Goal: Task Accomplishment & Management: Use online tool/utility

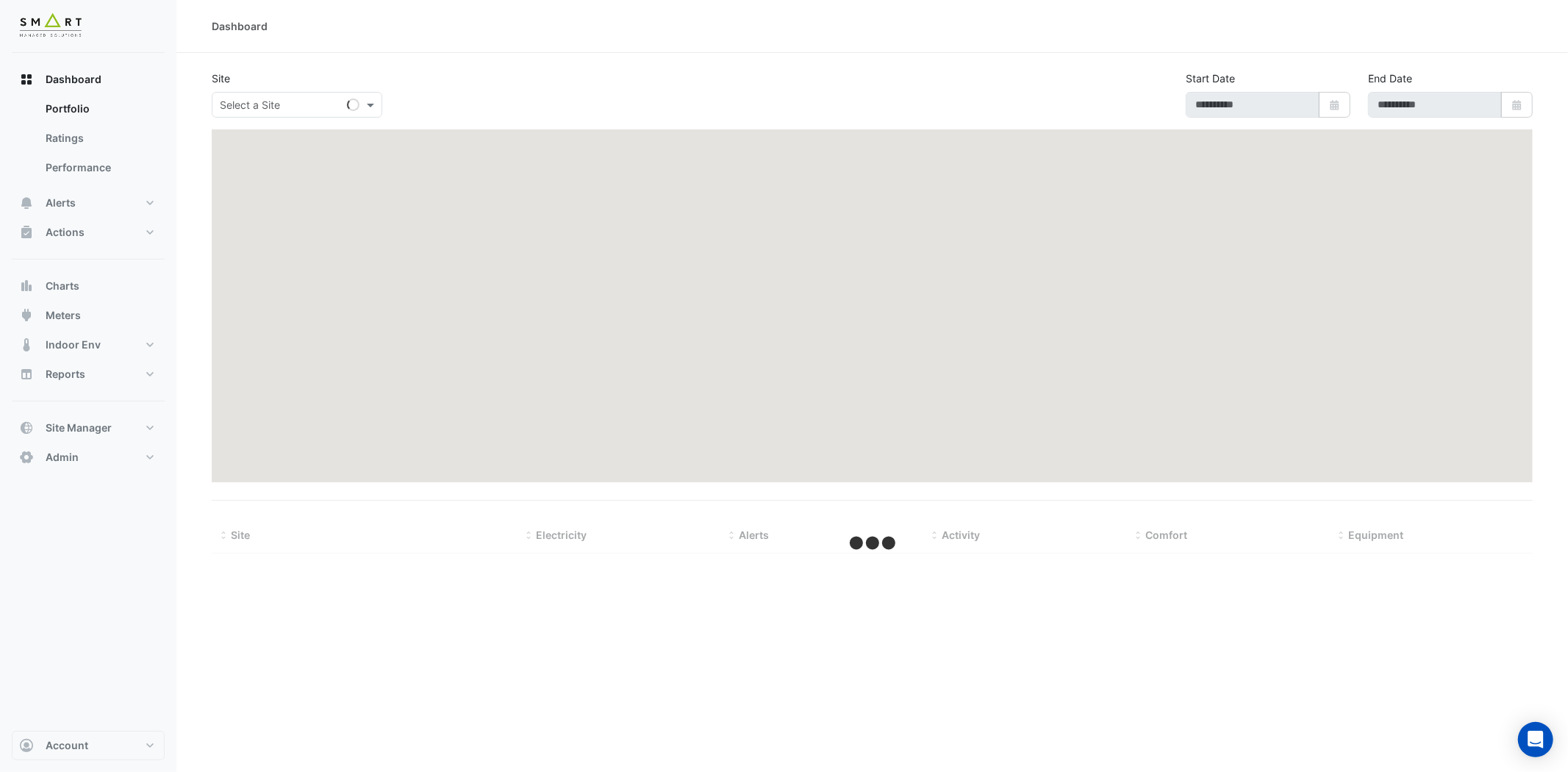
type input "**********"
select select "***"
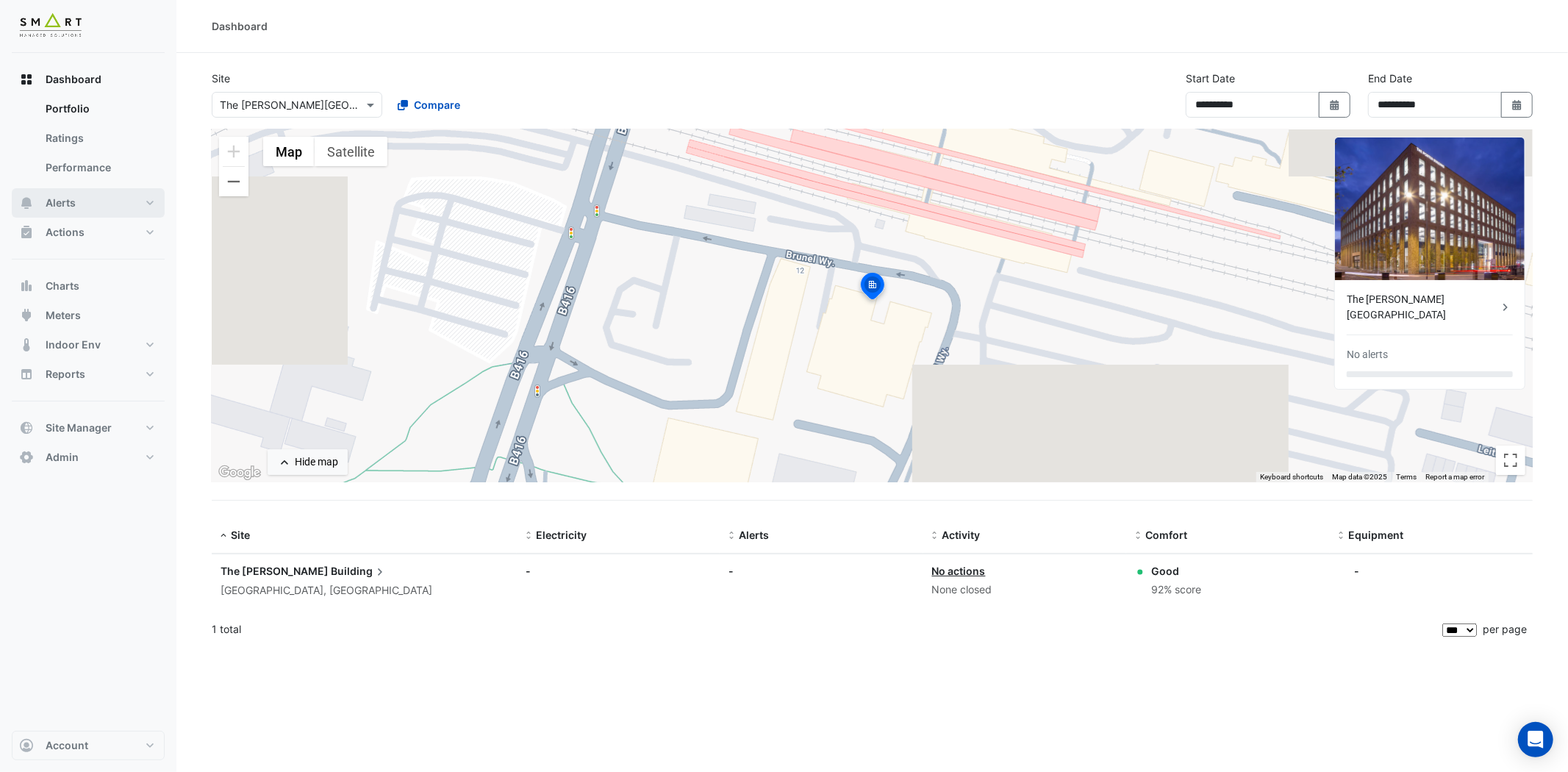
click at [104, 194] on button "Alerts" at bounding box center [87, 203] width 153 height 30
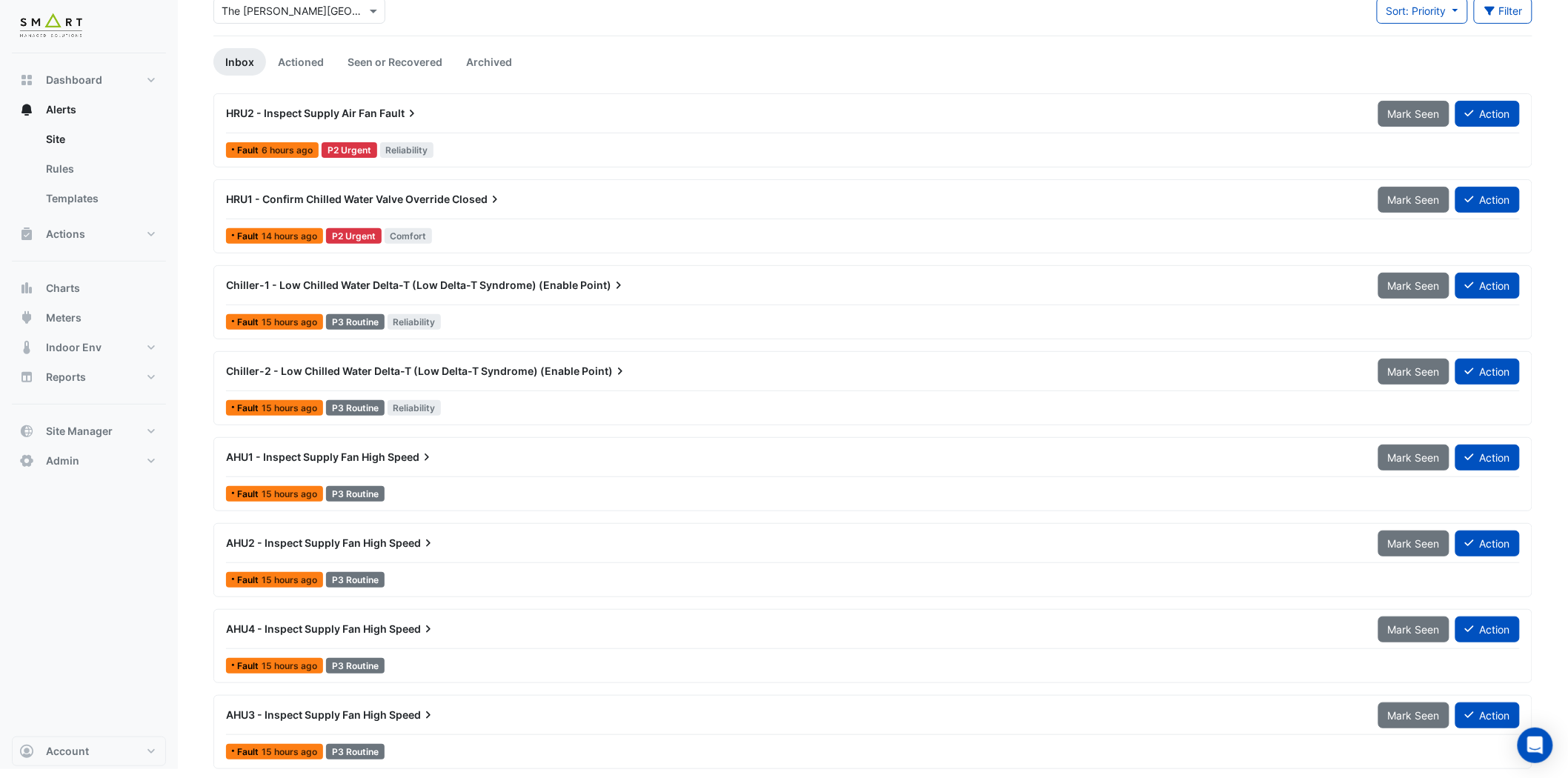
scroll to position [98, 0]
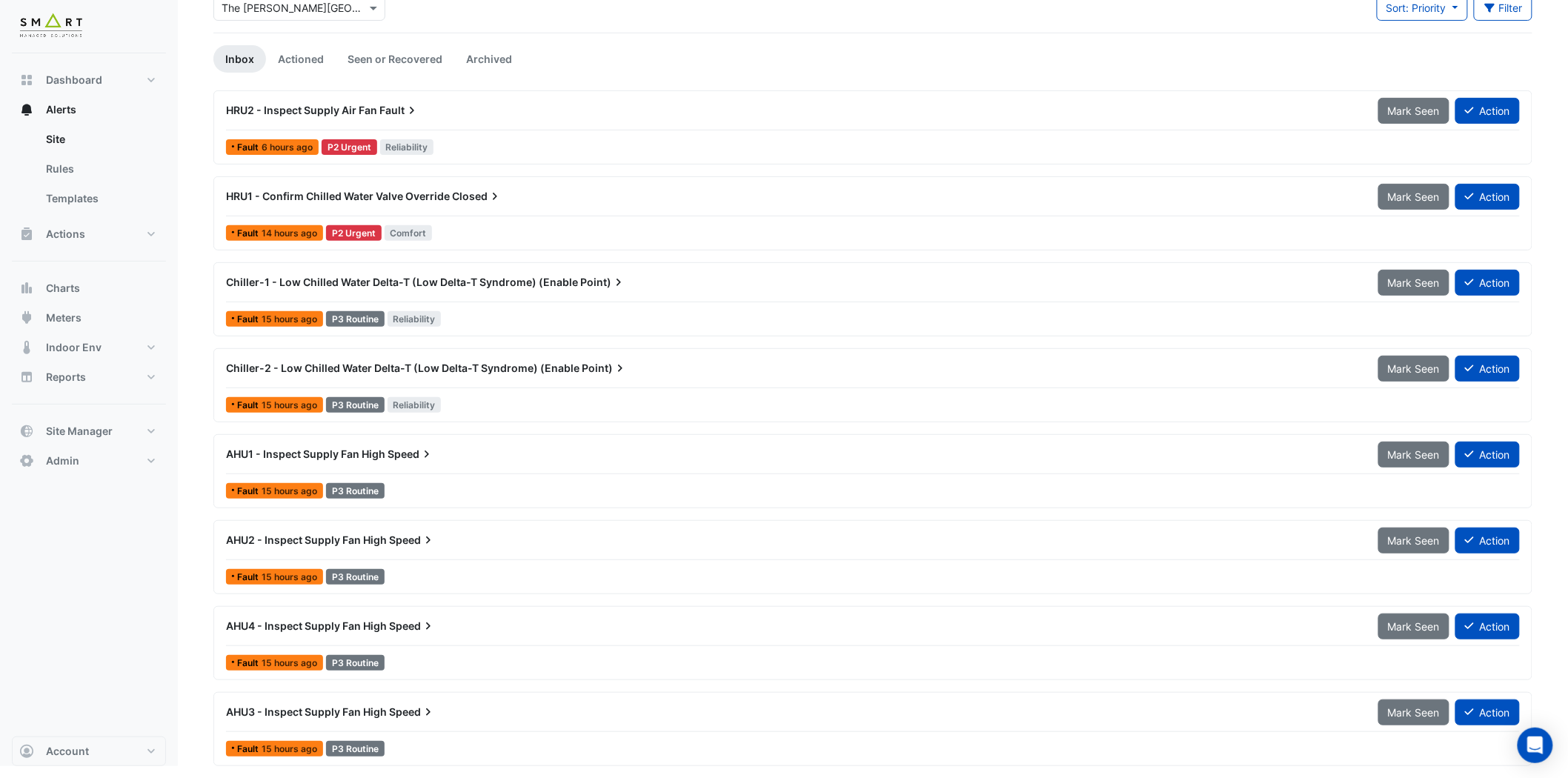
click at [303, 718] on div "AHU3 - Inspect Supply Fan High Speed" at bounding box center [793, 711] width 1134 height 15
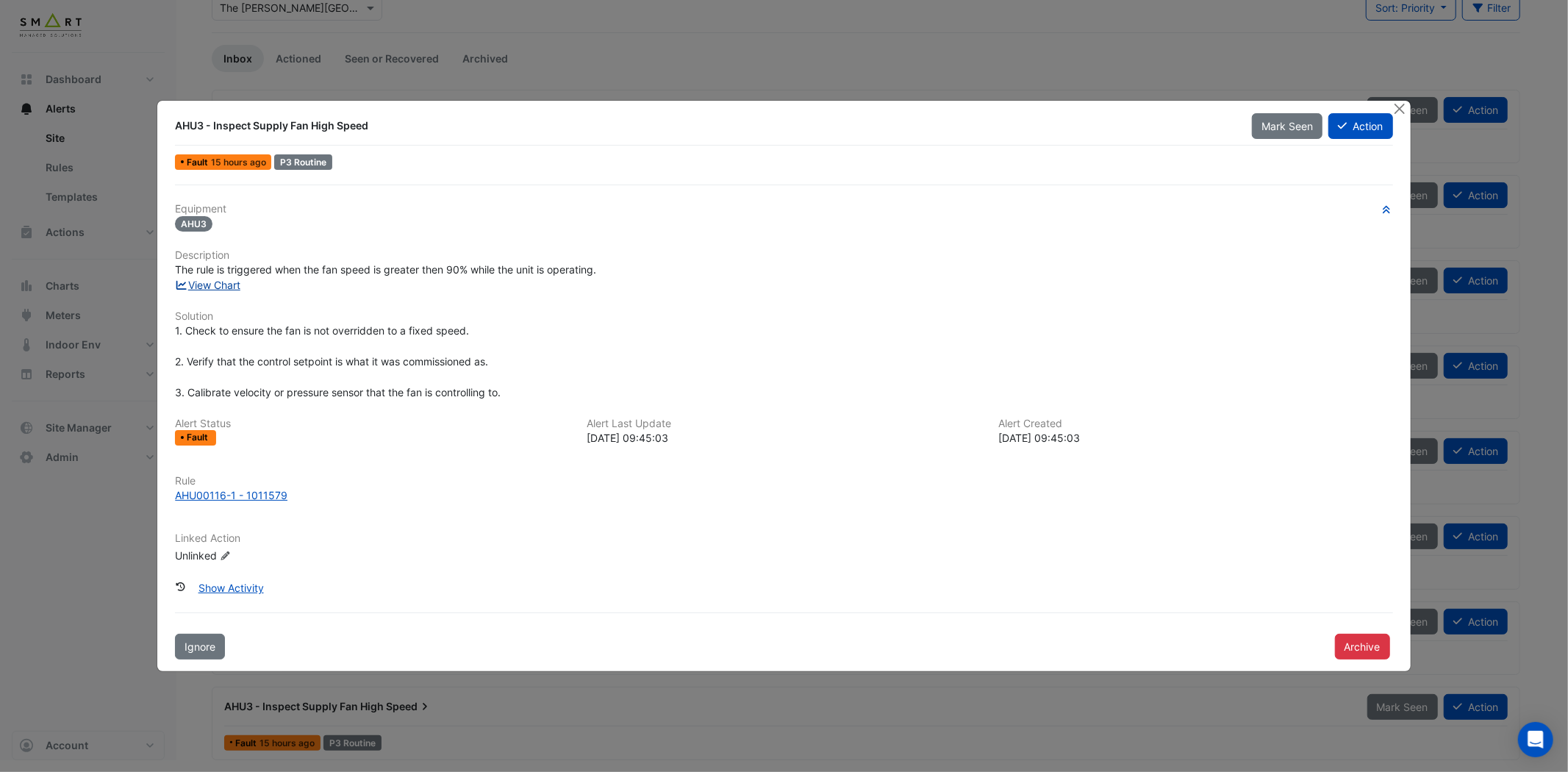
click at [222, 289] on link "View Chart" at bounding box center [208, 284] width 65 height 12
click at [1398, 109] on button "Close" at bounding box center [1400, 108] width 16 height 16
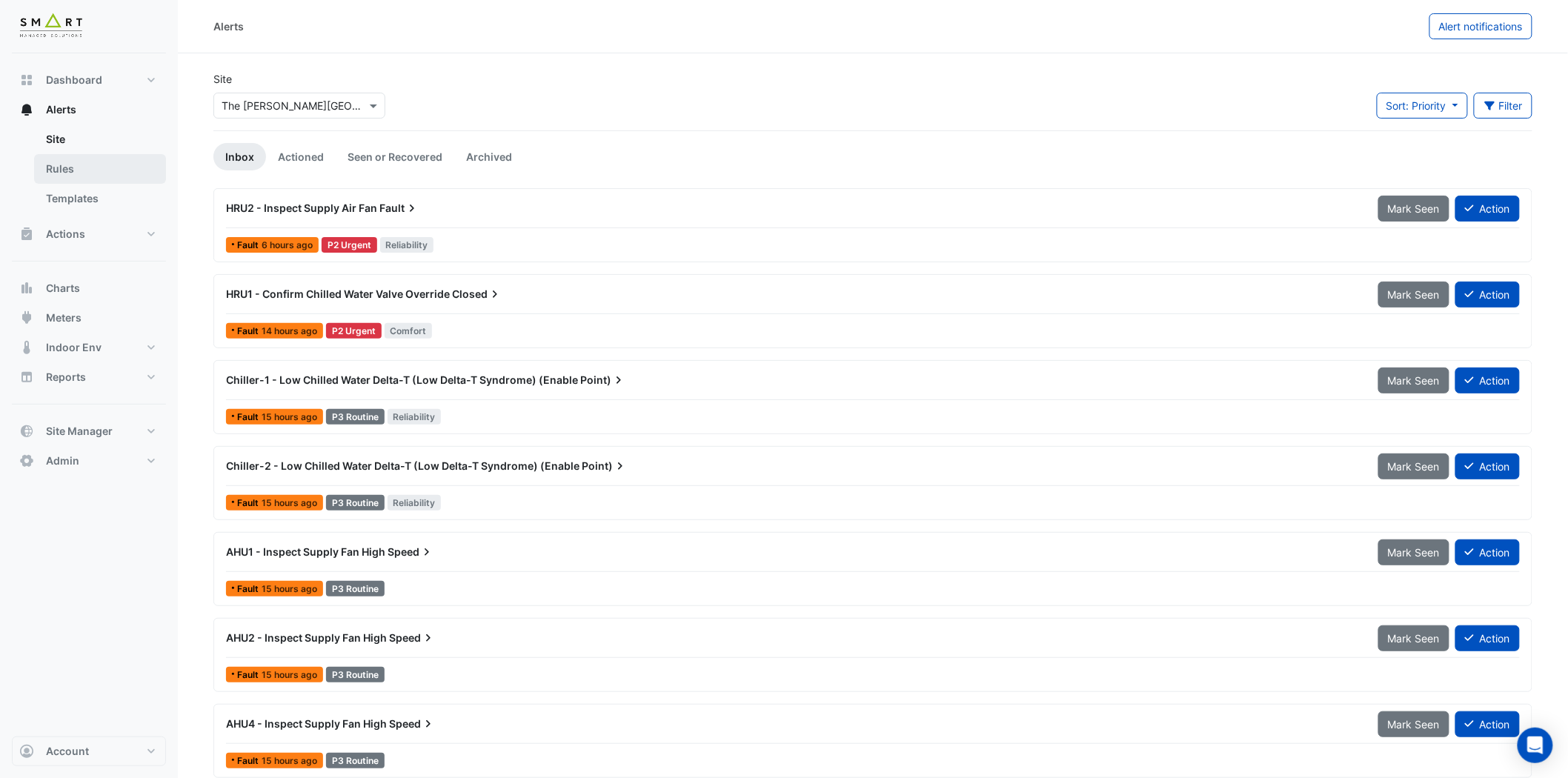
click at [93, 171] on link "Rules" at bounding box center [100, 169] width 132 height 30
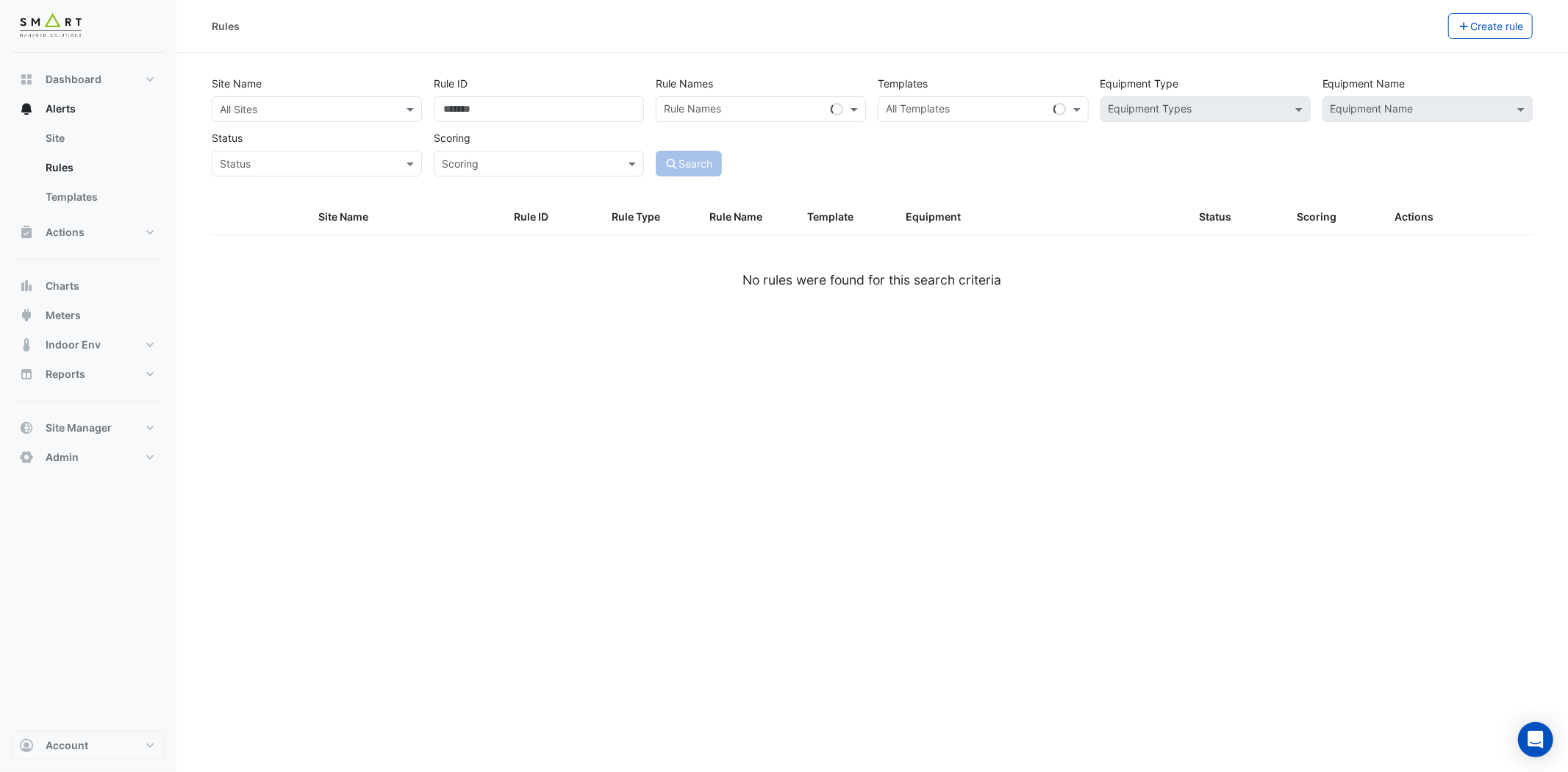
click at [276, 102] on input "text" at bounding box center [302, 110] width 165 height 16
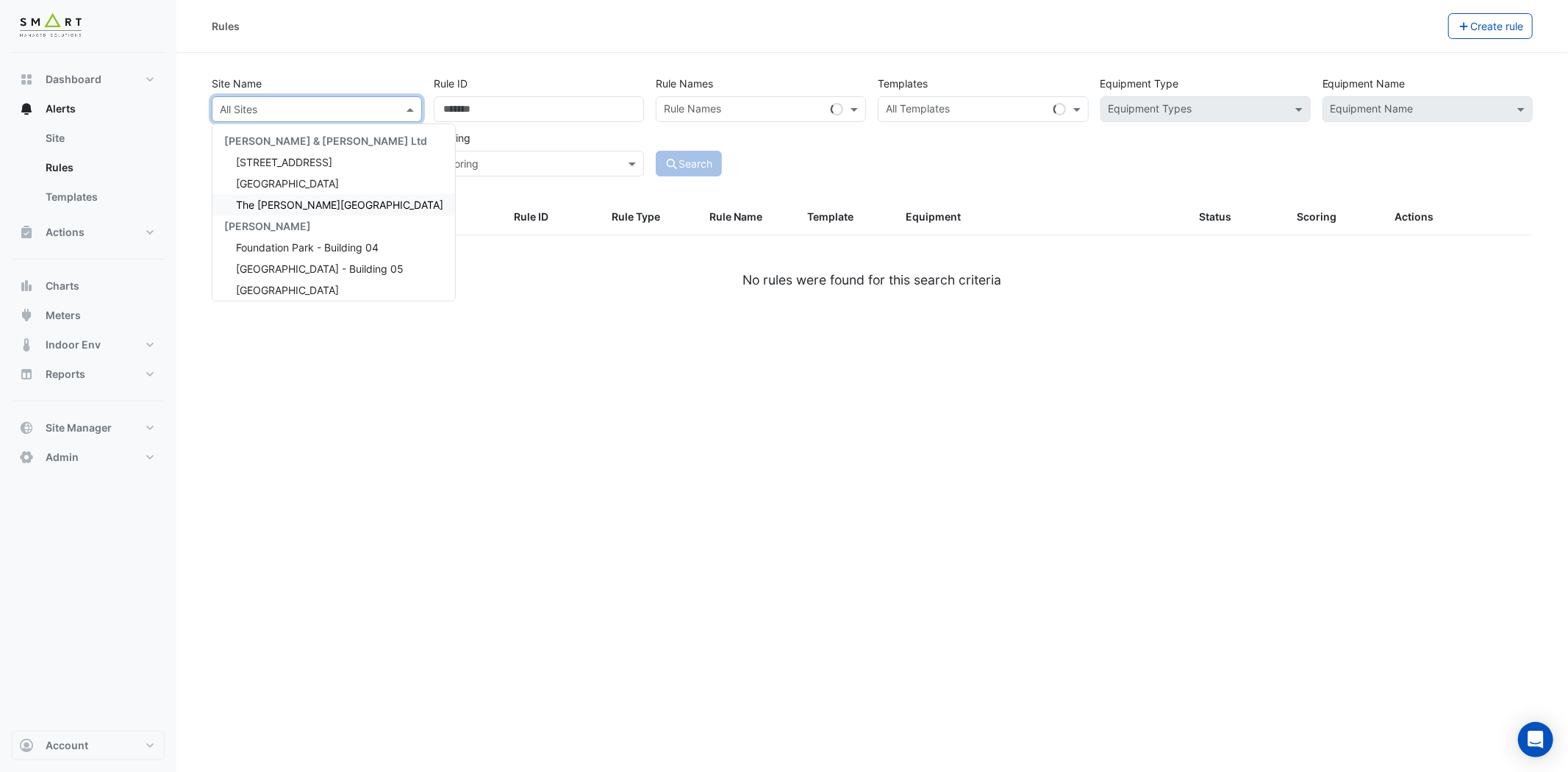
click at [311, 200] on span "The [PERSON_NAME][GEOGRAPHIC_DATA]" at bounding box center [340, 205] width 208 height 12
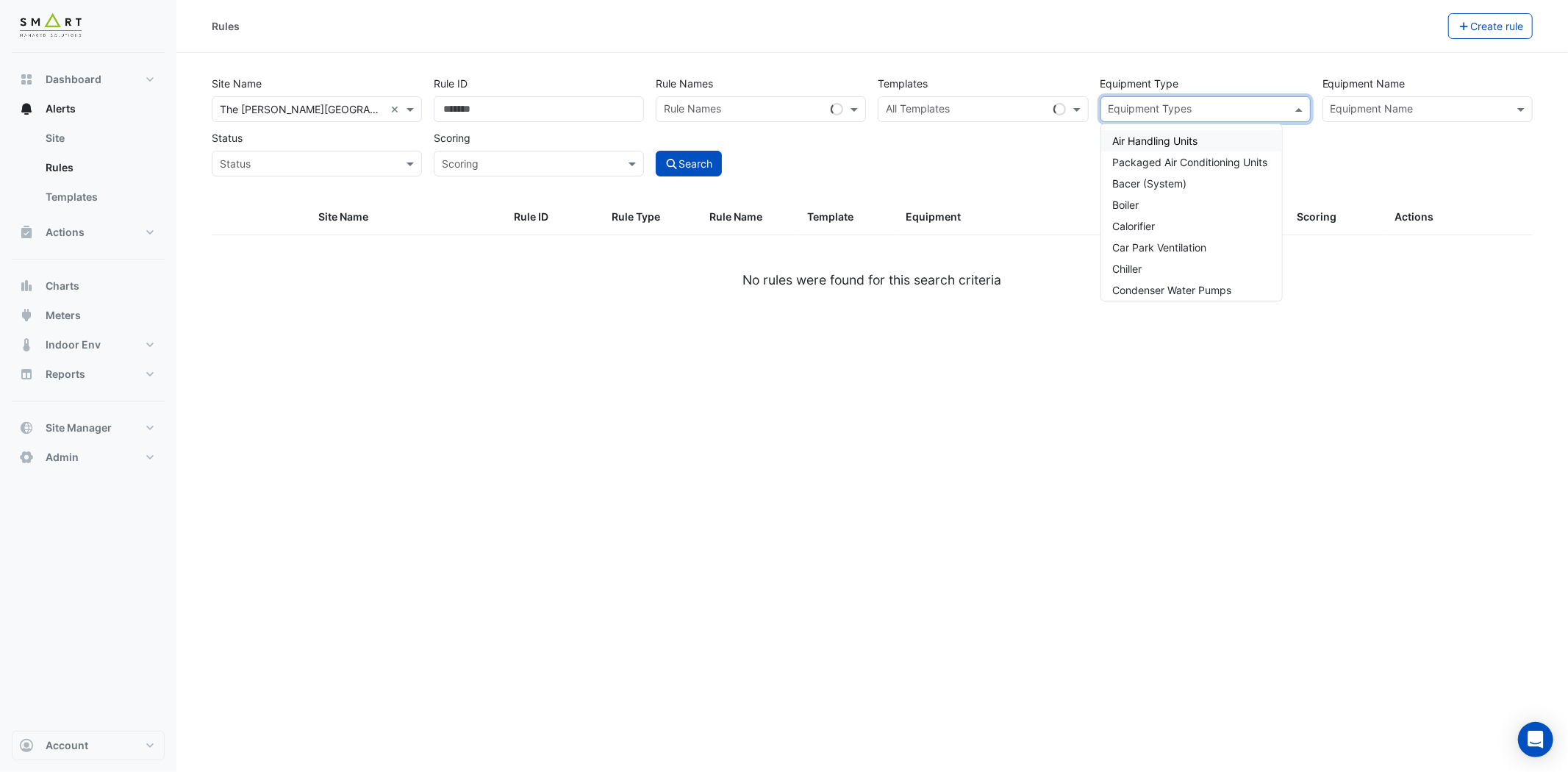
click at [1297, 106] on span at bounding box center [1300, 109] width 18 height 16
click at [1186, 156] on span "Secondary Chilled Water System" at bounding box center [1191, 162] width 157 height 12
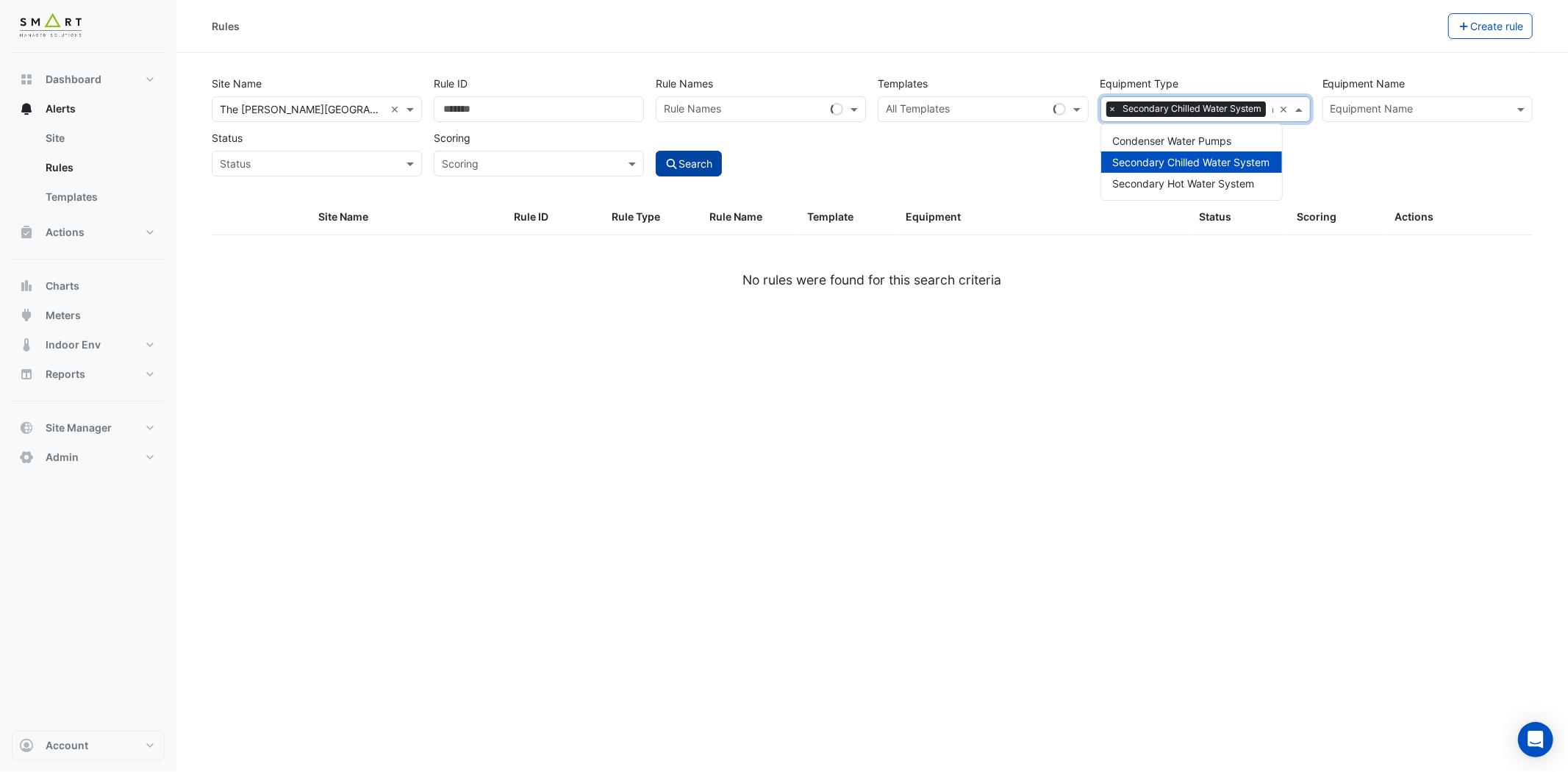
type input "**"
click at [688, 167] on button "Search" at bounding box center [689, 163] width 66 height 25
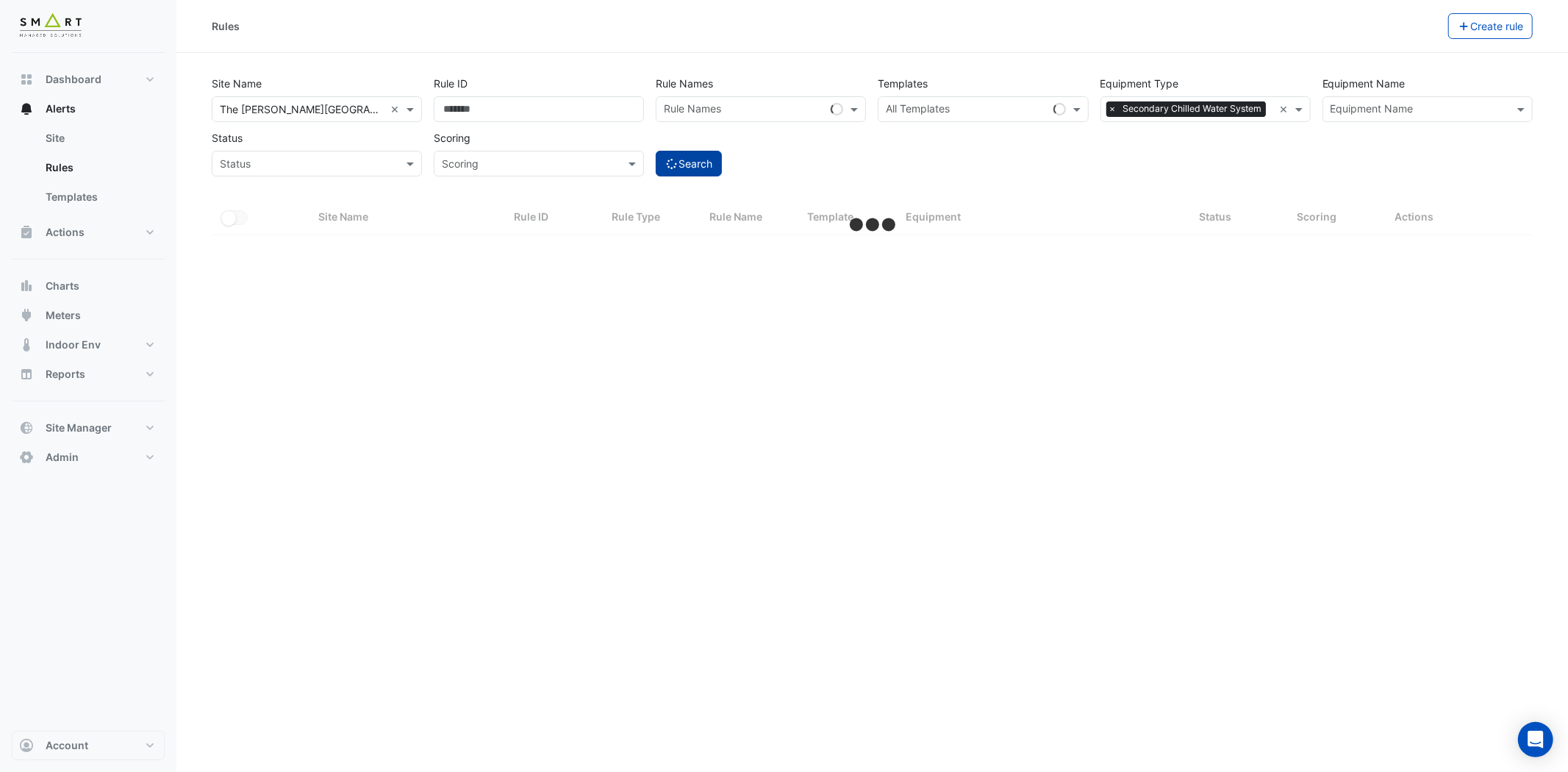
select select "***"
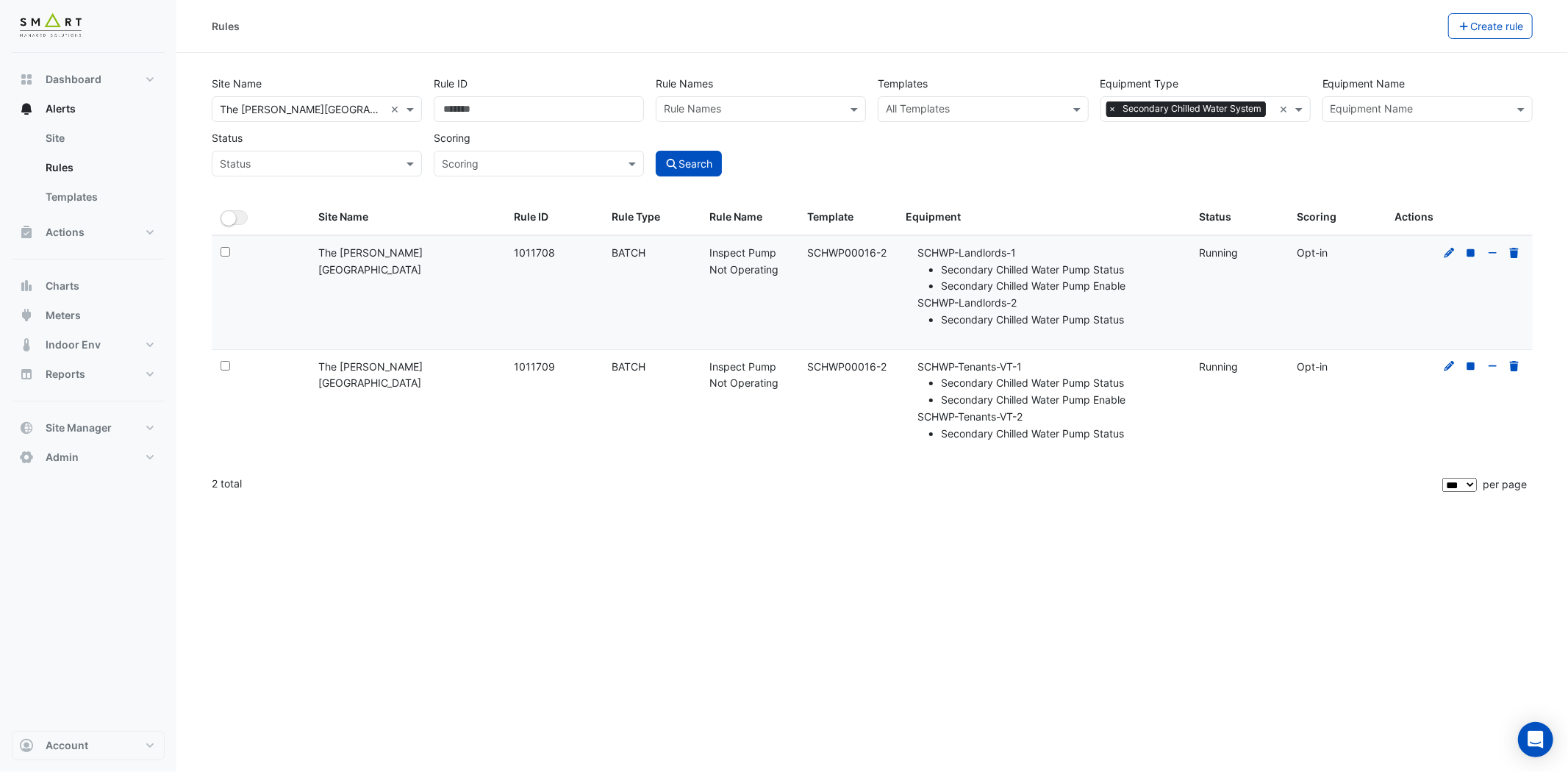
click at [1110, 109] on span "×" at bounding box center [1112, 108] width 13 height 15
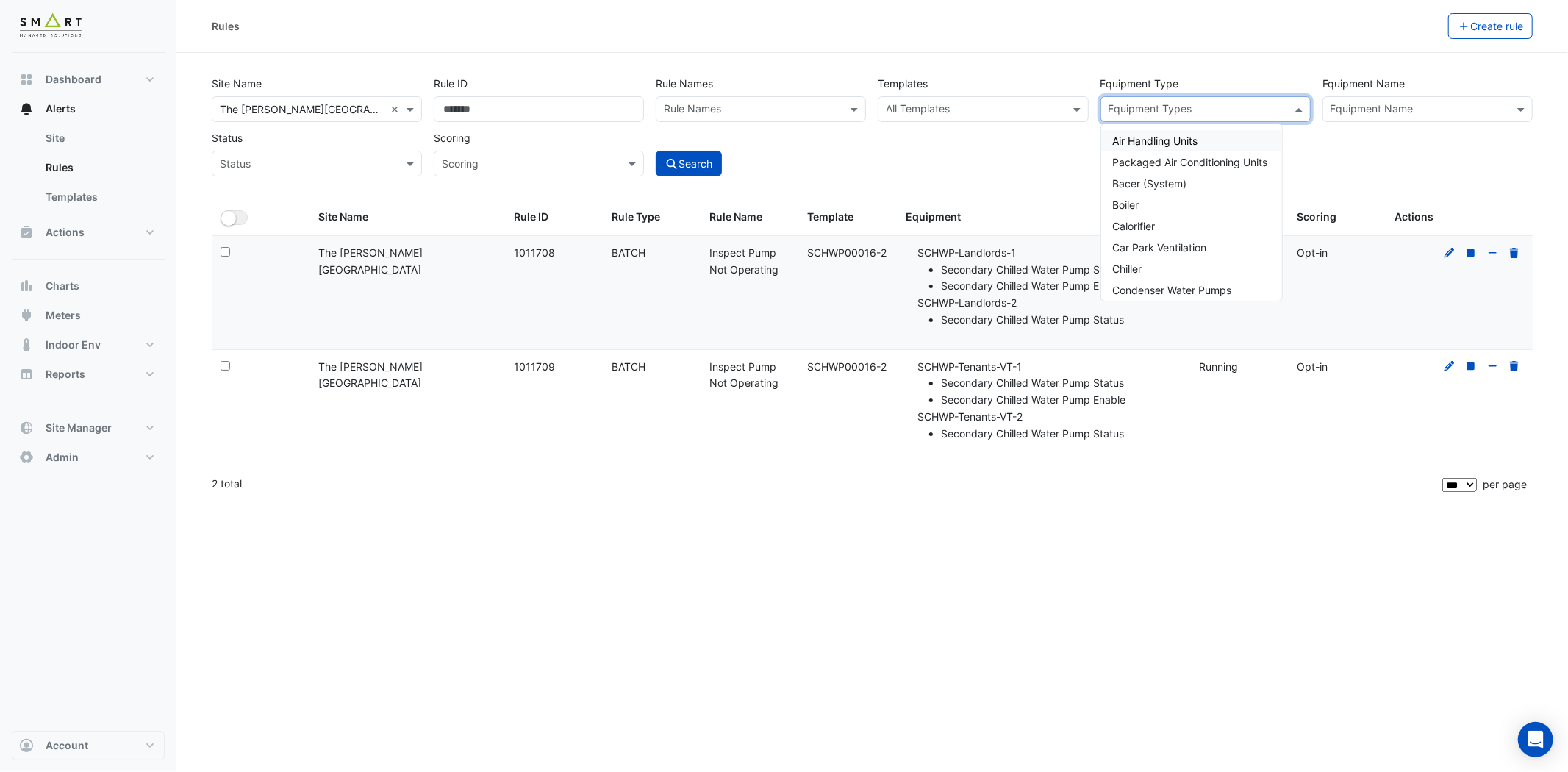
click at [1133, 106] on input "text" at bounding box center [1196, 111] width 177 height 16
click at [1130, 135] on span "Air Handling Units" at bounding box center [1156, 140] width 85 height 12
click at [697, 158] on button "Search" at bounding box center [689, 163] width 66 height 25
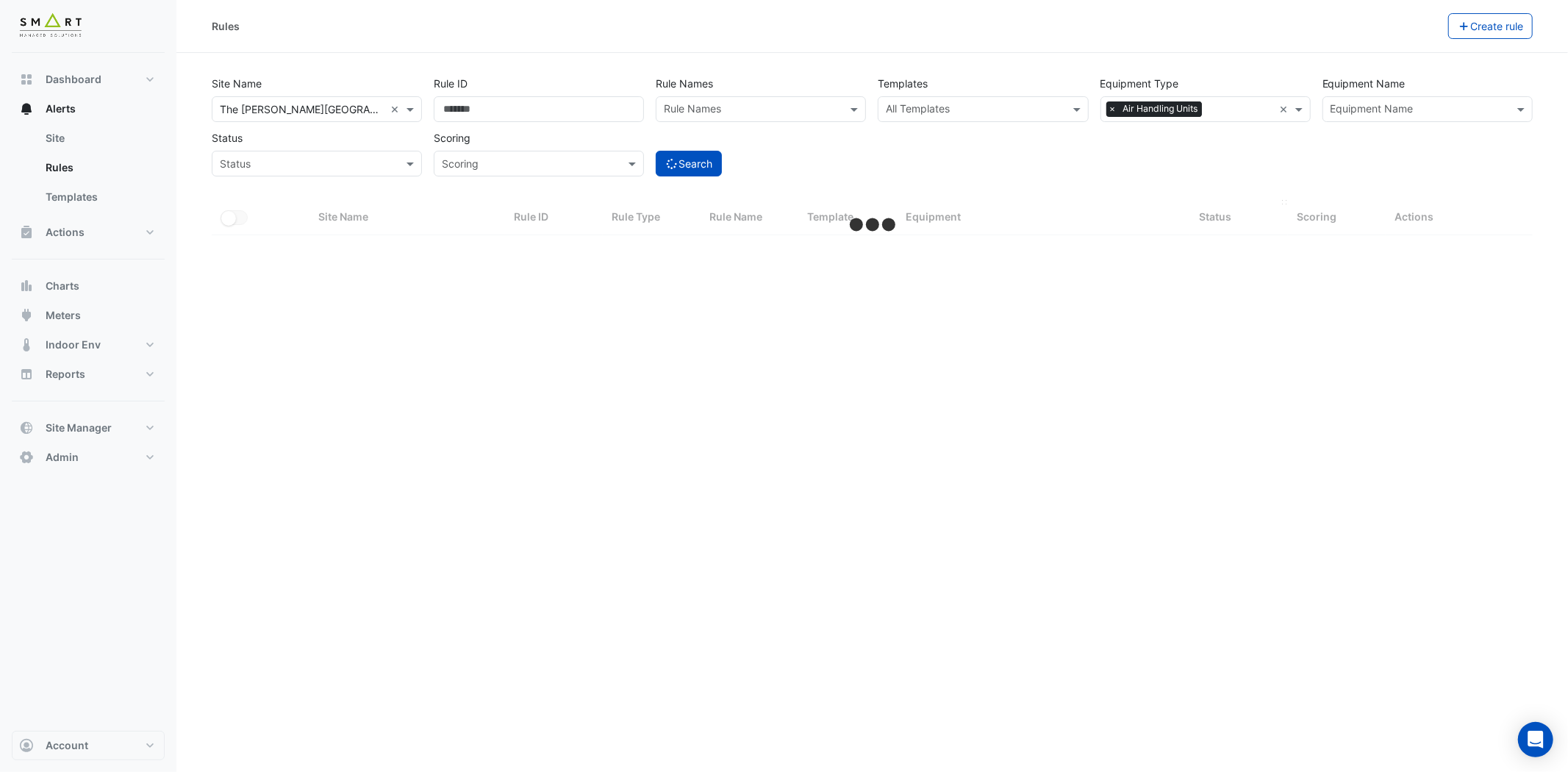
select select "***"
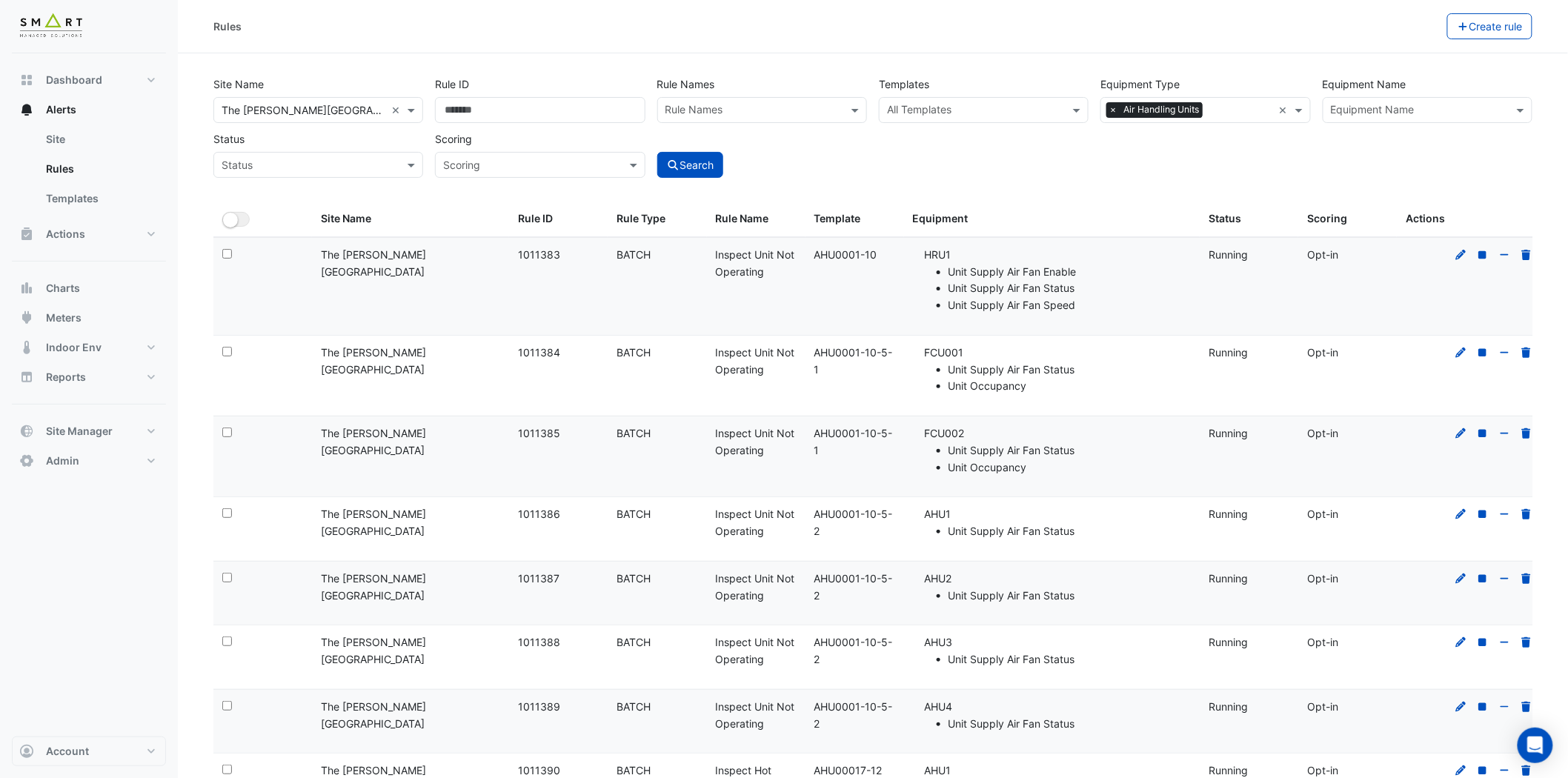
click at [723, 114] on input "text" at bounding box center [754, 112] width 177 height 16
type input "********"
drag, startPoint x: 912, startPoint y: 201, endPoint x: 842, endPoint y: 187, distance: 71.4
click at [912, 201] on datatable-header-cell "Equipment" at bounding box center [1052, 219] width 295 height 35
click at [702, 163] on button "Search" at bounding box center [691, 164] width 67 height 25
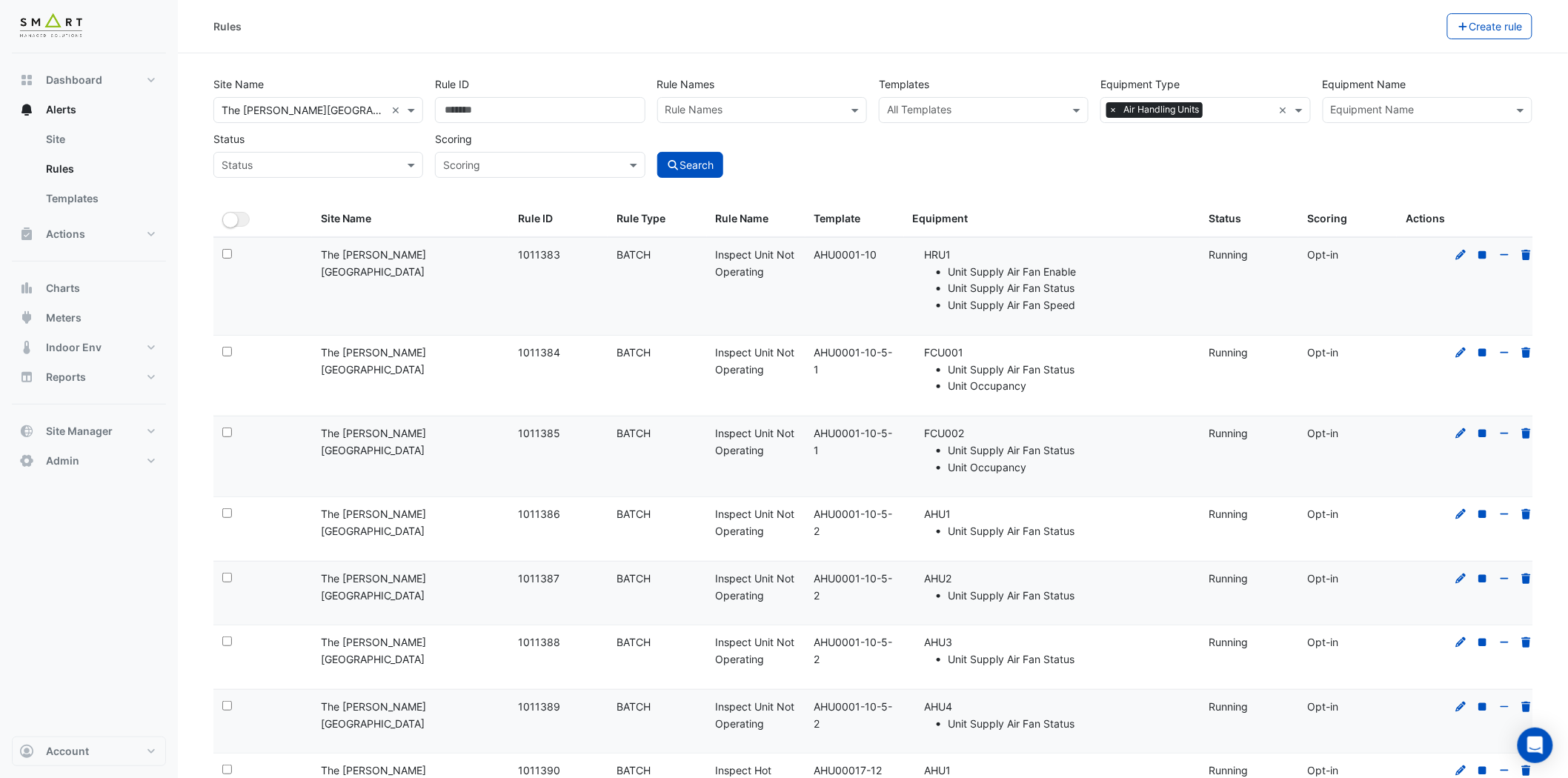
click at [743, 109] on input "text" at bounding box center [754, 112] width 177 height 16
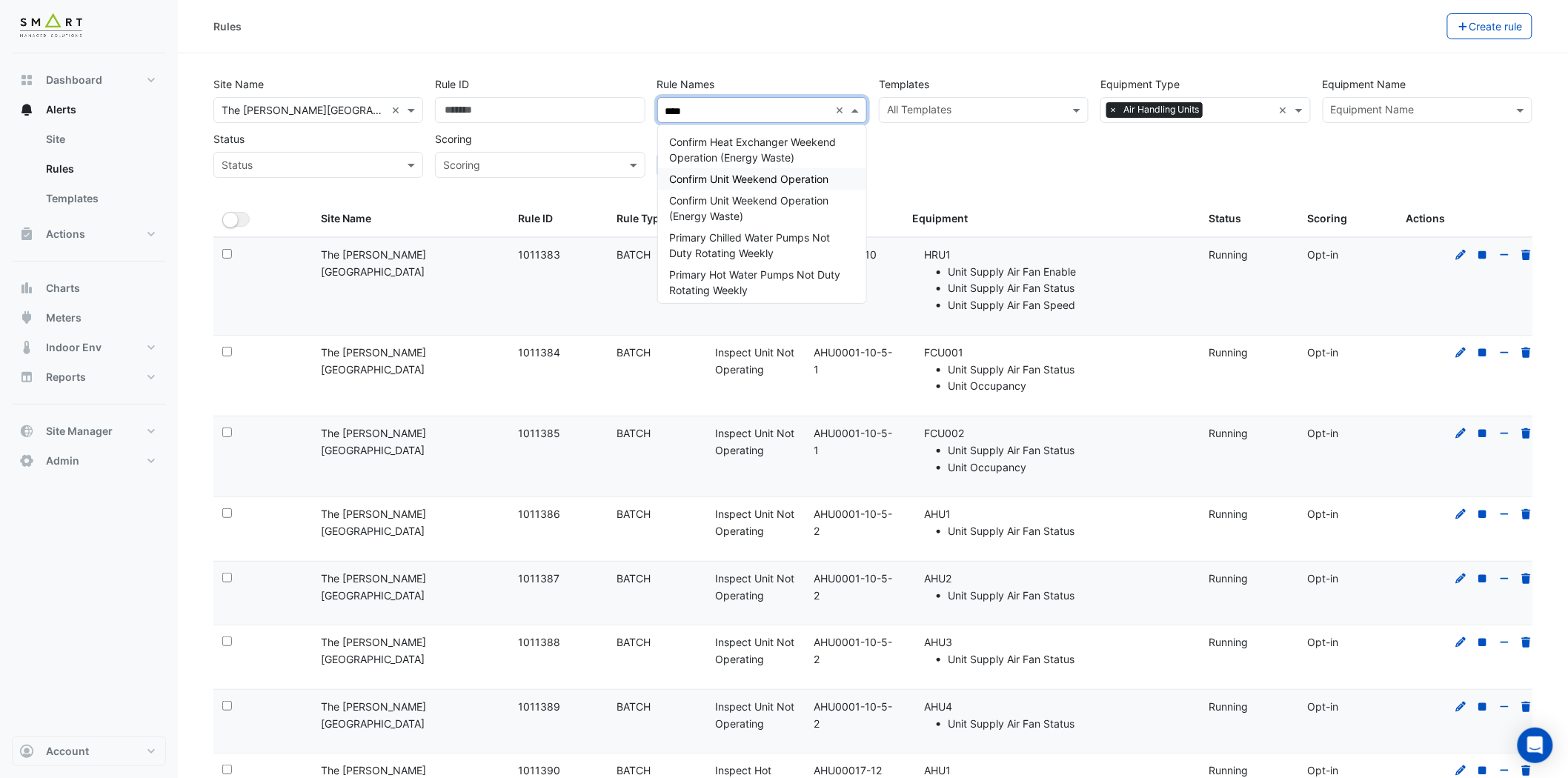
click at [776, 176] on span "Confirm Unit Weekend Operation" at bounding box center [749, 178] width 159 height 12
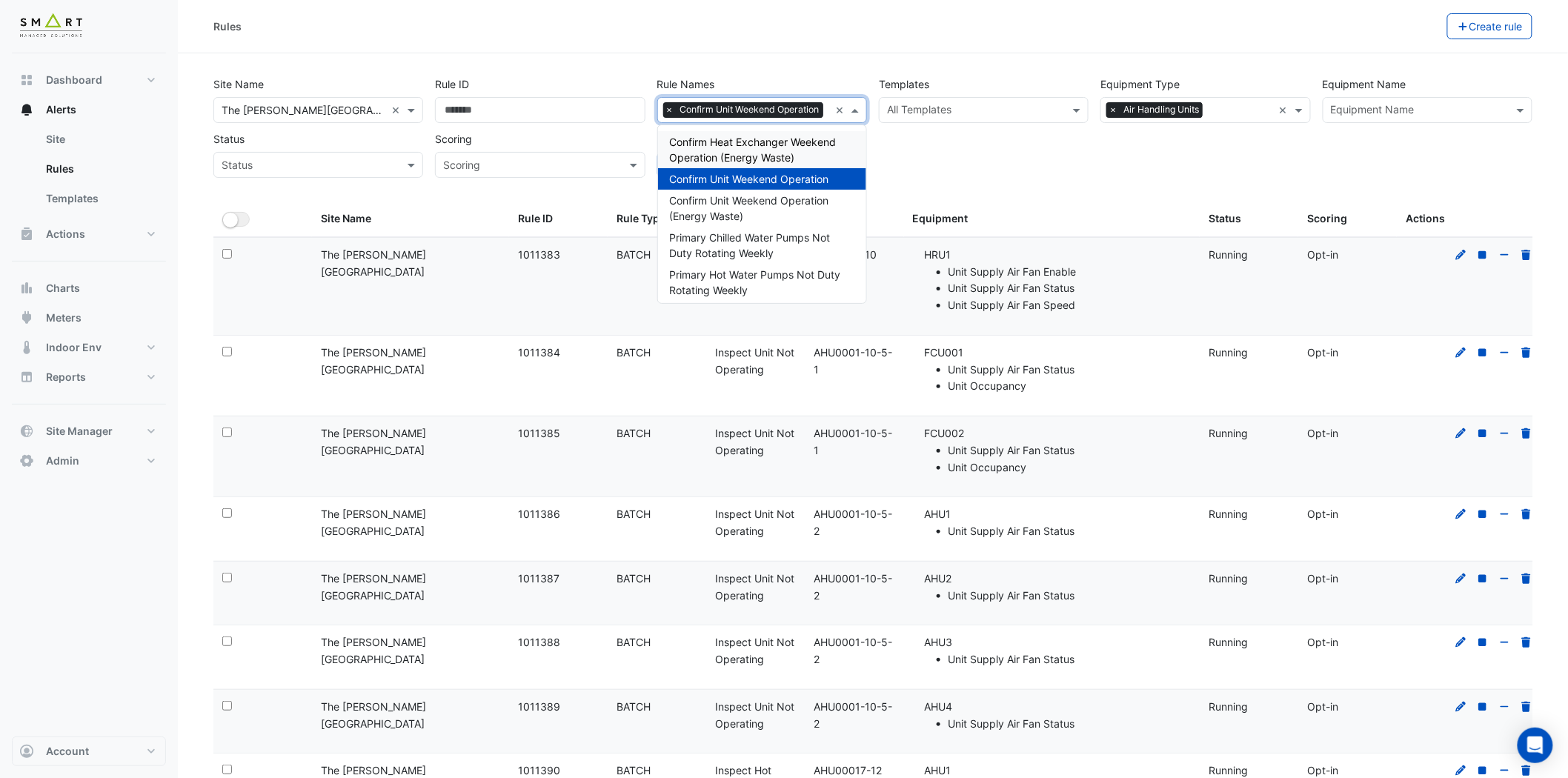
type input "****"
click at [917, 164] on div "Site Name All Sites × The Porter Building × Rule ID Rule Names Rule Names × Con…" at bounding box center [873, 123] width 1331 height 110
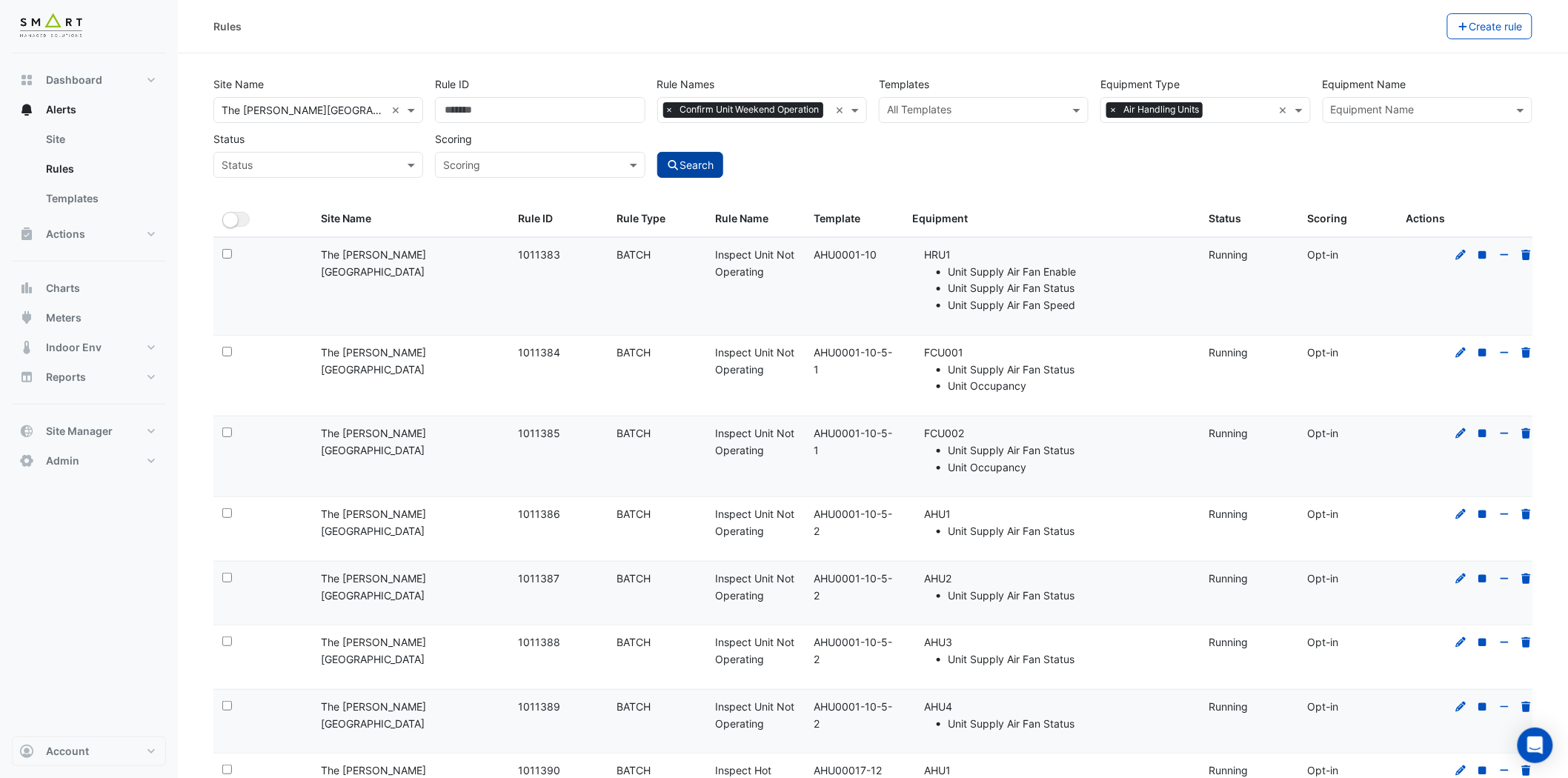
click at [681, 178] on button "Search" at bounding box center [691, 164] width 67 height 25
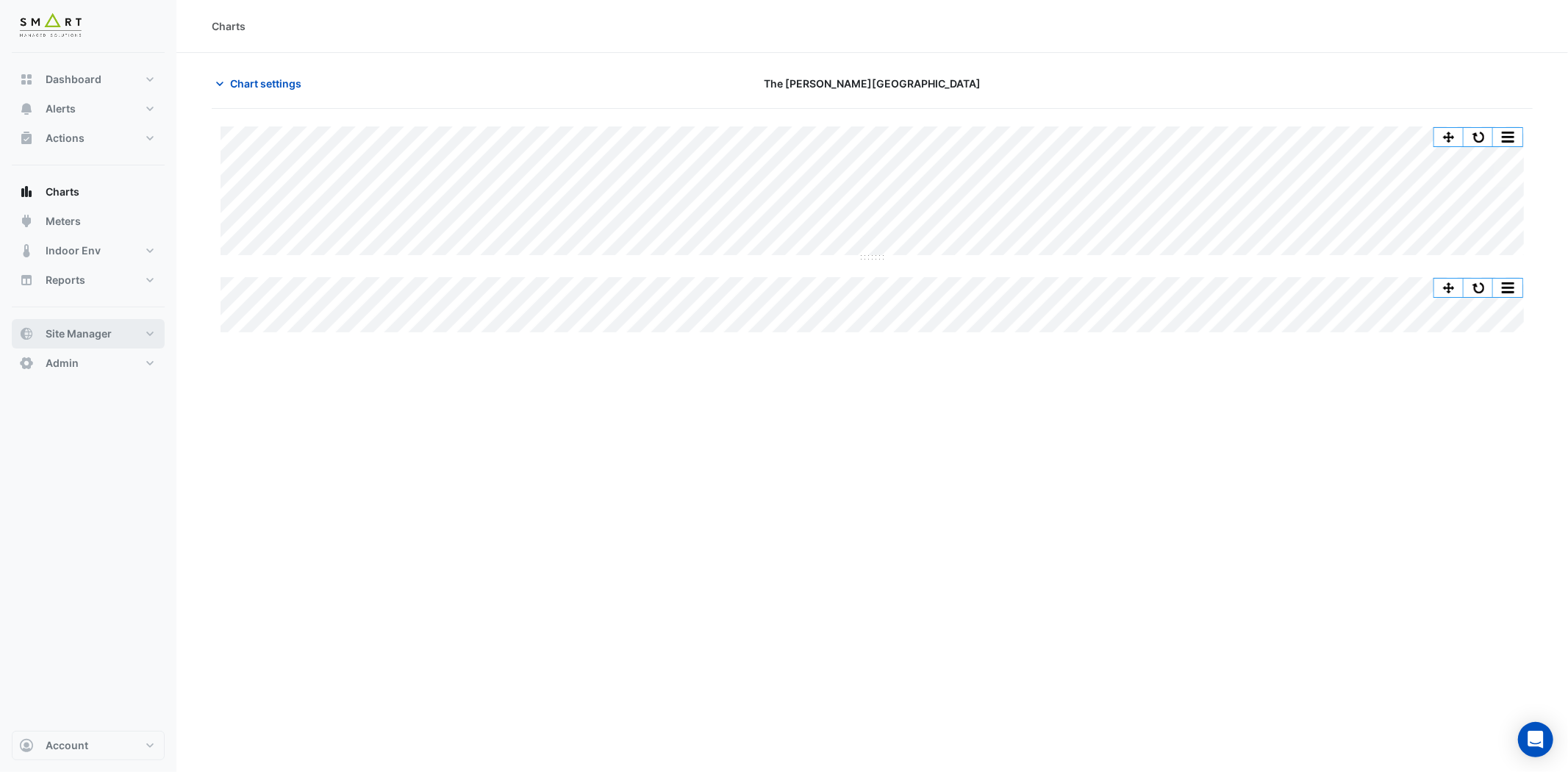
click at [152, 335] on button "Site Manager" at bounding box center [87, 334] width 153 height 30
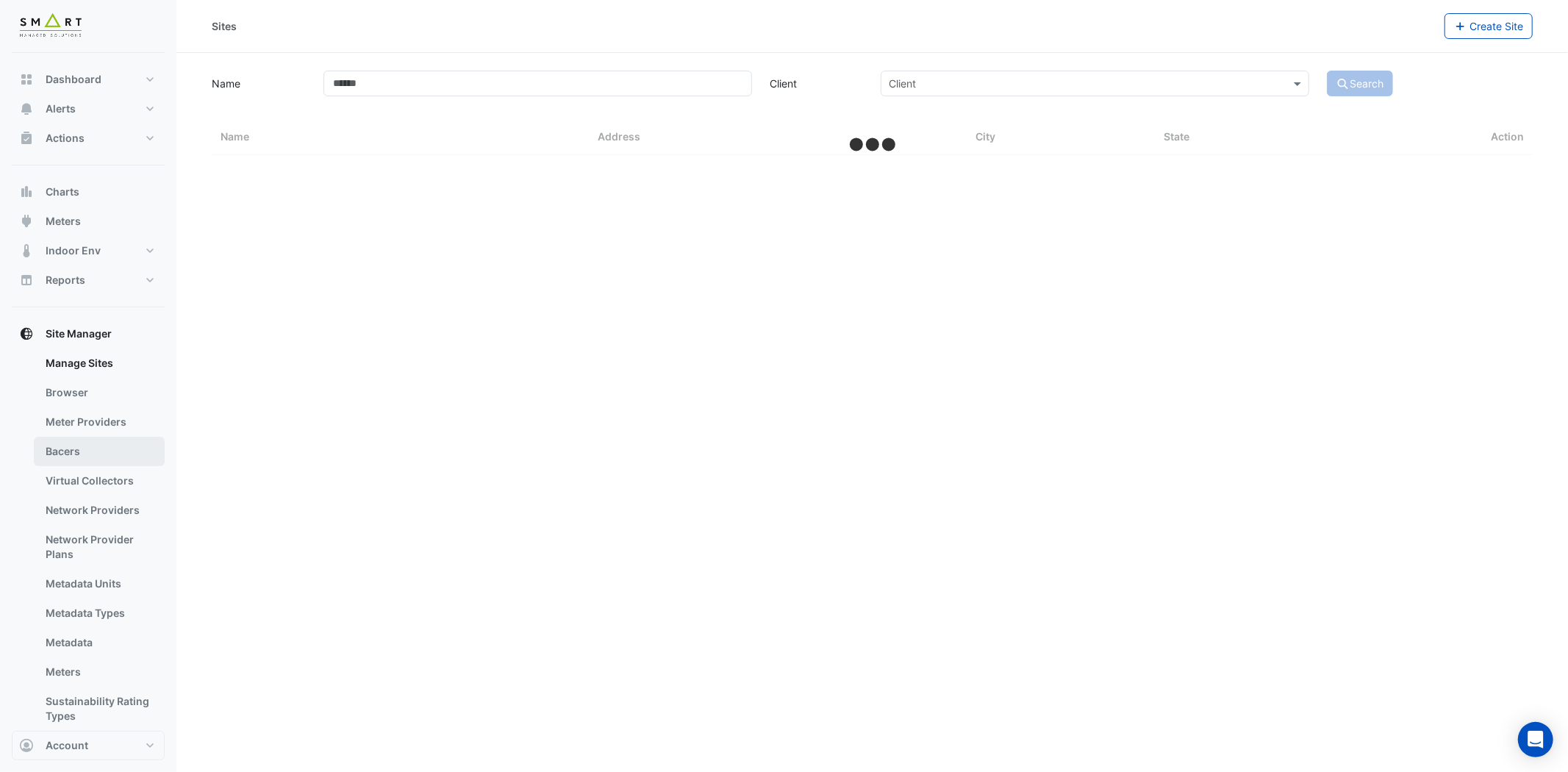
select select "***"
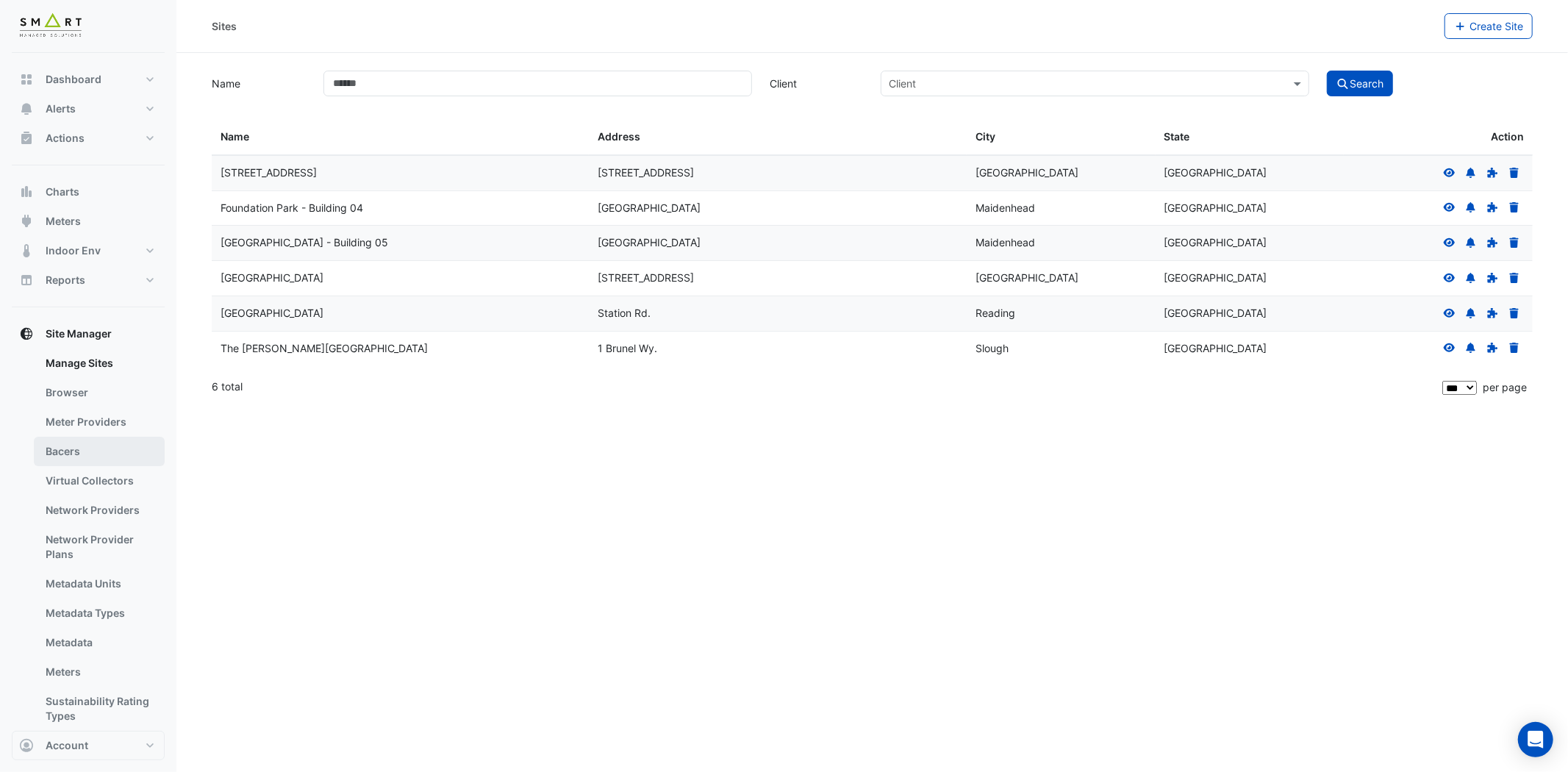
click at [101, 455] on link "Bacers" at bounding box center [99, 452] width 131 height 30
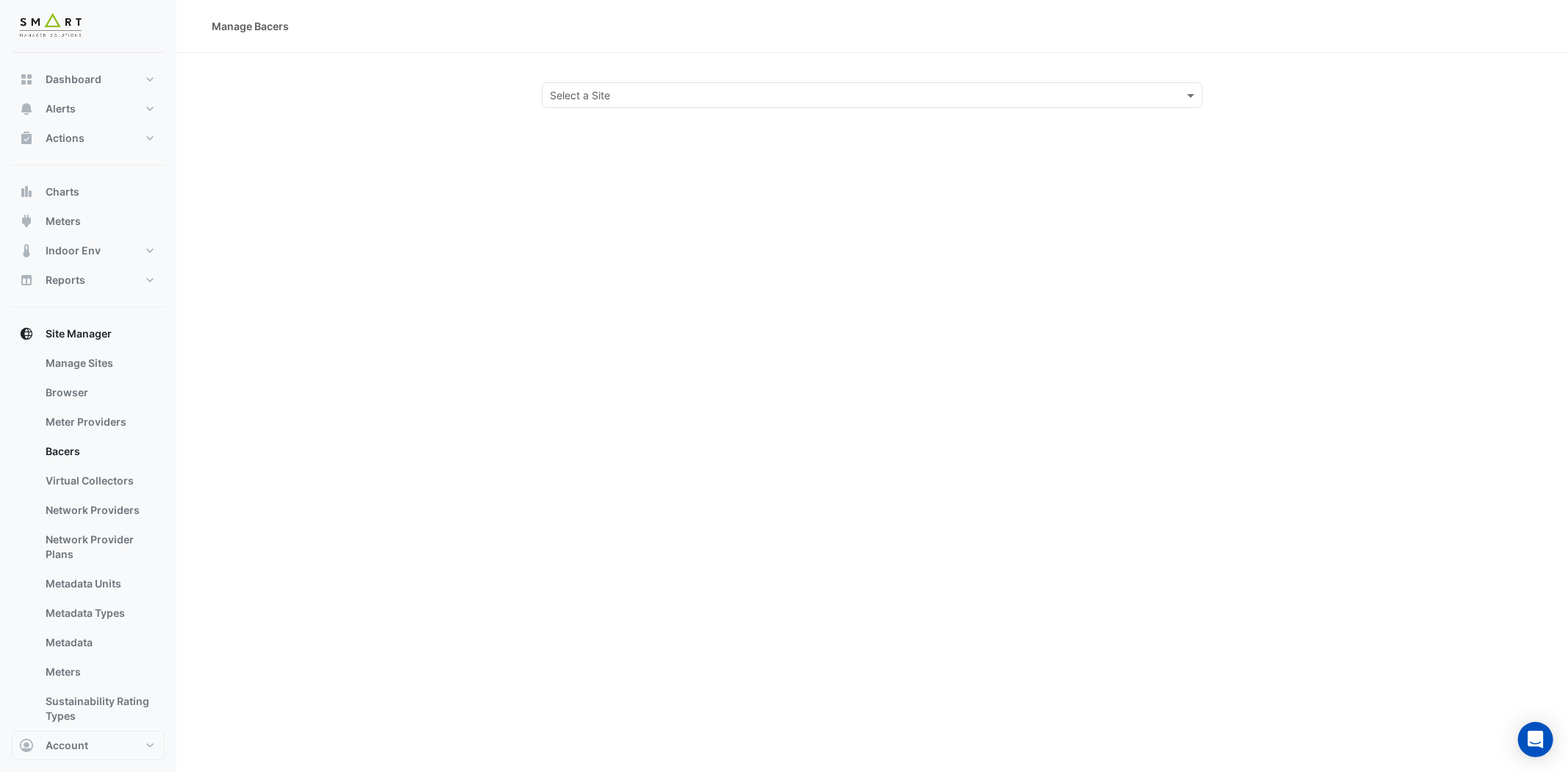
click at [644, 98] on input "text" at bounding box center [856, 96] width 615 height 16
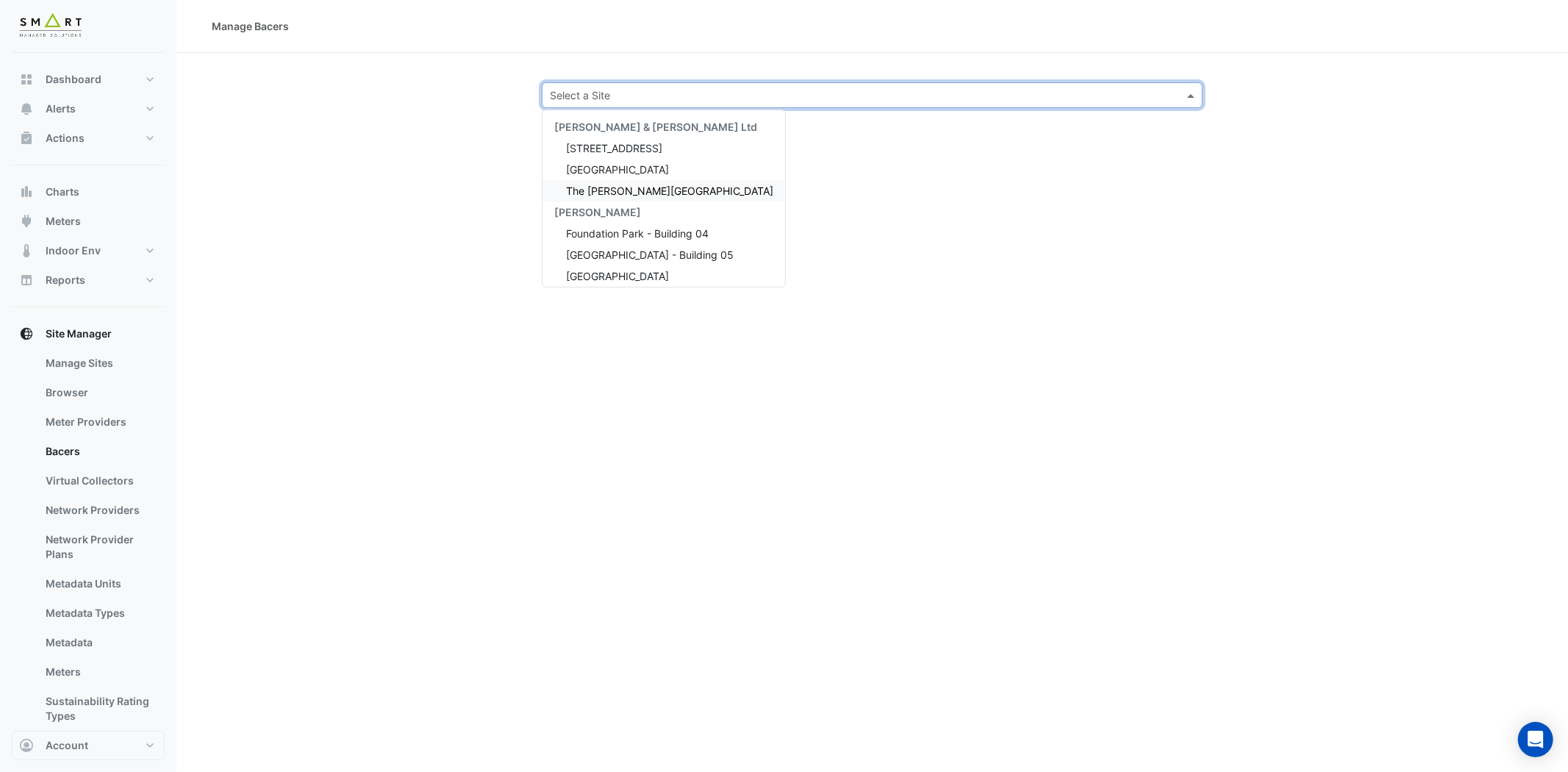
click at [637, 188] on span "The [PERSON_NAME][GEOGRAPHIC_DATA]" at bounding box center [670, 191] width 208 height 12
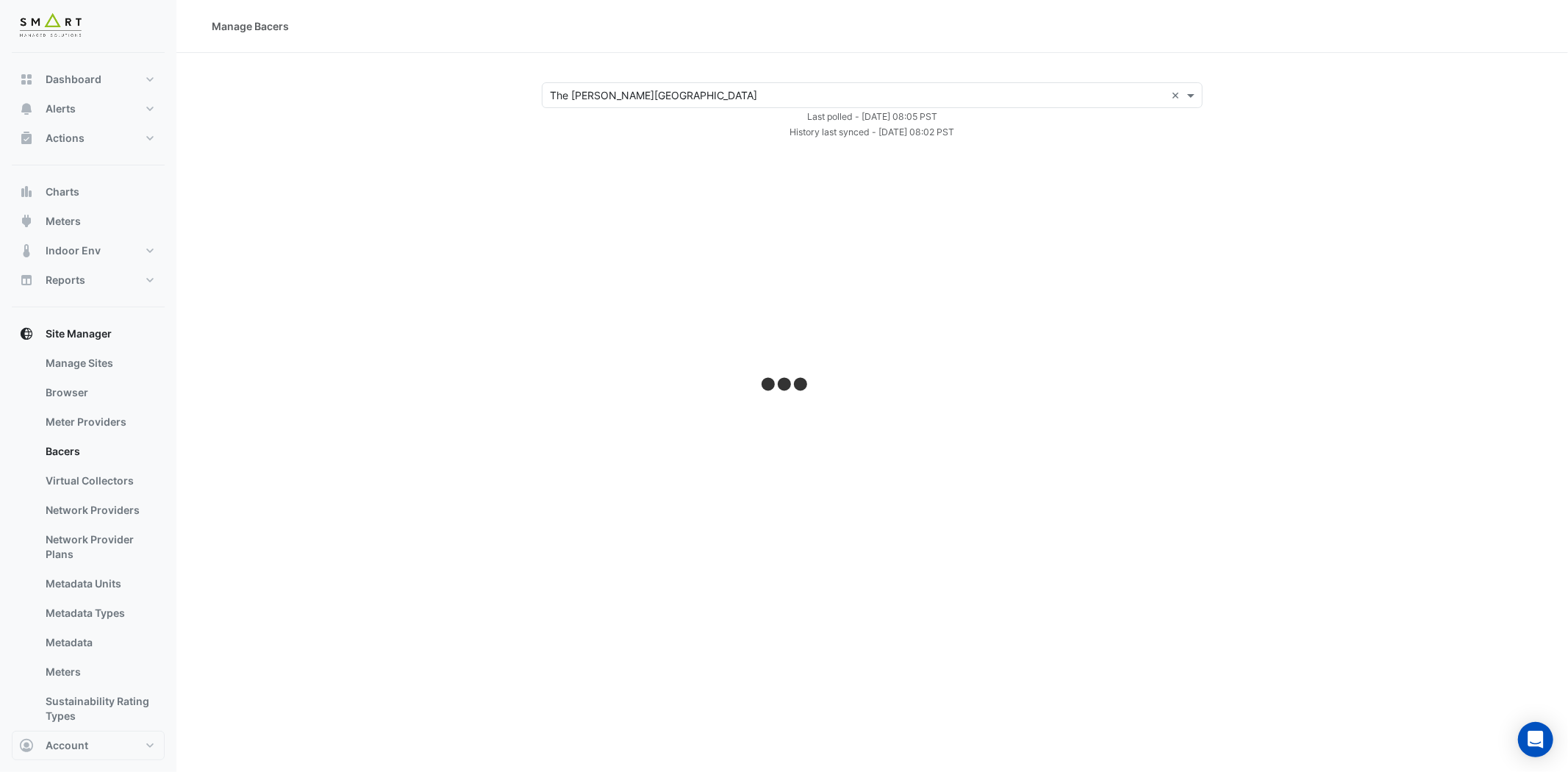
select select "***"
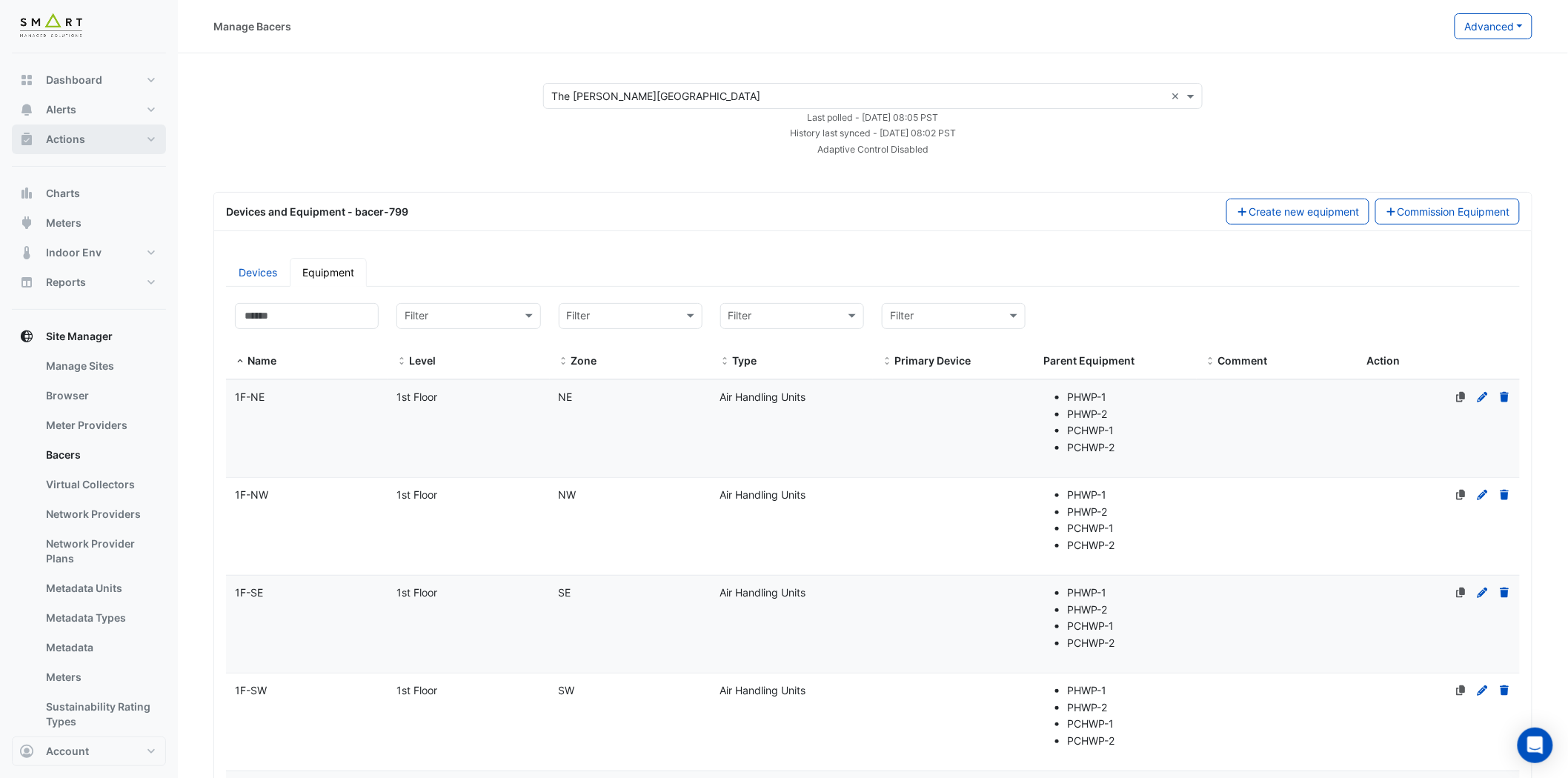
click at [120, 142] on button "Actions" at bounding box center [88, 140] width 154 height 30
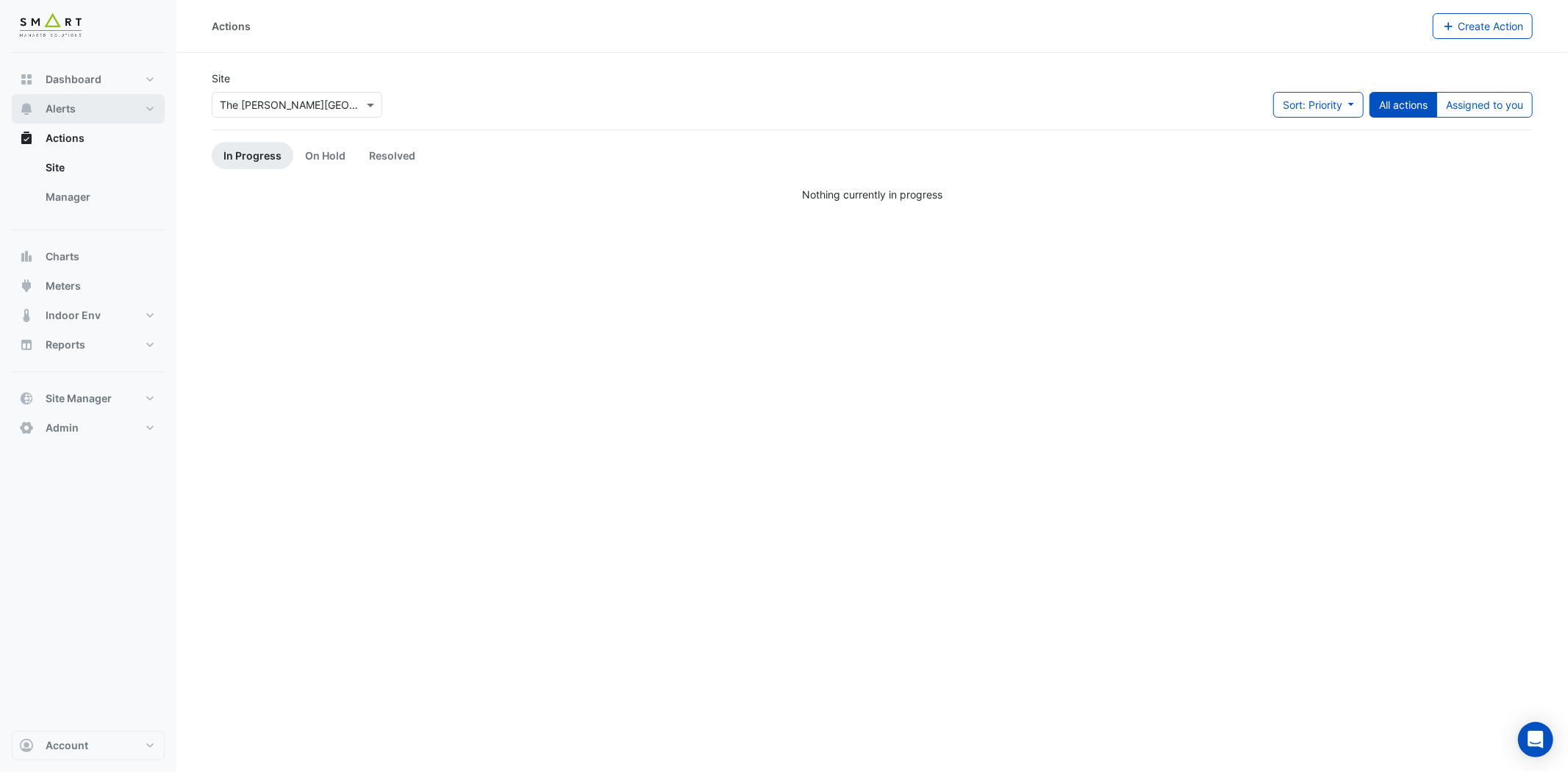
click at [141, 105] on button "Alerts" at bounding box center [87, 109] width 153 height 30
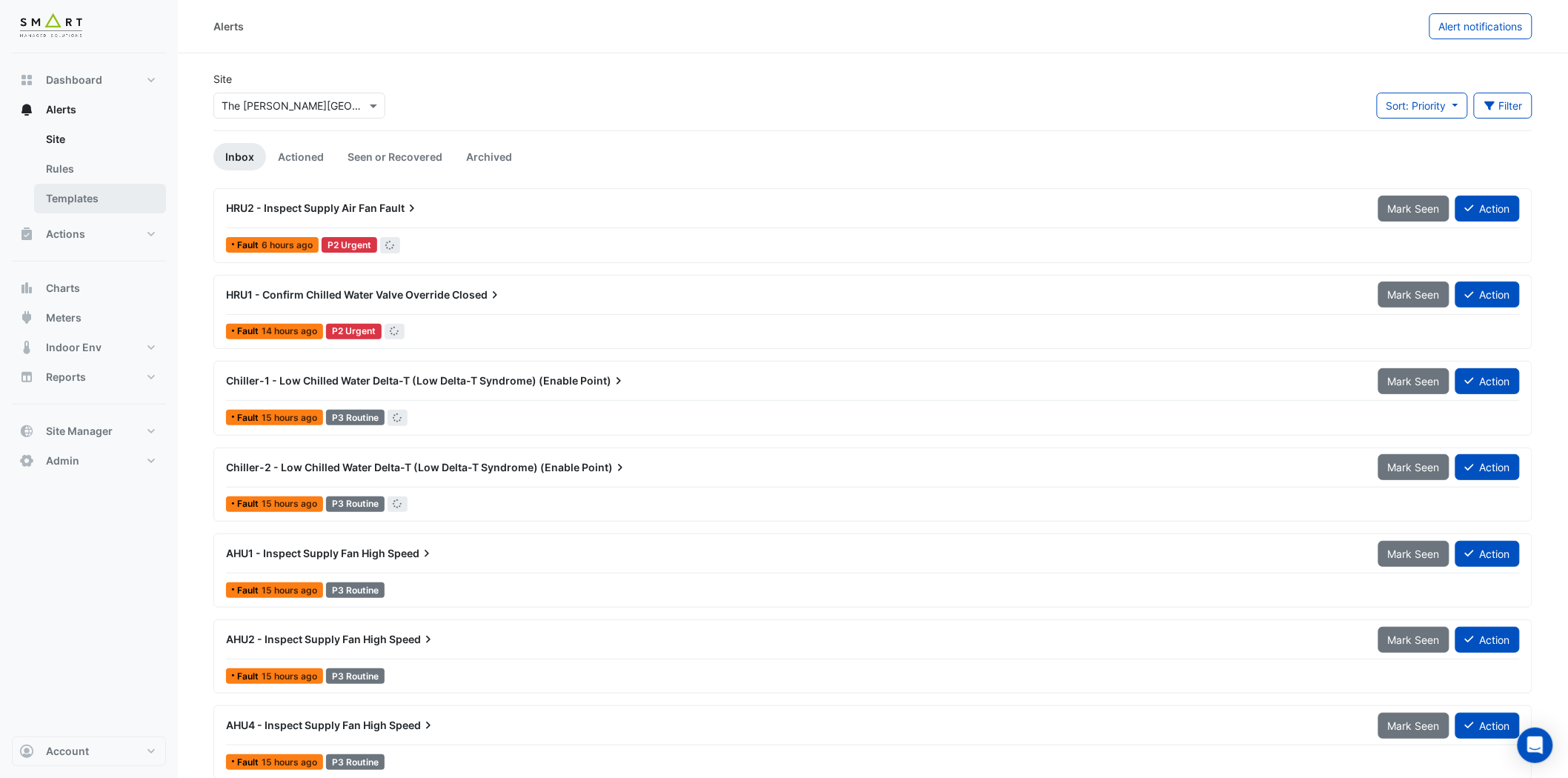
click at [117, 196] on link "Templates" at bounding box center [100, 199] width 132 height 30
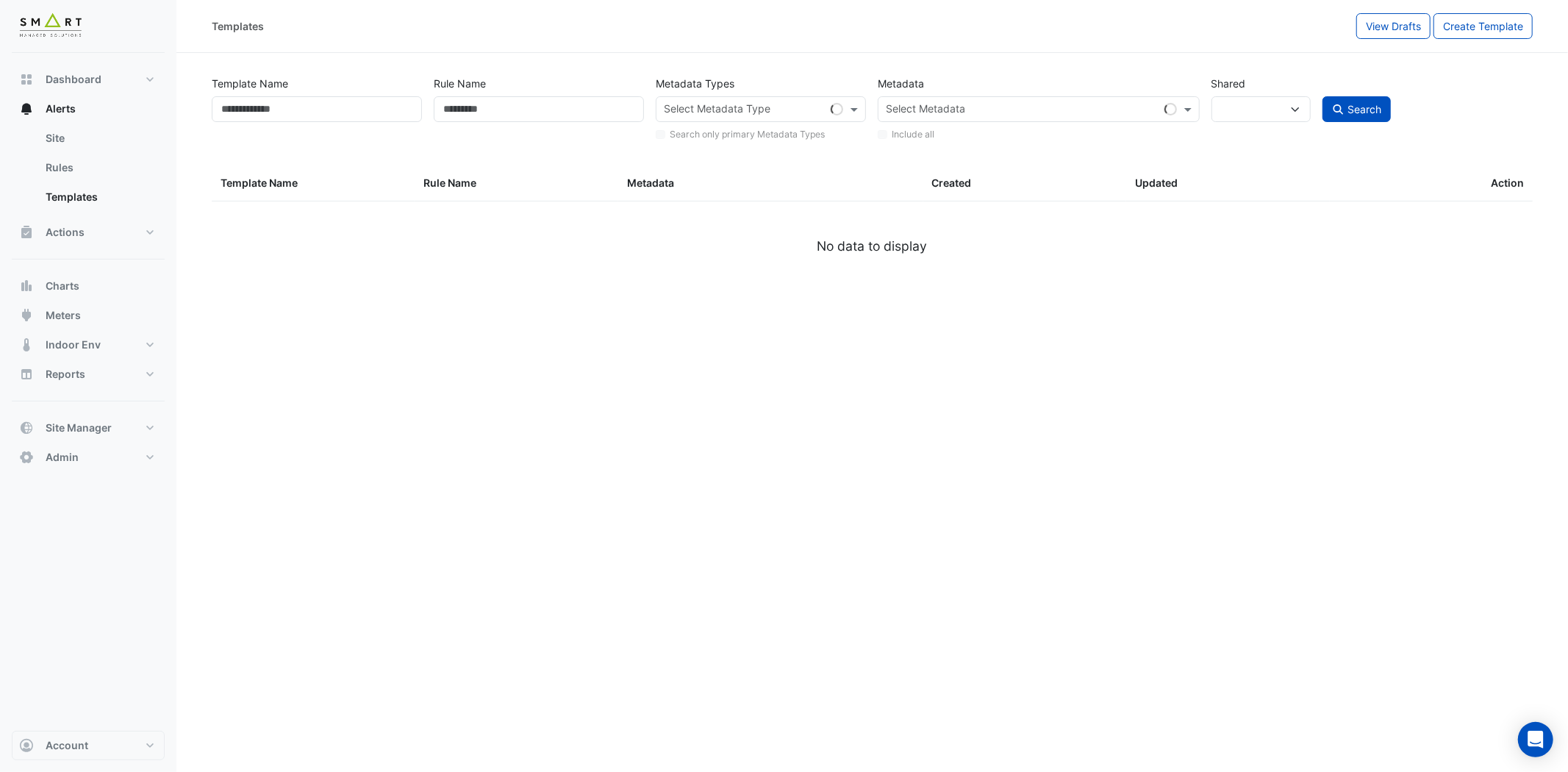
select select
click at [856, 106] on span at bounding box center [856, 109] width 18 height 16
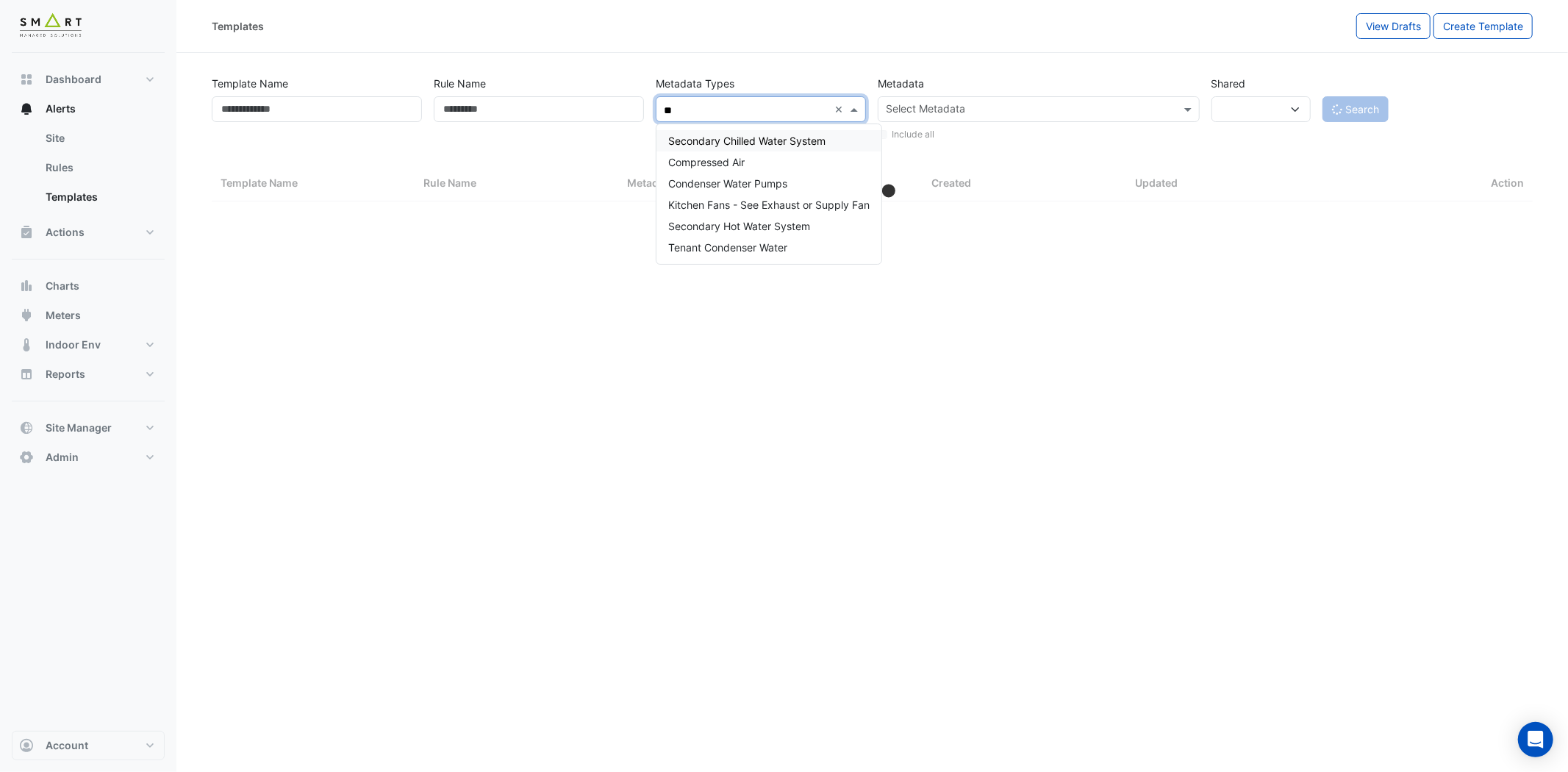
click at [800, 133] on div "Secondary Chilled Water System" at bounding box center [769, 140] width 225 height 21
type input "**"
click at [958, 142] on div "Metadata Select Metadata Include all" at bounding box center [1038, 106] width 333 height 72
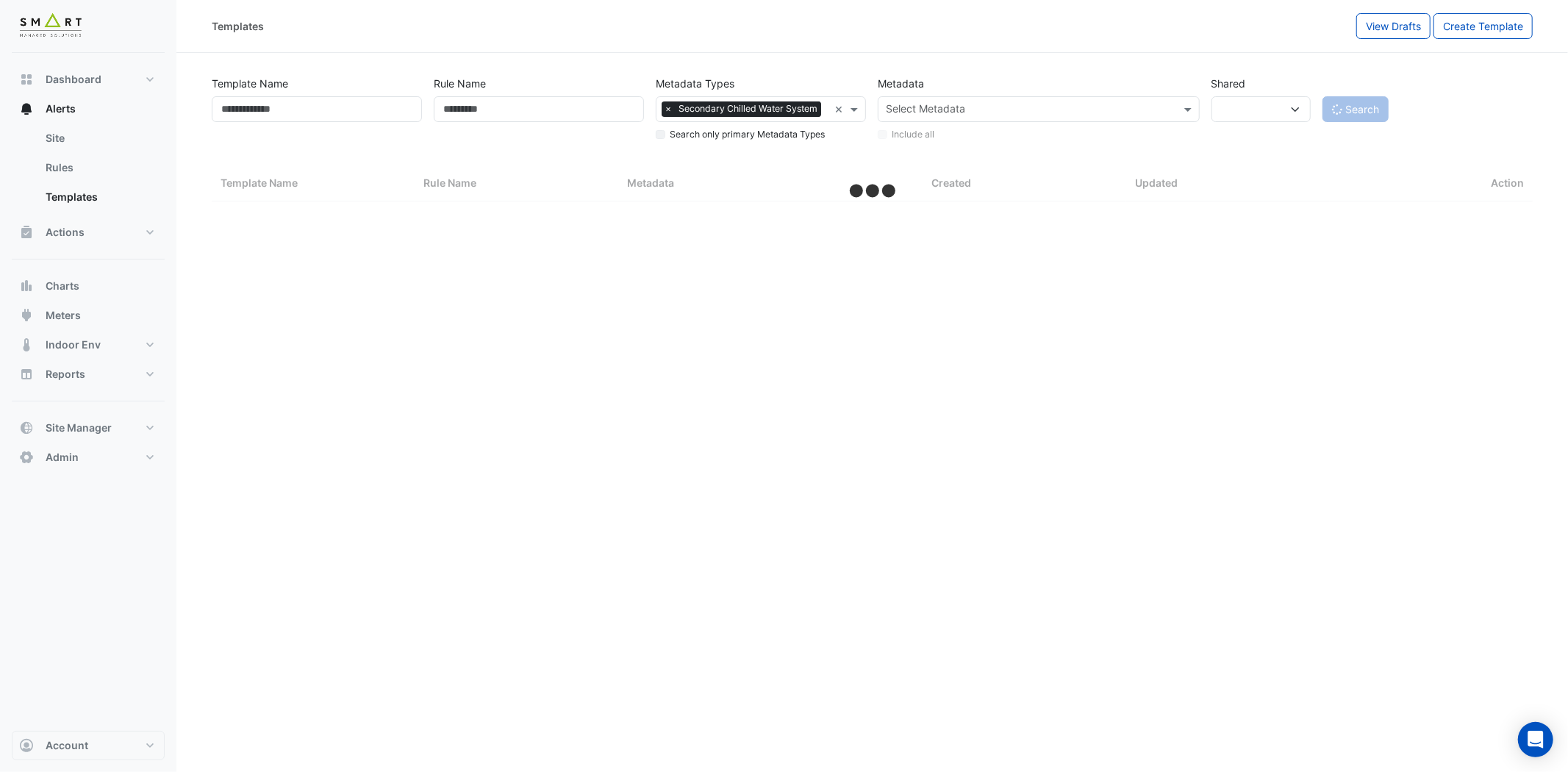
select select "***"
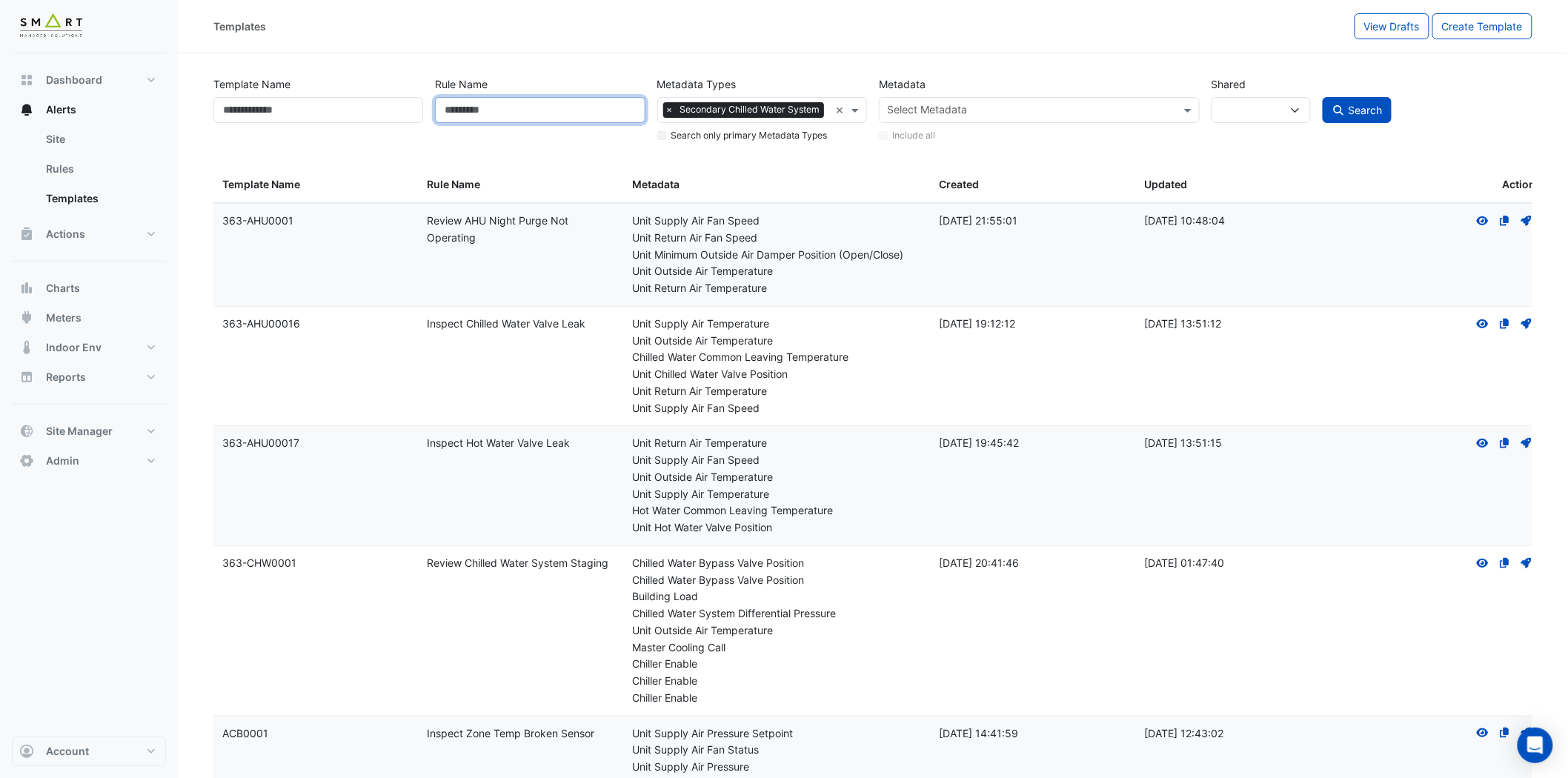
click at [541, 120] on input "Rule Name" at bounding box center [540, 109] width 209 height 25
paste input "**********"
type input "**********"
click at [1373, 105] on span "Search" at bounding box center [1365, 110] width 34 height 12
select select
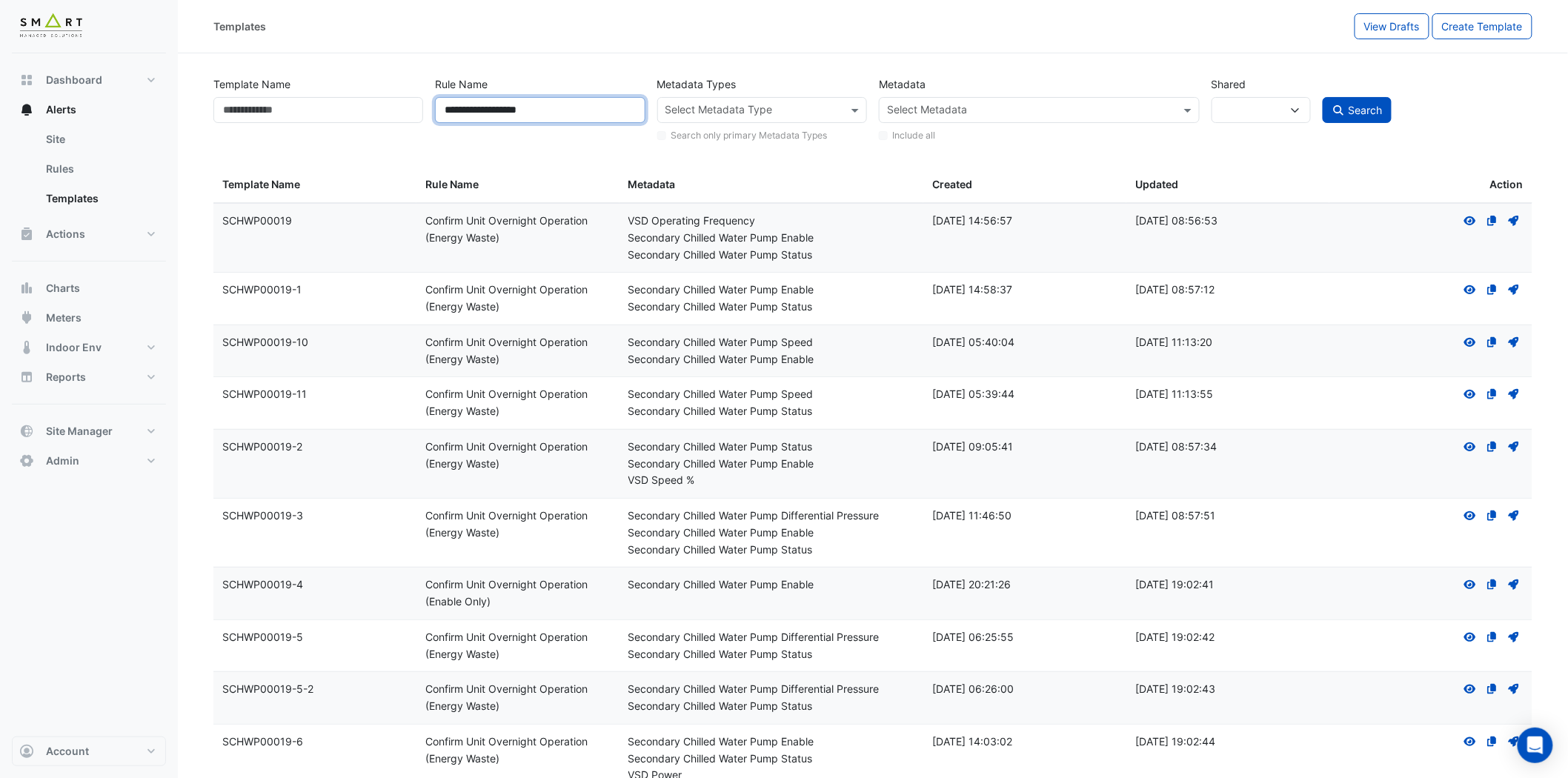
drag, startPoint x: 575, startPoint y: 107, endPoint x: 323, endPoint y: 106, distance: 252.0
click at [323, 106] on div "**********" at bounding box center [873, 106] width 1331 height 76
paste input "text"
type input "*********"
click at [846, 107] on div "Select Metadata Type" at bounding box center [762, 109] width 209 height 25
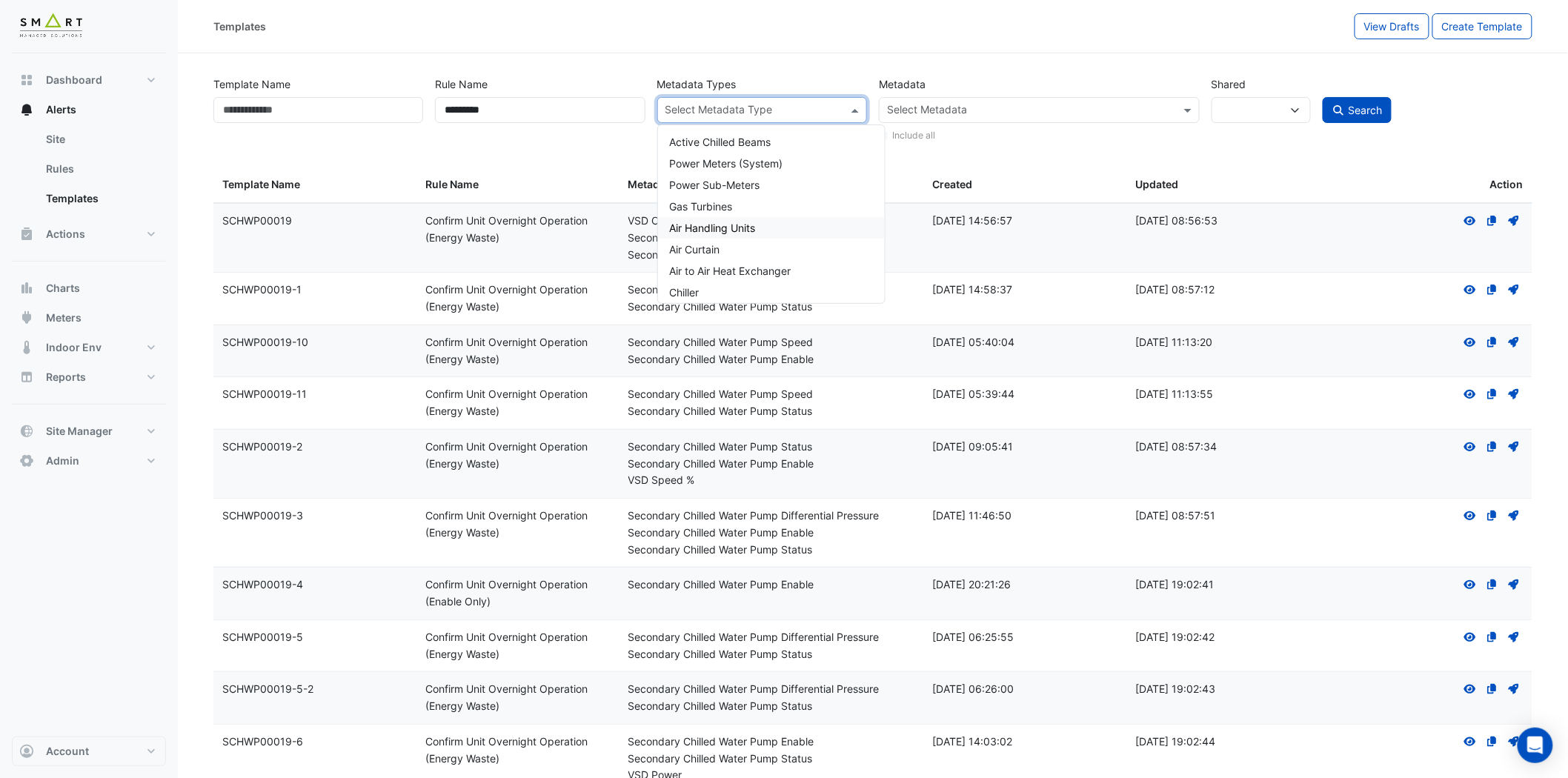
click at [776, 225] on div "Air Handling Units" at bounding box center [771, 228] width 227 height 21
click at [1375, 111] on span "Search" at bounding box center [1365, 110] width 34 height 12
select select
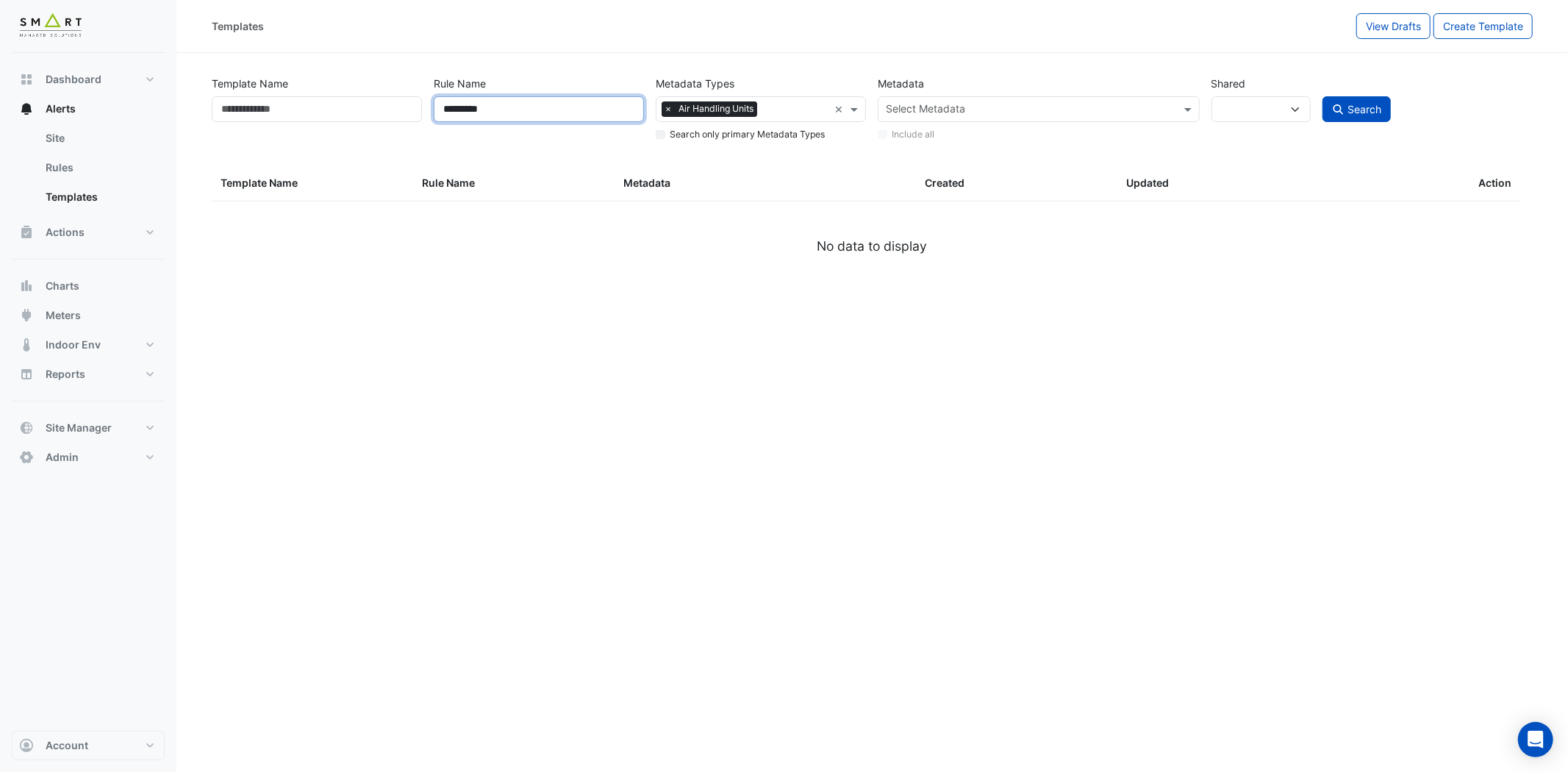
drag, startPoint x: 601, startPoint y: 101, endPoint x: 251, endPoint y: 108, distance: 350.1
click at [251, 108] on div "Template Name Rule Name ********* Metadata Types Select Metadata Type × Air Han…" at bounding box center [872, 106] width 1333 height 75
type input "*******"
click at [1322, 96] on button "Search" at bounding box center [1356, 108] width 69 height 25
select select
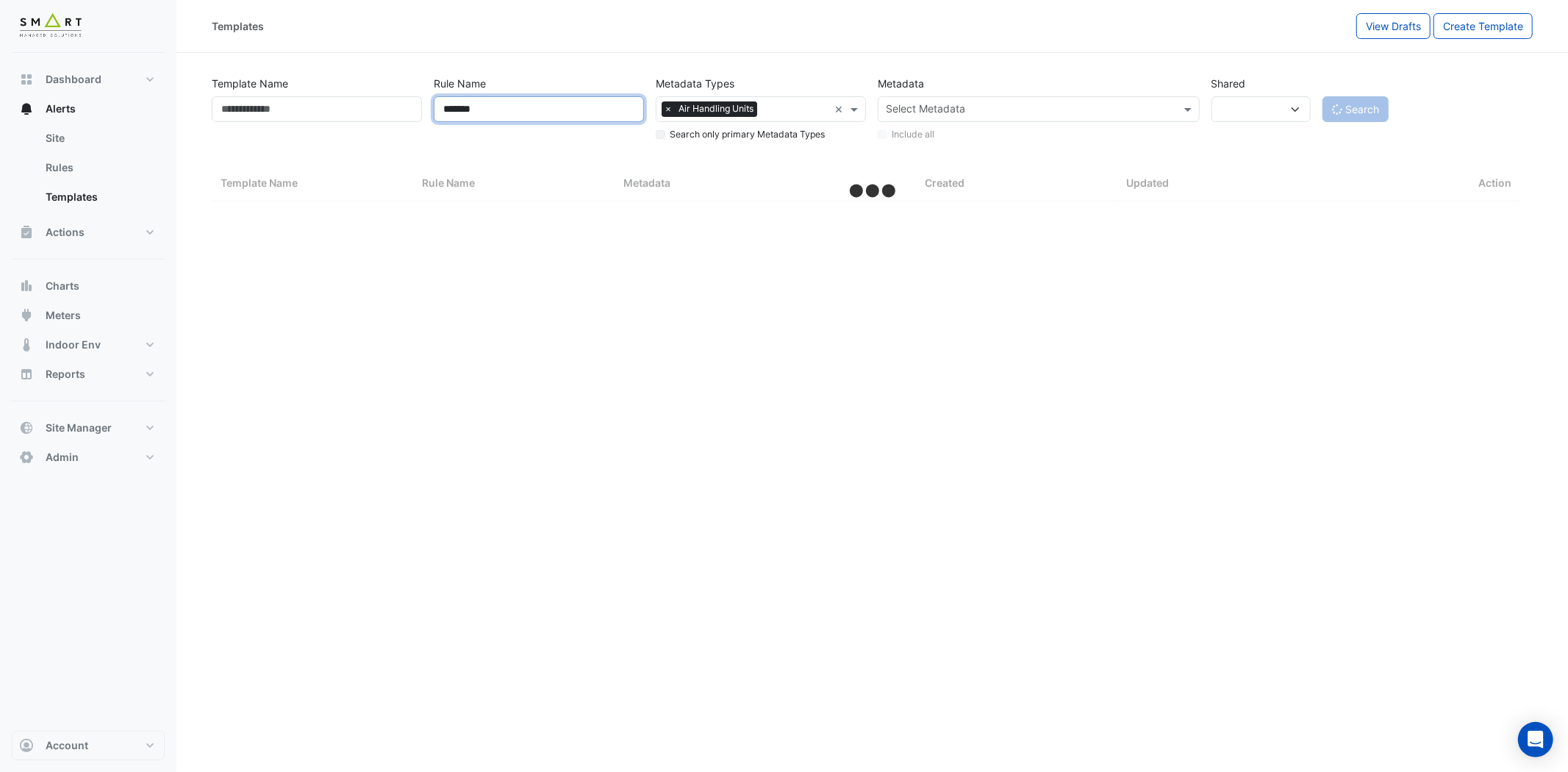
select select "***"
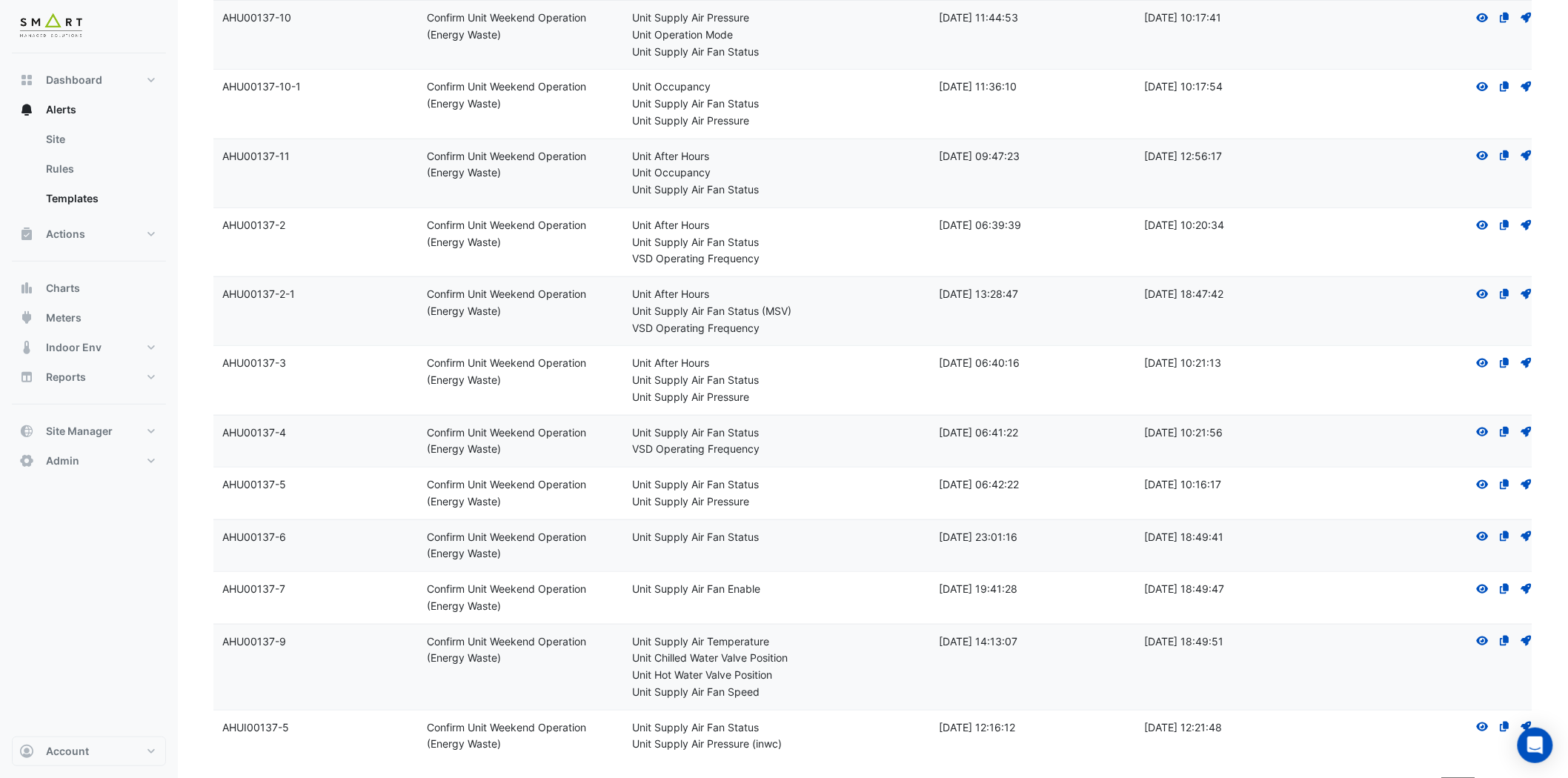
scroll to position [400, 0]
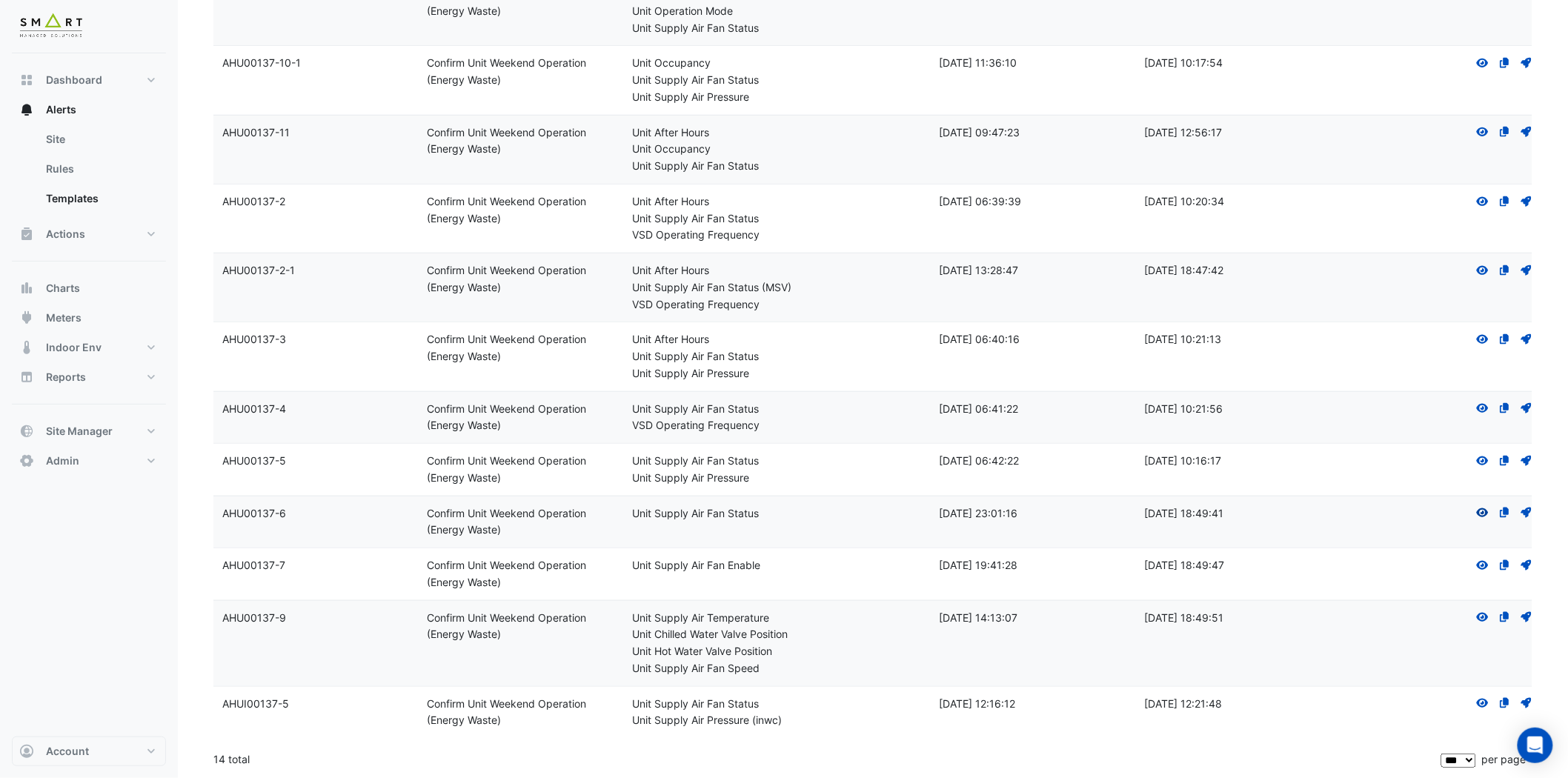
click at [1481, 512] on icon "View" at bounding box center [1483, 513] width 13 height 11
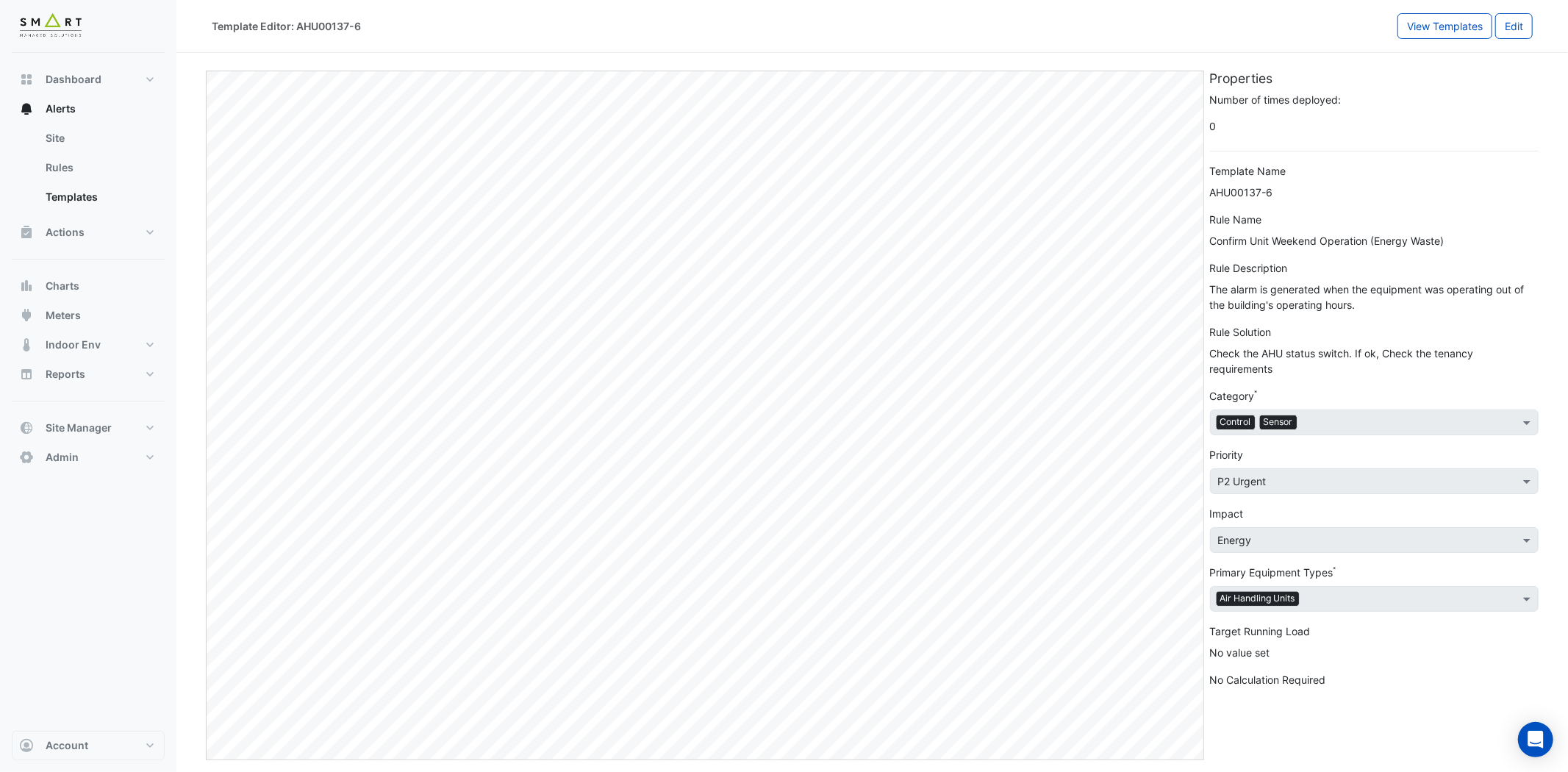
select select
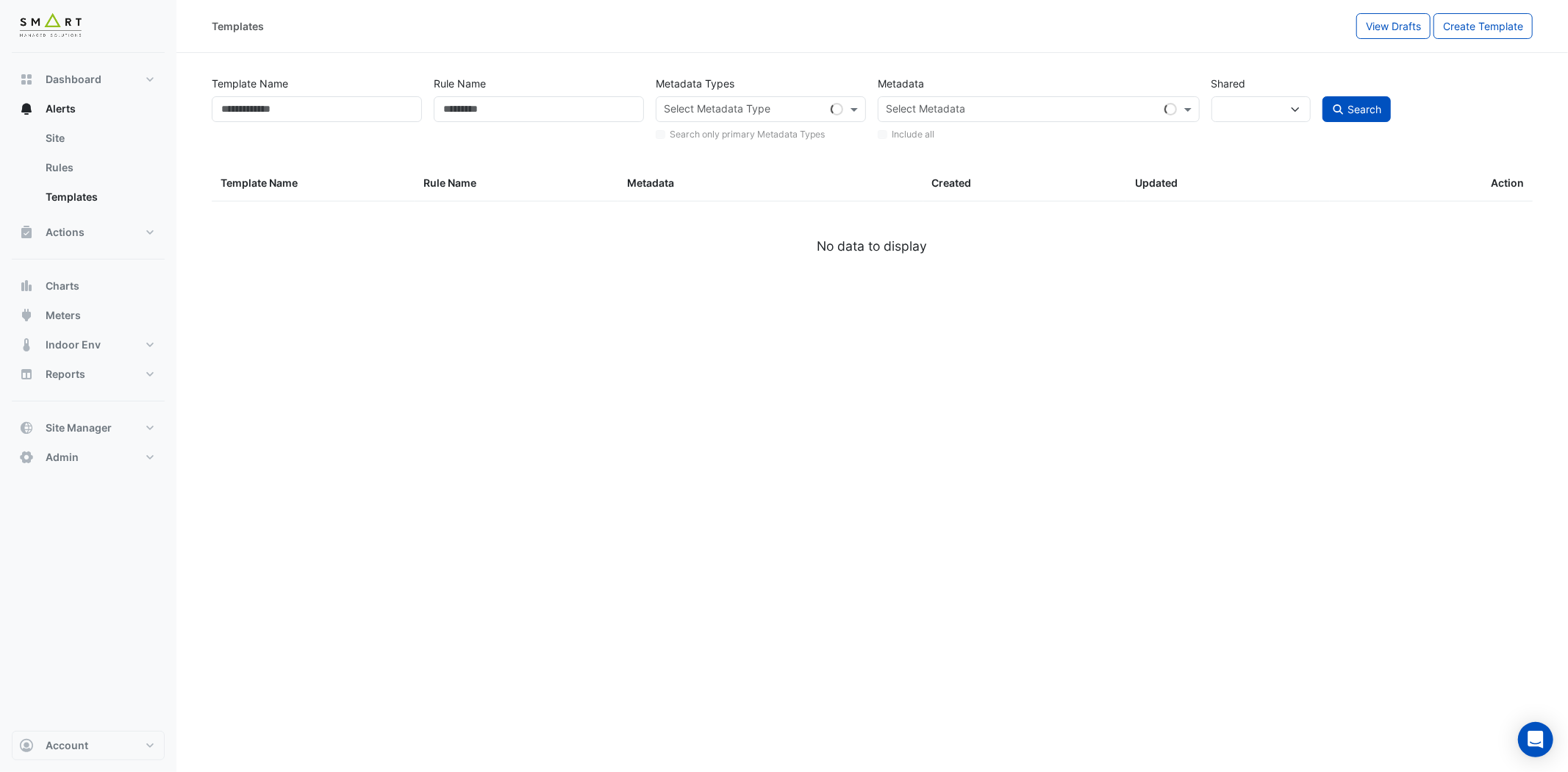
type input "*******"
select select
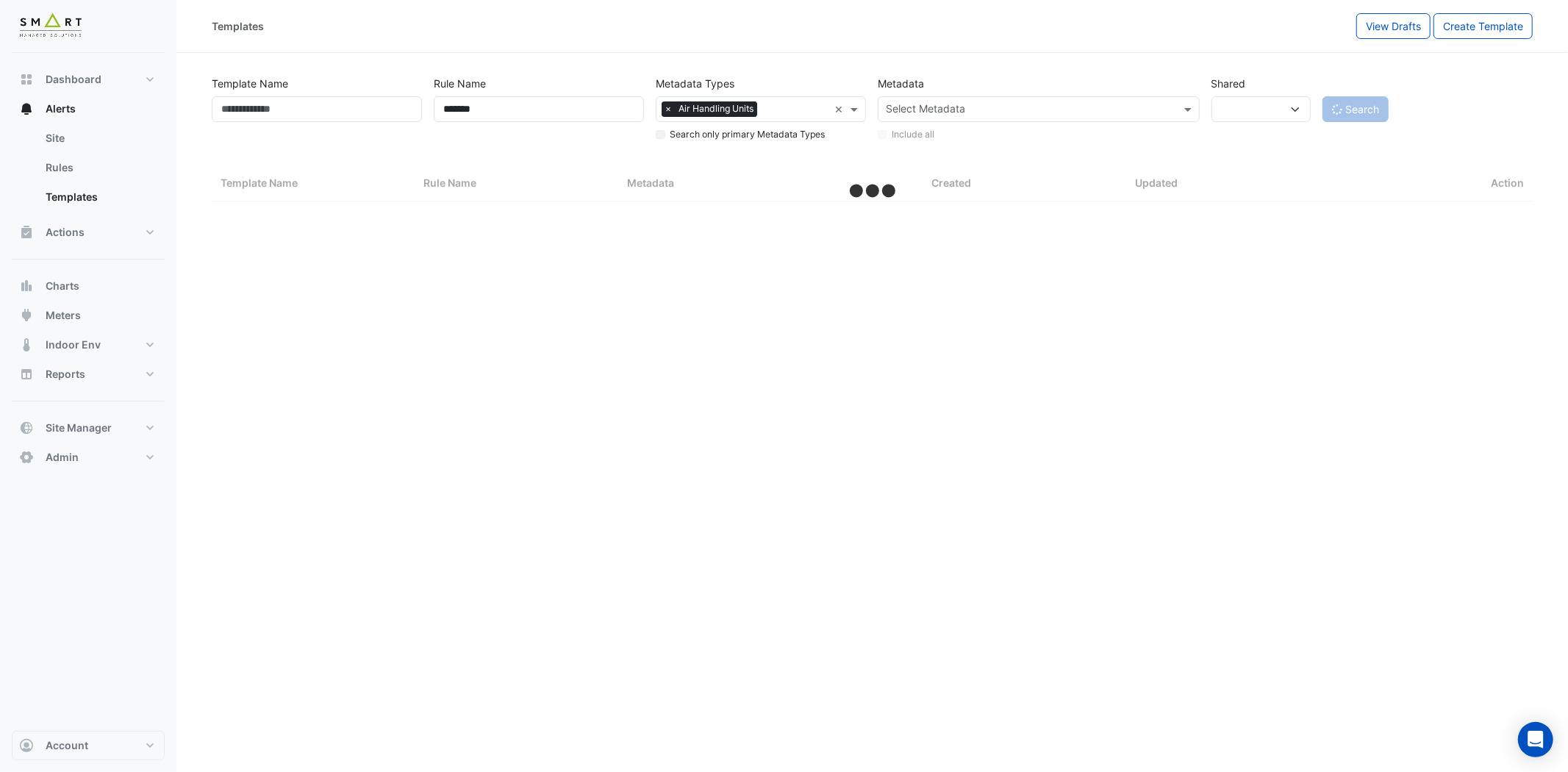
select select "***"
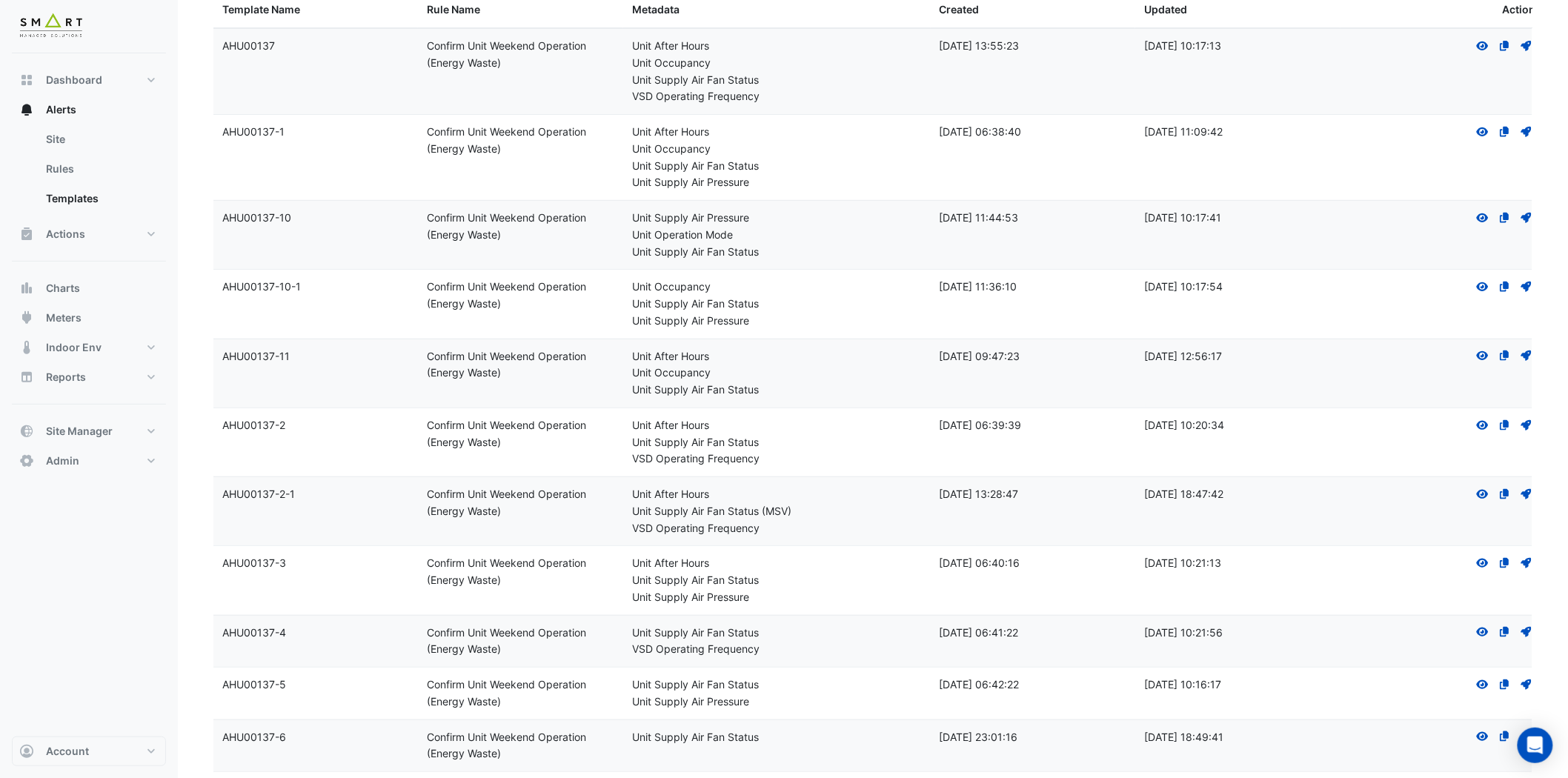
scroll to position [400, 0]
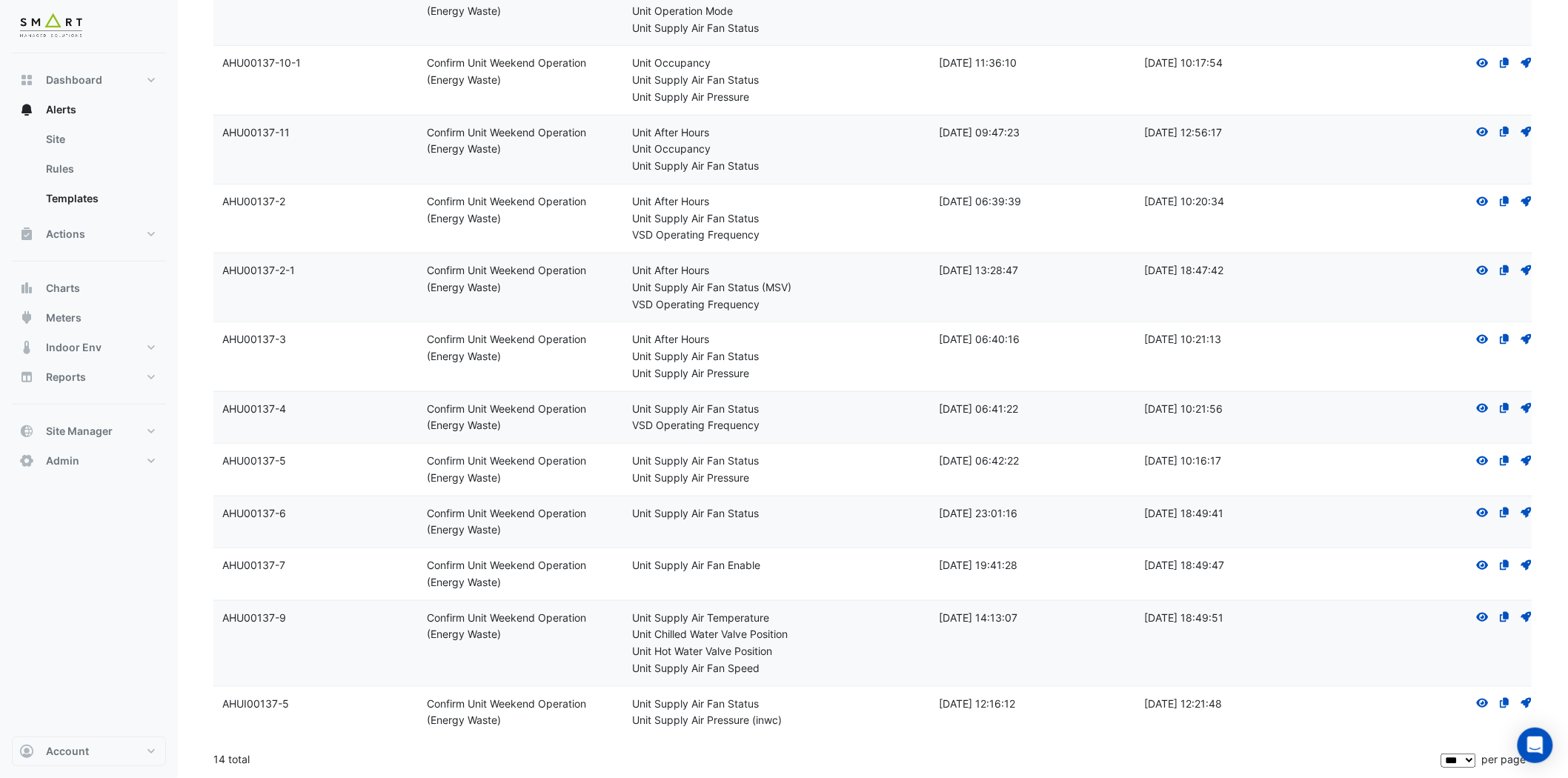
click at [1525, 510] on icon at bounding box center [1527, 513] width 11 height 11
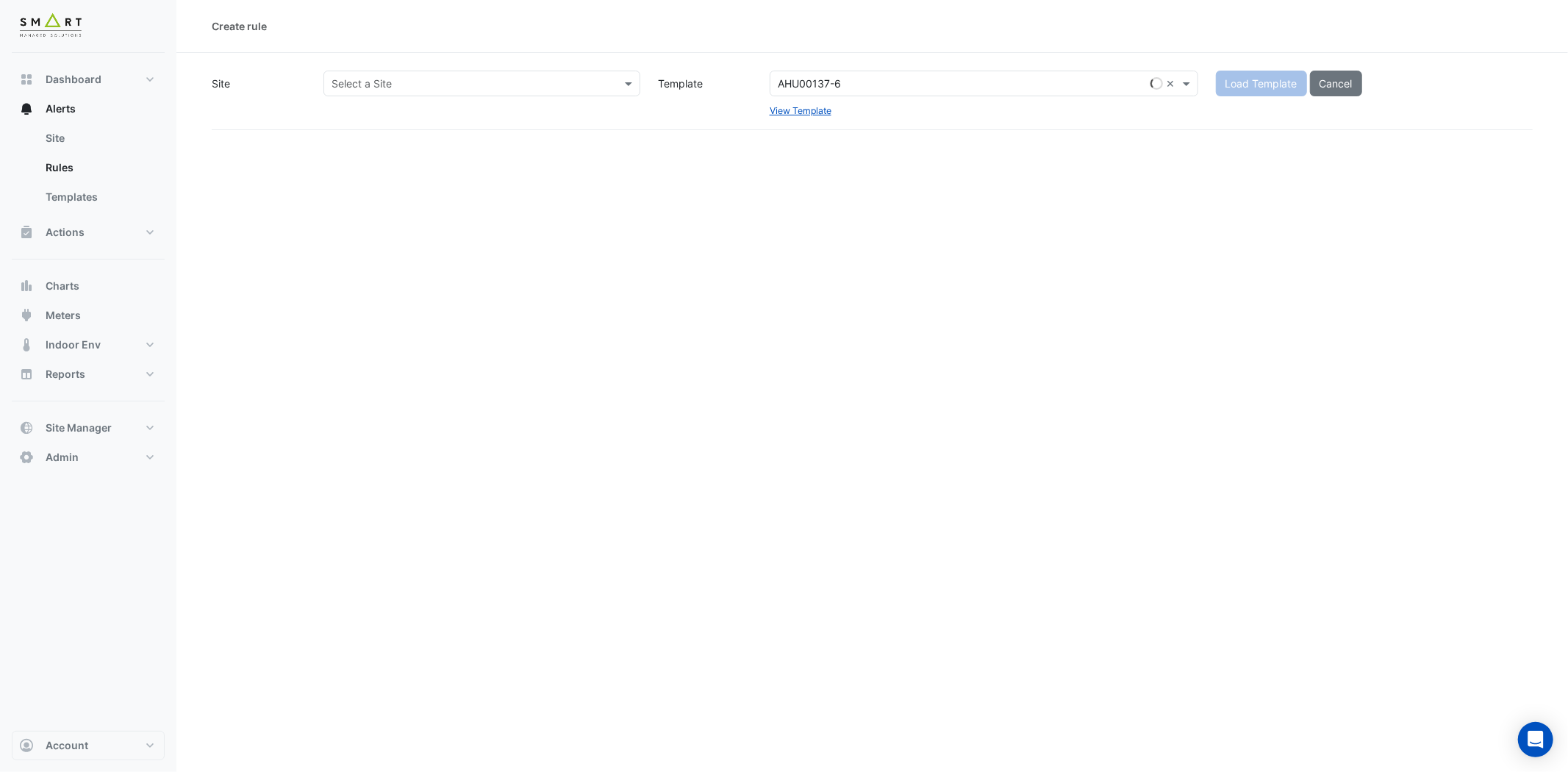
click at [590, 81] on input "text" at bounding box center [467, 85] width 271 height 16
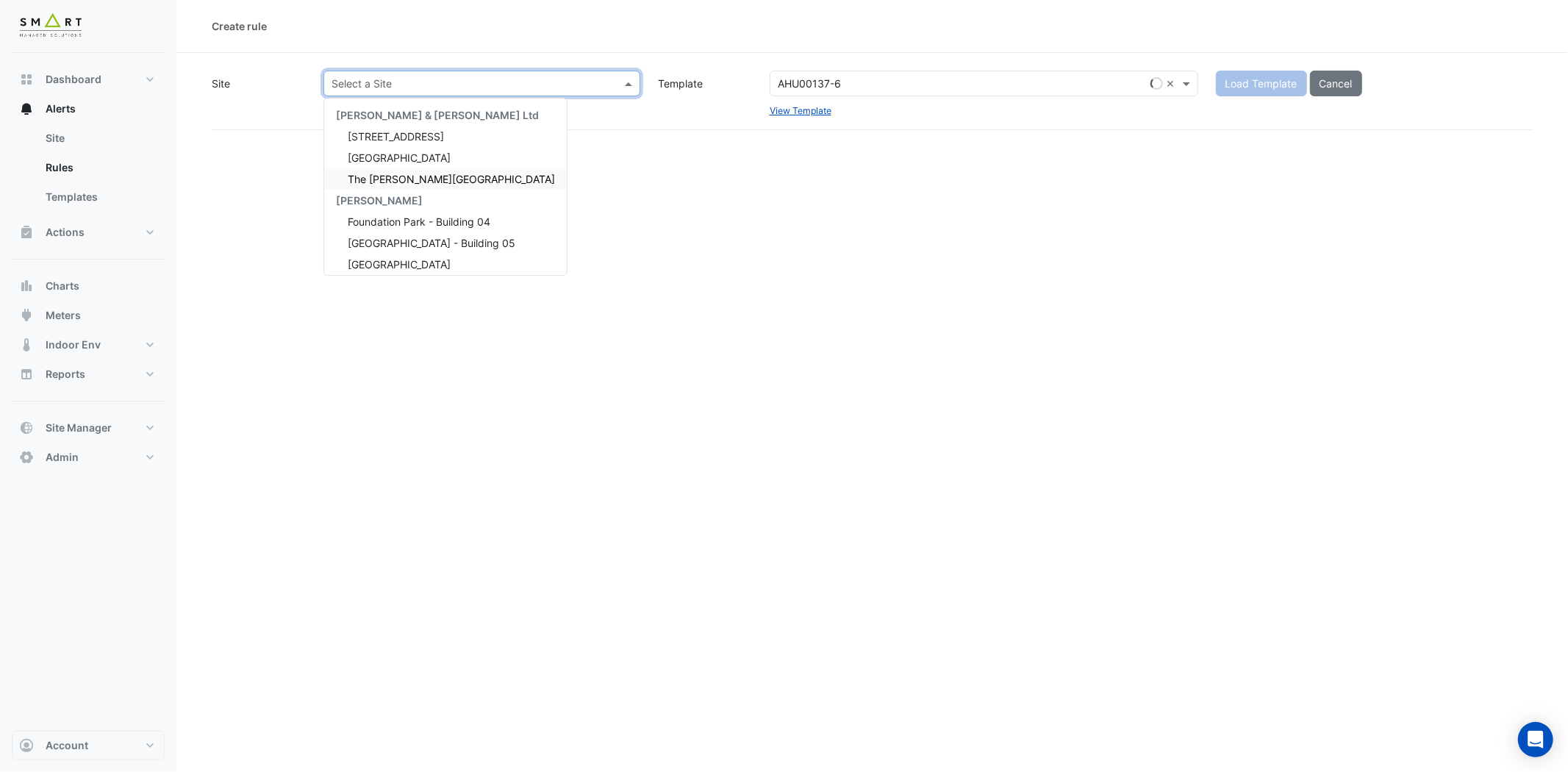
click at [405, 176] on span "The [PERSON_NAME][GEOGRAPHIC_DATA]" at bounding box center [452, 179] width 208 height 12
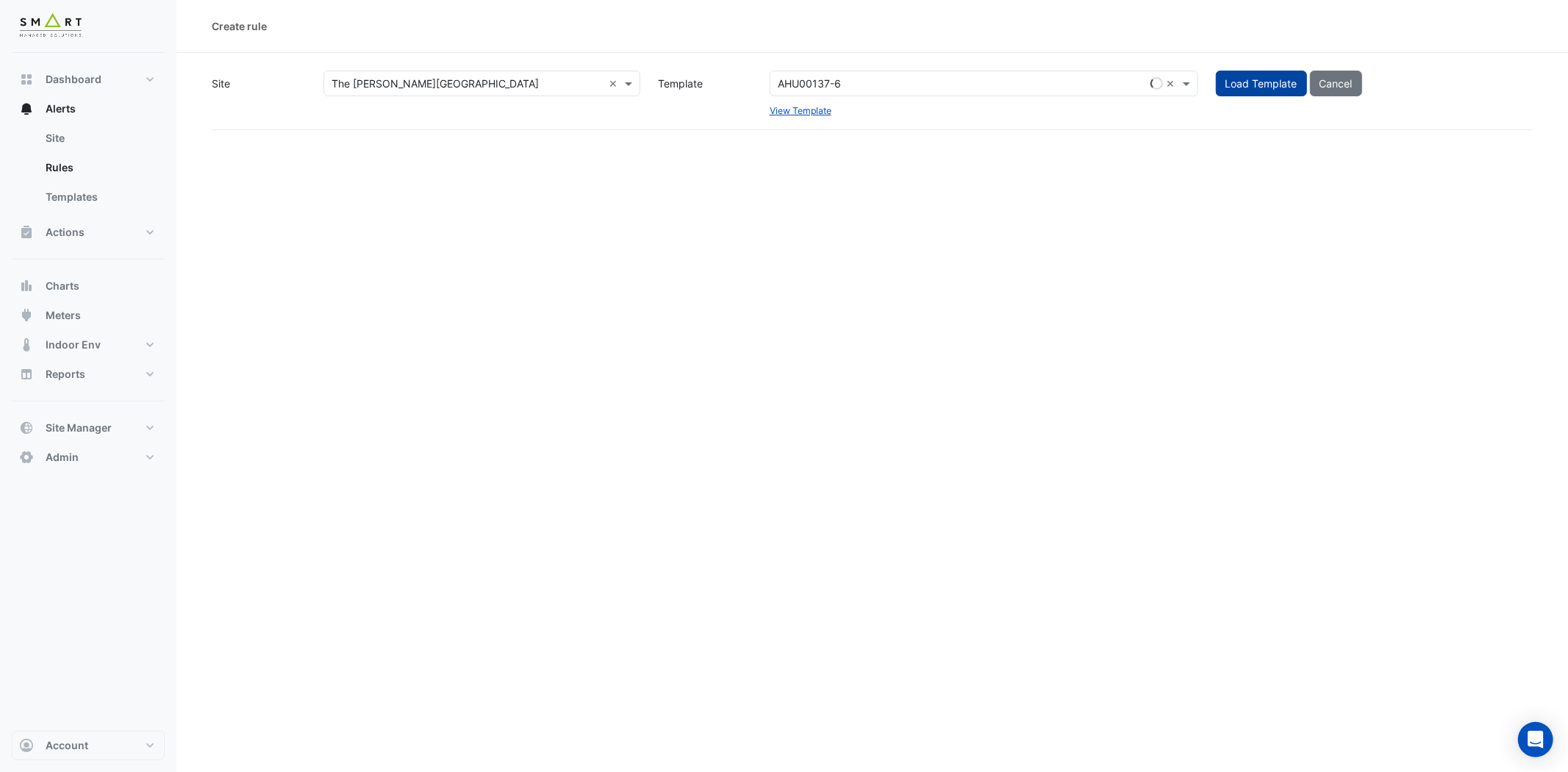
click at [1257, 85] on span "Load Template" at bounding box center [1261, 83] width 72 height 12
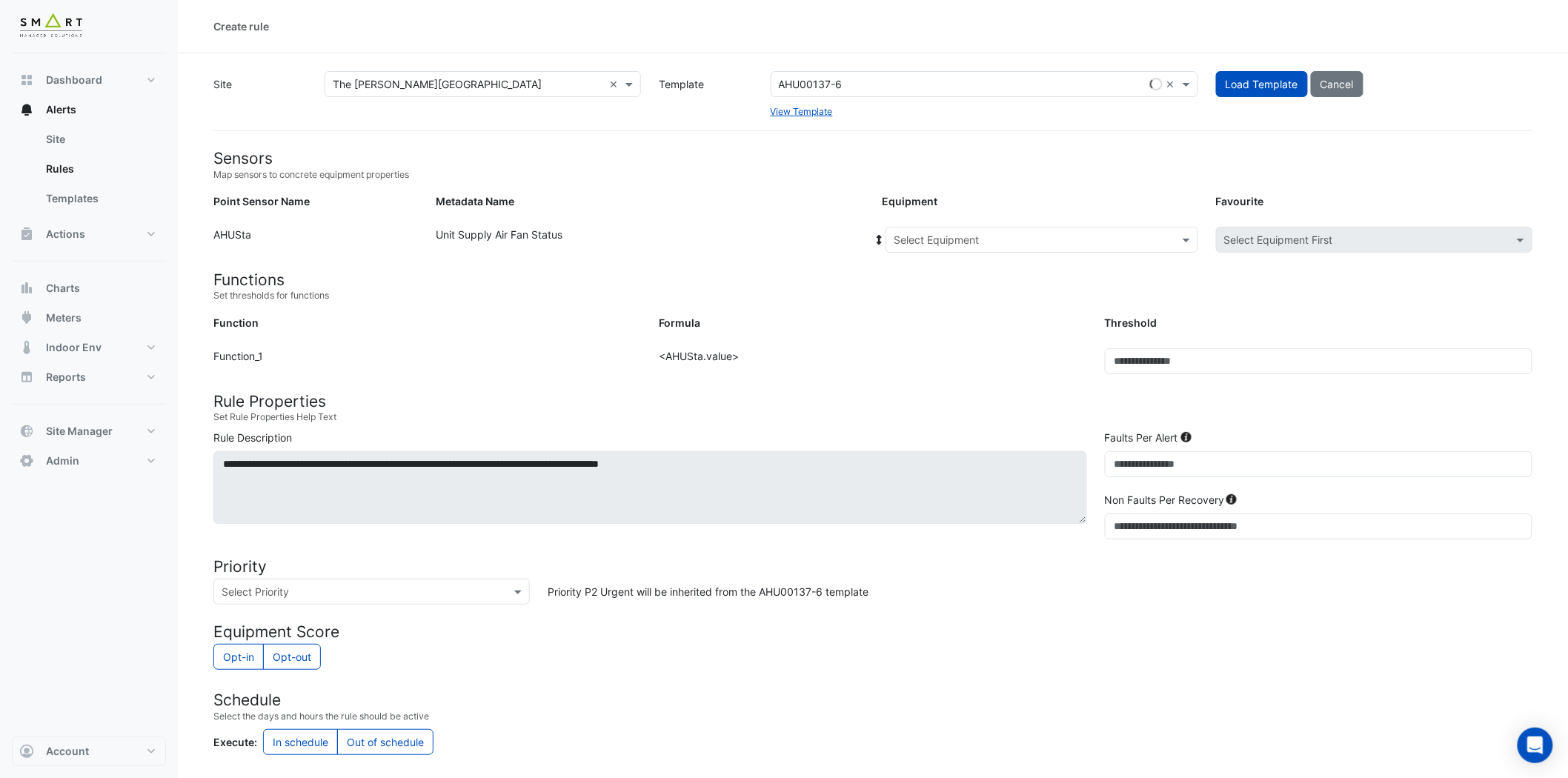
click at [1060, 243] on input "text" at bounding box center [1026, 241] width 266 height 16
click at [920, 271] on span "1F-NE" at bounding box center [913, 272] width 30 height 12
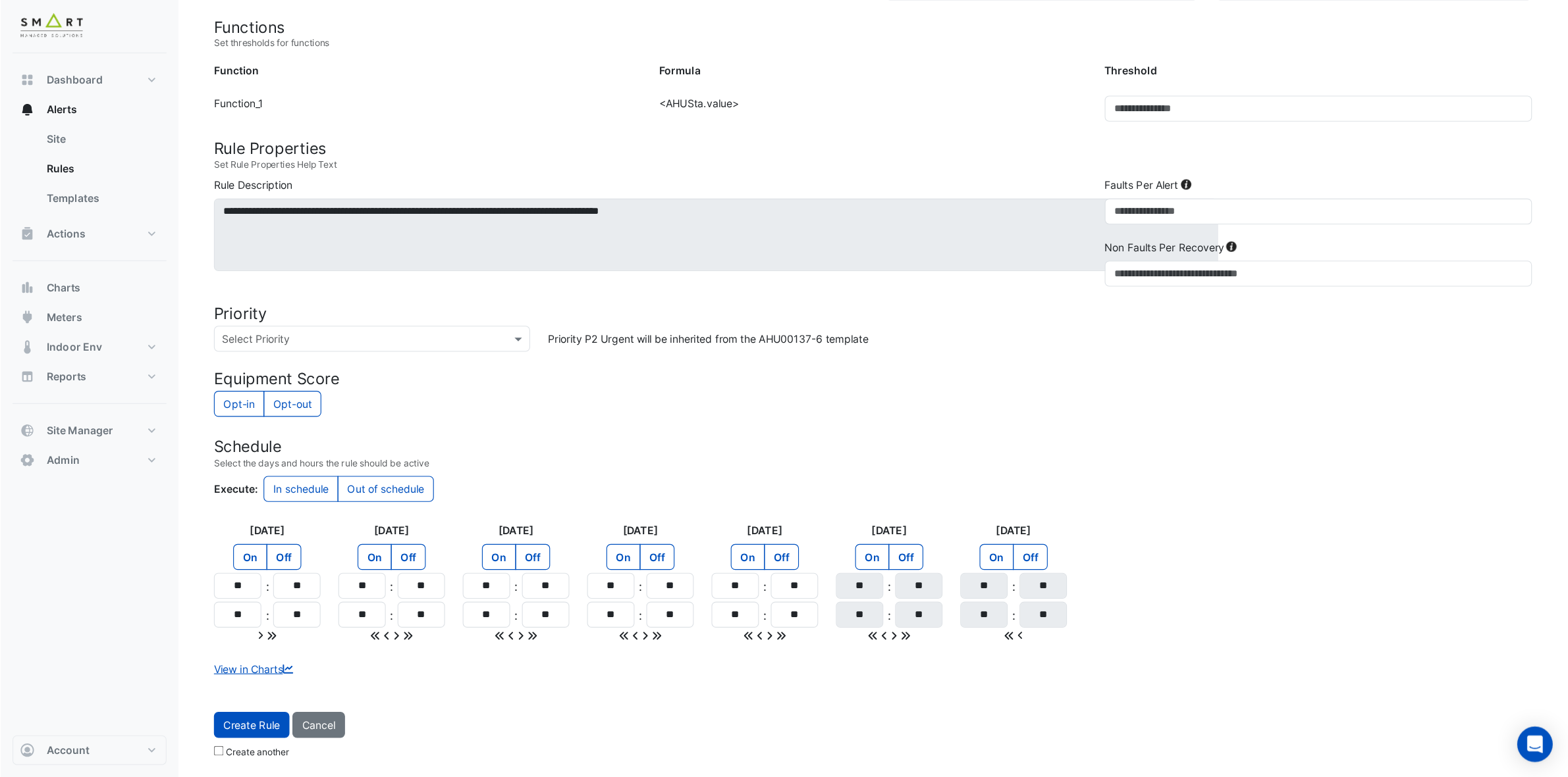
scroll to position [141, 0]
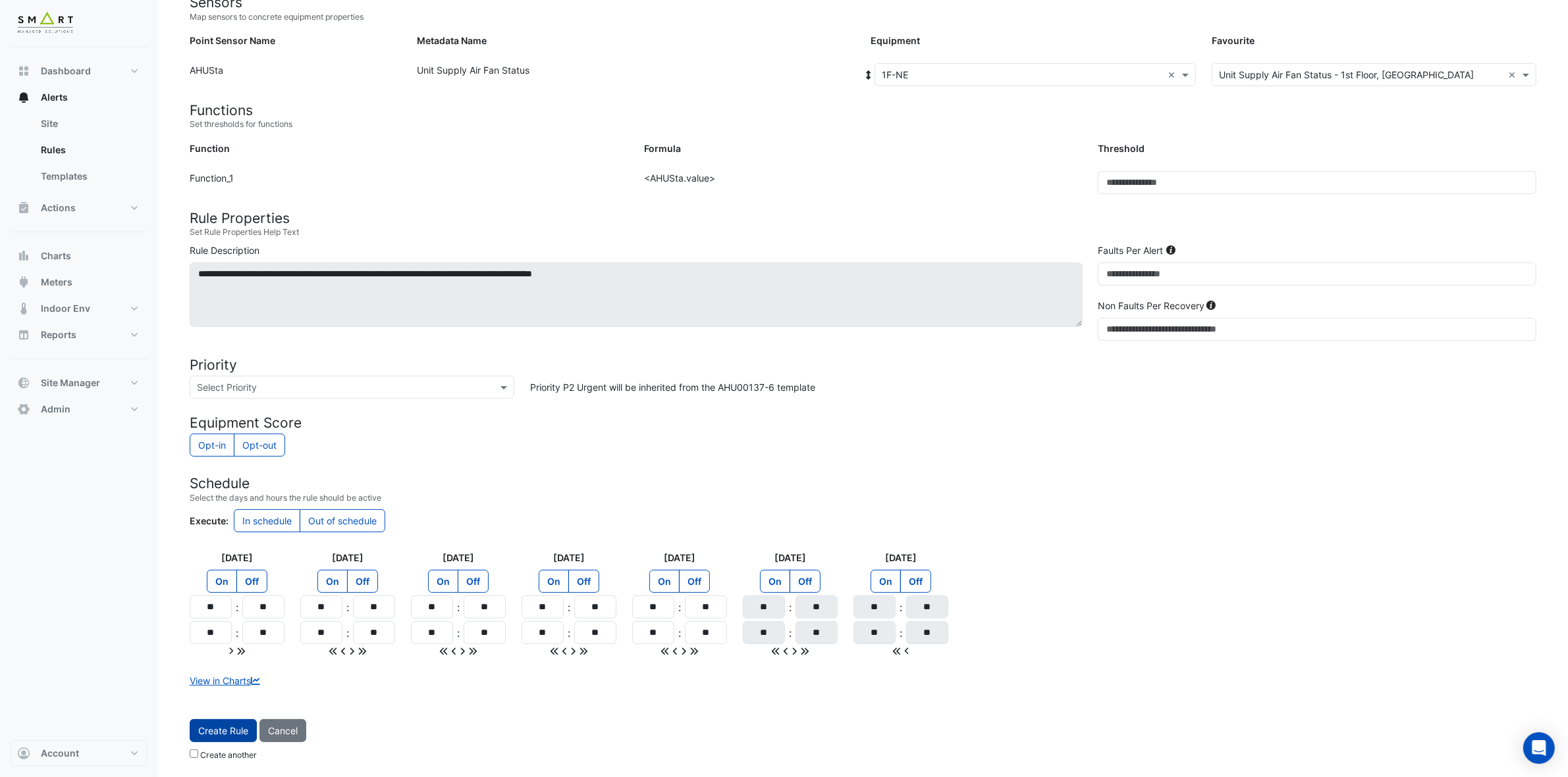
click at [226, 690] on span "Create Rule" at bounding box center [223, 731] width 50 height 11
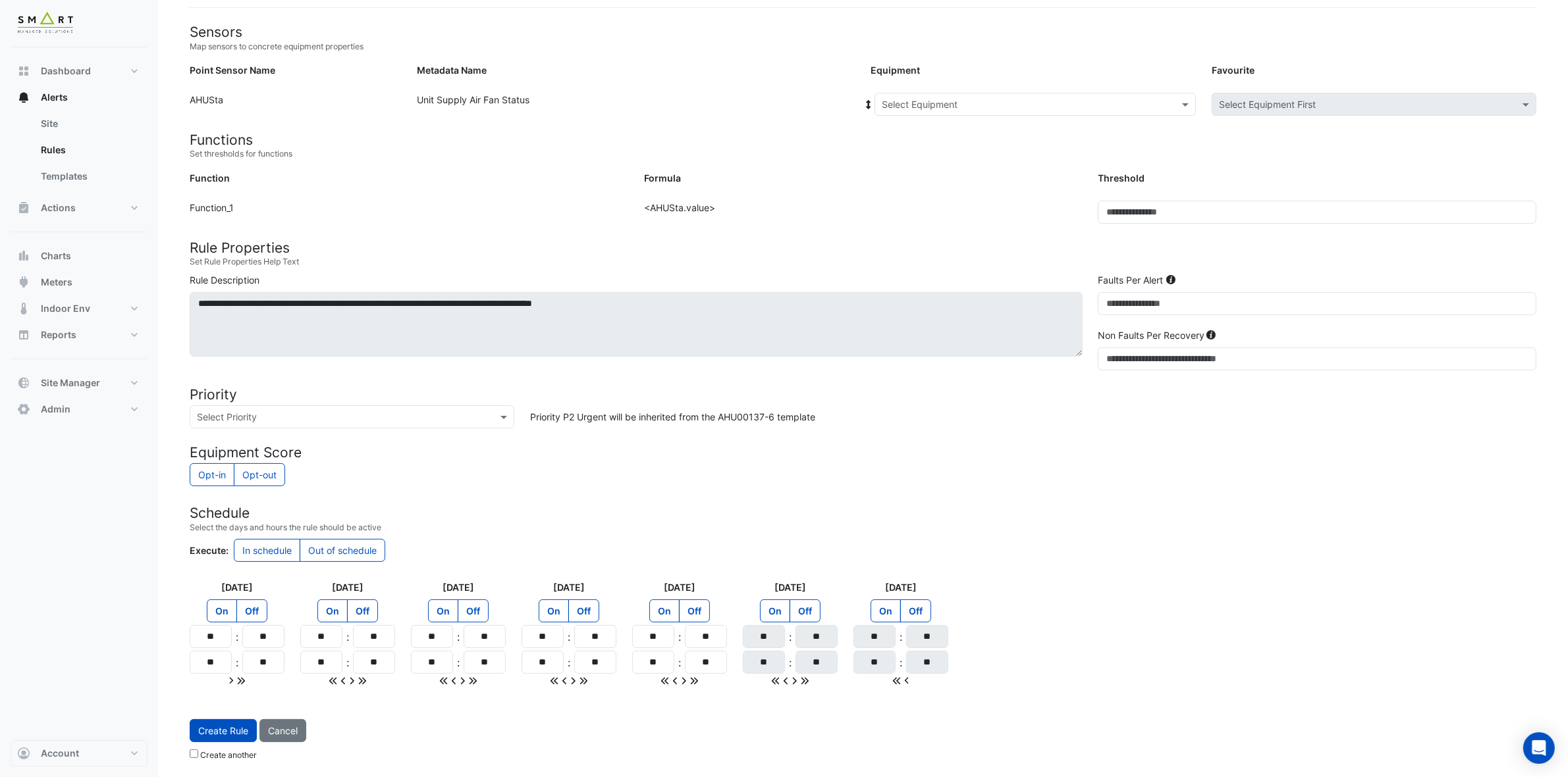
scroll to position [111, 0]
click at [1180, 102] on span at bounding box center [1186, 105] width 16 height 14
click at [900, 146] on span "1F-NW" at bounding box center [900, 151] width 30 height 11
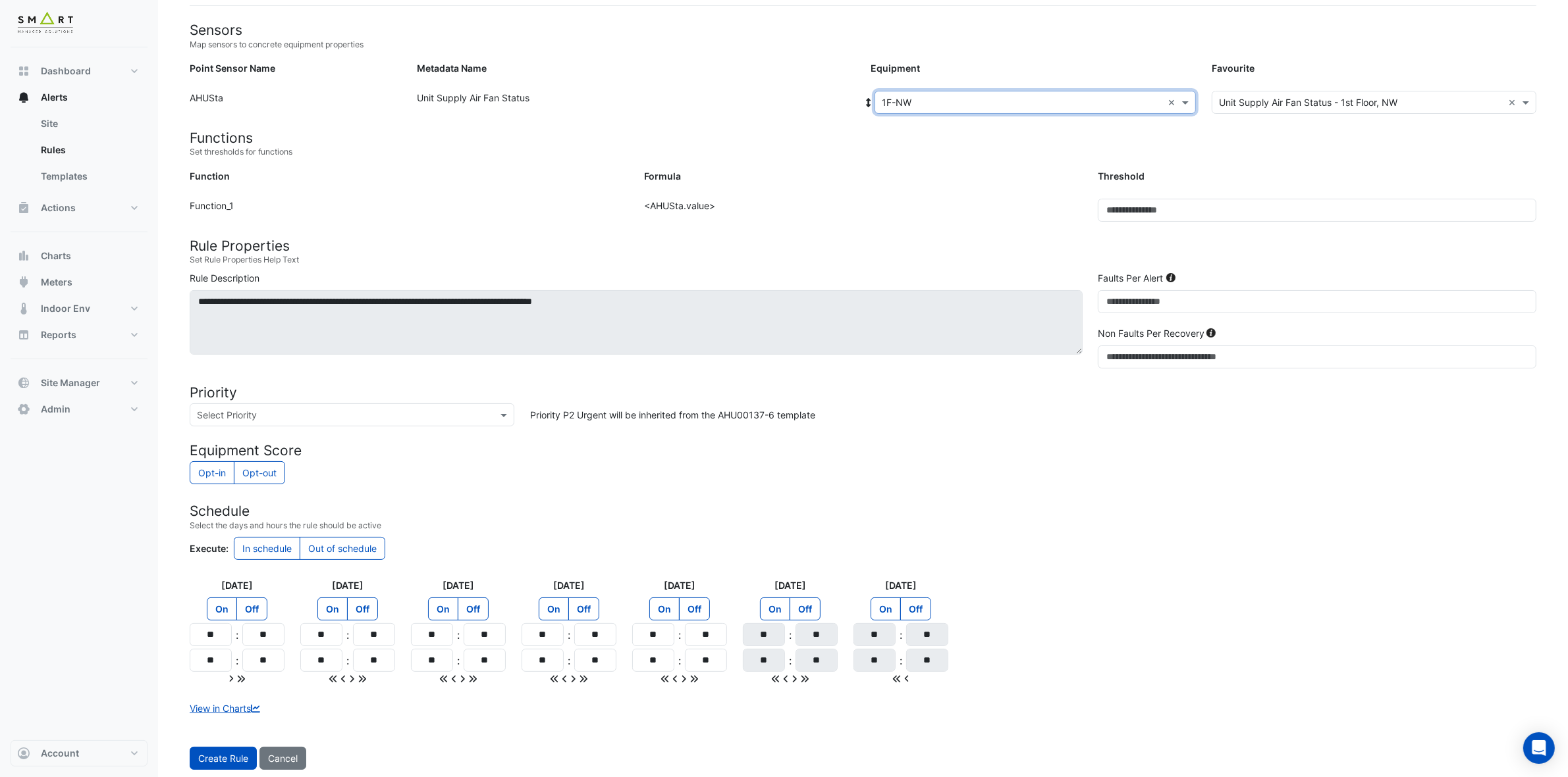
click at [209, 690] on span "Create Rule" at bounding box center [223, 758] width 50 height 11
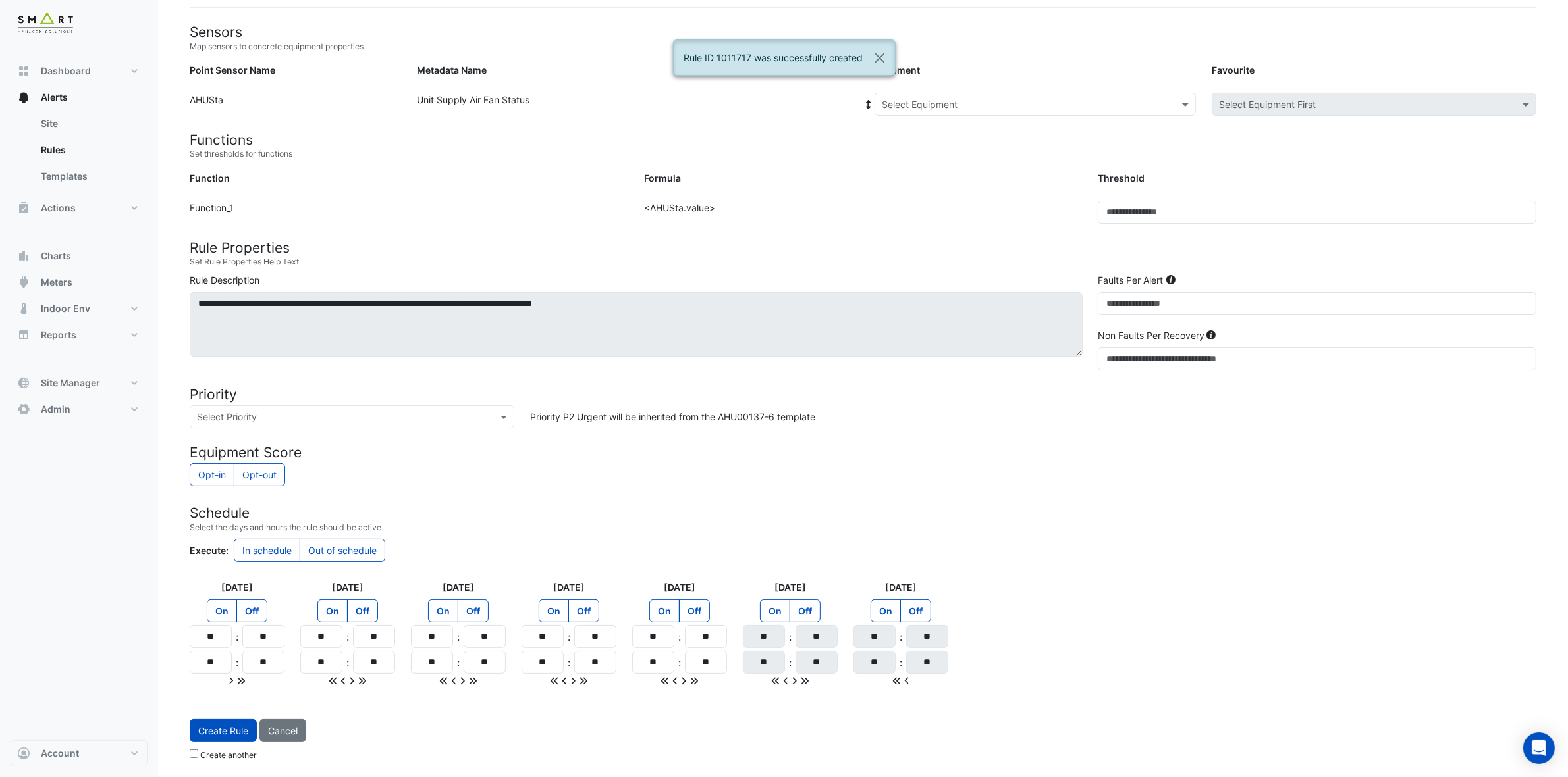
click at [1012, 99] on input "text" at bounding box center [1021, 105] width 280 height 14
click at [898, 168] on span "1F-SE" at bounding box center [898, 171] width 25 height 11
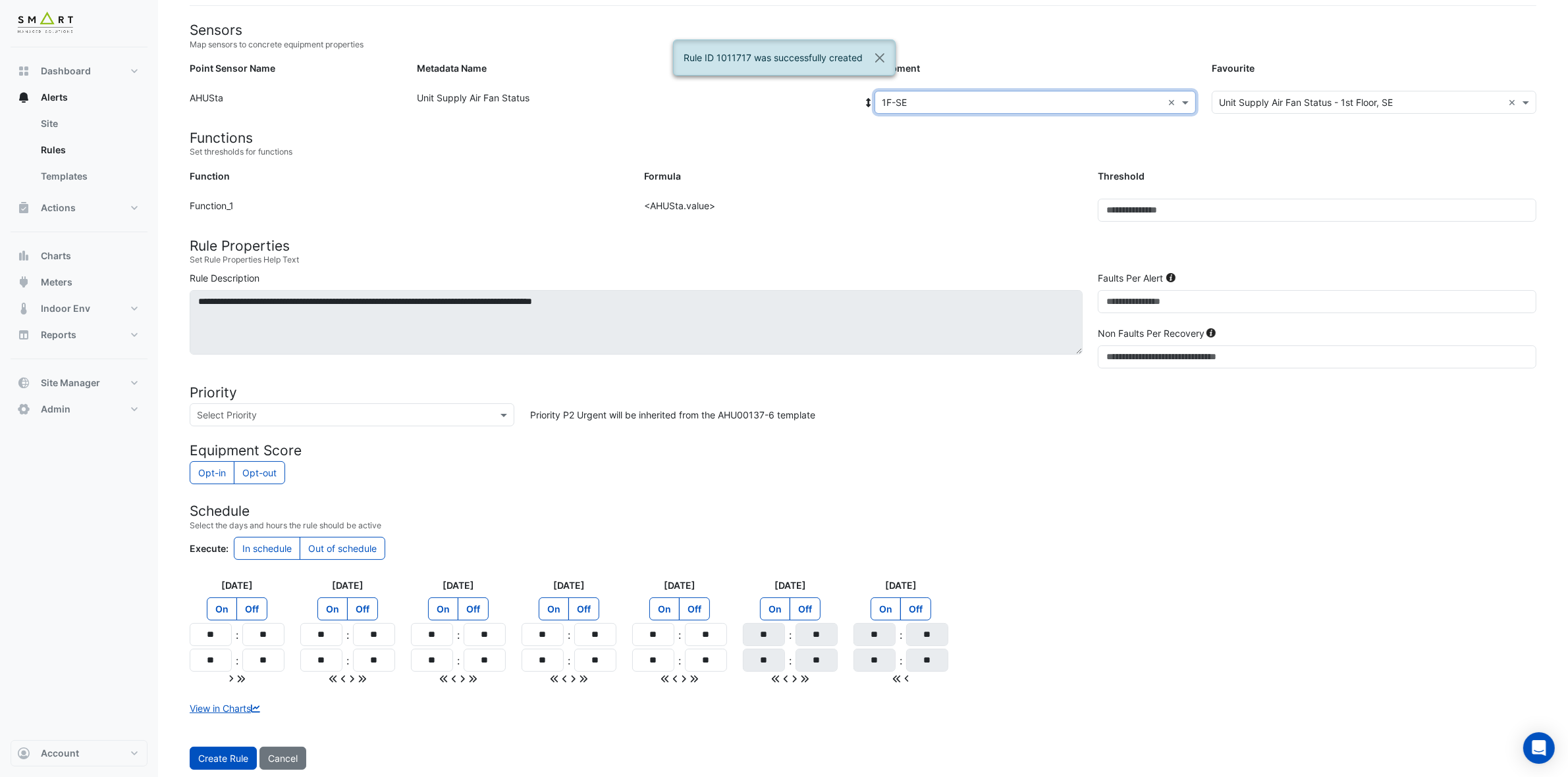
click at [216, 690] on span "Create Rule" at bounding box center [223, 758] width 50 height 11
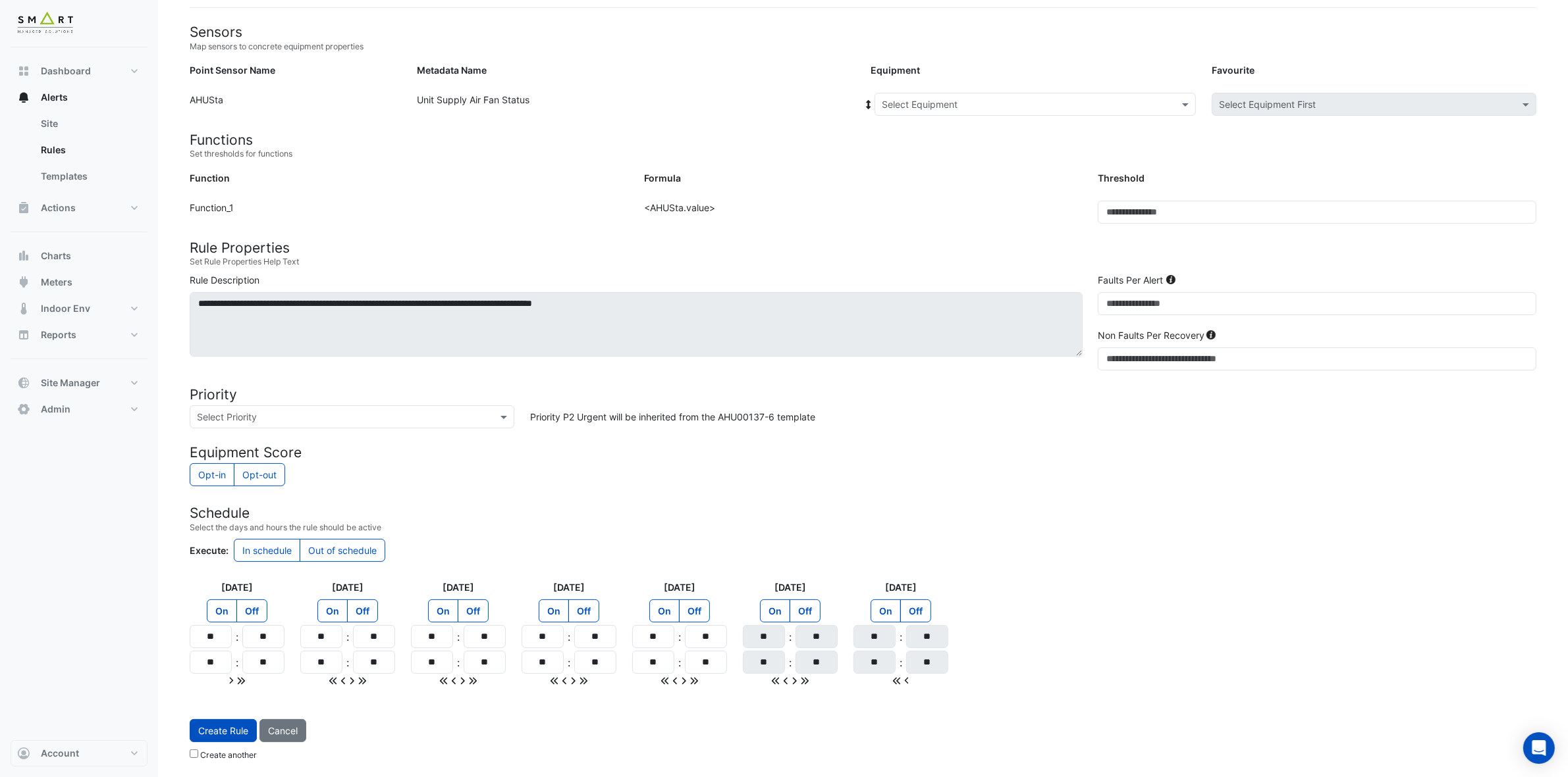
click at [1042, 103] on input "text" at bounding box center [1021, 105] width 280 height 14
click at [922, 169] on div "1F-SE" at bounding box center [903, 170] width 56 height 19
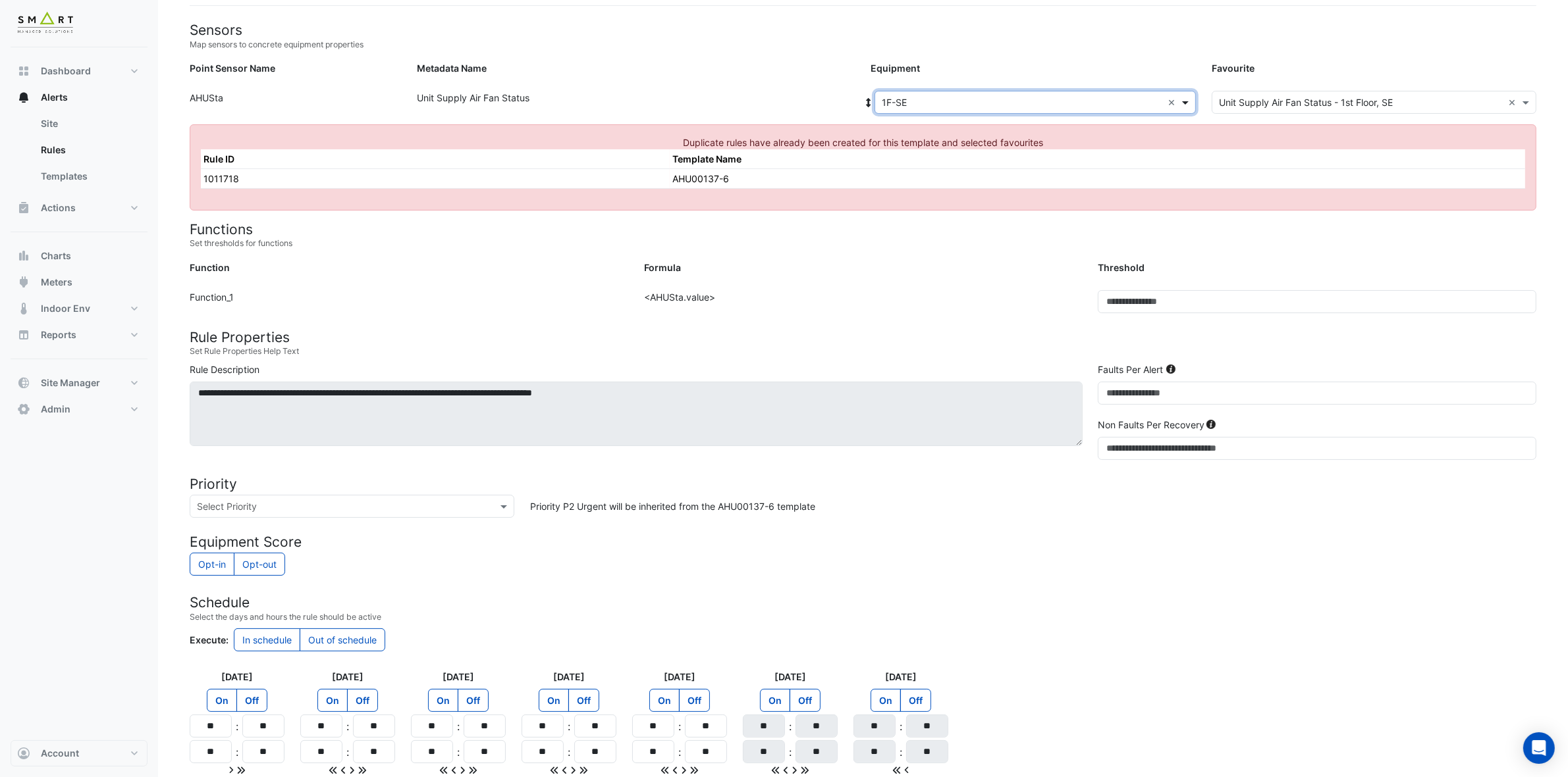
click at [1184, 100] on span at bounding box center [1186, 102] width 16 height 14
click at [923, 184] on div "1F-NE" at bounding box center [924, 187] width 98 height 19
click at [1183, 102] on span at bounding box center [1186, 102] width 16 height 14
click at [928, 216] on div "1F-SW" at bounding box center [924, 226] width 98 height 19
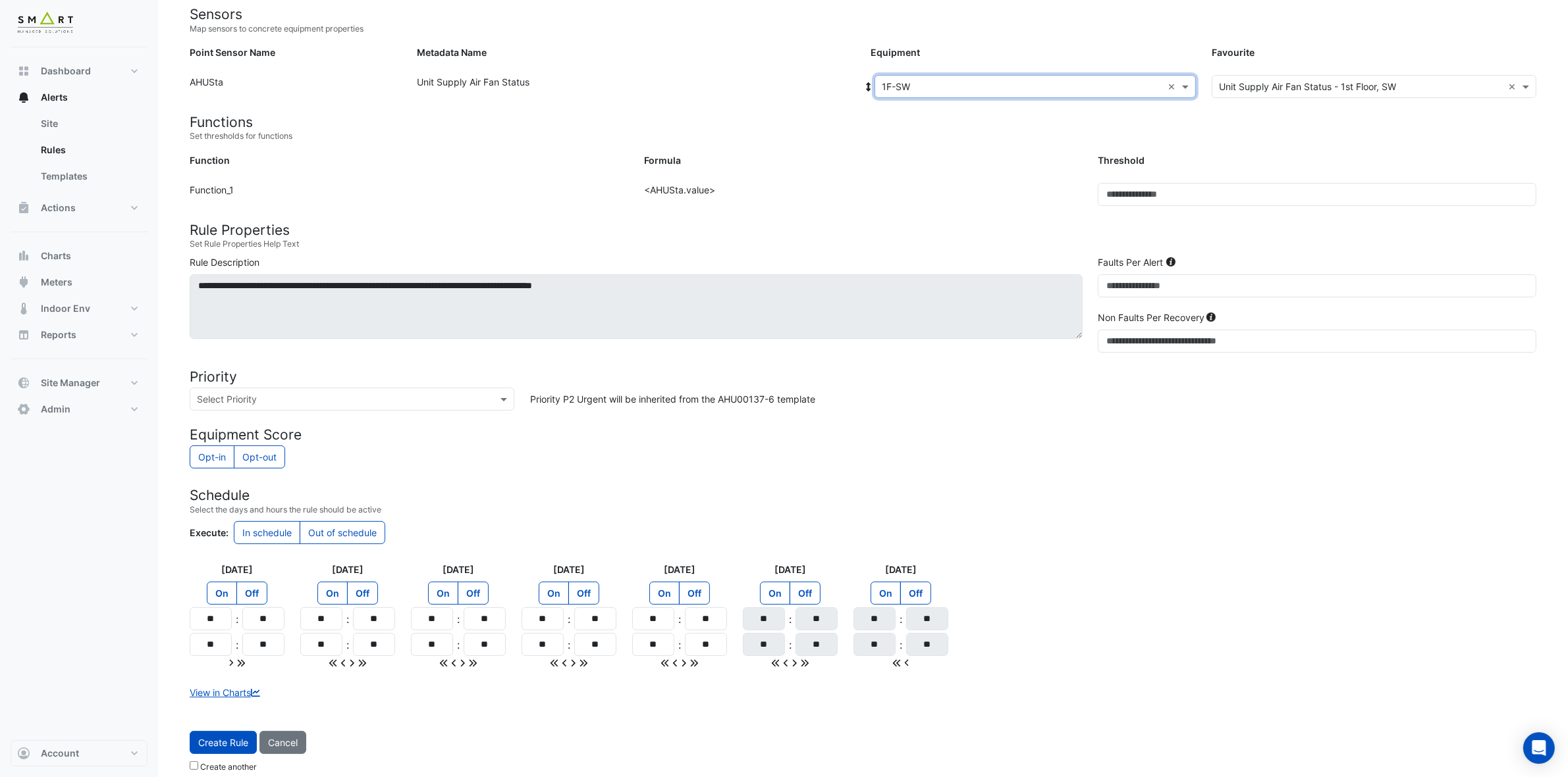
scroll to position [141, 0]
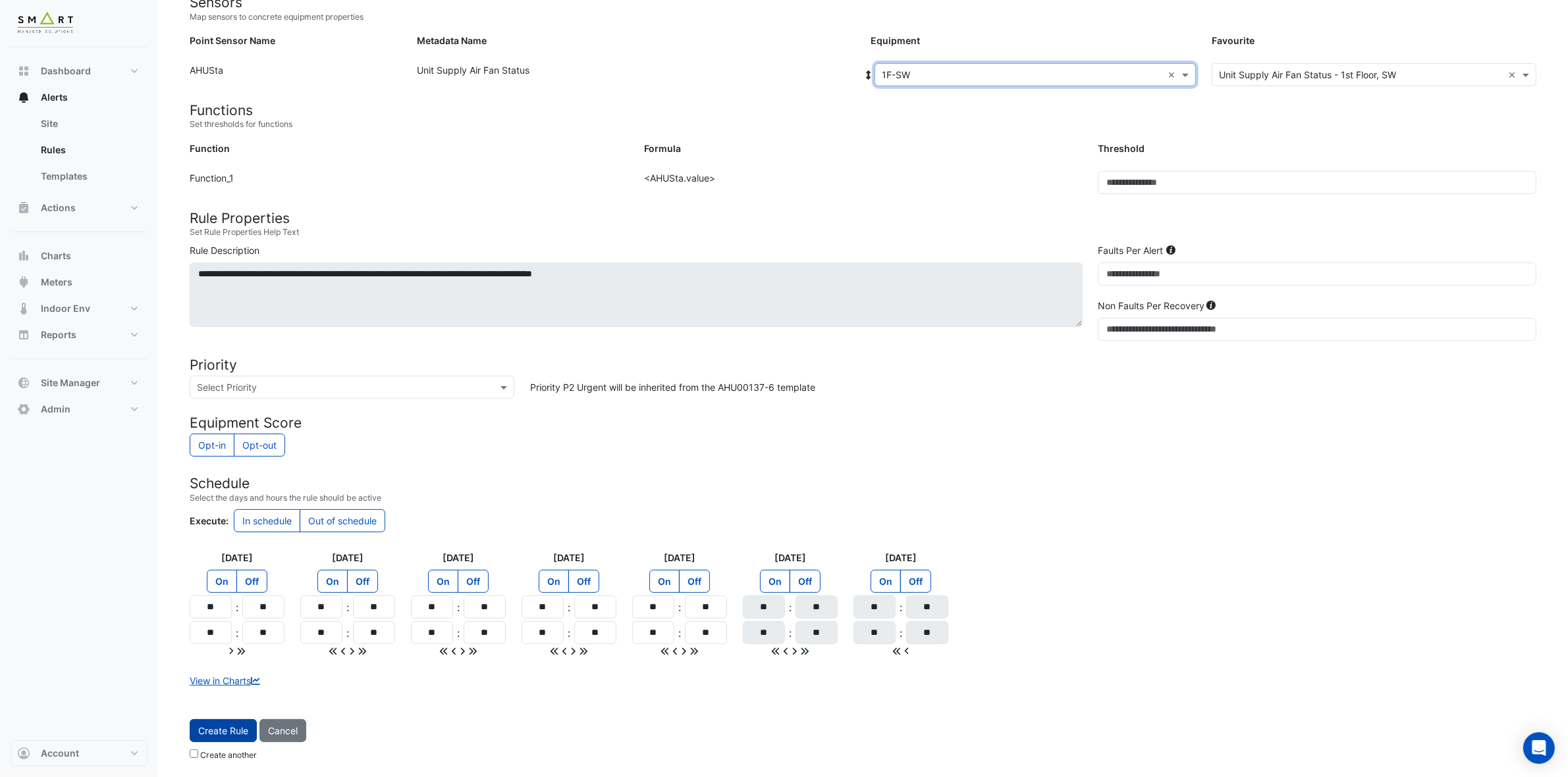
click at [228, 690] on span "Create Rule" at bounding box center [223, 731] width 50 height 11
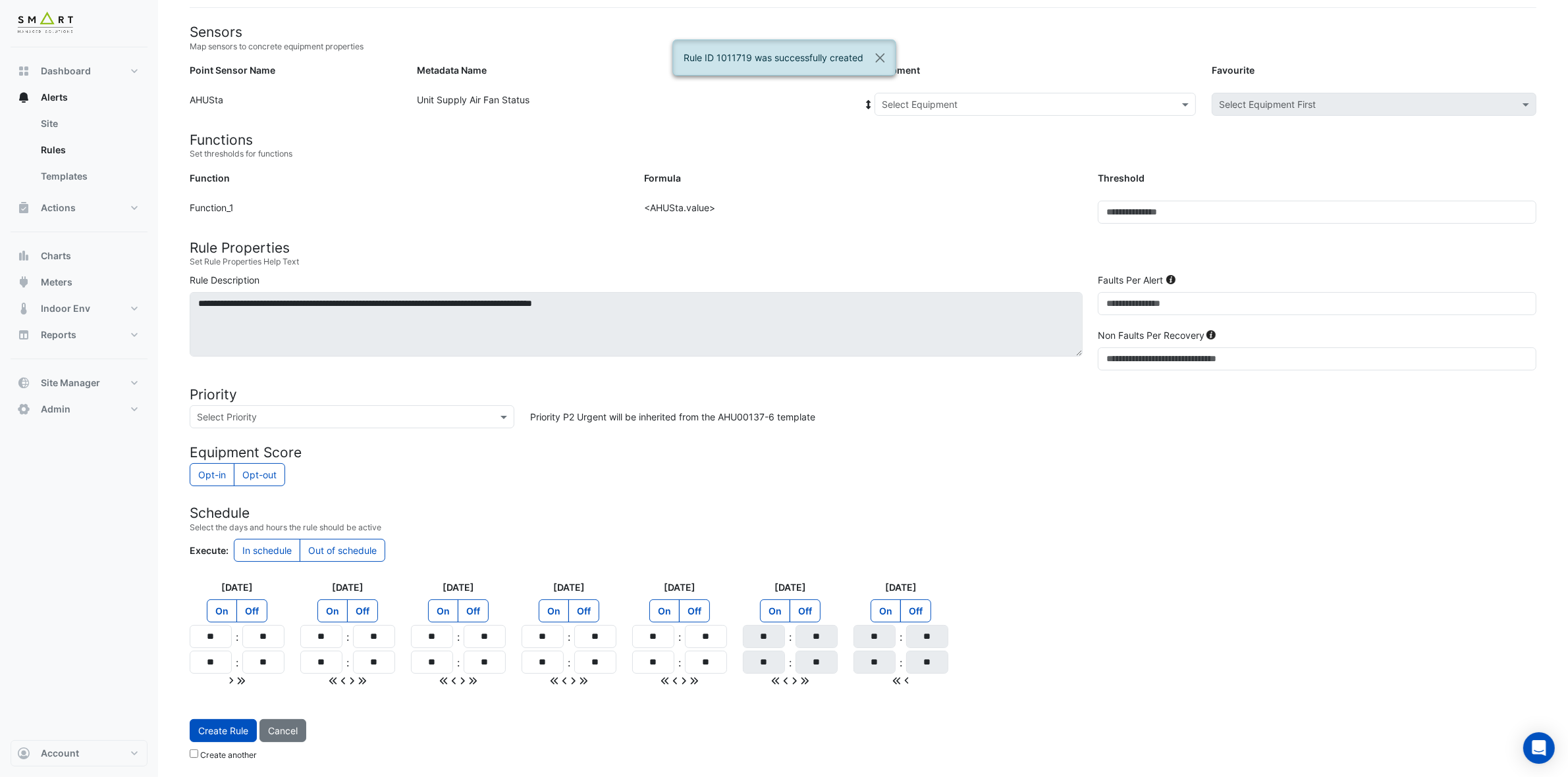
scroll to position [111, 0]
click at [1191, 99] on span at bounding box center [1186, 105] width 16 height 14
click at [911, 212] on div "2F-NE" at bounding box center [903, 209] width 56 height 19
click at [235, 690] on button "Create Rule" at bounding box center [223, 758] width 67 height 23
click at [1190, 99] on span at bounding box center [1186, 105] width 16 height 14
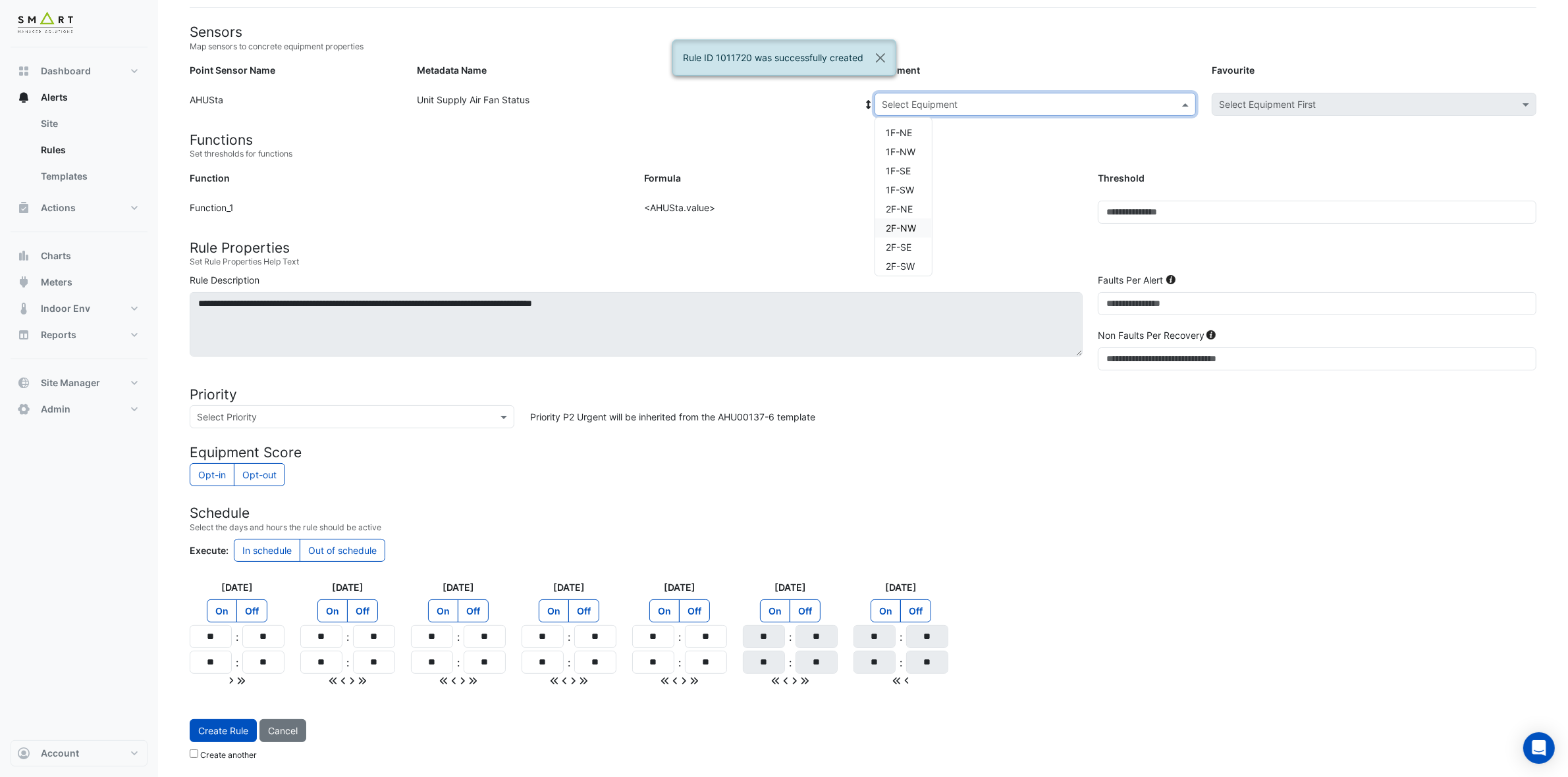
click at [916, 227] on div "2F-NW" at bounding box center [903, 228] width 56 height 19
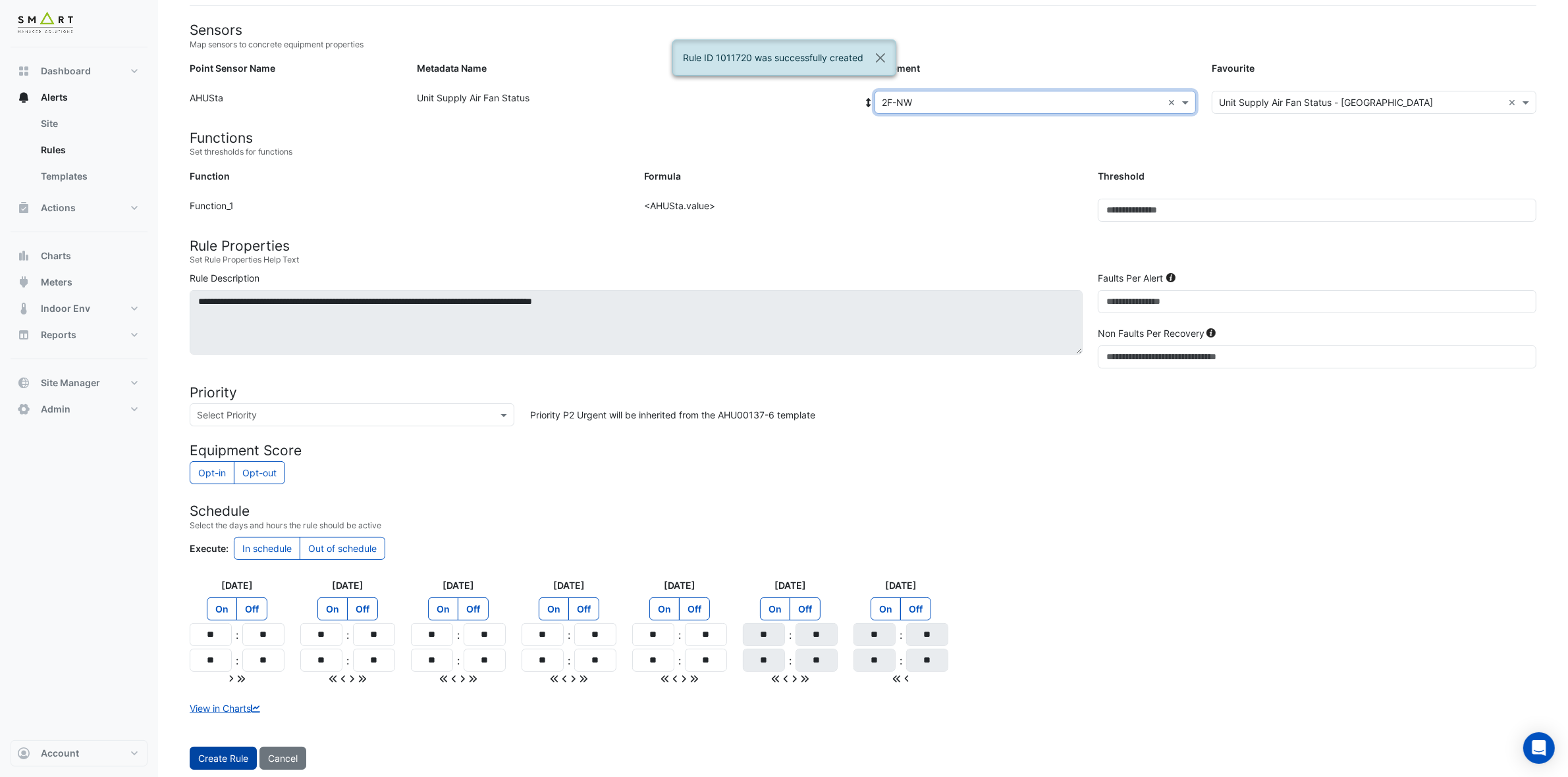
click at [213, 690] on span "Create Rule" at bounding box center [223, 758] width 50 height 11
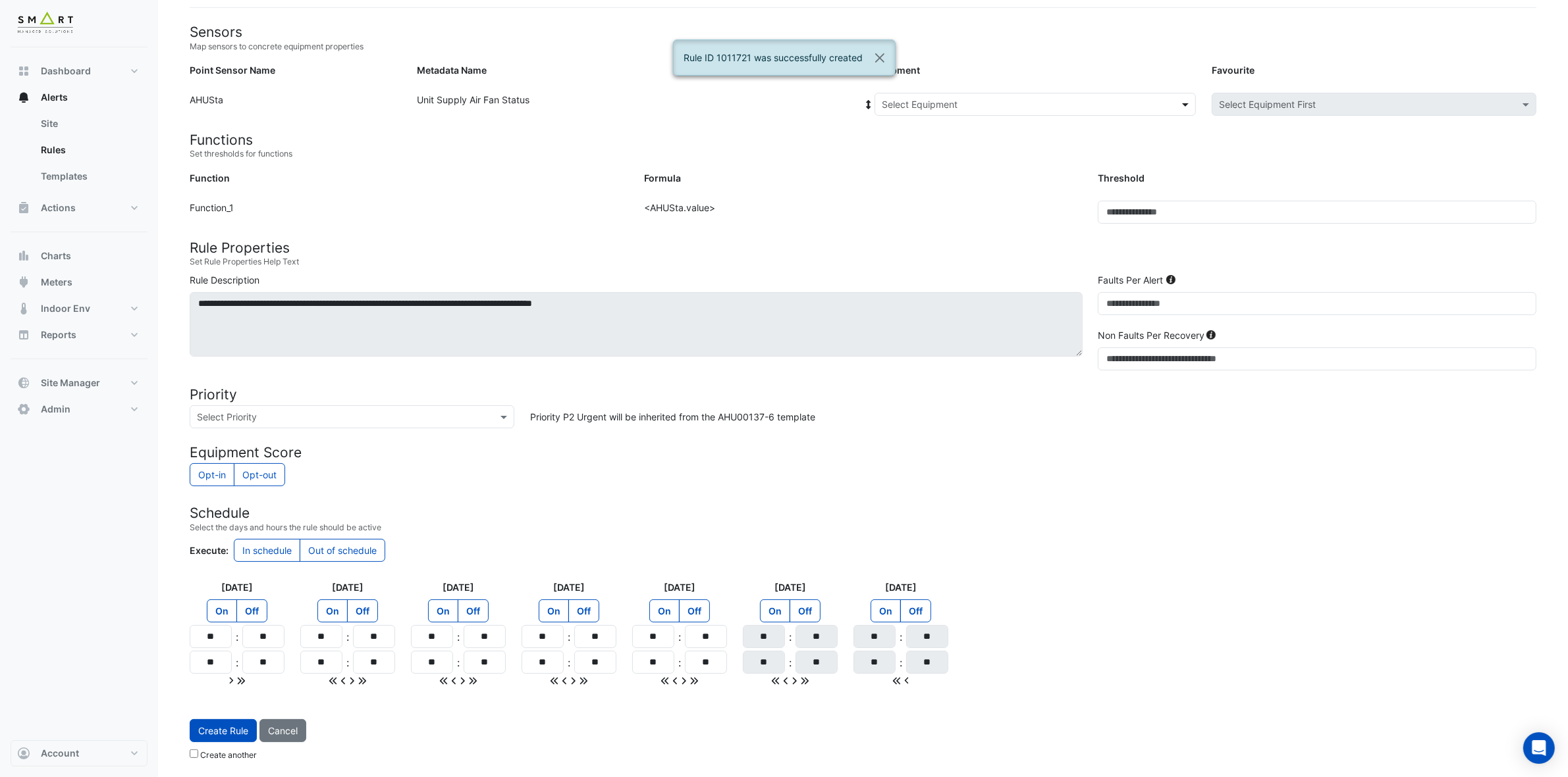
click at [1186, 98] on span at bounding box center [1186, 105] width 16 height 14
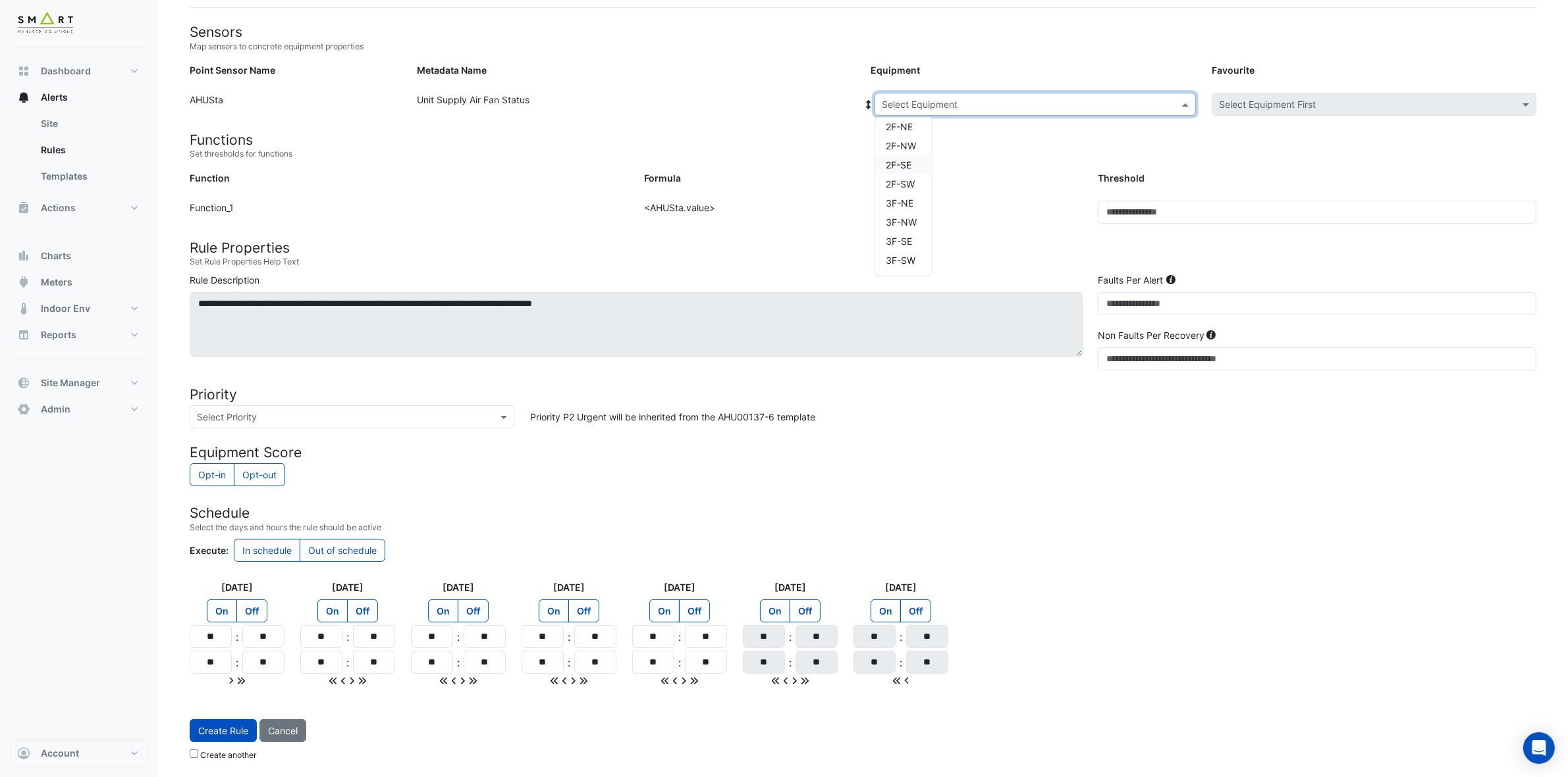
click at [916, 159] on div "2F-SE" at bounding box center [903, 165] width 56 height 19
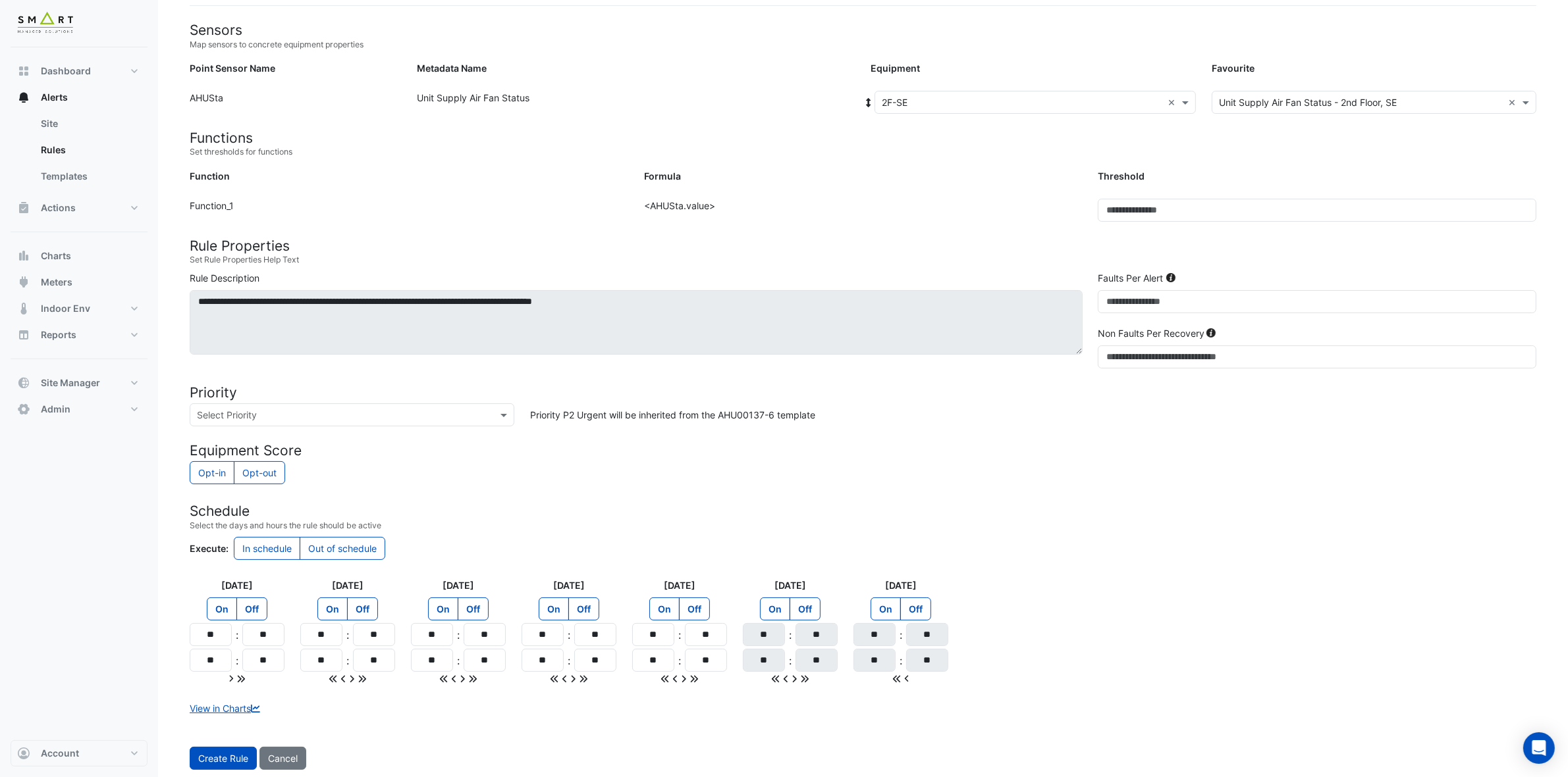
drag, startPoint x: 221, startPoint y: 755, endPoint x: 1007, endPoint y: 320, distance: 898.3
click at [863, 401] on form "Sensors Map sensors to concrete equipment properties Point Sensor Name Metadata…" at bounding box center [863, 408] width 1346 height 772
click at [224, 690] on span "Create Rule" at bounding box center [223, 758] width 50 height 11
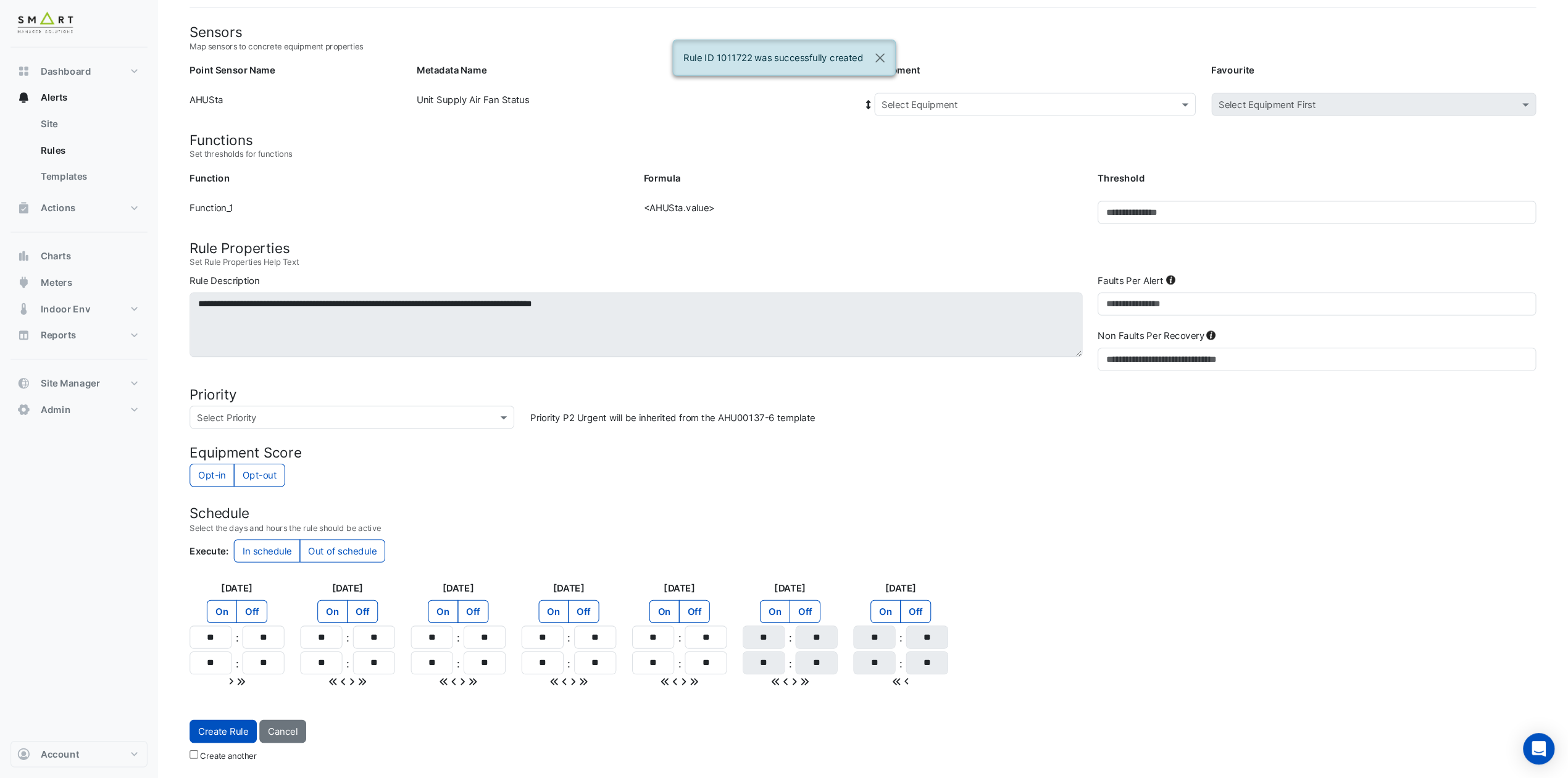
scroll to position [56, 0]
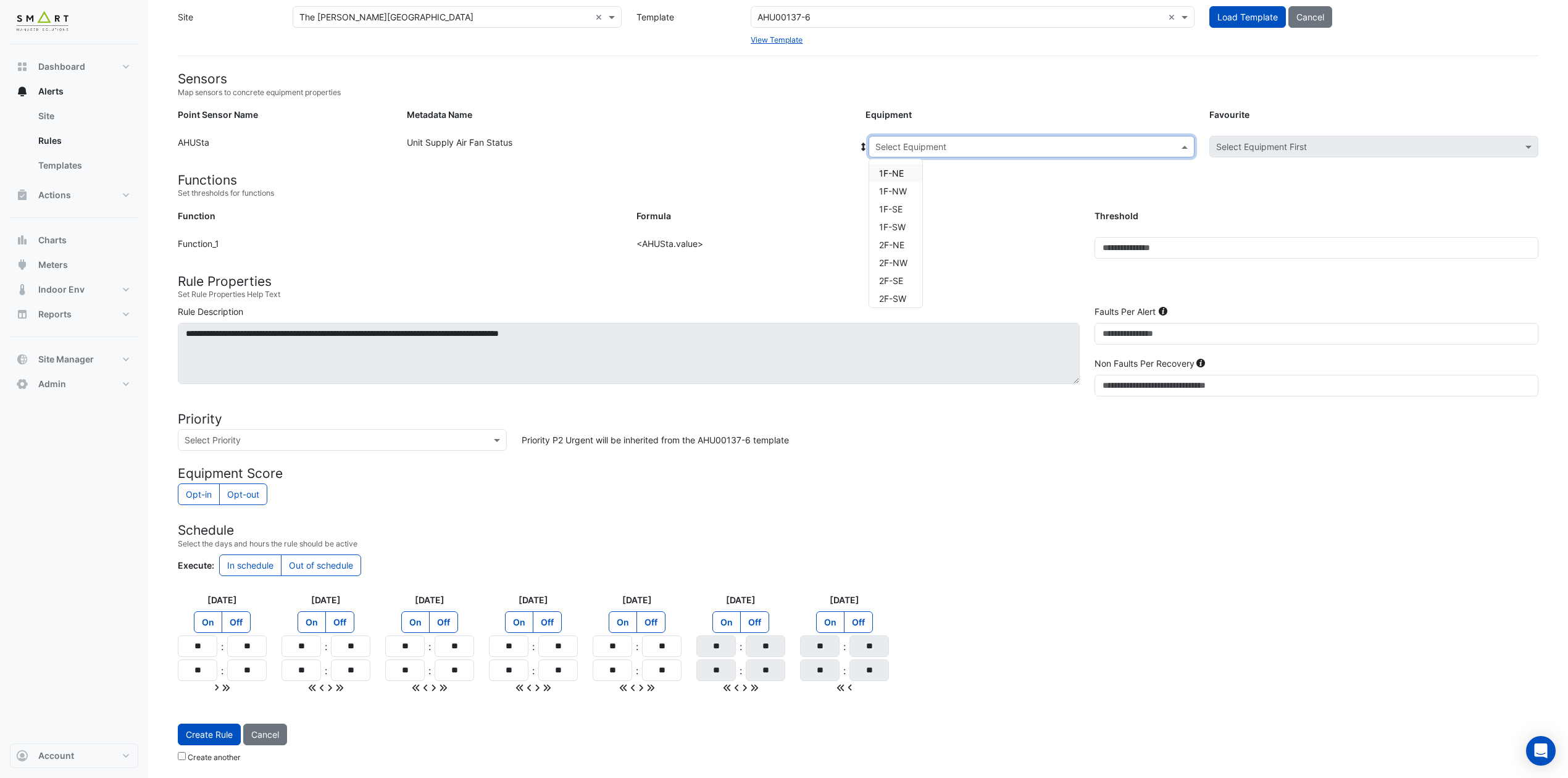
click at [1185, 141] on span at bounding box center [1186, 147] width 15 height 13
click at [893, 289] on div "2F-SW" at bounding box center [896, 298] width 53 height 18
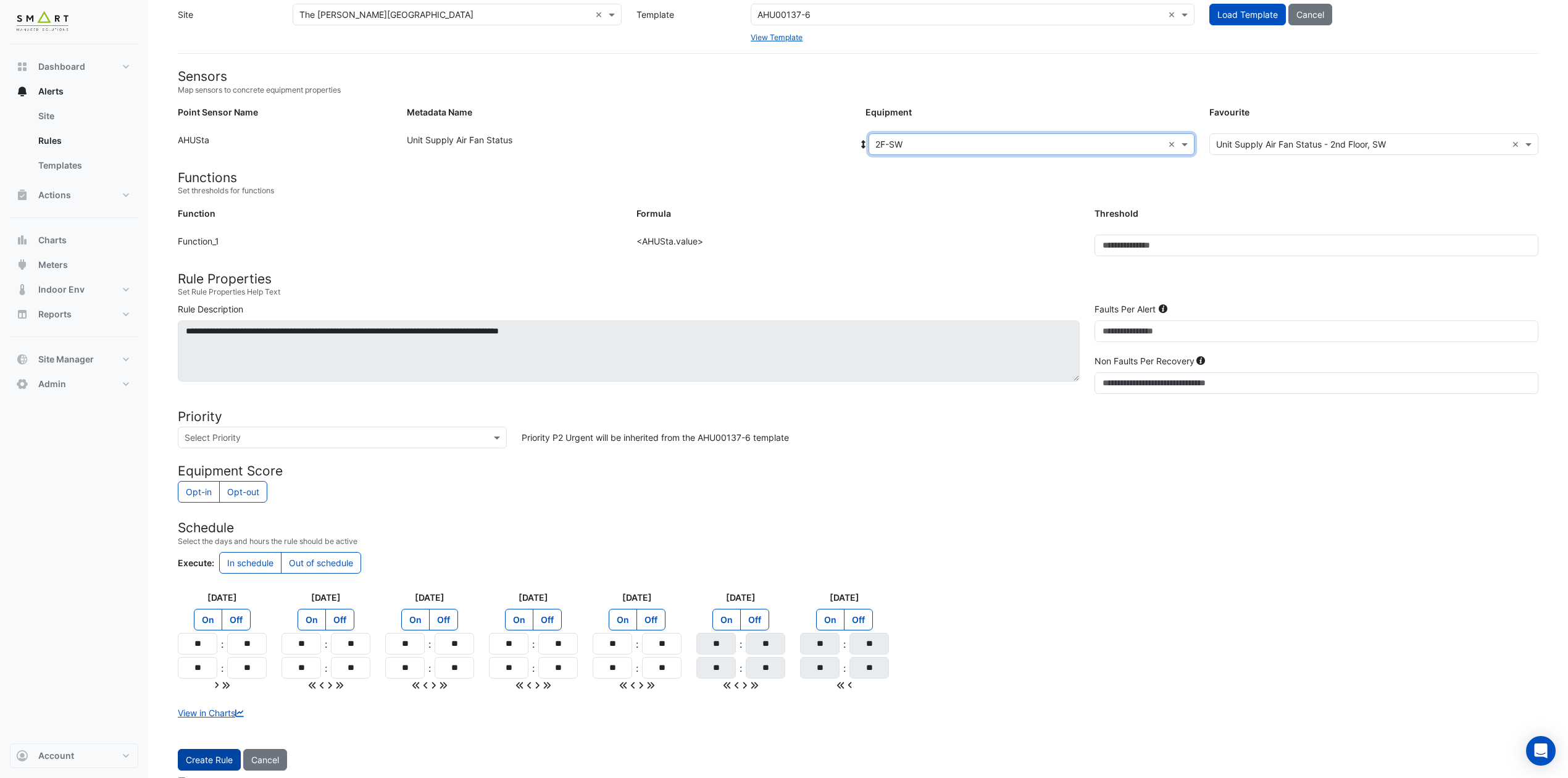
click at [210, 648] on span "Create Rule" at bounding box center [209, 760] width 47 height 10
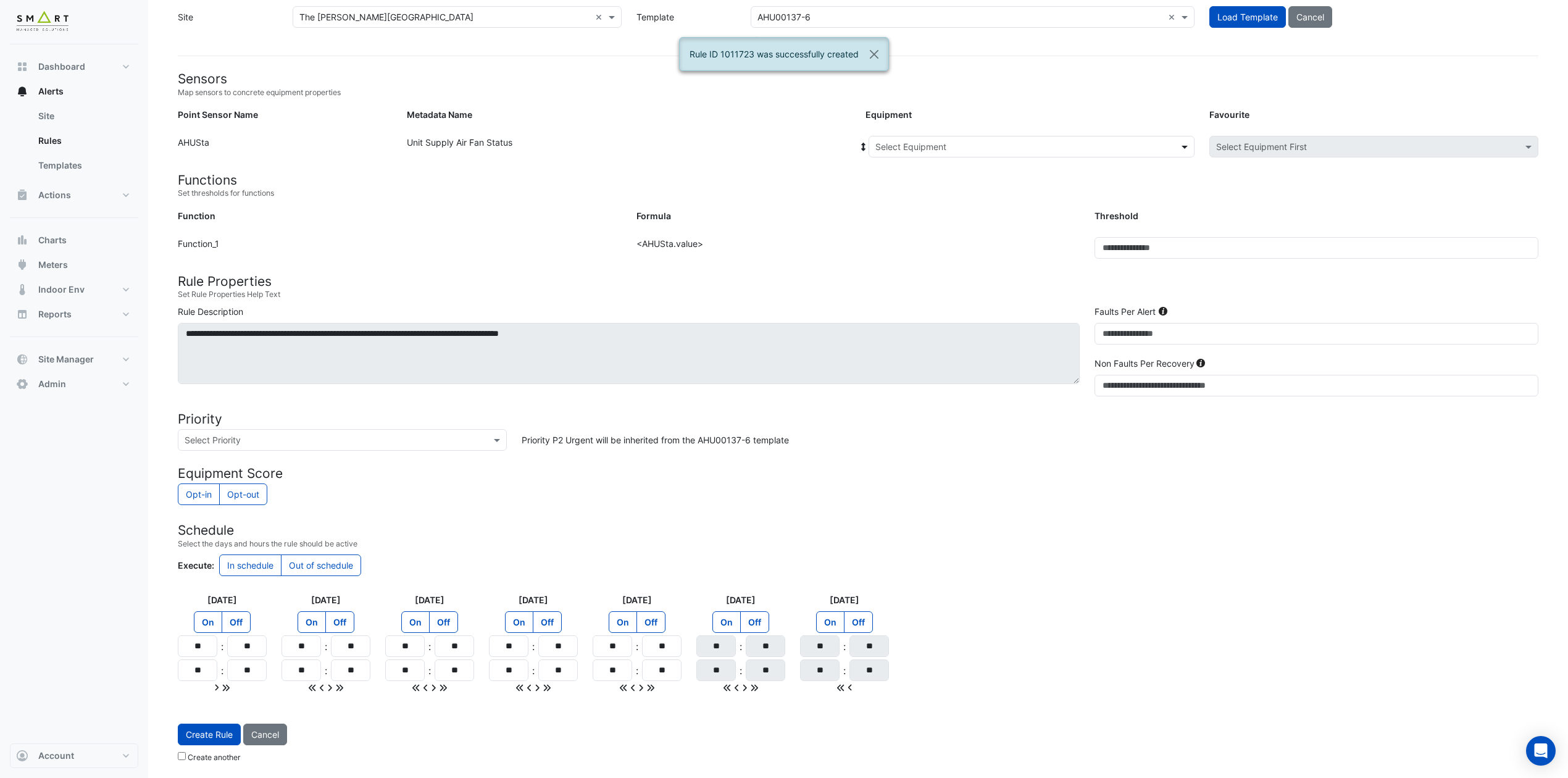
click at [1185, 147] on span at bounding box center [1186, 147] width 15 height 13
click at [907, 230] on div "3F-NE" at bounding box center [896, 234] width 53 height 18
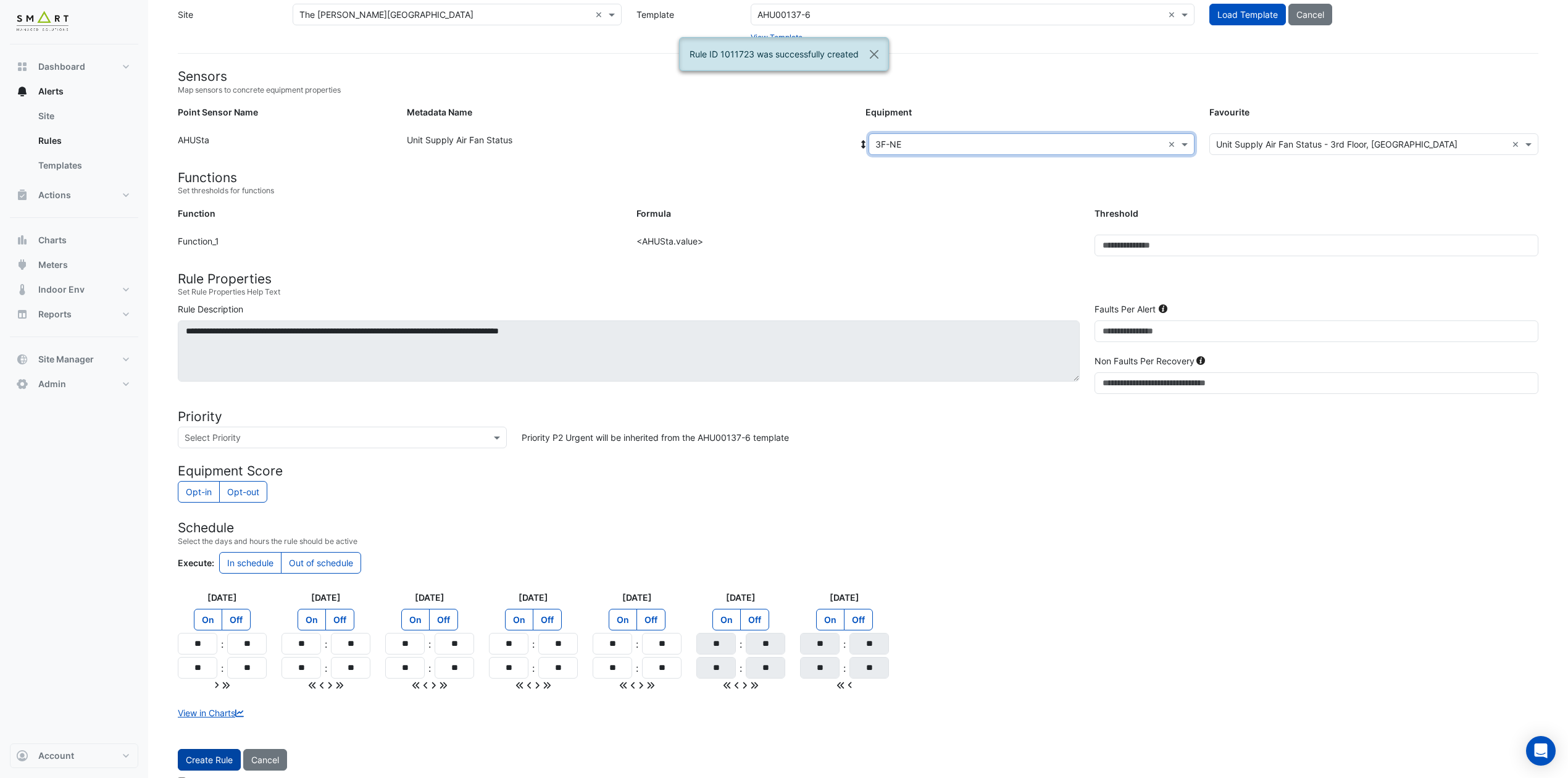
click at [226, 648] on span "Create Rule" at bounding box center [209, 760] width 47 height 10
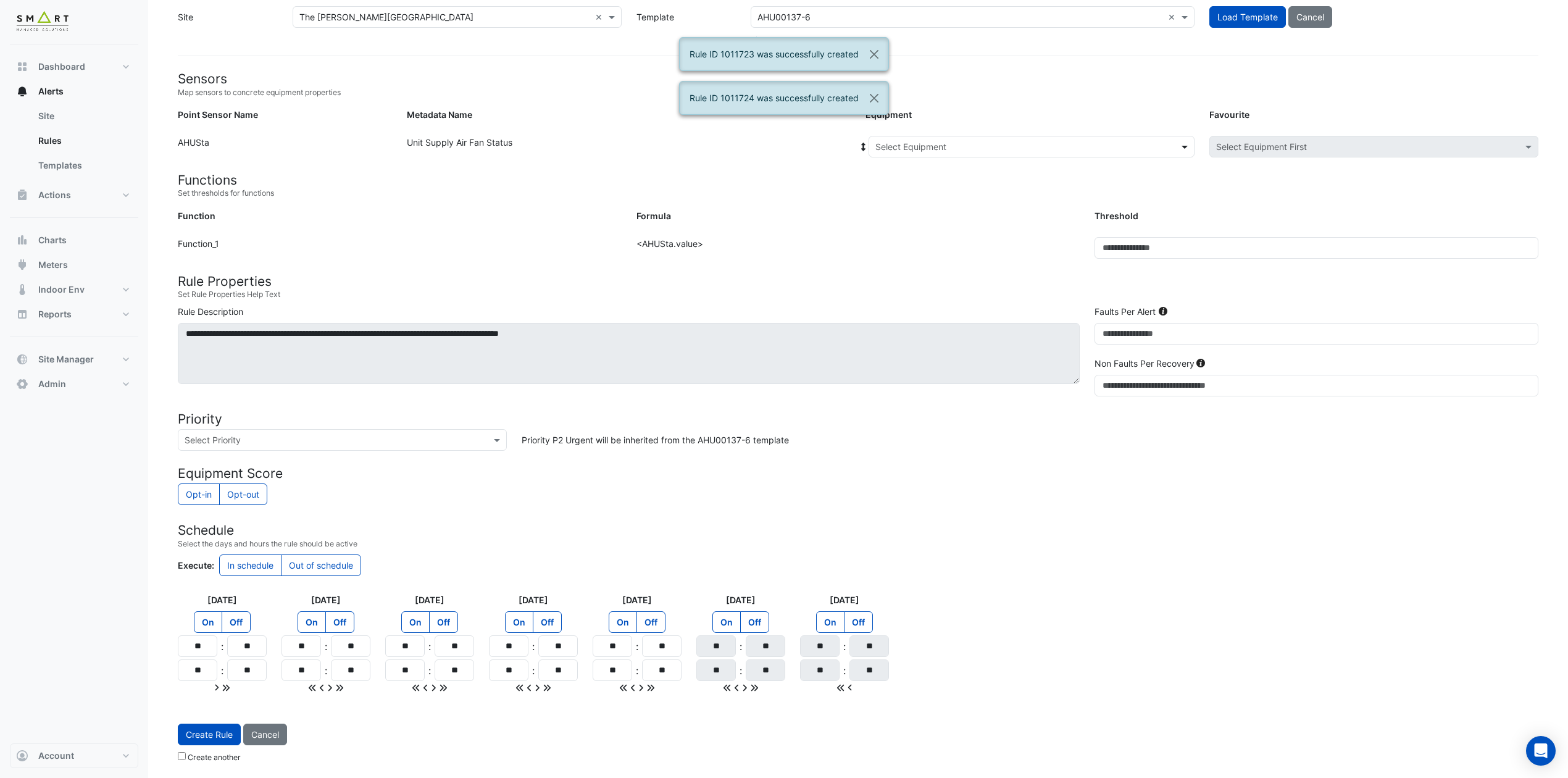
click at [1181, 144] on span at bounding box center [1186, 147] width 15 height 13
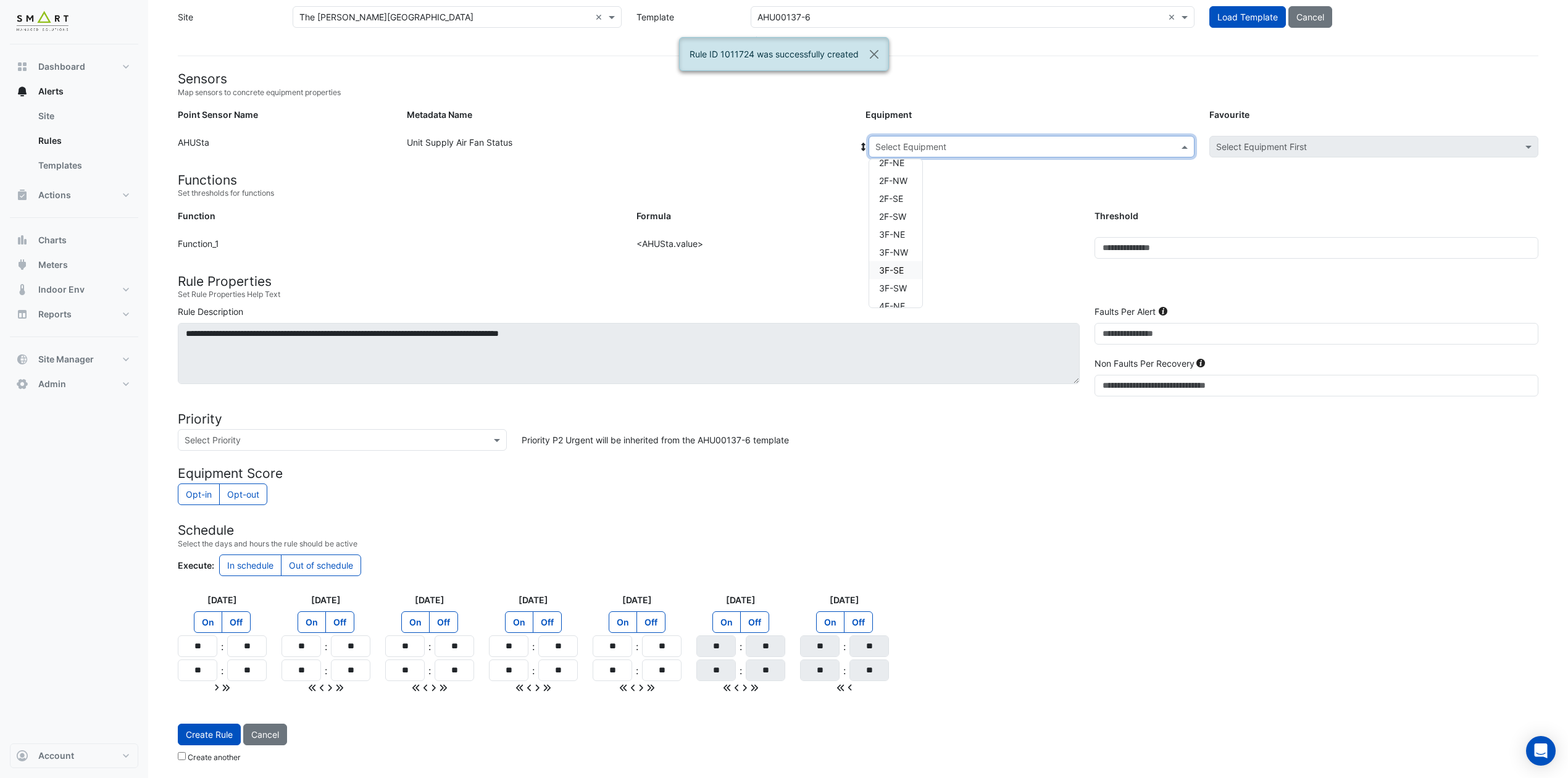
click at [904, 265] on span "3F-SE" at bounding box center [891, 270] width 25 height 10
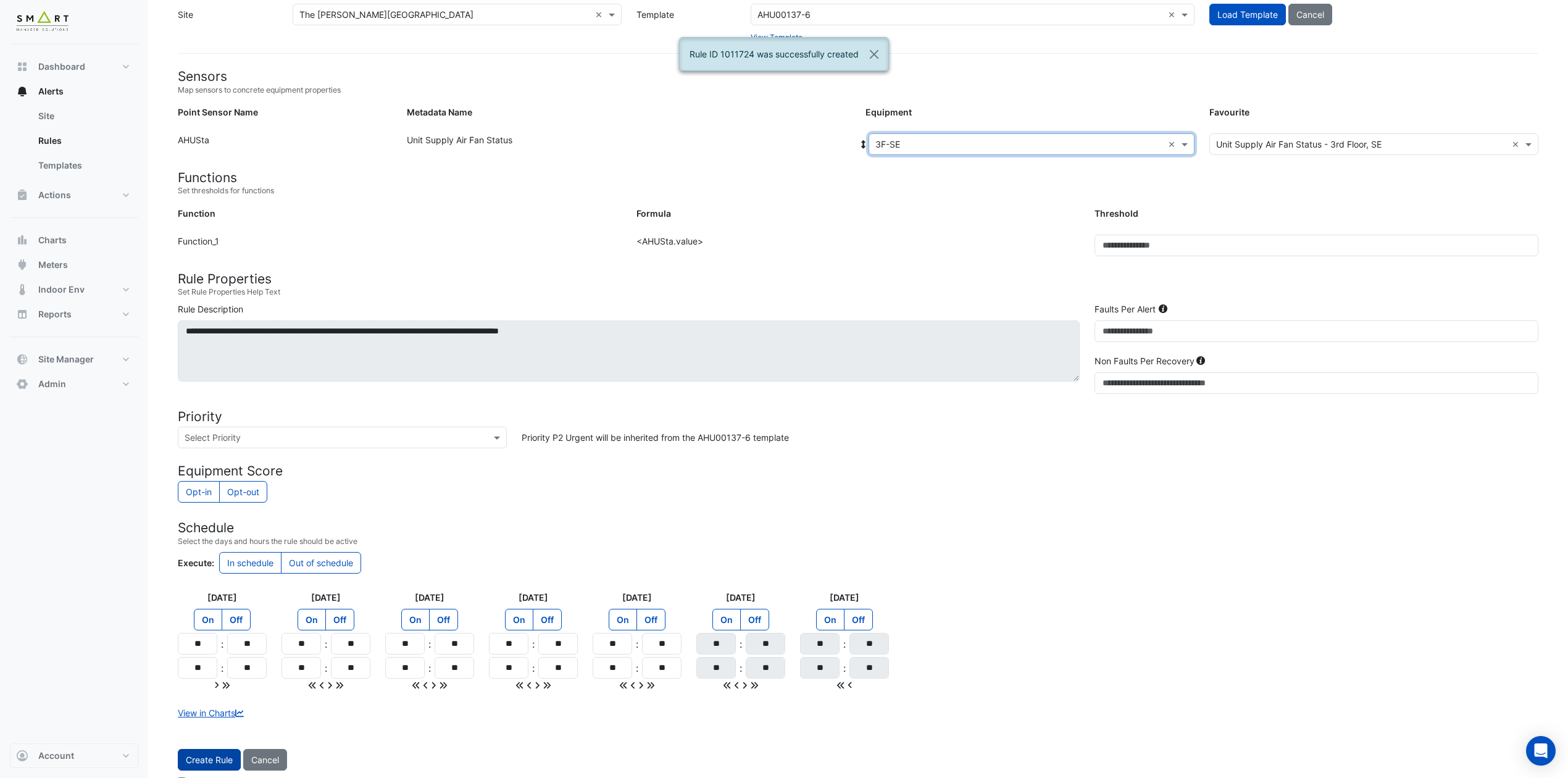
click at [205, 648] on button "Create Rule" at bounding box center [209, 759] width 63 height 21
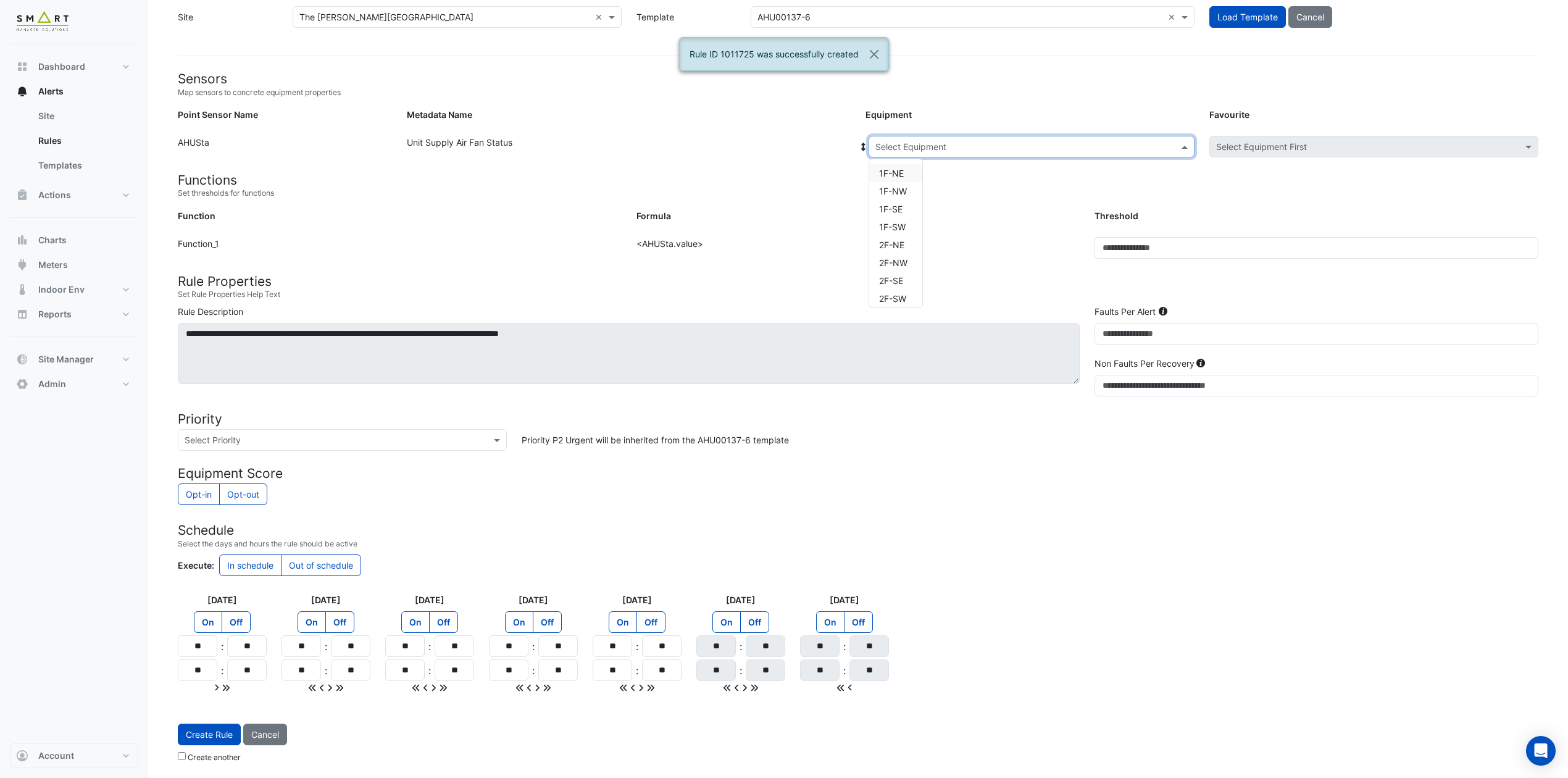
click at [1184, 144] on span at bounding box center [1186, 147] width 15 height 13
click at [910, 245] on div "3F-NW" at bounding box center [896, 252] width 53 height 18
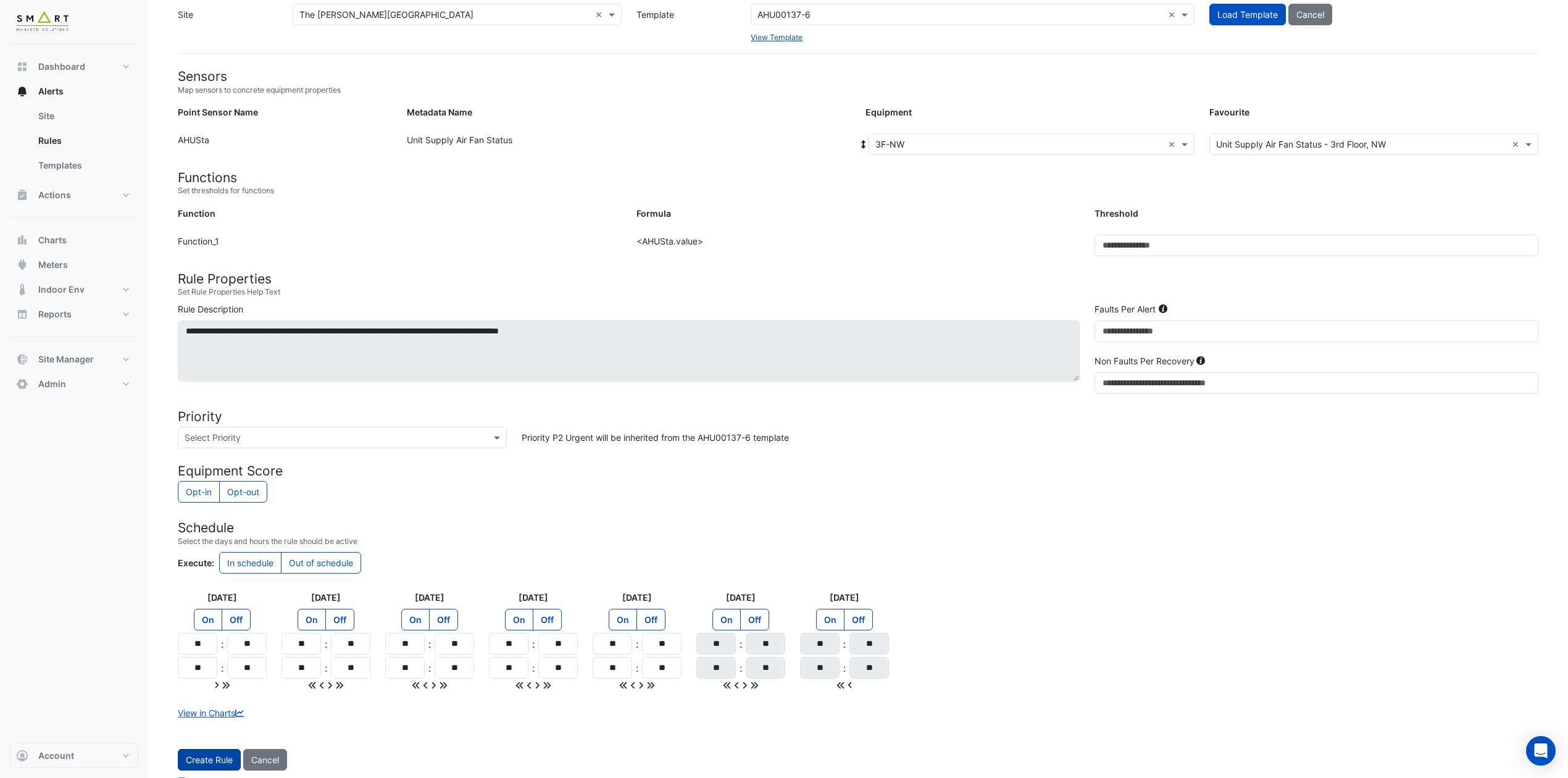
click at [198, 648] on button "Create Rule" at bounding box center [209, 759] width 63 height 21
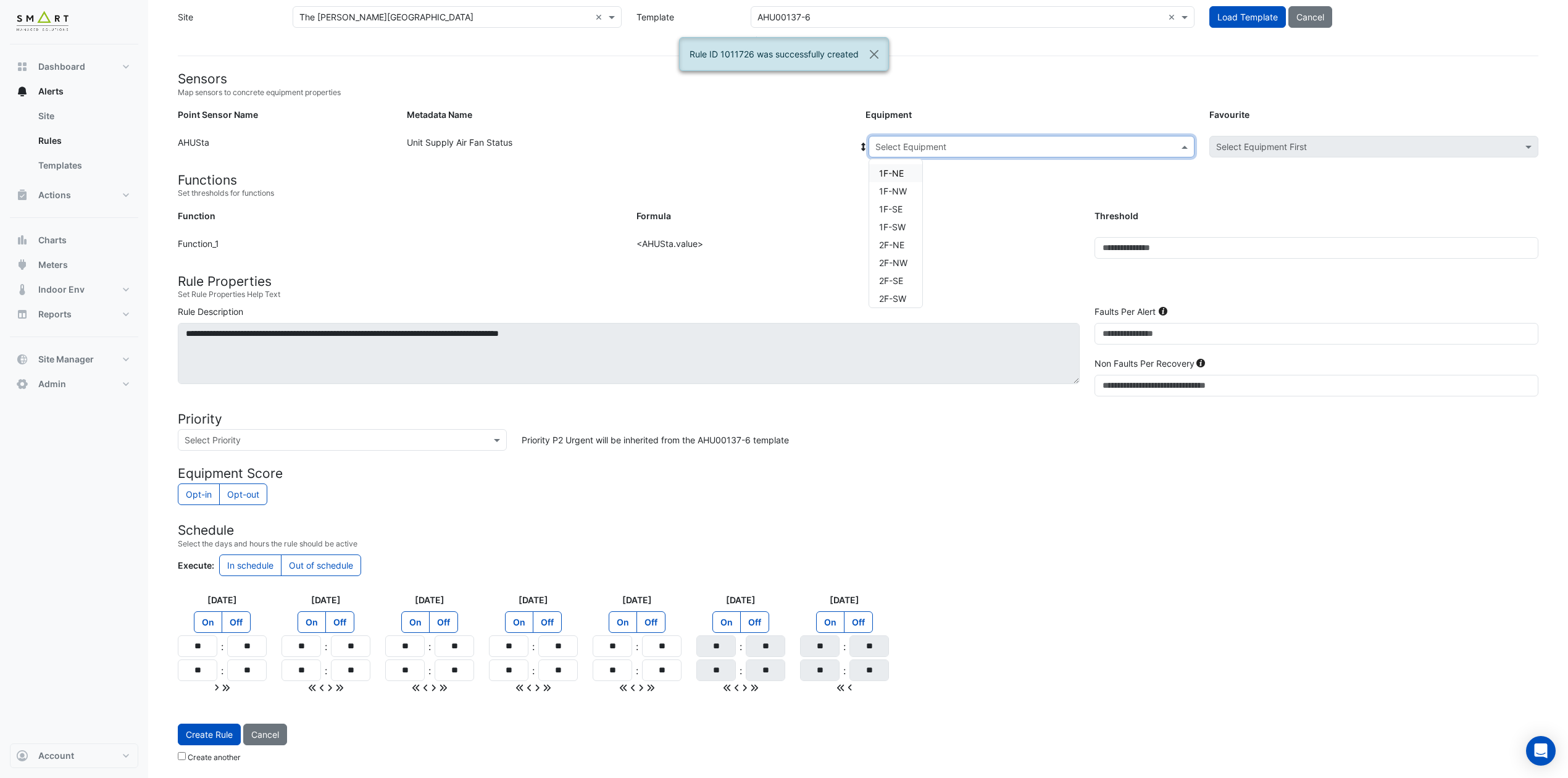
click at [1183, 141] on span at bounding box center [1186, 147] width 15 height 13
click at [902, 285] on span "3F-SW" at bounding box center [893, 288] width 28 height 10
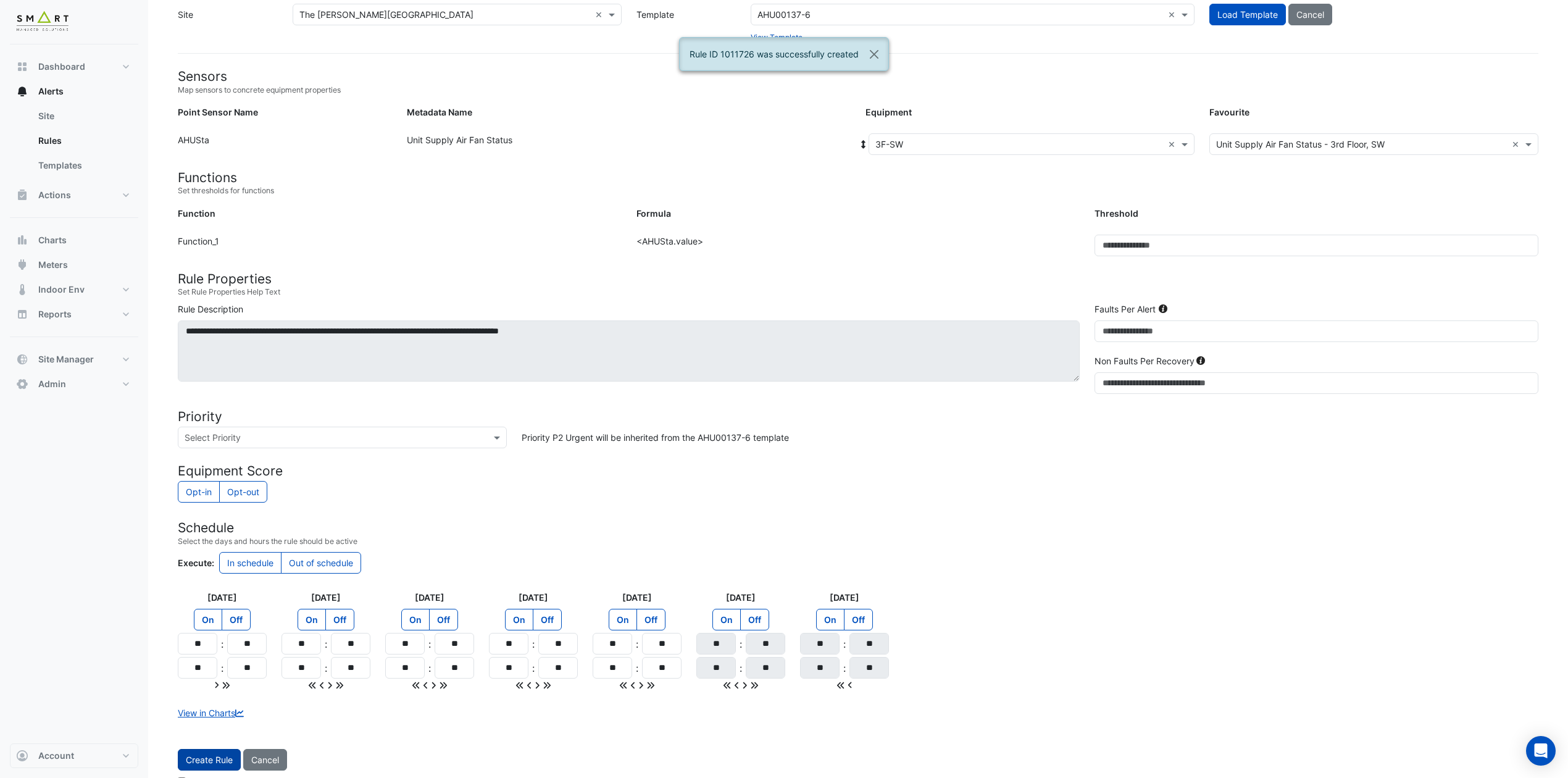
click at [200, 648] on button "Create Rule" at bounding box center [209, 759] width 63 height 21
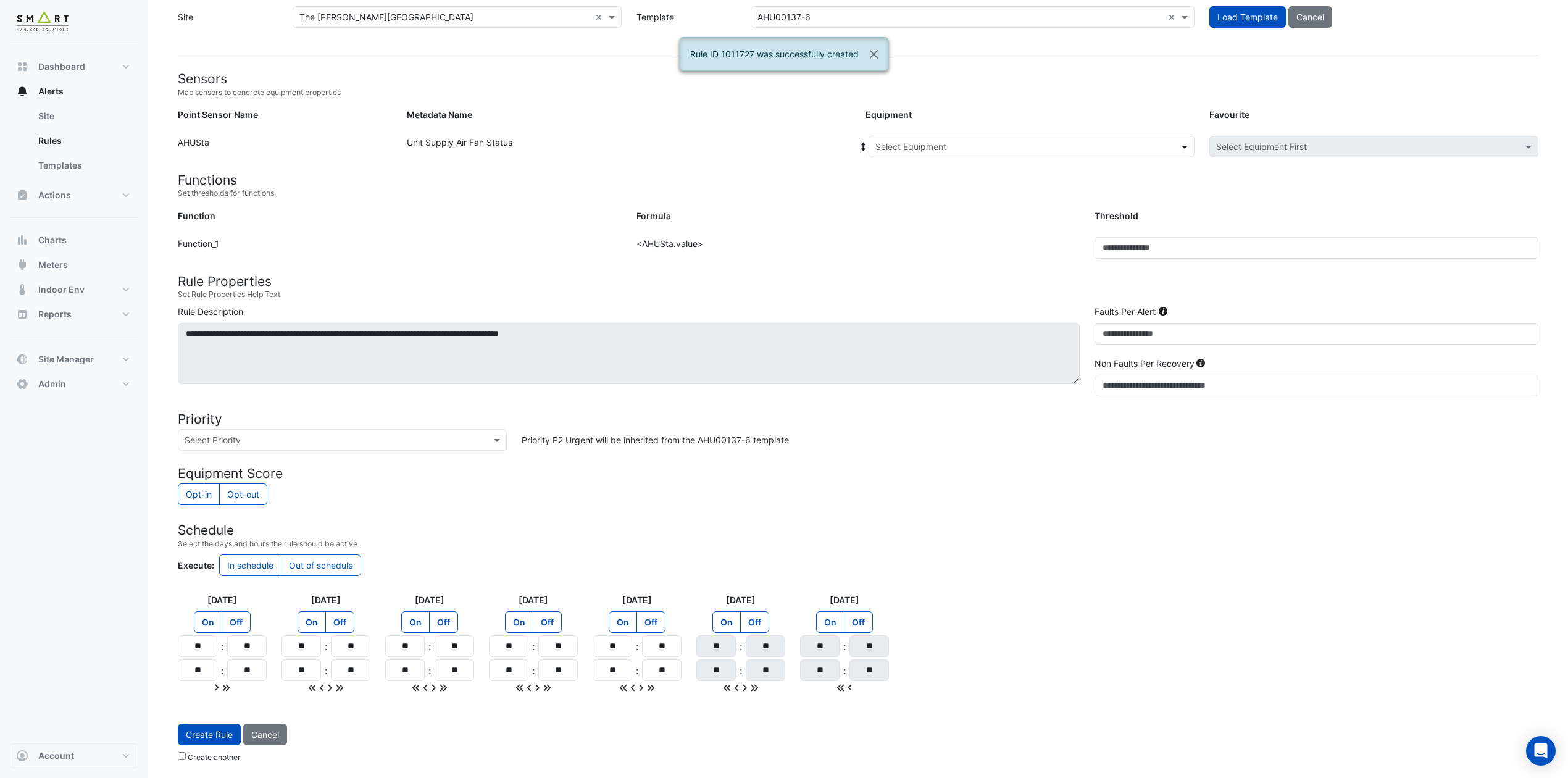
click at [1180, 144] on span at bounding box center [1186, 147] width 15 height 13
click at [891, 215] on div "4F-NE" at bounding box center [896, 223] width 53 height 18
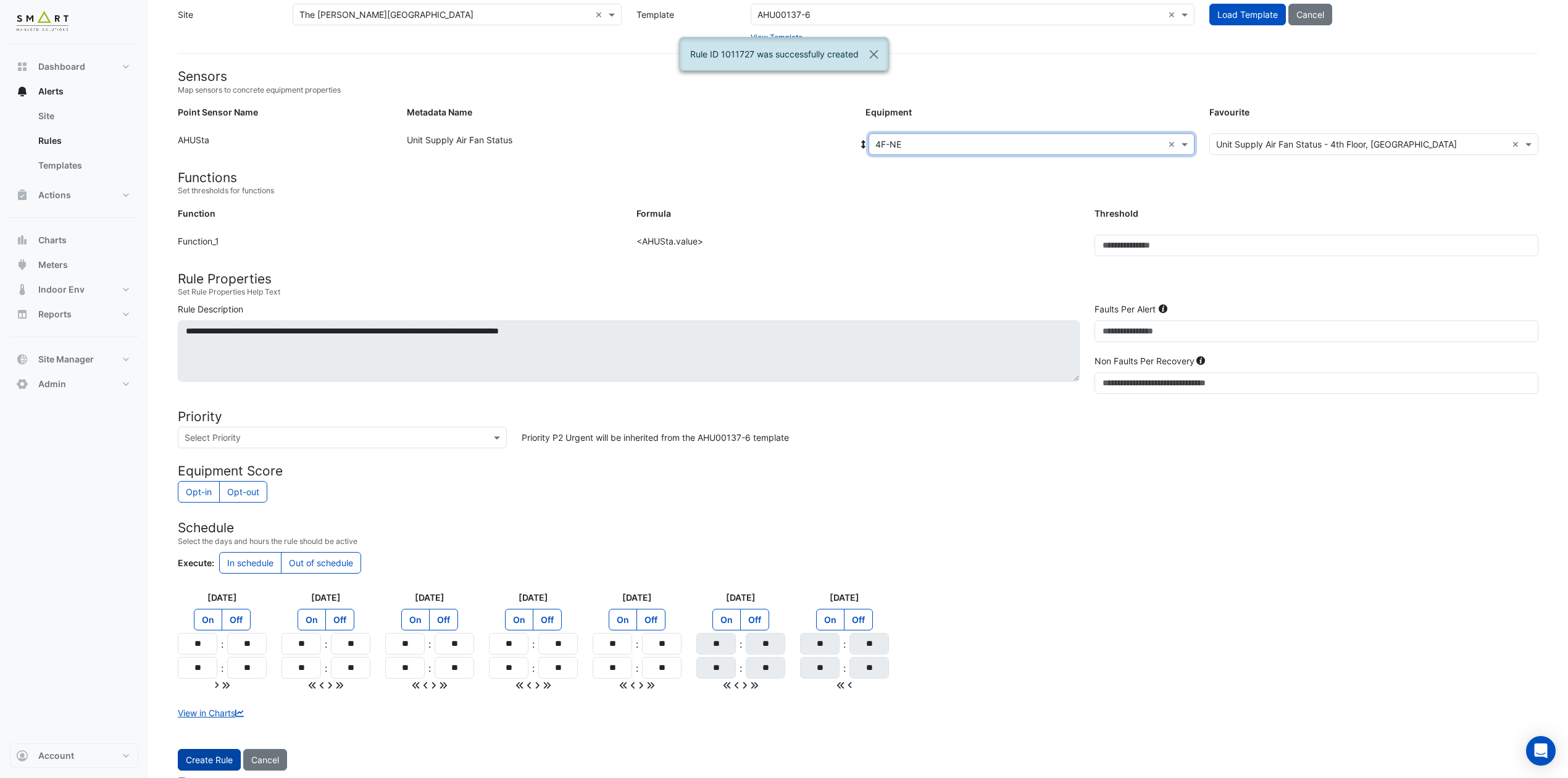
click at [229, 648] on button "Create Rule" at bounding box center [209, 759] width 63 height 21
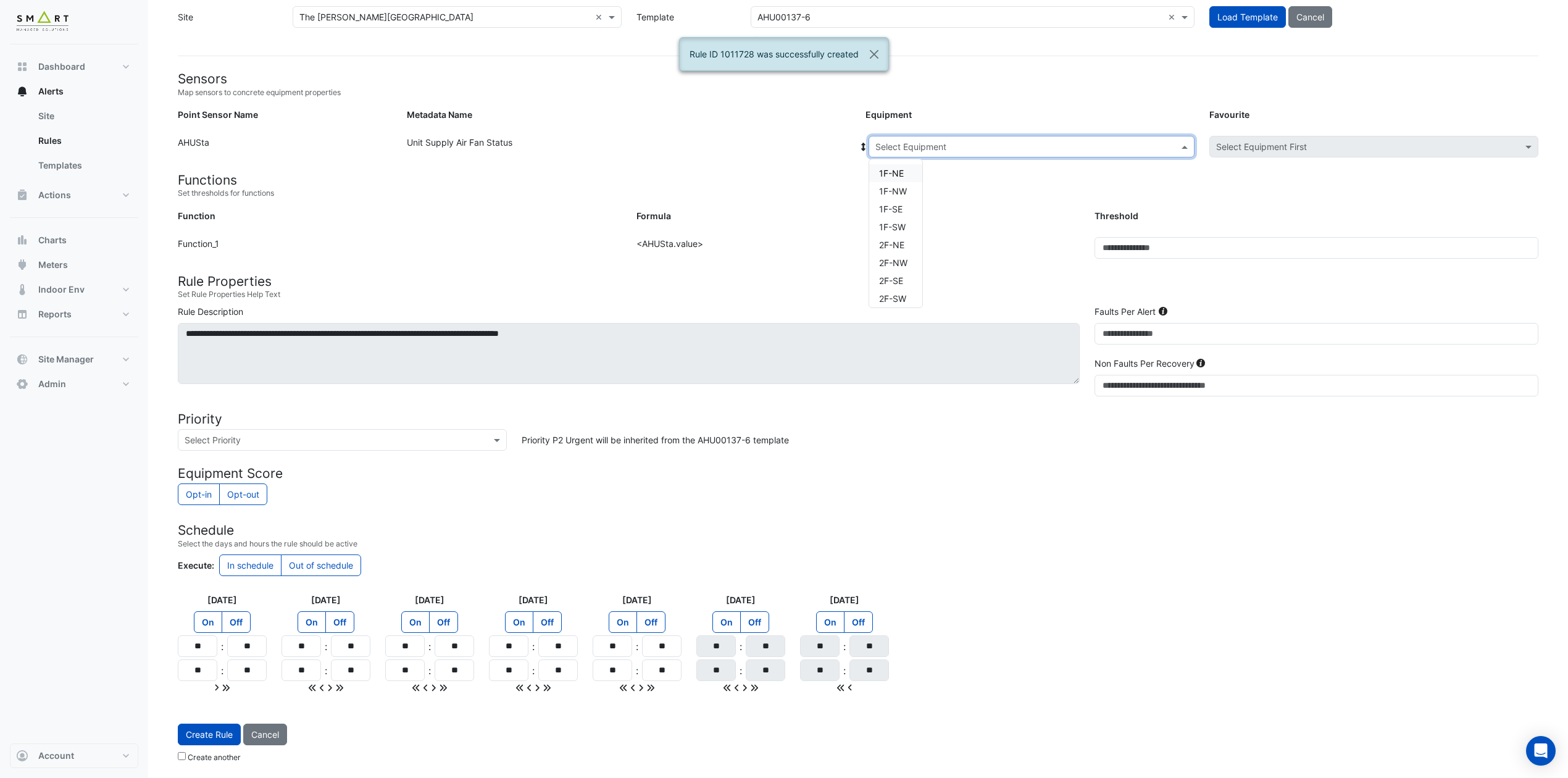
drag, startPoint x: 1181, startPoint y: 141, endPoint x: 954, endPoint y: 201, distance: 234.8
click at [956, 201] on form "Sensors Map sensors to concrete equipment properties Point Sensor Name Metadata…" at bounding box center [858, 419] width 1360 height 697
click at [1181, 144] on span at bounding box center [1186, 147] width 15 height 13
click at [904, 237] on span "4F-NW" at bounding box center [893, 242] width 29 height 10
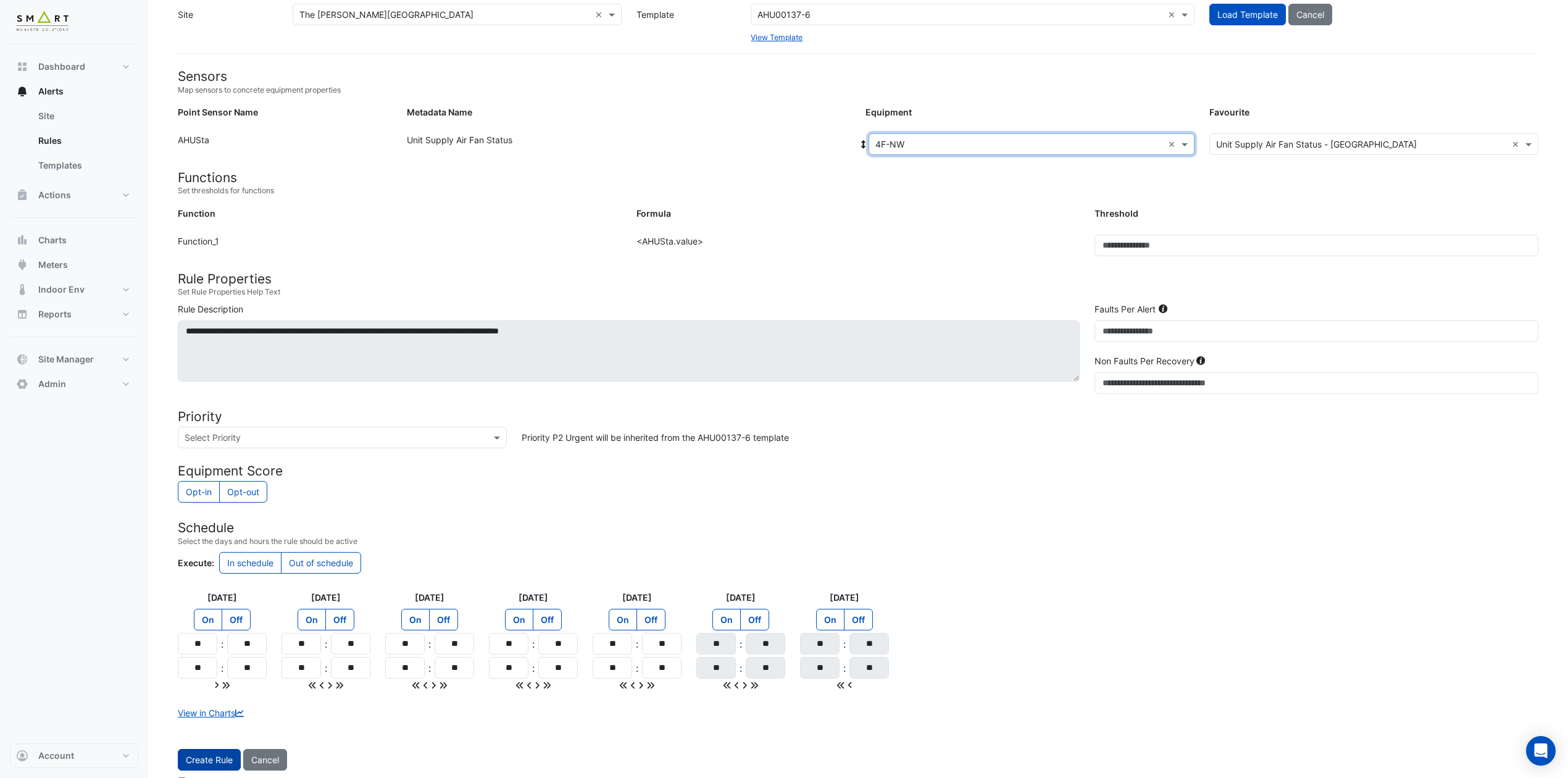
click at [193, 648] on span "Create Rule" at bounding box center [209, 760] width 47 height 10
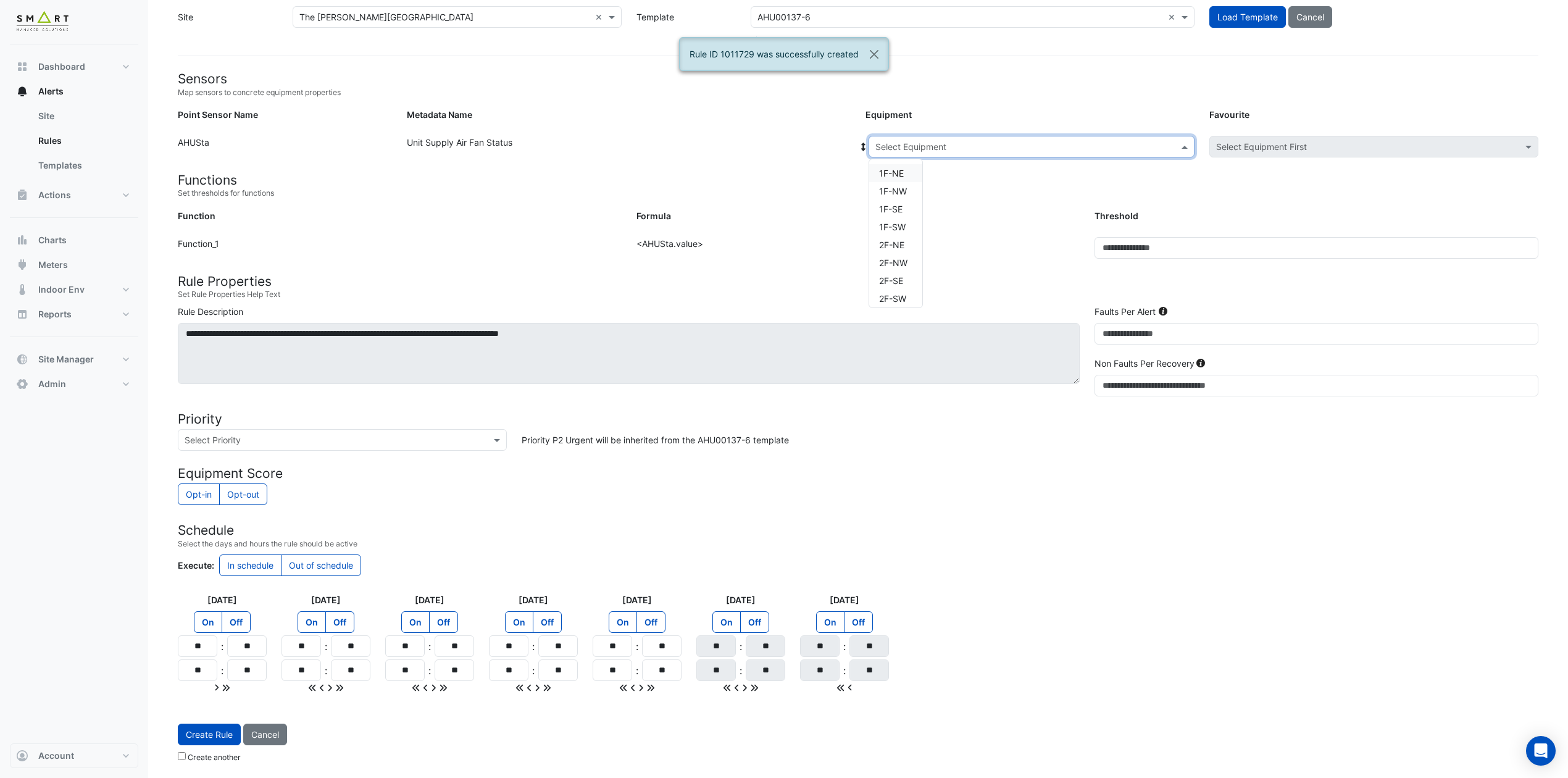
click at [1187, 142] on span at bounding box center [1186, 147] width 15 height 13
click at [901, 254] on span "4F-SE" at bounding box center [891, 259] width 25 height 10
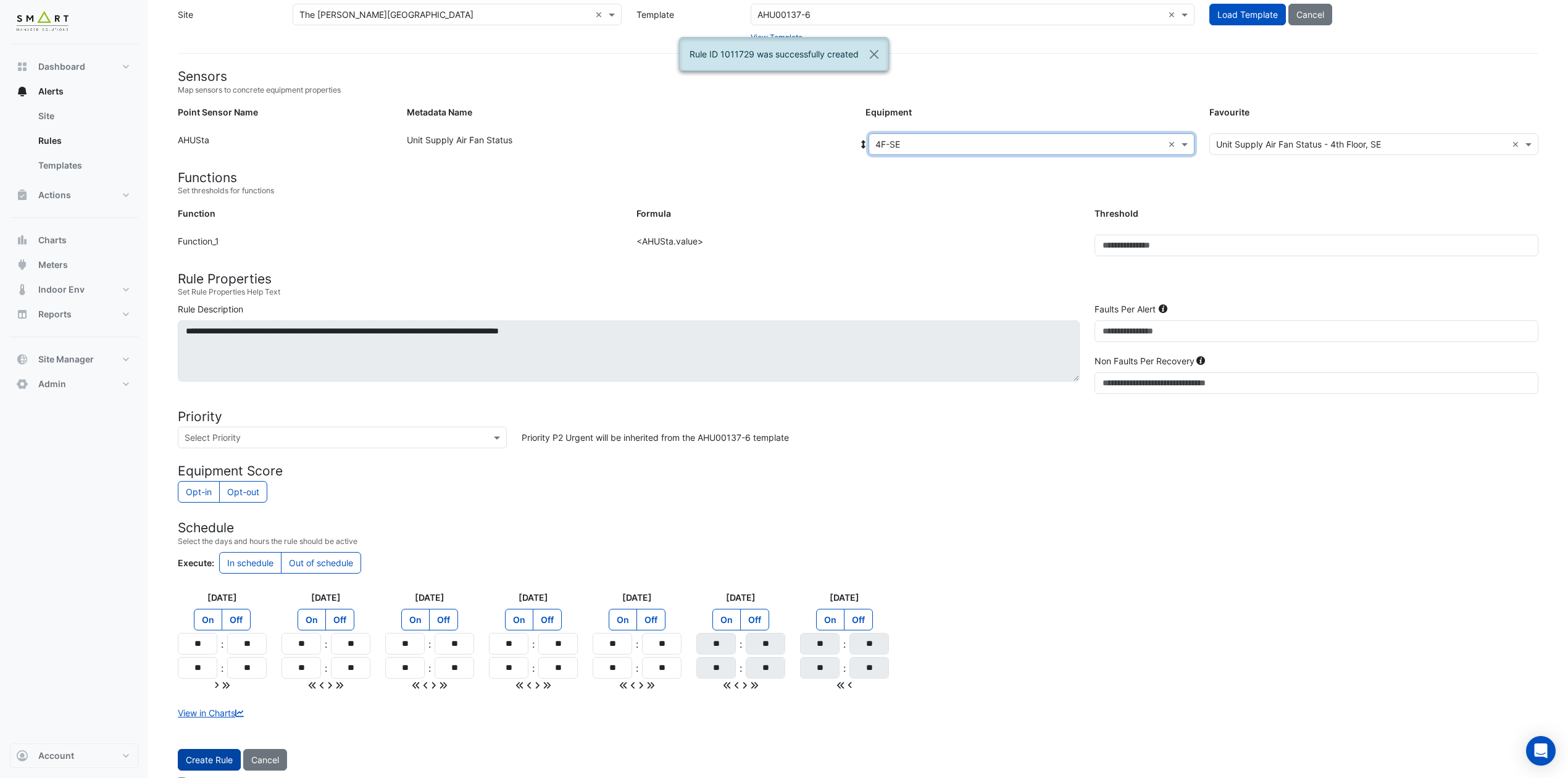
click at [211, 648] on span "Create Rule" at bounding box center [209, 760] width 47 height 10
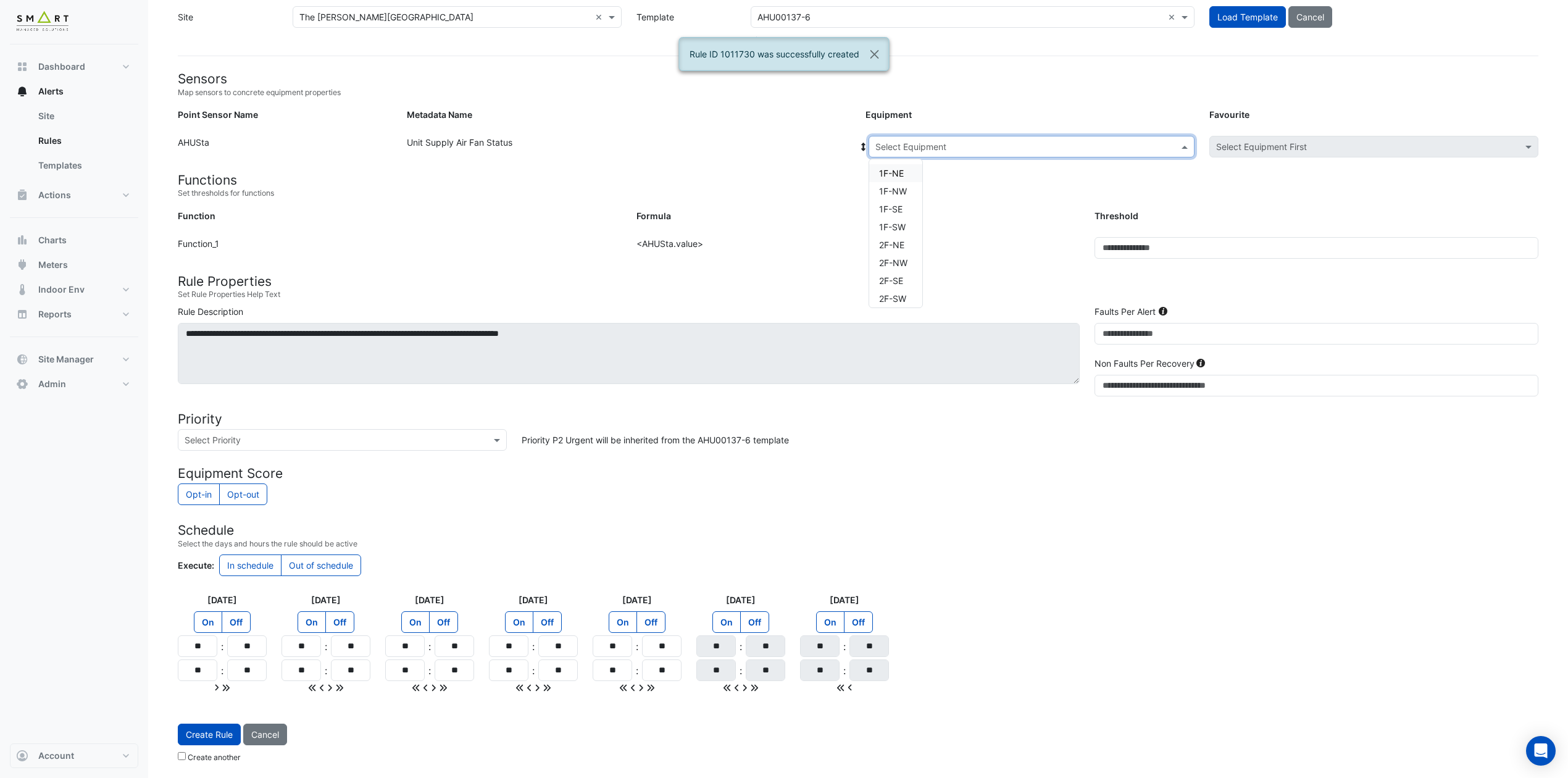
click at [1184, 144] on span at bounding box center [1186, 147] width 15 height 13
click at [895, 273] on span "4F-SW" at bounding box center [893, 278] width 28 height 10
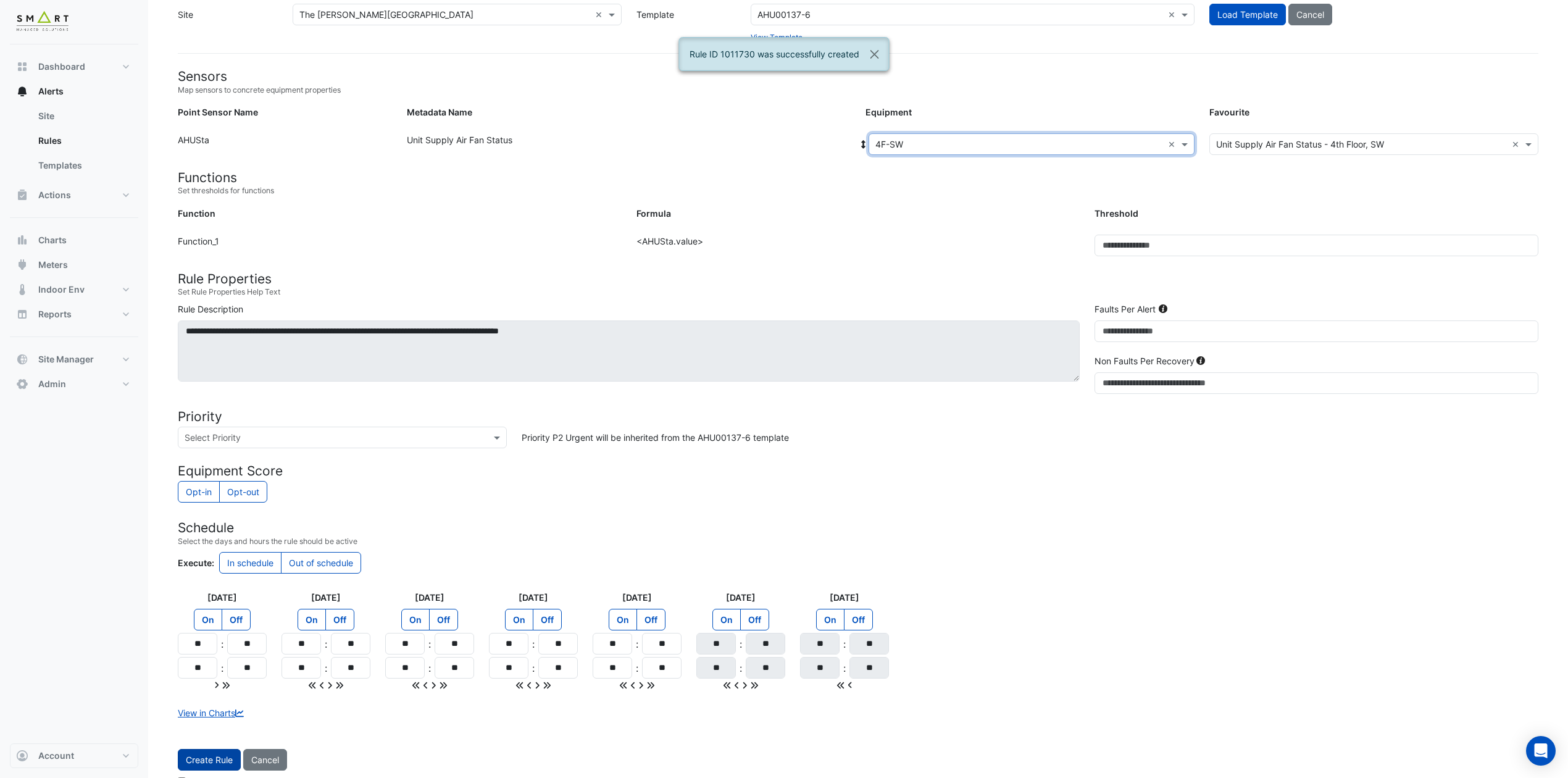
click at [212, 648] on span "Create Rule" at bounding box center [209, 760] width 47 height 10
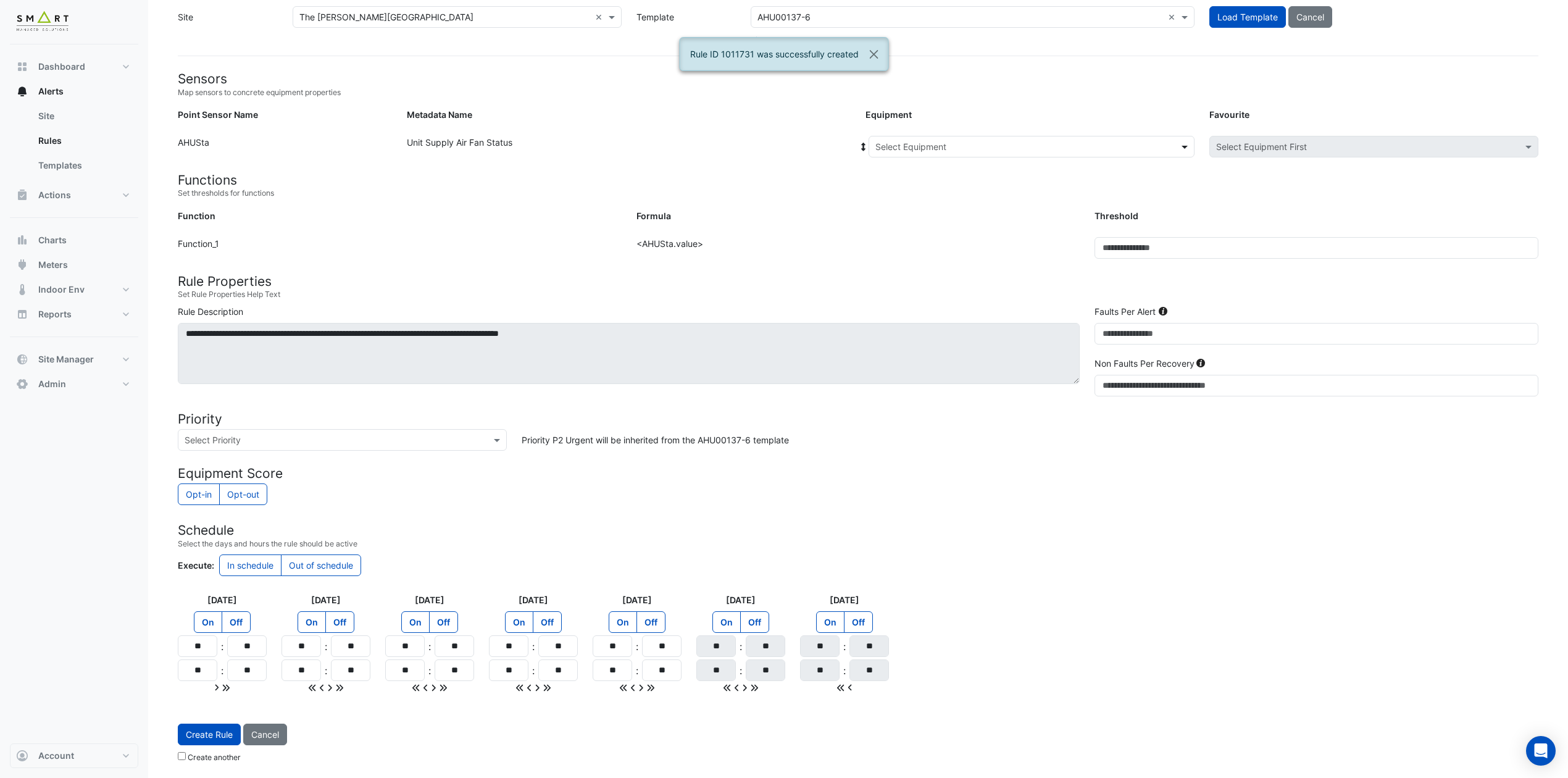
click at [1179, 147] on span at bounding box center [1186, 147] width 15 height 13
click at [897, 215] on div "4F-NE" at bounding box center [896, 223] width 53 height 18
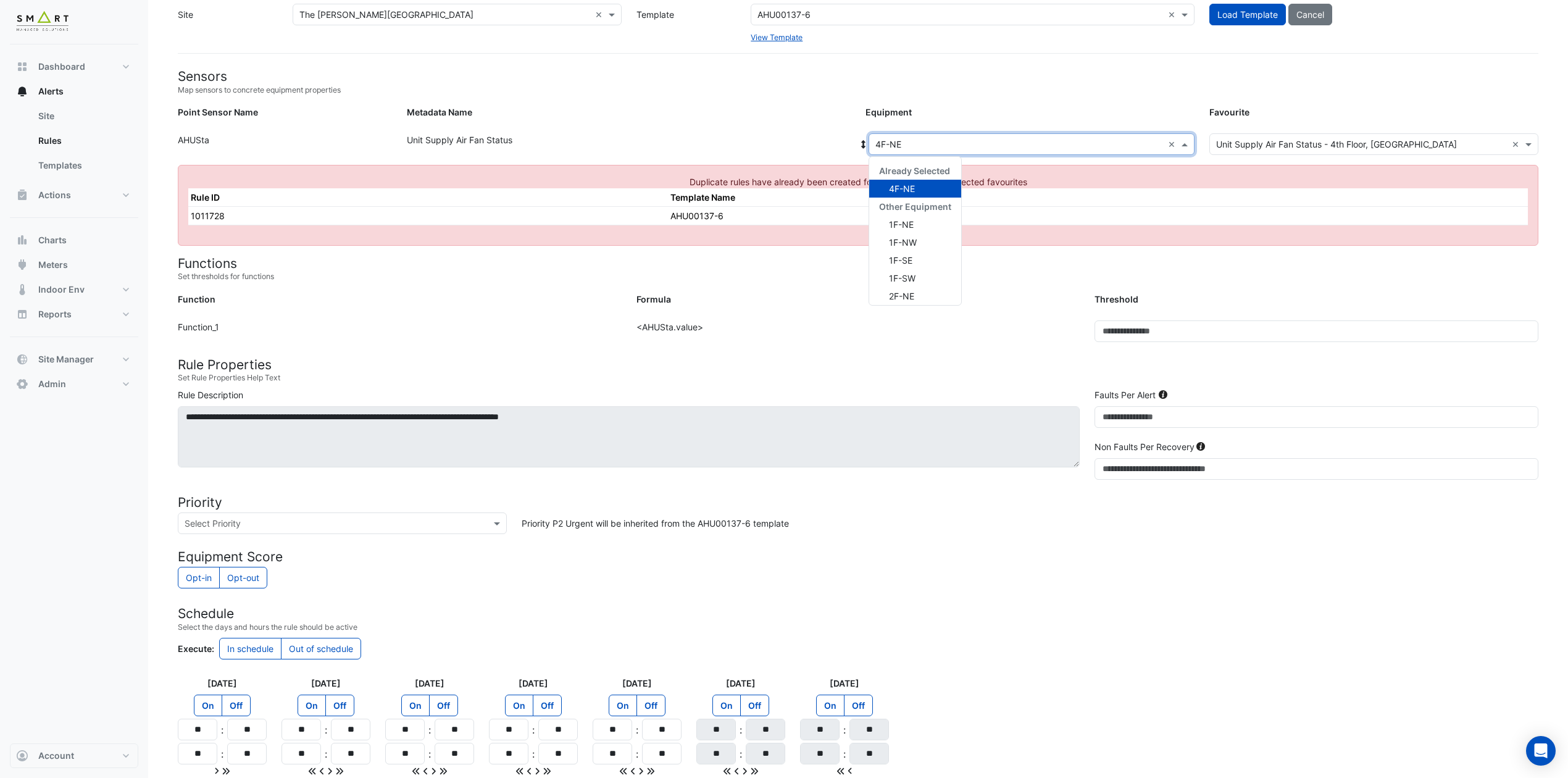
click at [1186, 141] on span at bounding box center [1186, 144] width 15 height 13
click at [921, 261] on div "AHU1" at bounding box center [915, 263] width 92 height 18
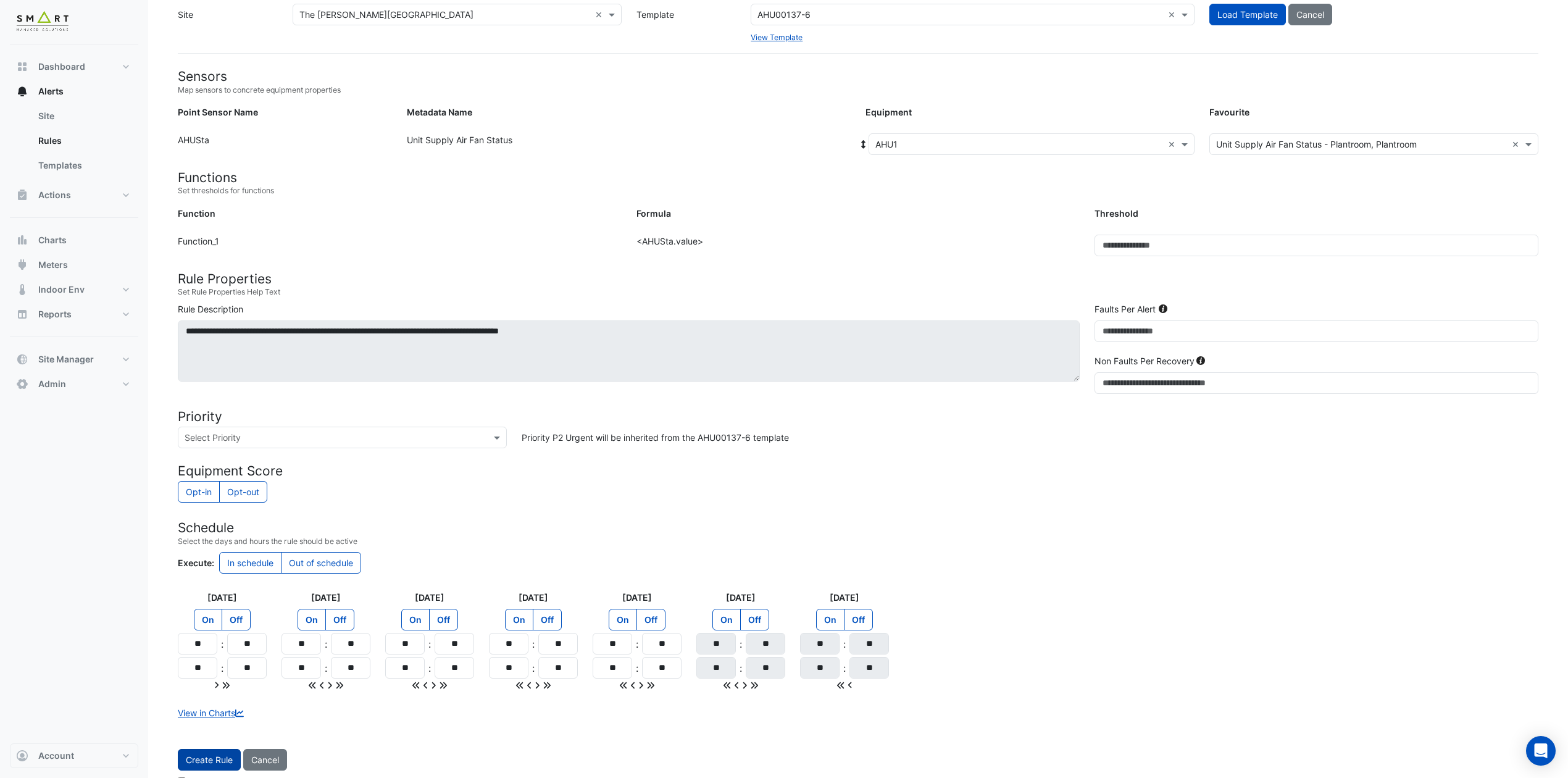
click at [201, 648] on span "Create Rule" at bounding box center [209, 760] width 47 height 10
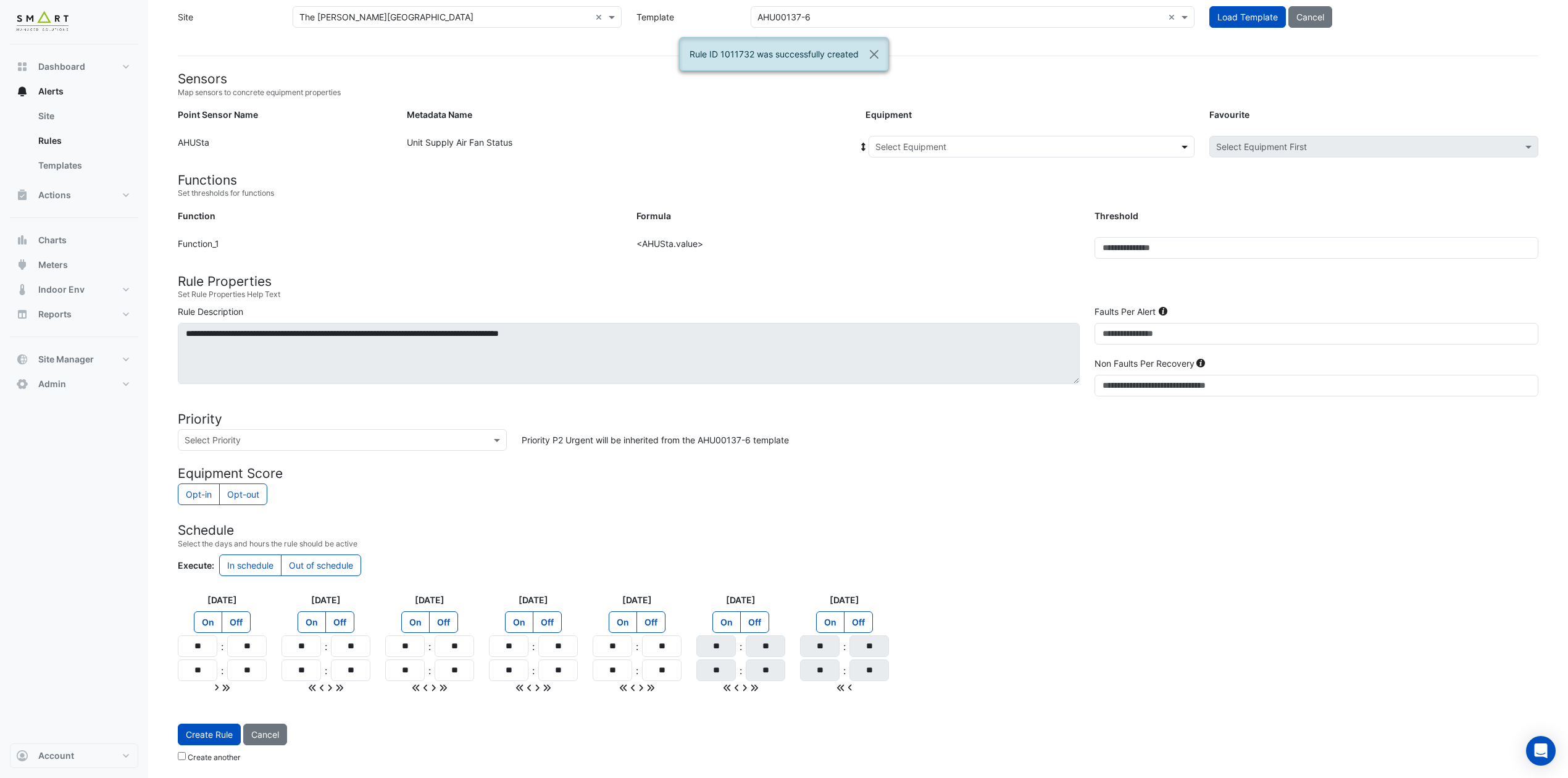
click at [1181, 141] on span at bounding box center [1186, 147] width 15 height 13
click at [897, 227] on span "AHU2" at bounding box center [890, 231] width 23 height 10
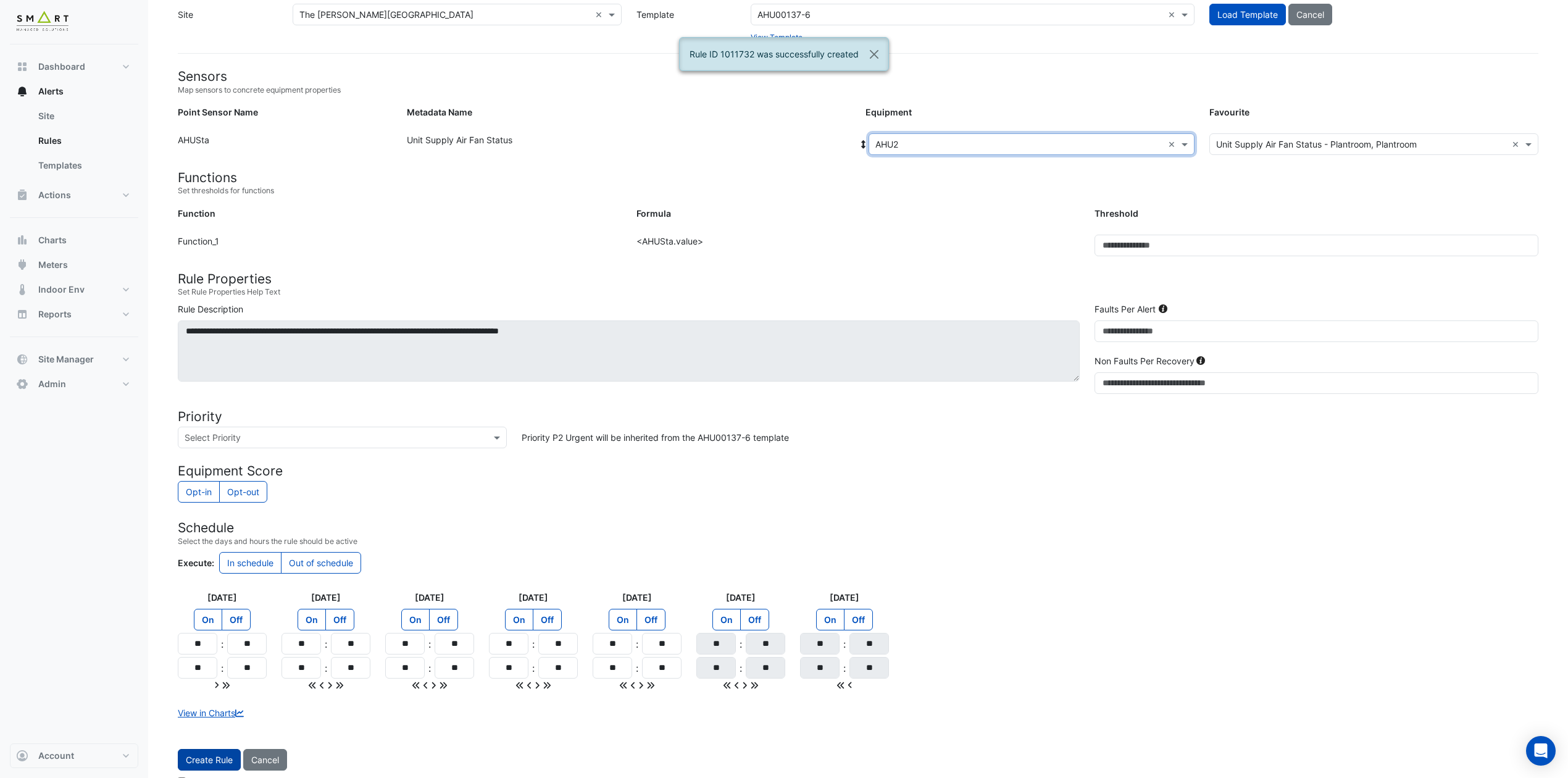
click at [205, 648] on span "Create Rule" at bounding box center [209, 760] width 47 height 10
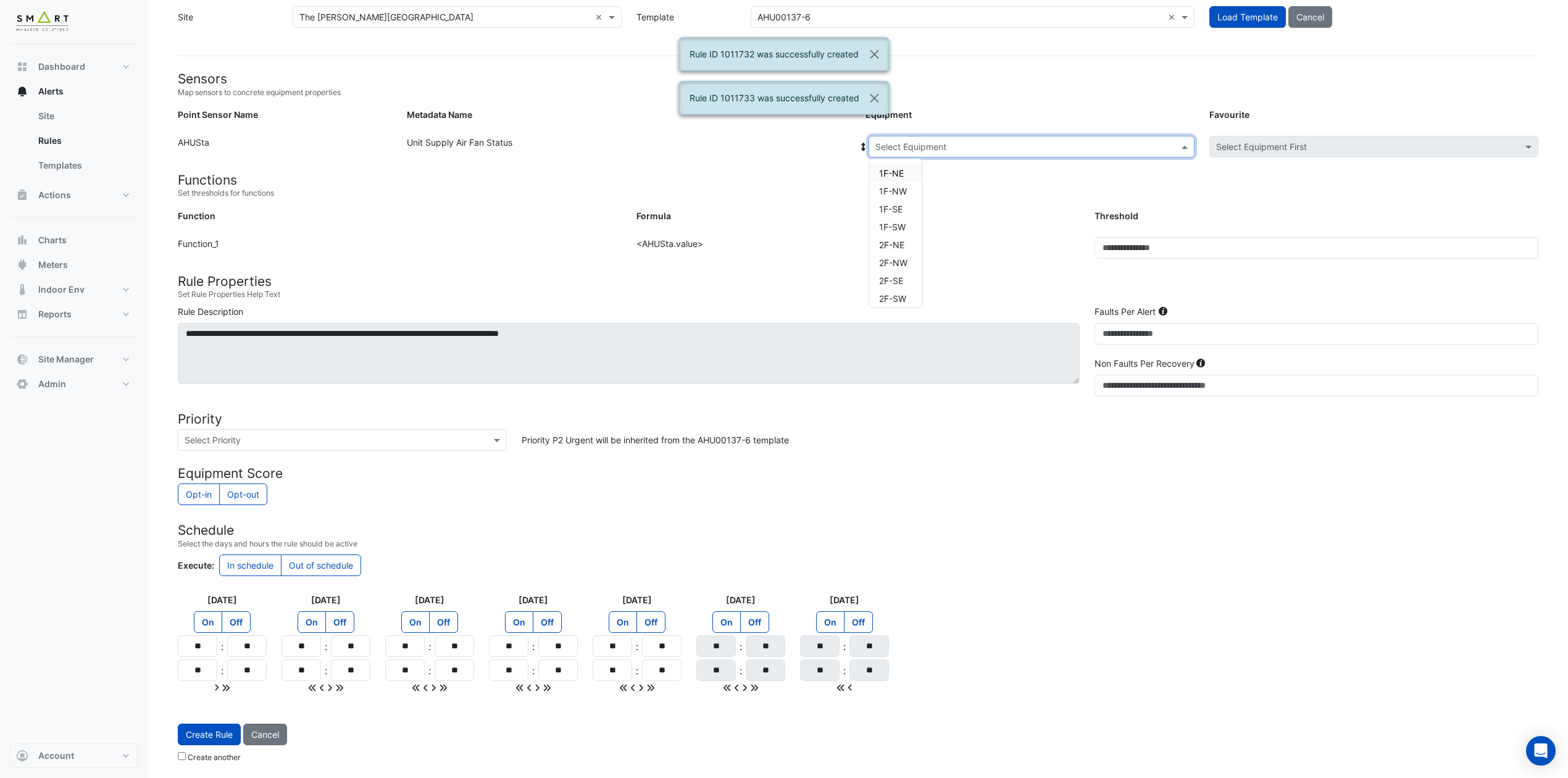
click at [1186, 146] on span at bounding box center [1186, 147] width 15 height 13
click at [909, 248] on div "AHU3" at bounding box center [896, 248] width 53 height 18
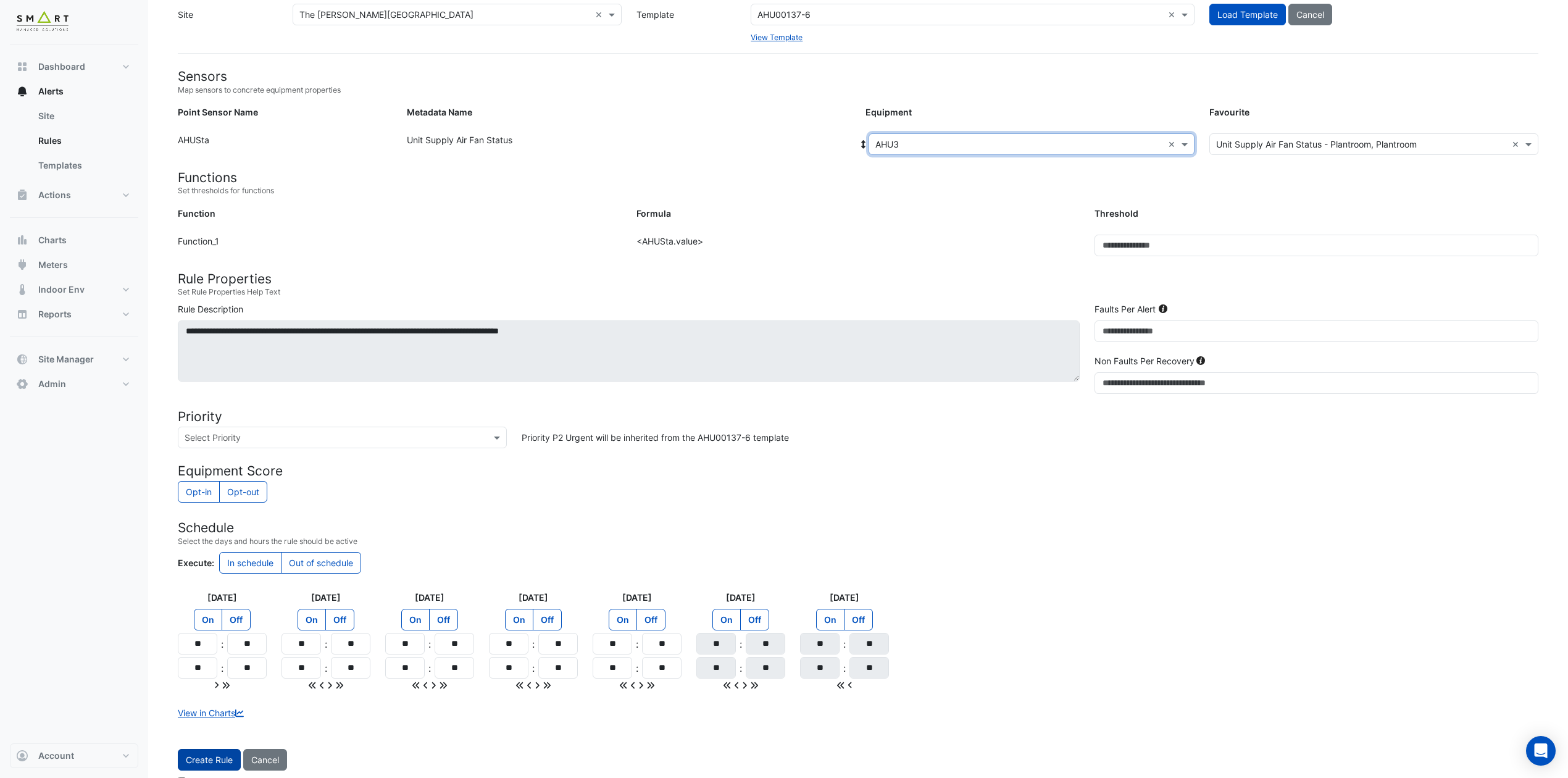
click at [208, 648] on span "Create Rule" at bounding box center [209, 760] width 47 height 10
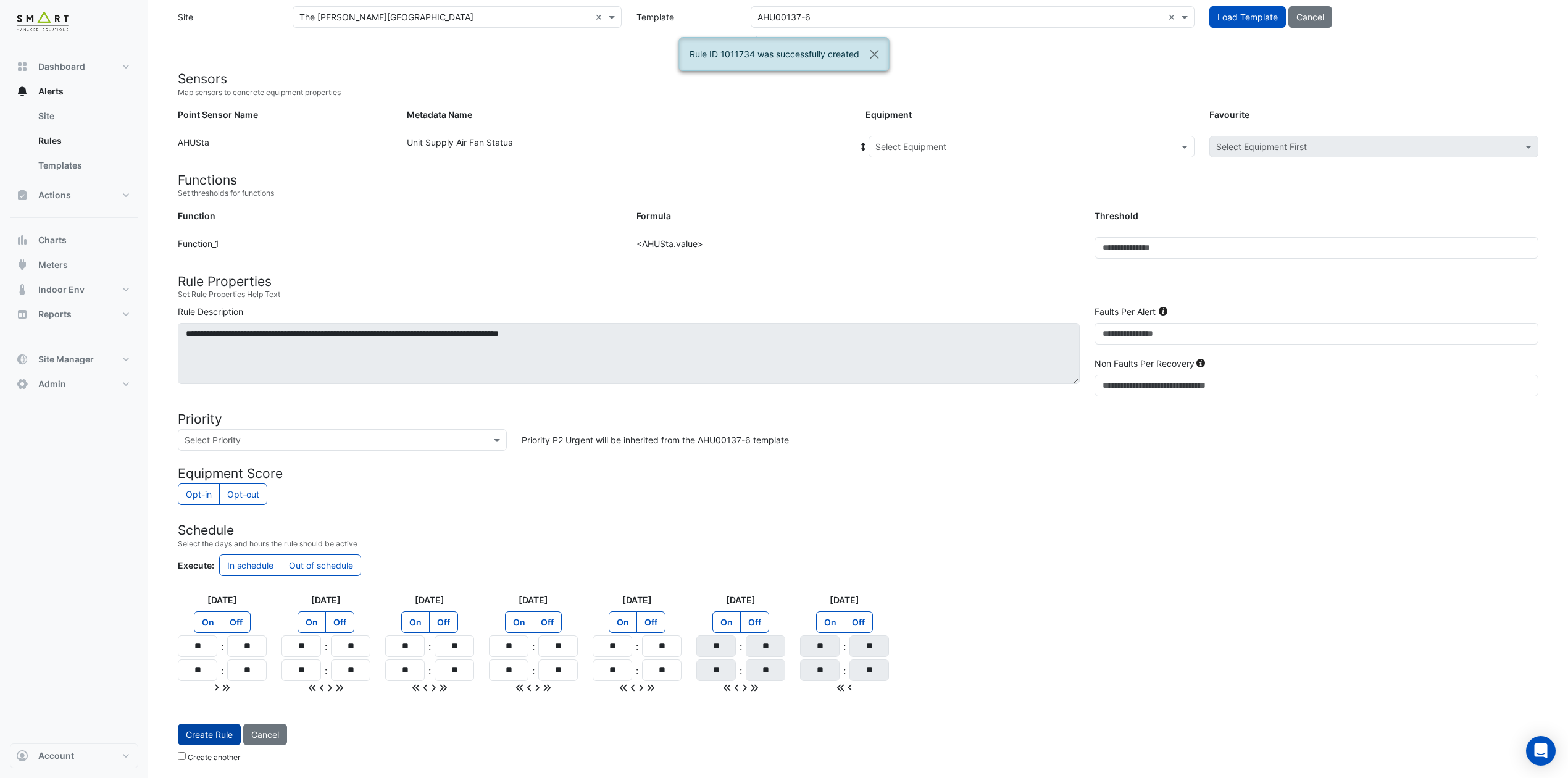
click at [214, 648] on span "Create Rule" at bounding box center [209, 734] width 47 height 10
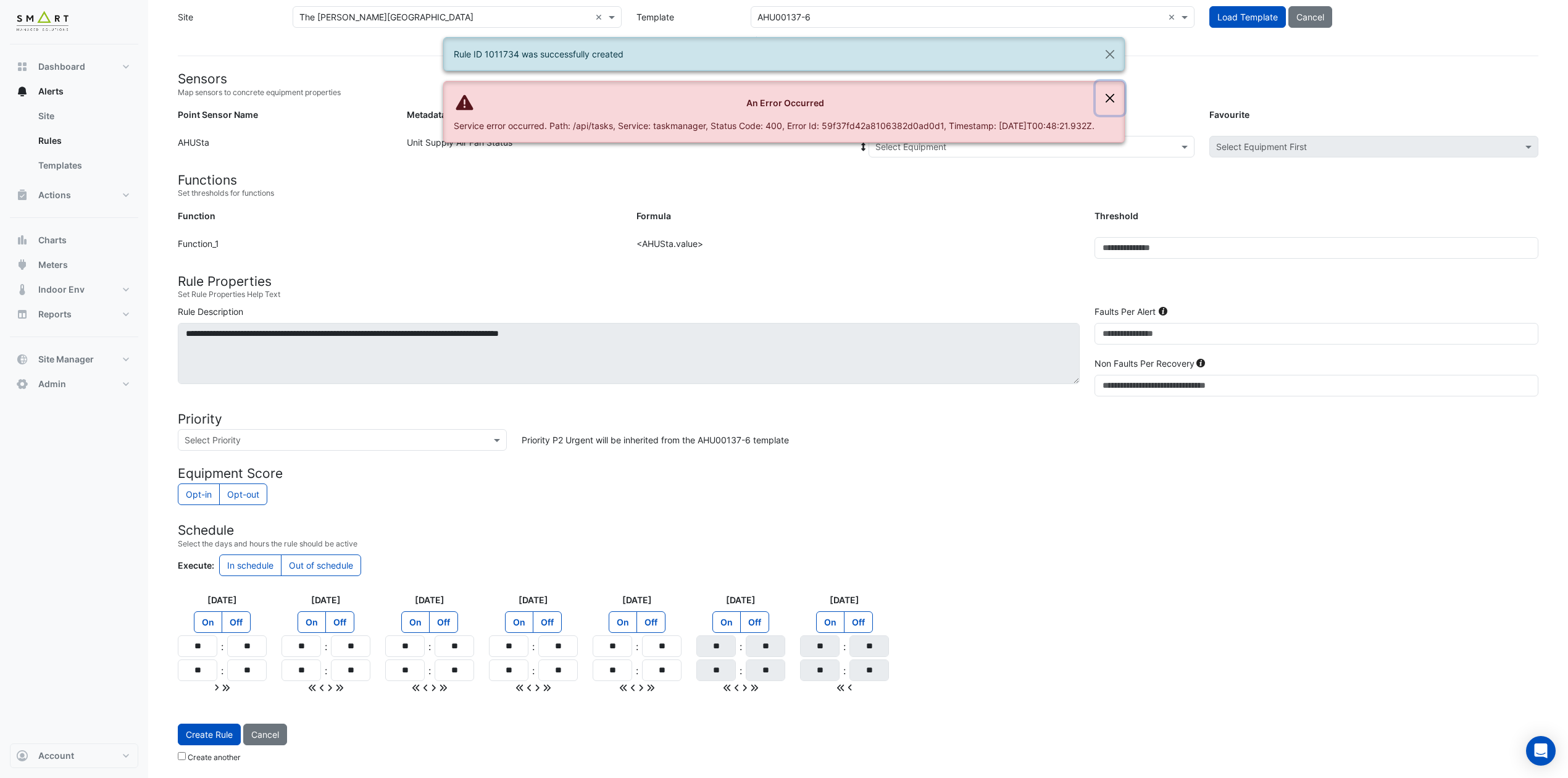
click at [1117, 89] on button "Close" at bounding box center [1110, 98] width 29 height 34
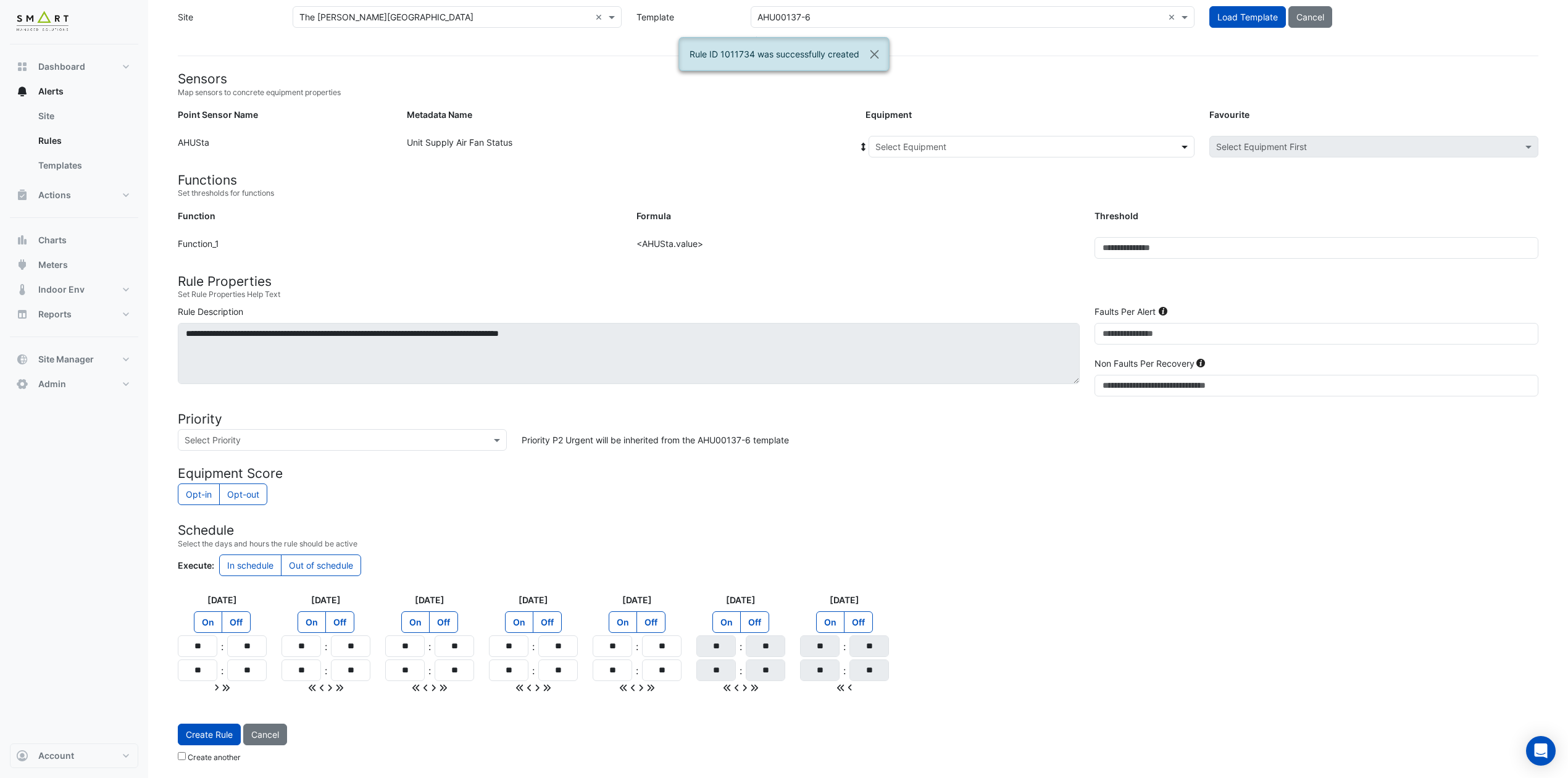
click at [1184, 140] on span at bounding box center [1186, 147] width 15 height 13
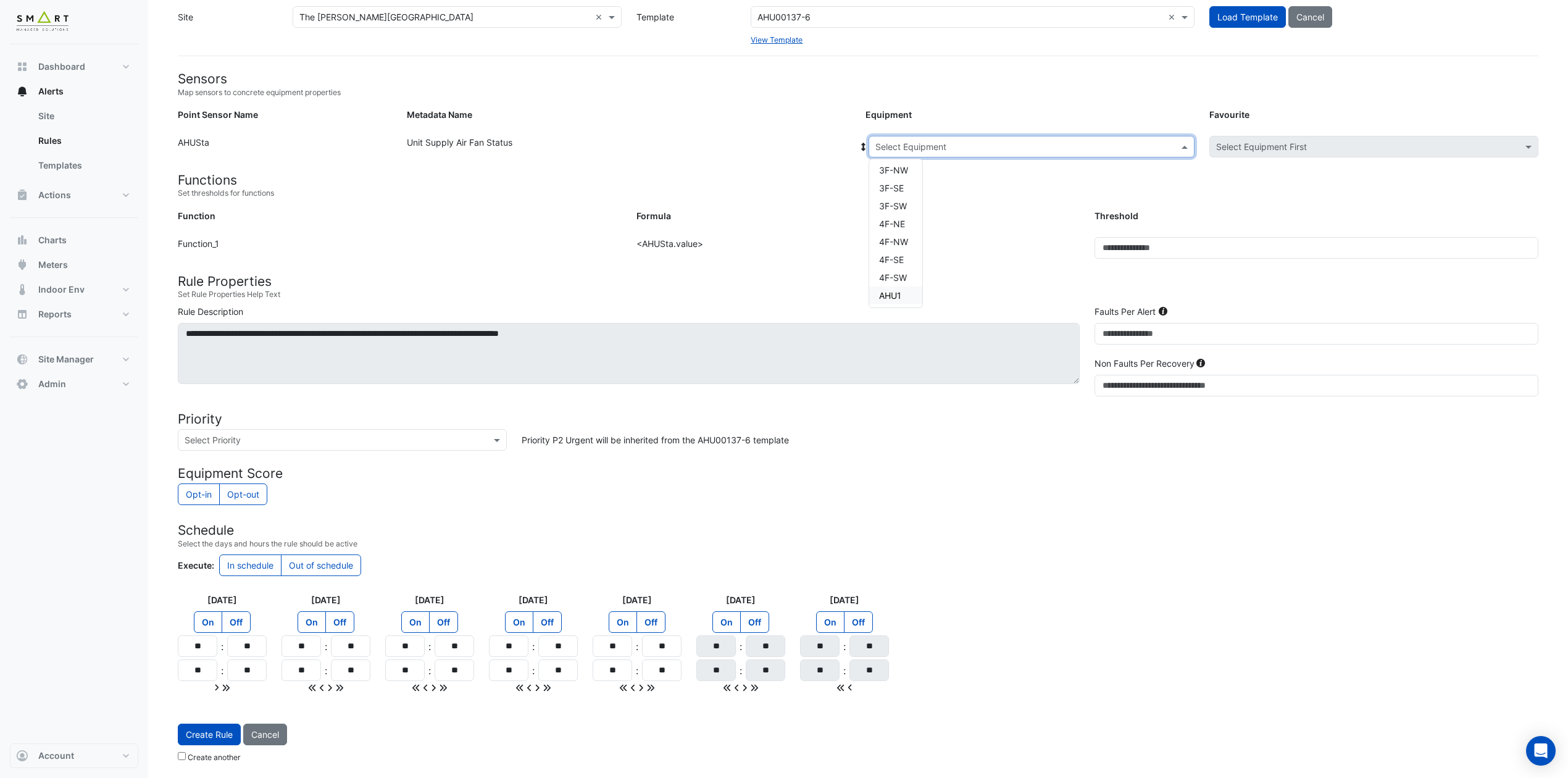
scroll to position [273, 0]
click at [906, 237] on div "AHU4" at bounding box center [896, 240] width 53 height 18
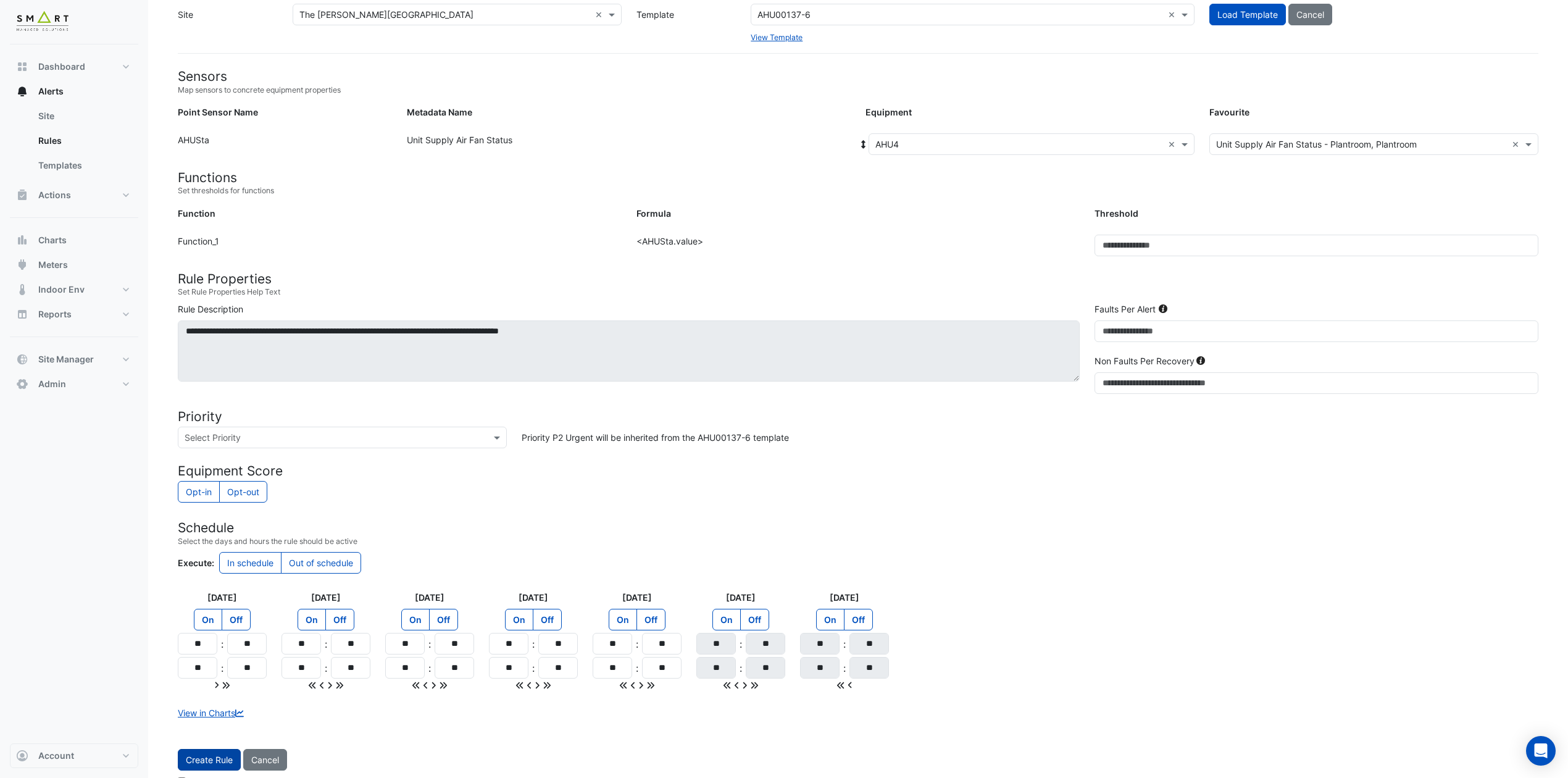
click at [210, 648] on span "Create Rule" at bounding box center [209, 760] width 47 height 10
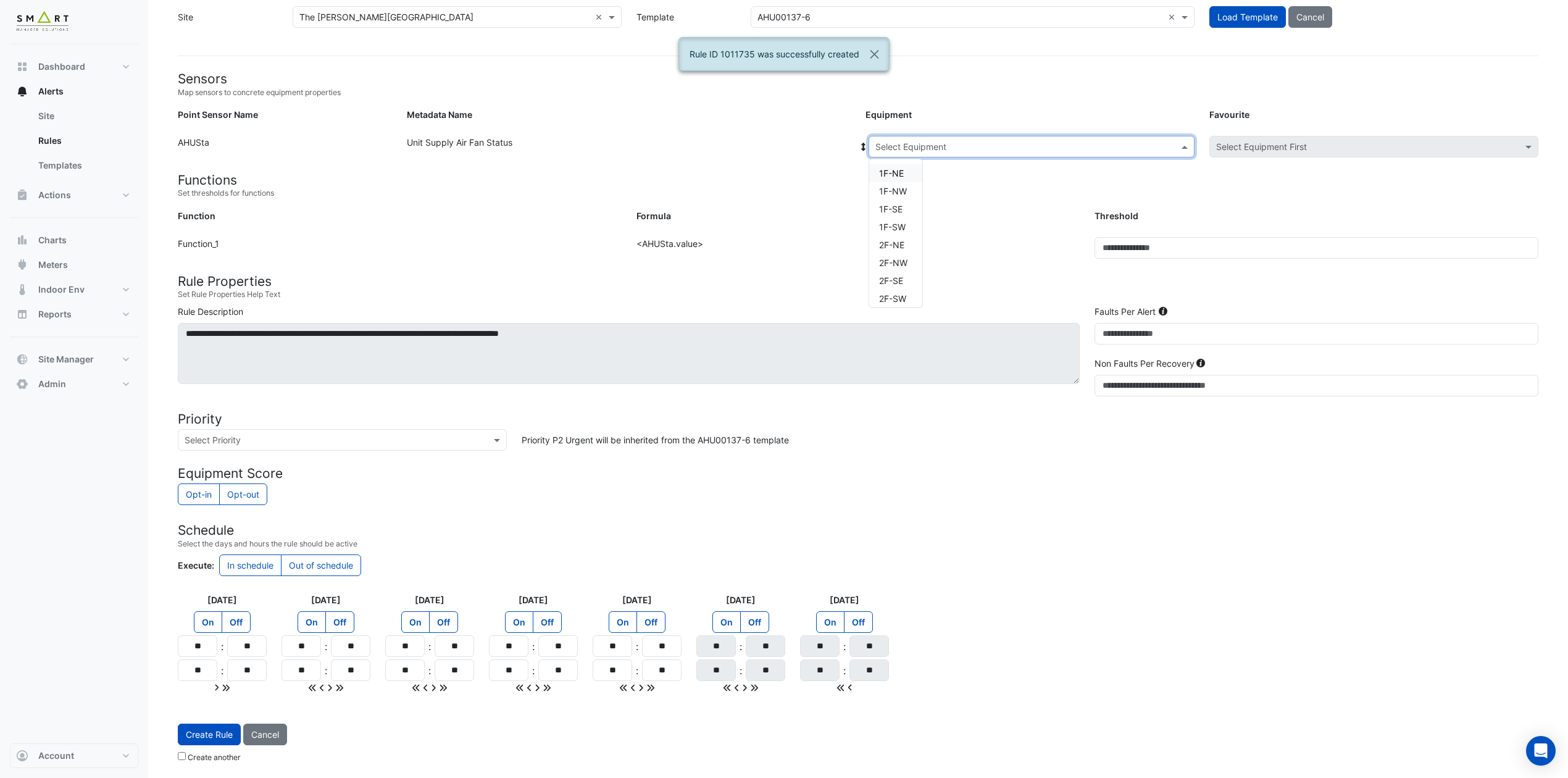
click at [1186, 147] on span at bounding box center [1186, 147] width 15 height 13
click at [910, 257] on span "FCU001" at bounding box center [895, 259] width 33 height 10
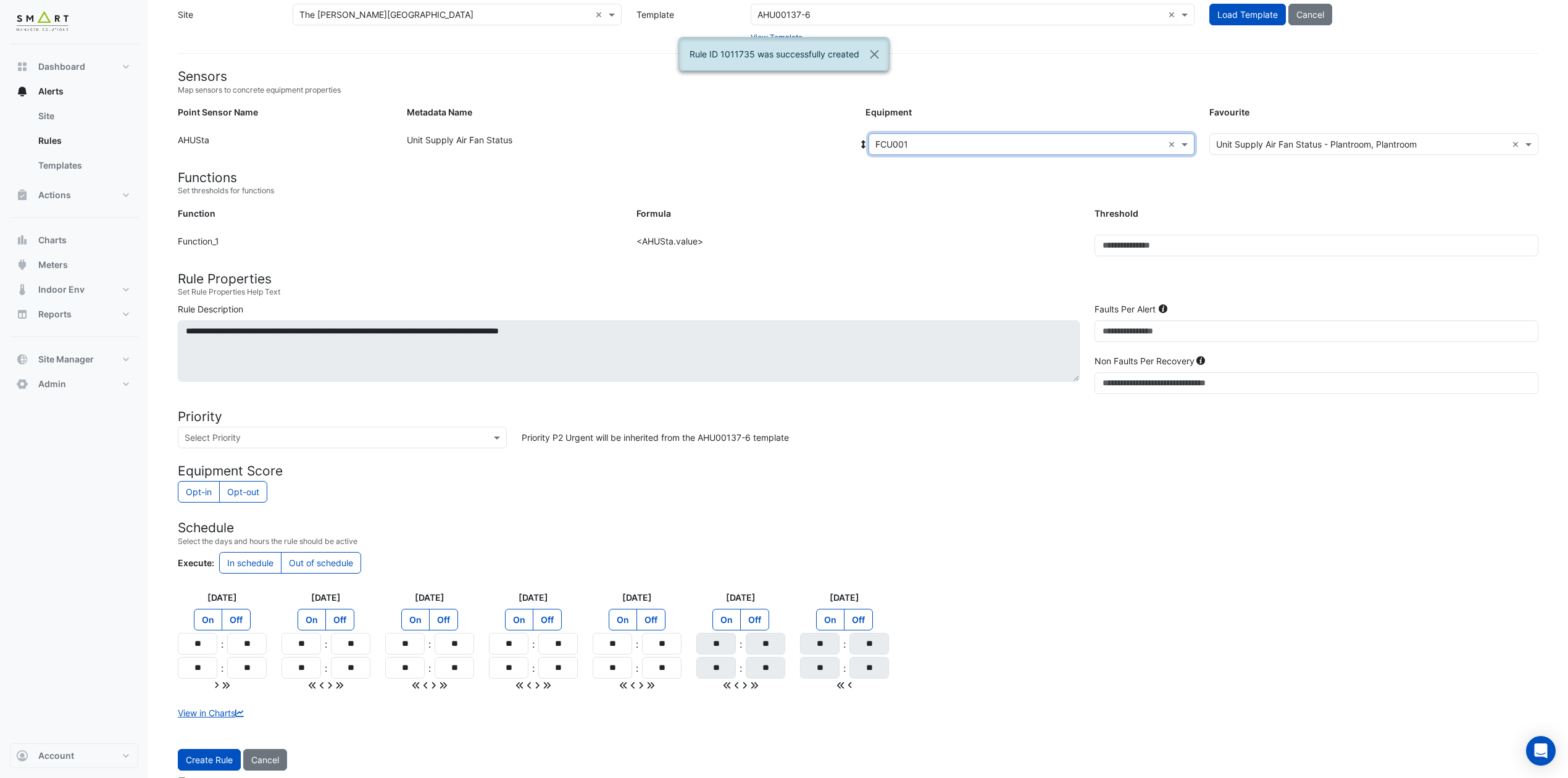
click at [198, 648] on button "Create Rule" at bounding box center [209, 759] width 63 height 21
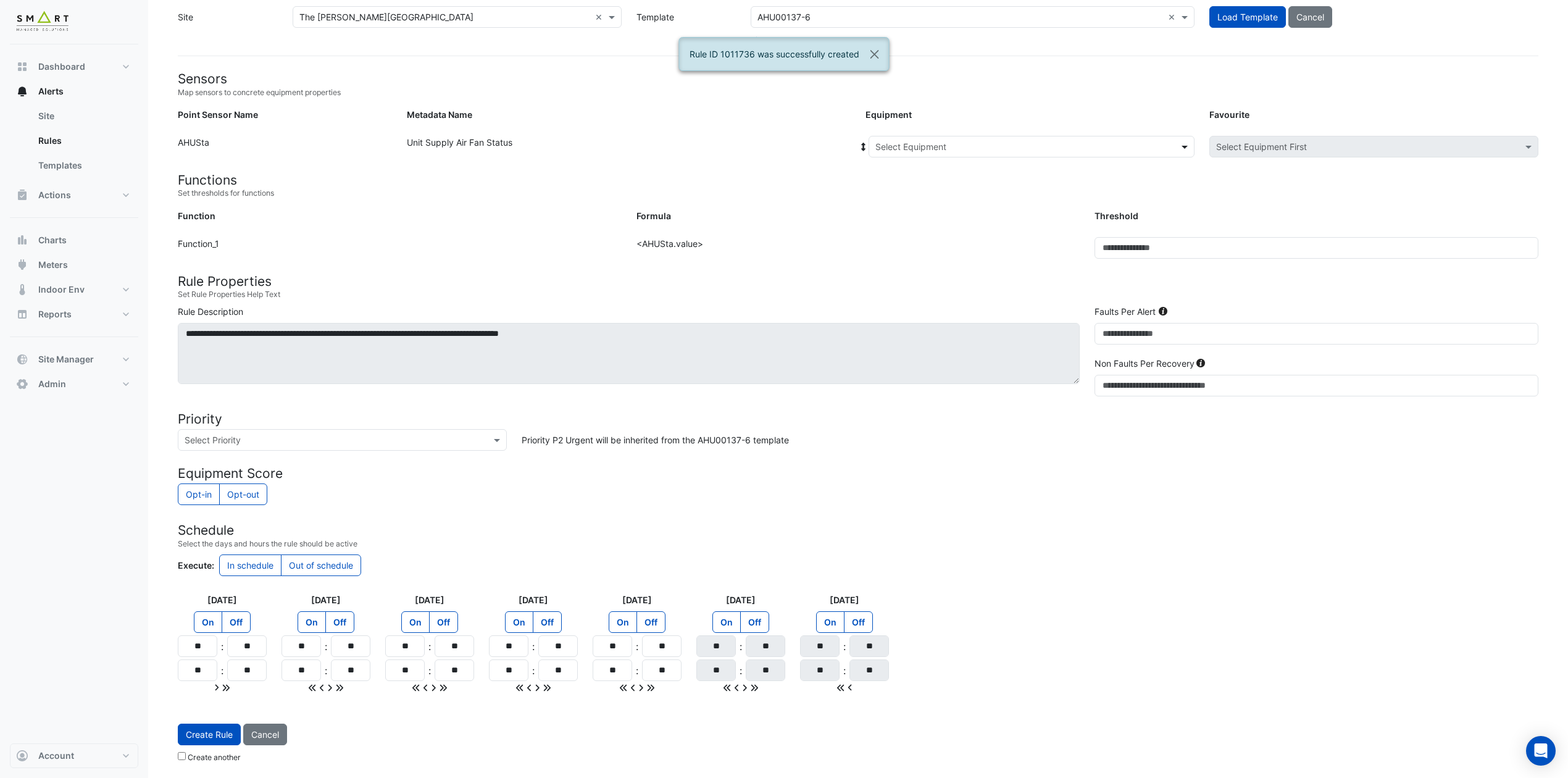
click at [1186, 141] on span at bounding box center [1186, 147] width 15 height 13
click at [899, 272] on span "FCU002" at bounding box center [896, 276] width 34 height 10
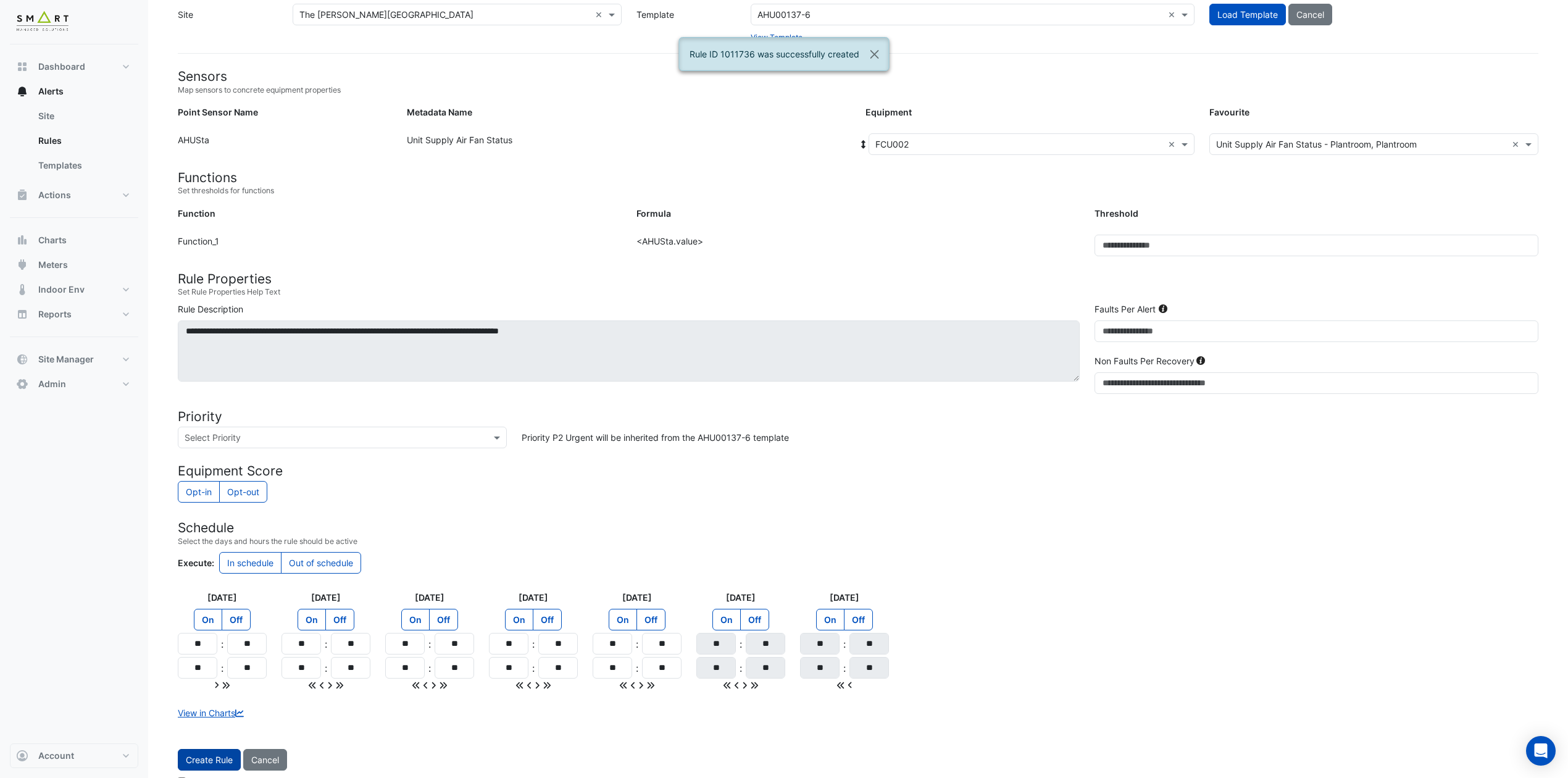
click at [226, 648] on span "Create Rule" at bounding box center [209, 760] width 47 height 10
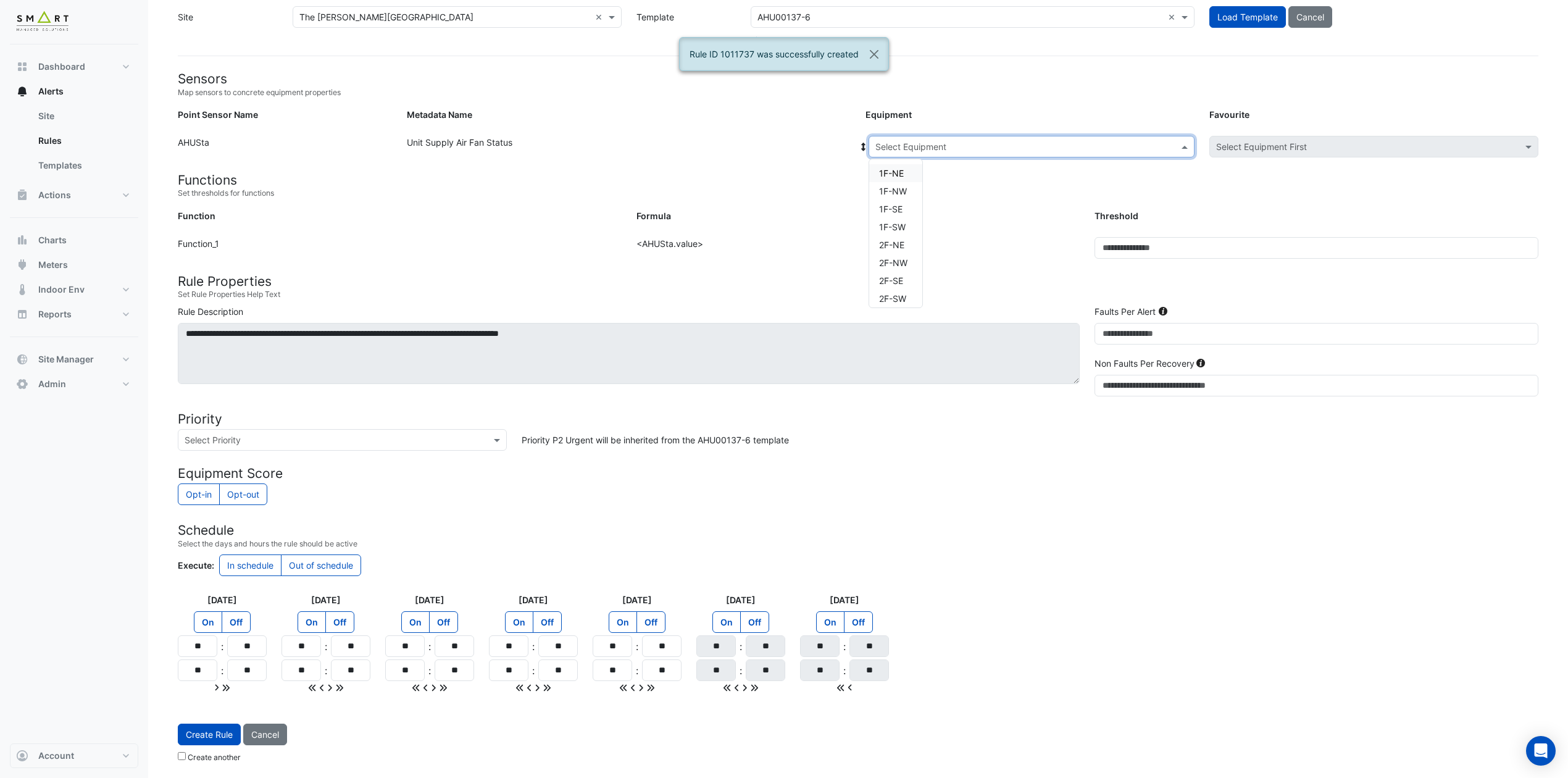
click at [1181, 146] on span at bounding box center [1186, 147] width 15 height 13
click at [893, 292] on span "HRU1" at bounding box center [890, 294] width 22 height 10
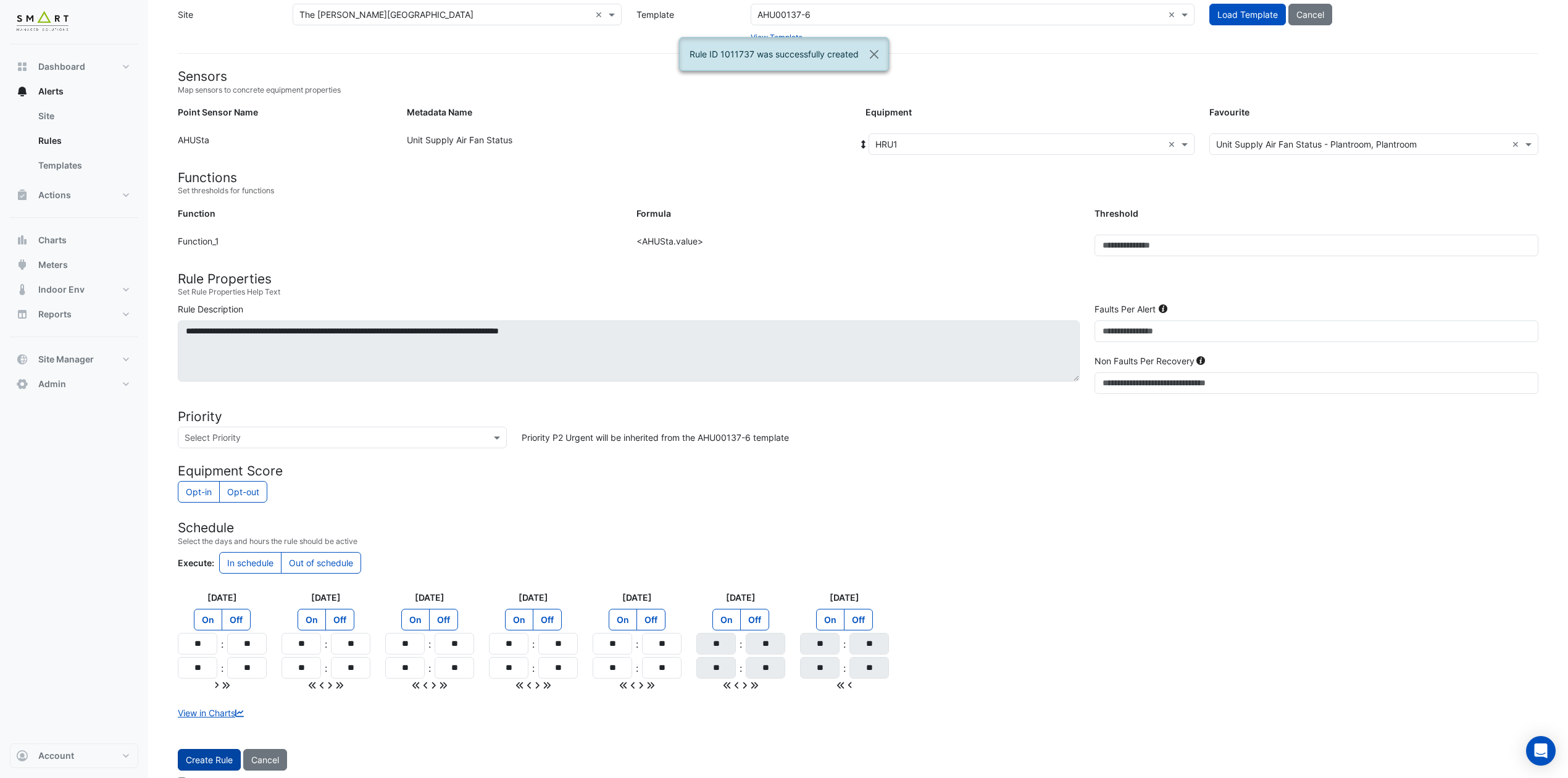
click at [220, 648] on span "Create Rule" at bounding box center [209, 760] width 47 height 10
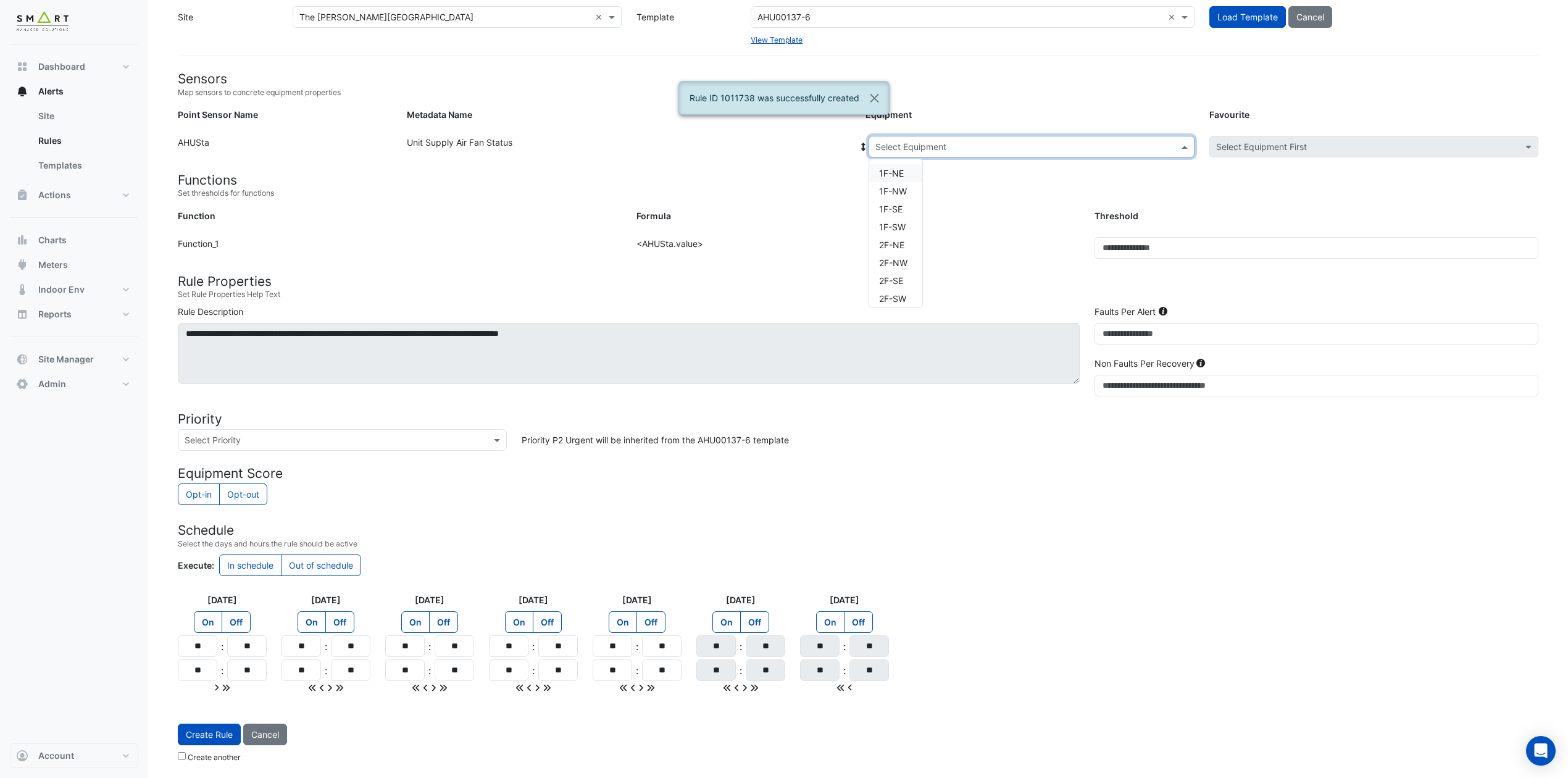
click at [1186, 141] on span at bounding box center [1186, 147] width 15 height 13
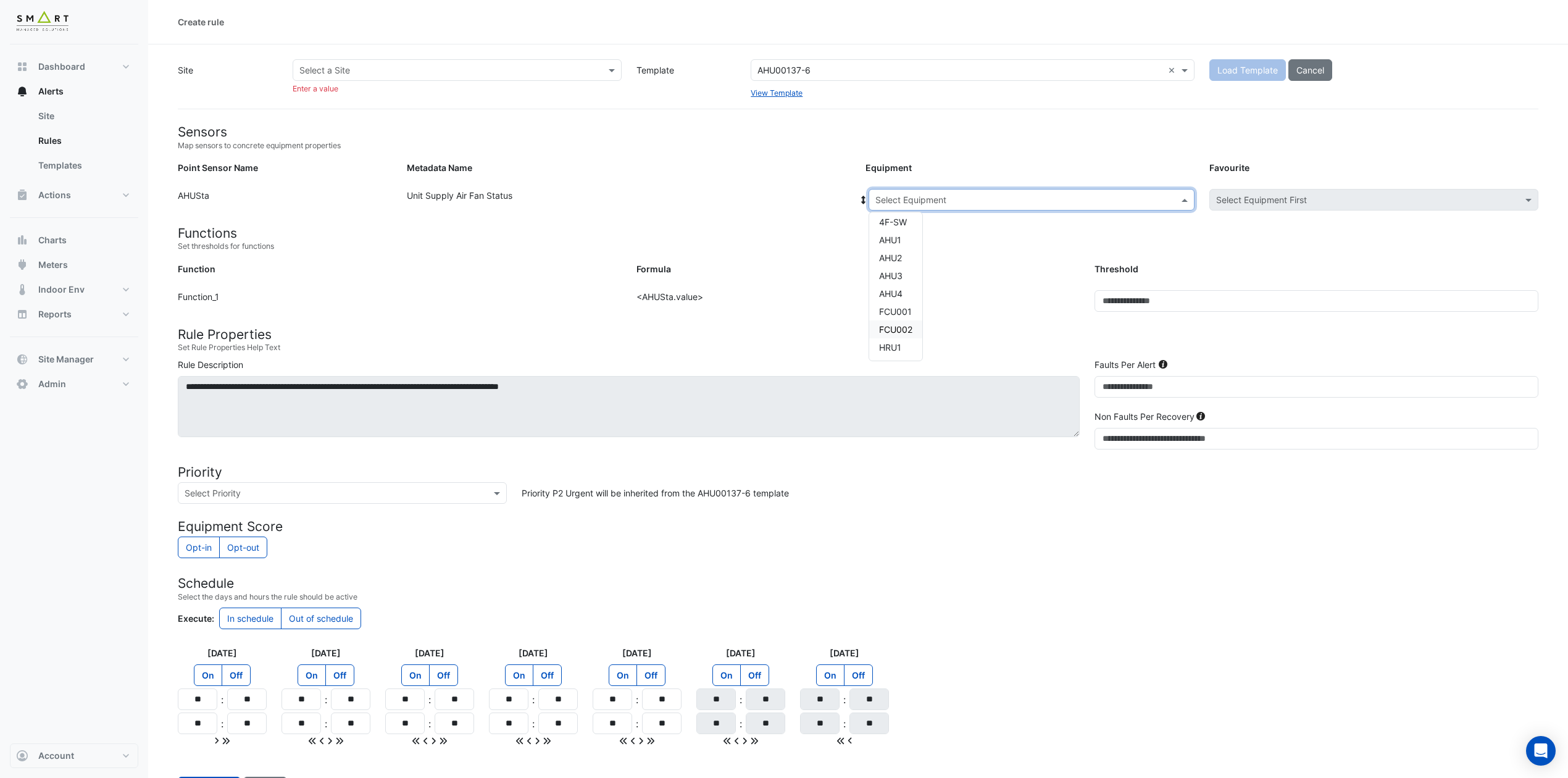
select select
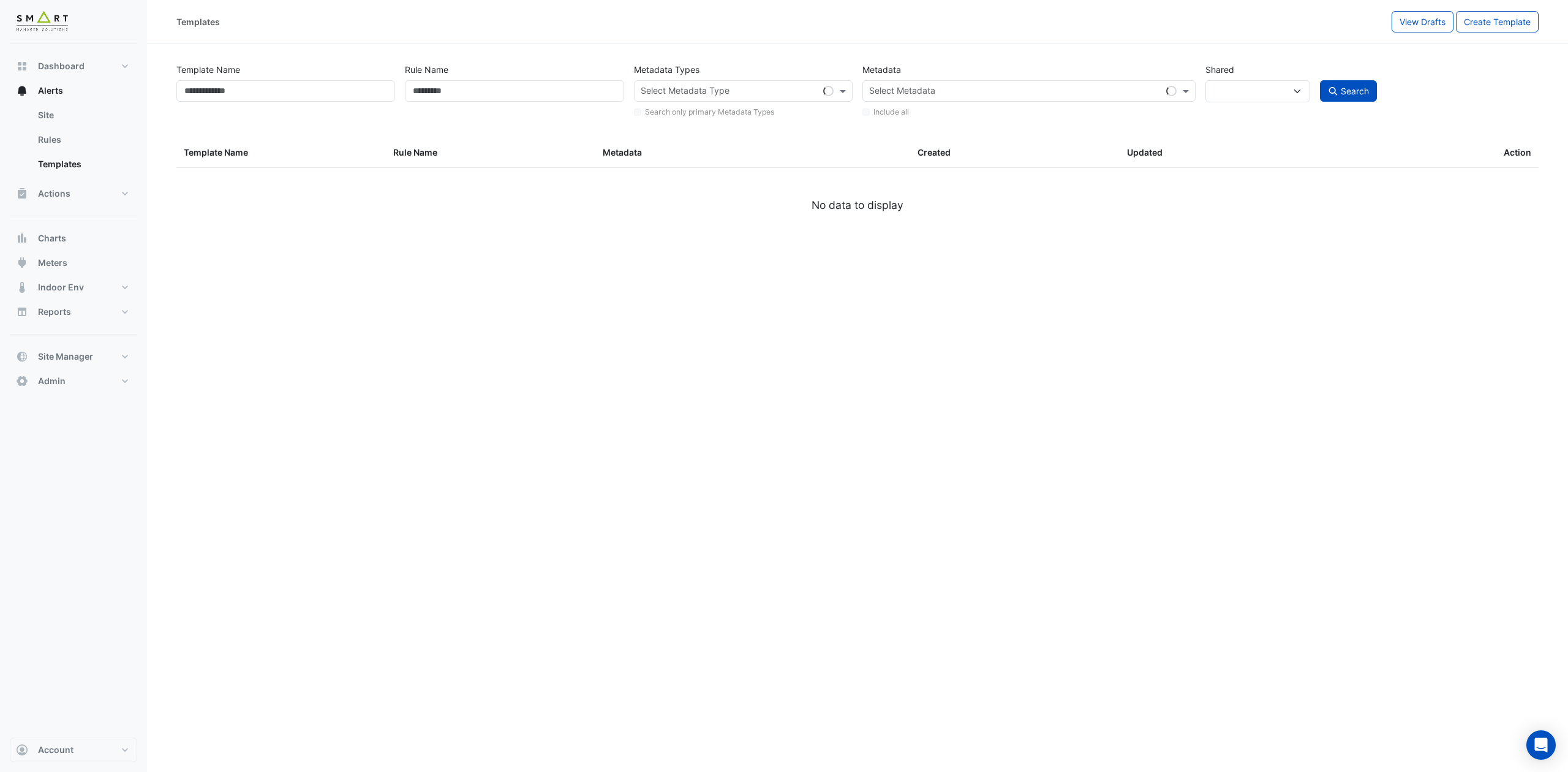
type input "*******"
select select
select select "***"
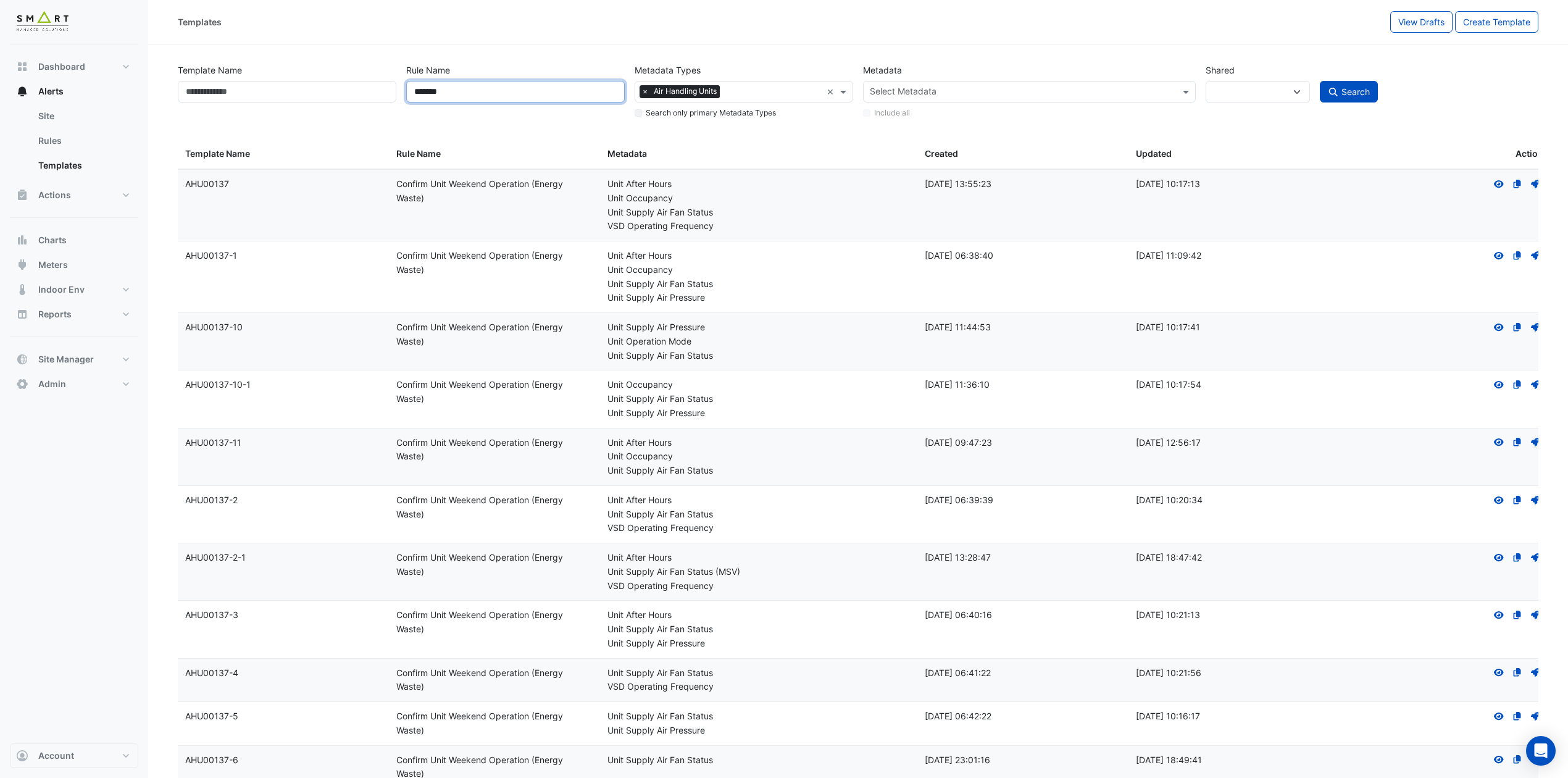
drag, startPoint x: 462, startPoint y: 97, endPoint x: 349, endPoint y: 97, distance: 113.0
click at [349, 97] on div "Template Name Rule Name ******* Metadata Types Select Metadata Type × Air Handl…" at bounding box center [858, 89] width 1370 height 63
paste input "**********"
type input "**********"
click at [1316, 81] on button "Search" at bounding box center [1348, 91] width 58 height 21
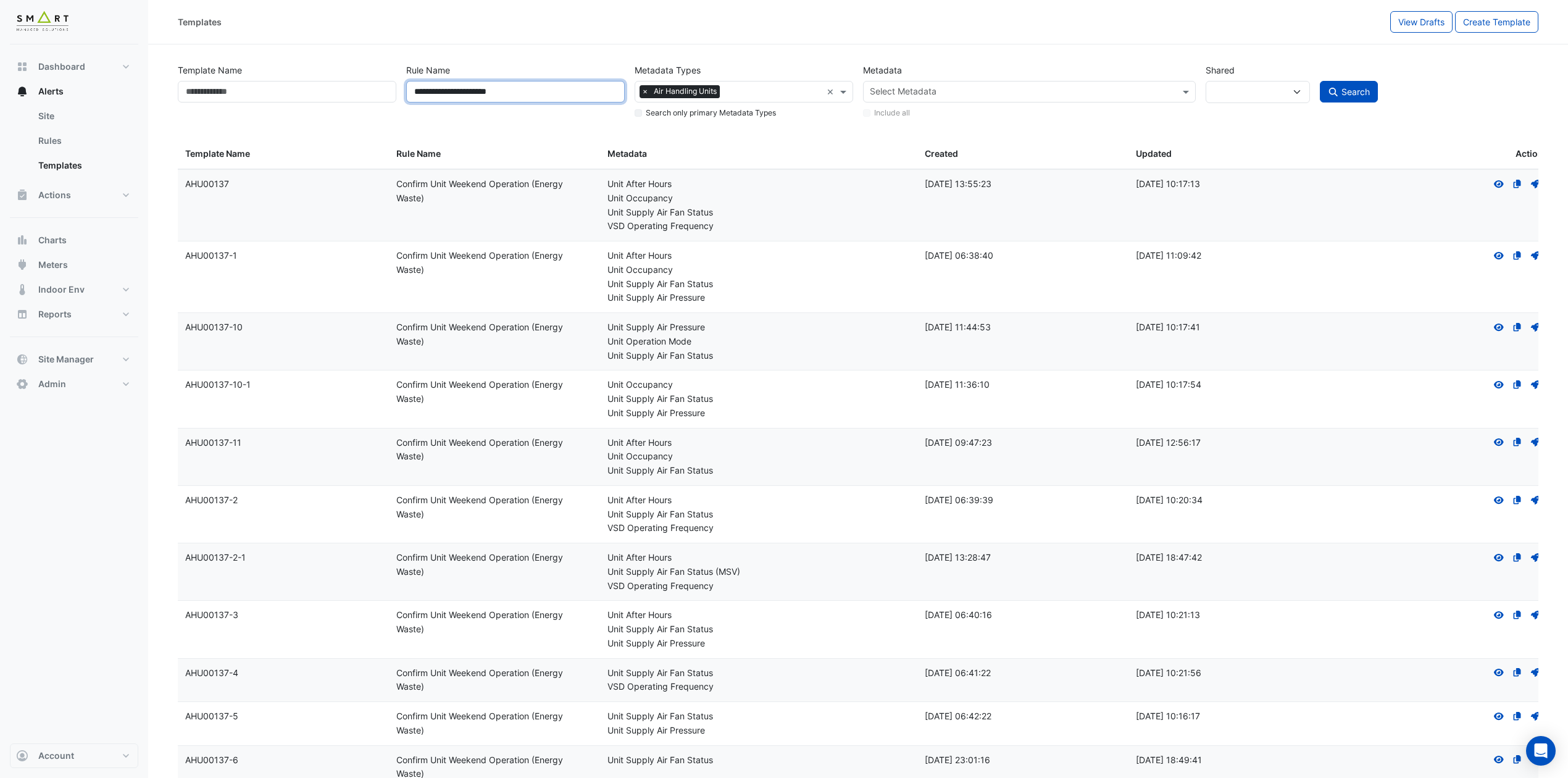
select select
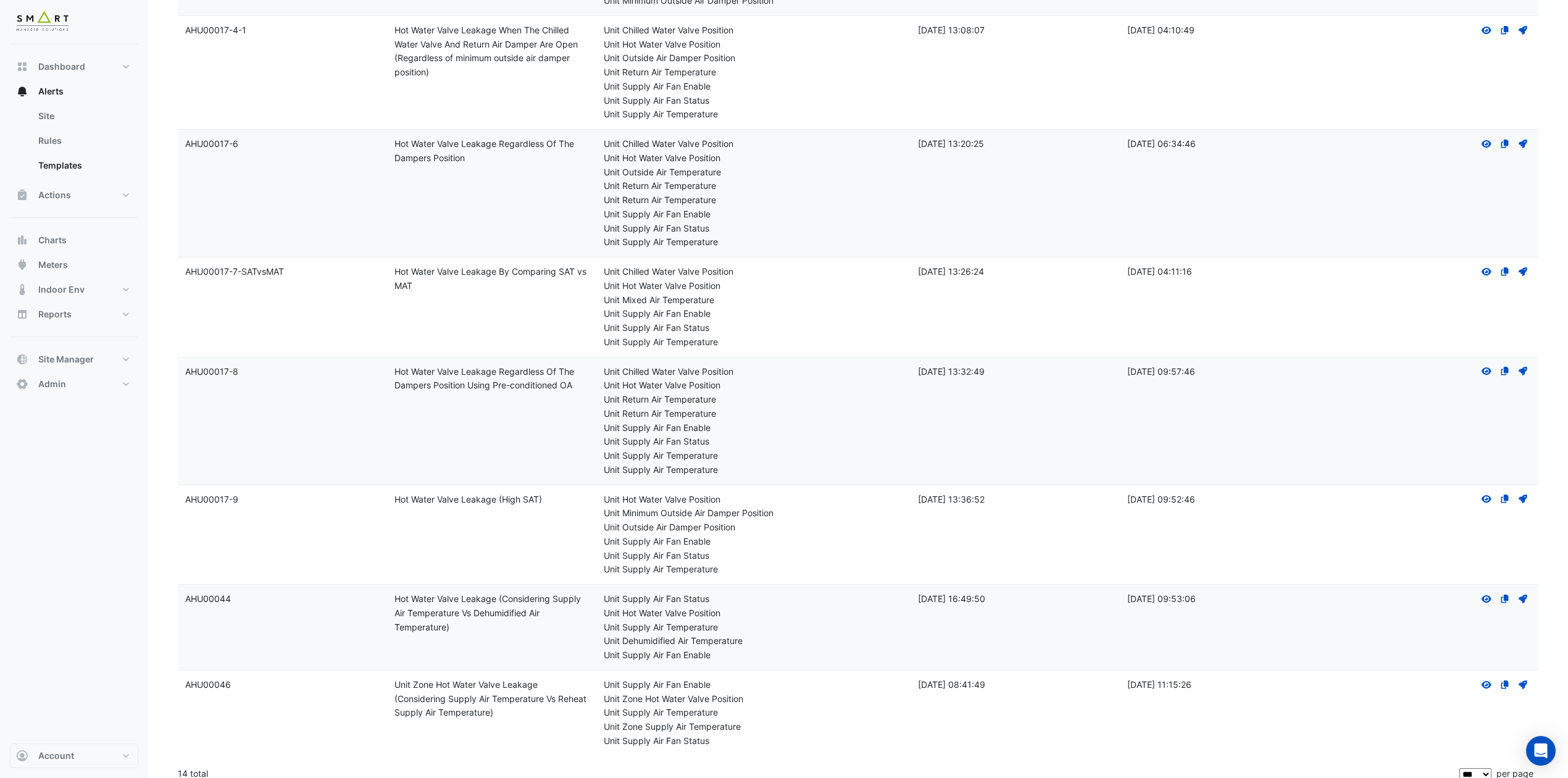
scroll to position [1020, 0]
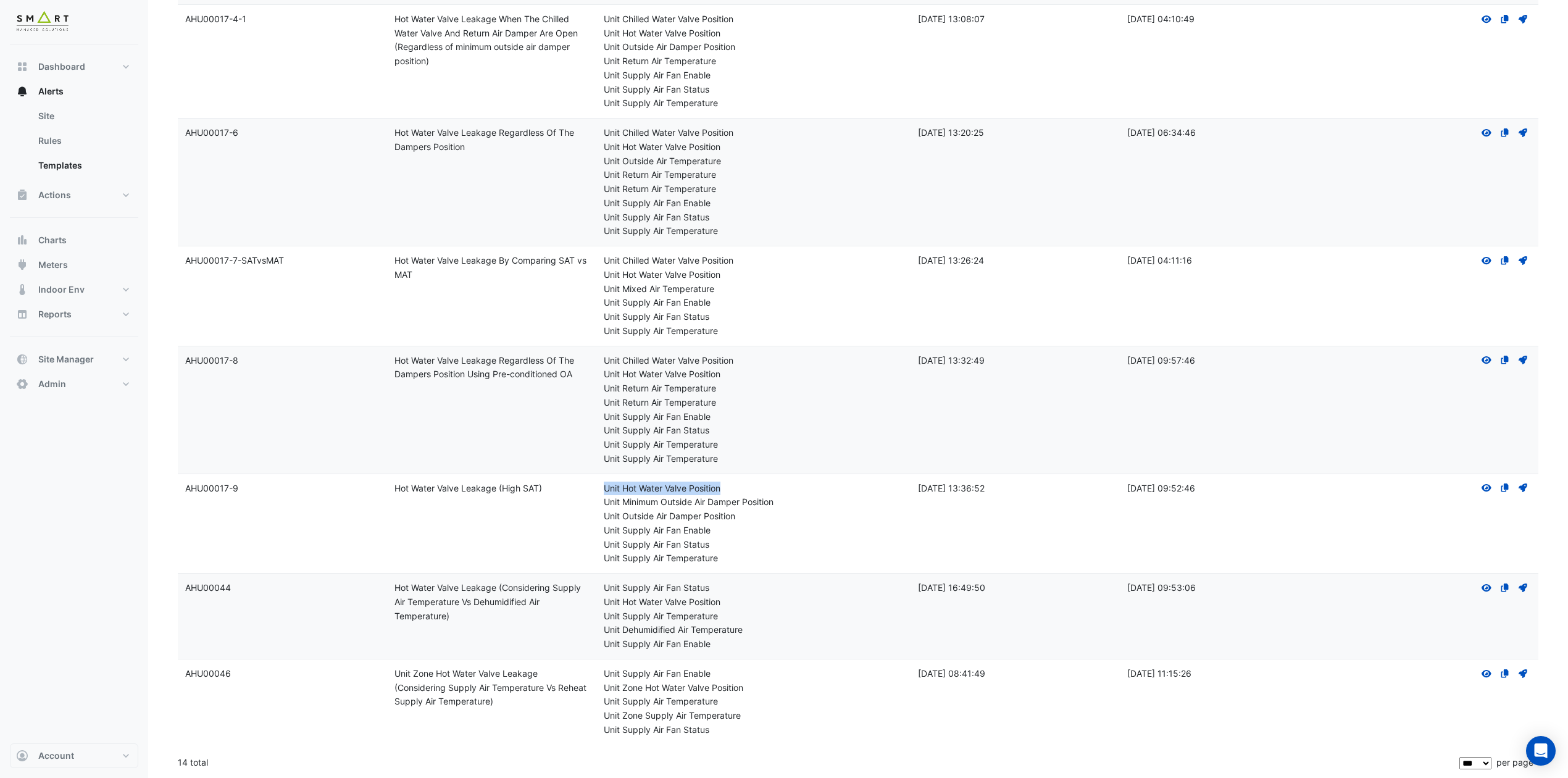
drag, startPoint x: 726, startPoint y: 489, endPoint x: 603, endPoint y: 489, distance: 123.0
click at [603, 489] on div "Unit Hot Water Valve Position" at bounding box center [753, 488] width 300 height 14
drag, startPoint x: 722, startPoint y: 673, endPoint x: 603, endPoint y: 678, distance: 119.1
click at [606, 648] on div "Unit Supply Air Fan Enable" at bounding box center [753, 673] width 300 height 14
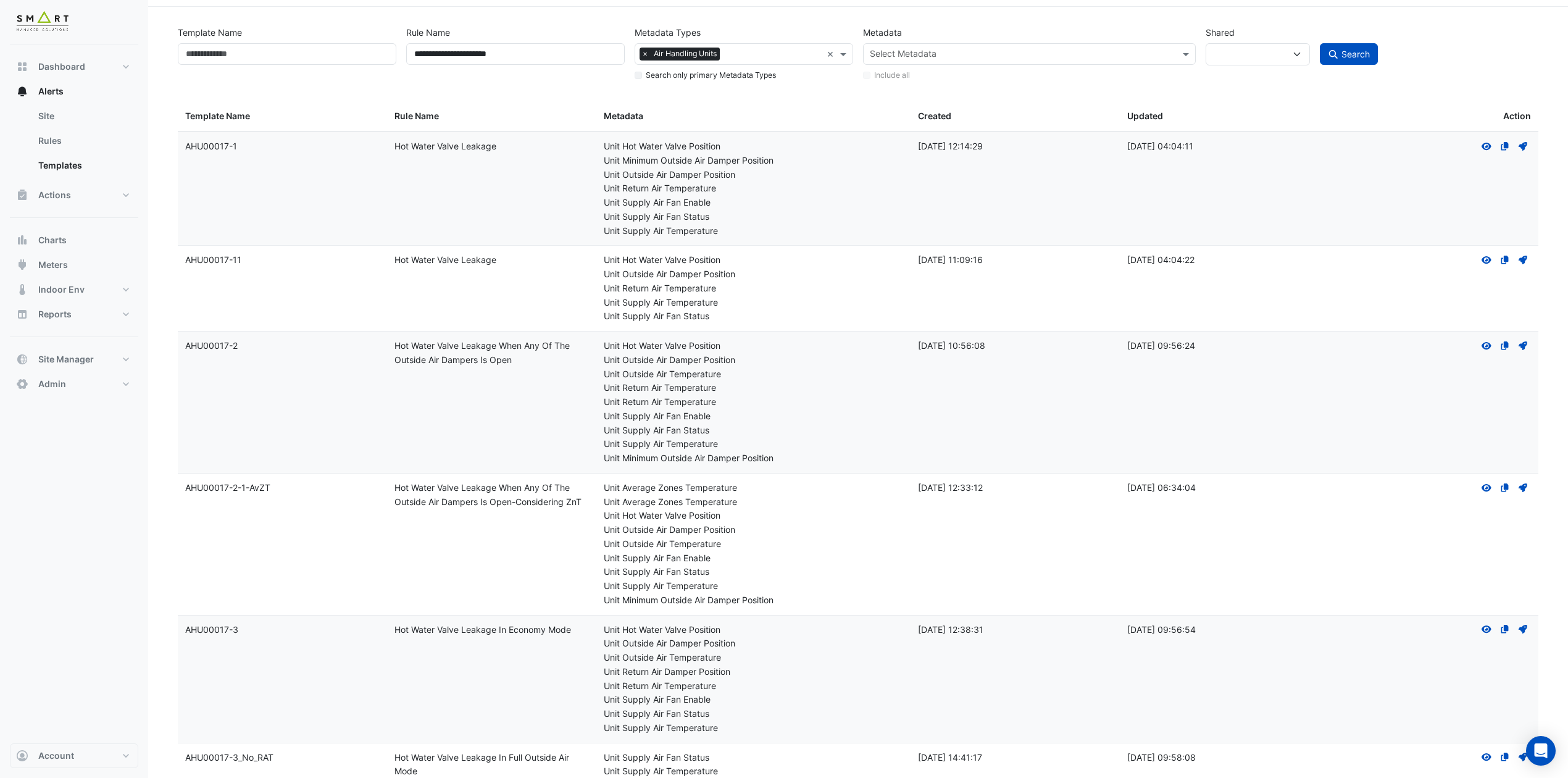
scroll to position [0, 0]
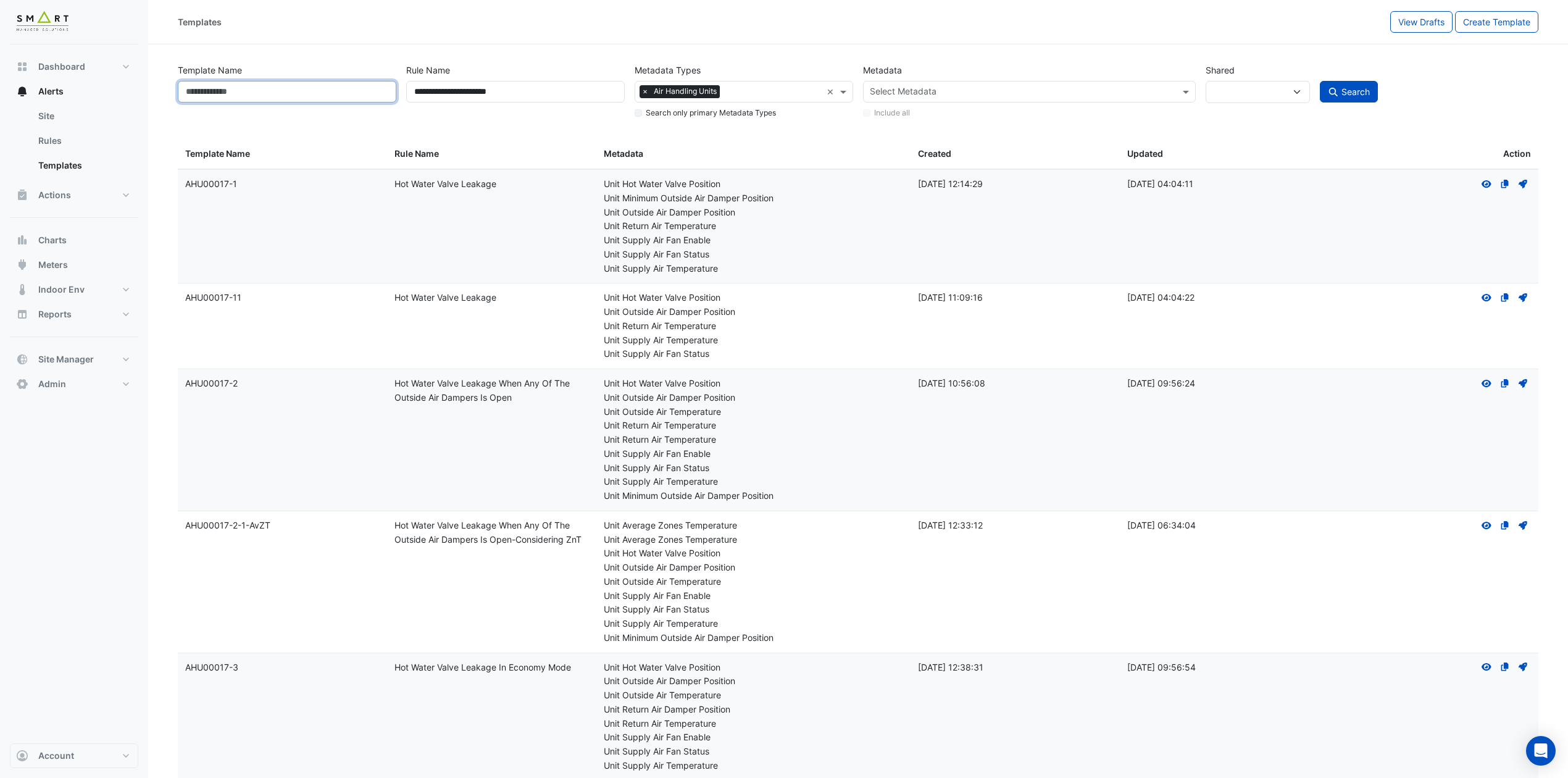
click at [300, 92] on input "Template Name" at bounding box center [287, 91] width 218 height 21
paste input "**********"
type input "**********"
click at [1316, 81] on button "Search" at bounding box center [1348, 91] width 58 height 21
select select
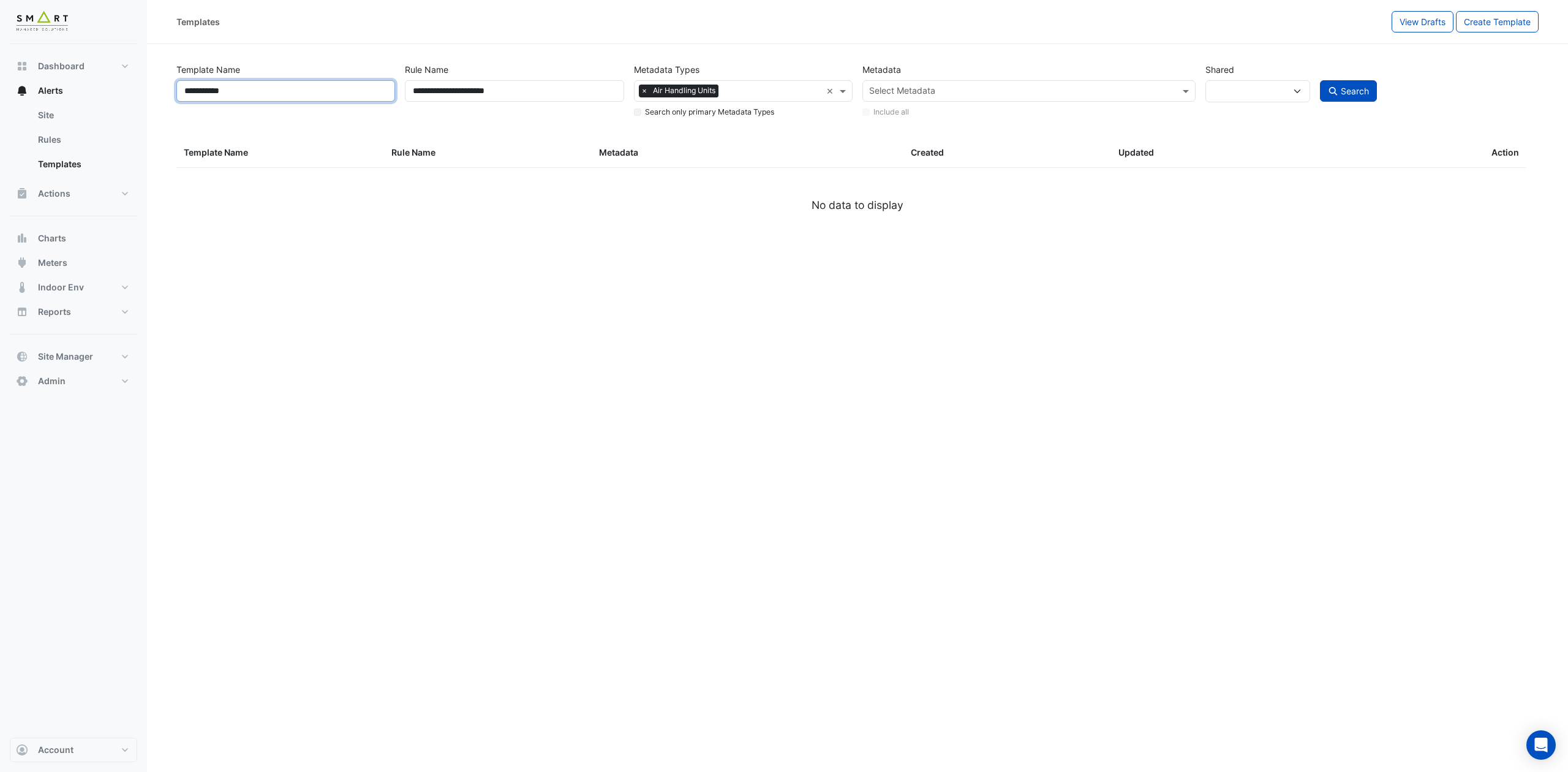
click at [187, 94] on input "**********" at bounding box center [286, 90] width 219 height 21
click at [265, 94] on input "**********" at bounding box center [286, 90] width 219 height 21
type input "********"
click at [1306, 80] on button "Search" at bounding box center [1348, 90] width 57 height 21
select select
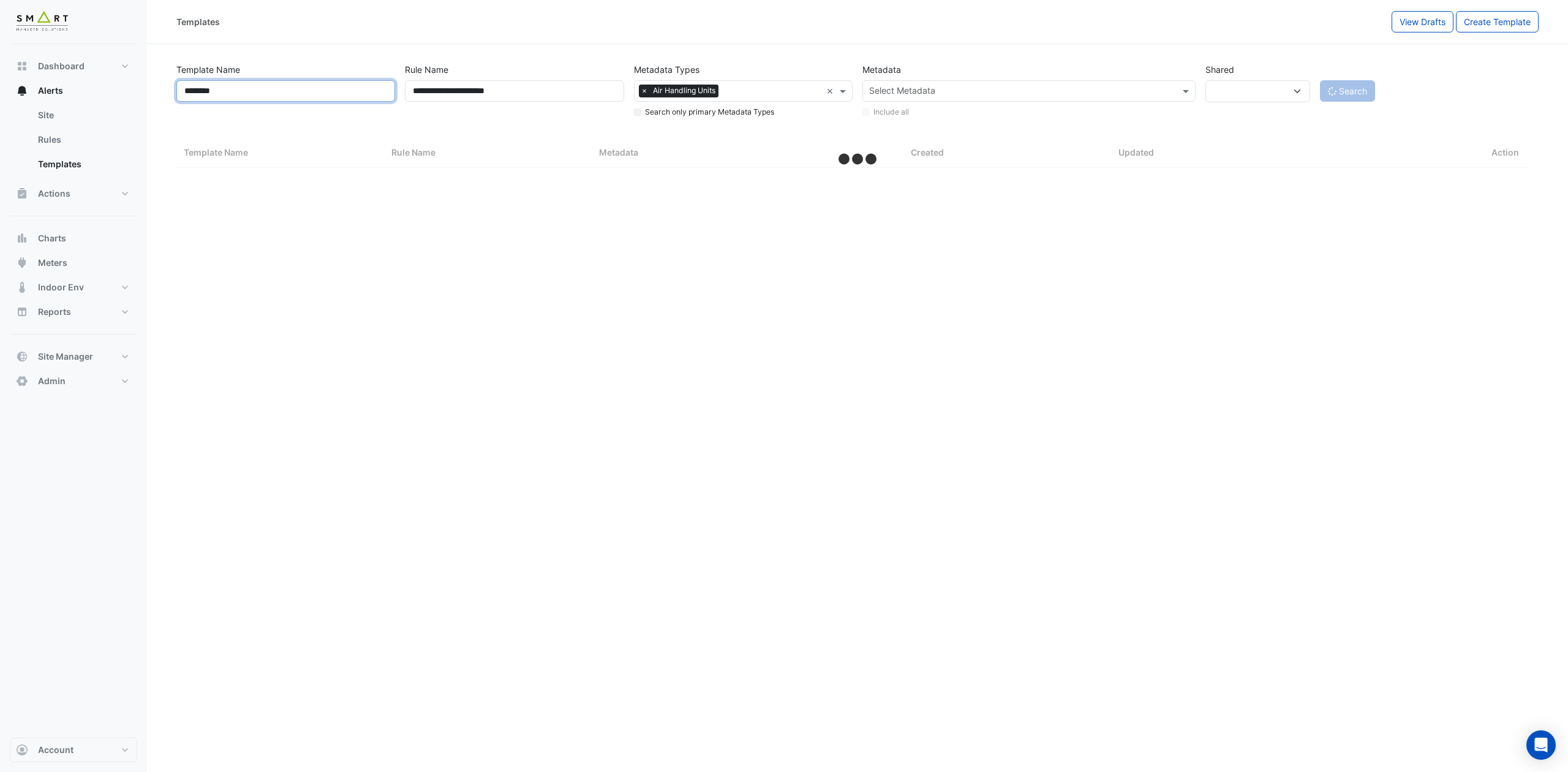
select select "***"
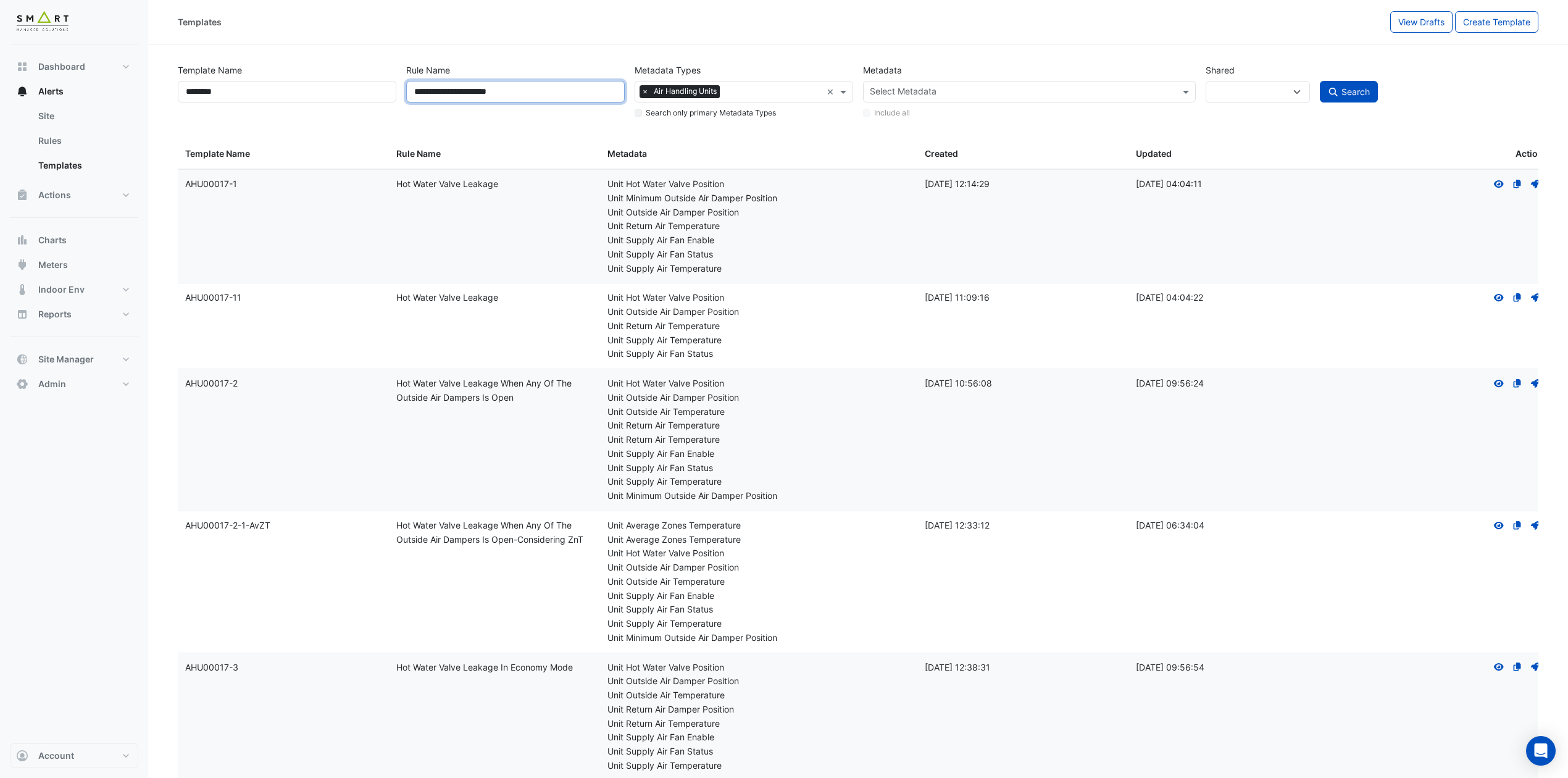
drag, startPoint x: 546, startPoint y: 95, endPoint x: 326, endPoint y: 92, distance: 220.0
click at [326, 92] on div "**********" at bounding box center [858, 89] width 1370 height 63
drag, startPoint x: 250, startPoint y: 96, endPoint x: 37, endPoint y: 76, distance: 213.9
drag, startPoint x: 527, startPoint y: 92, endPoint x: 337, endPoint y: 75, distance: 190.8
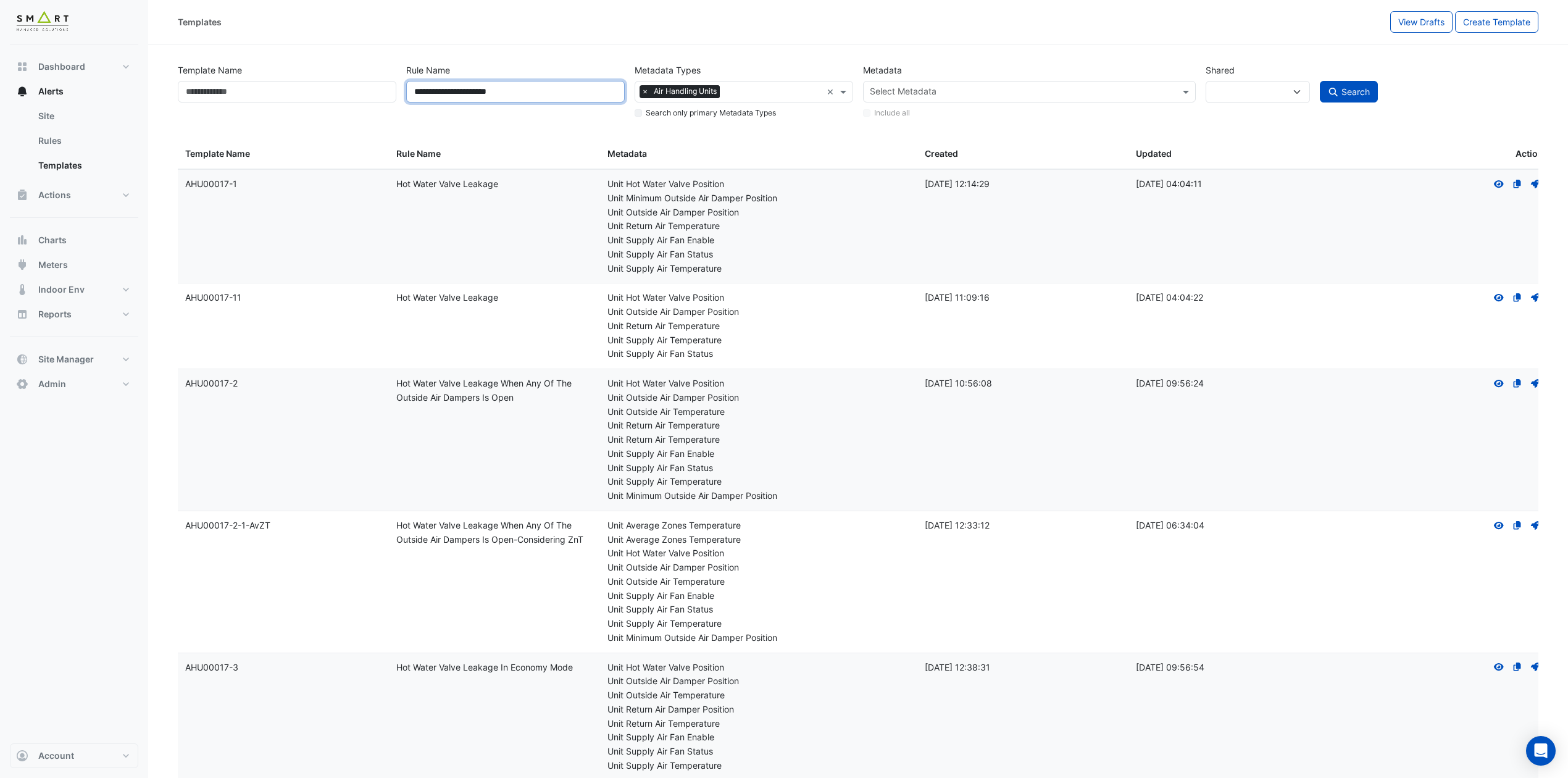
click at [337, 75] on div "**********" at bounding box center [858, 89] width 1370 height 63
paste input "****"
type input "**********"
click at [1316, 81] on button "Search" at bounding box center [1348, 91] width 58 height 21
select select
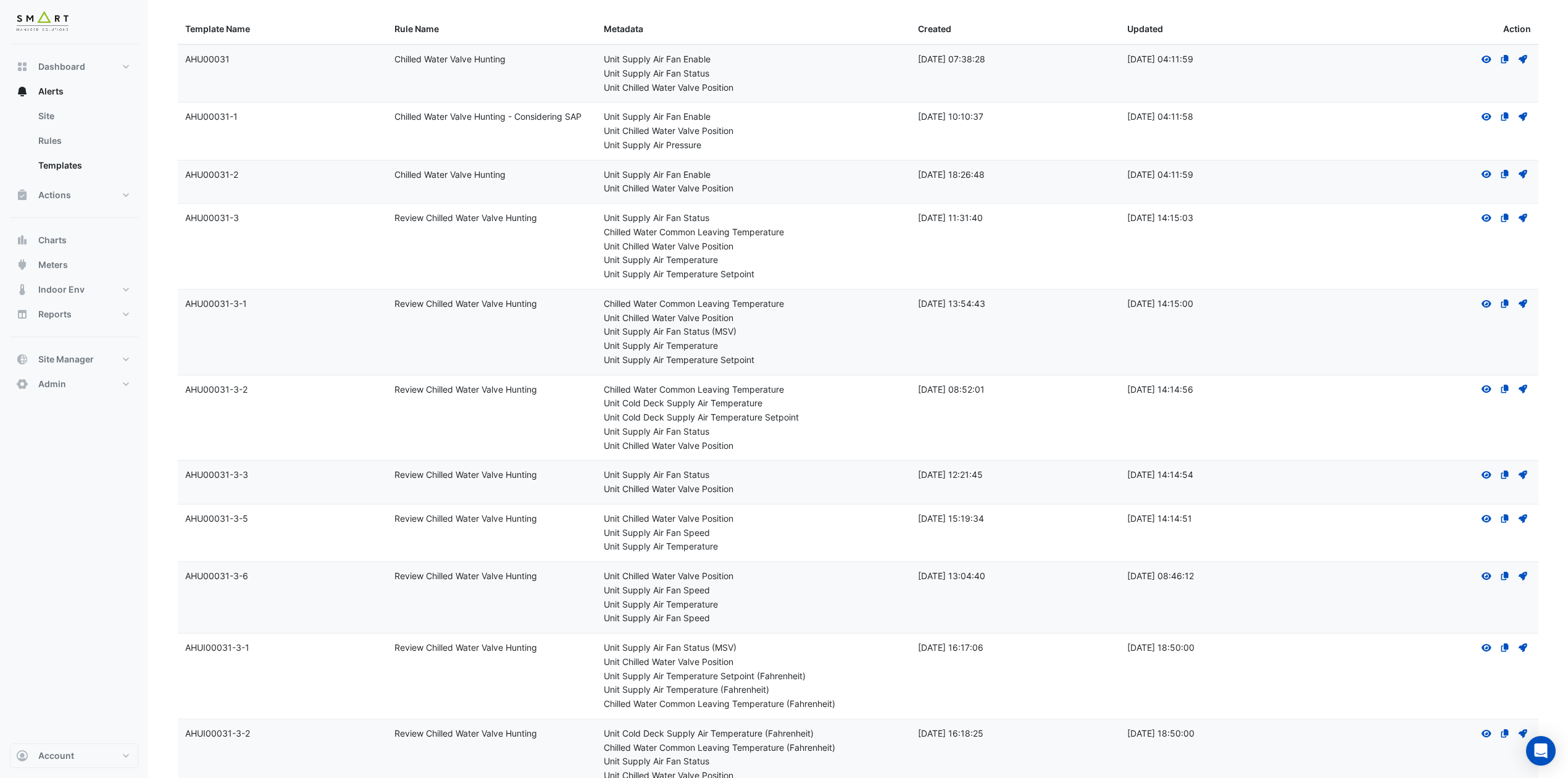
scroll to position [164, 0]
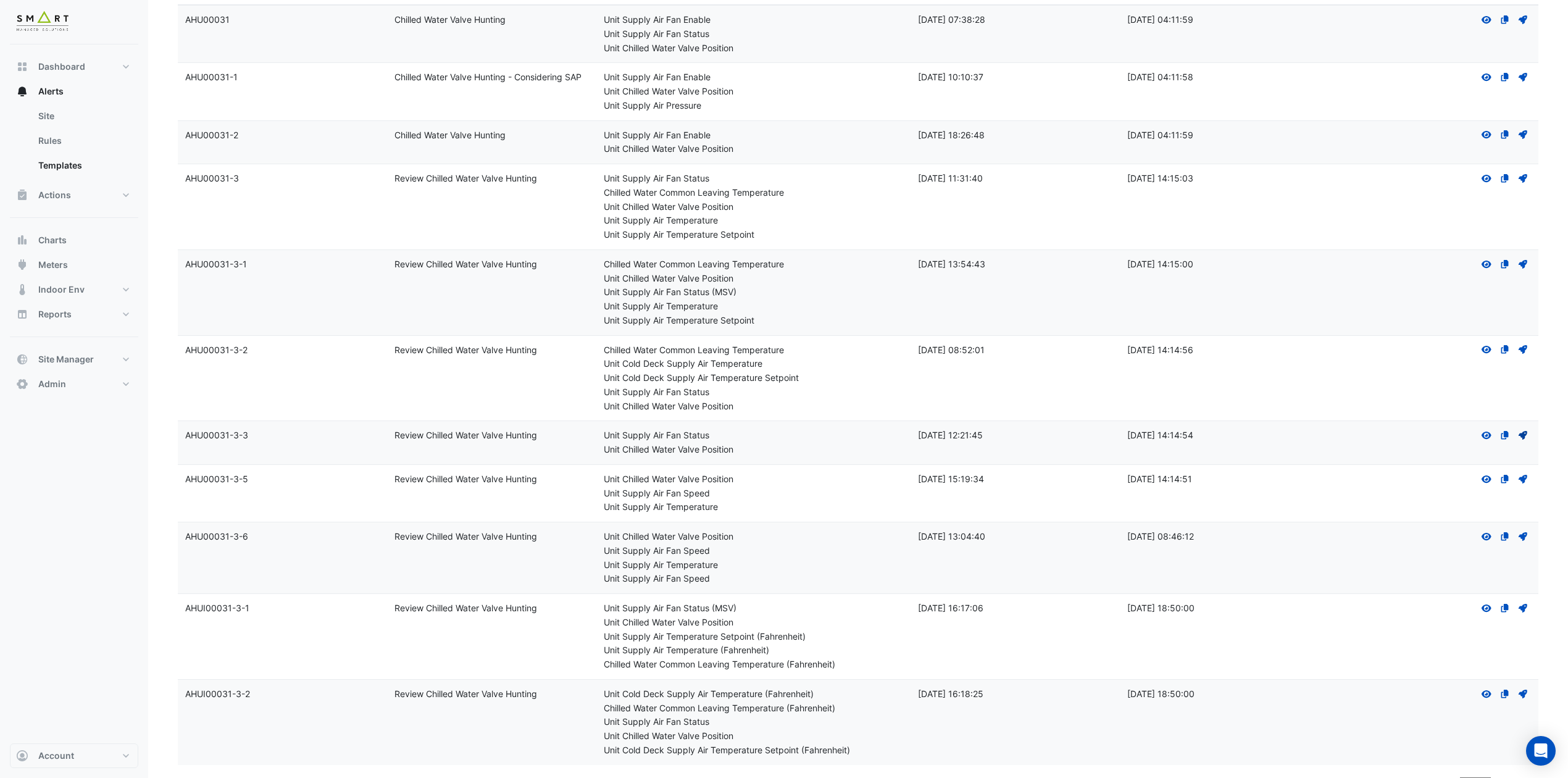
click at [1316, 436] on icon at bounding box center [1523, 435] width 9 height 9
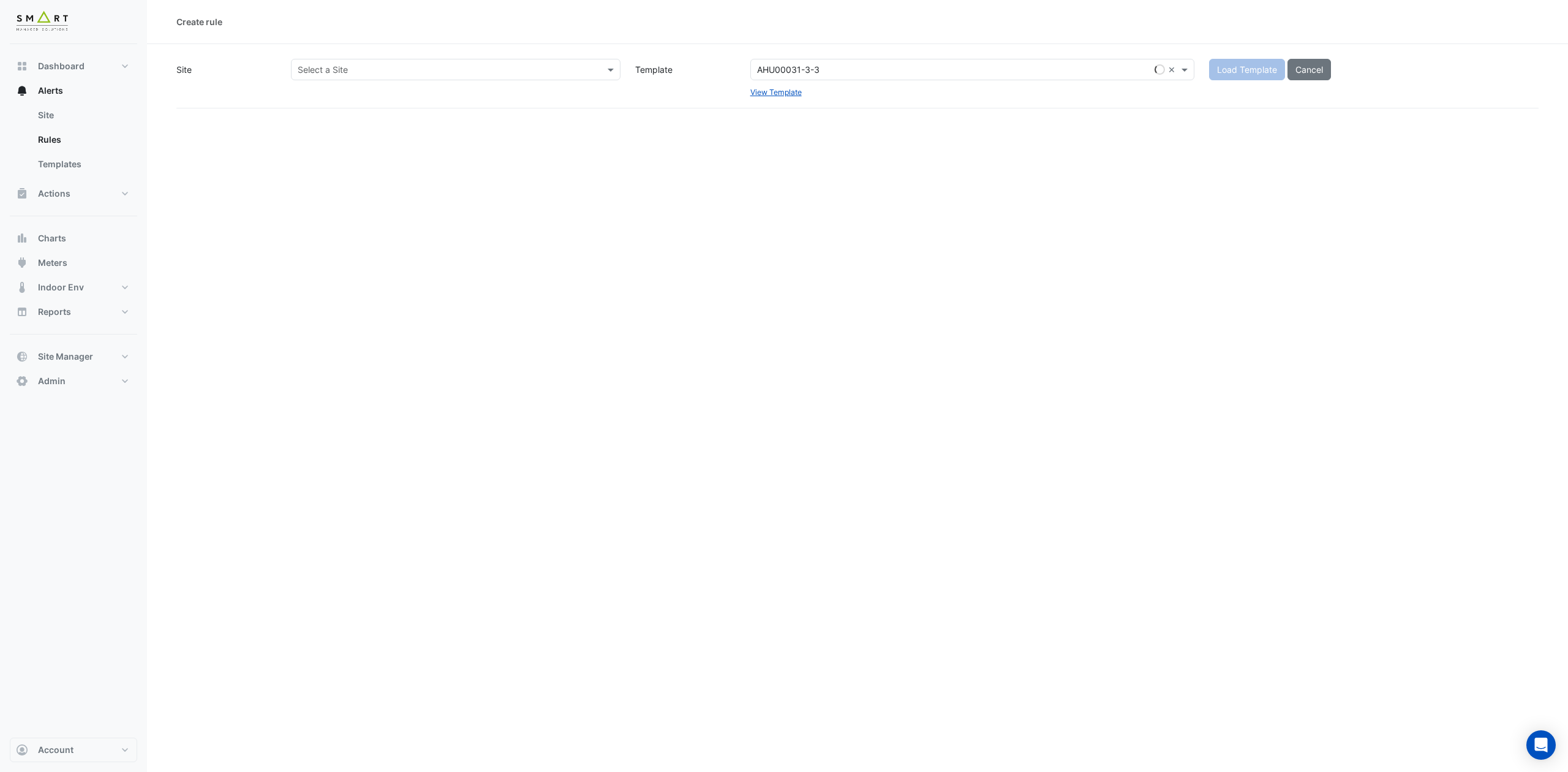
click at [452, 61] on div "Select a Site" at bounding box center [455, 69] width 329 height 21
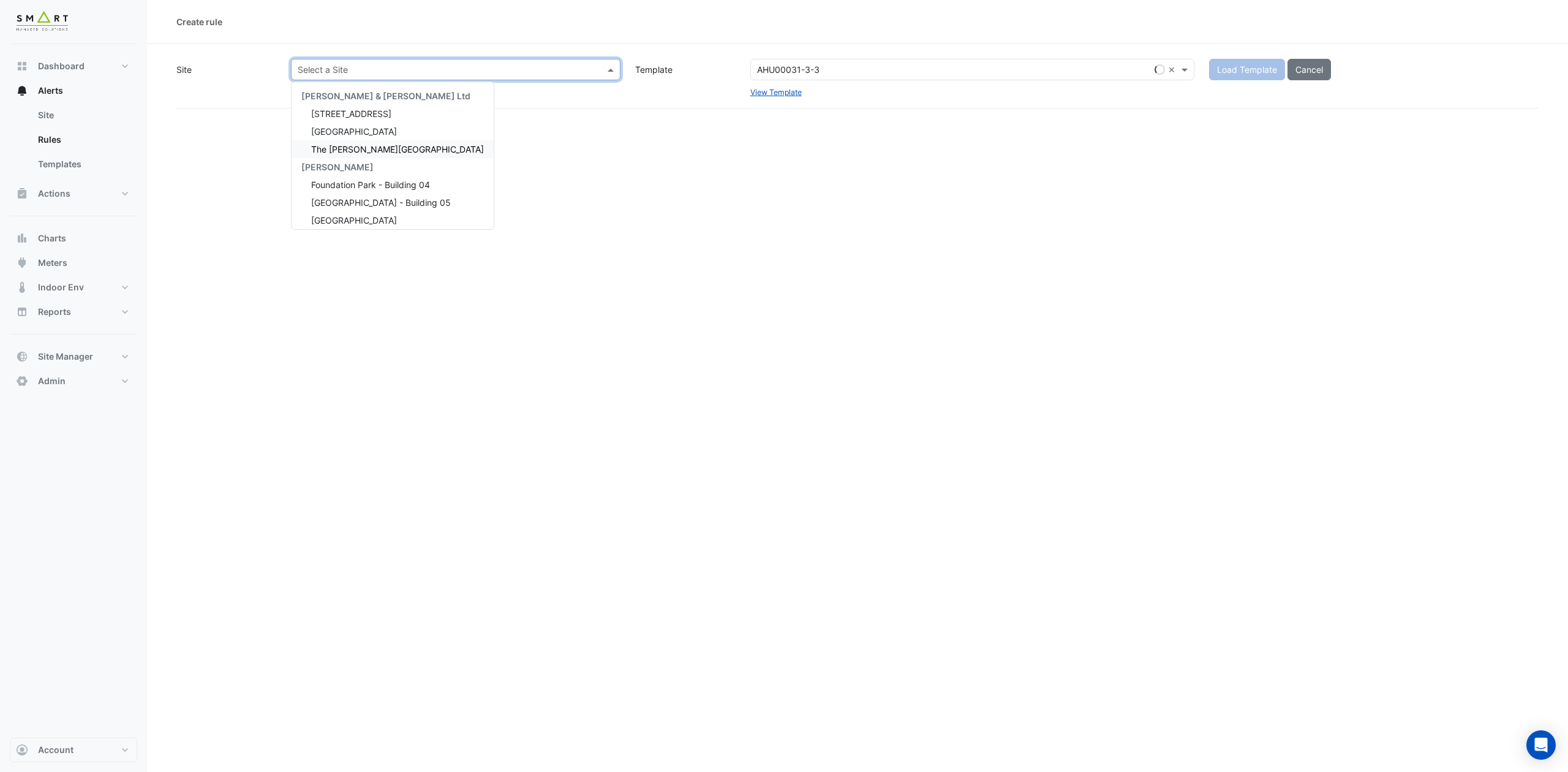
click at [380, 144] on span "The [PERSON_NAME][GEOGRAPHIC_DATA]" at bounding box center [398, 149] width 173 height 10
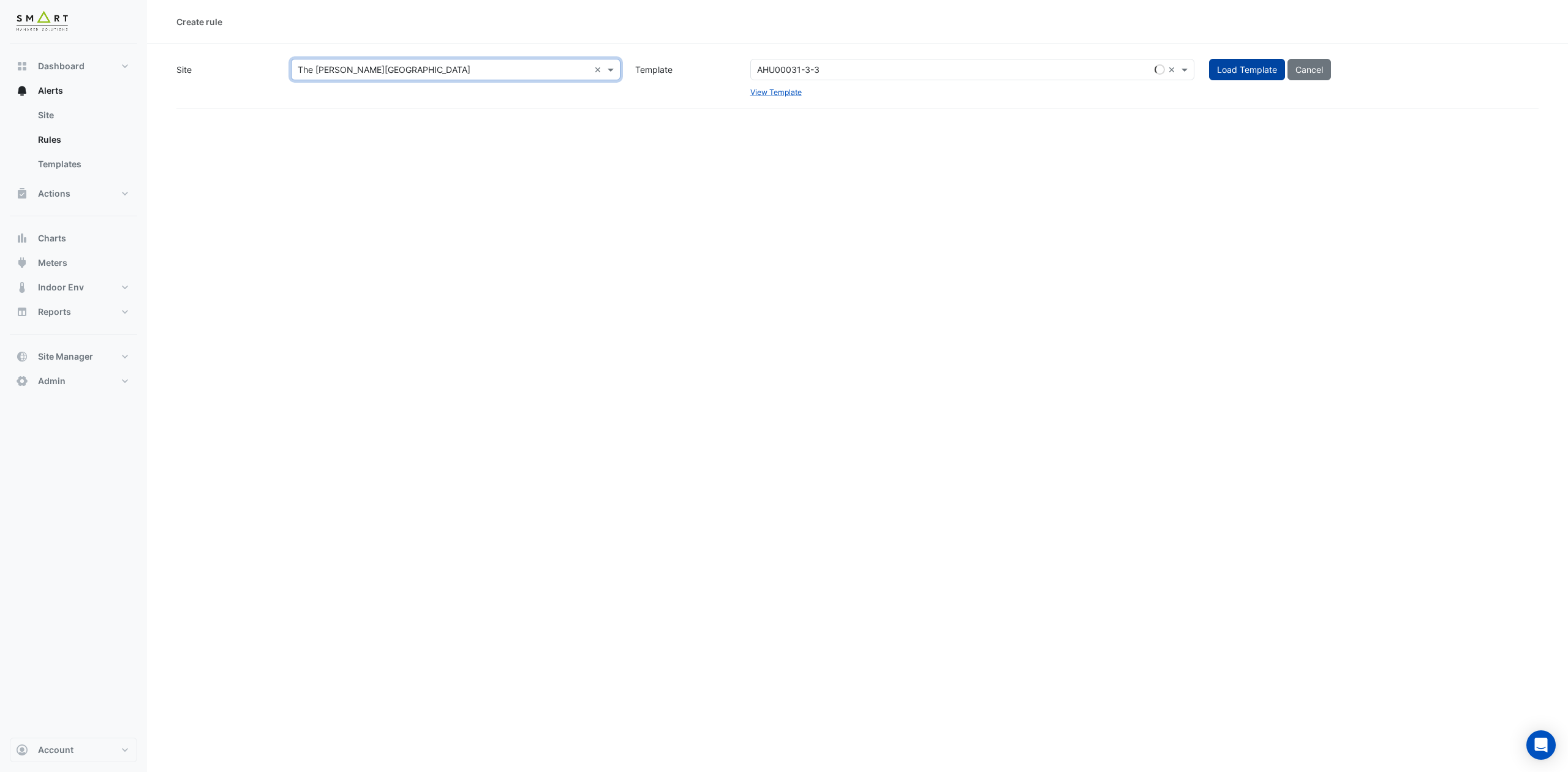
click at [1248, 66] on span "Load Template" at bounding box center [1247, 69] width 60 height 10
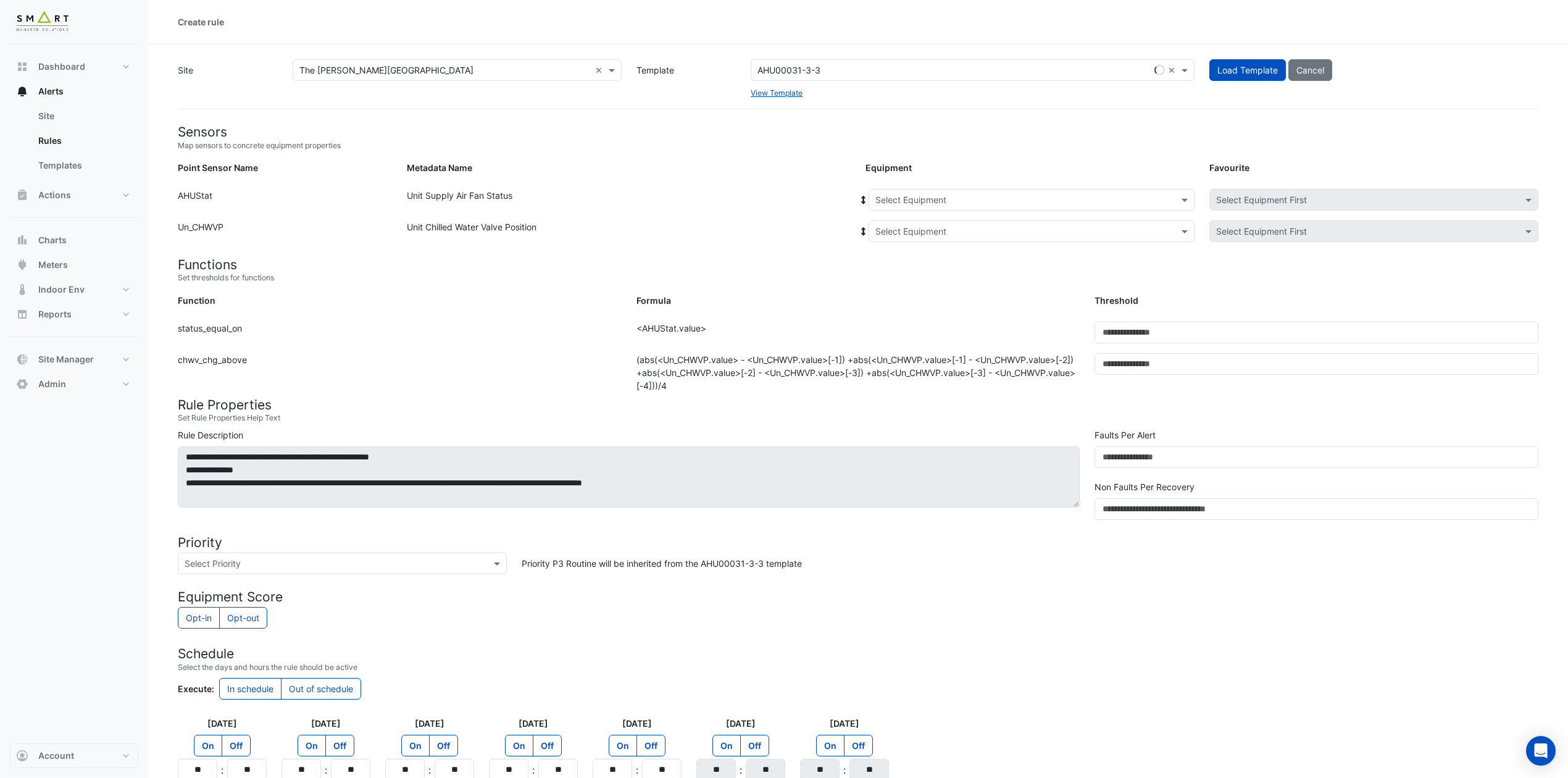
click at [1074, 203] on input "text" at bounding box center [1019, 201] width 288 height 13
click at [897, 226] on span "1F-NE" at bounding box center [891, 226] width 25 height 10
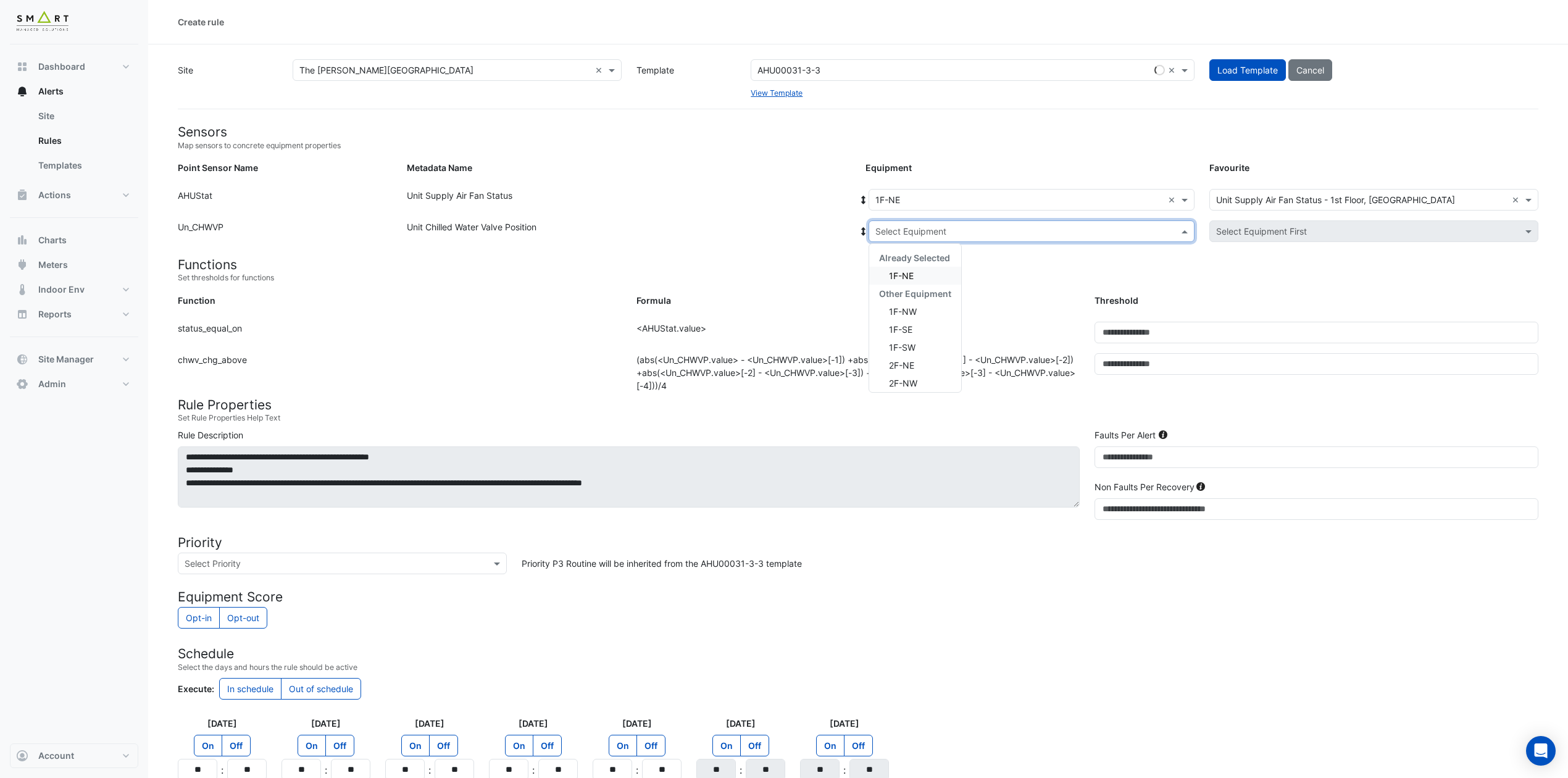
click at [953, 231] on input "text" at bounding box center [1019, 232] width 288 height 13
click at [910, 275] on span "1F-NE" at bounding box center [902, 275] width 25 height 10
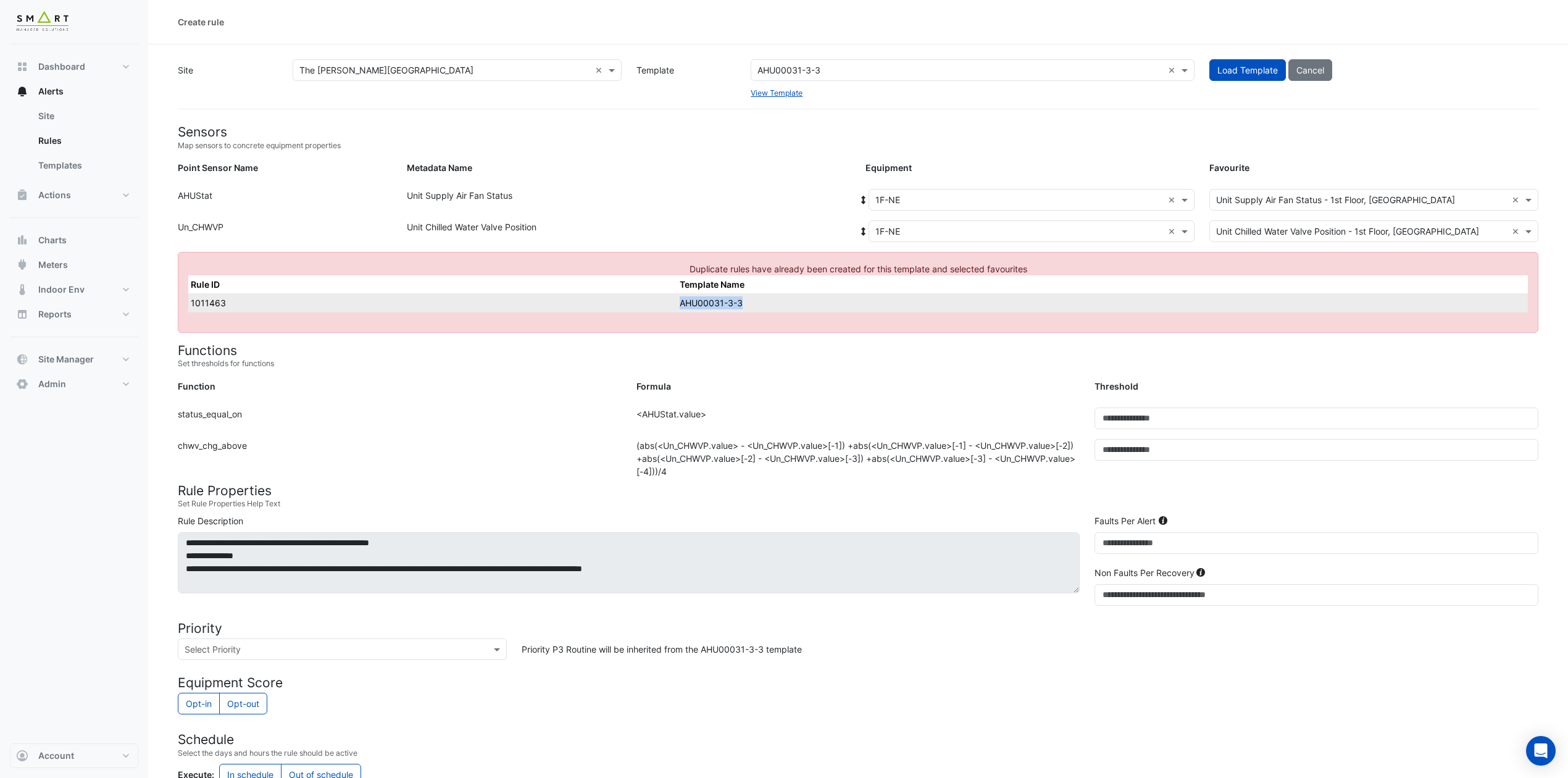
drag, startPoint x: 734, startPoint y: 297, endPoint x: 663, endPoint y: 306, distance: 71.6
click at [663, 306] on tr "1011463 AHU00031-3-3" at bounding box center [858, 302] width 1340 height 18
copy tr "AHU00031-3-3"
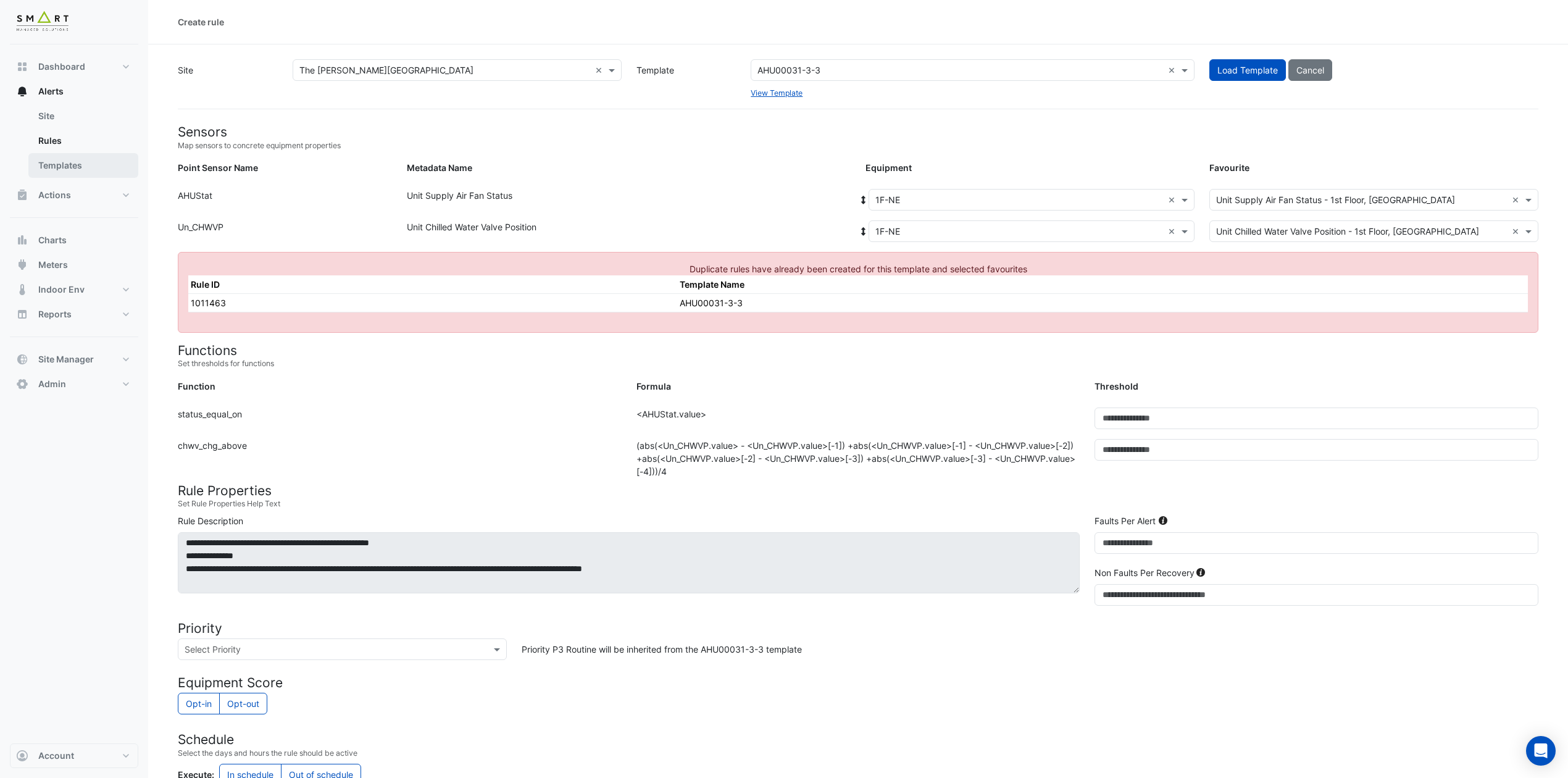
click at [97, 166] on link "Templates" at bounding box center [83, 166] width 110 height 25
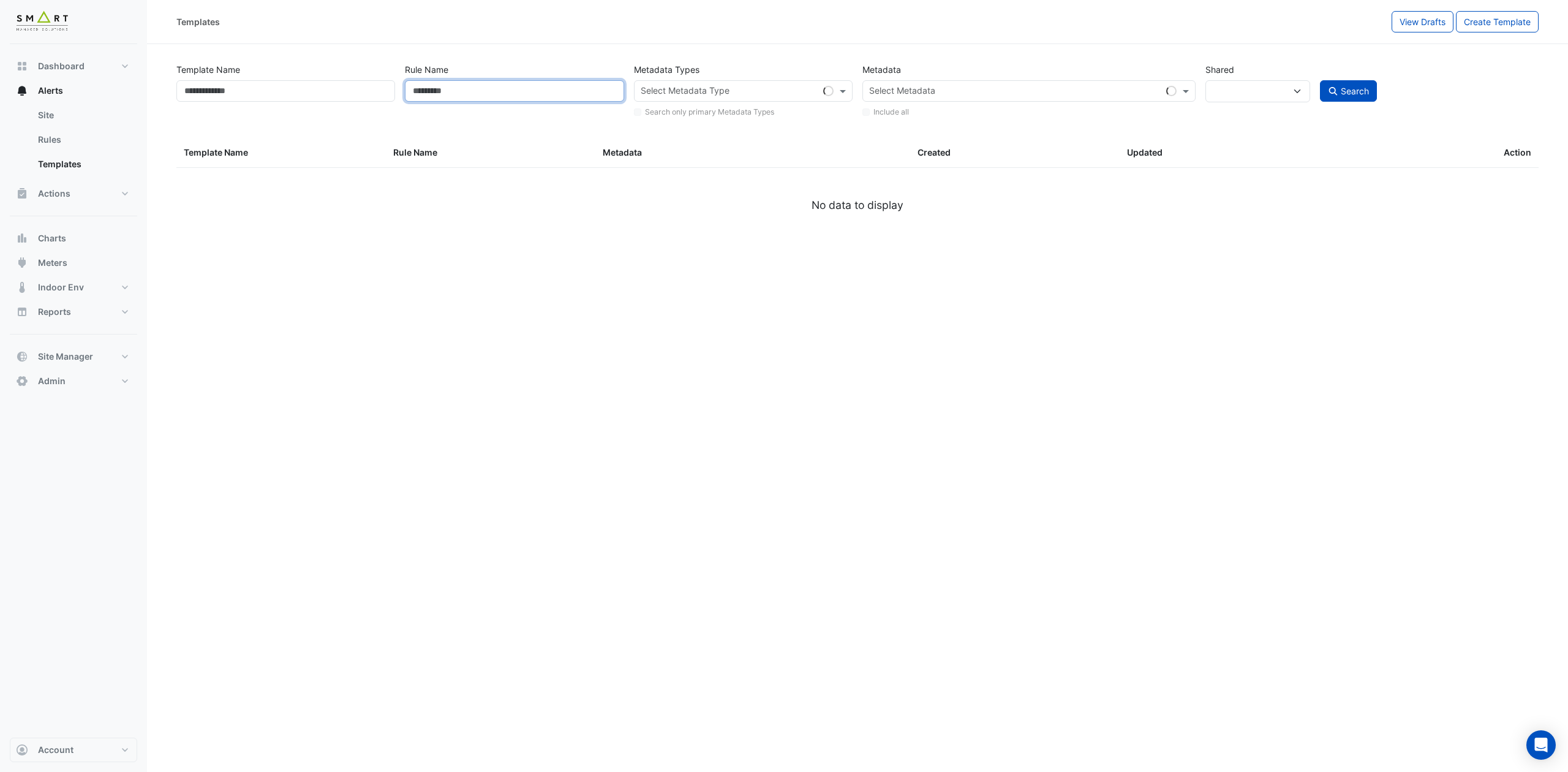
select select
click at [536, 88] on input "Rule Name" at bounding box center [514, 90] width 219 height 21
paste input "**********"
type input "**********"
click at [957, 92] on input "text" at bounding box center [1022, 92] width 306 height 13
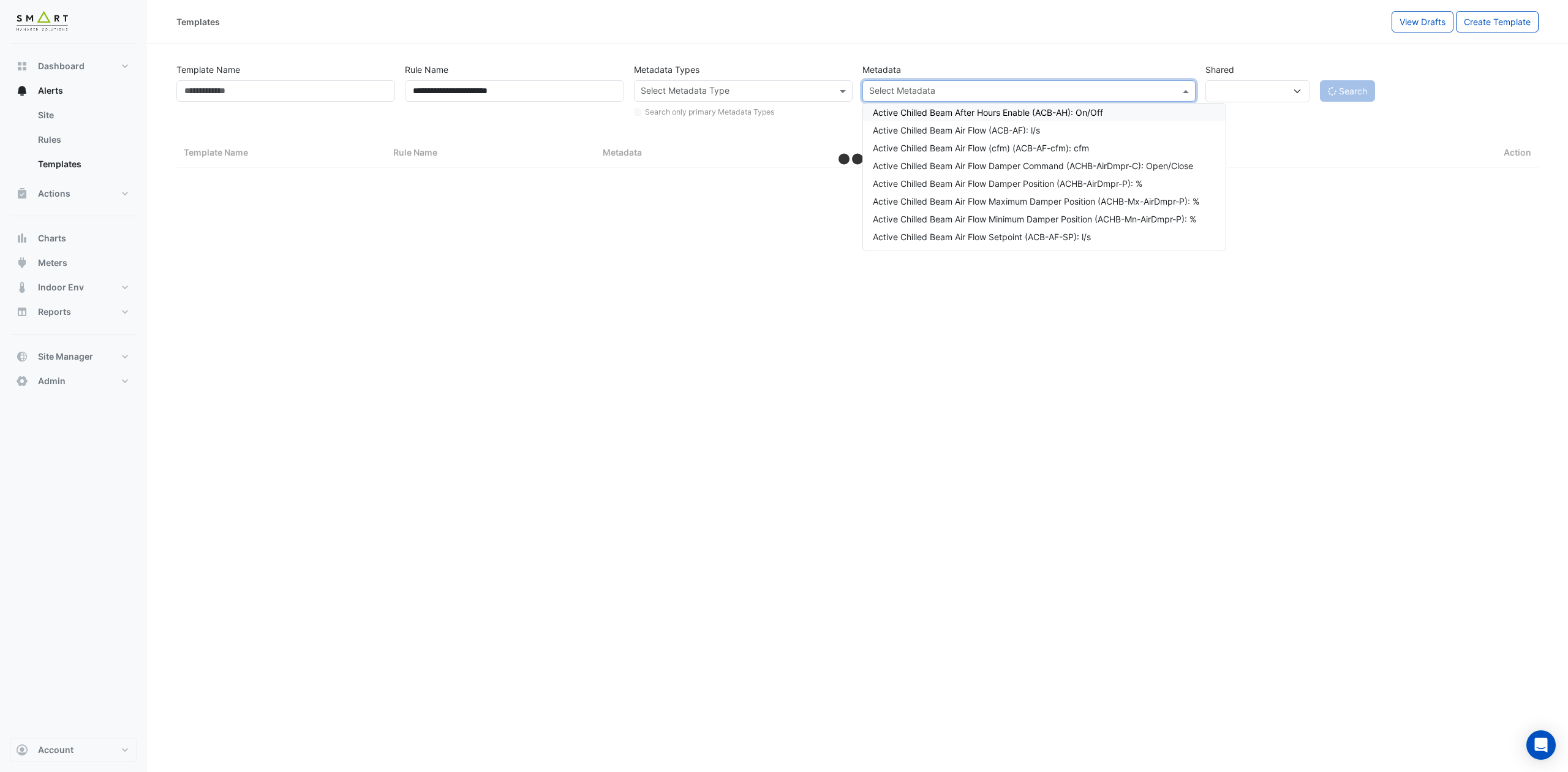
click at [807, 89] on input "text" at bounding box center [736, 92] width 191 height 13
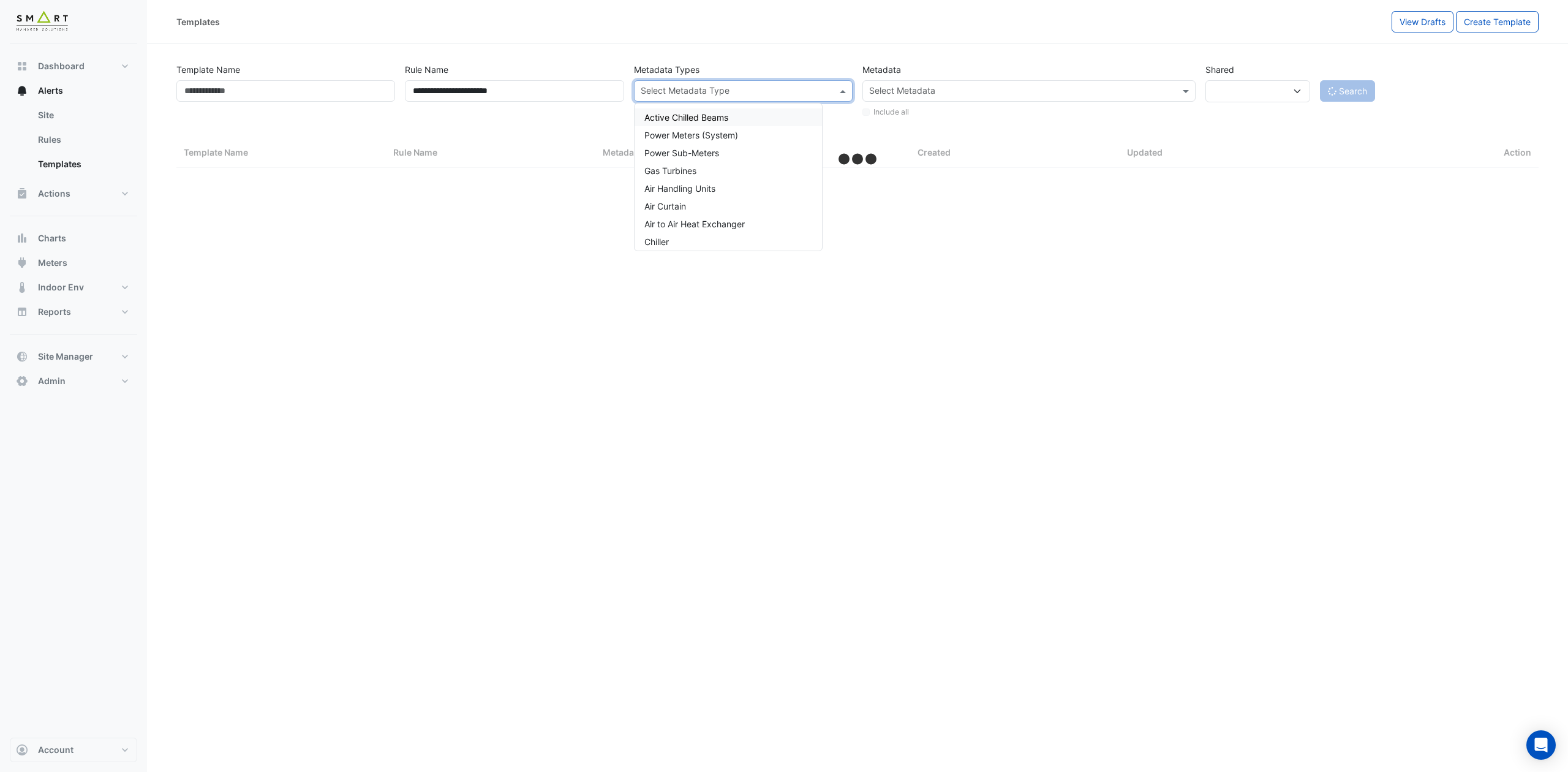
select select "***"
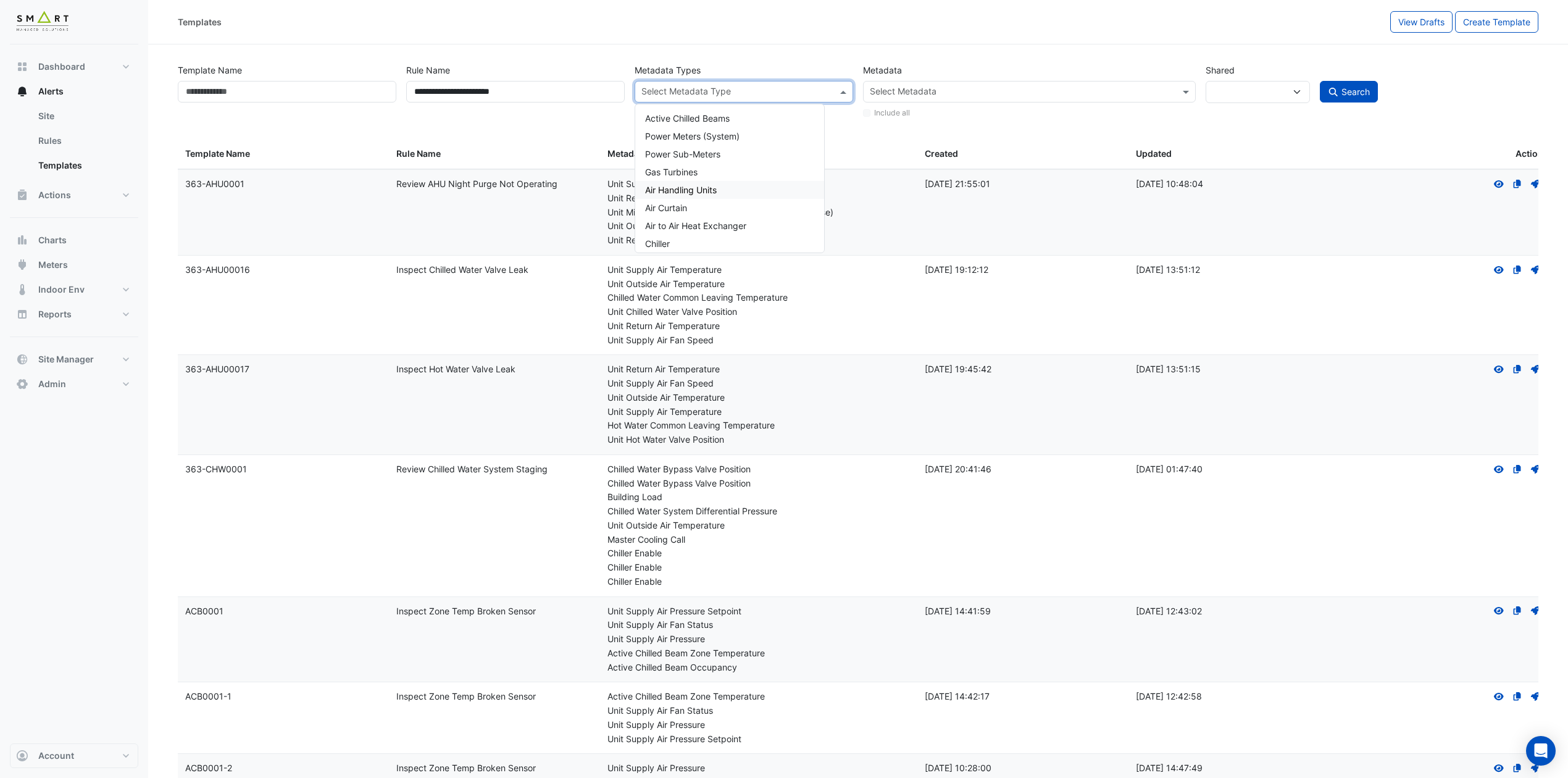
click at [689, 188] on span "Air Handling Units" at bounding box center [681, 190] width 72 height 10
click at [1316, 86] on span "Search" at bounding box center [1355, 92] width 29 height 10
select select
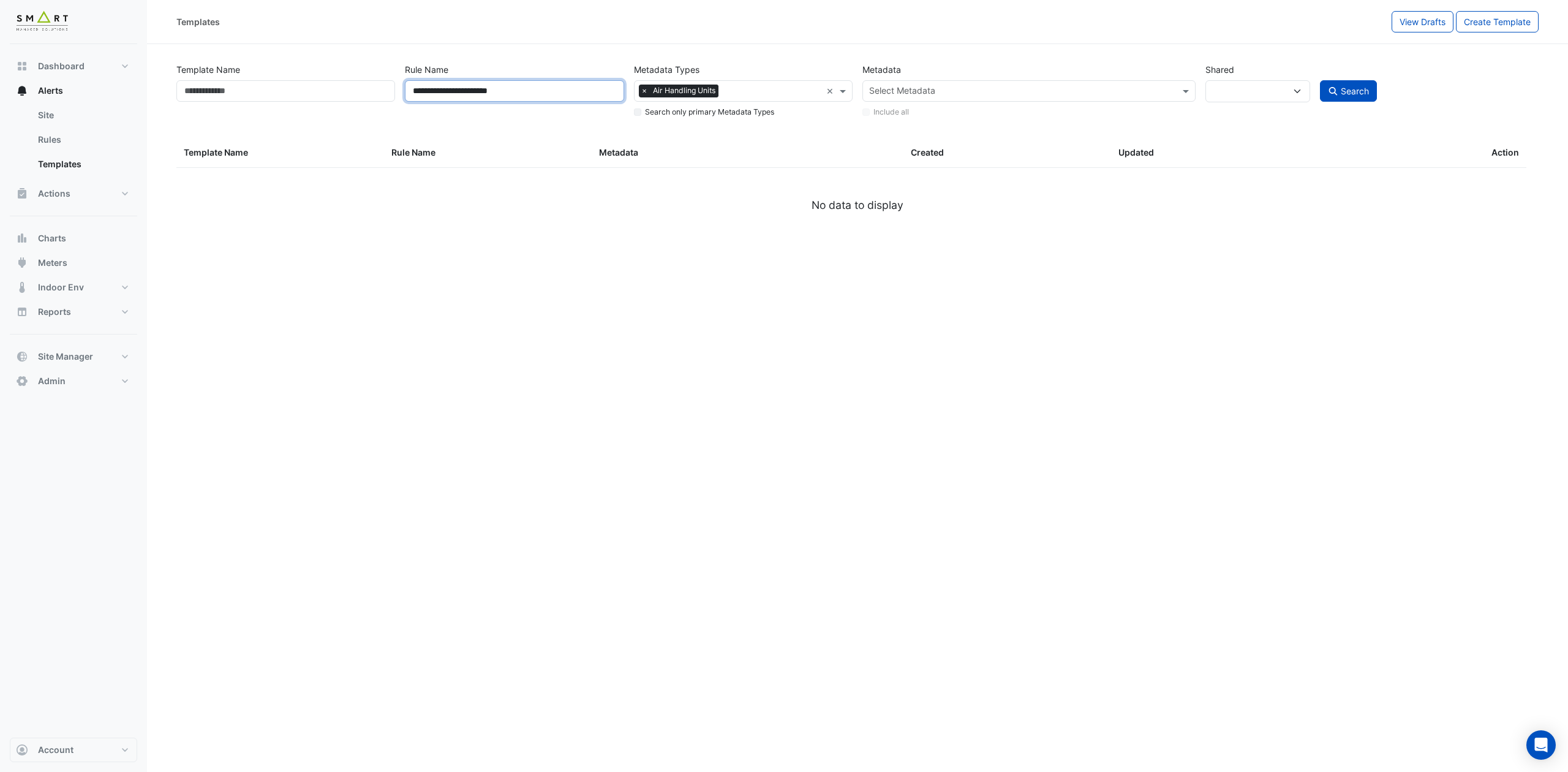
click at [415, 92] on input "**********" at bounding box center [514, 90] width 219 height 21
click at [1306, 92] on span "Search" at bounding box center [1355, 91] width 28 height 10
click at [1306, 91] on span "Search" at bounding box center [1355, 91] width 28 height 10
drag, startPoint x: 461, startPoint y: 87, endPoint x: 337, endPoint y: 91, distance: 124.1
click at [337, 91] on div "**********" at bounding box center [858, 88] width 1372 height 63
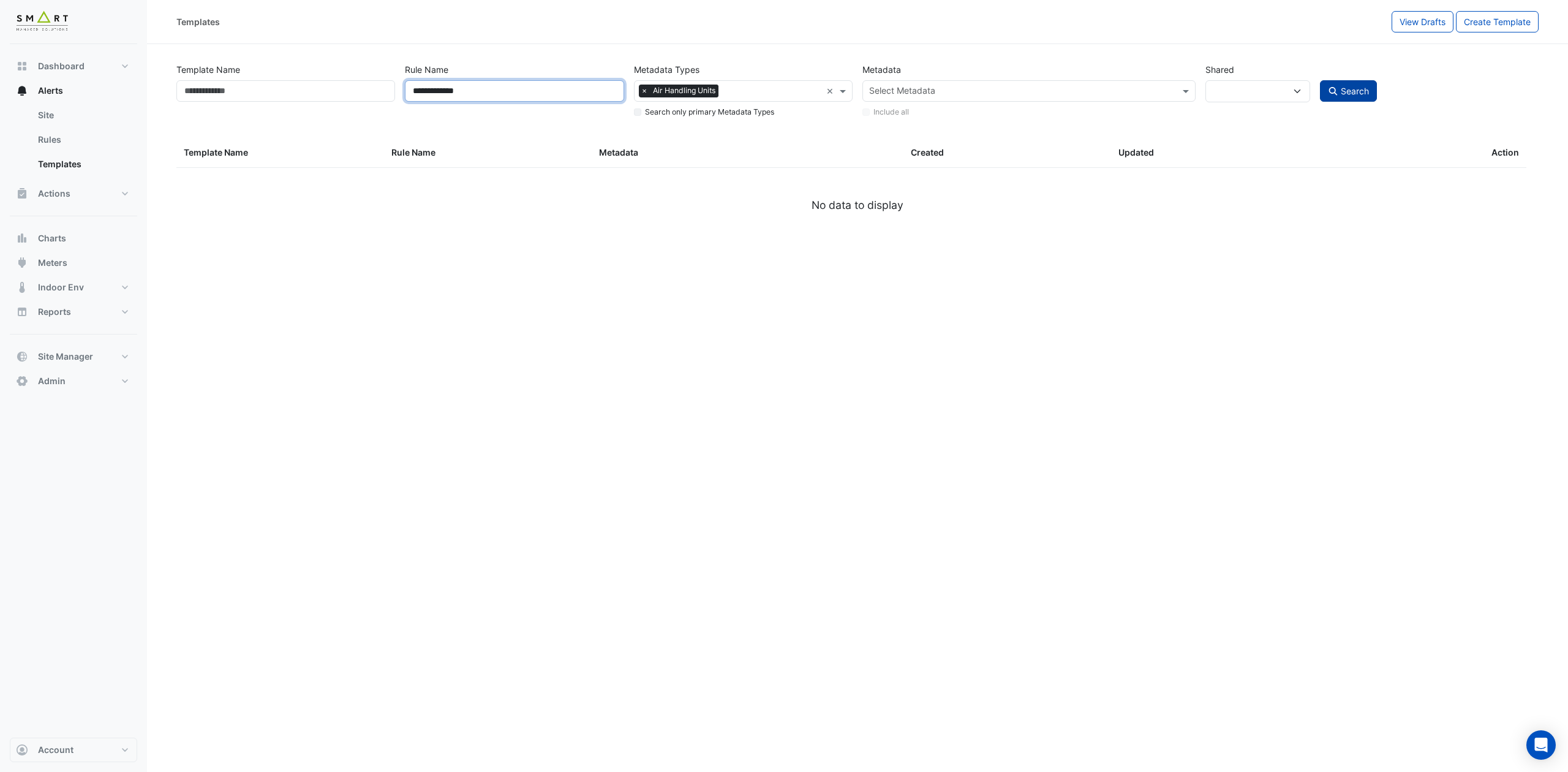
type input "**********"
click at [1306, 87] on icon "submit" at bounding box center [1333, 92] width 9 height 9
select select
select select "***"
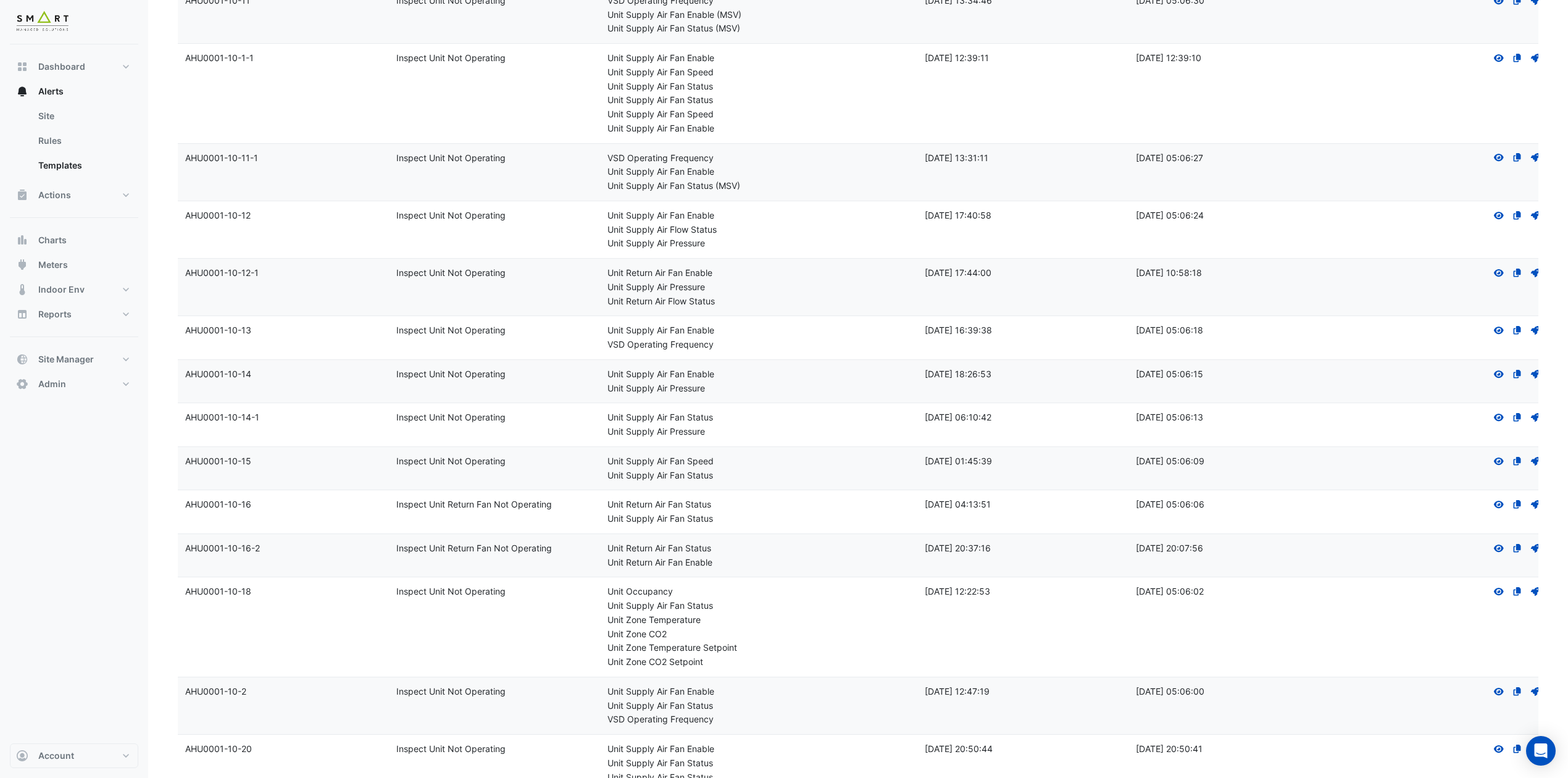
scroll to position [494, 0]
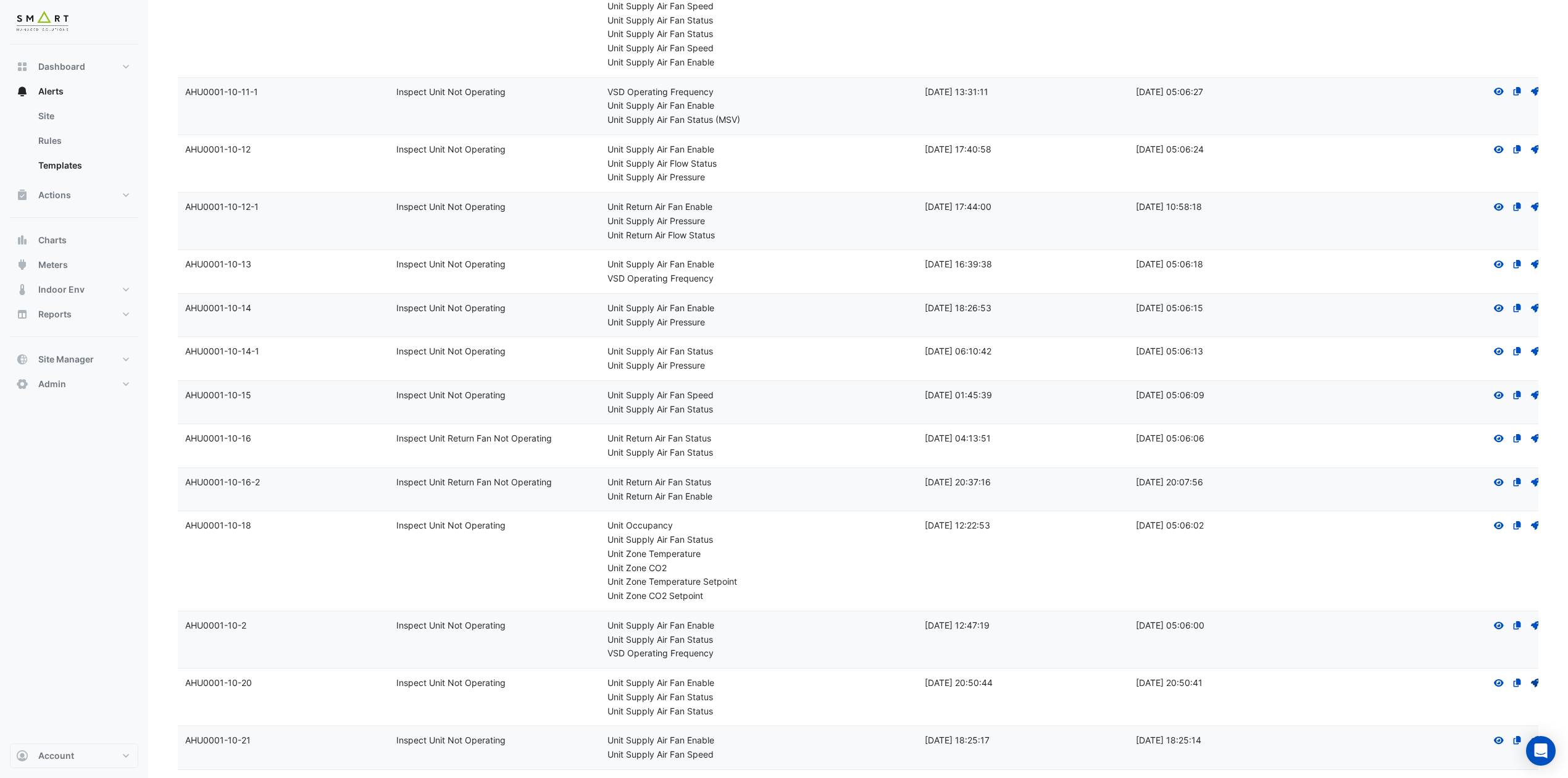
click at [1316, 648] on icon "Deploy" at bounding box center [1534, 683] width 11 height 9
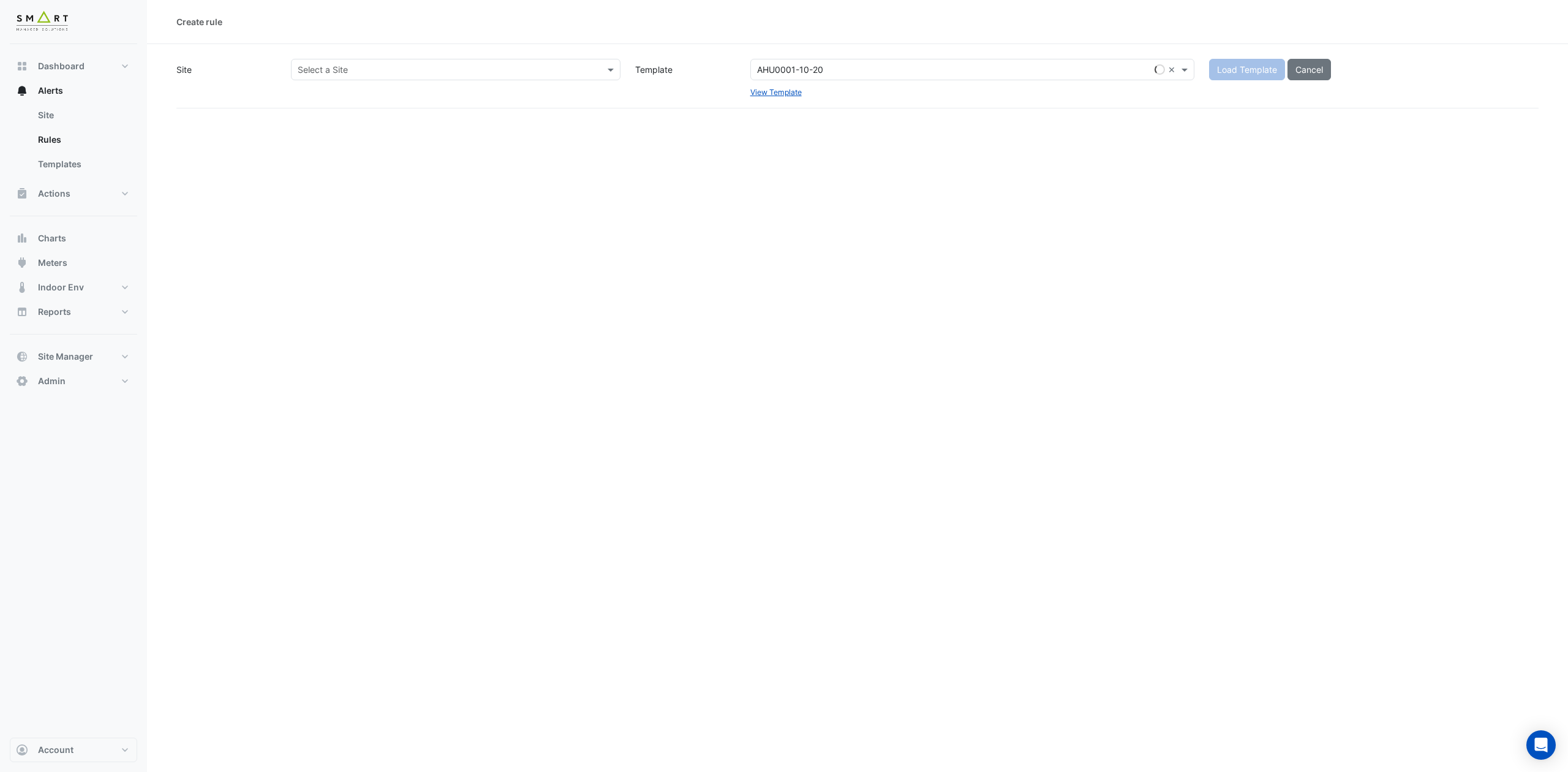
click at [418, 68] on input "text" at bounding box center [443, 71] width 292 height 13
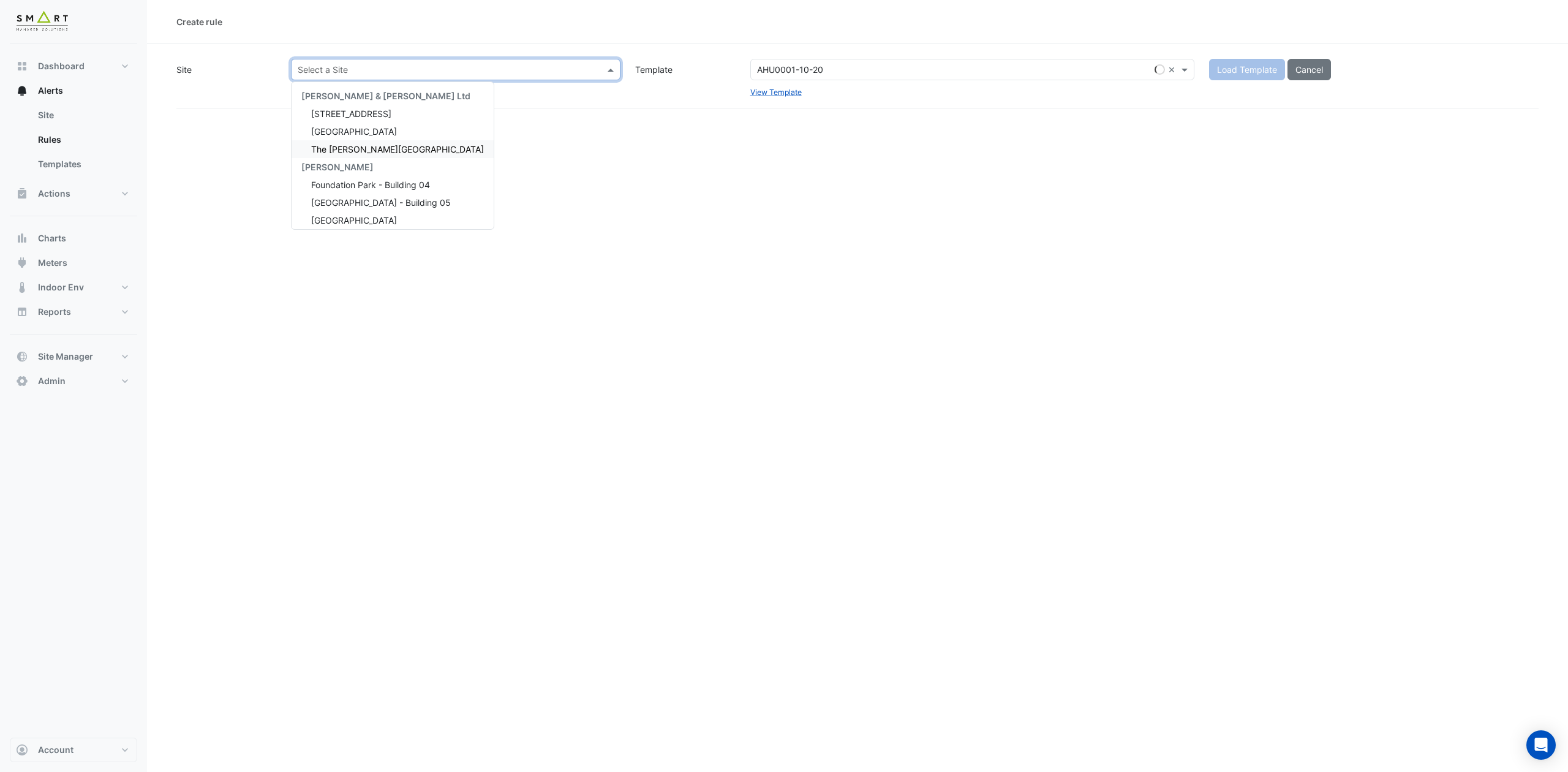
click at [366, 150] on span "The [PERSON_NAME][GEOGRAPHIC_DATA]" at bounding box center [398, 149] width 173 height 10
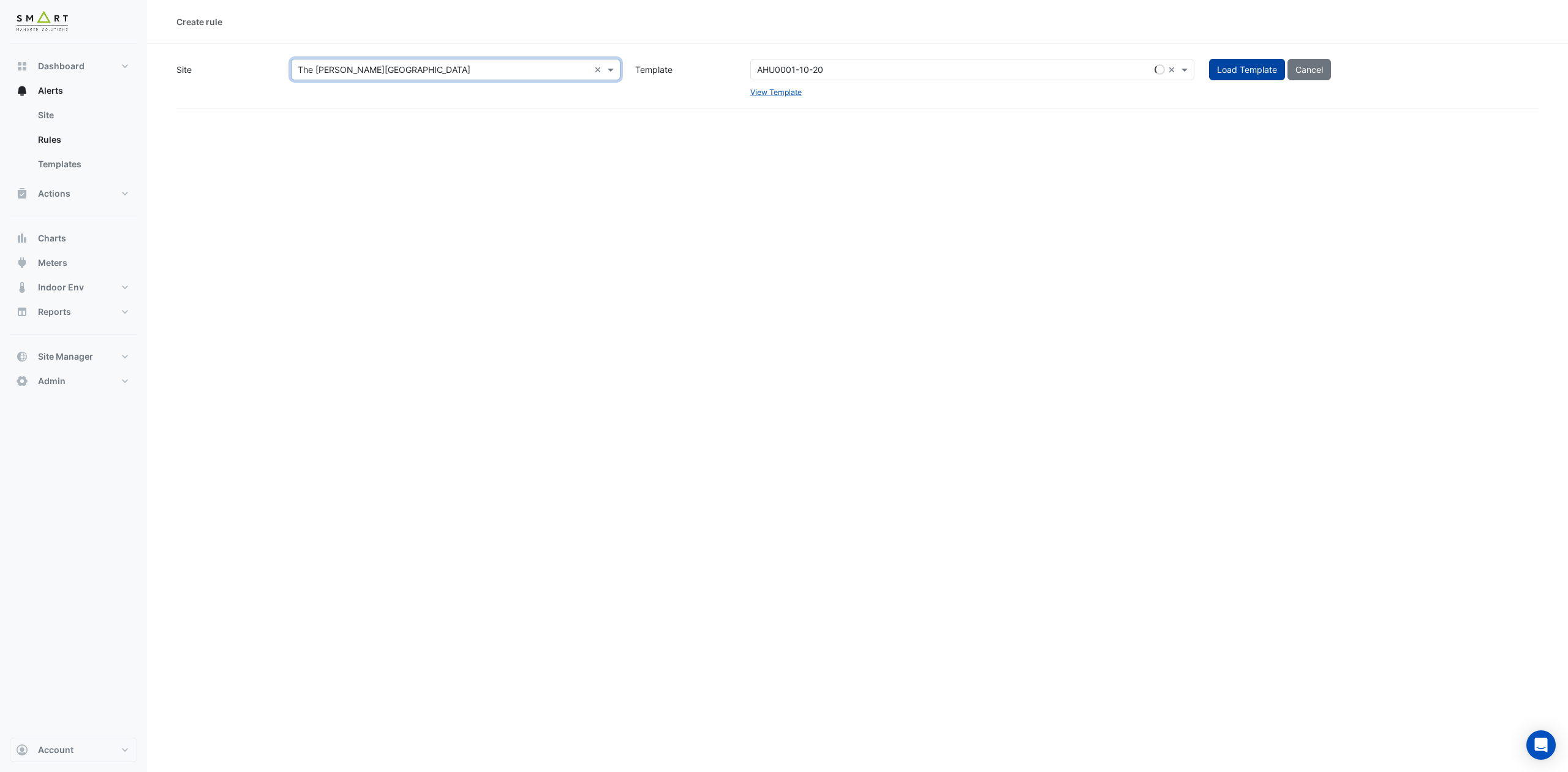
click at [1229, 67] on span "Load Template" at bounding box center [1247, 69] width 60 height 10
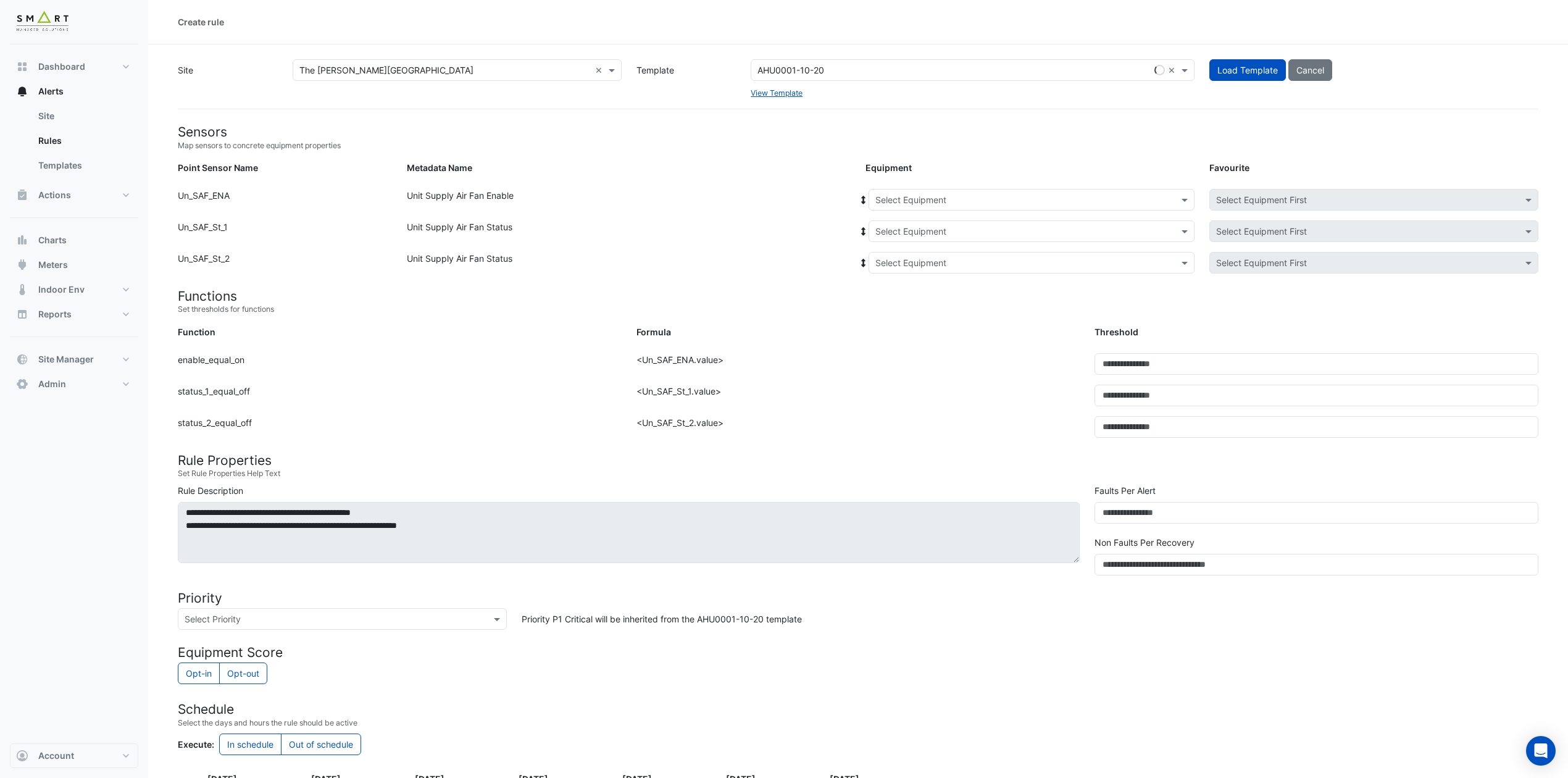
click at [1159, 196] on input "text" at bounding box center [1019, 201] width 288 height 13
click at [888, 223] on span "1F-NE" at bounding box center [891, 226] width 25 height 10
click at [983, 234] on input "text" at bounding box center [1019, 232] width 288 height 13
click at [927, 273] on div "1F-NE" at bounding box center [915, 275] width 92 height 18
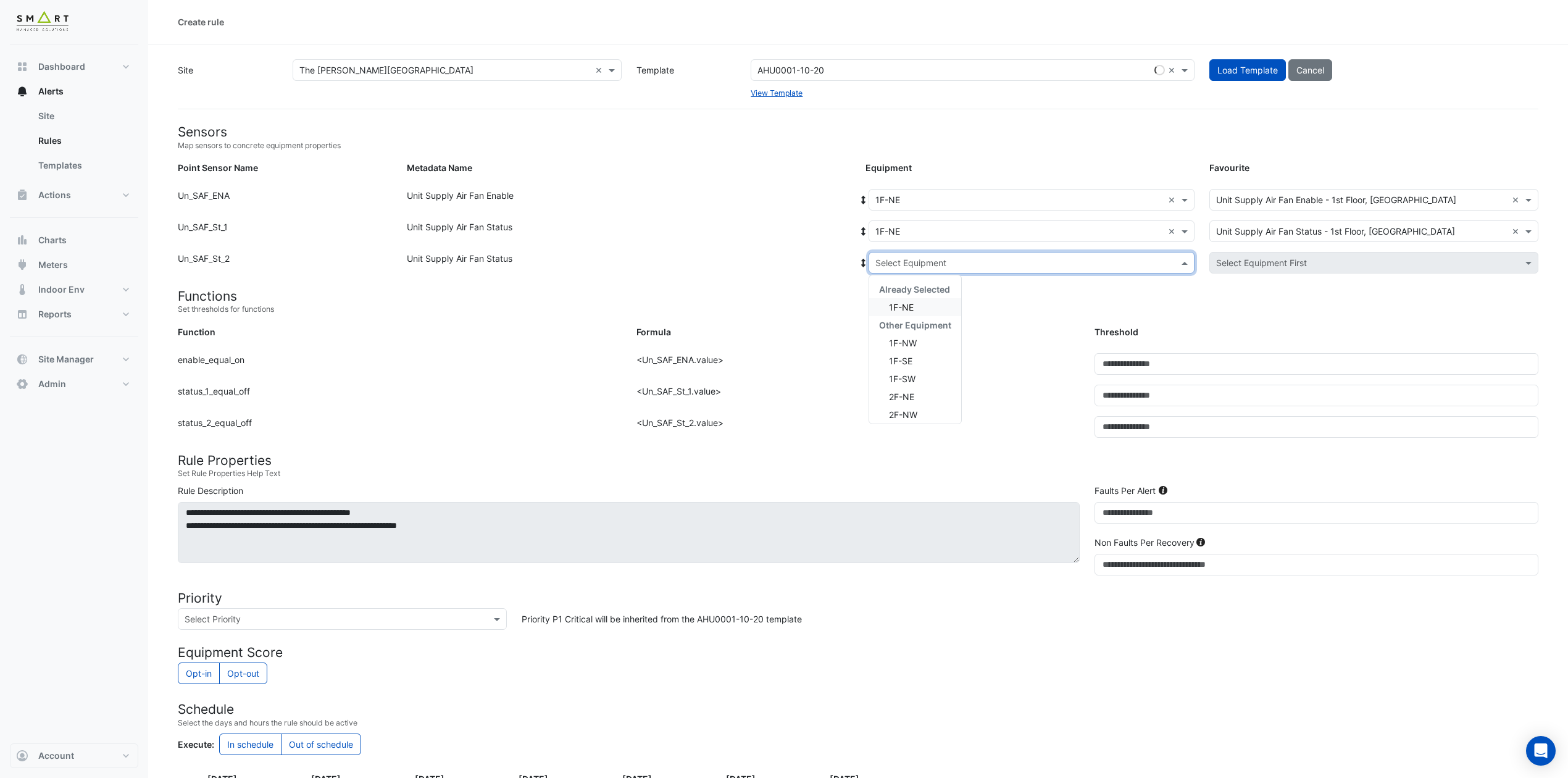
click at [989, 259] on input "text" at bounding box center [1019, 264] width 288 height 13
click at [926, 308] on div "1F-NE" at bounding box center [915, 307] width 92 height 18
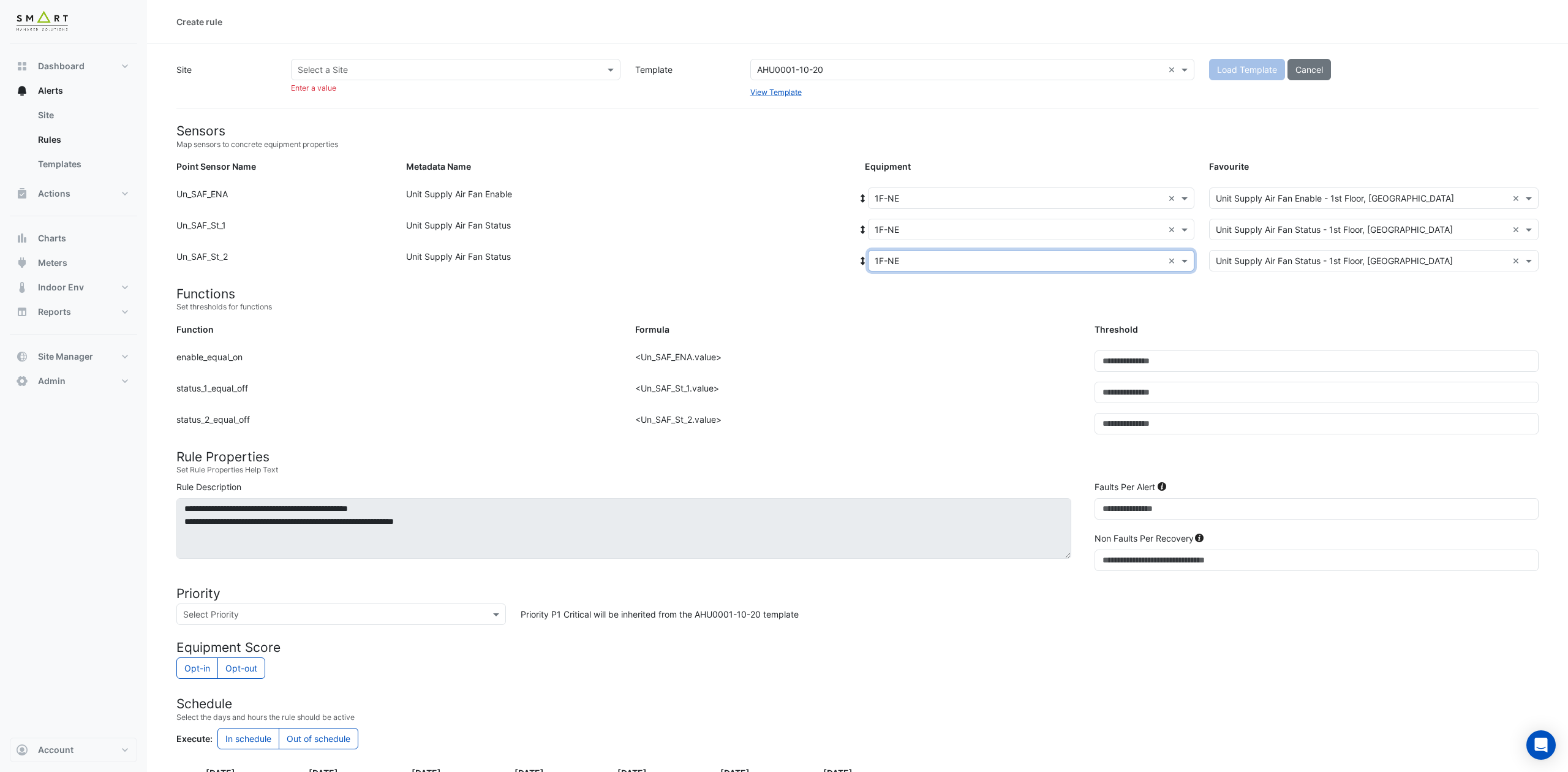
select select
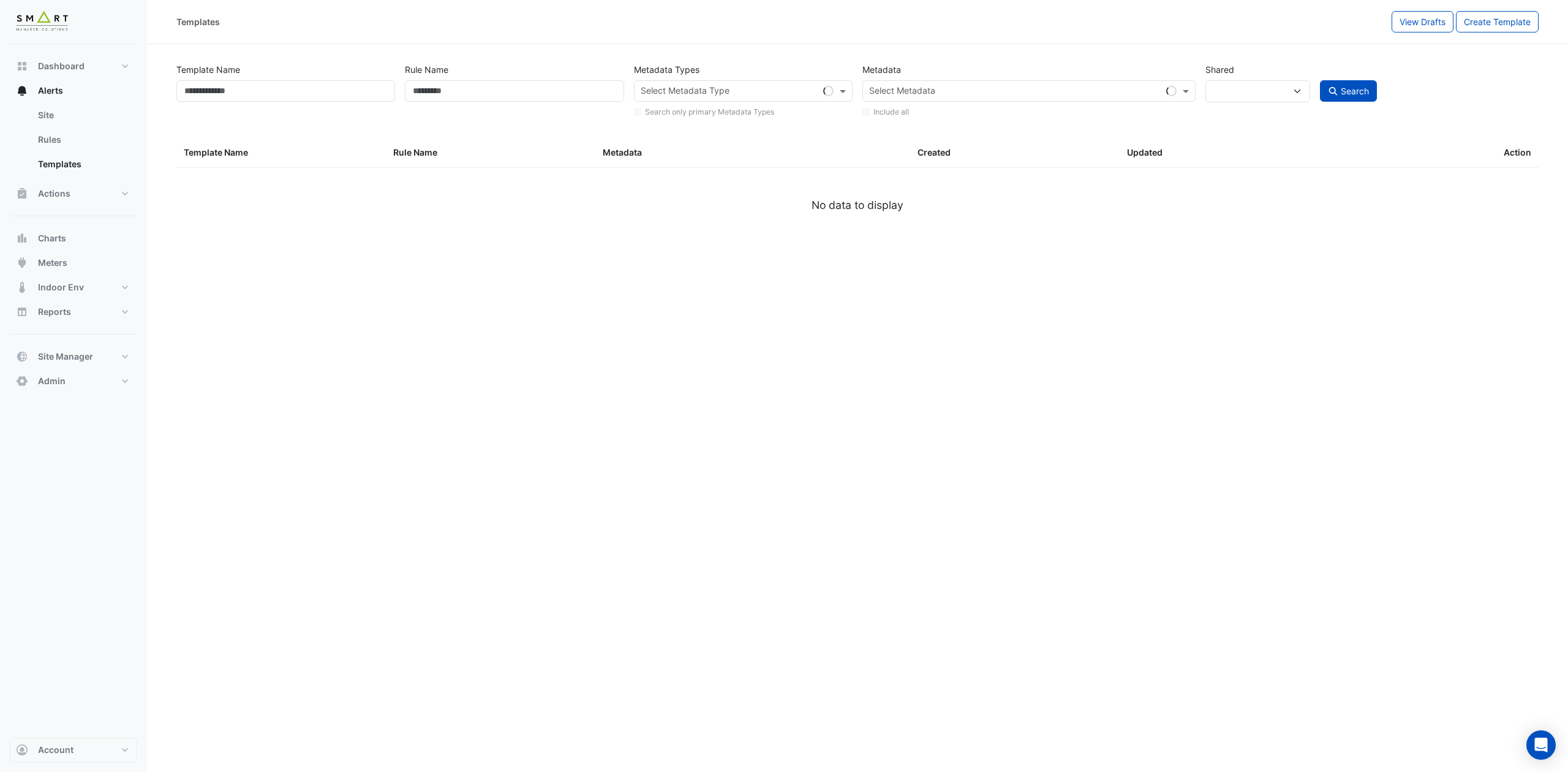
type input "**********"
select select
select select "***"
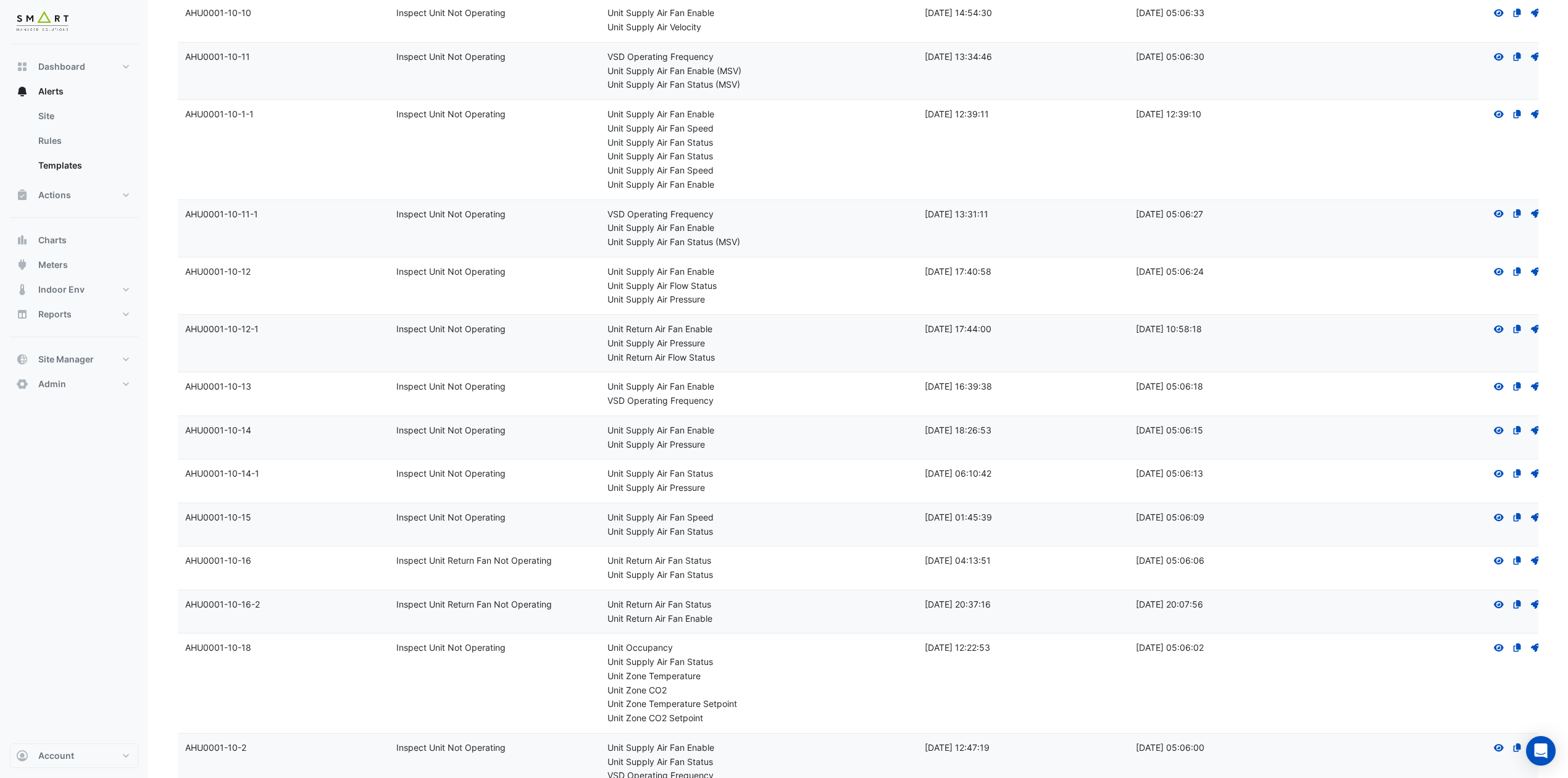
scroll to position [411, 0]
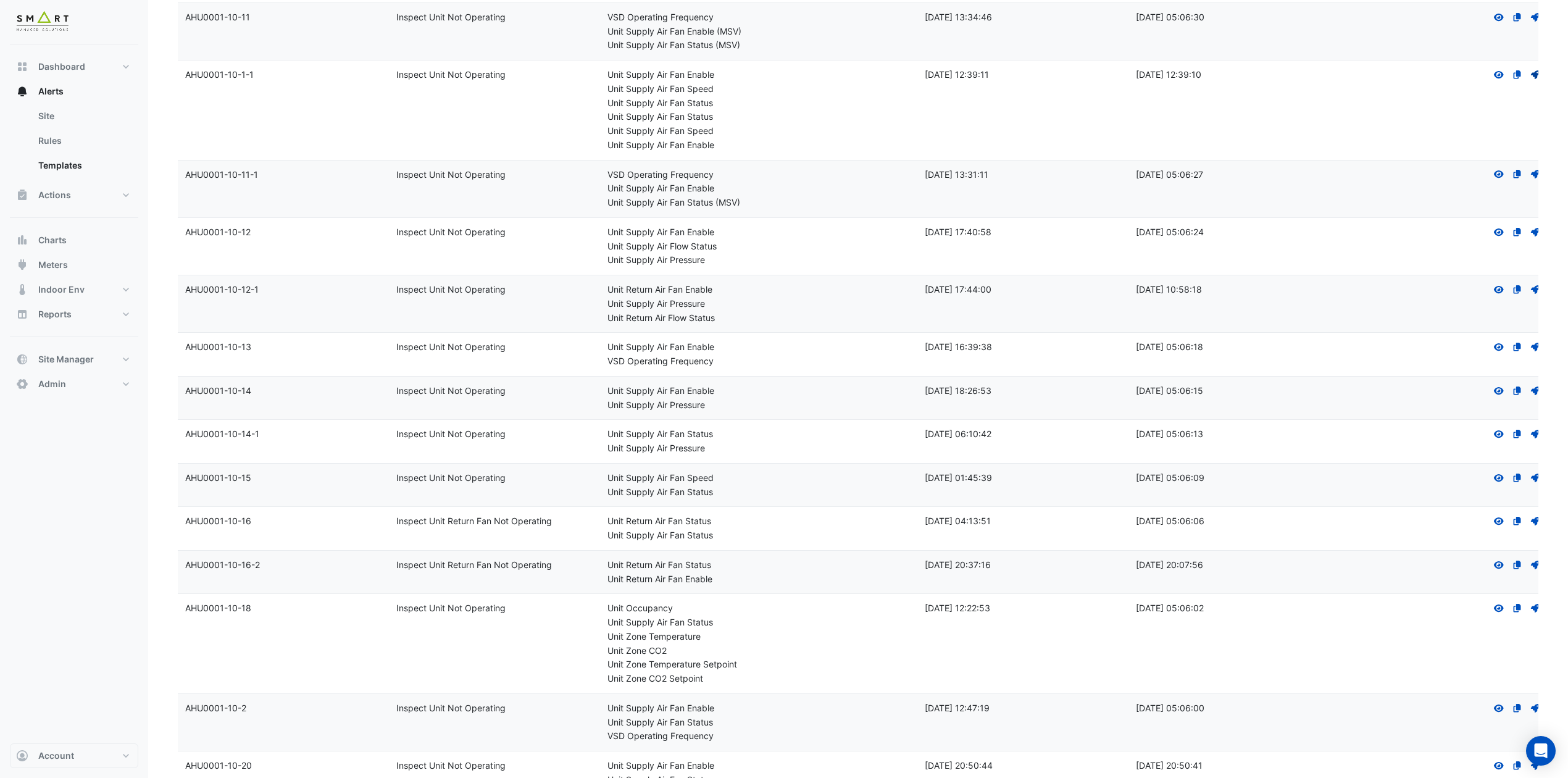
click at [1316, 75] on icon at bounding box center [1535, 75] width 9 height 9
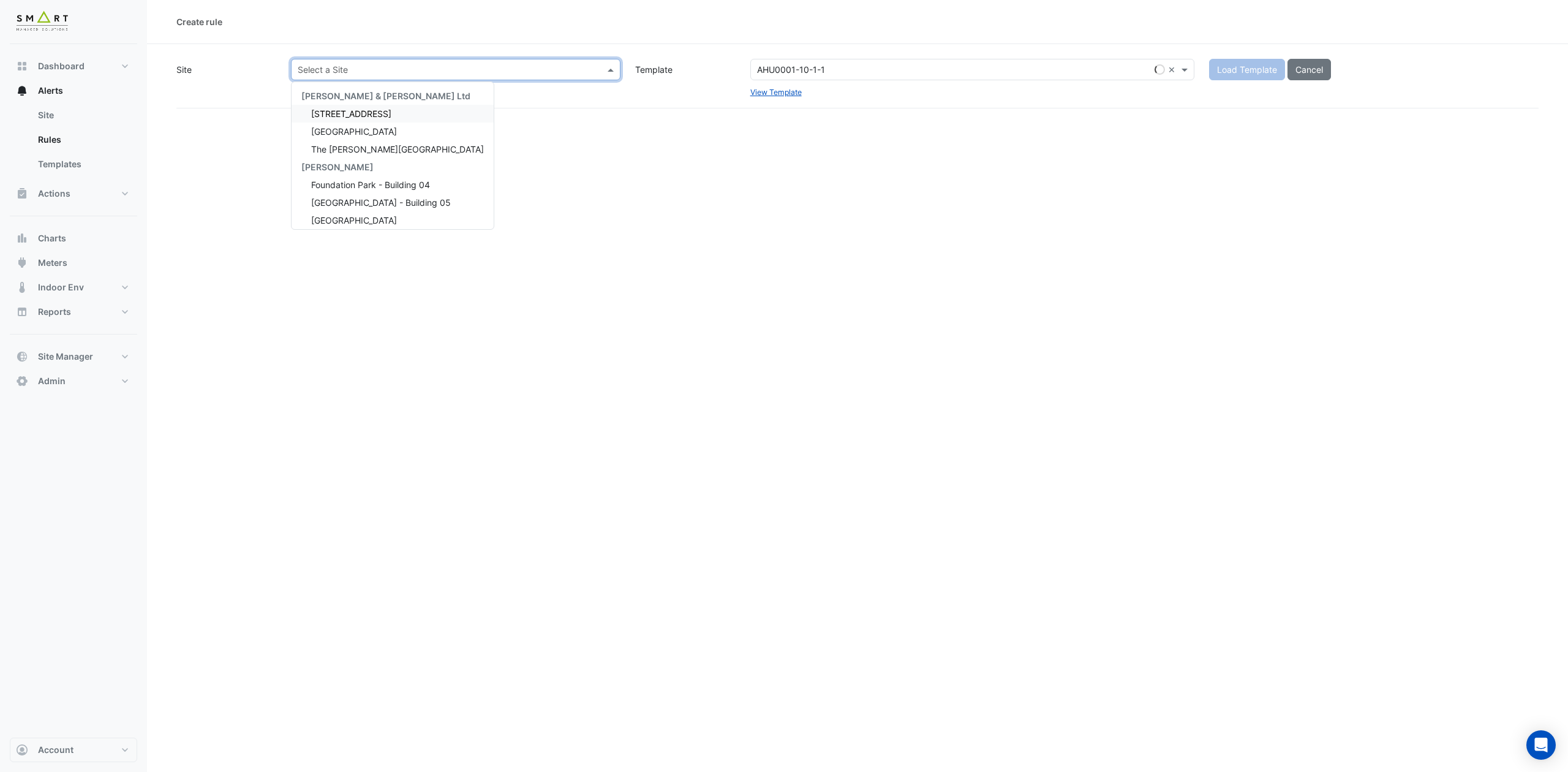
click at [603, 65] on div at bounding box center [456, 69] width 329 height 14
click at [373, 147] on span "The [PERSON_NAME][GEOGRAPHIC_DATA]" at bounding box center [398, 149] width 173 height 10
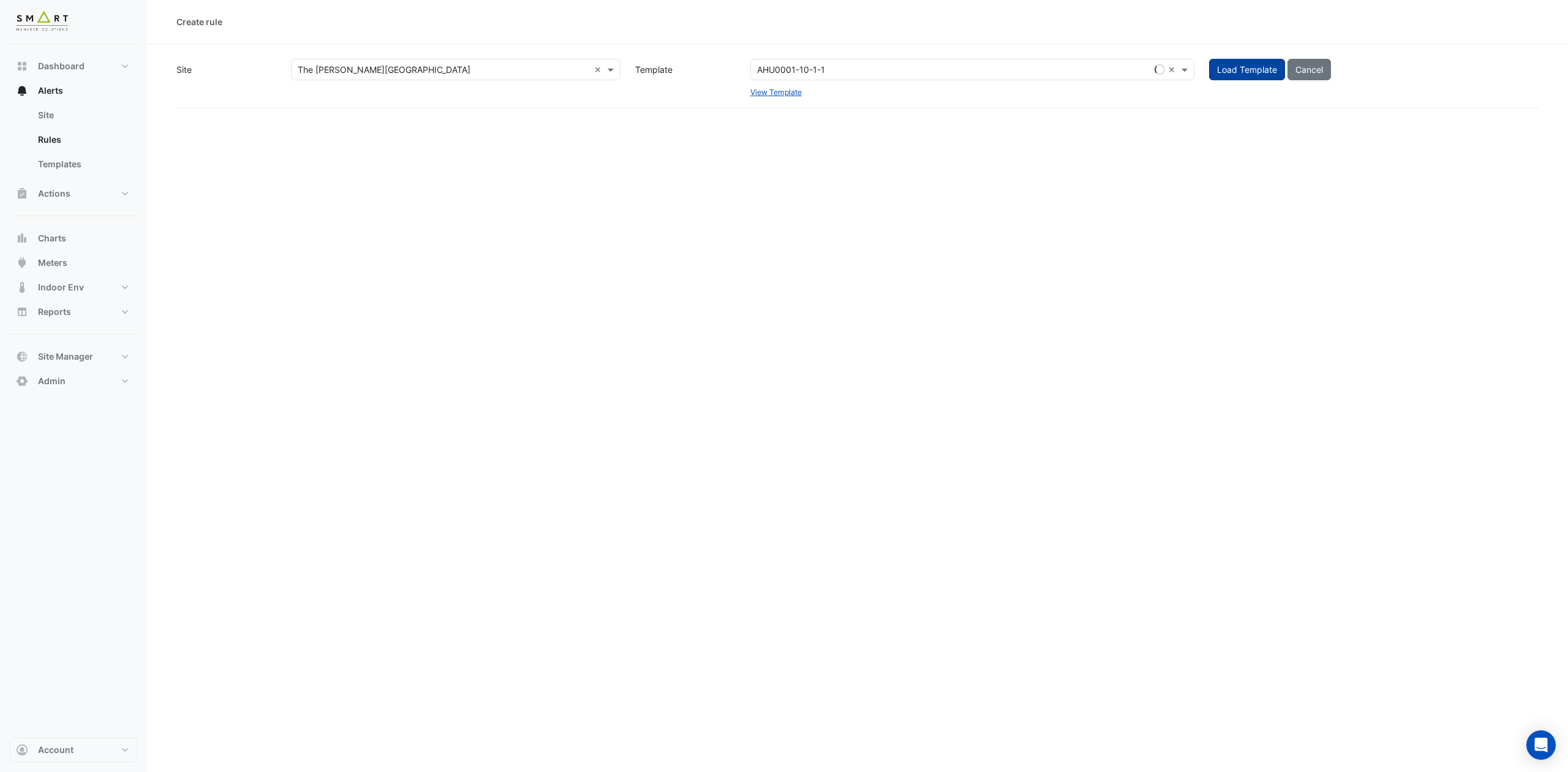
click at [1256, 70] on span "Load Template" at bounding box center [1247, 69] width 60 height 10
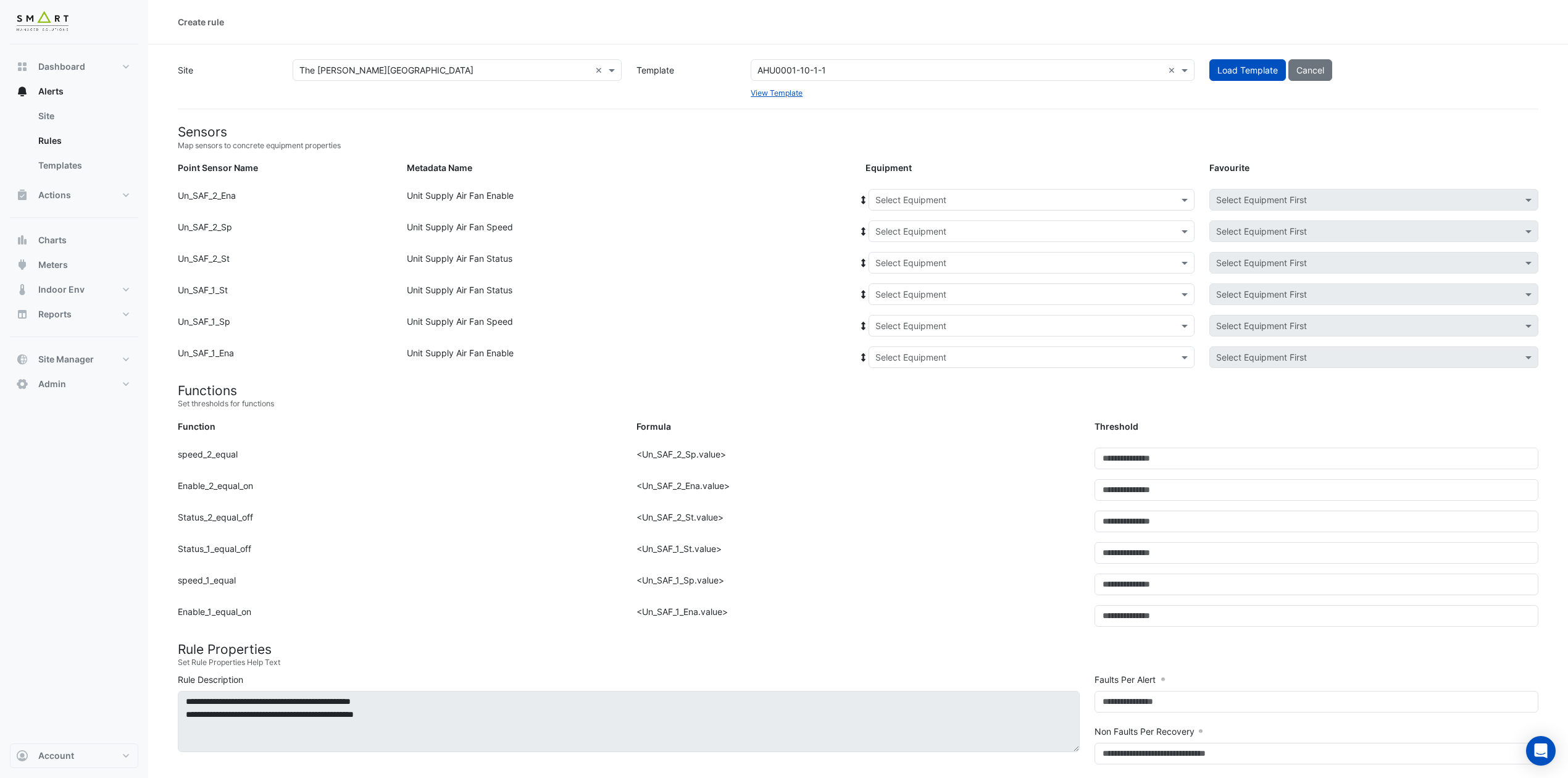
click at [1124, 203] on input "text" at bounding box center [1019, 201] width 288 height 13
click at [896, 228] on span "1F-NE" at bounding box center [891, 226] width 25 height 10
click at [946, 232] on input "text" at bounding box center [1019, 232] width 288 height 13
click at [936, 278] on div "1F-NE" at bounding box center [915, 275] width 92 height 18
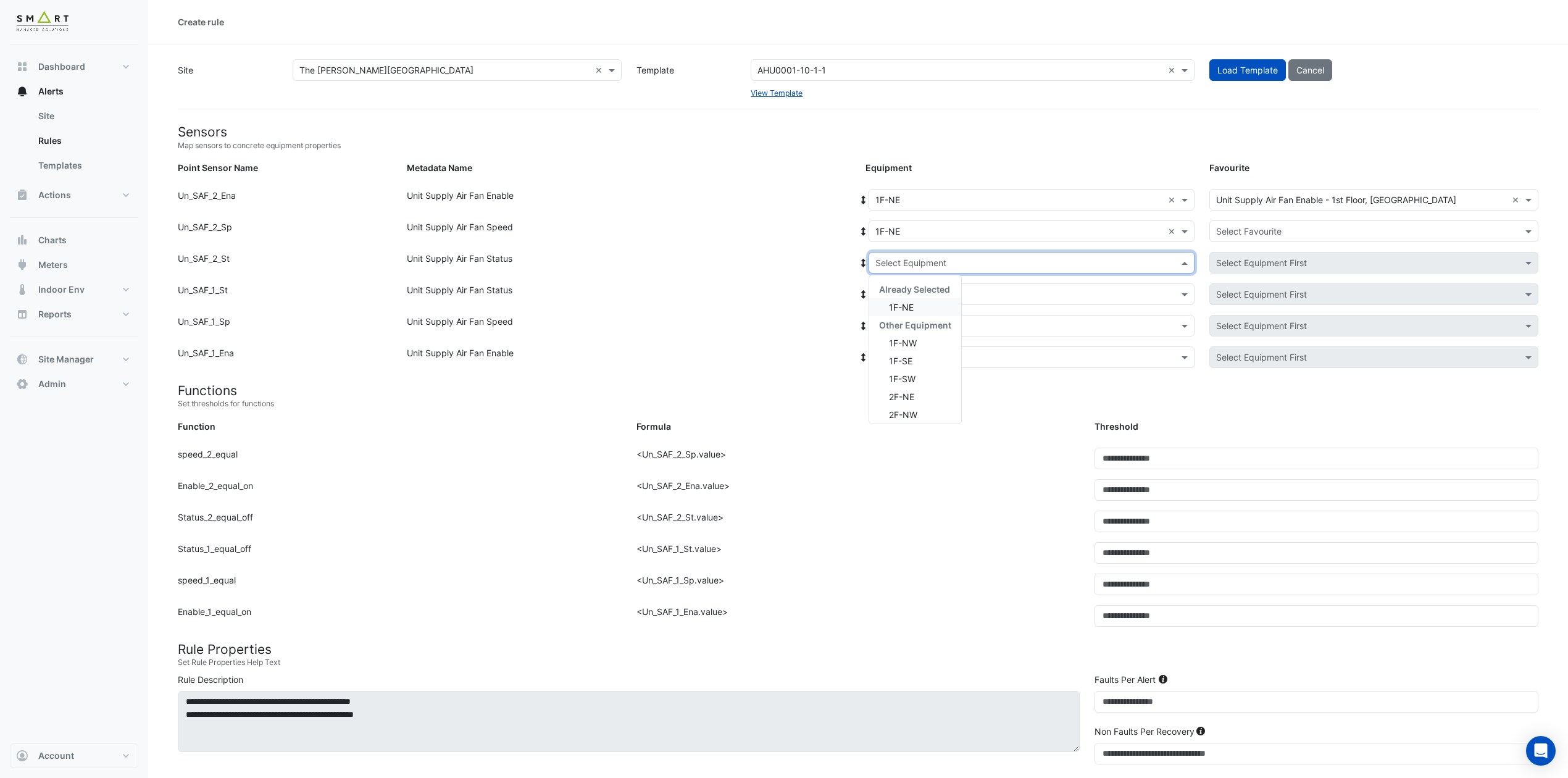
click at [951, 267] on input "text" at bounding box center [1019, 264] width 288 height 13
click at [927, 308] on div "1F-NE" at bounding box center [915, 307] width 92 height 18
click at [941, 294] on input "text" at bounding box center [1019, 295] width 288 height 13
click at [913, 336] on span "1F-NE" at bounding box center [902, 338] width 25 height 10
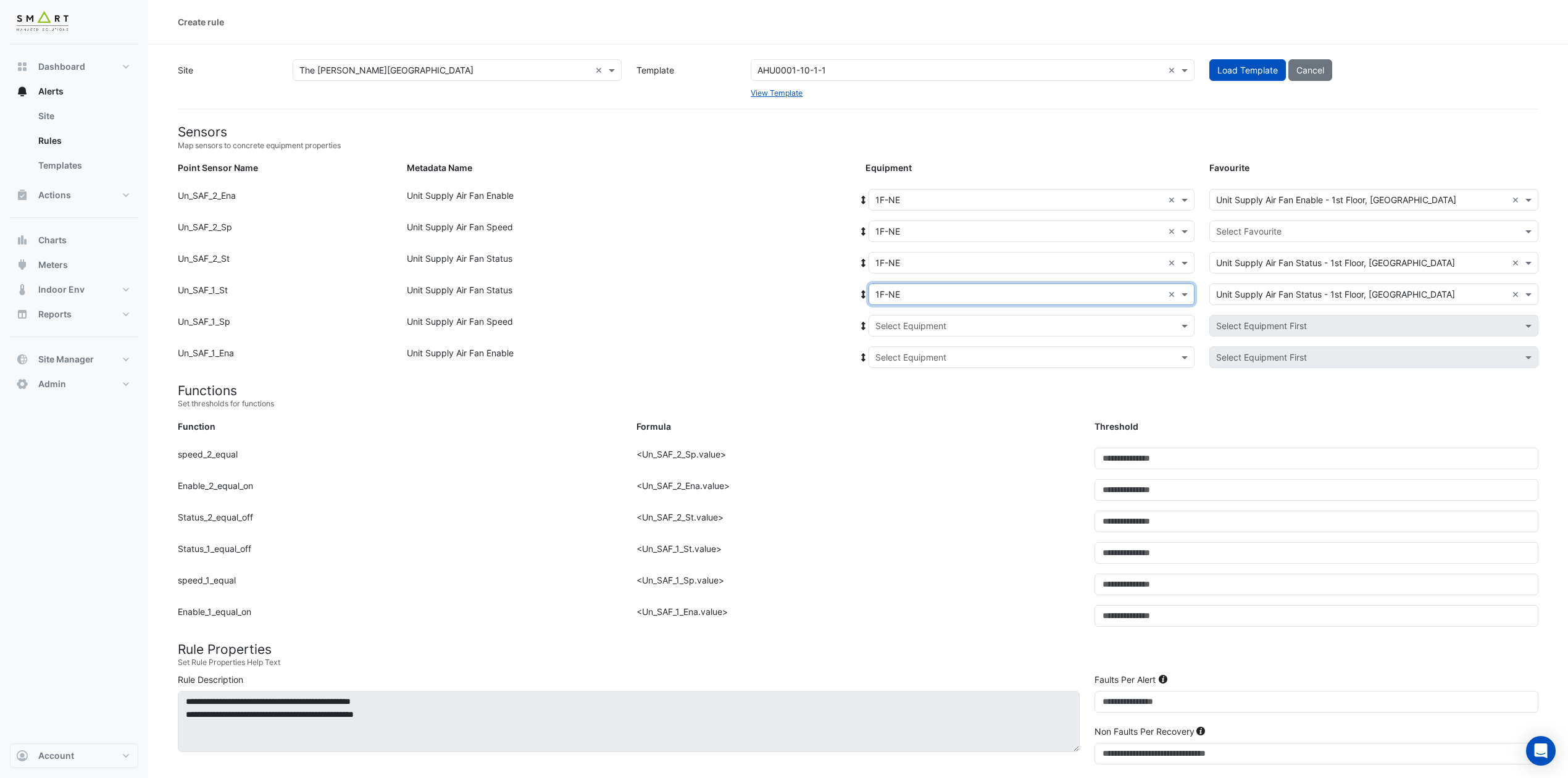
click at [934, 322] on input "text" at bounding box center [1019, 327] width 288 height 13
click at [916, 369] on div "1F-NE" at bounding box center [915, 370] width 92 height 18
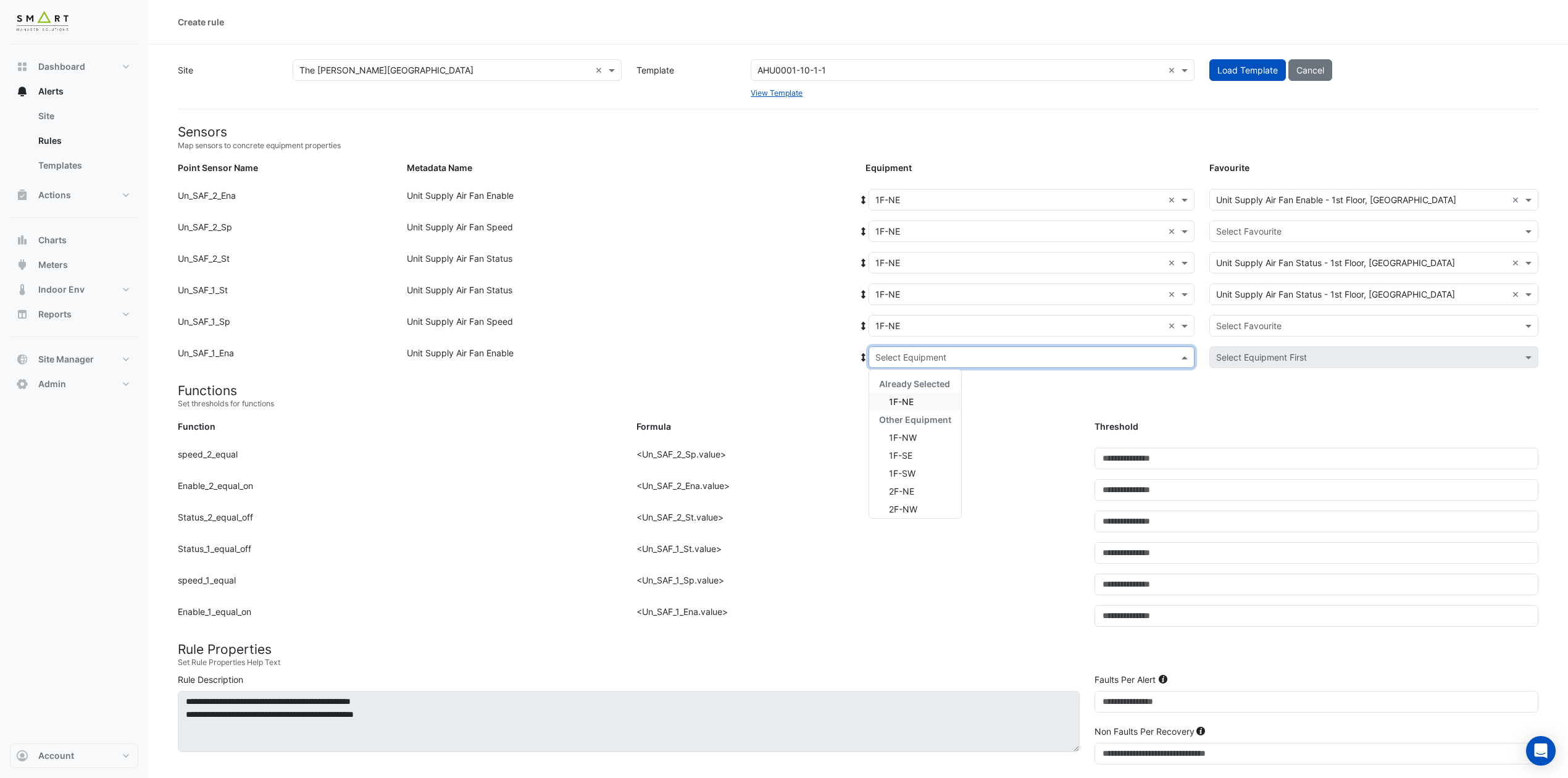
click at [940, 355] on input "text" at bounding box center [1019, 358] width 288 height 13
click at [927, 394] on div "1F-NE" at bounding box center [915, 401] width 92 height 18
click at [1316, 237] on div "Select Favourite" at bounding box center [1373, 231] width 329 height 21
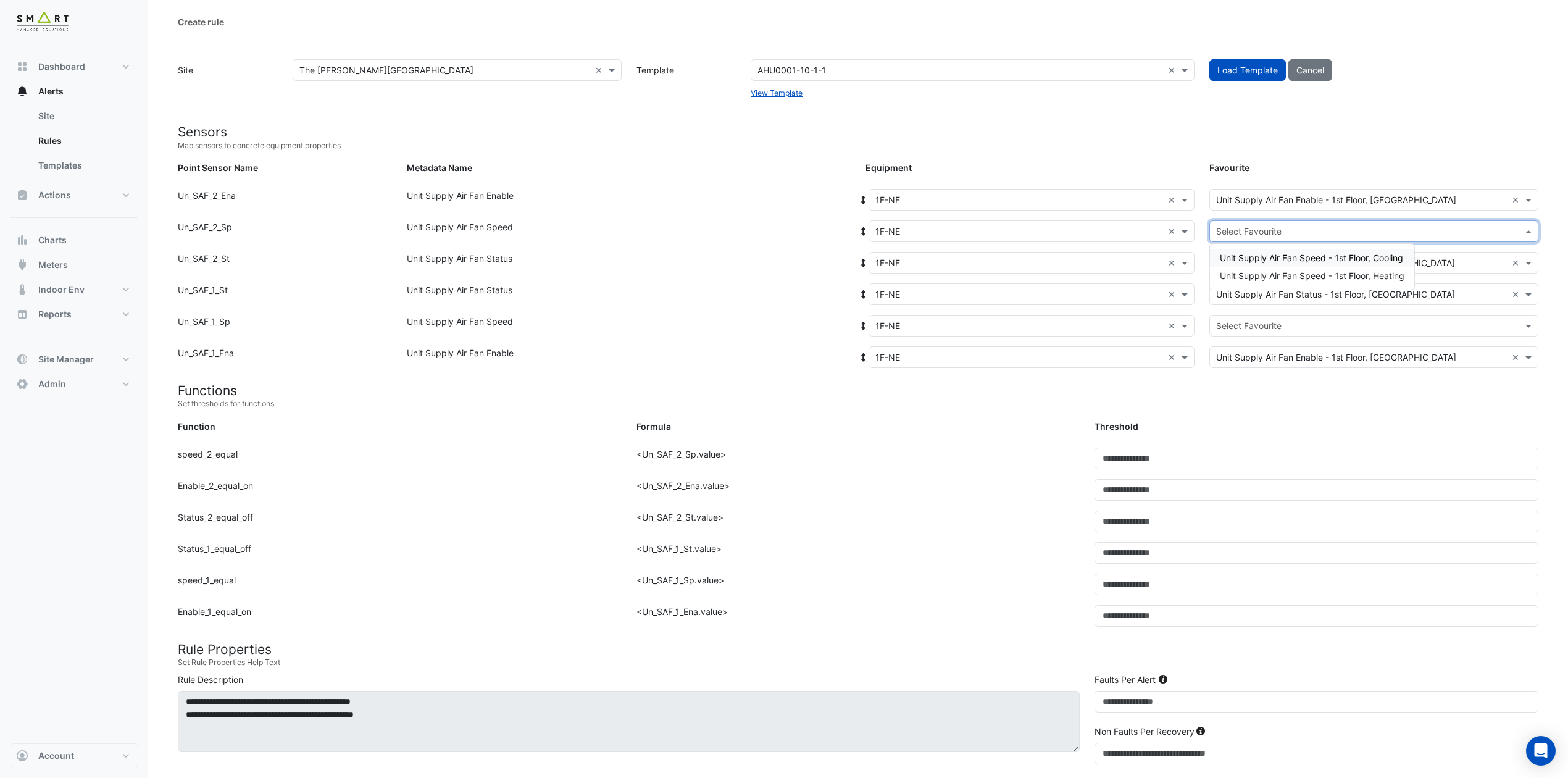
click at [1316, 256] on span "Unit Supply Air Fan Speed - 1st Floor, Cooling" at bounding box center [1311, 258] width 183 height 10
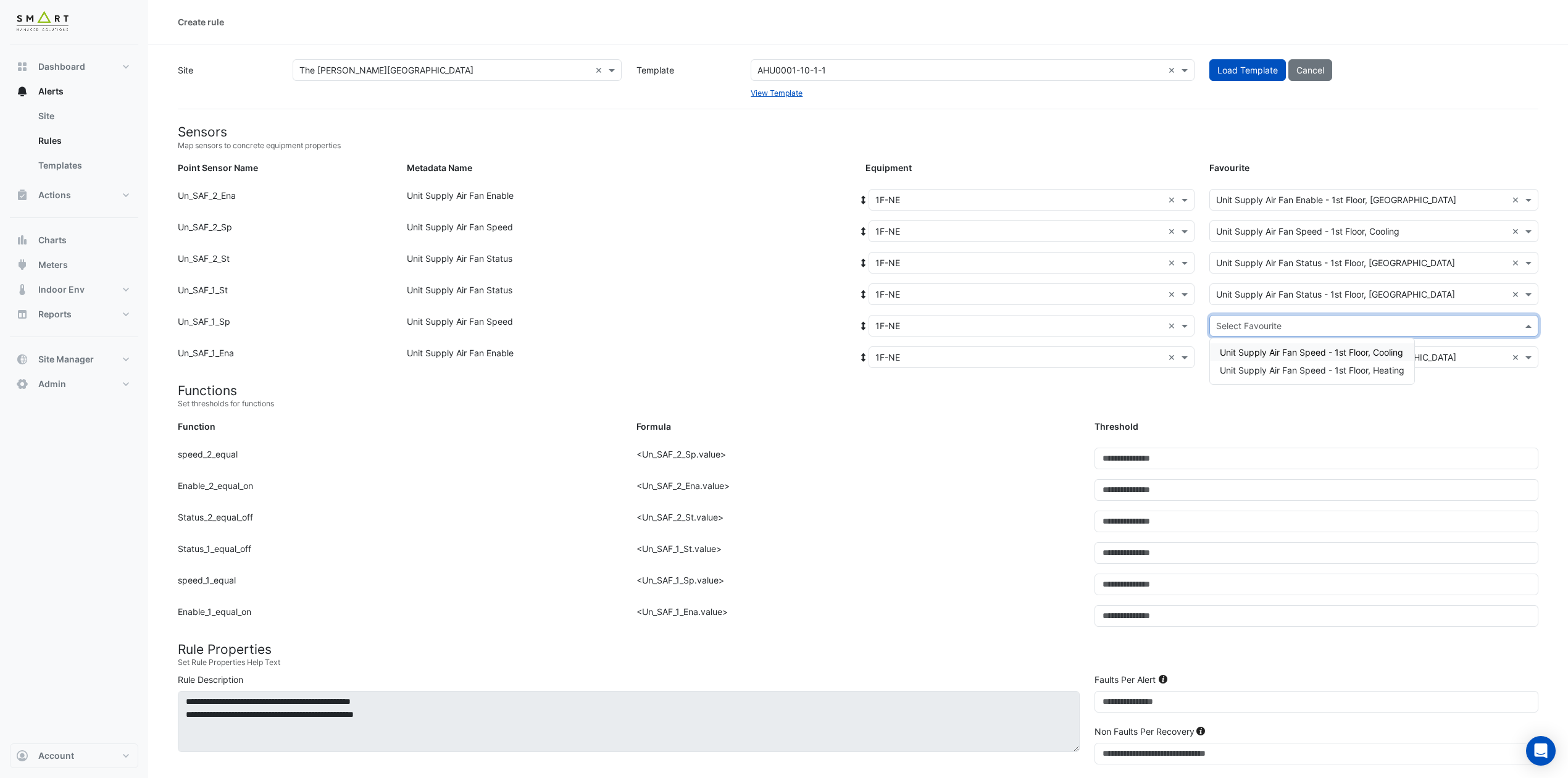
click at [1316, 320] on input "text" at bounding box center [1361, 327] width 291 height 13
click at [1316, 368] on span "Unit Supply Air Fan Speed - 1st Floor, Heating" at bounding box center [1312, 370] width 185 height 10
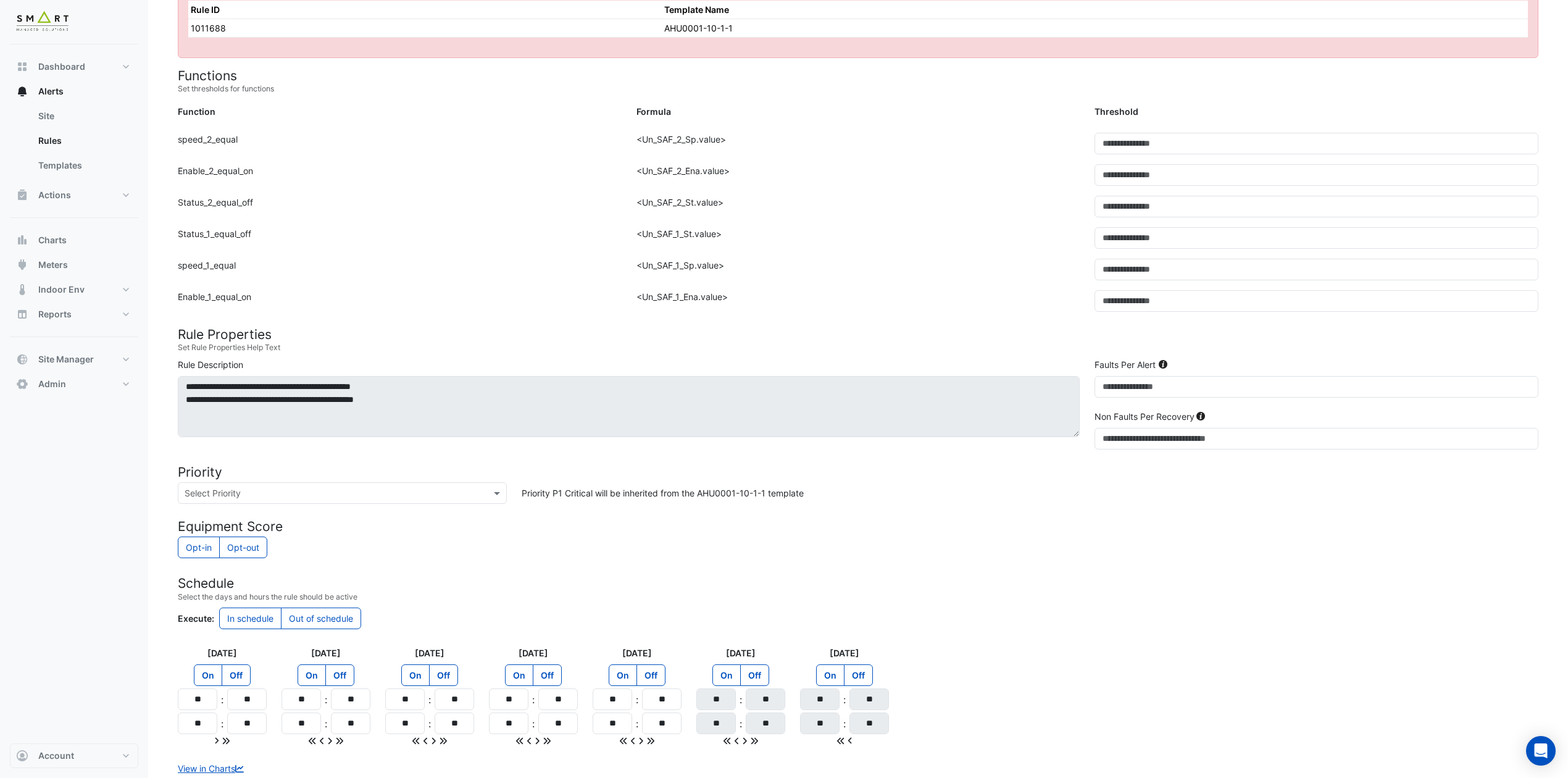
scroll to position [487, 0]
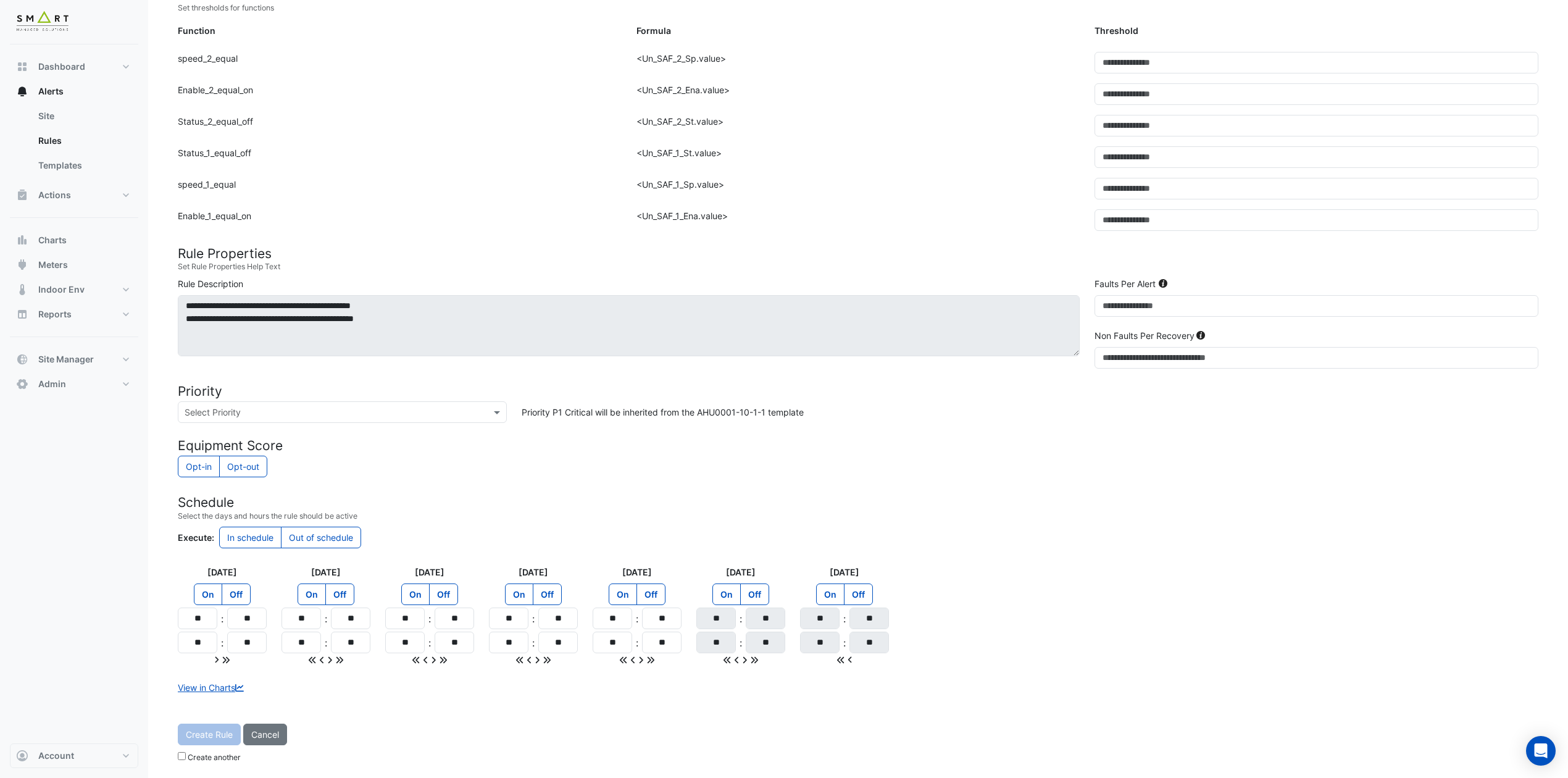
click at [186, 648] on small "Create another" at bounding box center [209, 757] width 63 height 10
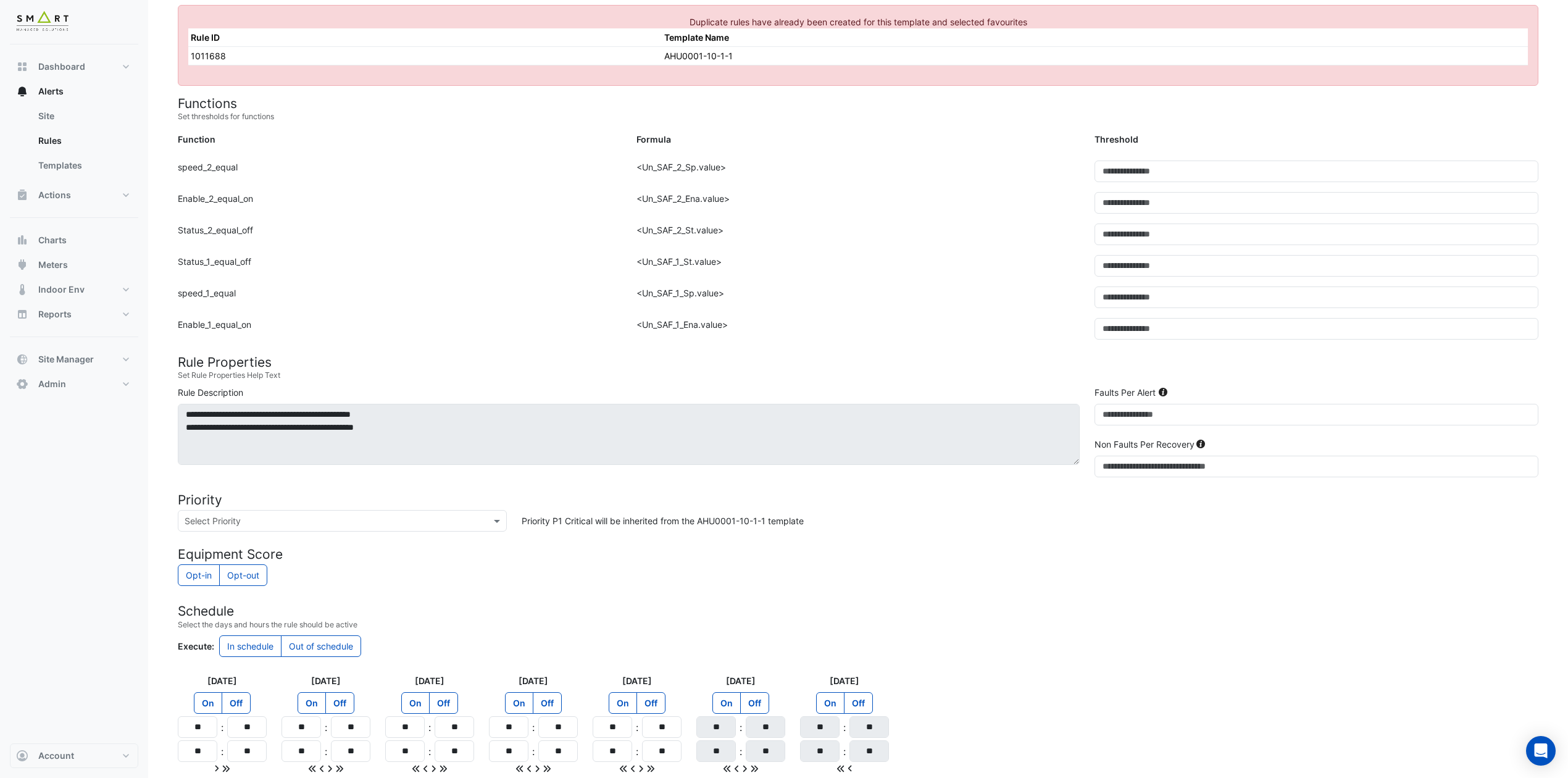
scroll to position [158, 0]
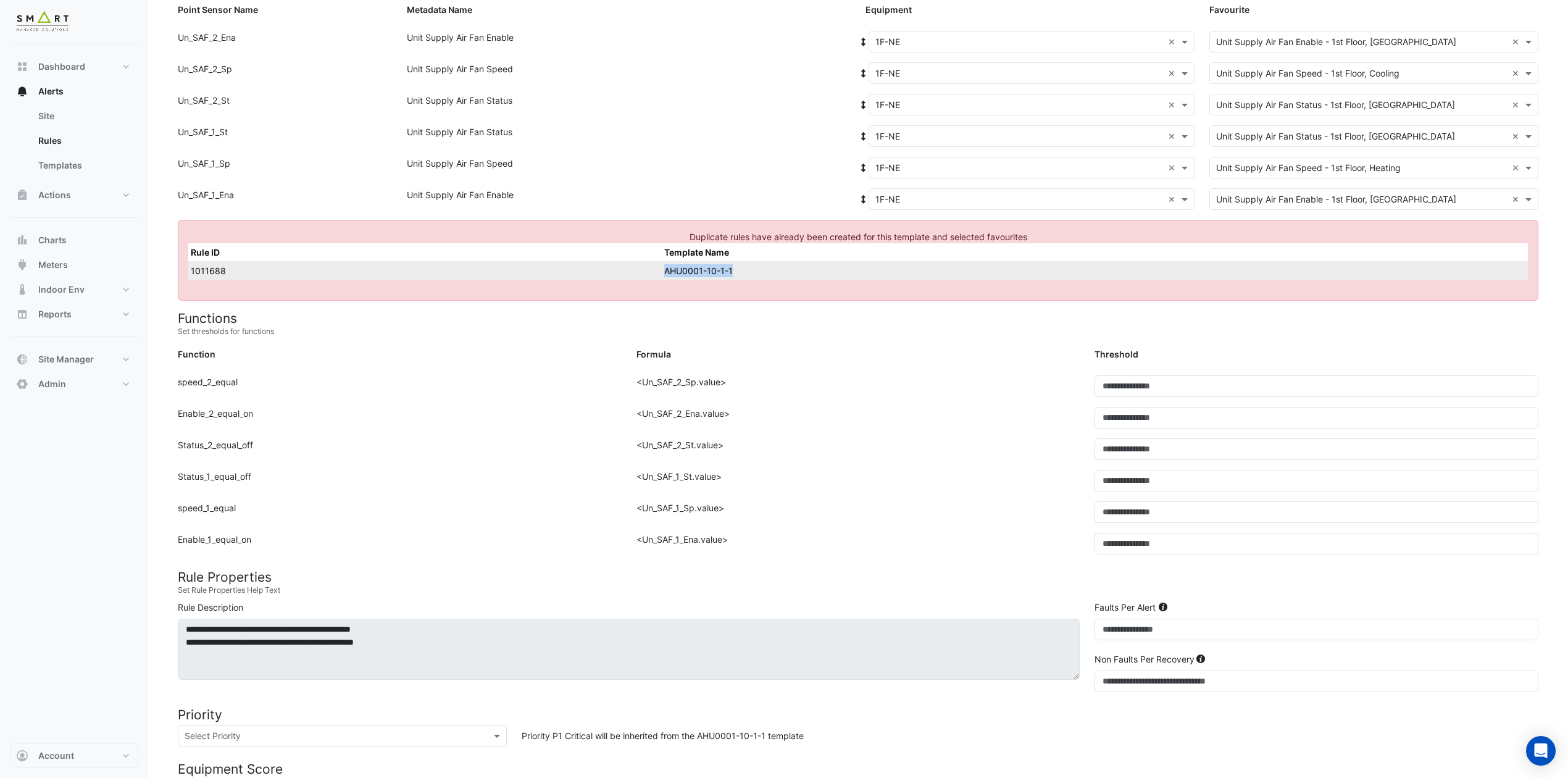
drag, startPoint x: 722, startPoint y: 275, endPoint x: 653, endPoint y: 274, distance: 69.0
click at [661, 274] on td "AHU0001-10-1-1" at bounding box center [1094, 270] width 866 height 18
copy td "AHU0001-10-1-1"
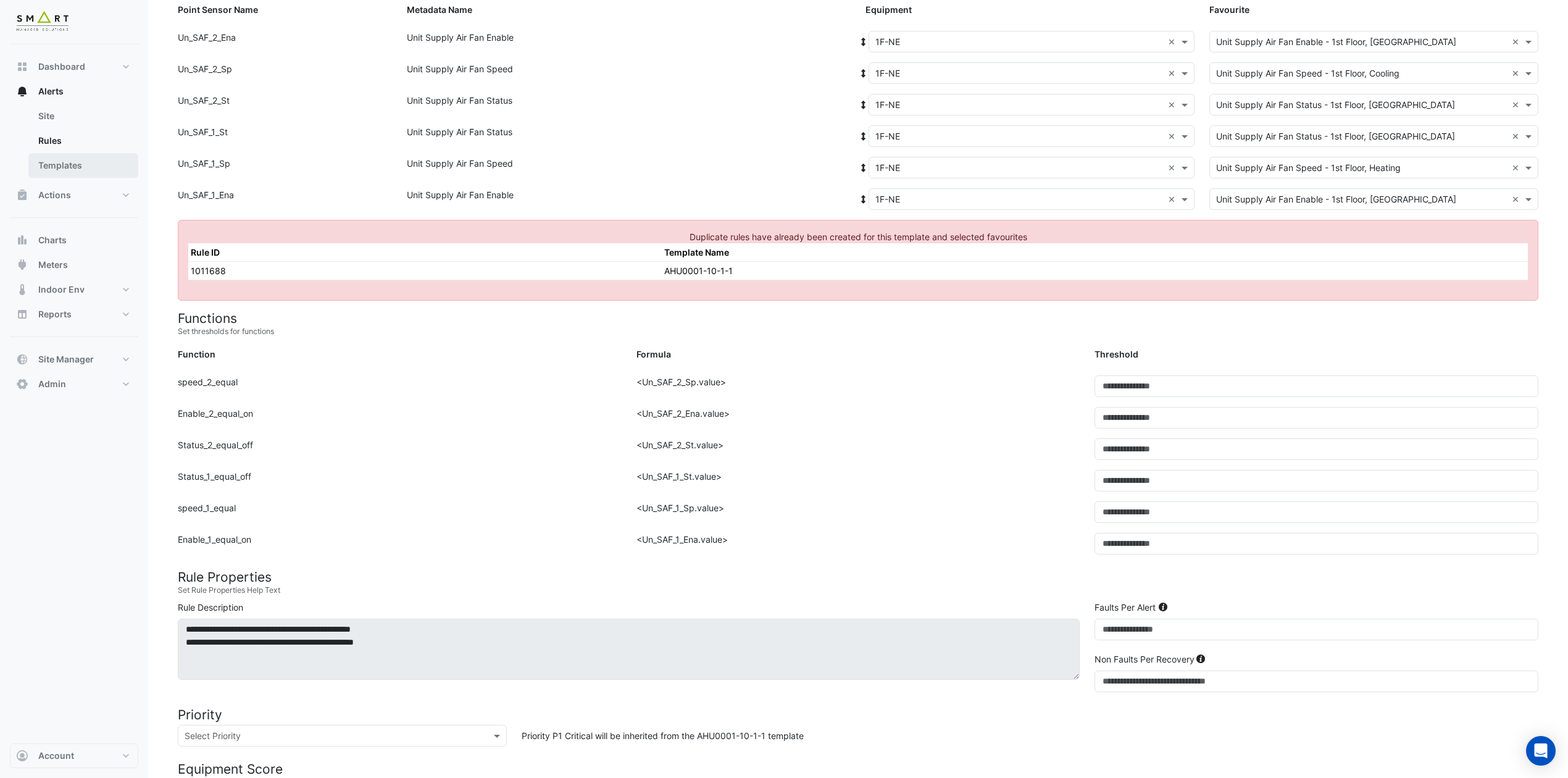
click at [75, 171] on link "Templates" at bounding box center [83, 166] width 110 height 25
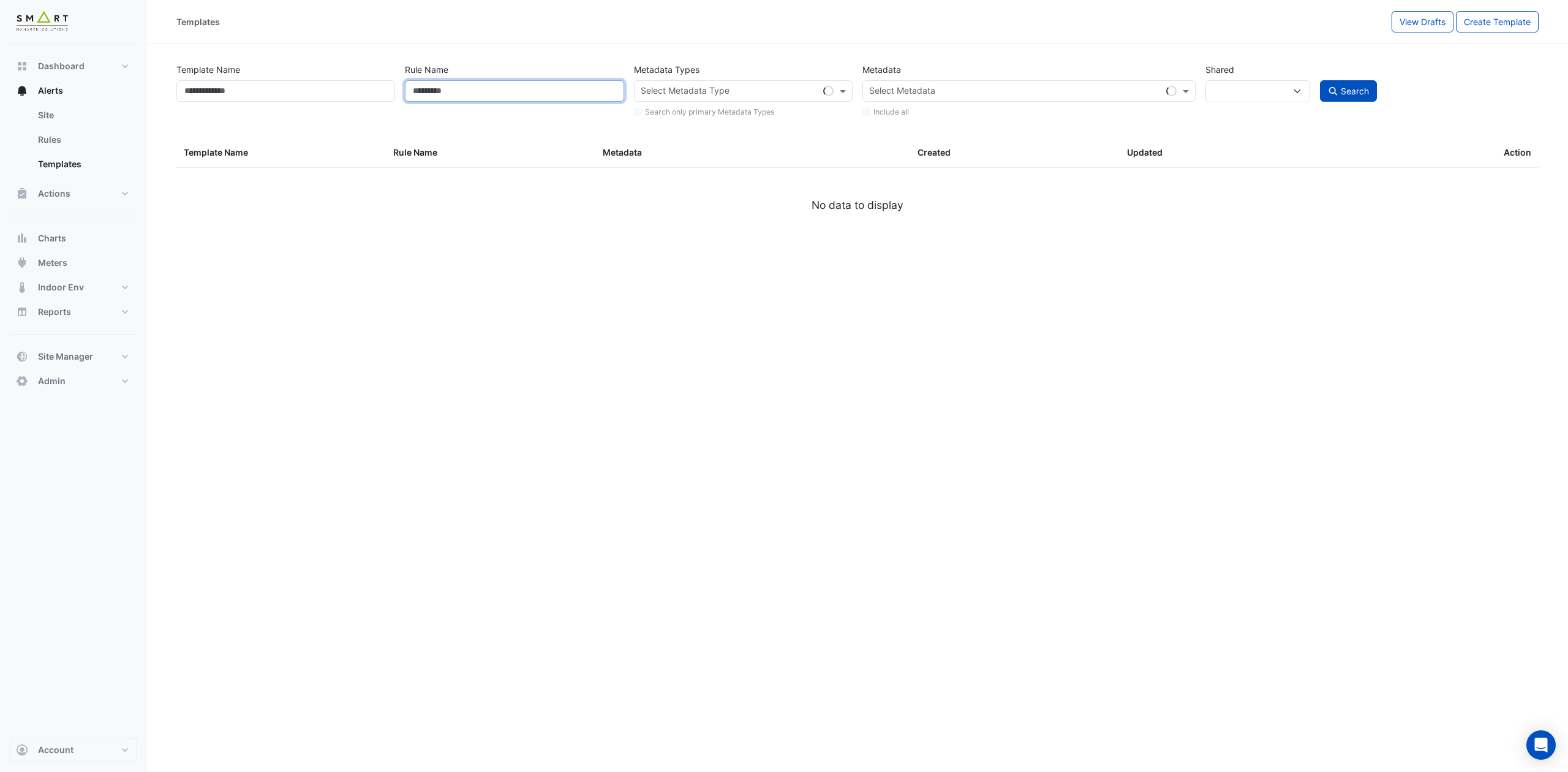
click at [470, 84] on input "Rule Name" at bounding box center [514, 90] width 219 height 21
select select
paste input "**********"
type input "**********"
select select "***"
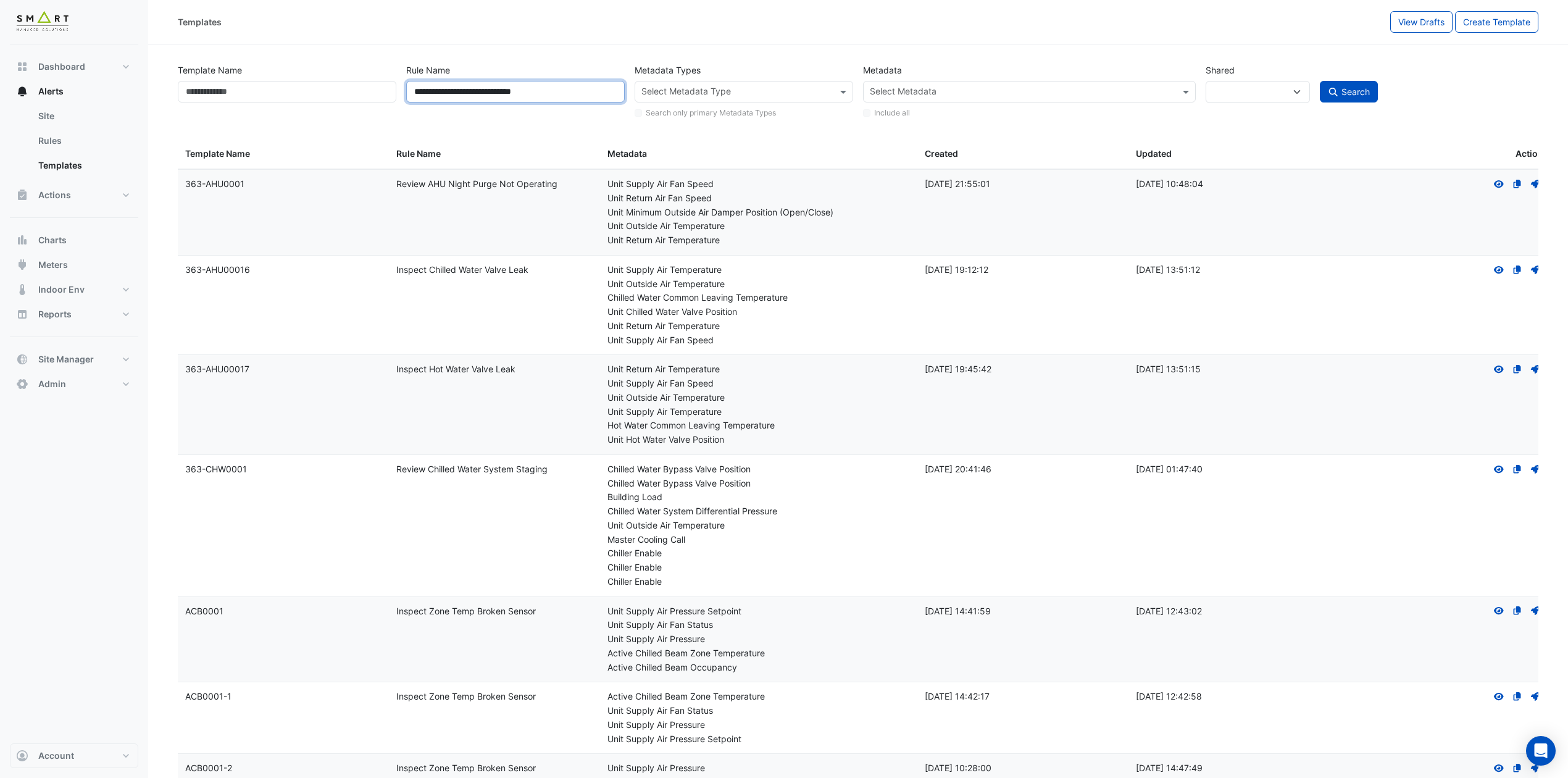
type input "**********"
click at [705, 89] on input "text" at bounding box center [737, 93] width 190 height 13
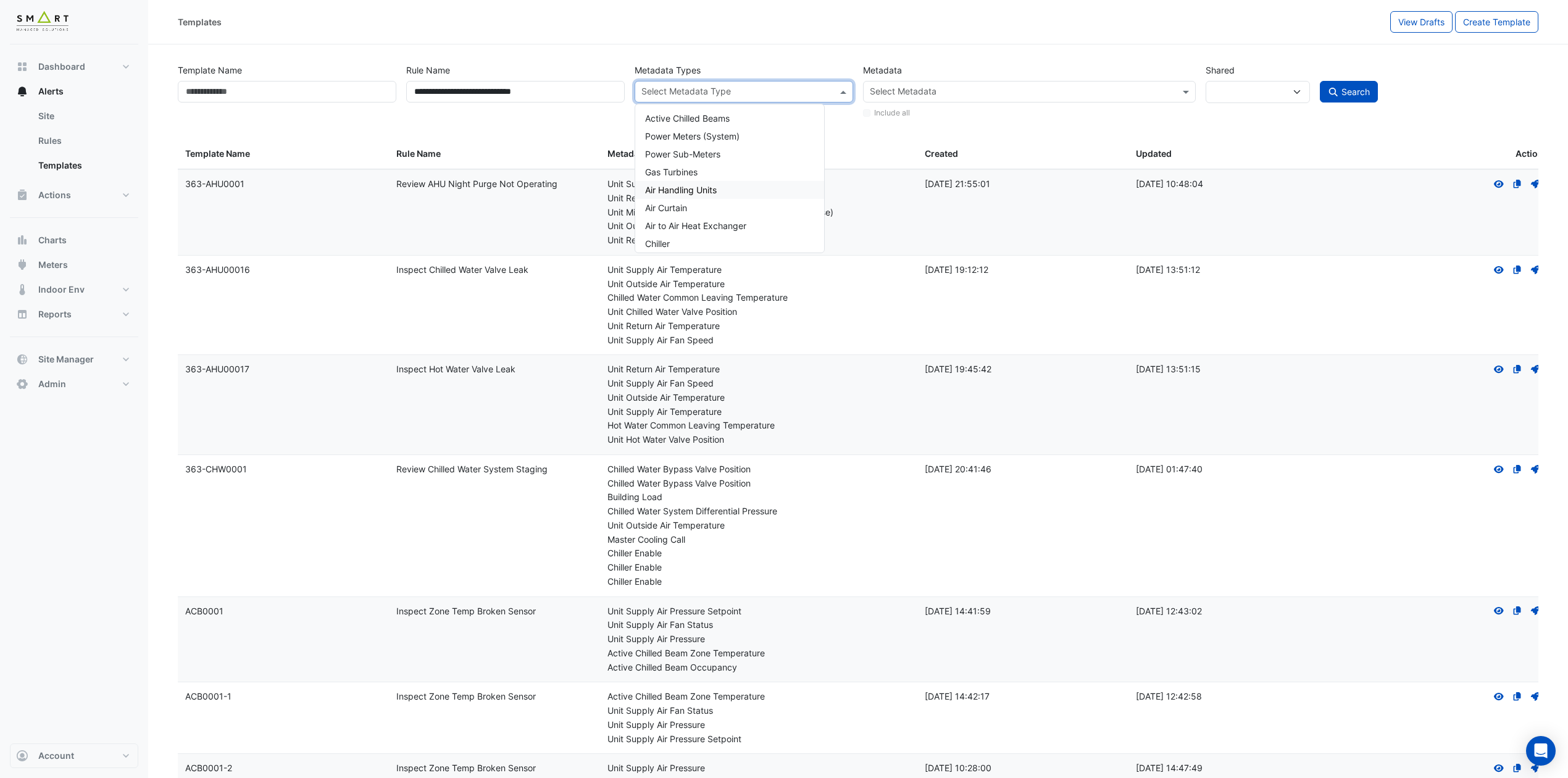
click at [688, 189] on span "Air Handling Units" at bounding box center [681, 190] width 72 height 10
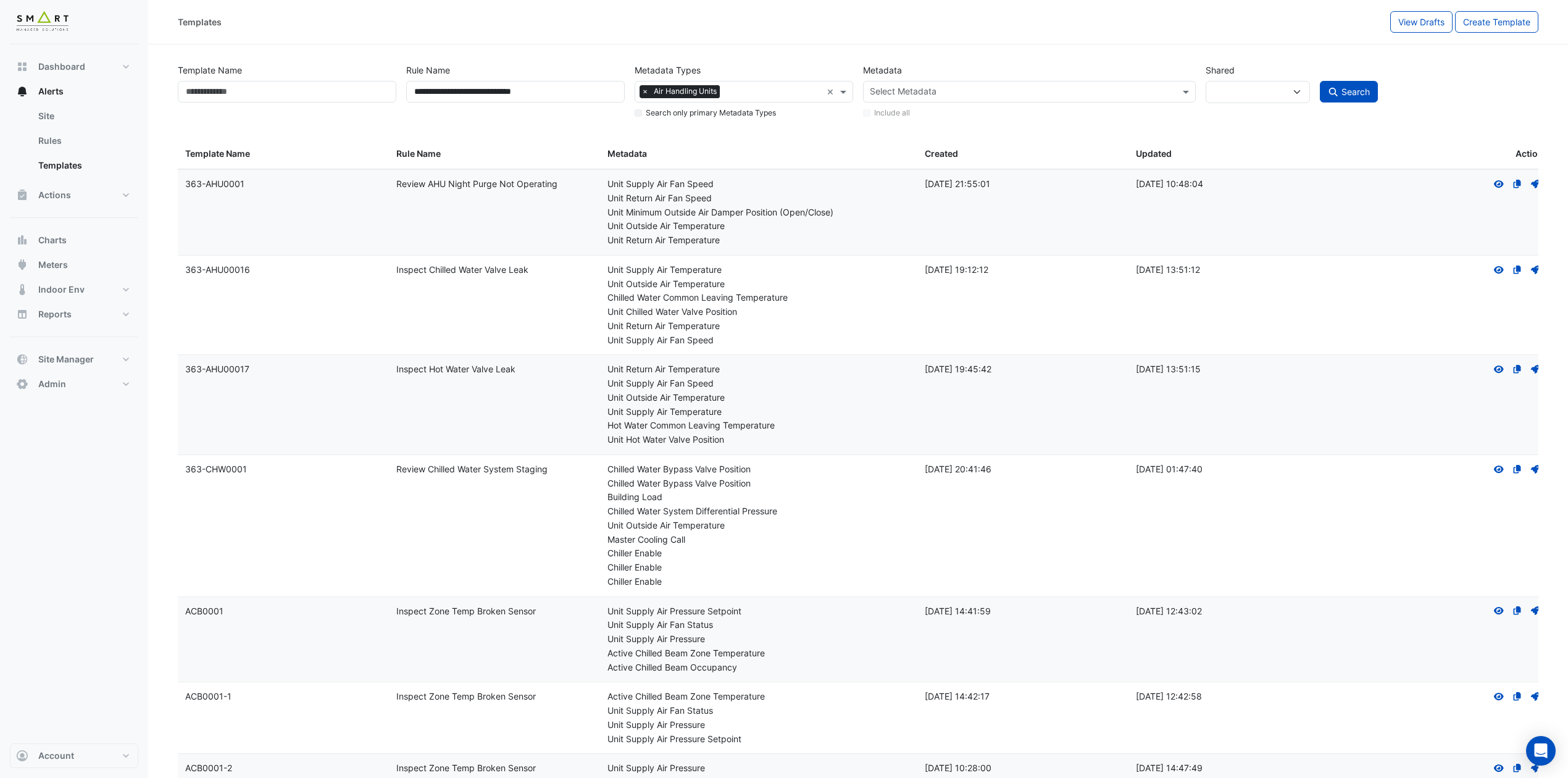
click at [652, 115] on label "Search only primary Metadata Types" at bounding box center [711, 113] width 130 height 11
click at [1316, 90] on span "Search" at bounding box center [1355, 92] width 29 height 10
select select
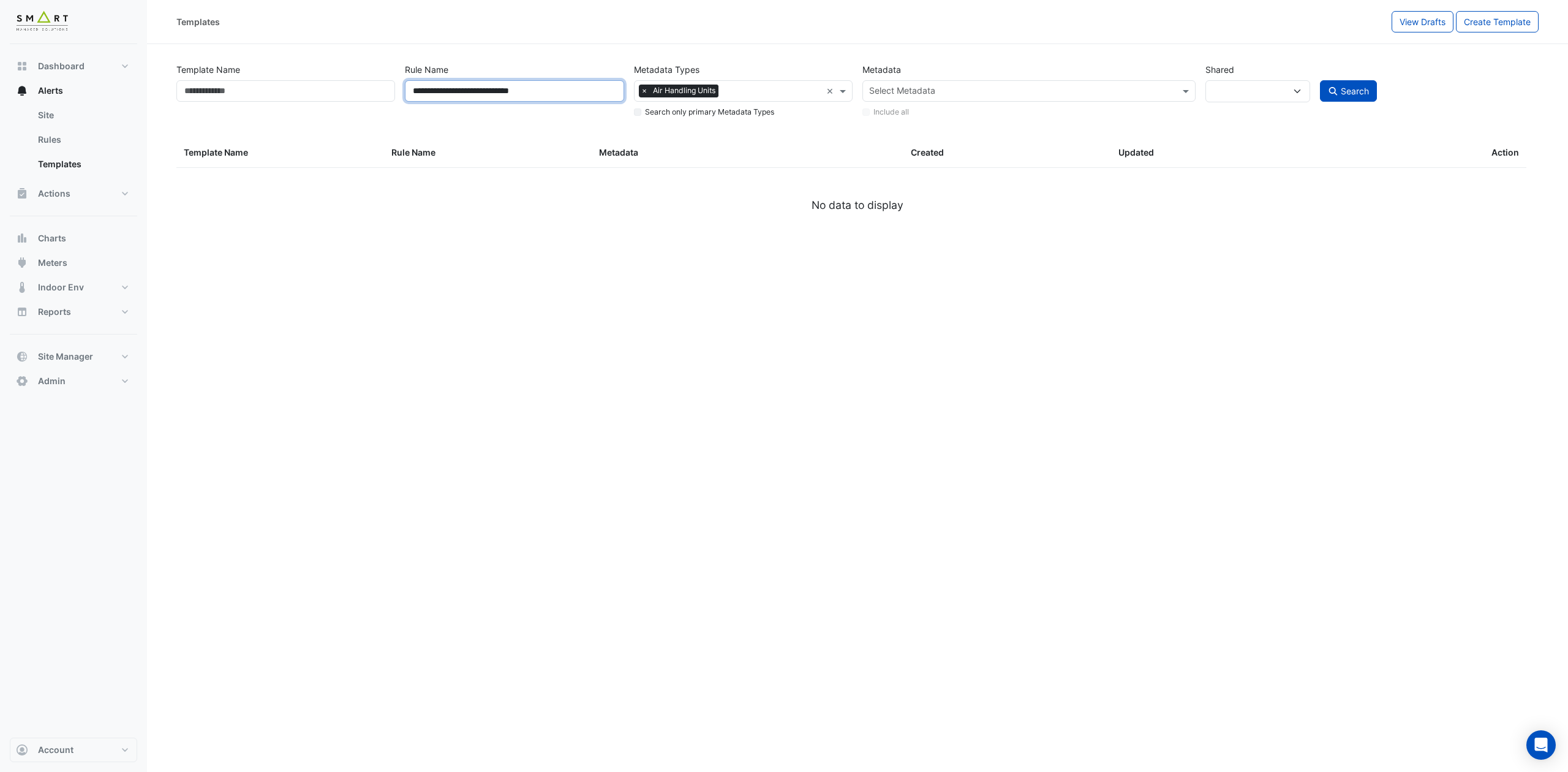
drag, startPoint x: 462, startPoint y: 88, endPoint x: 361, endPoint y: 88, distance: 101.0
click at [361, 88] on div "**********" at bounding box center [858, 88] width 1372 height 63
click at [1306, 80] on button "Search" at bounding box center [1348, 90] width 57 height 21
type input "**********"
select select
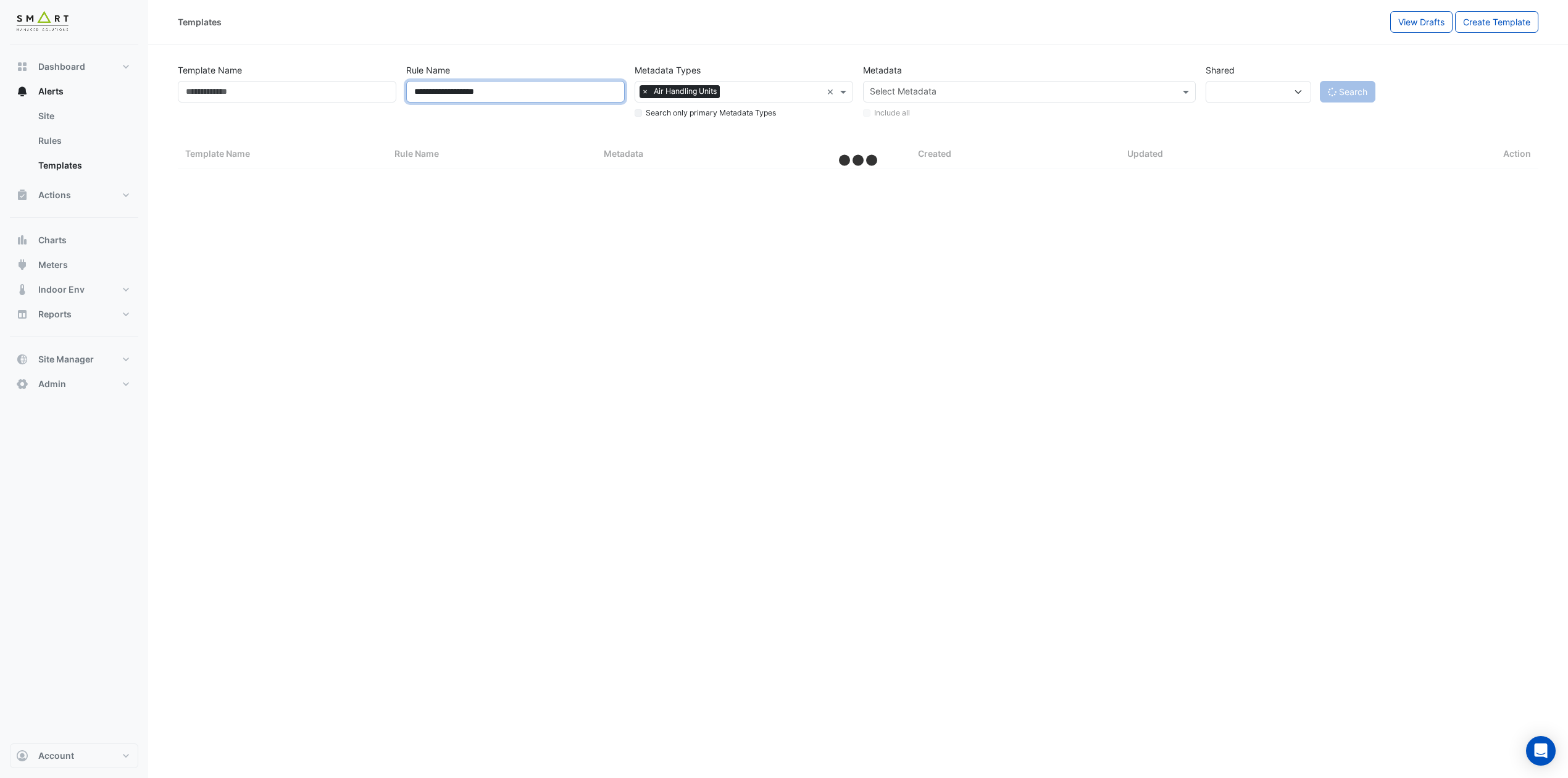
select select "***"
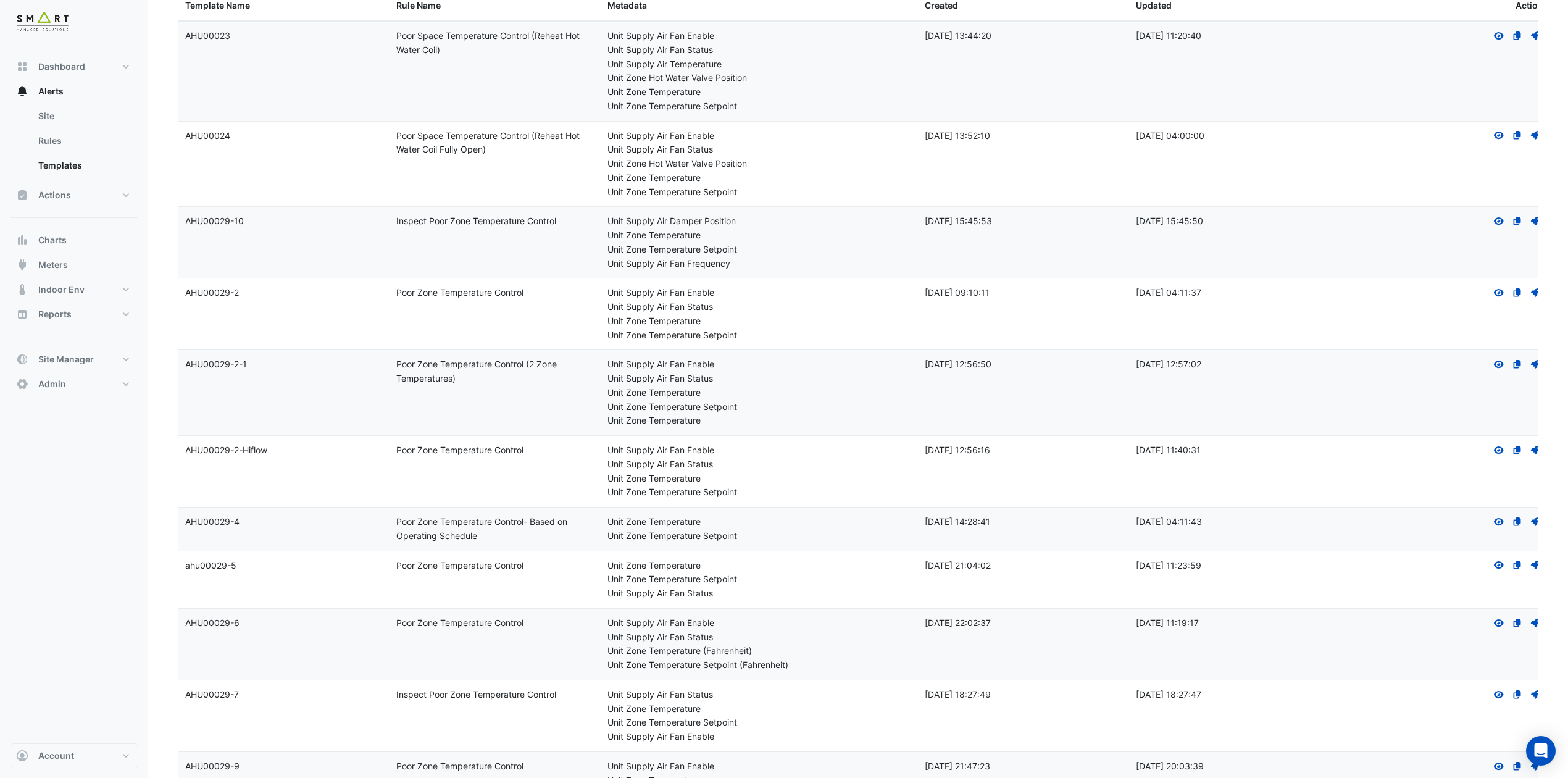
scroll to position [164, 0]
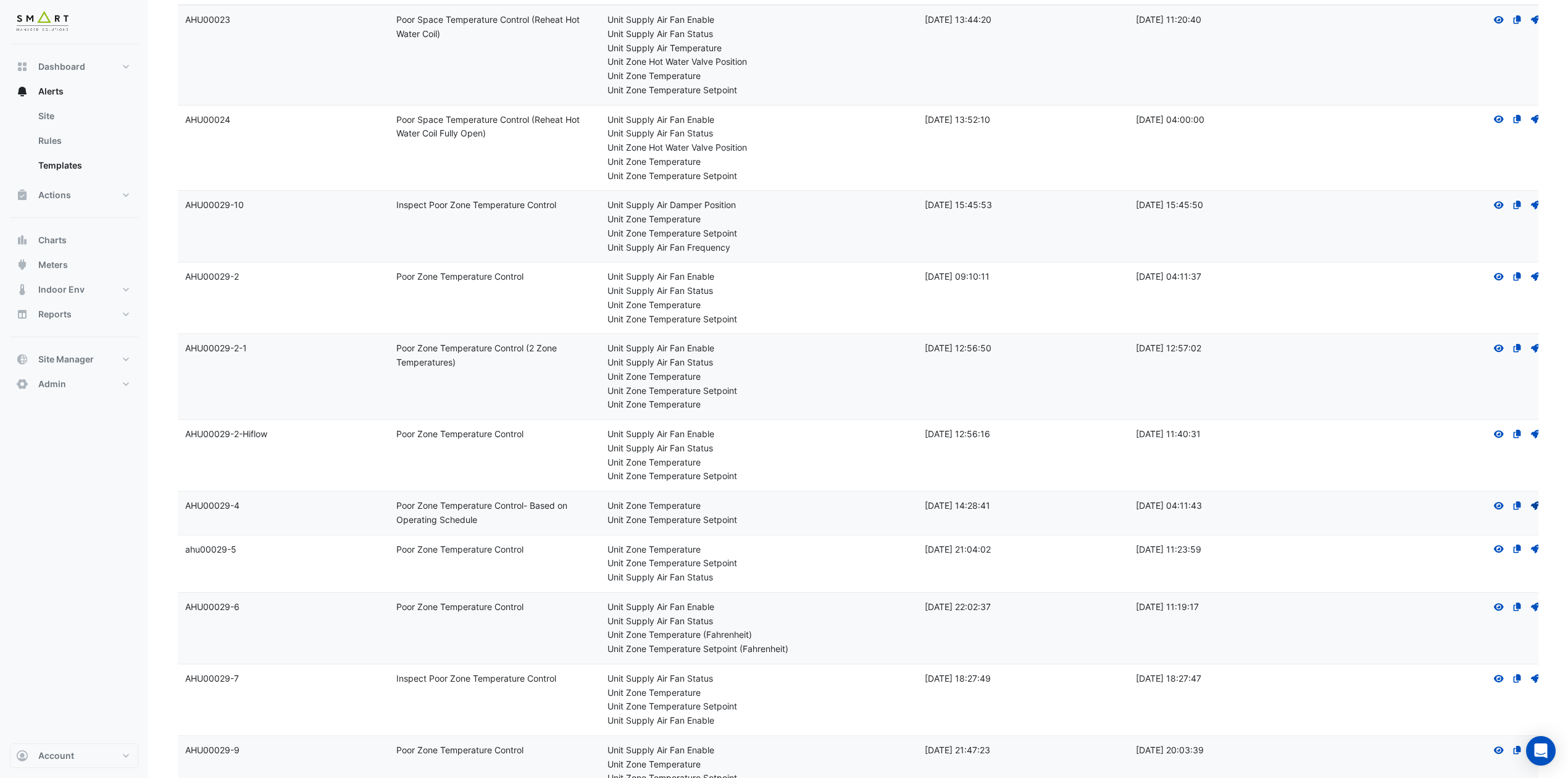
click at [1316, 506] on icon at bounding box center [1535, 505] width 9 height 9
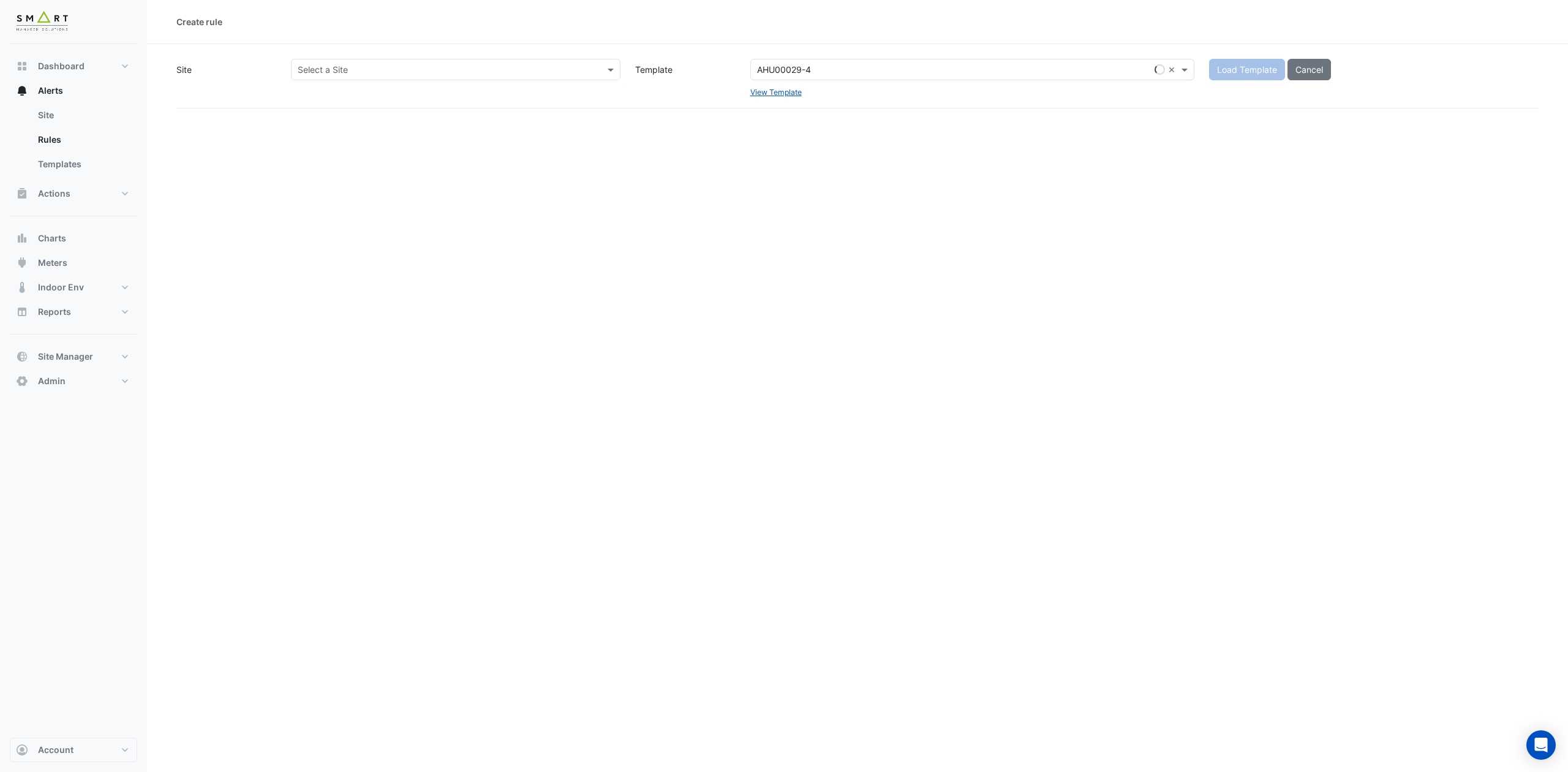
click at [501, 71] on input "text" at bounding box center [443, 71] width 292 height 13
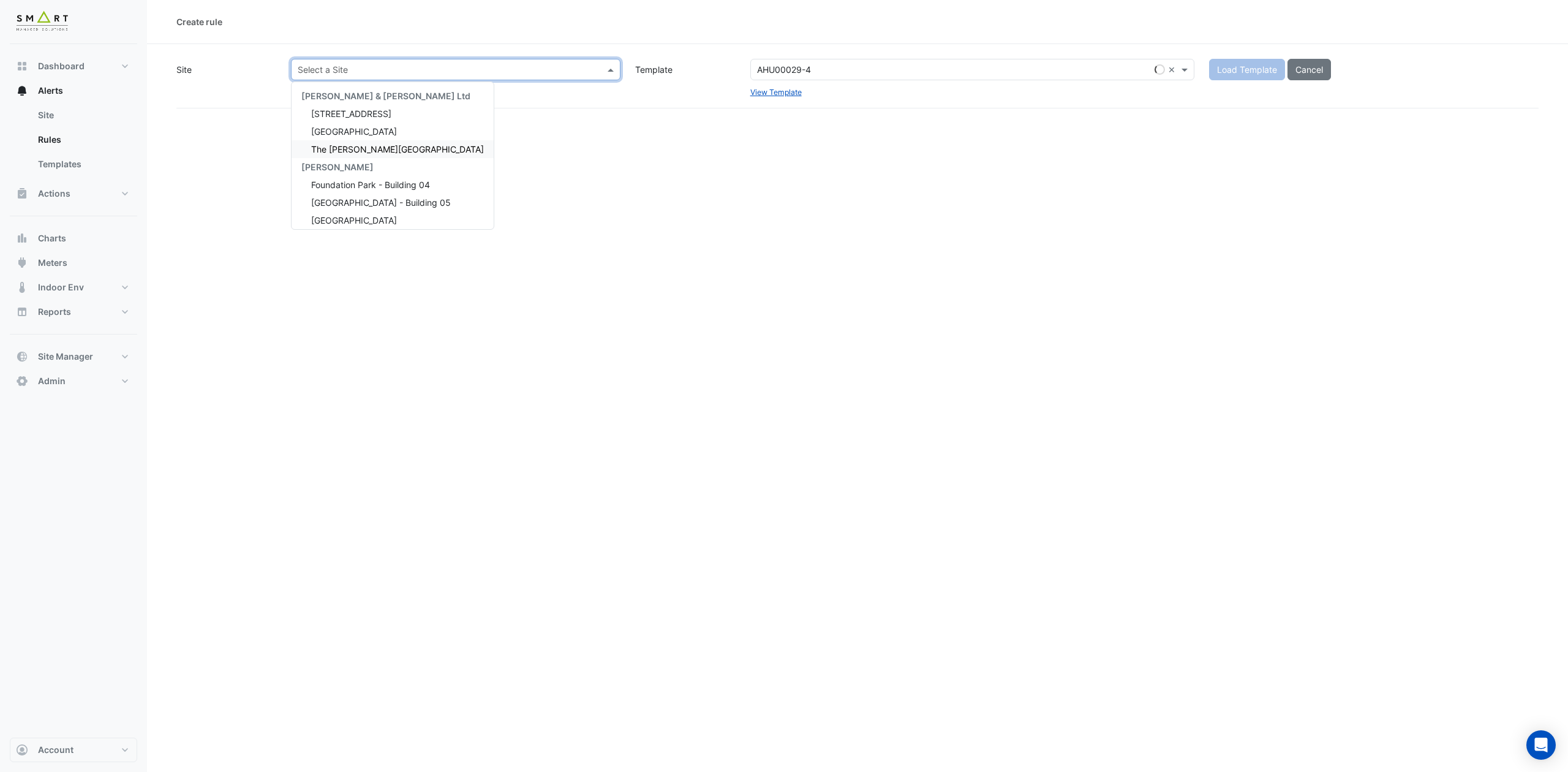
click at [379, 145] on span "The [PERSON_NAME][GEOGRAPHIC_DATA]" at bounding box center [398, 149] width 173 height 10
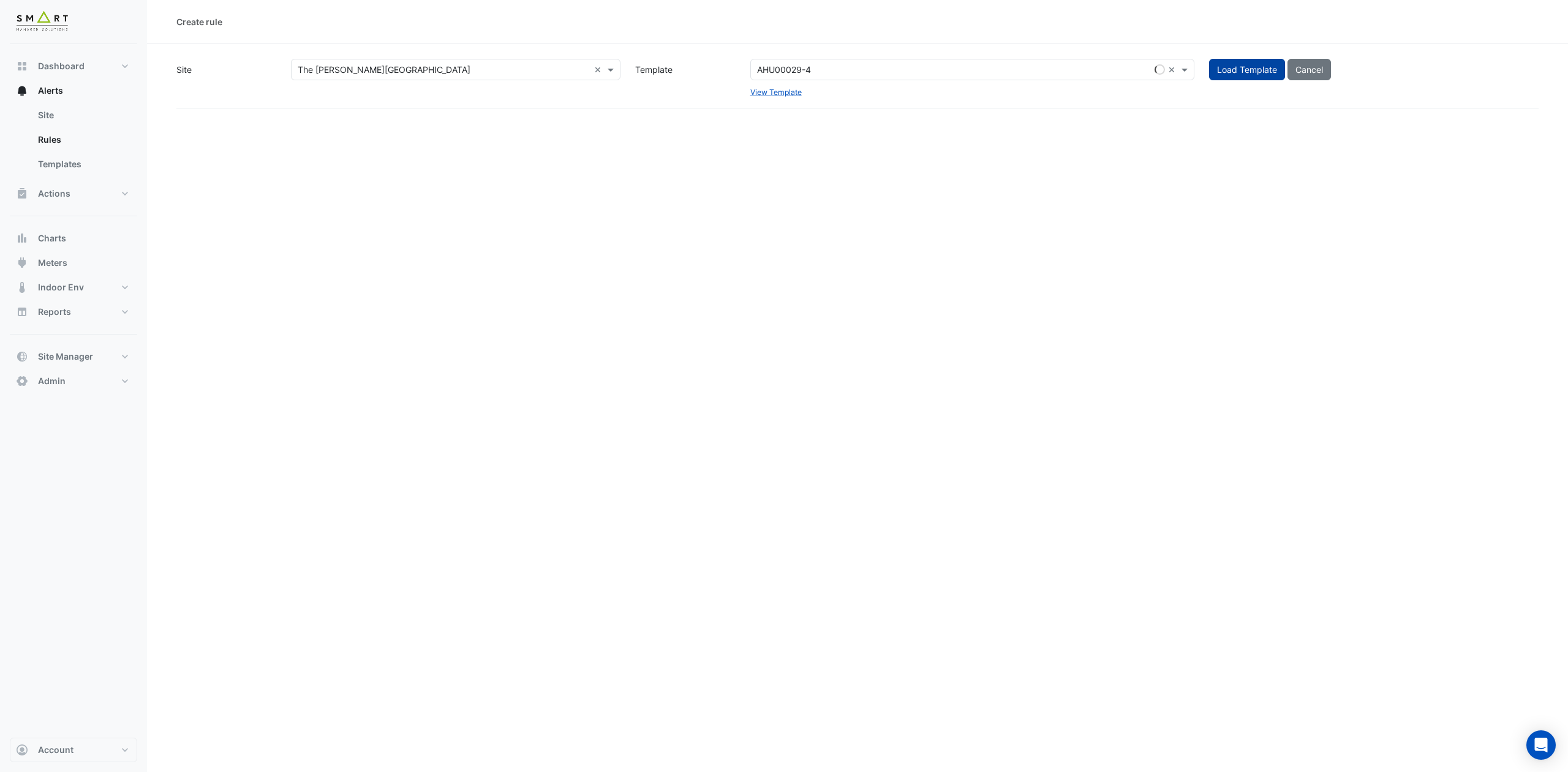
click at [1253, 67] on span "Load Template" at bounding box center [1247, 69] width 60 height 10
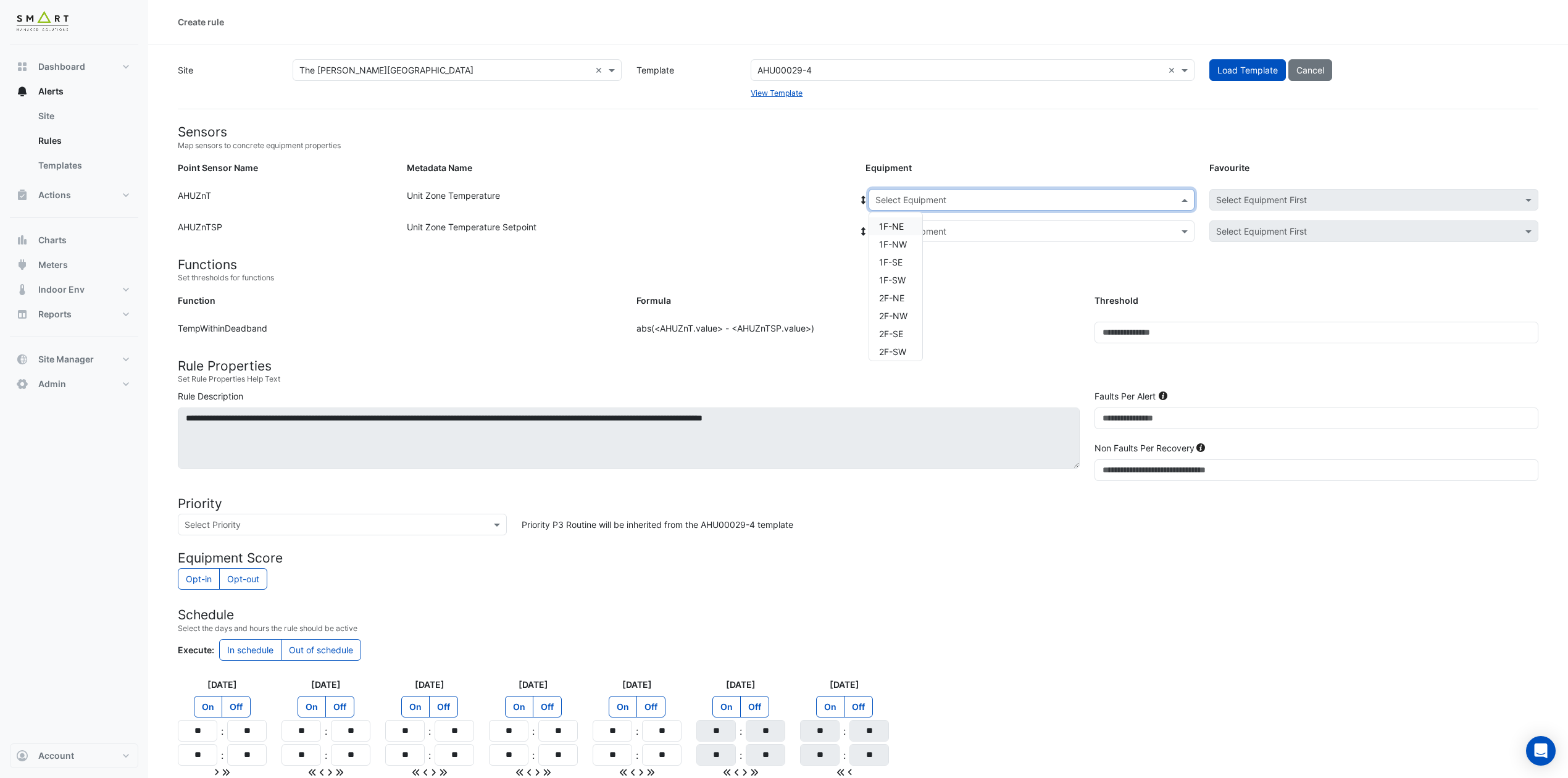
click at [1069, 201] on input "text" at bounding box center [1019, 201] width 288 height 13
click at [902, 220] on div "1F-NE" at bounding box center [896, 226] width 53 height 18
click at [921, 229] on input "text" at bounding box center [1019, 232] width 288 height 13
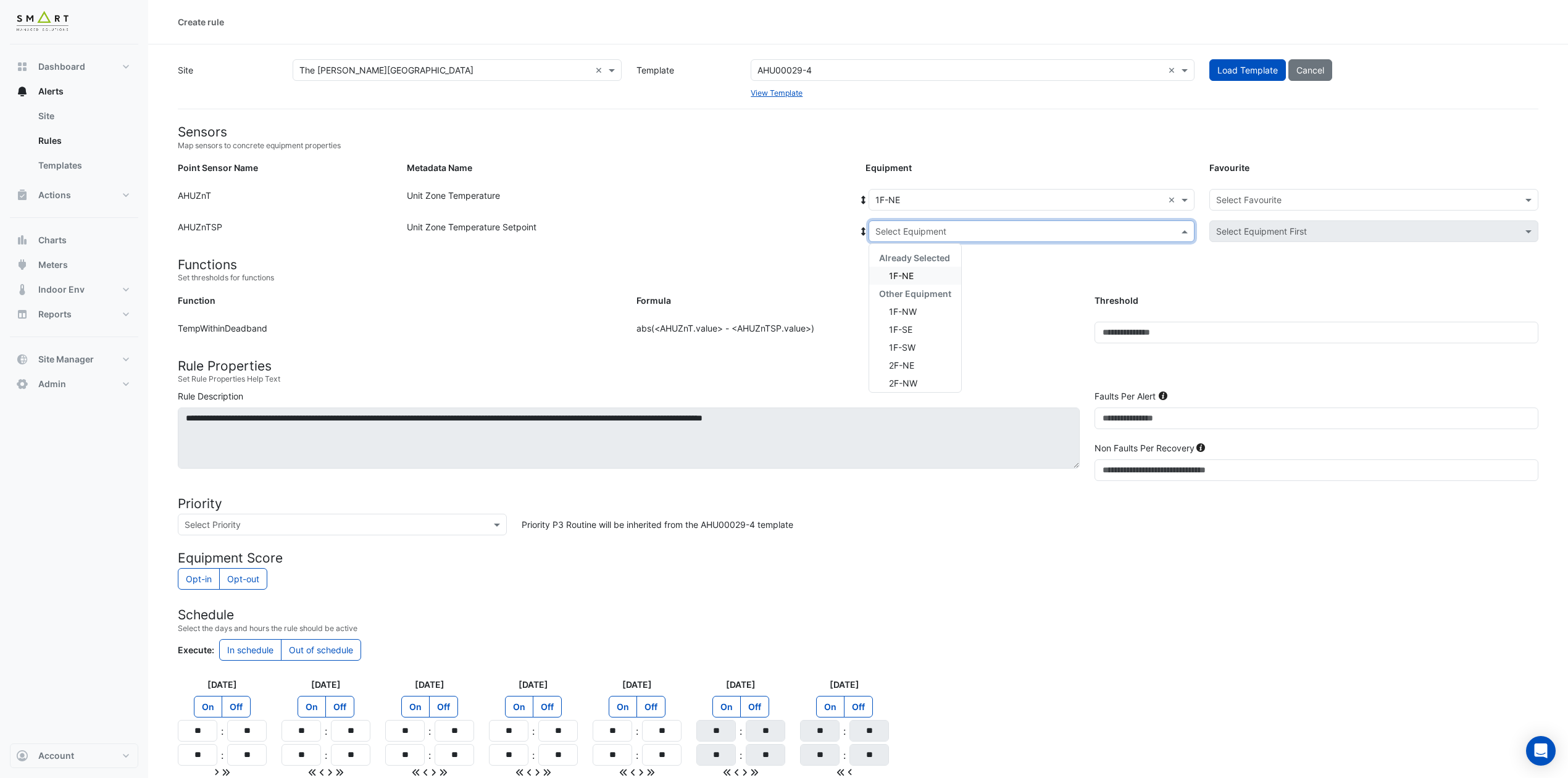
click at [904, 275] on span "1F-NE" at bounding box center [902, 275] width 25 height 10
click at [1263, 199] on input "text" at bounding box center [1361, 201] width 291 height 13
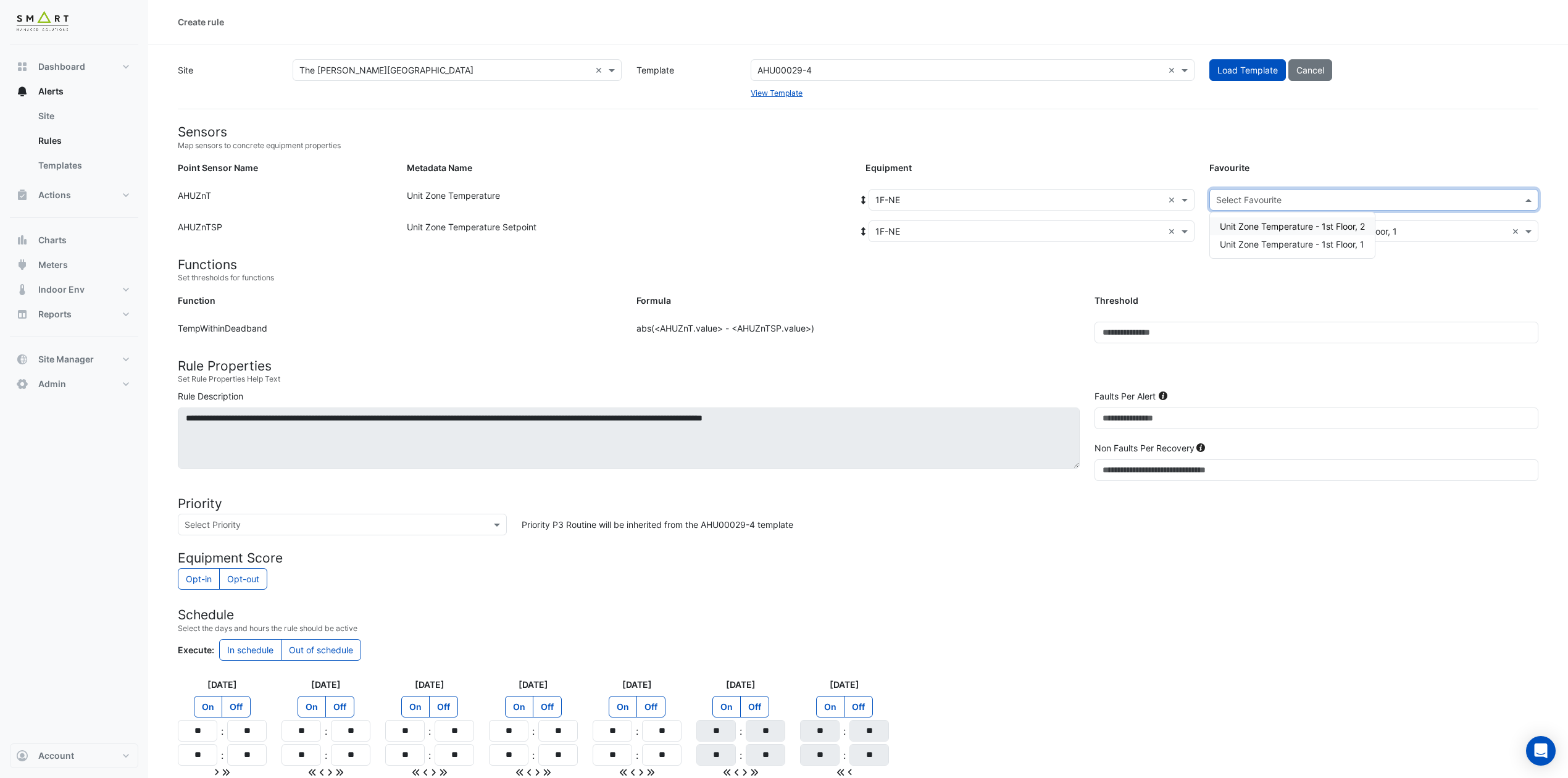
click at [1255, 222] on span "Unit Zone Temperature - 1st Floor, 2" at bounding box center [1292, 226] width 145 height 10
select select
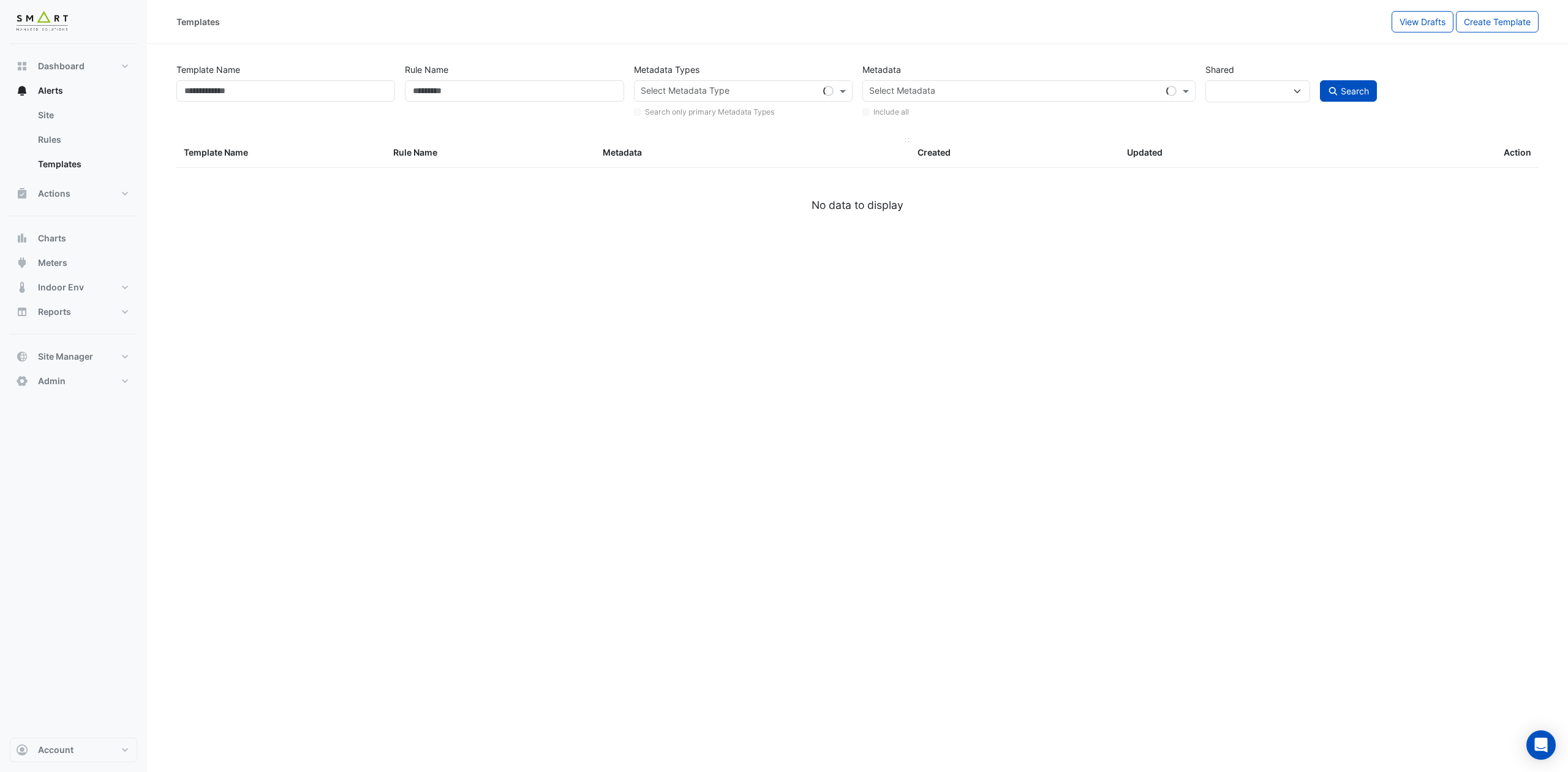
type input "**********"
select select
select select "***"
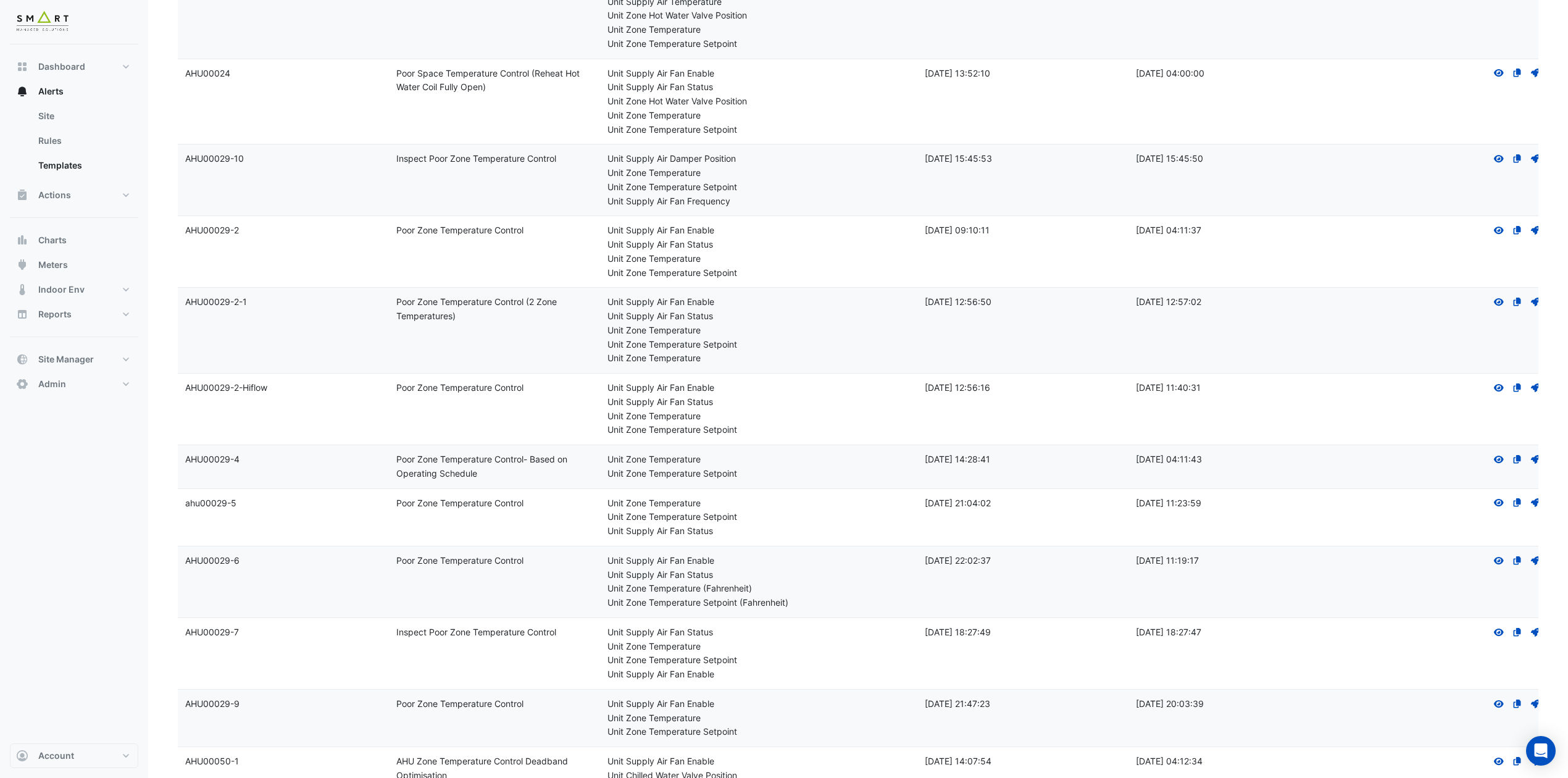
scroll to position [247, 0]
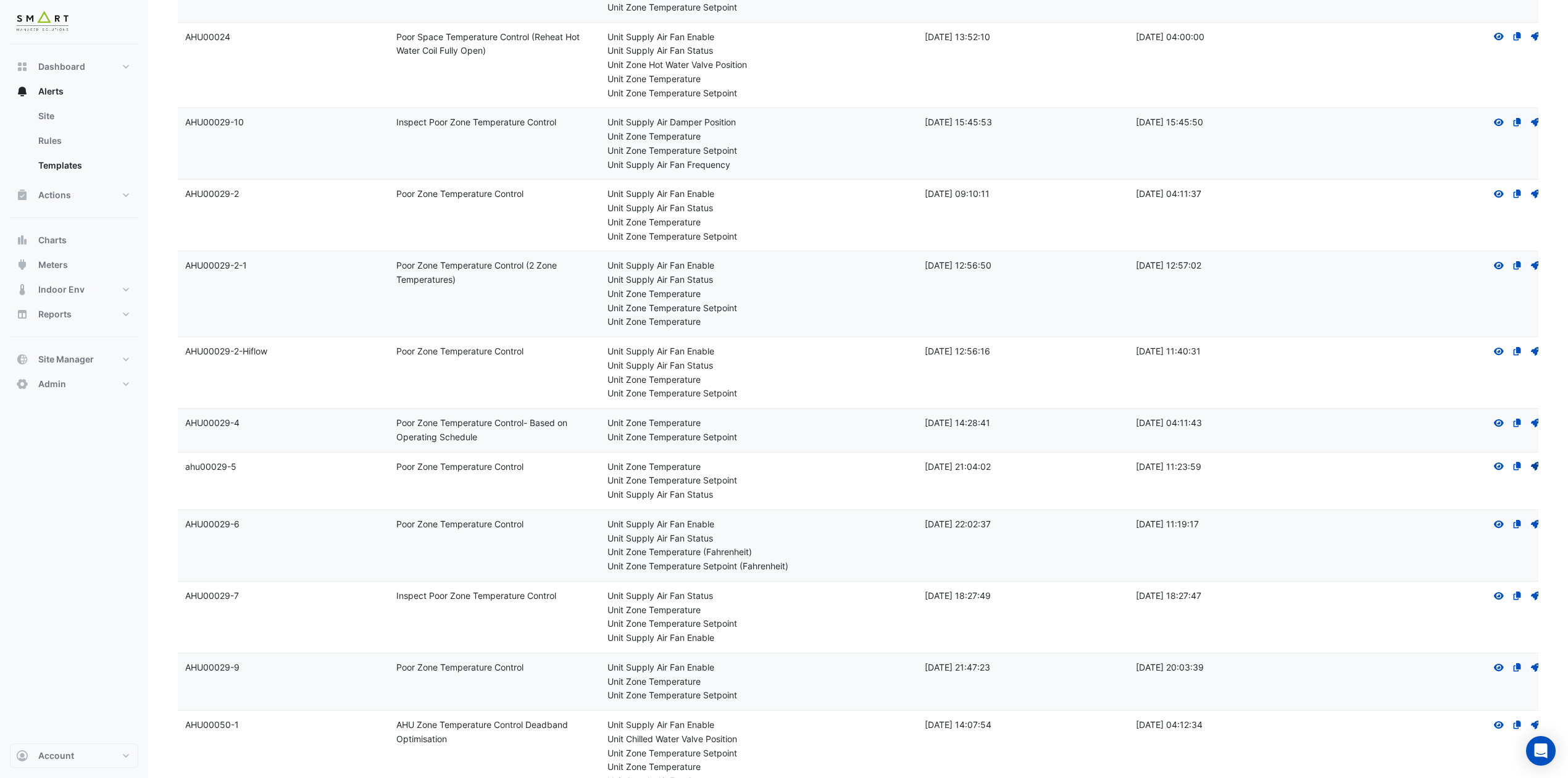
click at [1316, 469] on icon "Deploy" at bounding box center [1534, 466] width 11 height 9
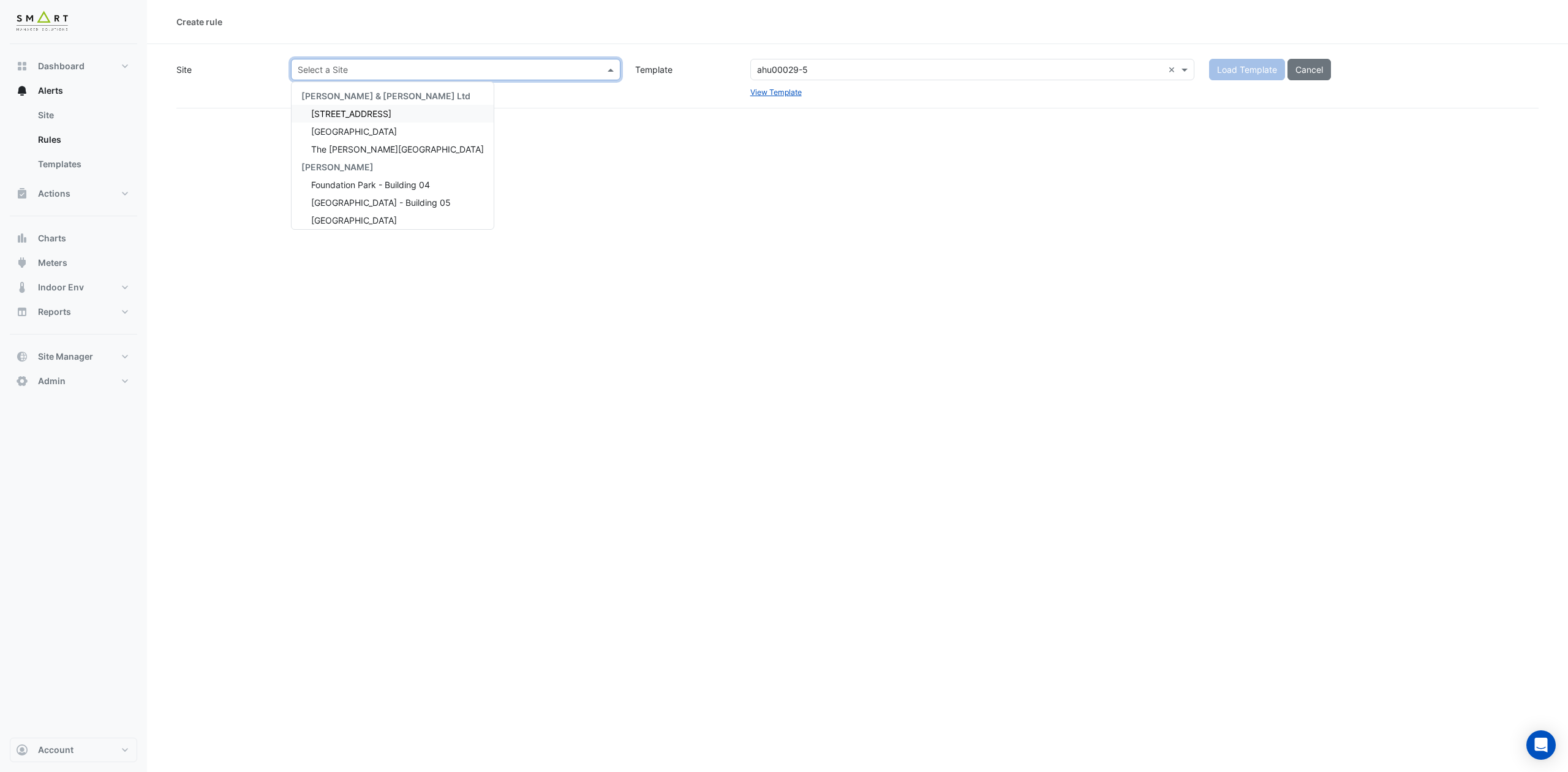
click at [559, 66] on input "text" at bounding box center [443, 71] width 292 height 13
click at [363, 150] on span "The [PERSON_NAME][GEOGRAPHIC_DATA]" at bounding box center [398, 149] width 173 height 10
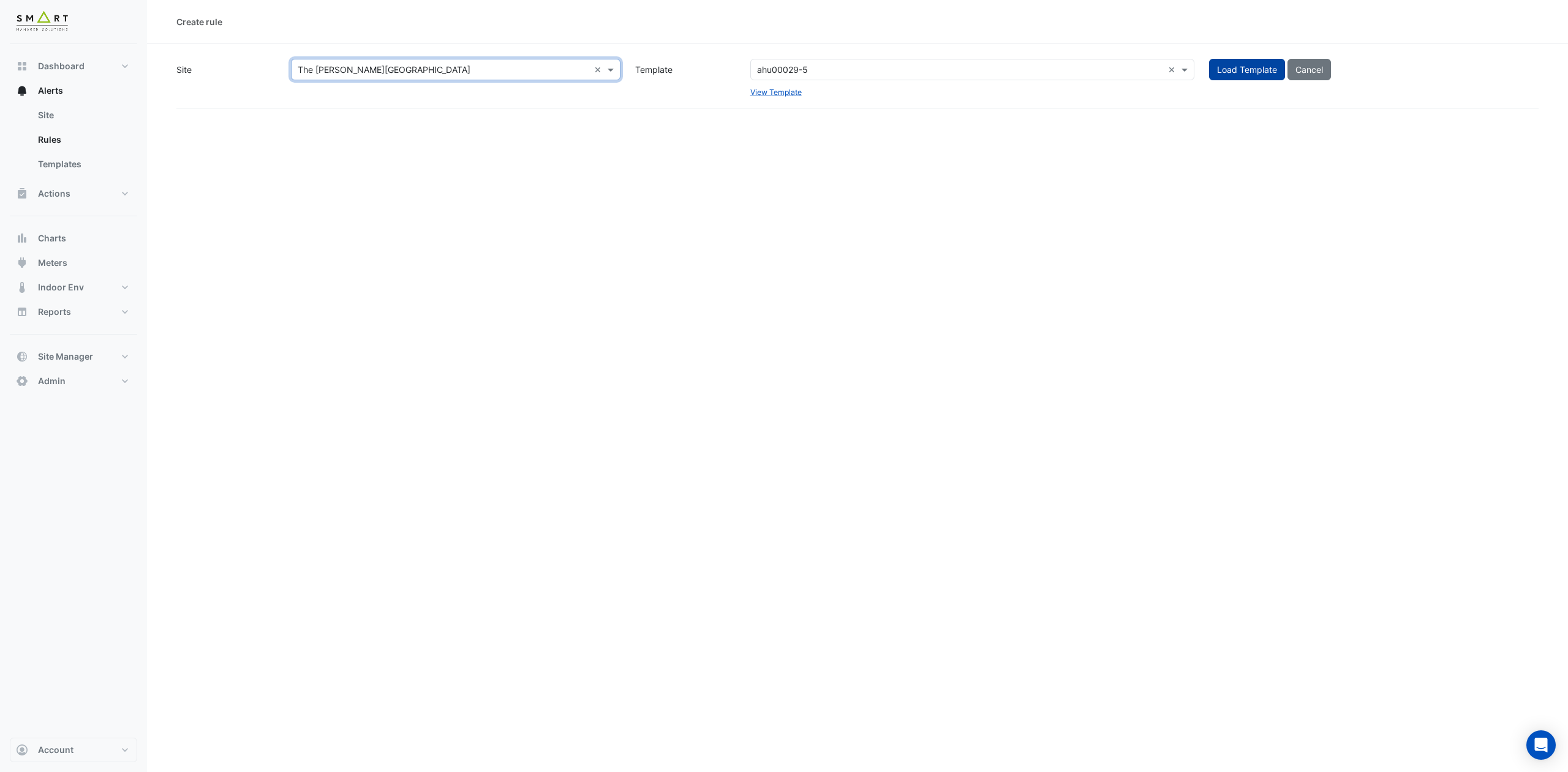
click at [1231, 68] on span "Load Template" at bounding box center [1247, 69] width 60 height 10
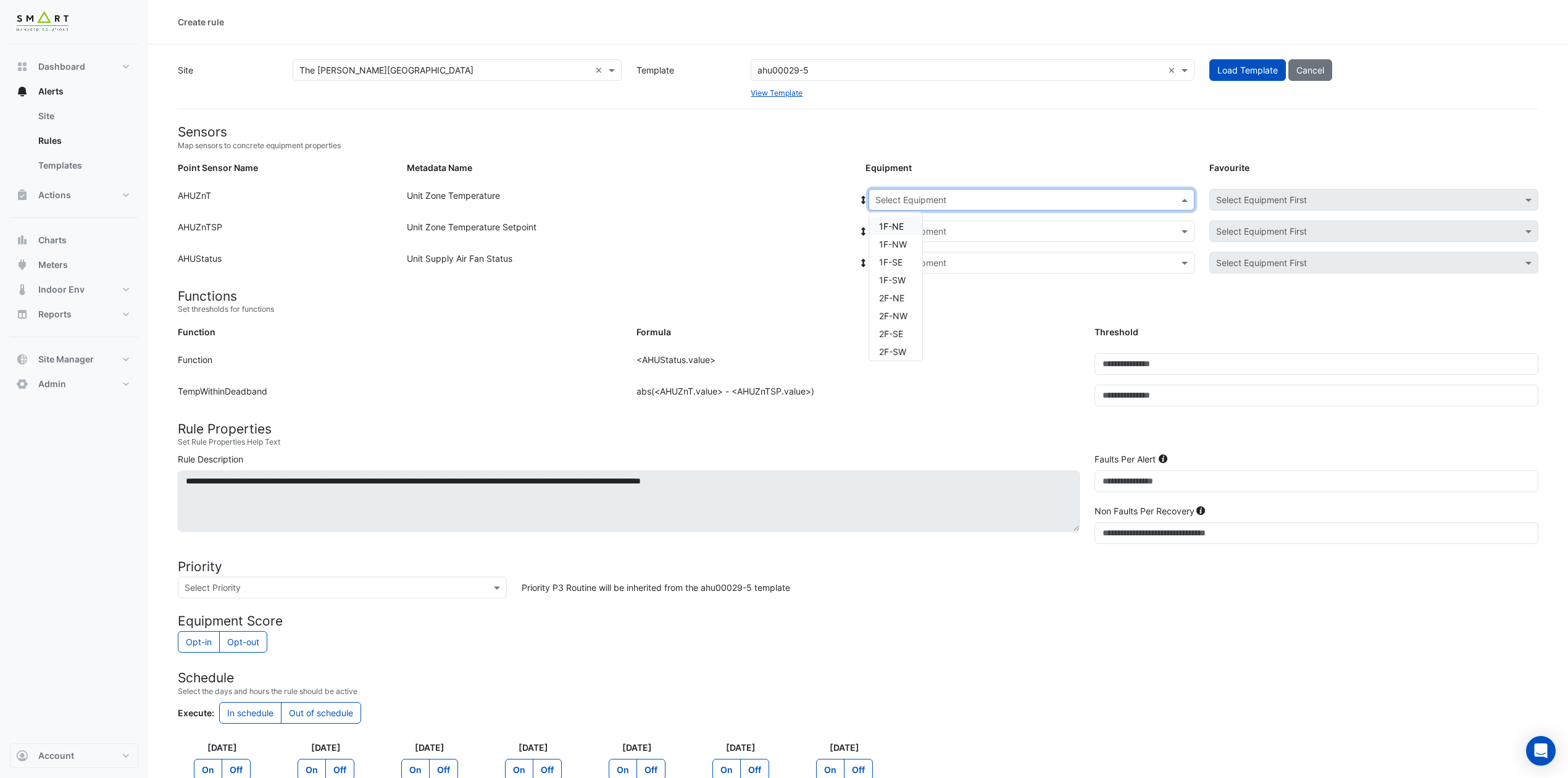
click at [1025, 210] on div "Select Equipment" at bounding box center [1031, 199] width 326 height 21
click at [897, 223] on span "1F-NE" at bounding box center [891, 226] width 25 height 10
click at [959, 226] on input "text" at bounding box center [1019, 232] width 288 height 13
click at [920, 277] on div "1F-NE" at bounding box center [915, 275] width 92 height 18
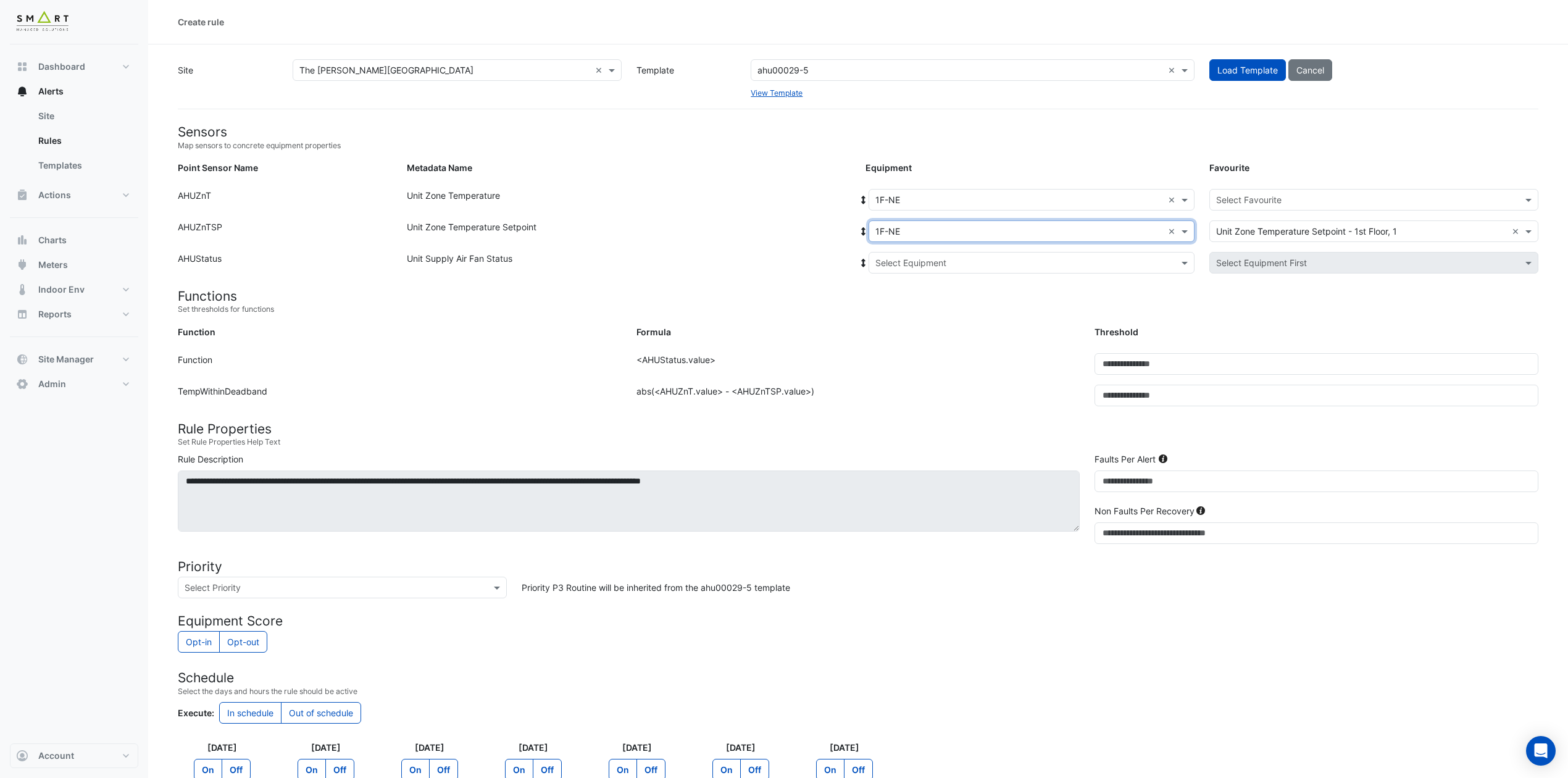
click at [983, 258] on input "text" at bounding box center [1019, 264] width 288 height 13
click at [921, 304] on div "1F-NE" at bounding box center [915, 307] width 92 height 18
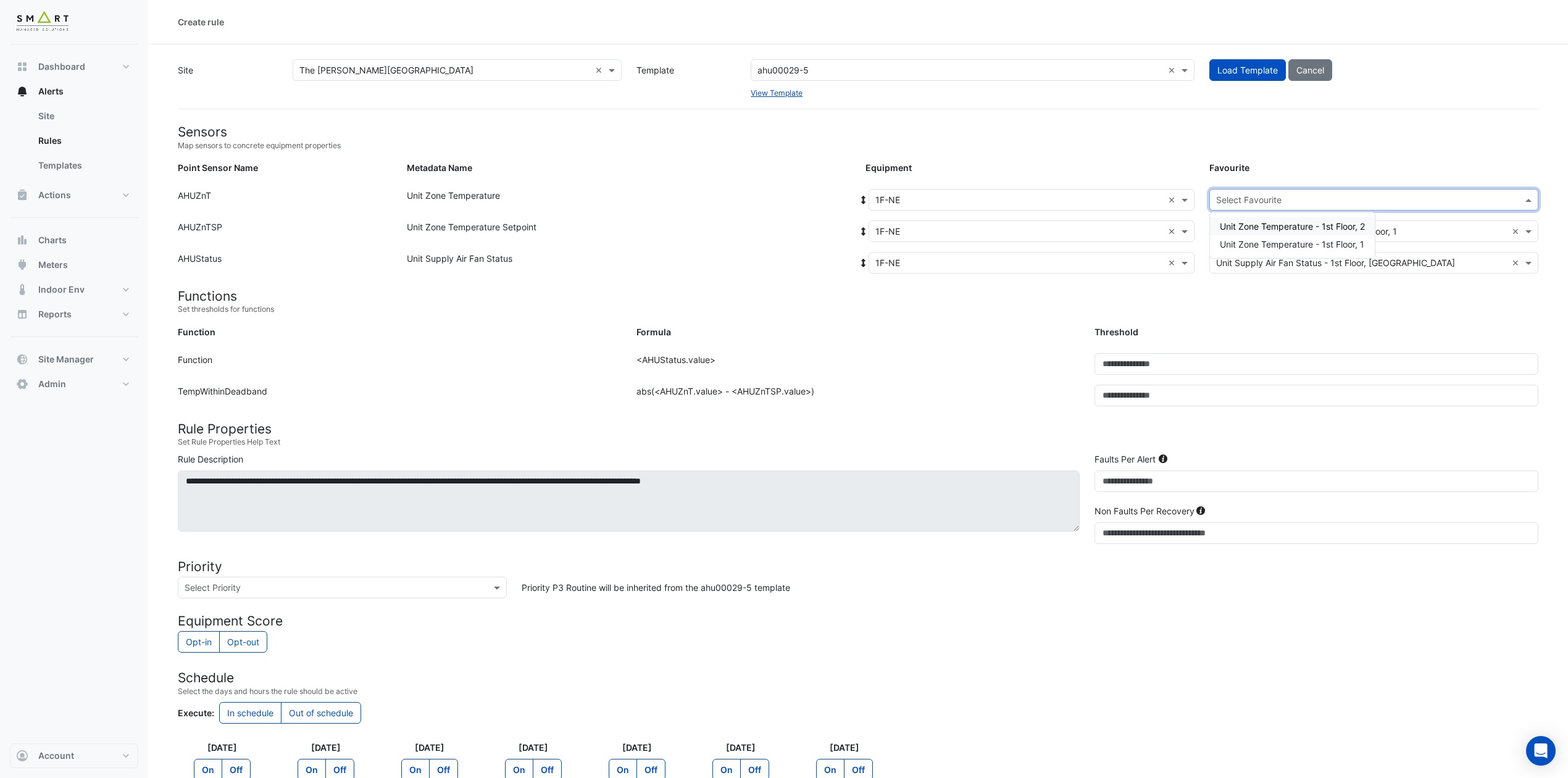
click at [1316, 202] on input "text" at bounding box center [1361, 201] width 291 height 13
click at [1316, 226] on span "Unit Zone Temperature - 1st Floor, 2" at bounding box center [1292, 226] width 145 height 10
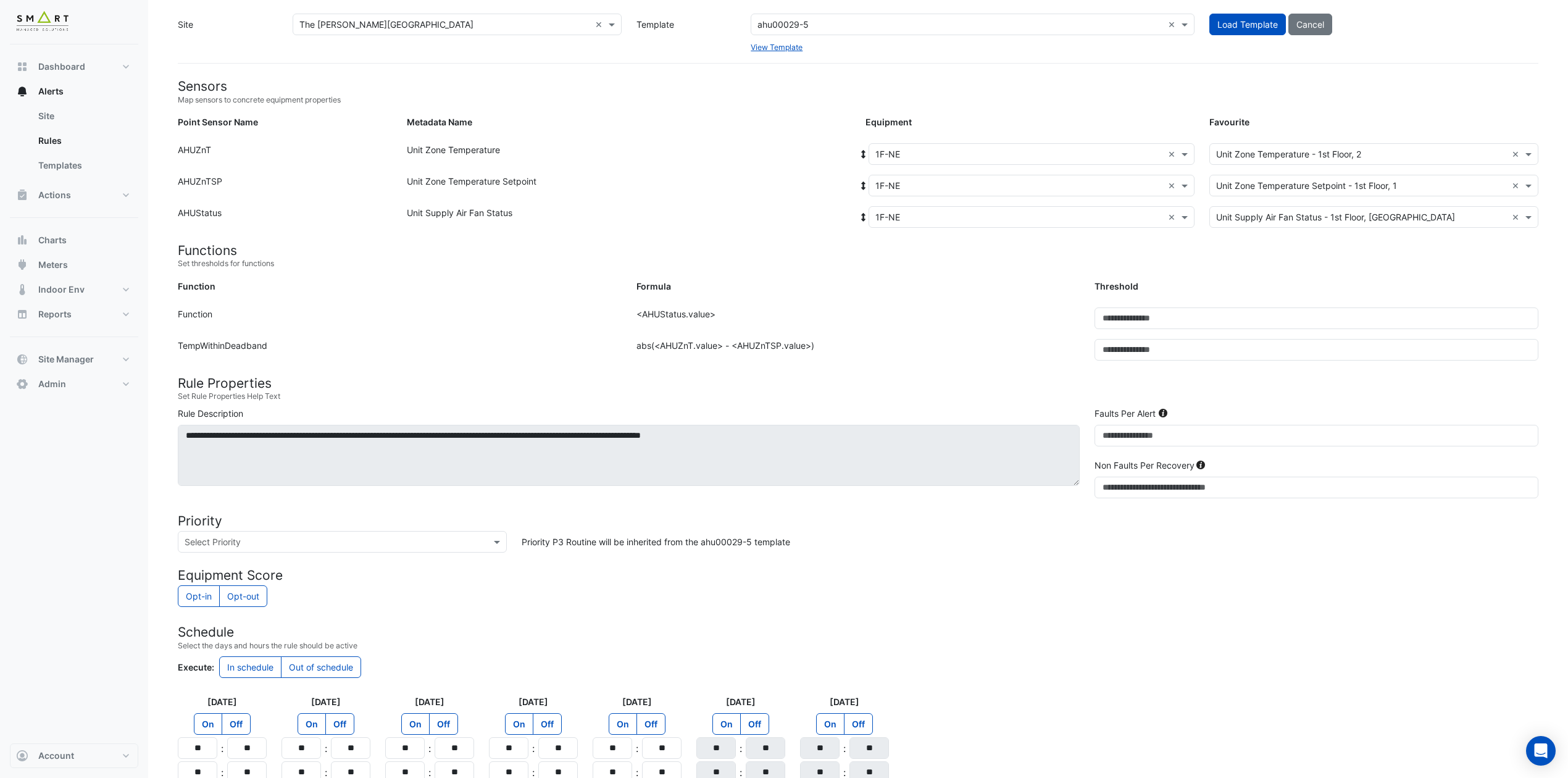
scroll to position [14, 0]
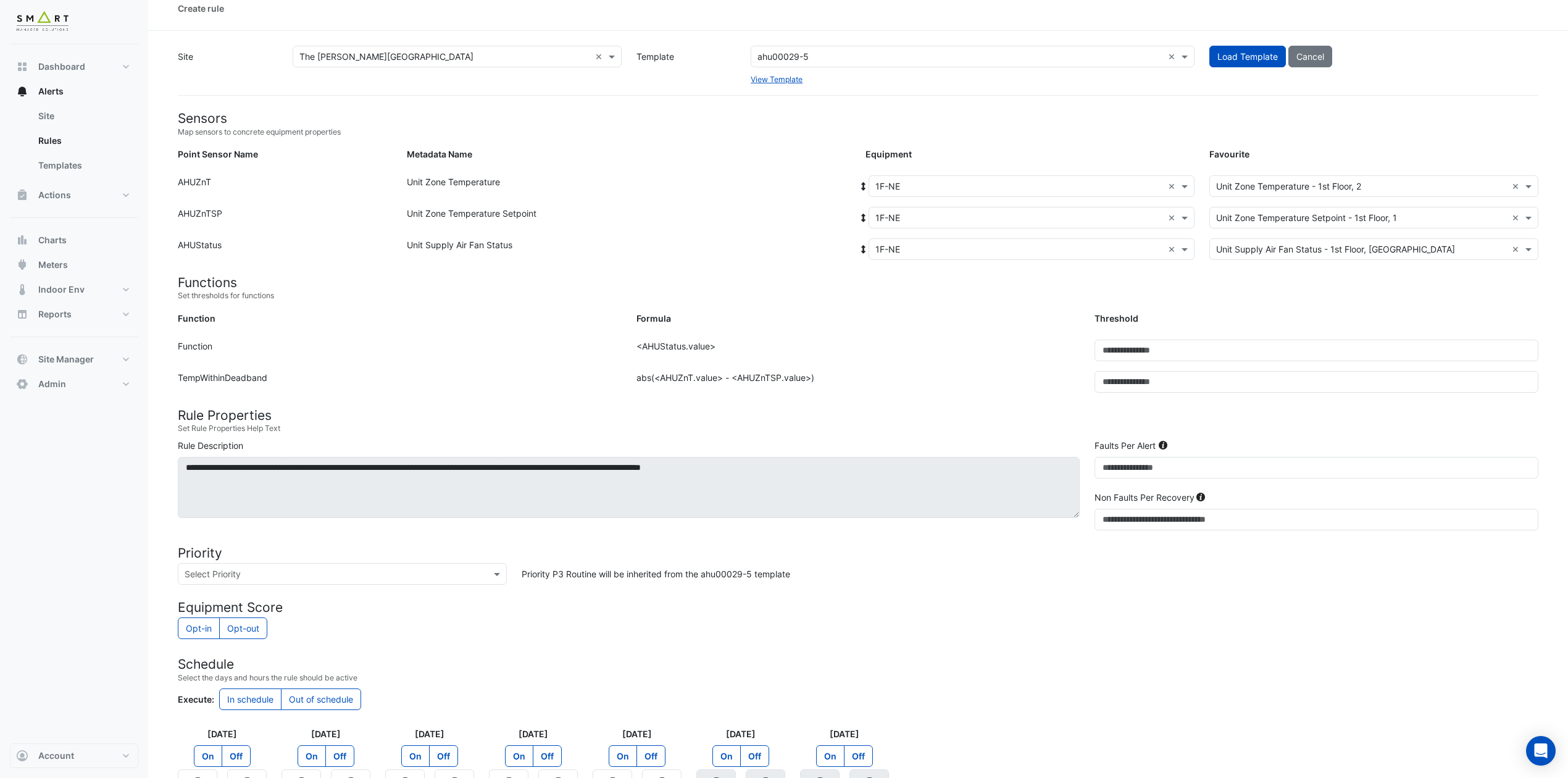
click at [1316, 222] on input "text" at bounding box center [1361, 218] width 291 height 13
click at [1057, 306] on form "Sensors Map sensors to concrete equipment properties Point Sensor Name Metadata…" at bounding box center [858, 520] width 1360 height 819
click at [1316, 182] on input "text" at bounding box center [1361, 187] width 291 height 13
click at [980, 329] on form "Sensors Map sensors to concrete equipment properties Point Sensor Name Metadata…" at bounding box center [858, 520] width 1360 height 819
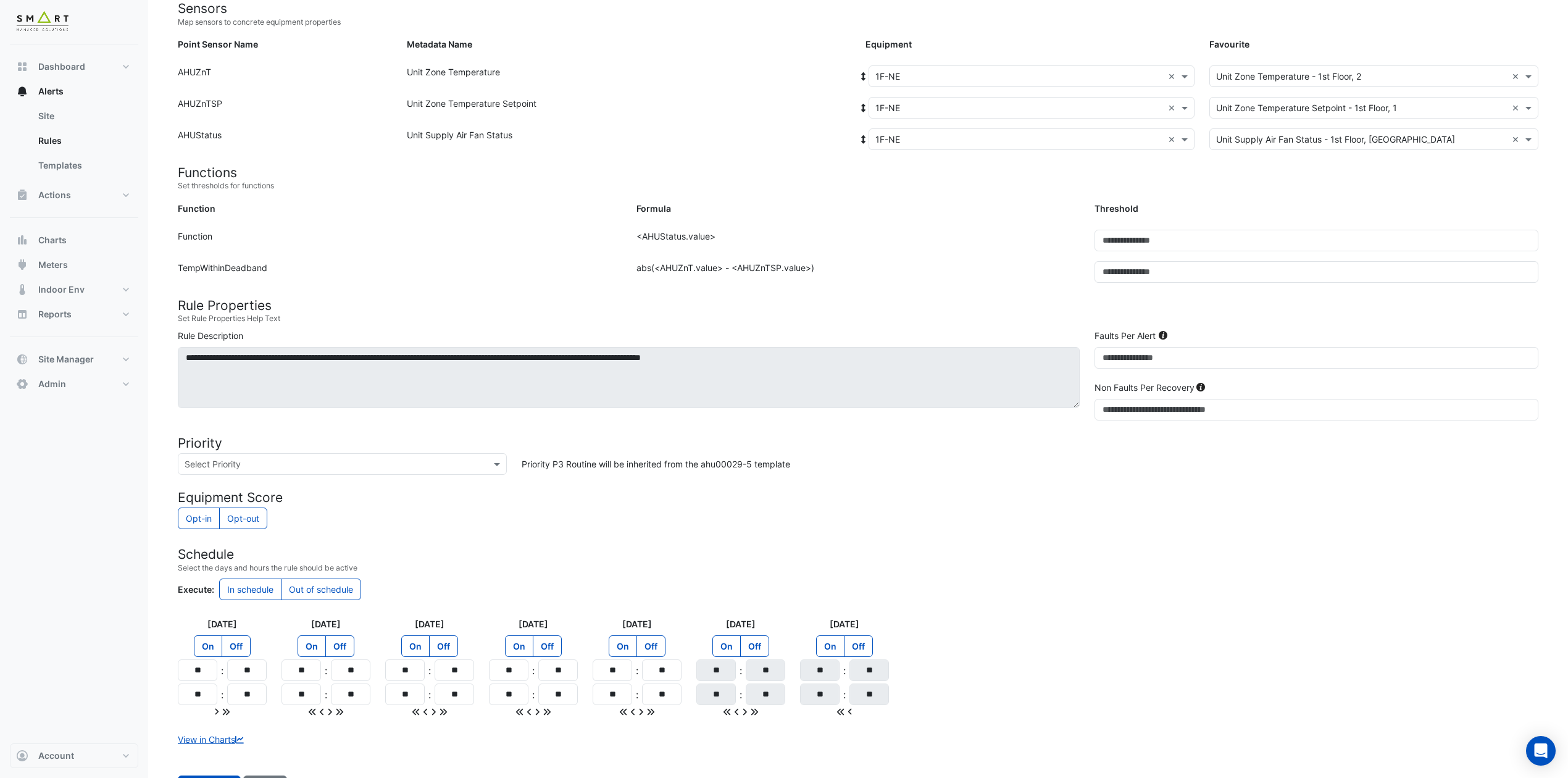
scroll to position [179, 0]
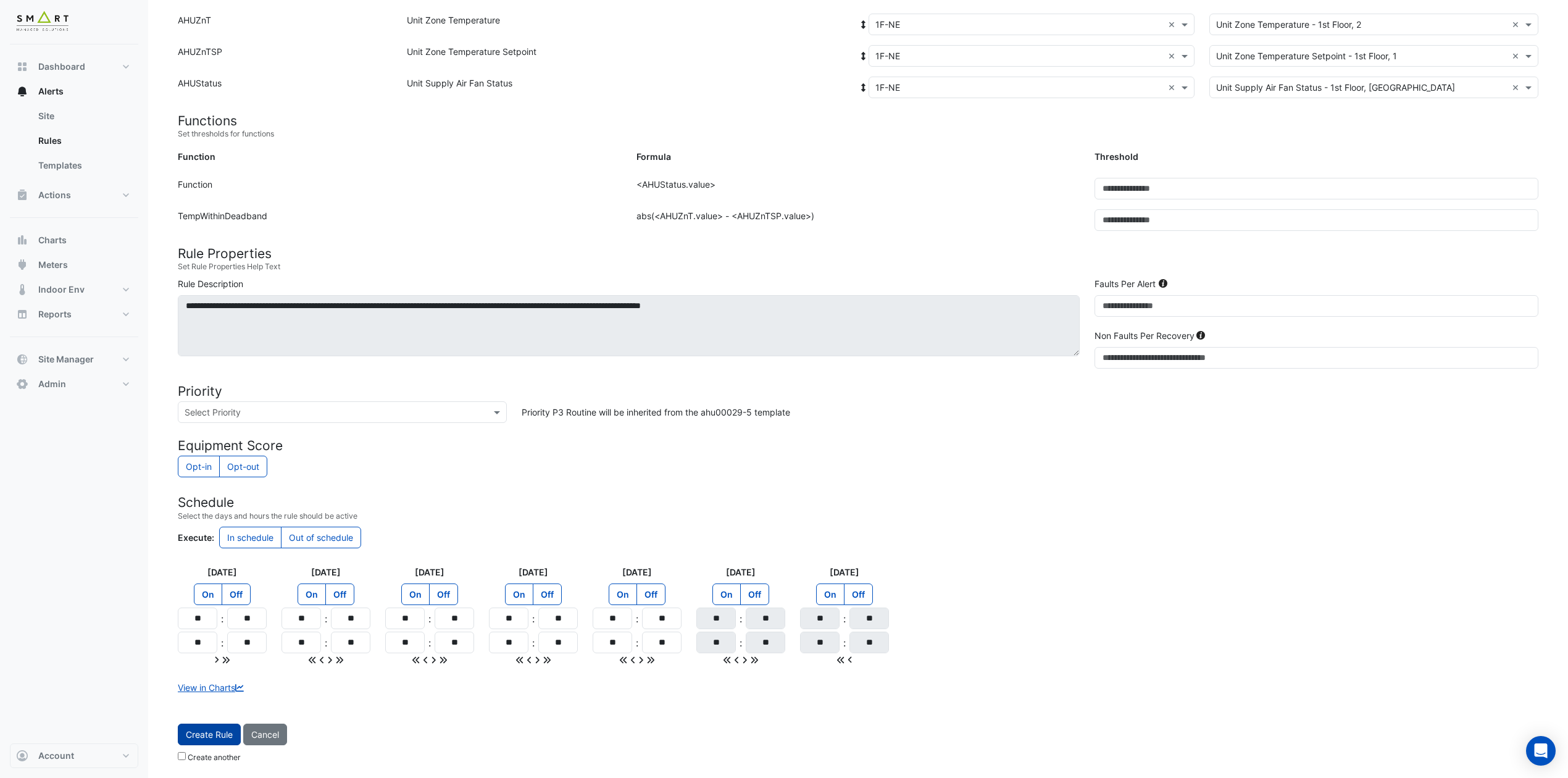
click at [211, 648] on button "Create Rule" at bounding box center [209, 734] width 63 height 21
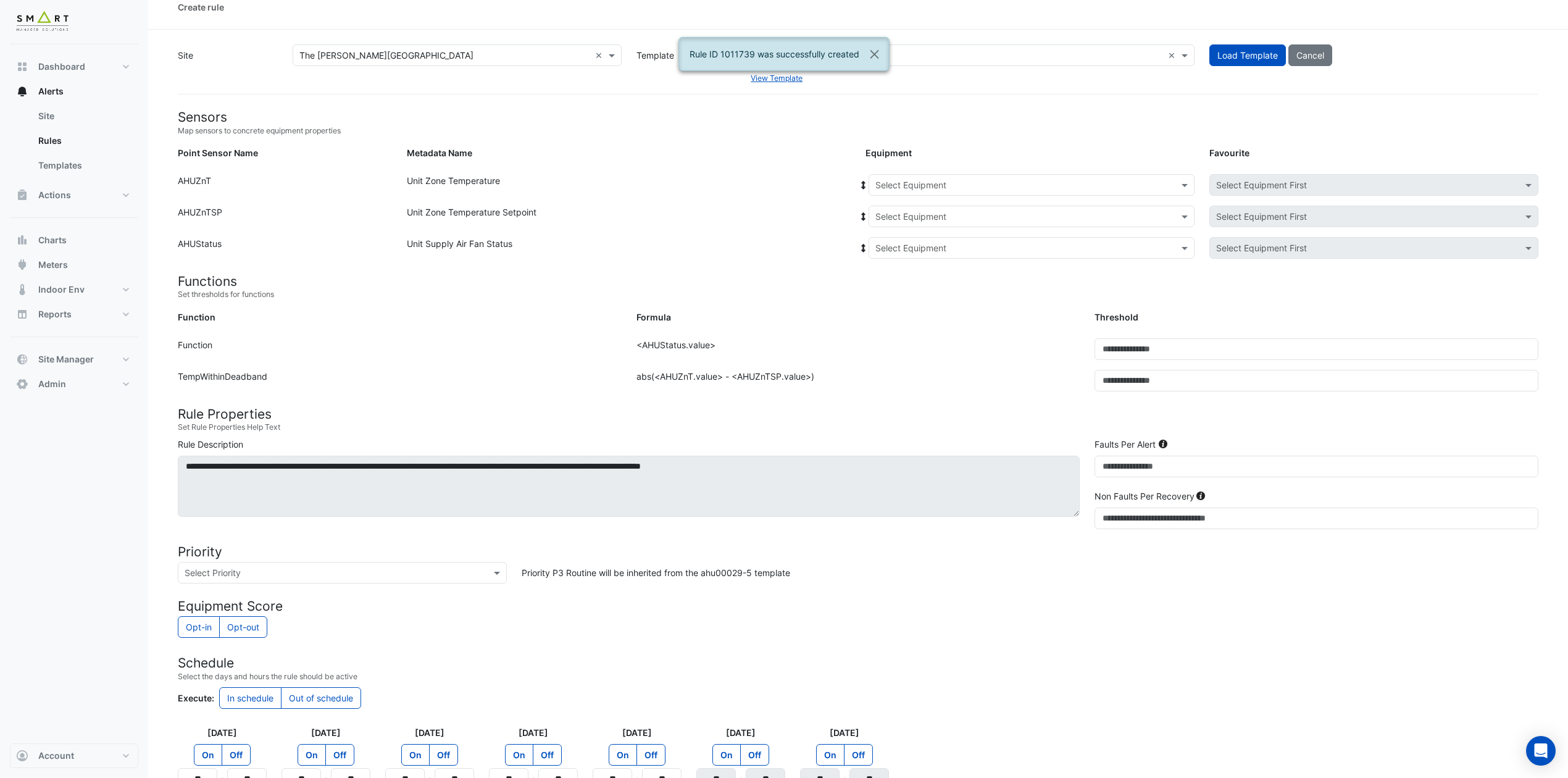
scroll to position [14, 0]
click at [1022, 185] on input "text" at bounding box center [1019, 187] width 288 height 13
click at [887, 210] on span "1F-NE" at bounding box center [891, 212] width 25 height 10
click at [900, 213] on input "text" at bounding box center [1019, 218] width 288 height 13
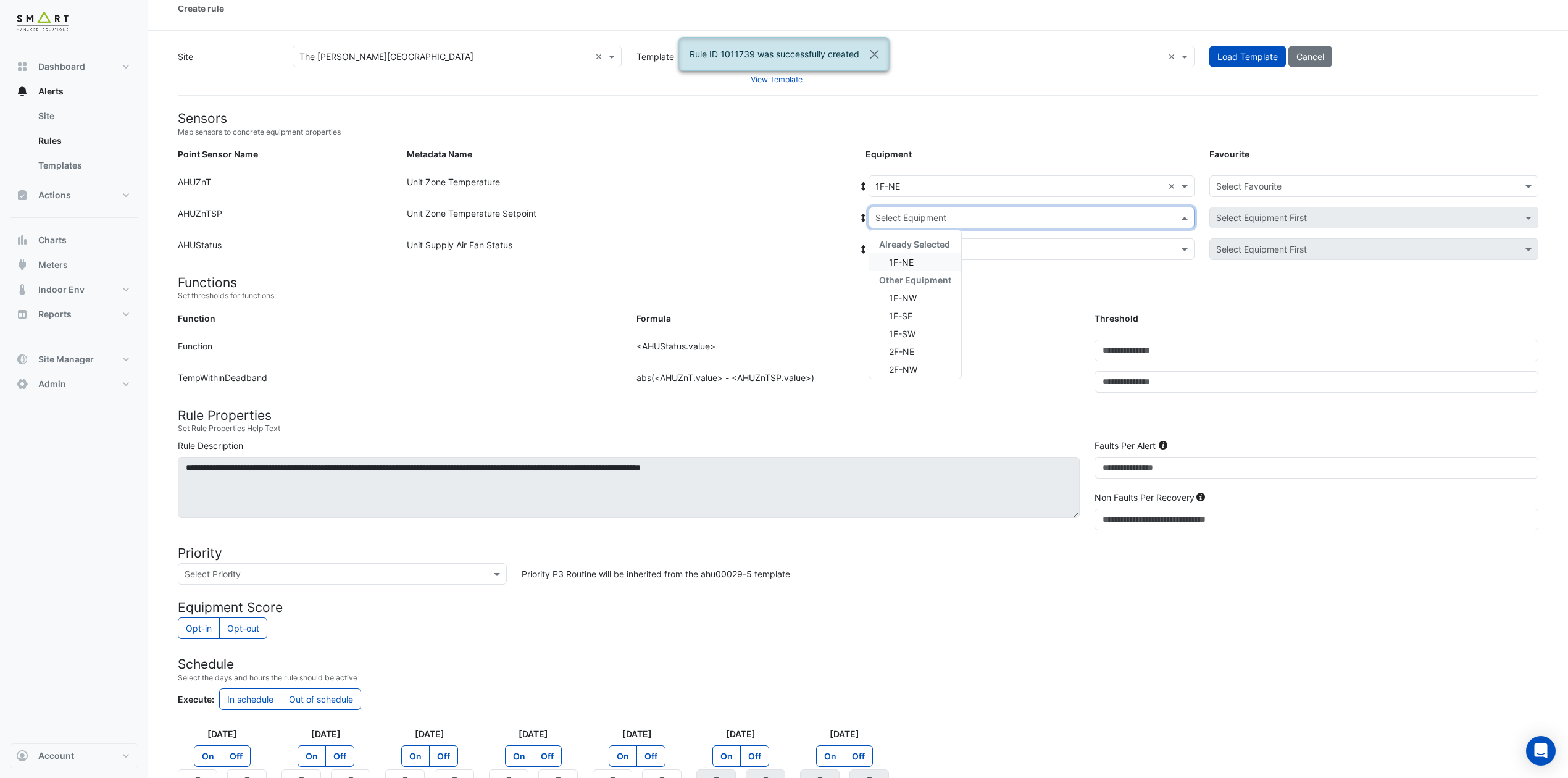
click at [894, 260] on span "1F-NE" at bounding box center [902, 262] width 25 height 10
click at [926, 245] on input "text" at bounding box center [1019, 250] width 288 height 13
click at [902, 294] on span "1F-NE" at bounding box center [902, 294] width 25 height 10
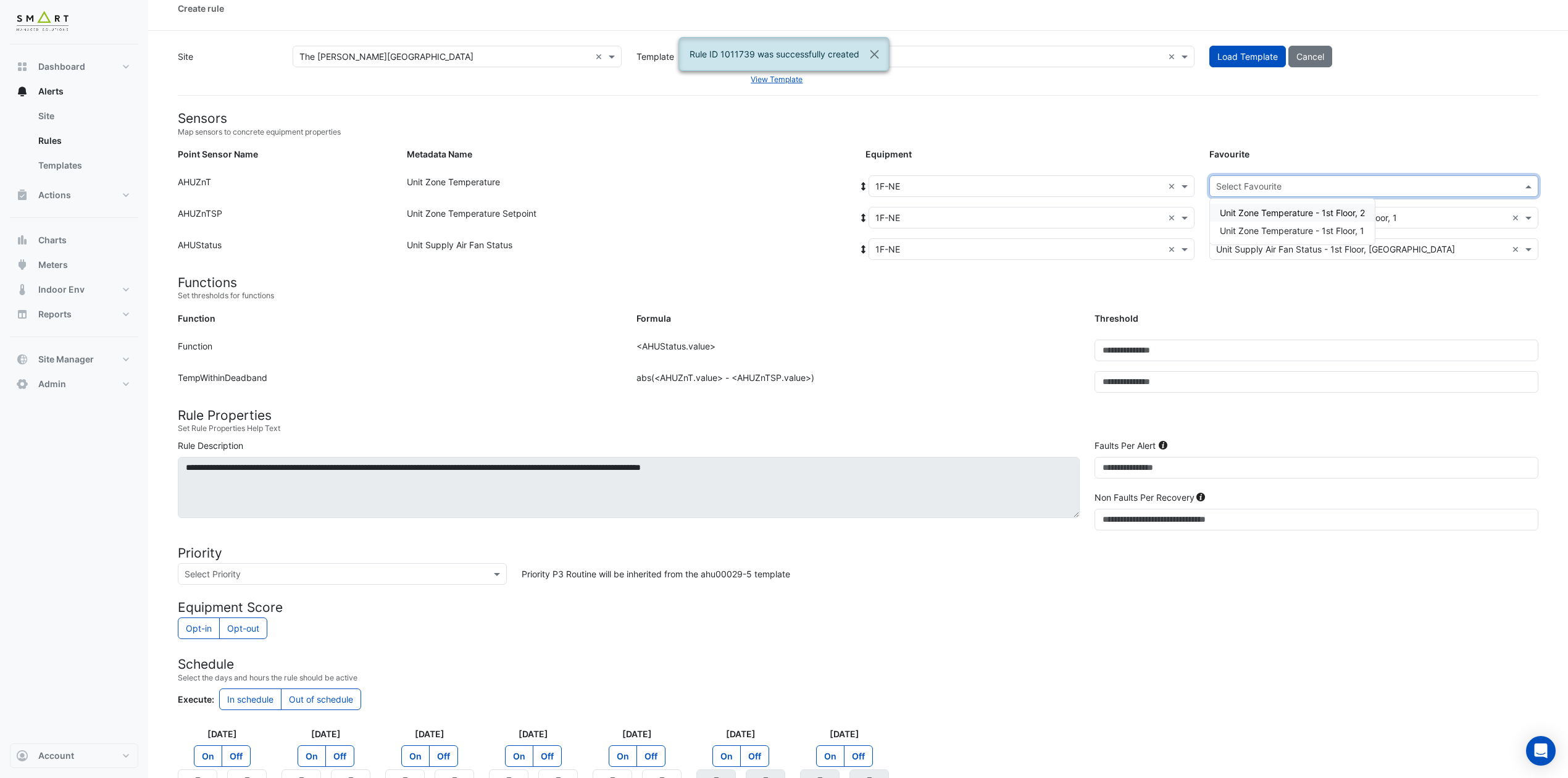
click at [1289, 186] on input "text" at bounding box center [1361, 187] width 291 height 13
click at [1312, 213] on span "Unit Zone Temperature - 1st Floor, 2" at bounding box center [1292, 212] width 145 height 10
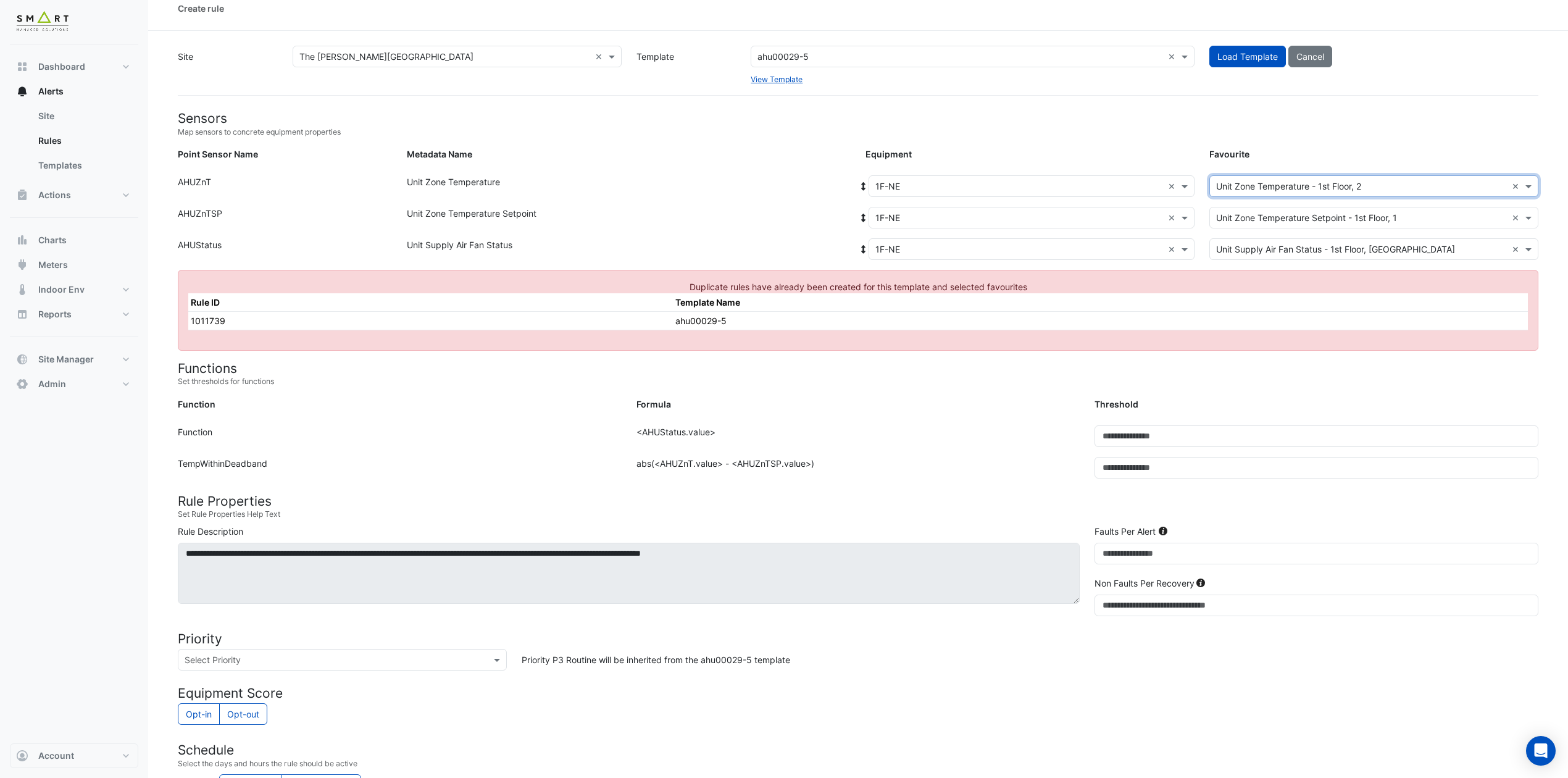
click at [1316, 187] on input "text" at bounding box center [1361, 187] width 291 height 13
click at [1316, 230] on span "Unit Zone Temperature - 1st Floor, 1" at bounding box center [1291, 231] width 144 height 10
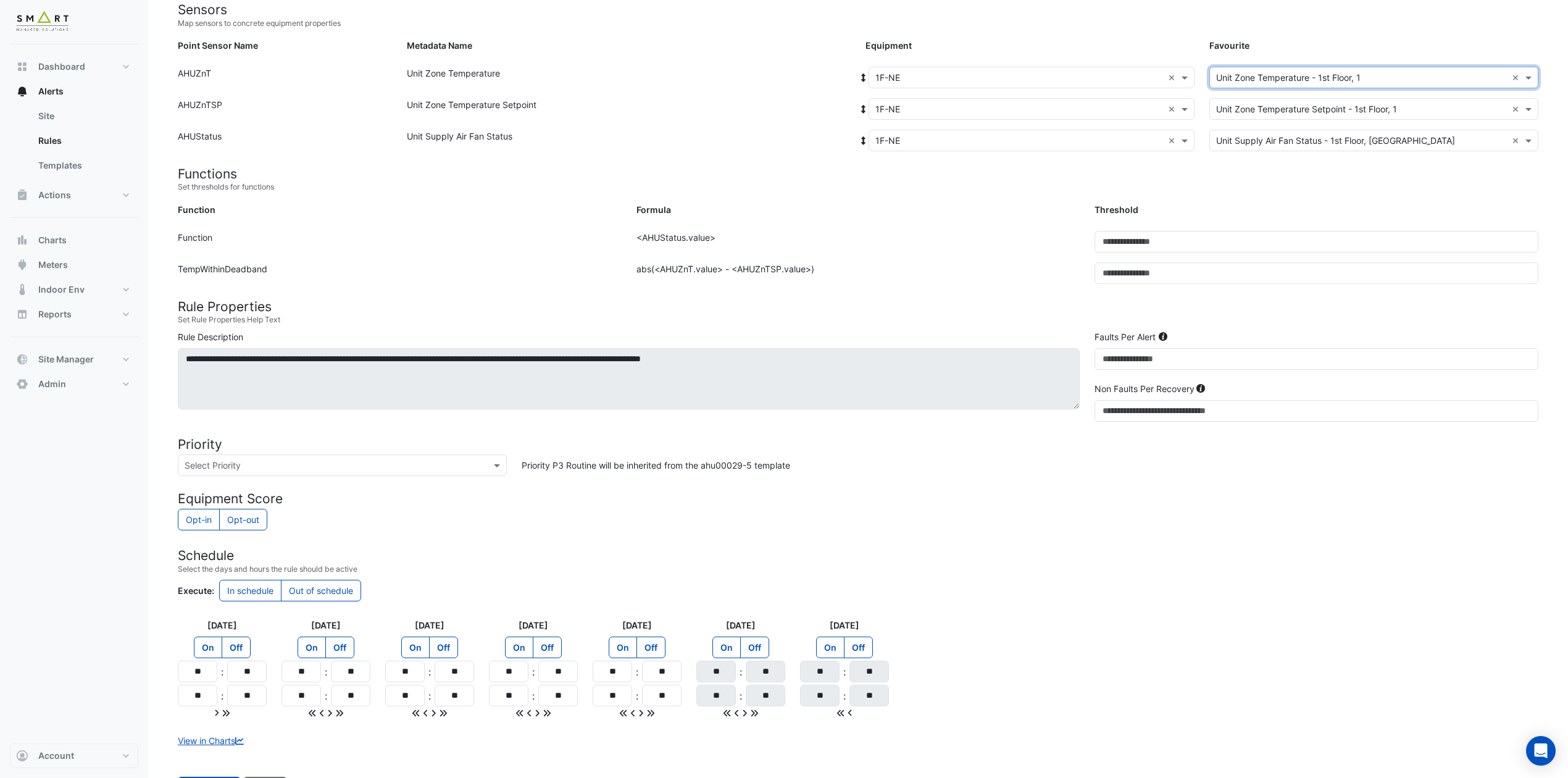
scroll to position [179, 0]
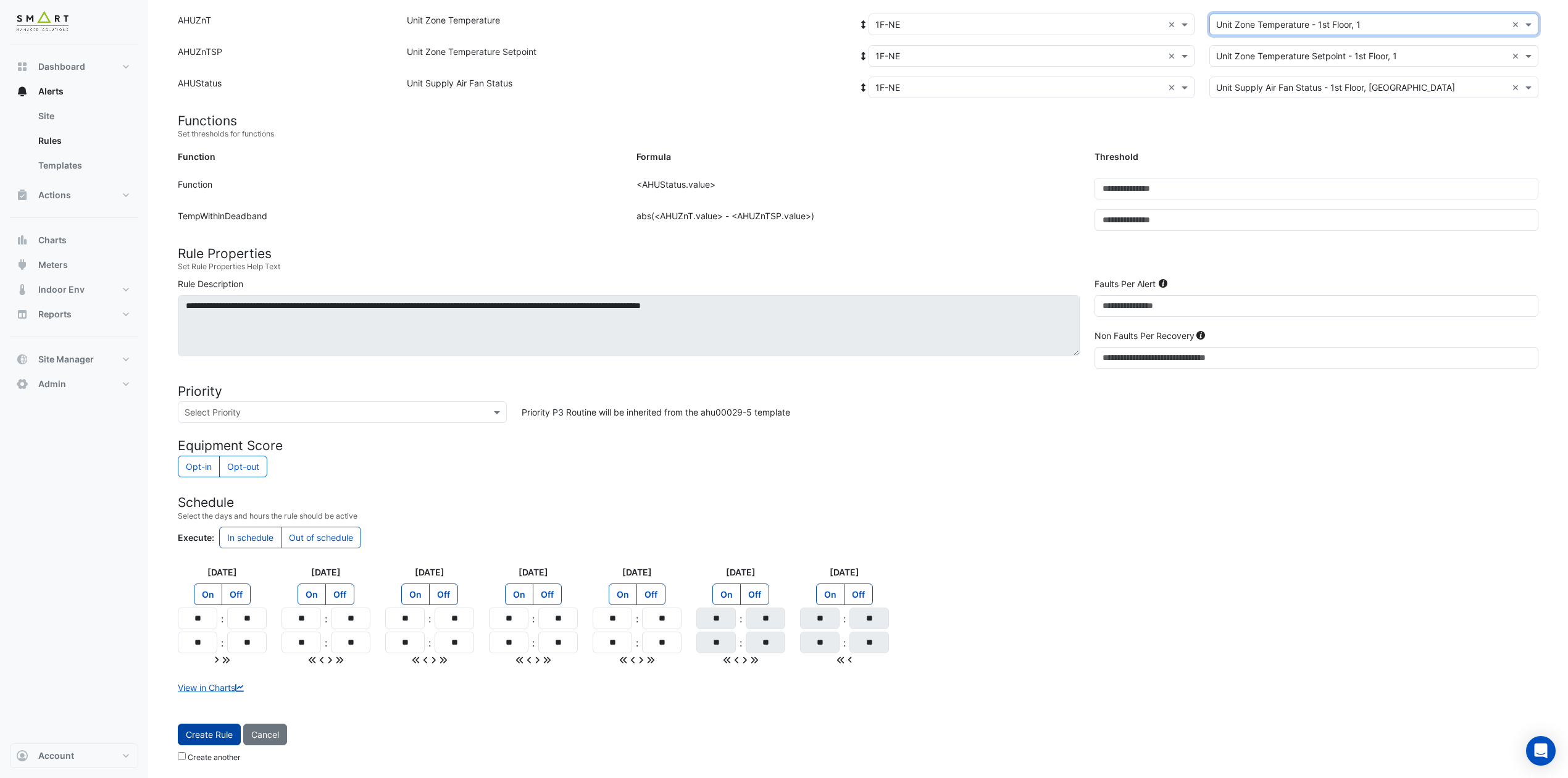
click at [213, 648] on span "Create Rule" at bounding box center [209, 734] width 47 height 10
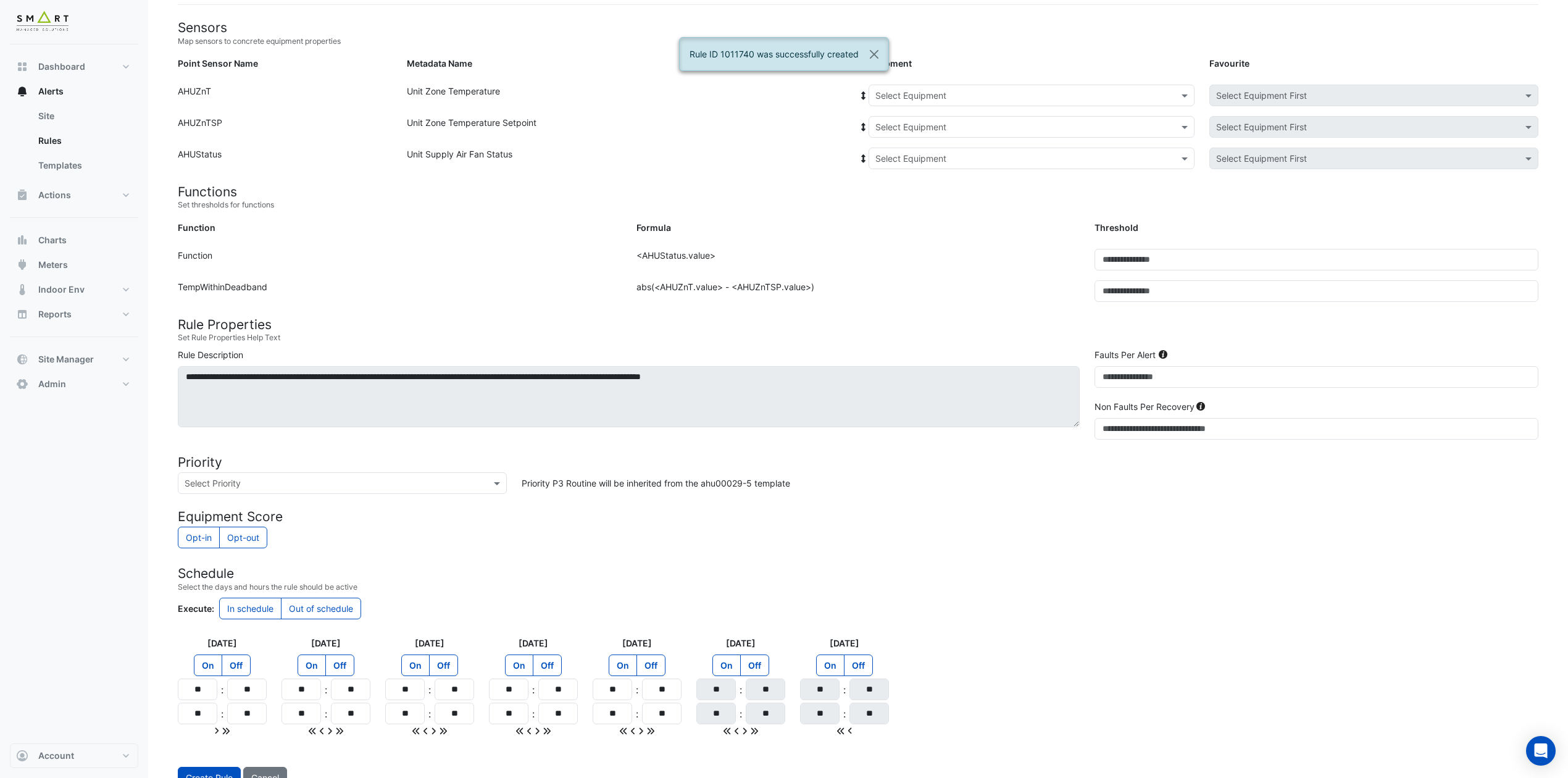
scroll to position [68, 0]
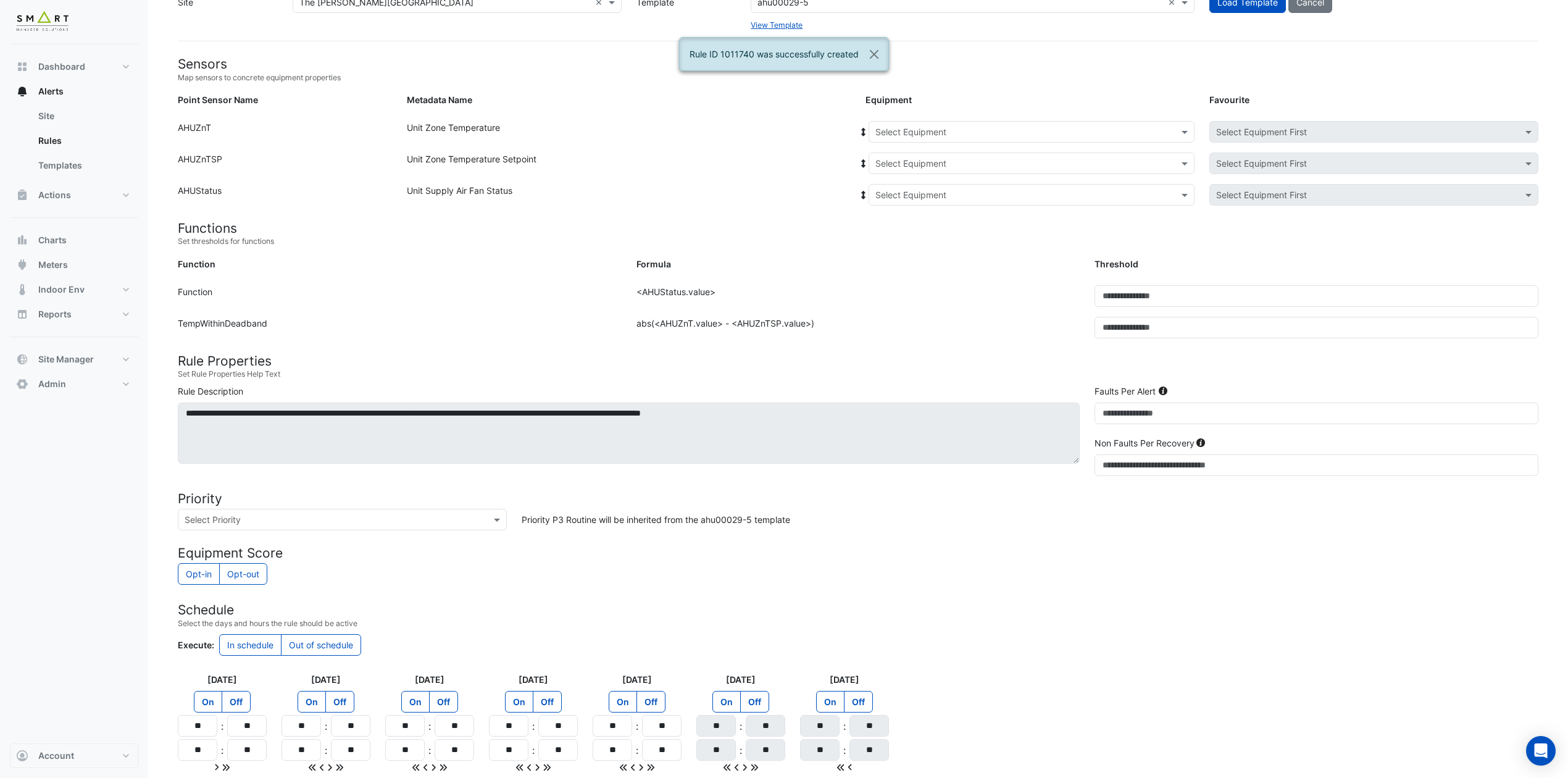
click at [1034, 128] on input "text" at bounding box center [1019, 133] width 288 height 13
click at [904, 174] on span "1F-NW" at bounding box center [893, 176] width 28 height 10
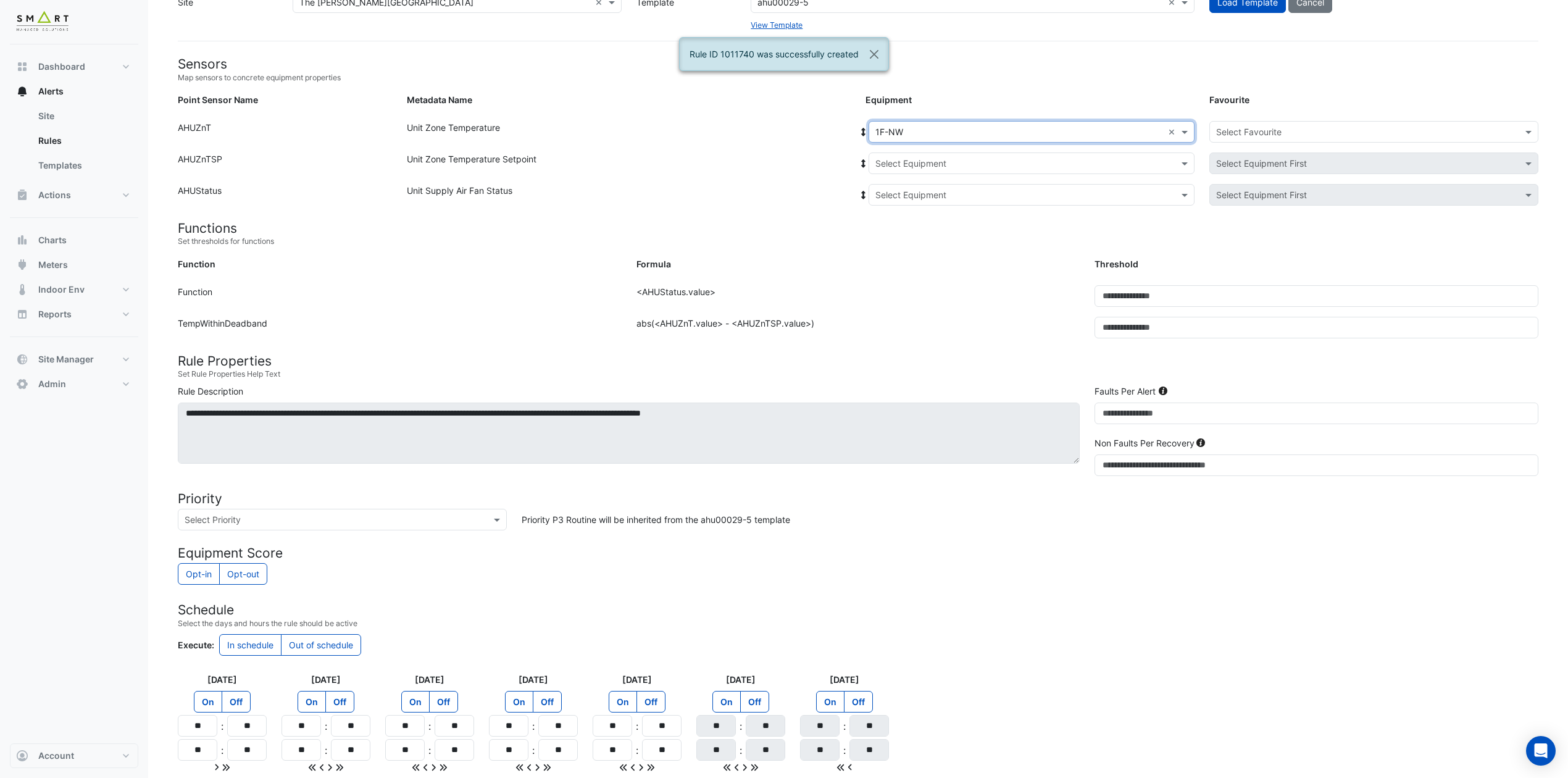
click at [927, 163] on input "text" at bounding box center [1019, 164] width 288 height 13
click at [907, 205] on span "1F-NW" at bounding box center [903, 207] width 28 height 10
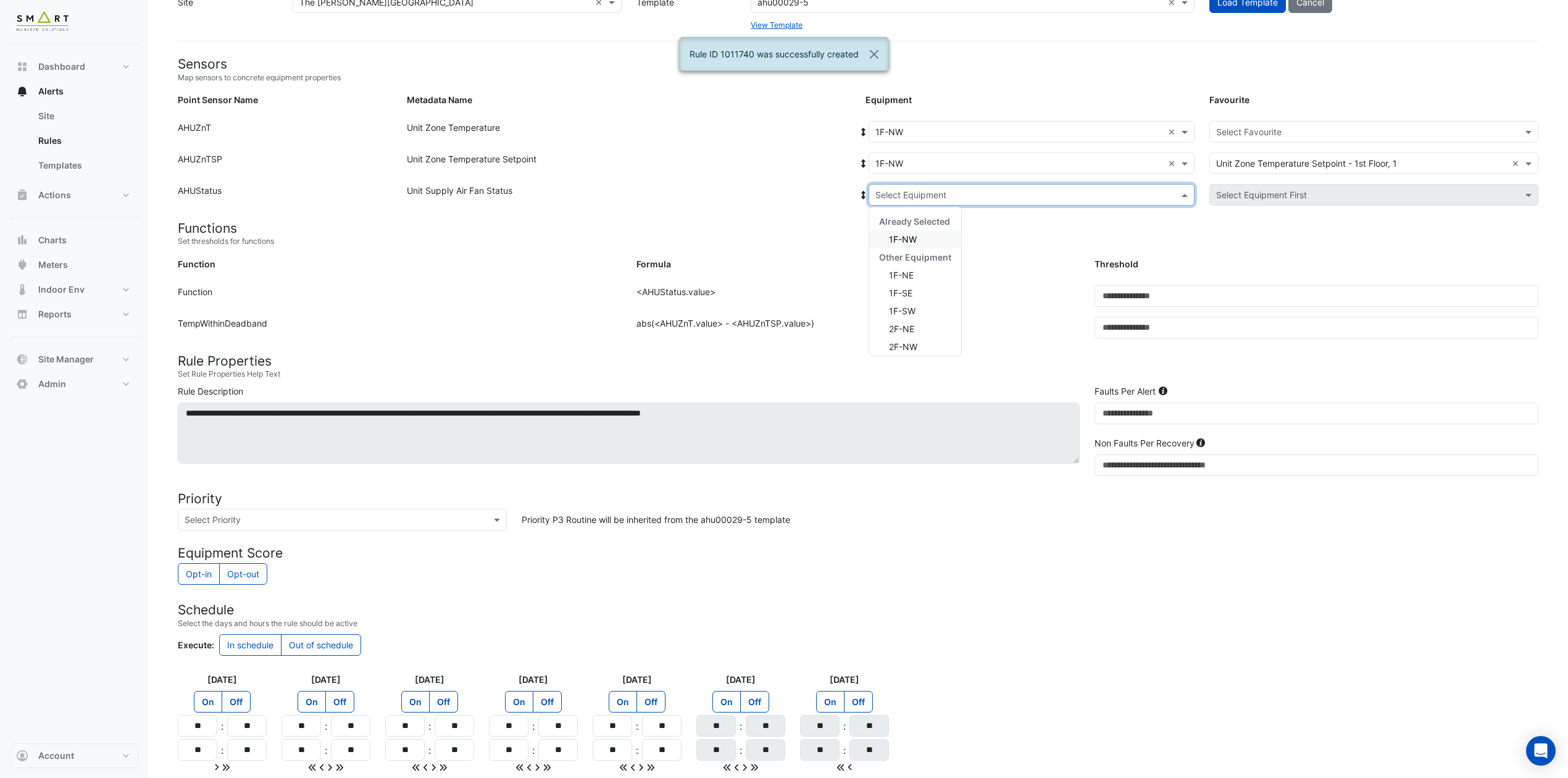
click at [922, 189] on input "text" at bounding box center [1019, 196] width 288 height 13
click at [906, 238] on span "1F-NW" at bounding box center [903, 239] width 28 height 10
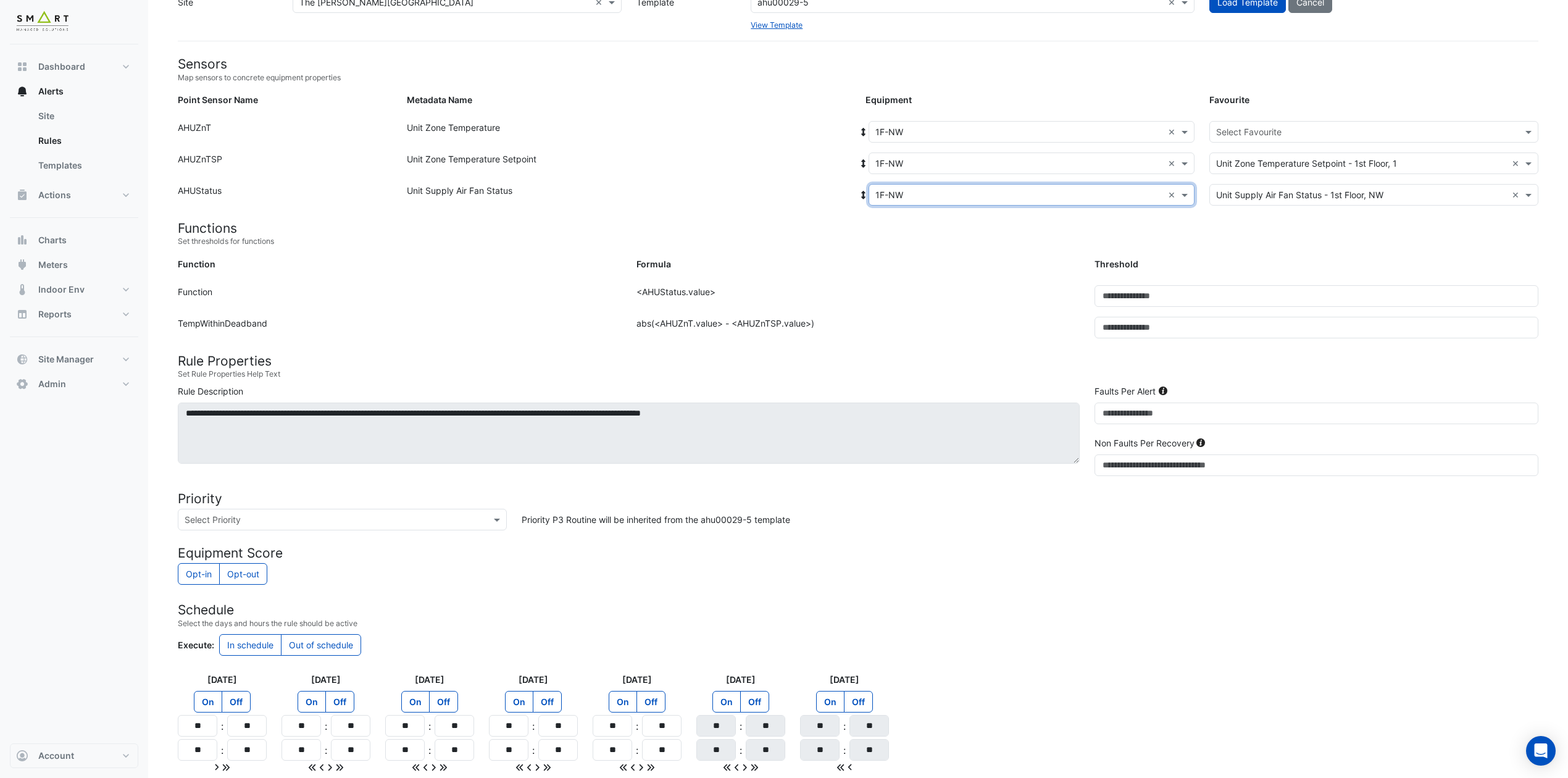
click at [1270, 130] on input "text" at bounding box center [1361, 133] width 291 height 13
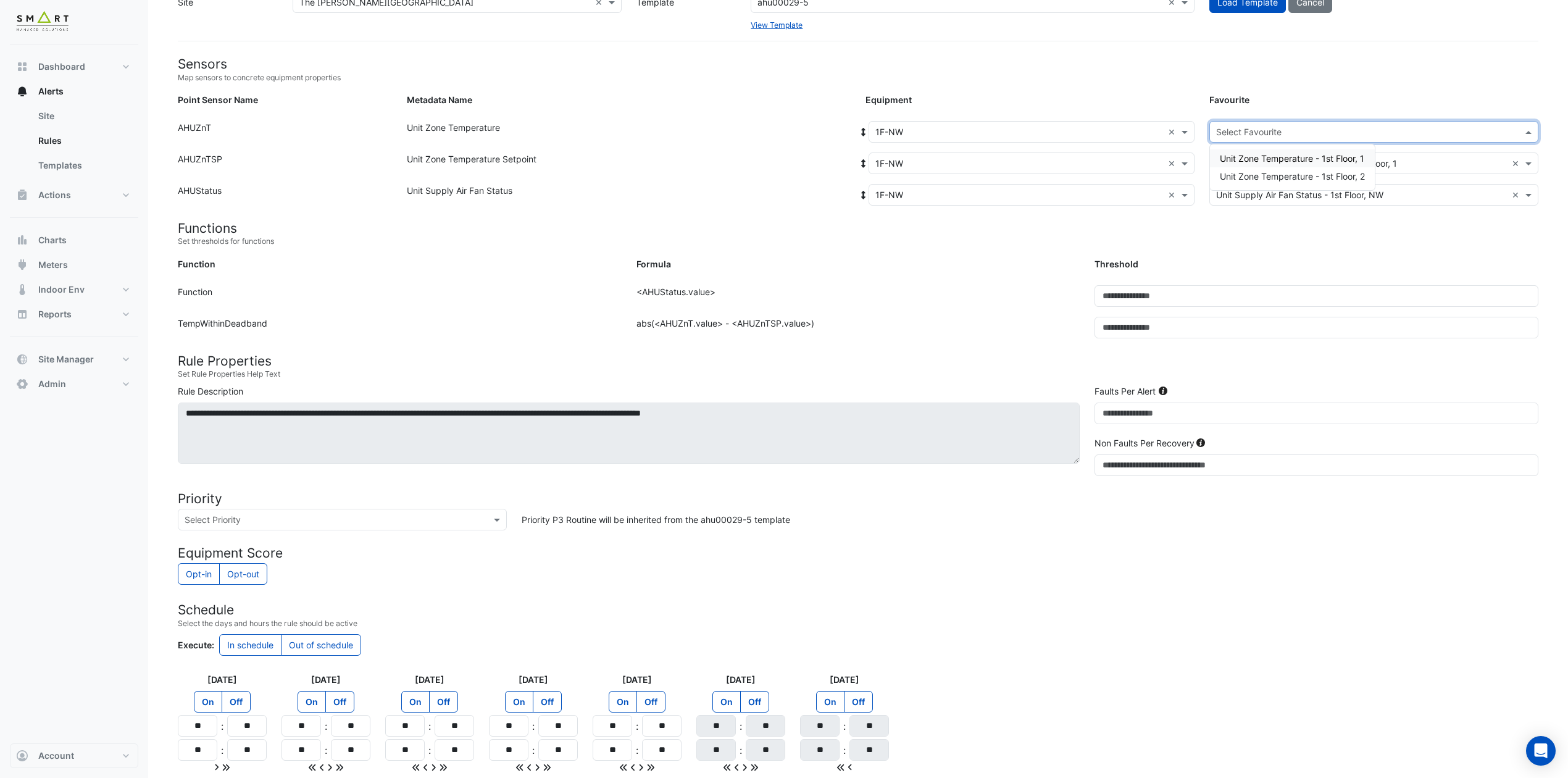
click at [1280, 157] on span "Unit Zone Temperature - 1st Floor, 1" at bounding box center [1291, 158] width 144 height 10
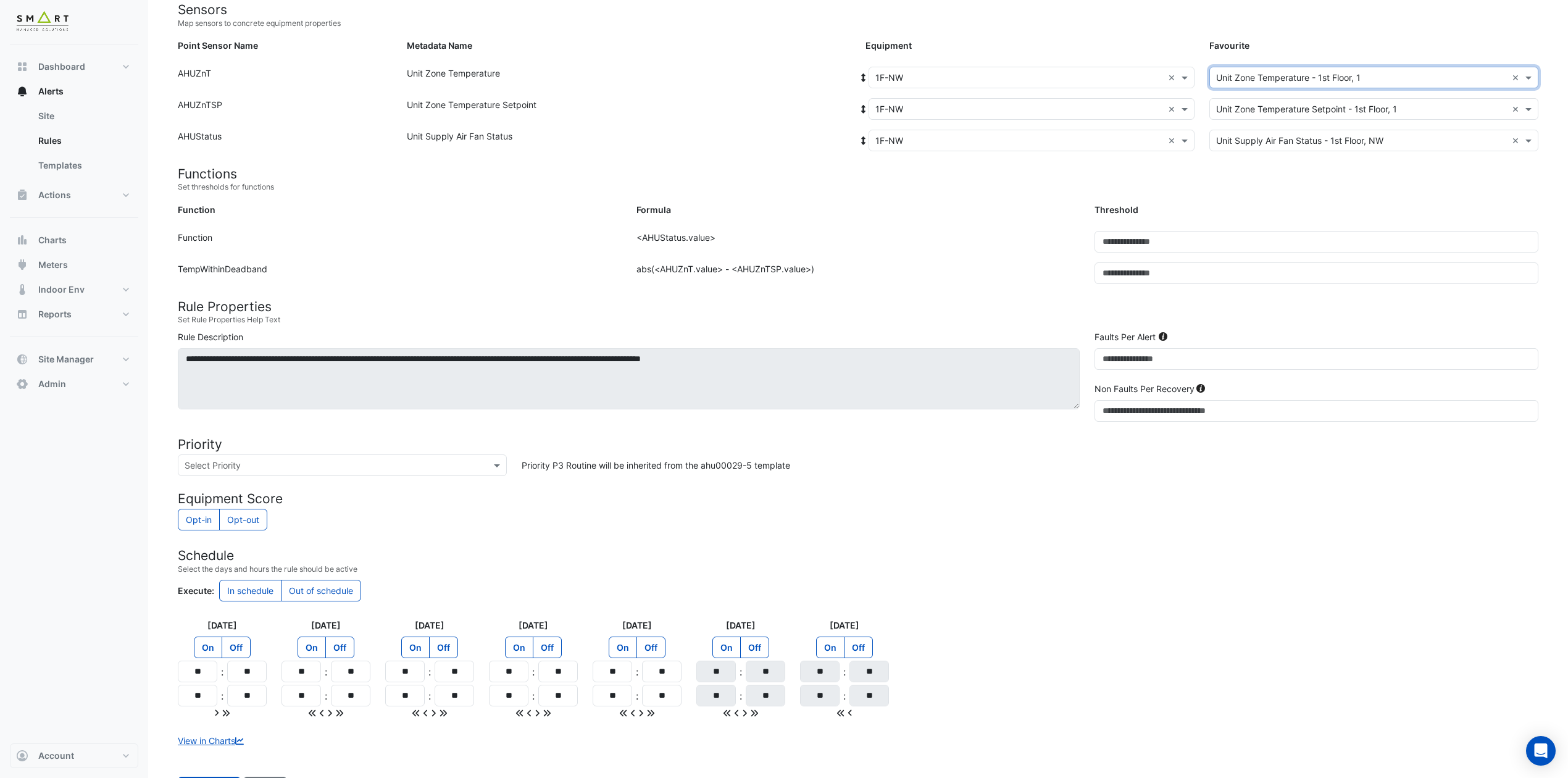
scroll to position [179, 0]
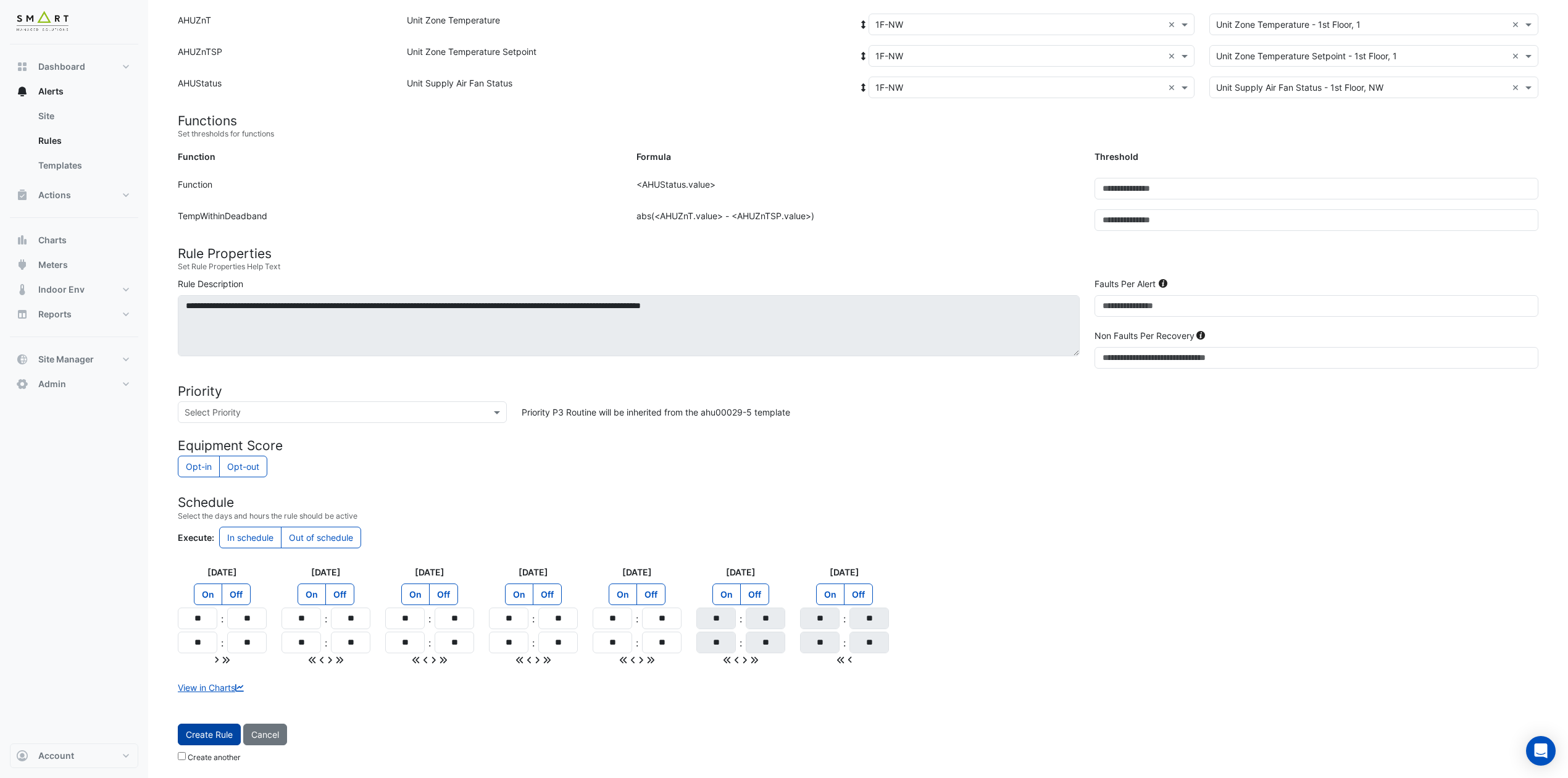
click at [223, 648] on span "Create Rule" at bounding box center [209, 734] width 47 height 10
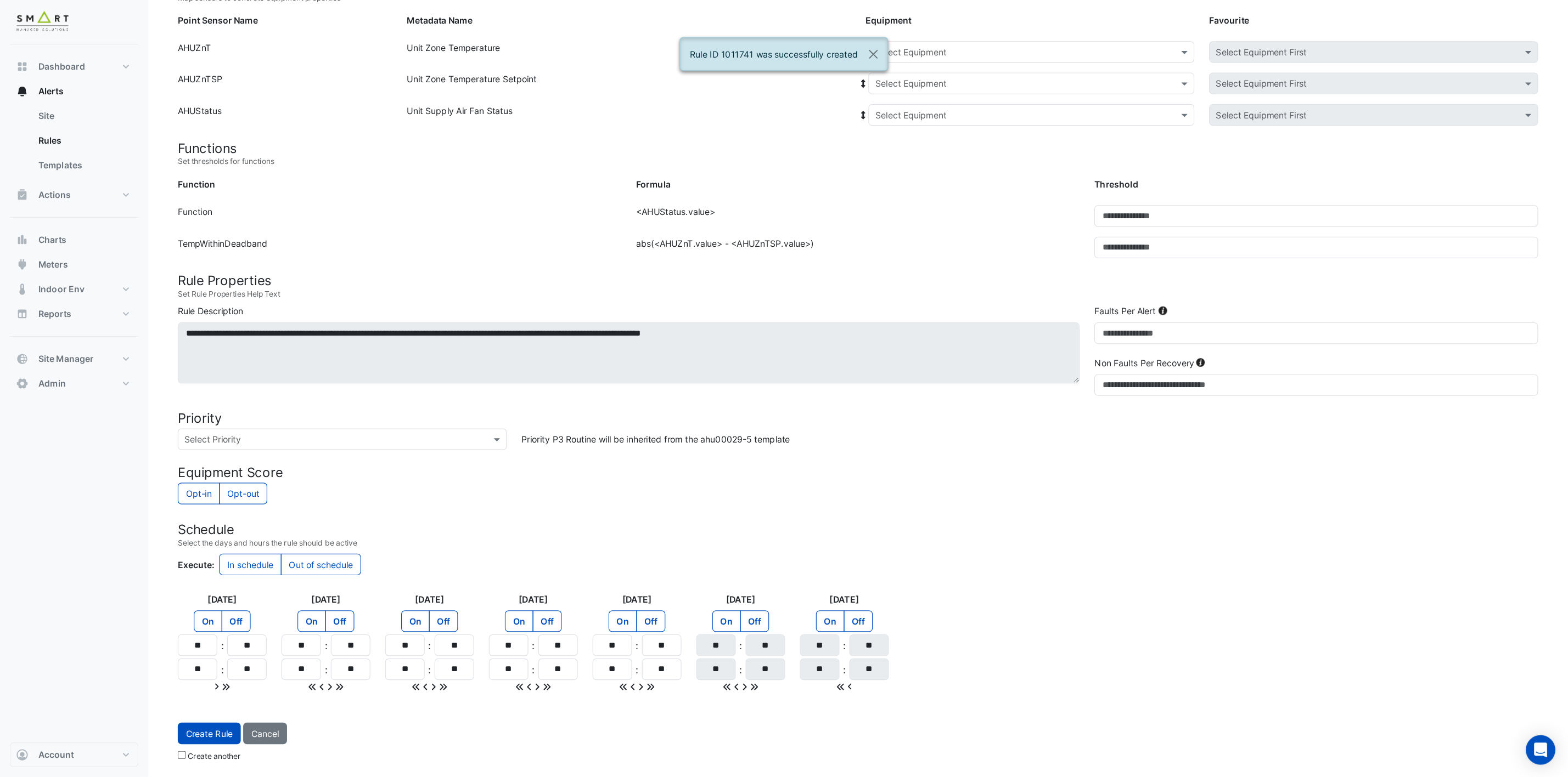
scroll to position [49, 0]
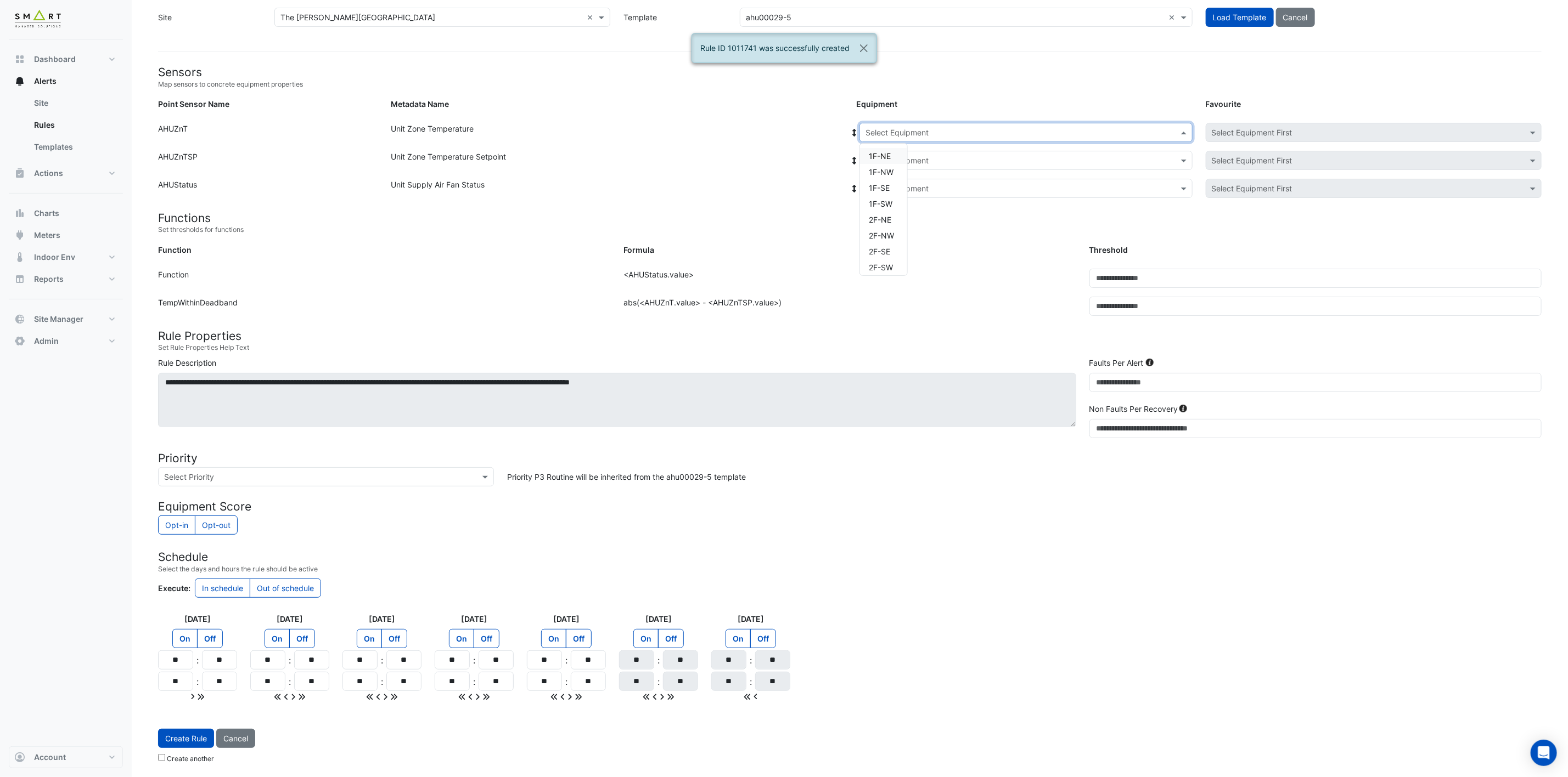
click at [1100, 128] on input "text" at bounding box center [1015, 133] width 299 height 12
click at [878, 167] on span "1F-NW" at bounding box center [881, 172] width 25 height 9
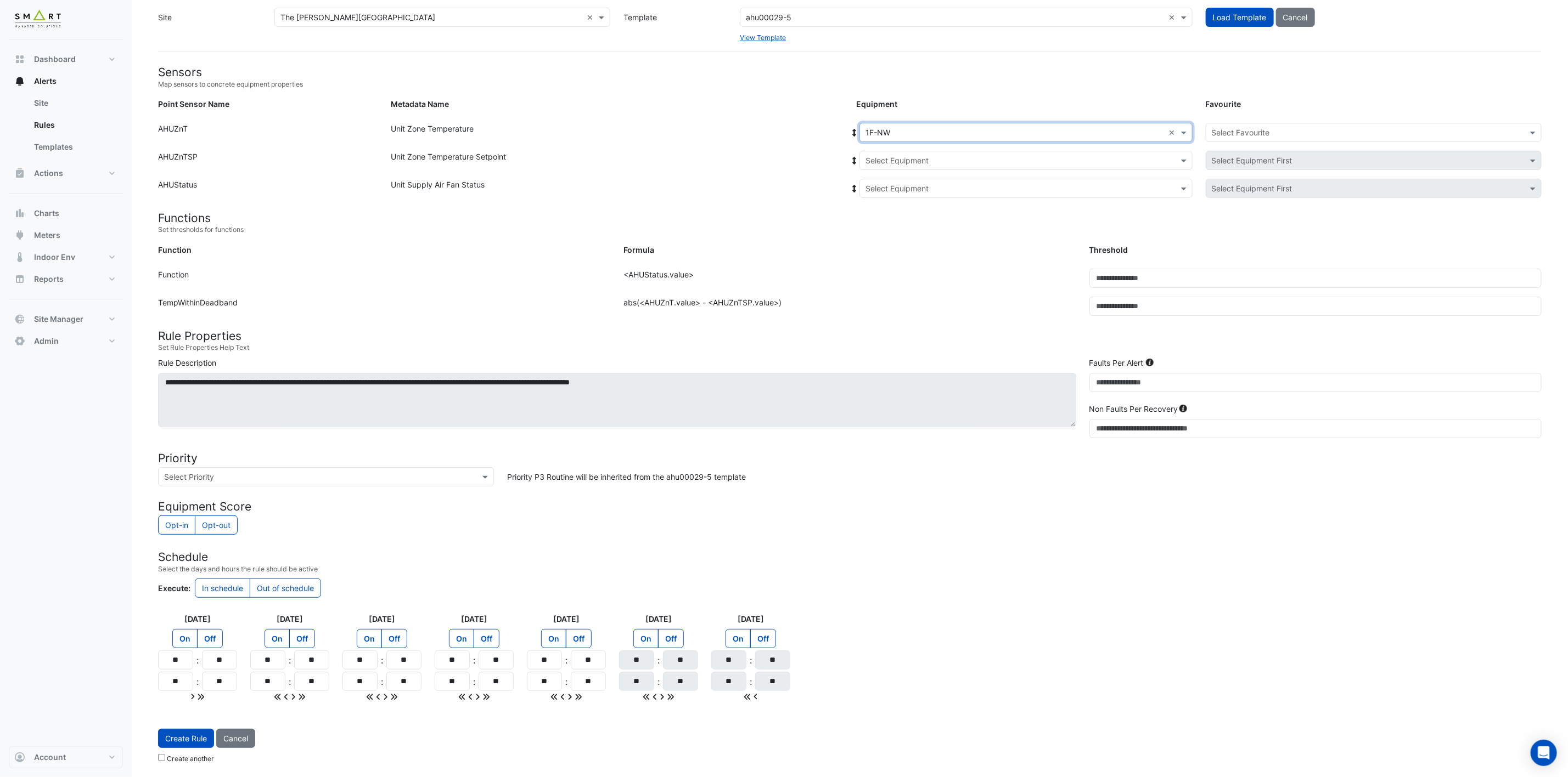
click at [909, 155] on input "text" at bounding box center [1015, 161] width 299 height 12
click at [901, 195] on span "1F-NW" at bounding box center [890, 200] width 25 height 9
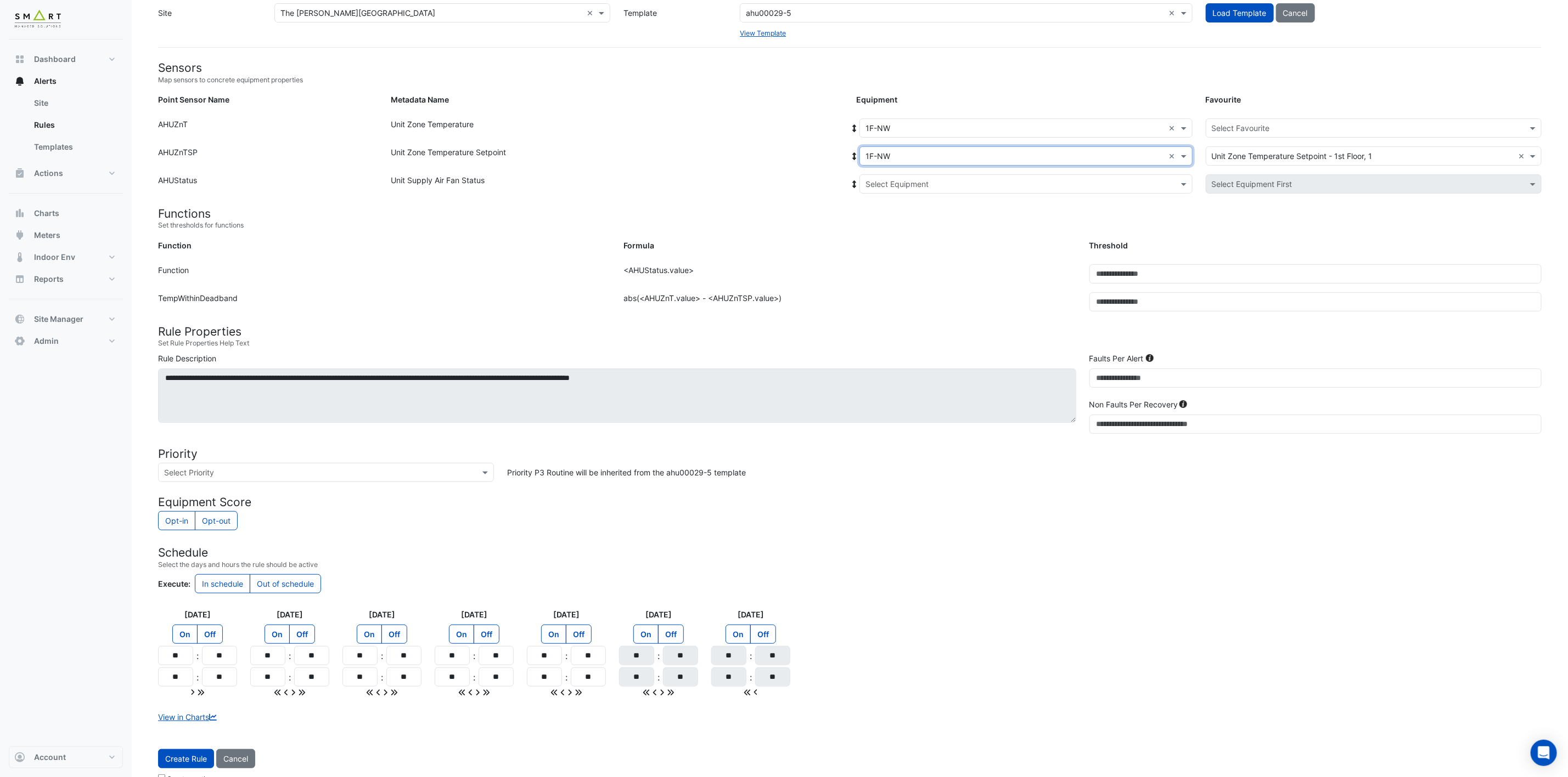
click at [907, 183] on input "text" at bounding box center [1015, 185] width 299 height 12
click at [901, 227] on span "1F-NW" at bounding box center [890, 223] width 25 height 9
click at [1170, 132] on input "text" at bounding box center [1363, 129] width 302 height 12
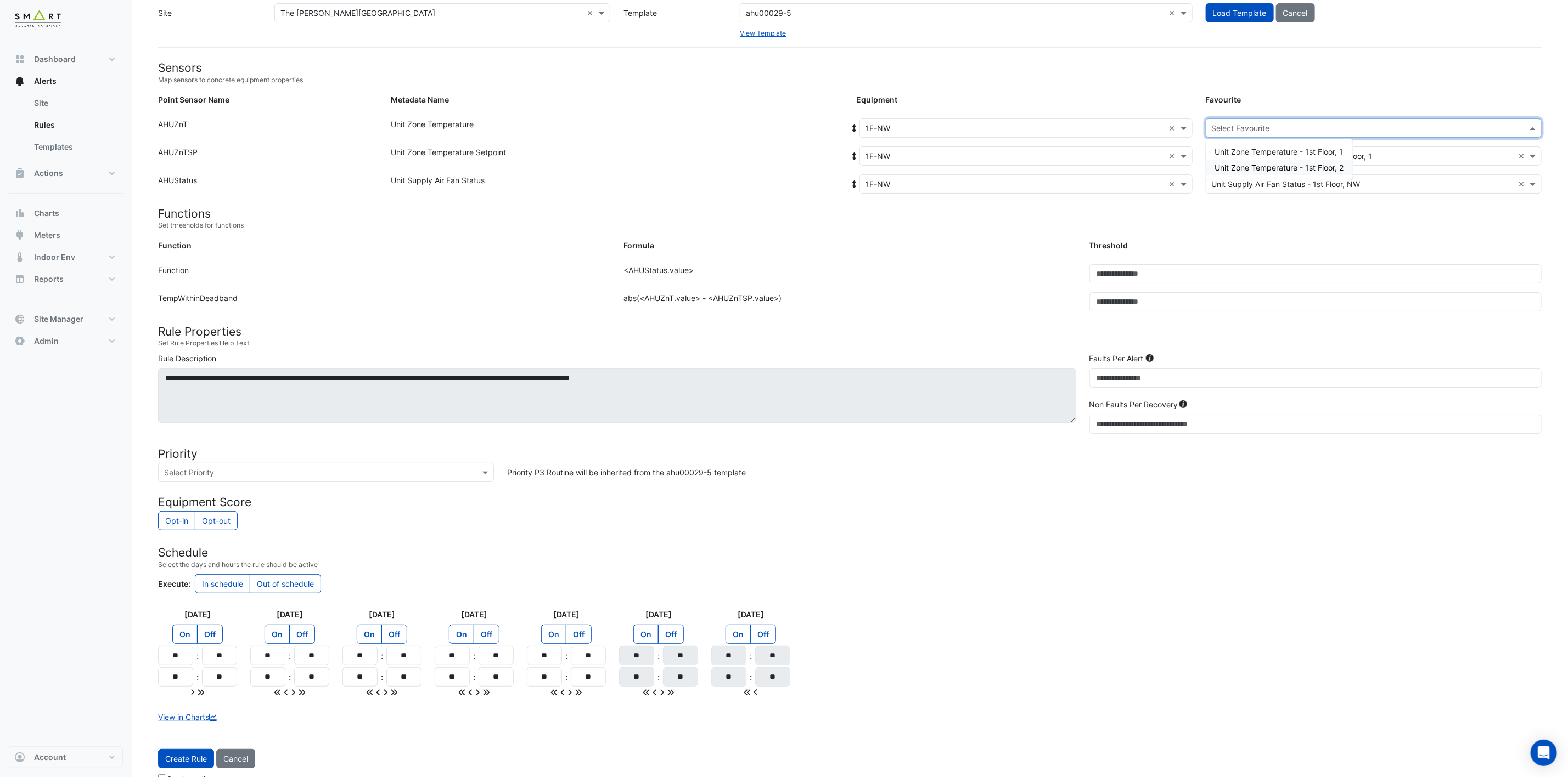
click at [1170, 169] on span "Unit Zone Temperature - 1st Floor, 2" at bounding box center [1280, 167] width 129 height 9
click at [185, 575] on span "Create Rule" at bounding box center [186, 759] width 42 height 9
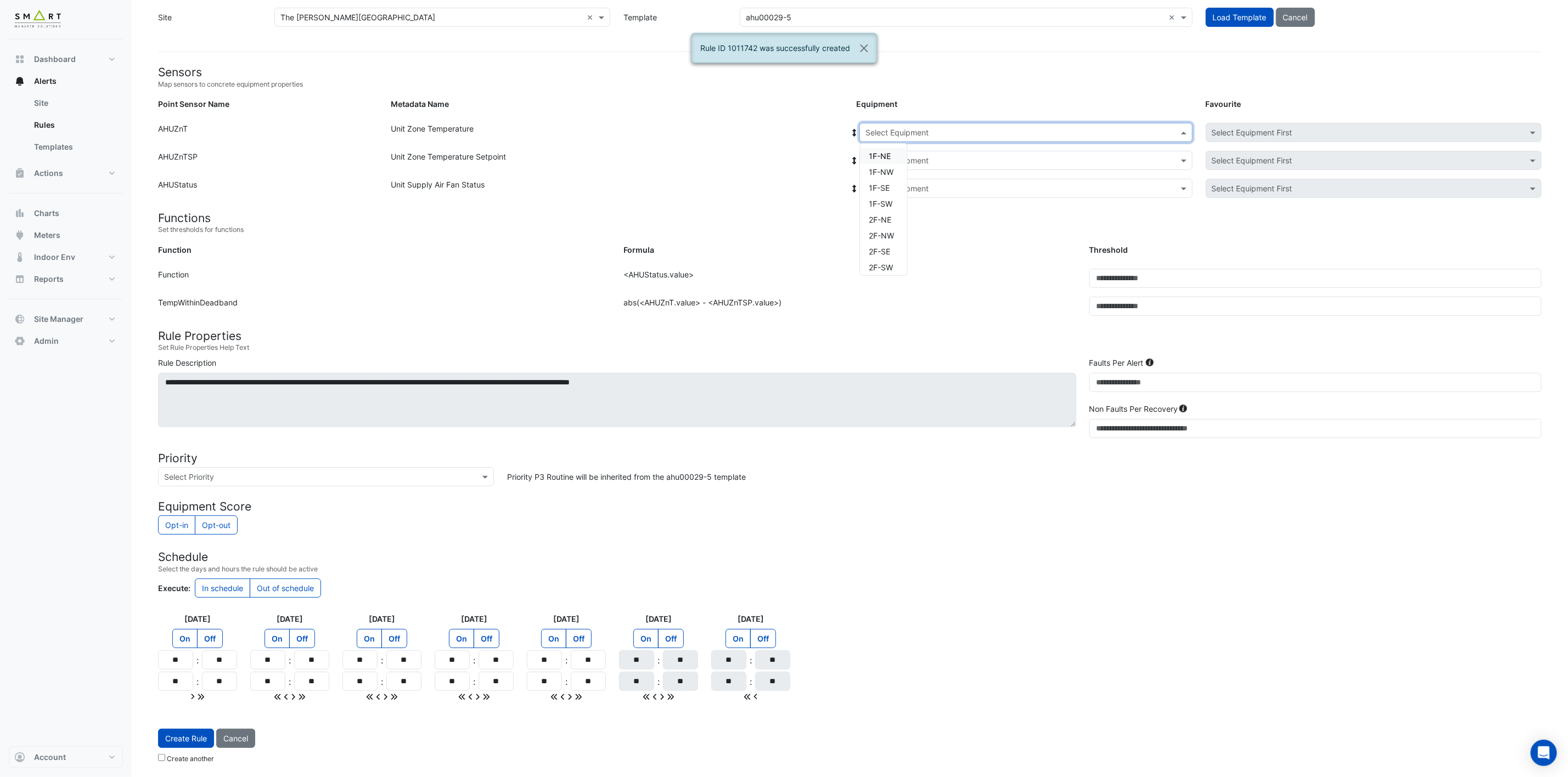
click at [1078, 128] on input "text" at bounding box center [1015, 133] width 299 height 12
click at [895, 180] on div "1F-SE" at bounding box center [884, 187] width 47 height 16
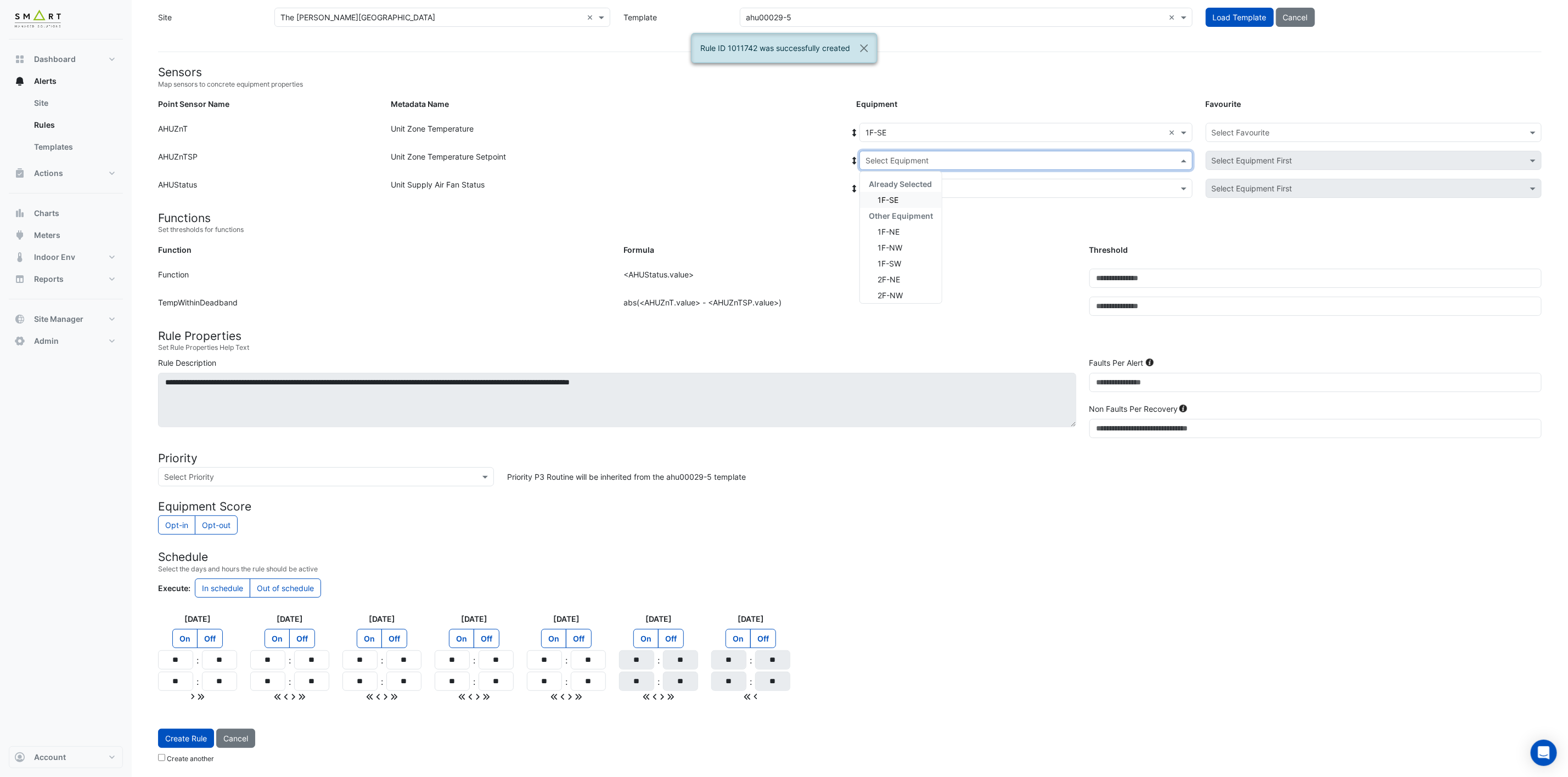
click at [919, 155] on input "text" at bounding box center [1015, 161] width 299 height 12
click at [902, 193] on div "1F-SE" at bounding box center [901, 200] width 82 height 16
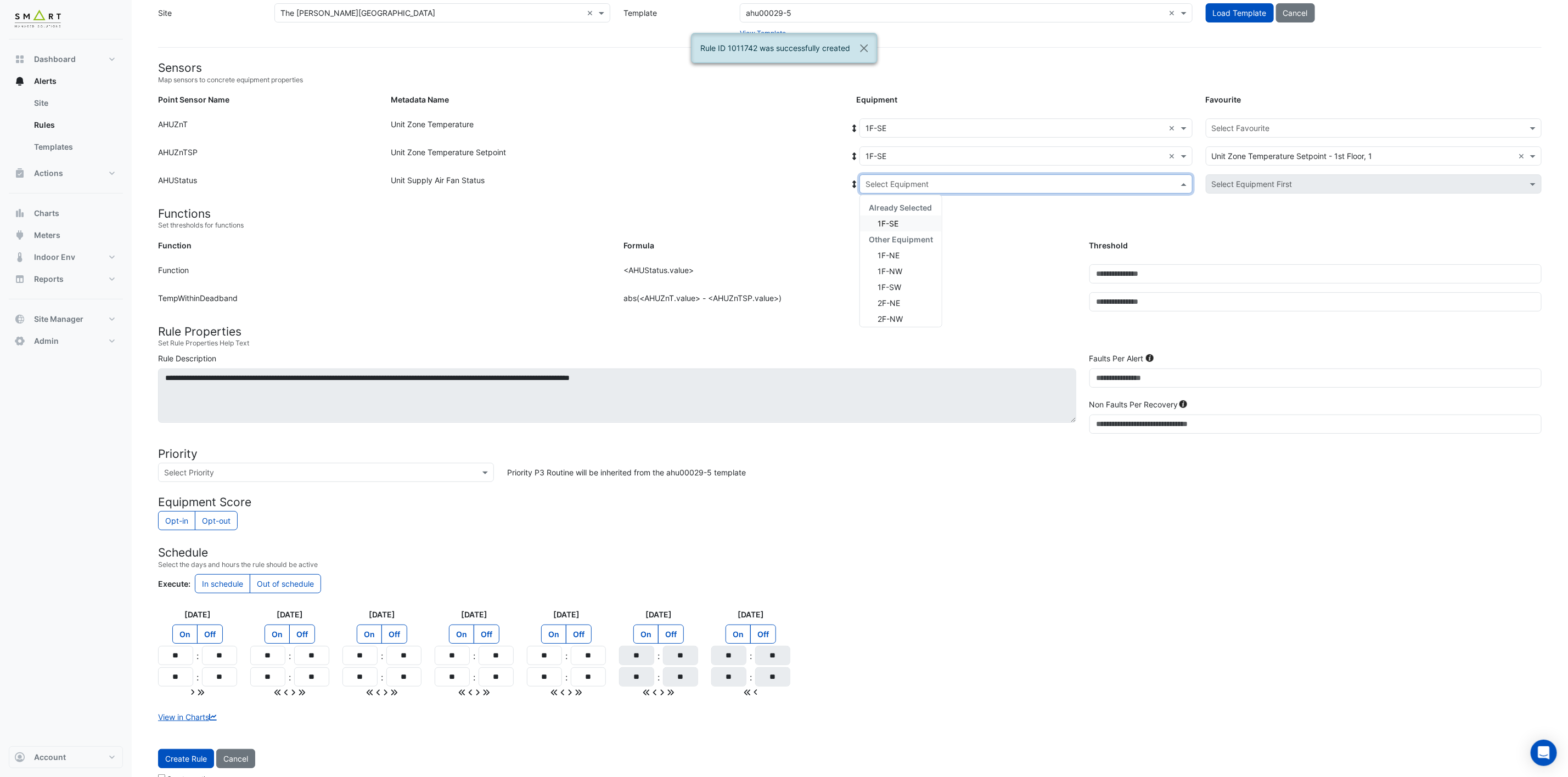
click at [906, 186] on input "text" at bounding box center [1015, 185] width 299 height 12
click at [895, 223] on span "1F-SE" at bounding box center [888, 223] width 21 height 9
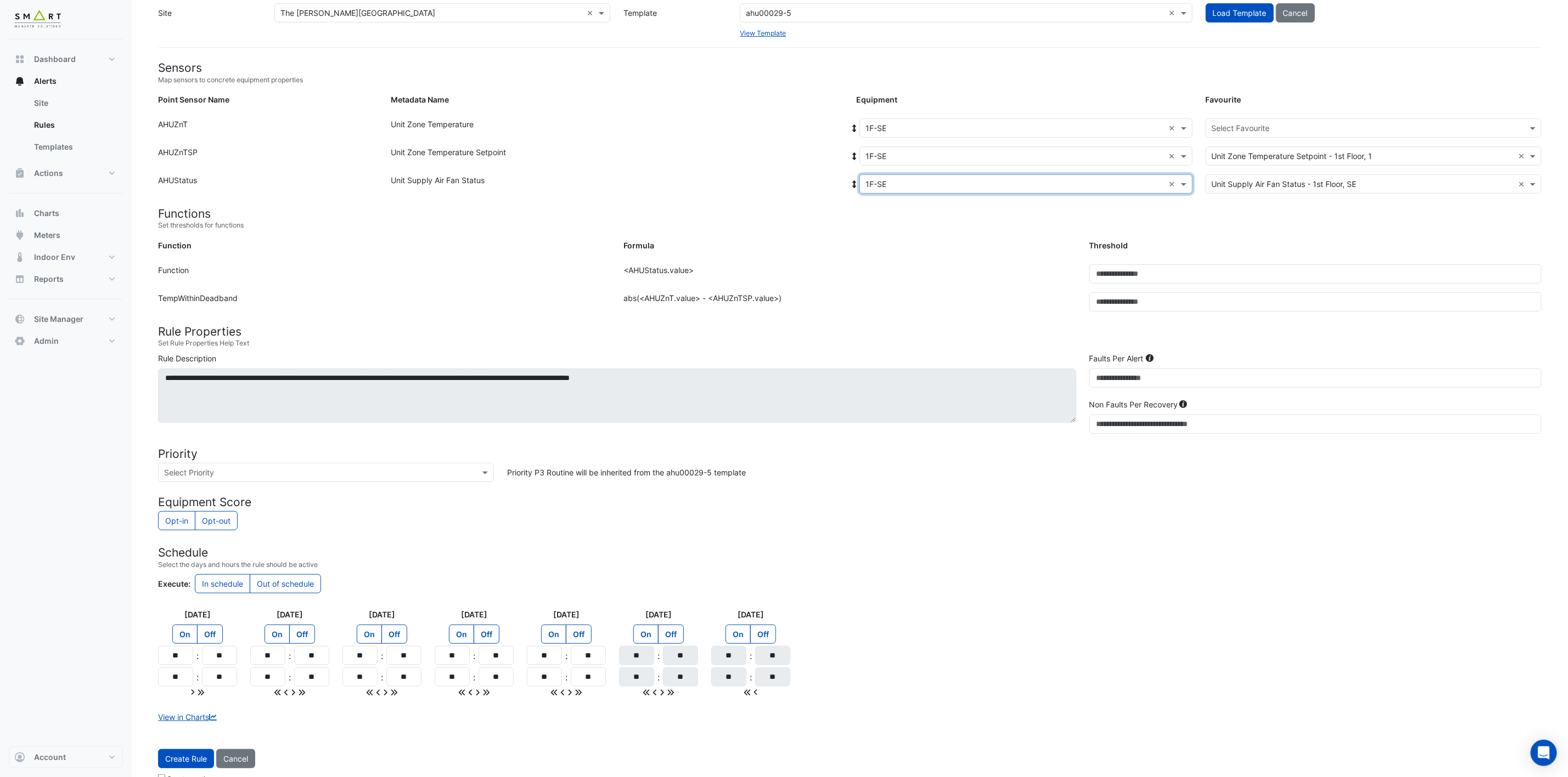
click at [1170, 133] on input "text" at bounding box center [1363, 129] width 302 height 12
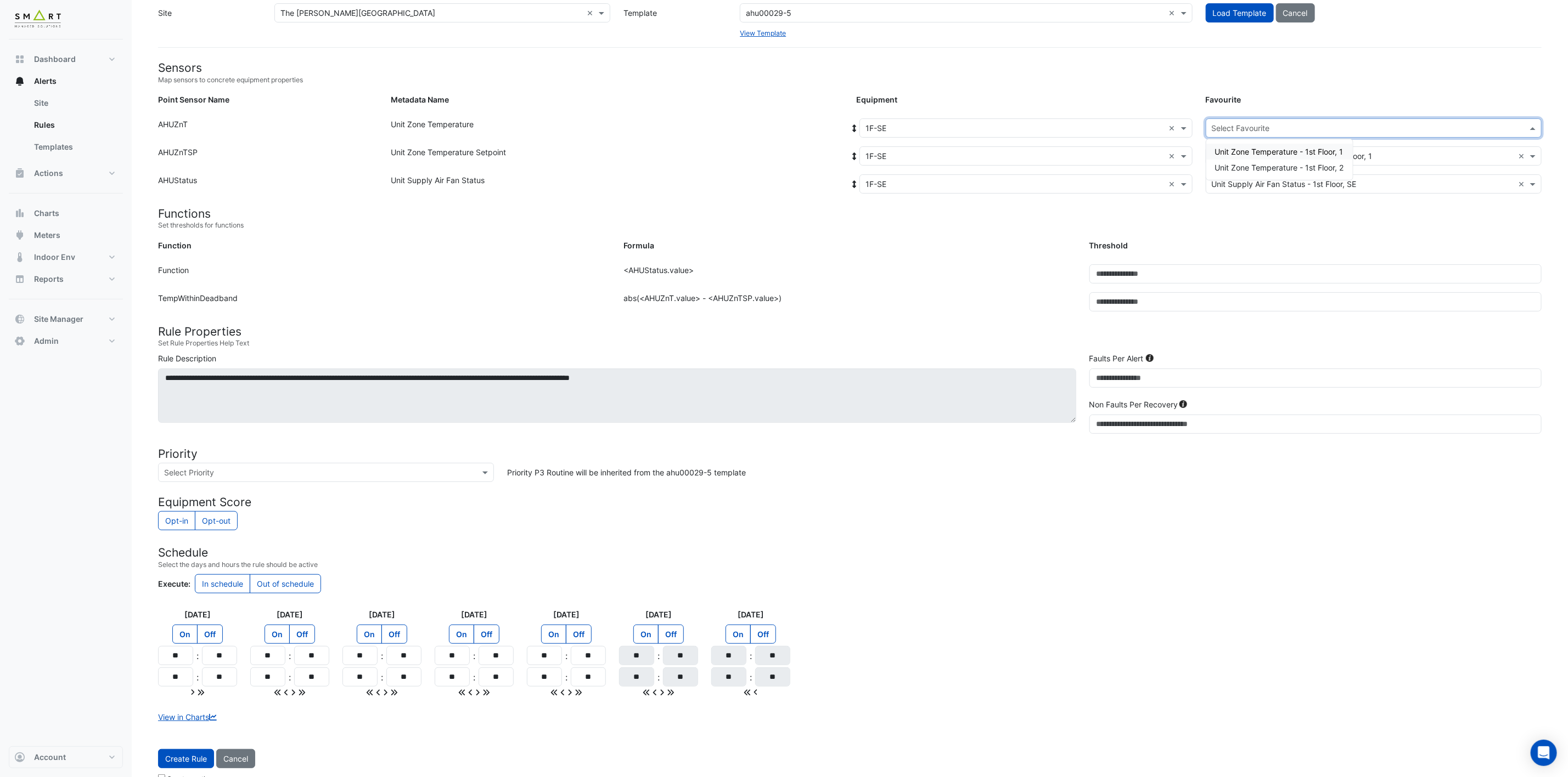
click at [1170, 154] on span "Unit Zone Temperature - 1st Floor, 1" at bounding box center [1279, 152] width 128 height 9
click at [182, 575] on span "Create Rule" at bounding box center [186, 759] width 42 height 9
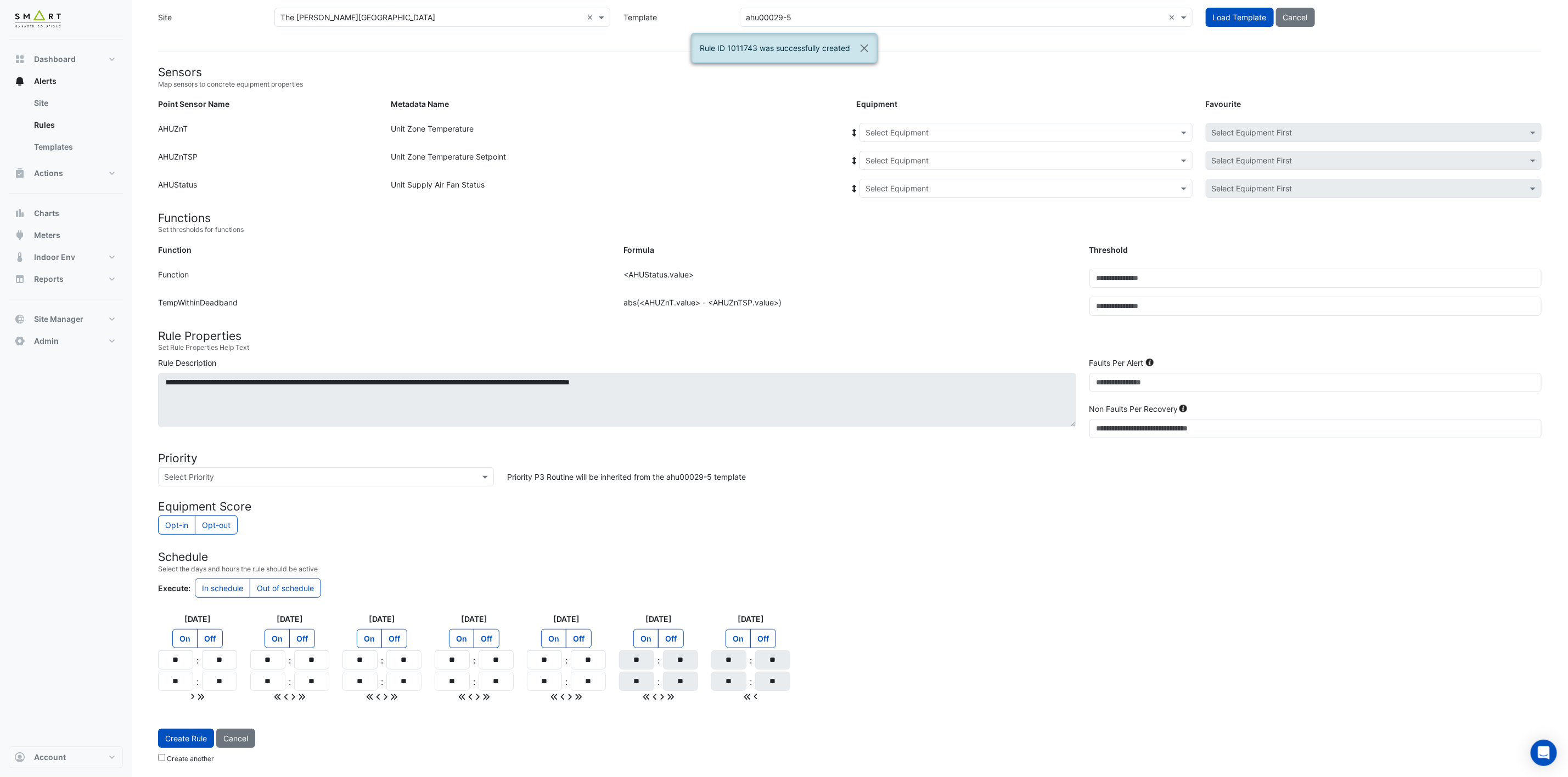
click at [1007, 128] on input "text" at bounding box center [1015, 133] width 299 height 12
click at [891, 183] on div "1F-SE" at bounding box center [884, 187] width 47 height 16
click at [907, 155] on input "text" at bounding box center [1015, 161] width 299 height 12
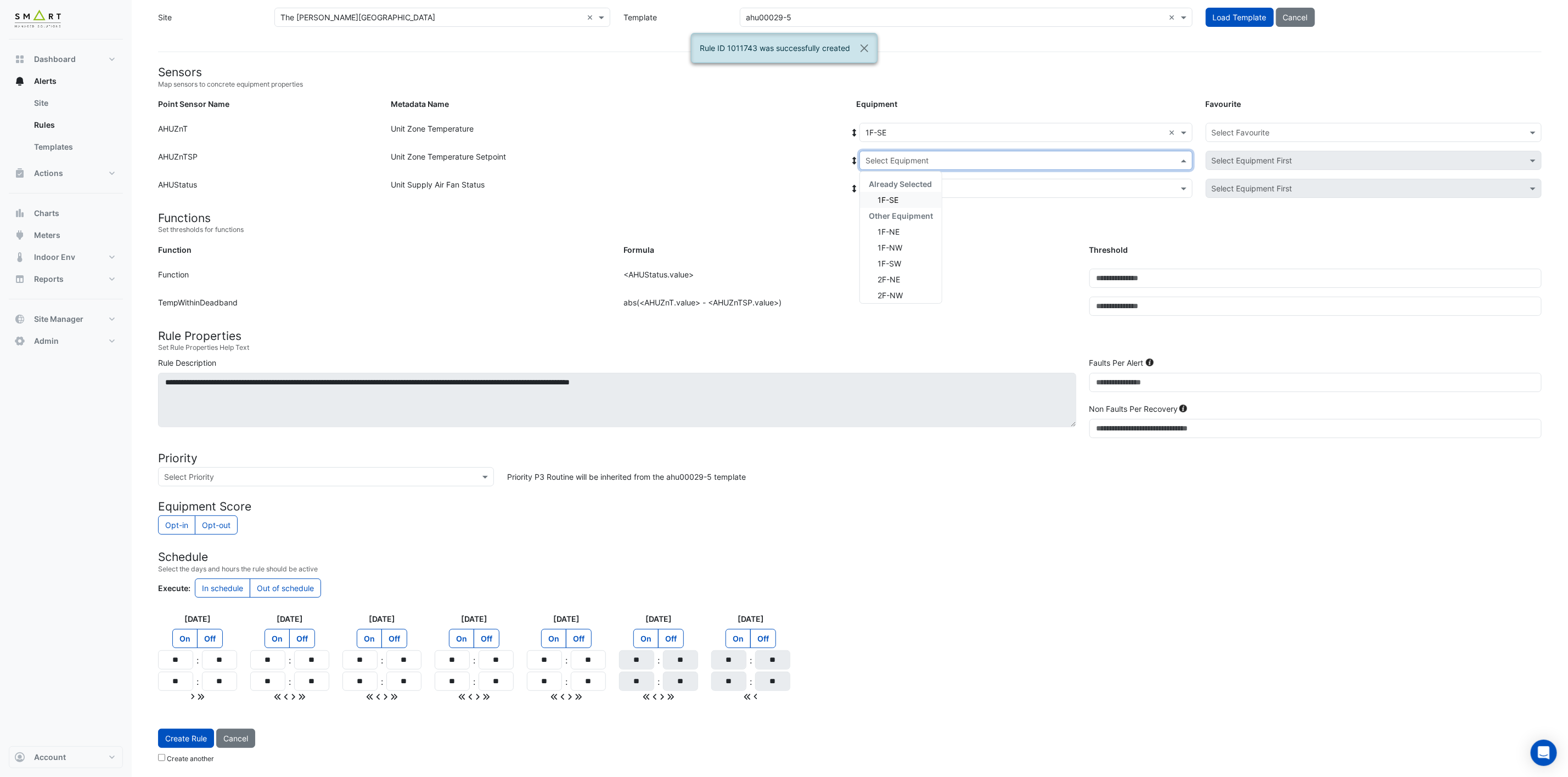
click at [894, 196] on span "1F-SE" at bounding box center [888, 200] width 21 height 9
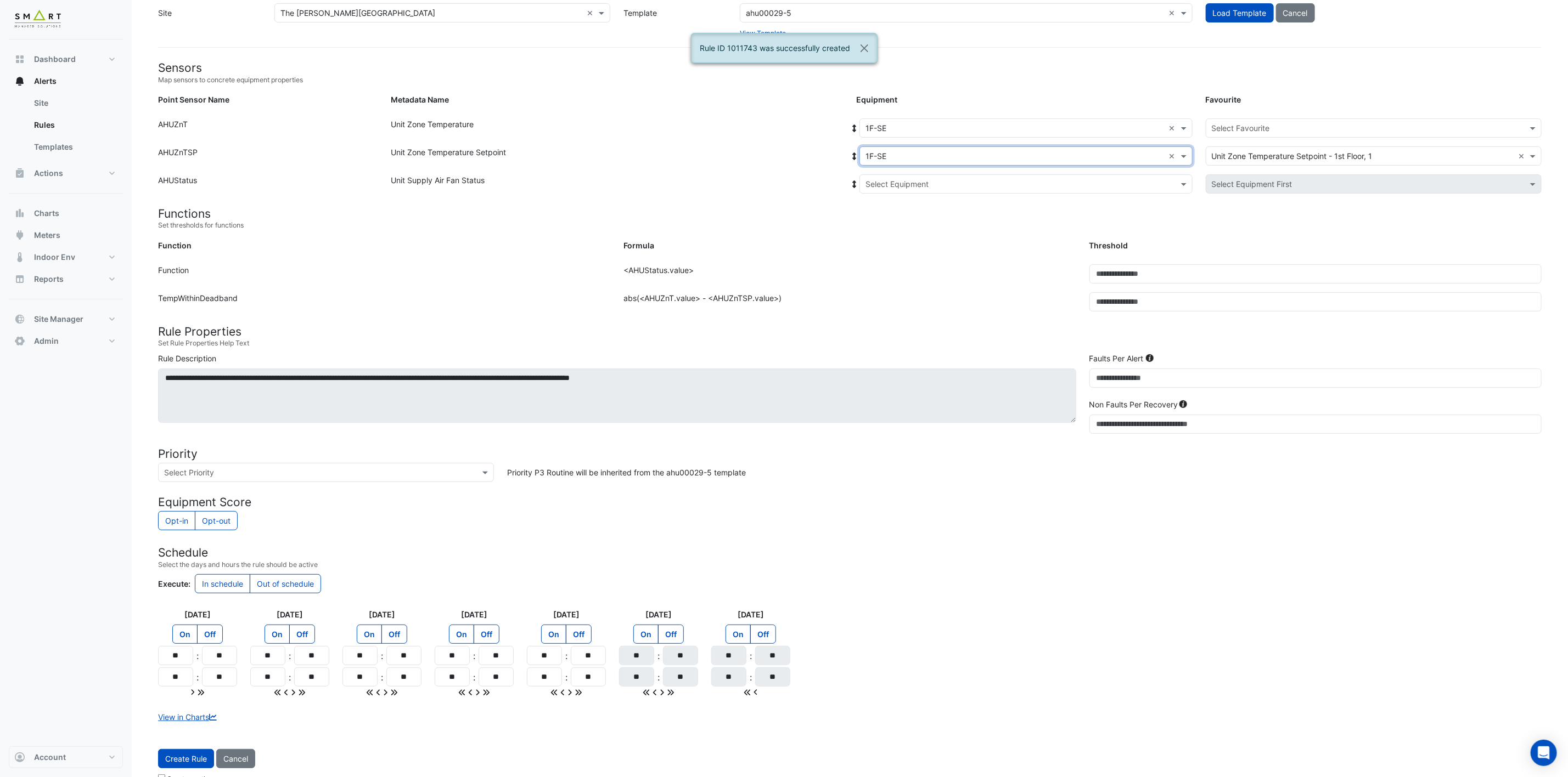
click at [908, 187] on input "text" at bounding box center [1015, 185] width 299 height 12
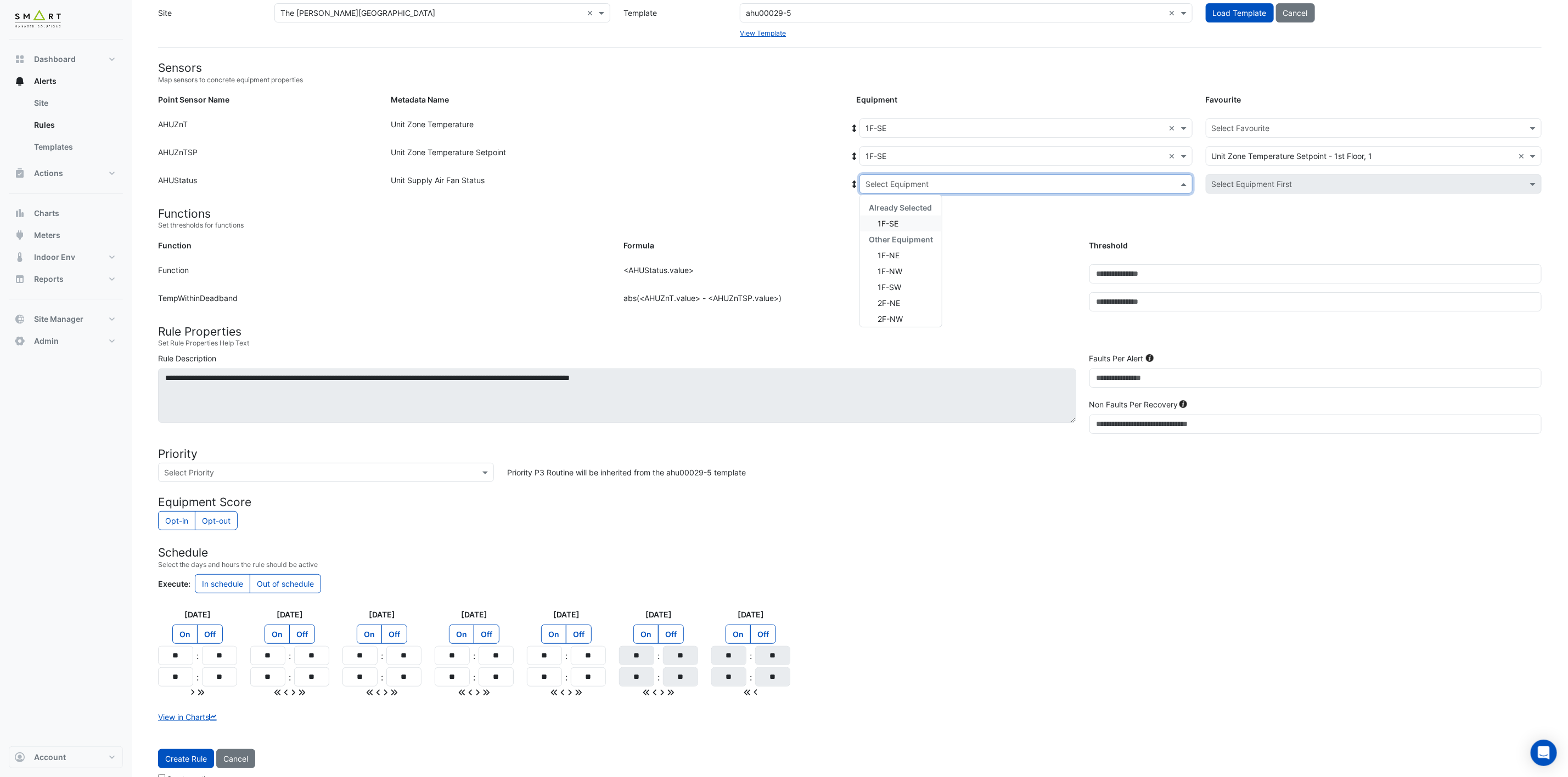
click at [891, 225] on span "1F-SE" at bounding box center [888, 223] width 21 height 9
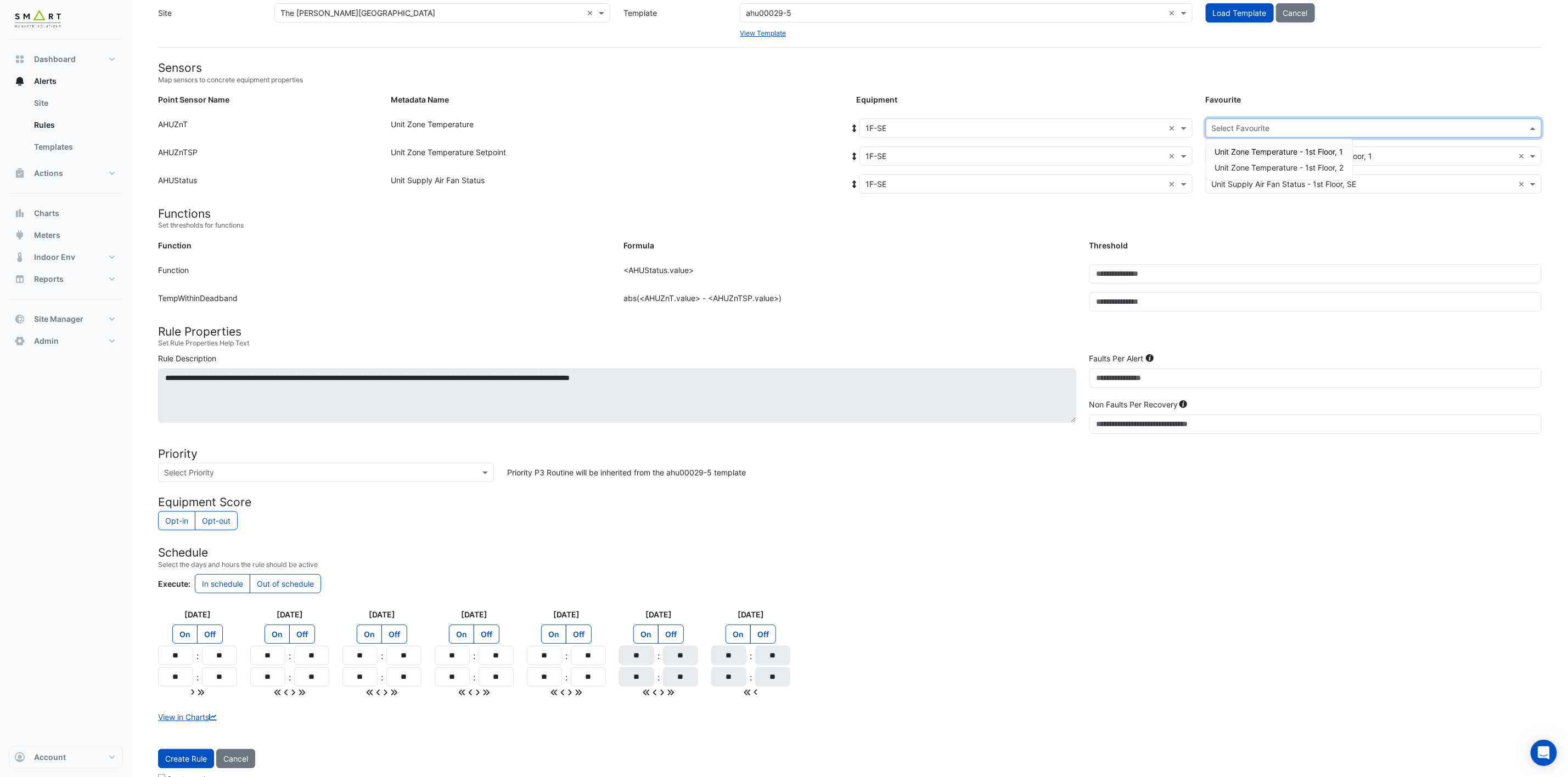
click at [1170, 129] on input "text" at bounding box center [1363, 129] width 302 height 12
click at [1170, 167] on span "Unit Zone Temperature - 1st Floor, 2" at bounding box center [1280, 167] width 129 height 9
click at [190, 575] on button "Create Rule" at bounding box center [186, 758] width 56 height 19
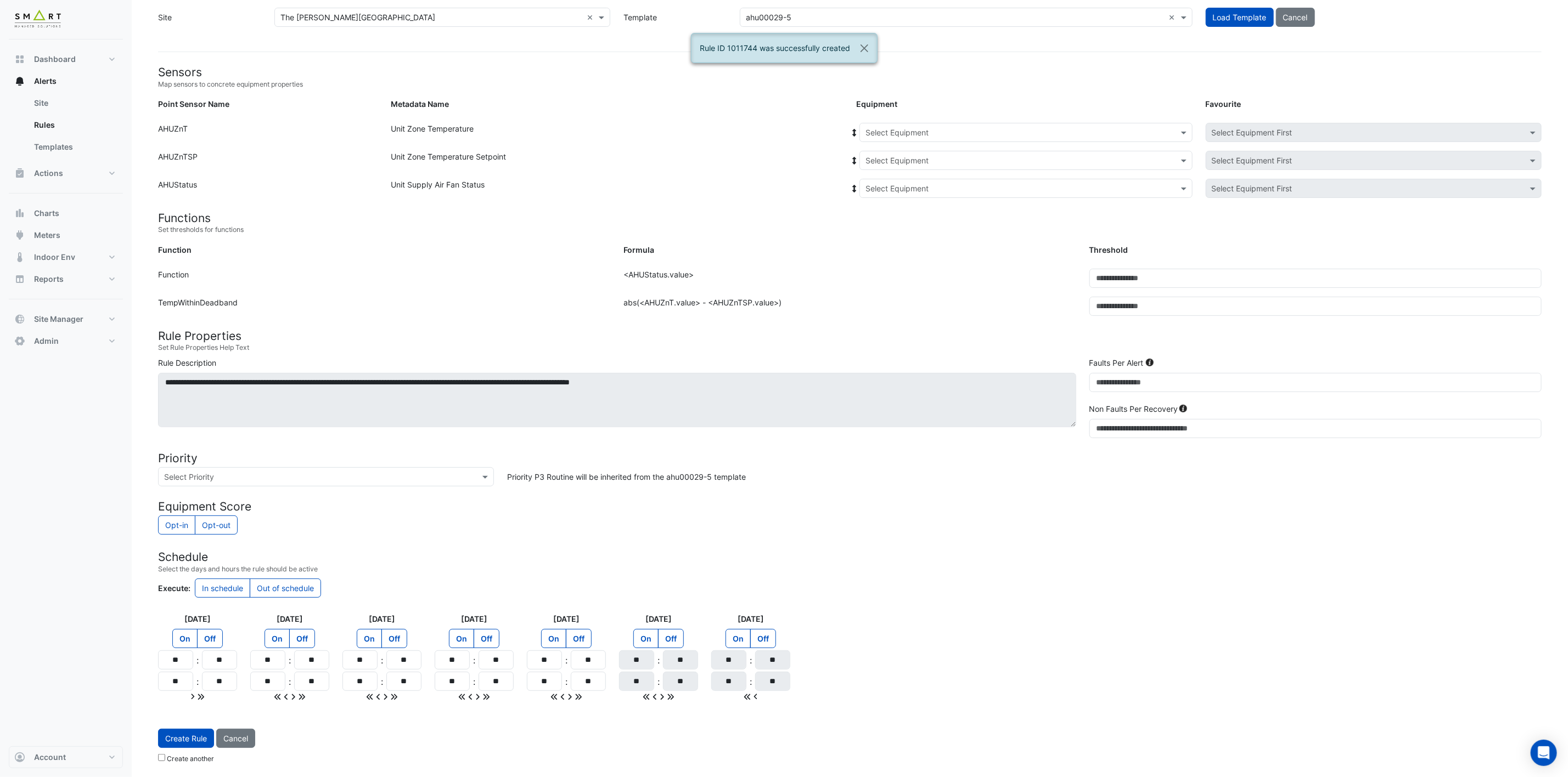
click at [1108, 128] on input "text" at bounding box center [1015, 133] width 299 height 12
click at [888, 203] on span "1F-SW" at bounding box center [880, 204] width 23 height 9
click at [1003, 158] on input "text" at bounding box center [1015, 161] width 299 height 12
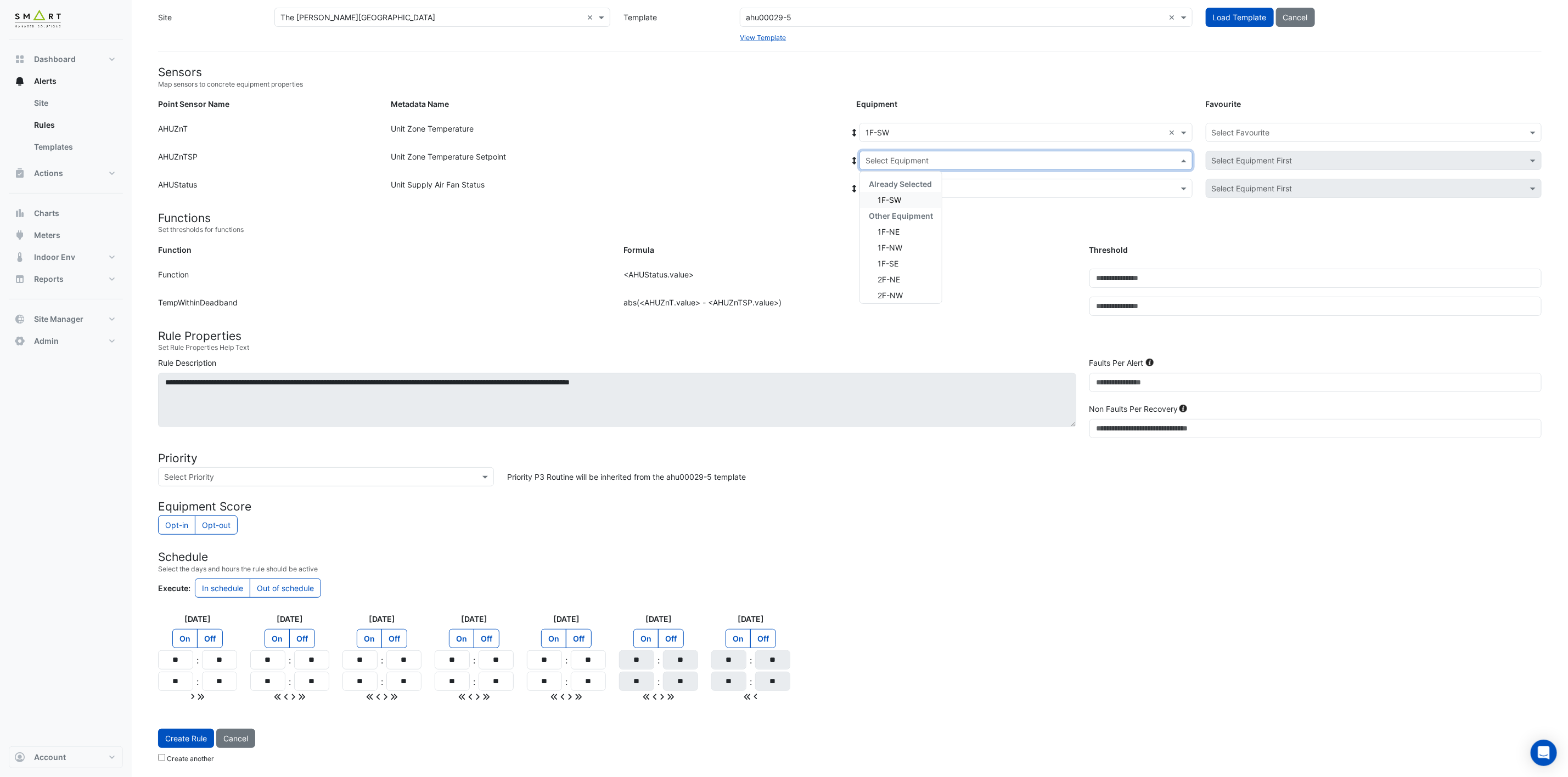
click at [917, 193] on div "1F-SW" at bounding box center [901, 200] width 82 height 16
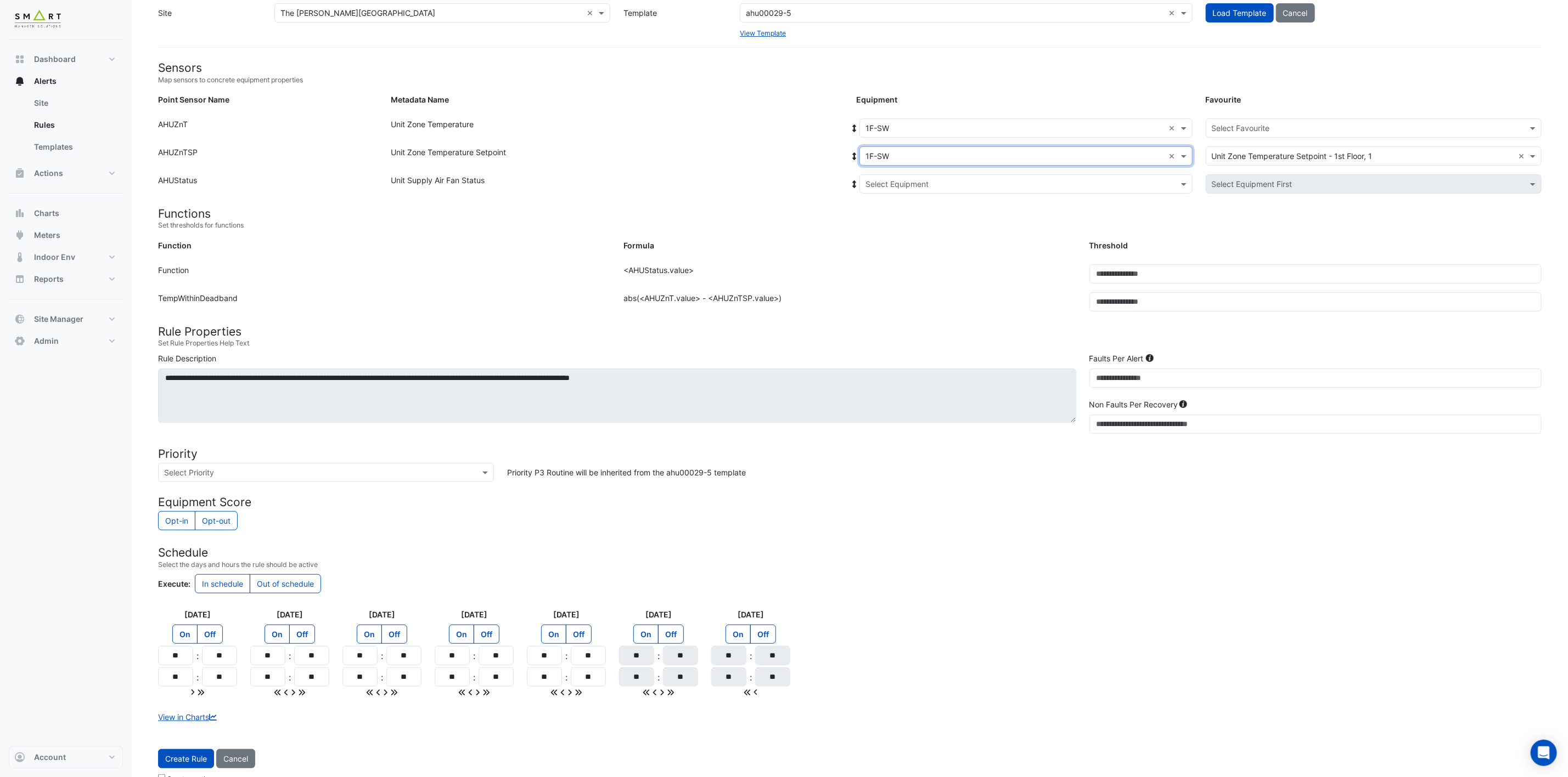
click at [919, 187] on input "text" at bounding box center [1015, 185] width 299 height 12
click at [899, 225] on span "1F-SW" at bounding box center [889, 223] width 23 height 9
click at [1170, 124] on input "text" at bounding box center [1363, 129] width 302 height 12
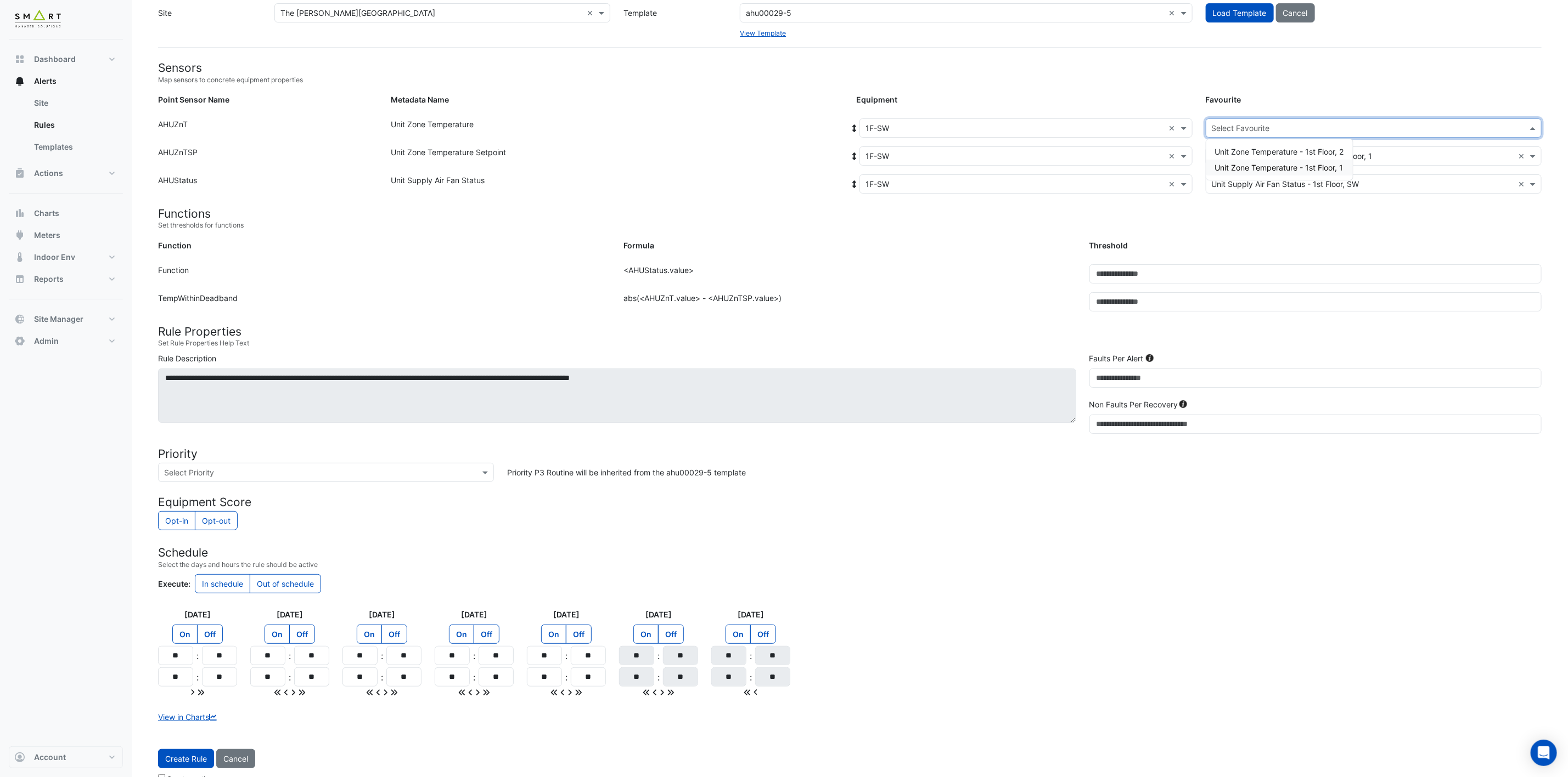
drag, startPoint x: 1261, startPoint y: 148, endPoint x: 1261, endPoint y: 167, distance: 19.0
click at [1170, 167] on div "Unit Zone Temperature - 1st Floor, 2 Unit Zone Temperature - 1st Floor, 1" at bounding box center [1279, 159] width 147 height 32
click at [1170, 167] on span "Unit Zone Temperature - 1st Floor, 1" at bounding box center [1279, 167] width 128 height 9
click at [186, 575] on span "Create Rule" at bounding box center [186, 759] width 42 height 9
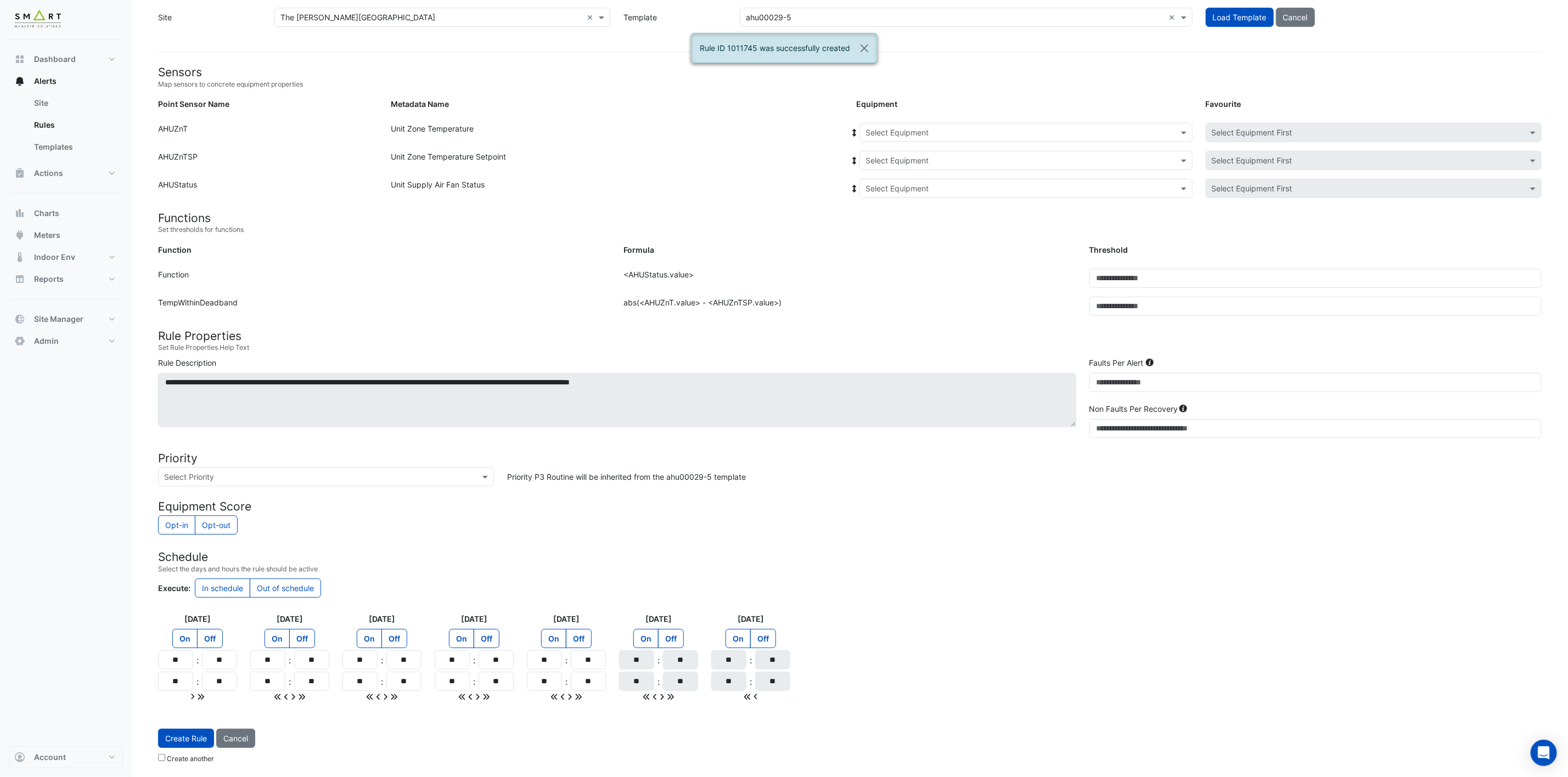
click at [1069, 128] on input "text" at bounding box center [1015, 133] width 299 height 12
click at [886, 200] on span "1F-SW" at bounding box center [880, 204] width 23 height 9
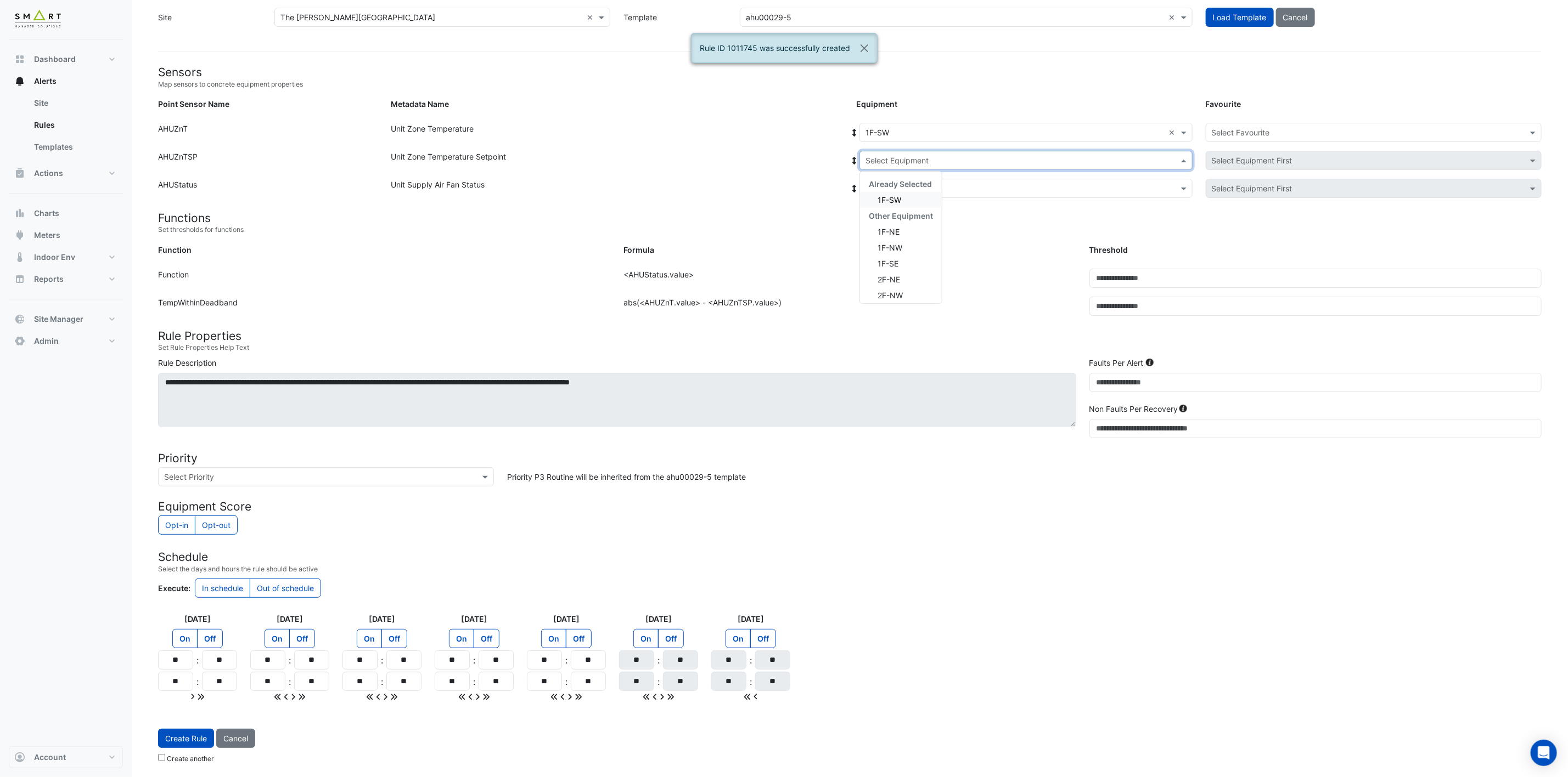
click at [945, 155] on input "text" at bounding box center [1015, 161] width 299 height 12
click at [910, 194] on div "1F-SW" at bounding box center [901, 200] width 82 height 16
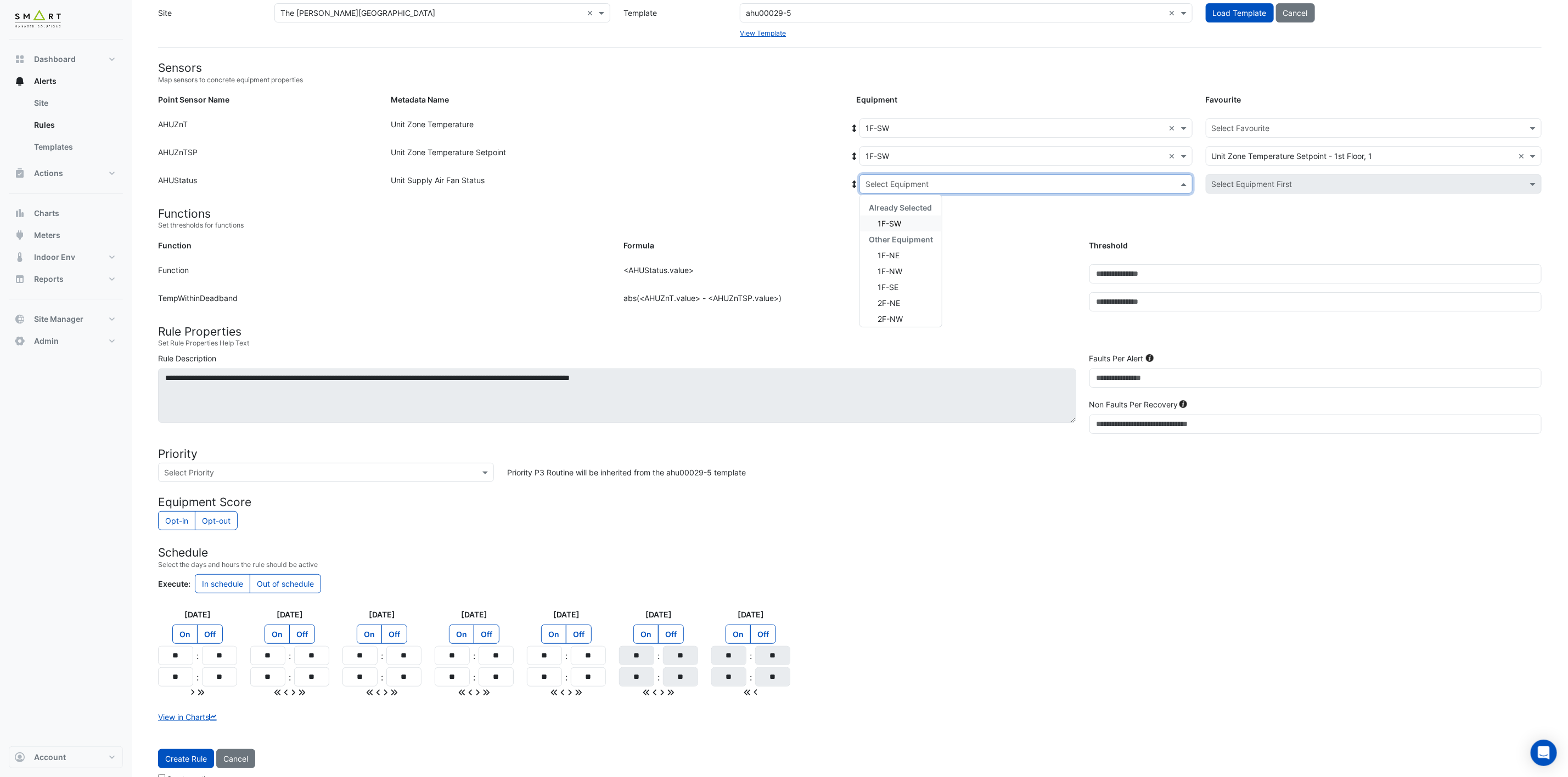
click at [919, 180] on input "text" at bounding box center [1015, 185] width 299 height 12
drag, startPoint x: 896, startPoint y: 229, endPoint x: 906, endPoint y: 221, distance: 12.8
click at [895, 229] on div "1F-SW" at bounding box center [901, 223] width 82 height 16
click at [1170, 124] on input "text" at bounding box center [1363, 129] width 302 height 12
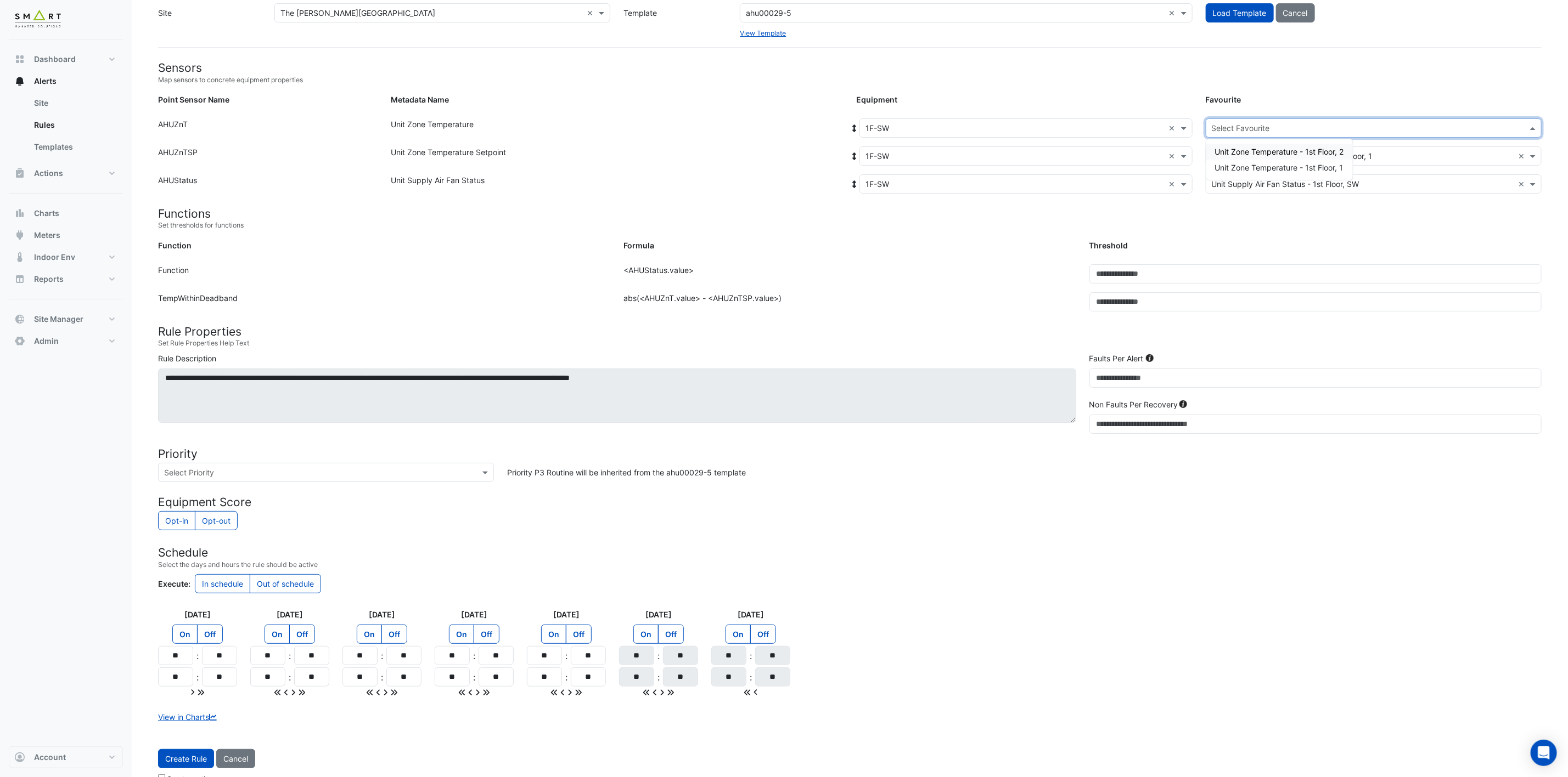
click at [1170, 154] on span "Unit Zone Temperature - 1st Floor, 2" at bounding box center [1280, 152] width 129 height 9
click at [197, 575] on span "Create Rule" at bounding box center [186, 759] width 42 height 9
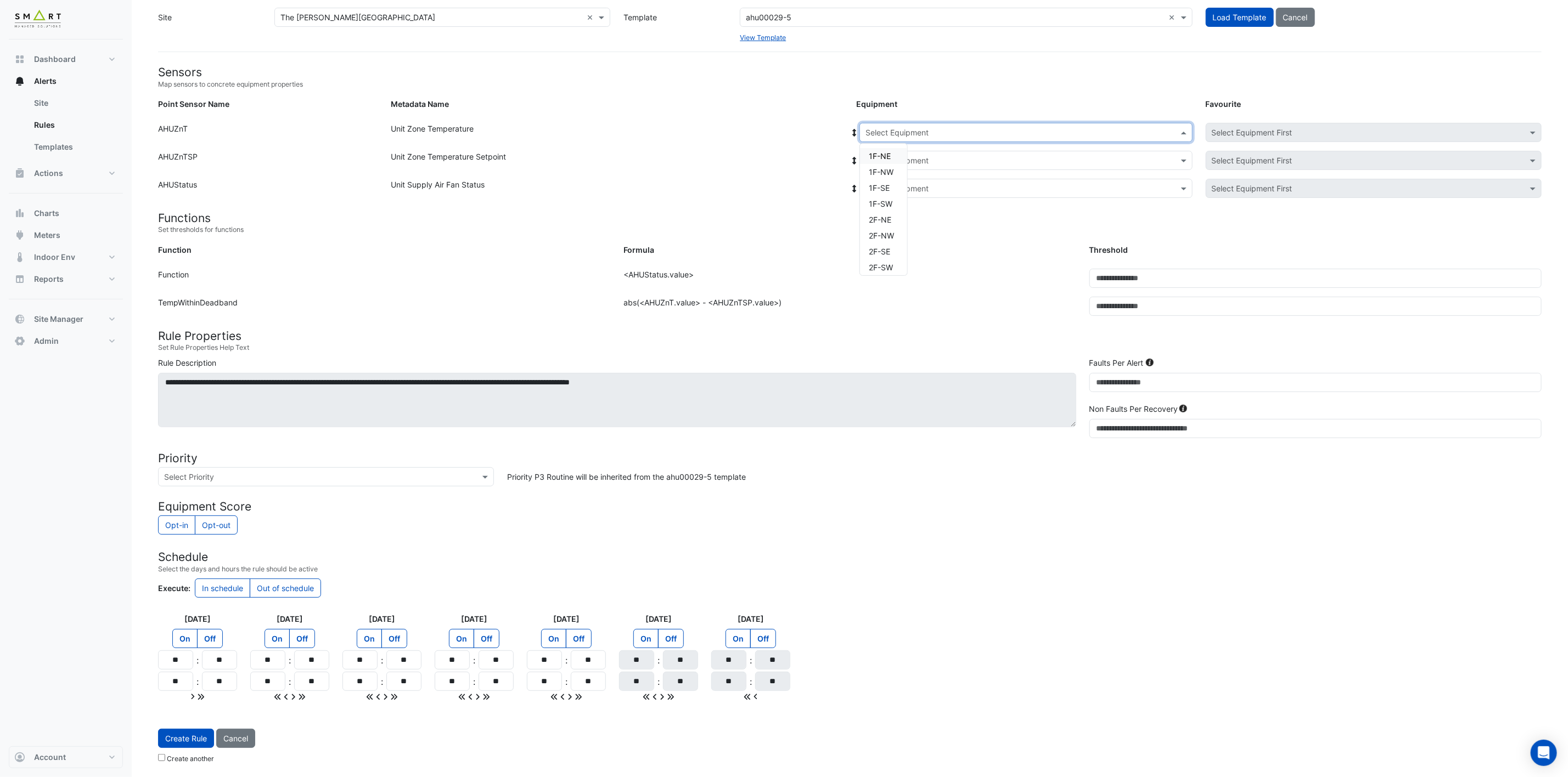
click at [959, 130] on input "text" at bounding box center [1015, 133] width 299 height 12
click at [897, 215] on div "2F-NE" at bounding box center [884, 219] width 47 height 16
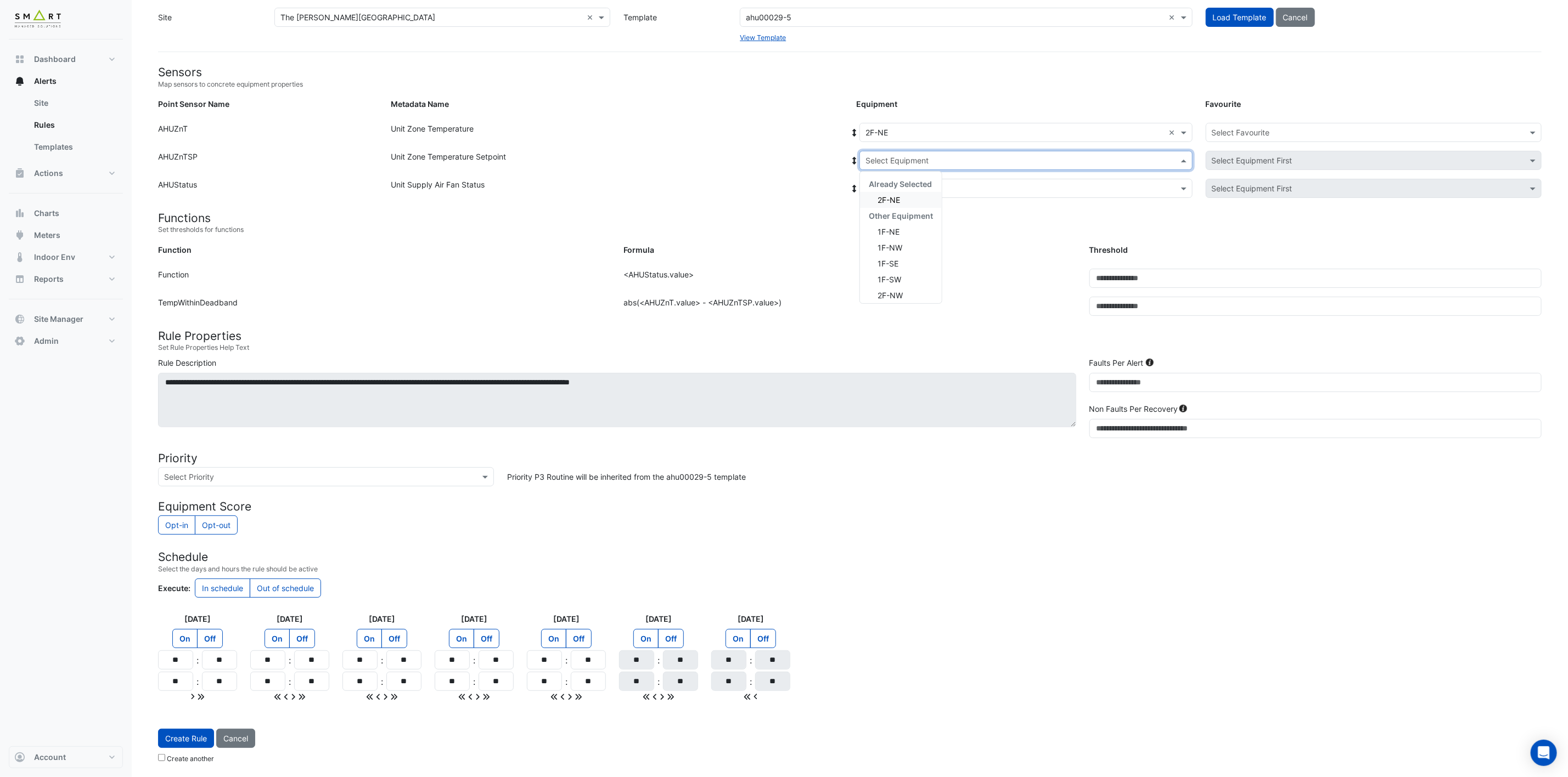
click at [954, 155] on input "text" at bounding box center [1015, 161] width 299 height 12
click at [906, 195] on div "2F-NE" at bounding box center [901, 200] width 82 height 16
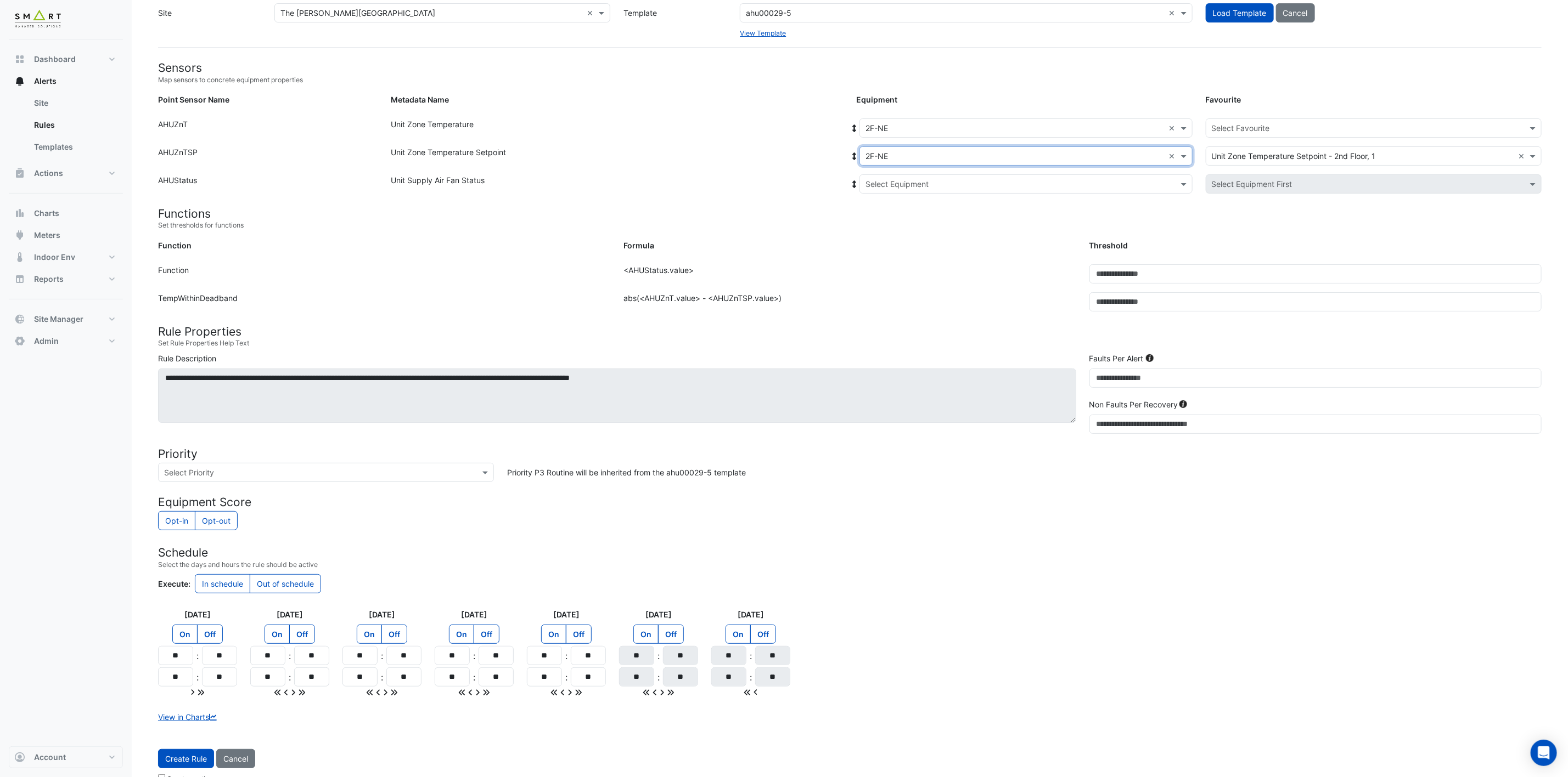
click at [922, 182] on input "text" at bounding box center [1015, 185] width 299 height 12
click at [900, 222] on span "2F-NE" at bounding box center [889, 223] width 23 height 9
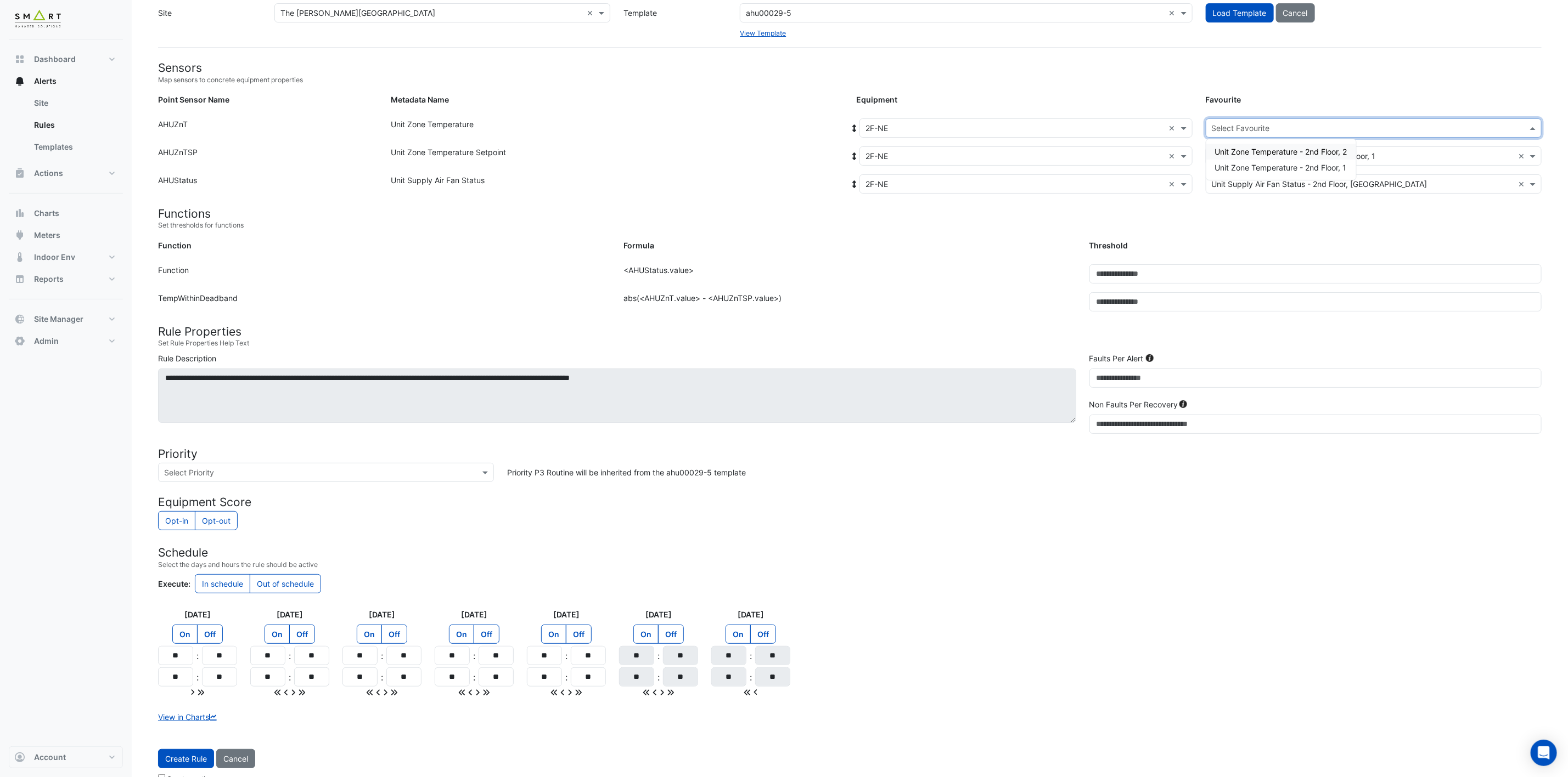
click at [1170, 126] on input "text" at bounding box center [1363, 129] width 302 height 12
click at [1170, 159] on div "Unit Zone Temperature - 2nd Floor, 1" at bounding box center [1281, 167] width 150 height 16
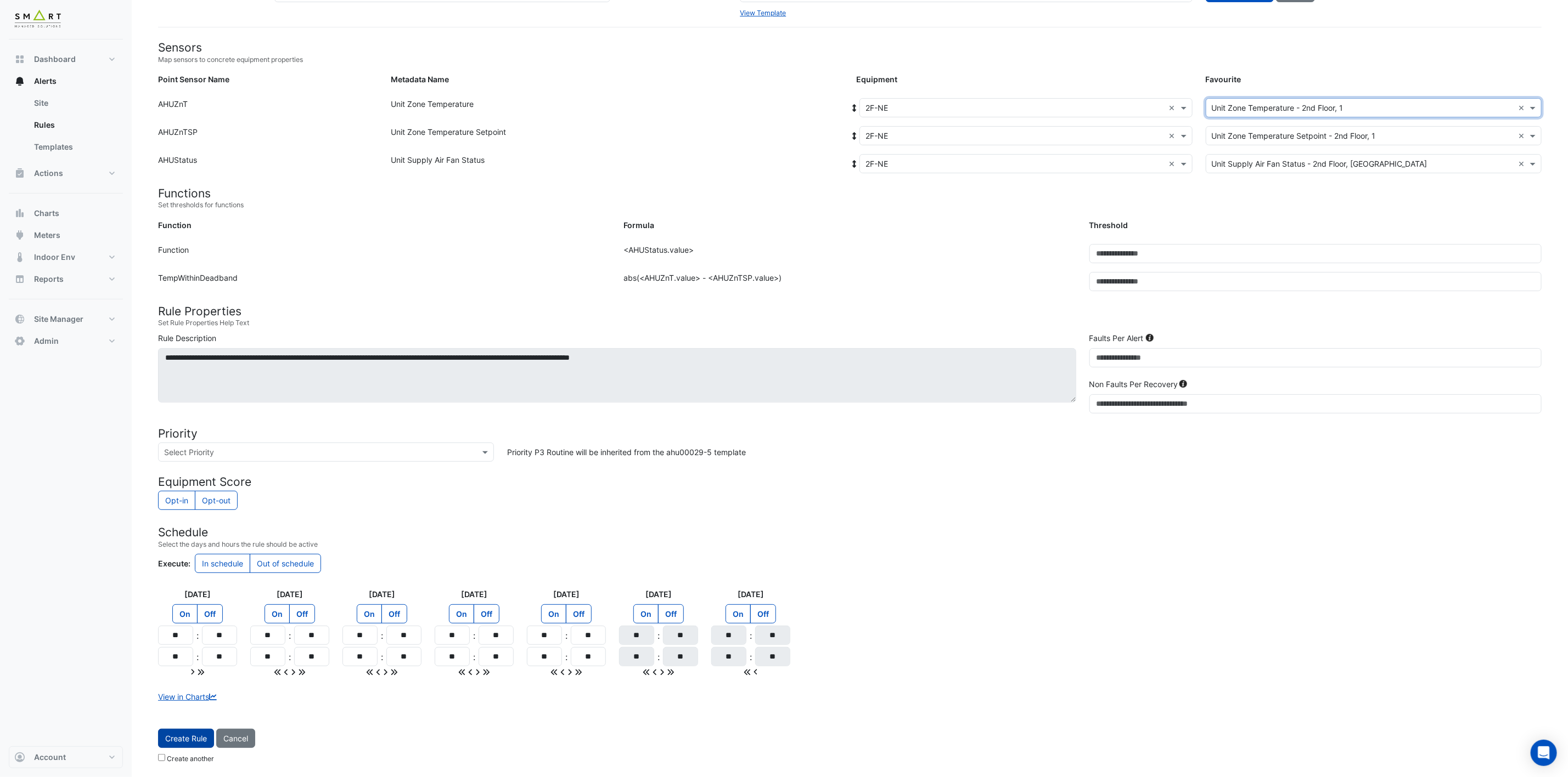
click at [180, 575] on span "Create Rule" at bounding box center [186, 739] width 42 height 9
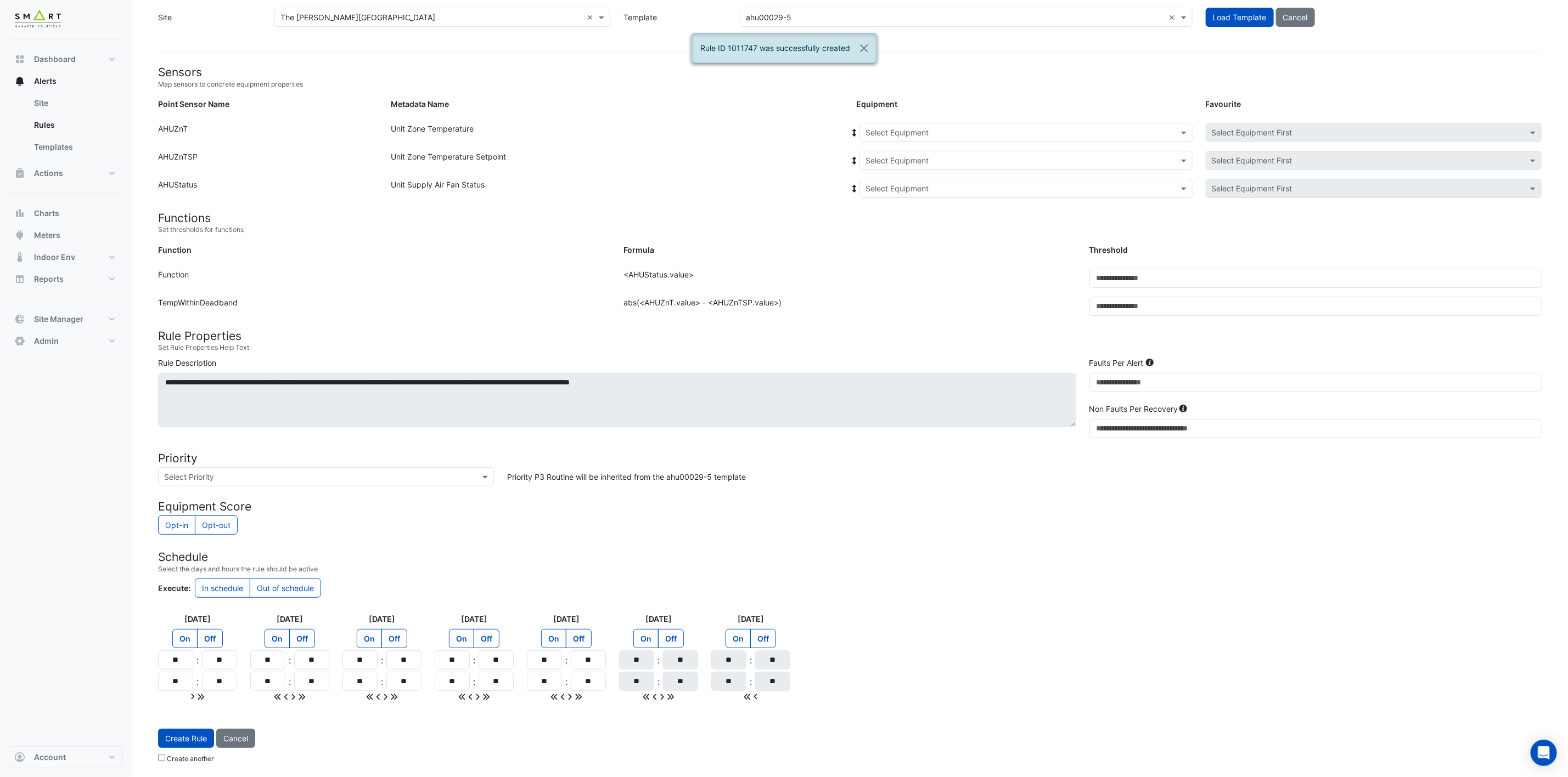
scroll to position [49, 0]
click at [1170, 128] on span at bounding box center [1184, 133] width 14 height 12
click at [895, 215] on div "2F-NE" at bounding box center [884, 219] width 47 height 16
click at [981, 155] on input "text" at bounding box center [1015, 161] width 299 height 12
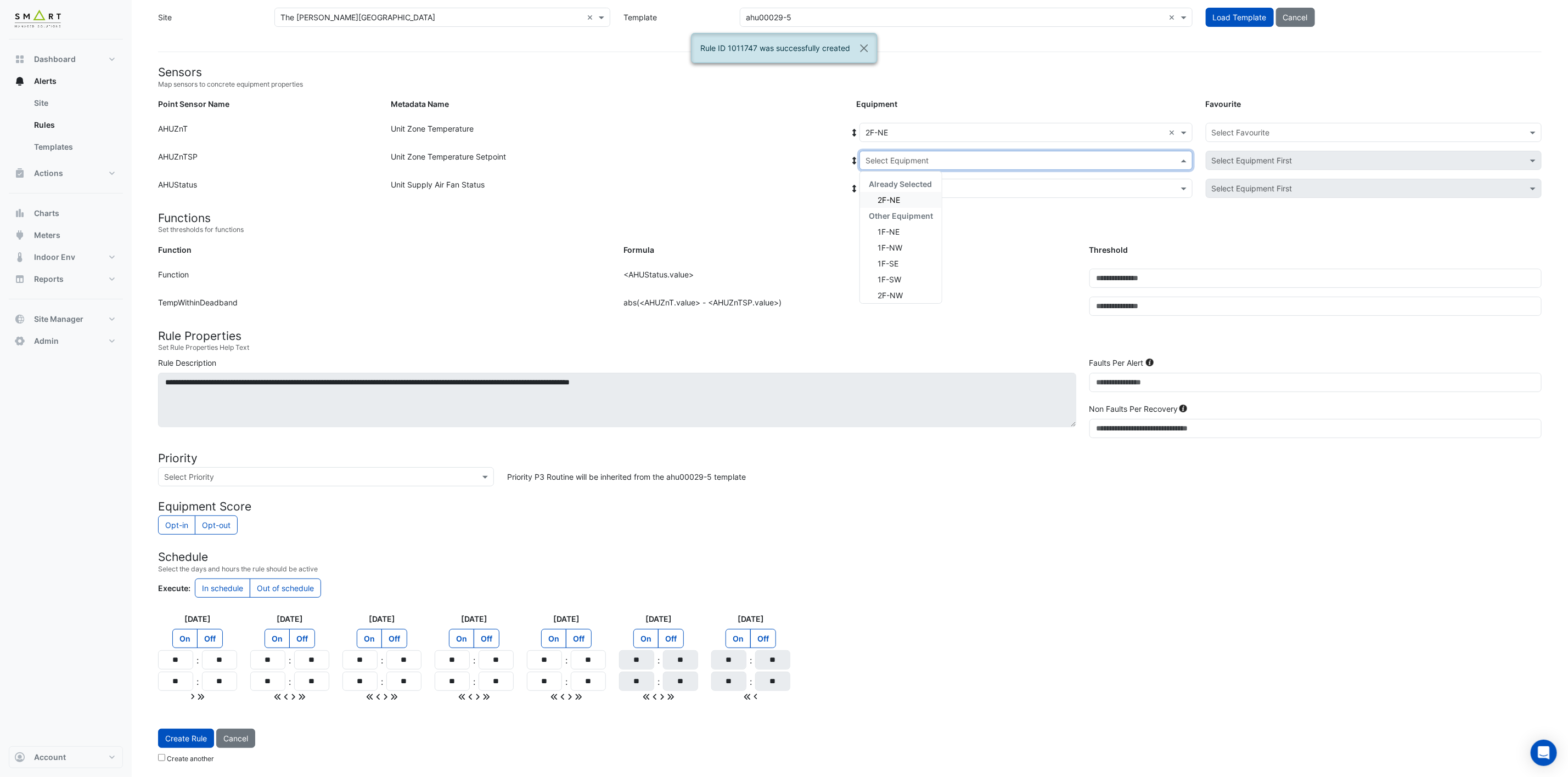
click at [912, 197] on div "2F-NE" at bounding box center [901, 200] width 82 height 16
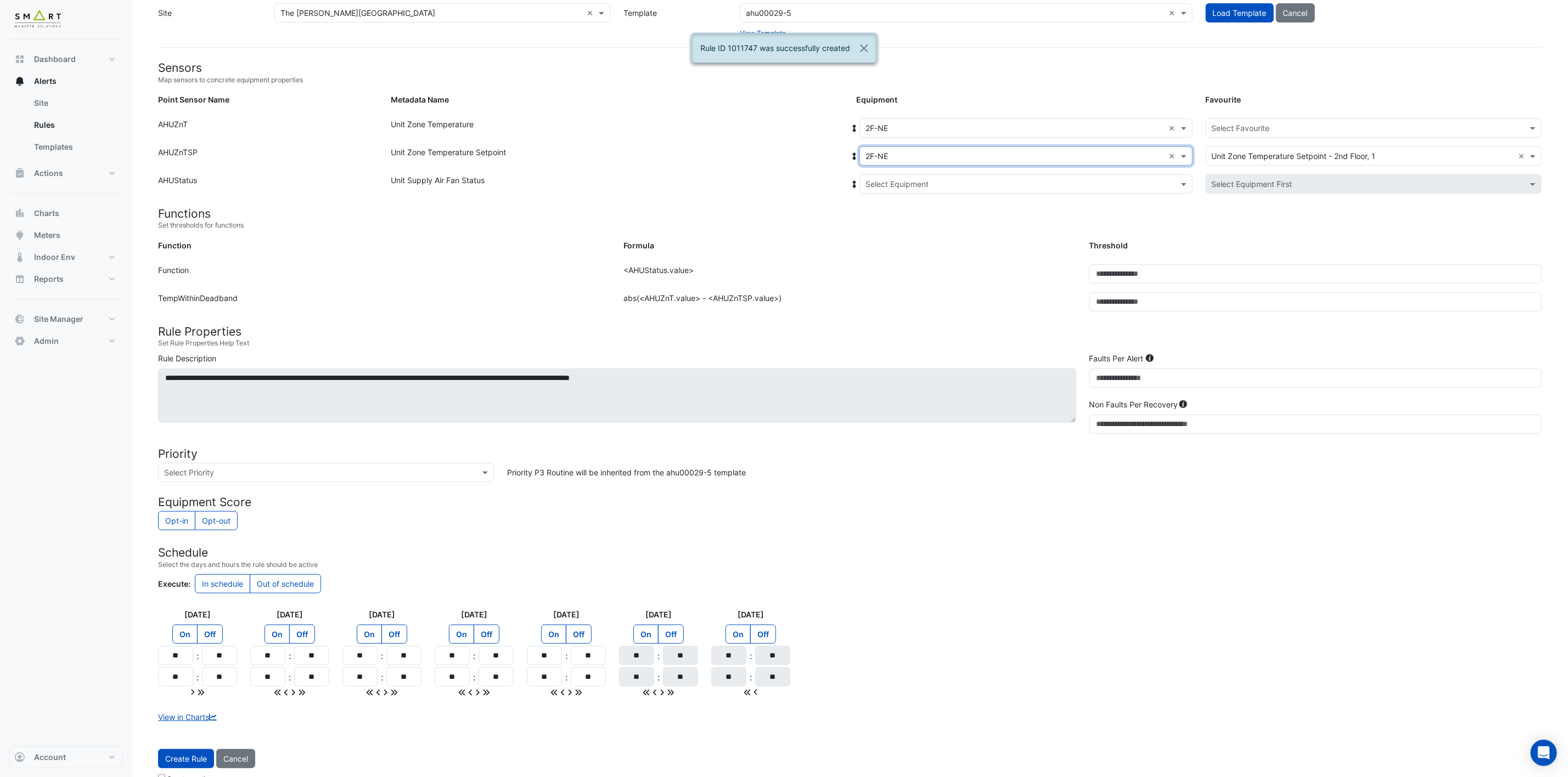
click at [939, 183] on input "text" at bounding box center [1015, 185] width 299 height 12
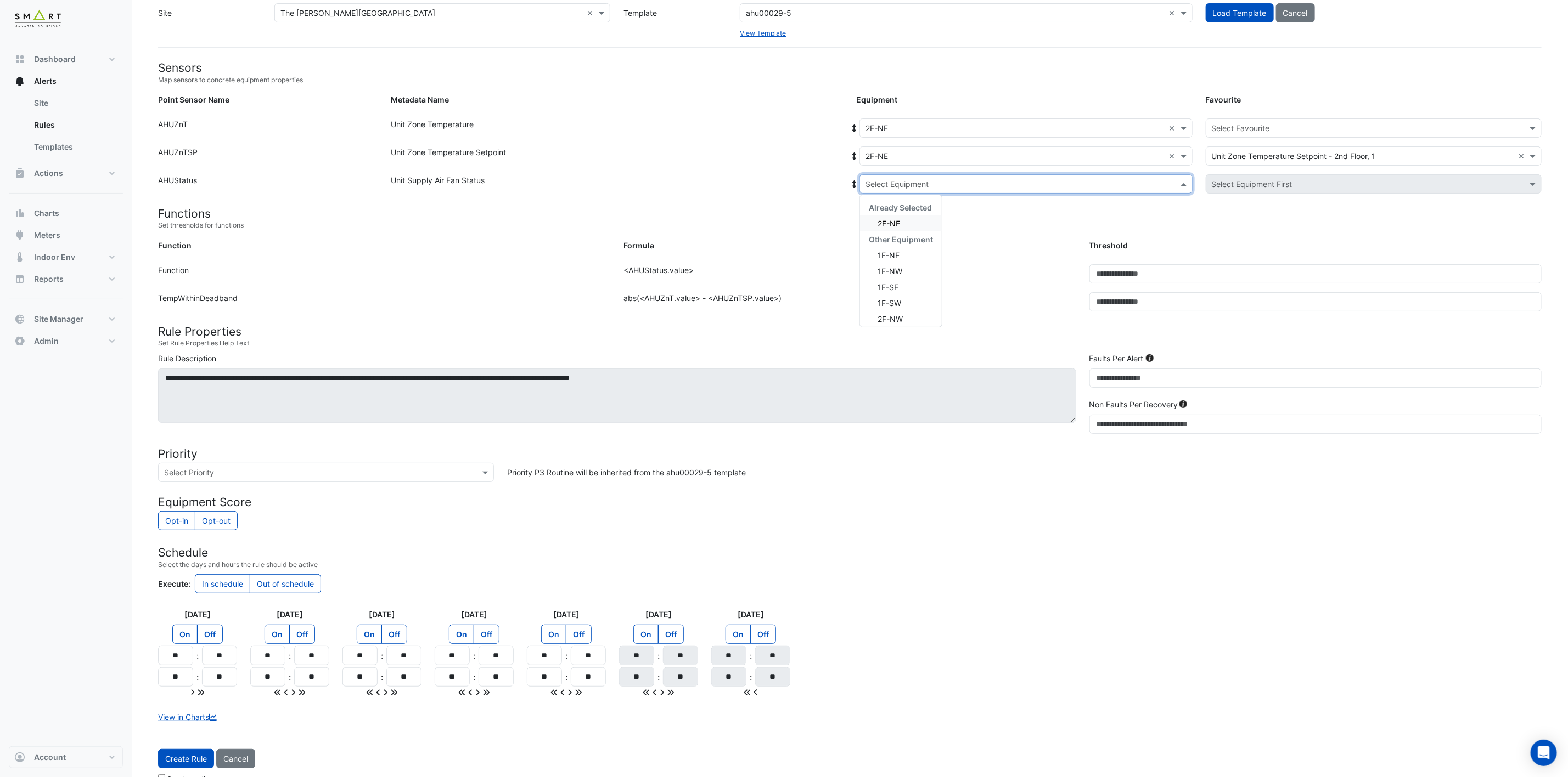
click at [920, 219] on div "2F-NE" at bounding box center [901, 223] width 82 height 16
click at [1170, 130] on input "text" at bounding box center [1363, 129] width 302 height 12
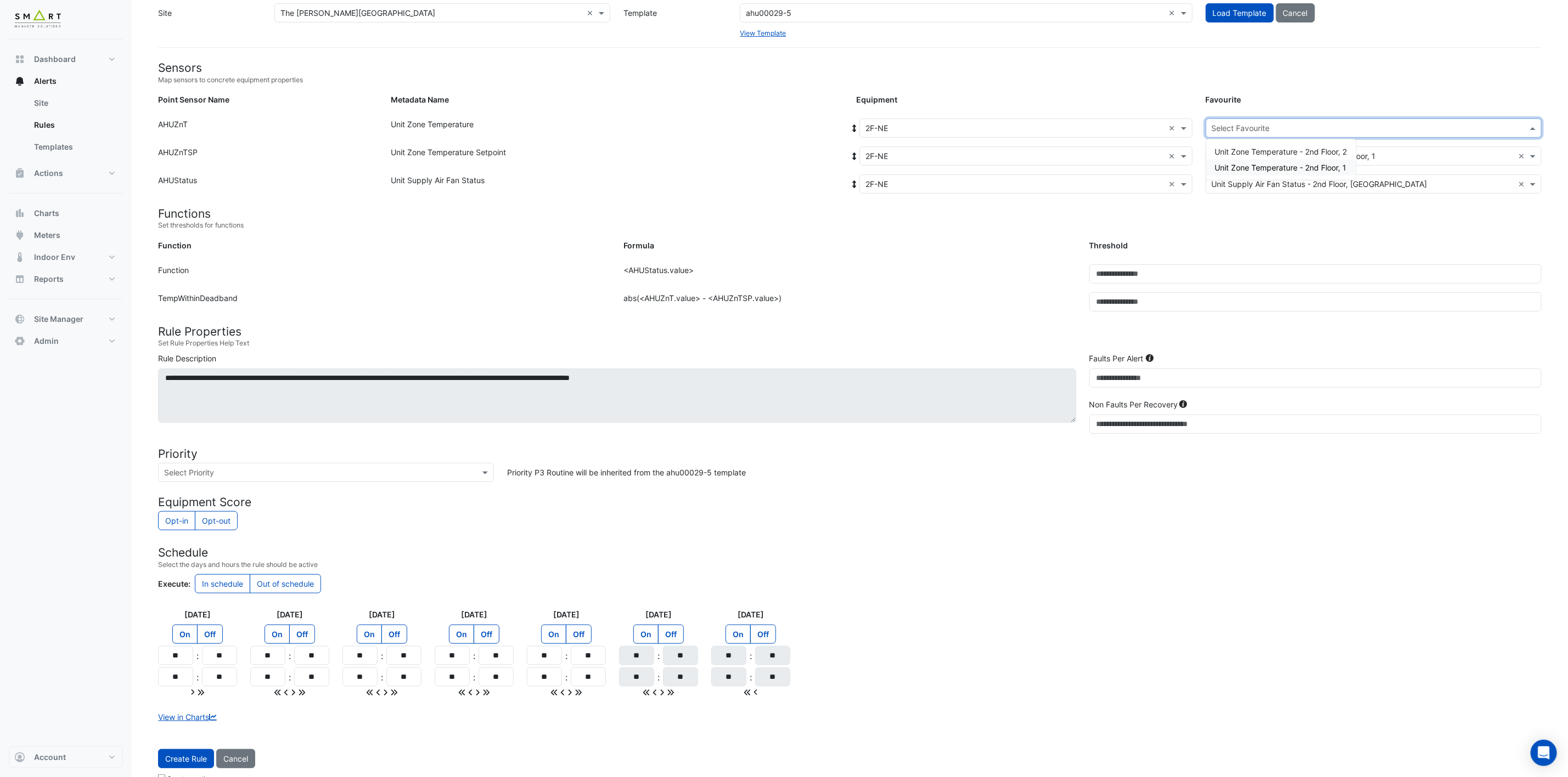
click at [1170, 172] on div "Unit Zone Temperature - 2nd Floor, 1" at bounding box center [1281, 167] width 150 height 16
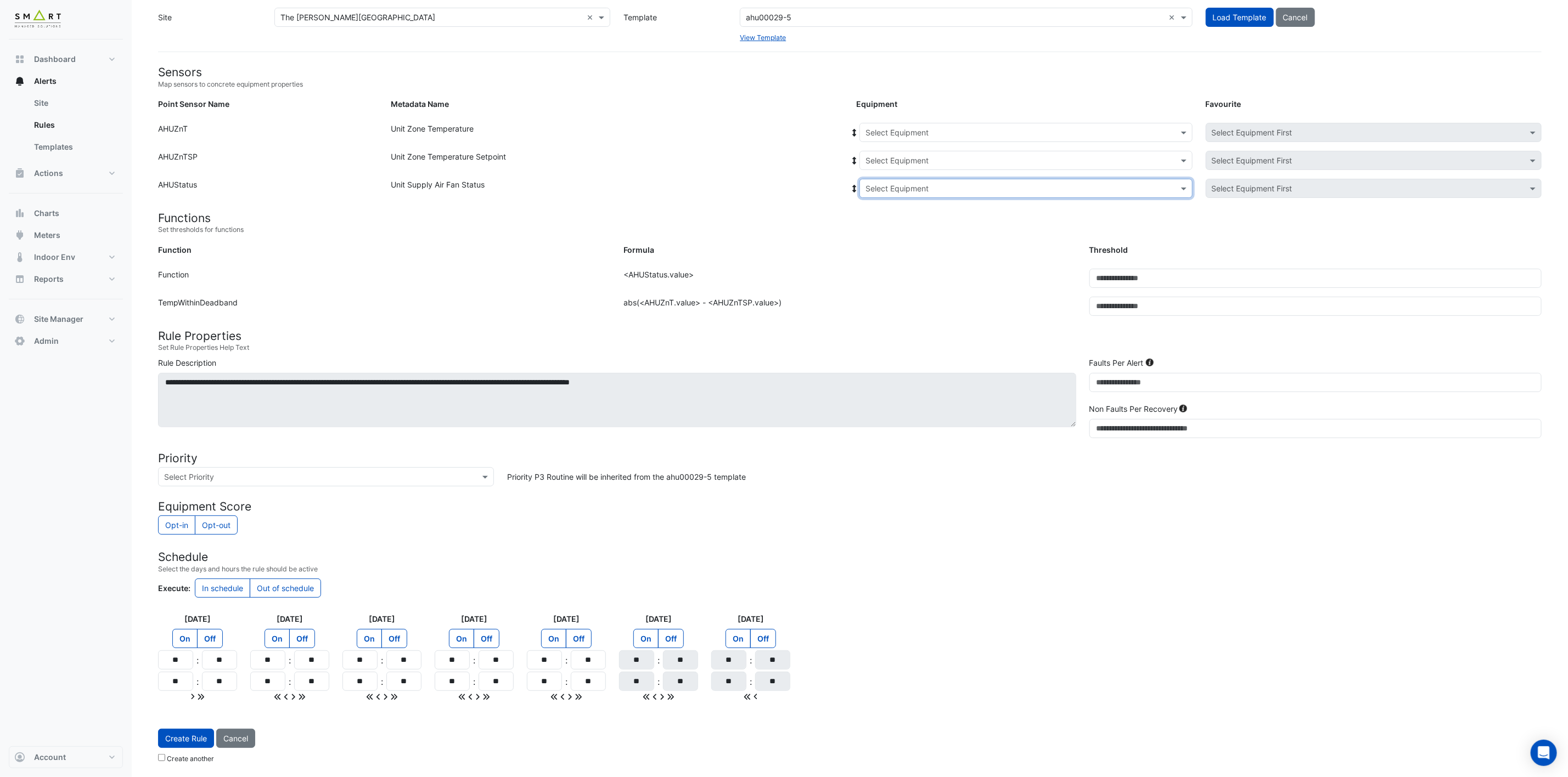
click at [1170, 123] on div "Select Equipment" at bounding box center [1026, 132] width 333 height 19
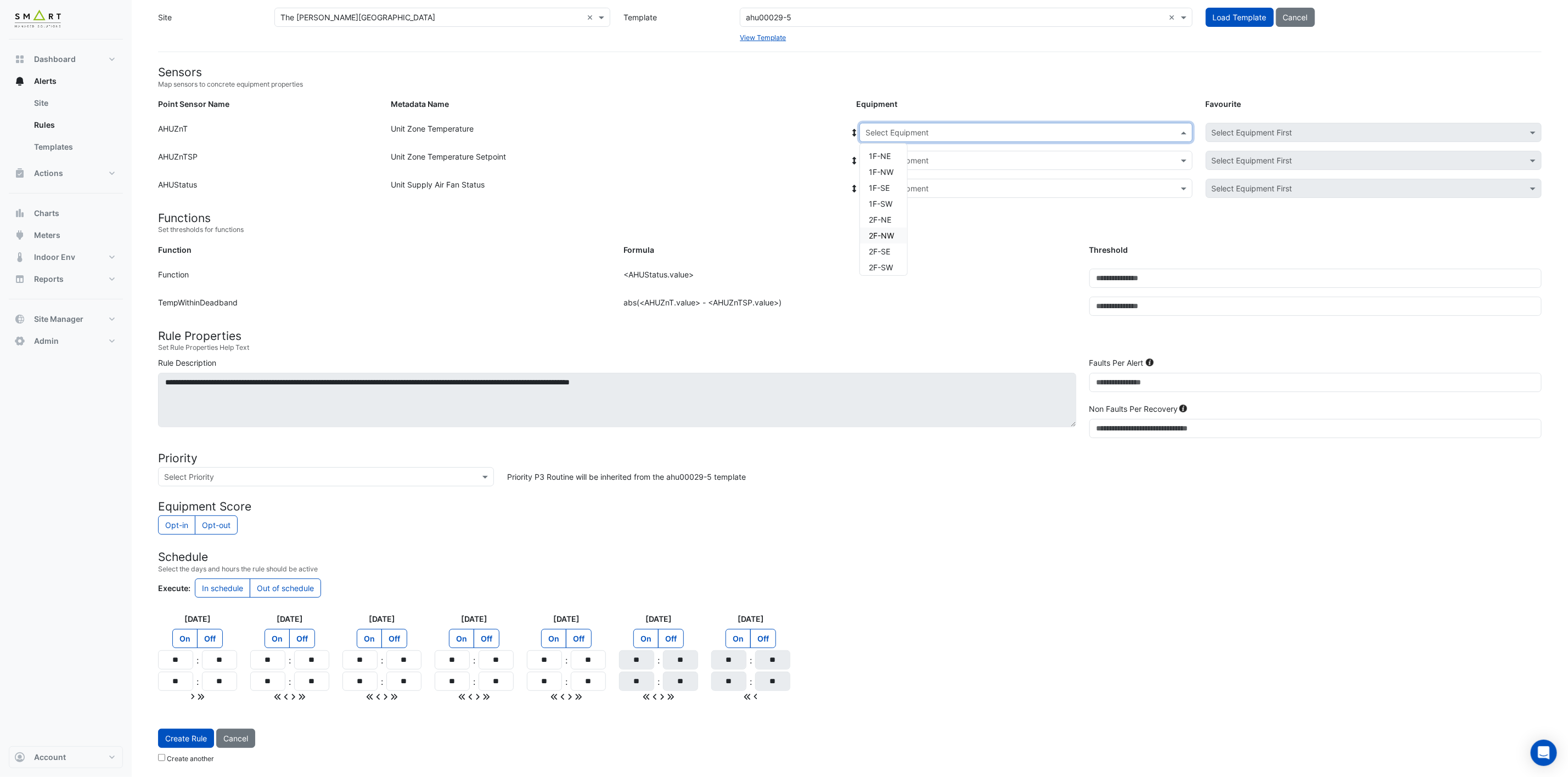
click at [898, 234] on div "2F-NW" at bounding box center [884, 236] width 47 height 16
click at [1011, 155] on input "text" at bounding box center [1015, 161] width 299 height 12
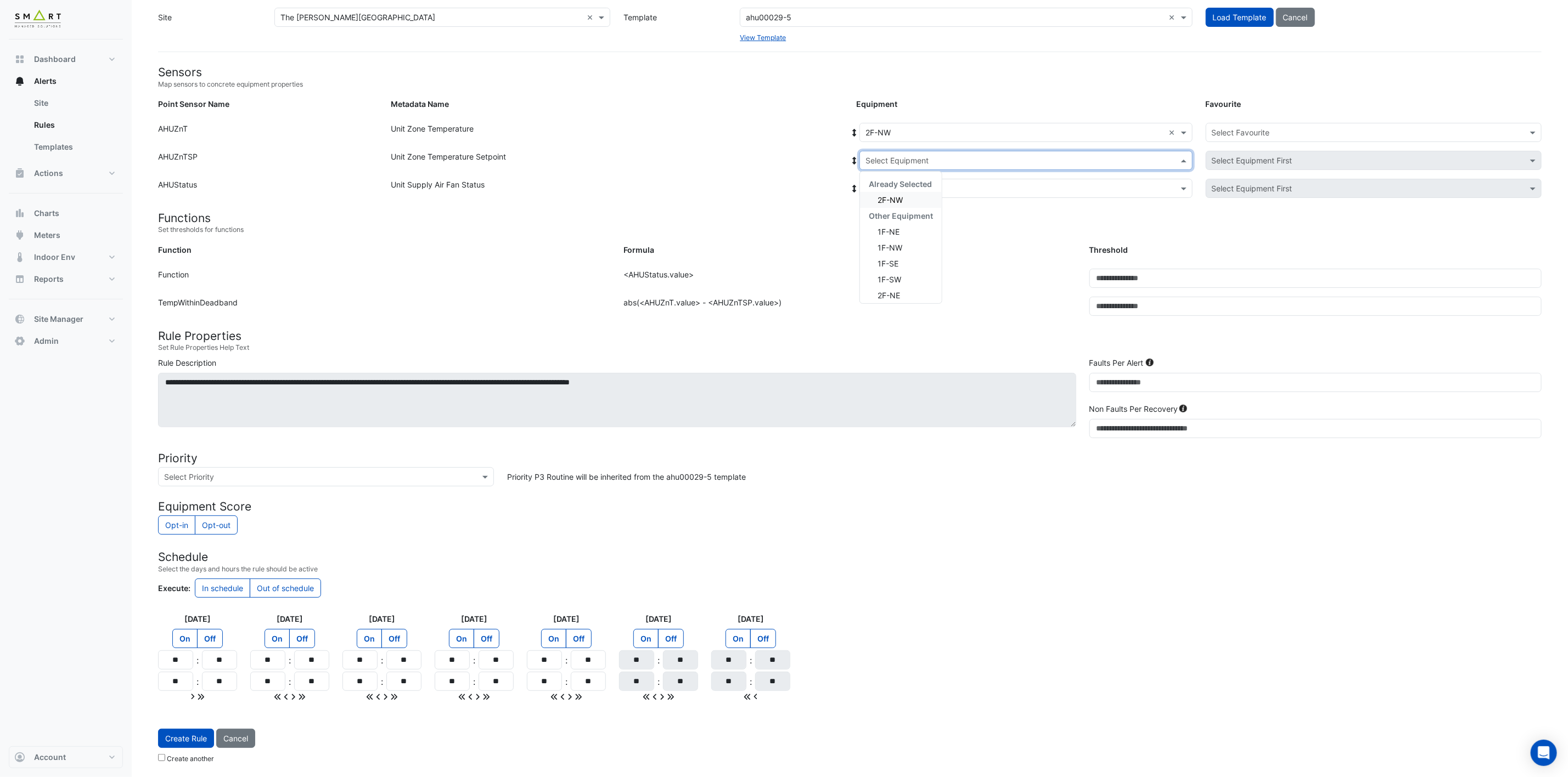
click at [917, 193] on div "2F-NW" at bounding box center [901, 200] width 82 height 16
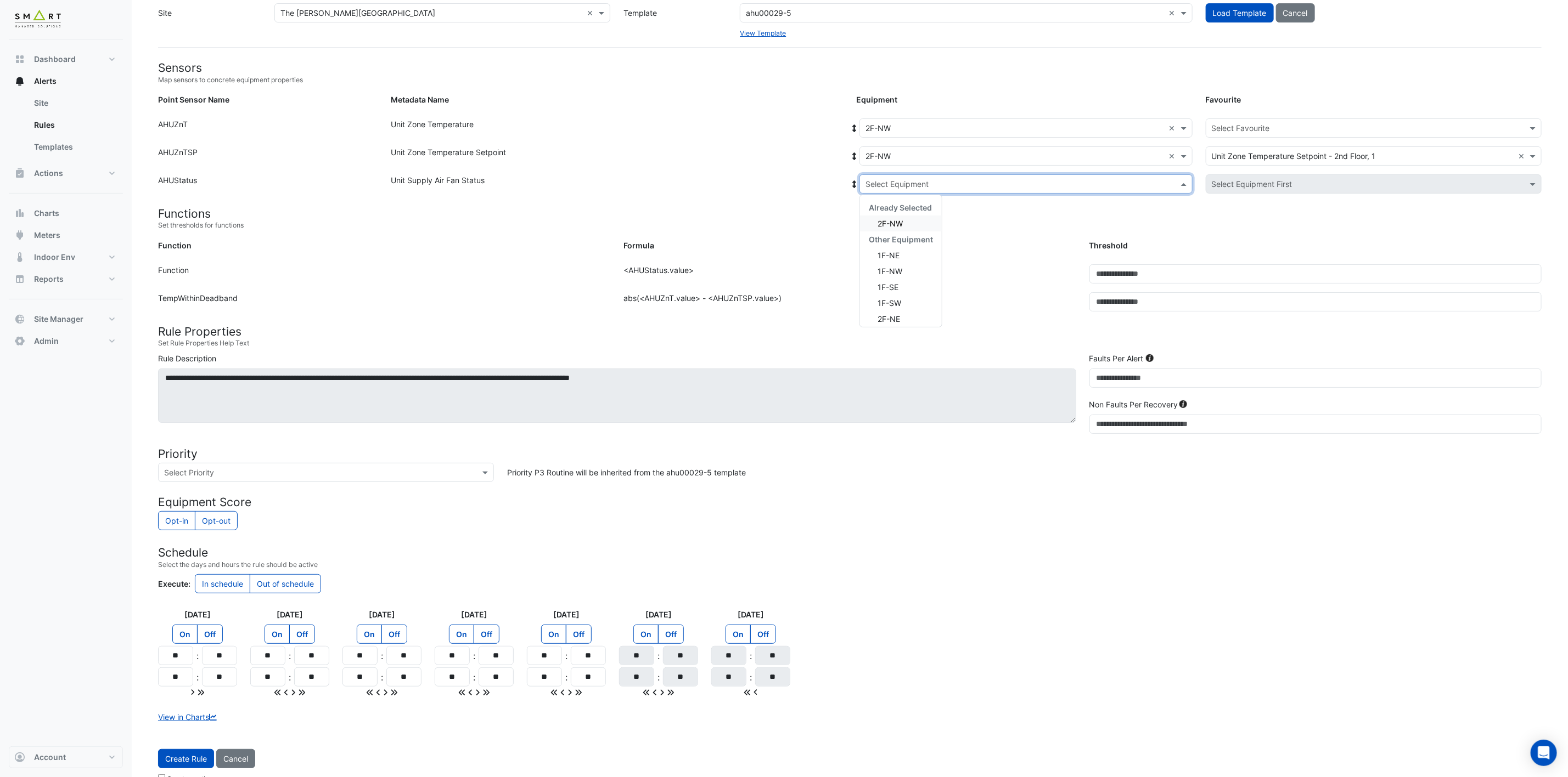
click at [938, 179] on input "text" at bounding box center [1015, 185] width 299 height 12
click at [906, 215] on div "2F-NW" at bounding box center [901, 223] width 82 height 16
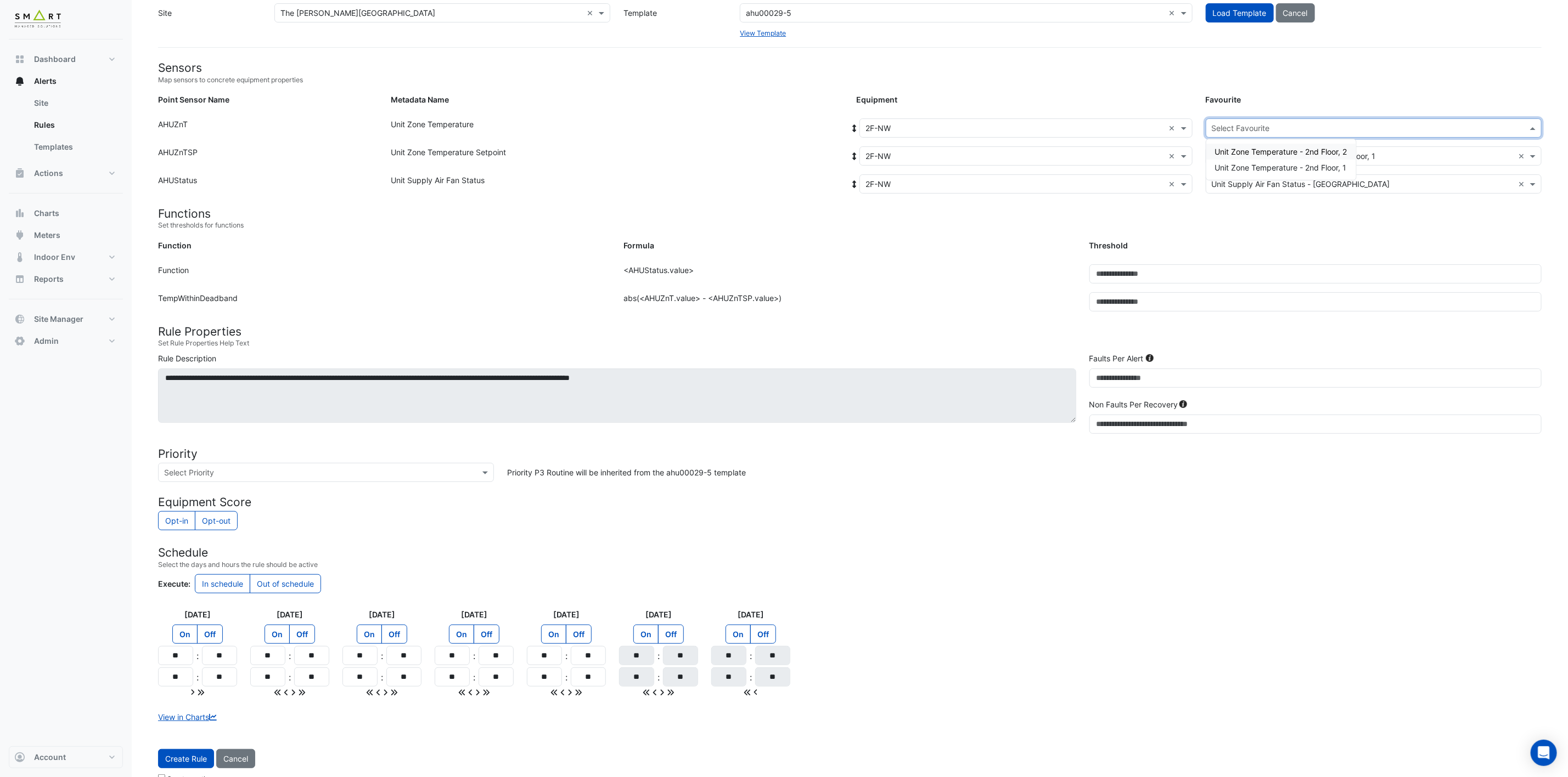
click at [1170, 130] on input "text" at bounding box center [1363, 129] width 302 height 12
click at [1170, 172] on div "Unit Zone Temperature - 2nd Floor, 1" at bounding box center [1281, 167] width 150 height 16
click at [198, 575] on span "Create Rule" at bounding box center [186, 759] width 42 height 9
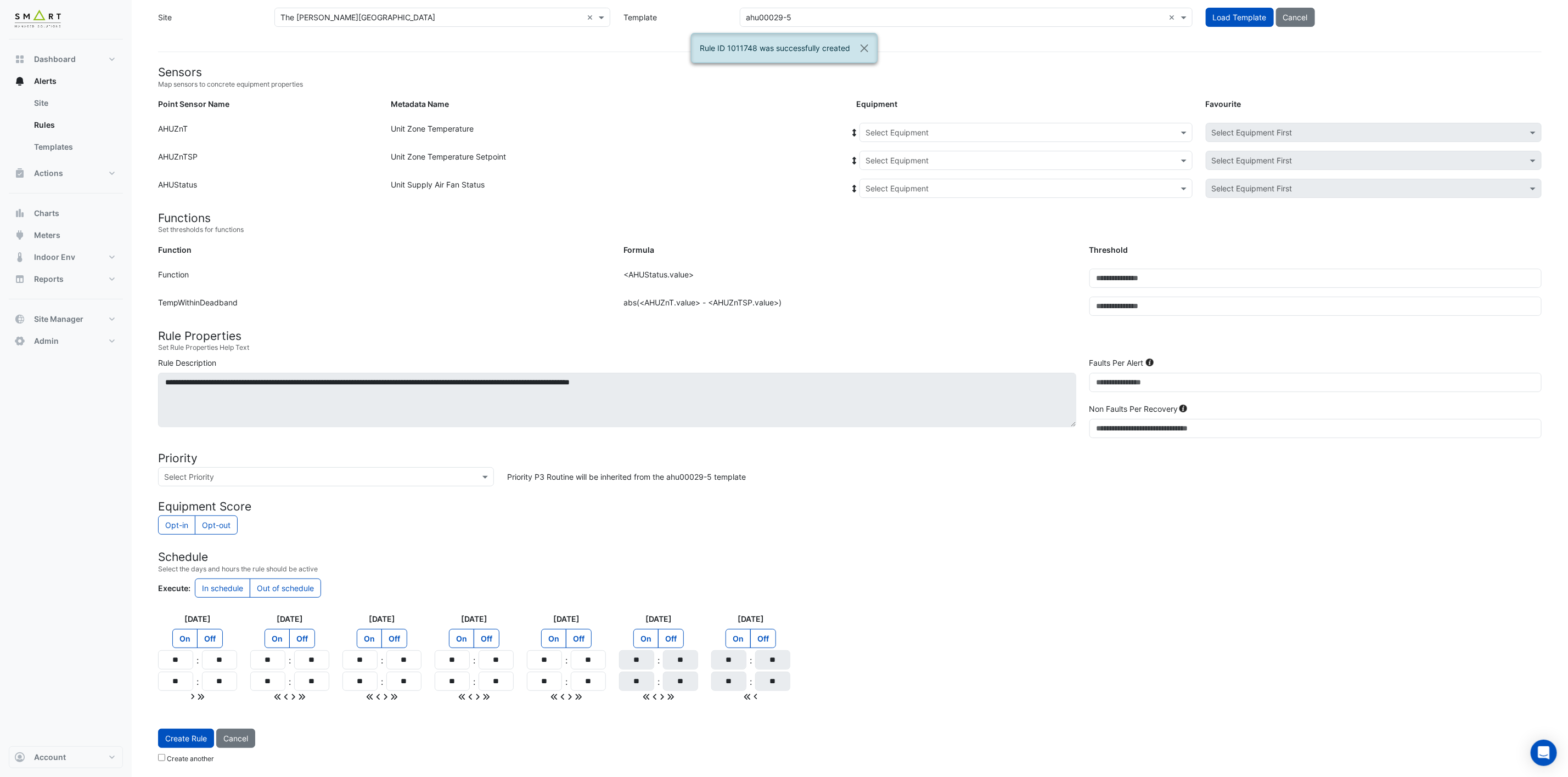
click at [1135, 123] on div "Select Equipment" at bounding box center [1026, 132] width 333 height 19
click at [880, 231] on span "2F-NW" at bounding box center [881, 236] width 25 height 9
click at [962, 155] on input "text" at bounding box center [1015, 161] width 299 height 12
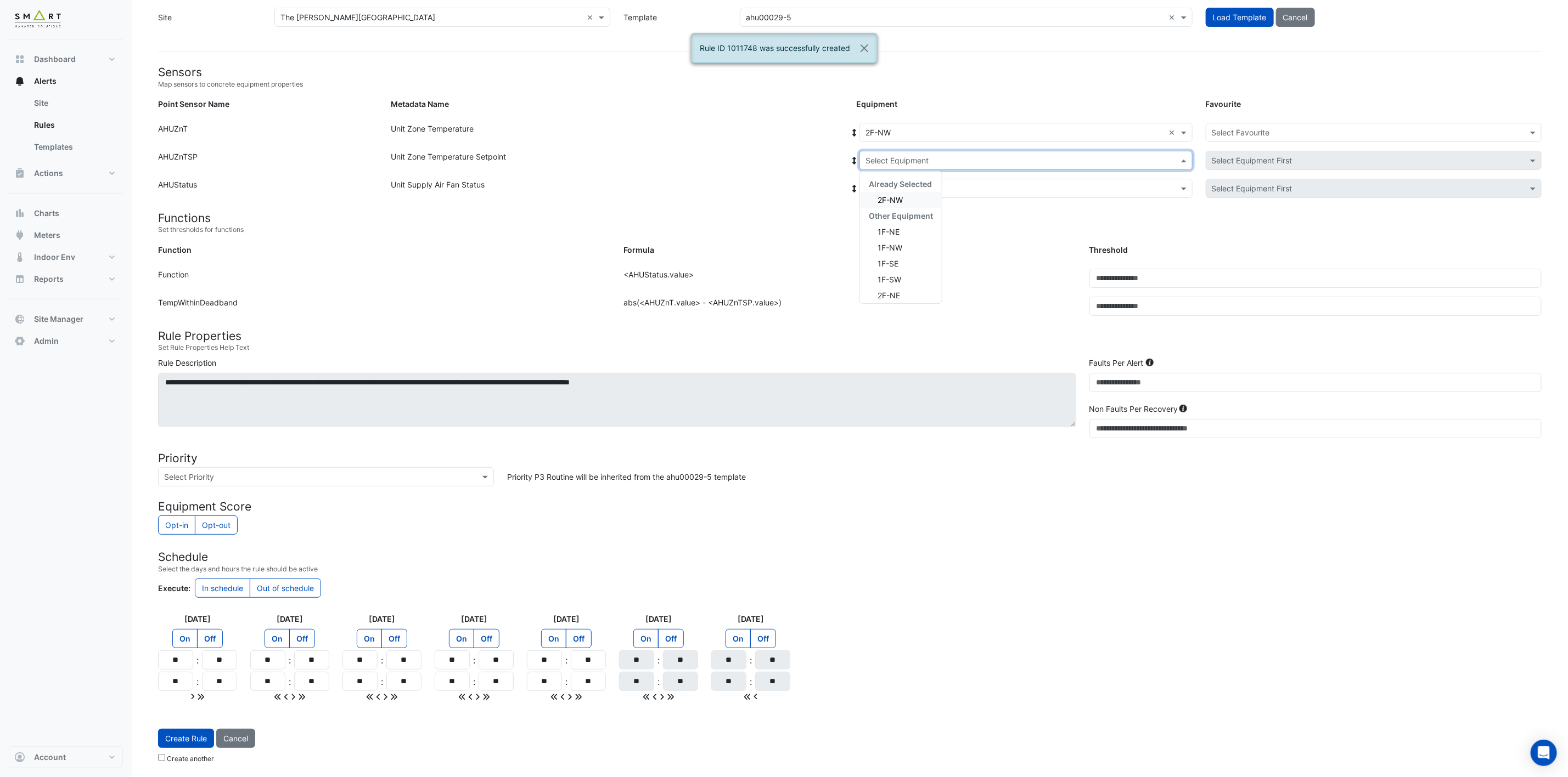
click at [923, 193] on div "2F-NW" at bounding box center [901, 200] width 82 height 16
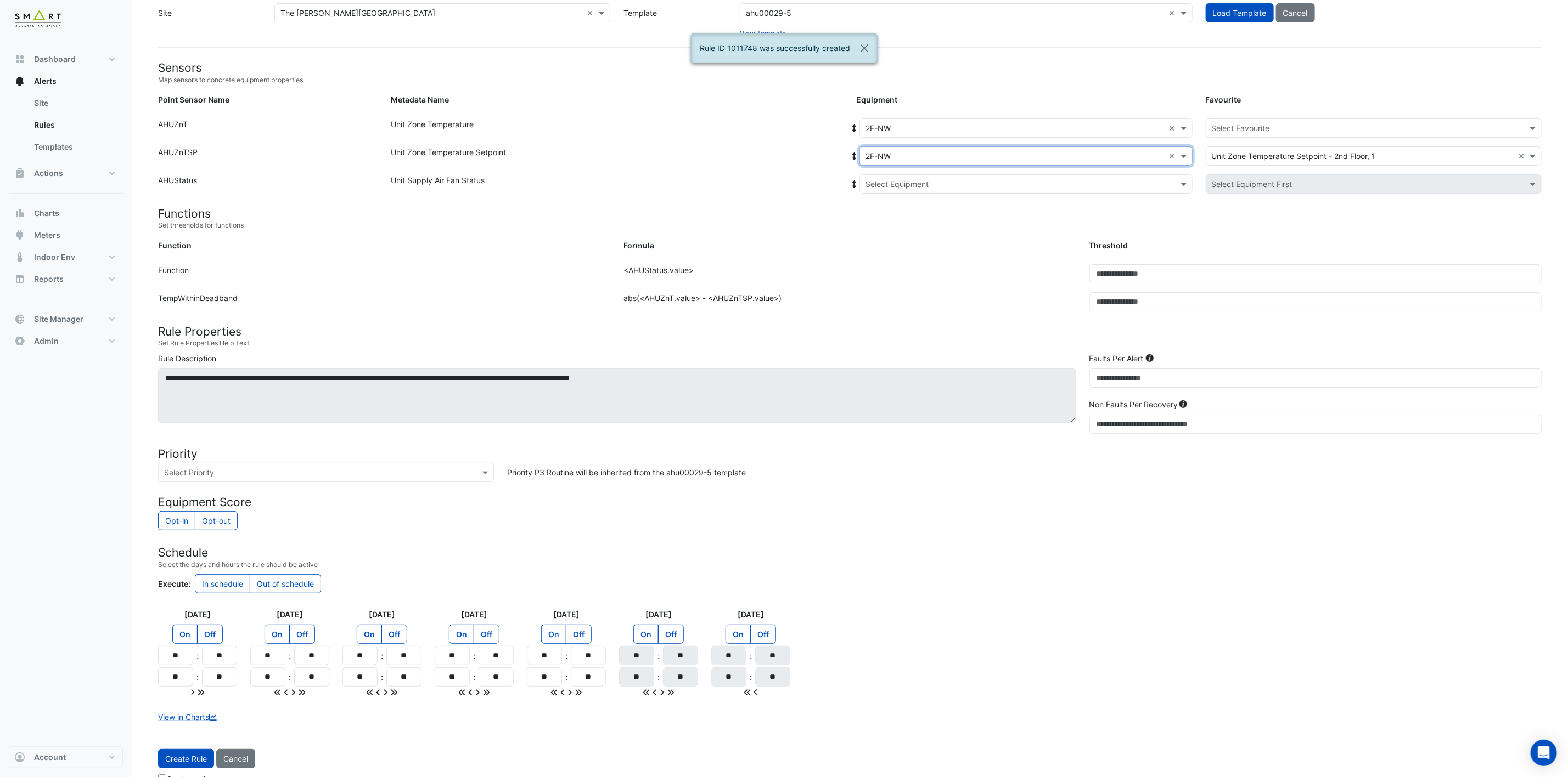
click at [942, 176] on div "Select Equipment" at bounding box center [1026, 184] width 333 height 19
click at [907, 221] on div "2F-NW" at bounding box center [901, 223] width 82 height 16
click at [1170, 124] on input "text" at bounding box center [1363, 129] width 302 height 12
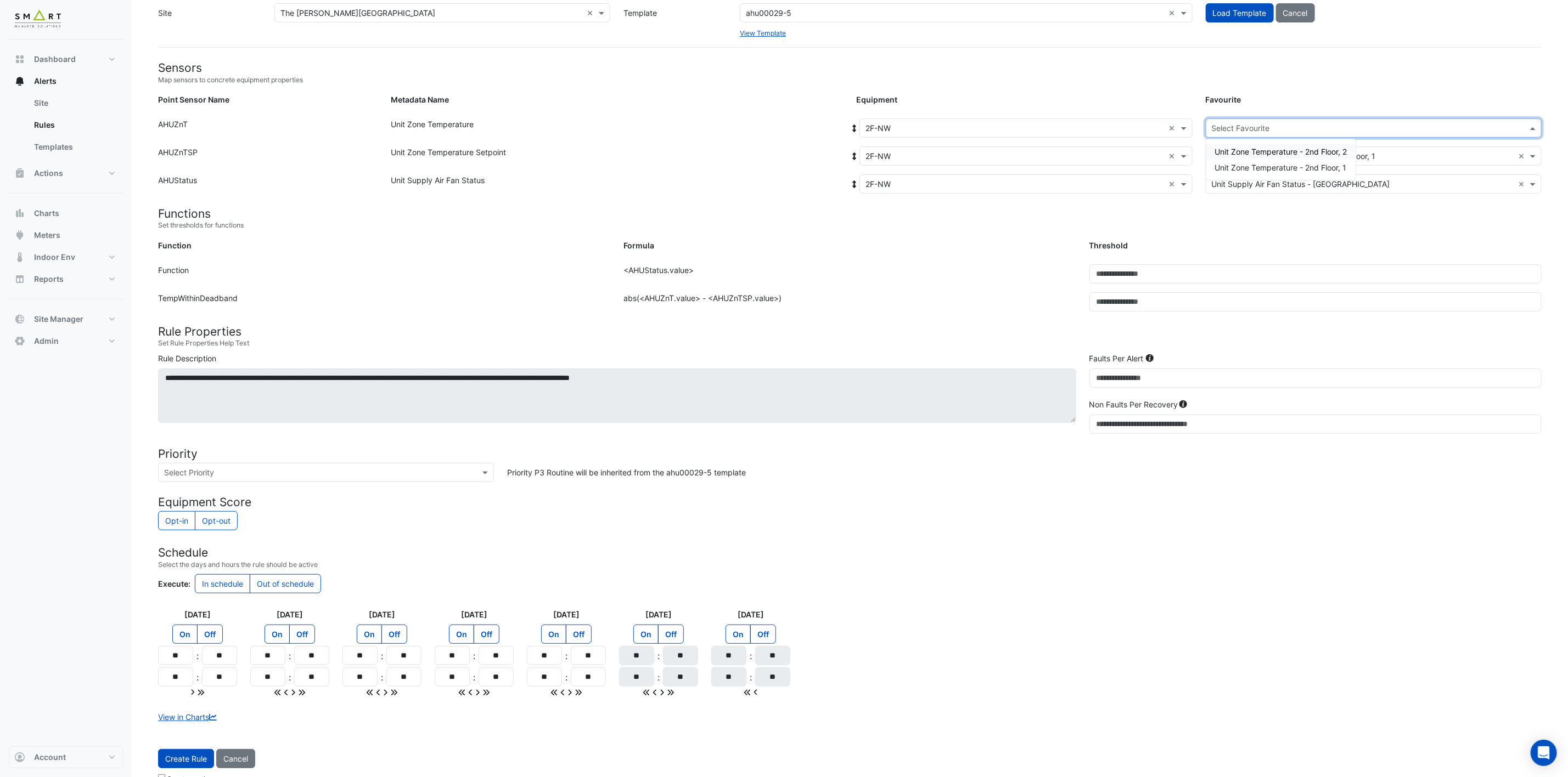
click at [1170, 150] on span "Unit Zone Temperature - 2nd Floor, 2" at bounding box center [1281, 152] width 132 height 9
click at [184, 575] on span "Create Rule" at bounding box center [186, 759] width 42 height 9
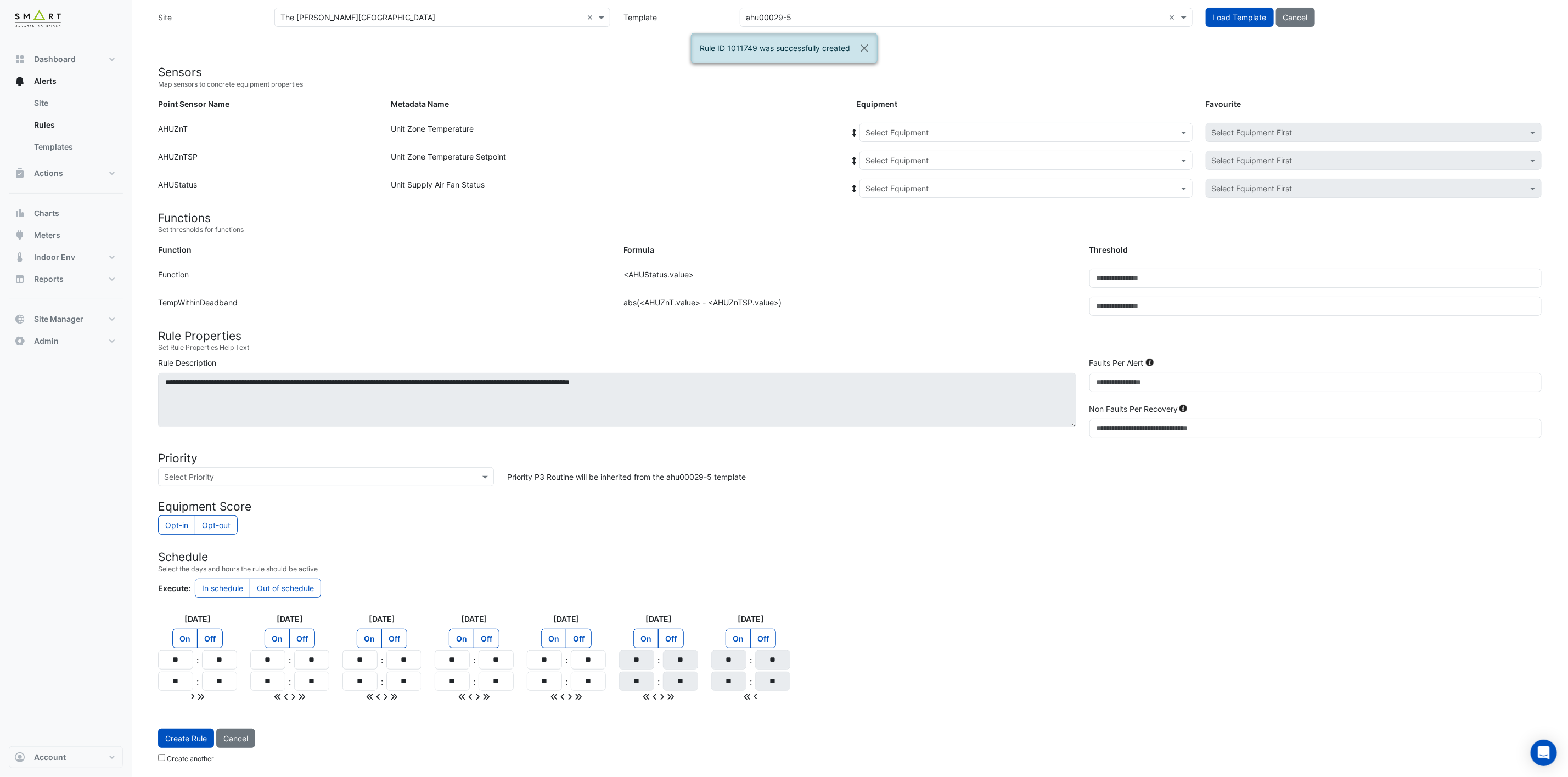
click at [1133, 129] on input "text" at bounding box center [1015, 133] width 299 height 12
click at [890, 247] on span "2F-SE" at bounding box center [879, 251] width 21 height 9
click at [1005, 155] on input "text" at bounding box center [1015, 161] width 299 height 12
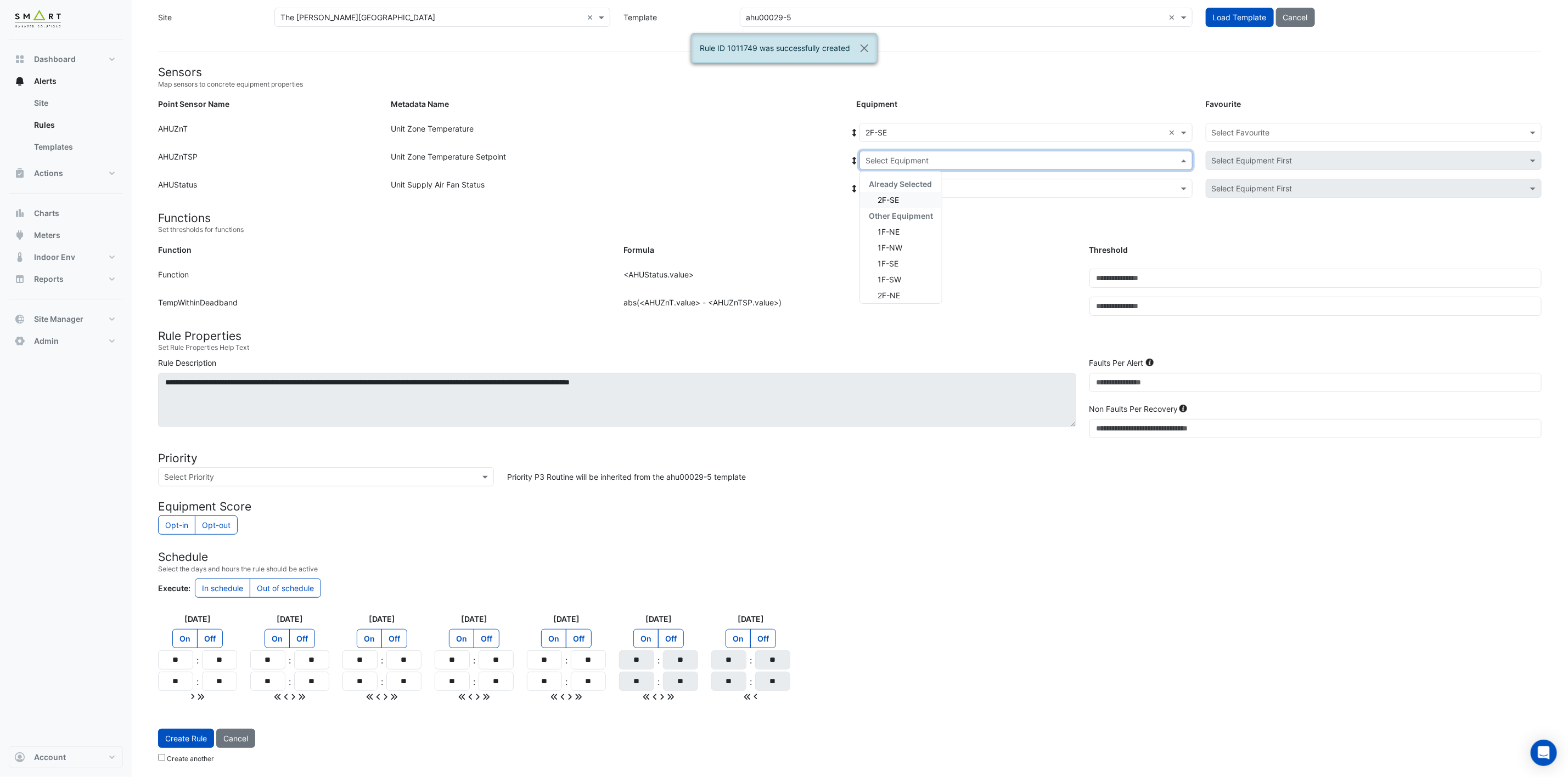
click at [914, 197] on div "2F-SE" at bounding box center [901, 200] width 82 height 16
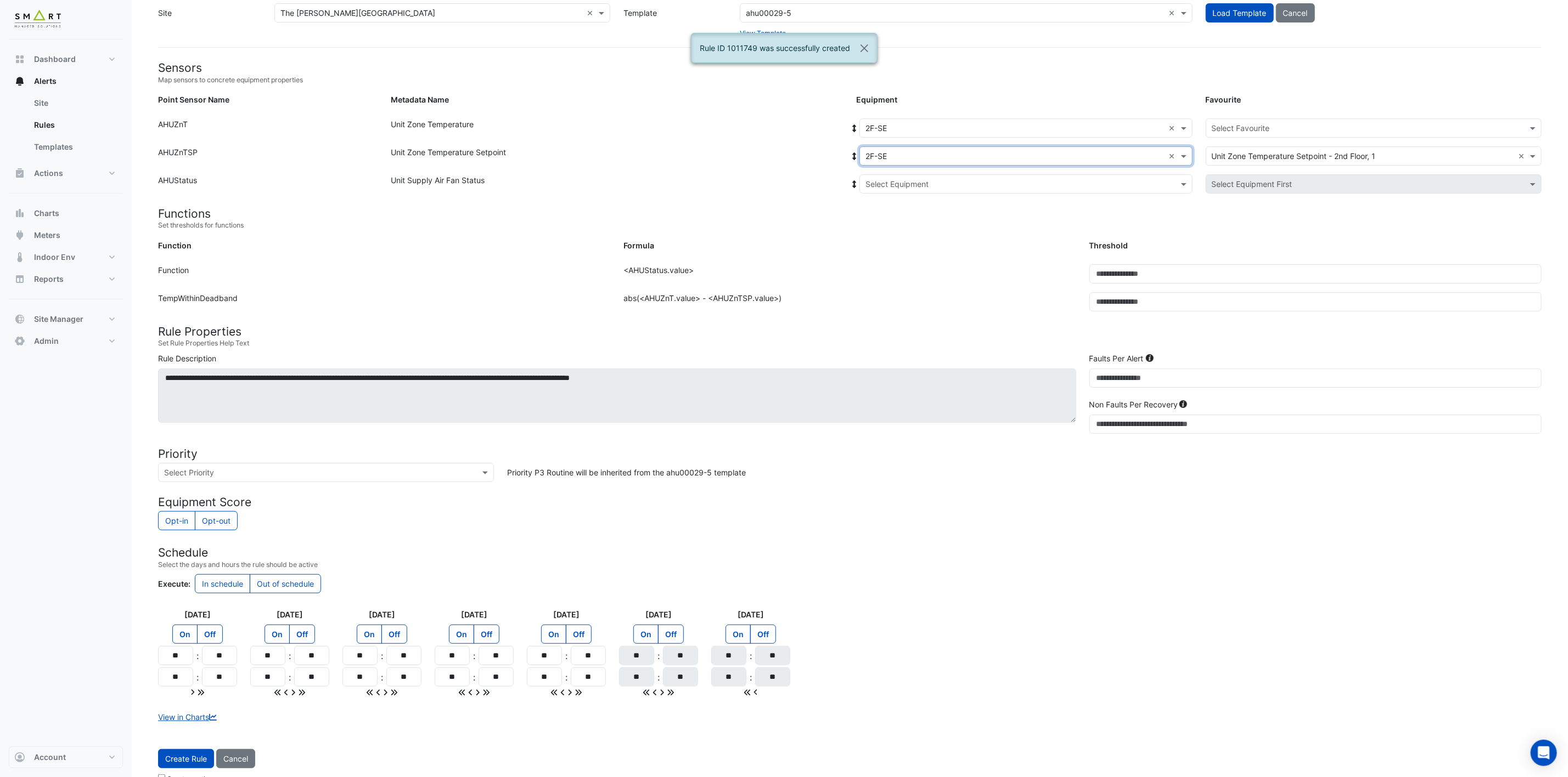
click at [948, 184] on input "text" at bounding box center [1015, 185] width 299 height 12
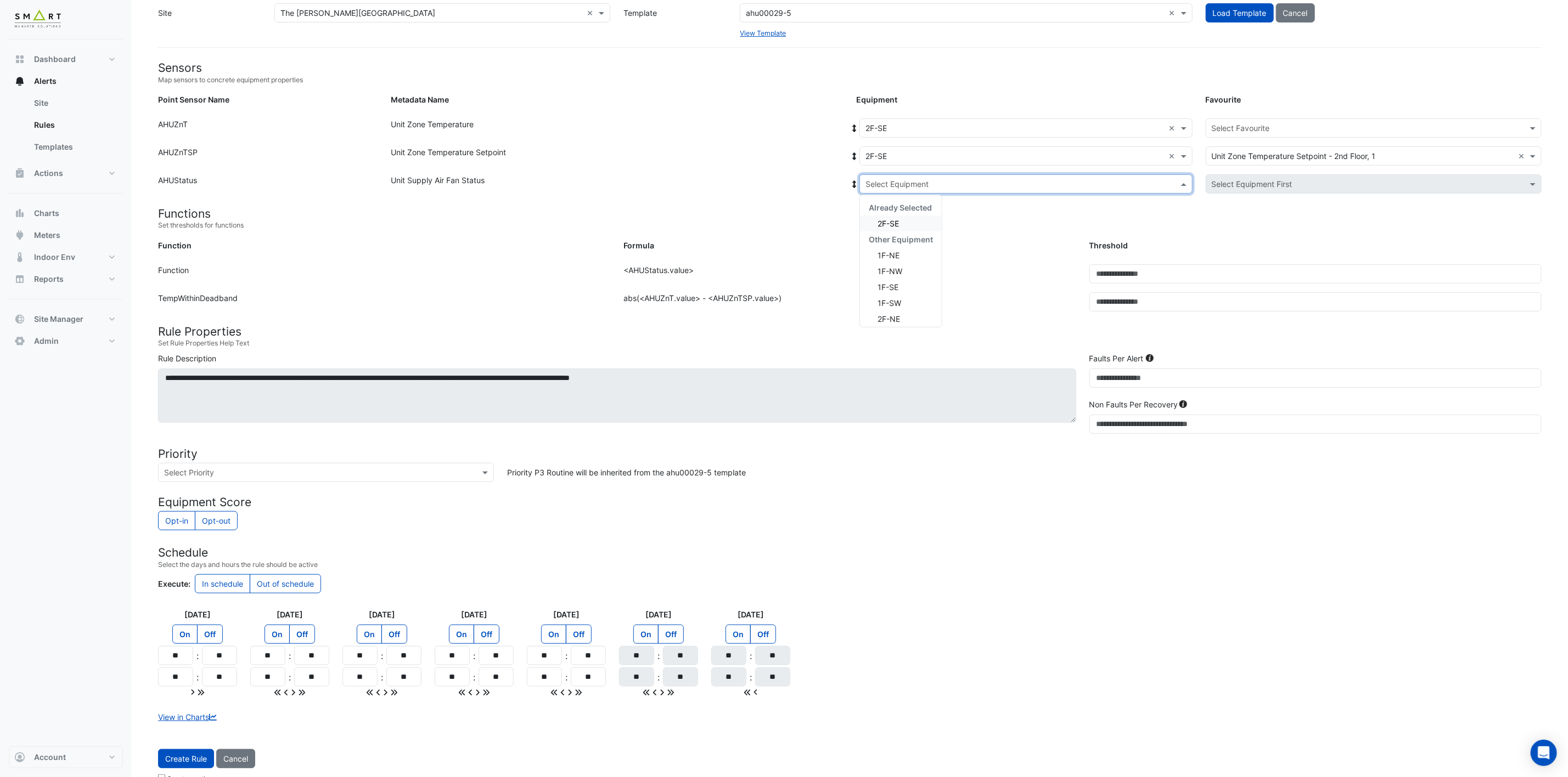
click at [901, 228] on div "2F-SE" at bounding box center [901, 223] width 82 height 16
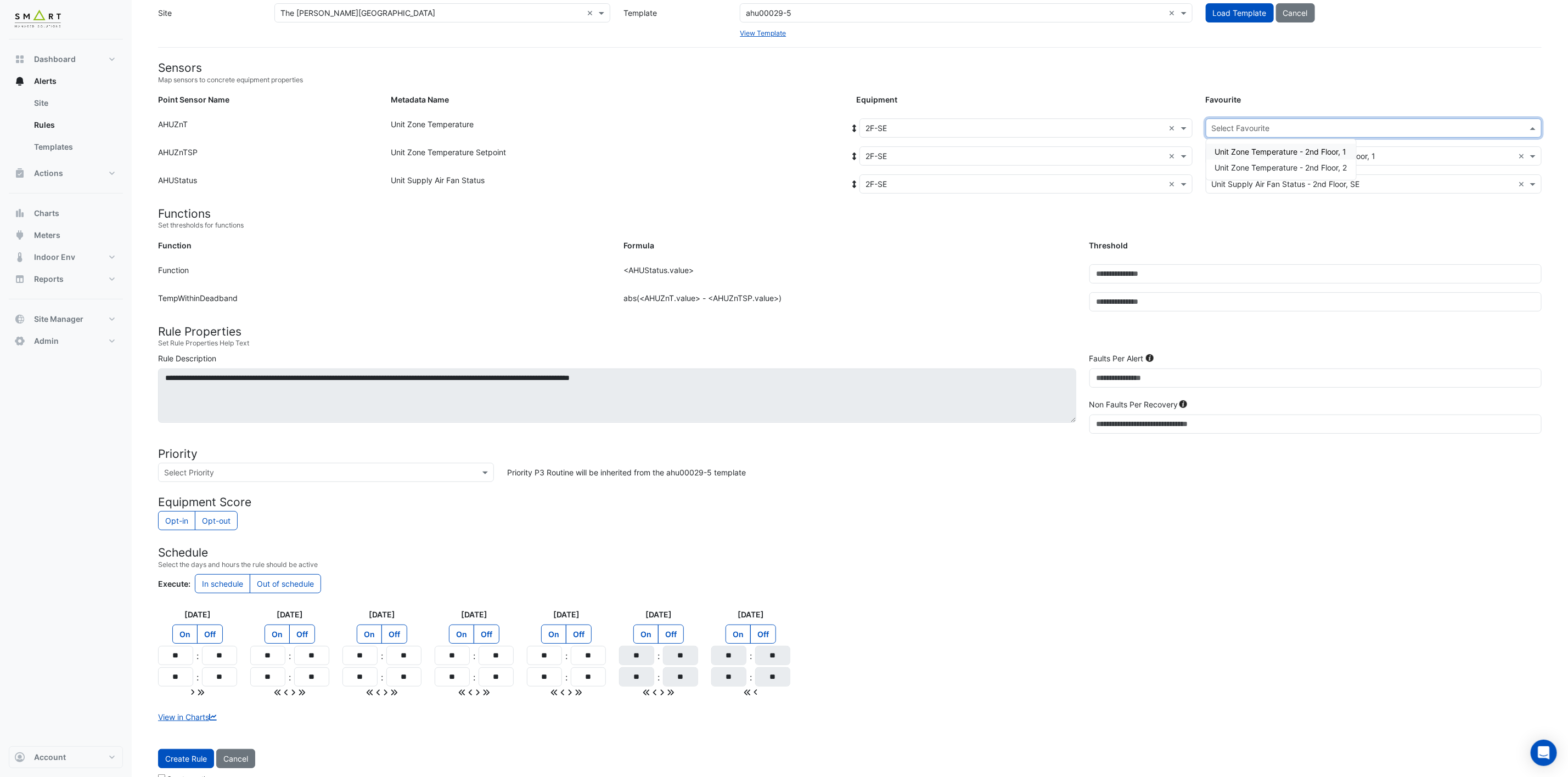
click at [1170, 124] on input "text" at bounding box center [1363, 129] width 302 height 12
click at [1170, 152] on span "Unit Zone Temperature - 2nd Floor, 1" at bounding box center [1281, 152] width 132 height 9
click at [196, 575] on span "Create Rule" at bounding box center [186, 759] width 42 height 9
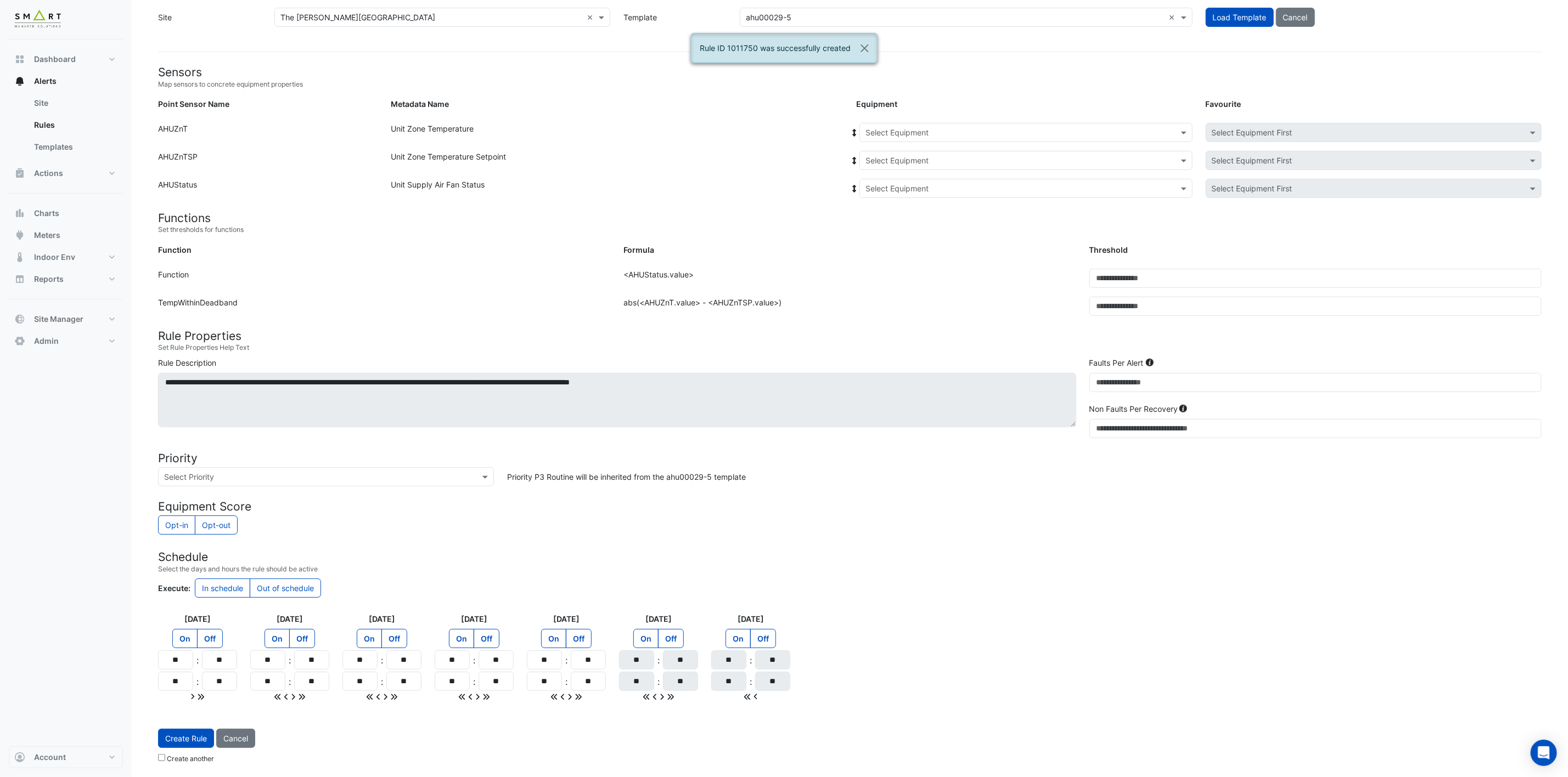
click at [972, 131] on input "text" at bounding box center [1015, 133] width 299 height 12
click at [884, 247] on span "2F-SE" at bounding box center [879, 251] width 21 height 9
click at [986, 155] on input "text" at bounding box center [1015, 161] width 299 height 12
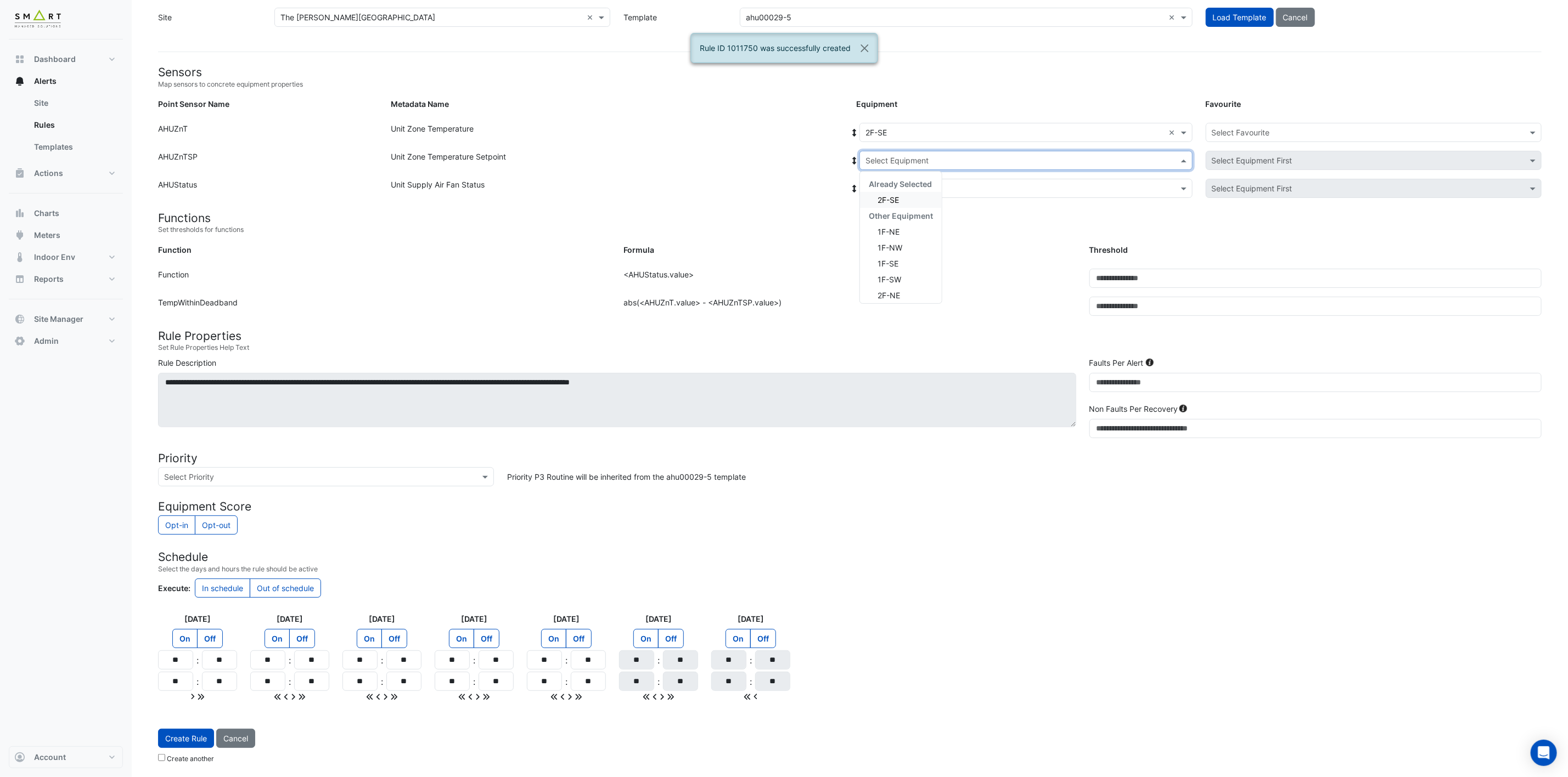
click at [923, 193] on div "2F-SE" at bounding box center [901, 200] width 82 height 16
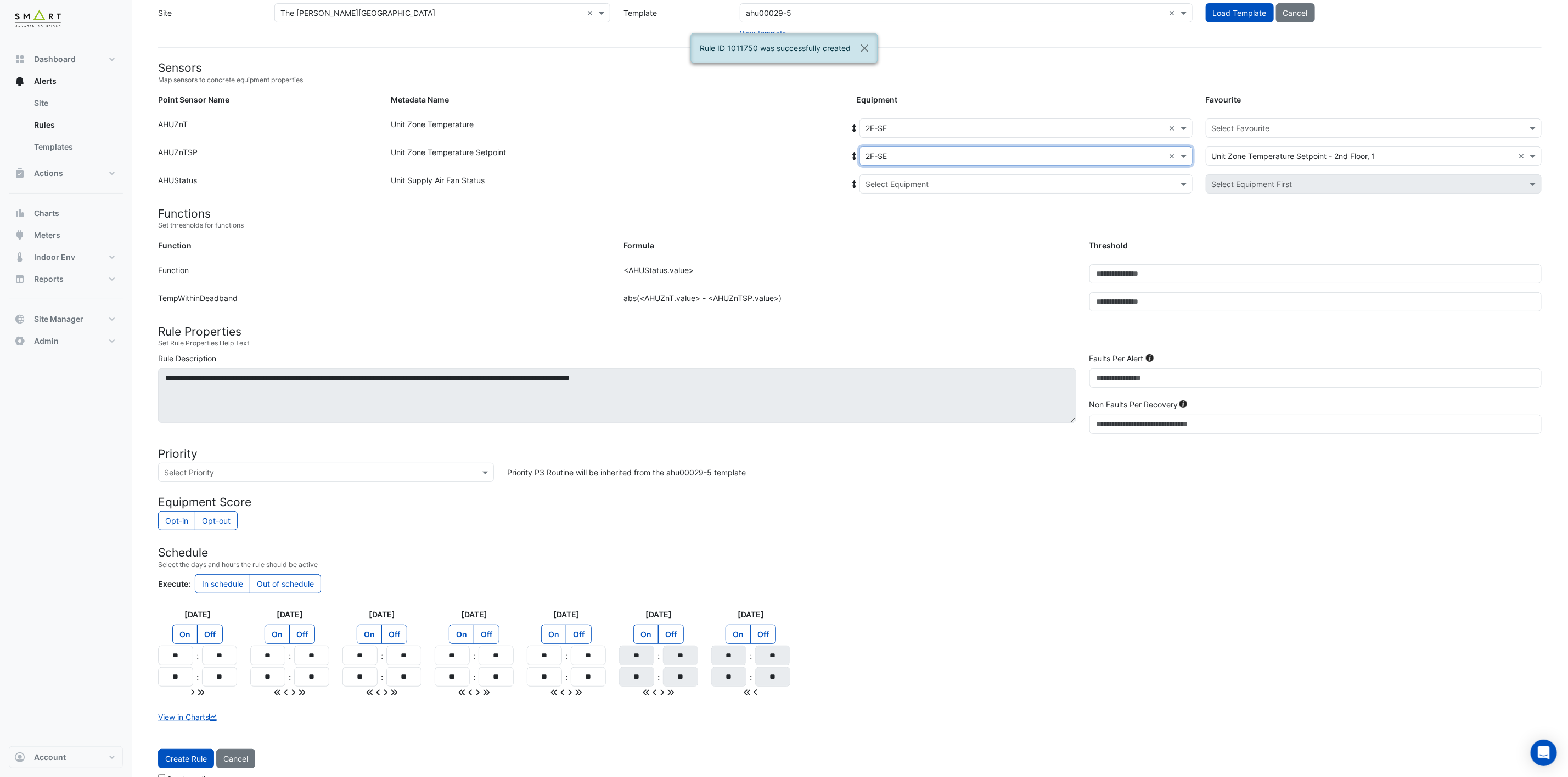
click at [939, 179] on input "text" at bounding box center [1015, 185] width 299 height 12
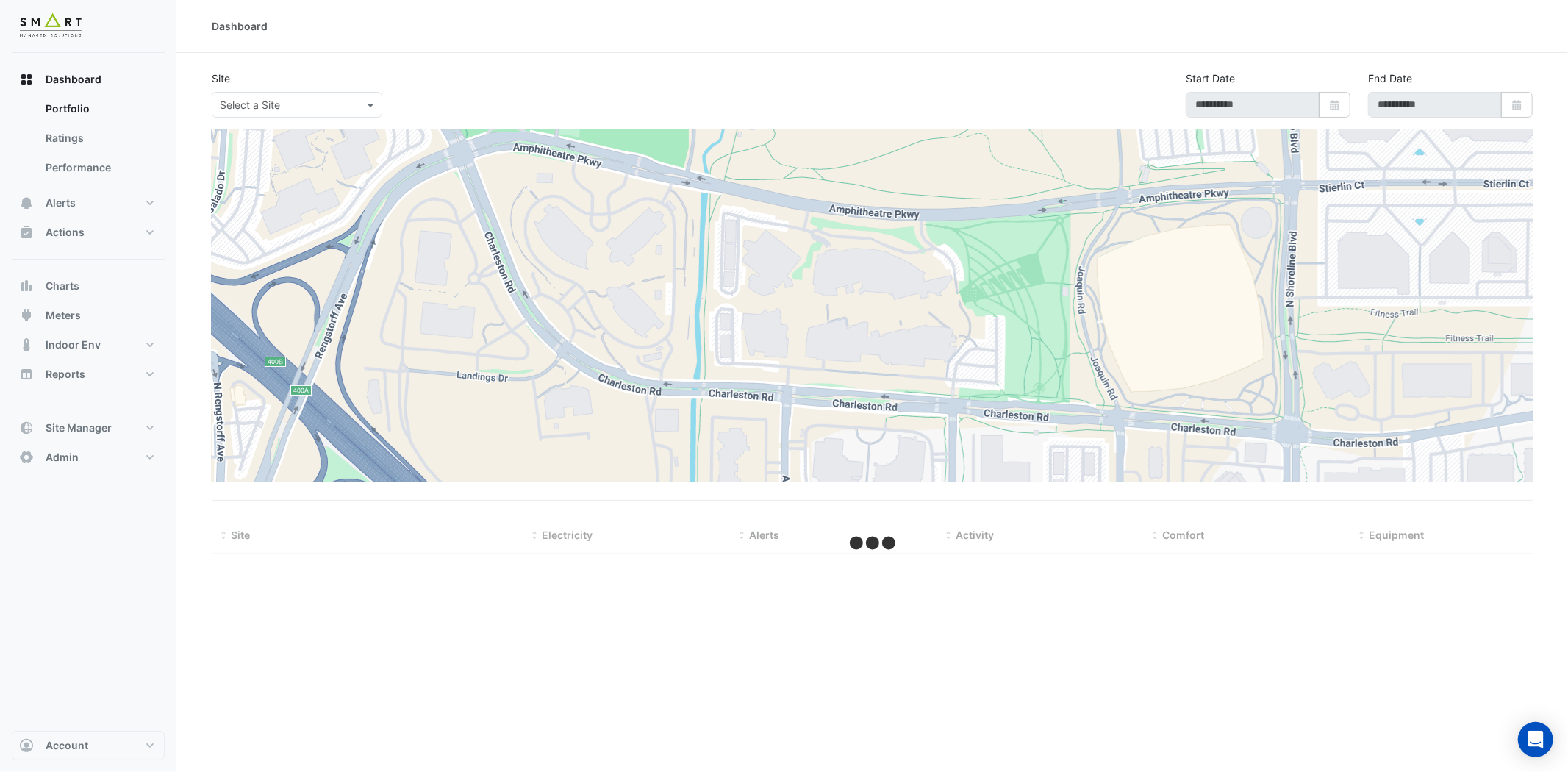
type input "**********"
select select "***"
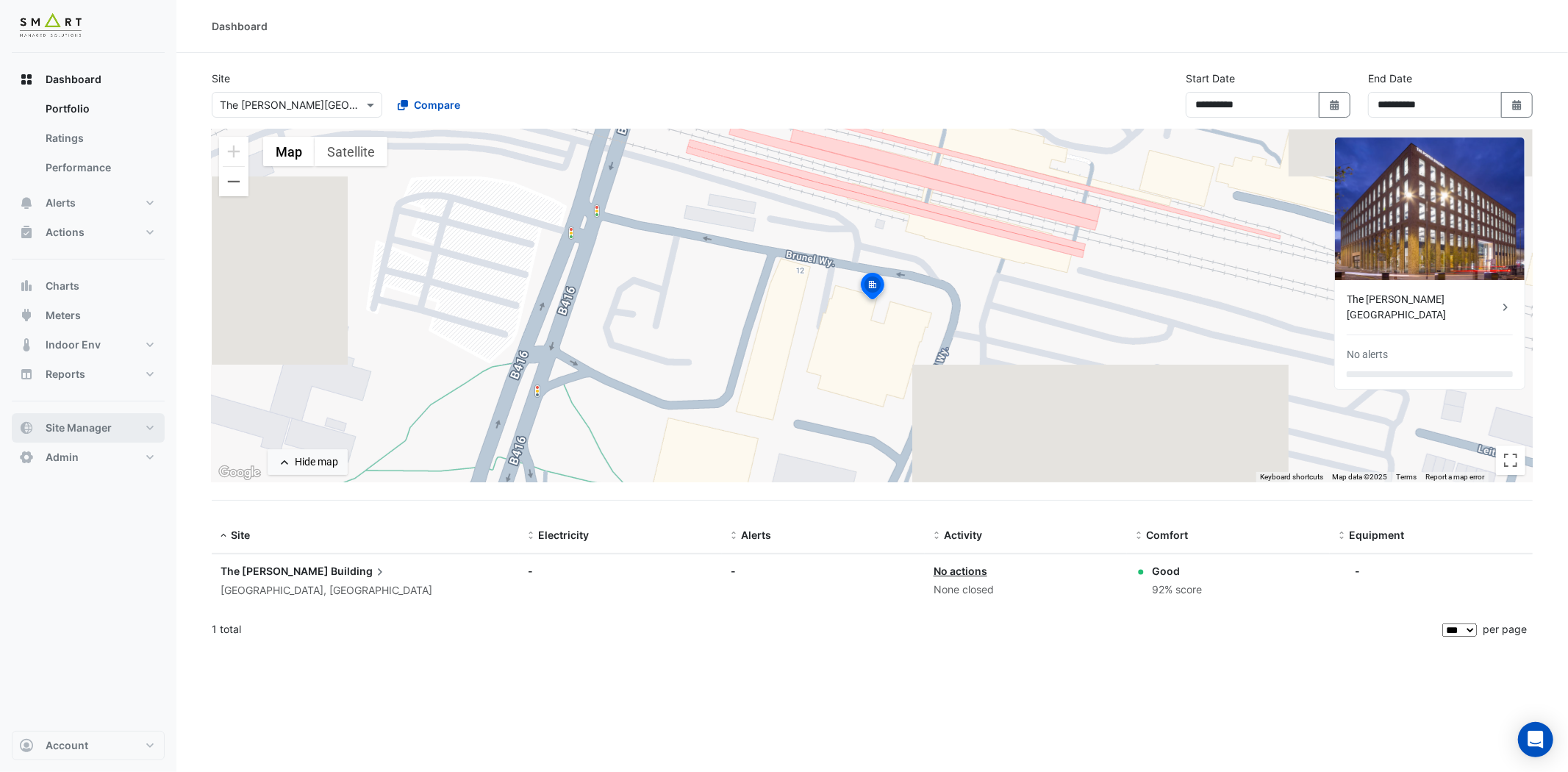
click at [140, 421] on button "Site Manager" at bounding box center [87, 428] width 153 height 30
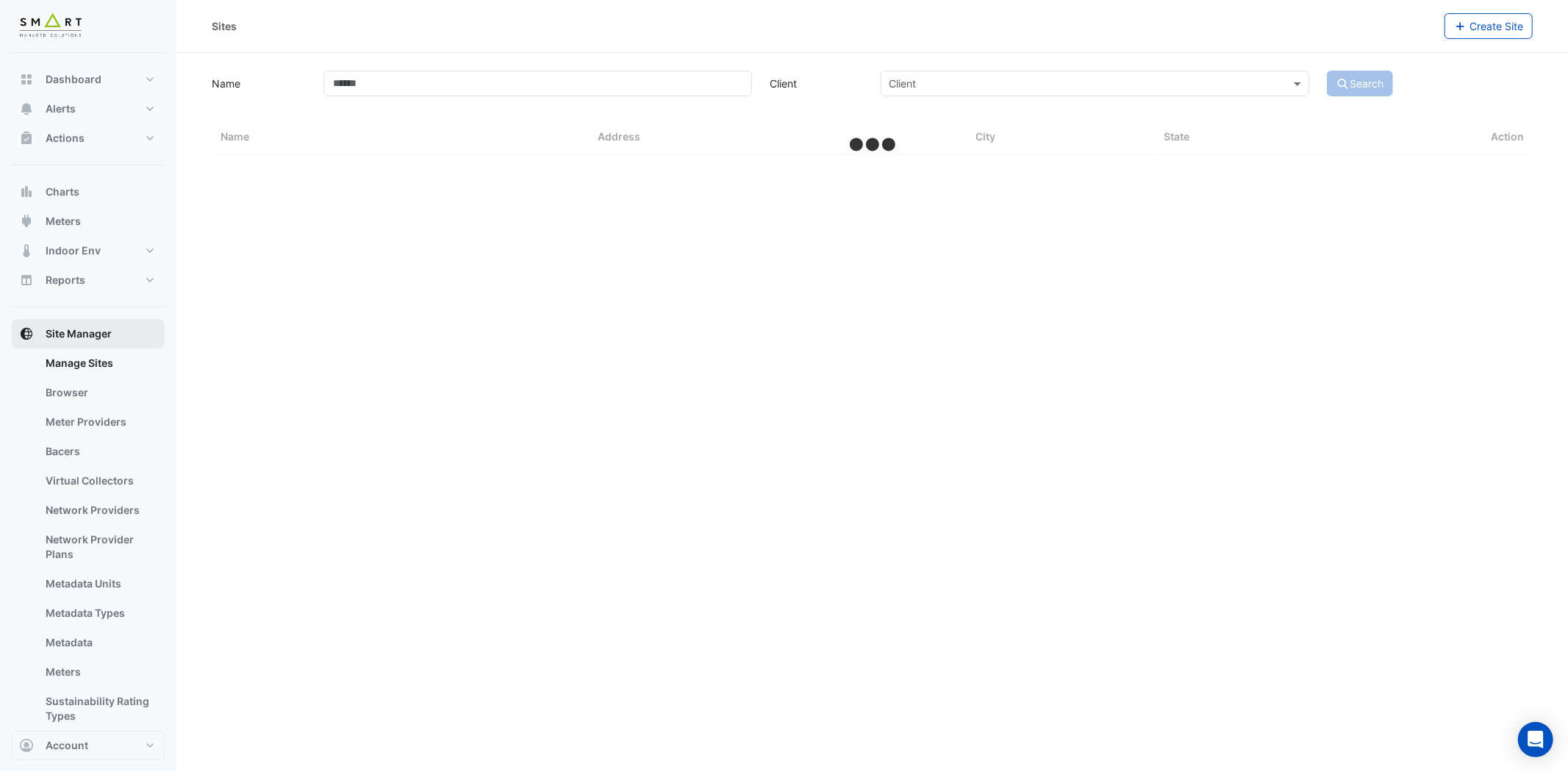
select select "***"
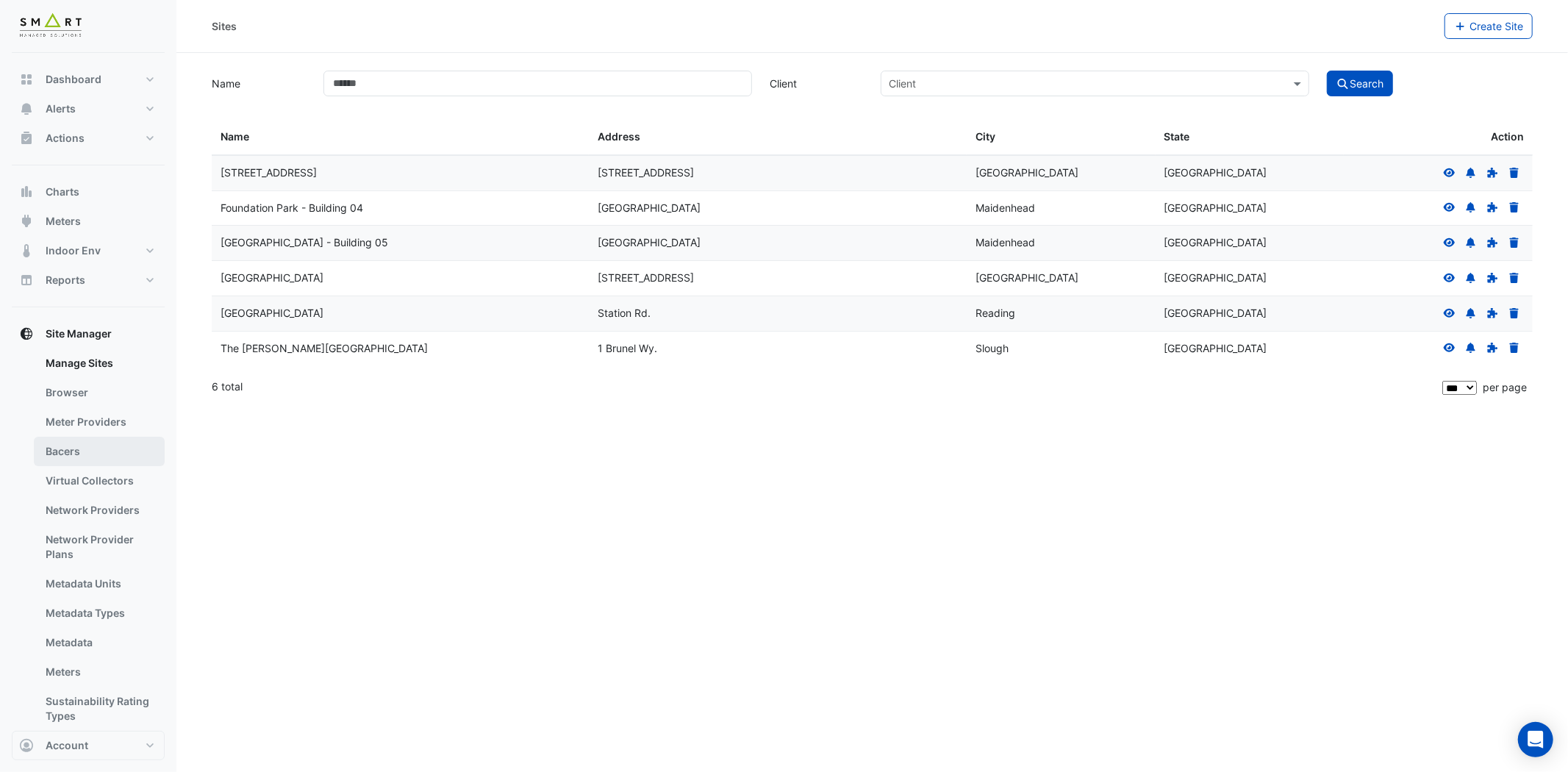
click at [113, 452] on link "Bacers" at bounding box center [99, 452] width 131 height 30
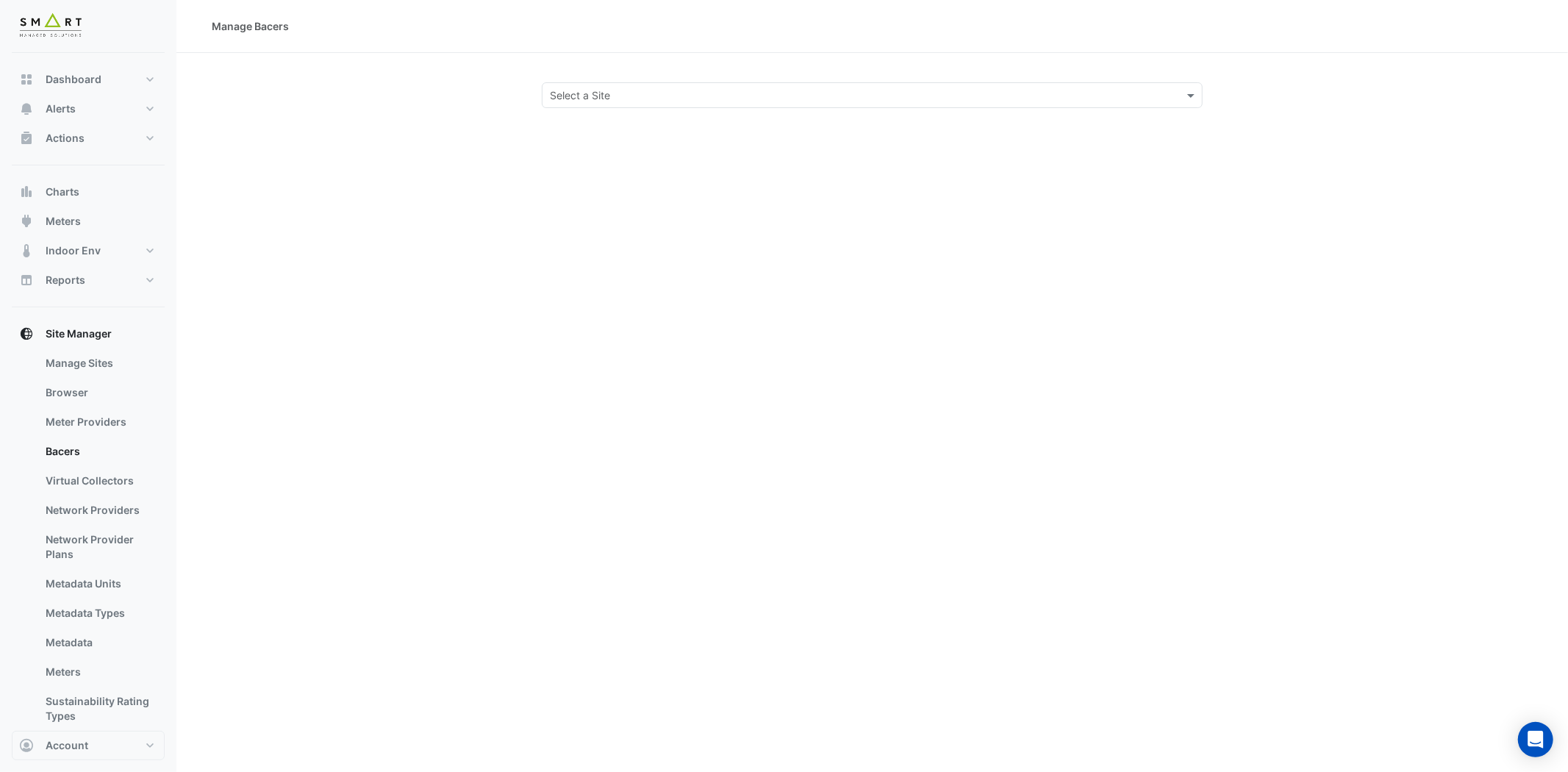
click at [605, 89] on input "text" at bounding box center [856, 96] width 615 height 16
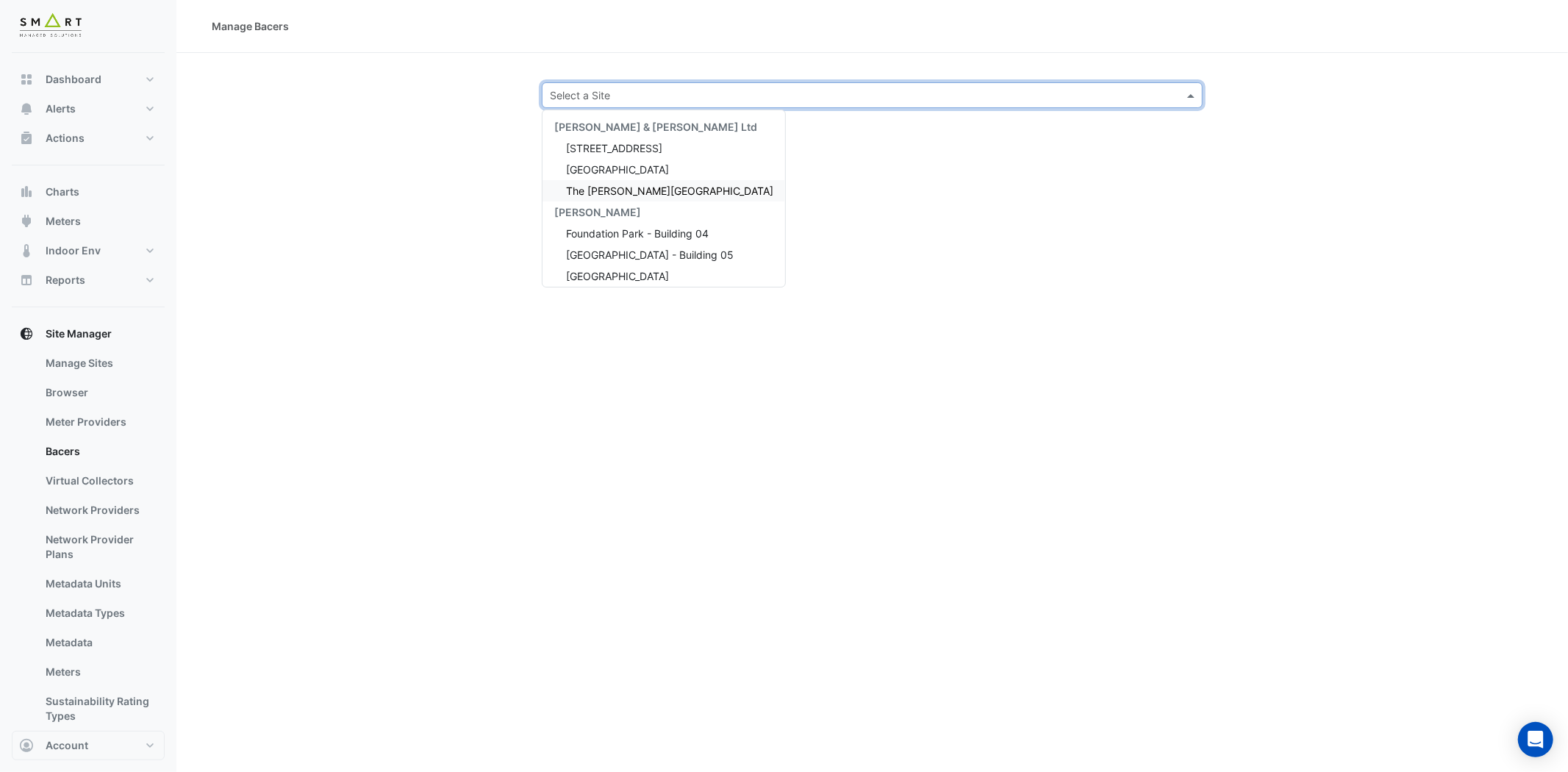
click at [624, 187] on span "The [PERSON_NAME][GEOGRAPHIC_DATA]" at bounding box center [670, 191] width 208 height 12
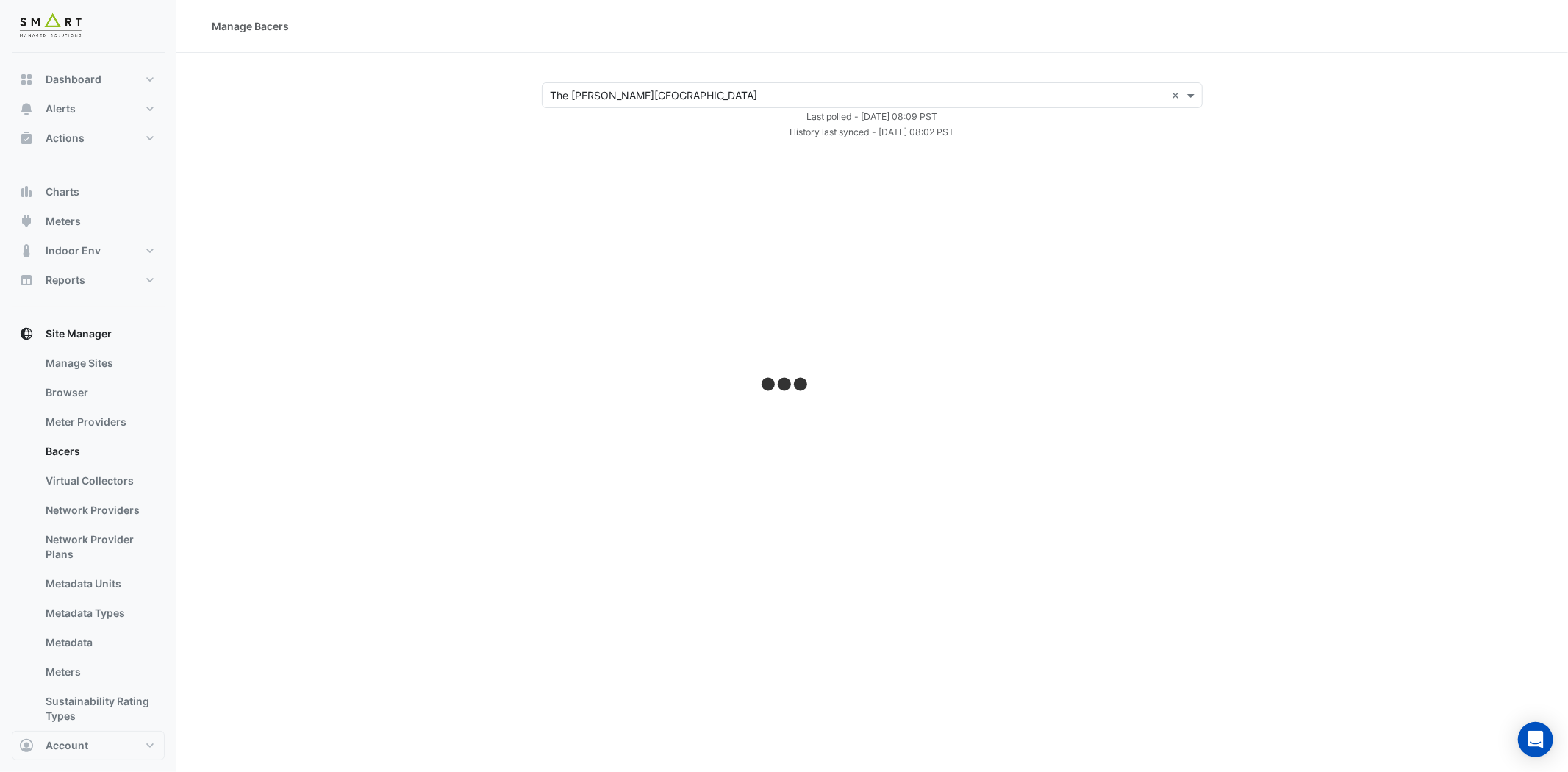
select select "***"
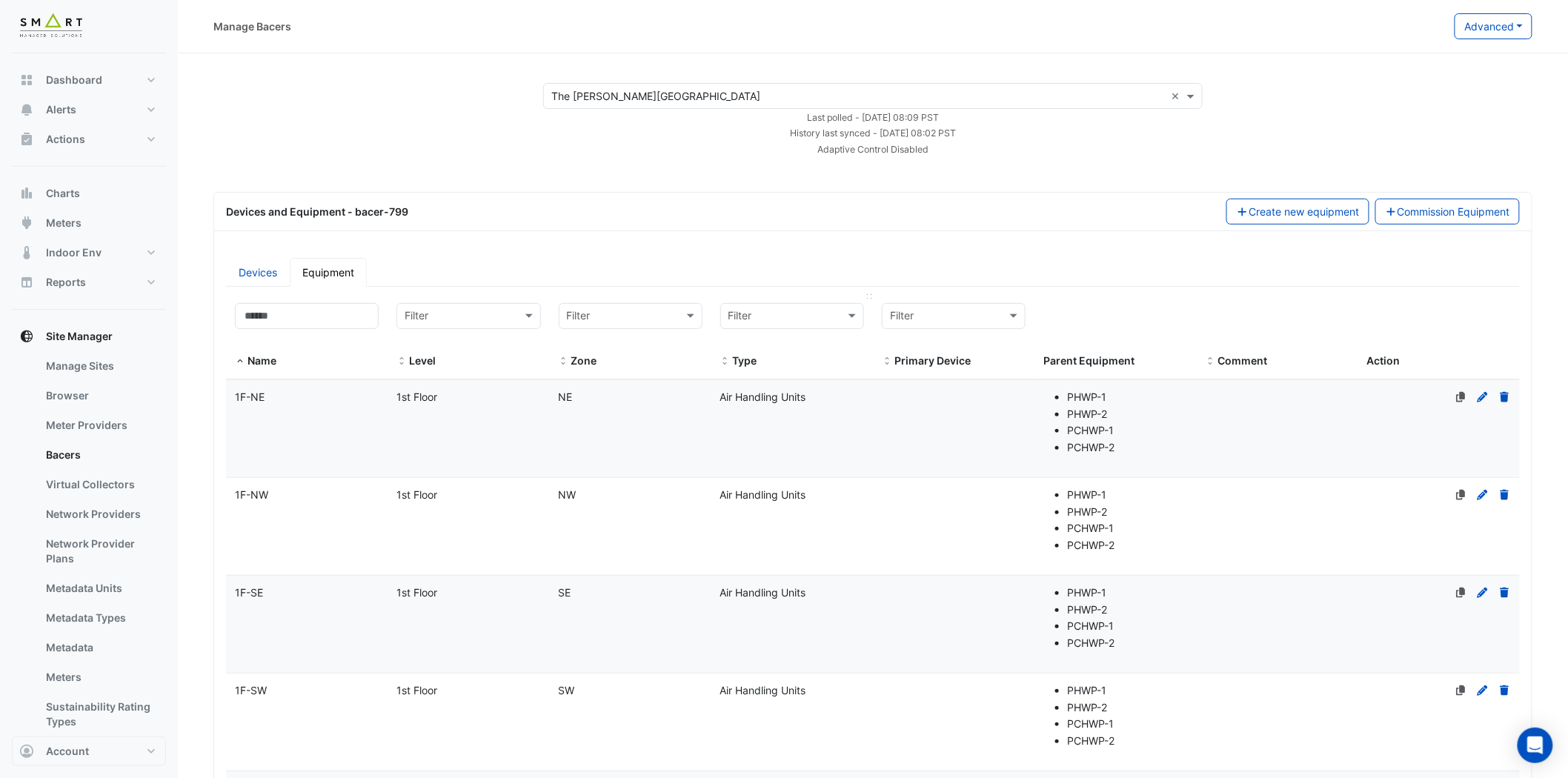
click at [780, 319] on input "text" at bounding box center [777, 316] width 98 height 17
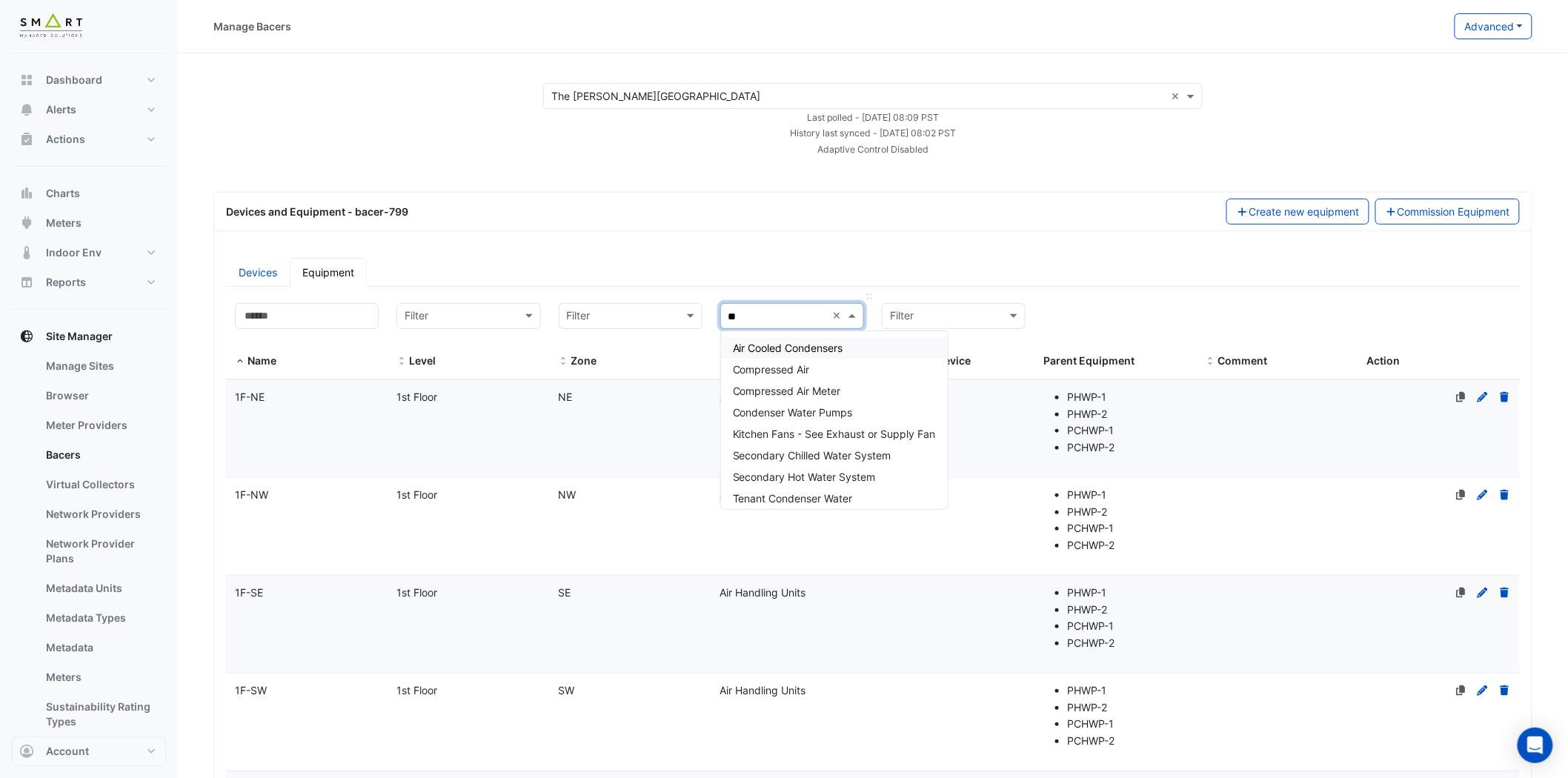
type input "***"
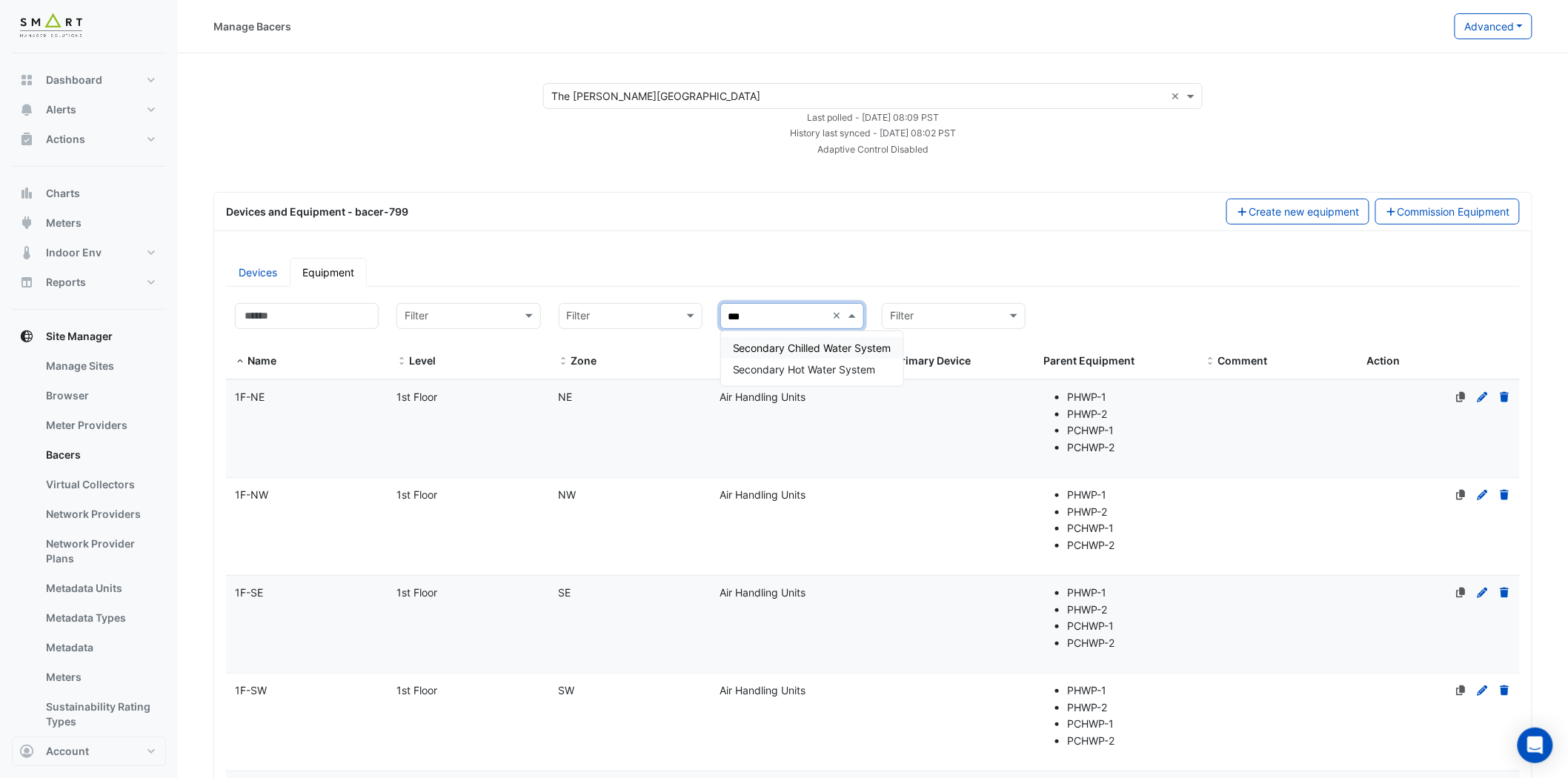
click at [784, 346] on span "Secondary Chilled Water System" at bounding box center [812, 348] width 158 height 12
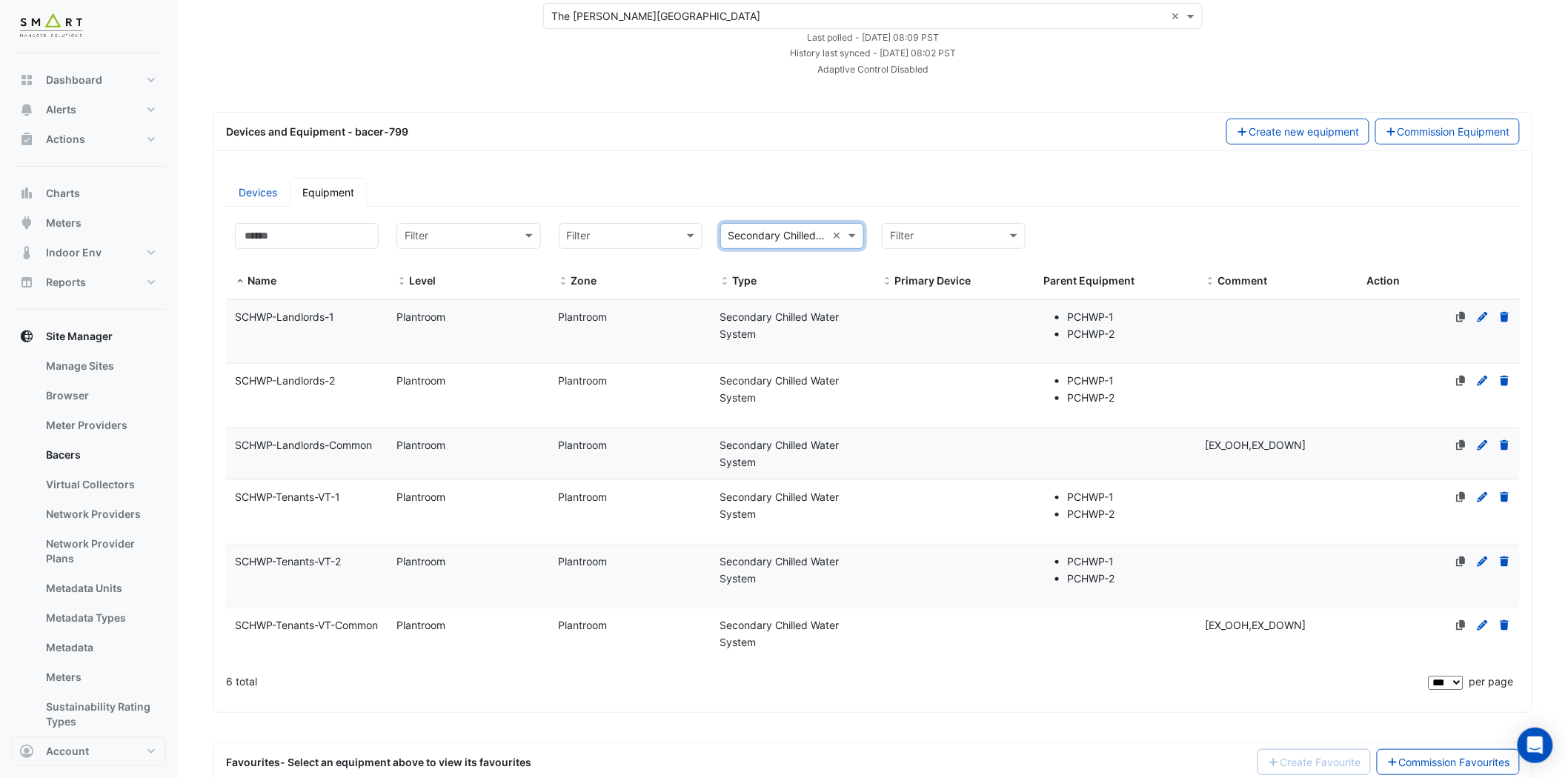
scroll to position [83, 0]
click at [315, 313] on span "SCHWP-Landlords-1" at bounding box center [284, 315] width 99 height 12
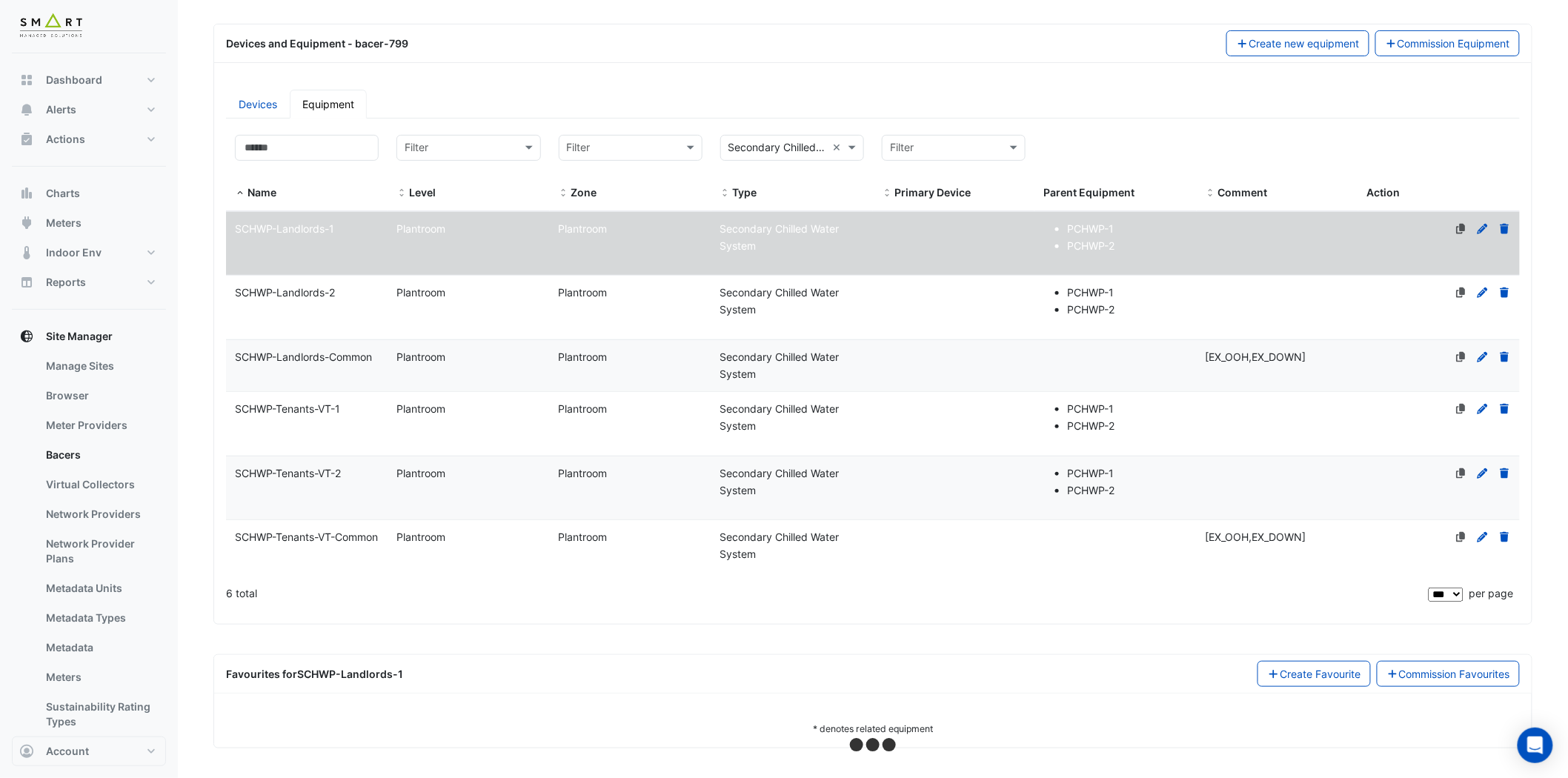
scroll to position [169, 0]
select select "***"
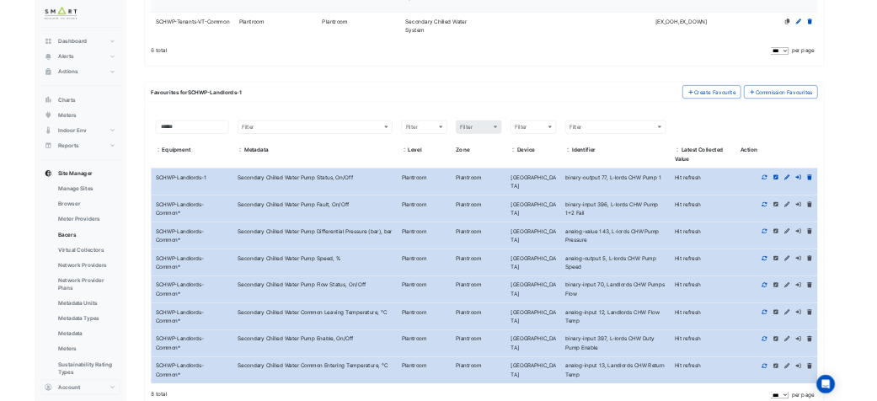
scroll to position [831, 0]
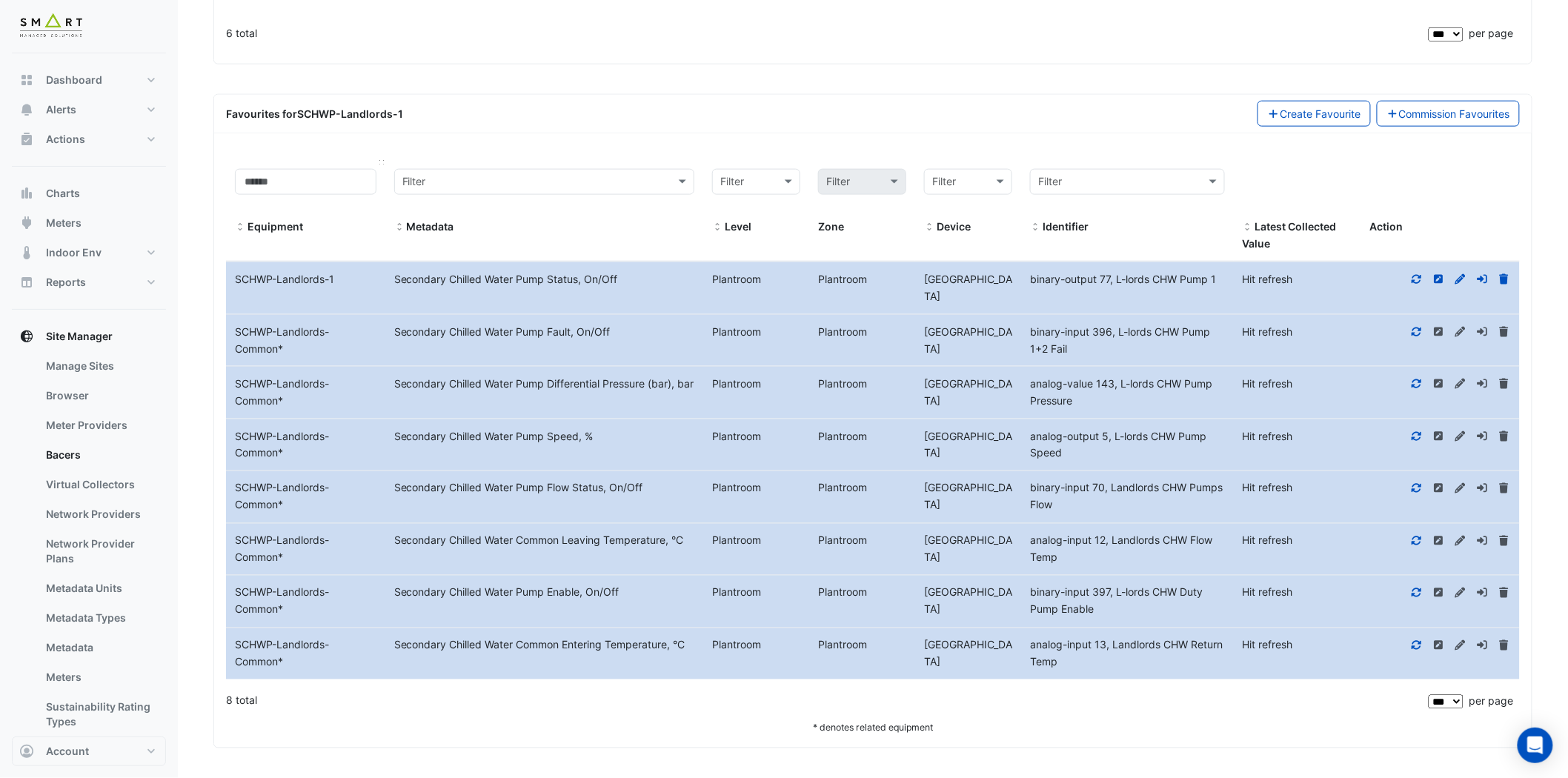
click at [239, 223] on span at bounding box center [240, 227] width 11 height 11
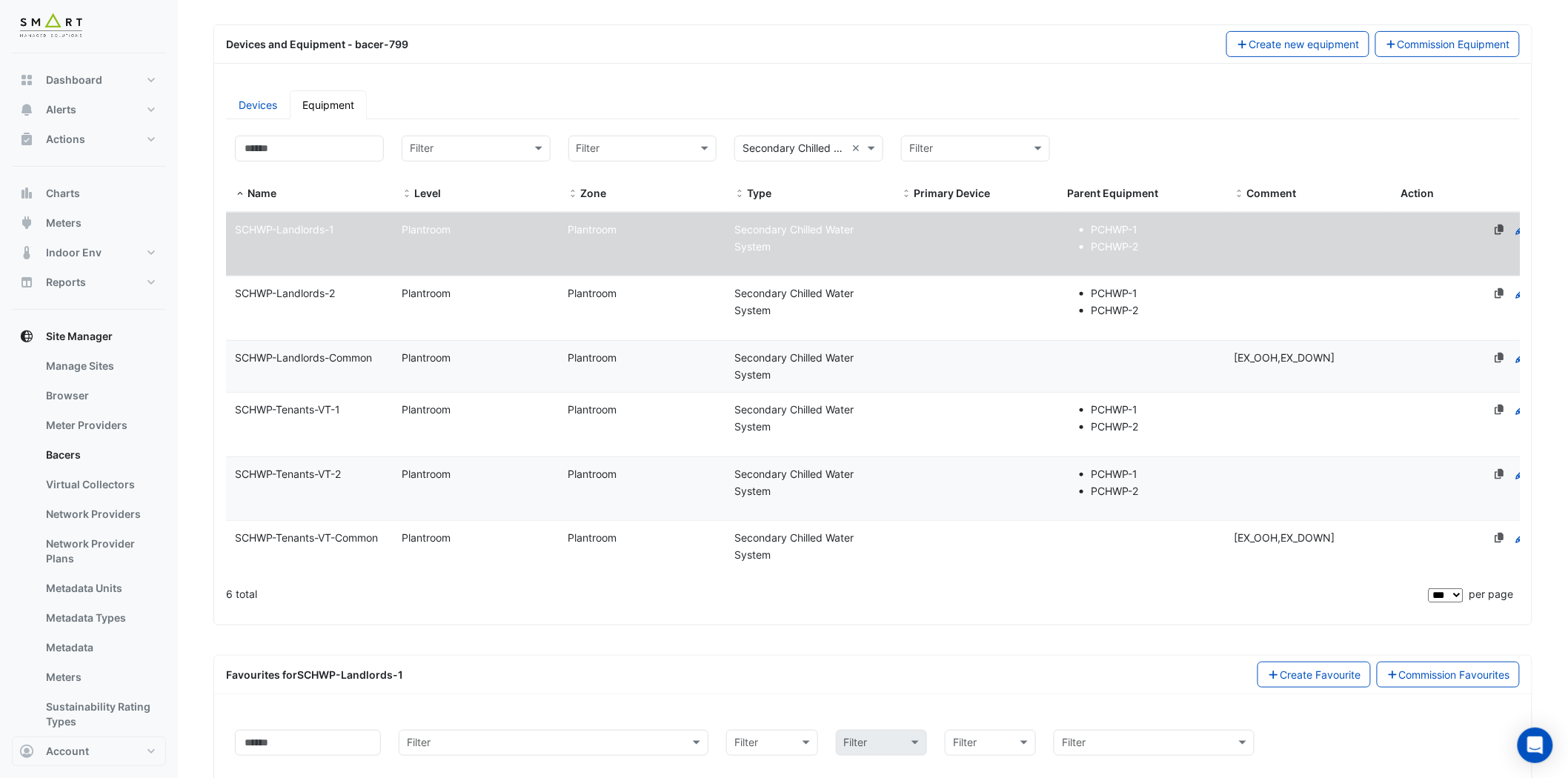
scroll to position [0, 0]
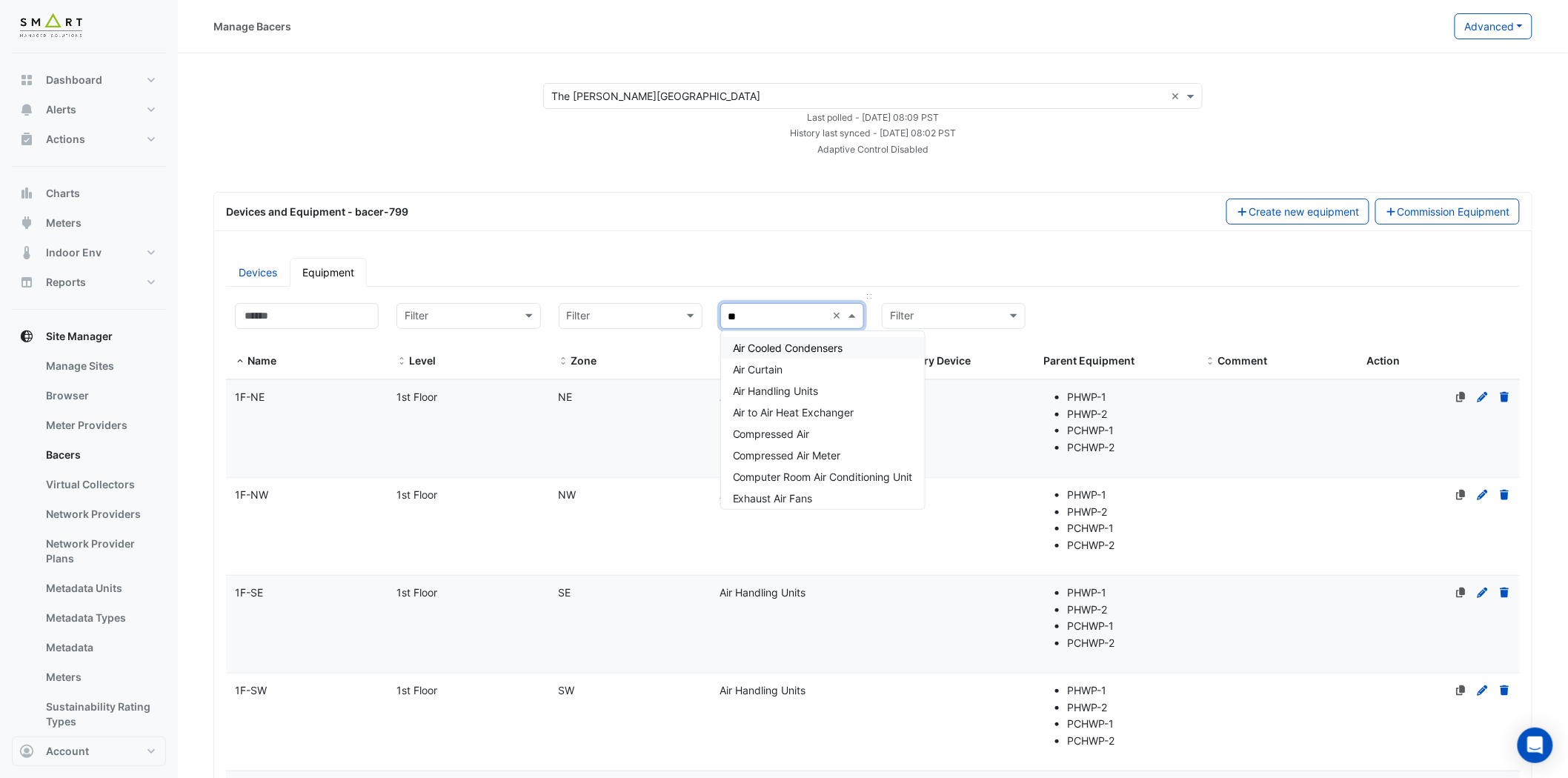
type input "***"
click at [816, 384] on span "Air Handling Units" at bounding box center [776, 390] width 86 height 12
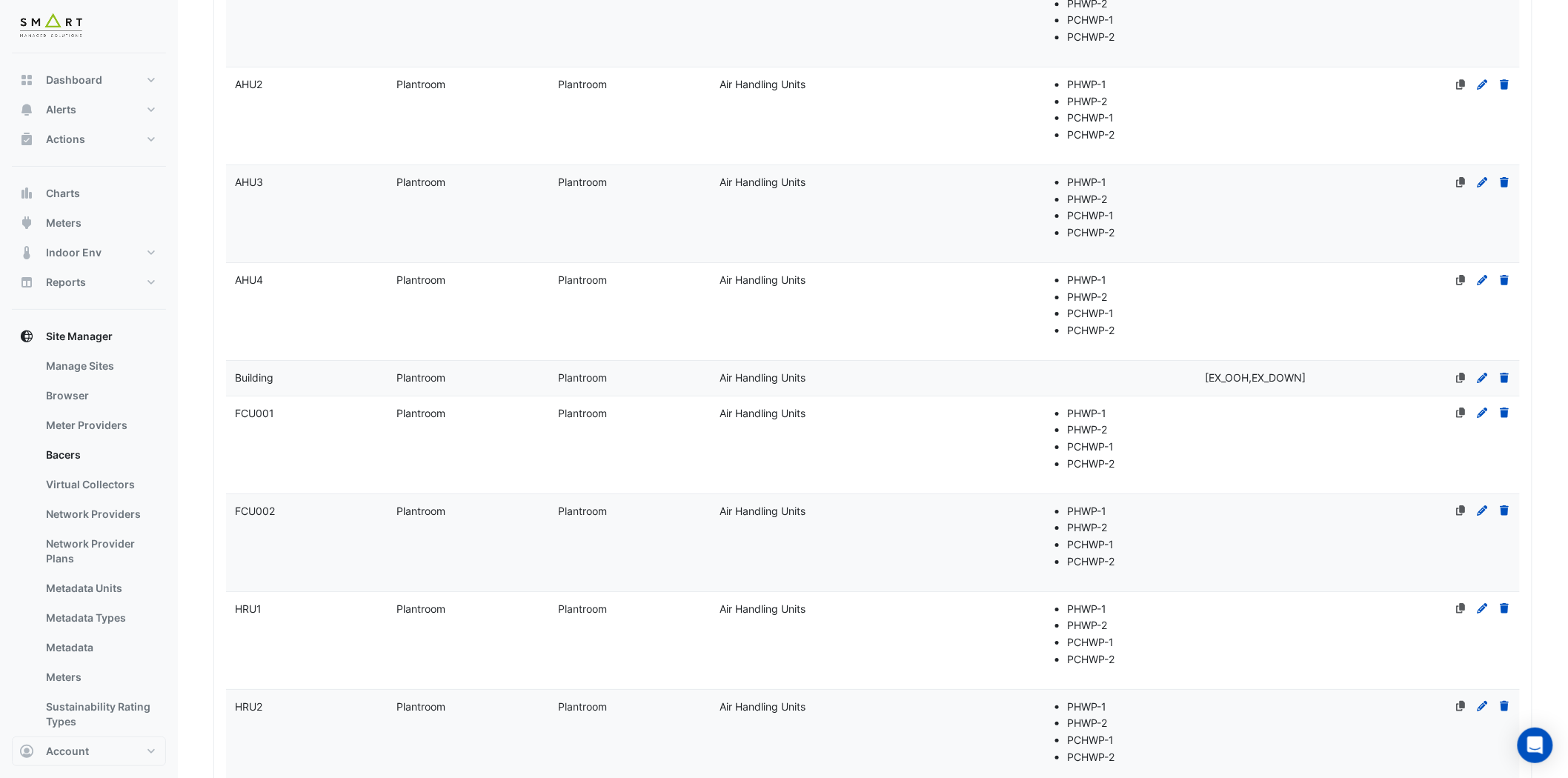
scroll to position [1811, 0]
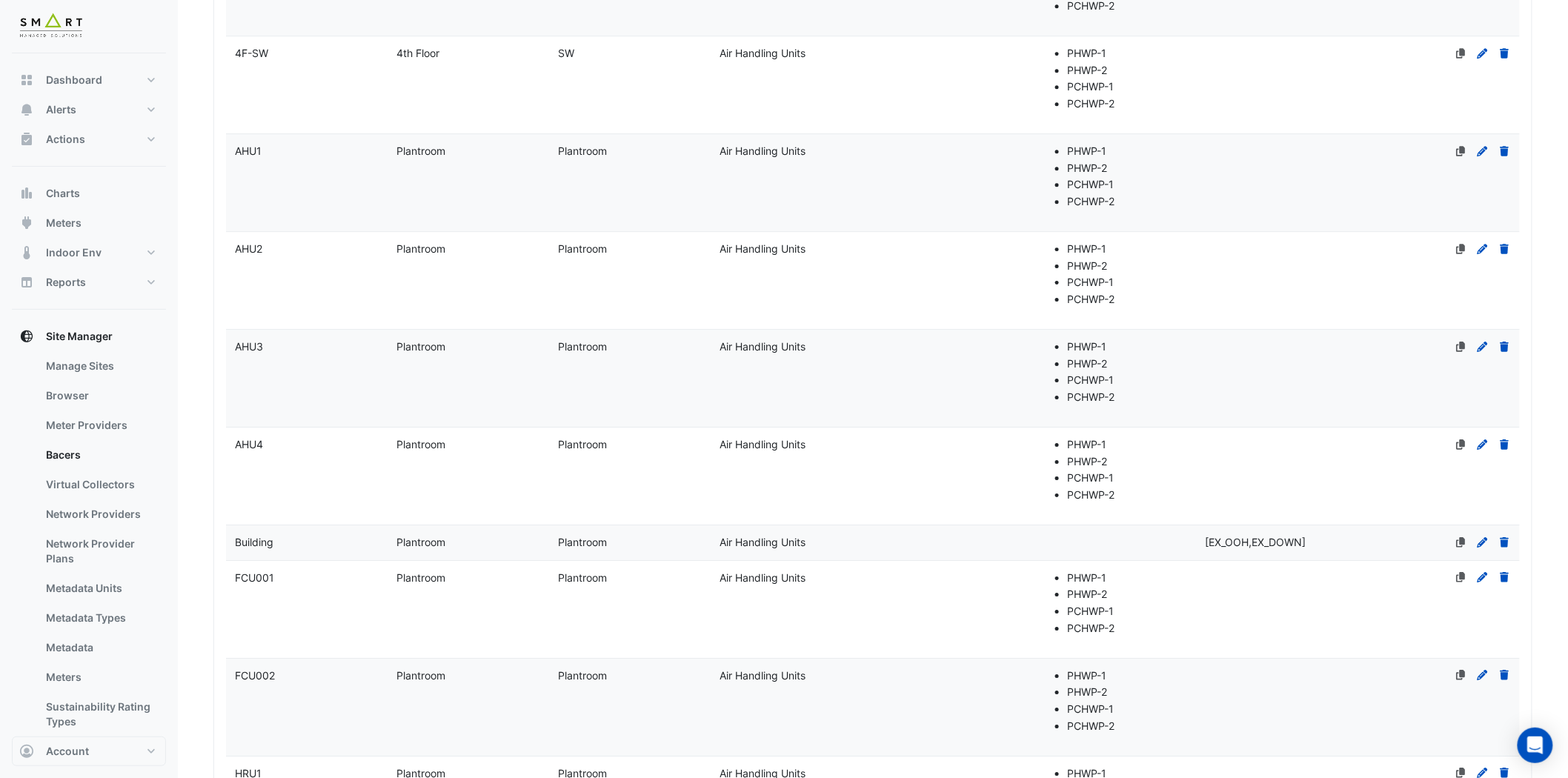
click at [262, 152] on div "AHU1" at bounding box center [307, 151] width 162 height 17
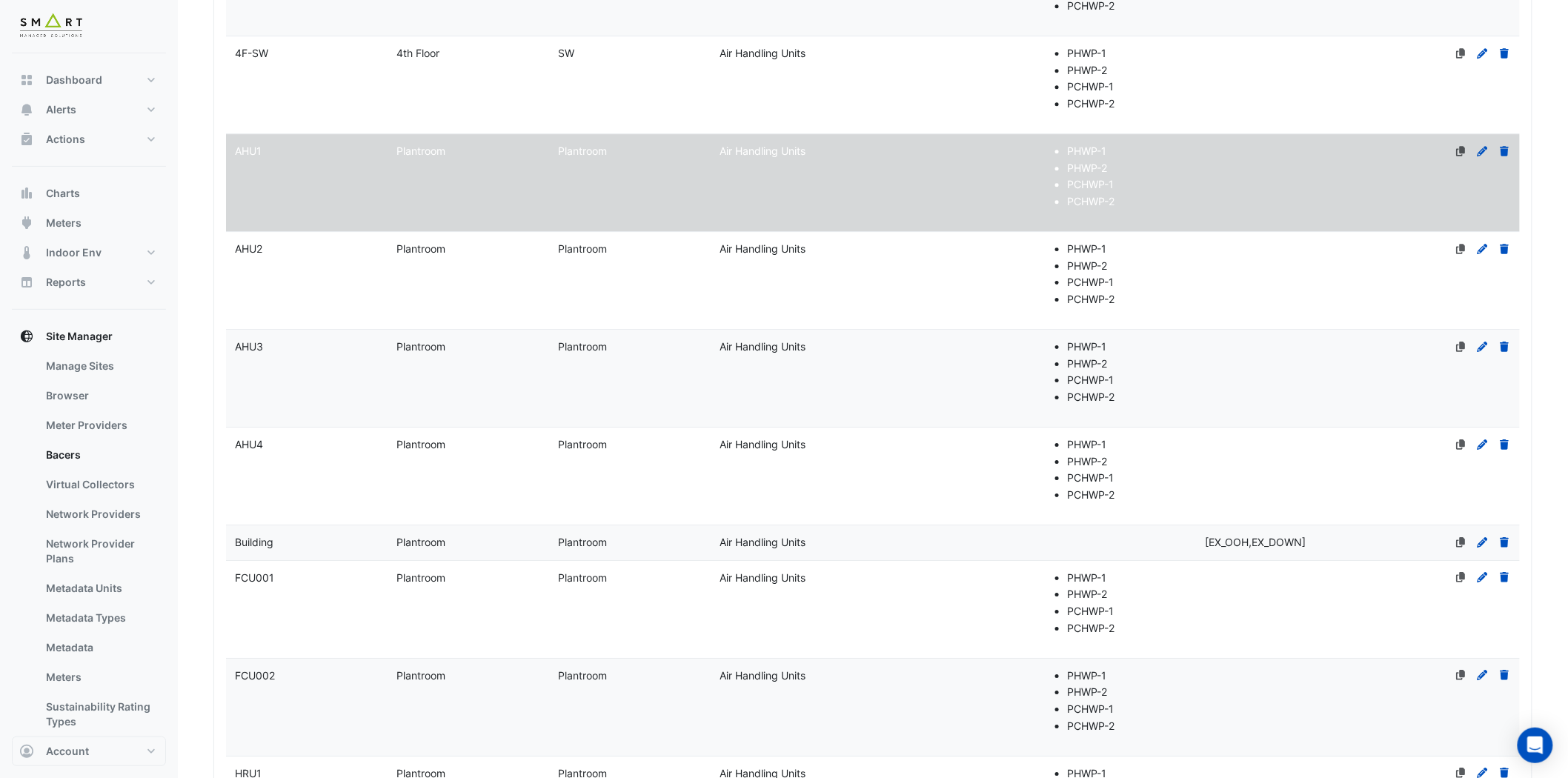
select select "***"
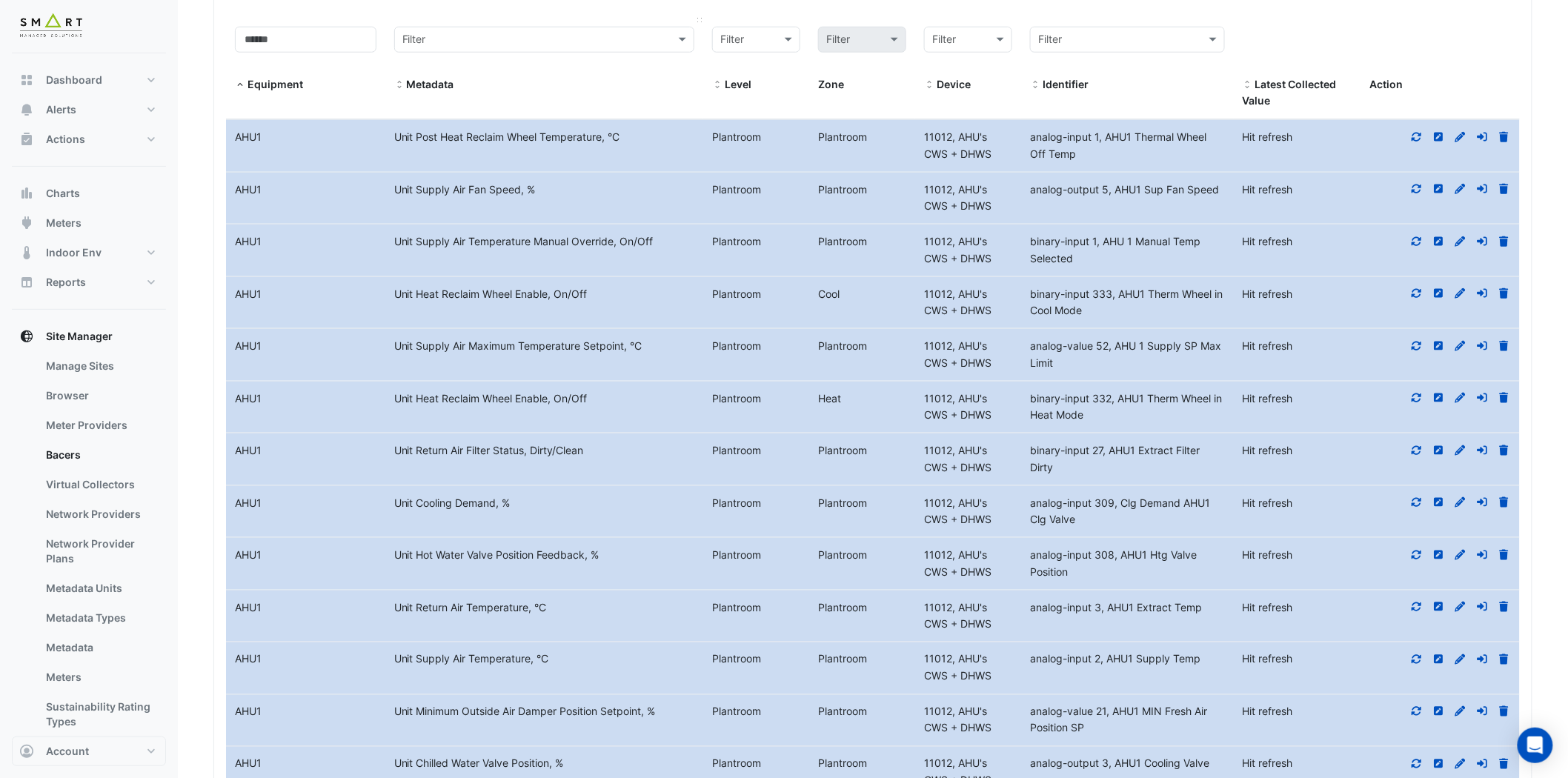
scroll to position [2716, 0]
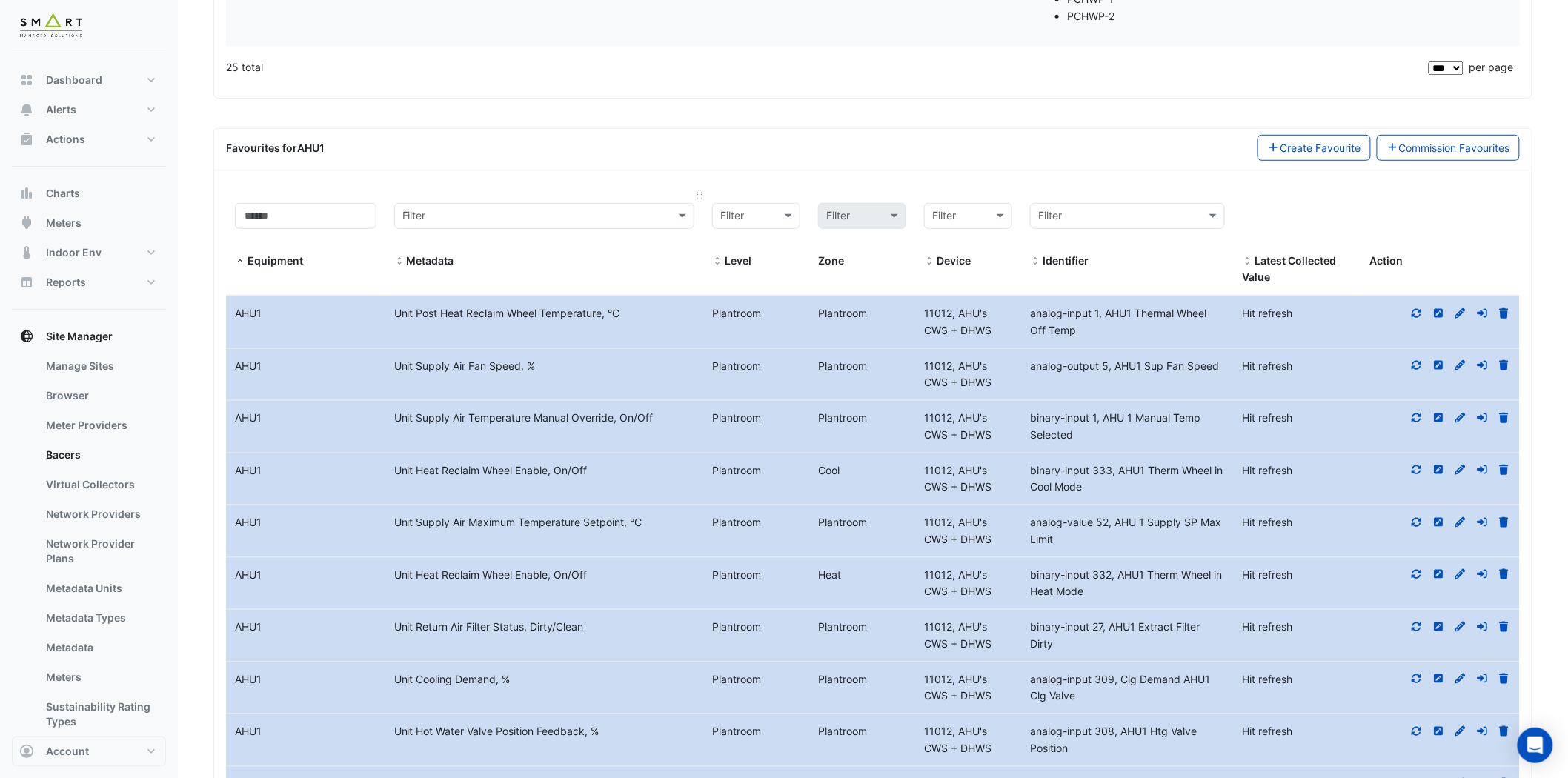
click at [468, 212] on input "text" at bounding box center [529, 216] width 254 height 17
type input "*"
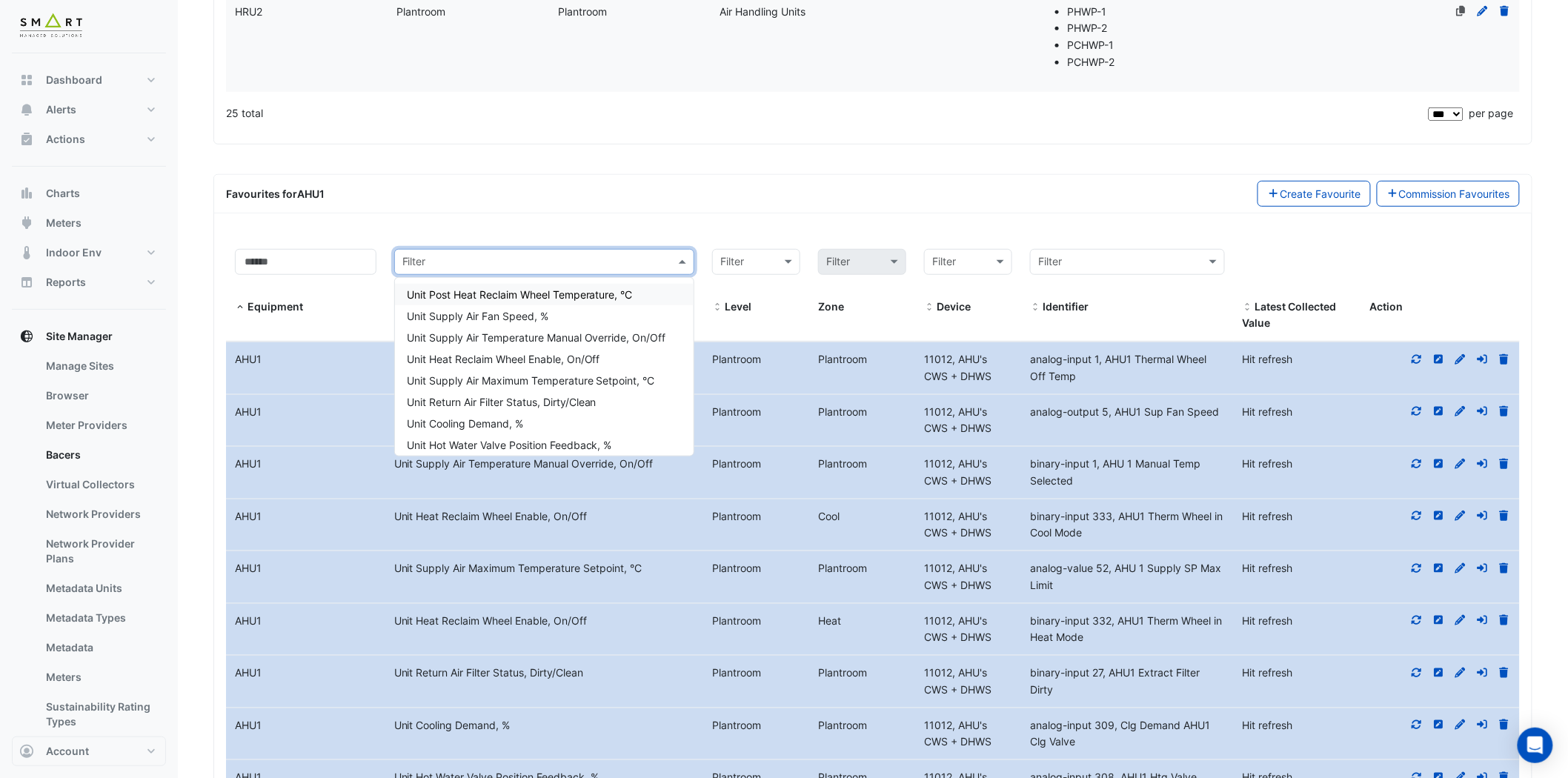
scroll to position [2634, 0]
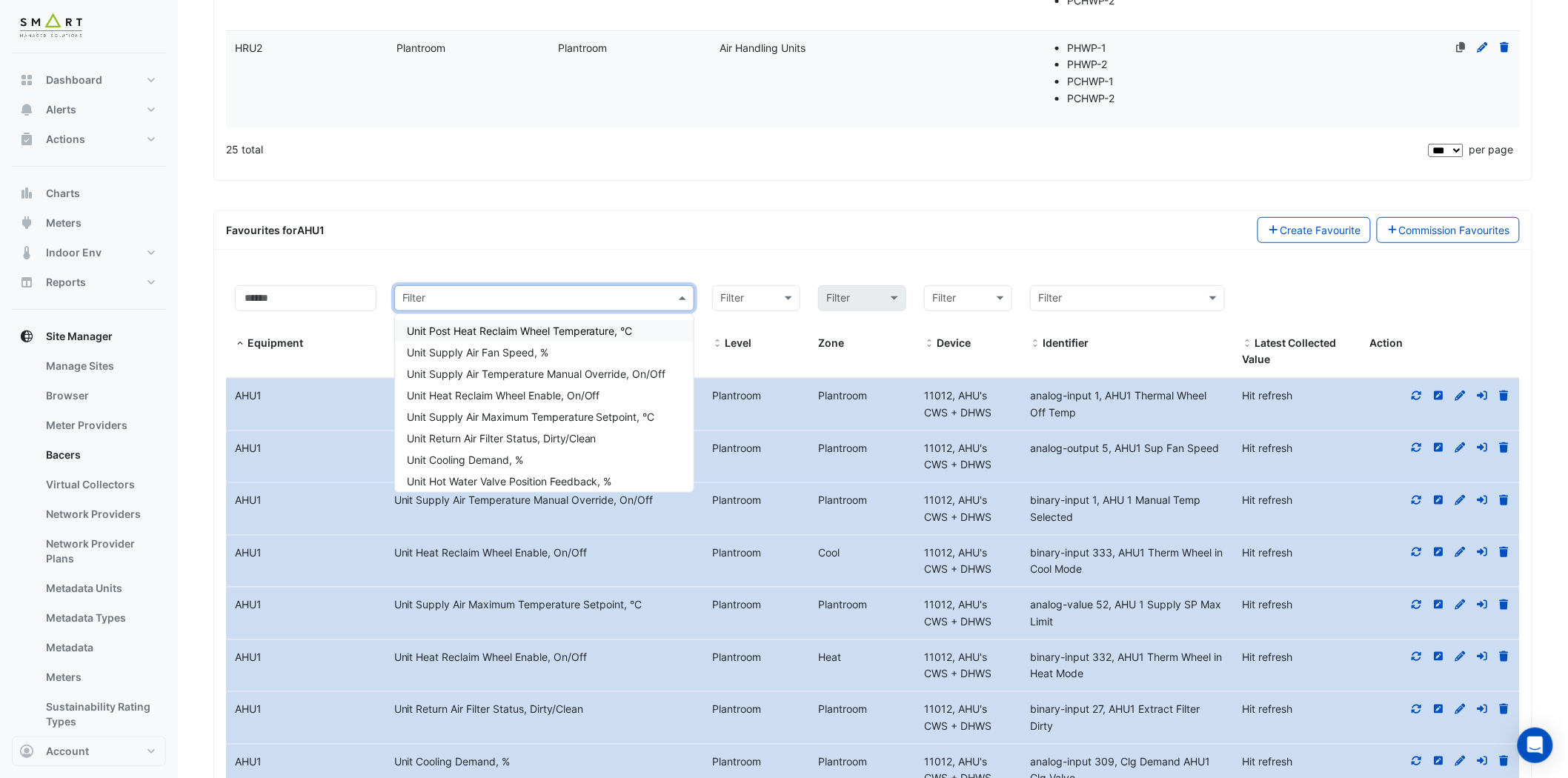
click at [826, 139] on div "25 total" at bounding box center [826, 149] width 1200 height 37
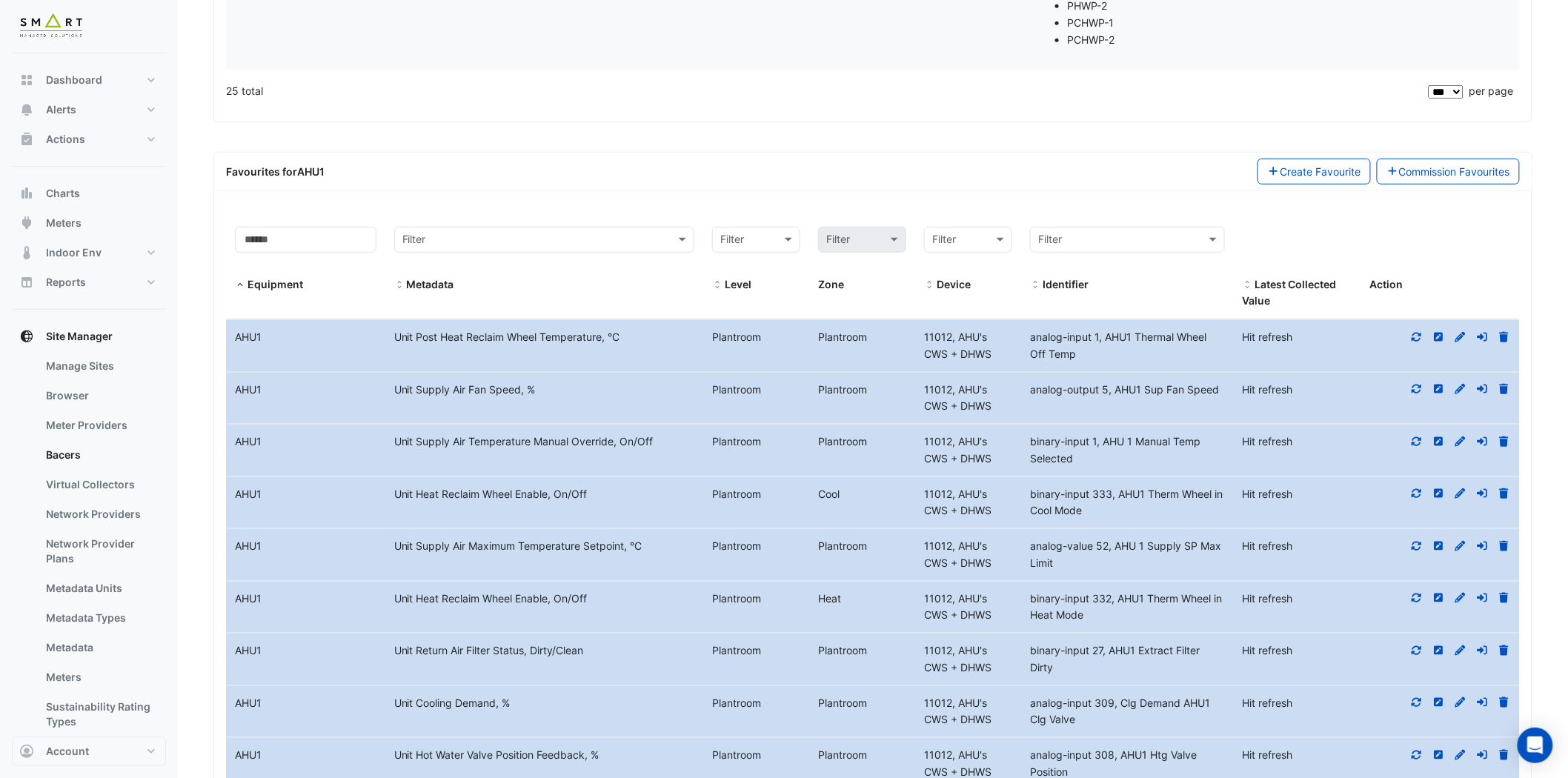
scroll to position [2798, 0]
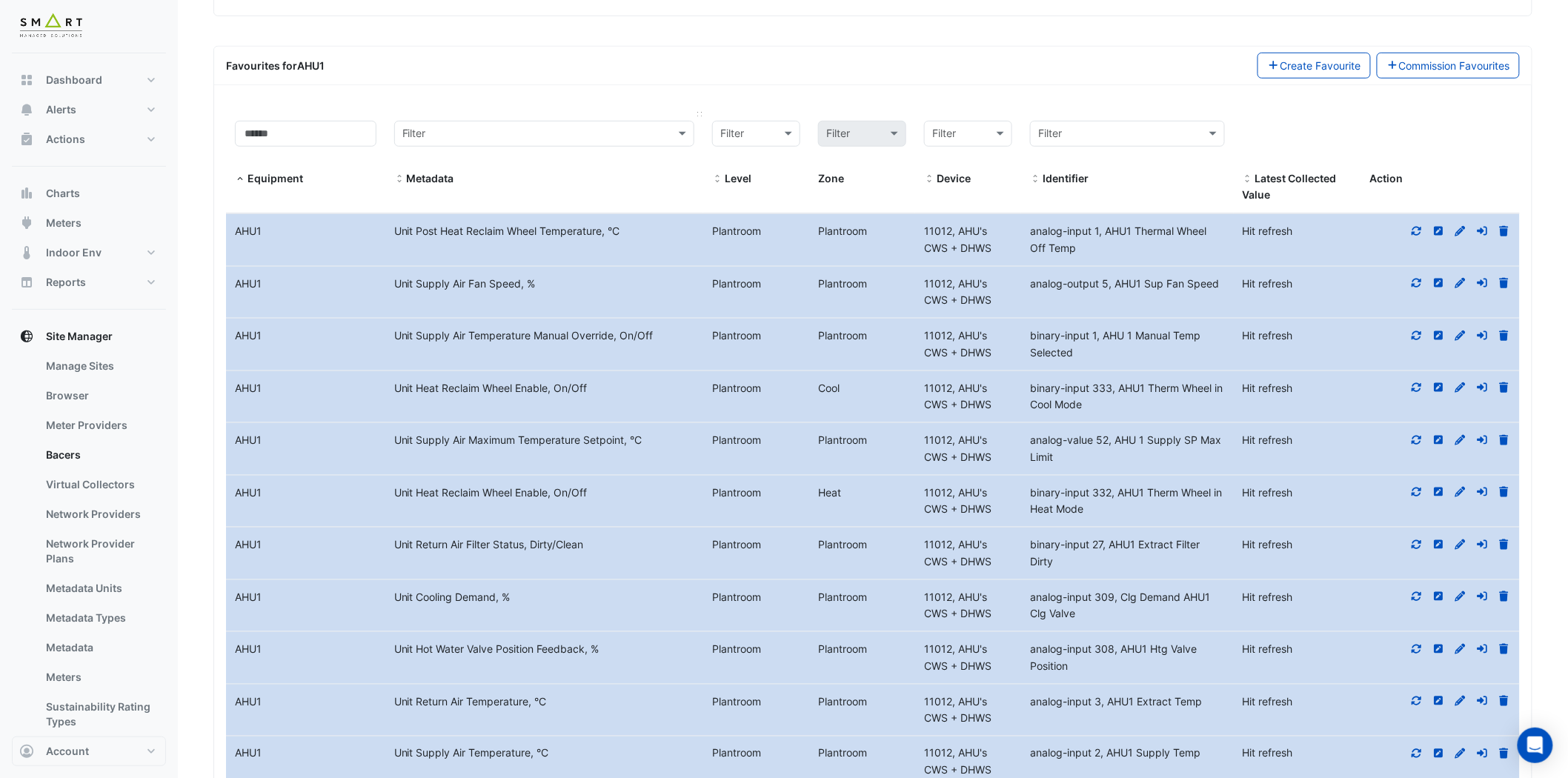
click at [450, 113] on datatable-header-cell "Filter Metadata" at bounding box center [544, 163] width 318 height 102
click at [445, 129] on input "text" at bounding box center [529, 134] width 254 height 17
type input "***"
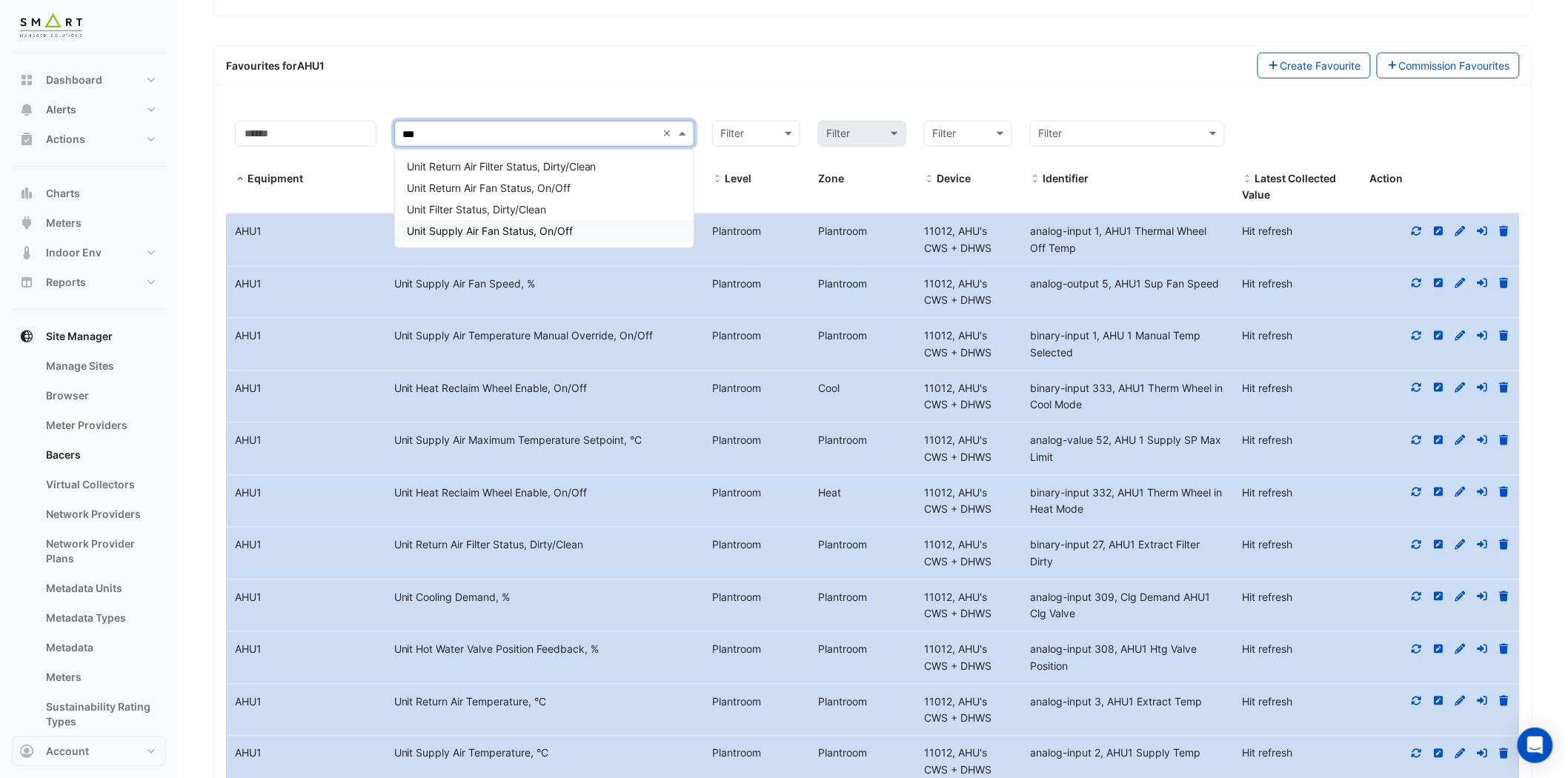
click at [499, 231] on span "Unit Supply Air Fan Status, On/Off" at bounding box center [490, 230] width 166 height 12
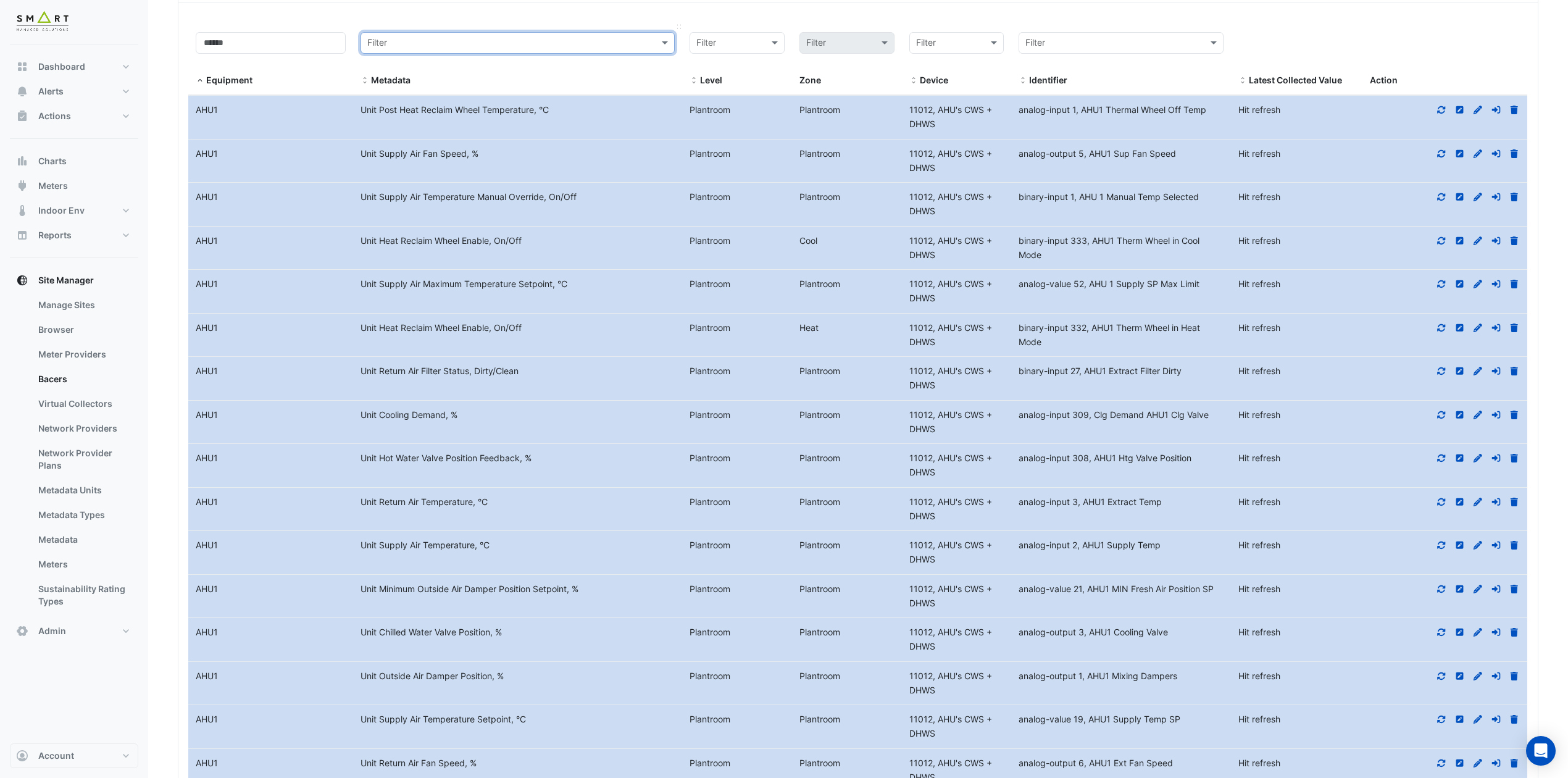
scroll to position [2429, 0]
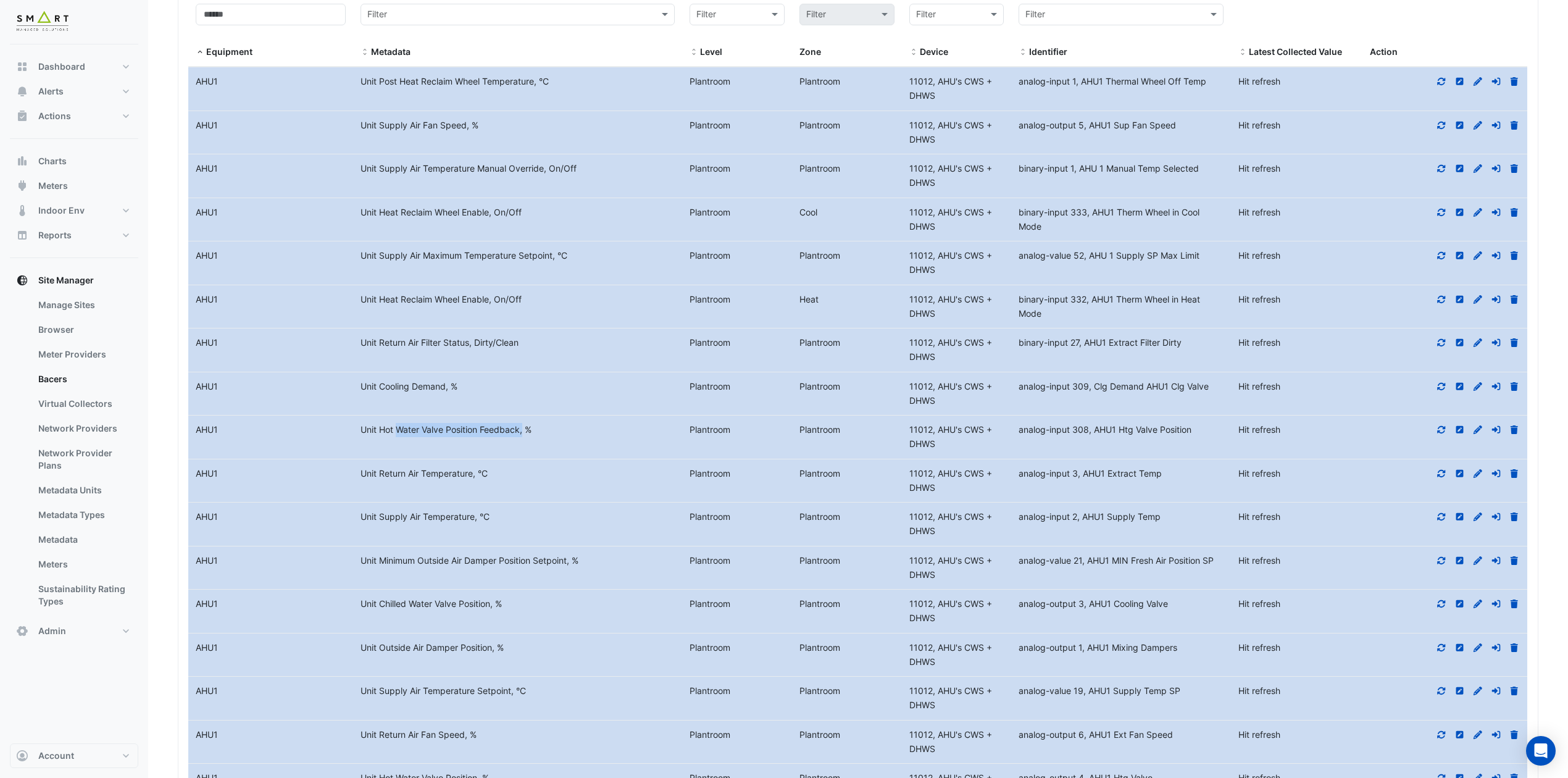
drag, startPoint x: 357, startPoint y: 441, endPoint x: 481, endPoint y: 440, distance: 124.0
click at [481, 437] on div "Unit Hot Water Valve Position Feedback, %" at bounding box center [517, 429] width 329 height 14
copy div "Unit Hot Water Valve Position"
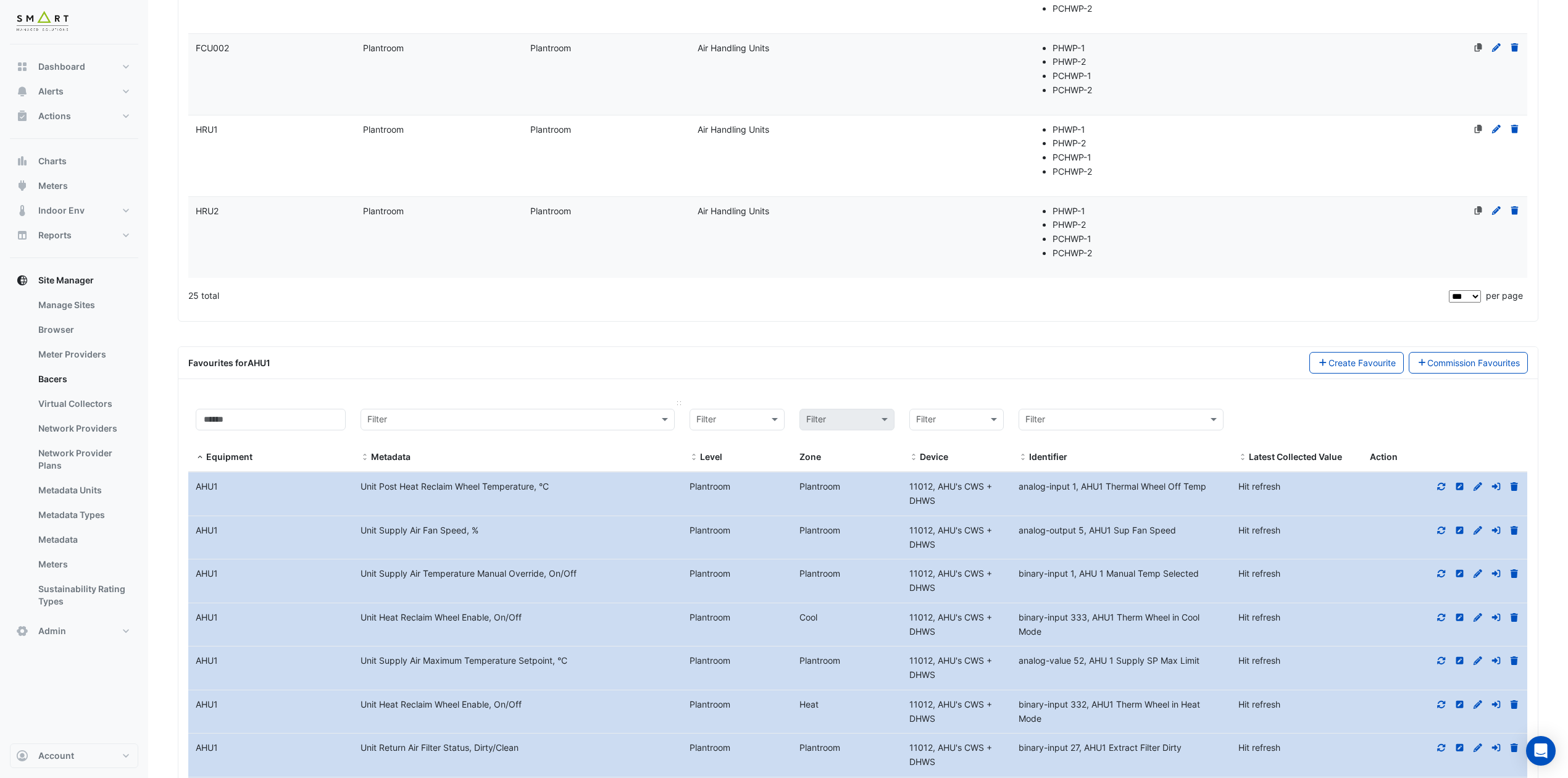
scroll to position [2018, 0]
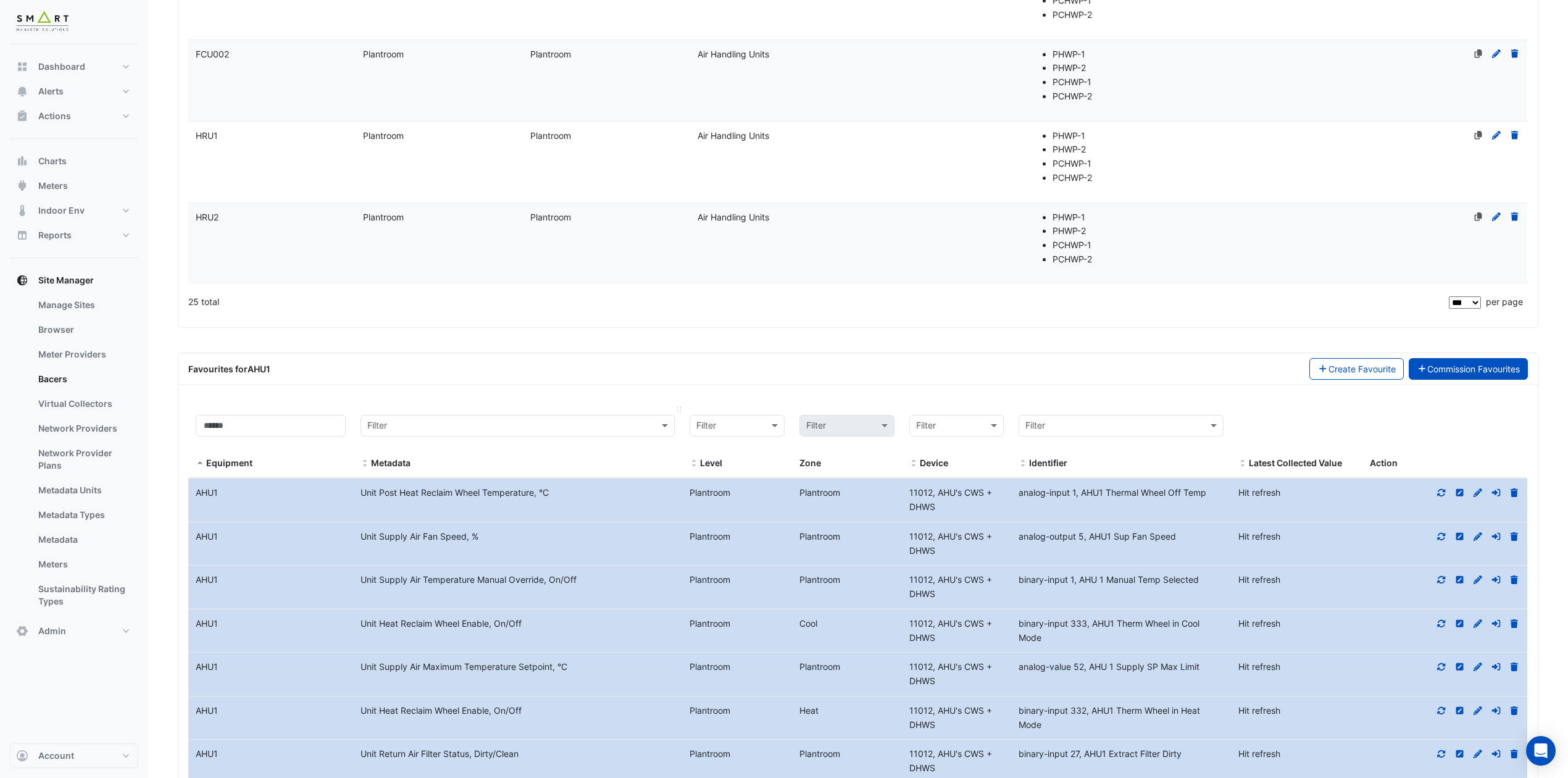
click at [1316, 373] on link "Commission Favourites" at bounding box center [1468, 368] width 119 height 21
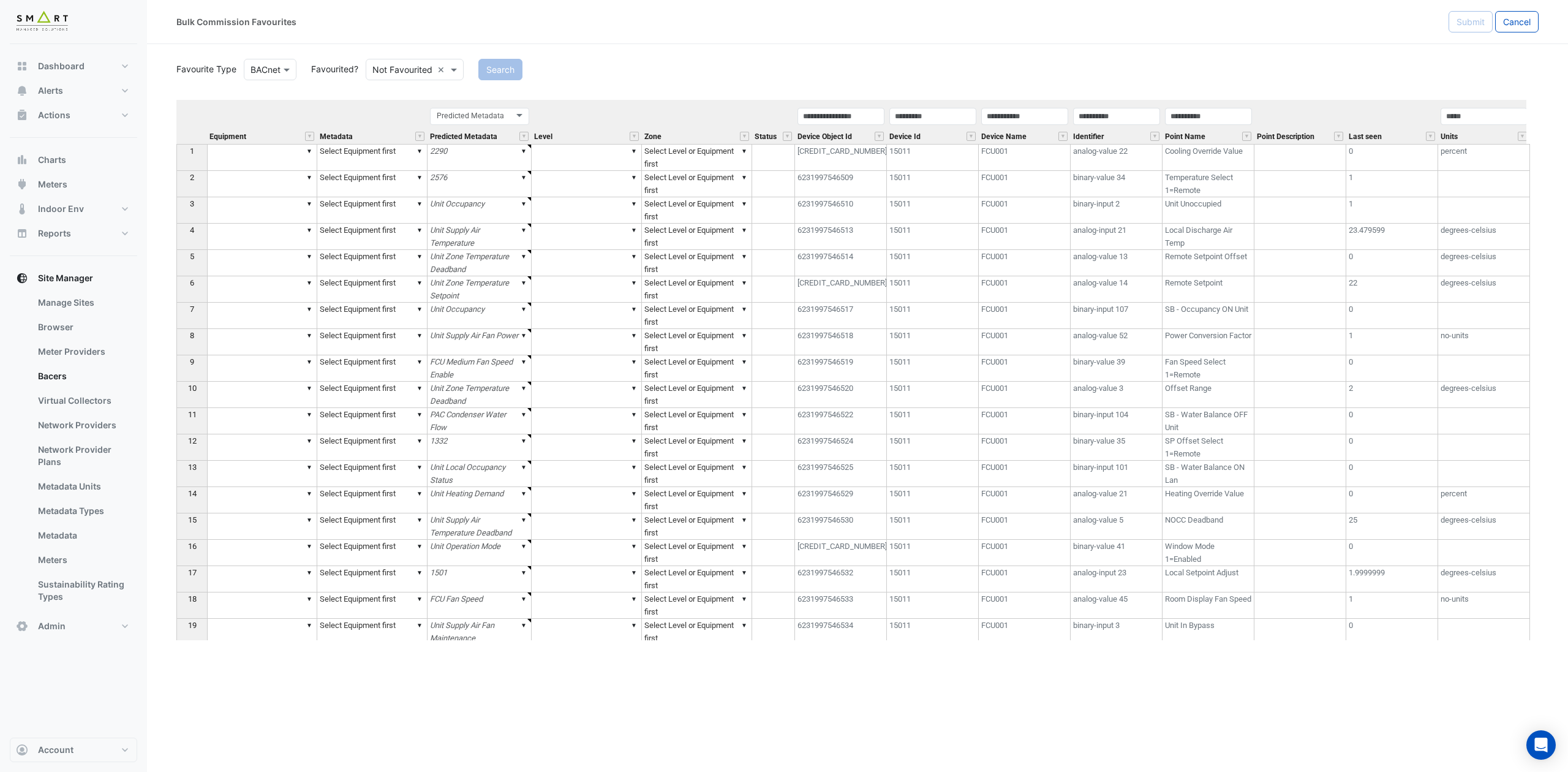
click at [435, 71] on div at bounding box center [414, 69] width 97 height 14
click at [419, 95] on div "Favourited" at bounding box center [406, 96] width 80 height 17
click at [486, 76] on button "Search" at bounding box center [483, 69] width 44 height 21
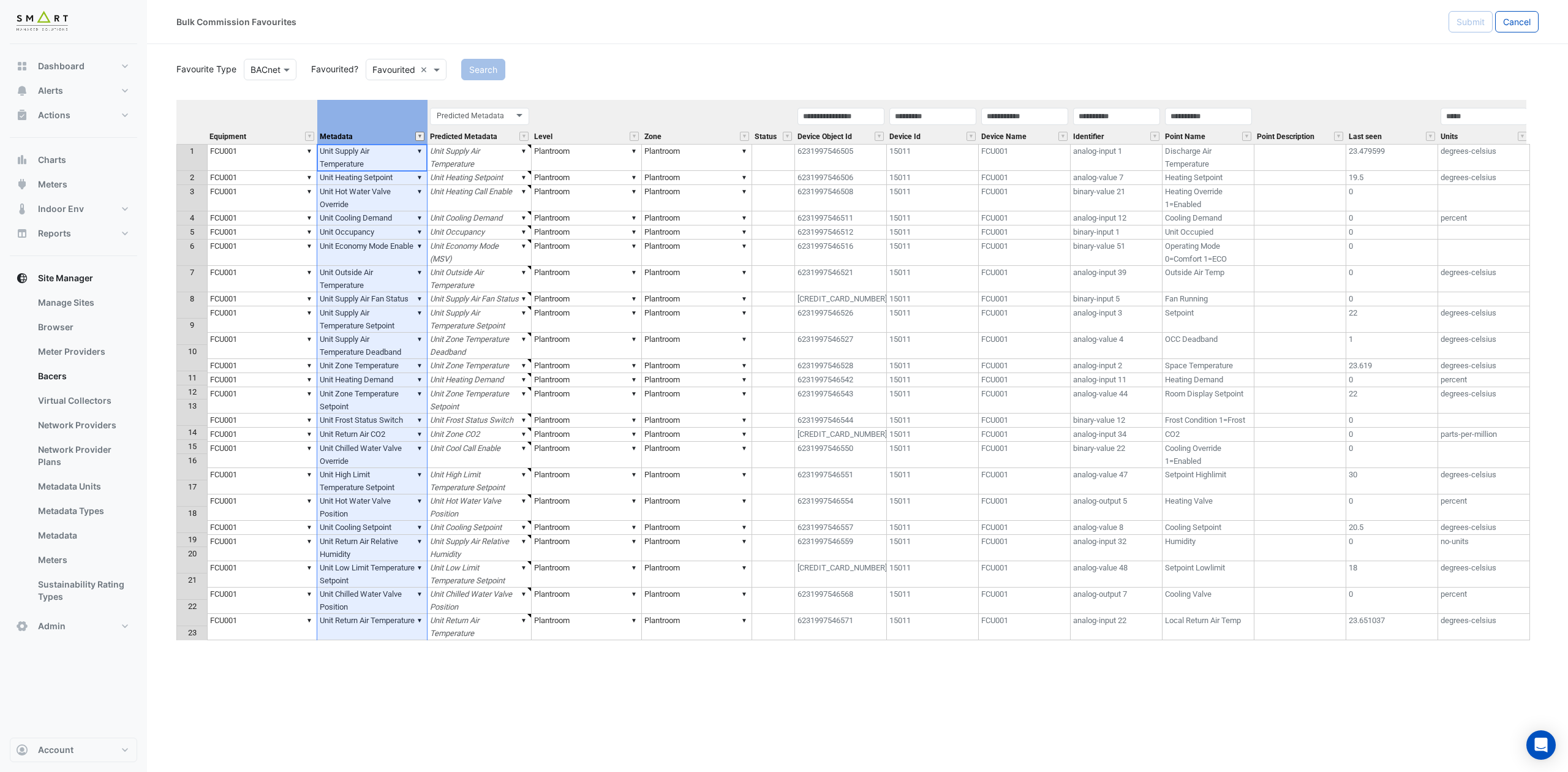
click at [419, 137] on button "" at bounding box center [419, 136] width 9 height 9
click at [528, 188] on link "Clear" at bounding box center [531, 185] width 13 height 7
click at [501, 170] on input "Filter by value:" at bounding box center [482, 169] width 112 height 19
paste input "**********"
type input "**********"
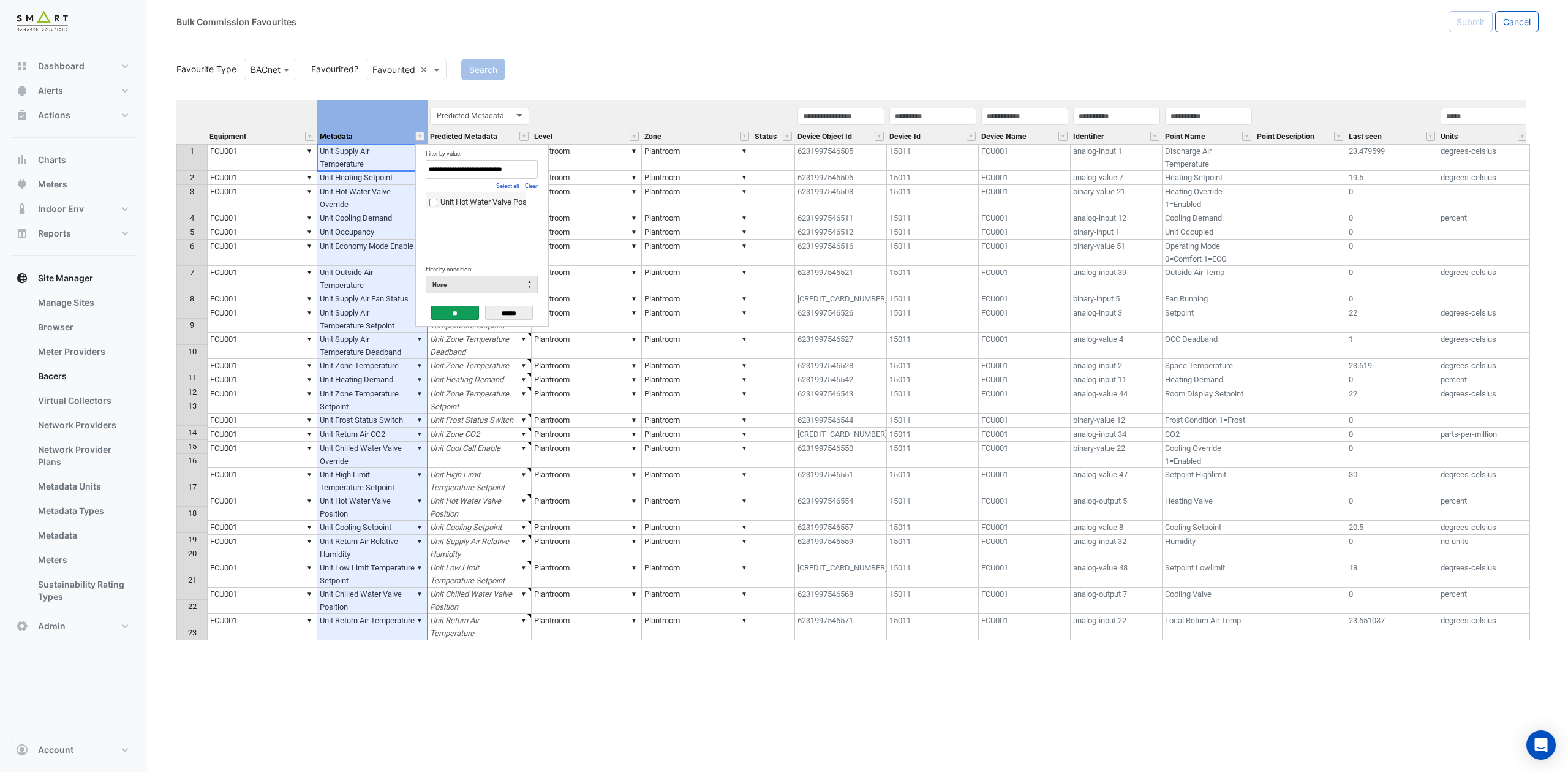
click at [489, 202] on span "Unit Hot Water Valve Position Feedback" at bounding box center [509, 201] width 137 height 9
click at [459, 313] on input "**" at bounding box center [455, 313] width 48 height 14
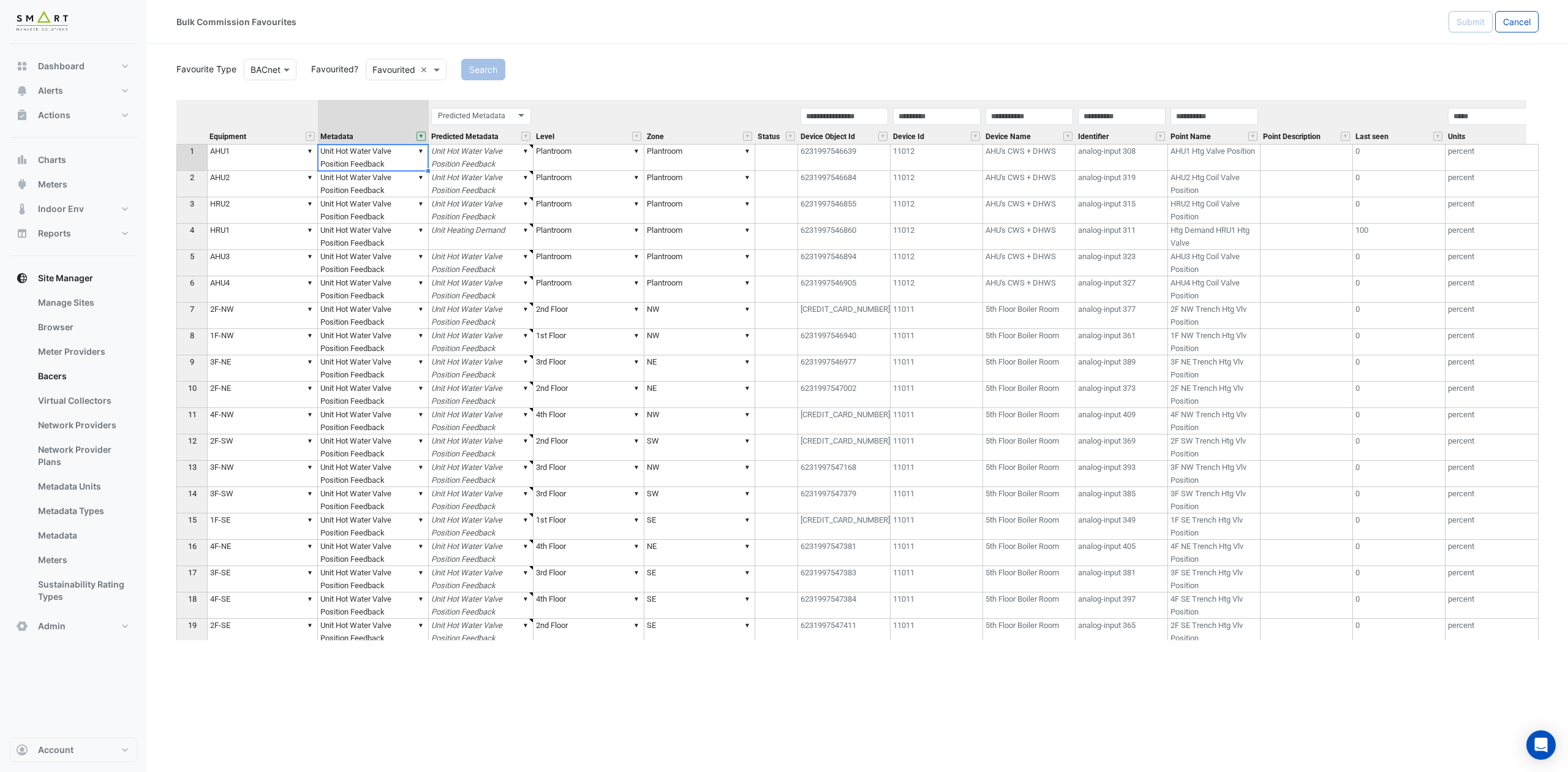
type textarea "******"
drag, startPoint x: 427, startPoint y: 133, endPoint x: 461, endPoint y: 134, distance: 34.0
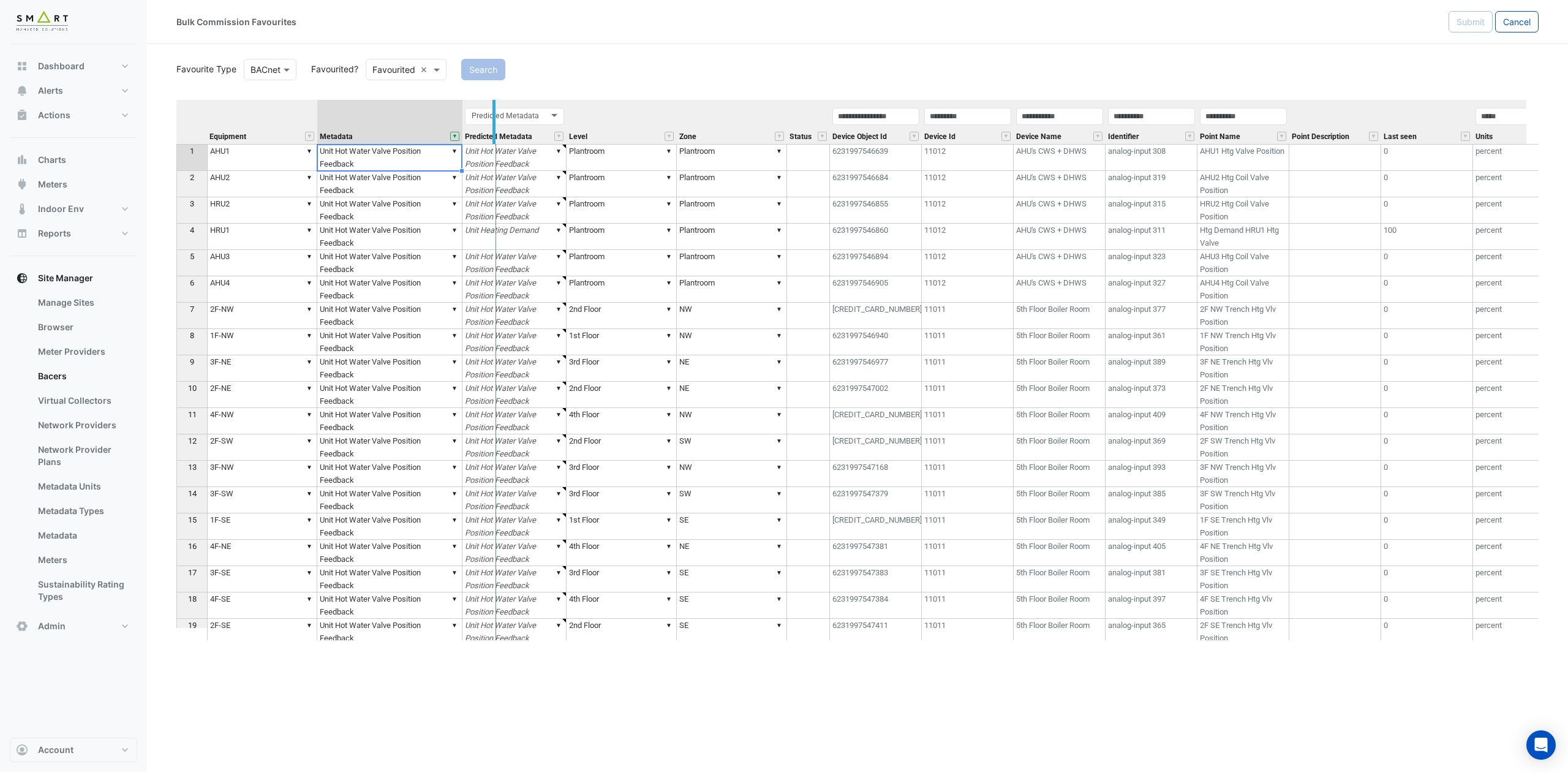
drag, startPoint x: 459, startPoint y: 129, endPoint x: 493, endPoint y: 128, distance: 34.0
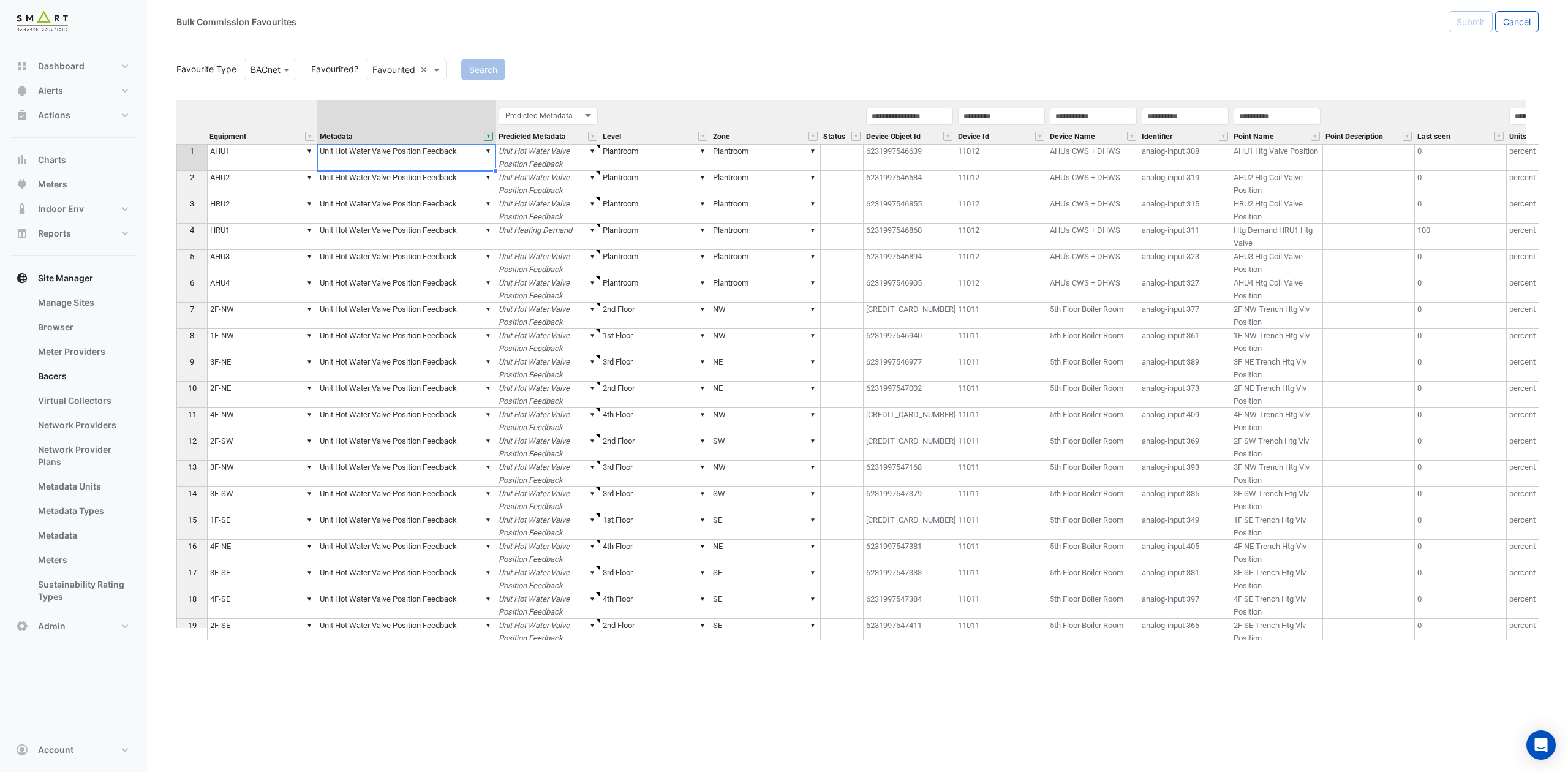
click at [410, 275] on td "▼ Unit Hot Water Valve Position Feedback" at bounding box center [407, 263] width 179 height 26
click at [442, 169] on td "▼ Unit Hot Water Valve Position Feedback" at bounding box center [407, 157] width 179 height 27
type textarea "**********"
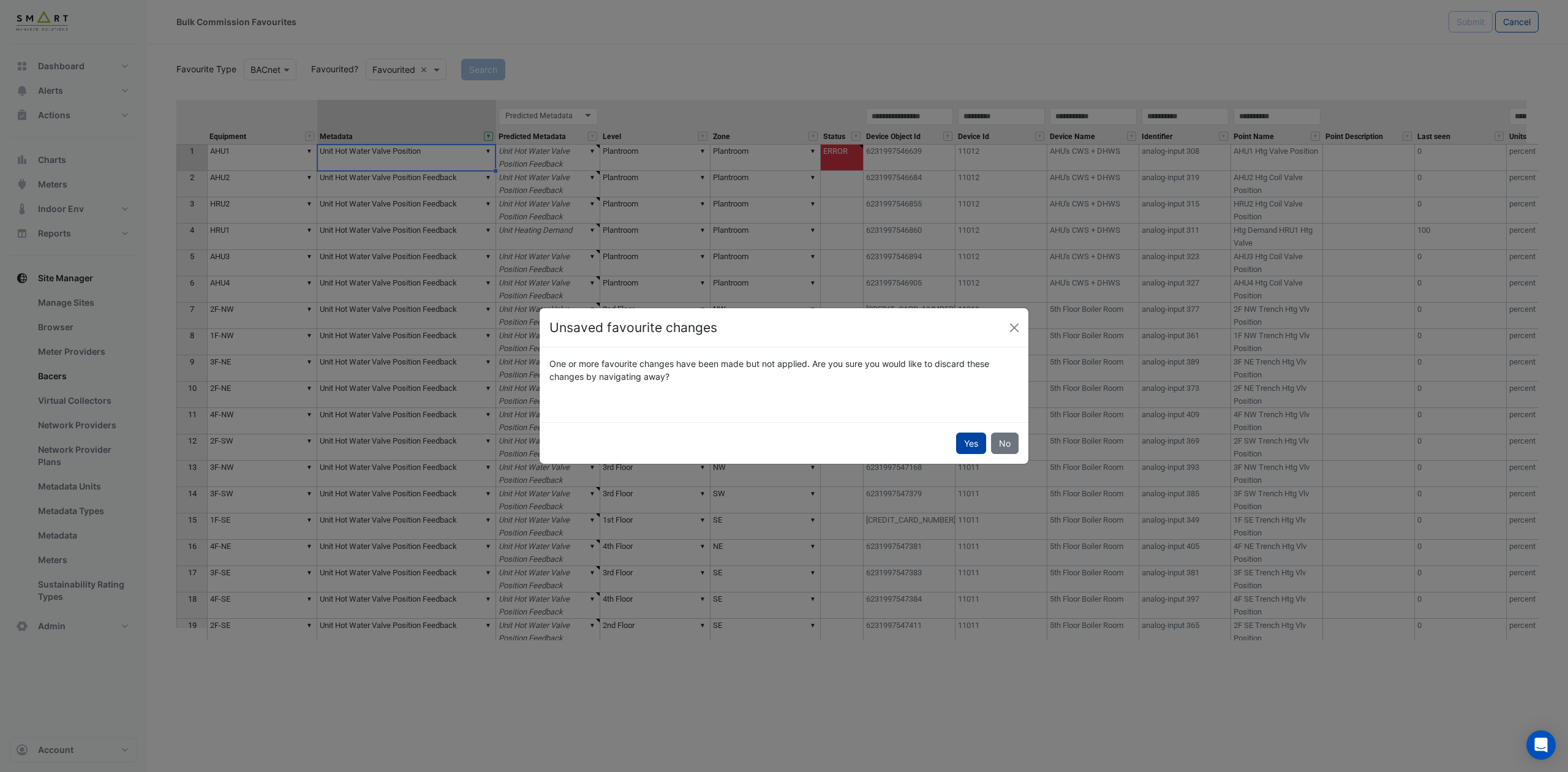
click at [962, 437] on button "Yes" at bounding box center [971, 443] width 30 height 21
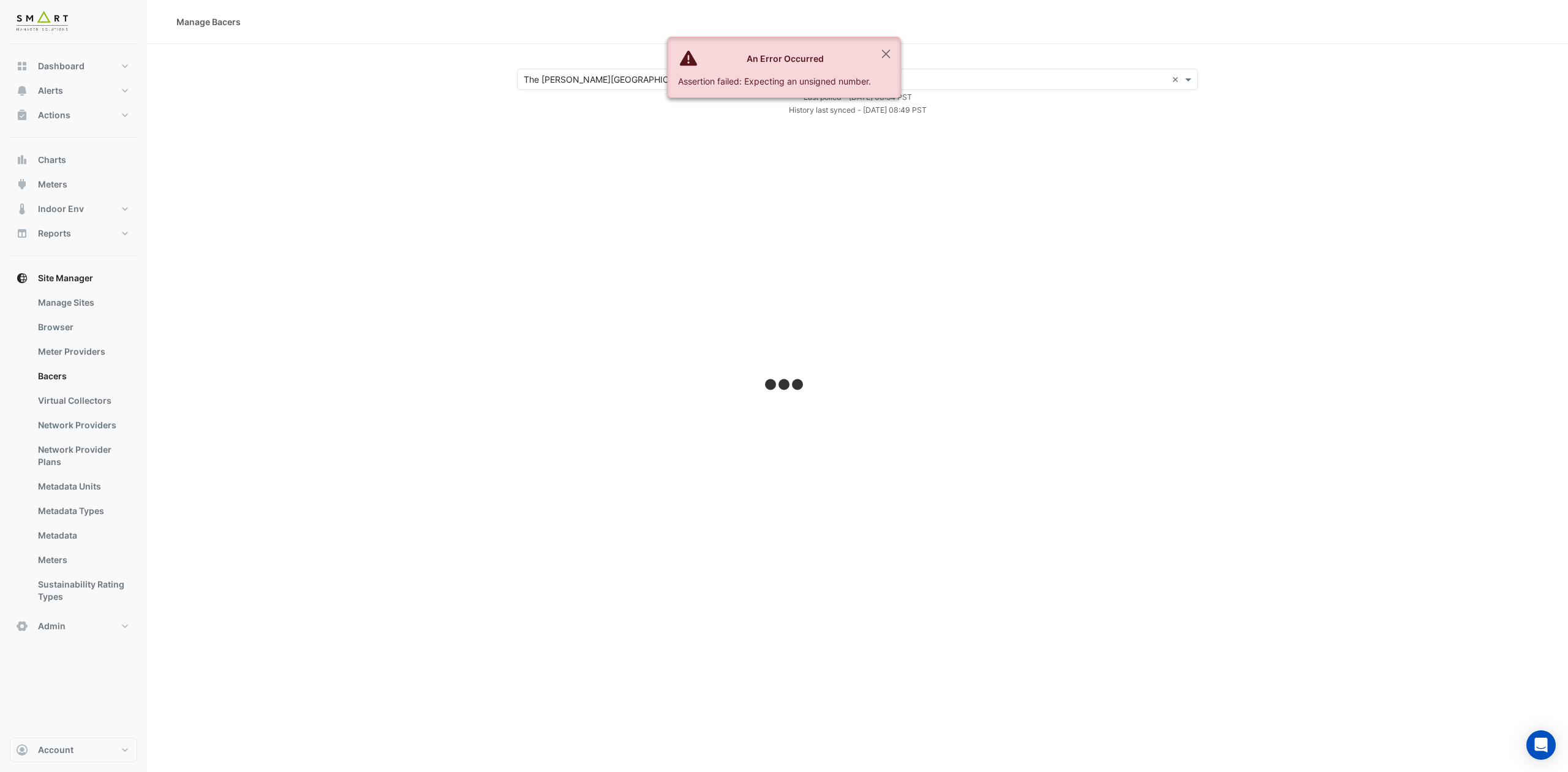
select select "***"
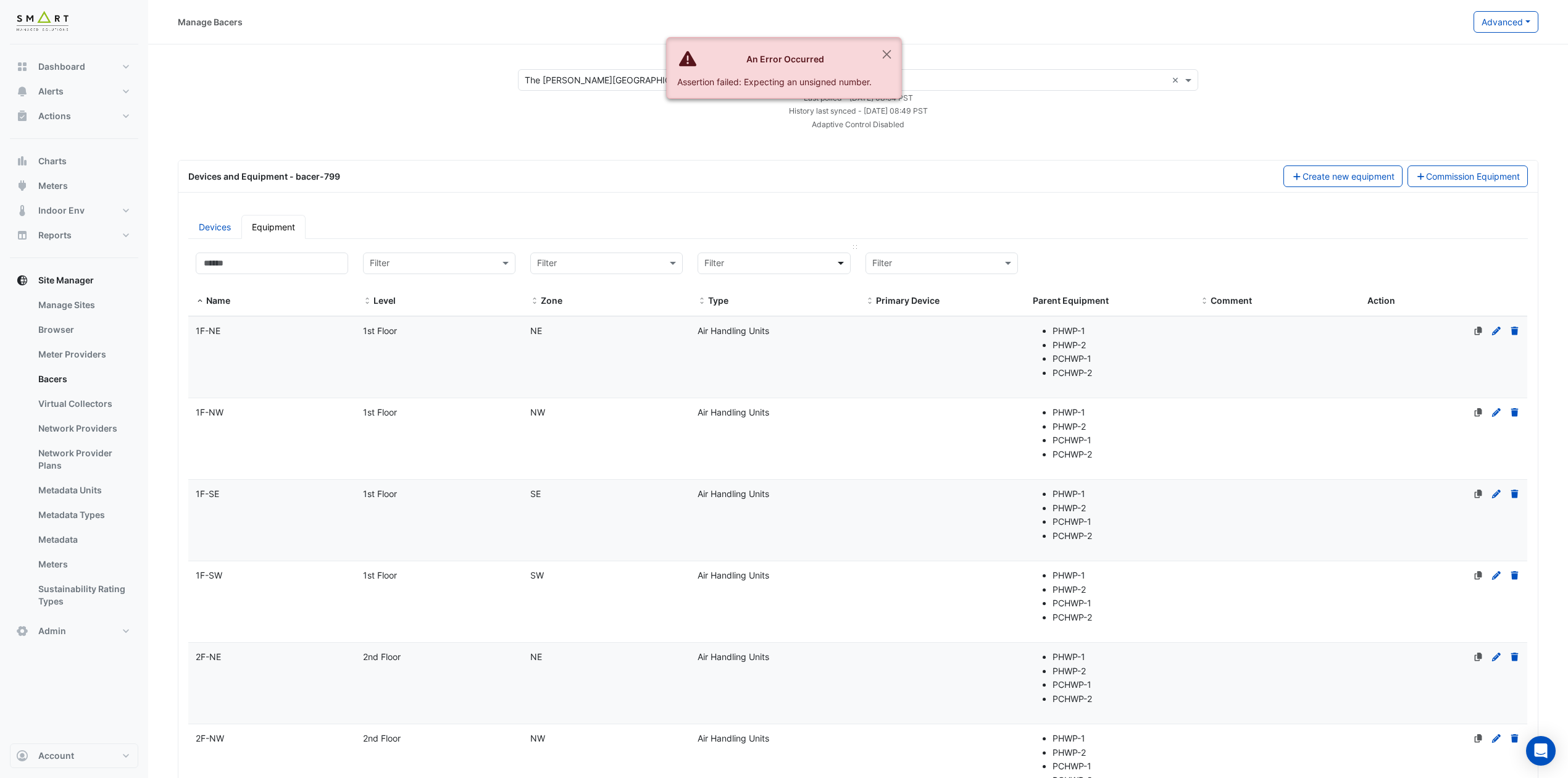
click at [838, 267] on span at bounding box center [841, 263] width 15 height 14
click at [999, 188] on div "Devices and Equipment - bacer-799 Create new equipment Commission Equipment" at bounding box center [858, 177] width 1359 height 32
click at [773, 327] on div "Air Handling Units" at bounding box center [773, 330] width 167 height 14
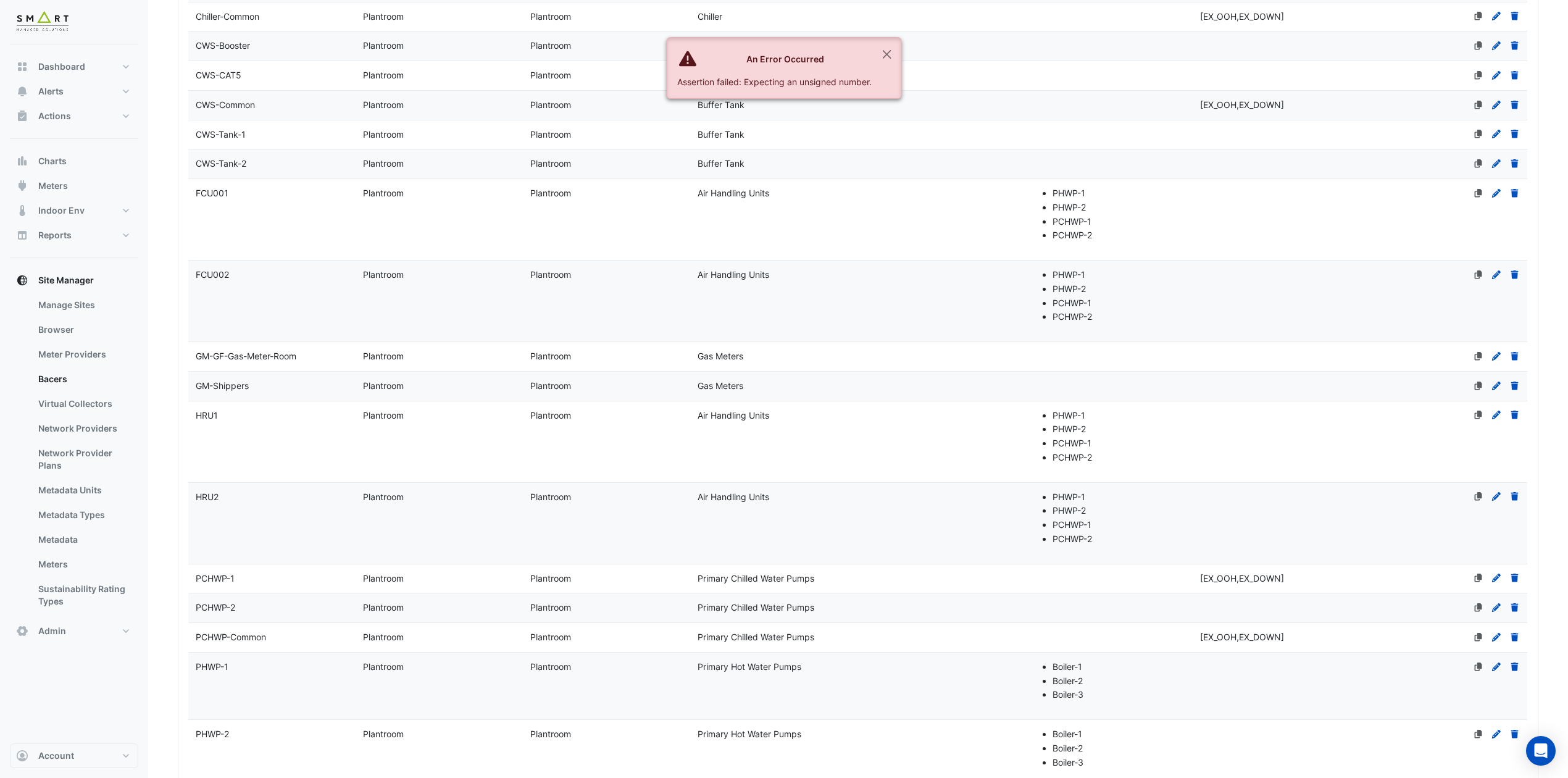
select select "***"
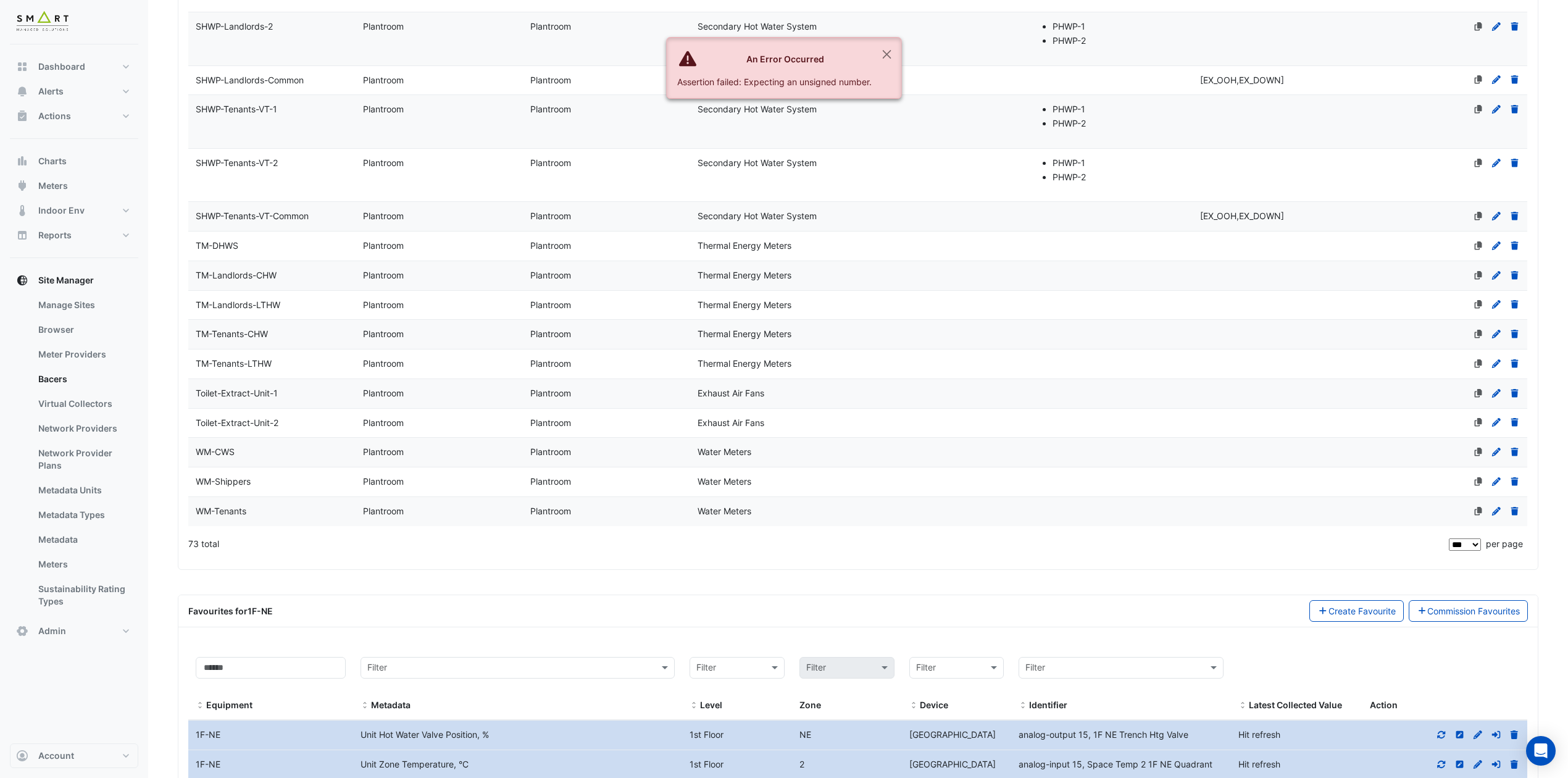
scroll to position [3949, 0]
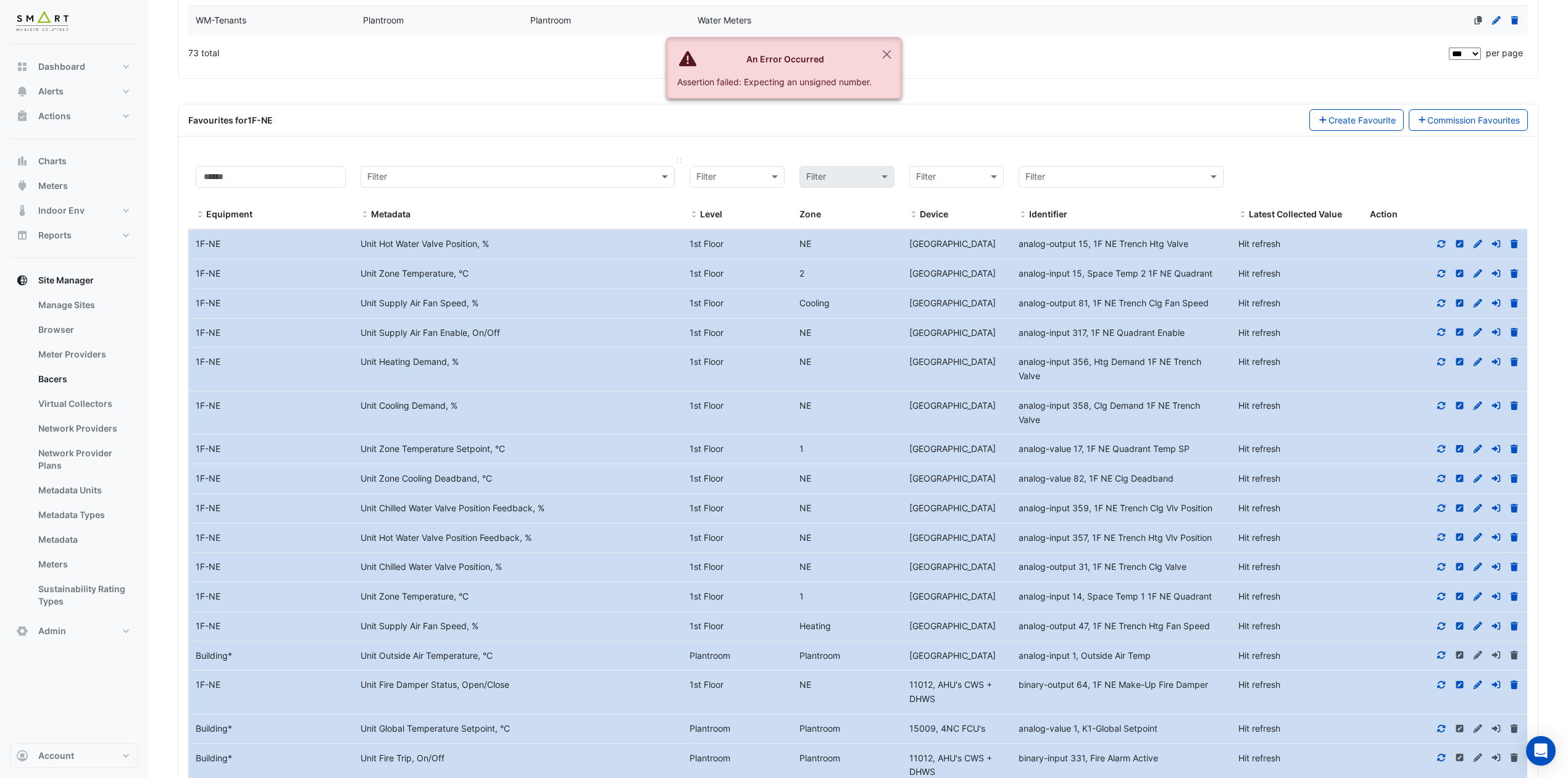
click at [508, 185] on input "text" at bounding box center [505, 177] width 276 height 14
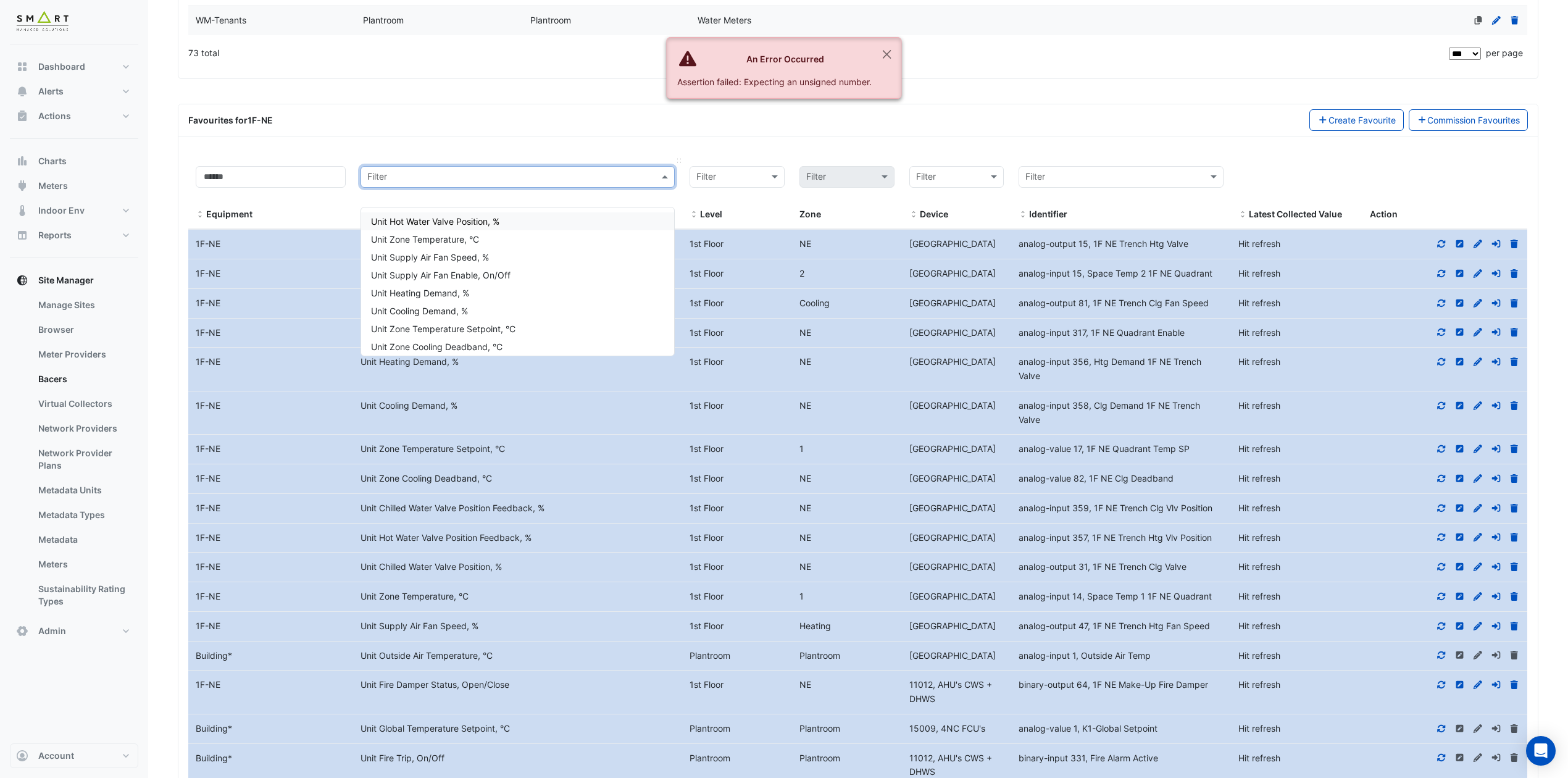
paste input "**********"
type input "**********"
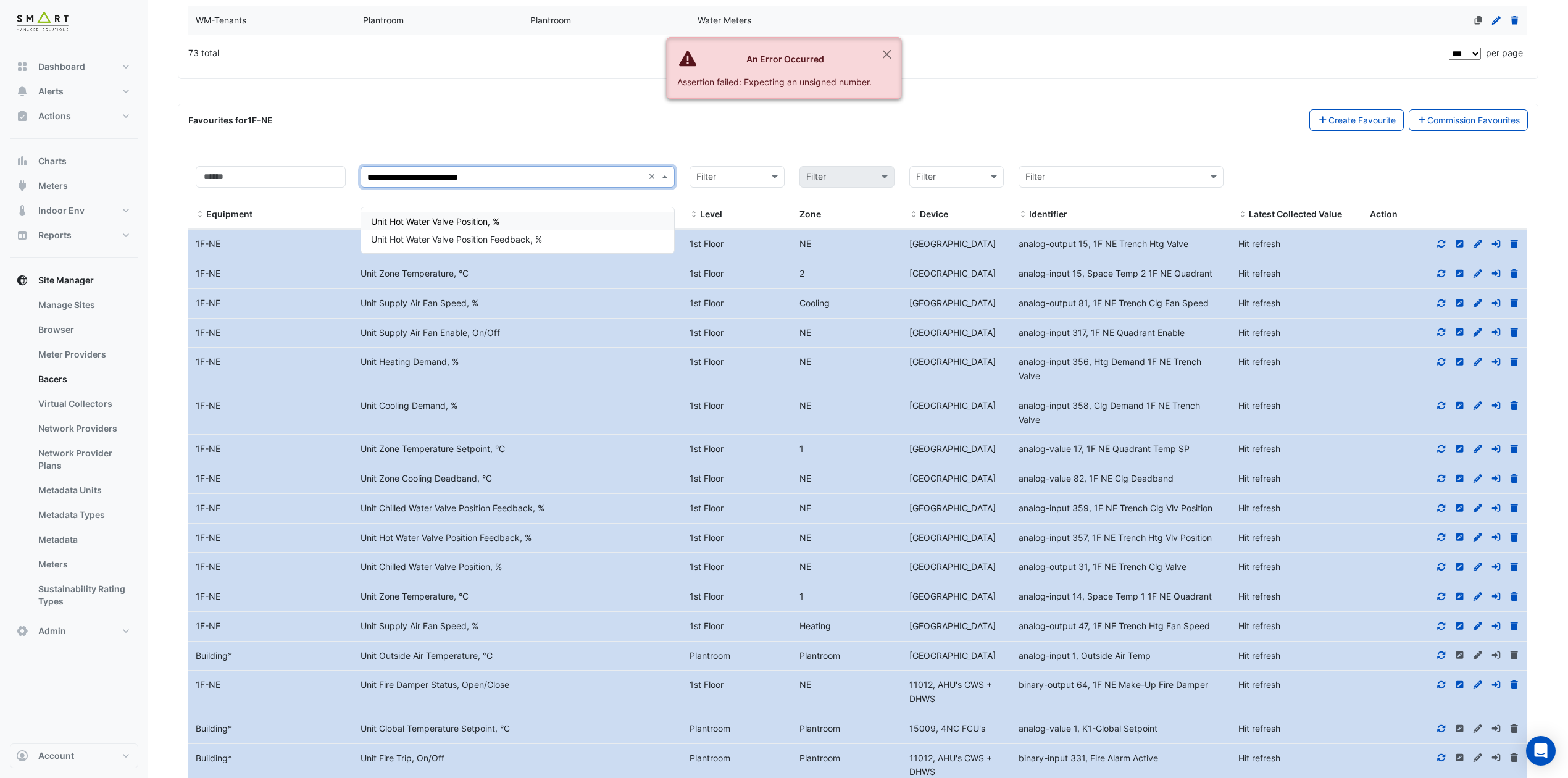
click at [494, 221] on span "Unit Hot Water Valve Position, %" at bounding box center [434, 221] width 128 height 10
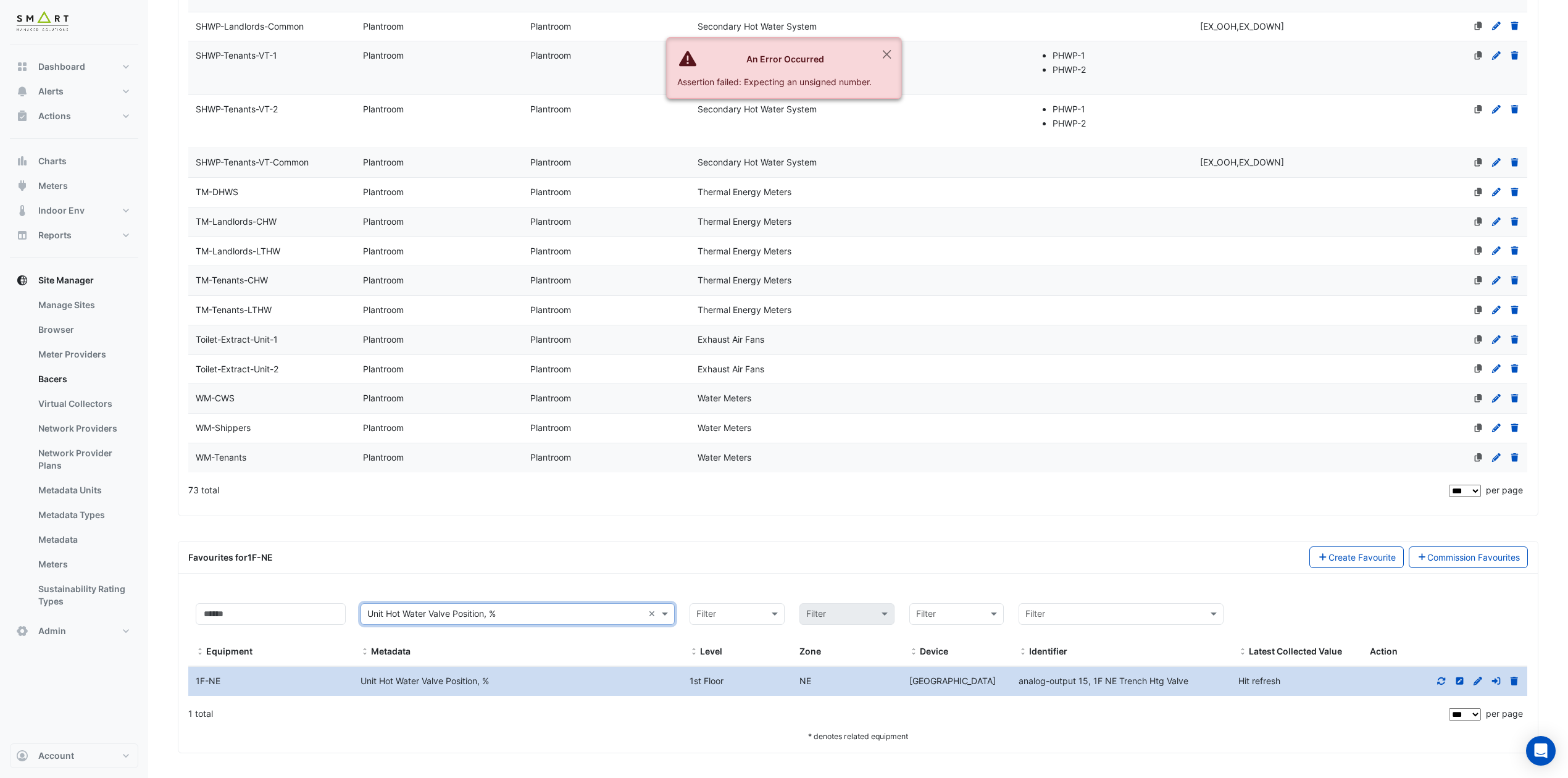
scroll to position [3545, 0]
click at [1316, 648] on icon at bounding box center [1441, 681] width 11 height 9
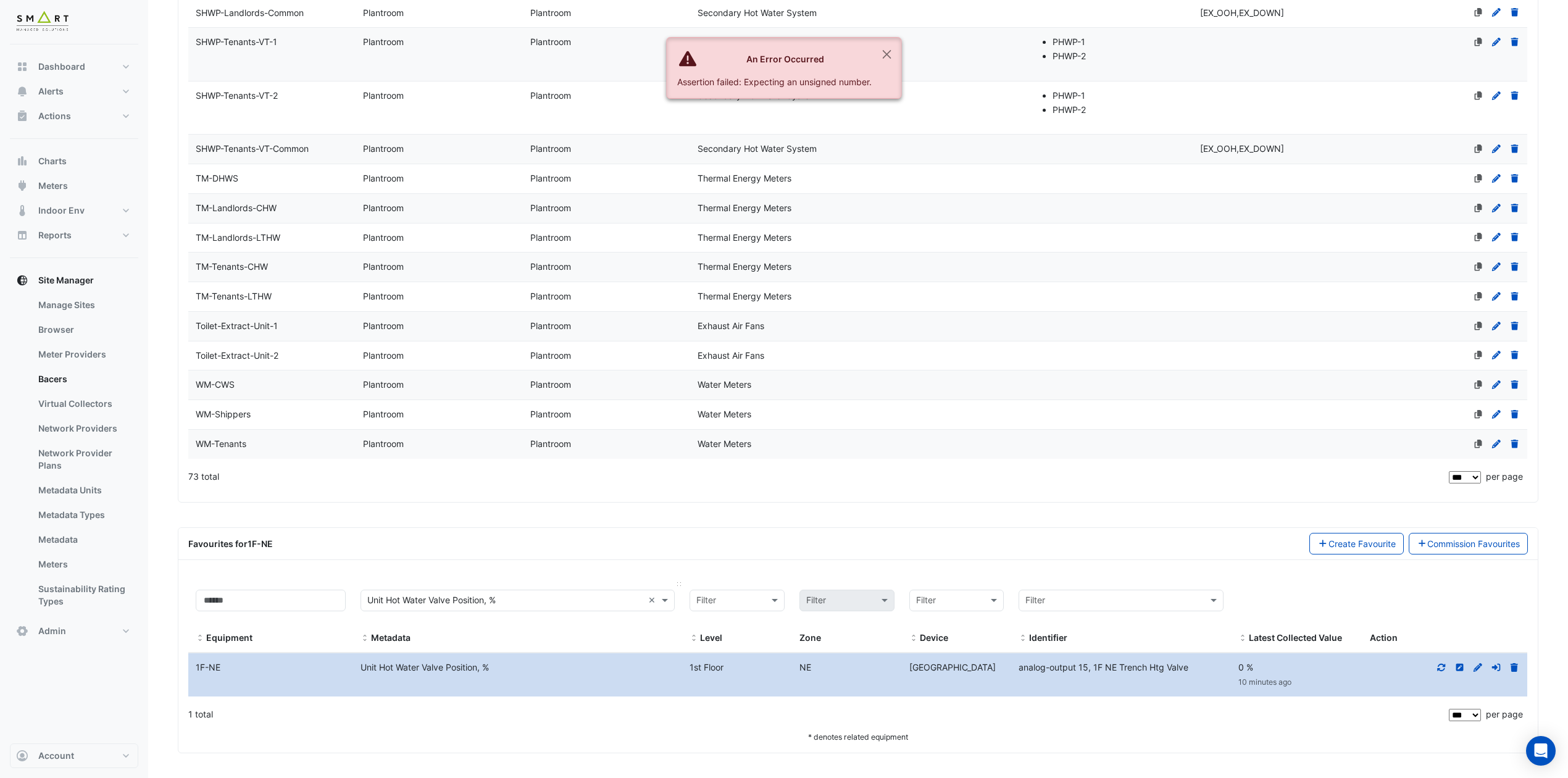
click at [554, 595] on input "text" at bounding box center [505, 601] width 276 height 14
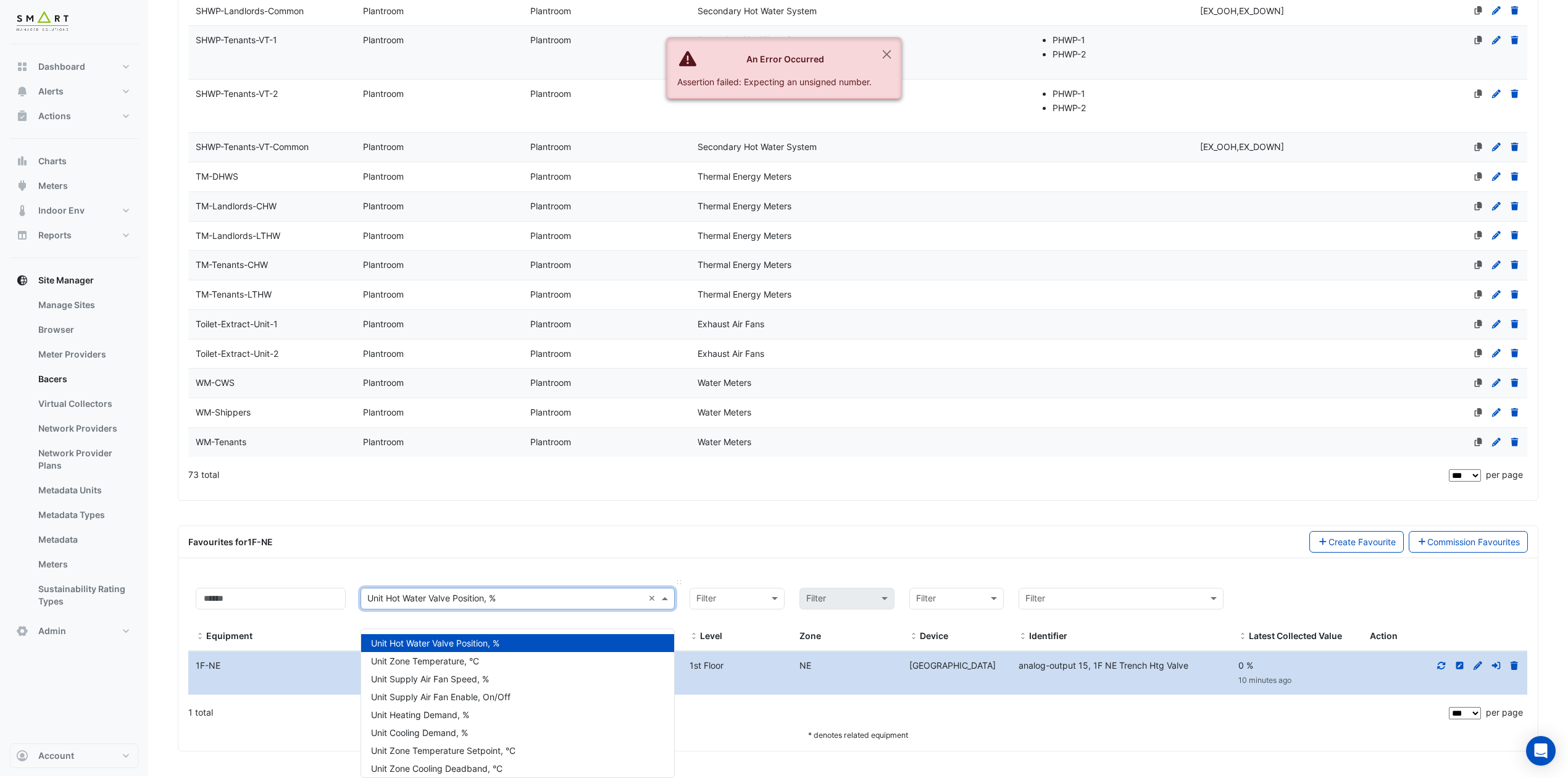
paste input "**********"
type input "**********"
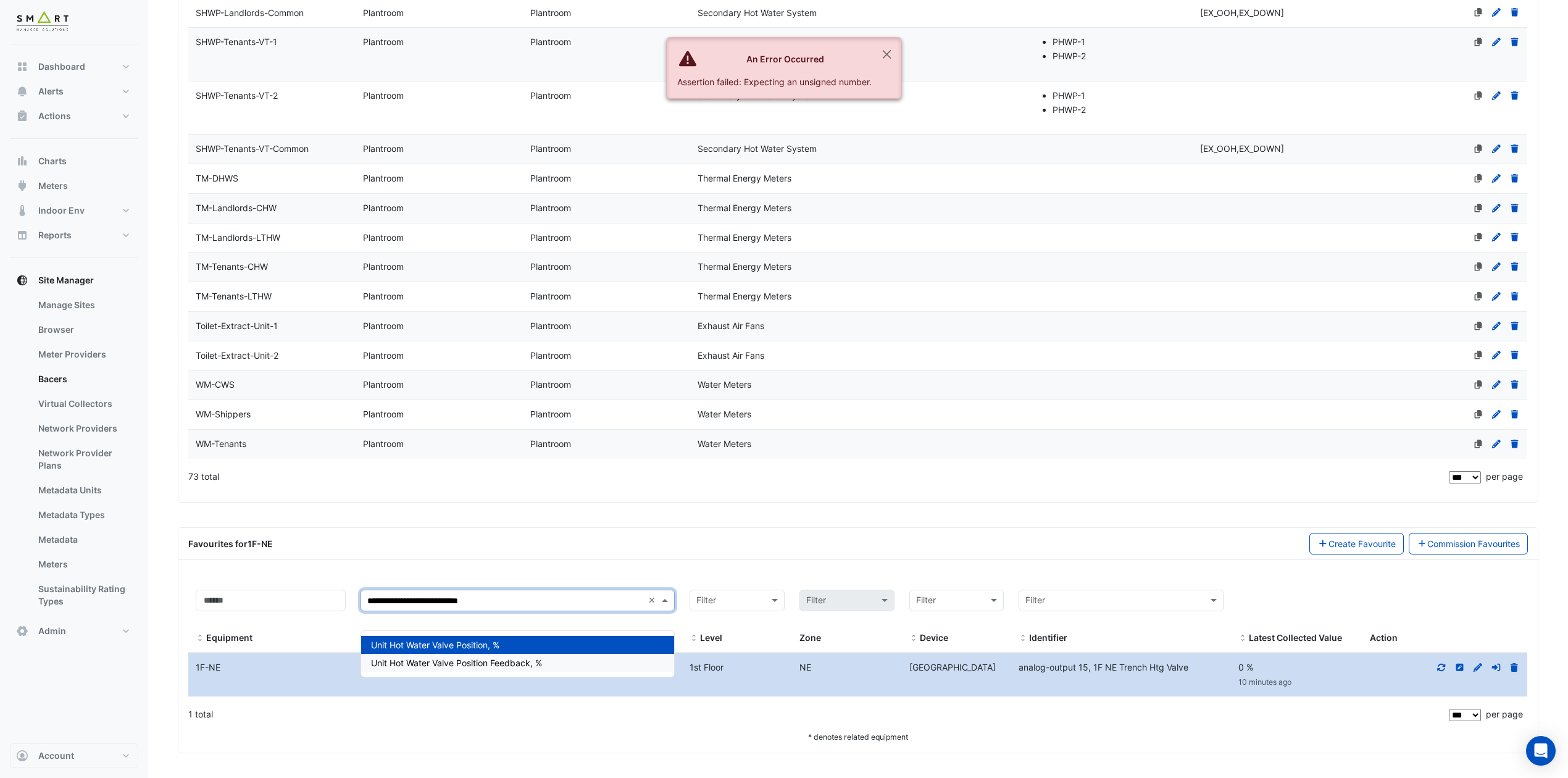
click at [535, 648] on span "Unit Hot Water Valve Position Feedback, %" at bounding box center [456, 663] width 171 height 10
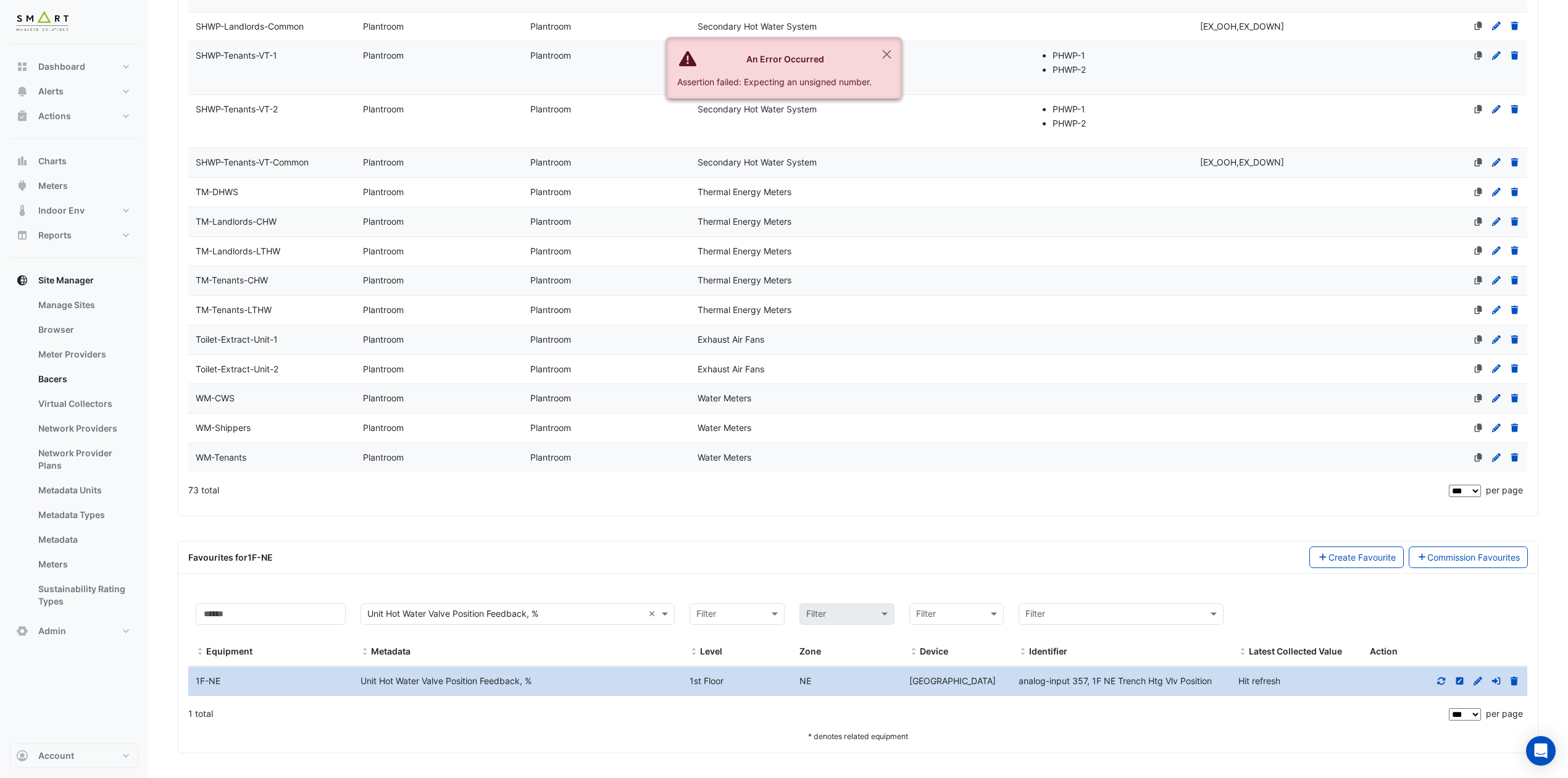
click at [1316, 648] on icon at bounding box center [1441, 681] width 8 height 7
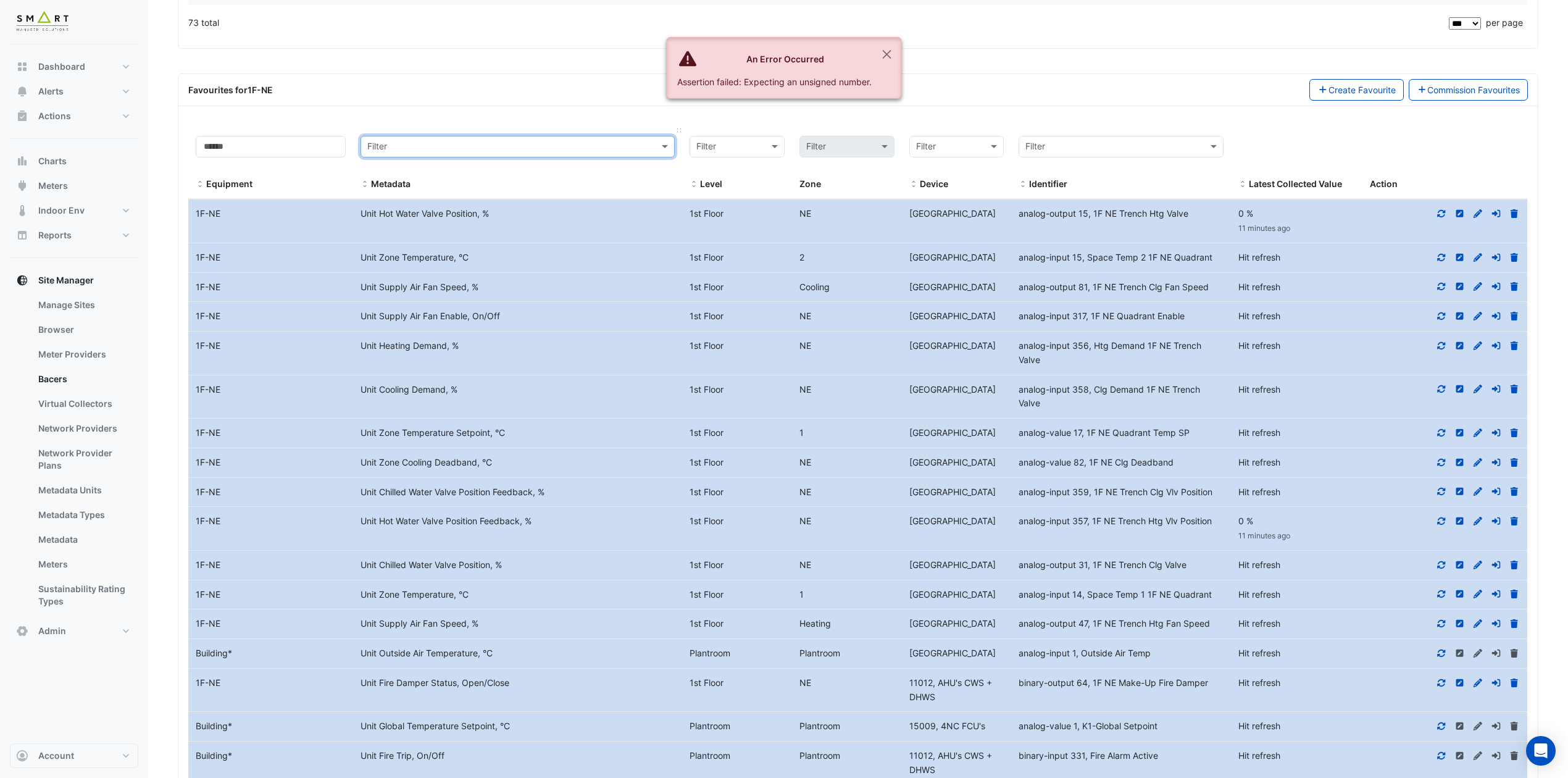
scroll to position [3950, 0]
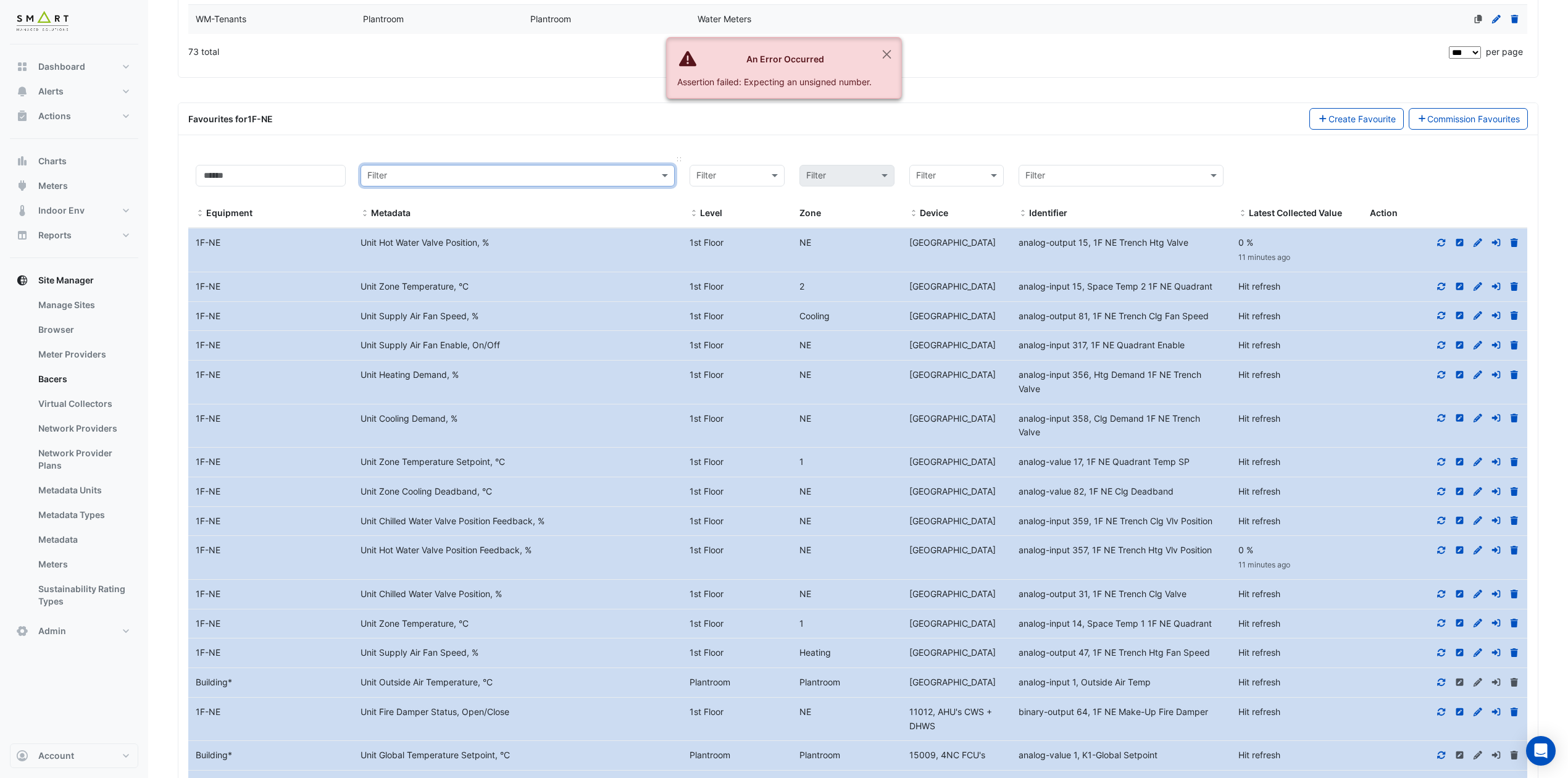
click at [363, 218] on span at bounding box center [365, 213] width 9 height 10
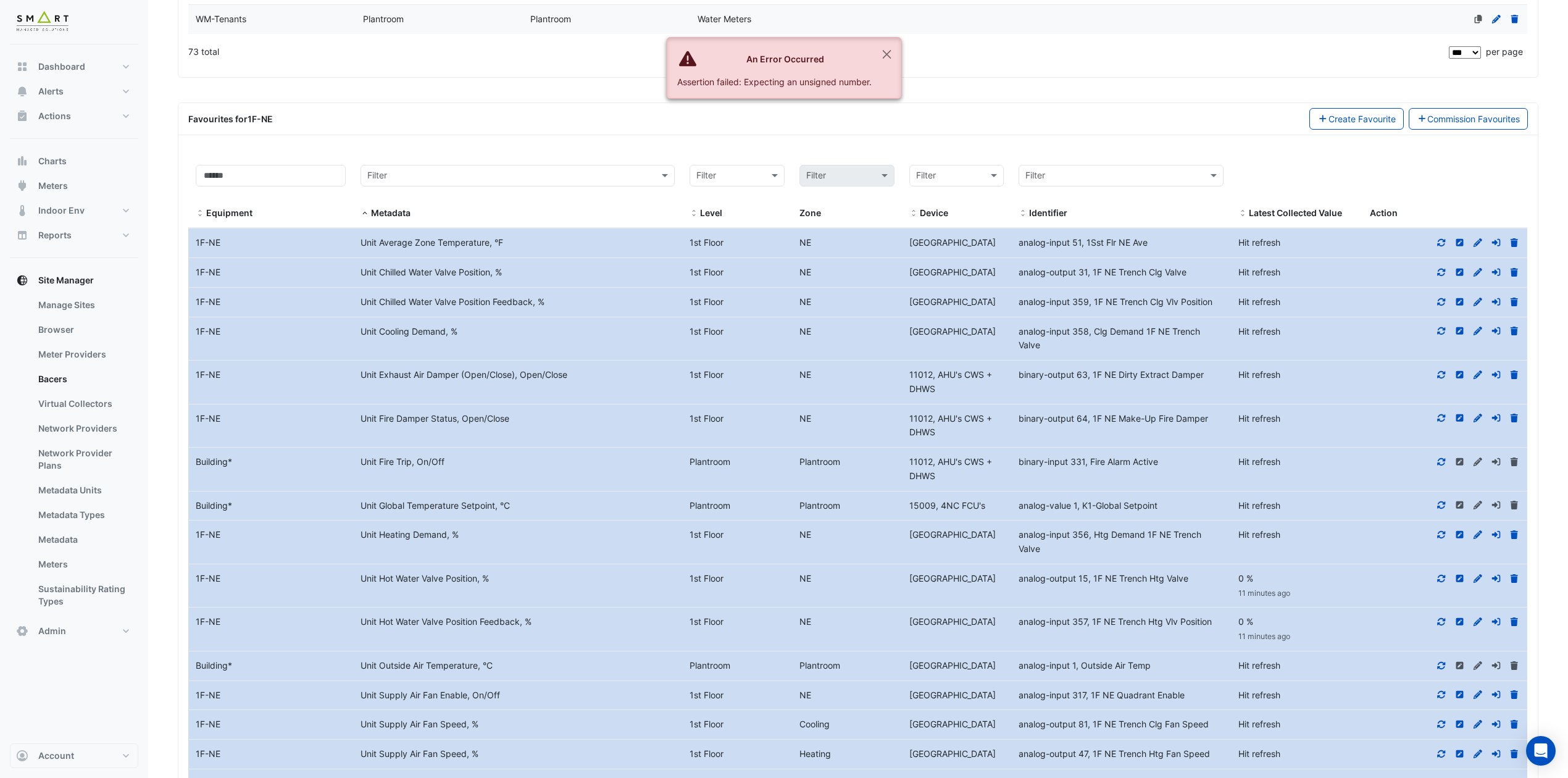
click at [1316, 277] on fa-icon at bounding box center [1441, 272] width 11 height 10
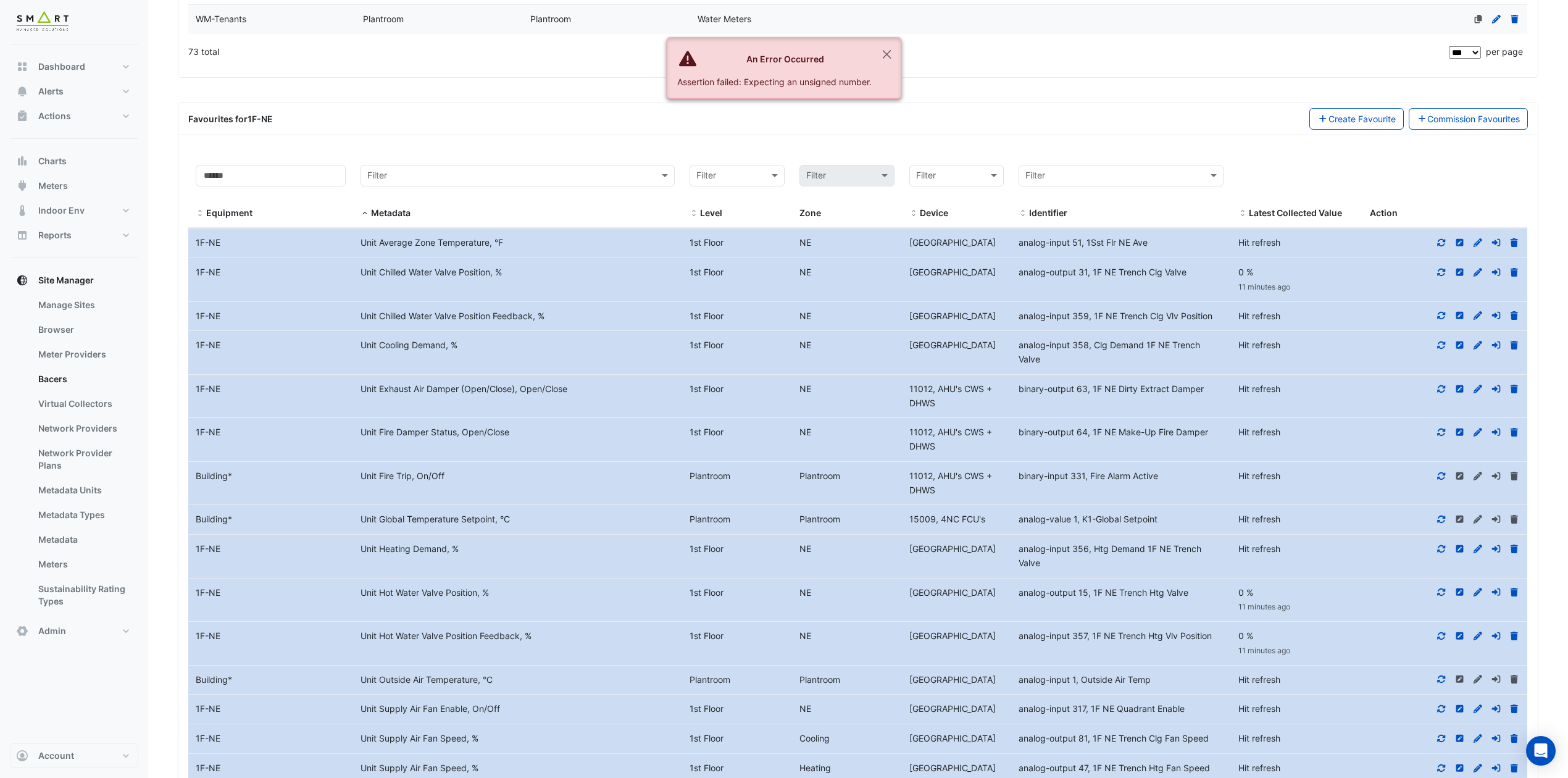
click at [1316, 320] on icon at bounding box center [1441, 316] width 11 height 9
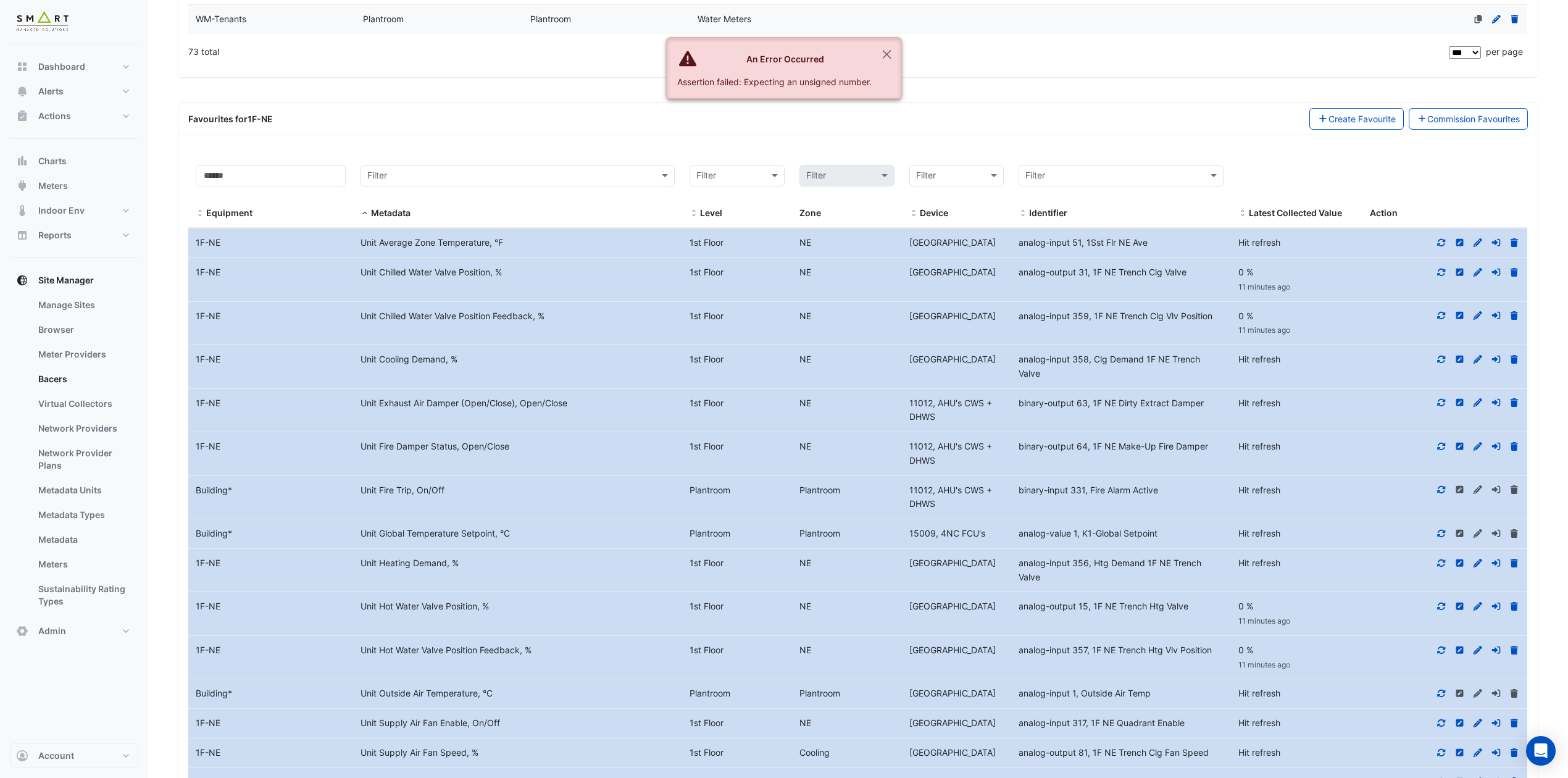
scroll to position [4033, 0]
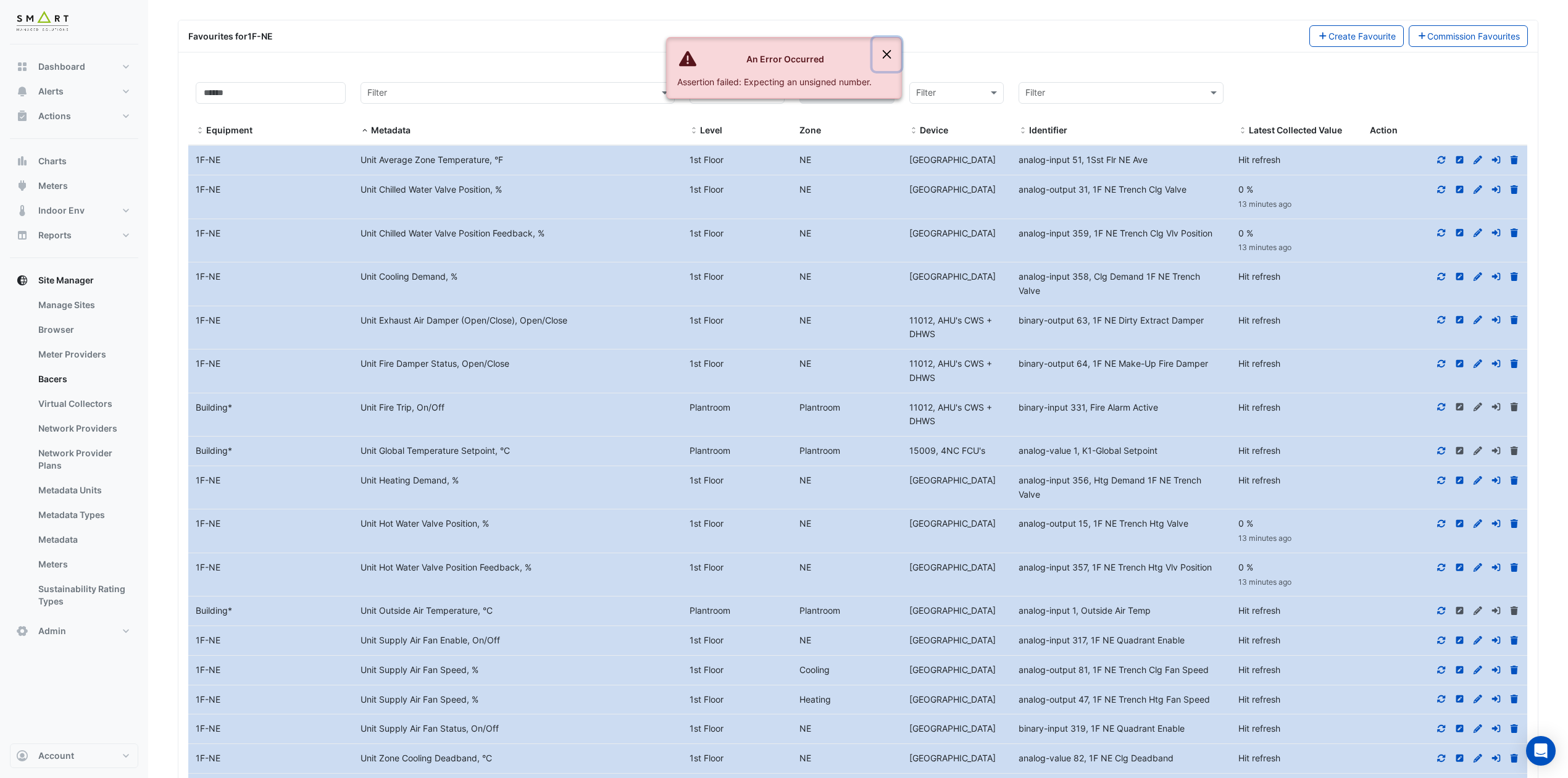
click at [890, 61] on button "Close" at bounding box center [887, 54] width 29 height 34
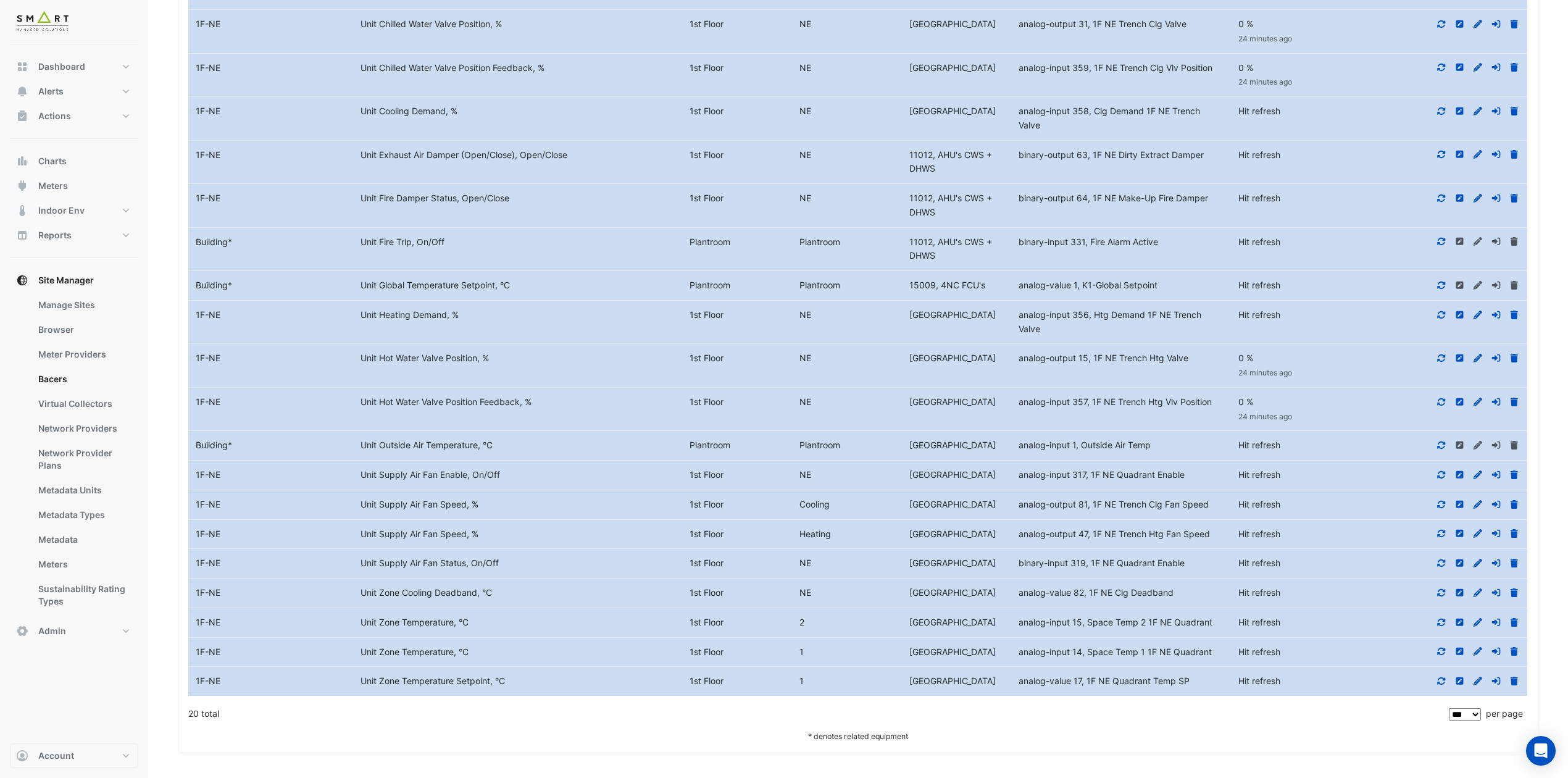
scroll to position [4362, 0]
click at [1316, 500] on icon at bounding box center [1441, 505] width 11 height 9
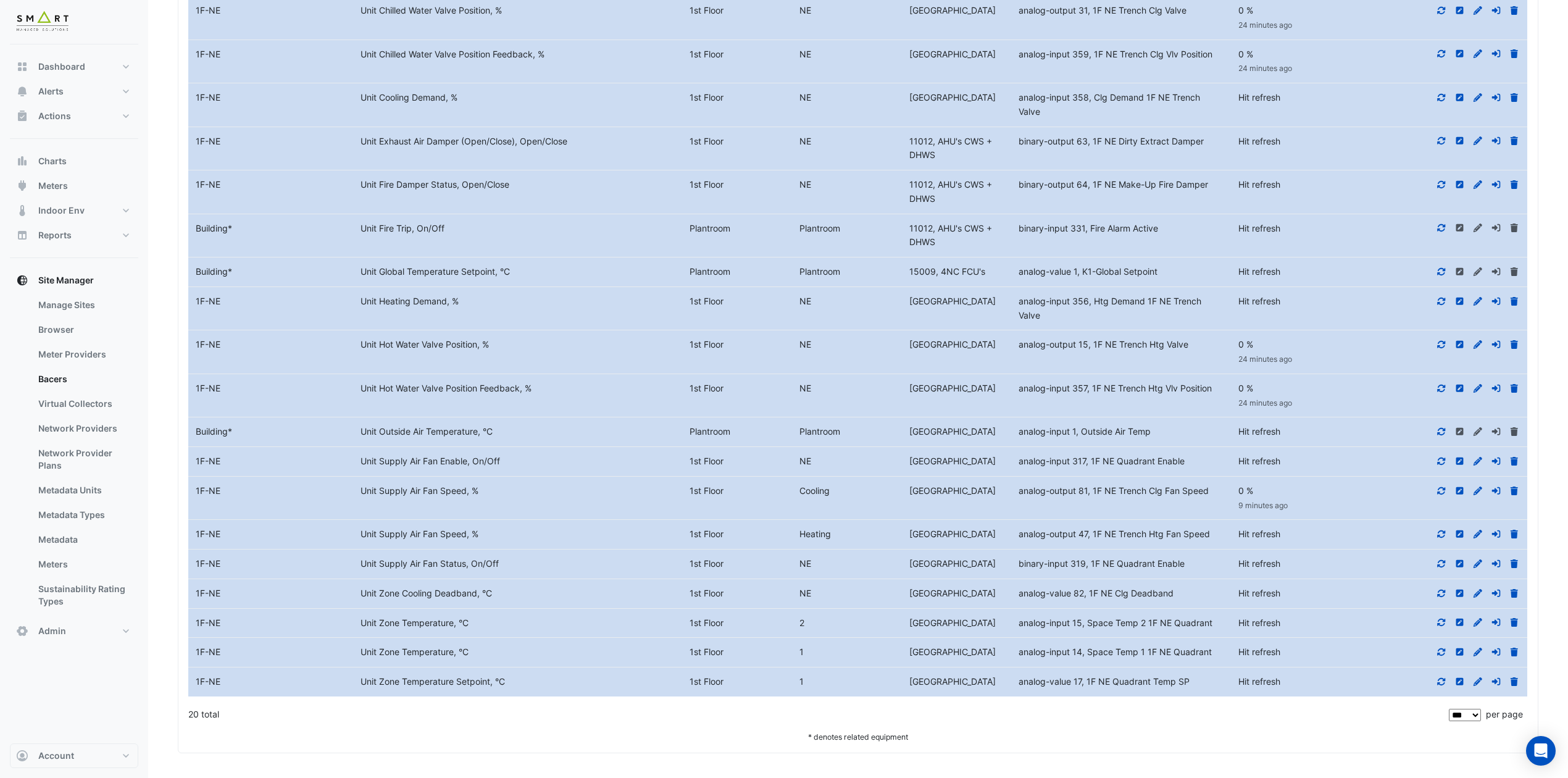
click at [1316, 530] on icon at bounding box center [1441, 534] width 8 height 7
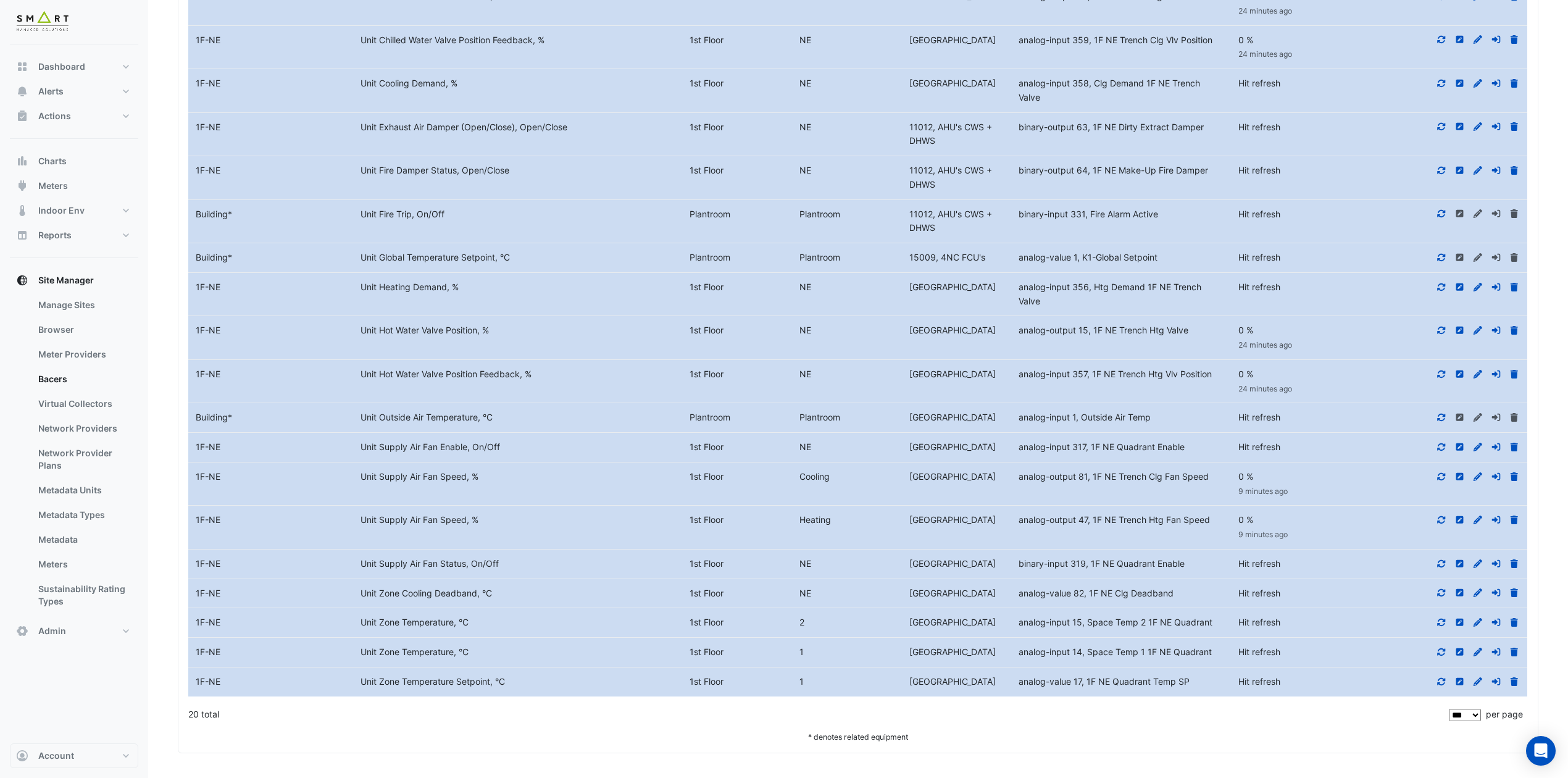
click at [1316, 560] on icon at bounding box center [1441, 563] width 8 height 7
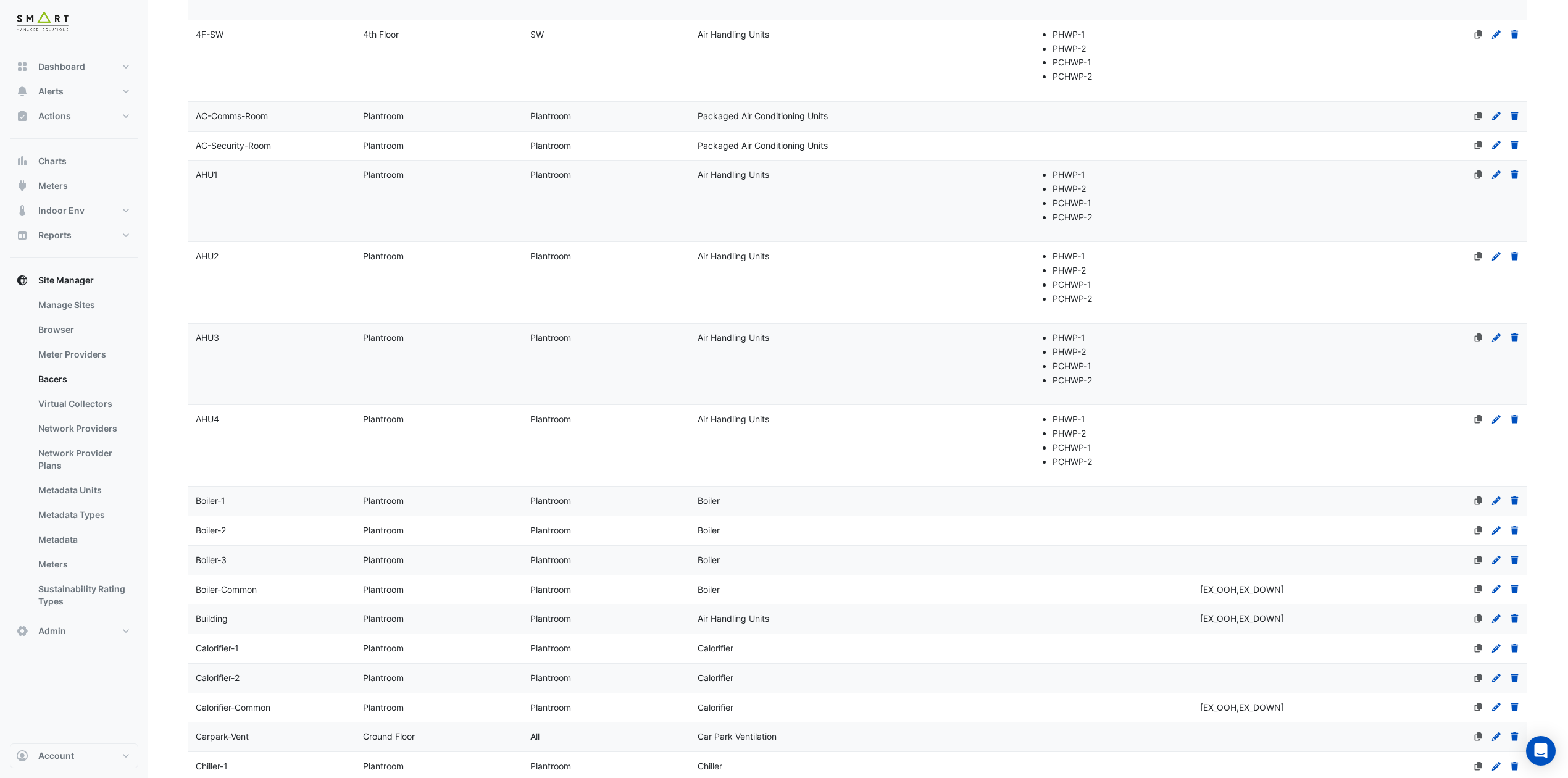
scroll to position [1481, 0]
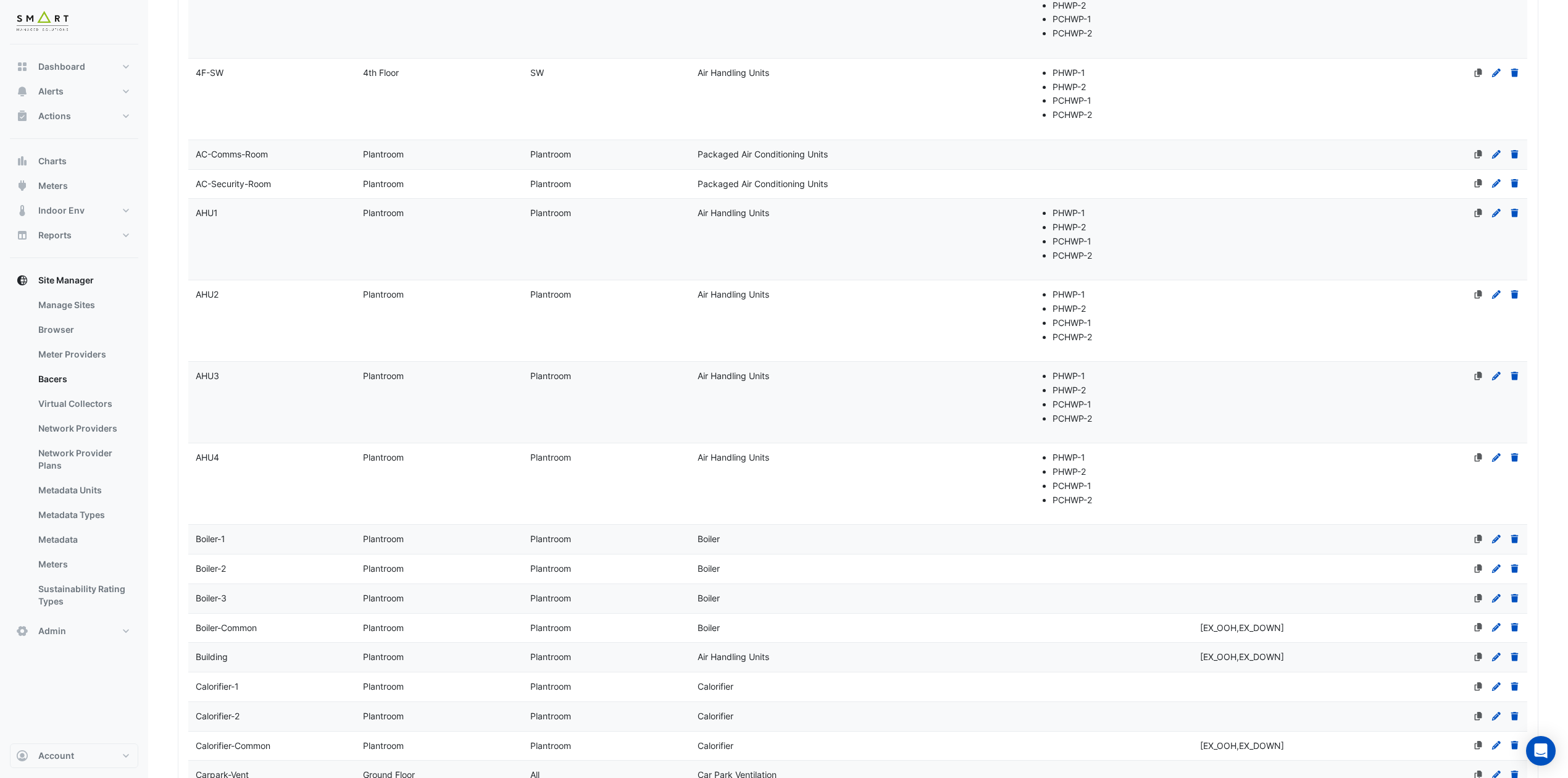
click at [238, 236] on datatable-body-cell "Name AHU1" at bounding box center [272, 239] width 167 height 81
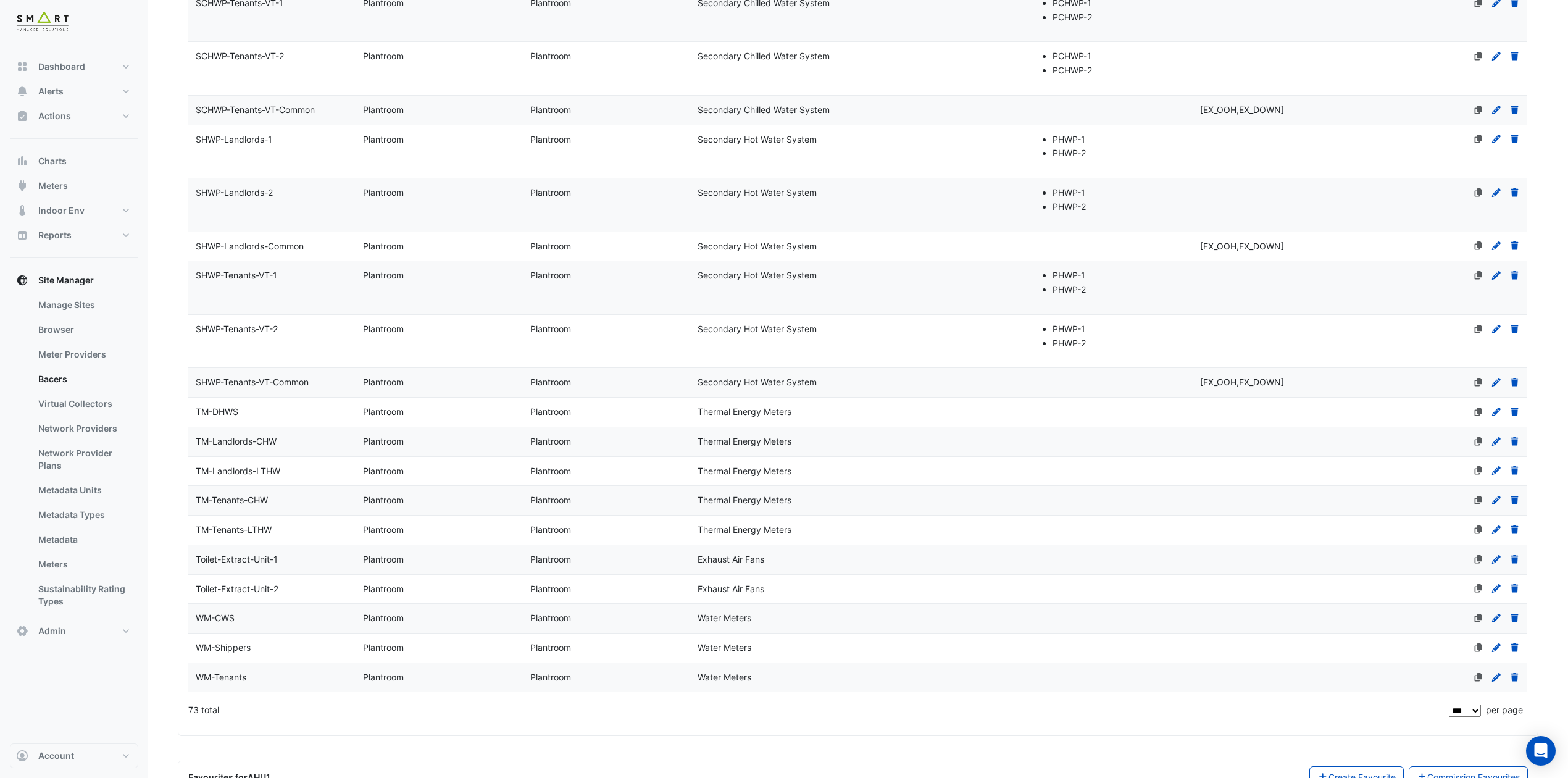
select select "***"
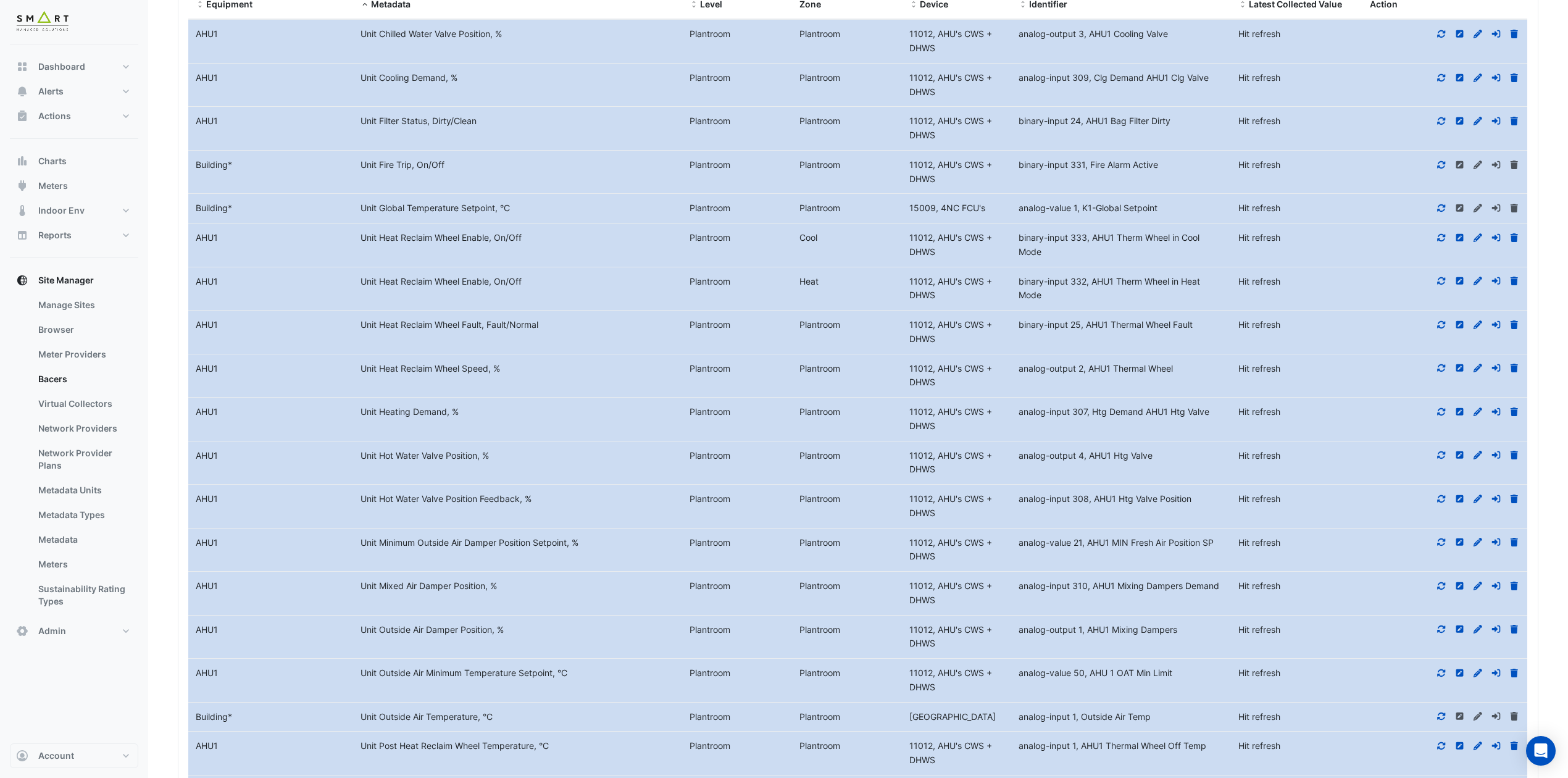
scroll to position [3961, 0]
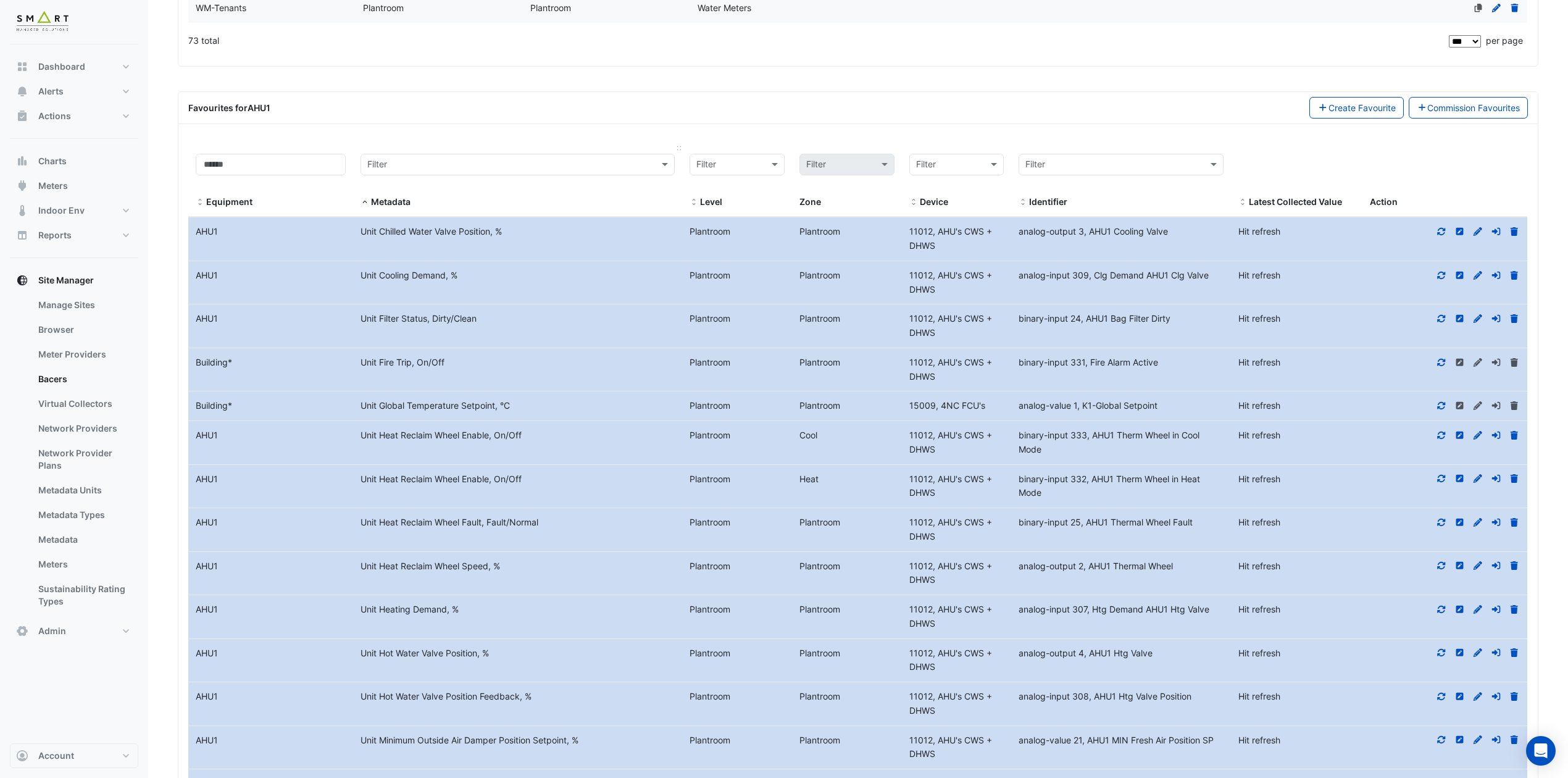
click at [363, 207] on span at bounding box center [365, 202] width 9 height 10
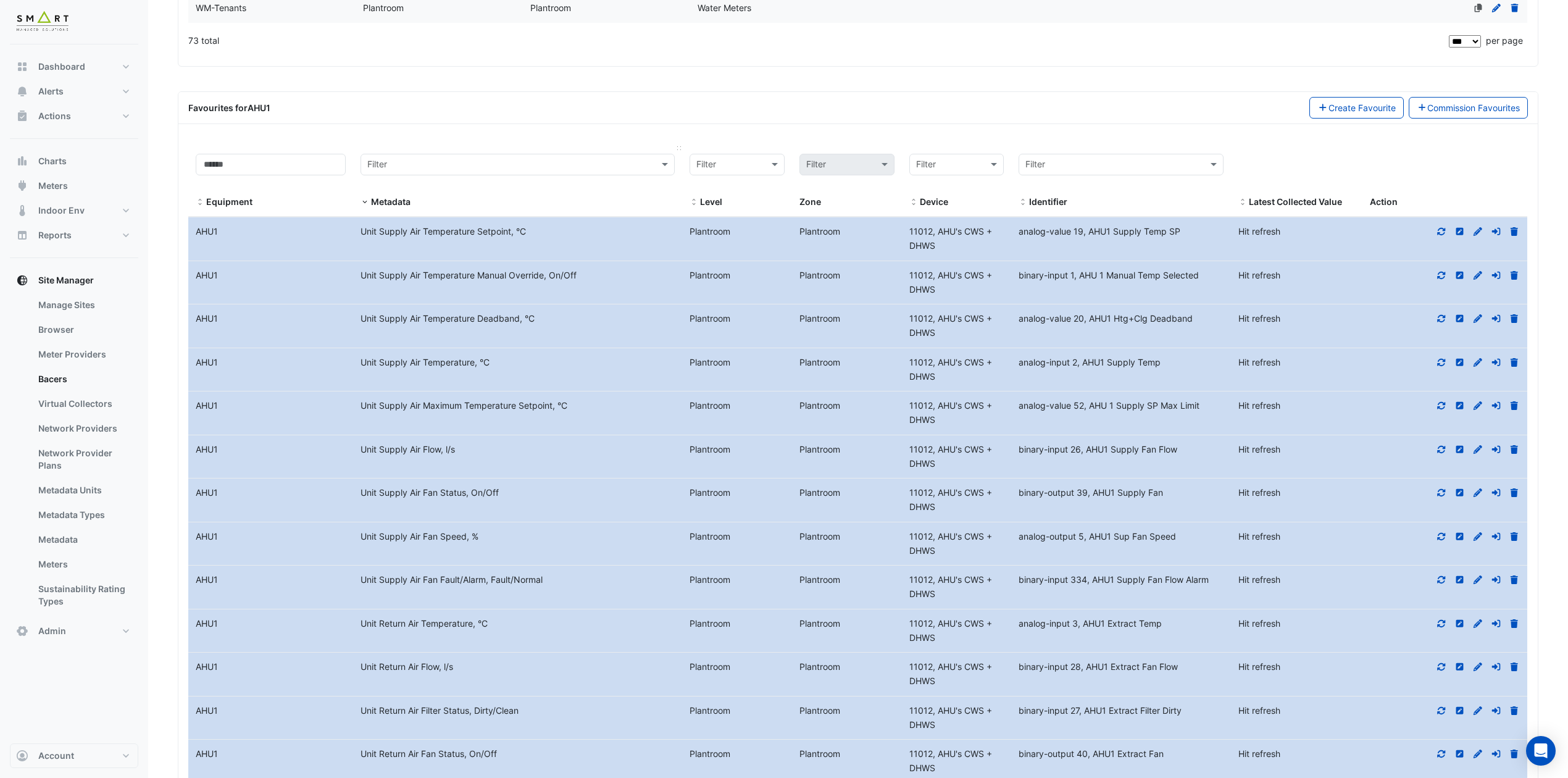
click at [363, 207] on span at bounding box center [365, 202] width 9 height 10
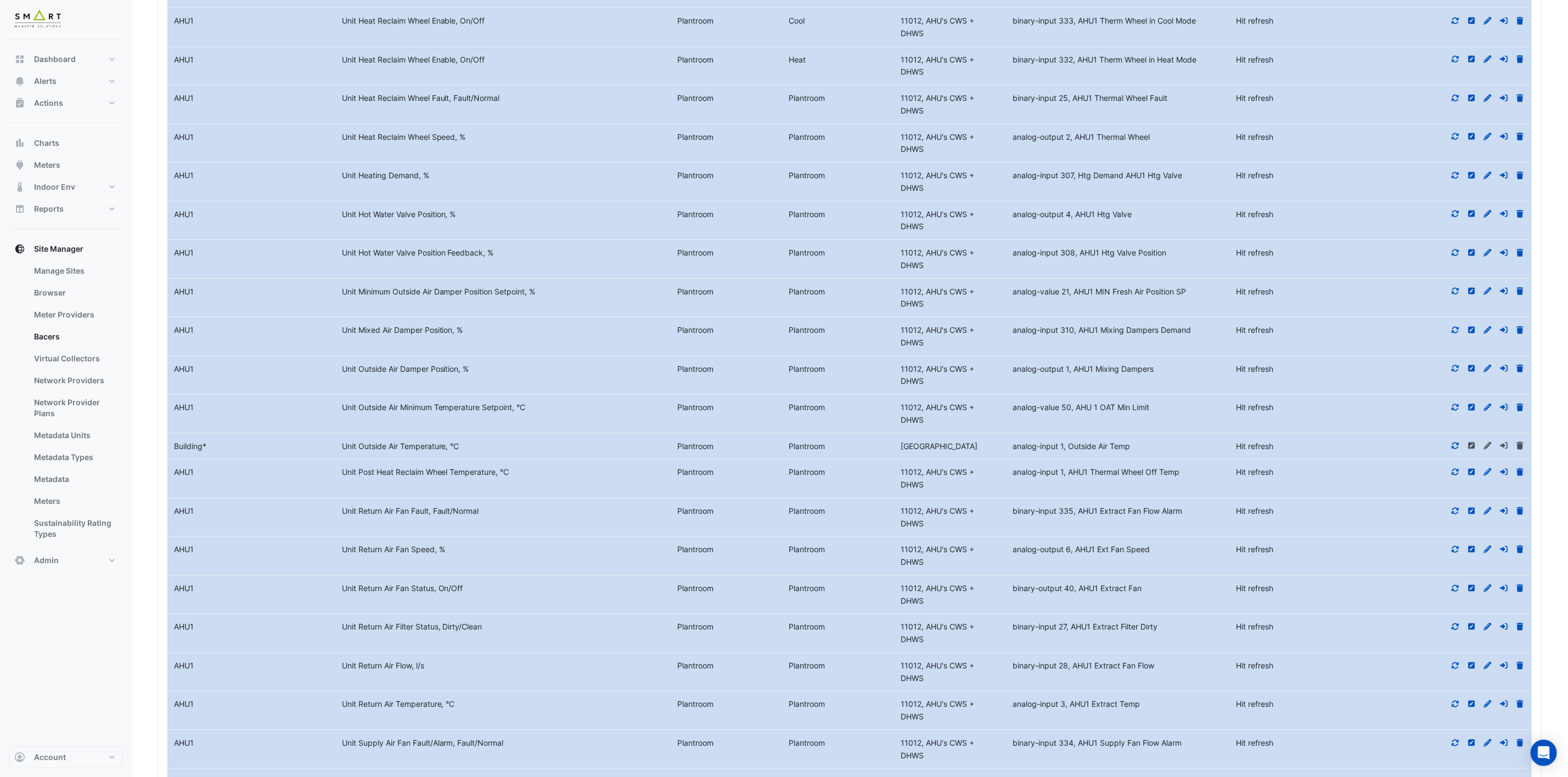
scroll to position [4000, 0]
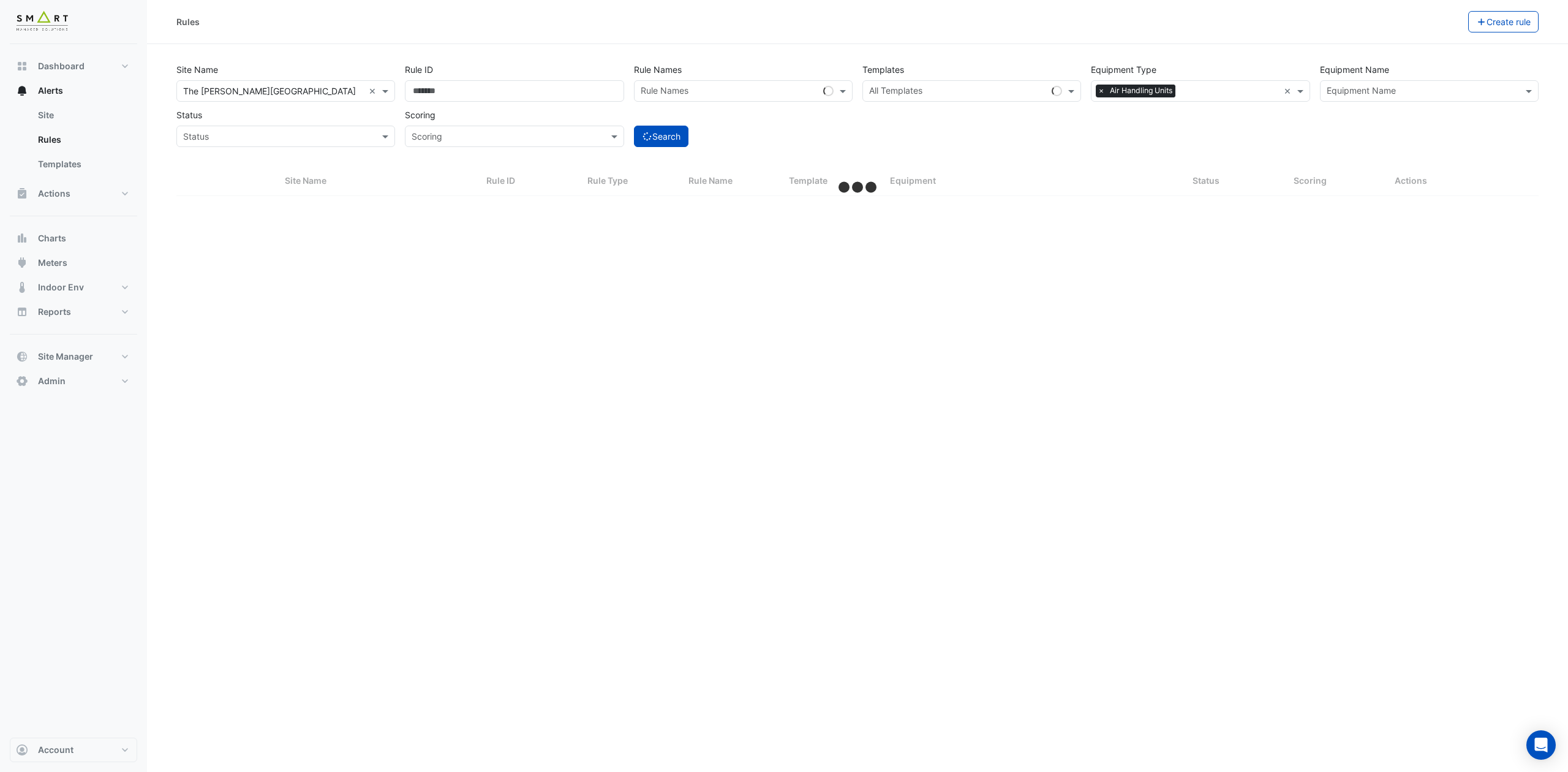
click at [780, 91] on input "text" at bounding box center [730, 92] width 177 height 13
paste input "**********"
type input "**********"
click at [765, 123] on div "Search" at bounding box center [743, 125] width 228 height 43
click at [763, 94] on input "text" at bounding box center [730, 92] width 177 height 13
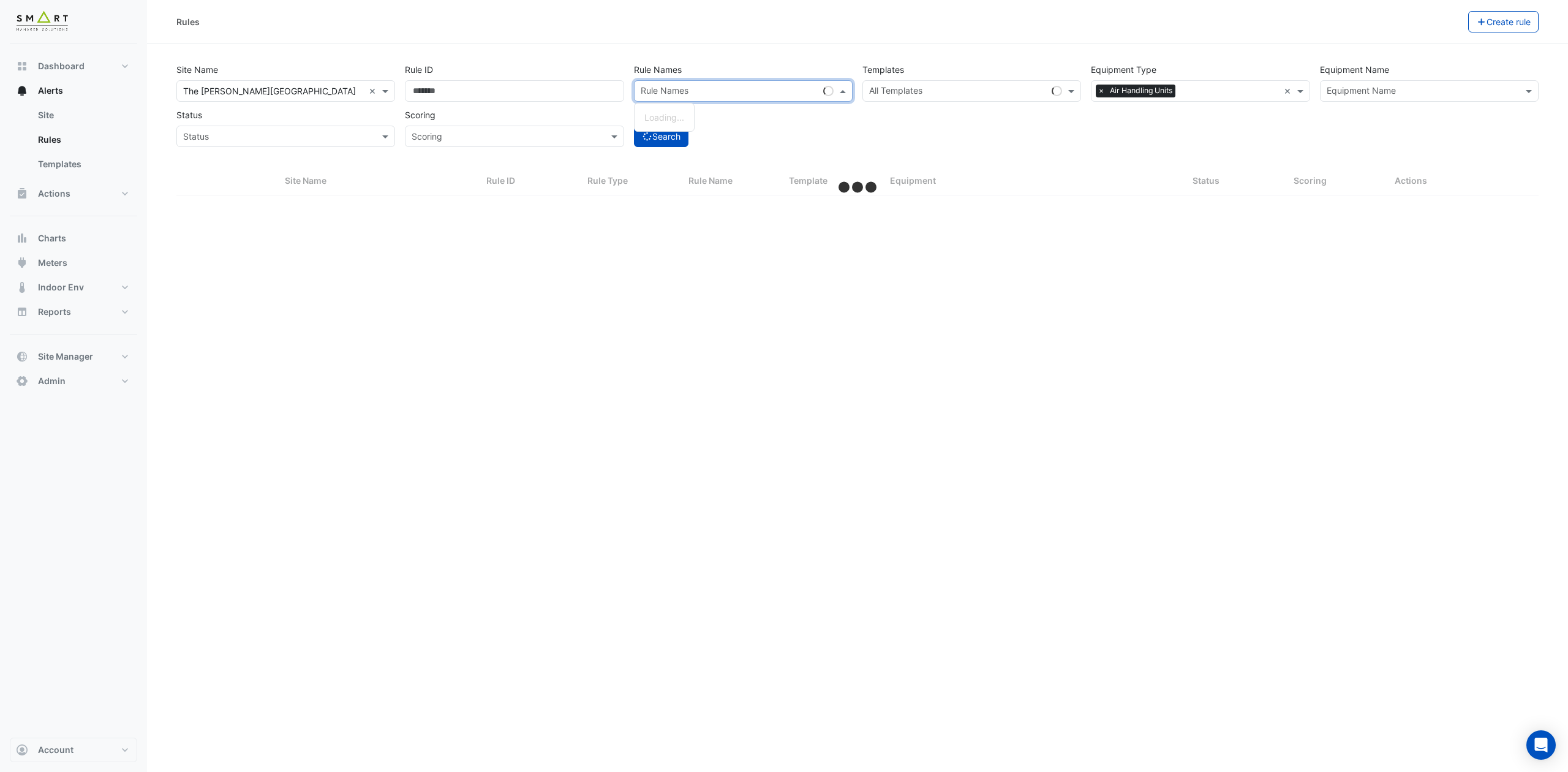
paste input "**********"
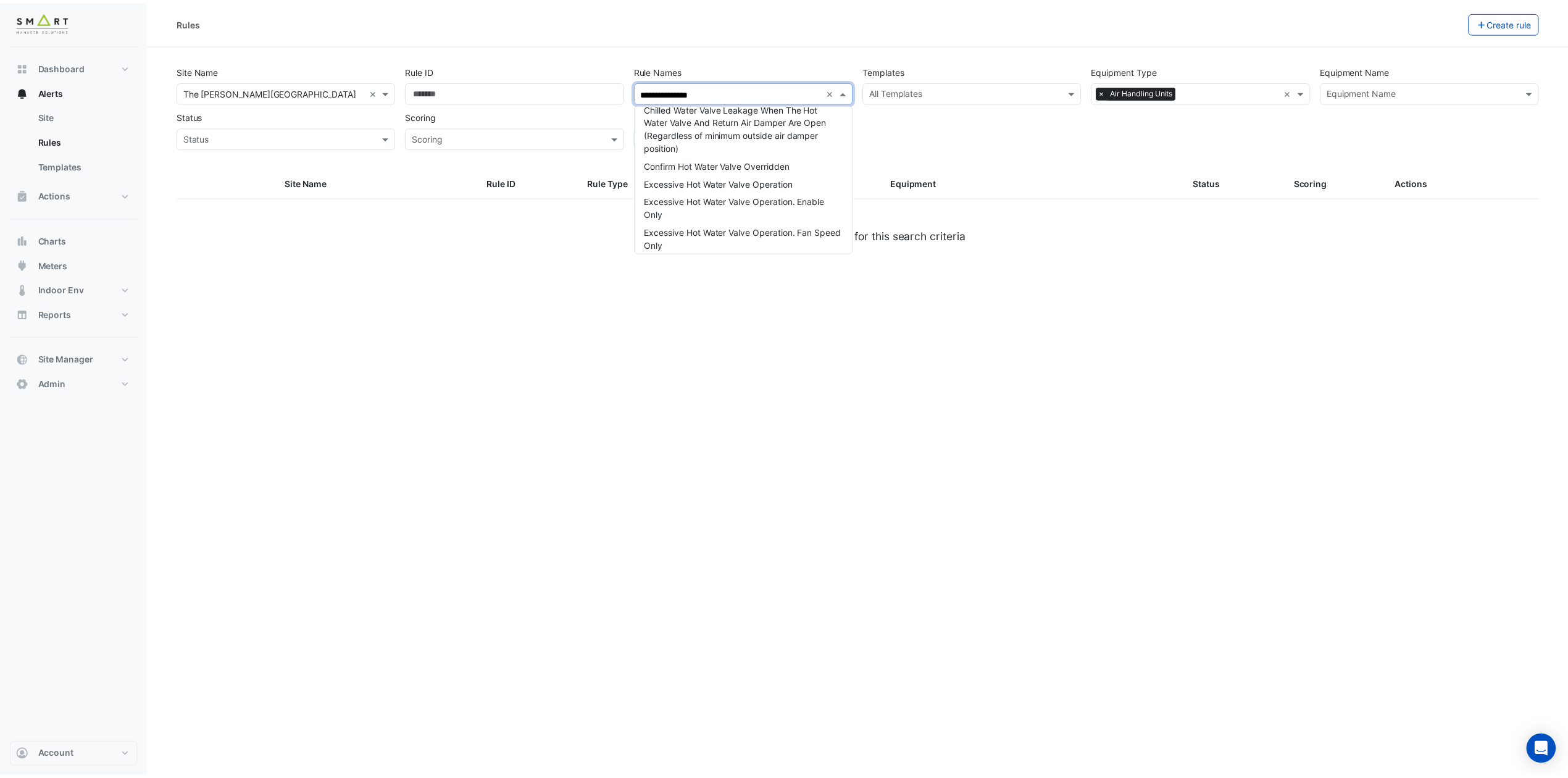
scroll to position [164, 0]
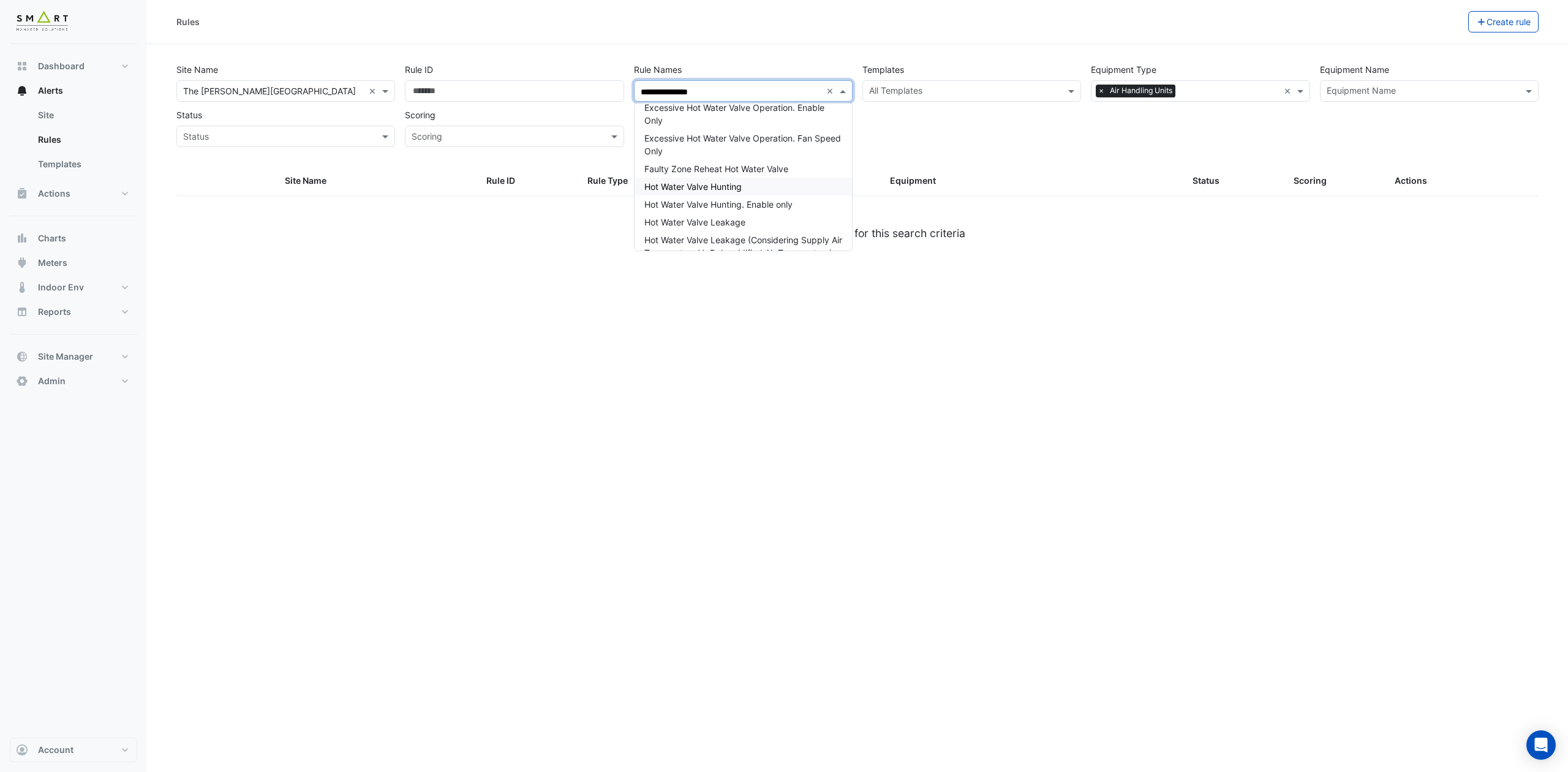
click at [741, 193] on div "Hot Water Valve Hunting" at bounding box center [743, 186] width 217 height 17
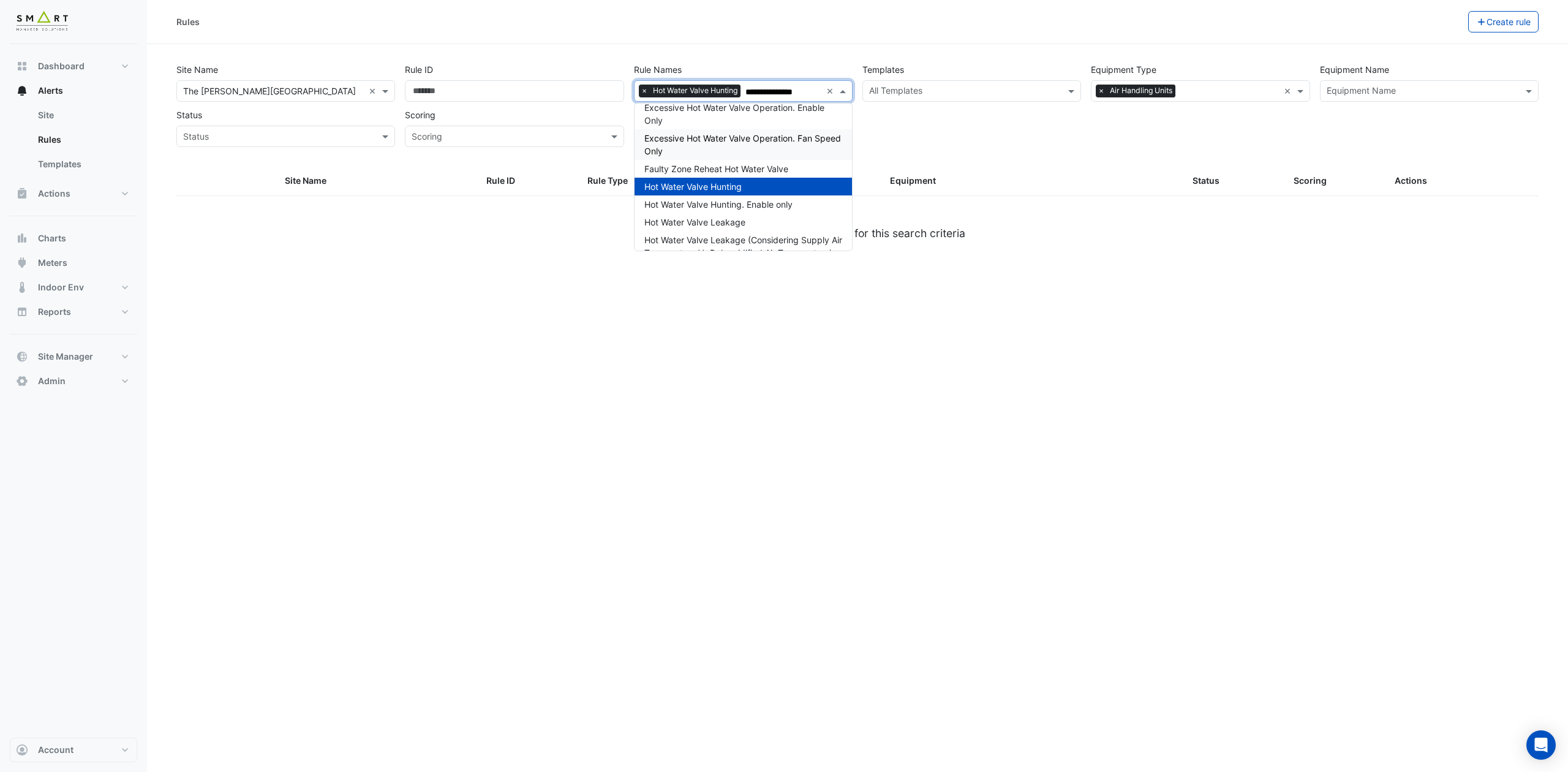
type input "**********"
click at [1024, 150] on div "**********" at bounding box center [858, 113] width 1377 height 108
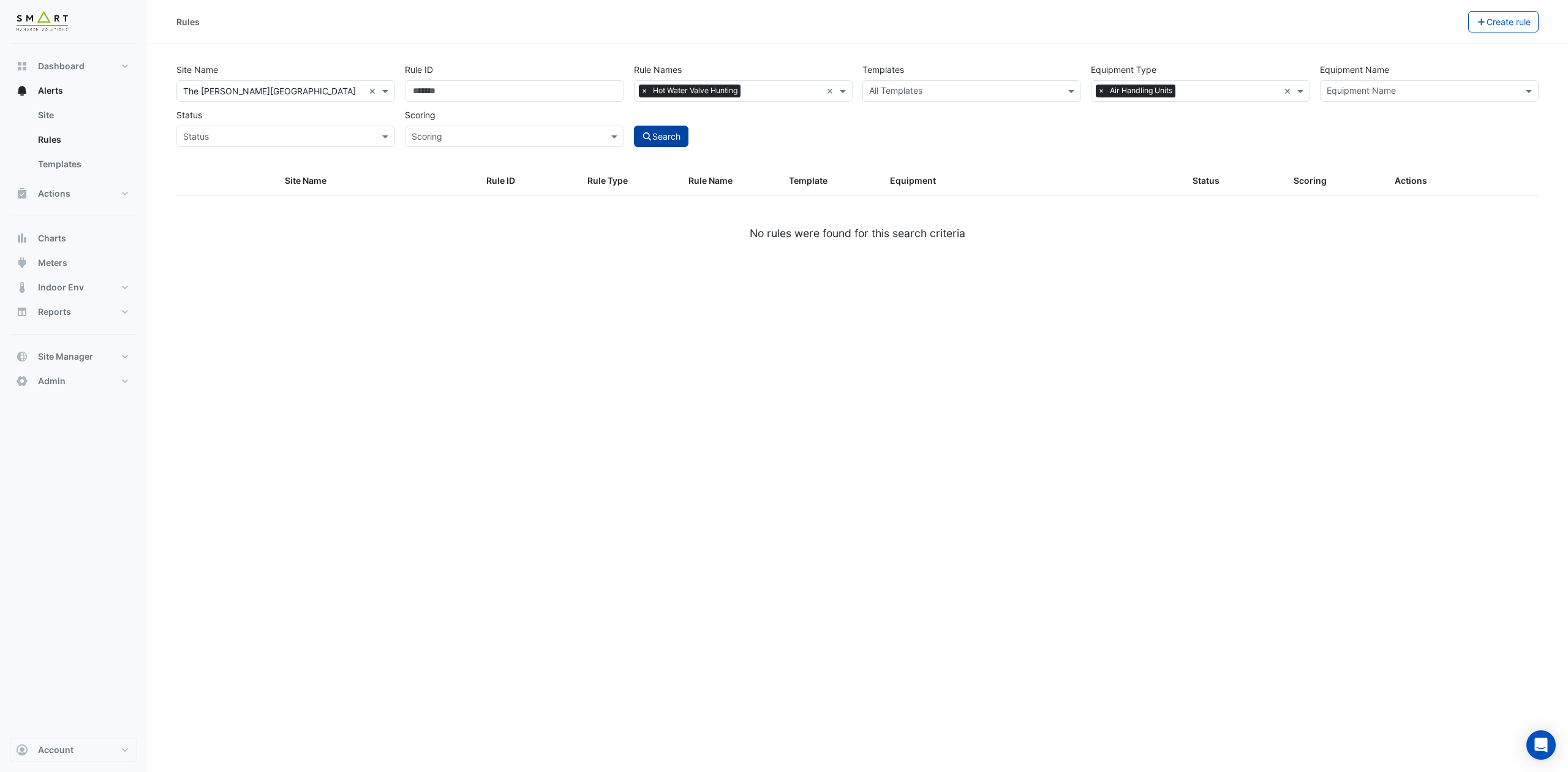
click at [667, 141] on button "Search" at bounding box center [662, 136] width 55 height 21
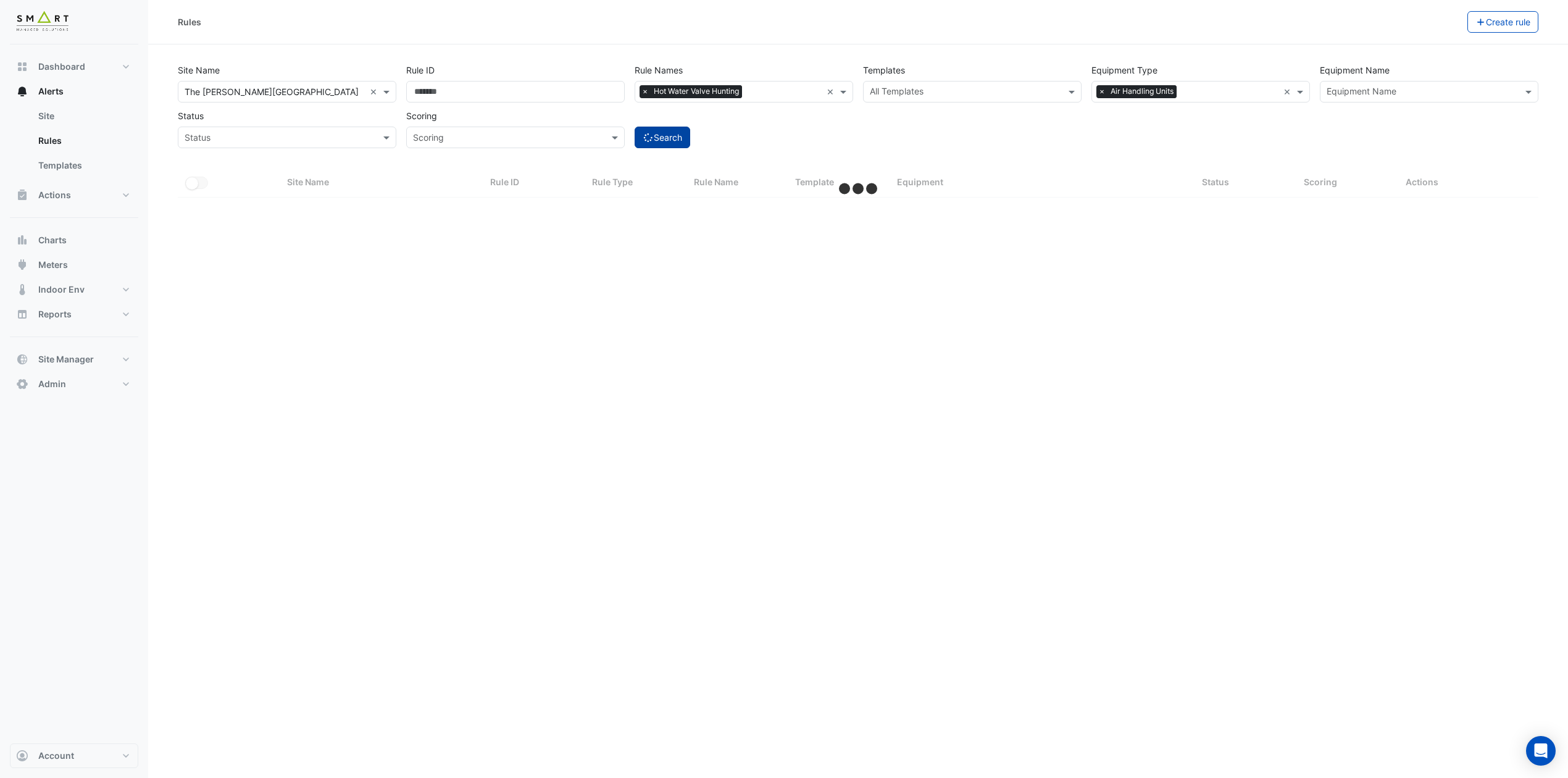
select select "***"
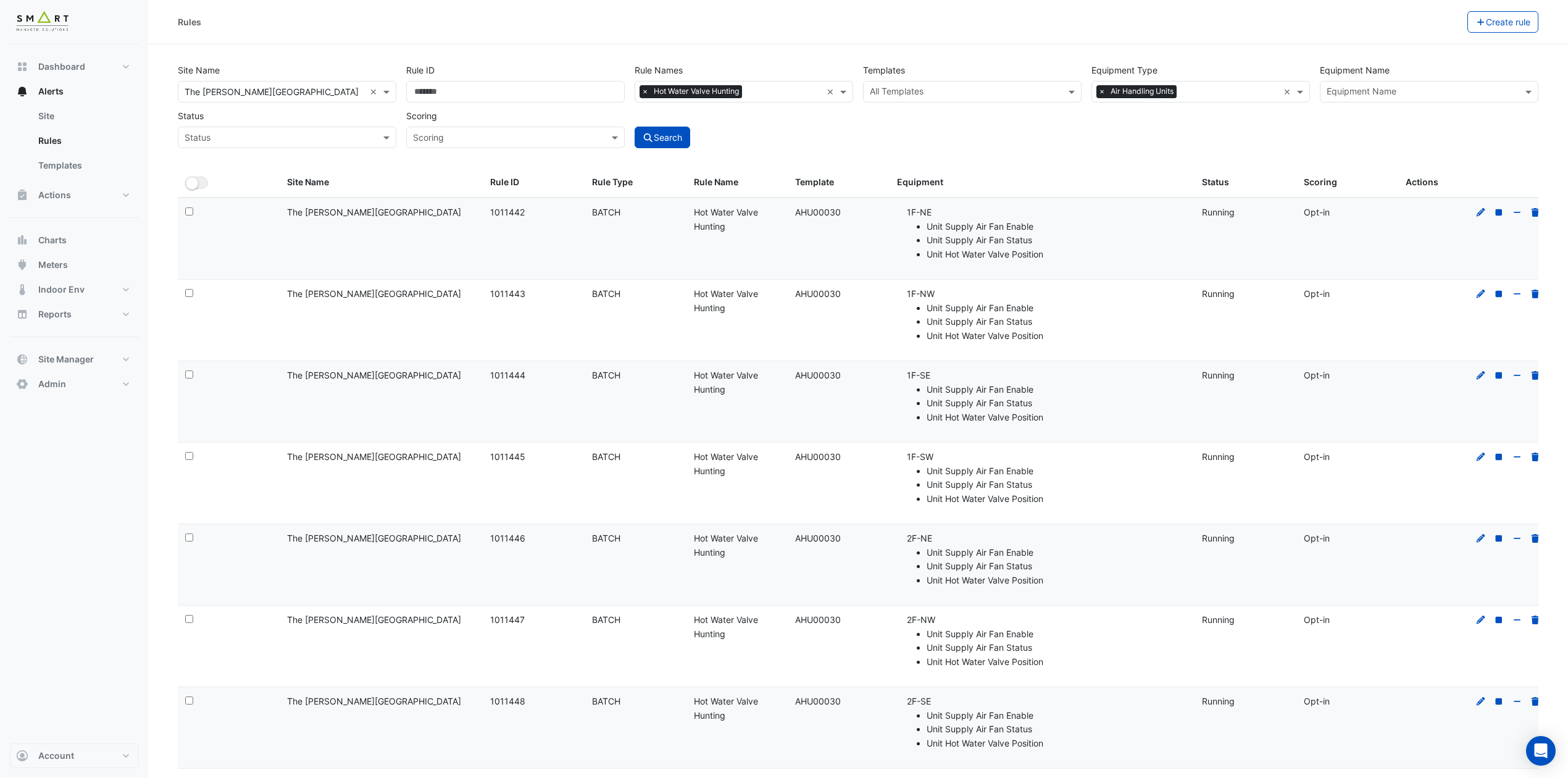
click at [642, 90] on span "×" at bounding box center [644, 91] width 11 height 12
paste input "**********"
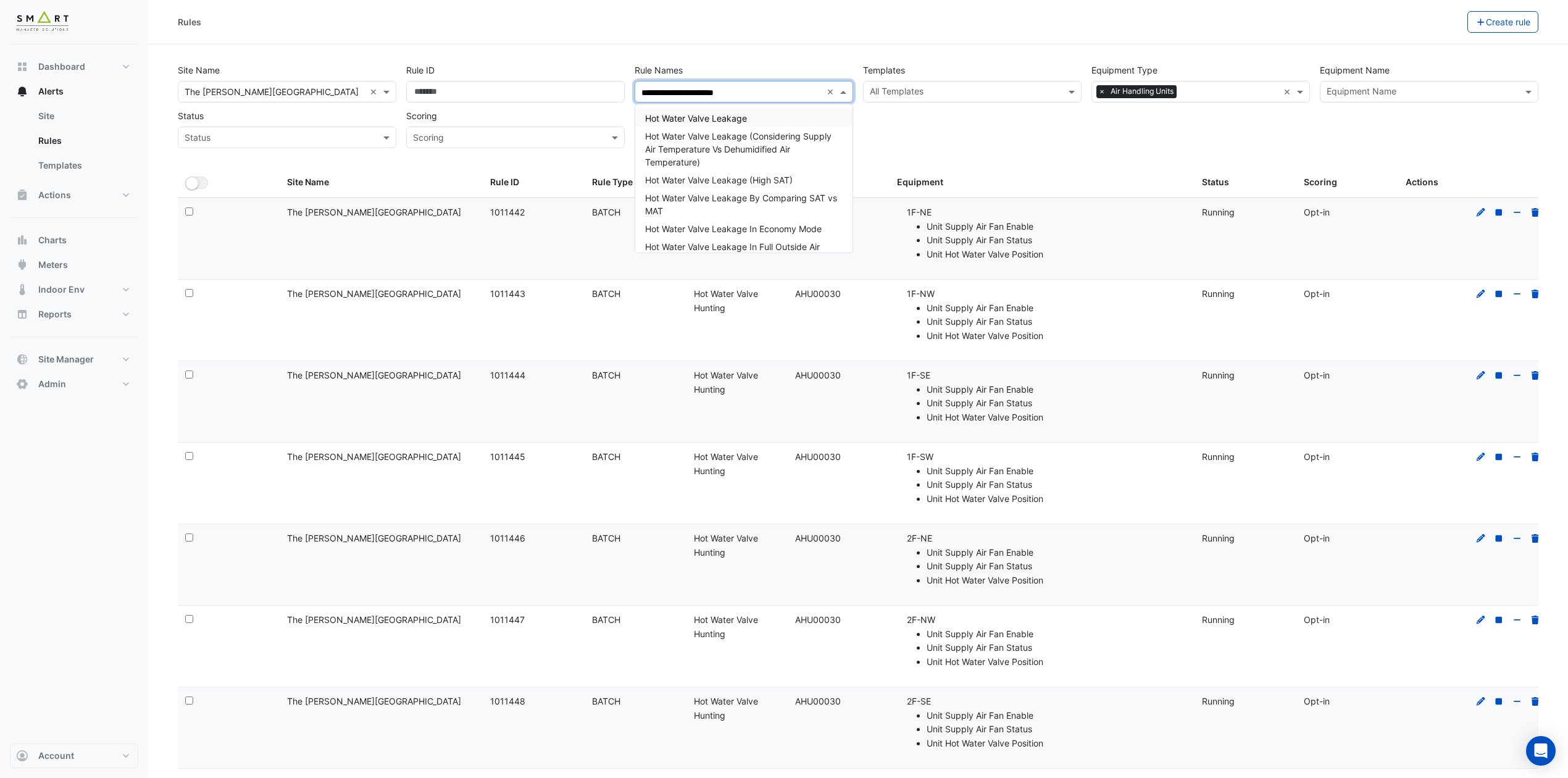
click at [708, 112] on div "Hot Water Valve Leakage" at bounding box center [743, 118] width 218 height 18
type input "**********"
click at [939, 127] on div "**********" at bounding box center [858, 103] width 1370 height 92
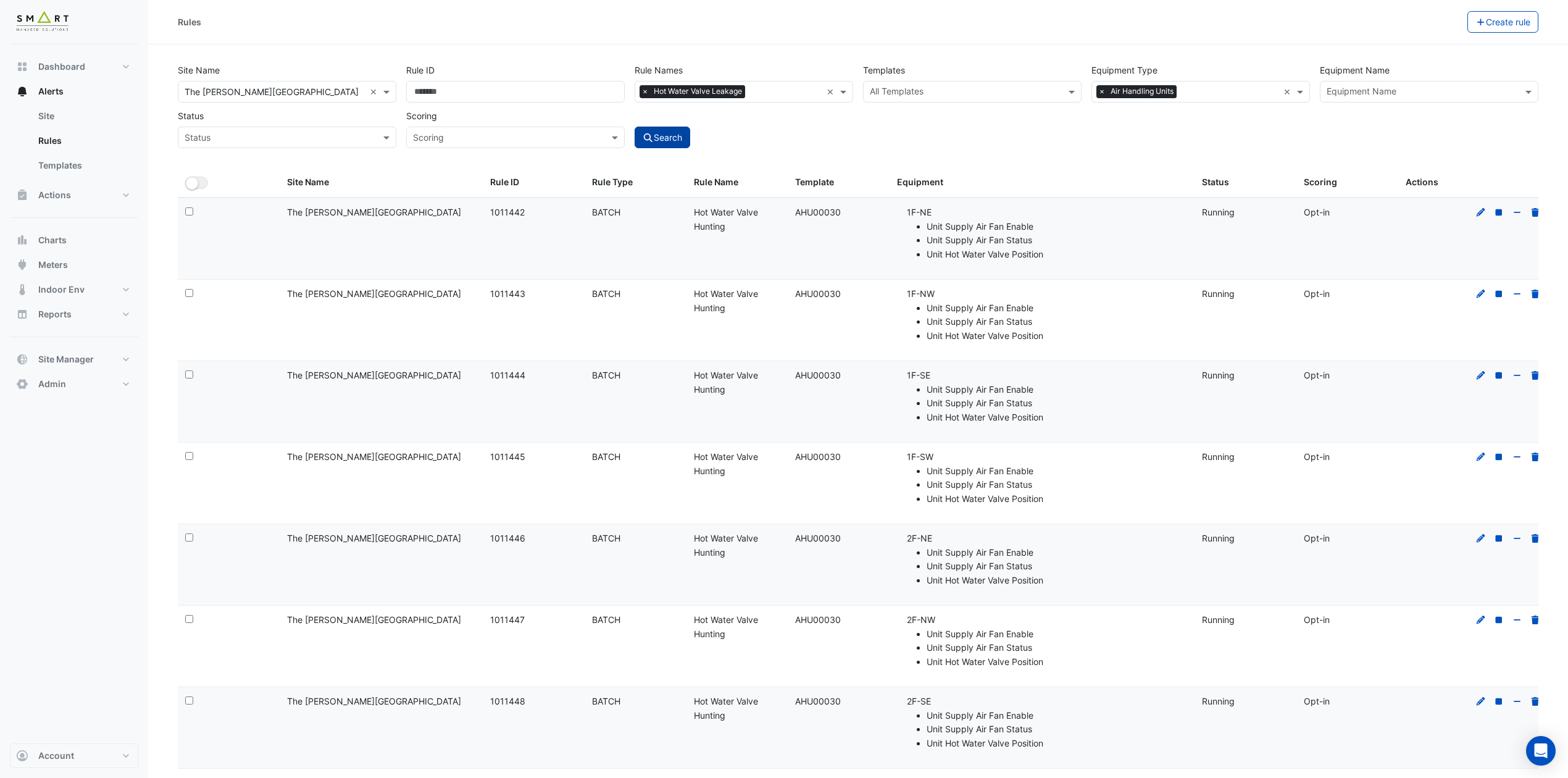
click at [673, 137] on button "Search" at bounding box center [662, 137] width 56 height 21
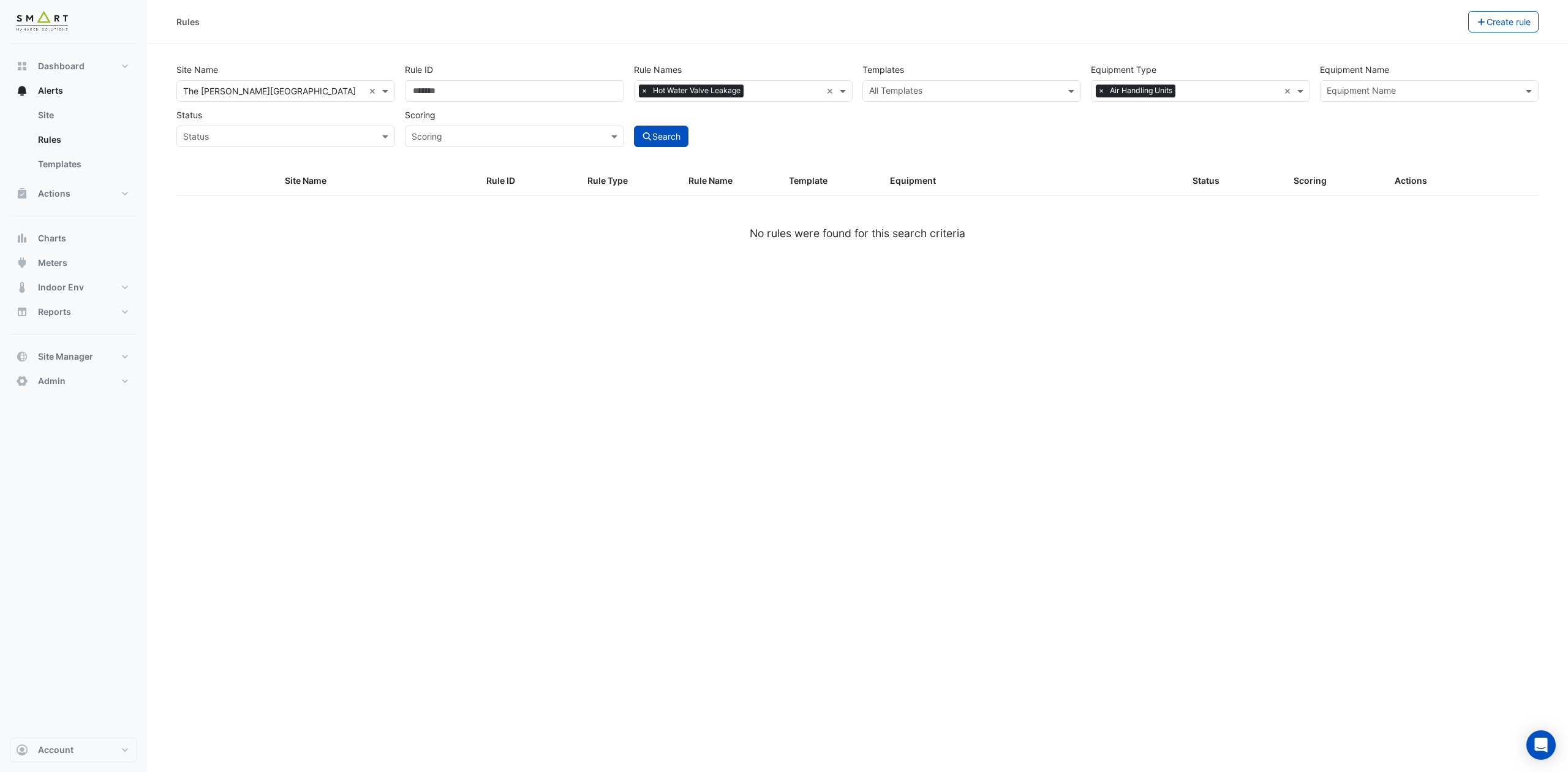
click at [645, 93] on span "×" at bounding box center [644, 90] width 11 height 12
paste input "**********"
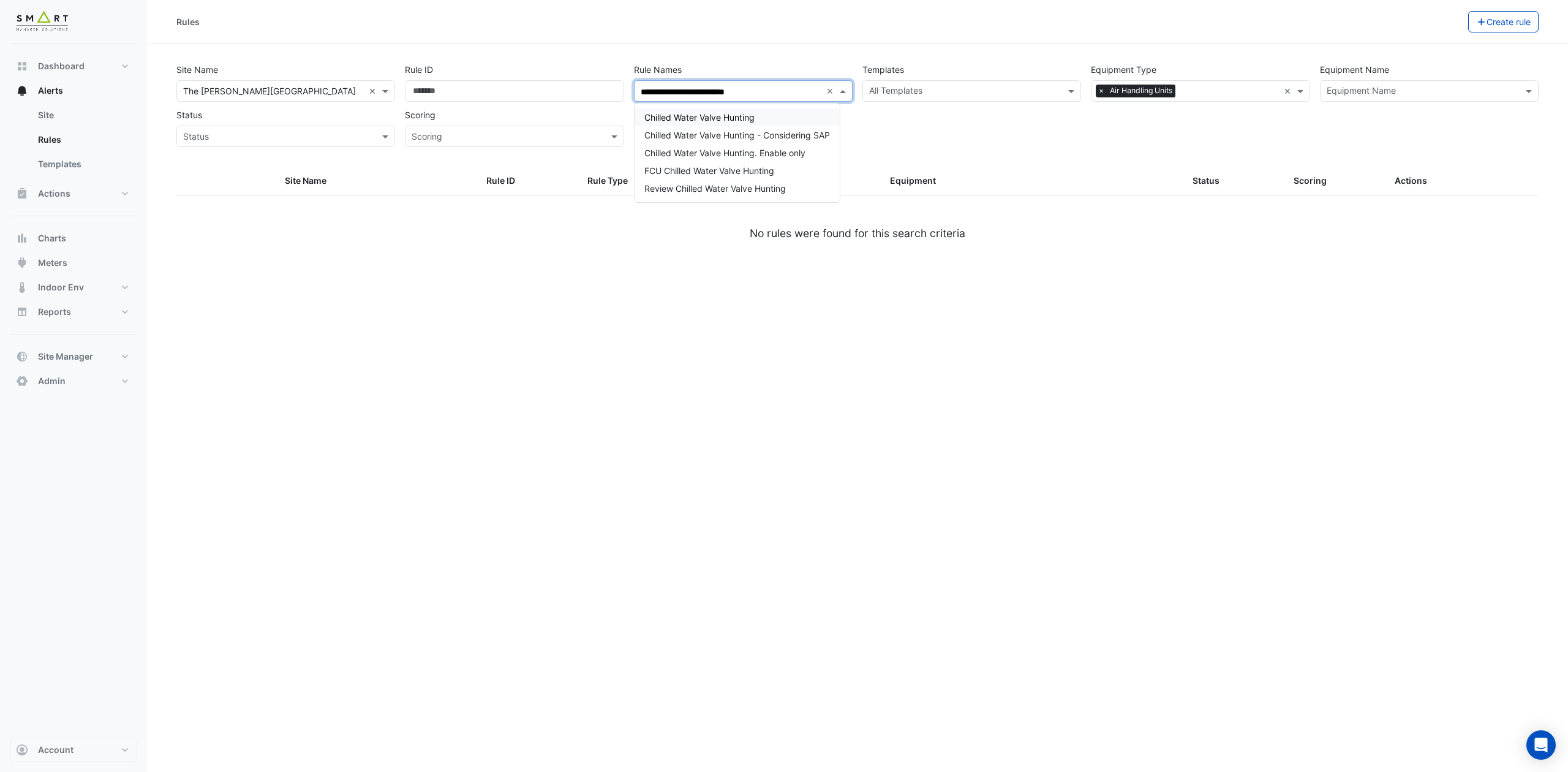
click at [719, 121] on span "Chilled Water Valve Hunting" at bounding box center [700, 117] width 110 height 10
click at [720, 114] on span "Chilled Water Valve Hunting" at bounding box center [700, 117] width 110 height 10
click at [743, 121] on span "Chilled Water Valve Hunting" at bounding box center [700, 117] width 110 height 10
type input "**********"
click at [912, 138] on div "**********" at bounding box center [858, 102] width 1372 height 91
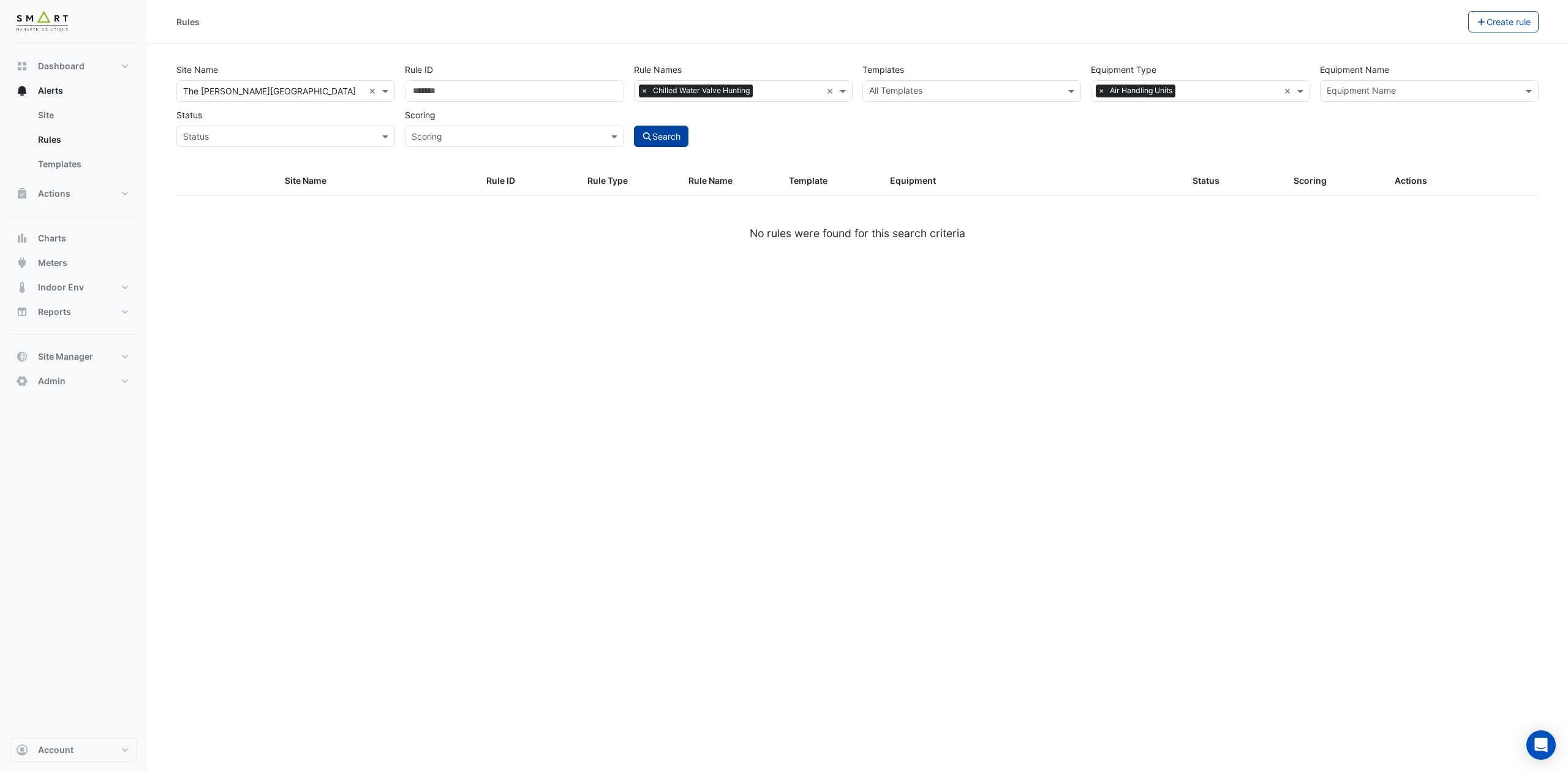
click at [663, 140] on button "Search" at bounding box center [662, 136] width 55 height 21
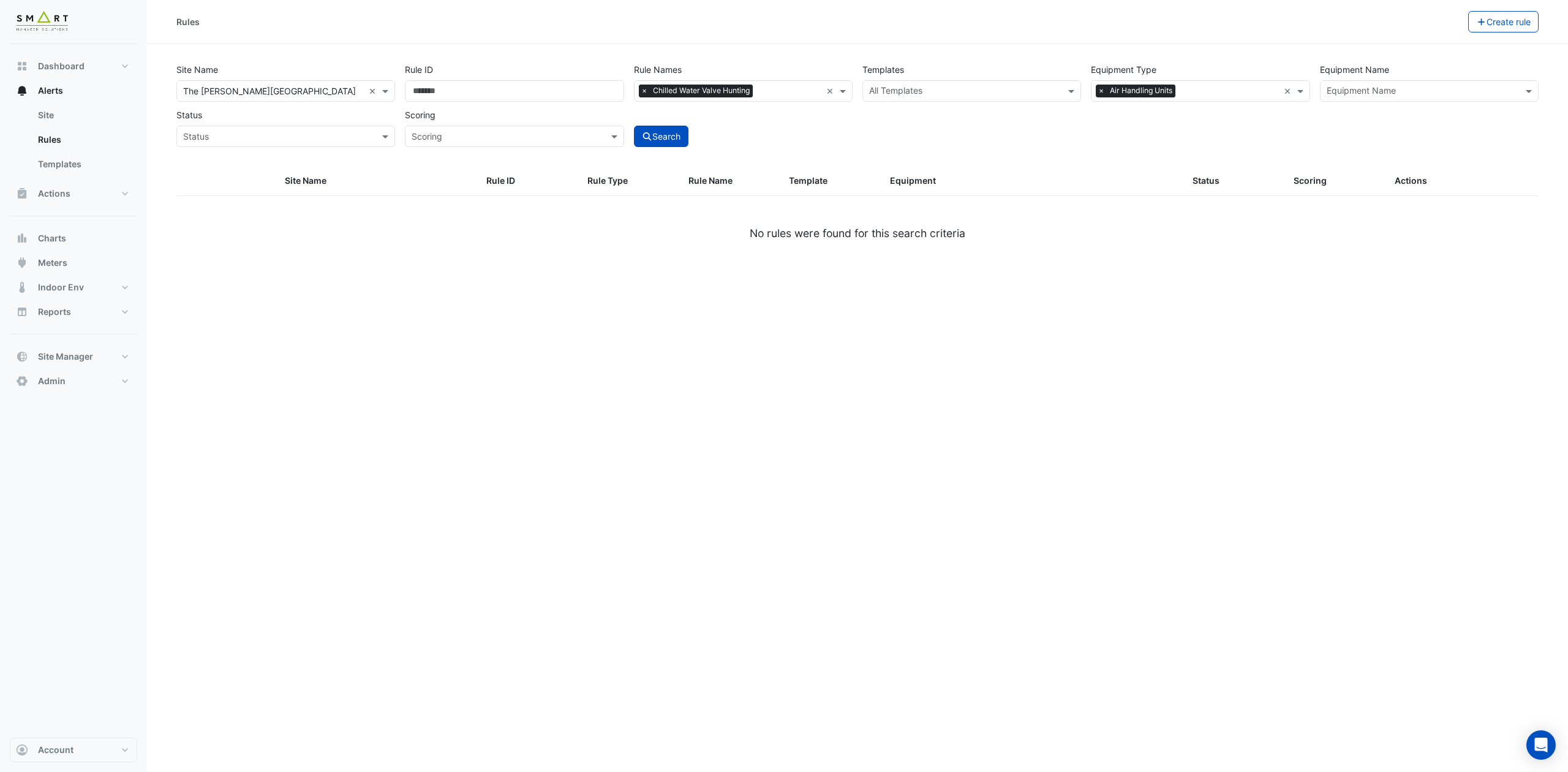
click at [648, 91] on span "×" at bounding box center [644, 90] width 11 height 12
click at [471, 97] on input "Rule ID" at bounding box center [514, 90] width 219 height 21
click at [938, 94] on input "text" at bounding box center [965, 92] width 191 height 13
click at [941, 87] on input "text" at bounding box center [965, 92] width 191 height 13
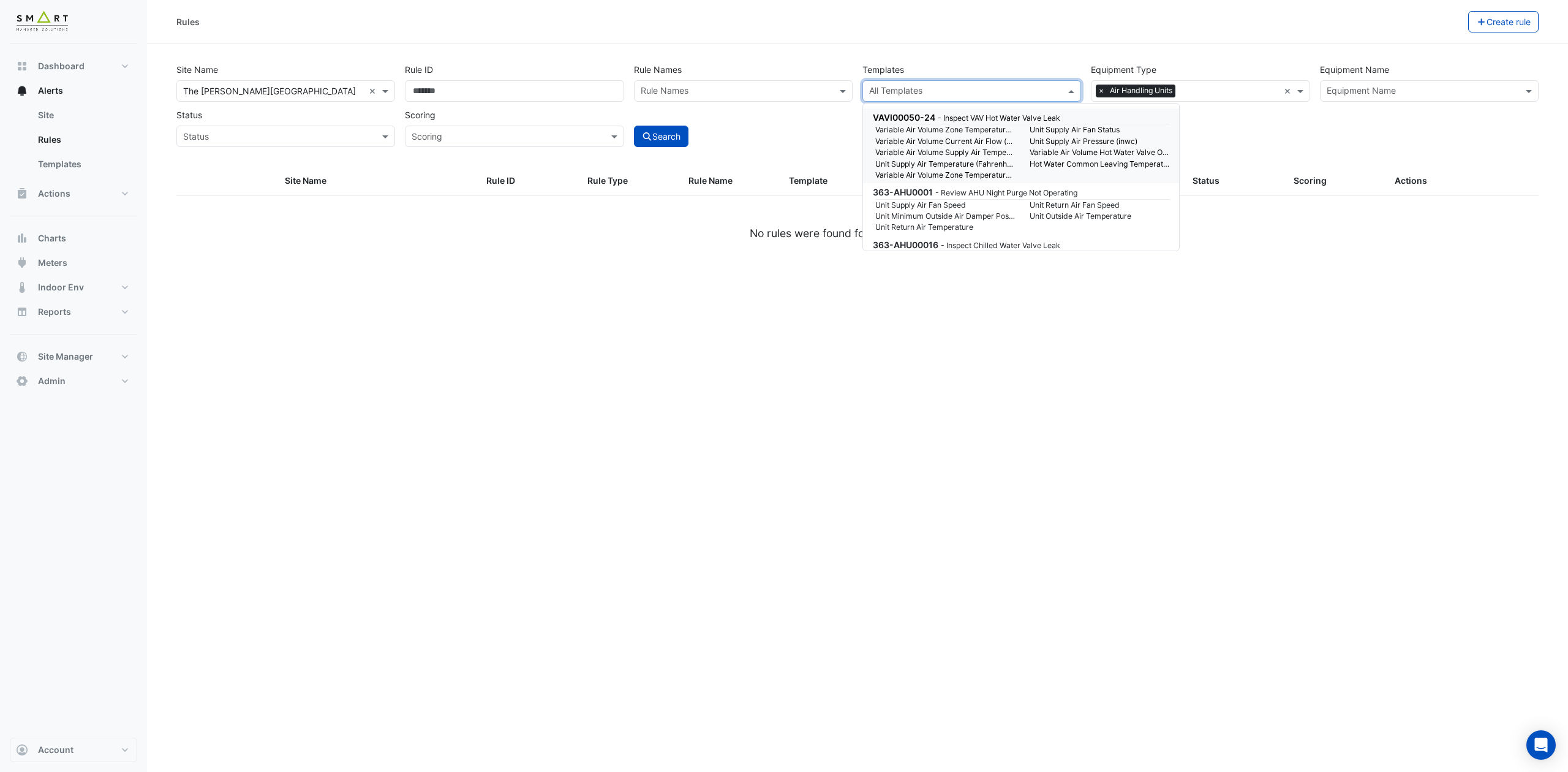
paste input "**********"
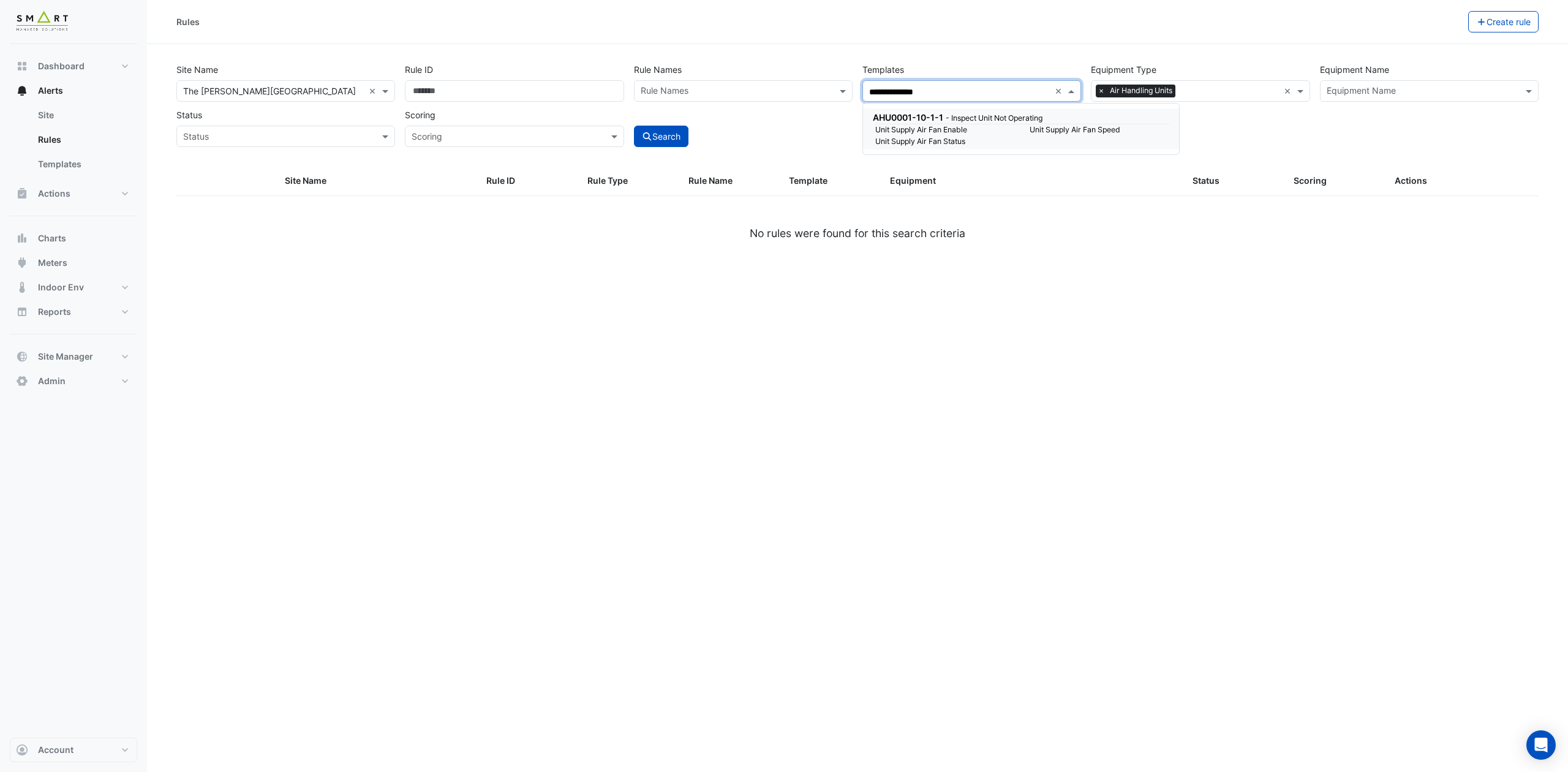
click at [892, 120] on span "AHU0001-10-1-1" at bounding box center [908, 117] width 71 height 10
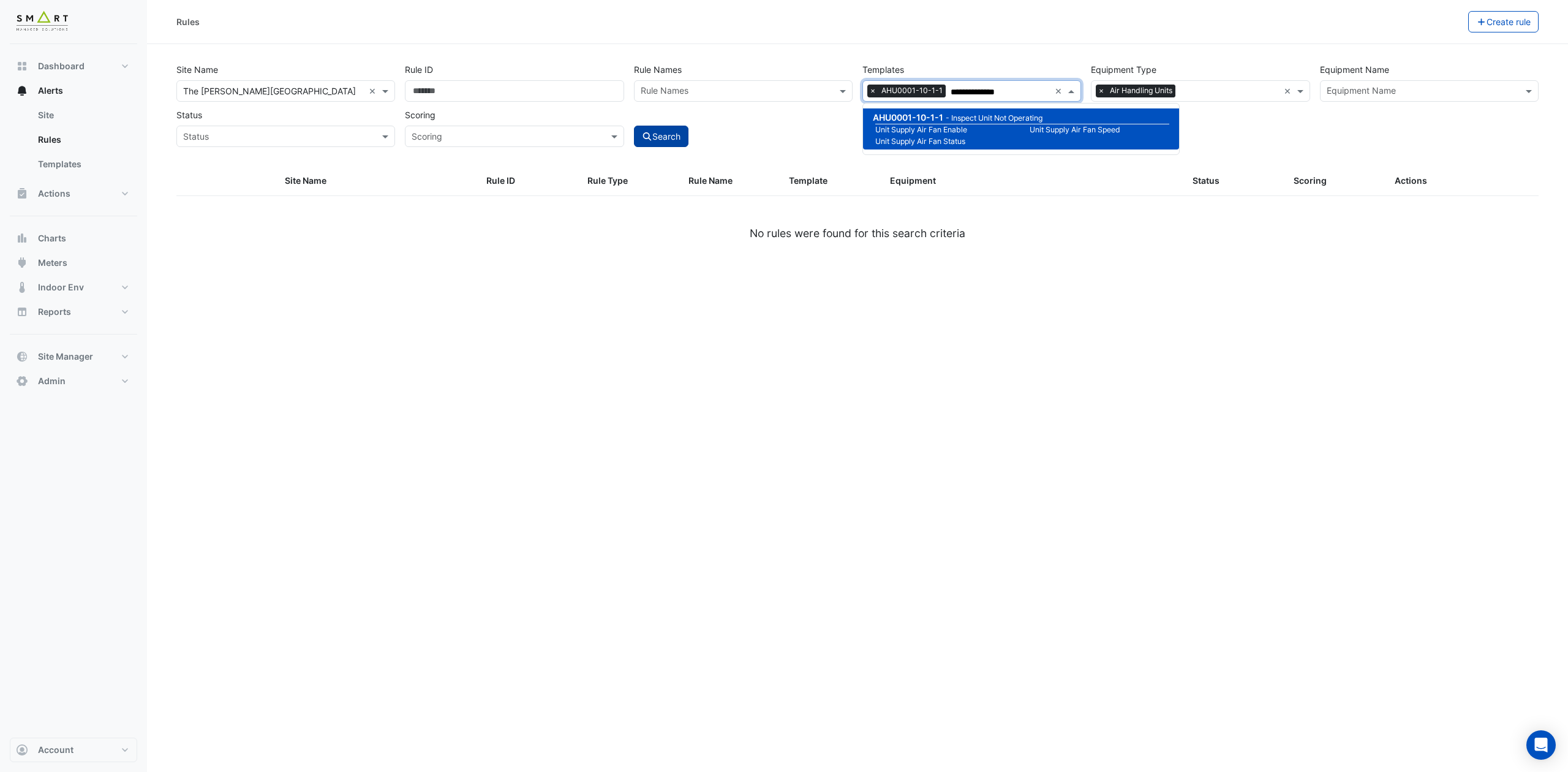
type input "**********"
click at [670, 134] on button "Search" at bounding box center [662, 136] width 55 height 21
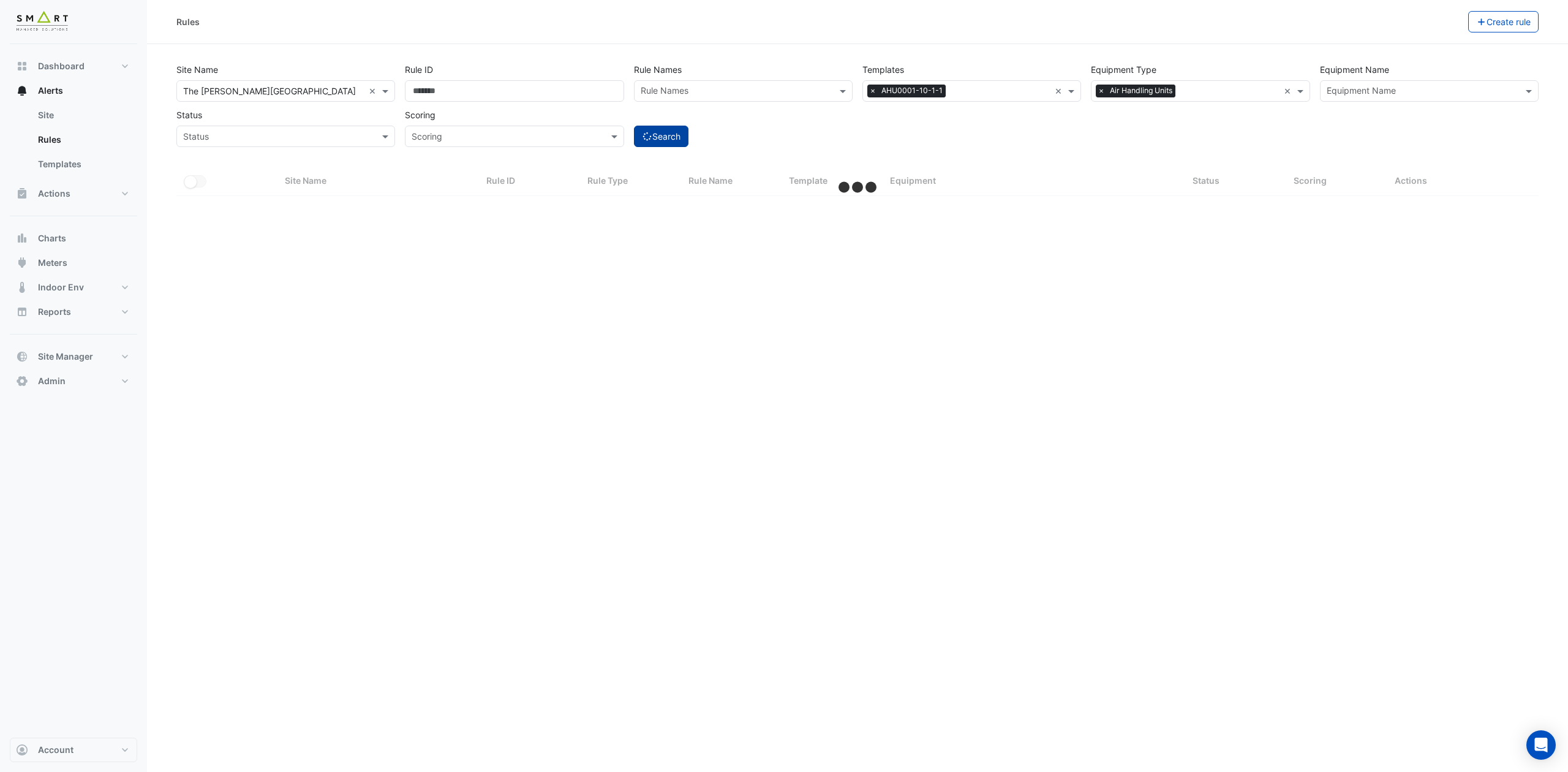
select select "***"
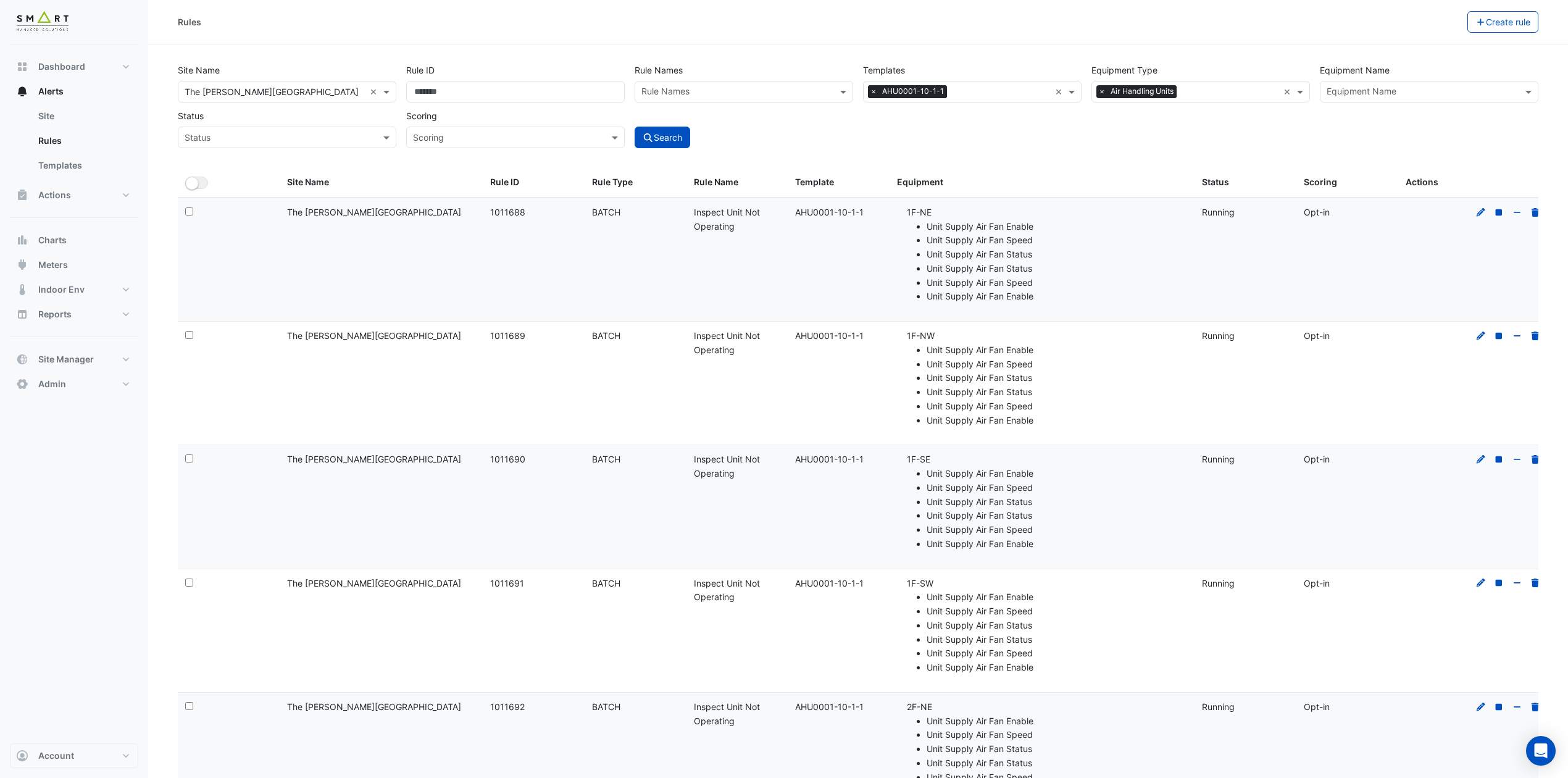
click at [874, 92] on span "×" at bounding box center [873, 91] width 11 height 12
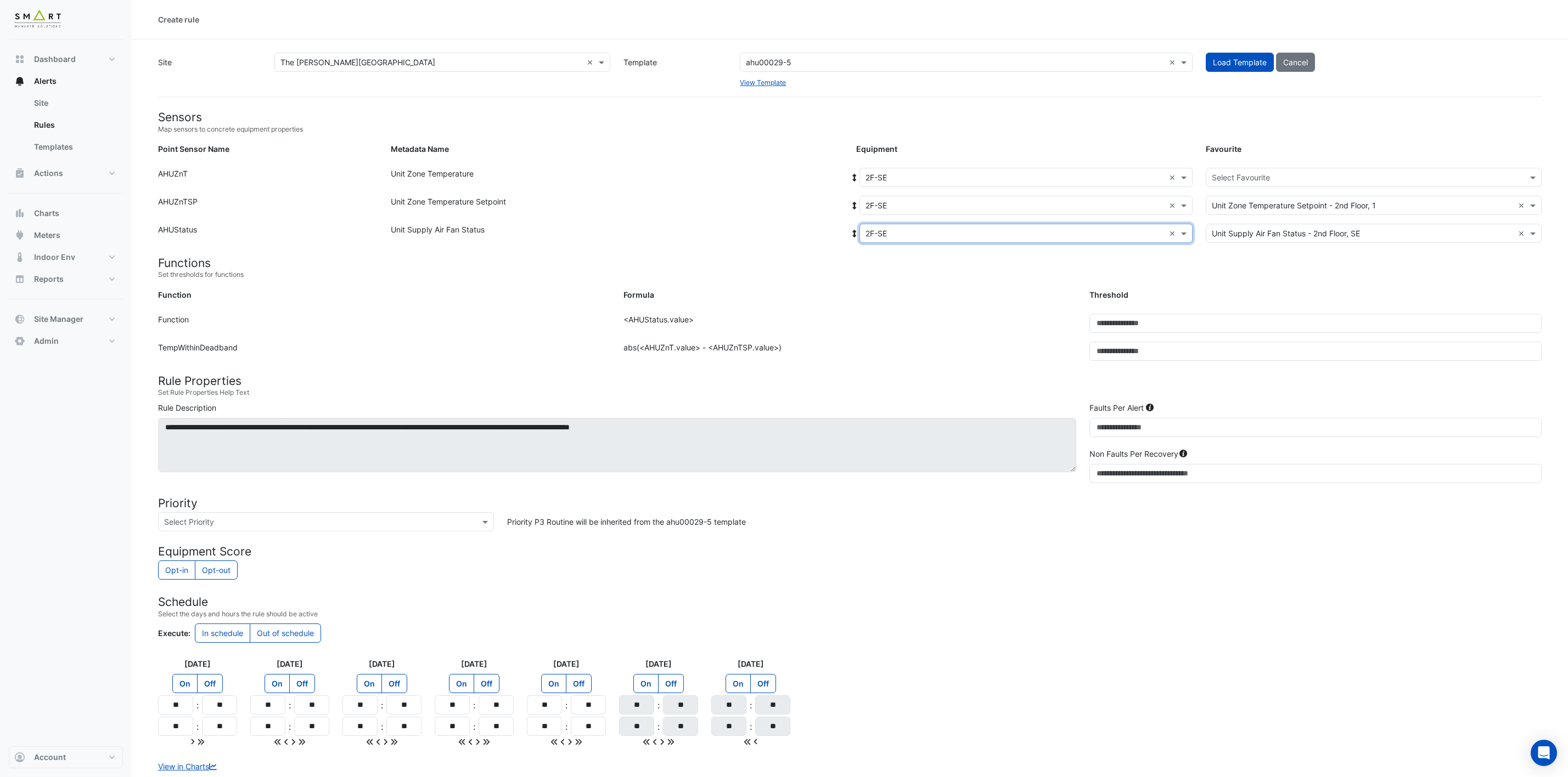
scroll to position [49, 0]
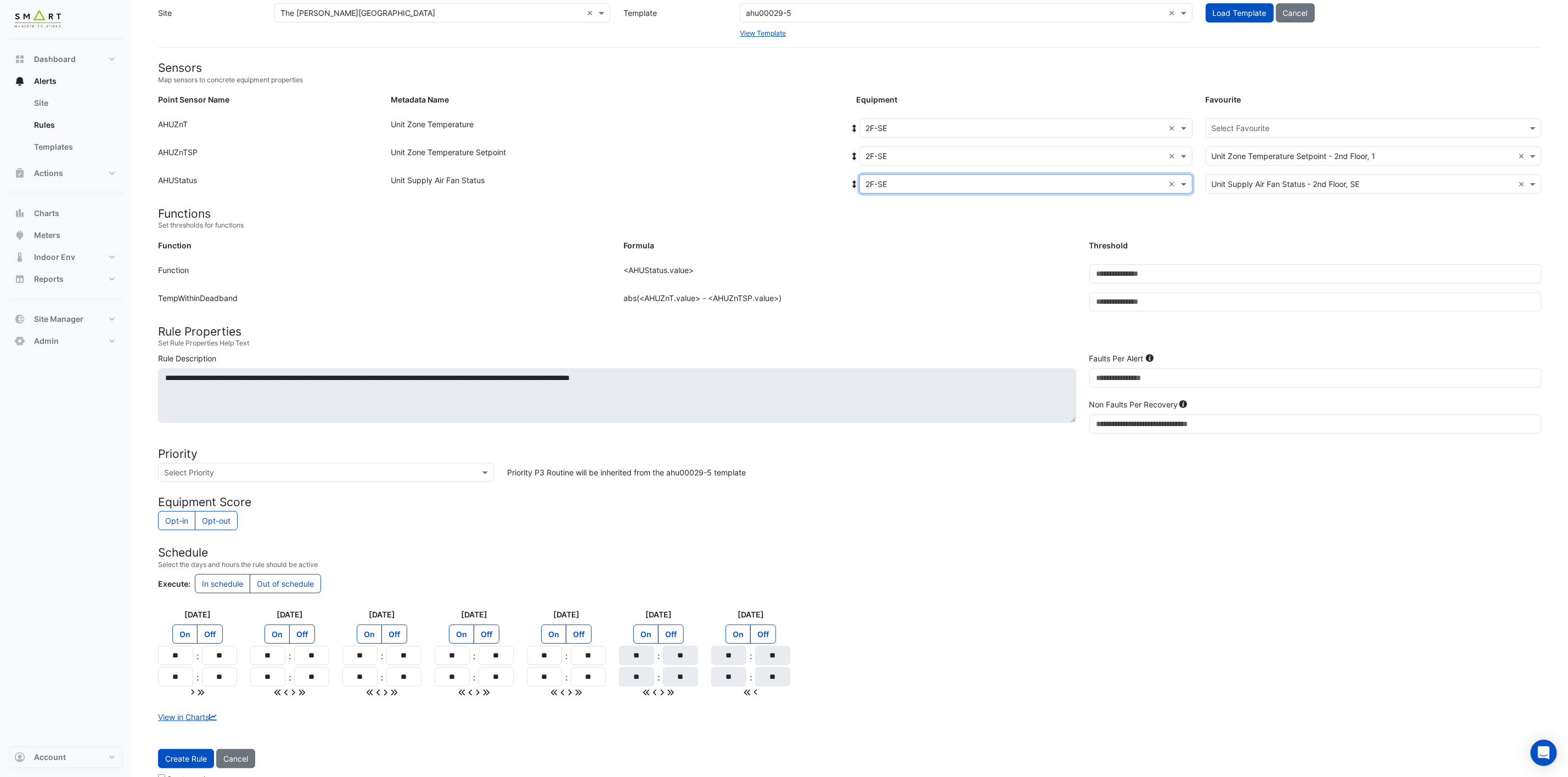
click at [1275, 128] on input "text" at bounding box center [1363, 129] width 302 height 12
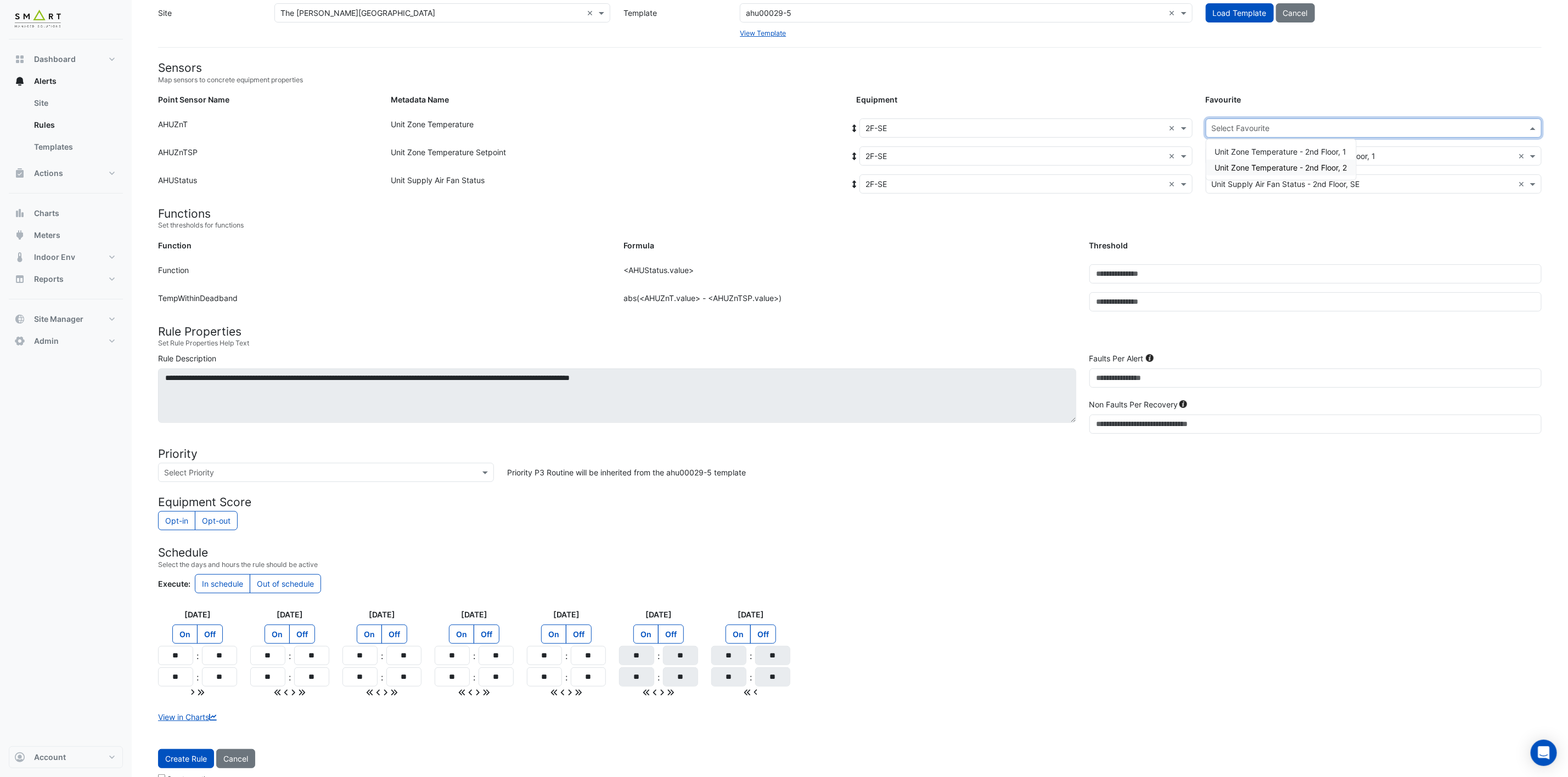
click at [1279, 169] on span "Unit Zone Temperature - 2nd Floor, 2" at bounding box center [1281, 167] width 132 height 9
click at [197, 763] on span "Create Rule" at bounding box center [186, 759] width 42 height 9
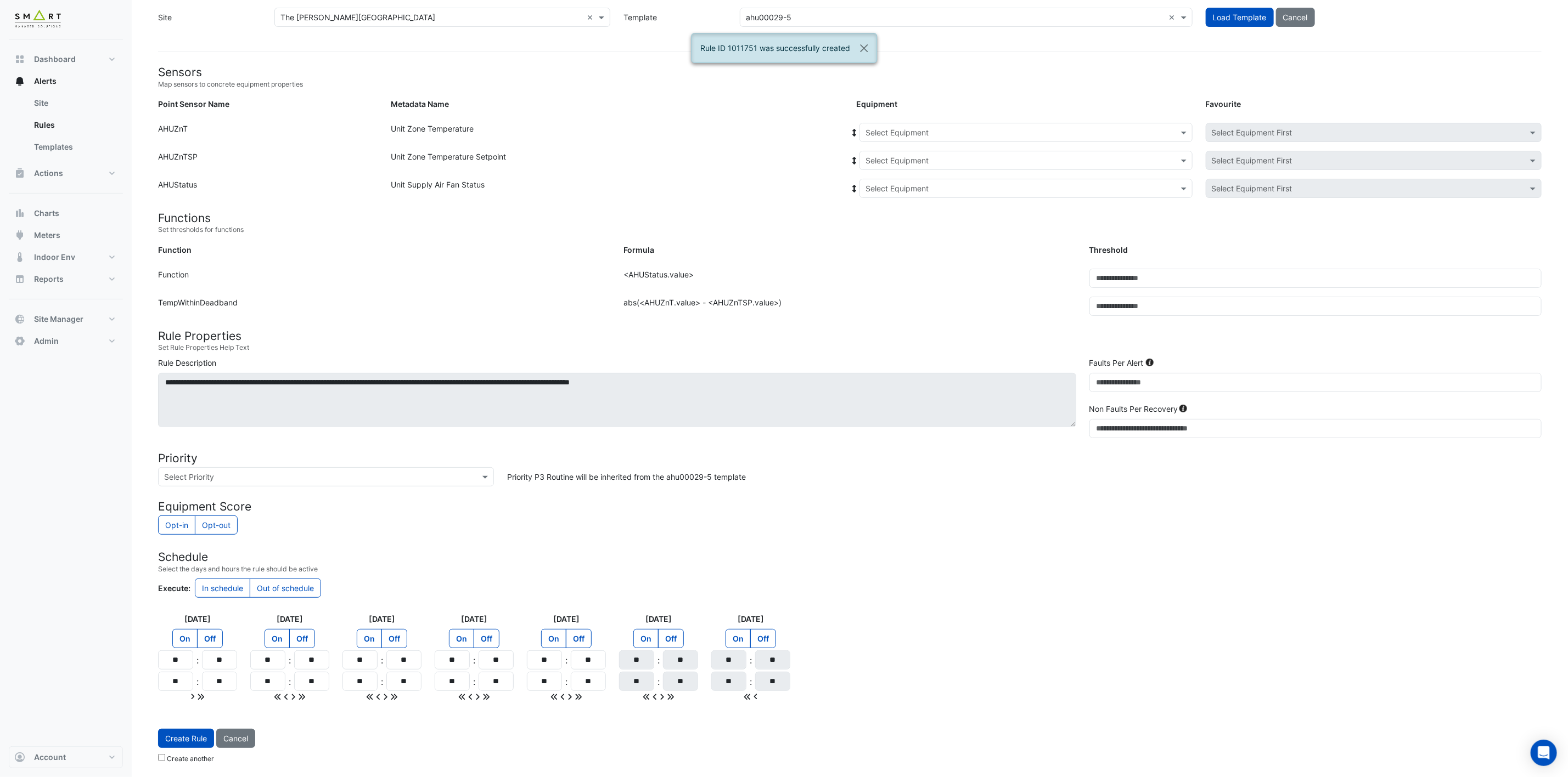
click at [1000, 128] on input "text" at bounding box center [1015, 133] width 299 height 12
click at [893, 230] on span "2F-SW" at bounding box center [880, 234] width 24 height 9
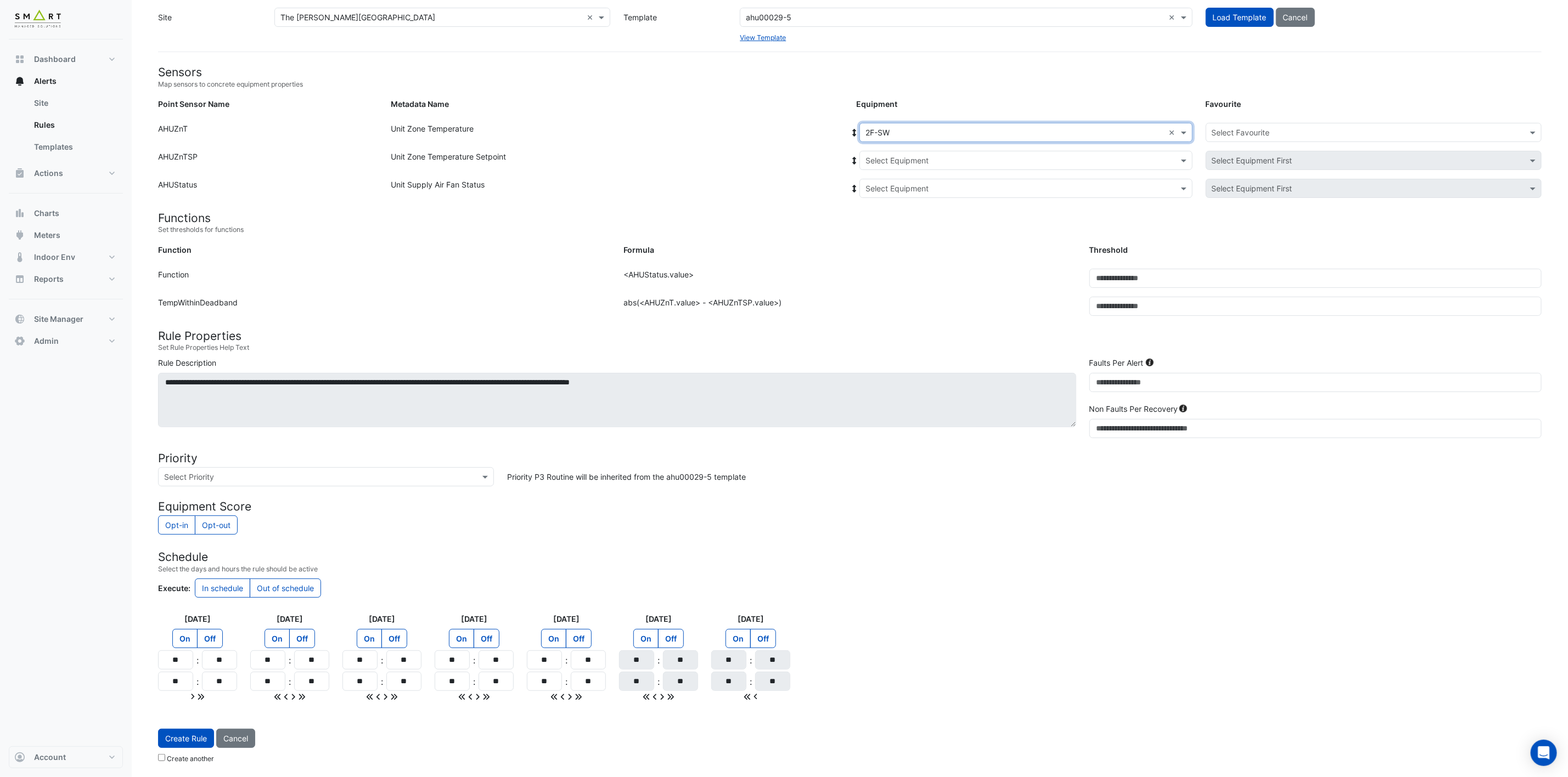
click at [957, 155] on input "text" at bounding box center [1015, 161] width 299 height 12
click at [917, 198] on div "2F-SW" at bounding box center [901, 200] width 82 height 16
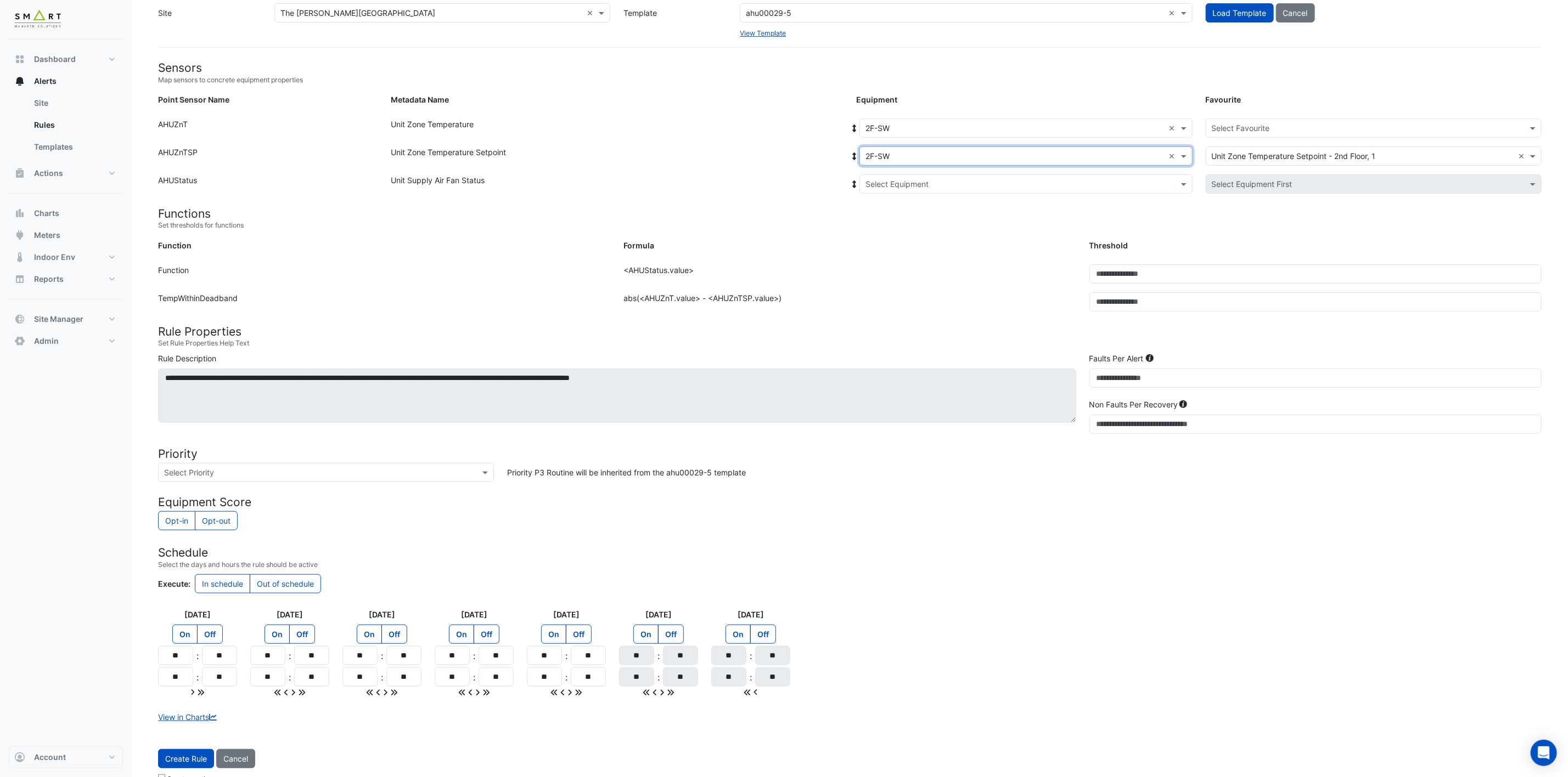
click at [933, 176] on div "Select Equipment" at bounding box center [1026, 184] width 333 height 19
click at [906, 221] on div "2F-SW" at bounding box center [901, 223] width 82 height 16
click at [1268, 129] on input "text" at bounding box center [1363, 129] width 302 height 12
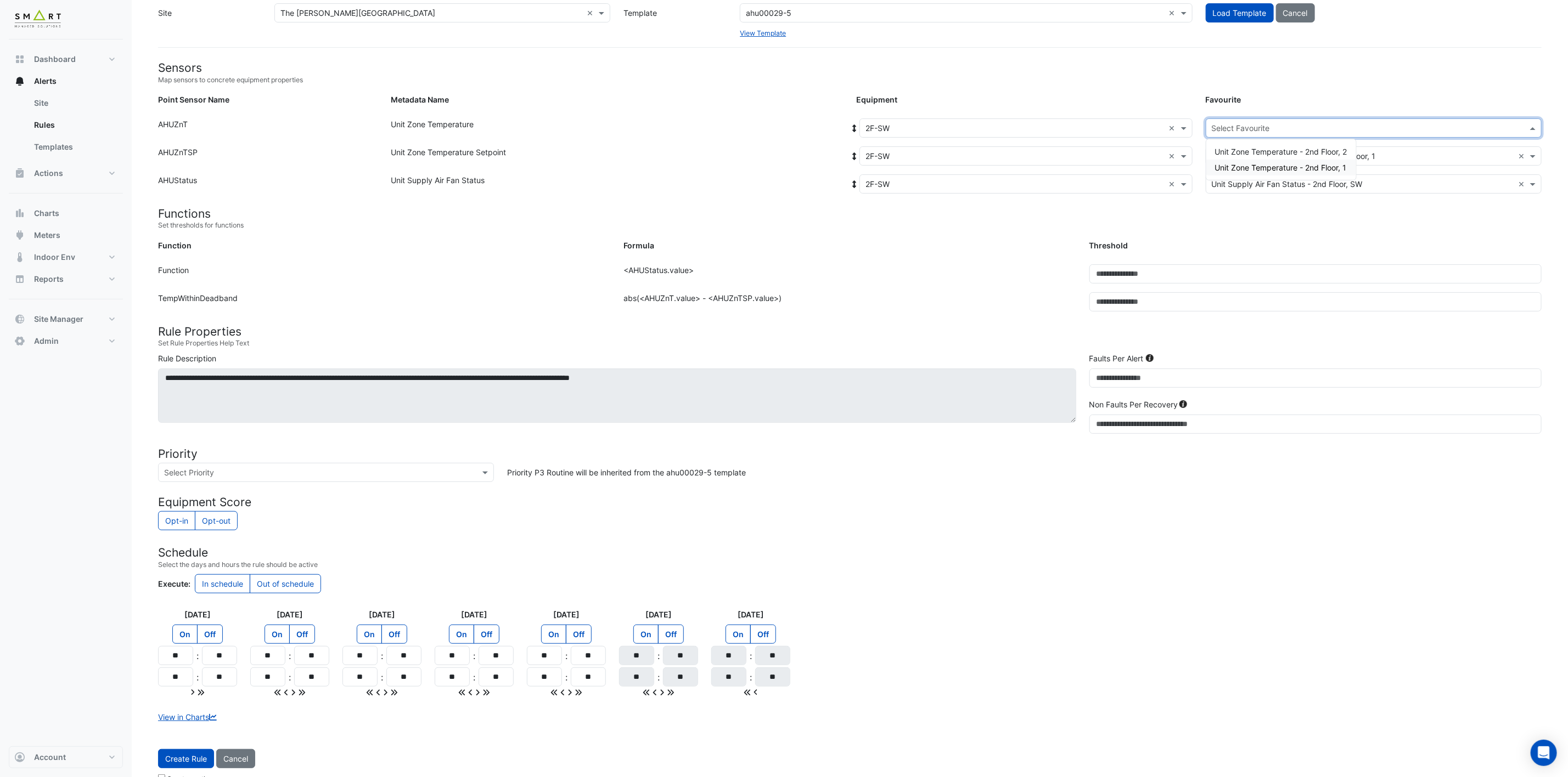
click at [1275, 169] on span "Unit Zone Temperature - 2nd Floor, 1" at bounding box center [1281, 167] width 132 height 9
click at [207, 763] on span "Create Rule" at bounding box center [186, 759] width 42 height 9
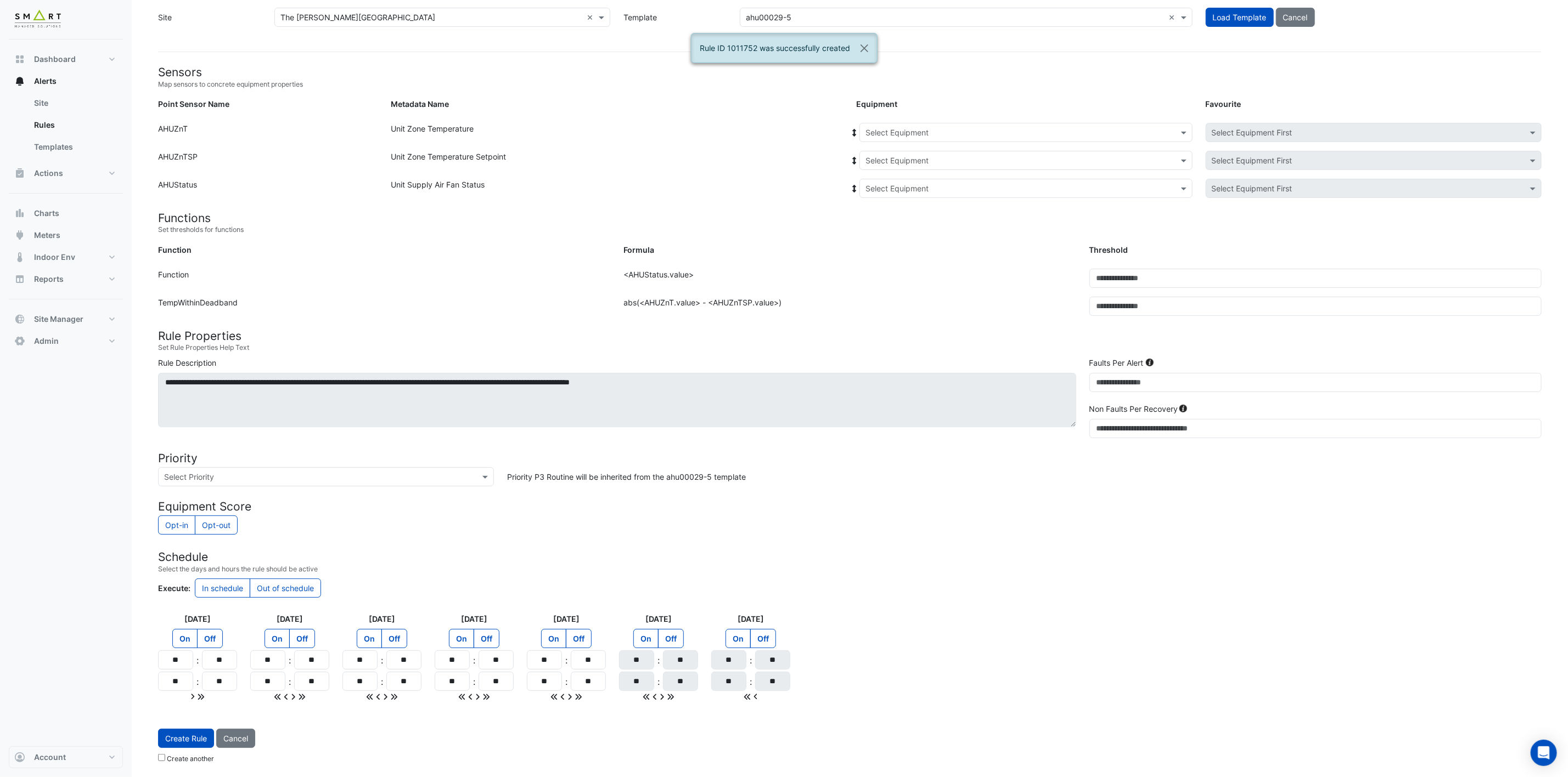
click at [986, 129] on input "text" at bounding box center [1015, 133] width 299 height 12
click at [893, 263] on span "2F-SW" at bounding box center [880, 267] width 24 height 9
click at [945, 151] on div "Select Equipment" at bounding box center [1026, 160] width 333 height 19
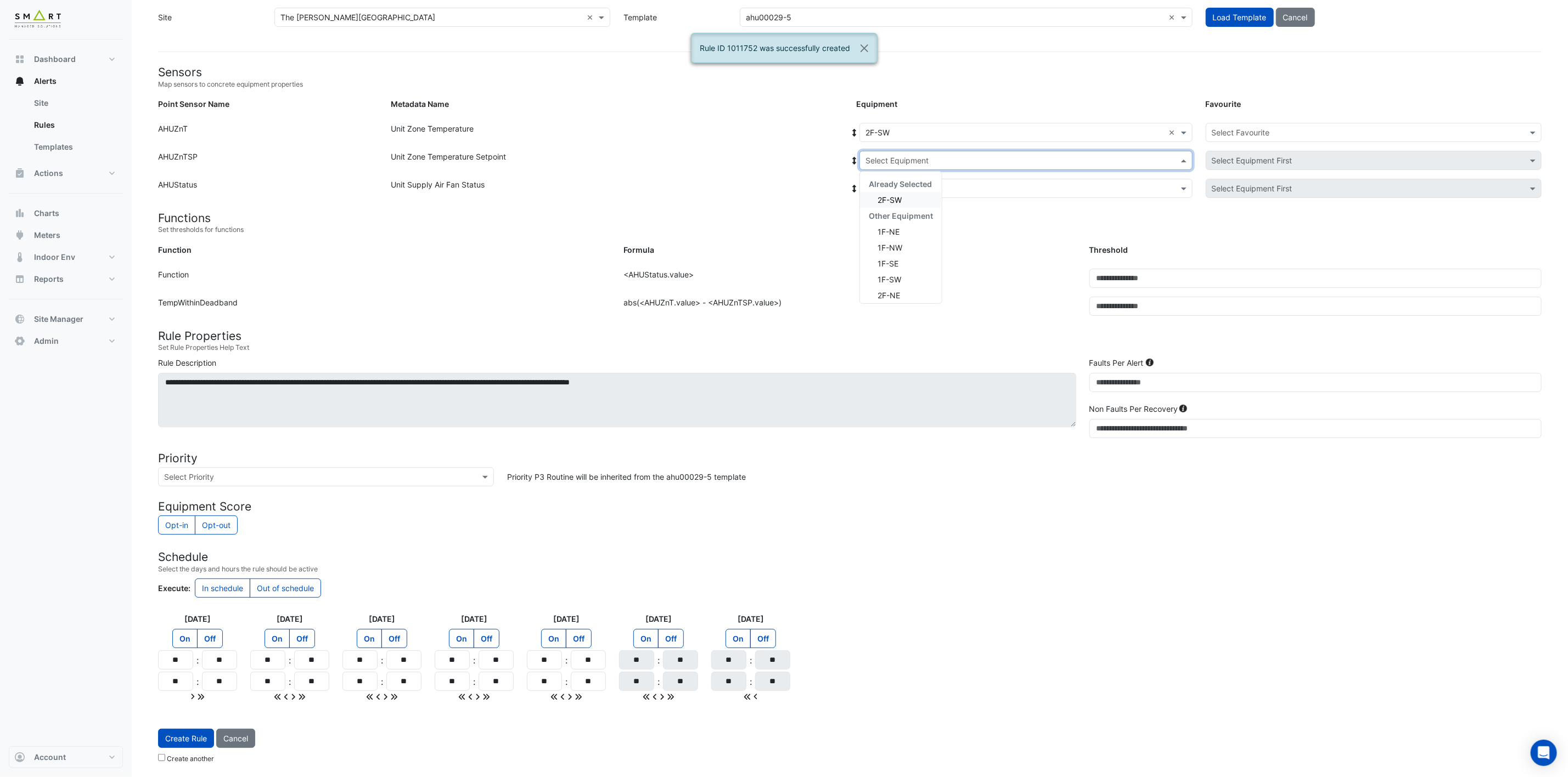
click at [914, 197] on div "2F-SW" at bounding box center [901, 200] width 82 height 16
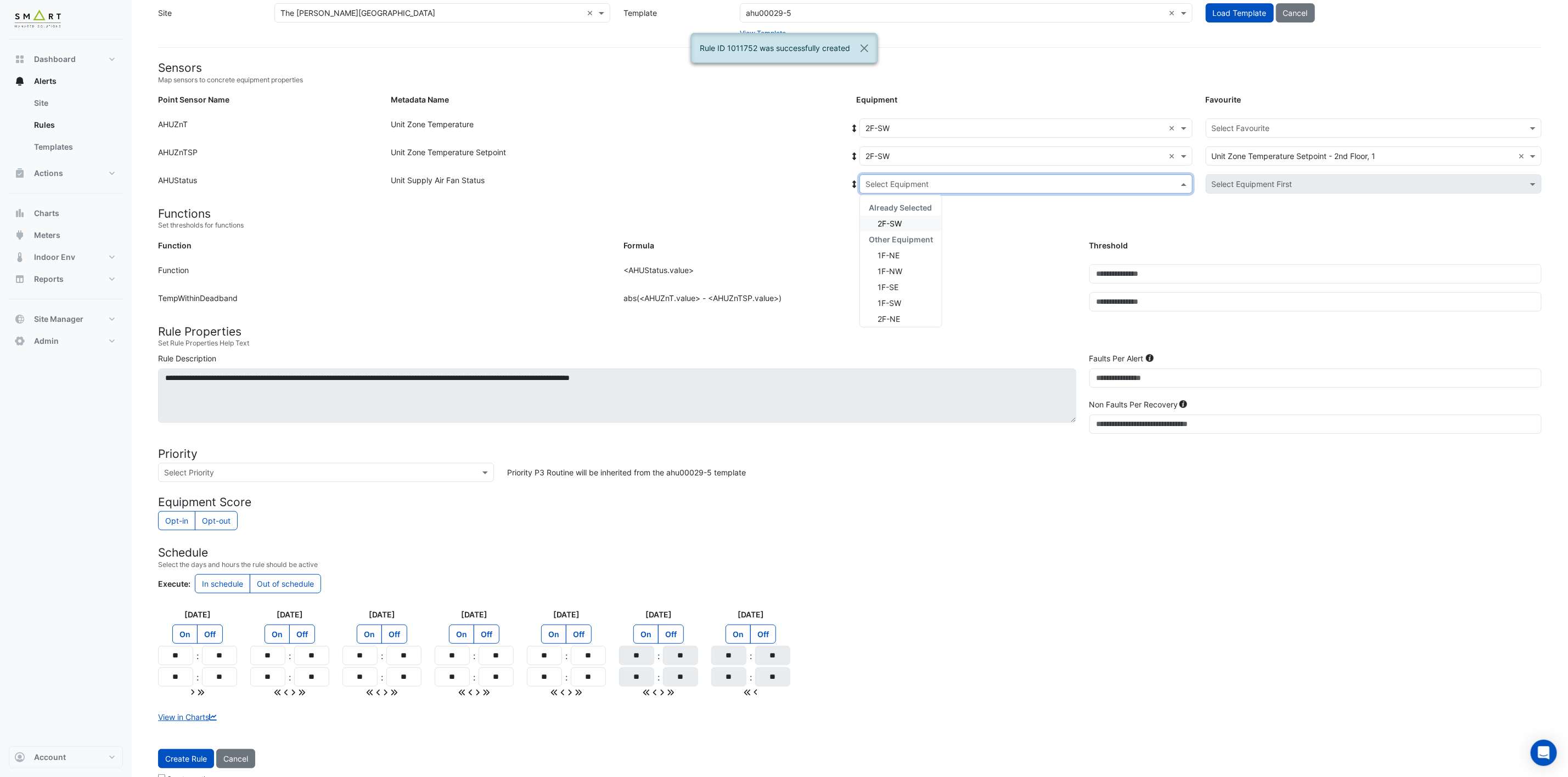
click at [939, 180] on input "text" at bounding box center [1015, 185] width 299 height 12
click at [907, 219] on div "2F-SW" at bounding box center [901, 223] width 82 height 16
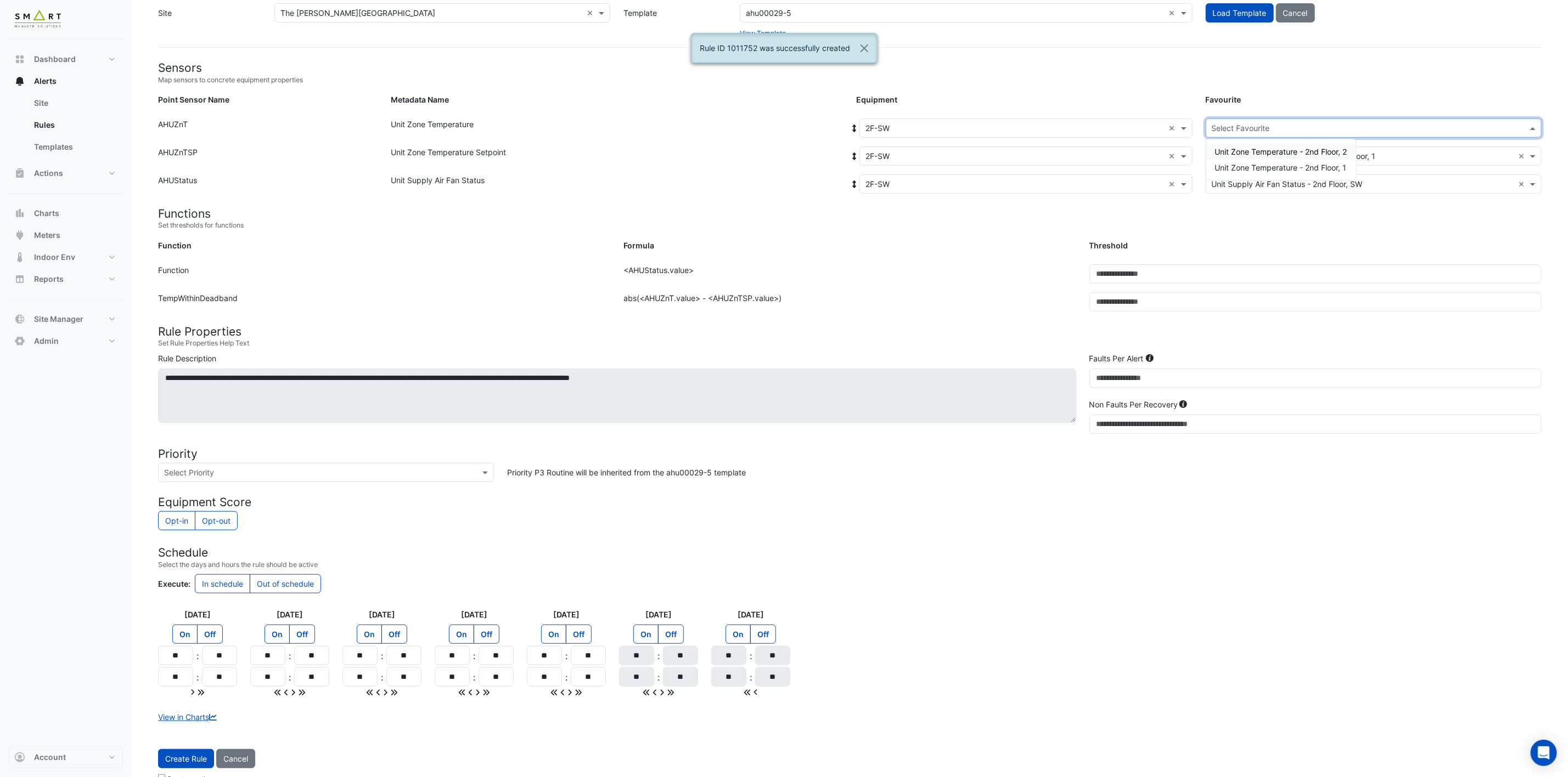
click at [1253, 128] on input "text" at bounding box center [1363, 129] width 302 height 12
click at [1279, 152] on span "Unit Zone Temperature - 2nd Floor, 2" at bounding box center [1281, 152] width 132 height 9
click at [197, 762] on span "Create Rule" at bounding box center [186, 759] width 42 height 9
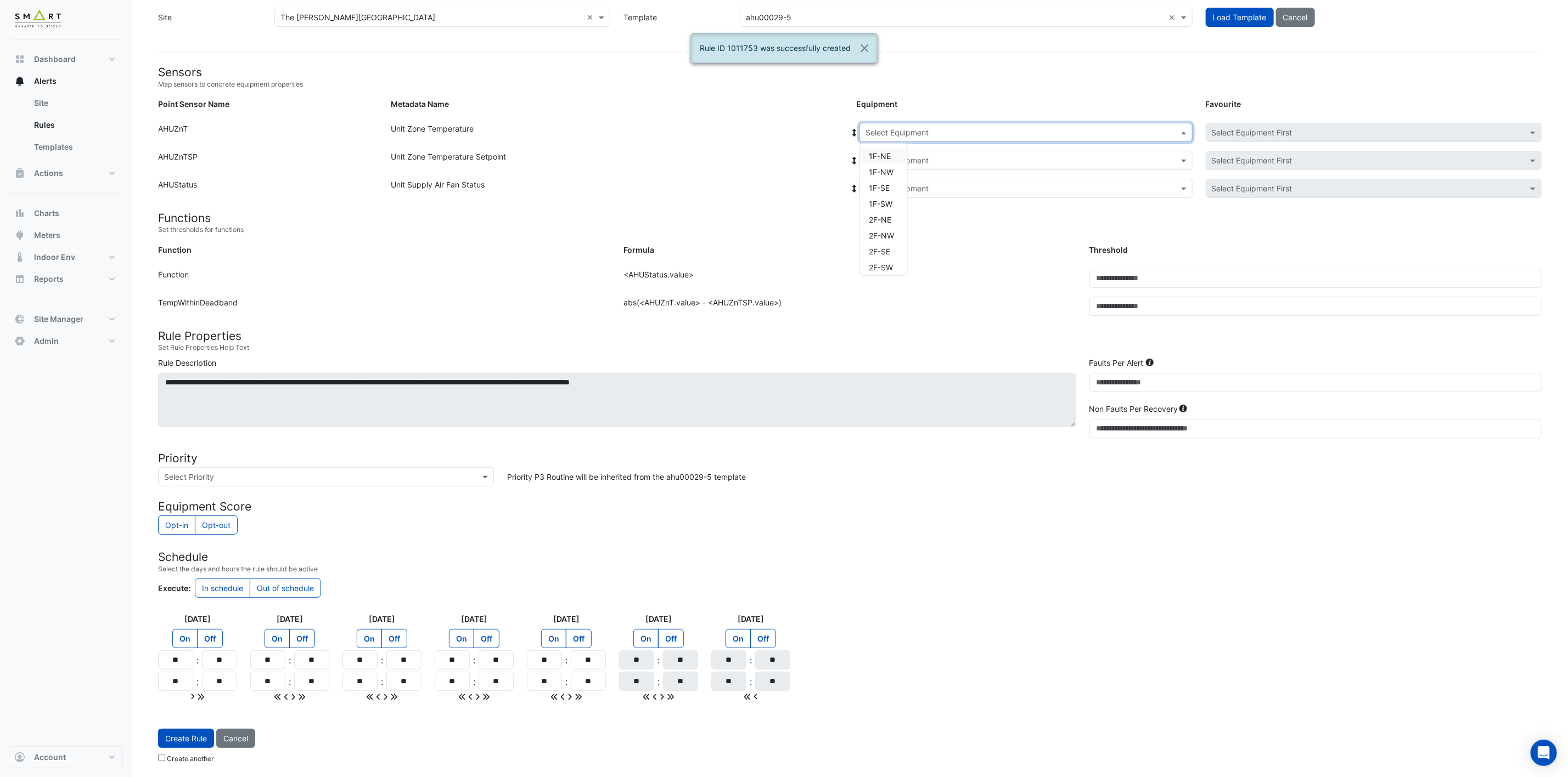
click at [1146, 130] on input "text" at bounding box center [1015, 133] width 299 height 12
click at [895, 197] on div "3F-NE" at bounding box center [884, 201] width 47 height 16
click at [923, 155] on input "text" at bounding box center [1015, 161] width 299 height 12
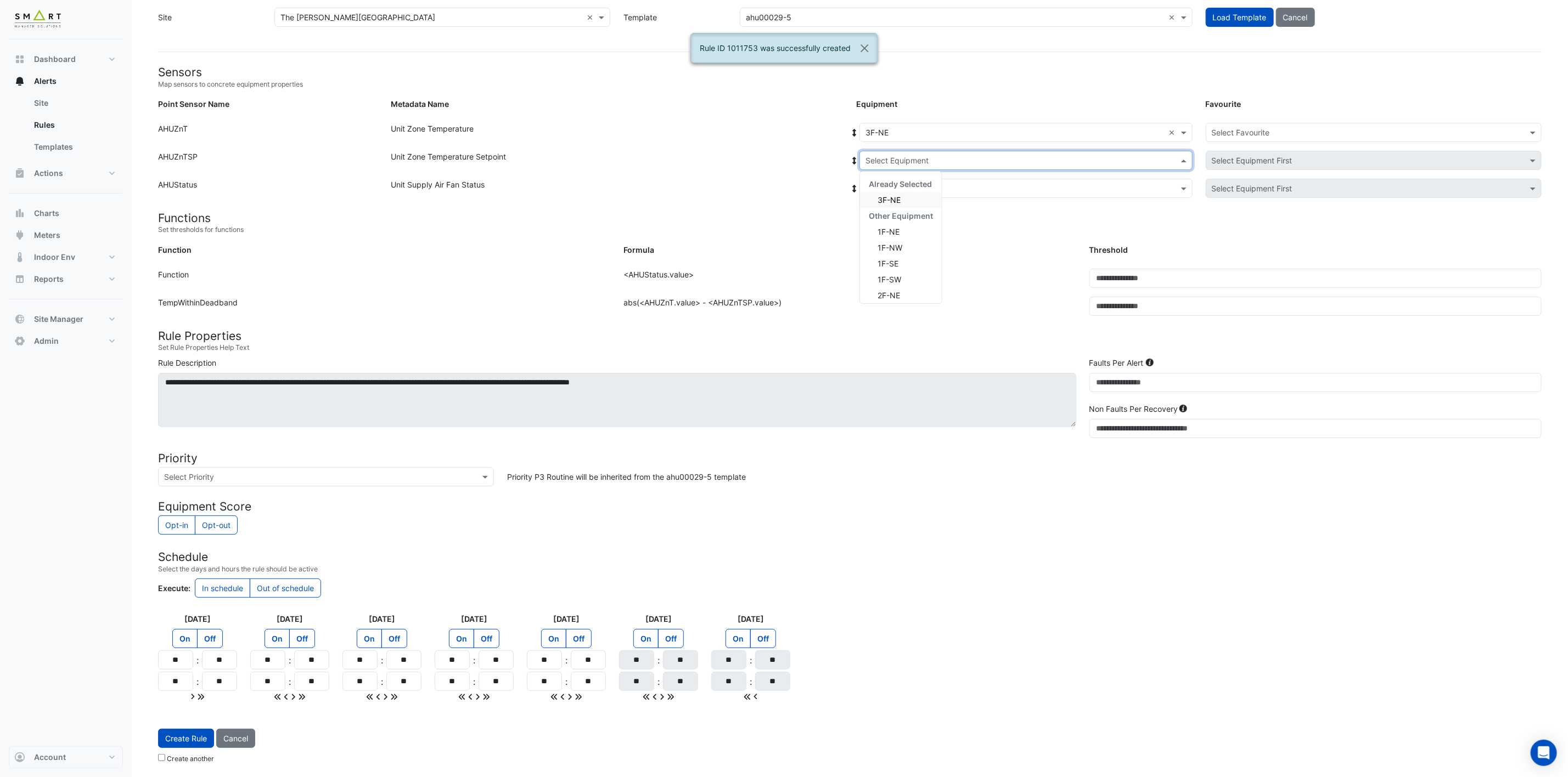
click at [898, 192] on div "3F-NE" at bounding box center [901, 200] width 82 height 16
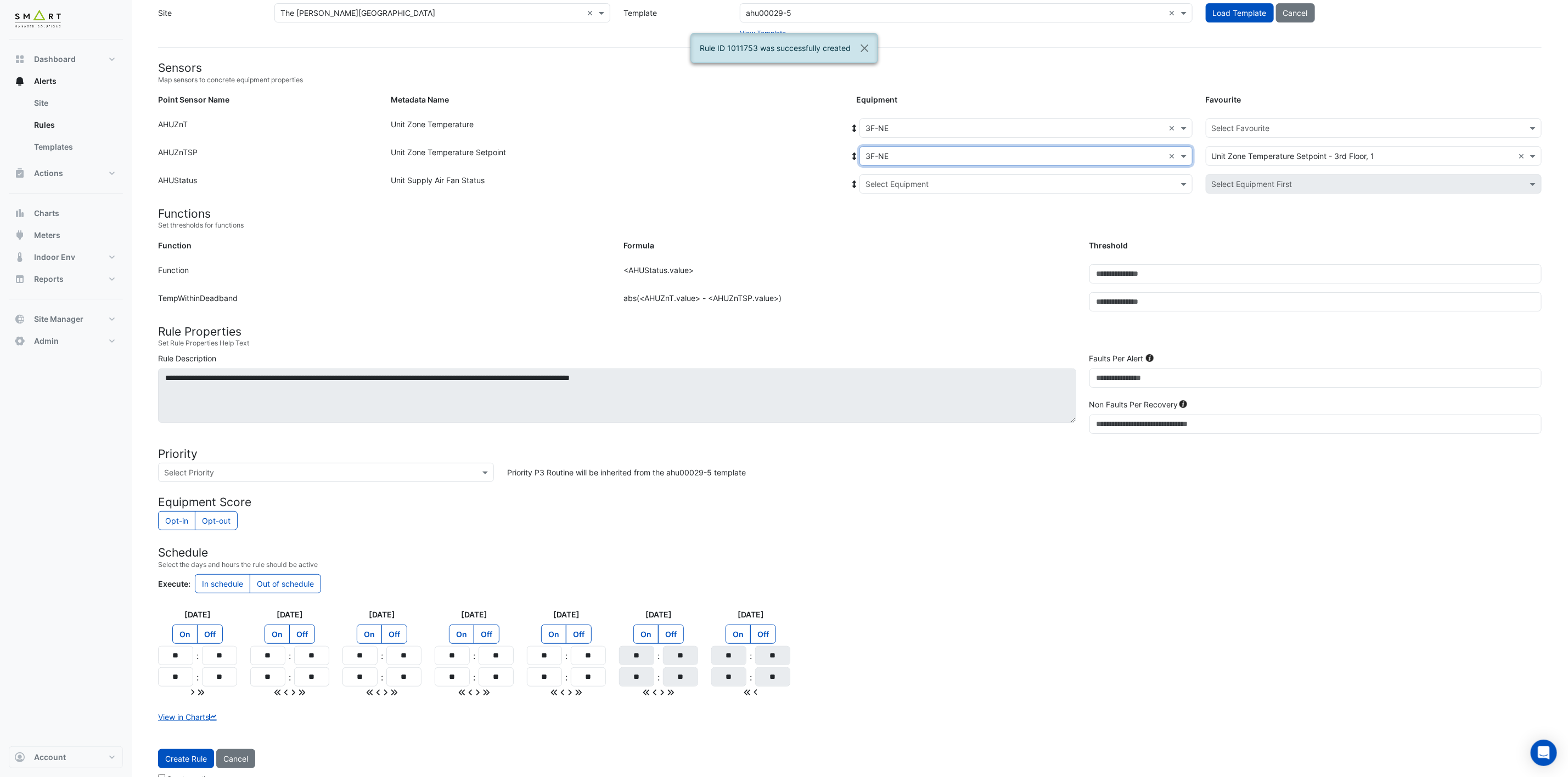
click at [901, 187] on input "text" at bounding box center [1015, 185] width 299 height 12
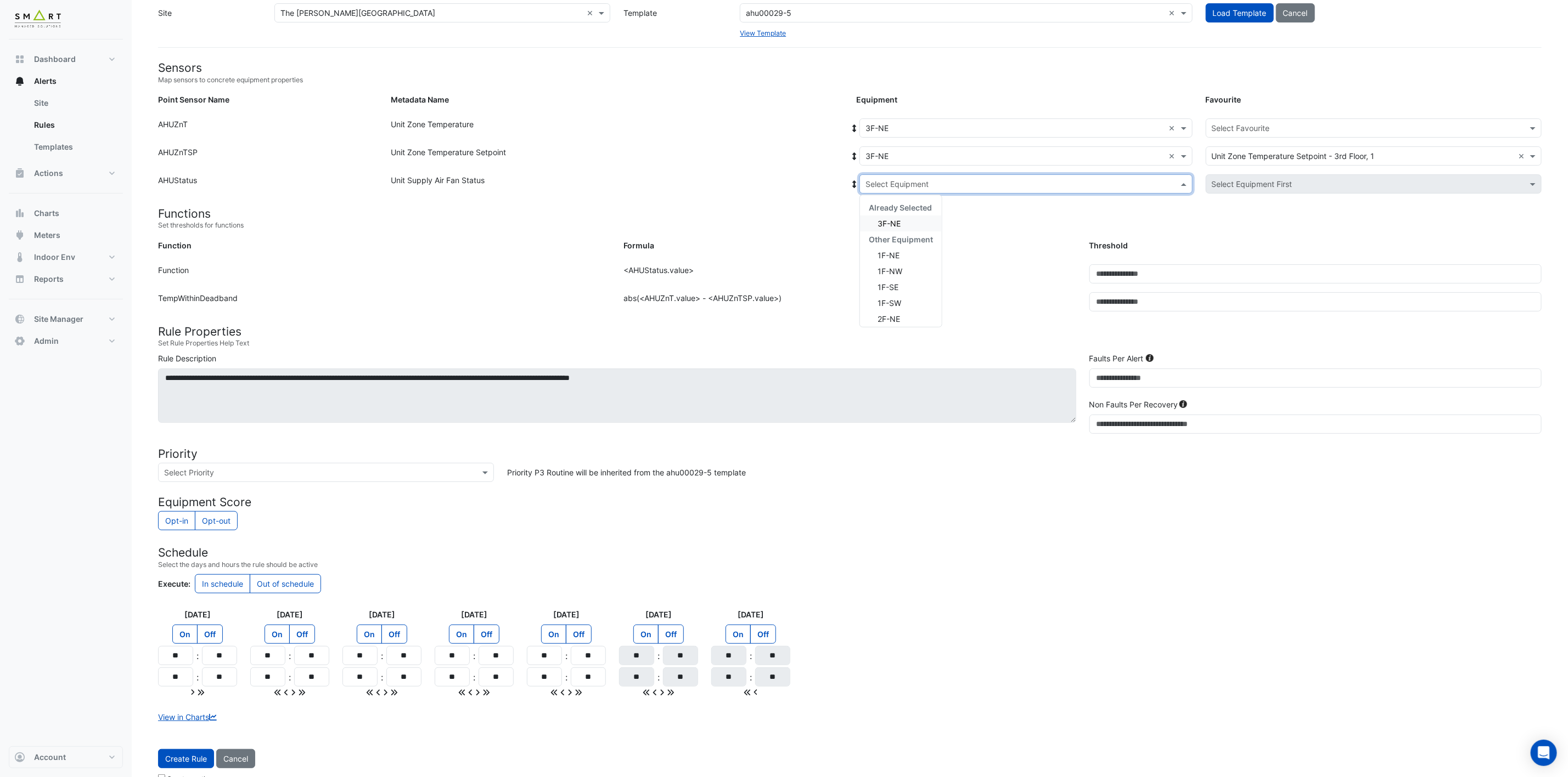
click at [888, 225] on span "3F-NE" at bounding box center [889, 223] width 23 height 9
click at [1278, 126] on input "text" at bounding box center [1363, 129] width 302 height 12
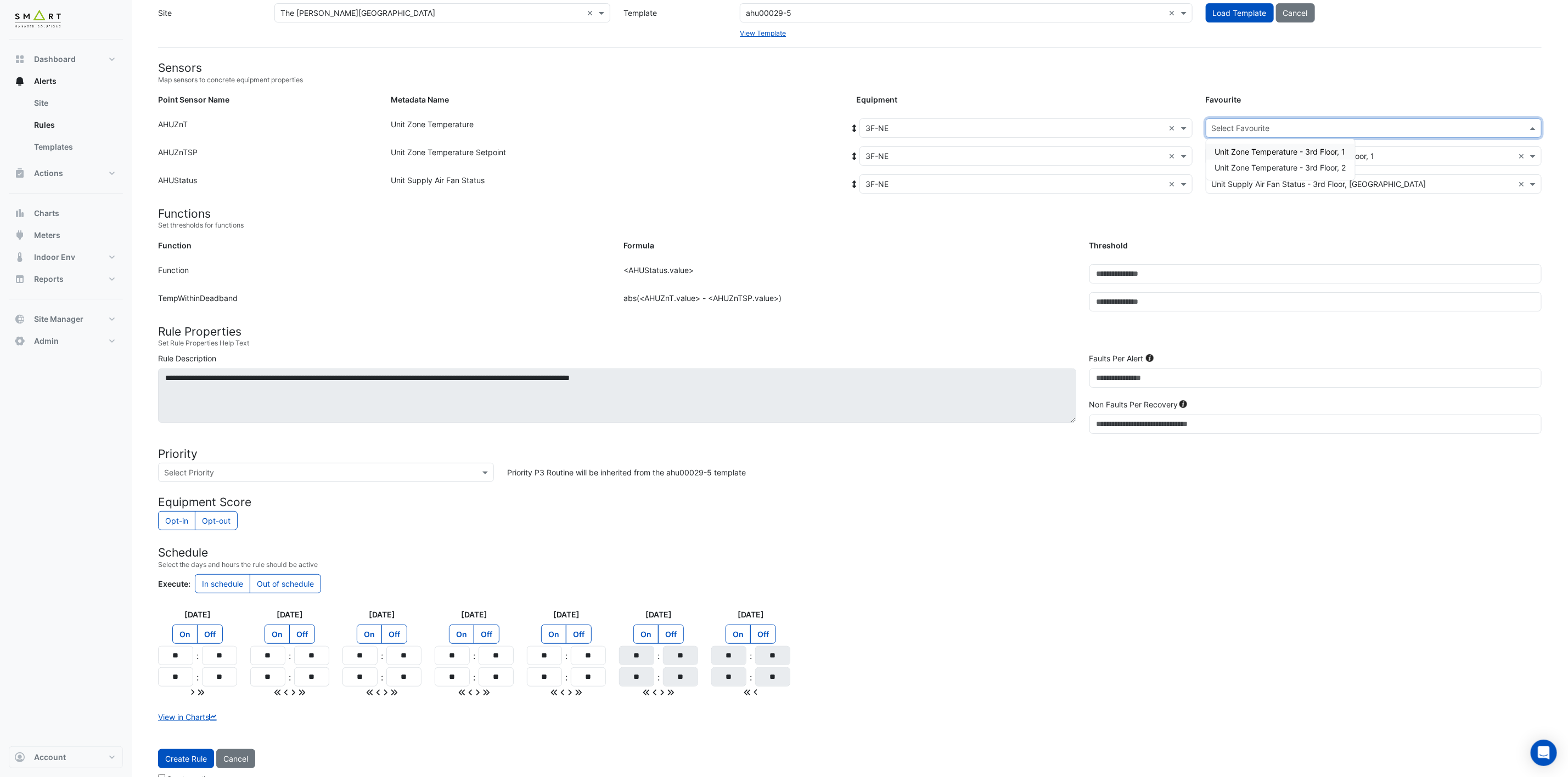
click at [1269, 155] on div "Unit Zone Temperature - 3rd Floor, 1" at bounding box center [1280, 152] width 148 height 16
click at [198, 763] on span "Create Rule" at bounding box center [186, 759] width 42 height 9
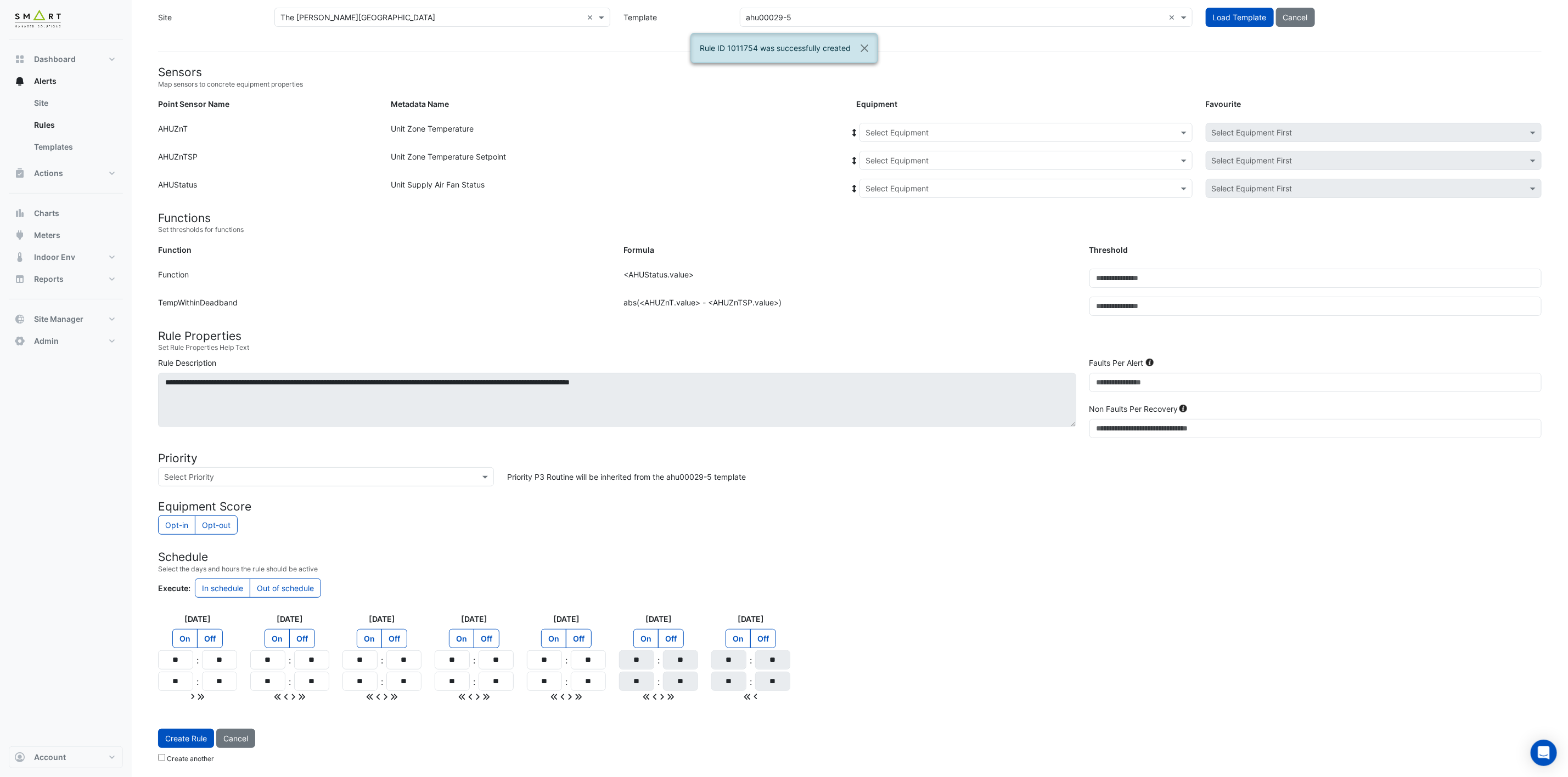
click at [985, 133] on input "text" at bounding box center [1015, 133] width 299 height 12
drag, startPoint x: 888, startPoint y: 193, endPoint x: 898, endPoint y: 173, distance: 22.4
click at [886, 197] on span "3F-NE" at bounding box center [880, 201] width 23 height 9
click at [945, 155] on input "text" at bounding box center [1015, 161] width 299 height 12
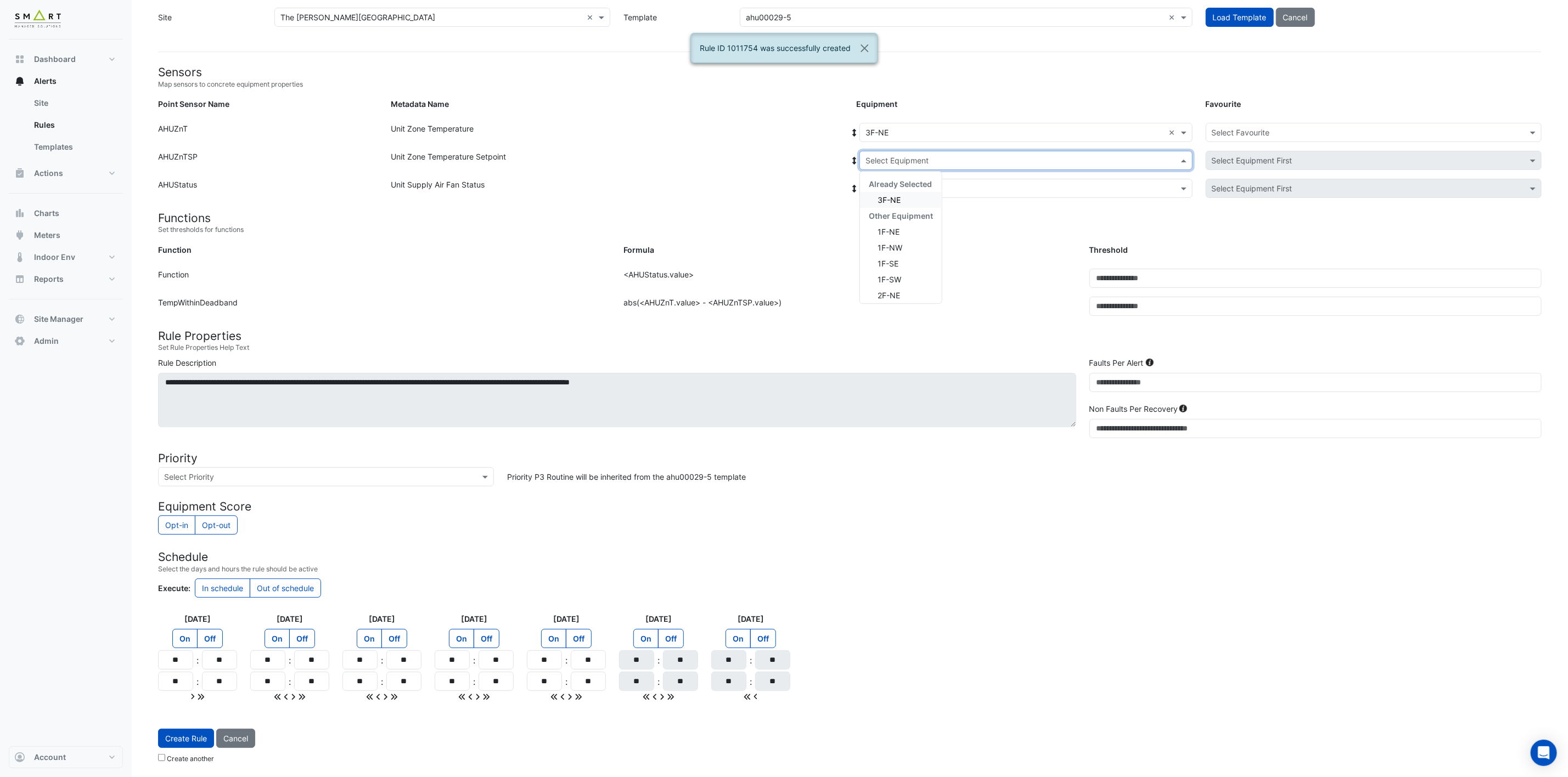
click at [920, 196] on div "3F-NE" at bounding box center [901, 200] width 82 height 16
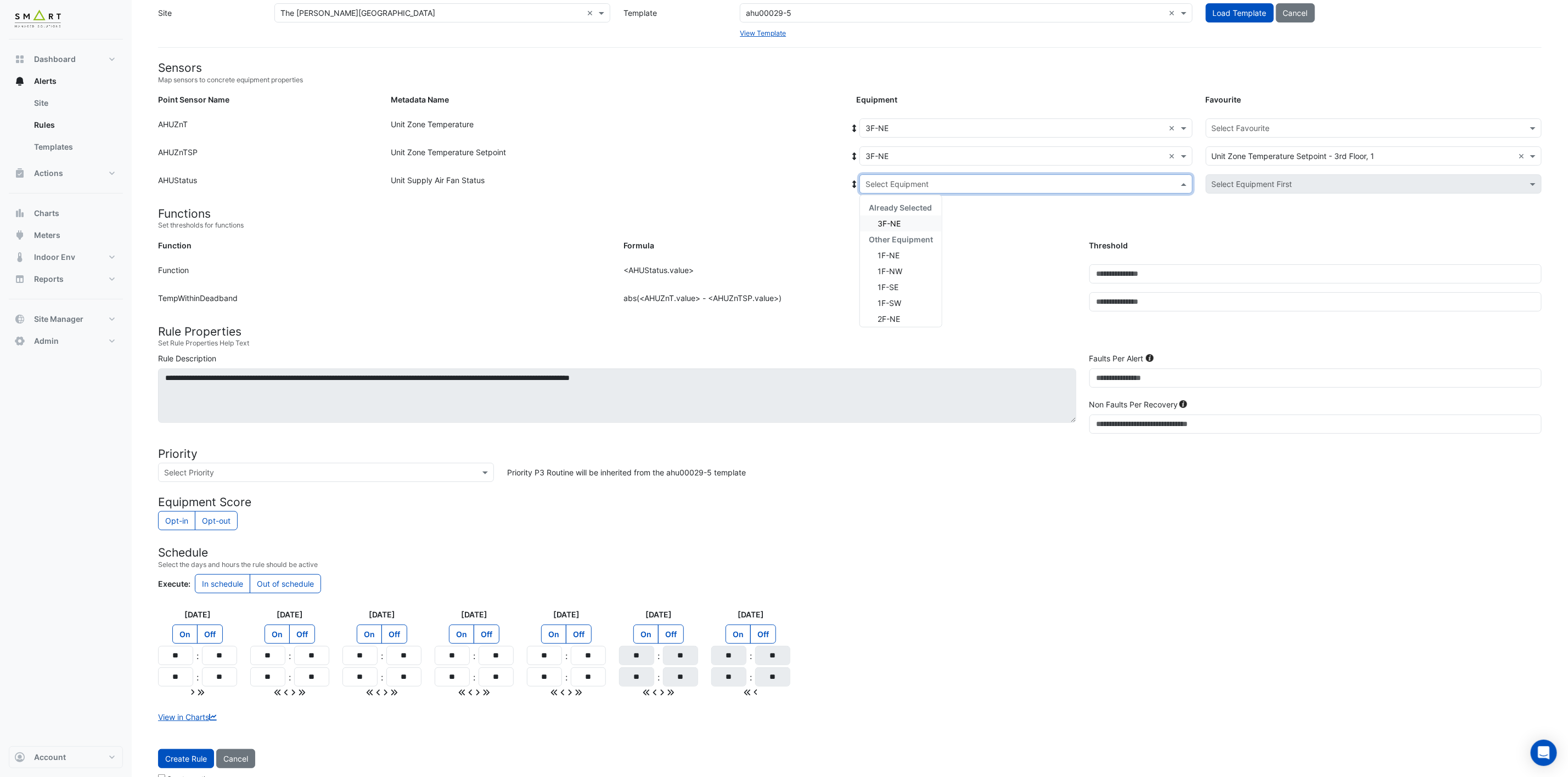
click at [933, 176] on div "Select Equipment" at bounding box center [1026, 184] width 333 height 19
click at [907, 223] on div "3F-NE" at bounding box center [901, 223] width 82 height 16
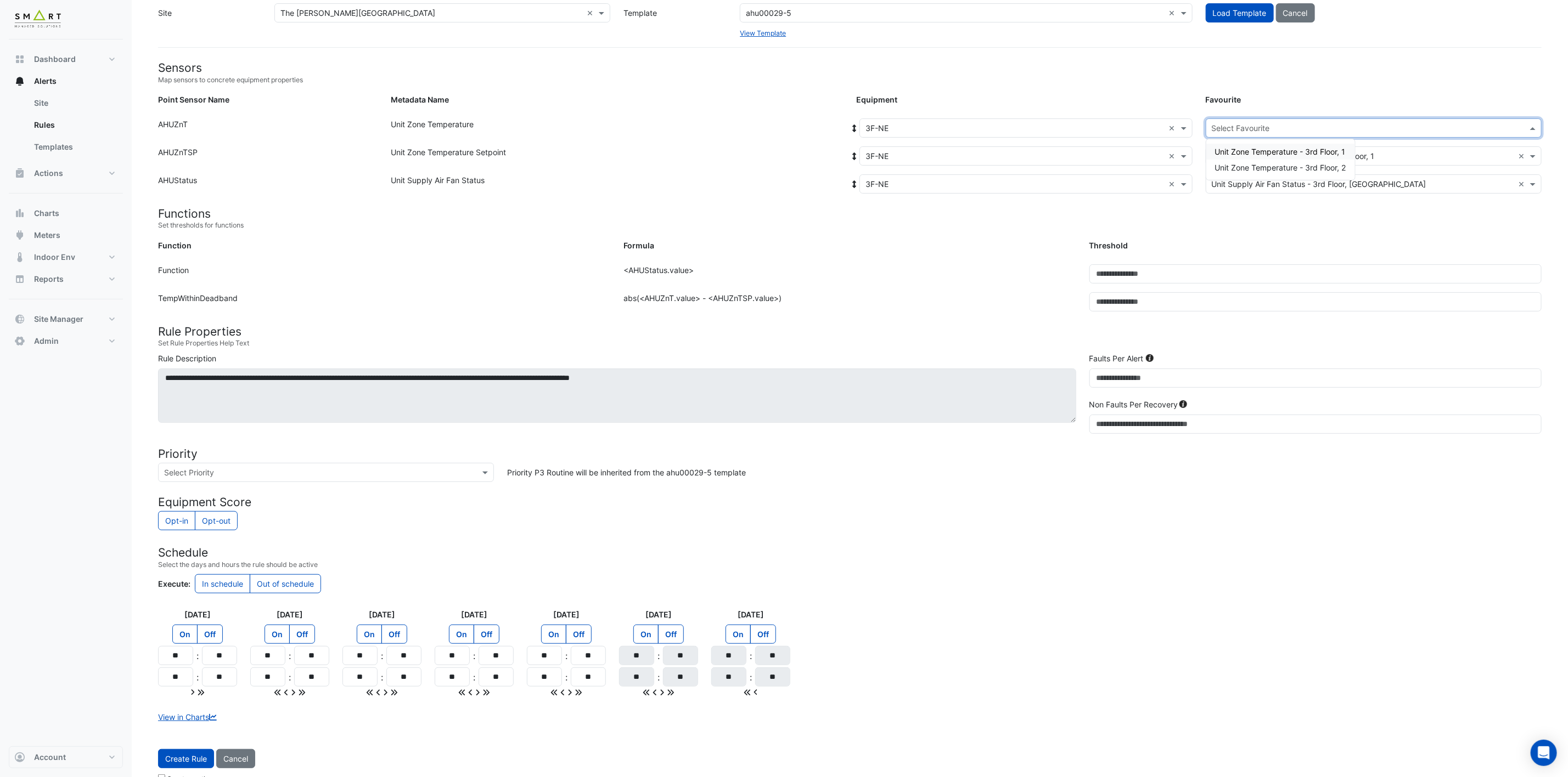
click at [1293, 128] on input "text" at bounding box center [1363, 129] width 302 height 12
click at [1291, 165] on span "Unit Zone Temperature - 3rd Floor, 2" at bounding box center [1280, 167] width 131 height 9
click at [195, 763] on span "Create Rule" at bounding box center [186, 759] width 42 height 9
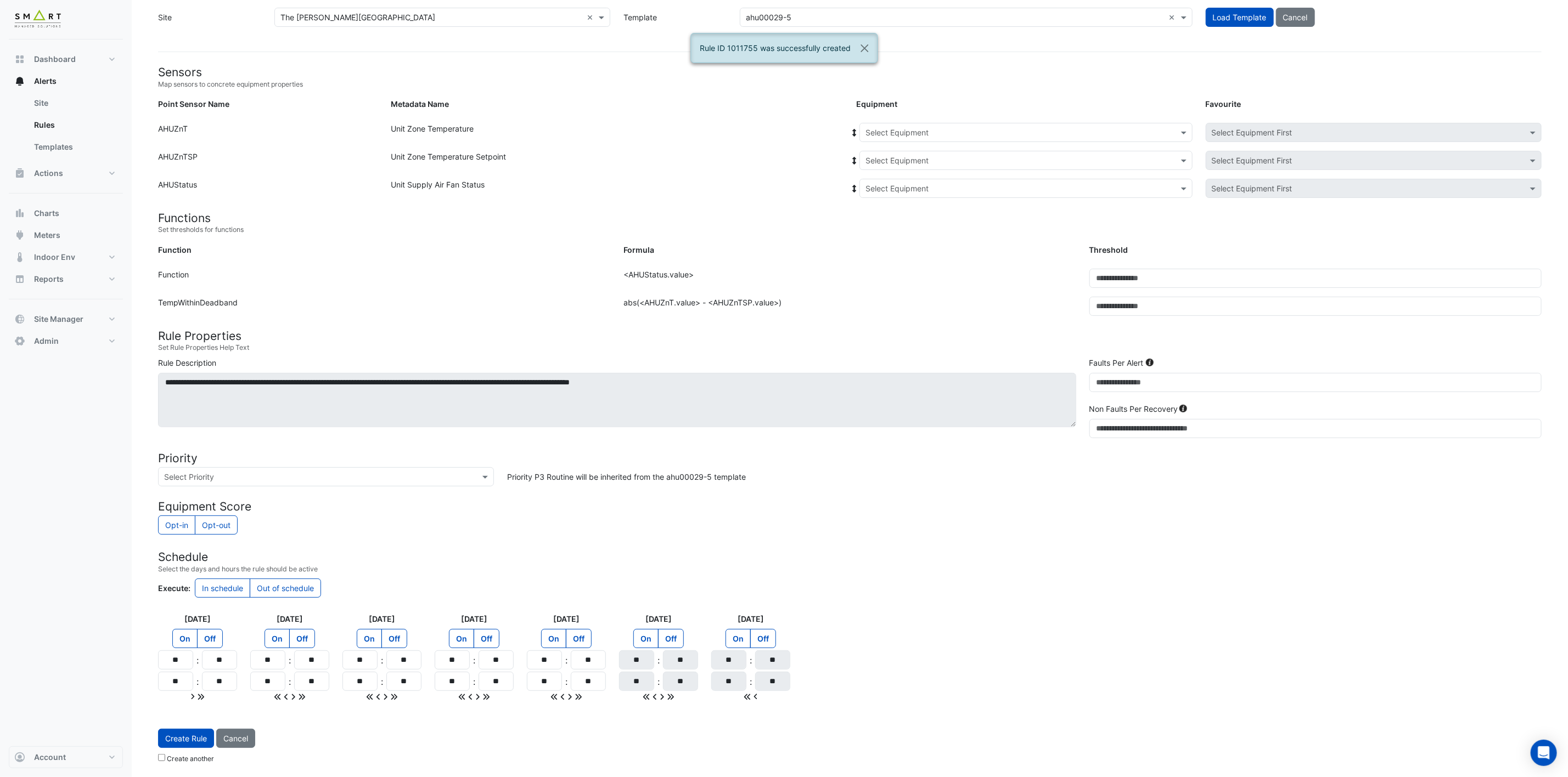
click at [963, 128] on input "text" at bounding box center [1015, 133] width 299 height 12
click at [899, 262] on div "3F-NW" at bounding box center [884, 266] width 47 height 16
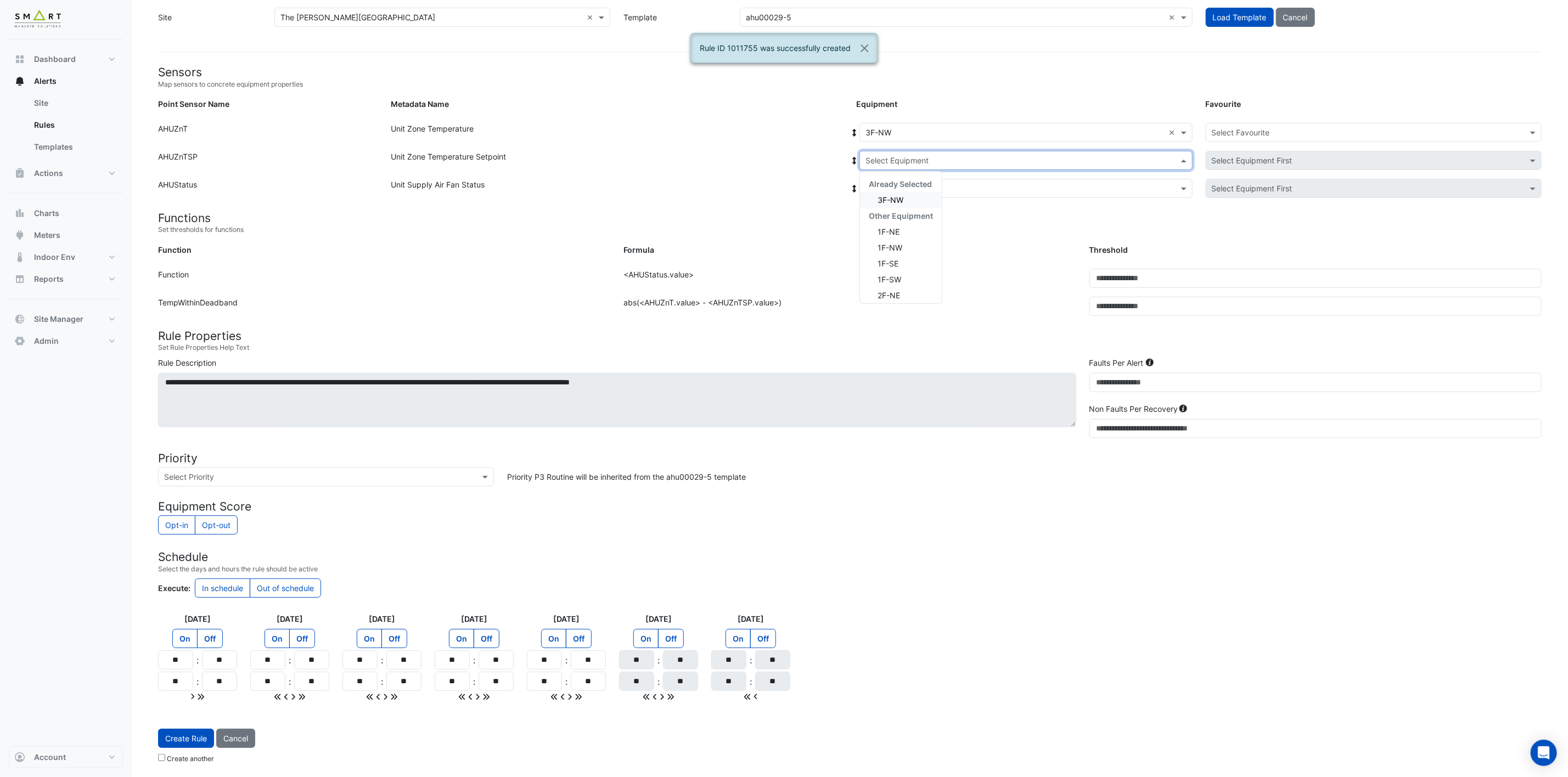
click at [924, 151] on div "Select Equipment" at bounding box center [1026, 160] width 333 height 19
click at [898, 195] on span "3F-NW" at bounding box center [891, 200] width 26 height 9
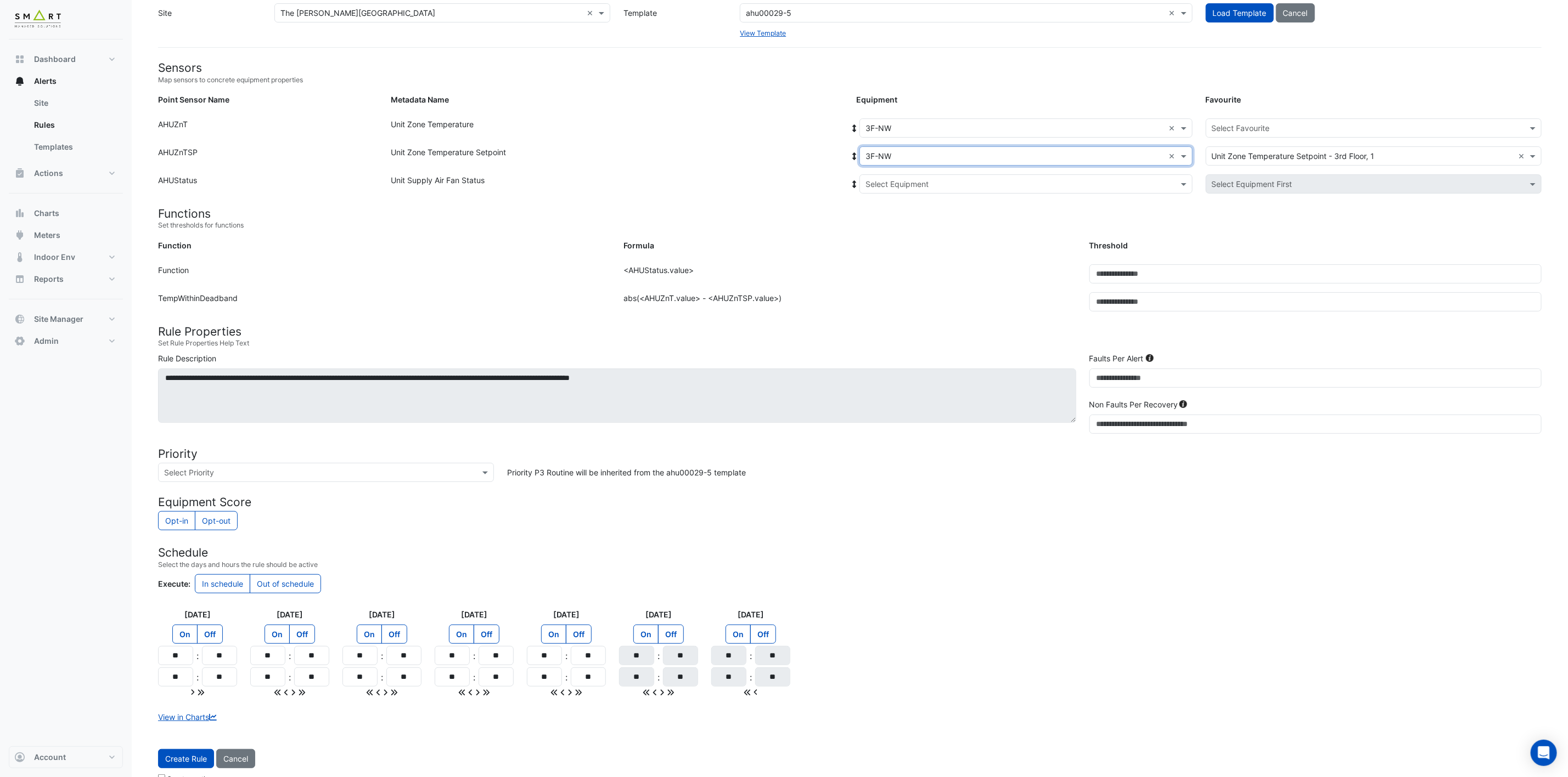
click at [908, 181] on input "text" at bounding box center [1015, 185] width 299 height 12
click at [886, 221] on span "3F-NW" at bounding box center [891, 223] width 26 height 9
click at [1261, 128] on input "text" at bounding box center [1363, 129] width 302 height 12
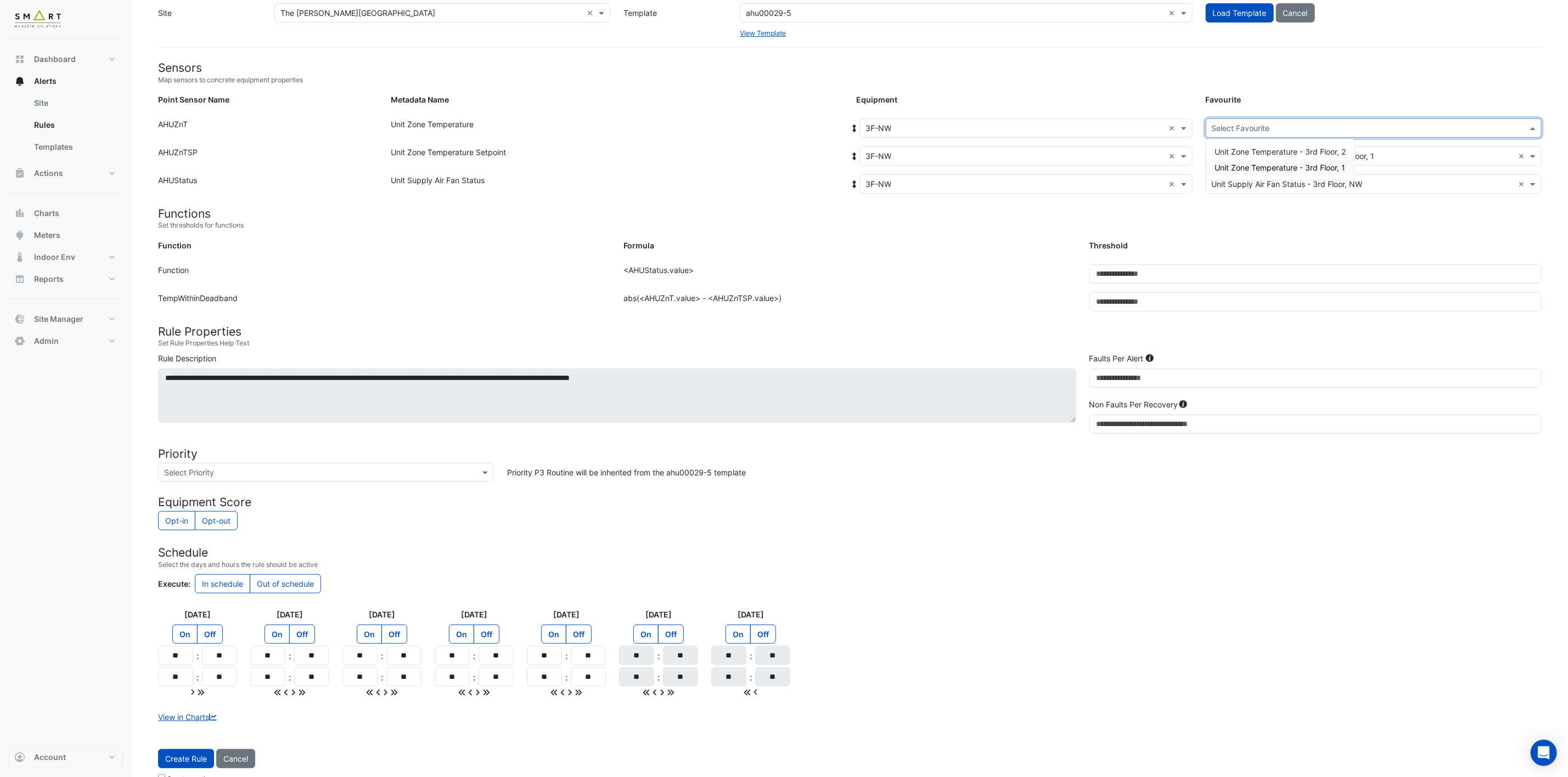
click at [1263, 173] on div "Unit Zone Temperature - 3rd Floor, 1" at bounding box center [1280, 167] width 148 height 16
click at [184, 757] on button "Create Rule" at bounding box center [186, 758] width 56 height 19
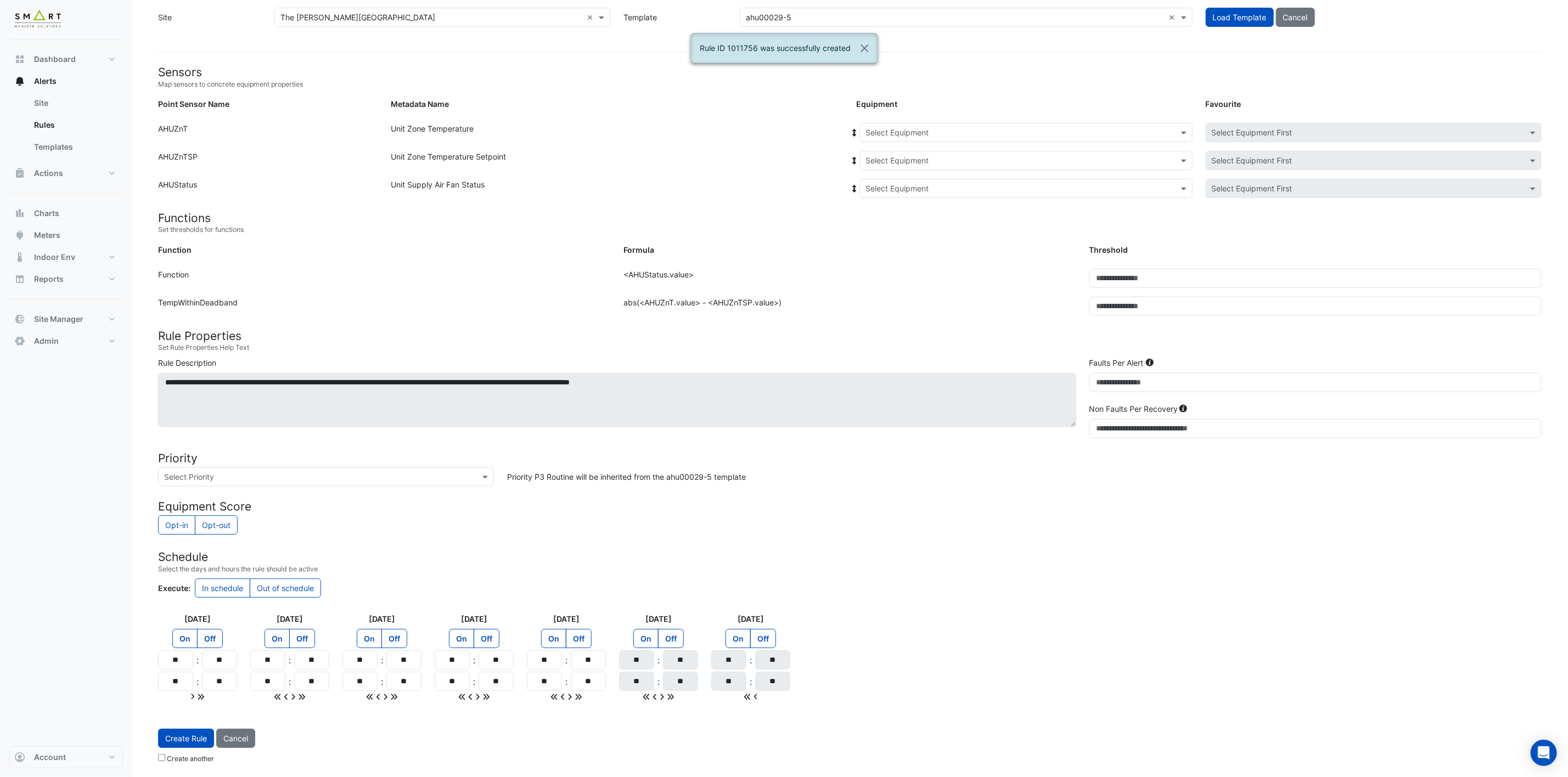
click at [1019, 133] on input "text" at bounding box center [1015, 133] width 299 height 12
click at [904, 262] on div "2F-SW" at bounding box center [884, 267] width 47 height 16
click at [944, 128] on input "text" at bounding box center [1015, 133] width 299 height 12
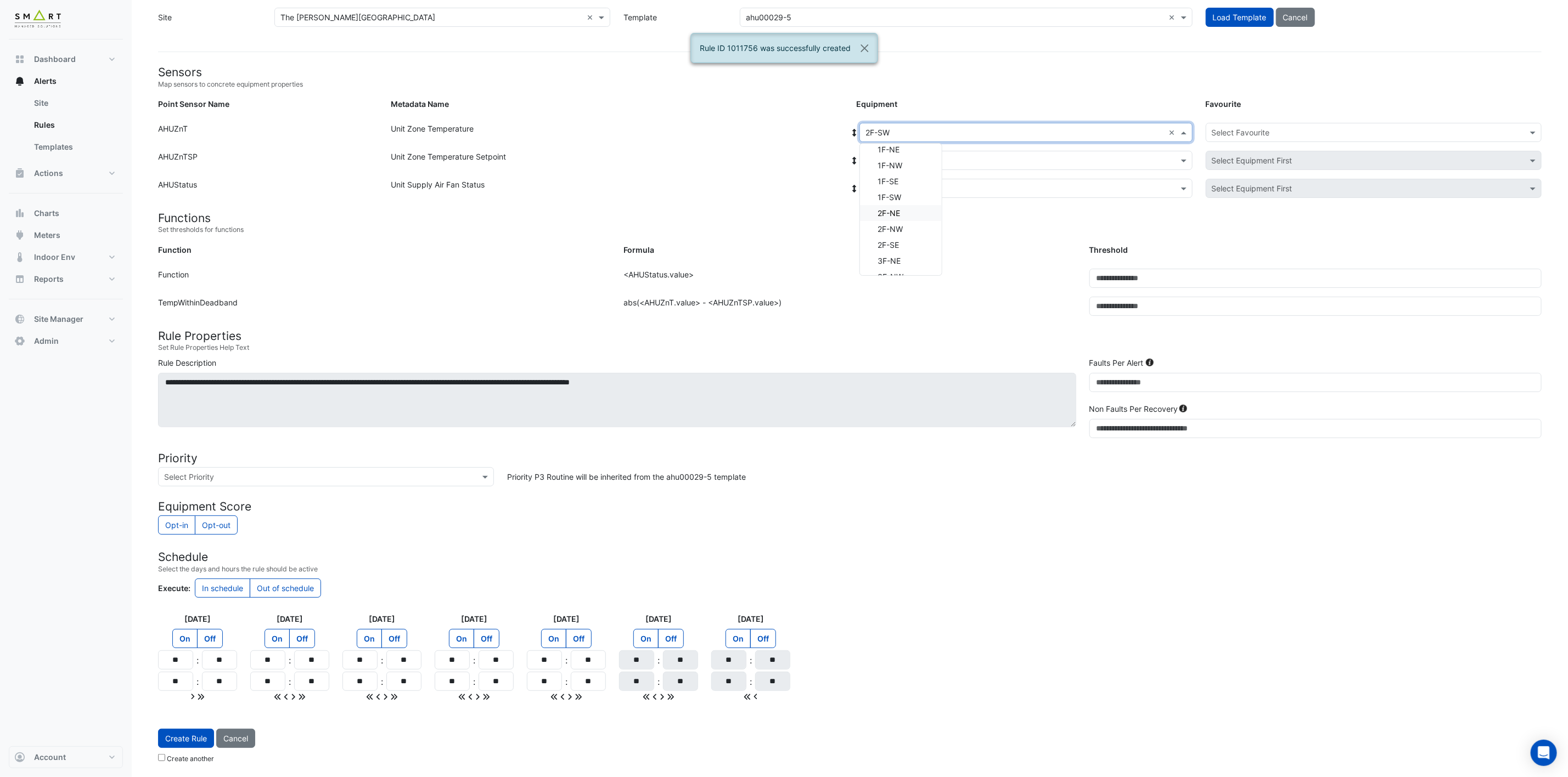
scroll to position [66, 0]
click at [906, 264] on div "3F-NW" at bounding box center [901, 265] width 82 height 16
click at [954, 155] on input "text" at bounding box center [1015, 161] width 299 height 12
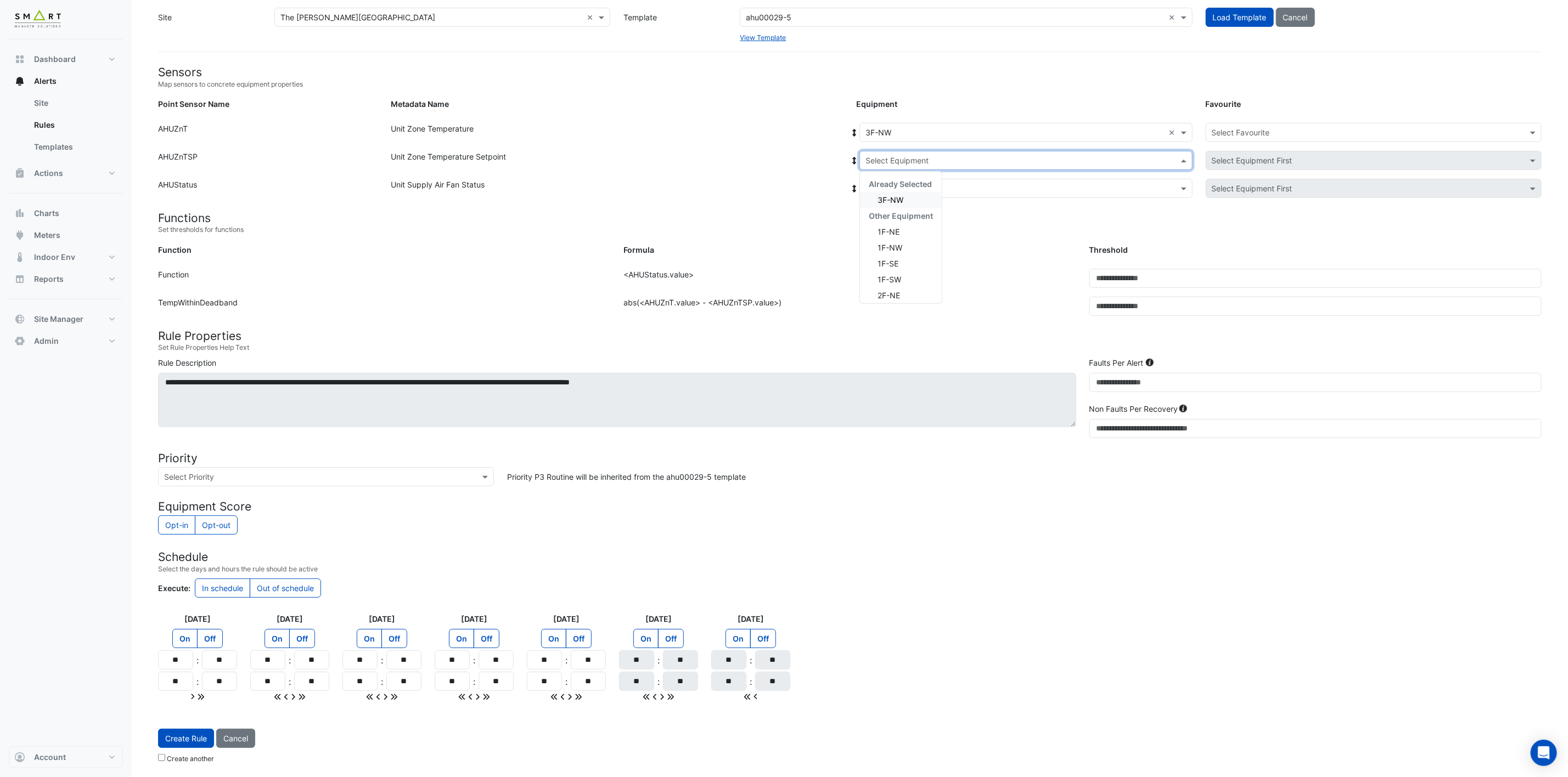
click at [907, 196] on div "3F-NW" at bounding box center [901, 200] width 82 height 16
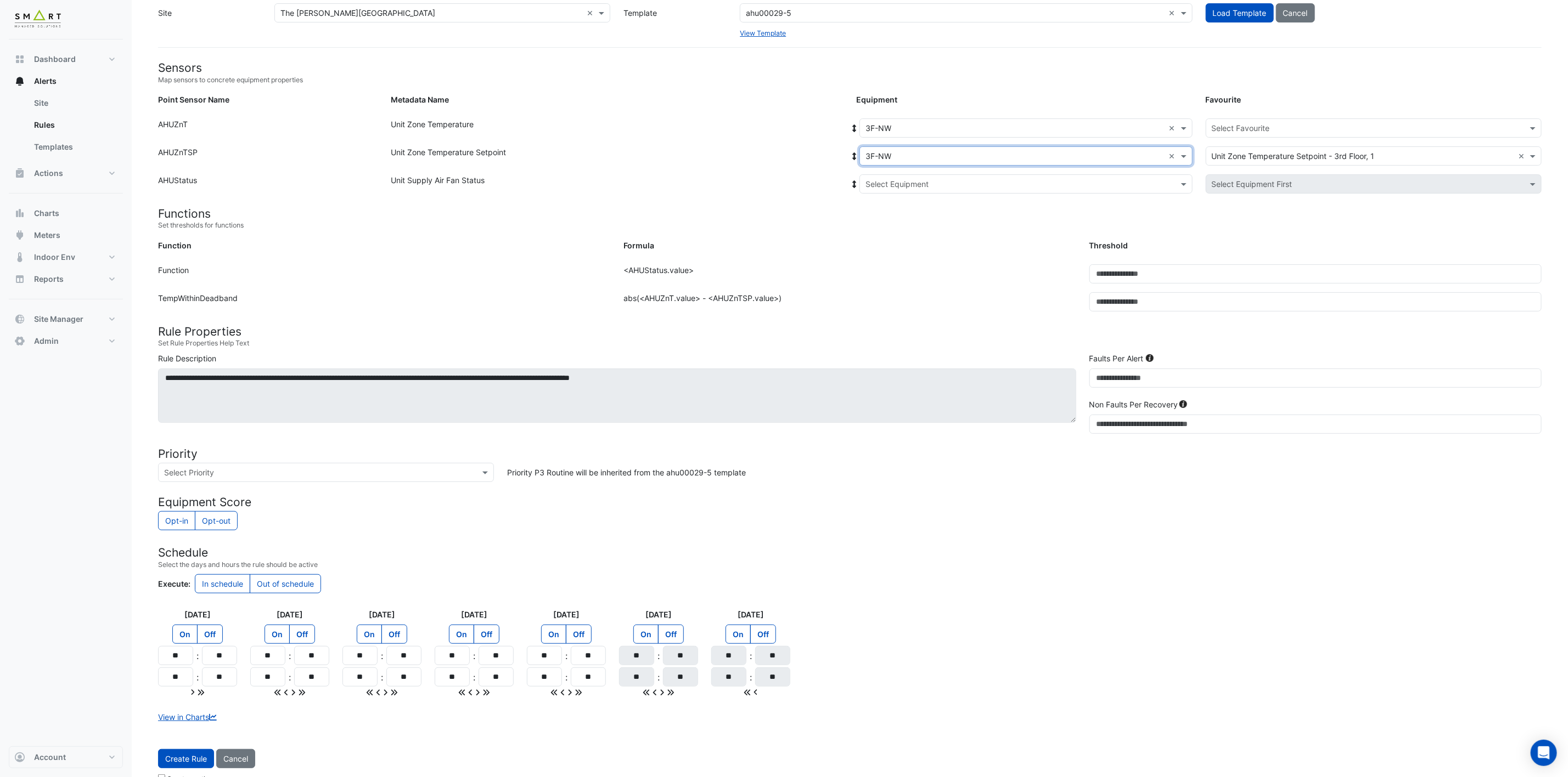
click at [916, 187] on input "text" at bounding box center [1015, 185] width 299 height 12
click at [897, 227] on span "3F-NW" at bounding box center [891, 223] width 26 height 9
click at [1291, 124] on input "text" at bounding box center [1363, 129] width 302 height 12
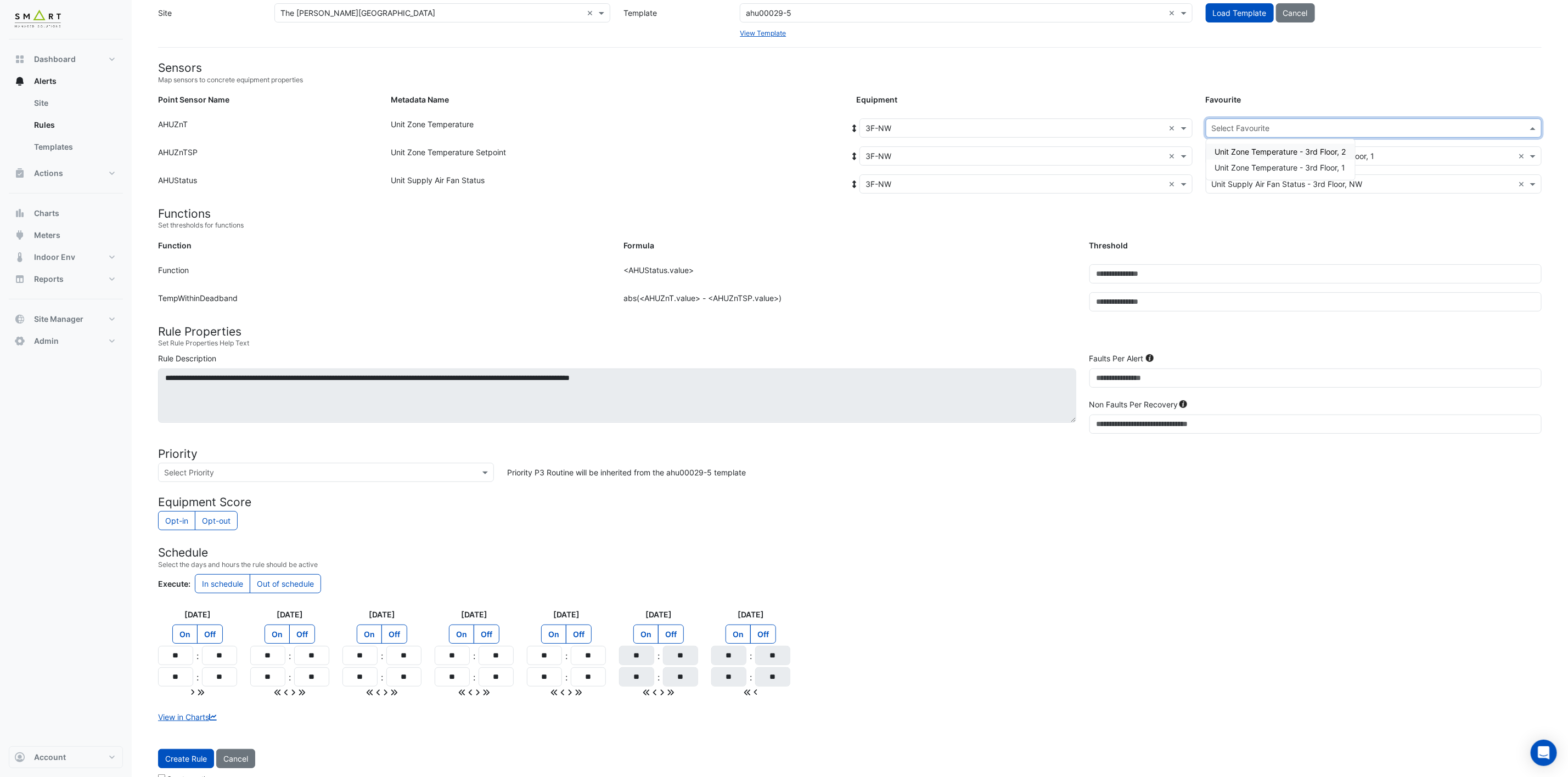
click at [1298, 155] on span "Unit Zone Temperature - 3rd Floor, 2" at bounding box center [1280, 152] width 131 height 9
click at [193, 763] on span "Create Rule" at bounding box center [186, 759] width 42 height 9
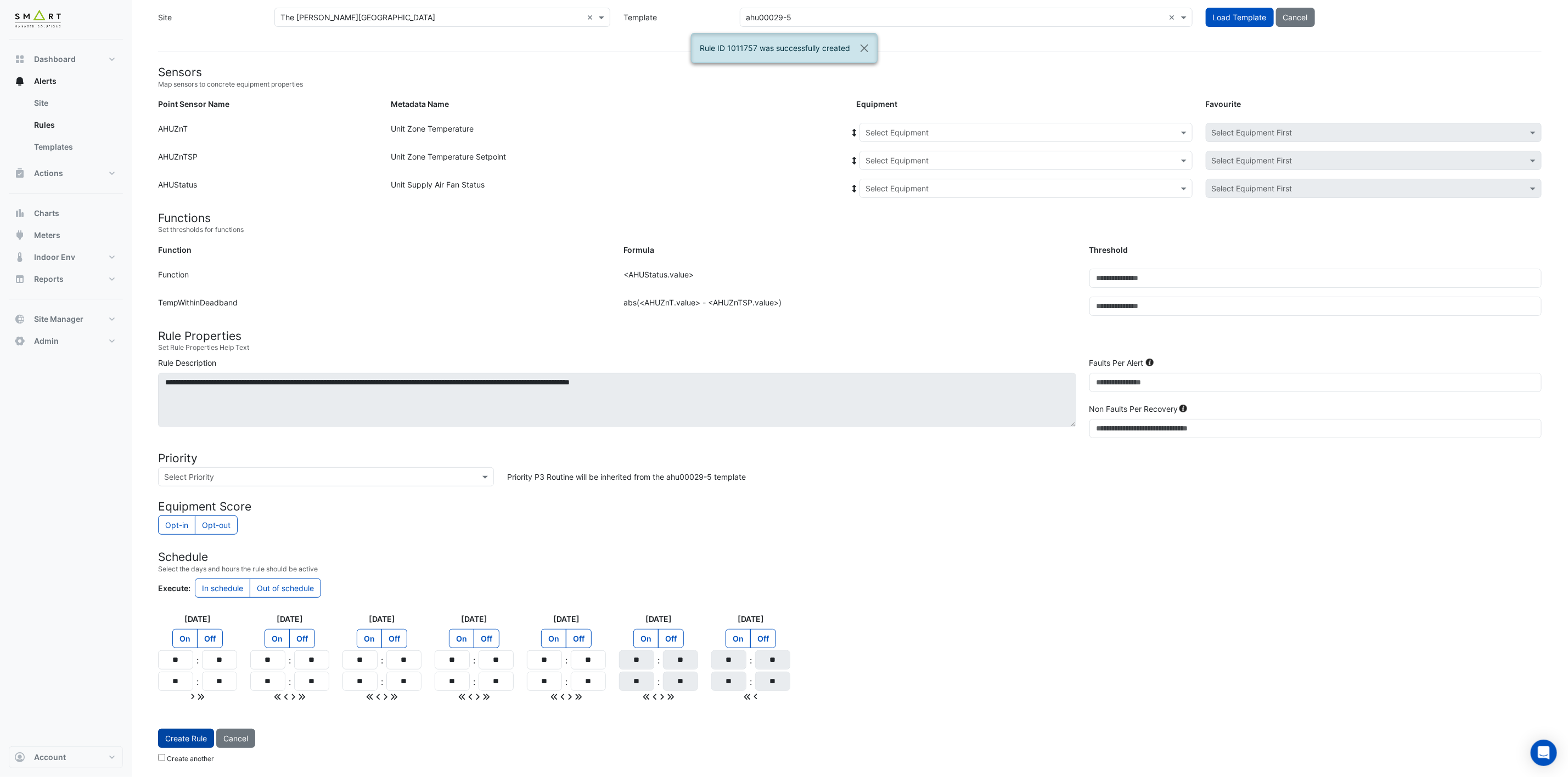
click at [195, 734] on span "Create Rule" at bounding box center [186, 739] width 42 height 9
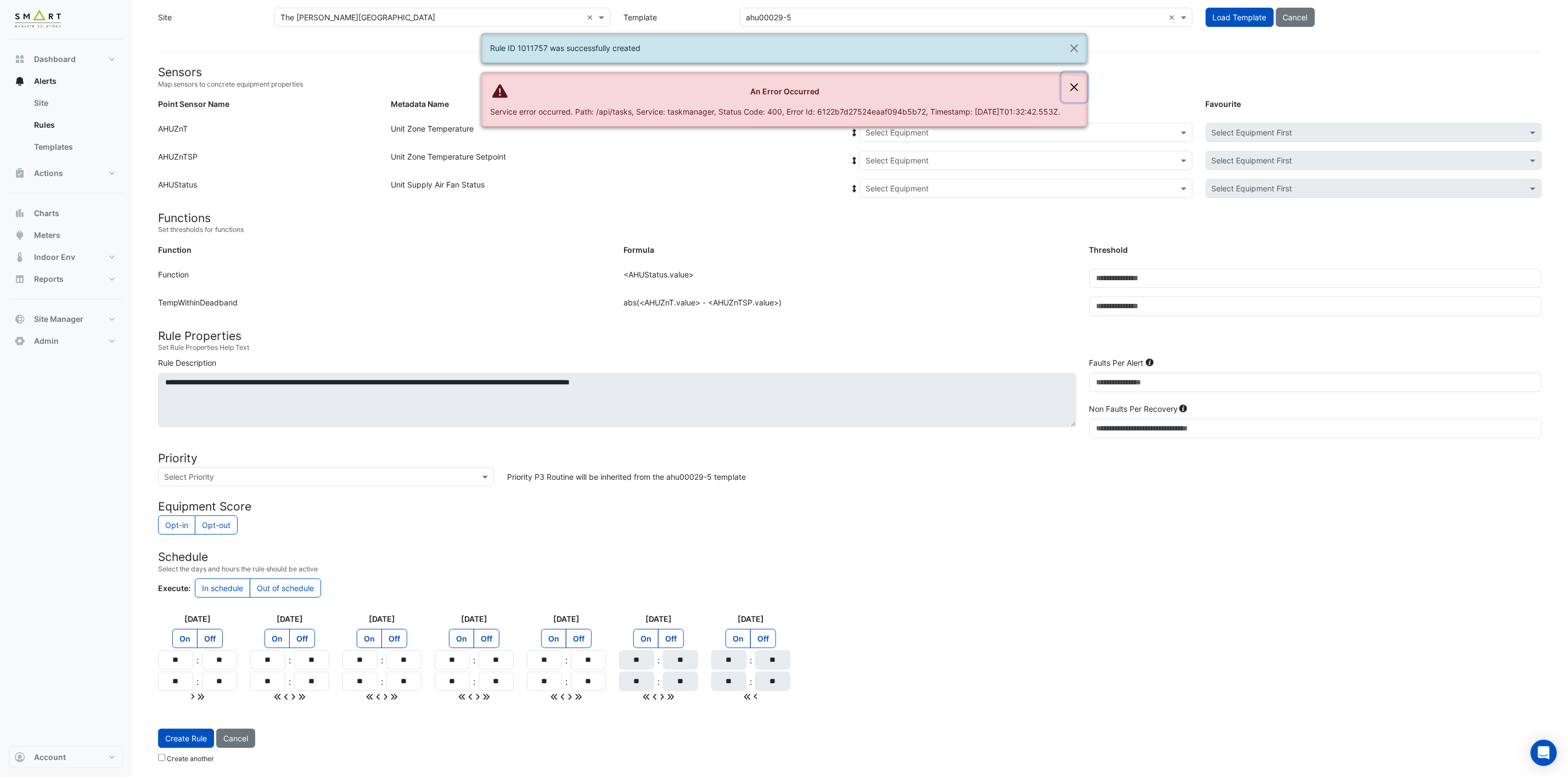
click at [1085, 86] on button "Close" at bounding box center [1074, 87] width 25 height 30
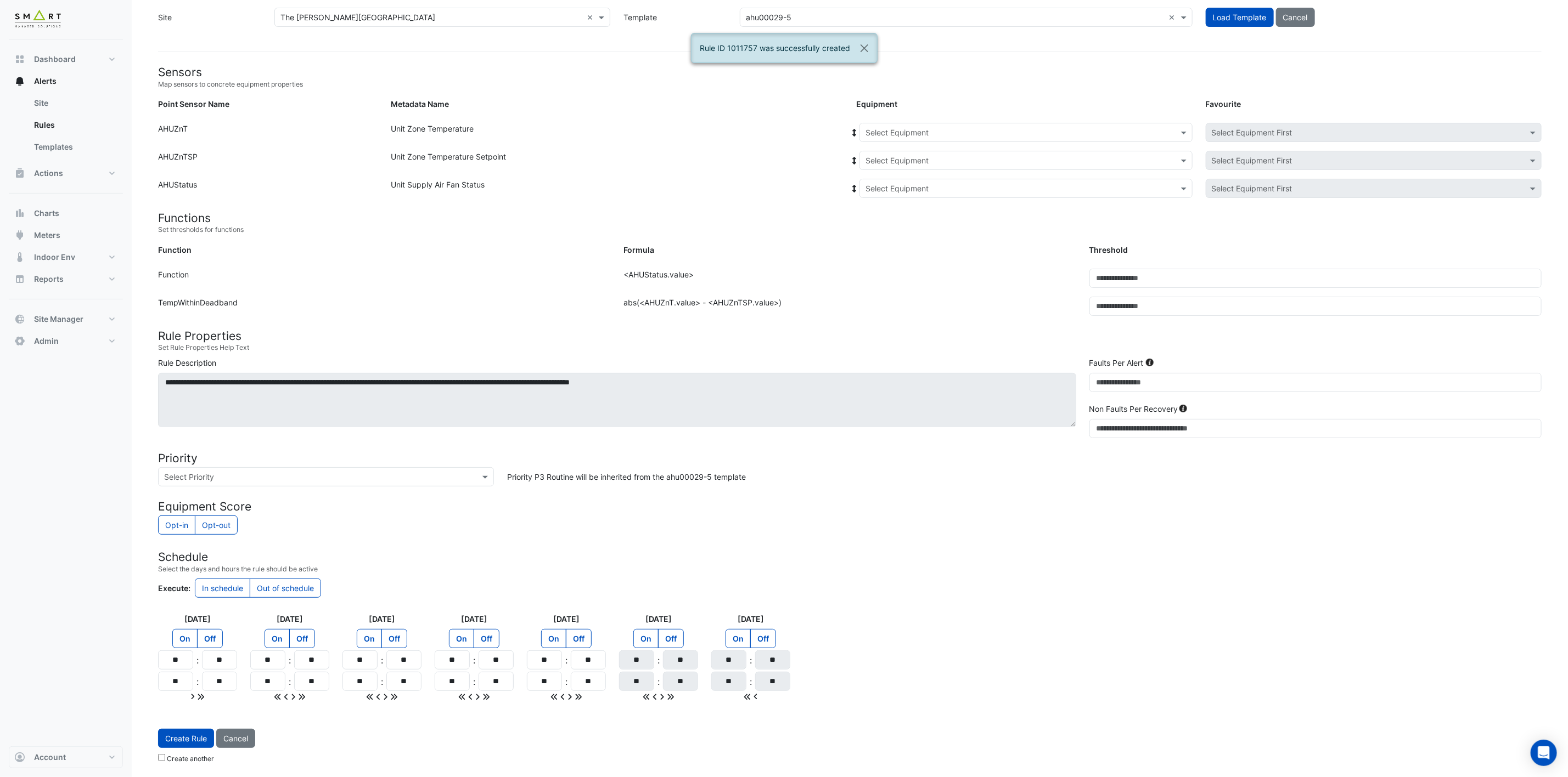
click at [1022, 128] on input "text" at bounding box center [1015, 133] width 299 height 12
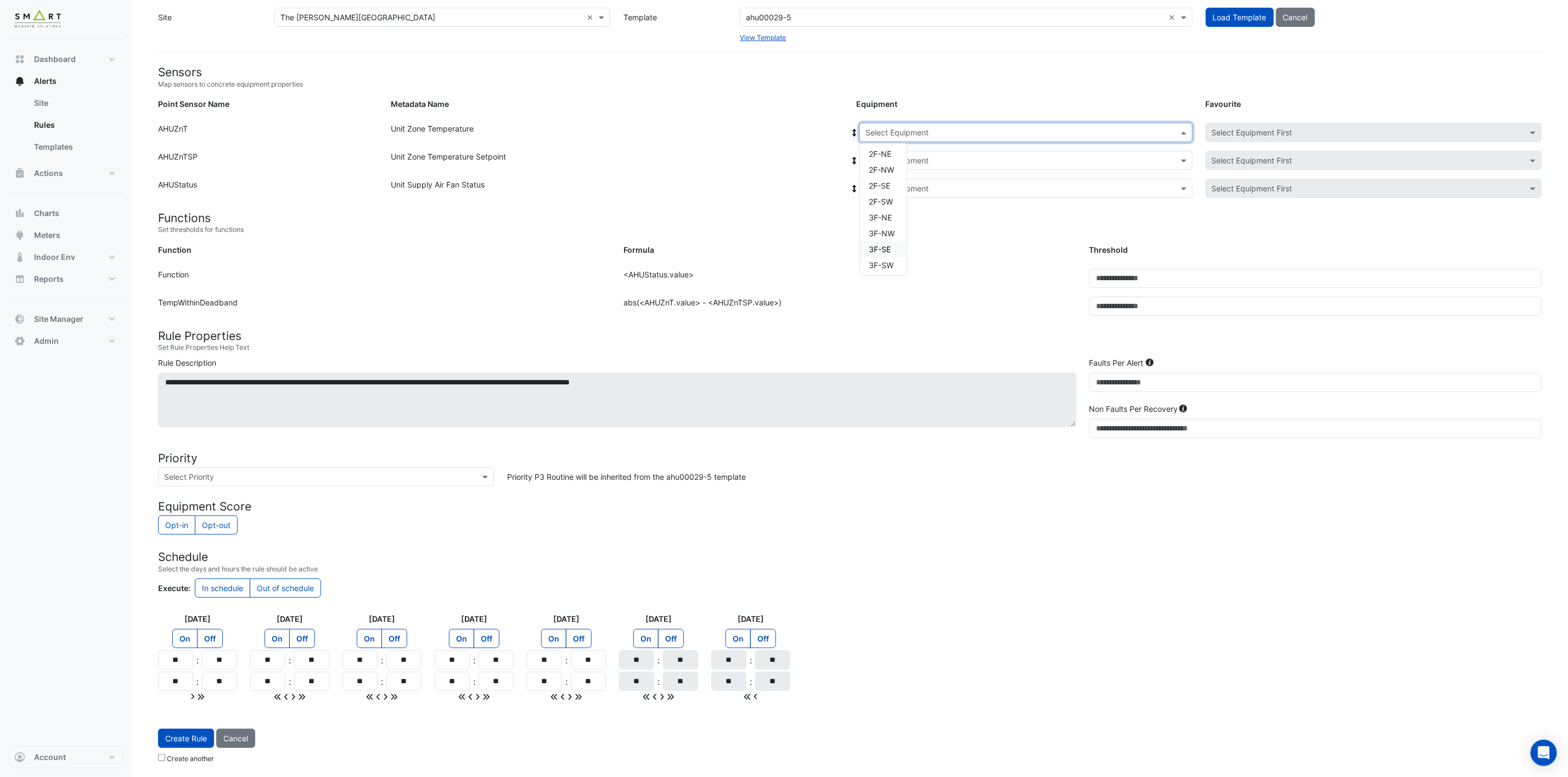
click at [891, 247] on span "3F-SE" at bounding box center [880, 249] width 22 height 9
click at [970, 155] on input "text" at bounding box center [1015, 161] width 299 height 12
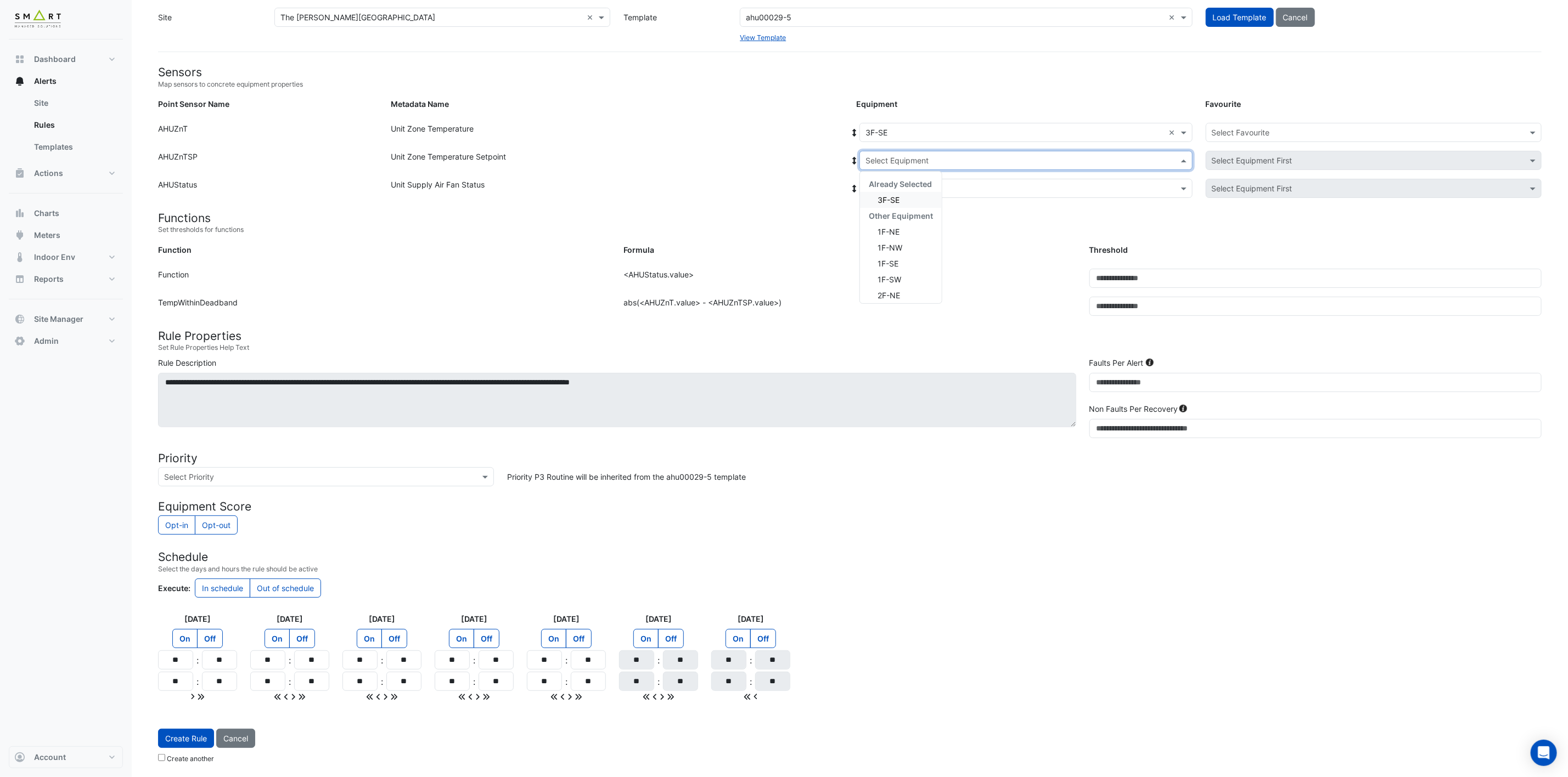
click at [920, 192] on div "3F-SE" at bounding box center [901, 200] width 82 height 16
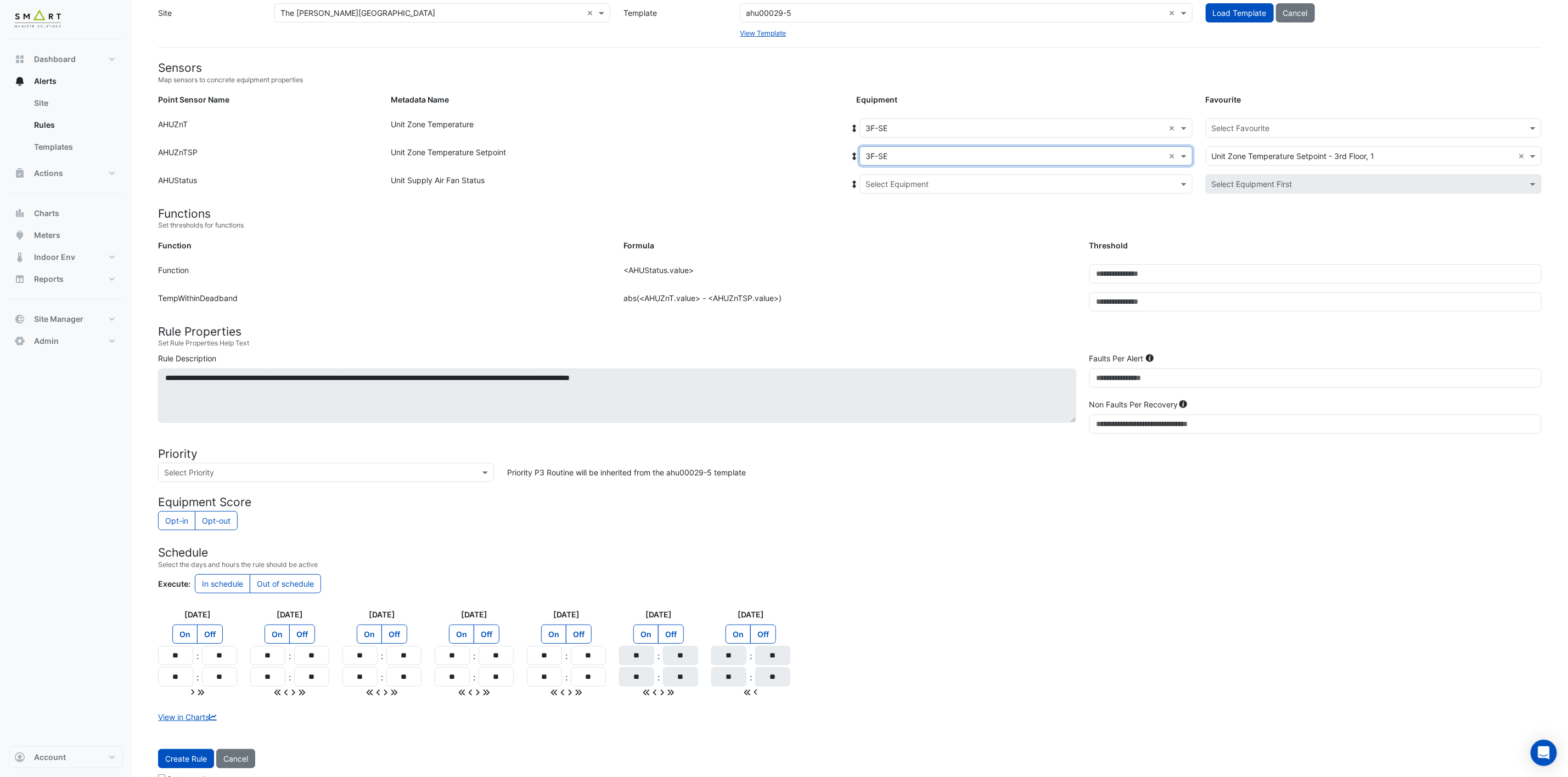
click at [926, 188] on input "text" at bounding box center [1015, 185] width 299 height 12
click at [903, 221] on div "3F-SE" at bounding box center [901, 223] width 82 height 16
click at [1251, 127] on input "text" at bounding box center [1363, 129] width 302 height 12
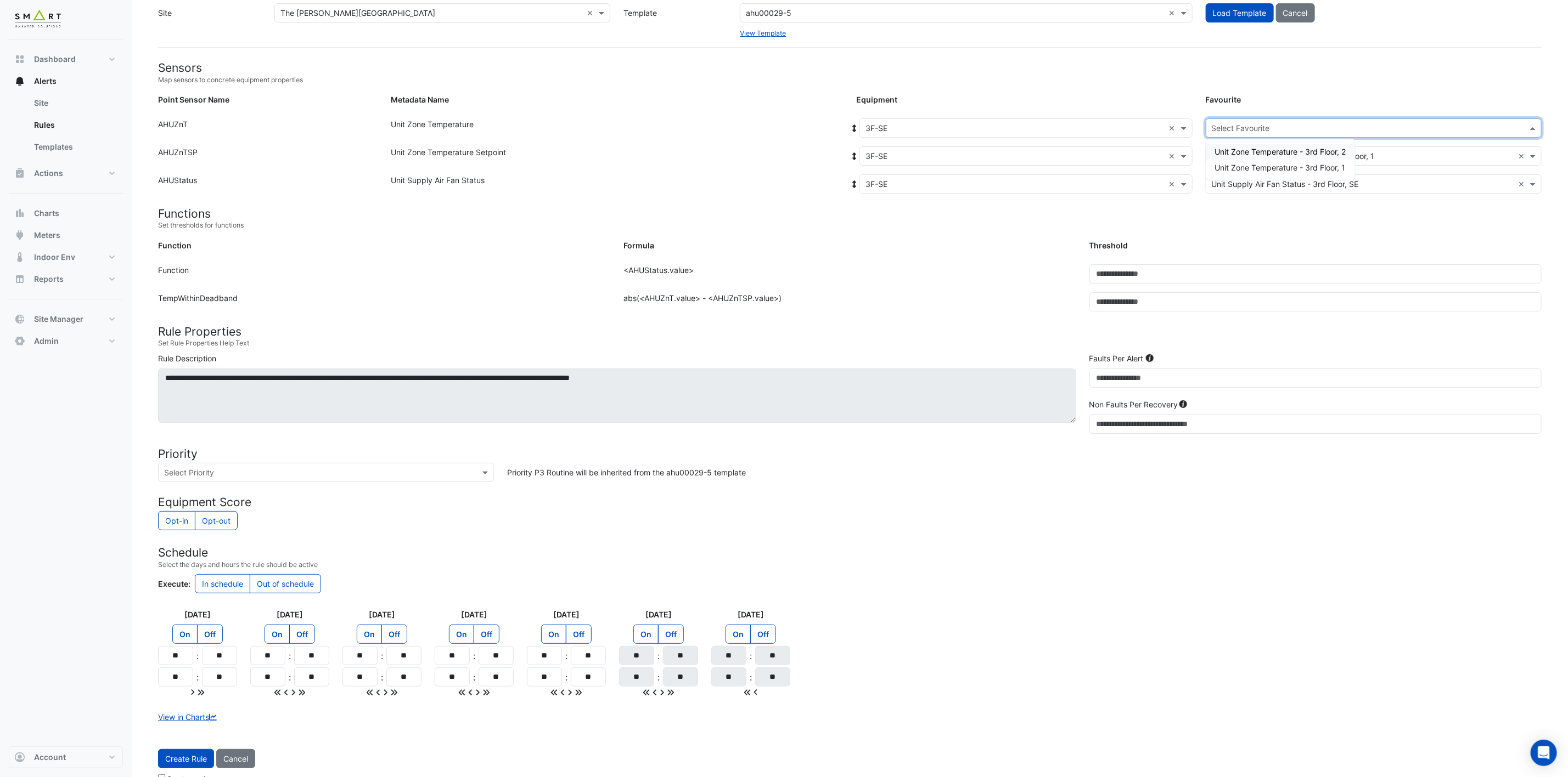
click at [1247, 153] on span "Unit Zone Temperature - 3rd Floor, 2" at bounding box center [1280, 152] width 131 height 9
click at [182, 762] on span "Create Rule" at bounding box center [186, 759] width 42 height 9
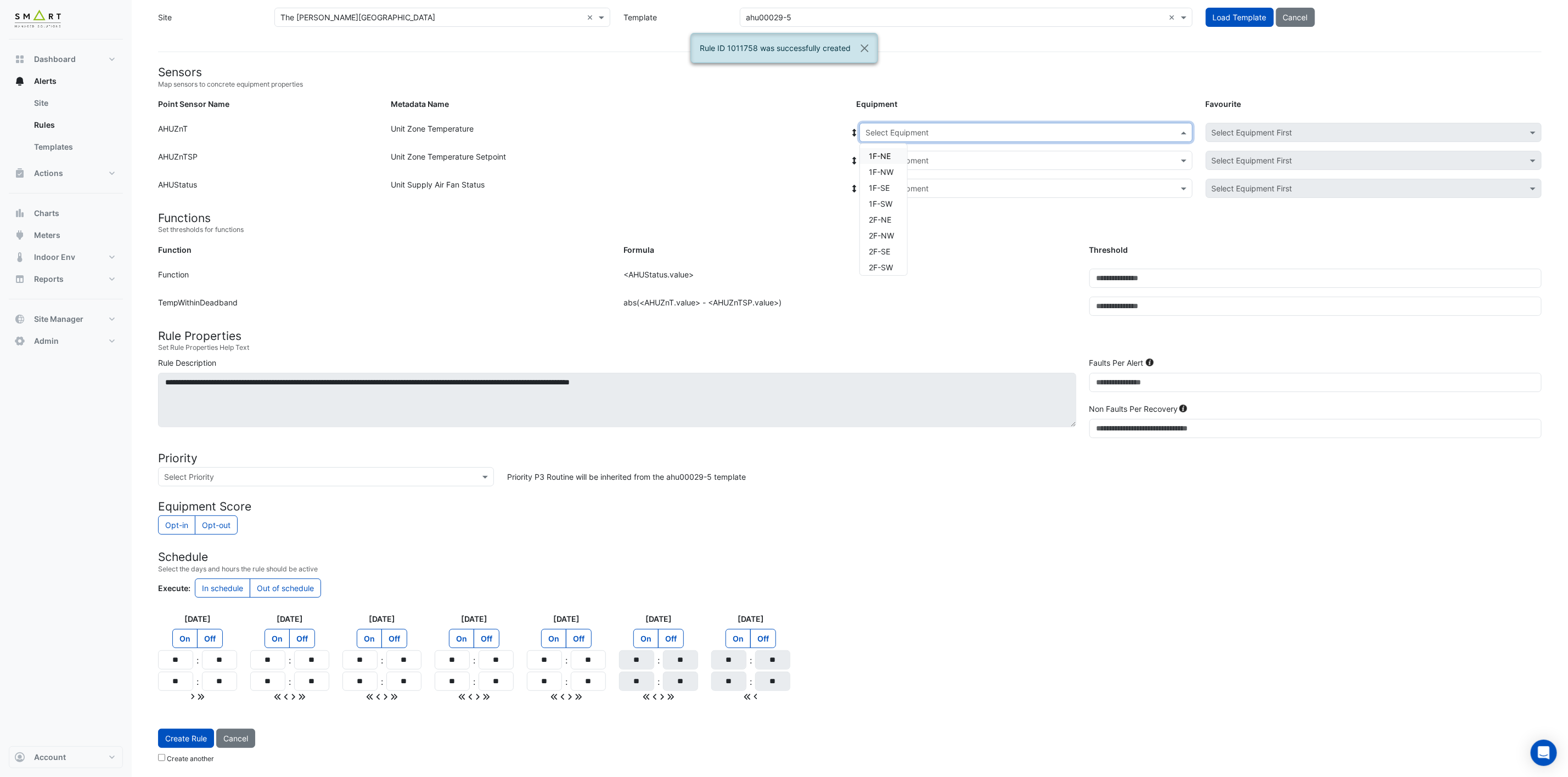
click at [988, 128] on input "text" at bounding box center [1015, 133] width 299 height 12
click at [881, 245] on span "3F-SE" at bounding box center [880, 249] width 22 height 9
click at [923, 155] on input "text" at bounding box center [1015, 161] width 299 height 12
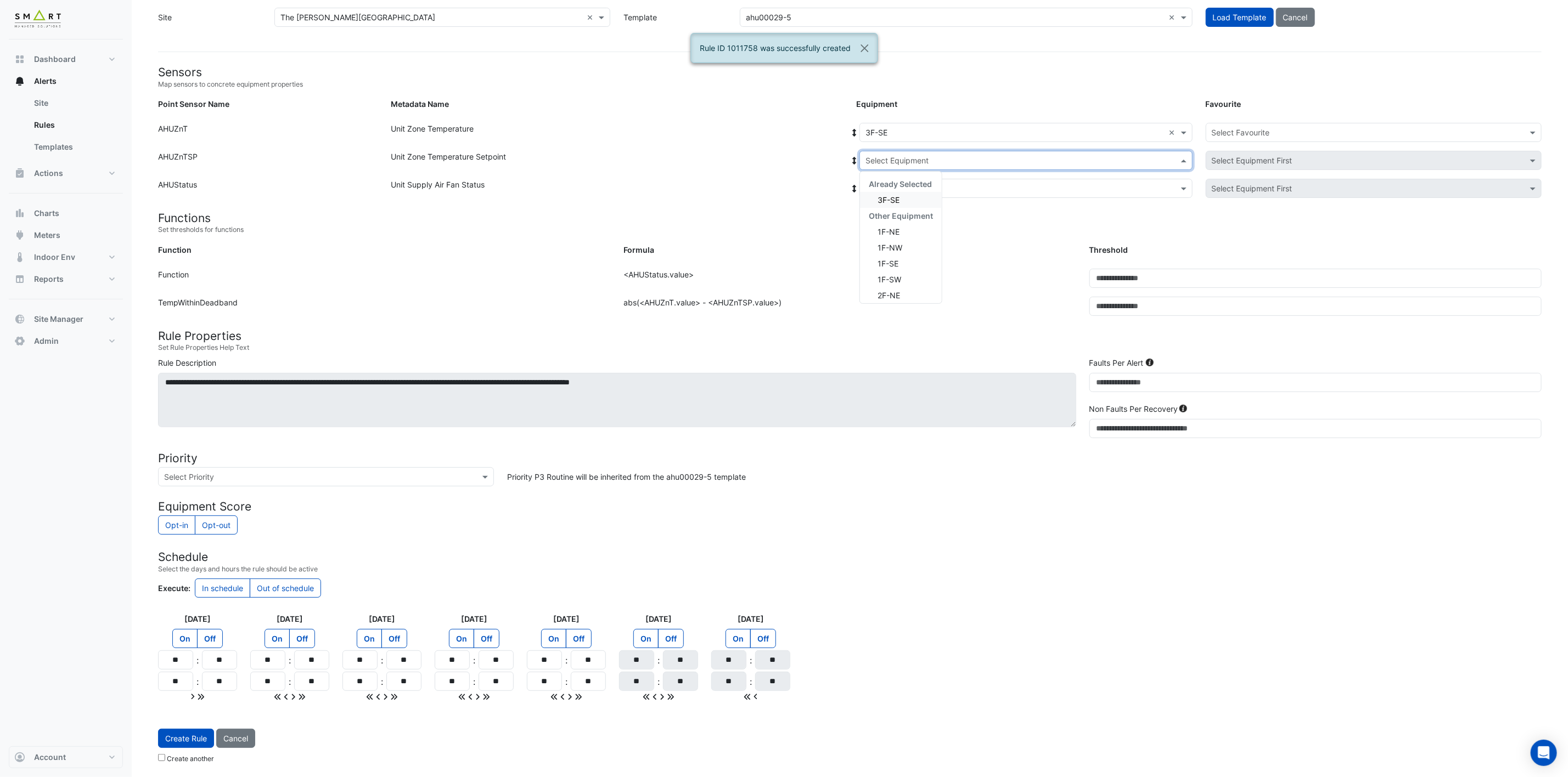
click at [898, 195] on span "3F-SE" at bounding box center [889, 200] width 22 height 9
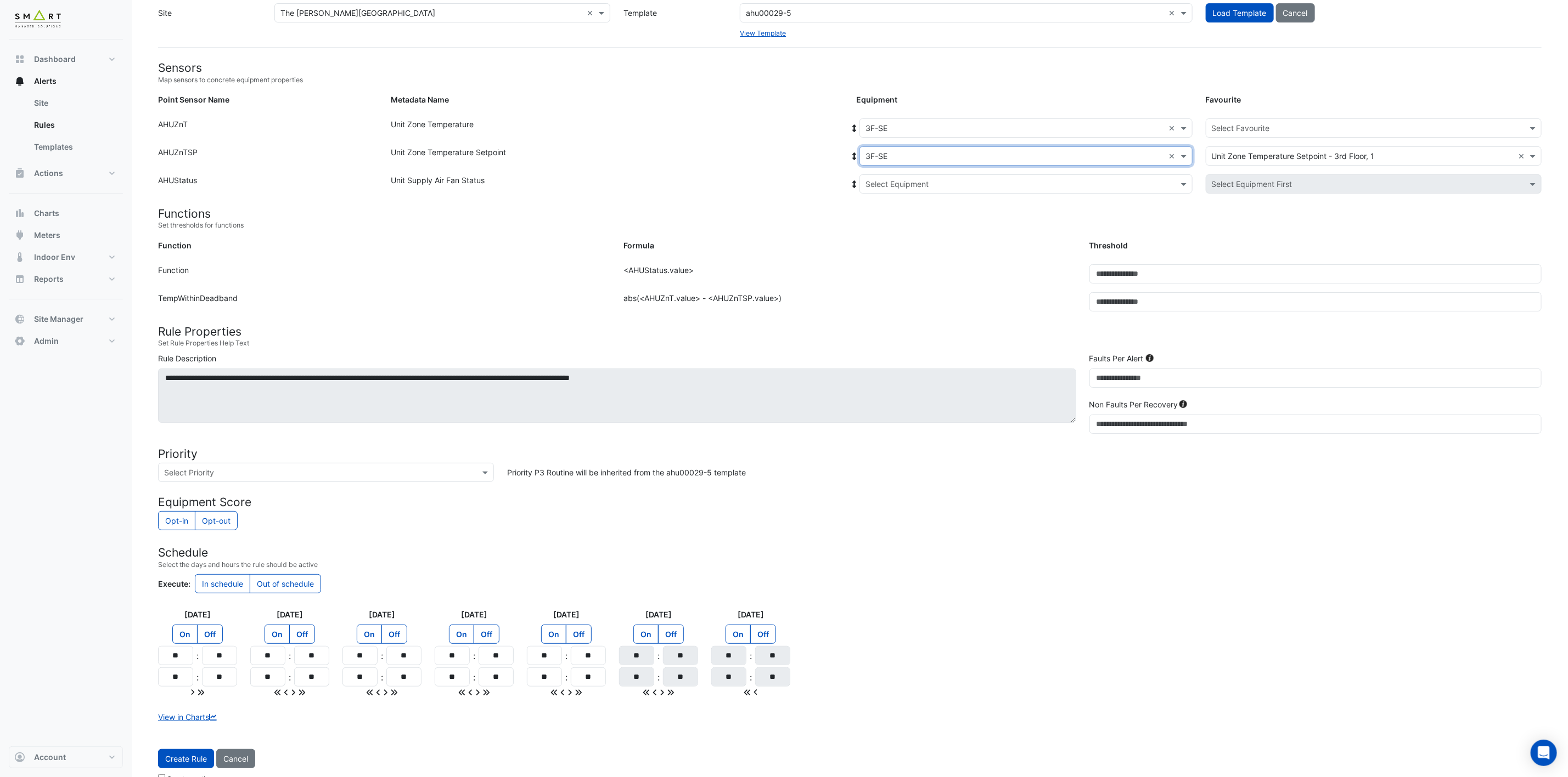
click at [901, 186] on input "text" at bounding box center [1015, 185] width 299 height 12
click at [886, 219] on span "3F-SE" at bounding box center [889, 223] width 22 height 9
click at [1245, 128] on input "text" at bounding box center [1363, 129] width 302 height 12
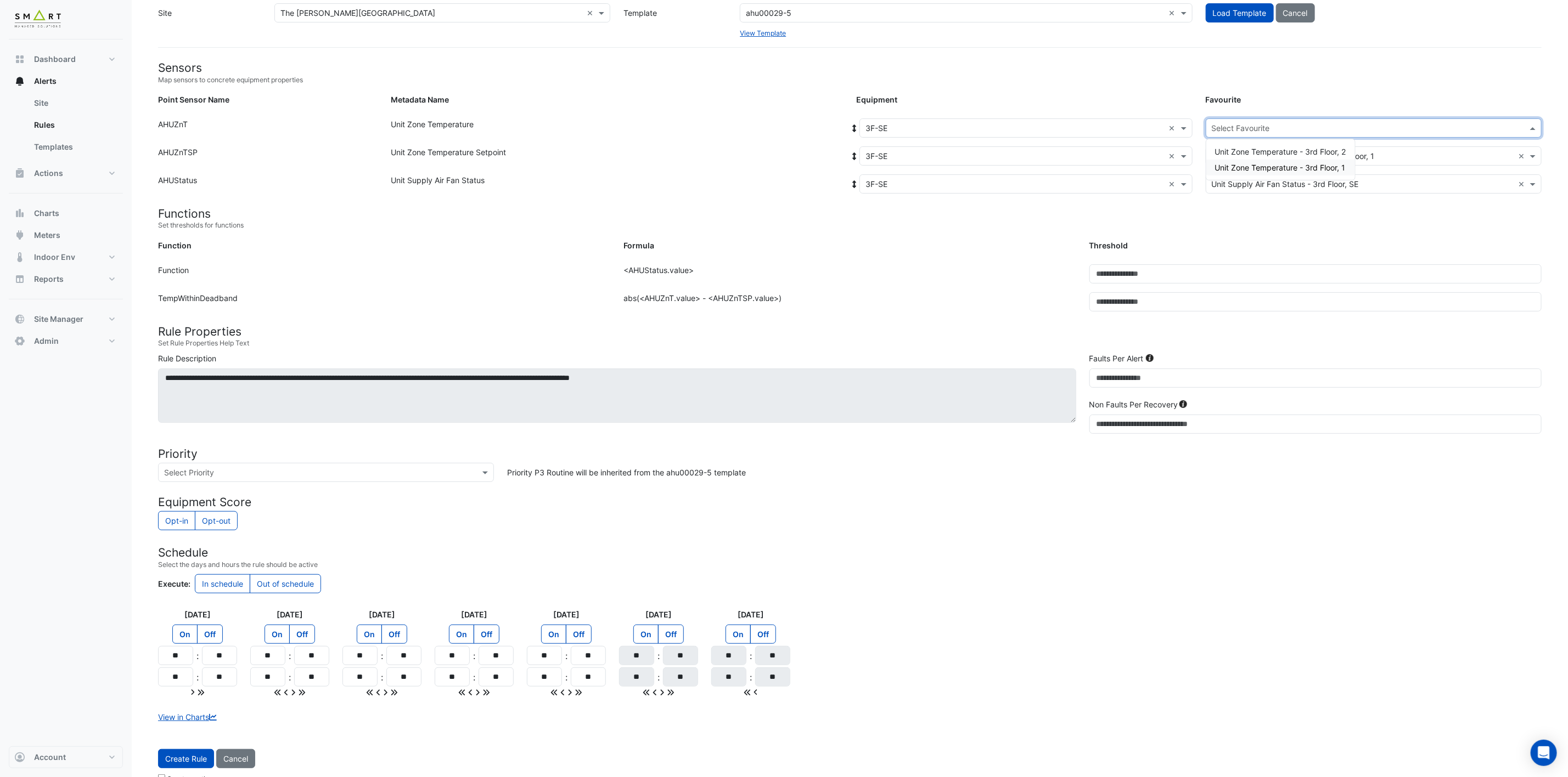
click at [1250, 170] on span "Unit Zone Temperature - 3rd Floor, 1" at bounding box center [1280, 167] width 131 height 9
click at [195, 763] on span "Create Rule" at bounding box center [186, 759] width 42 height 9
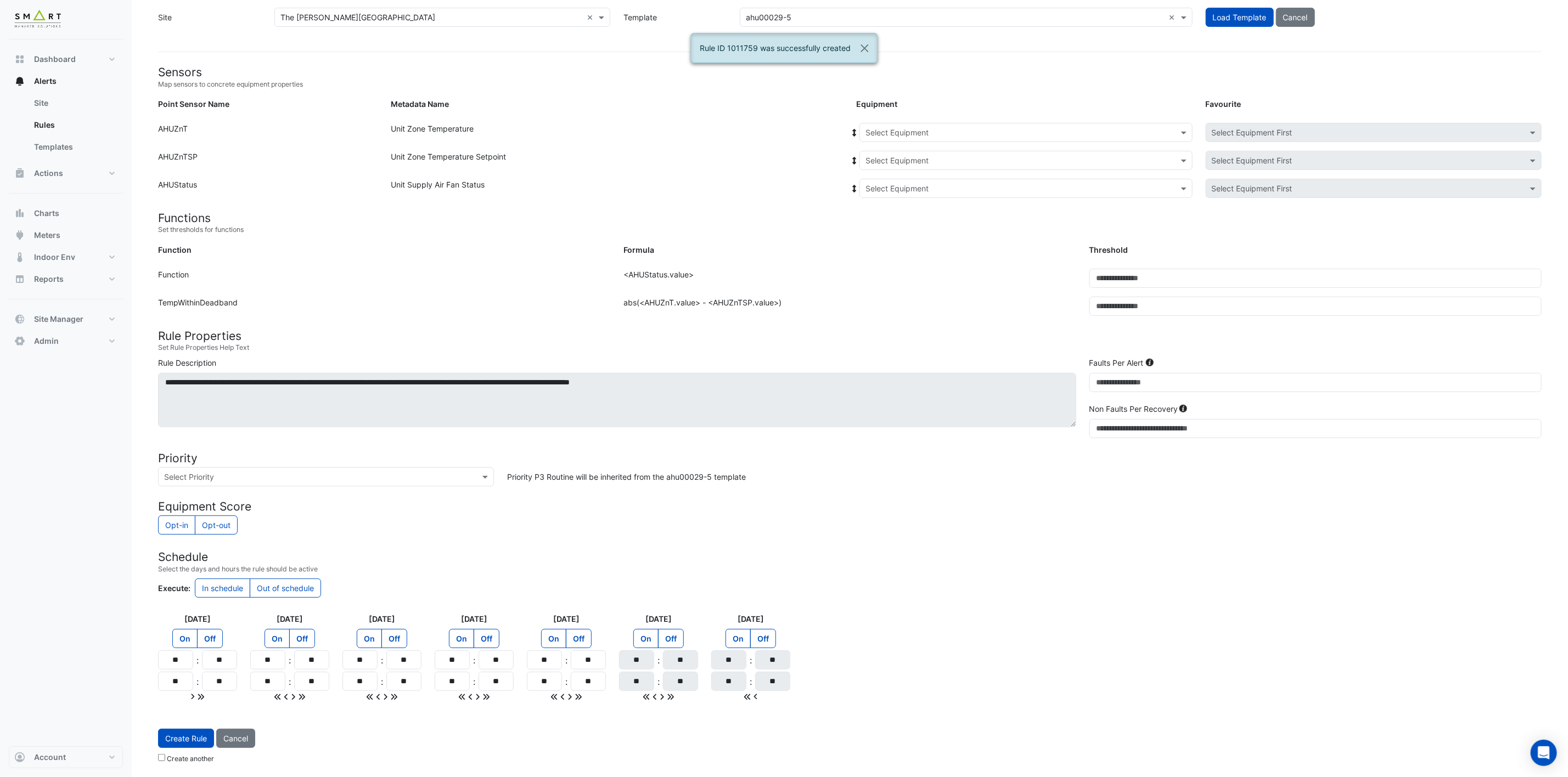
click at [1019, 129] on input "text" at bounding box center [1015, 133] width 299 height 12
click at [893, 232] on div "3F-SW" at bounding box center [884, 232] width 47 height 16
click at [964, 155] on input "text" at bounding box center [1015, 161] width 299 height 12
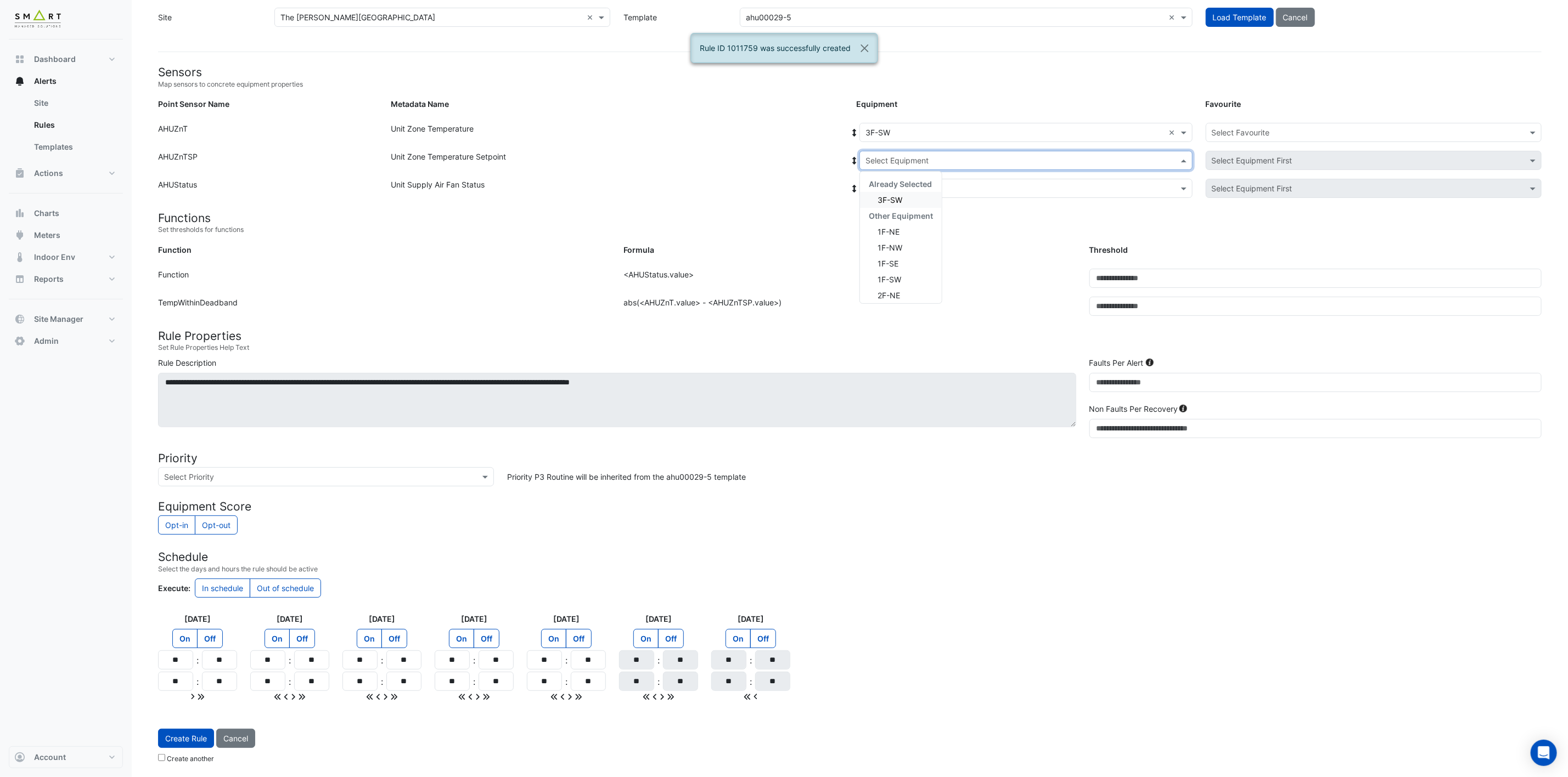
click at [916, 192] on div "3F-SW" at bounding box center [901, 200] width 82 height 16
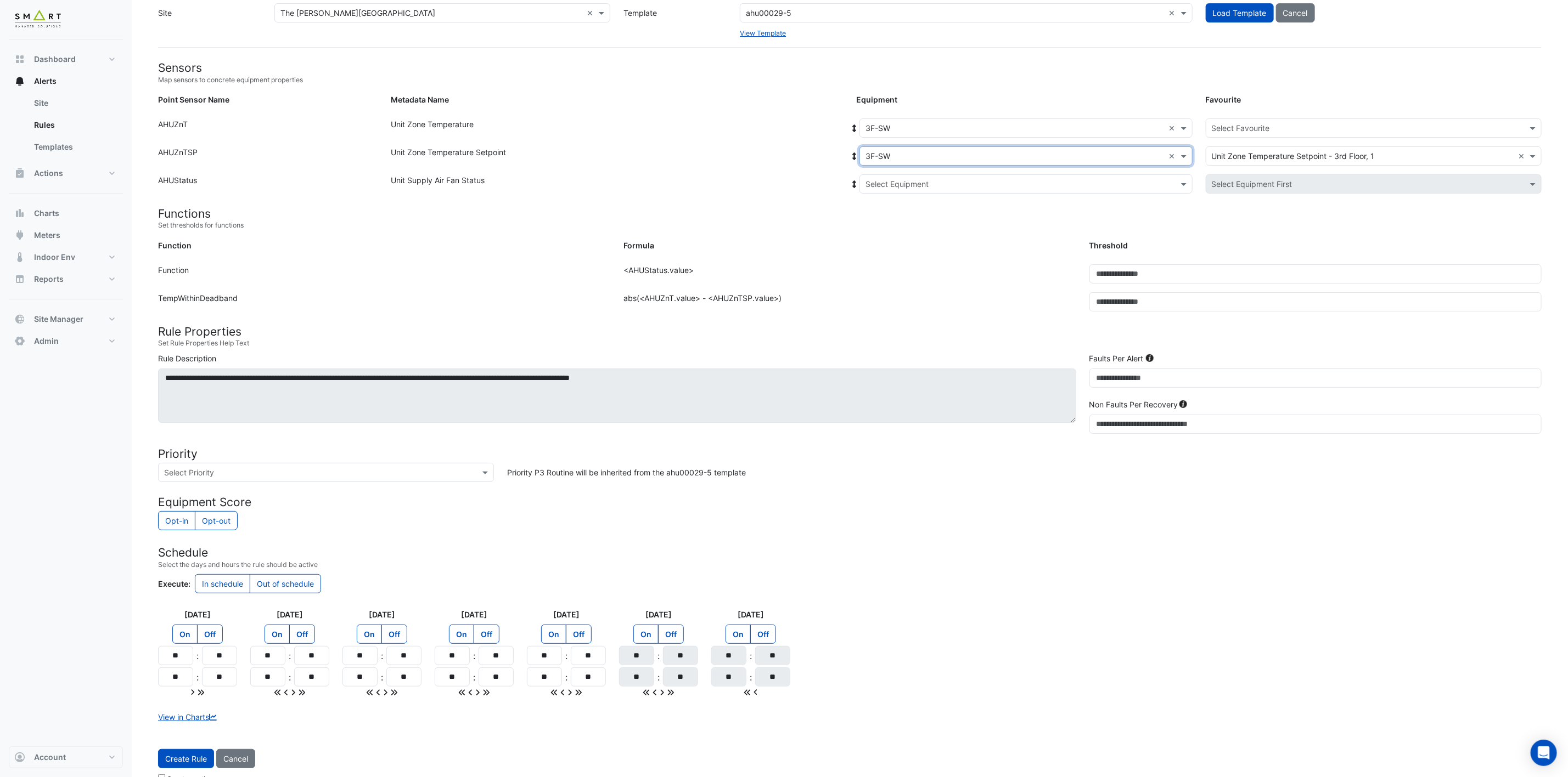
click at [930, 176] on div "Select Equipment" at bounding box center [1026, 184] width 333 height 19
click at [903, 221] on div "3F-SW" at bounding box center [901, 223] width 82 height 16
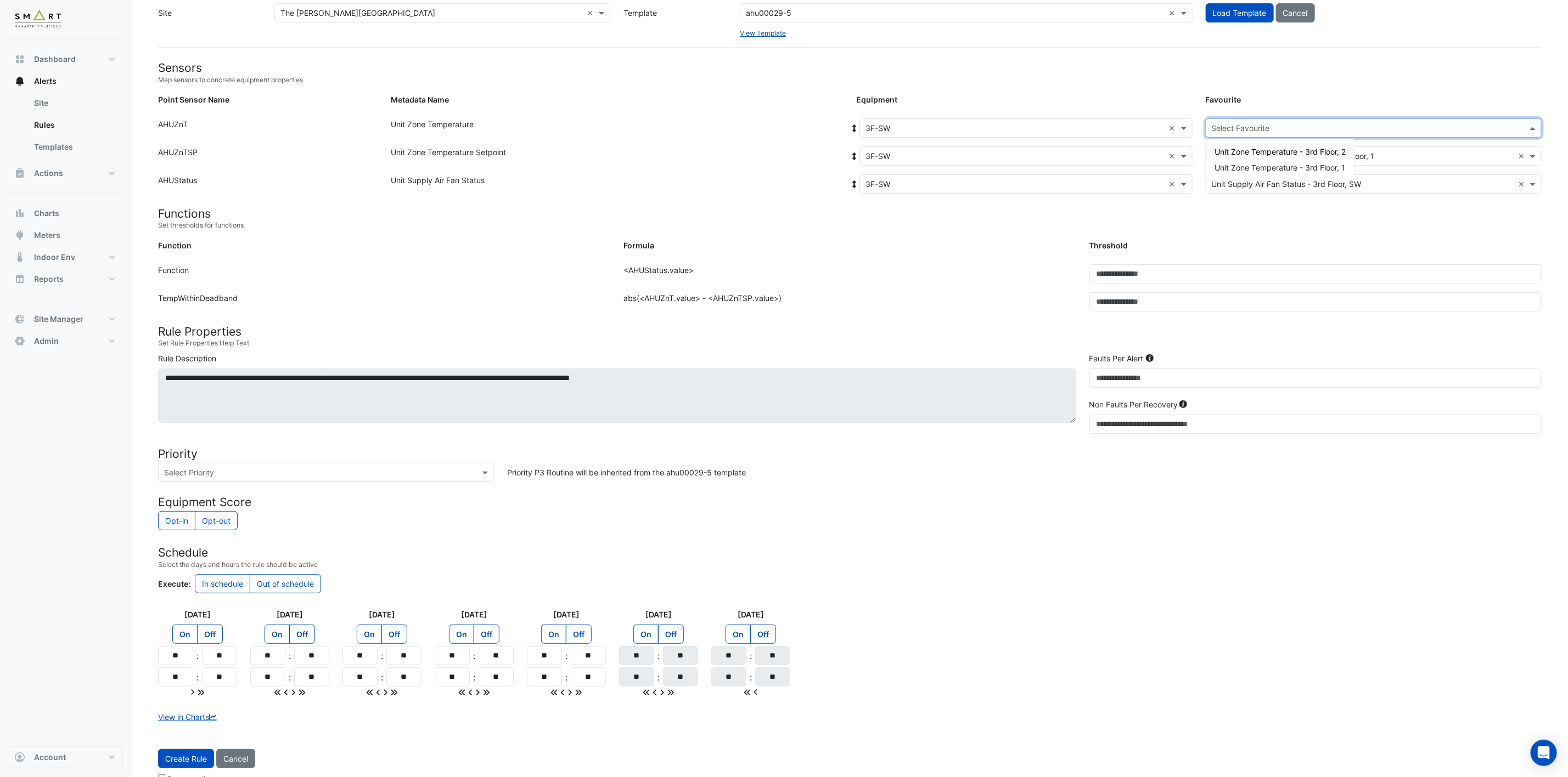
click at [1254, 124] on input "text" at bounding box center [1363, 129] width 302 height 12
click at [1278, 168] on span "Unit Zone Temperature - 3rd Floor, 1" at bounding box center [1280, 167] width 131 height 9
click at [189, 761] on span "Create Rule" at bounding box center [186, 759] width 42 height 9
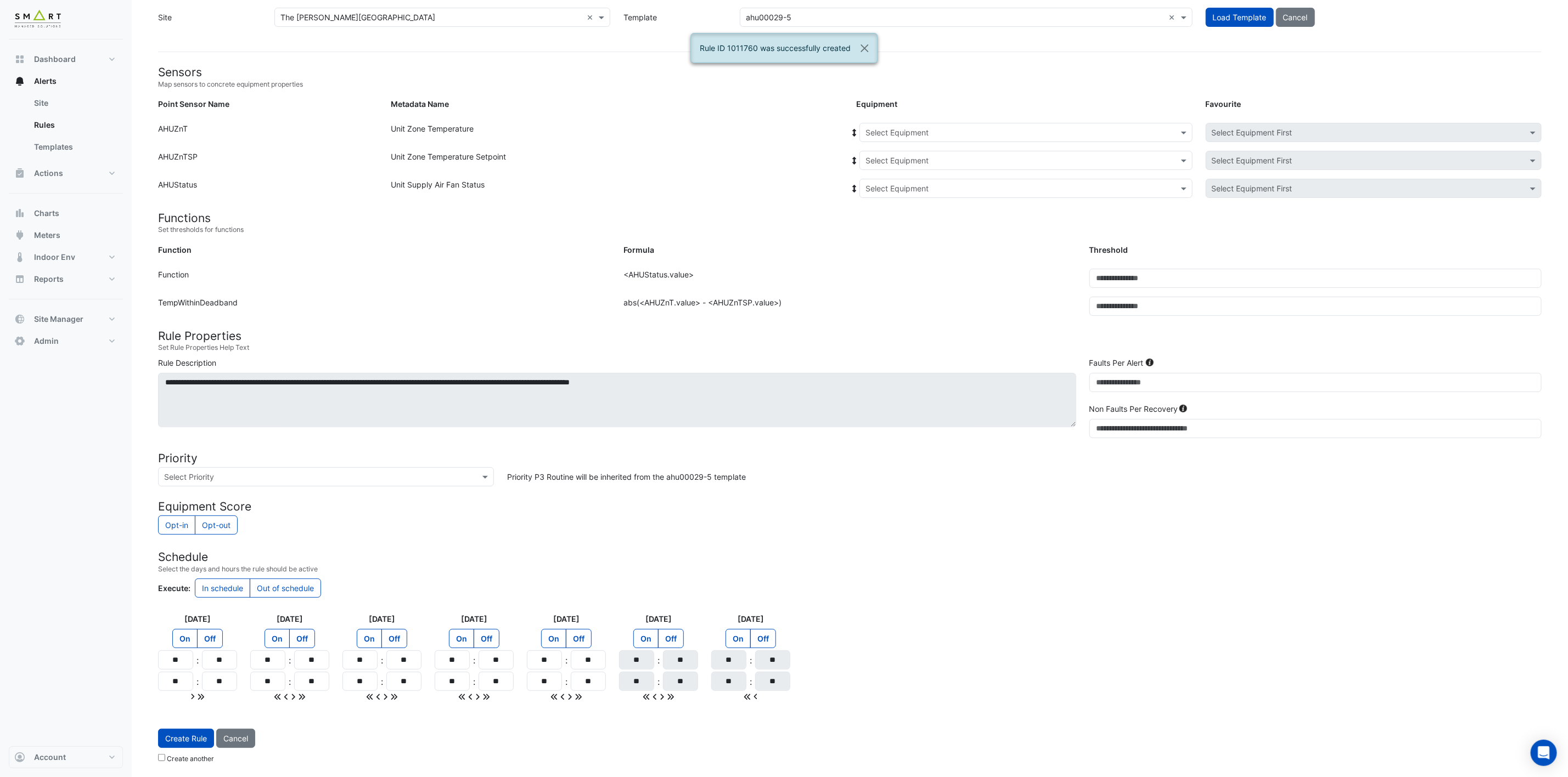
click at [944, 128] on input "text" at bounding box center [1015, 133] width 299 height 12
click at [883, 252] on div "3F-SW" at bounding box center [884, 260] width 47 height 16
click at [945, 161] on input "text" at bounding box center [1015, 161] width 299 height 12
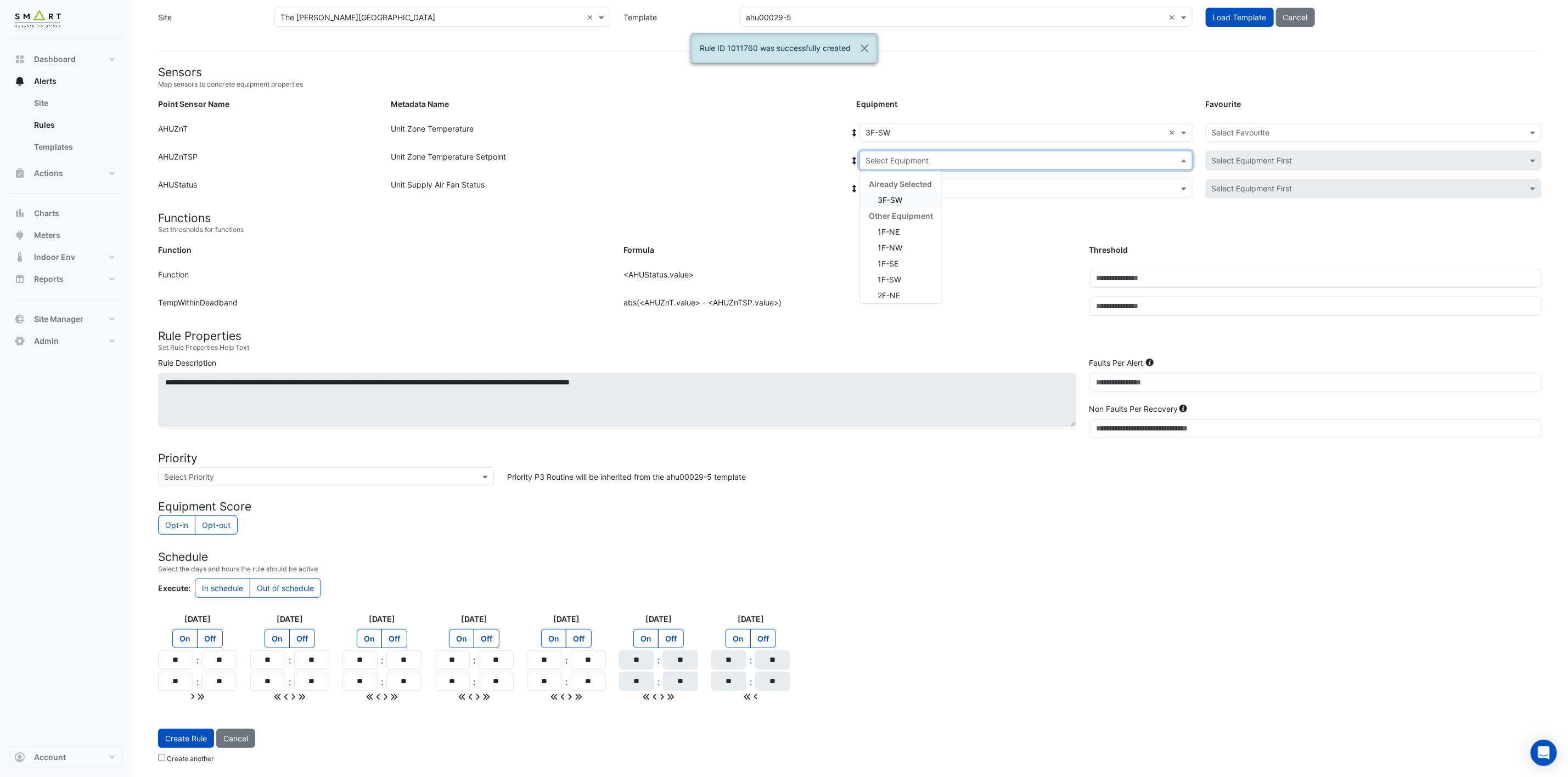
drag, startPoint x: 911, startPoint y: 200, endPoint x: 914, endPoint y: 193, distance: 7.6
click at [910, 200] on div "3F-SW" at bounding box center [901, 200] width 82 height 16
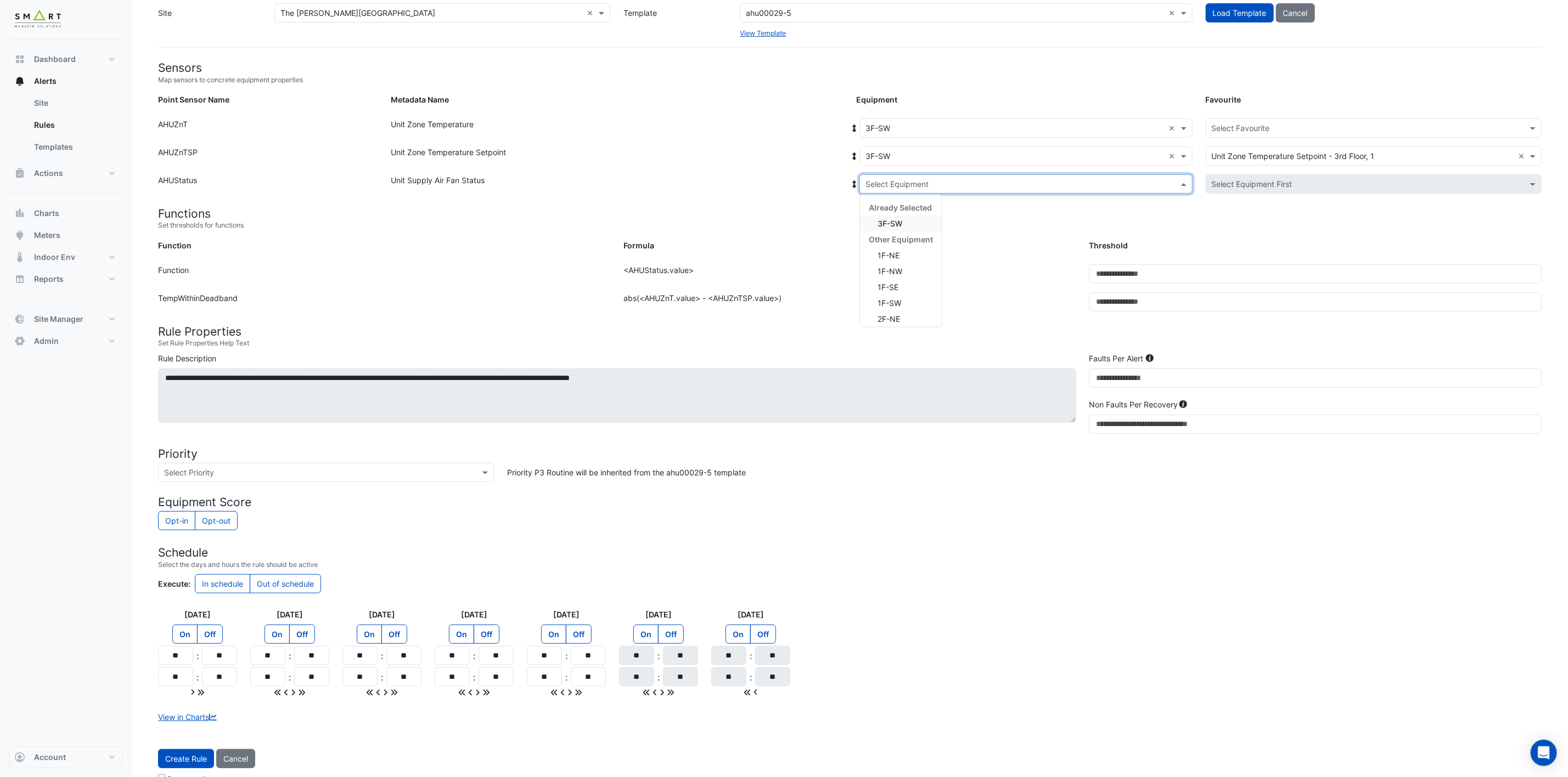
click at [923, 187] on input "text" at bounding box center [1015, 185] width 299 height 12
click at [892, 224] on span "3F-SW" at bounding box center [890, 223] width 25 height 9
drag, startPoint x: 1278, startPoint y: 131, endPoint x: 1281, endPoint y: 135, distance: 5.0
click at [1280, 129] on input "text" at bounding box center [1363, 129] width 302 height 12
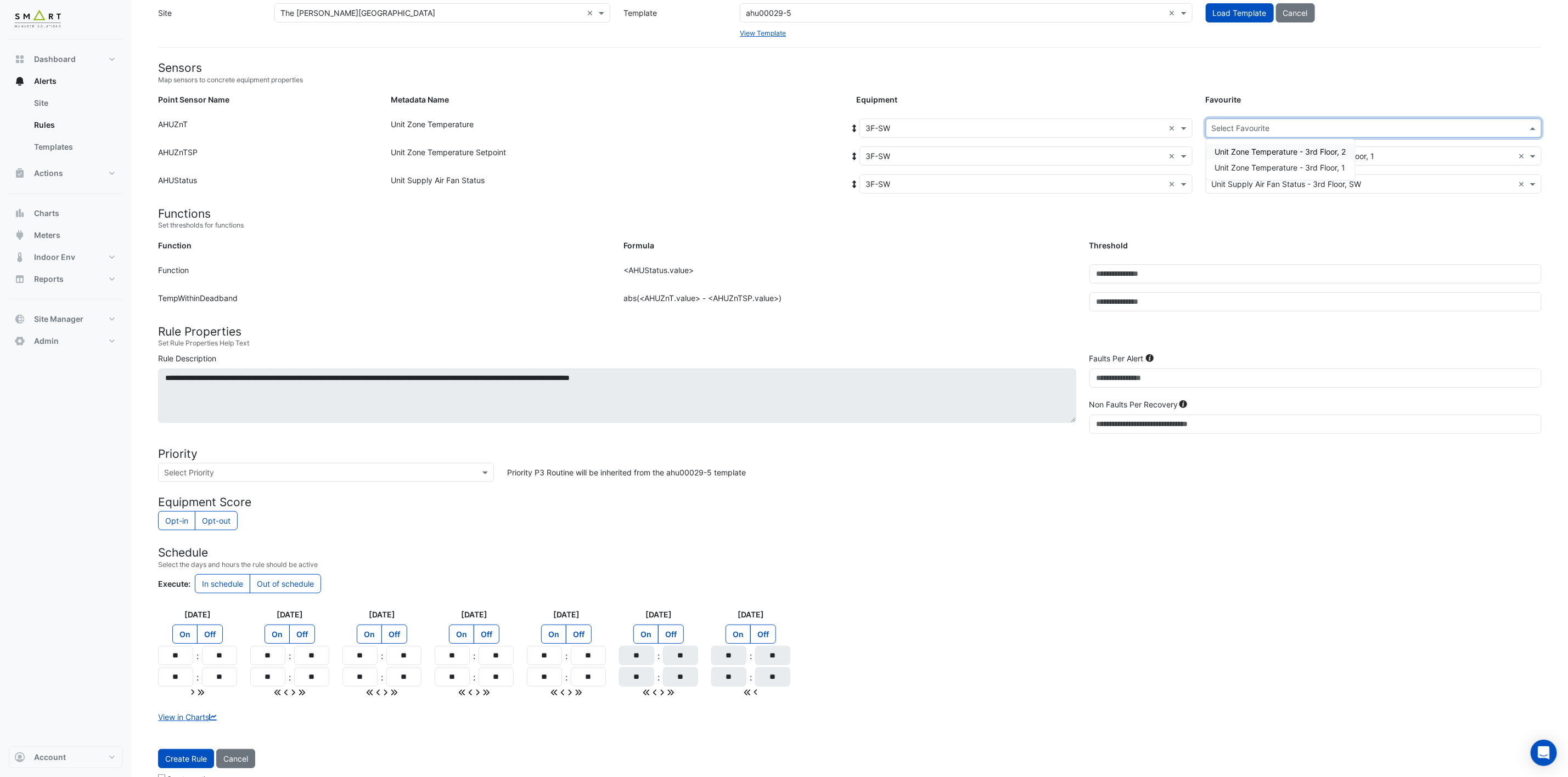
click at [1301, 150] on span "Unit Zone Temperature - 3rd Floor, 2" at bounding box center [1280, 152] width 131 height 9
click at [186, 760] on span "Create Rule" at bounding box center [186, 759] width 42 height 9
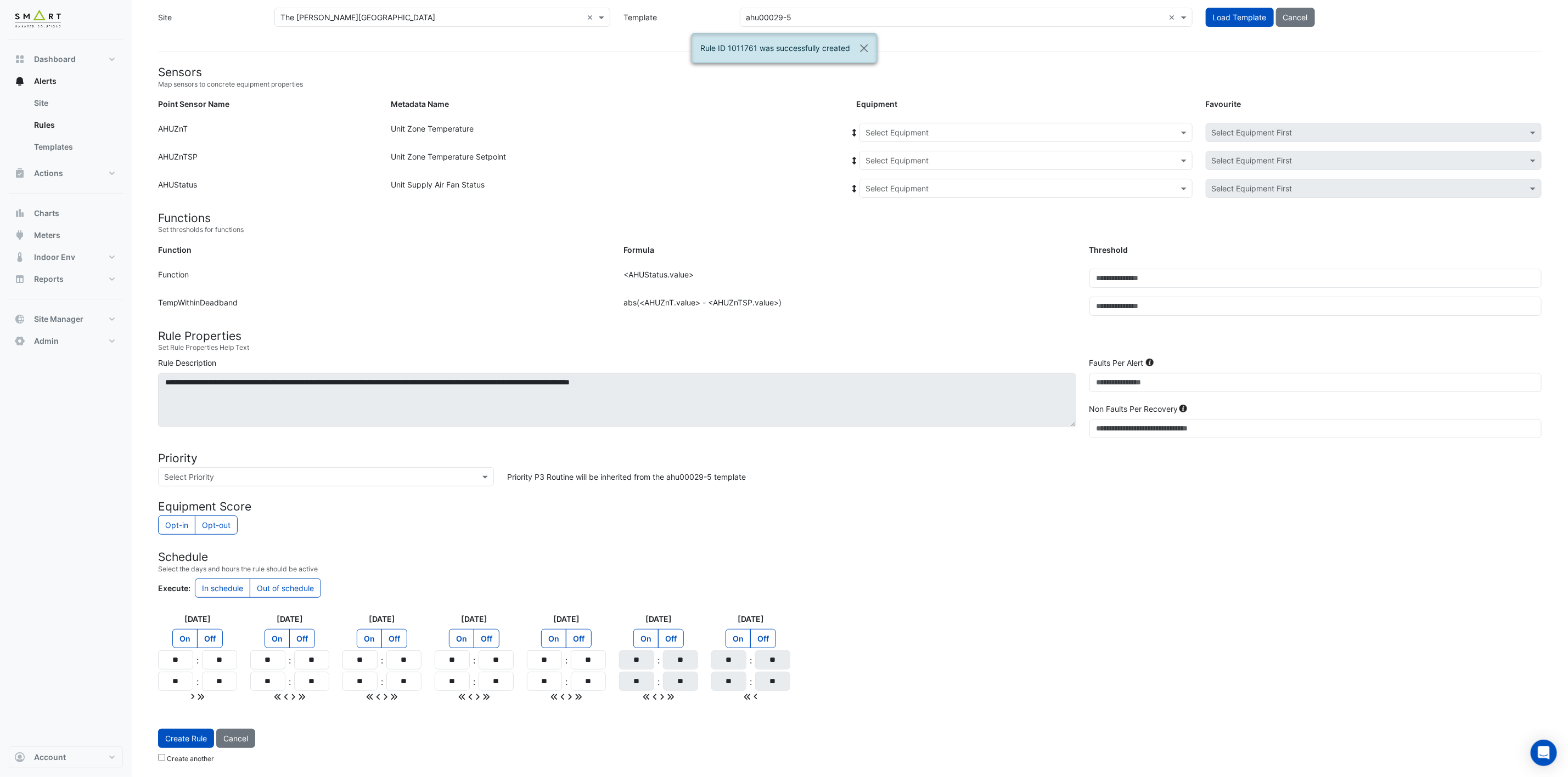
click at [1121, 128] on input "text" at bounding box center [1015, 133] width 299 height 12
click at [889, 226] on span "4F-NE" at bounding box center [880, 231] width 23 height 9
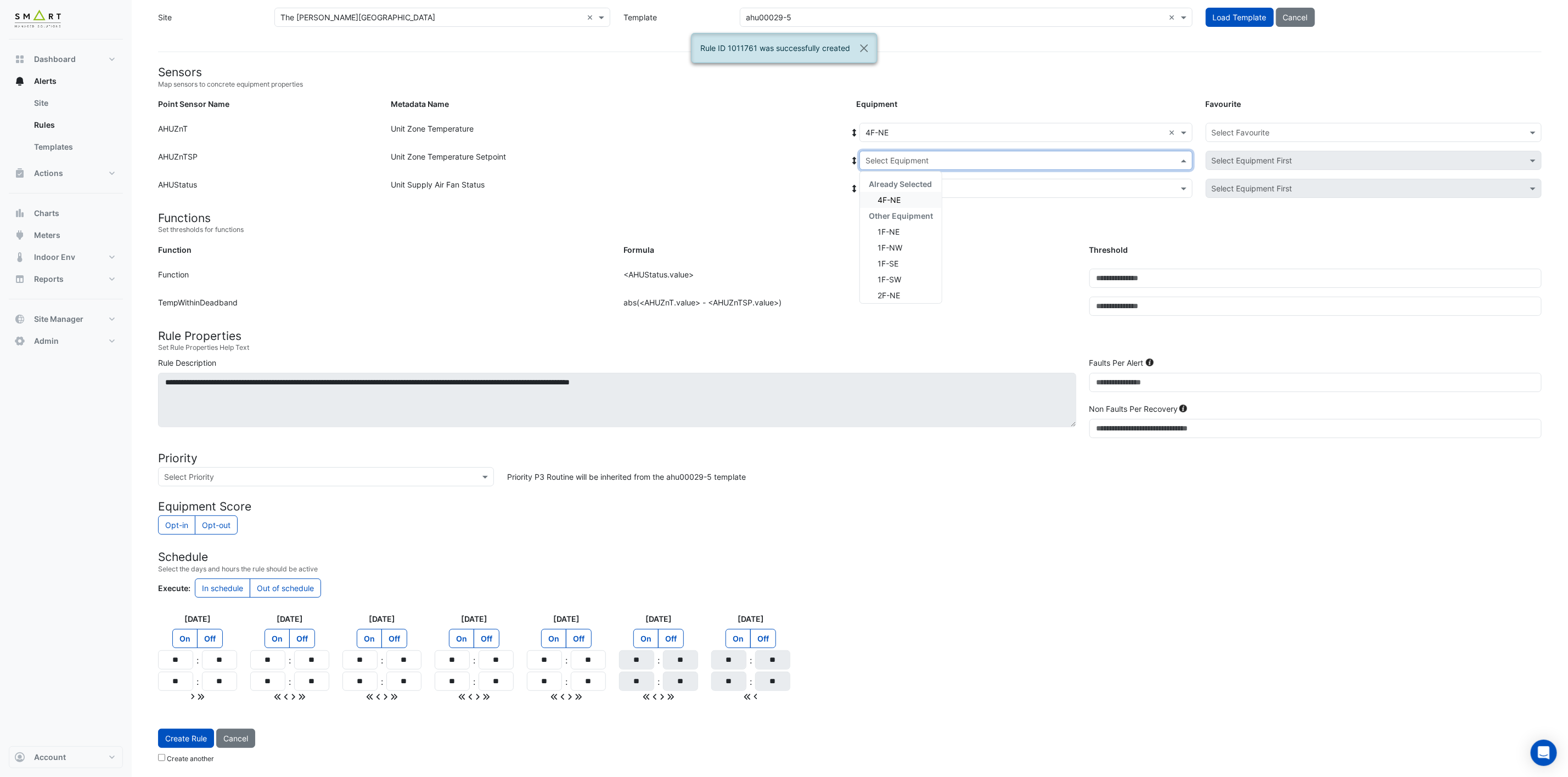
click at [940, 156] on input "text" at bounding box center [1015, 161] width 299 height 12
click at [904, 197] on div "4F-NE" at bounding box center [901, 200] width 82 height 16
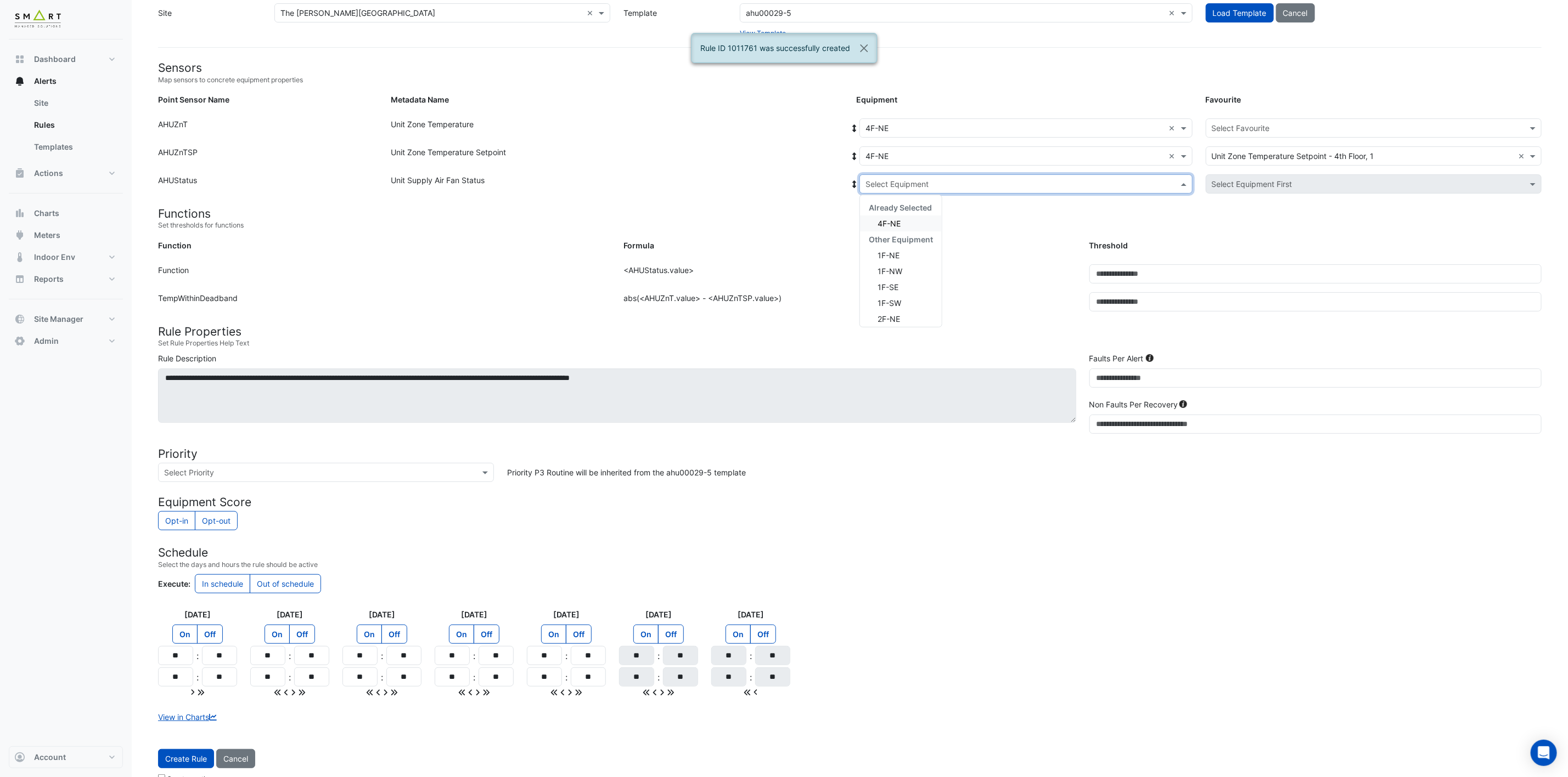
click at [917, 185] on input "text" at bounding box center [1015, 185] width 299 height 12
click at [892, 227] on span "4F-NE" at bounding box center [889, 223] width 23 height 9
click at [1293, 129] on input "text" at bounding box center [1363, 129] width 302 height 12
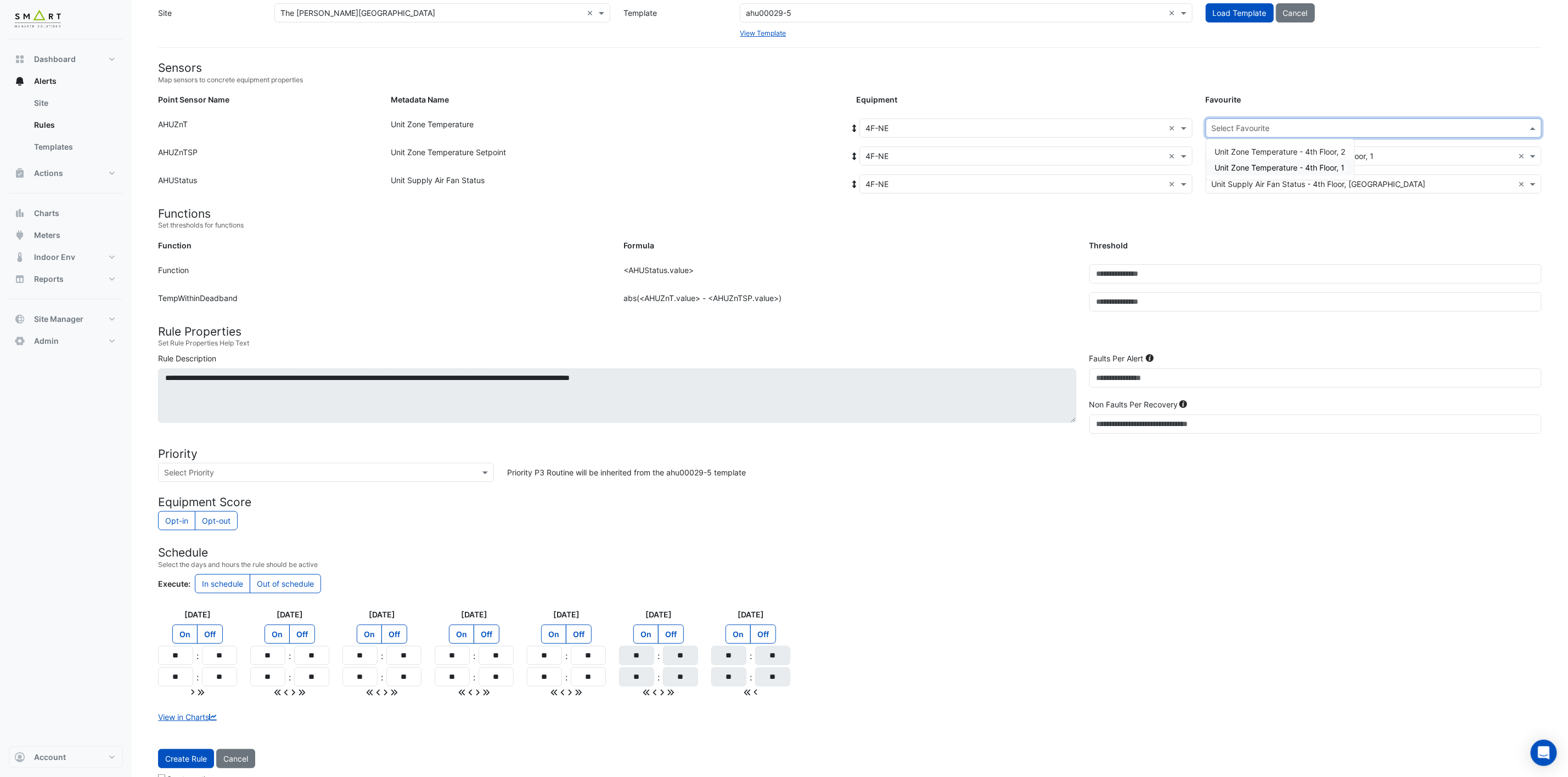
click at [1286, 168] on span "Unit Zone Temperature - 4th Floor, 1" at bounding box center [1280, 167] width 130 height 9
click at [183, 763] on span "Create Rule" at bounding box center [186, 759] width 42 height 9
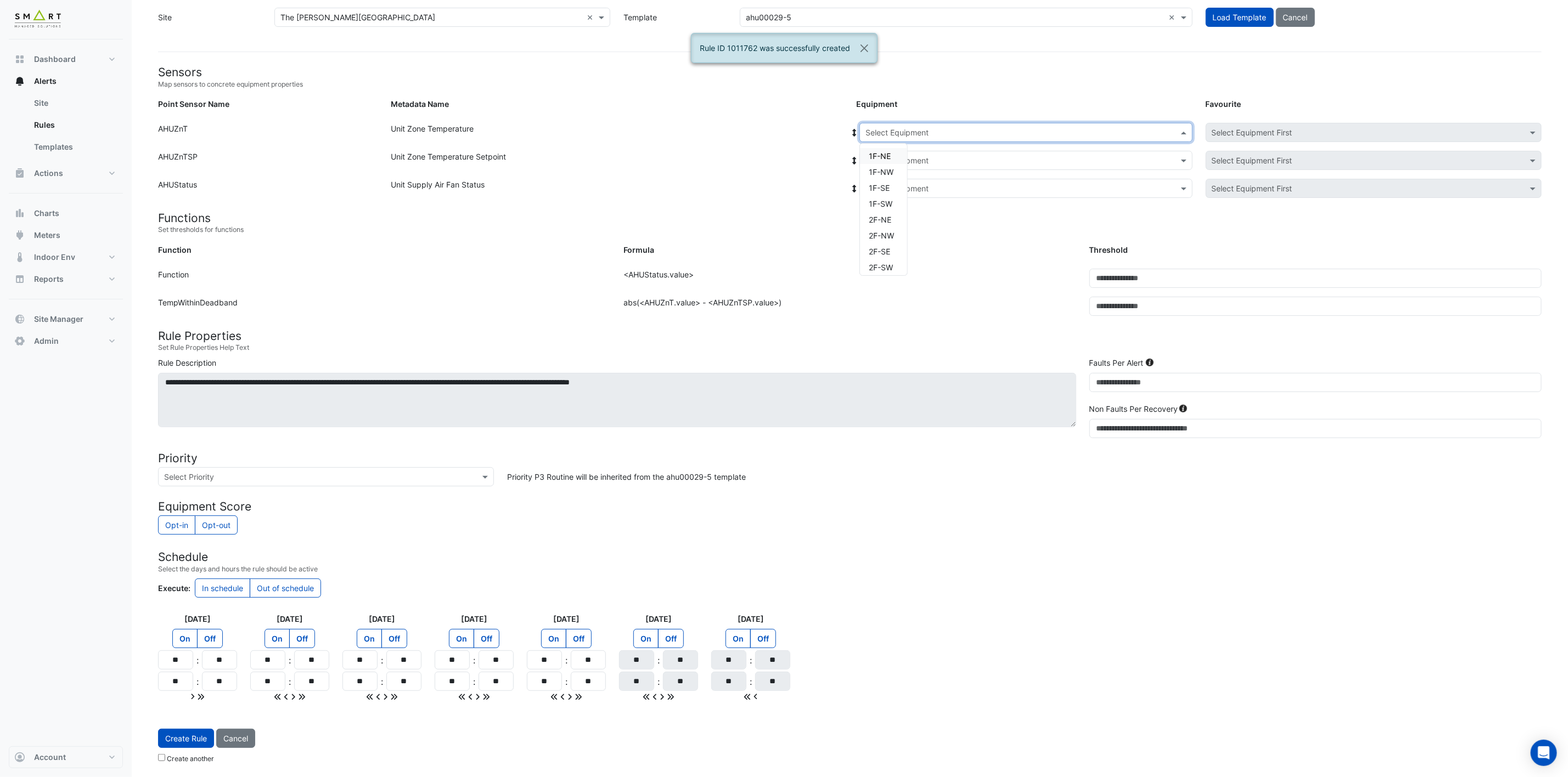
click at [1018, 129] on input "text" at bounding box center [1015, 133] width 299 height 12
click at [881, 239] on span "4F-NE" at bounding box center [880, 243] width 23 height 9
click at [972, 158] on input "text" at bounding box center [1015, 161] width 299 height 12
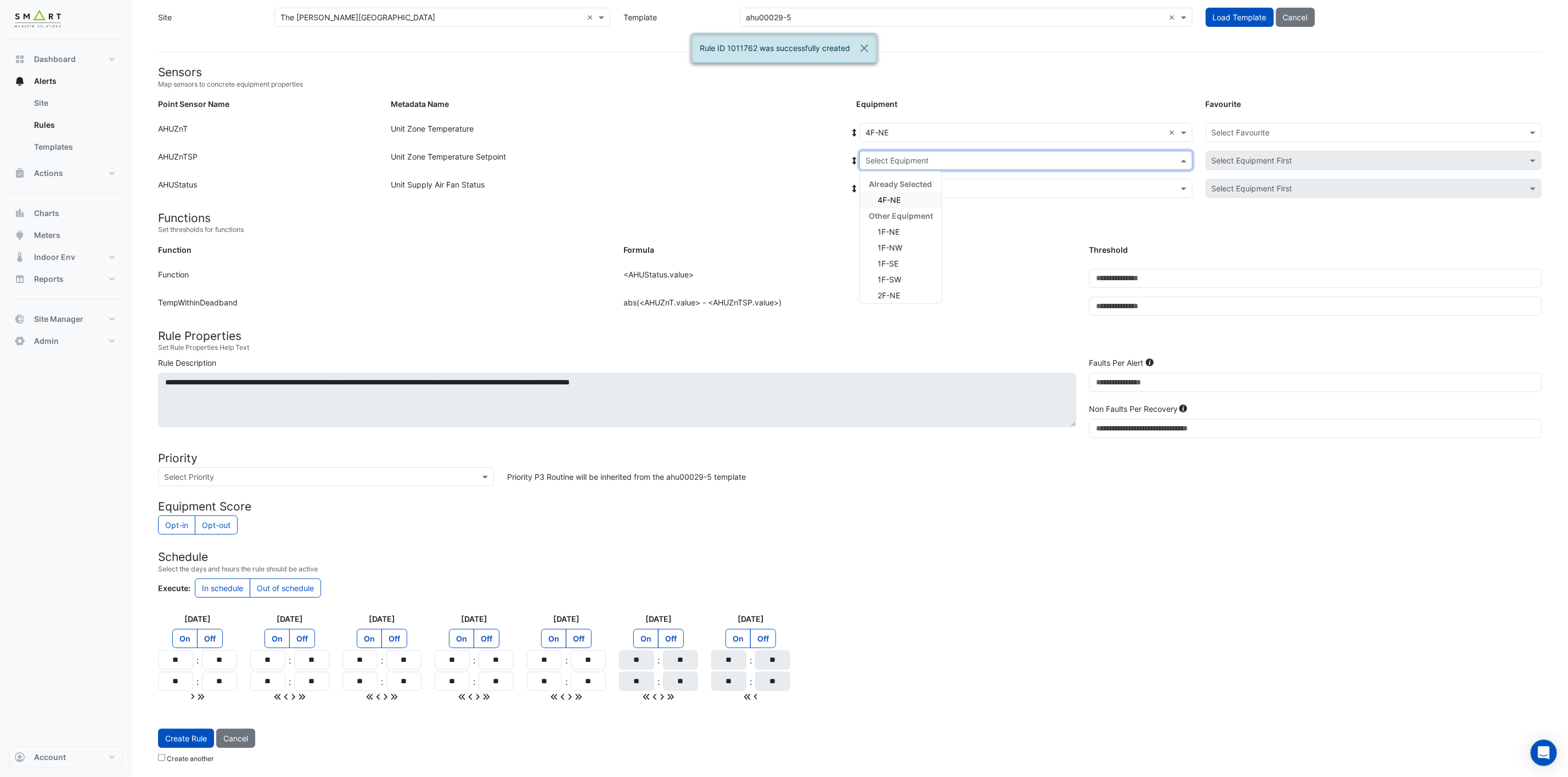
click at [919, 197] on div "4F-NE" at bounding box center [901, 200] width 82 height 16
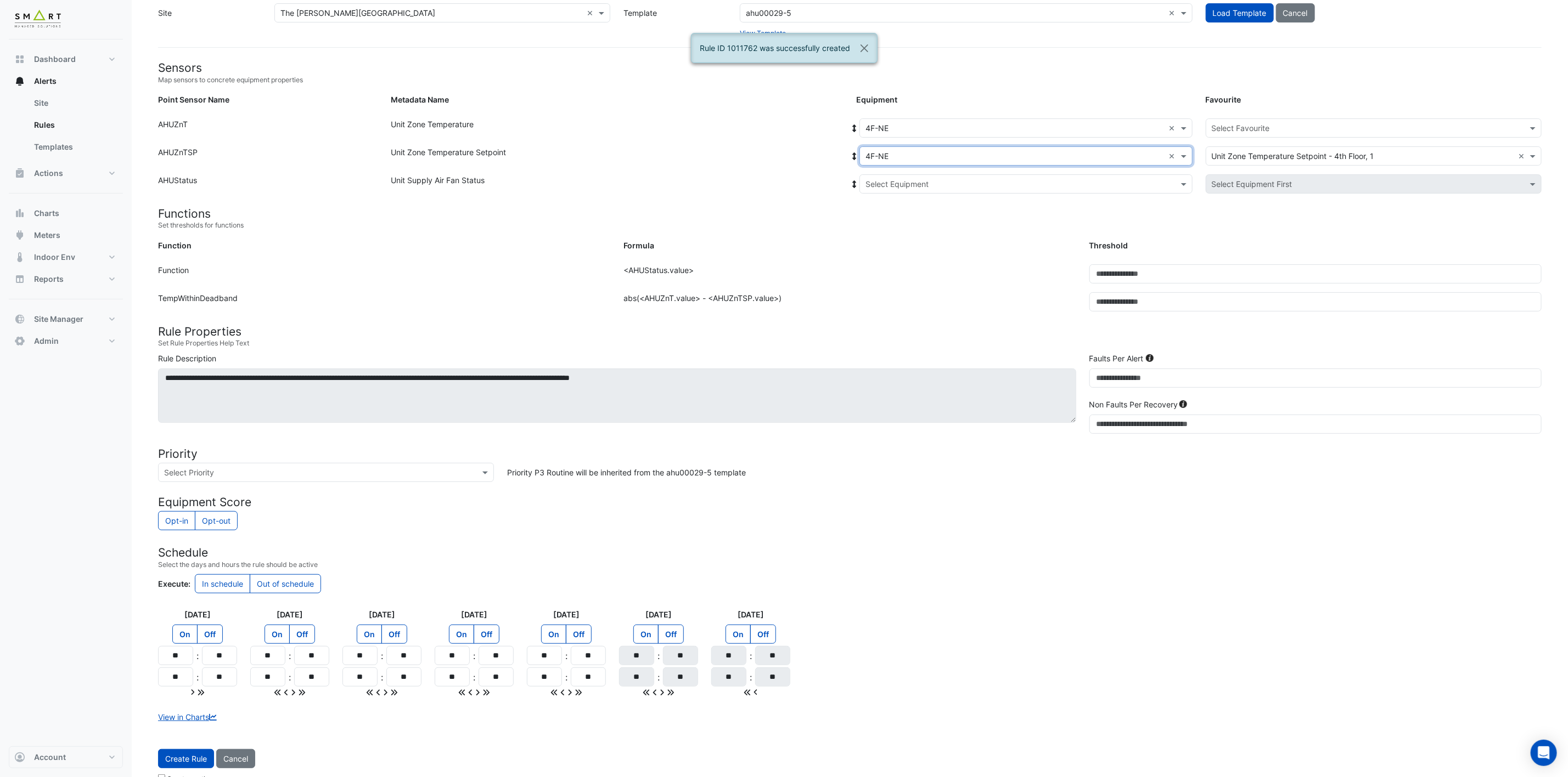
click at [933, 181] on input "text" at bounding box center [1015, 185] width 299 height 12
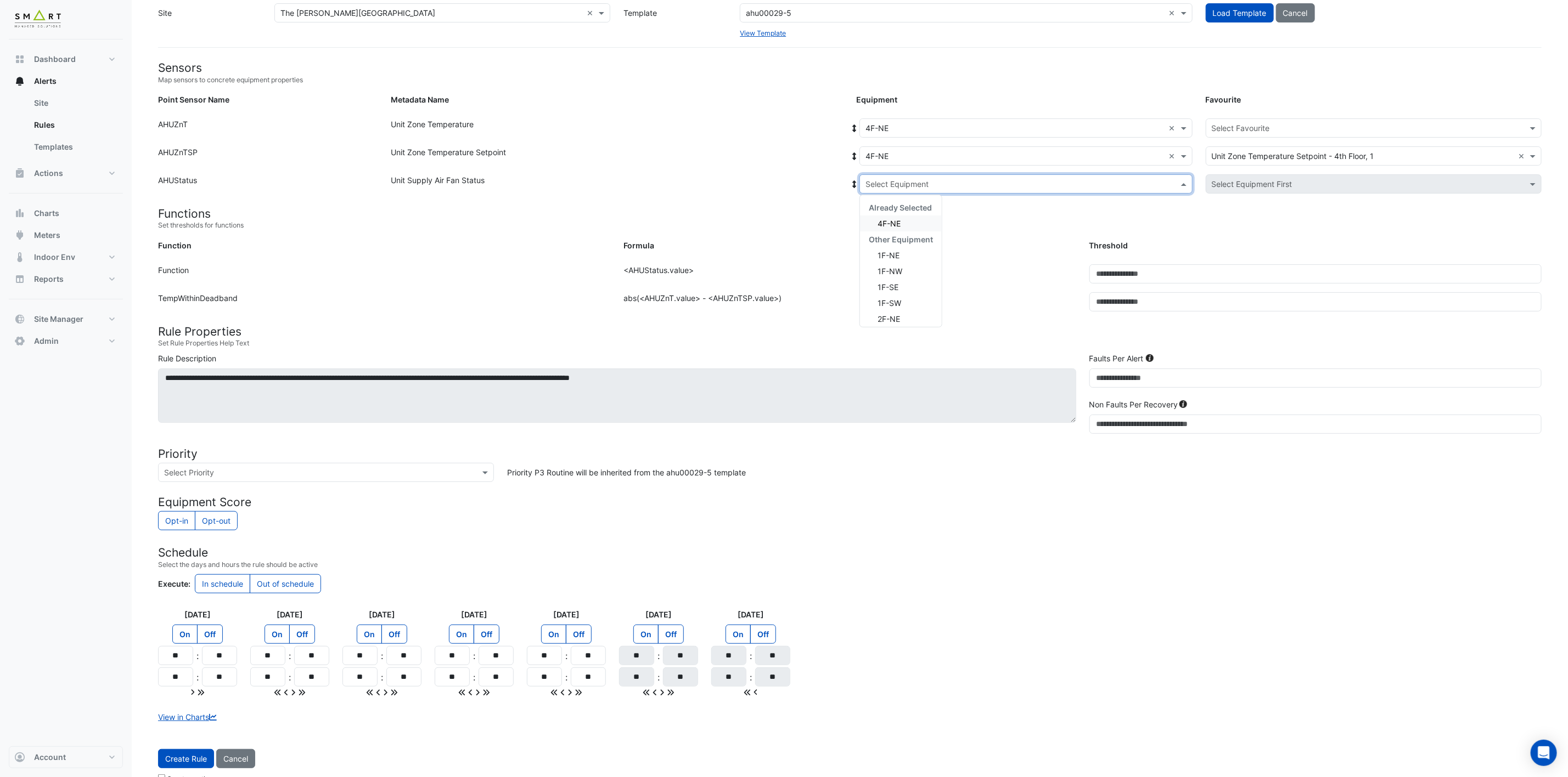
click at [898, 221] on span "4F-NE" at bounding box center [889, 223] width 23 height 9
click at [1260, 130] on input "text" at bounding box center [1363, 129] width 302 height 12
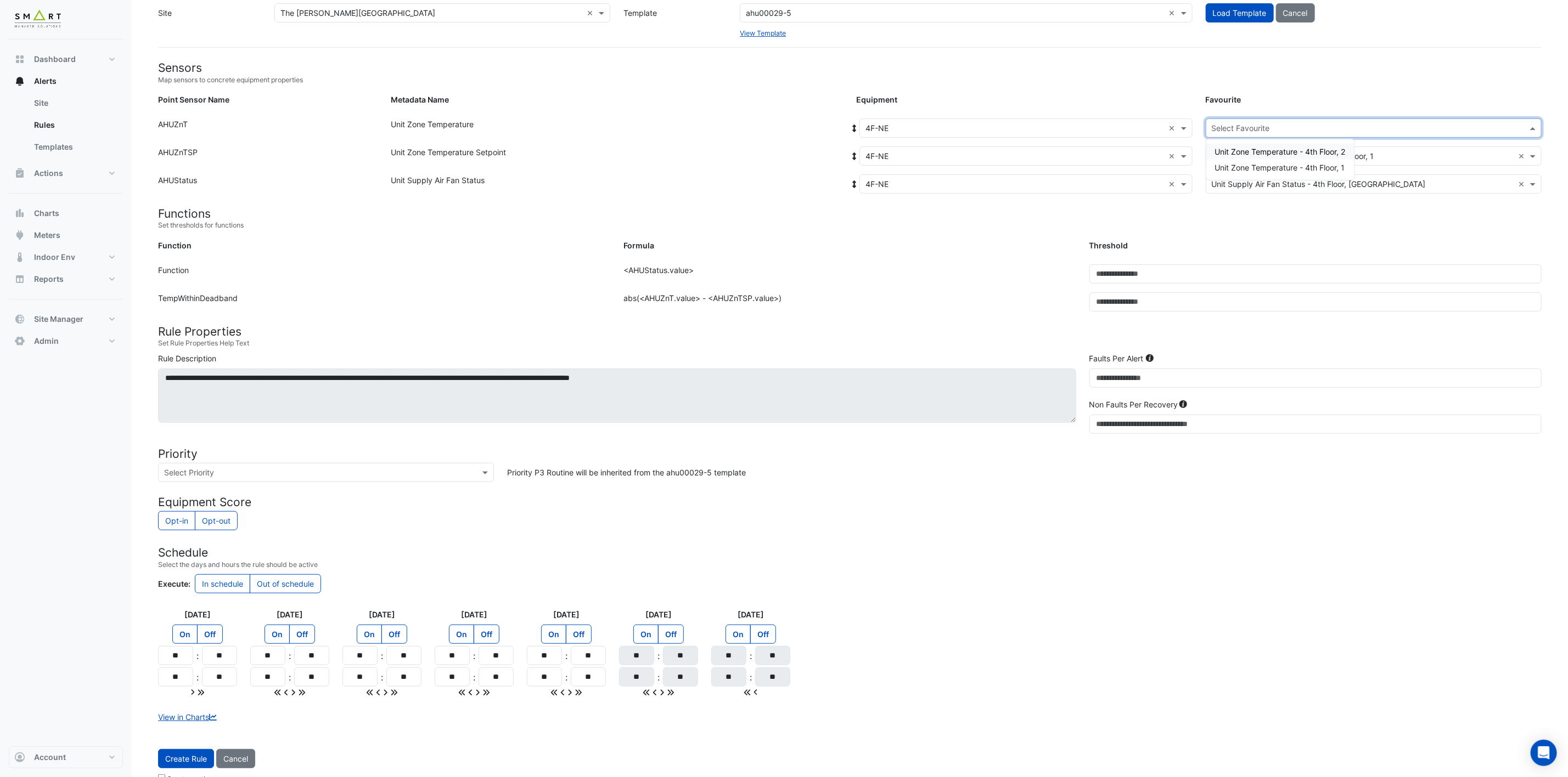
click at [1286, 154] on span "Unit Zone Temperature - 4th Floor, 2" at bounding box center [1280, 152] width 131 height 9
click at [188, 762] on span "Create Rule" at bounding box center [186, 759] width 42 height 9
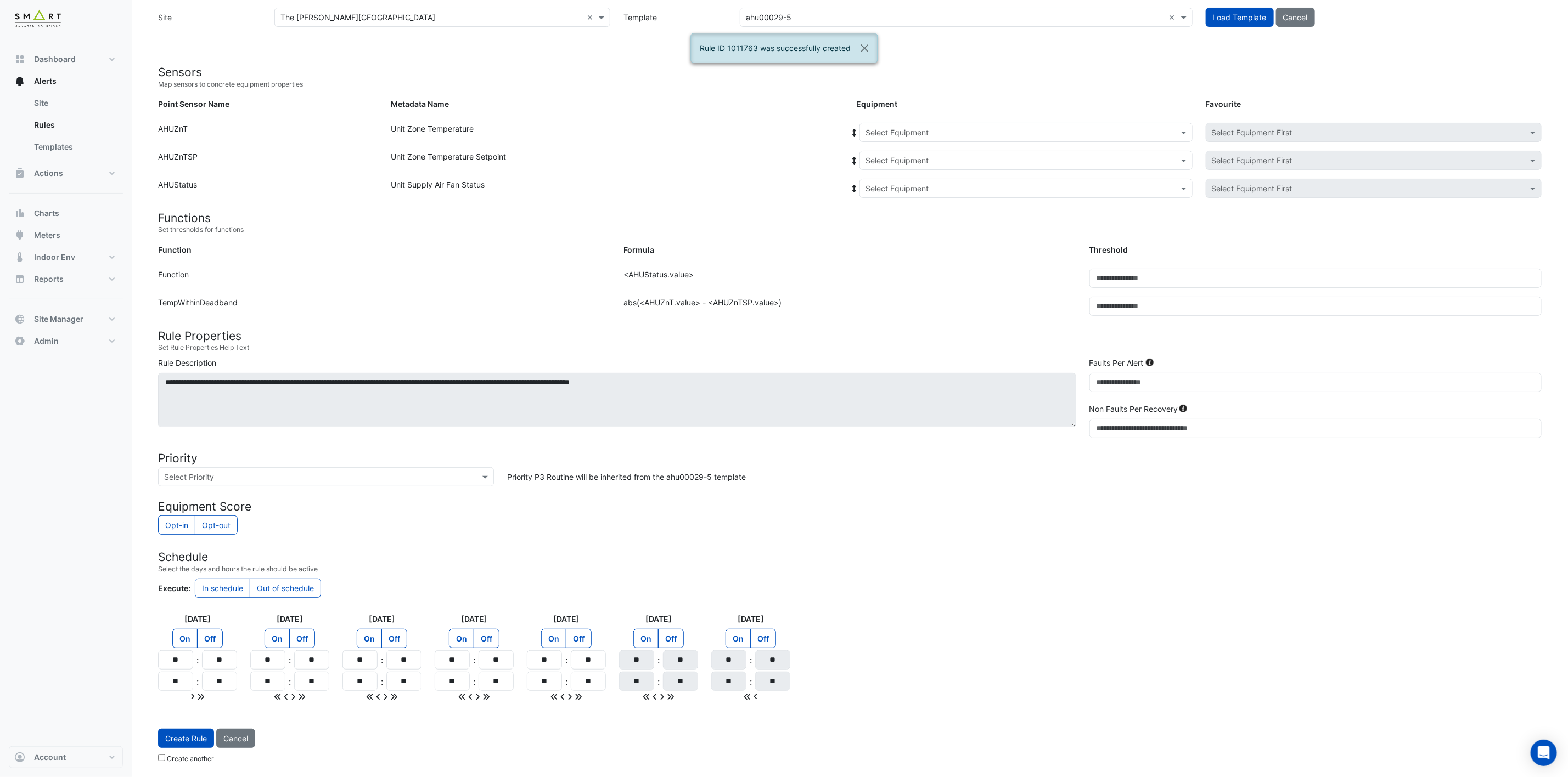
click at [1008, 132] on input "text" at bounding box center [1015, 133] width 299 height 12
click at [899, 265] on div "4F-NW" at bounding box center [884, 268] width 47 height 16
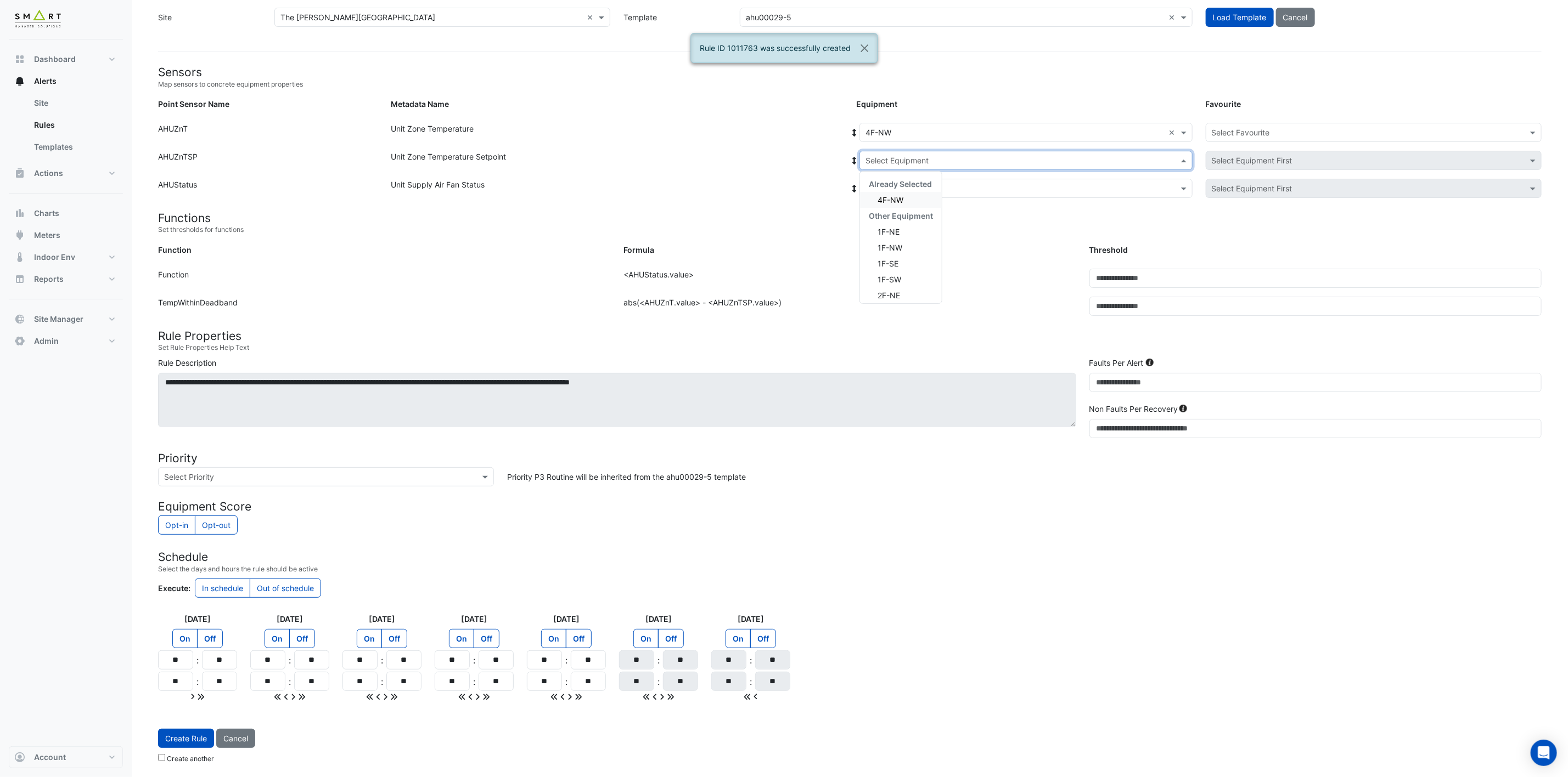
click at [950, 151] on div "Select Equipment" at bounding box center [1026, 160] width 333 height 19
drag, startPoint x: 906, startPoint y: 193, endPoint x: 917, endPoint y: 186, distance: 13.0
click at [906, 193] on div "4F-NW" at bounding box center [901, 200] width 82 height 16
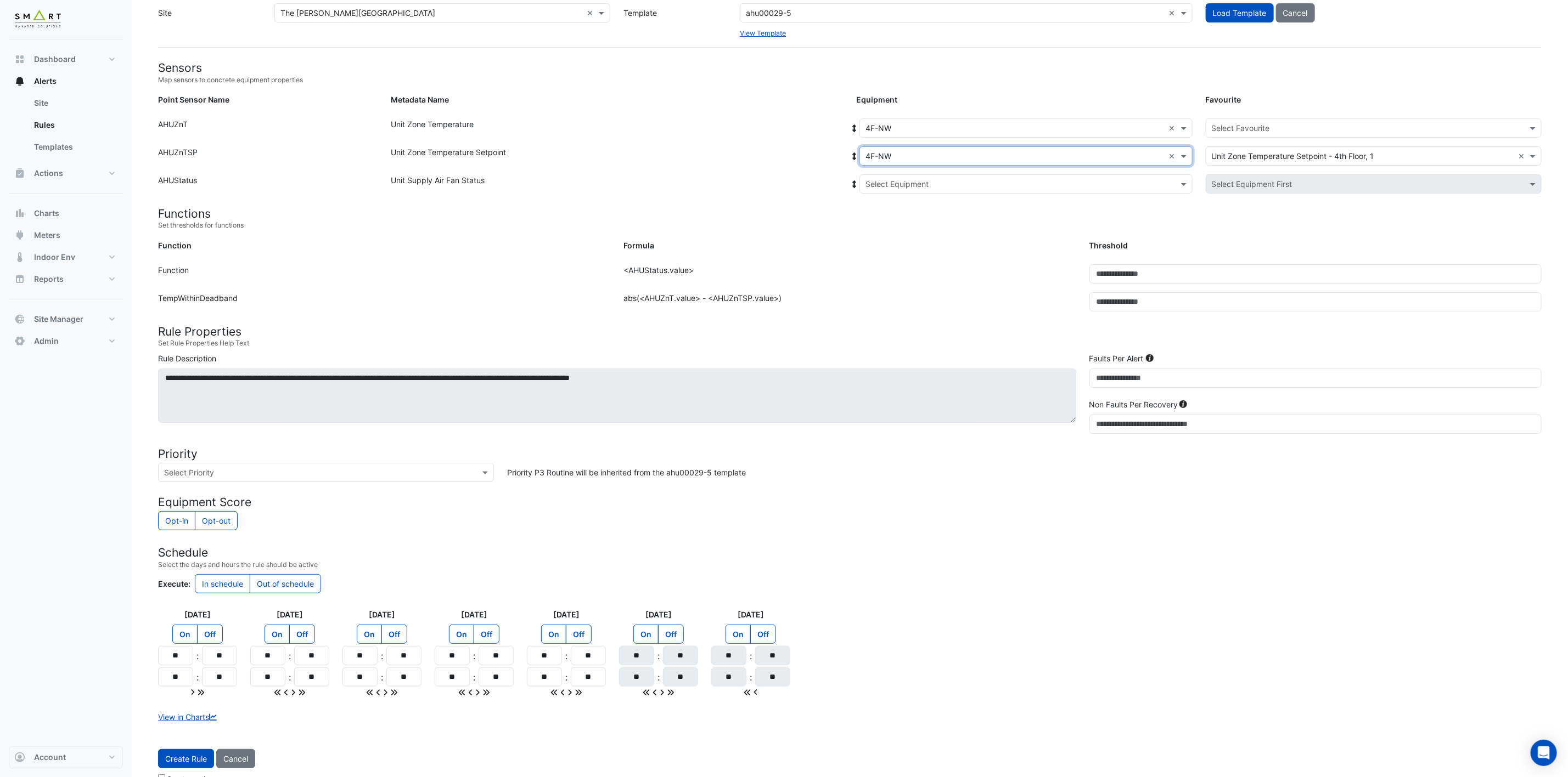
click at [927, 176] on div "Select Equipment" at bounding box center [1026, 184] width 333 height 19
click at [906, 221] on div "4F-NW" at bounding box center [901, 223] width 82 height 16
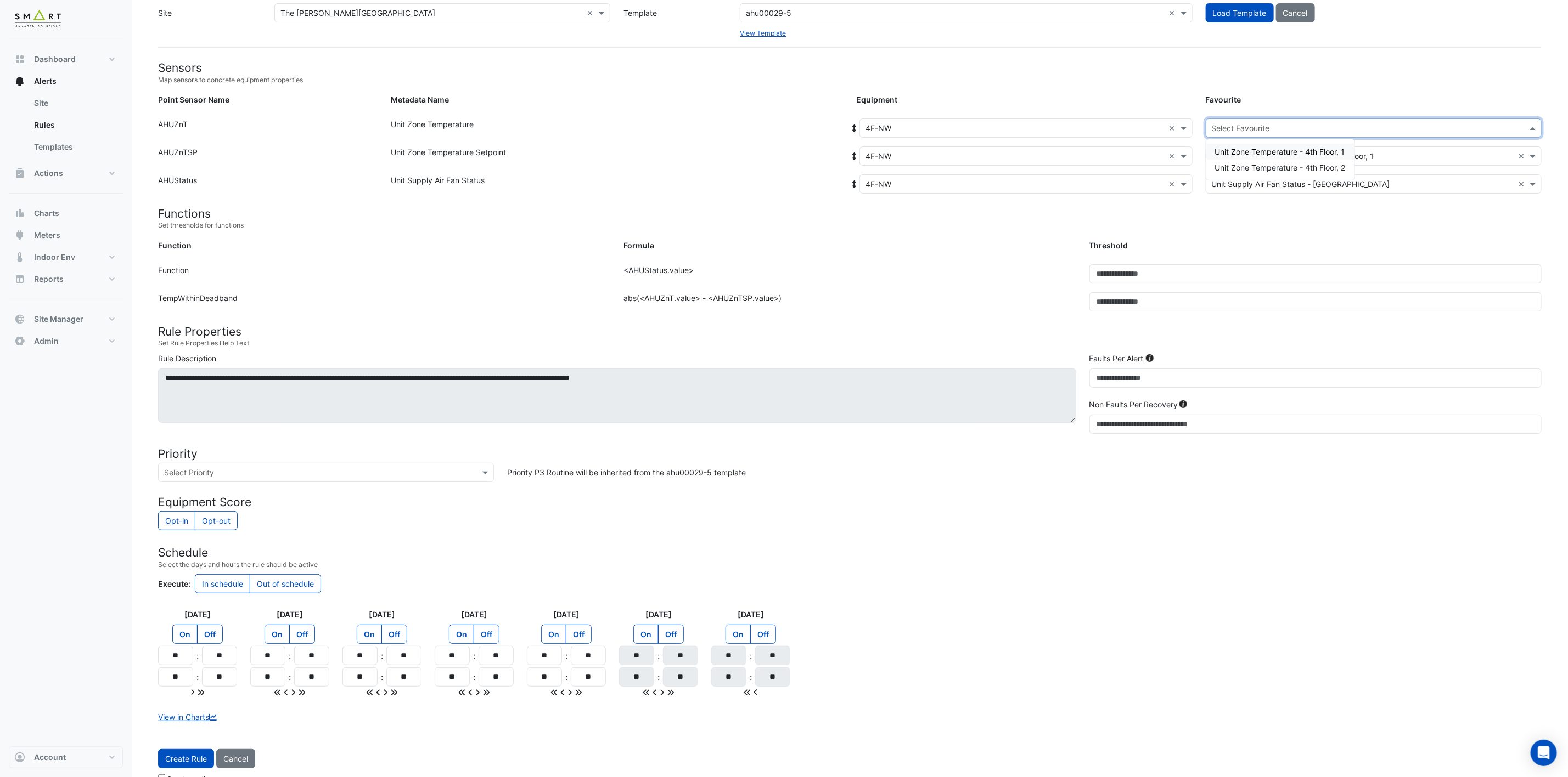
click at [1308, 124] on input "text" at bounding box center [1363, 129] width 302 height 12
click at [1301, 154] on span "Unit Zone Temperature - 4th Floor, 1" at bounding box center [1280, 152] width 130 height 9
click at [187, 769] on button "Create Rule" at bounding box center [186, 758] width 56 height 19
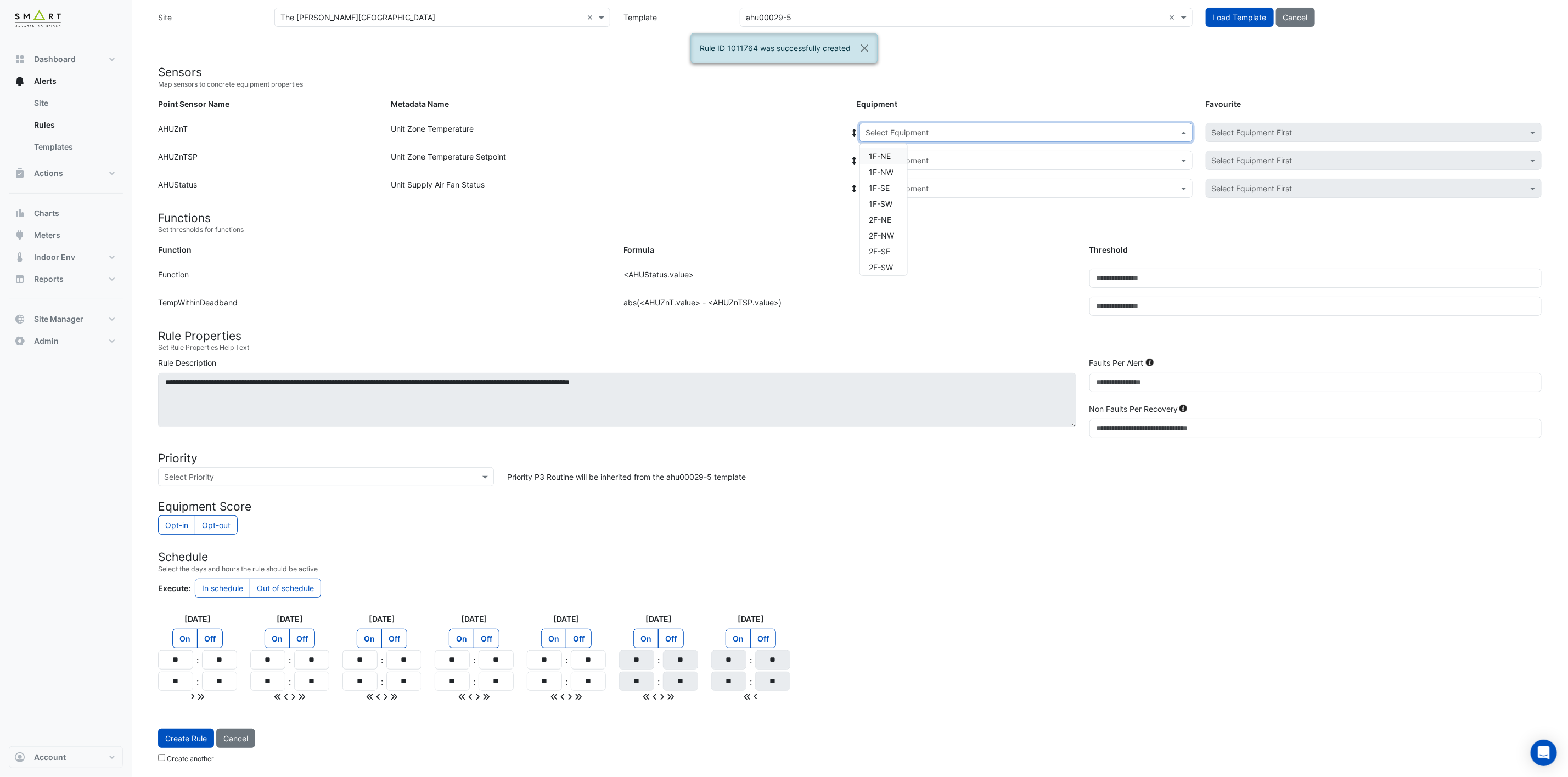
click at [1008, 128] on input "text" at bounding box center [1015, 133] width 299 height 12
click at [882, 196] on span "4F-NW" at bounding box center [882, 200] width 26 height 9
click at [917, 155] on input "text" at bounding box center [1015, 161] width 299 height 12
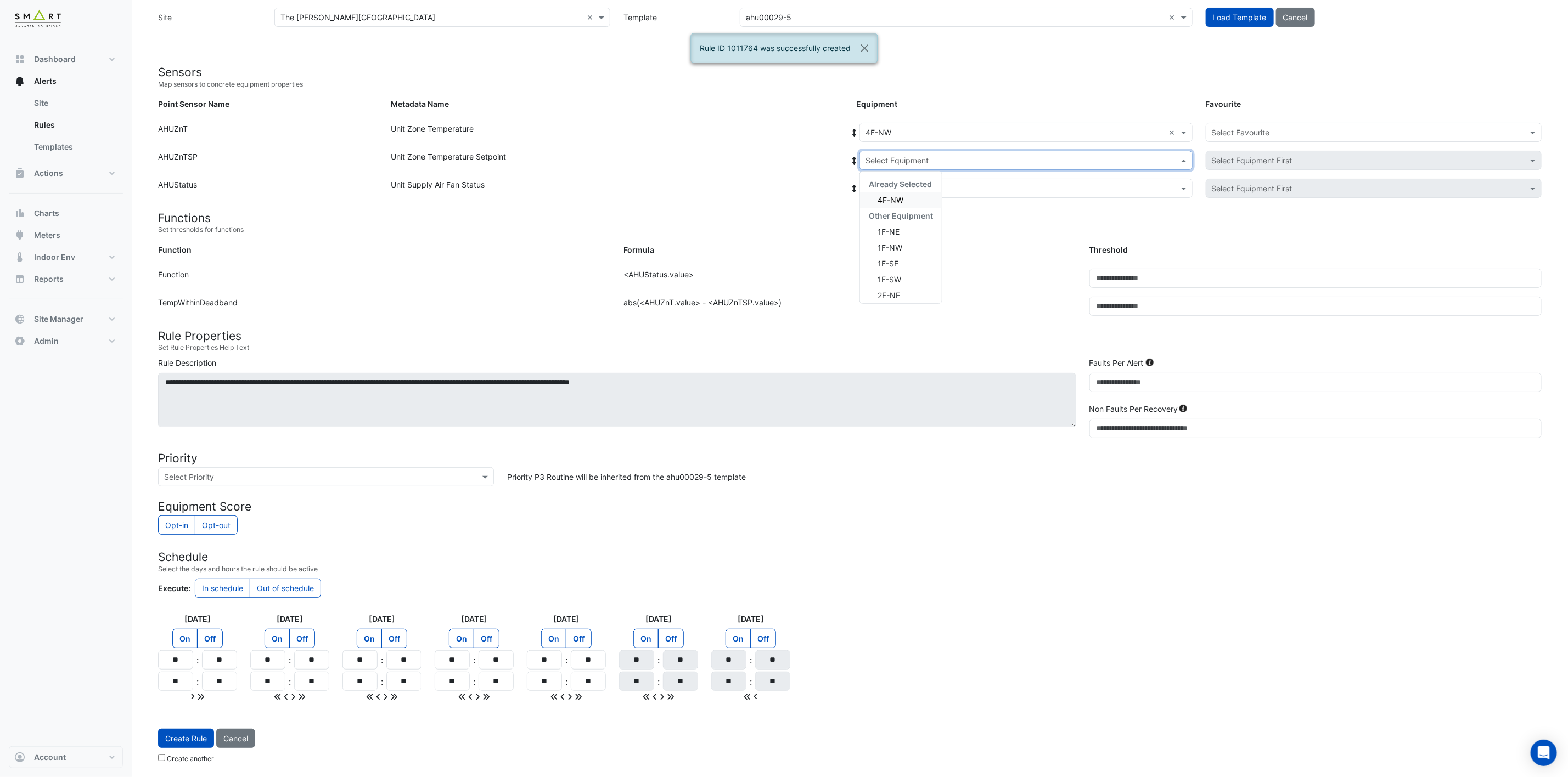
click at [896, 195] on span "4F-NW" at bounding box center [891, 200] width 26 height 9
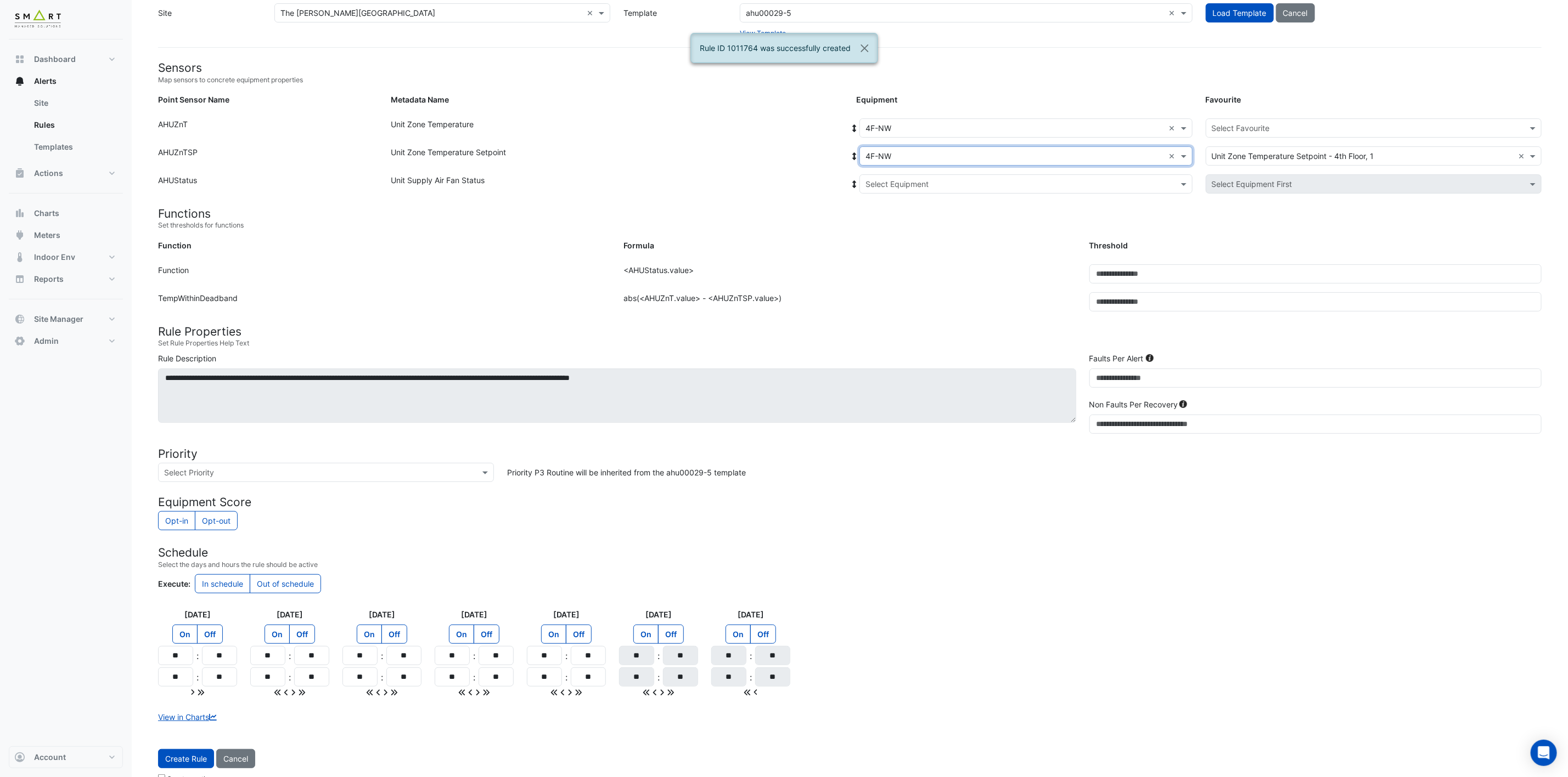
click at [902, 189] on div "Select Equipment" at bounding box center [1026, 184] width 333 height 19
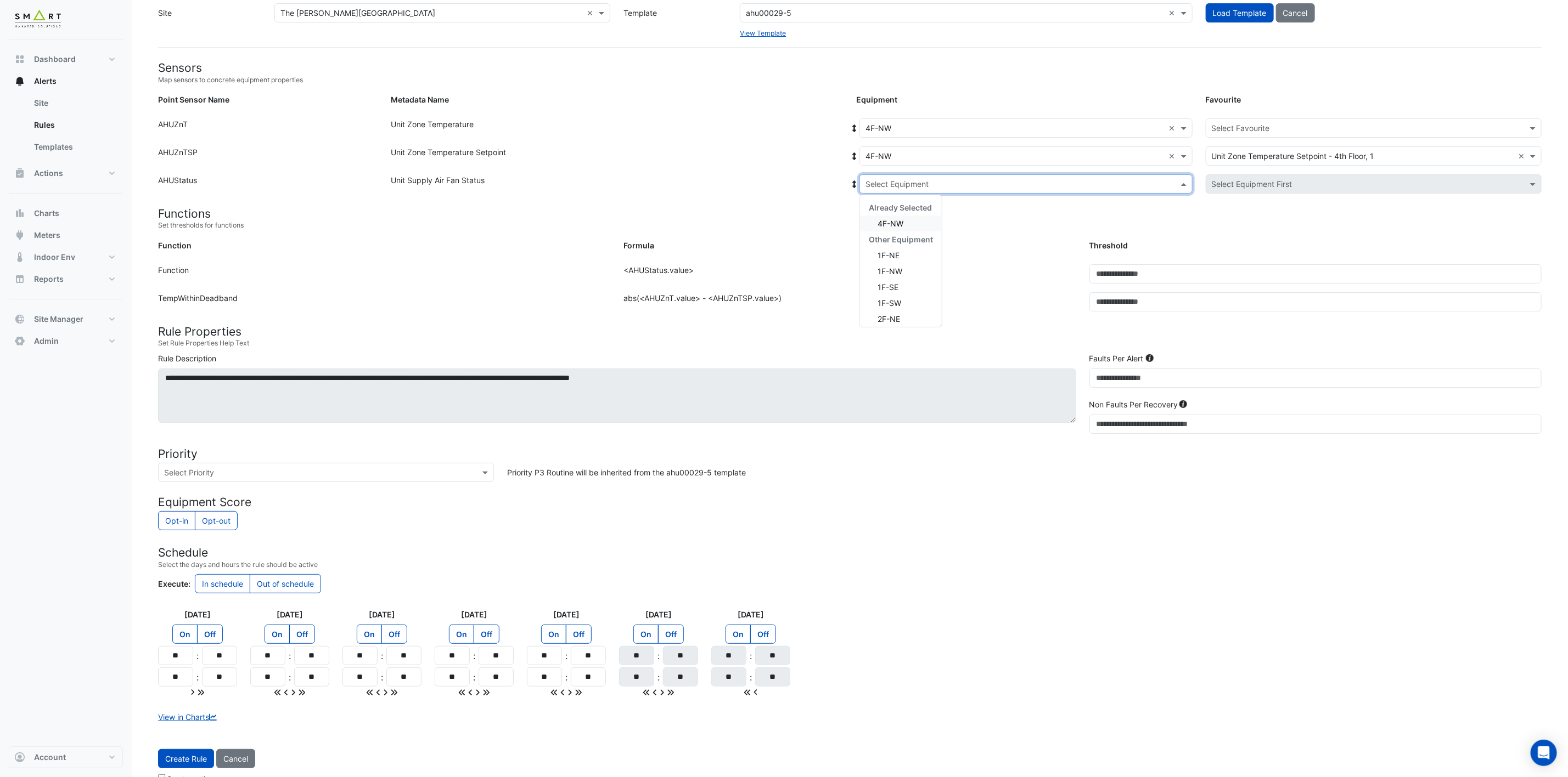
click at [881, 227] on span "4F-NW" at bounding box center [891, 223] width 26 height 9
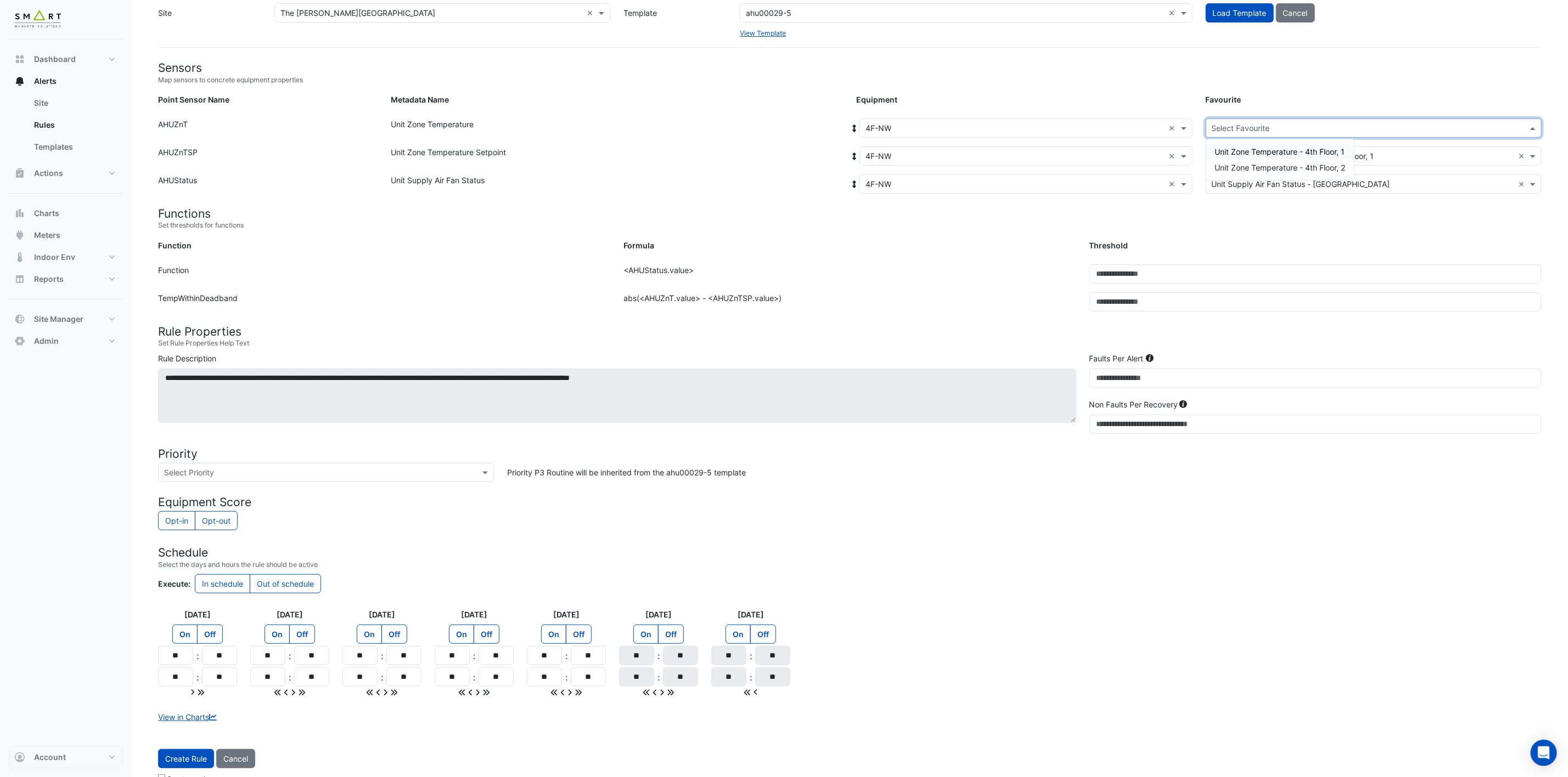
click at [1314, 128] on input "text" at bounding box center [1363, 129] width 302 height 12
click at [1309, 163] on span "Unit Zone Temperature - 4th Floor, 2" at bounding box center [1280, 167] width 131 height 9
click at [188, 759] on button "Create Rule" at bounding box center [186, 758] width 56 height 19
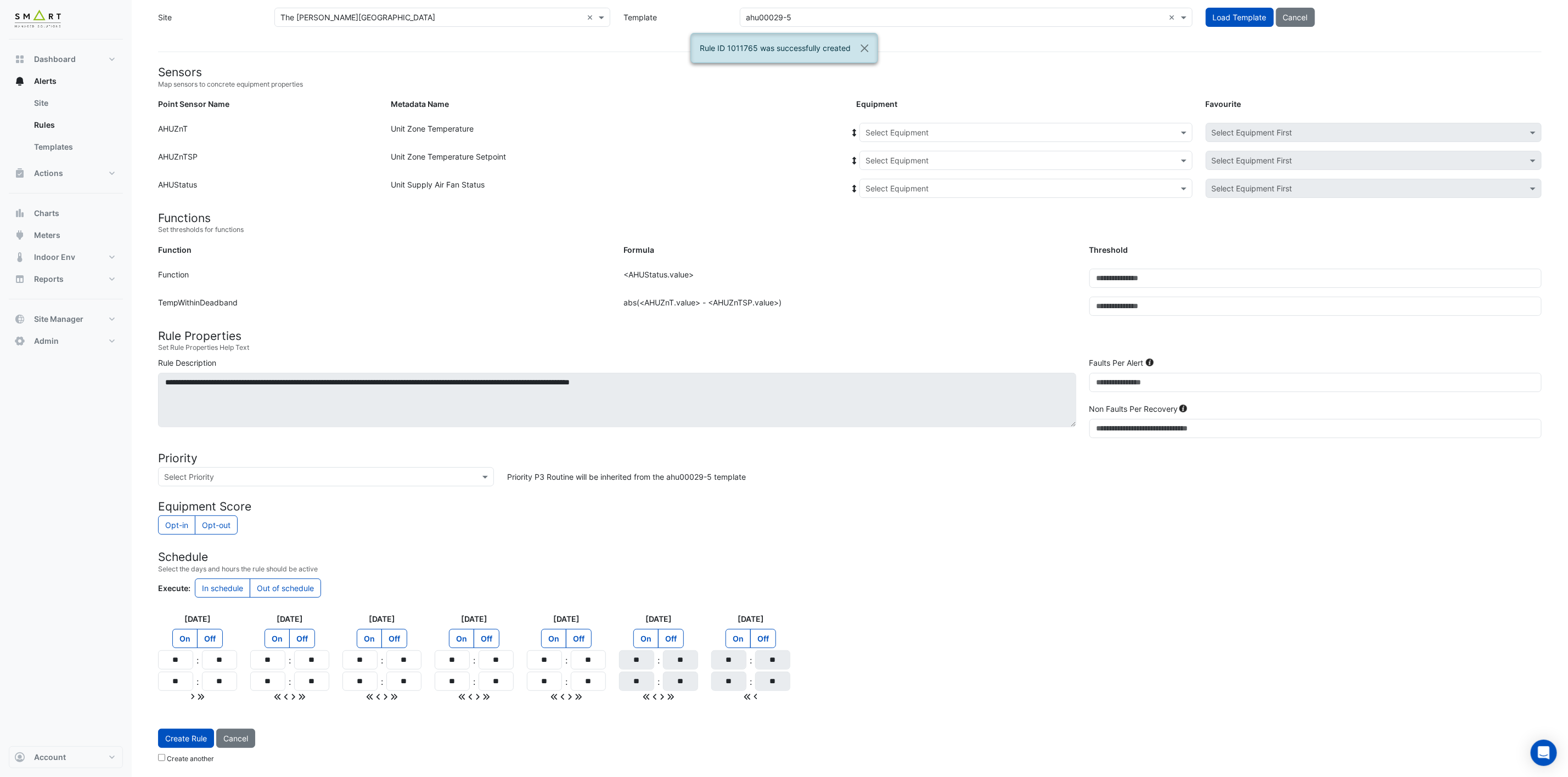
click at [1059, 128] on input "text" at bounding box center [1015, 133] width 299 height 12
click at [891, 211] on span "4F-SE" at bounding box center [880, 215] width 22 height 9
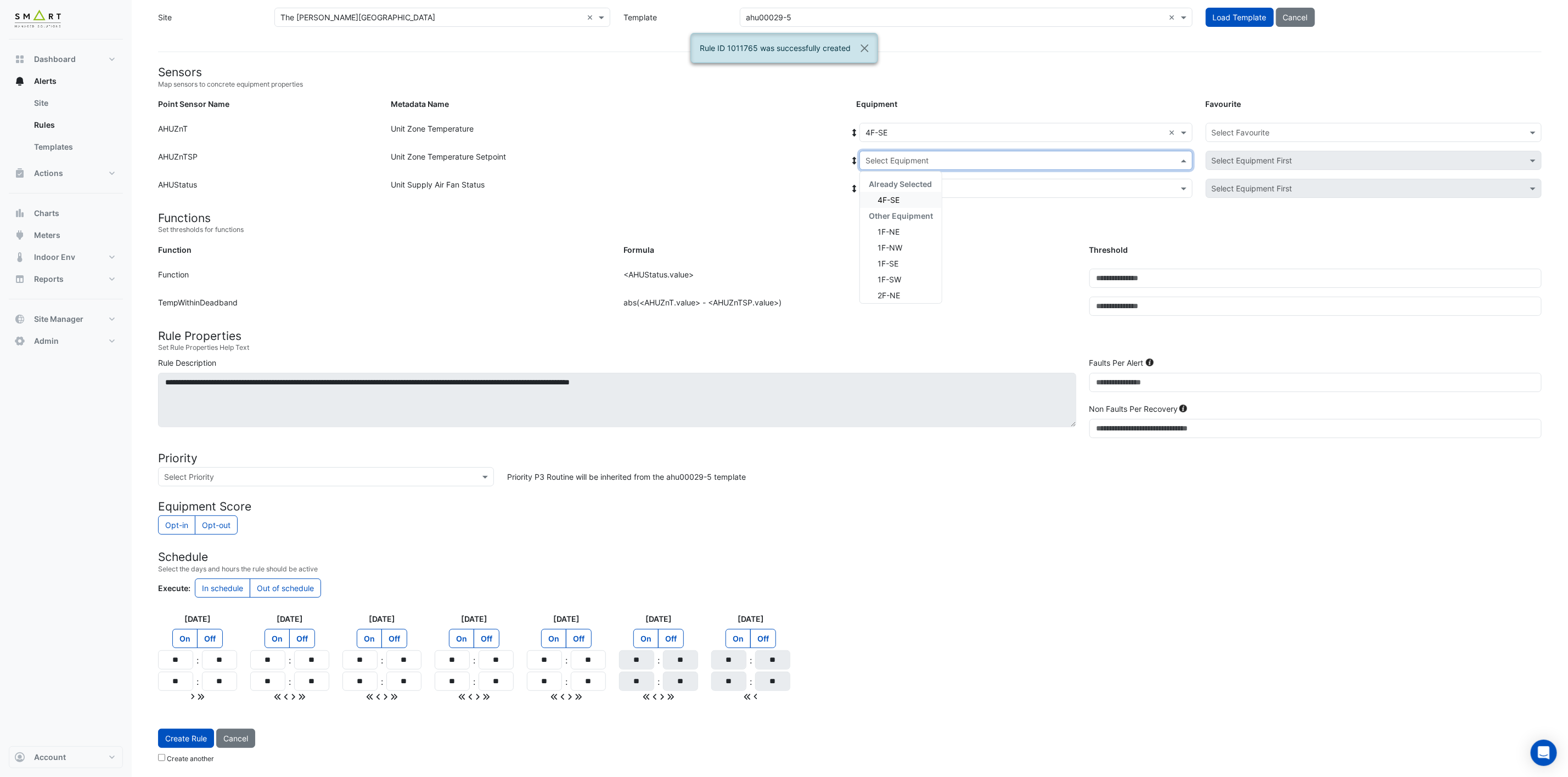
click at [940, 155] on input "text" at bounding box center [1015, 161] width 299 height 12
click at [899, 192] on div "4F-SE" at bounding box center [901, 200] width 82 height 16
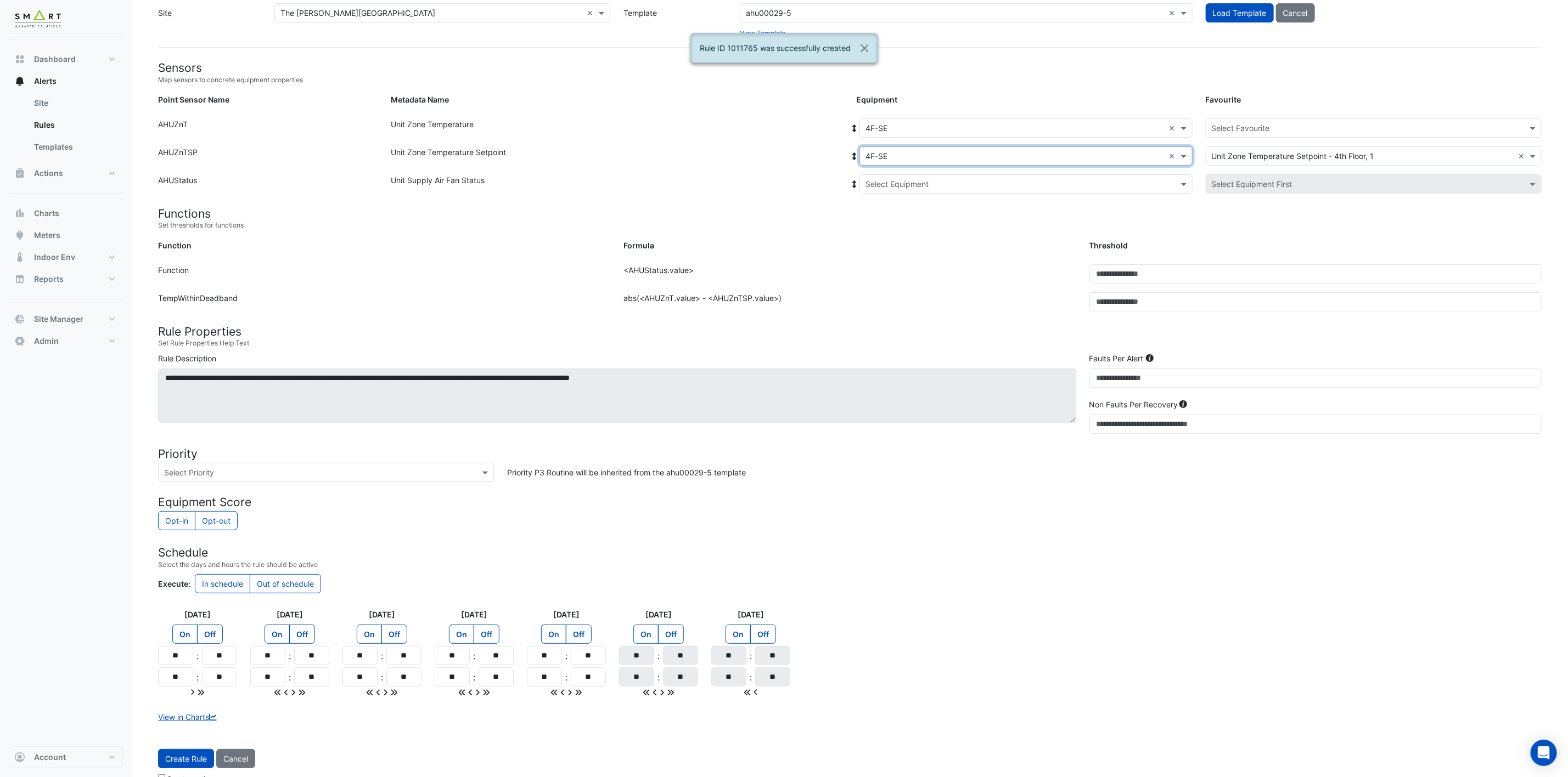
click at [908, 182] on input "text" at bounding box center [1015, 185] width 299 height 12
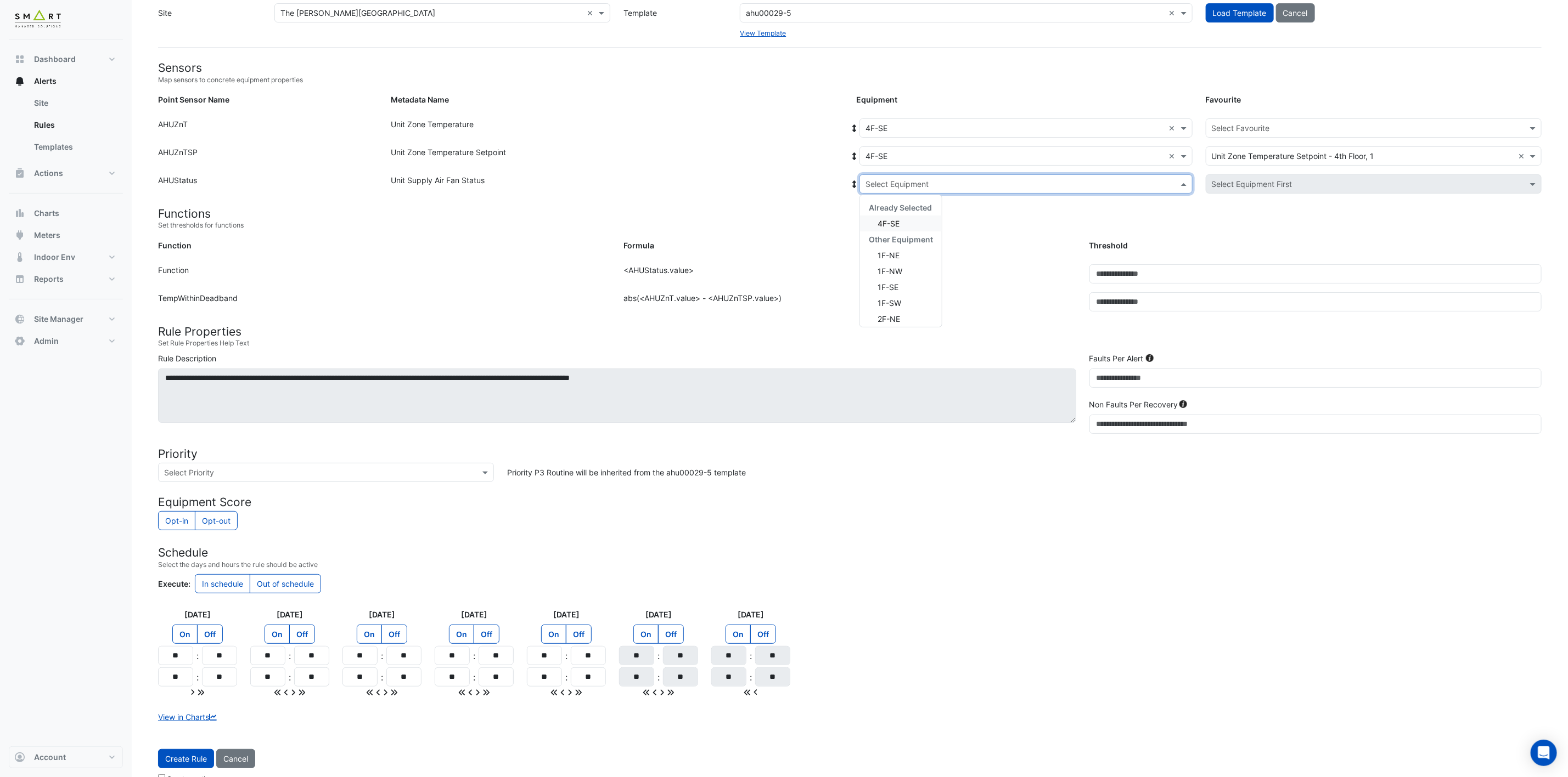
click at [891, 219] on span "4F-SE" at bounding box center [889, 223] width 22 height 9
click at [1267, 138] on div "Equipment: Select Equipment × 4F-SE × Favourite: Select Favourite" at bounding box center [1199, 130] width 699 height 23
click at [1283, 128] on input "text" at bounding box center [1363, 129] width 302 height 12
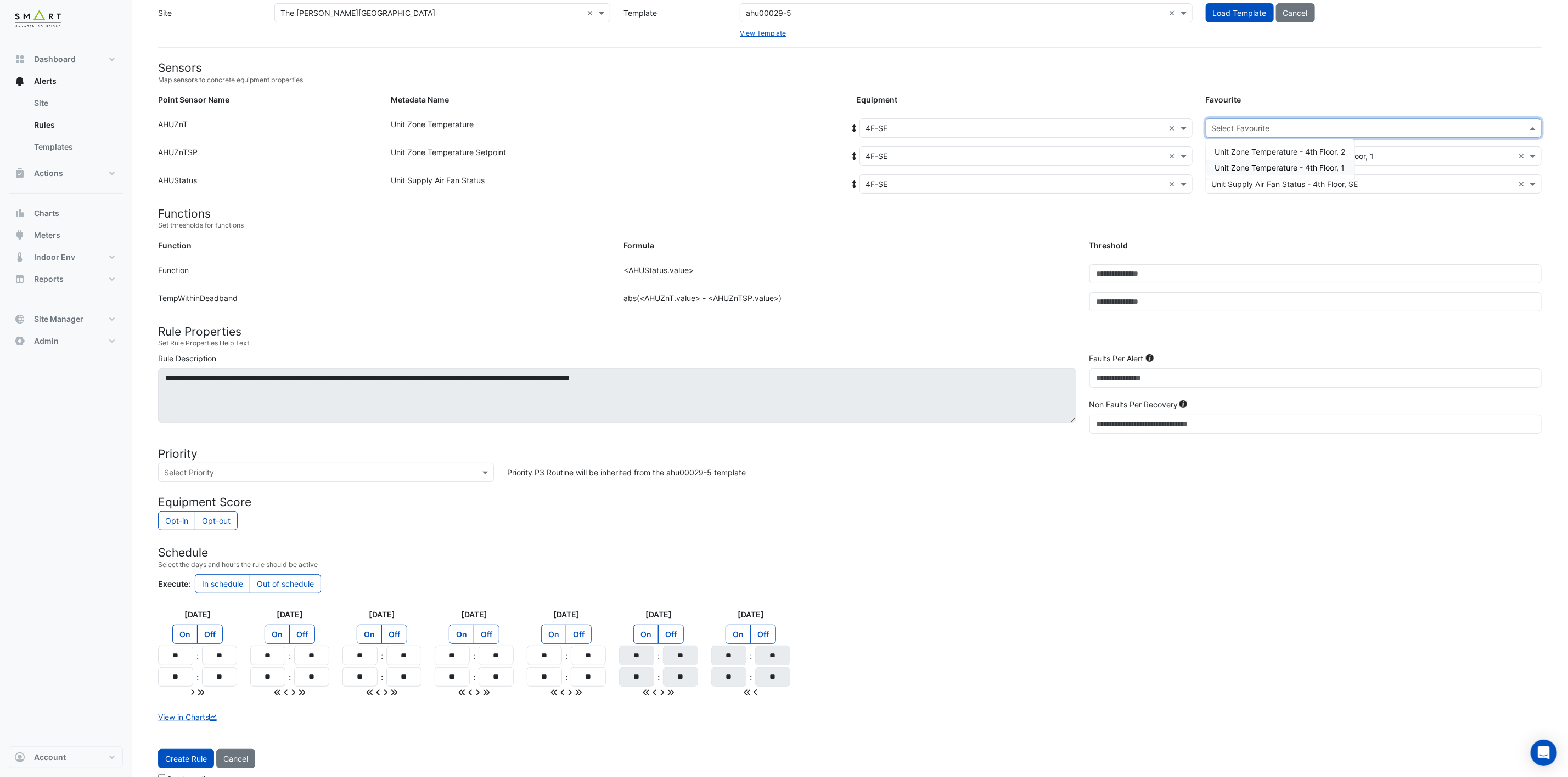
click at [1296, 163] on span "Unit Zone Temperature - 4th Floor, 1" at bounding box center [1280, 167] width 130 height 9
click at [186, 769] on button "Create Rule" at bounding box center [186, 758] width 56 height 19
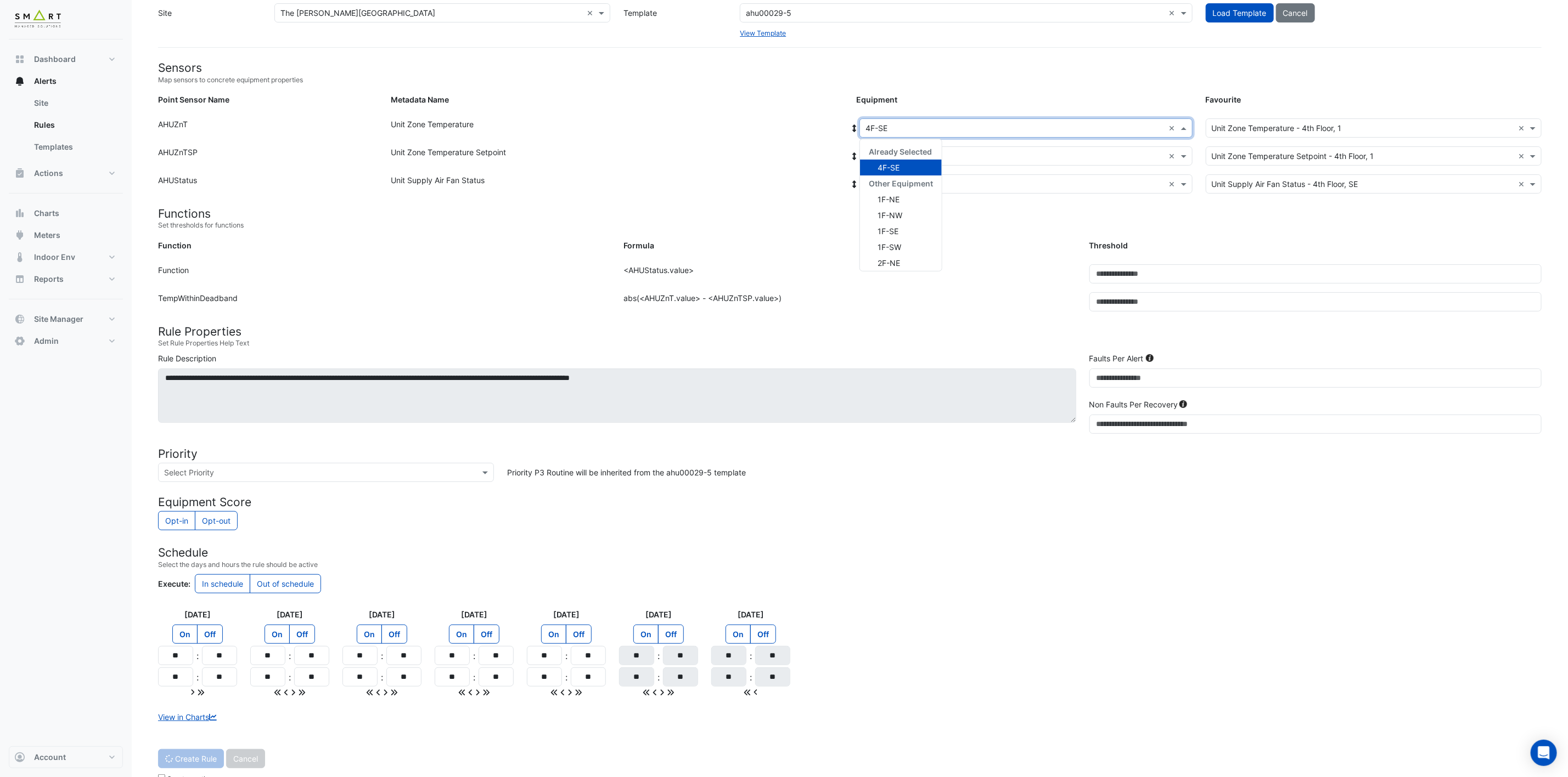
click at [1013, 124] on input "text" at bounding box center [1015, 129] width 299 height 12
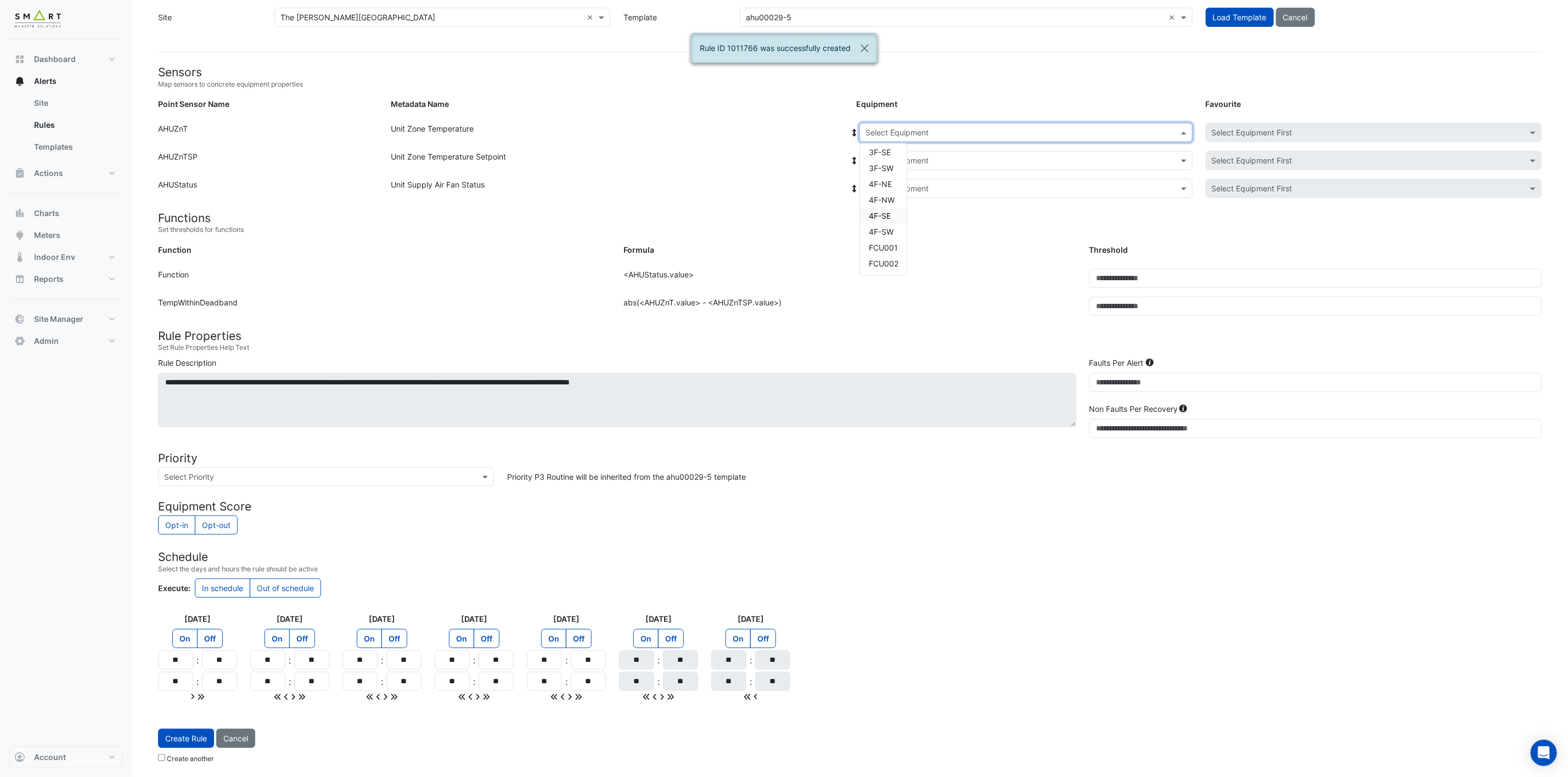
click at [894, 209] on div "4F-SE" at bounding box center [884, 215] width 47 height 16
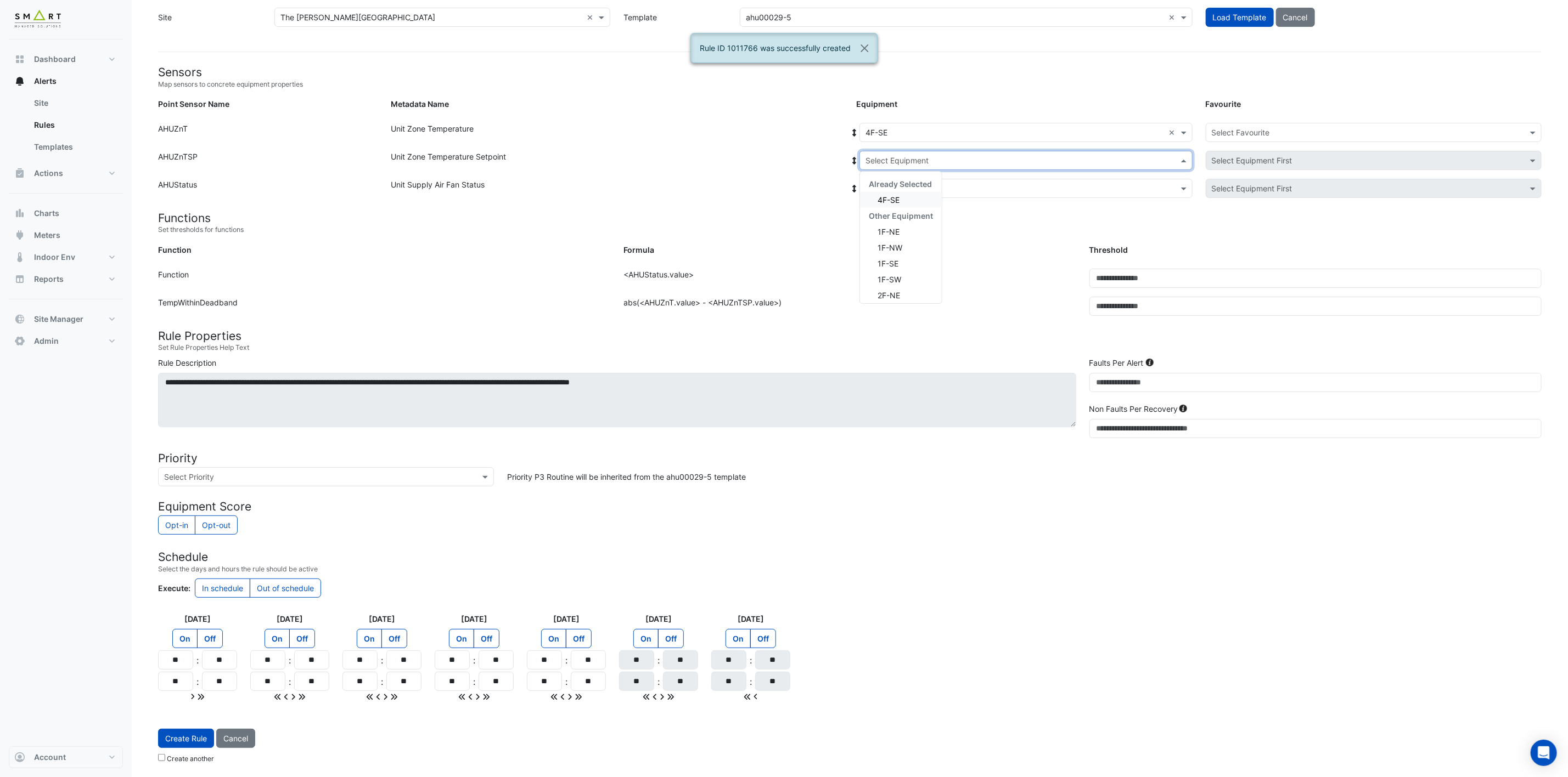
click at [959, 151] on div "Select Equipment" at bounding box center [1026, 160] width 333 height 19
click at [909, 192] on div "4F-SE" at bounding box center [901, 200] width 82 height 16
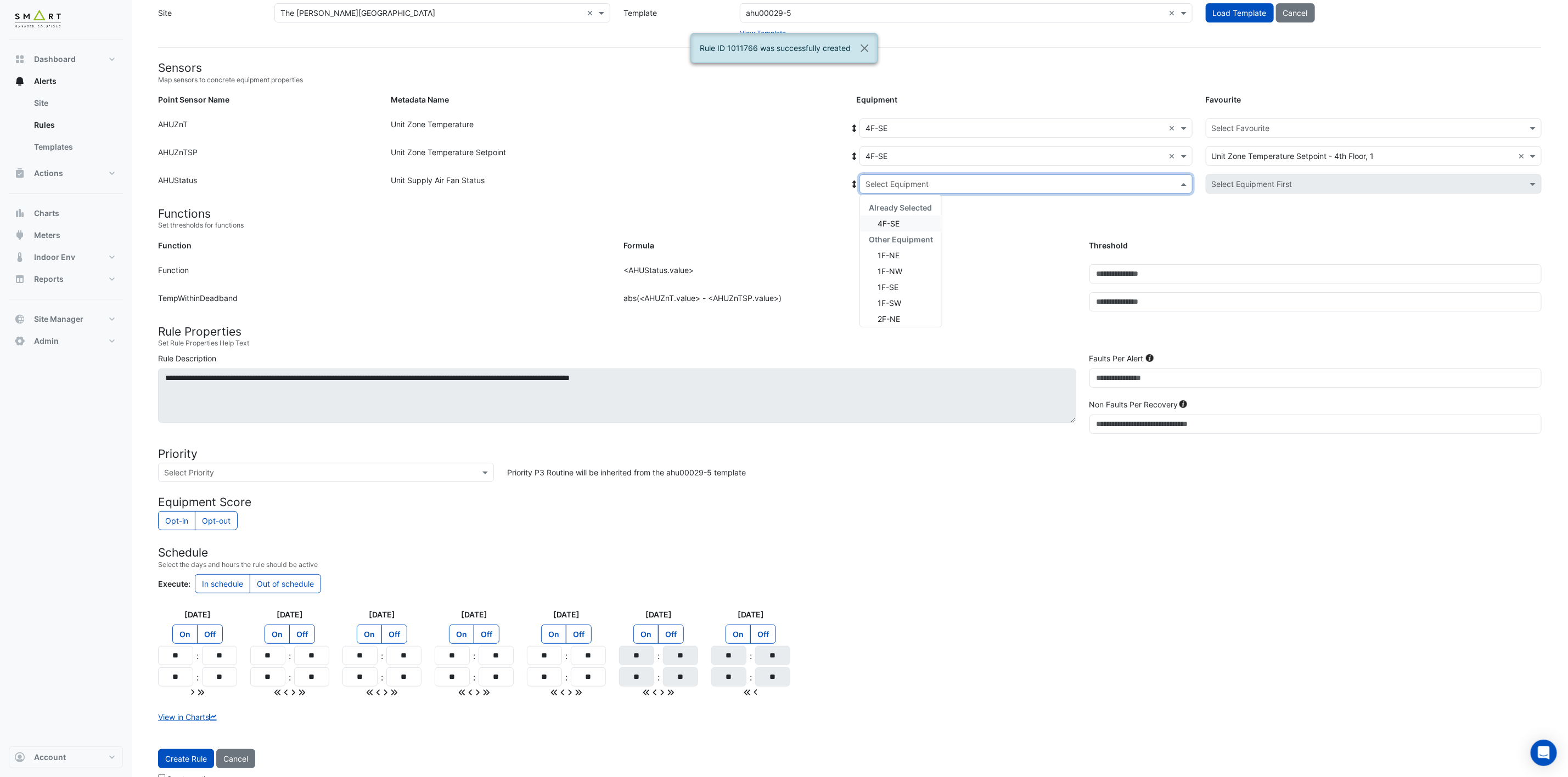
click at [929, 176] on div "Select Equipment" at bounding box center [1026, 184] width 333 height 19
click at [896, 225] on span "4F-SE" at bounding box center [889, 223] width 22 height 9
click at [1245, 124] on input "text" at bounding box center [1363, 129] width 302 height 12
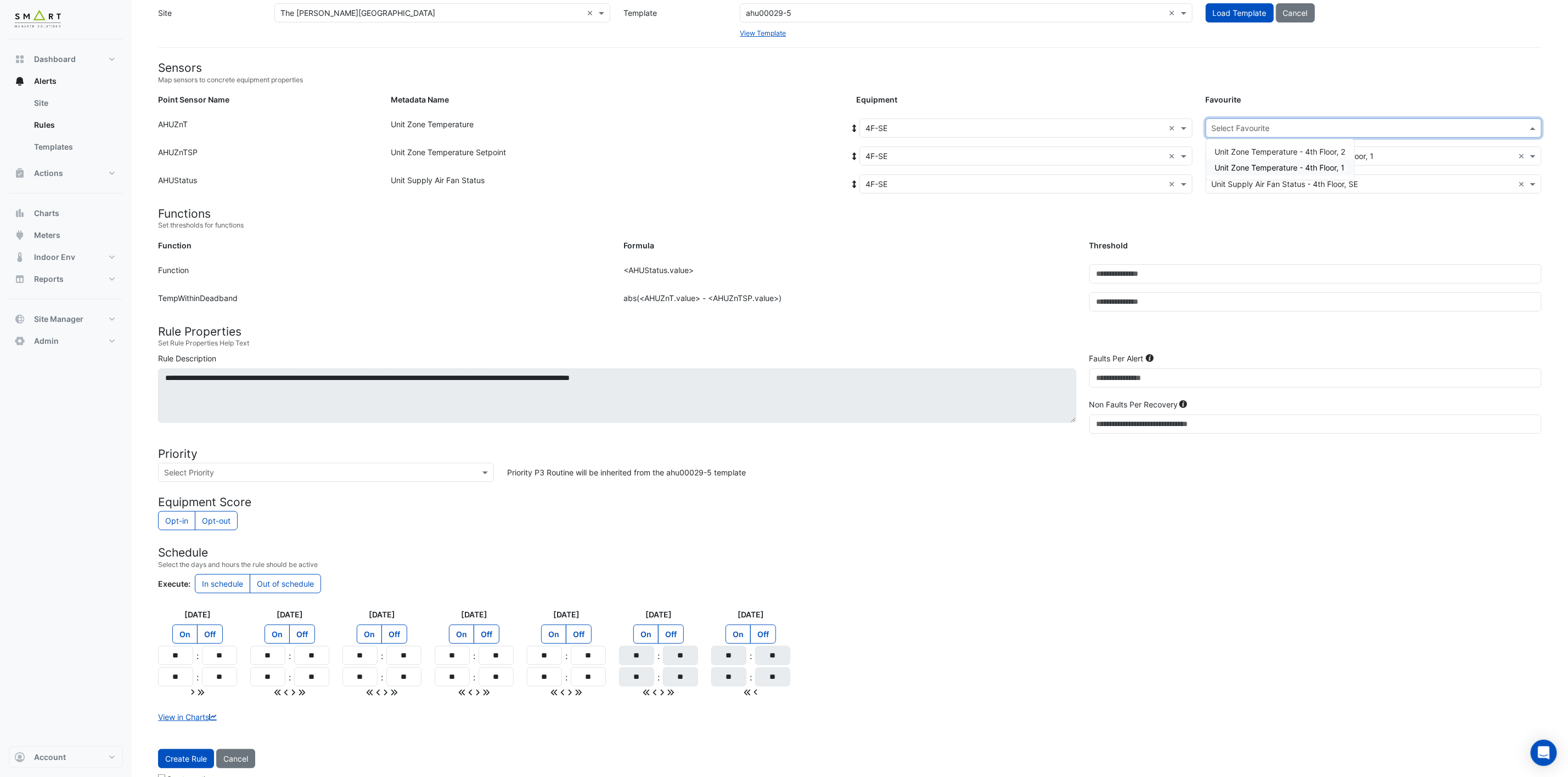
click at [1255, 168] on span "Unit Zone Temperature - 4th Floor, 1" at bounding box center [1280, 167] width 130 height 9
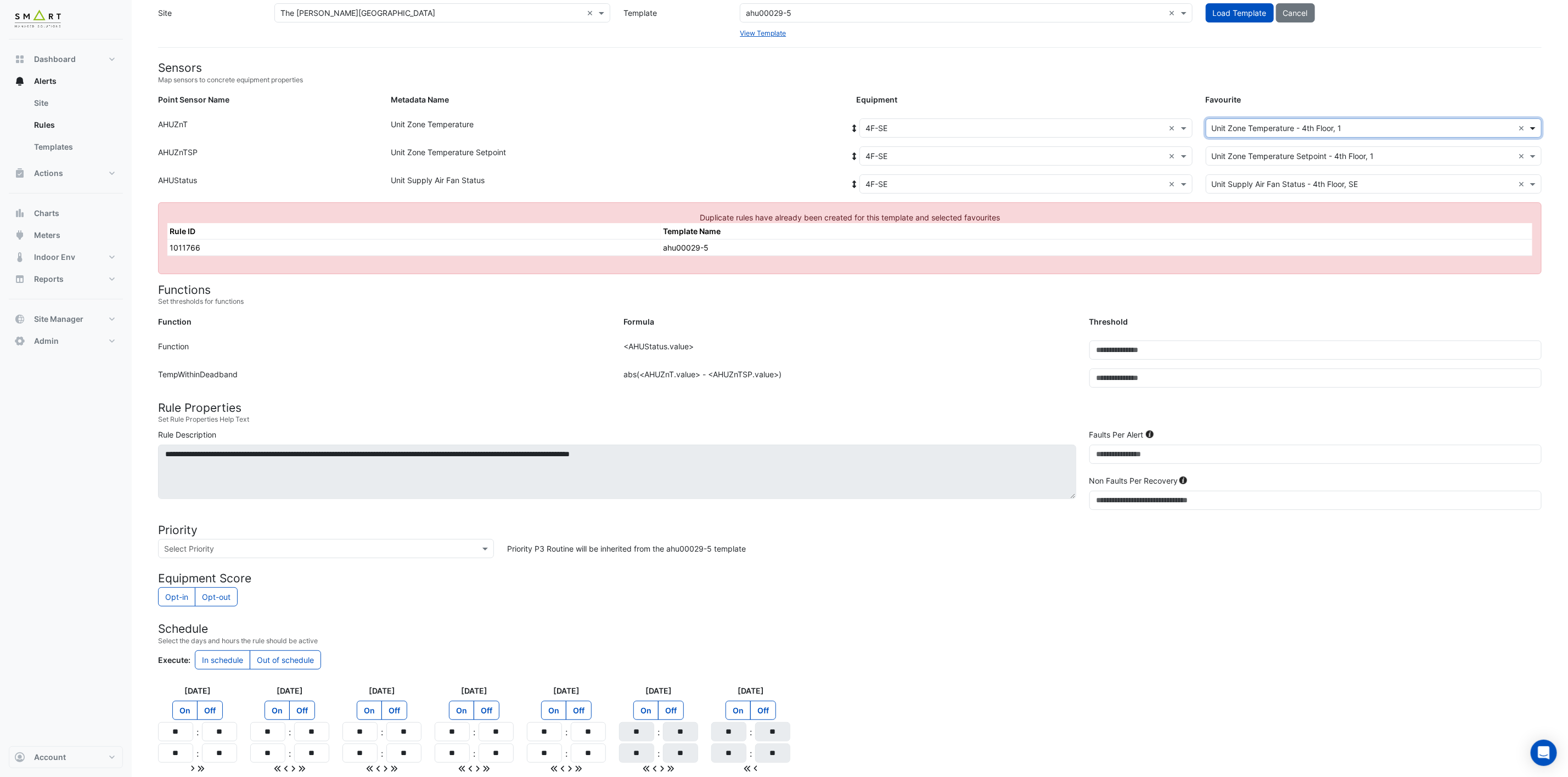
click at [1532, 131] on span at bounding box center [1533, 128] width 14 height 12
click at [1332, 152] on span "Unit Zone Temperature - 4th Floor, 2" at bounding box center [1280, 152] width 131 height 9
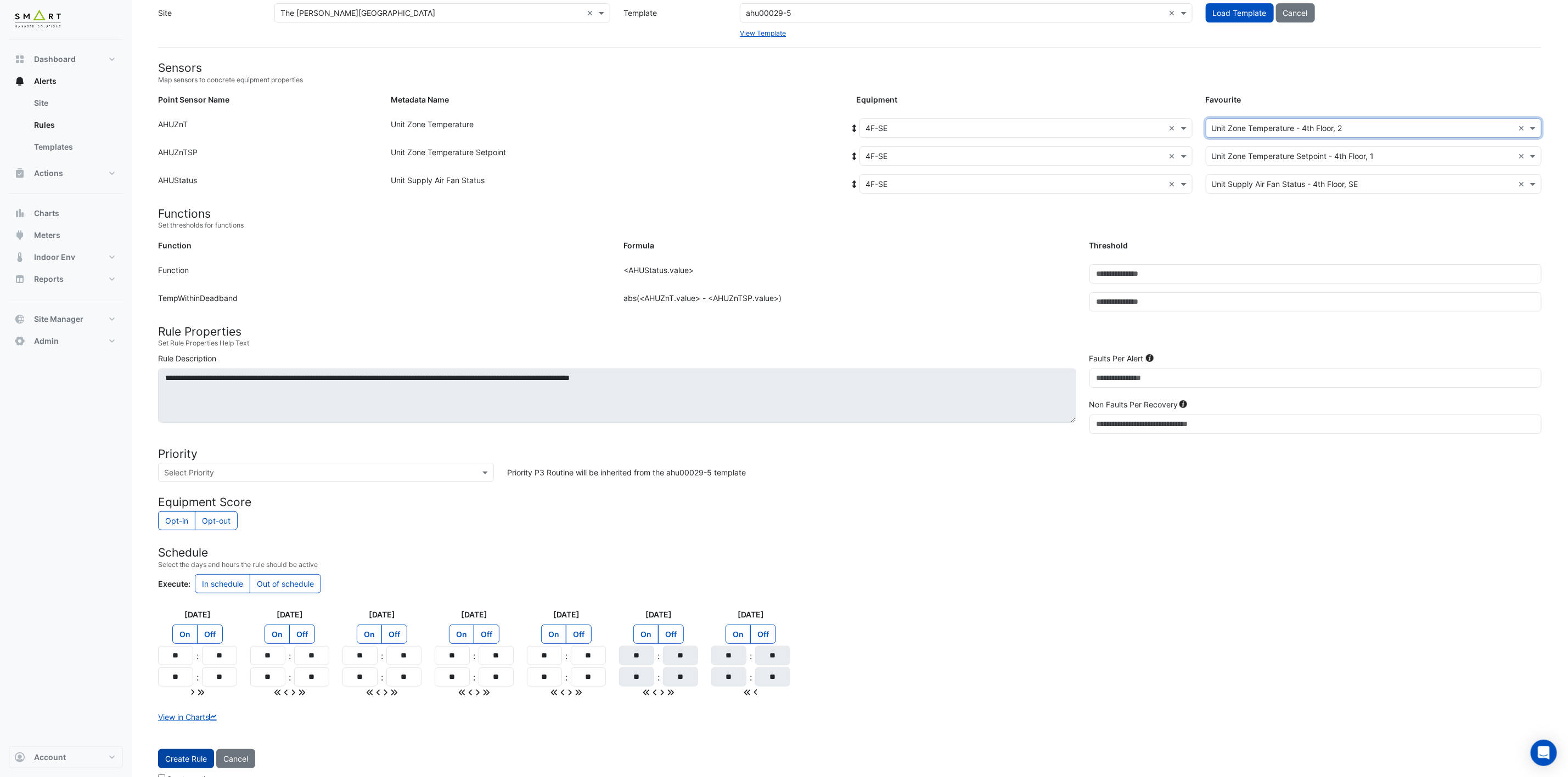
click at [169, 761] on span "Create Rule" at bounding box center [186, 759] width 42 height 9
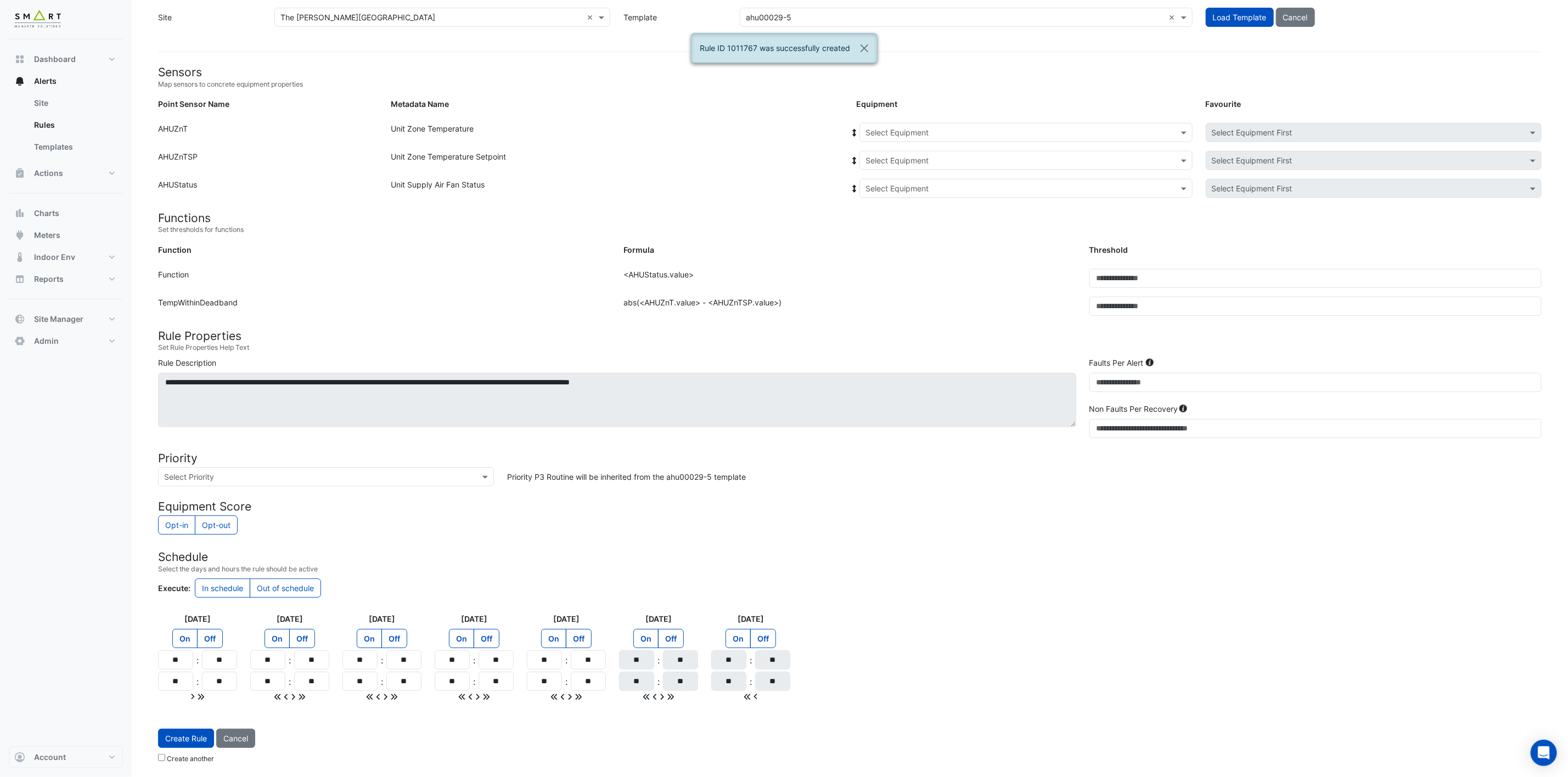
drag, startPoint x: 1003, startPoint y: 128, endPoint x: 993, endPoint y: 132, distance: 10.8
click at [1001, 128] on input "text" at bounding box center [1015, 133] width 299 height 12
click at [896, 227] on div "4F-SW" at bounding box center [884, 232] width 47 height 16
click at [932, 144] on div "Point Sensor Name: AHUZnT Metadata Name: Unit Zone Temperature Equipment: Selec…" at bounding box center [850, 137] width 1397 height 28
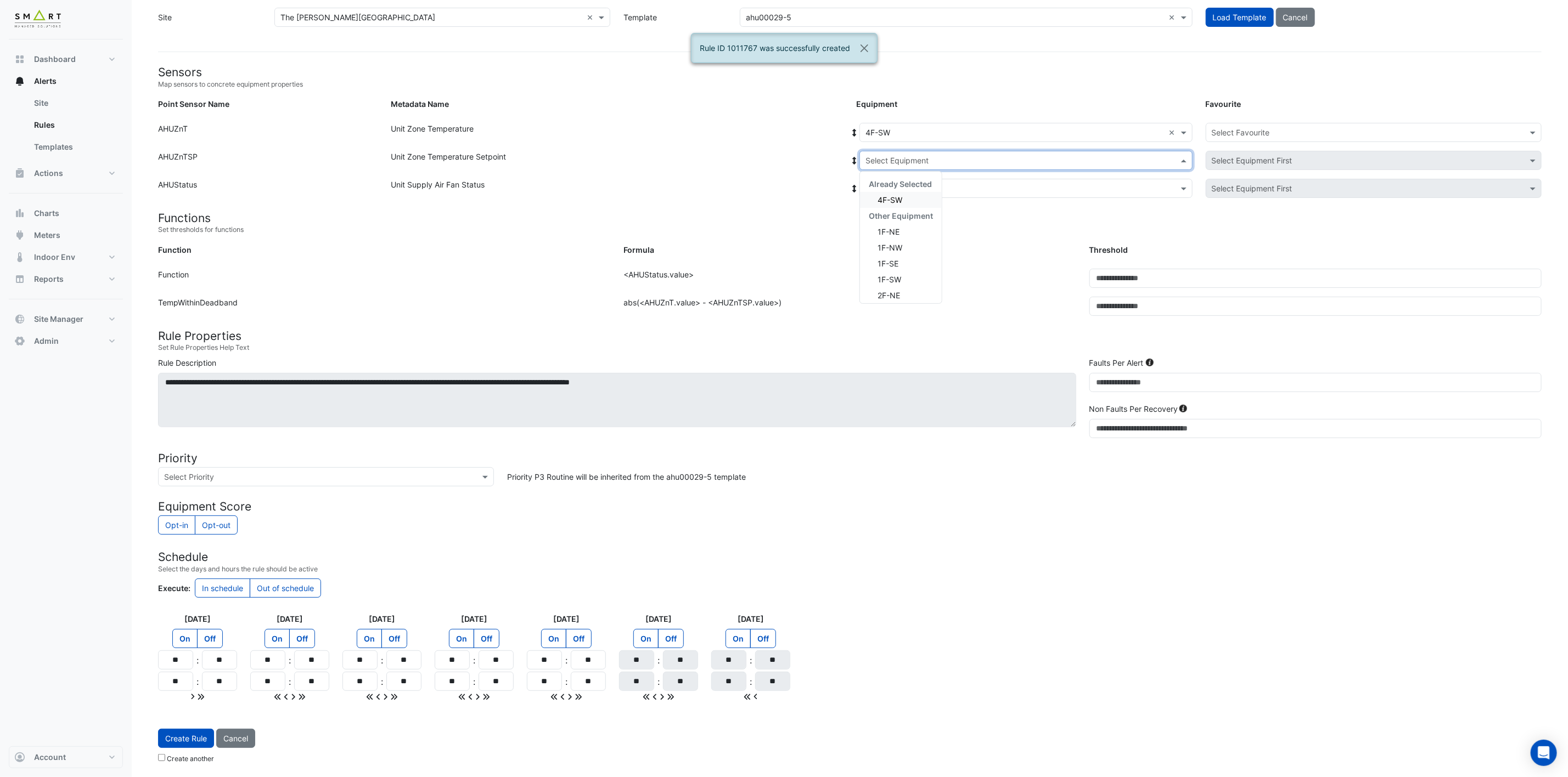
click at [911, 159] on input "text" at bounding box center [1015, 161] width 299 height 12
click at [897, 195] on span "4F-SW" at bounding box center [890, 200] width 25 height 9
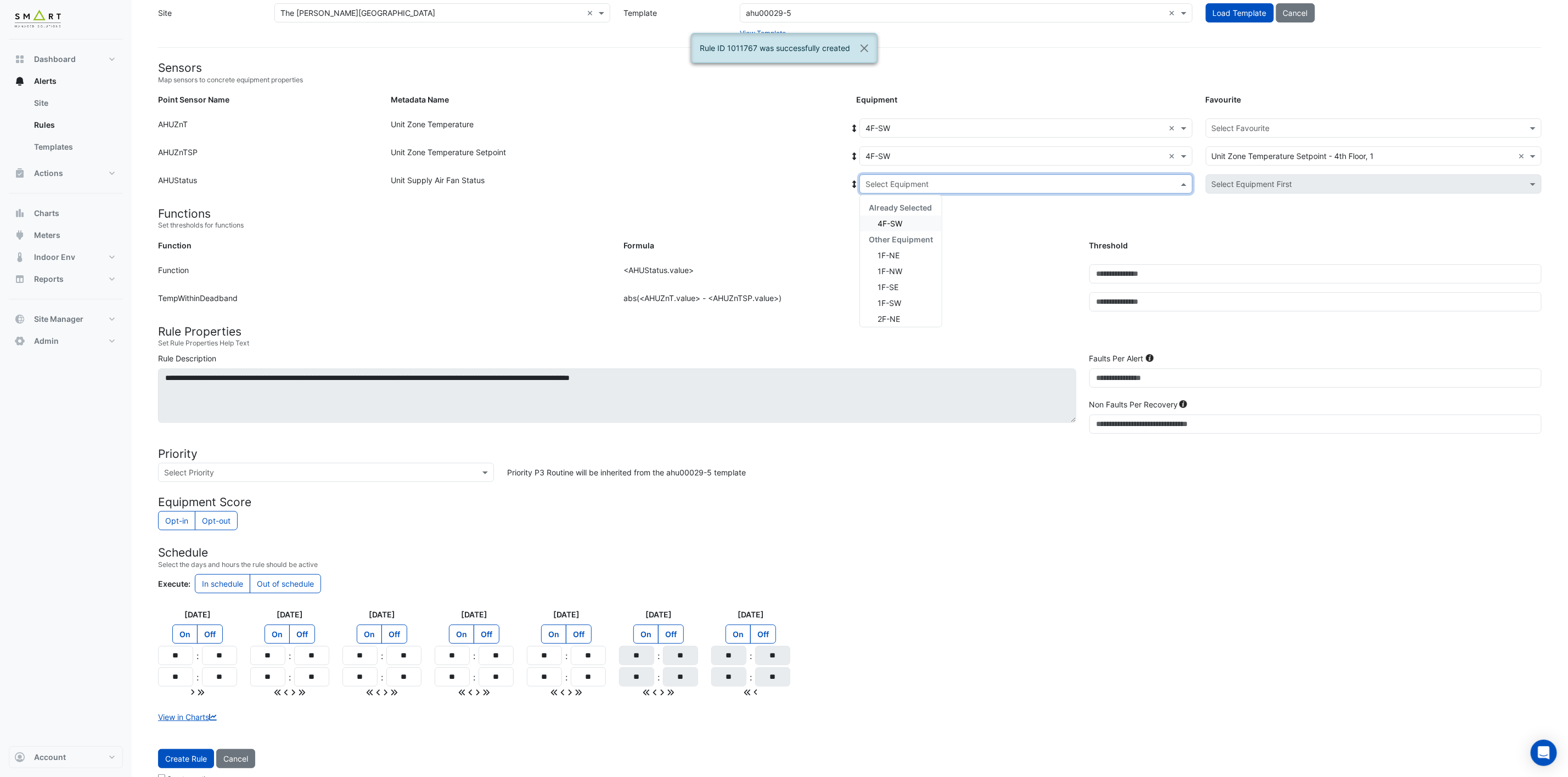
click at [901, 183] on input "text" at bounding box center [1015, 185] width 299 height 12
click at [895, 222] on span "4F-SW" at bounding box center [890, 223] width 25 height 9
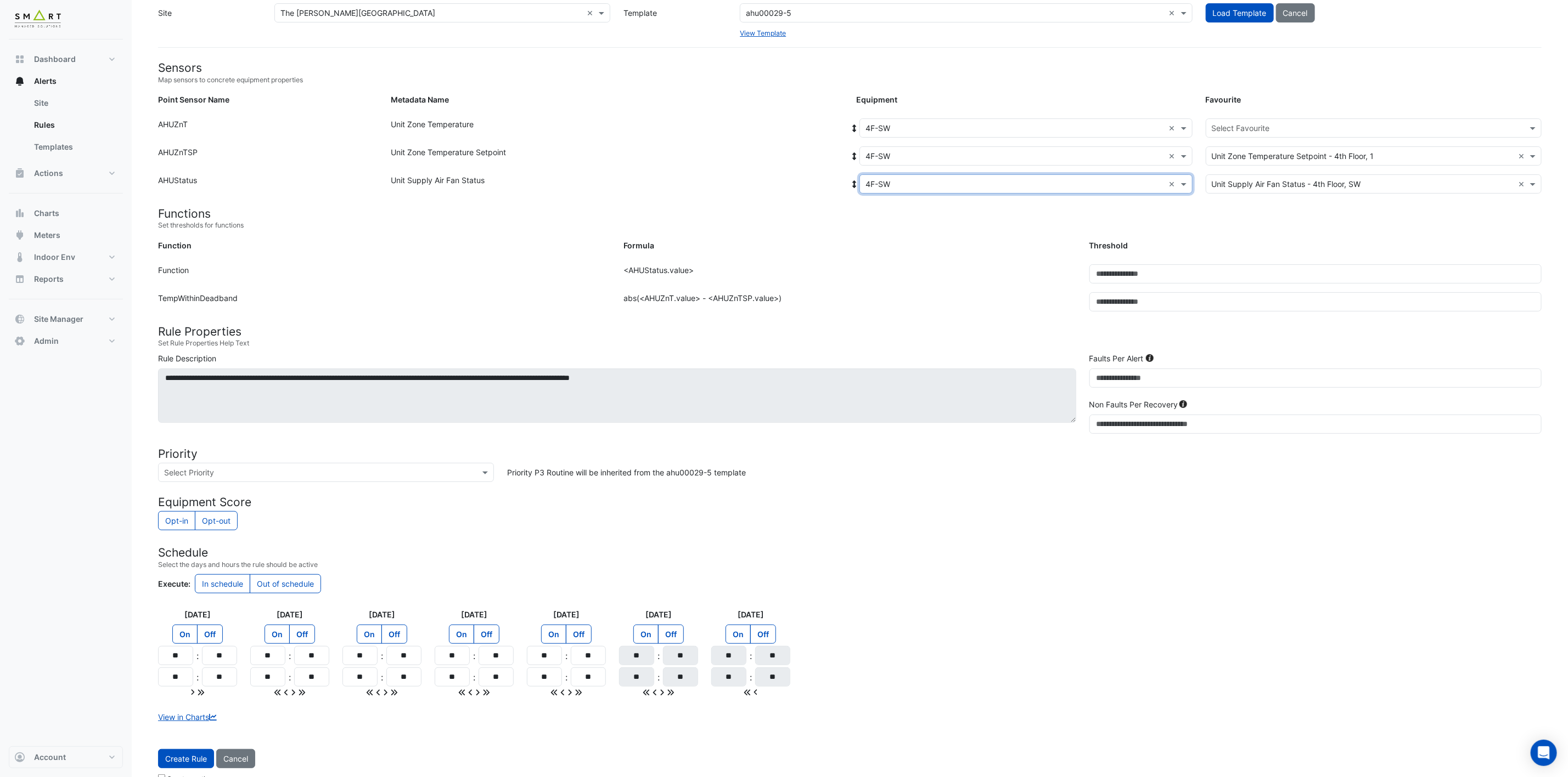
click at [1272, 127] on input "text" at bounding box center [1363, 129] width 302 height 12
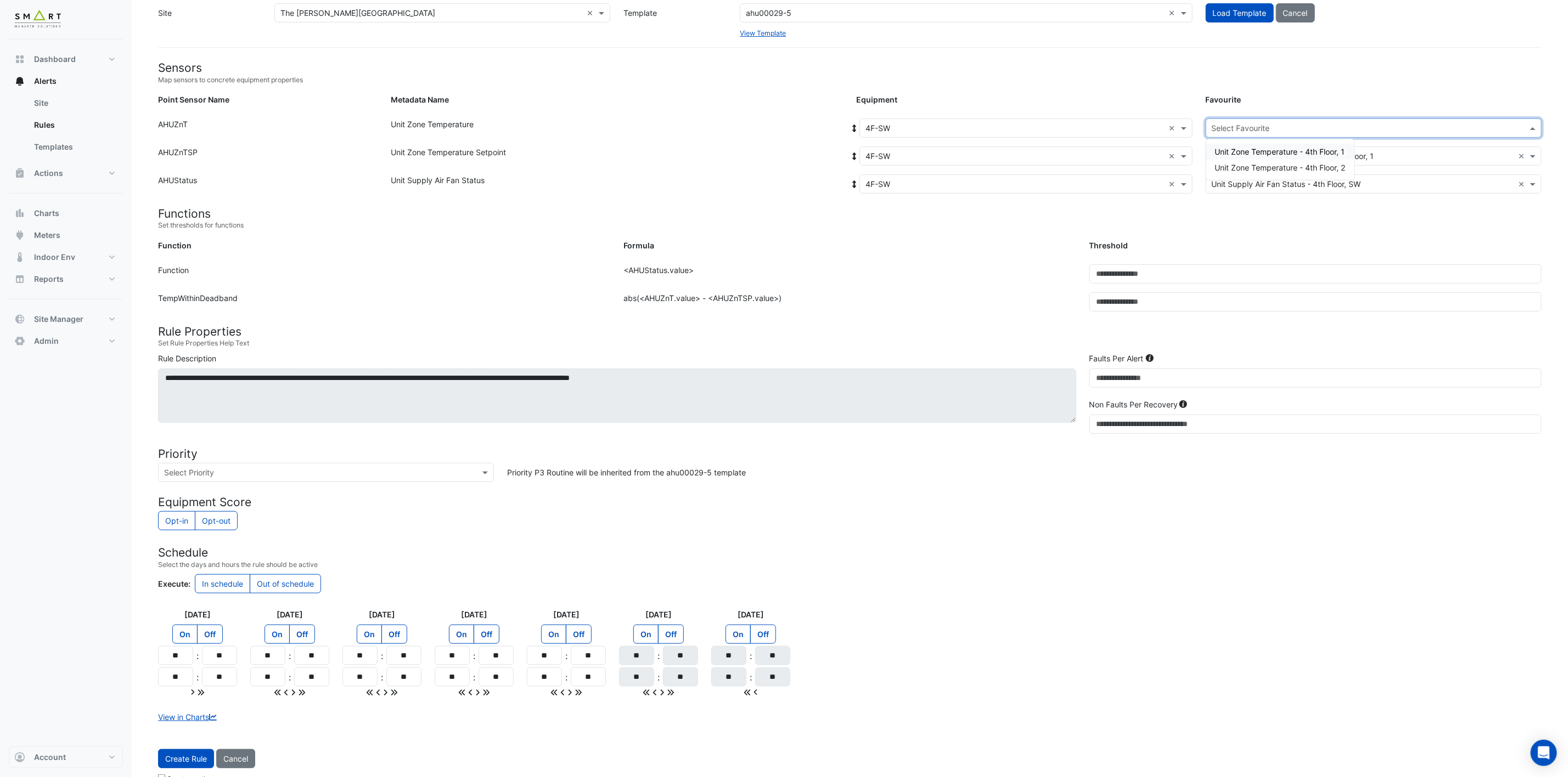
click at [1275, 159] on div "Unit Zone Temperature - 4th Floor, 2" at bounding box center [1280, 167] width 148 height 16
click at [186, 759] on button "Create Rule" at bounding box center [186, 758] width 56 height 19
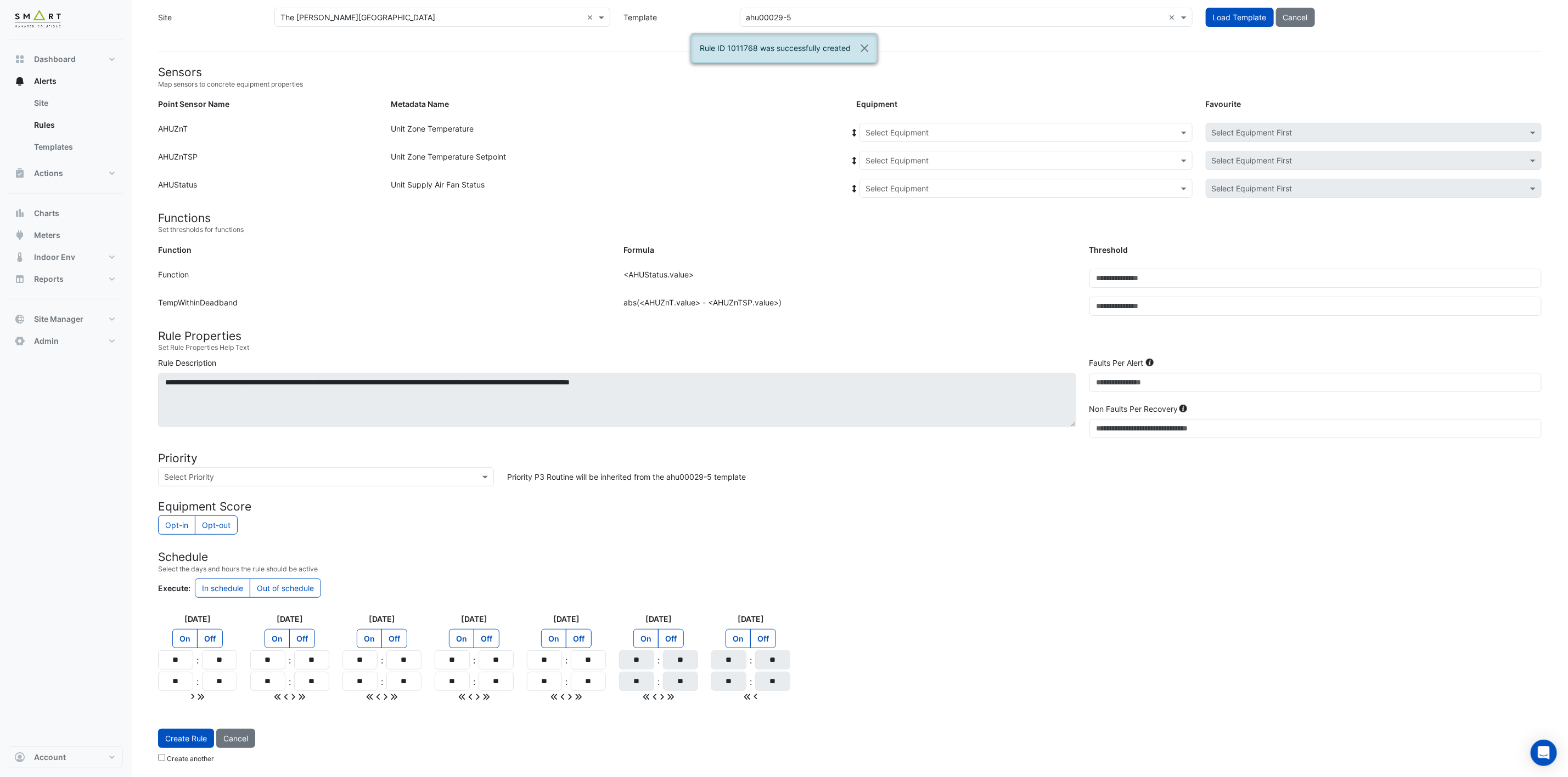
click at [998, 128] on input "text" at bounding box center [1015, 133] width 299 height 12
click at [896, 224] on div "4F-SW" at bounding box center [884, 232] width 47 height 16
click at [933, 155] on input "text" at bounding box center [1015, 161] width 299 height 12
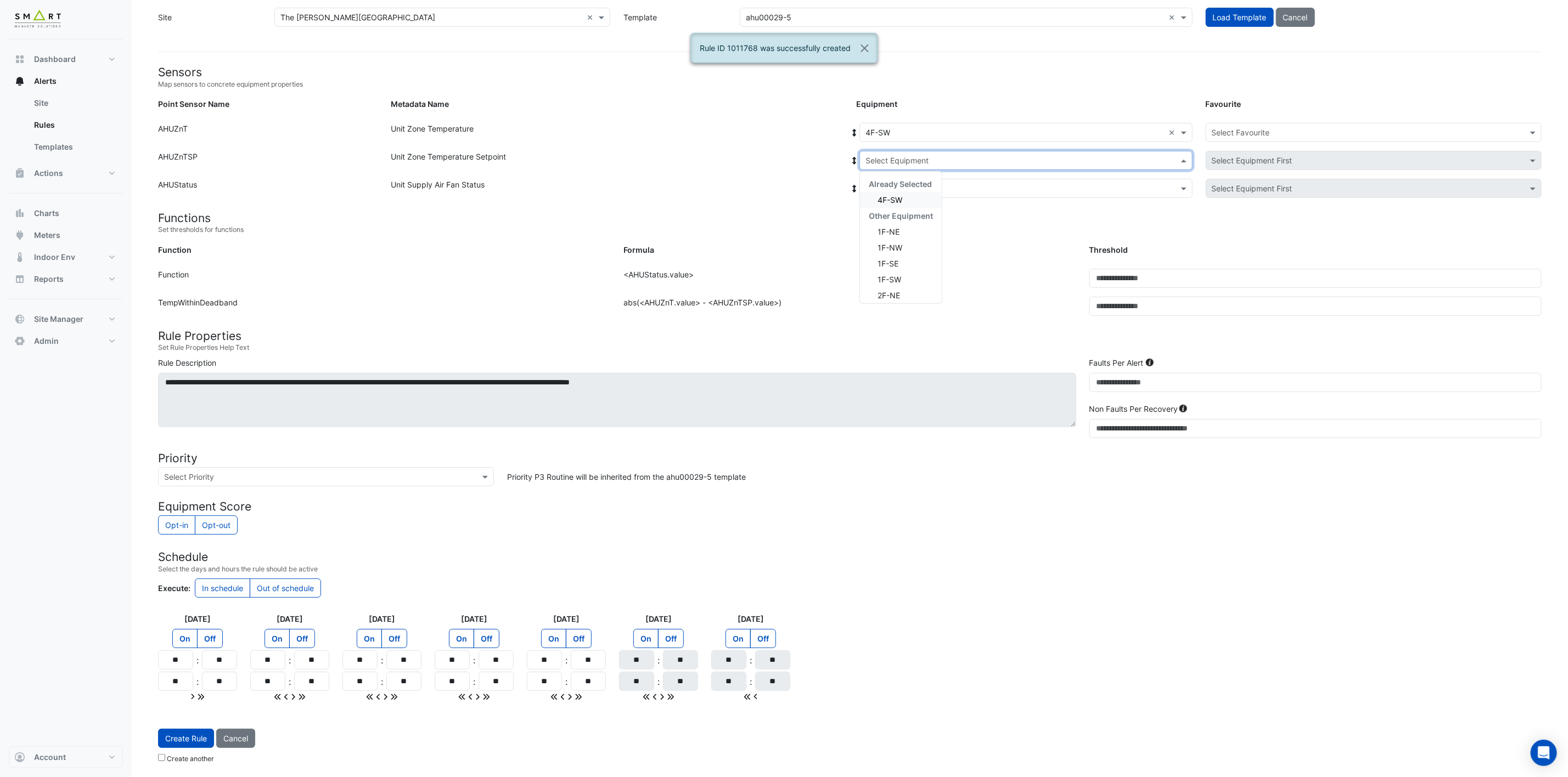
click at [902, 195] on span "4F-SW" at bounding box center [890, 200] width 25 height 9
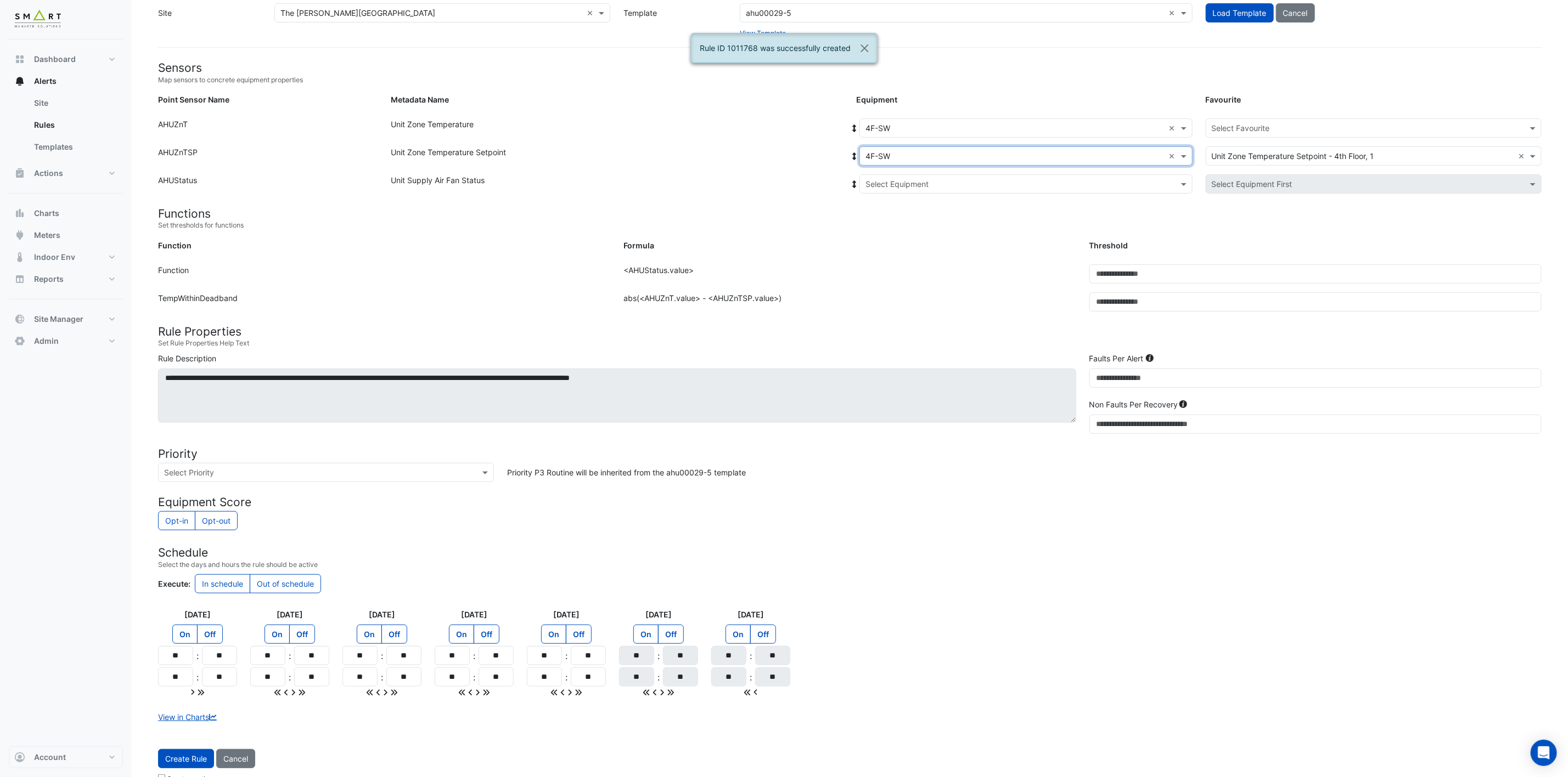
click at [920, 174] on div "Select Equipment" at bounding box center [1026, 184] width 333 height 19
drag, startPoint x: 895, startPoint y: 230, endPoint x: 929, endPoint y: 213, distance: 38.0
click at [895, 230] on div "4F-SW" at bounding box center [901, 223] width 82 height 16
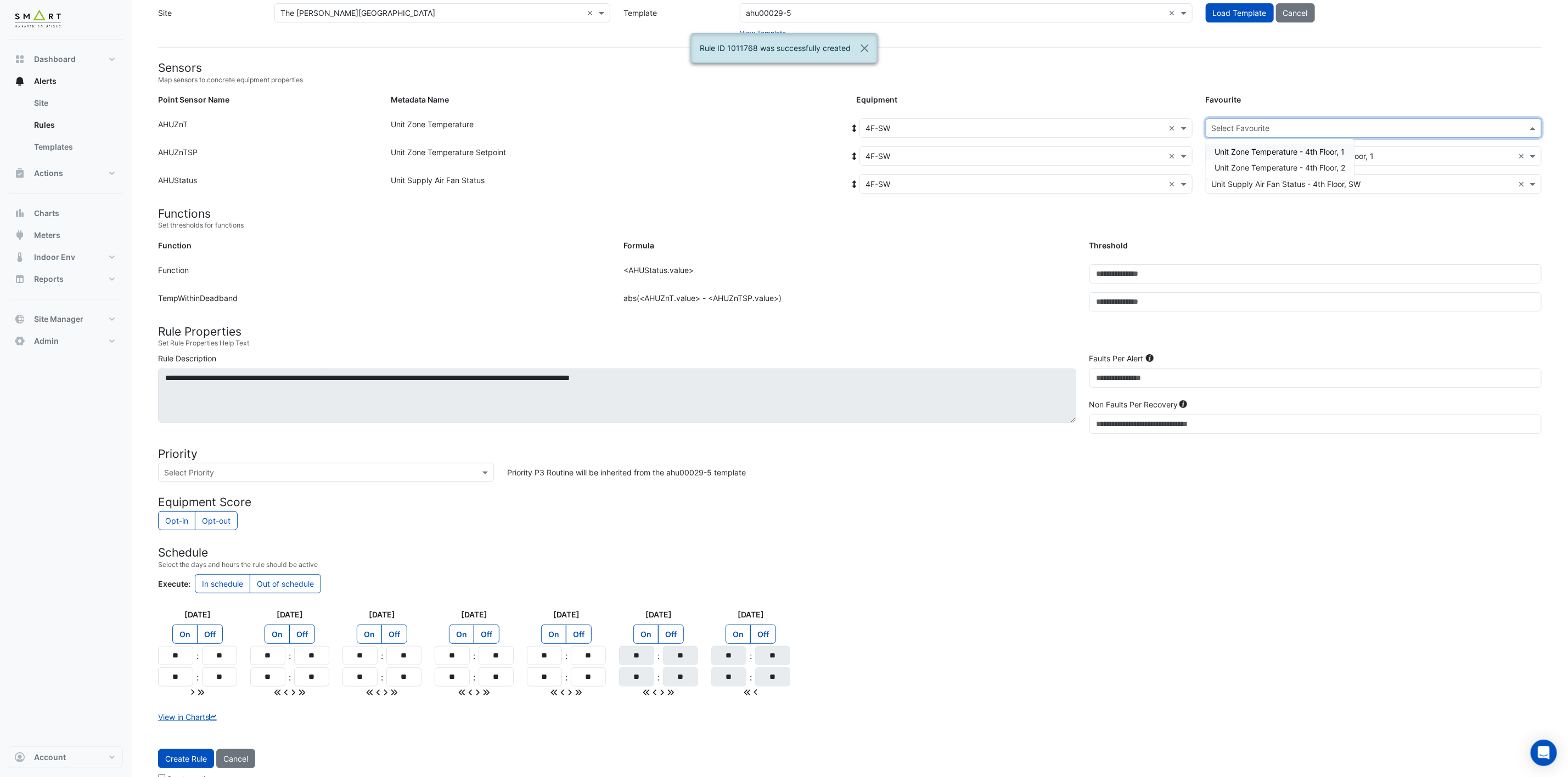
click at [1265, 118] on div "Select Favourite" at bounding box center [1373, 128] width 336 height 19
click at [1270, 148] on span "Unit Zone Temperature - 4th Floor, 1" at bounding box center [1280, 152] width 130 height 9
click at [194, 759] on button "Create Rule" at bounding box center [186, 758] width 56 height 19
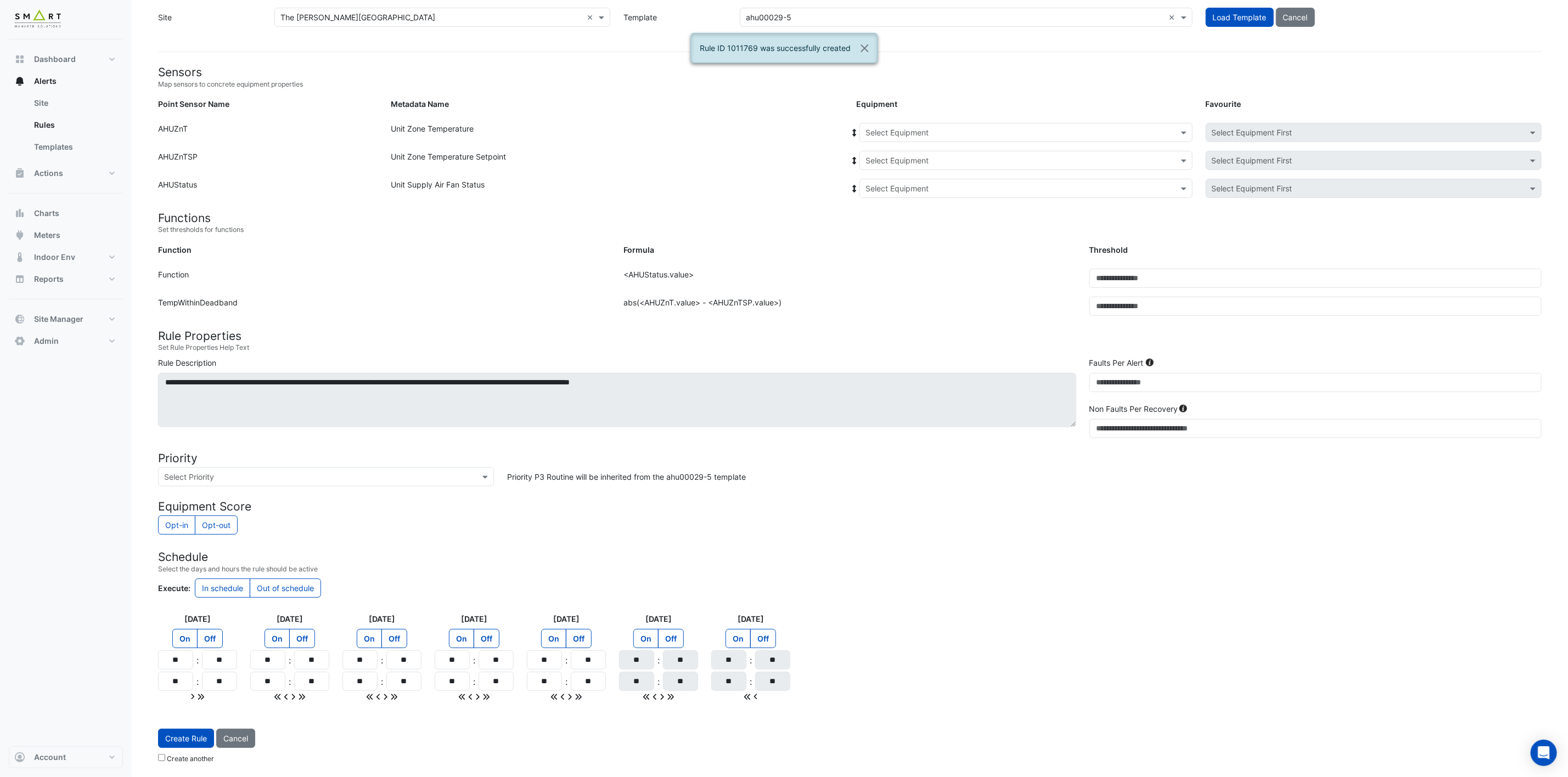
click at [1017, 131] on input "text" at bounding box center [1015, 133] width 299 height 12
click at [888, 239] on div "FCU001" at bounding box center [884, 247] width 47 height 16
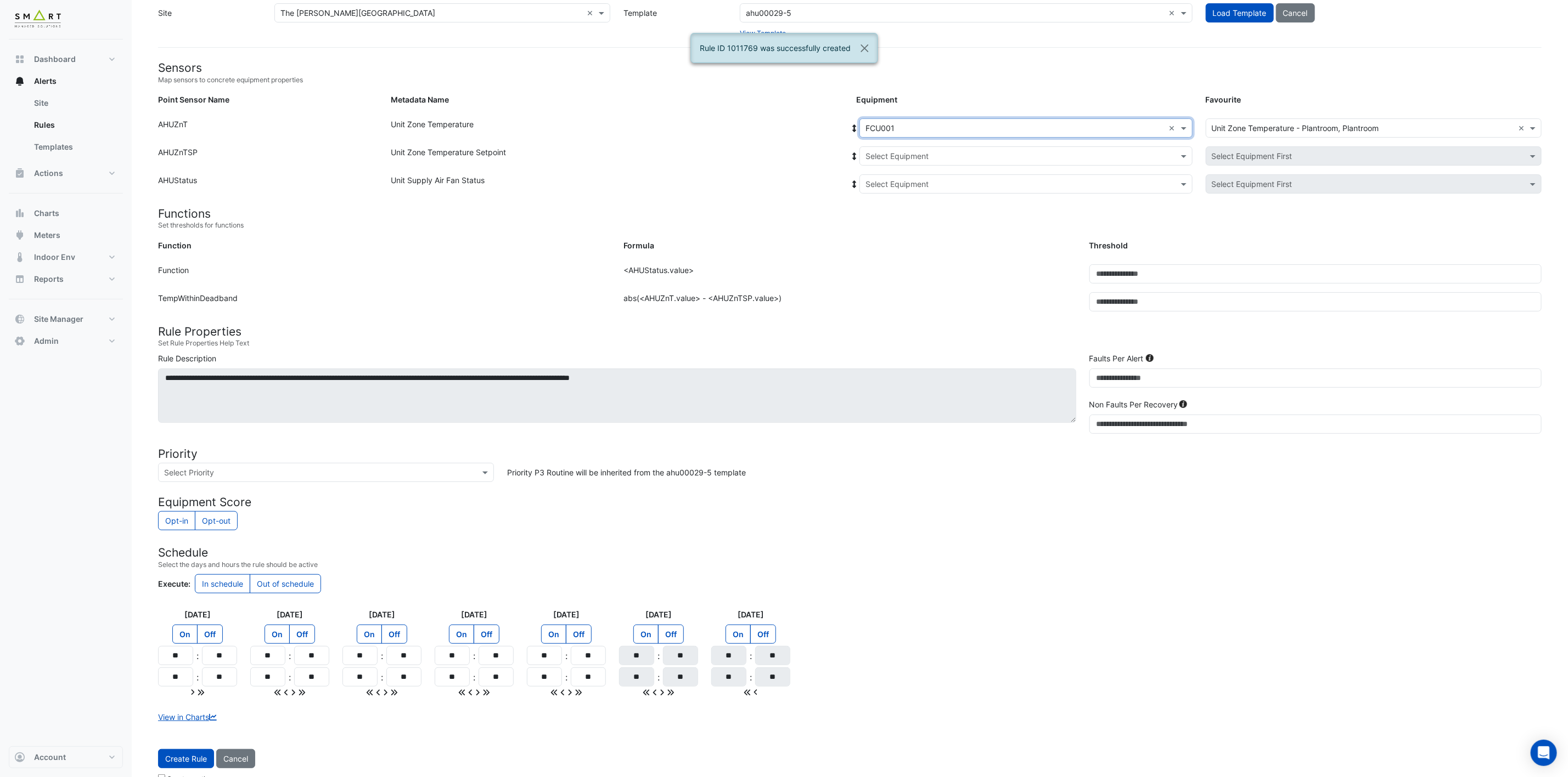
click at [1056, 154] on input "text" at bounding box center [1015, 157] width 299 height 12
click at [912, 190] on div "FCU001" at bounding box center [901, 195] width 82 height 16
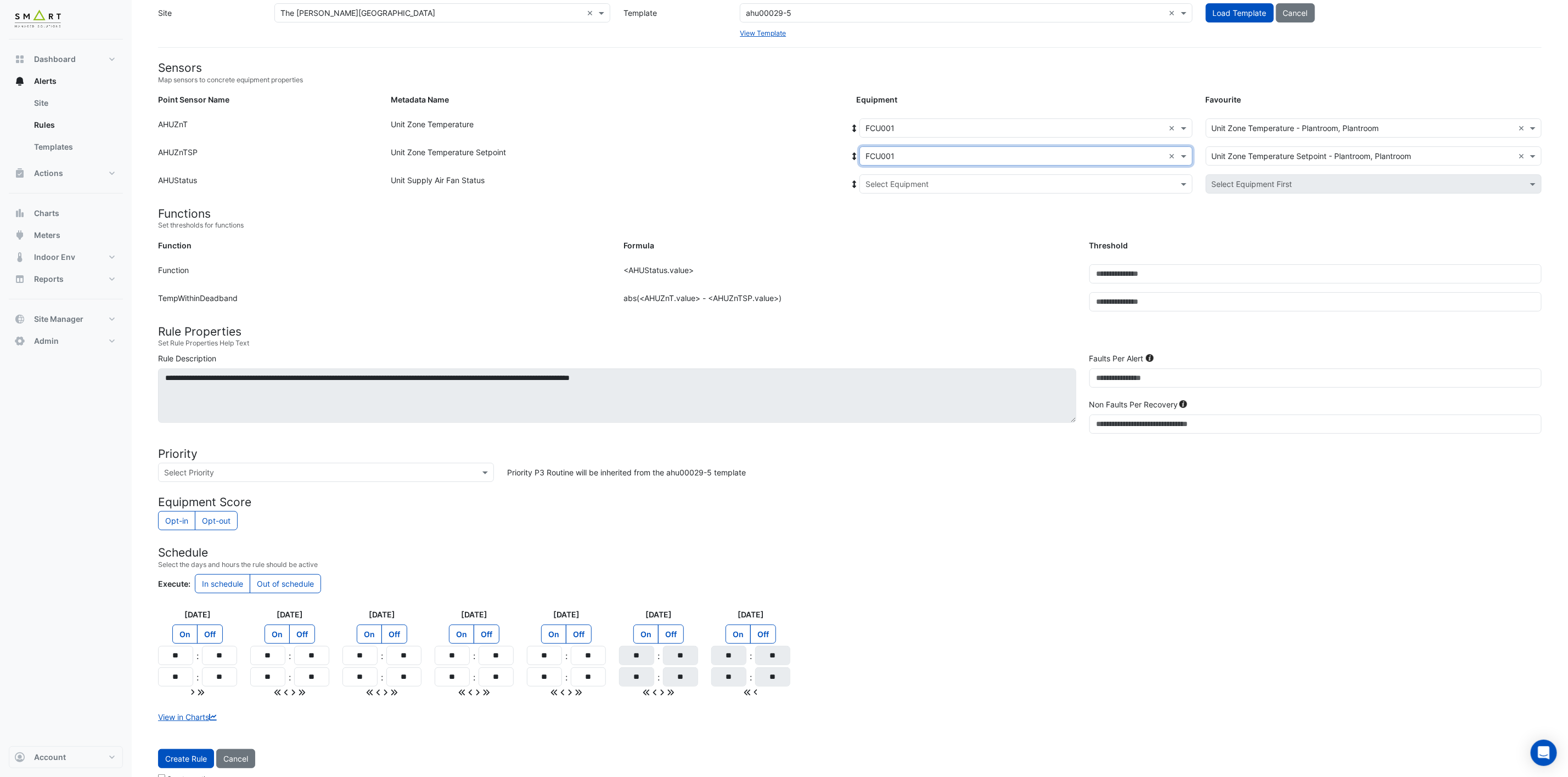
click at [927, 180] on input "text" at bounding box center [1015, 185] width 299 height 12
click at [907, 223] on div "FCU001" at bounding box center [901, 223] width 82 height 16
click at [184, 757] on button "Create Rule" at bounding box center [186, 758] width 56 height 19
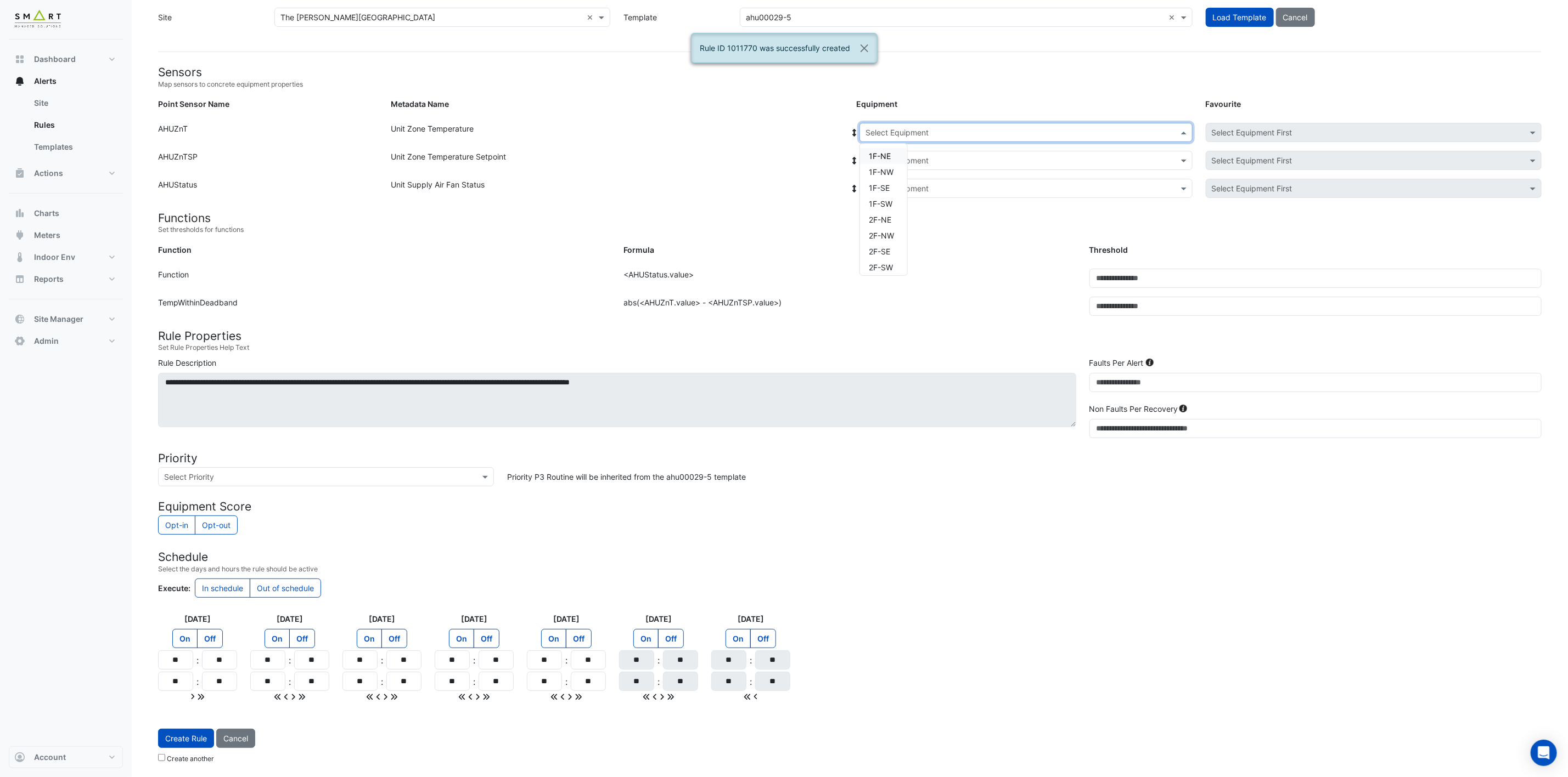
click at [967, 128] on input "text" at bounding box center [1015, 133] width 299 height 12
click at [892, 260] on span "FCU002" at bounding box center [884, 264] width 30 height 9
click at [937, 155] on input "text" at bounding box center [1015, 161] width 299 height 12
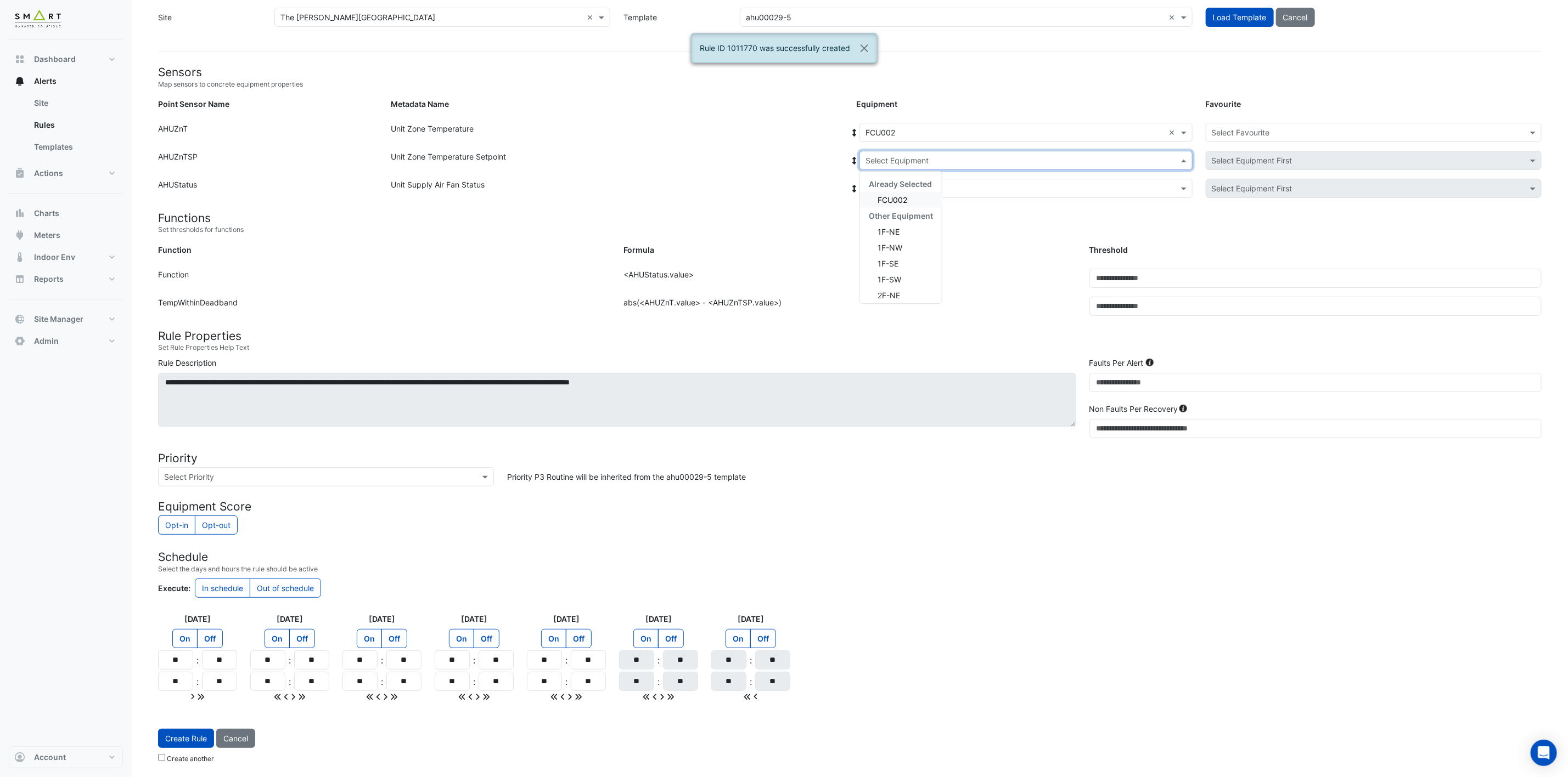
click at [899, 195] on span "FCU002" at bounding box center [893, 200] width 30 height 9
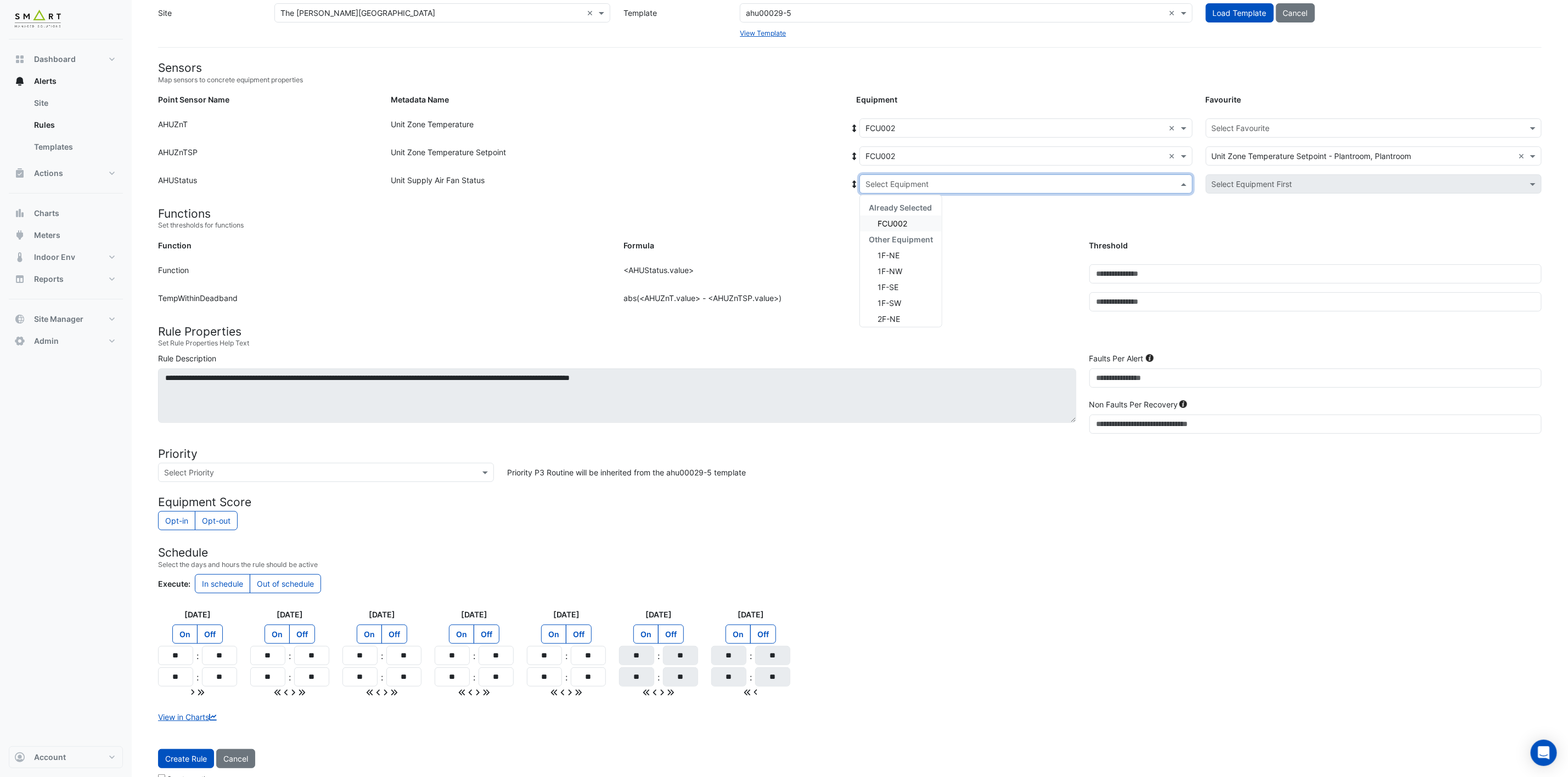
click at [917, 176] on div "Select Equipment" at bounding box center [1026, 184] width 333 height 19
click at [895, 226] on span "FCU002" at bounding box center [893, 223] width 30 height 9
click at [1257, 131] on input "text" at bounding box center [1363, 129] width 302 height 12
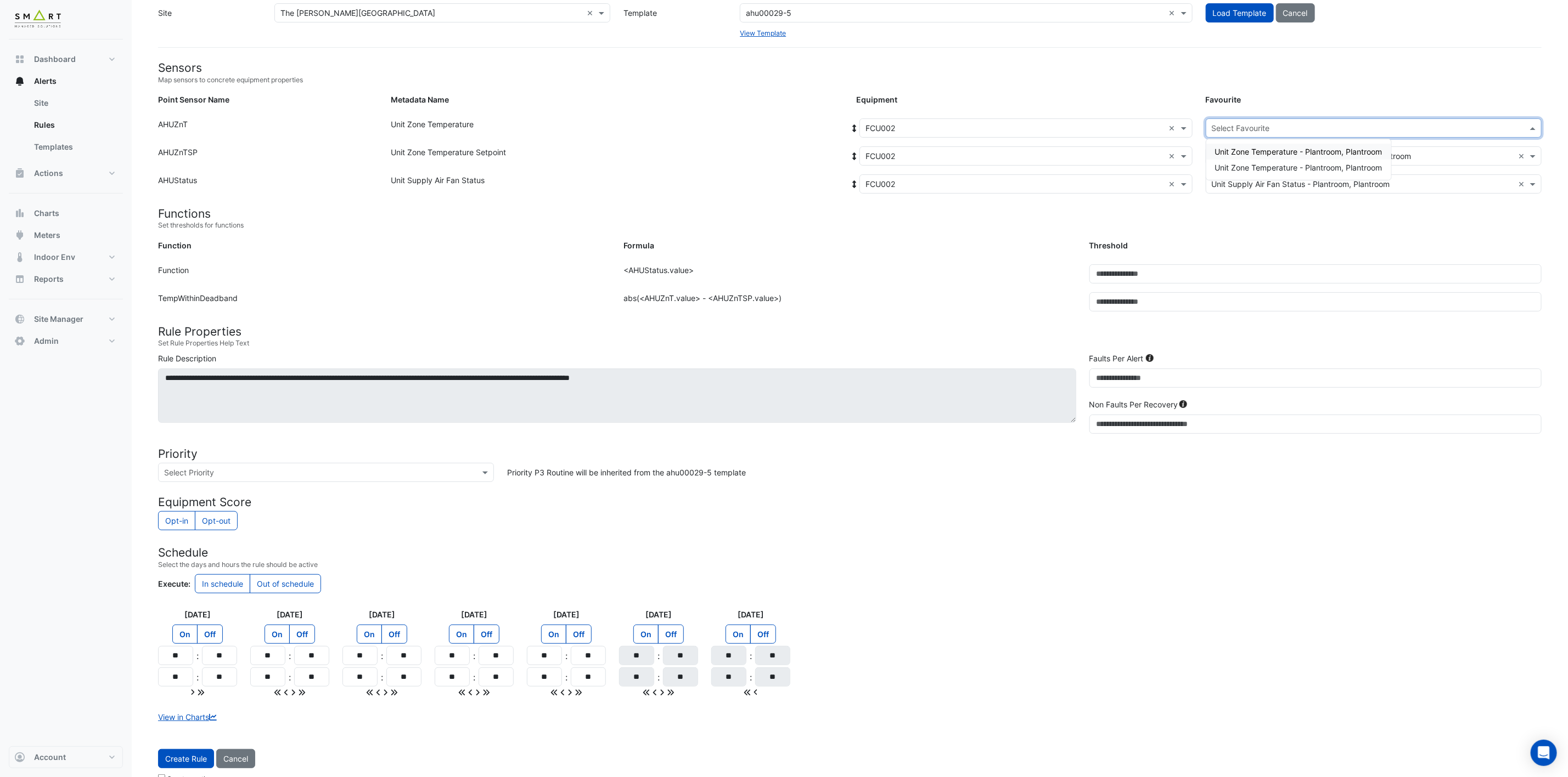
click at [1364, 145] on div "Unit Zone Temperature - Plantroom, Plantroom" at bounding box center [1298, 152] width 185 height 16
click at [180, 755] on button "Create Rule" at bounding box center [186, 758] width 56 height 19
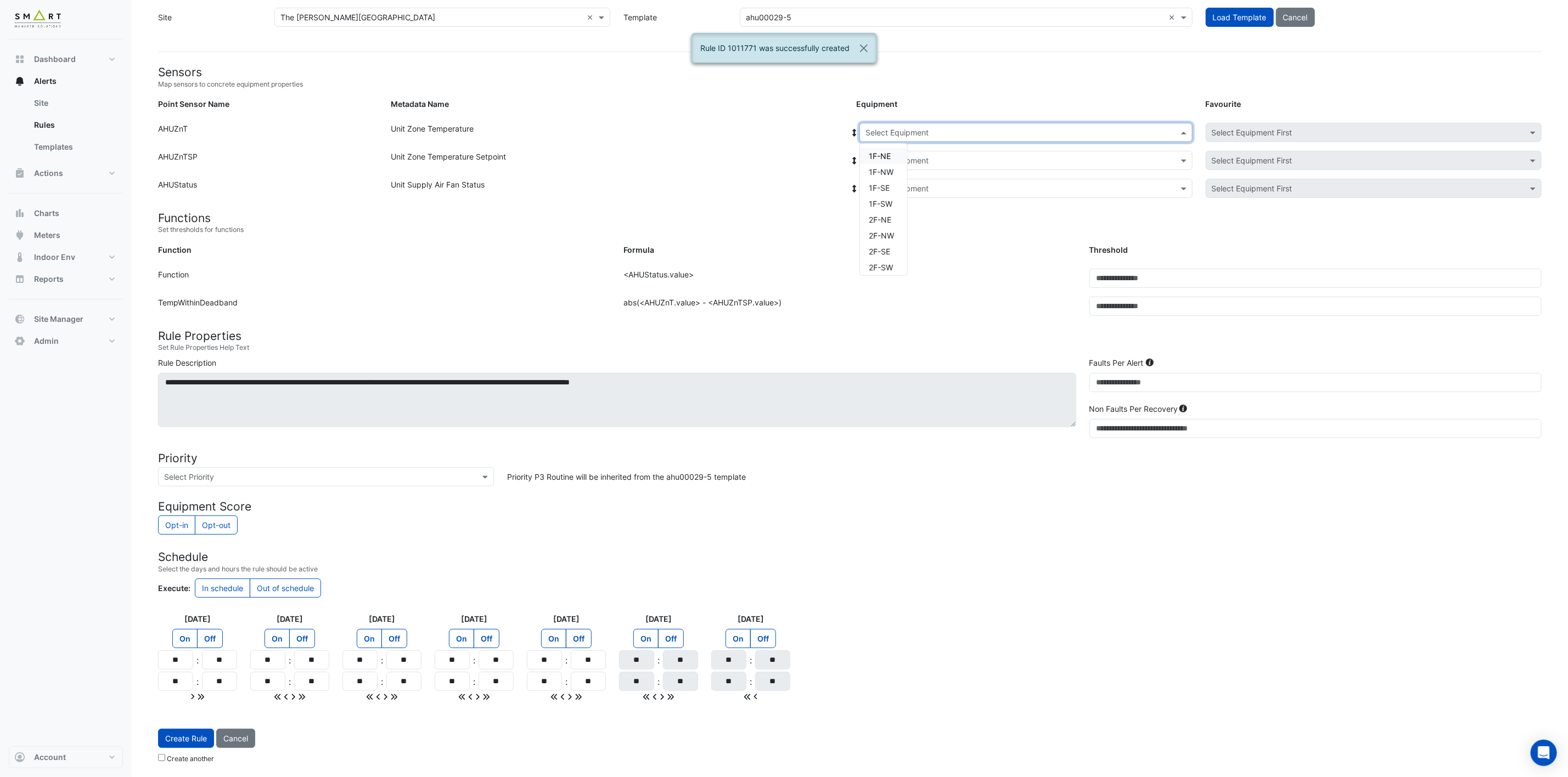
click at [1000, 133] on input "text" at bounding box center [1015, 133] width 299 height 12
click at [891, 259] on span "FCU002" at bounding box center [884, 264] width 30 height 9
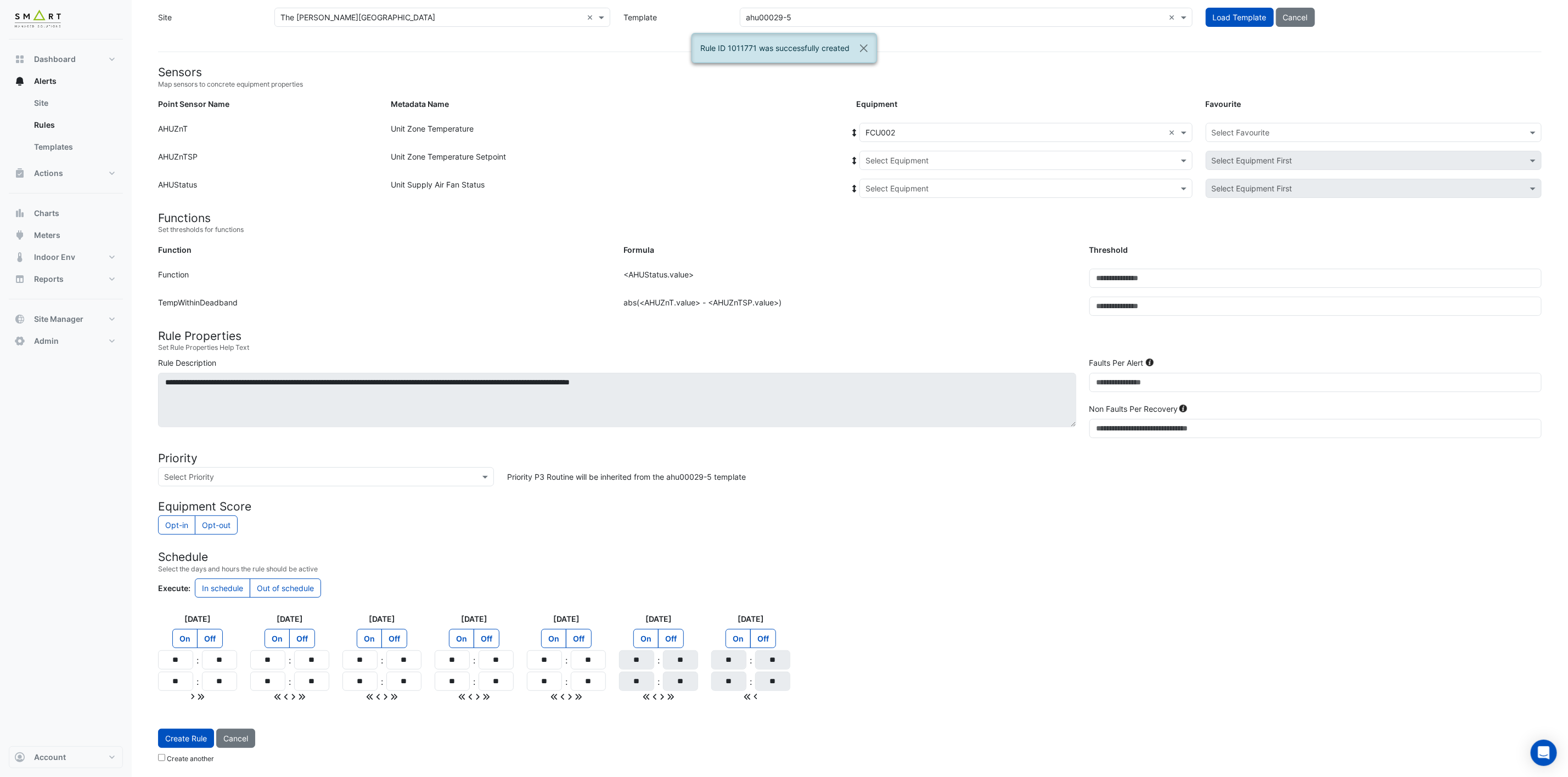
click at [981, 143] on div "Point Sensor Name: AHUZnT Metadata Name: Unit Zone Temperature Equipment: Selec…" at bounding box center [850, 137] width 1397 height 28
click at [957, 159] on input "text" at bounding box center [1015, 161] width 299 height 12
click at [919, 193] on div "FCU002" at bounding box center [901, 200] width 82 height 16
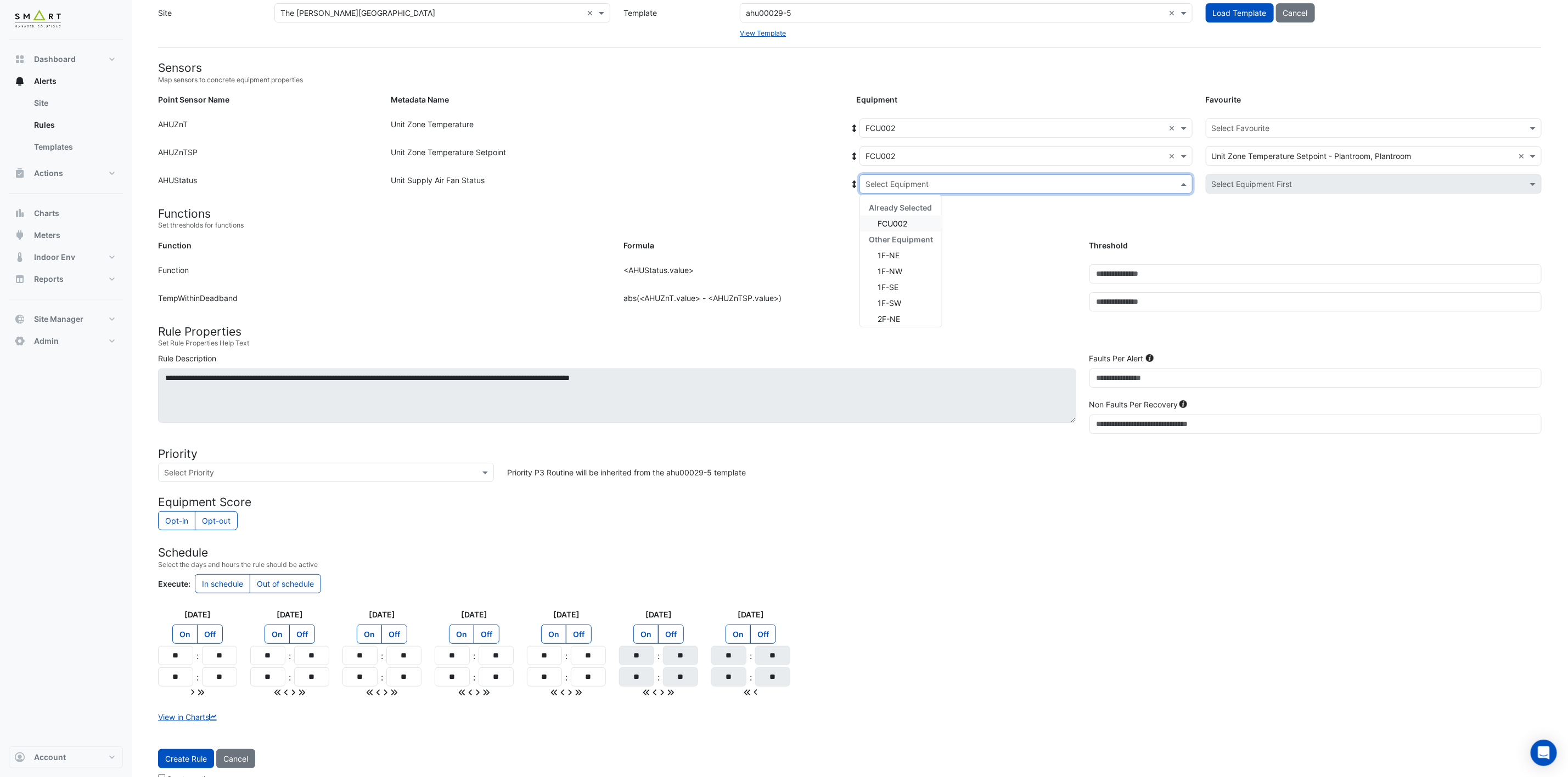
click at [932, 183] on input "text" at bounding box center [1015, 185] width 299 height 12
click at [910, 219] on div "FCU002" at bounding box center [901, 223] width 82 height 16
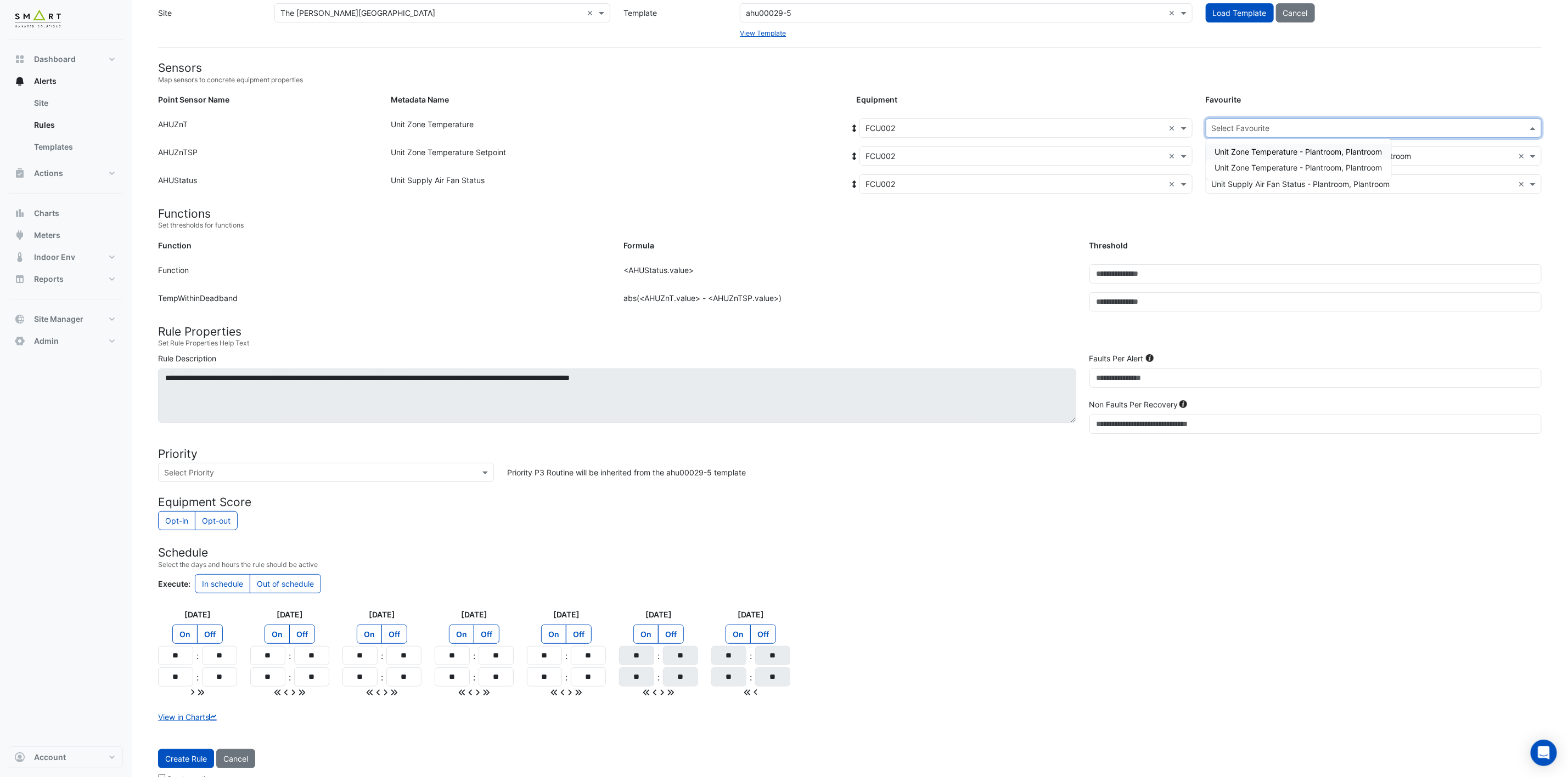
click at [1281, 130] on input "text" at bounding box center [1363, 129] width 302 height 12
click at [1288, 150] on span "Unit Zone Temperature - Plantroom, Plantroom" at bounding box center [1298, 152] width 167 height 9
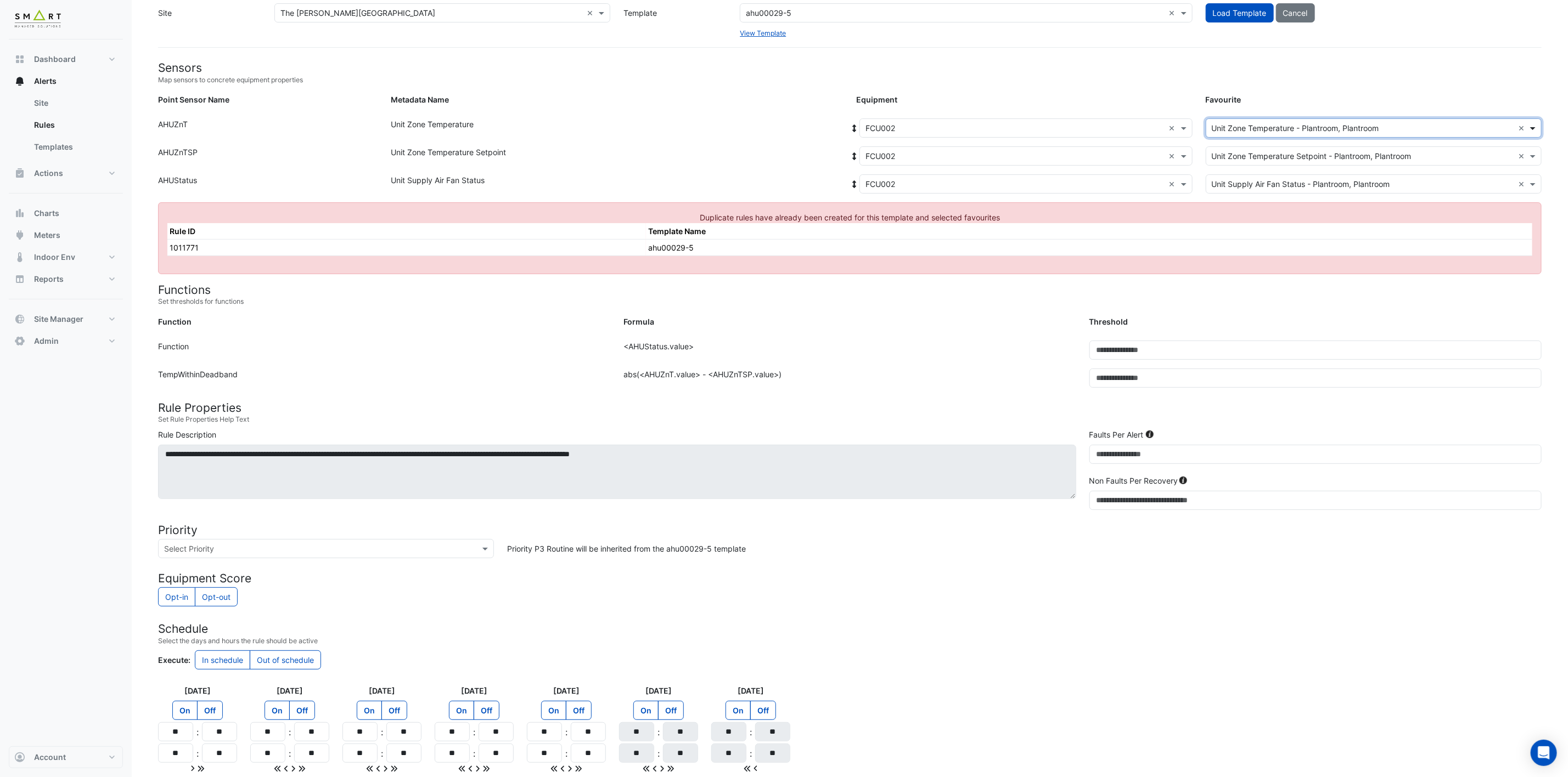
click at [1536, 129] on span at bounding box center [1533, 128] width 14 height 12
click at [1373, 163] on span "Unit Zone Temperature - Plantroom, Plantroom" at bounding box center [1298, 167] width 167 height 9
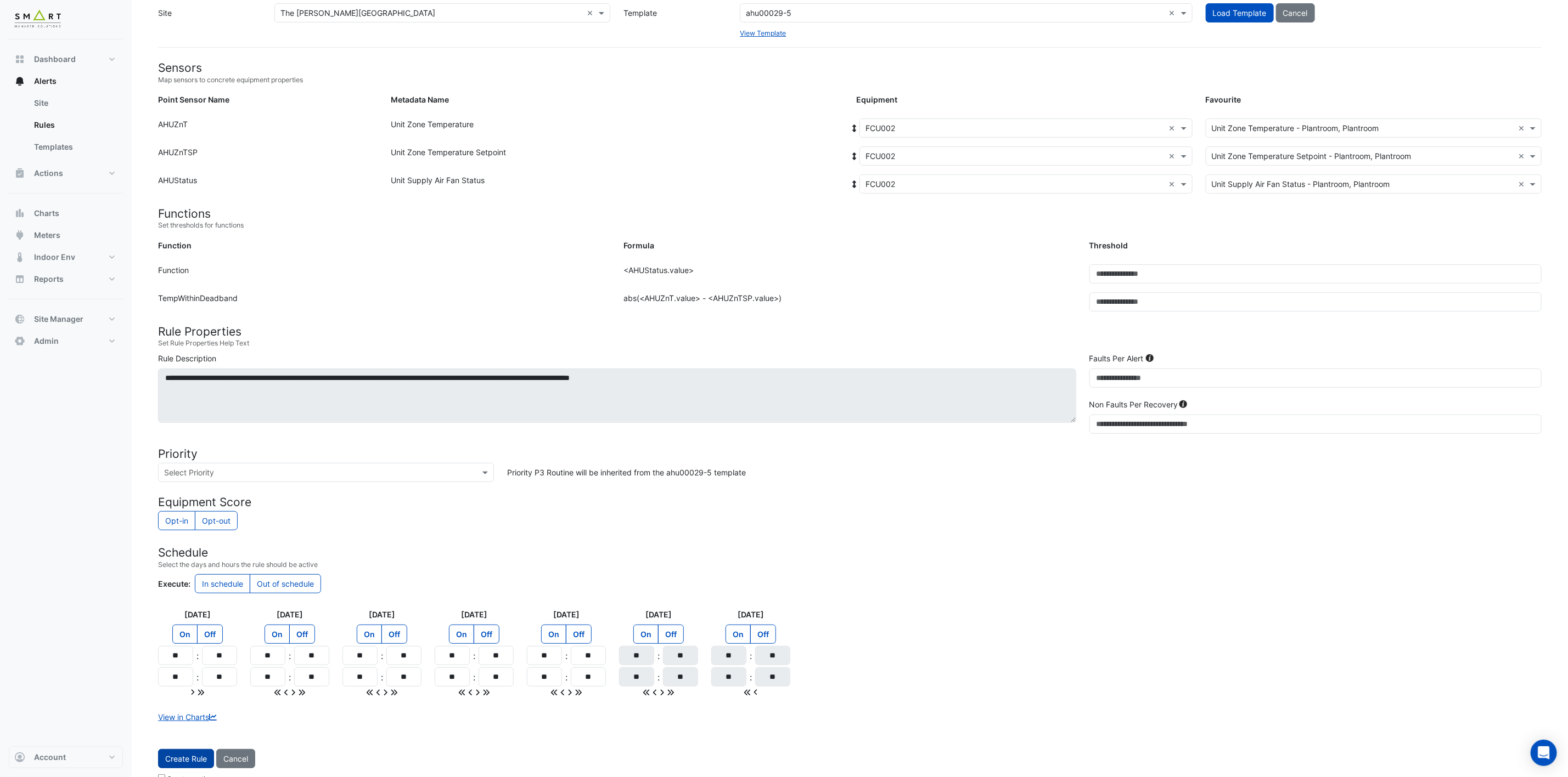
click at [190, 762] on span "Create Rule" at bounding box center [186, 759] width 42 height 9
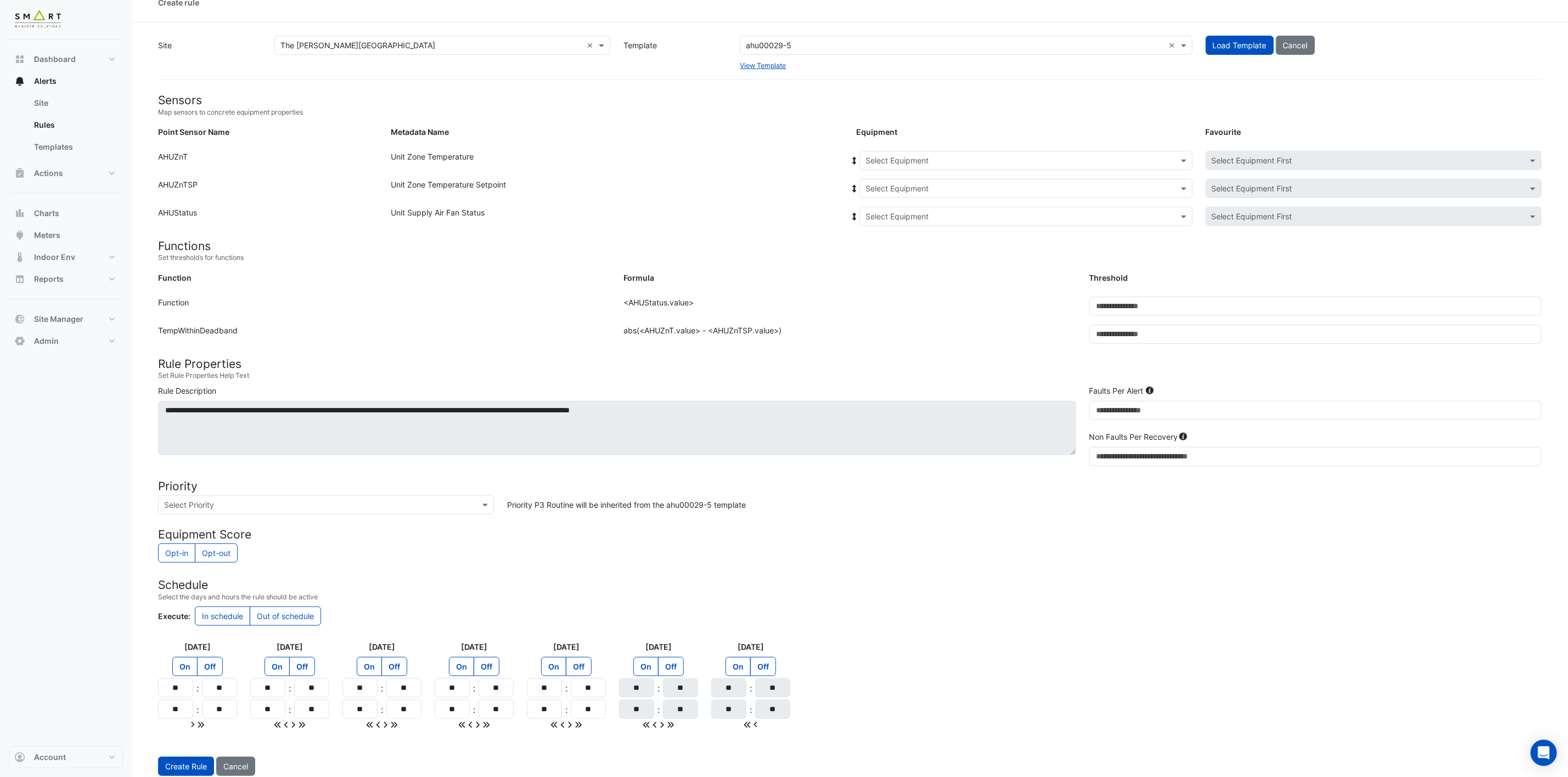
scroll to position [0, 0]
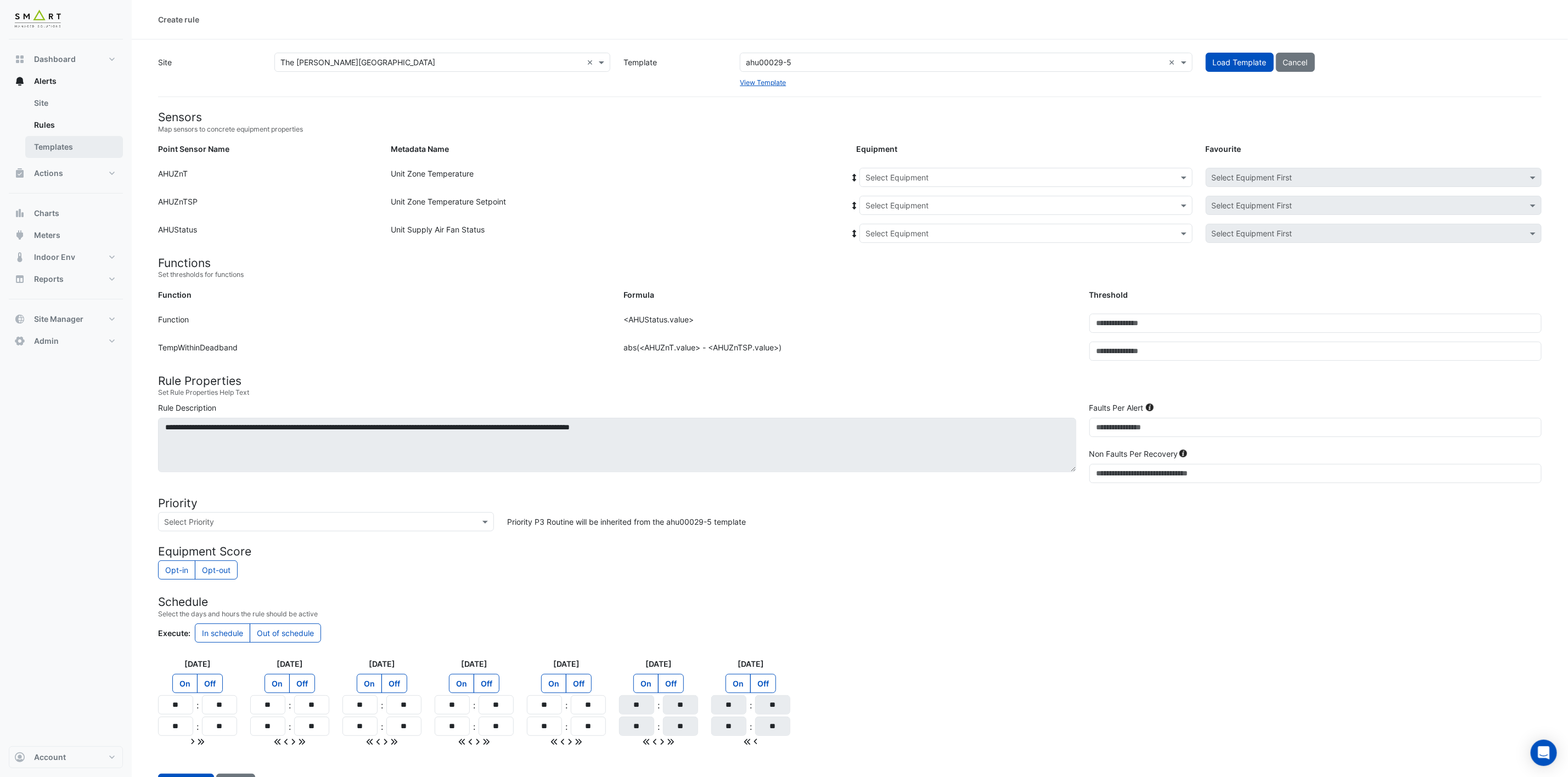
click at [64, 141] on link "Templates" at bounding box center [74, 147] width 98 height 22
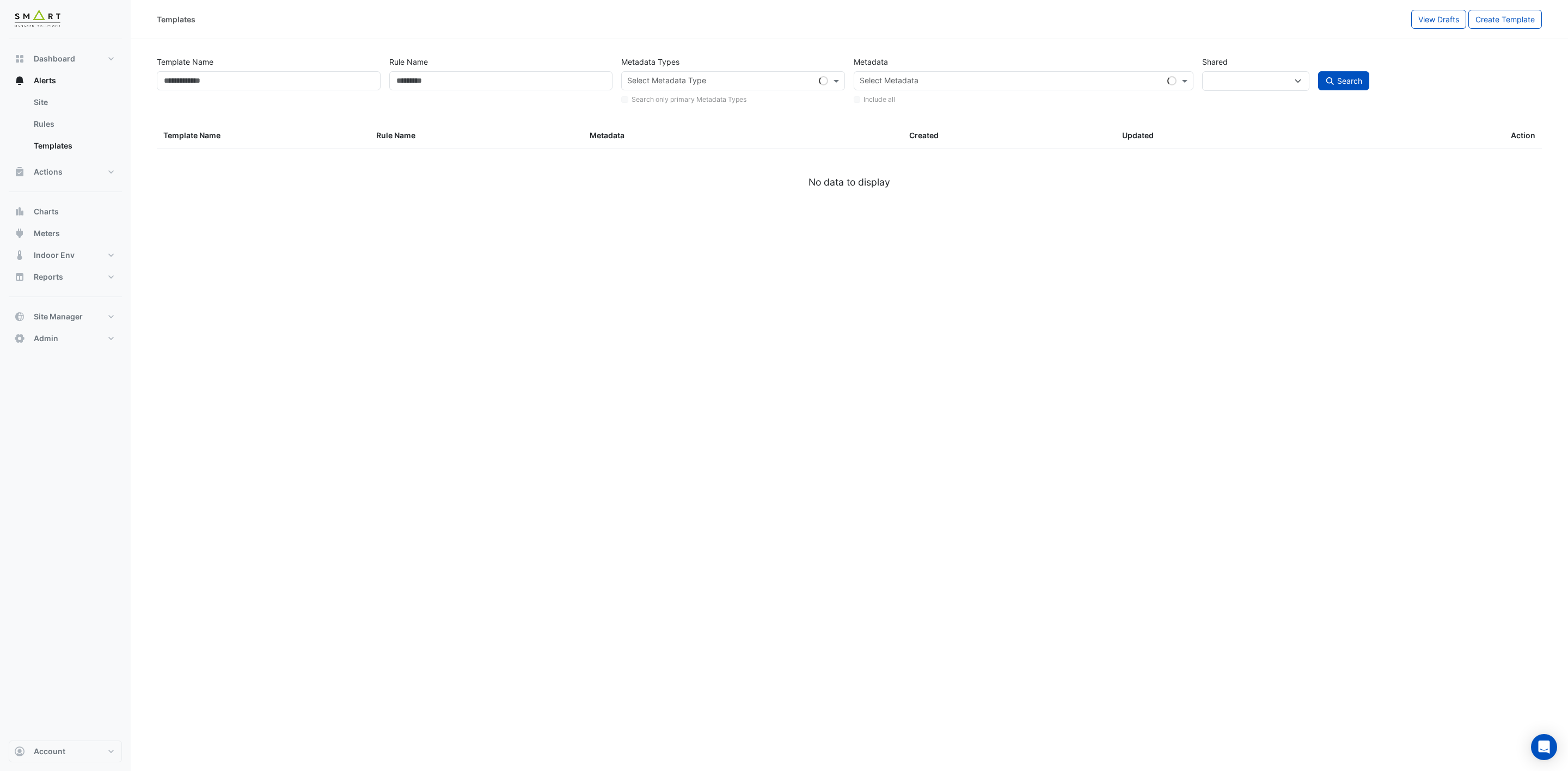
click at [735, 70] on div "Metadata Types Select Metadata Type Search only primary Metadata Types" at bounding box center [733, 79] width 233 height 54
select select
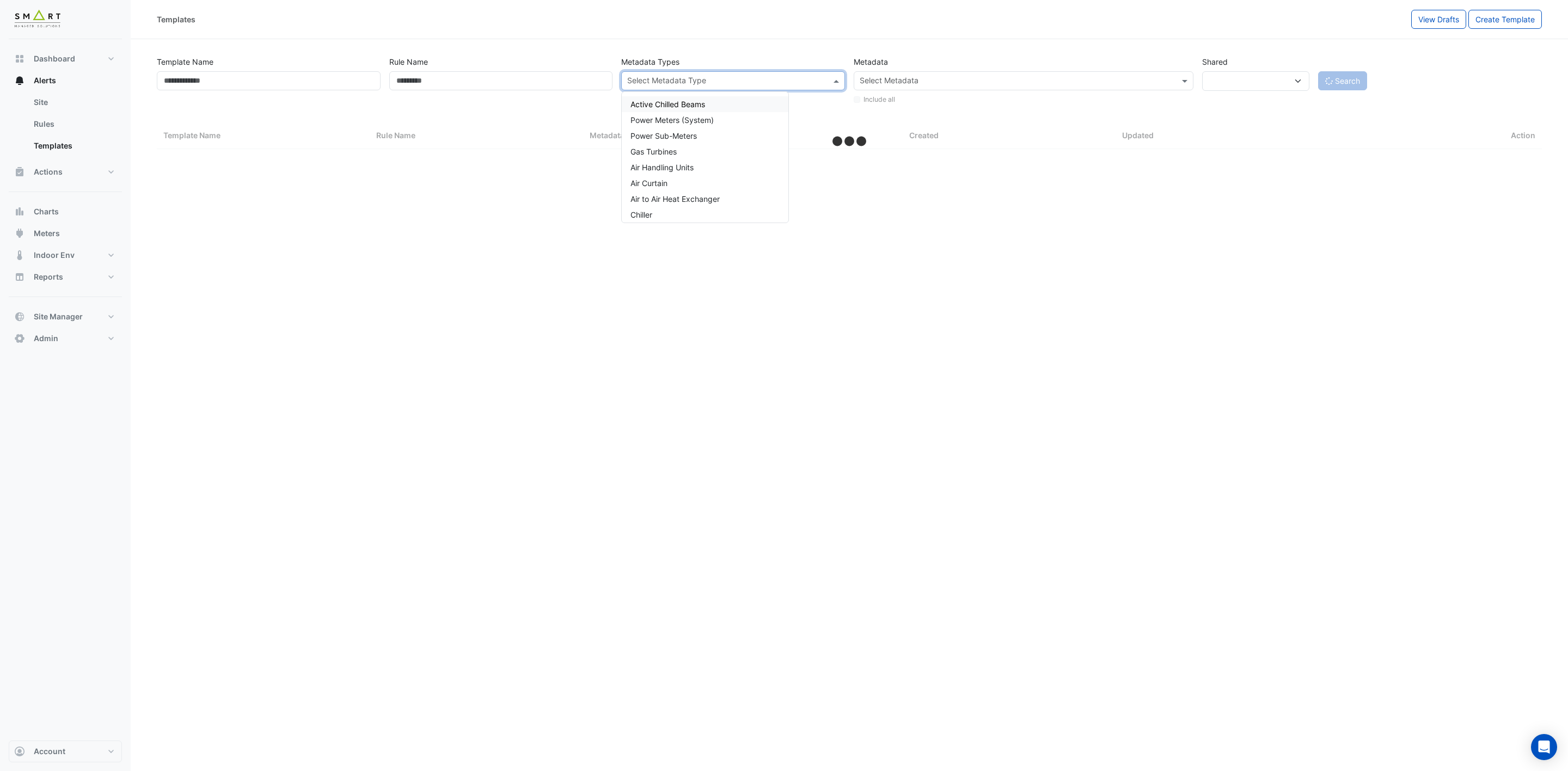
click at [835, 84] on span at bounding box center [837, 81] width 14 height 12
select select "***"
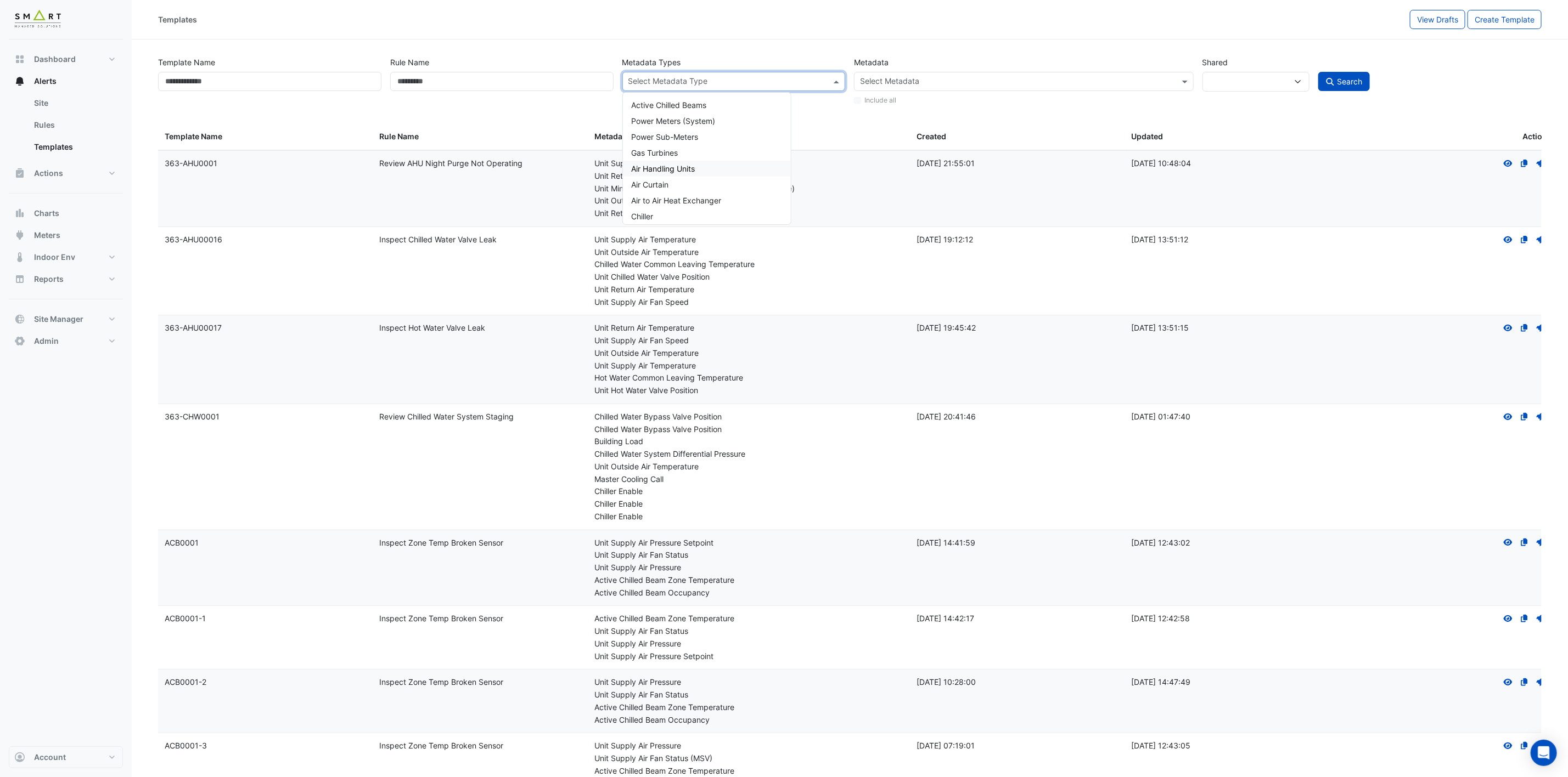
click at [672, 167] on span "Air Handling Units" at bounding box center [664, 169] width 64 height 9
click at [627, 103] on div "Search only primary Metadata Types" at bounding box center [734, 98] width 223 height 14
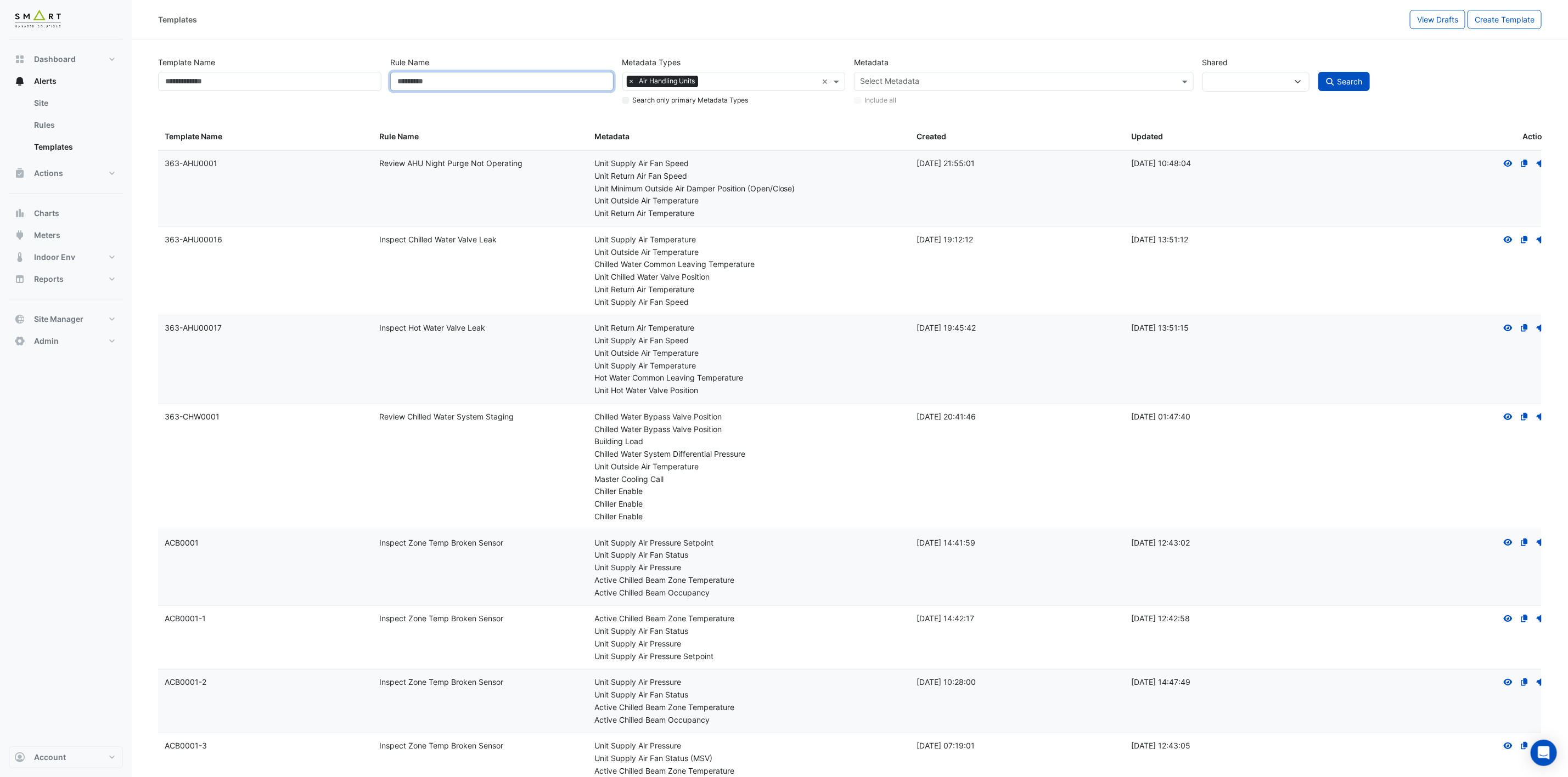
click at [534, 85] on input "Rule Name" at bounding box center [501, 81] width 223 height 19
click at [533, 85] on input "Rule Name" at bounding box center [501, 81] width 223 height 19
paste input "**********"
type input "**********"
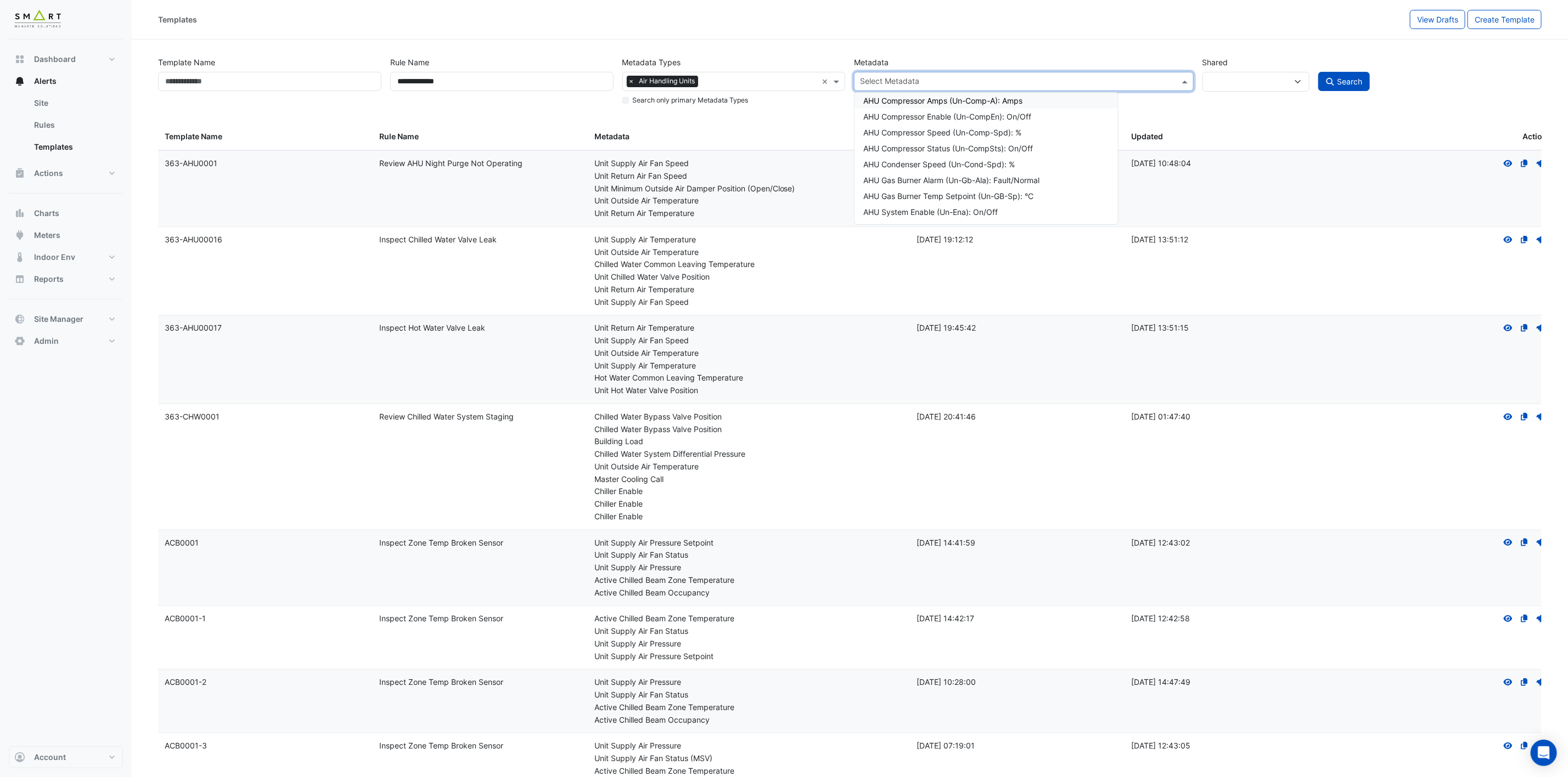
click at [1026, 81] on input "text" at bounding box center [1017, 83] width 315 height 12
type input "**********"
click at [1024, 100] on div "Unit Return Air Fan Status (Un-RAF-St): On/Off" at bounding box center [1039, 101] width 351 height 12
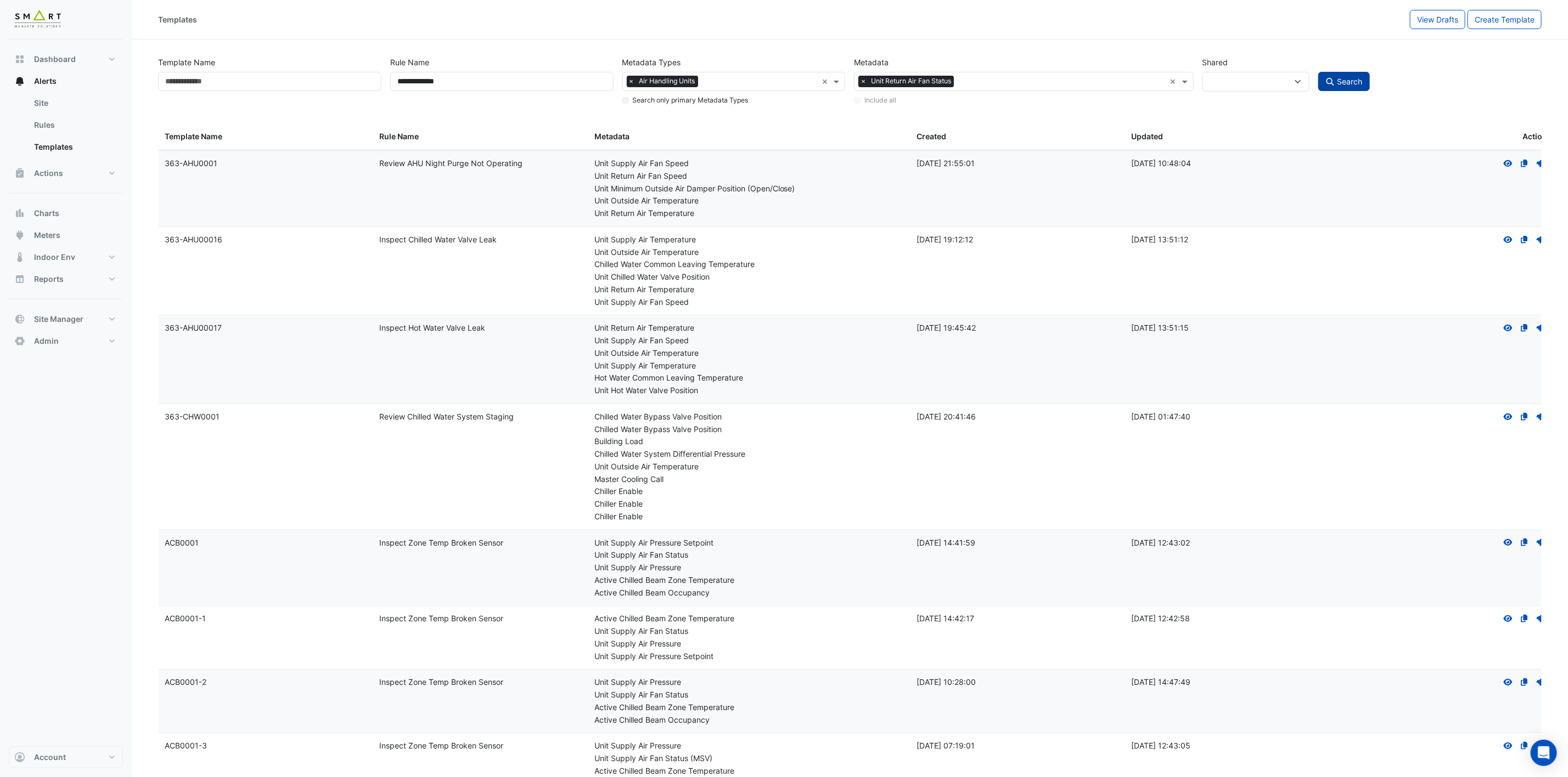
click at [1349, 83] on span "Search" at bounding box center [1350, 81] width 25 height 9
select select
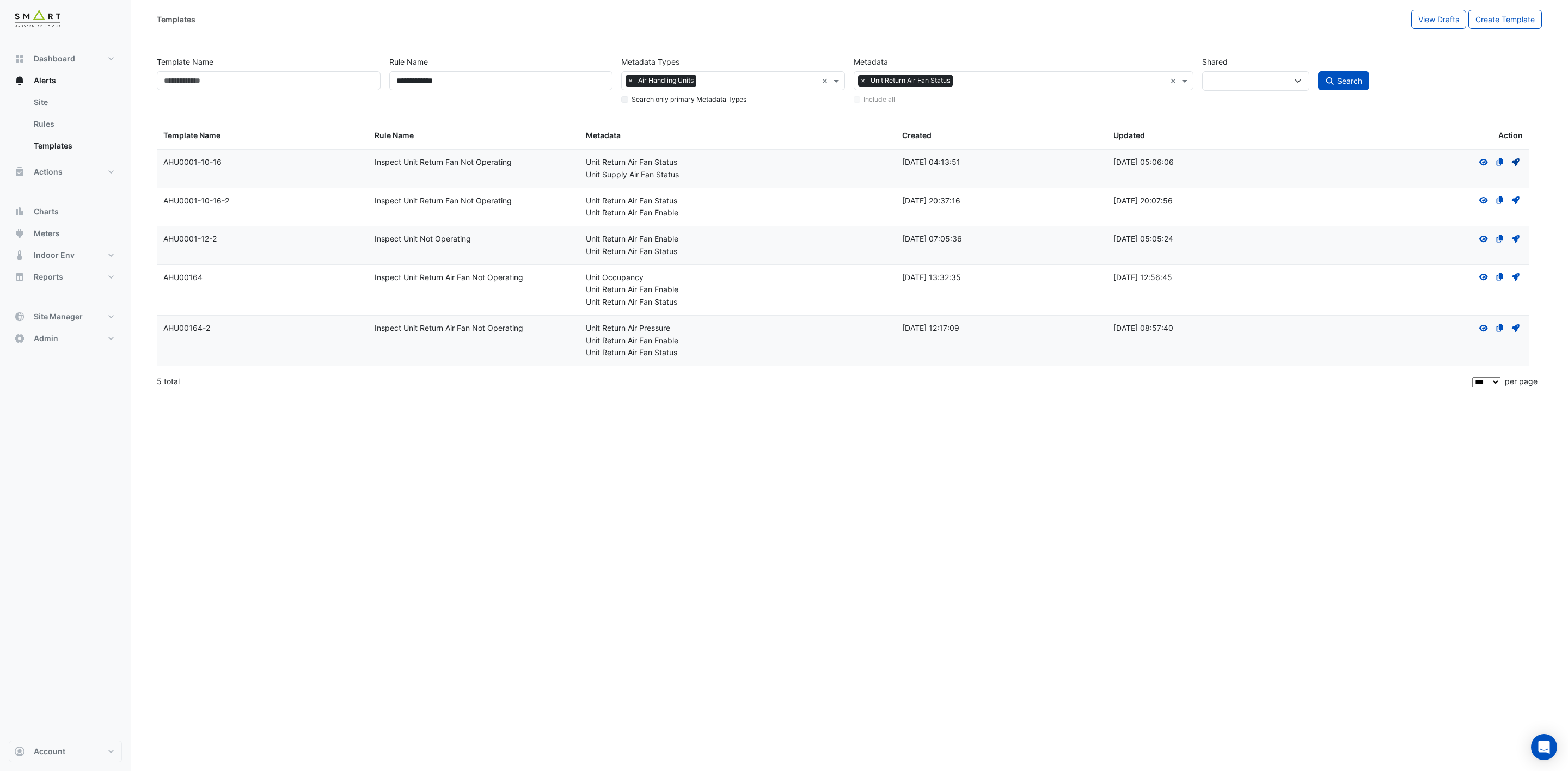
click at [1518, 161] on icon "Deploy" at bounding box center [1516, 162] width 10 height 8
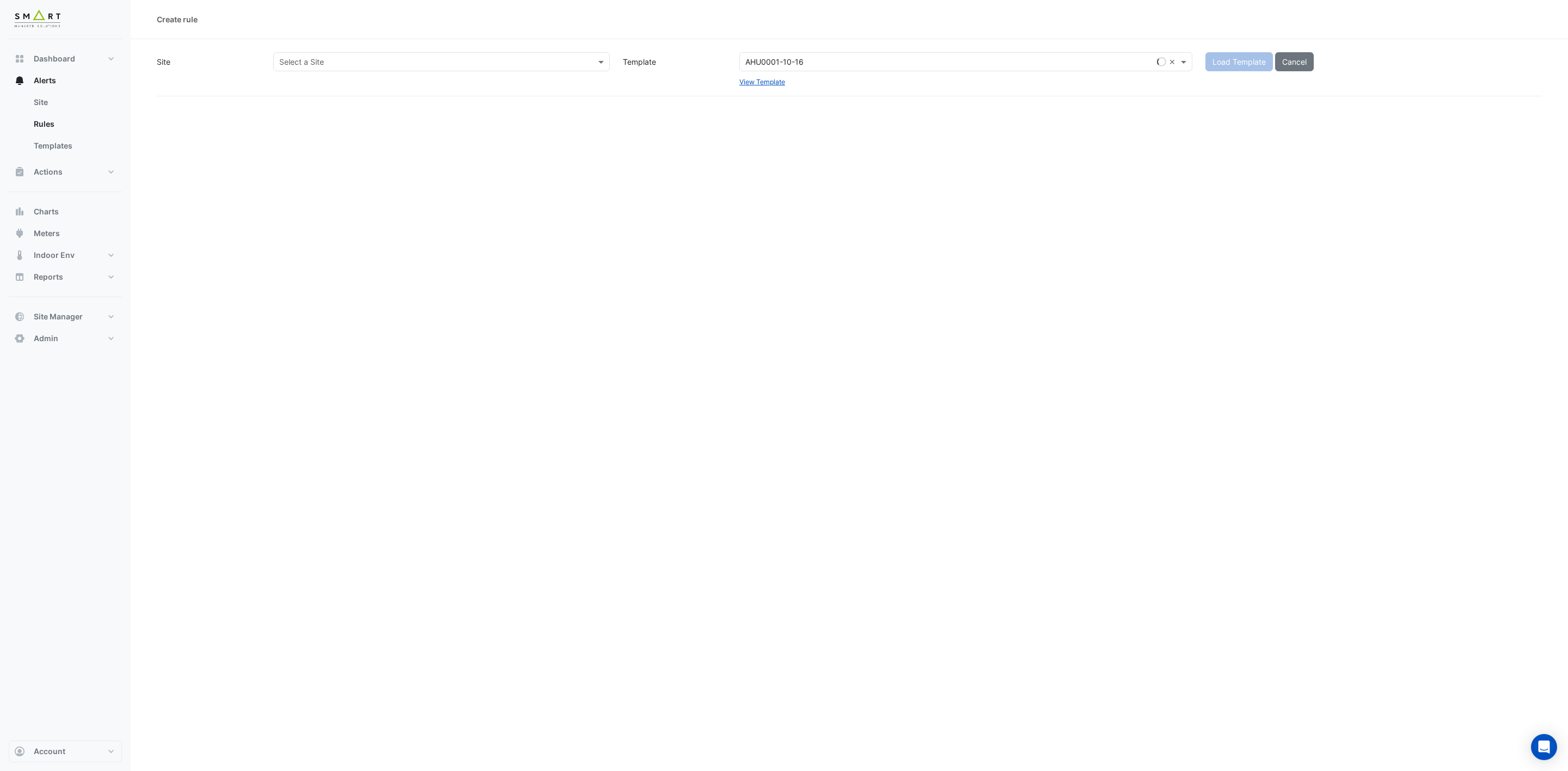
click at [538, 57] on input "text" at bounding box center [430, 63] width 303 height 12
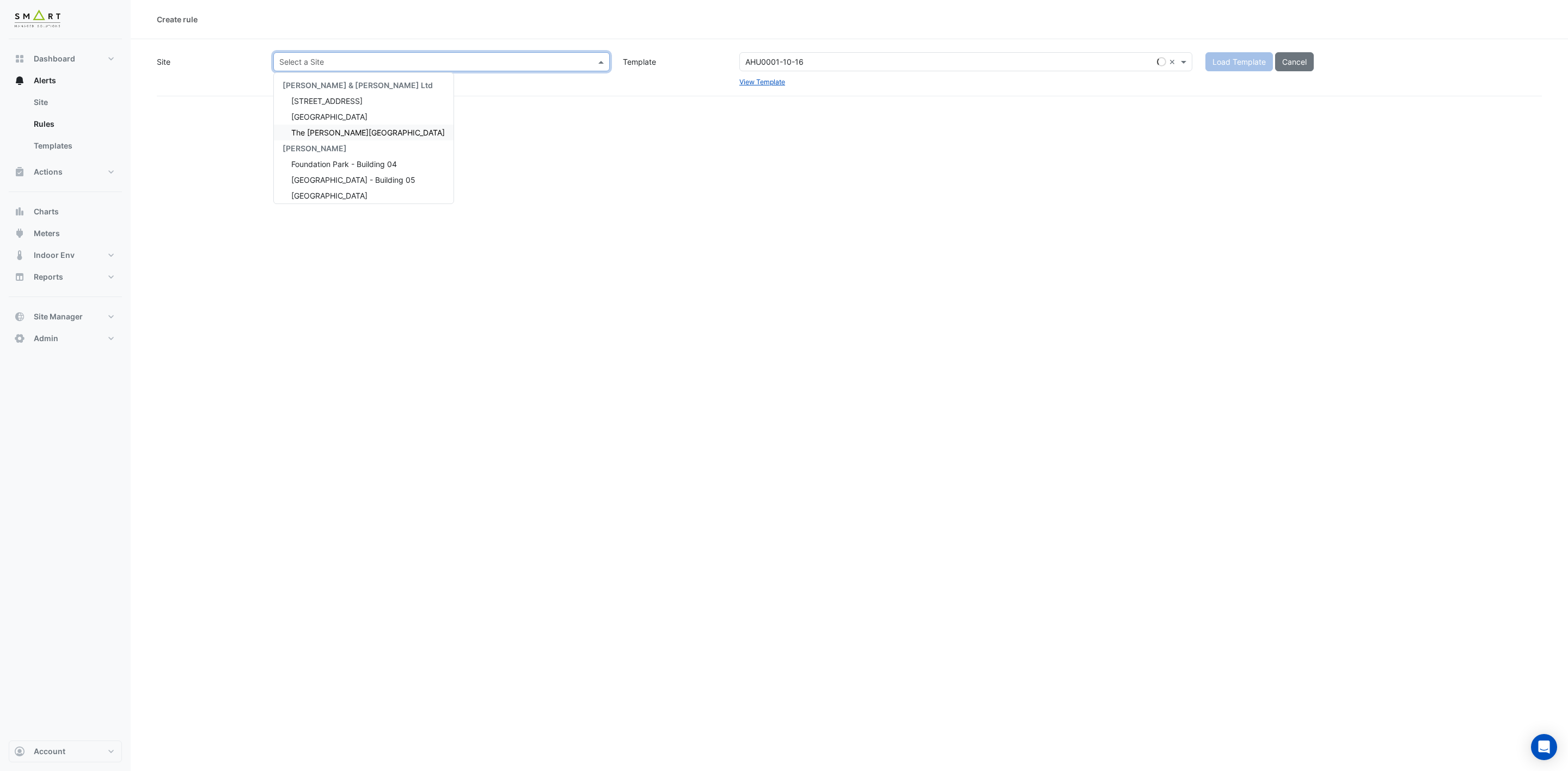
click at [337, 128] on span "The [PERSON_NAME][GEOGRAPHIC_DATA]" at bounding box center [368, 132] width 154 height 9
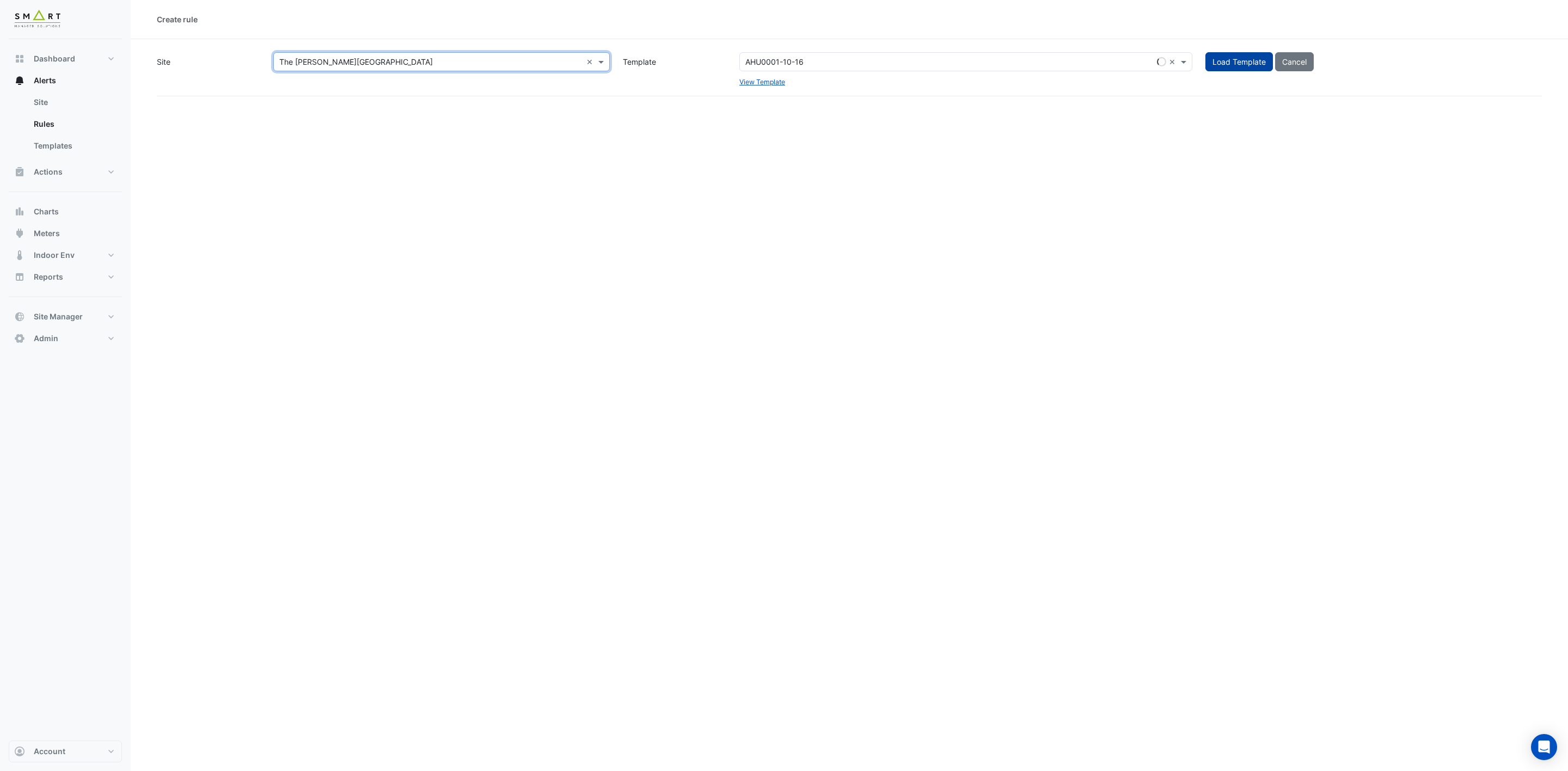
click at [1222, 59] on span "Load Template" at bounding box center [1239, 61] width 54 height 9
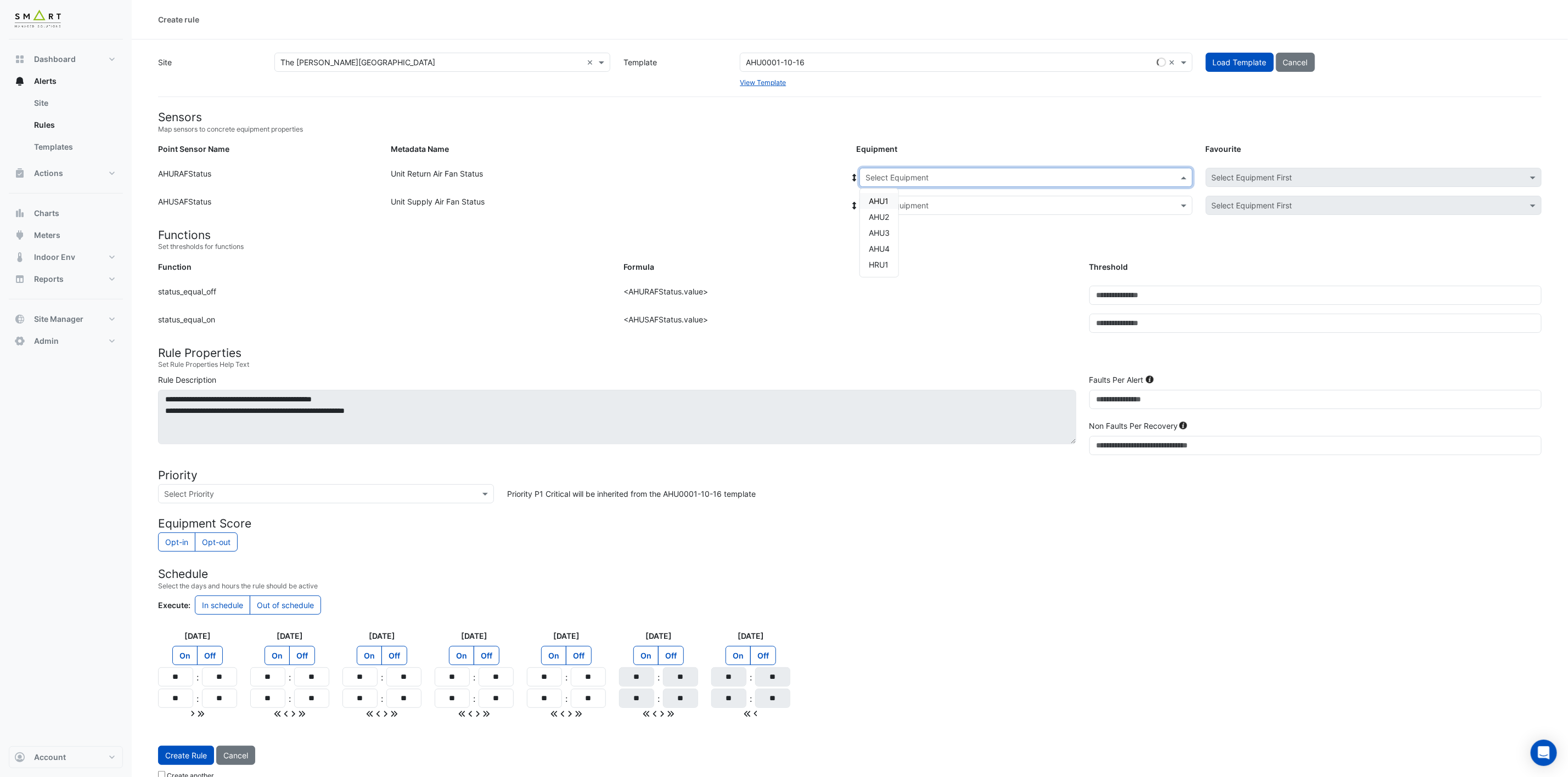
click at [1056, 172] on input "text" at bounding box center [1015, 178] width 299 height 12
click at [891, 199] on div "AHU1" at bounding box center [879, 201] width 38 height 16
click at [998, 208] on input "text" at bounding box center [1015, 206] width 299 height 12
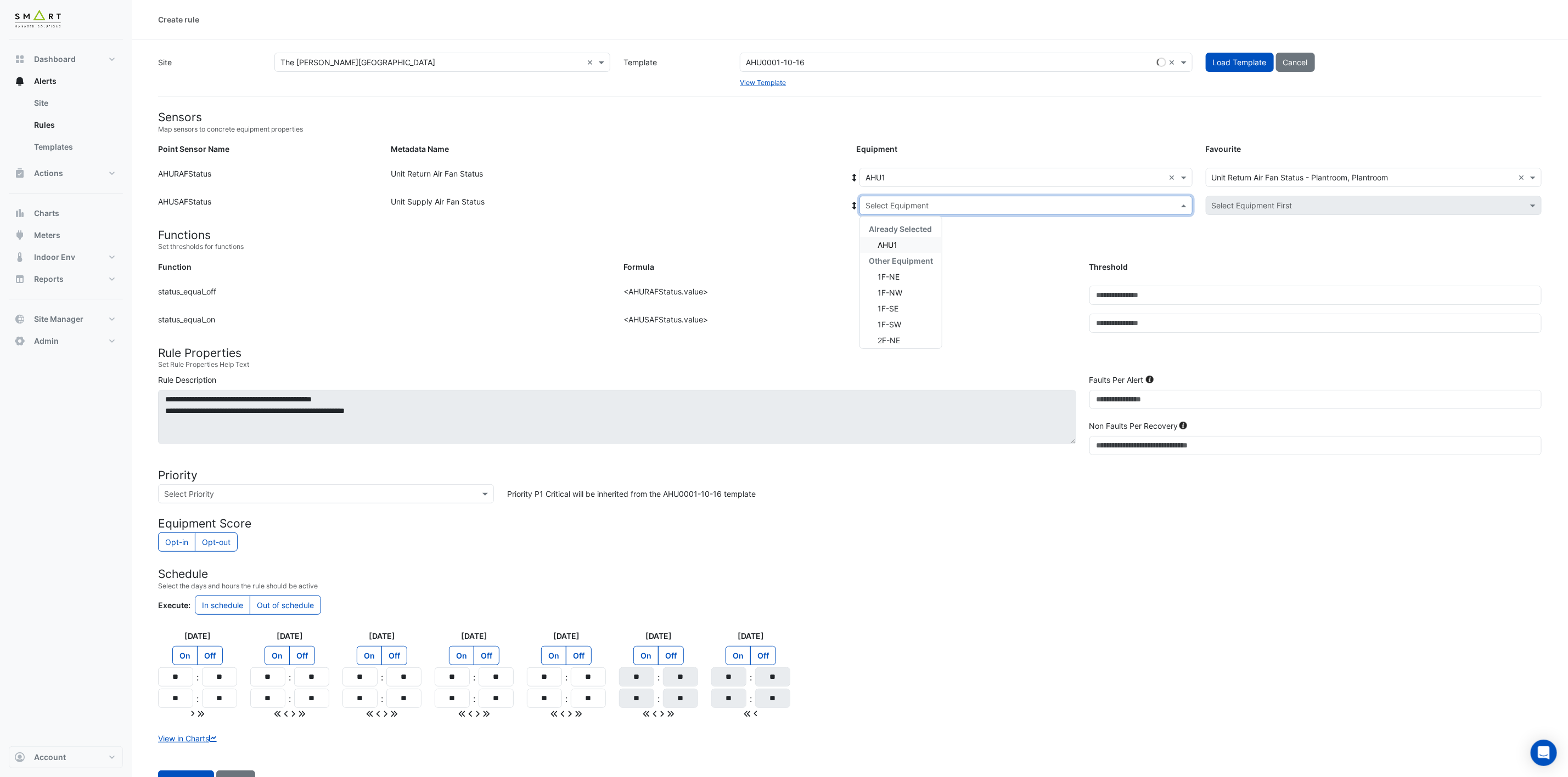
click at [906, 240] on div "AHU1" at bounding box center [901, 245] width 82 height 16
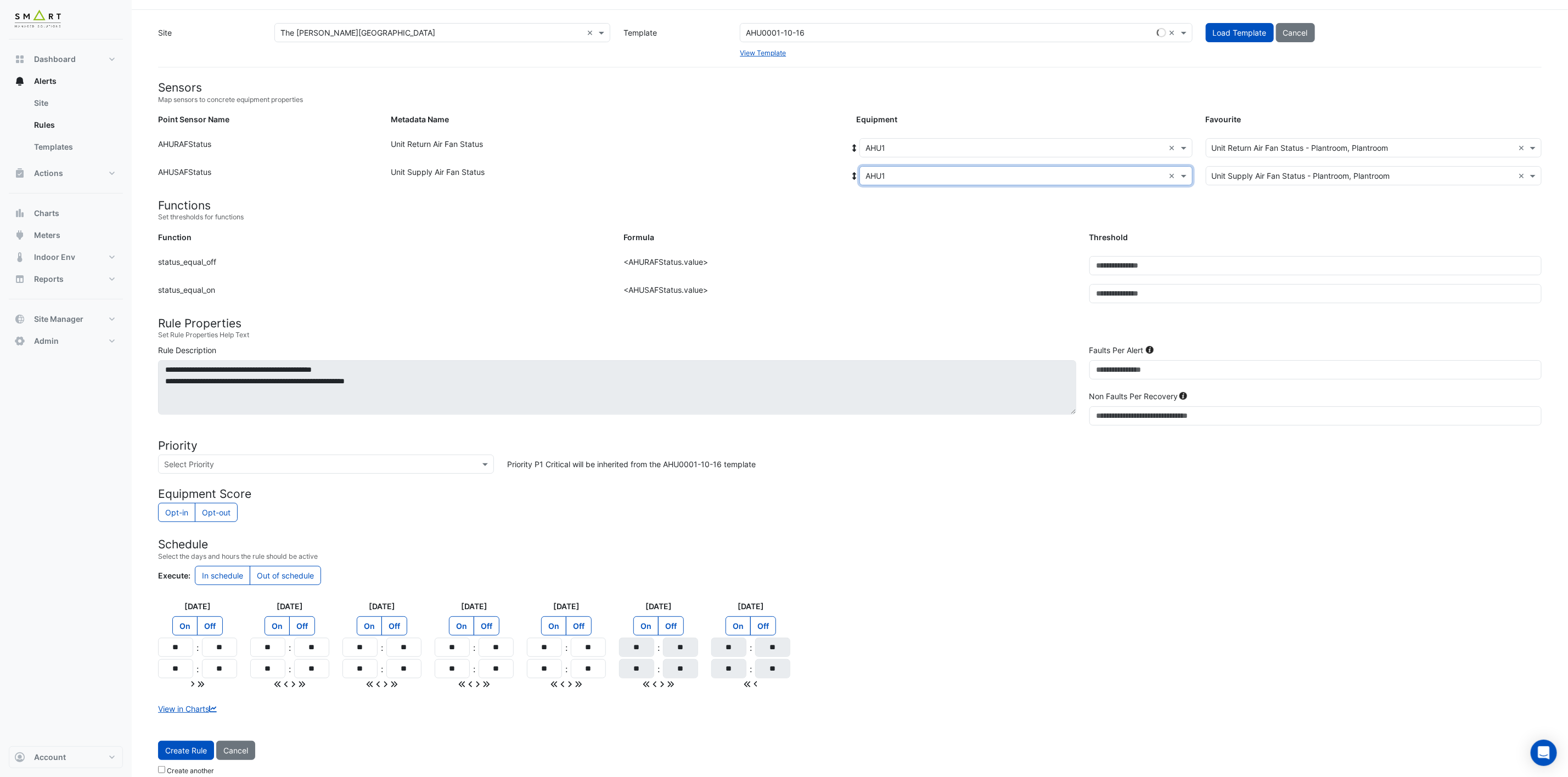
scroll to position [46, 0]
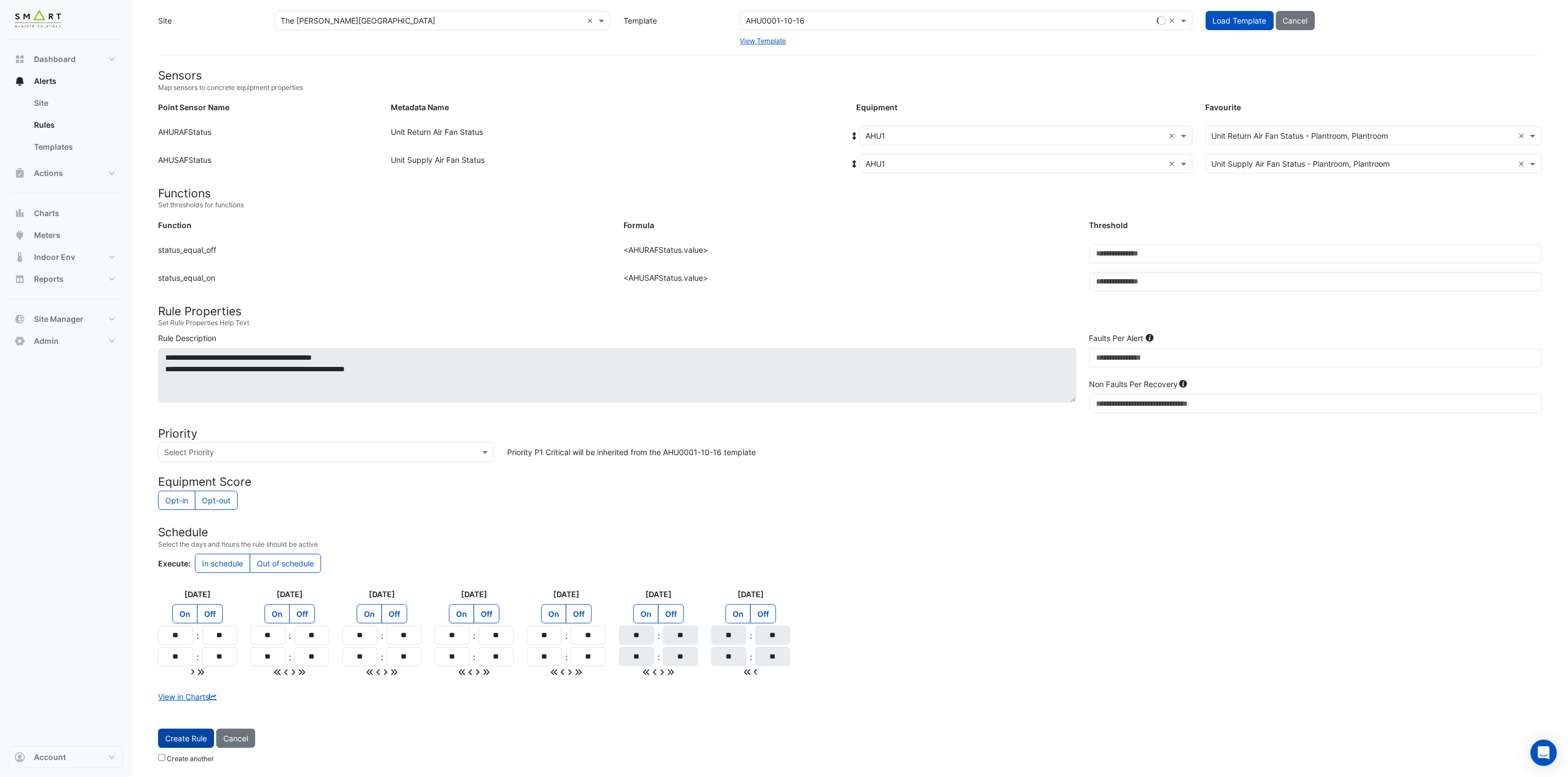
click at [181, 741] on span "Create Rule" at bounding box center [186, 739] width 42 height 9
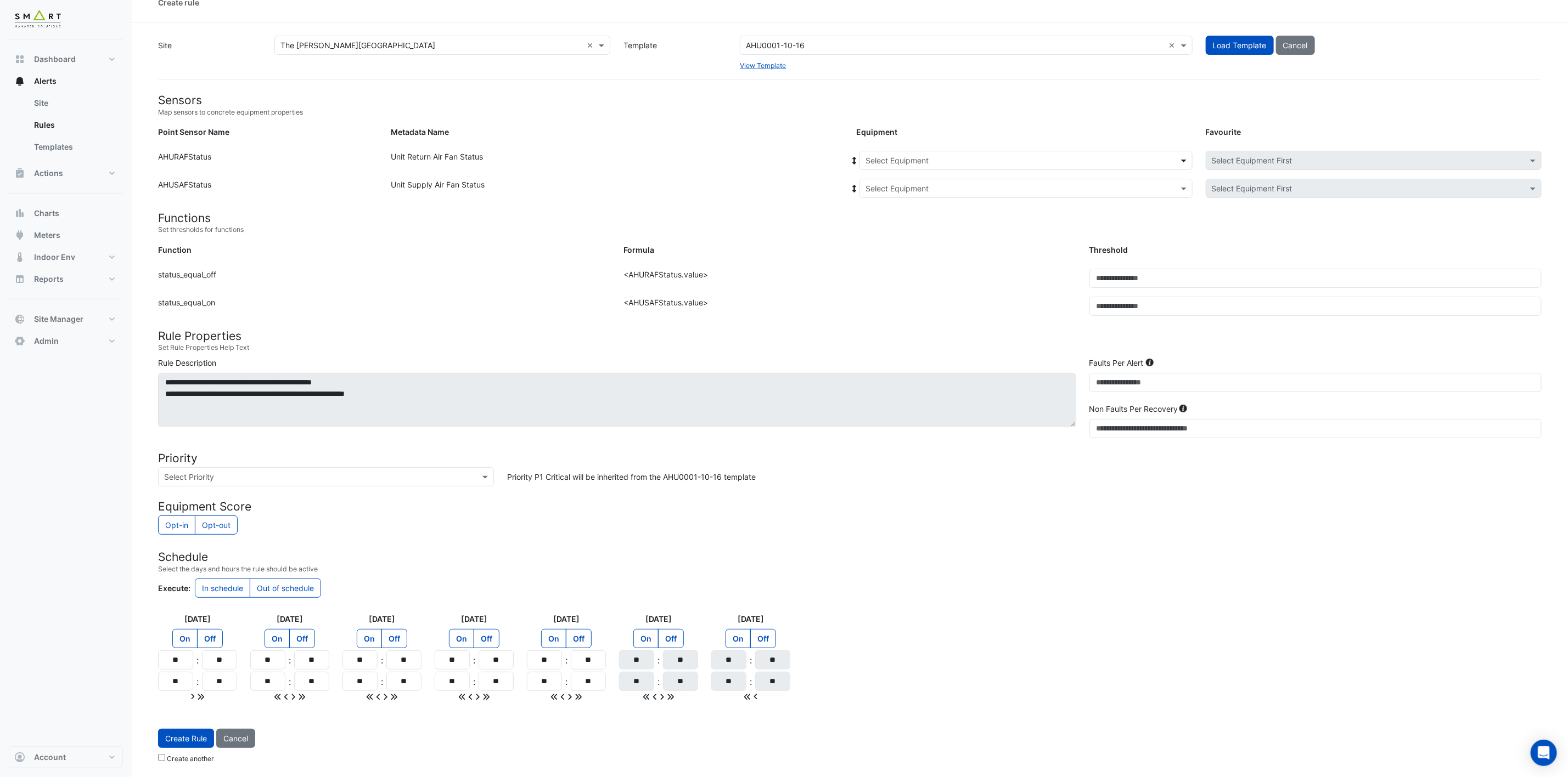
click at [1184, 155] on span at bounding box center [1184, 161] width 14 height 12
click at [879, 196] on span "AHU2" at bounding box center [878, 200] width 20 height 9
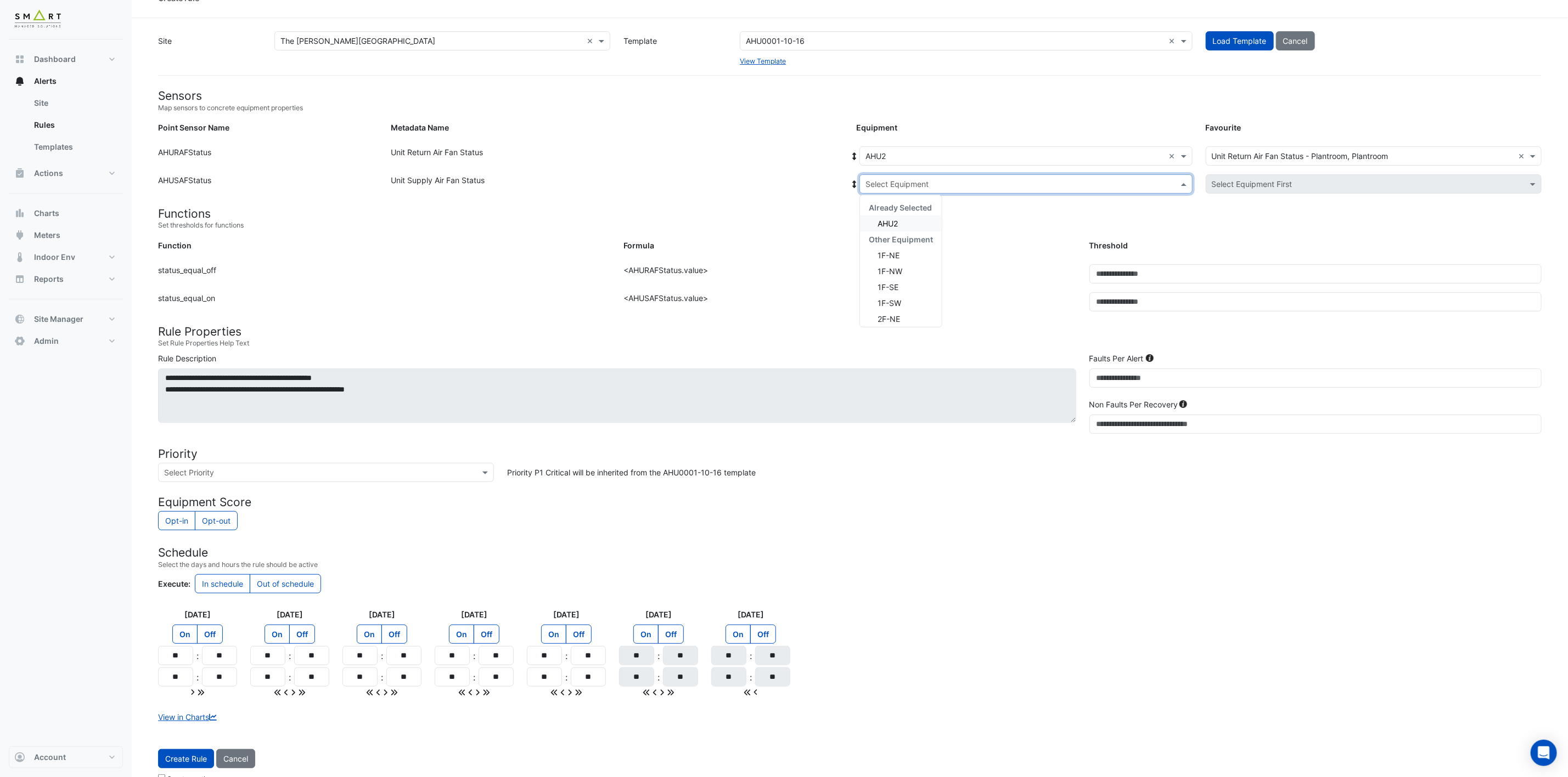
click at [1008, 183] on input "text" at bounding box center [1015, 185] width 299 height 12
click at [909, 221] on div "AHU2" at bounding box center [901, 223] width 82 height 16
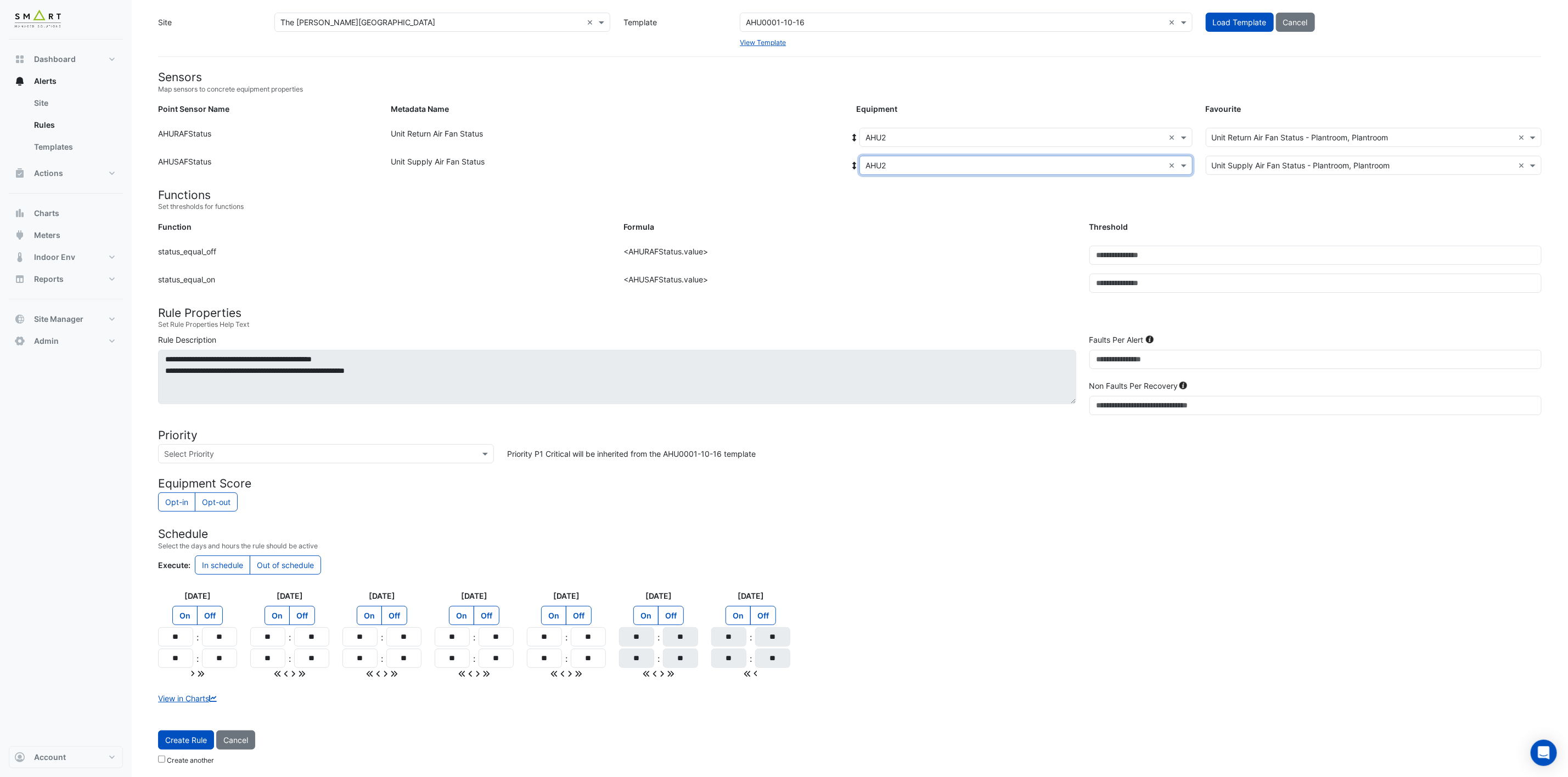
scroll to position [46, 0]
click at [197, 735] on span "Create Rule" at bounding box center [186, 739] width 42 height 9
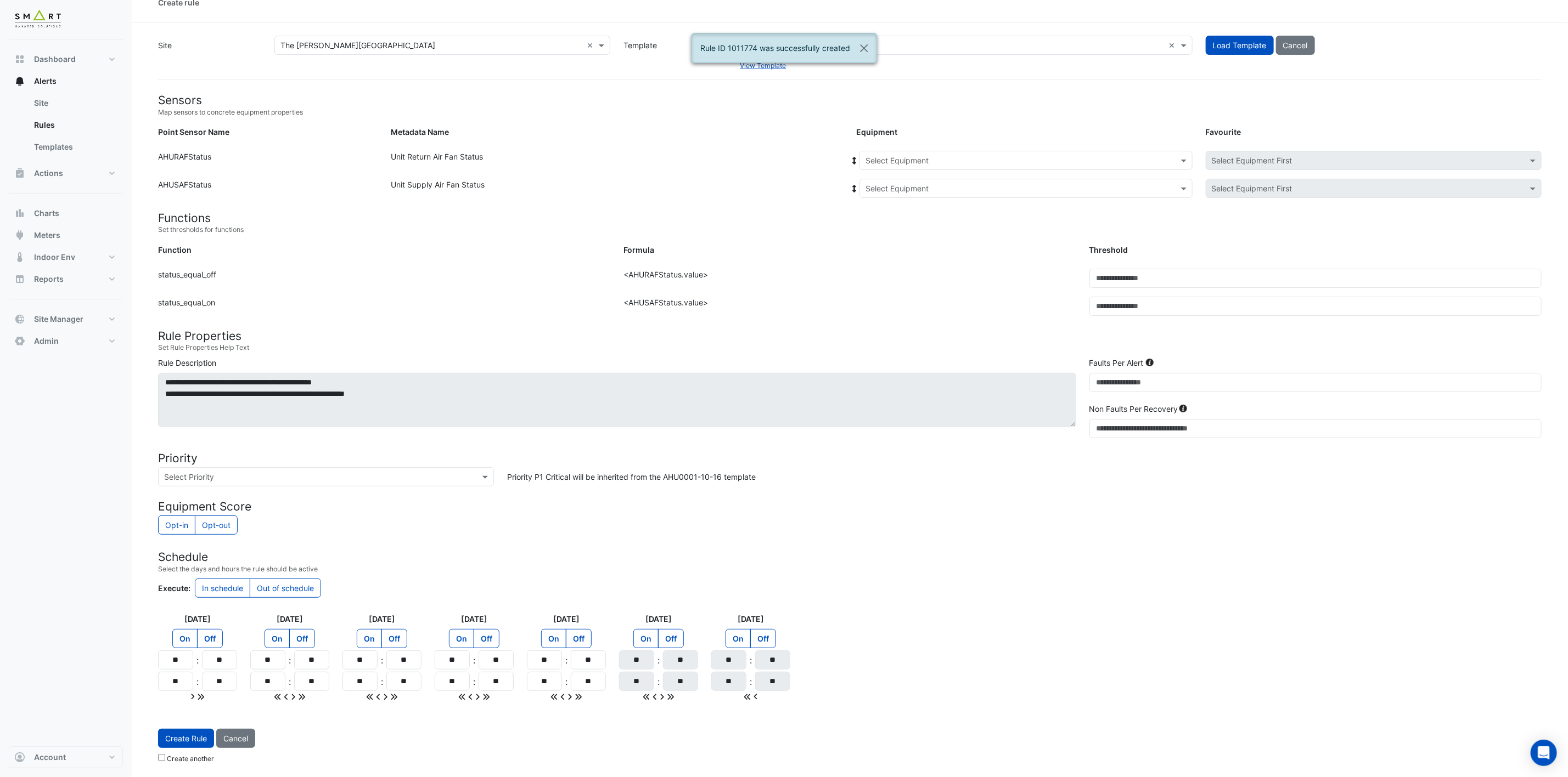
scroll to position [21, 0]
click at [1084, 155] on input "text" at bounding box center [1015, 161] width 299 height 12
click at [888, 208] on div "AHU3" at bounding box center [879, 215] width 38 height 16
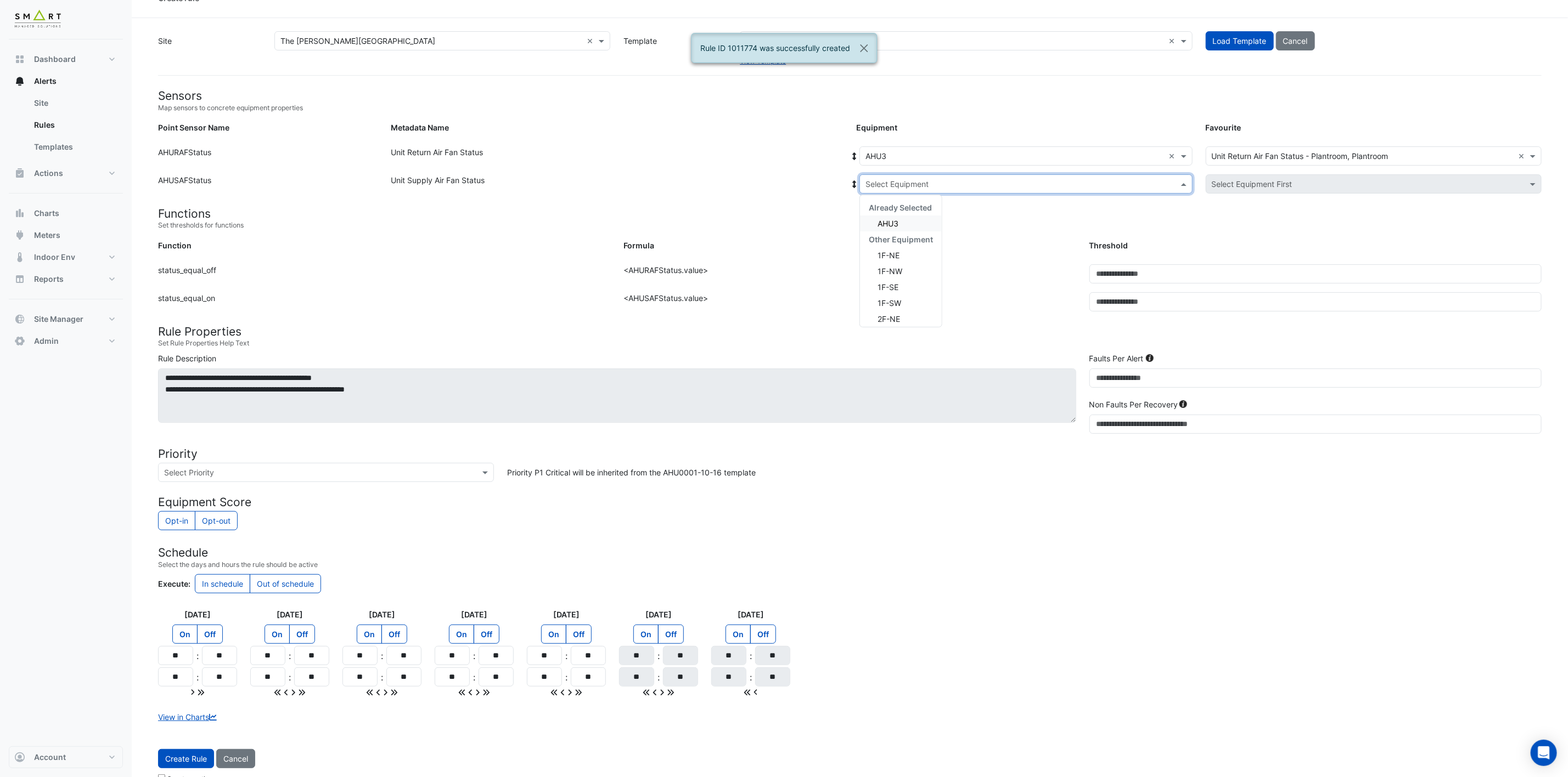
click at [968, 185] on input "text" at bounding box center [1015, 185] width 299 height 12
click at [903, 225] on div "AHU3" at bounding box center [901, 223] width 82 height 16
click at [183, 760] on span "Create Rule" at bounding box center [186, 759] width 42 height 9
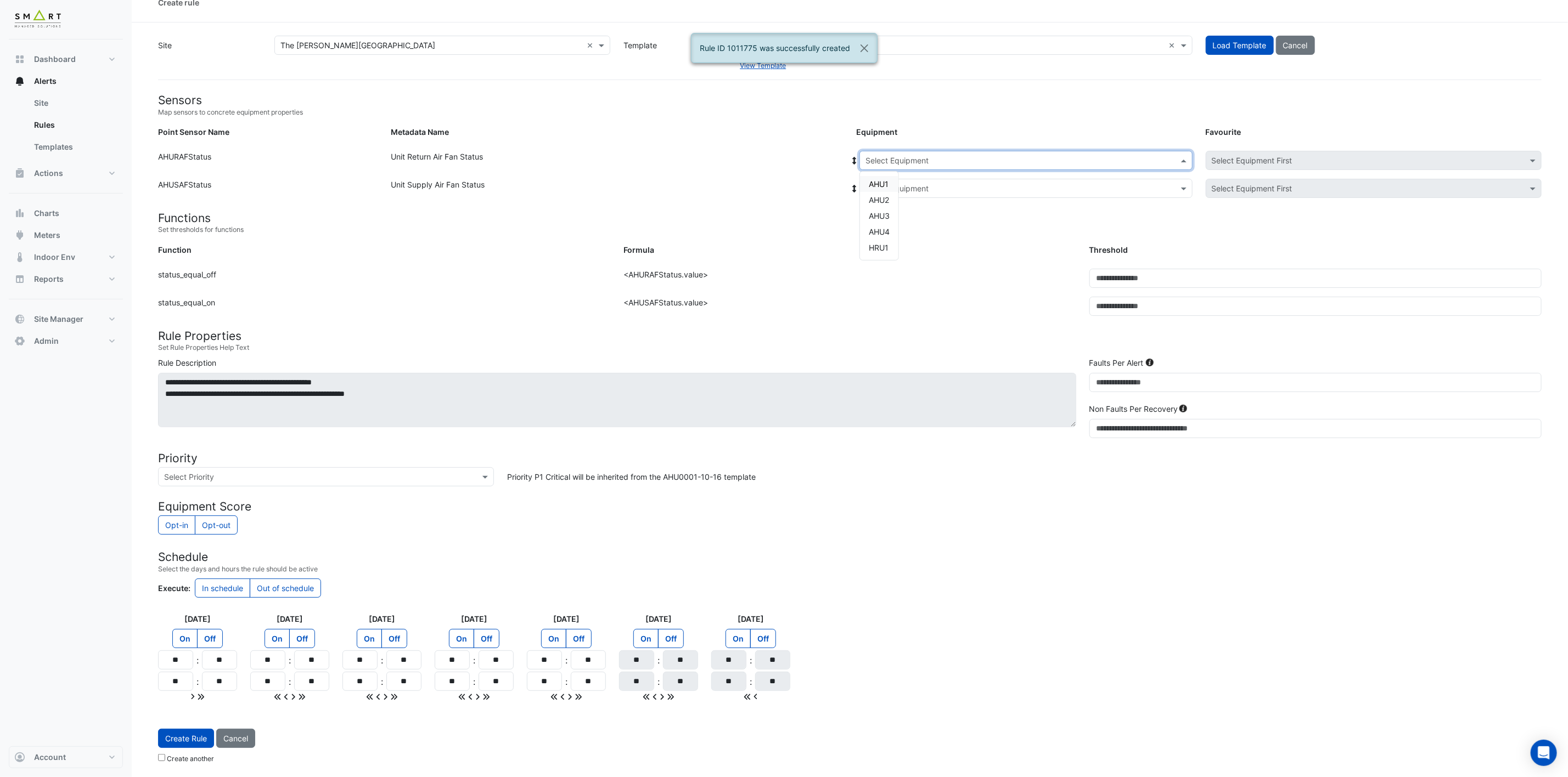
click at [937, 155] on input "text" at bounding box center [1015, 161] width 299 height 12
click at [889, 227] on span "AHU4" at bounding box center [879, 232] width 21 height 9
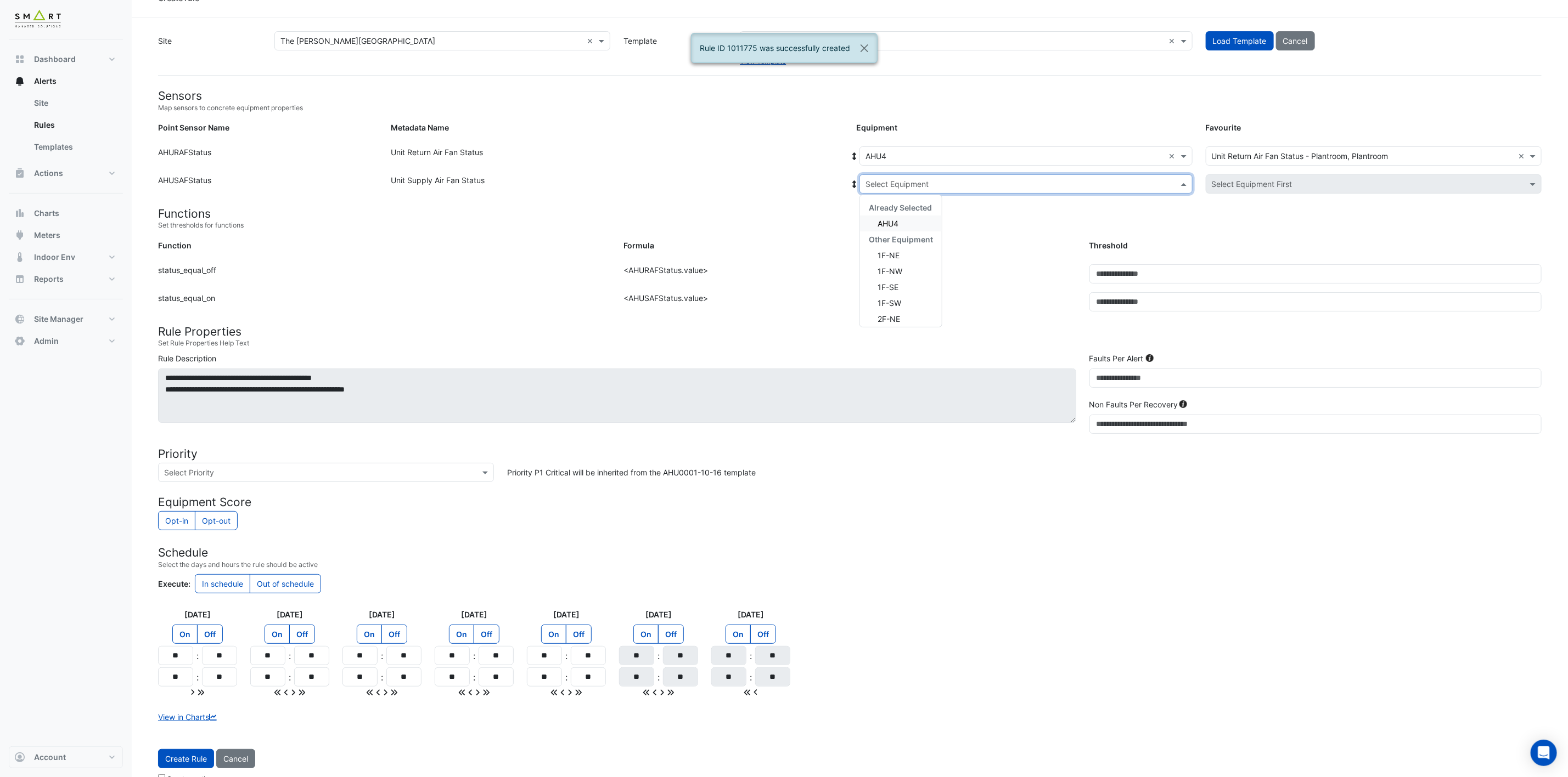
click at [961, 183] on input "text" at bounding box center [1015, 185] width 299 height 12
click at [888, 226] on span "AHU4" at bounding box center [888, 223] width 21 height 9
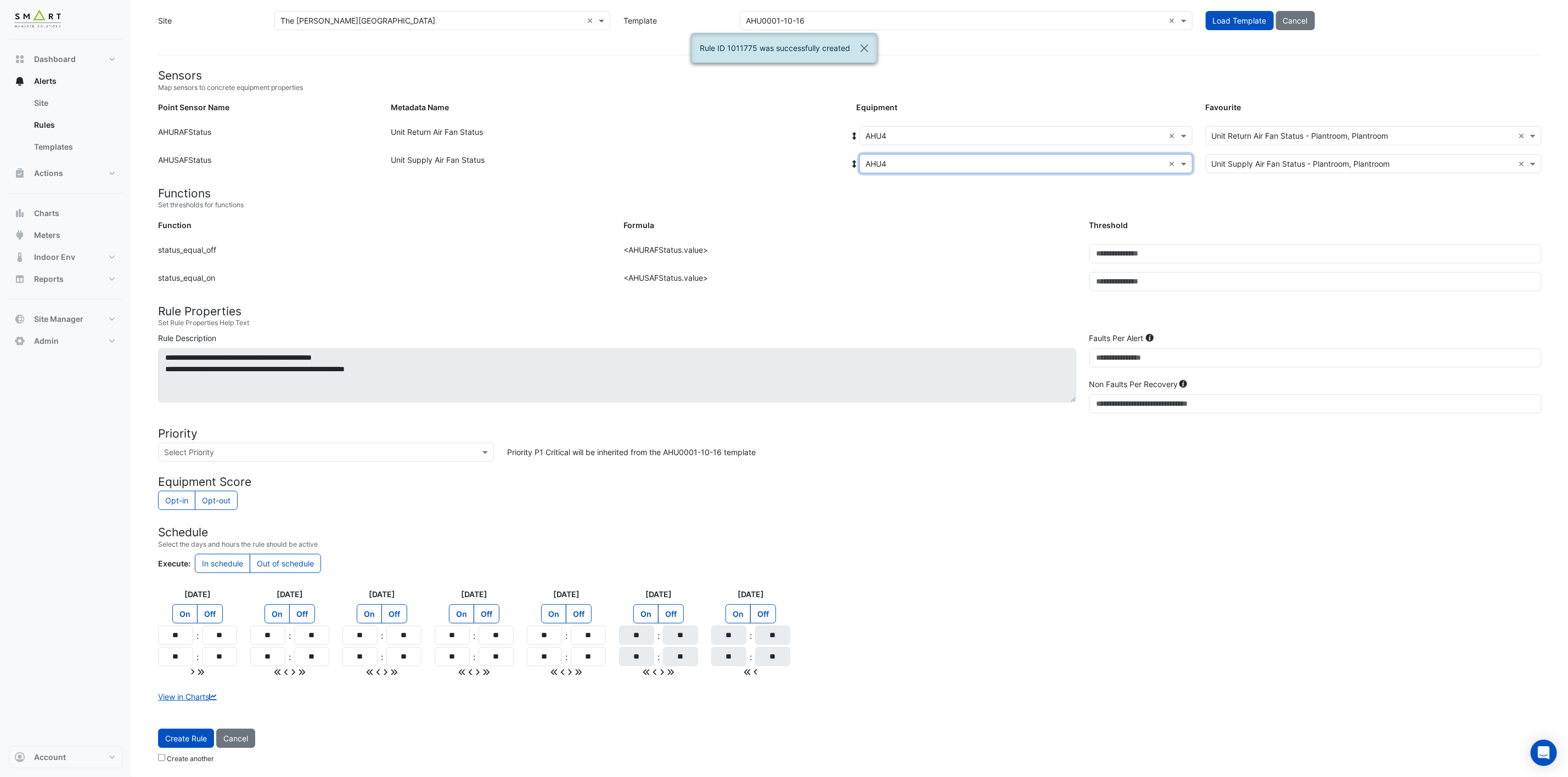
scroll to position [46, 0]
click at [180, 739] on span "Create Rule" at bounding box center [186, 739] width 42 height 9
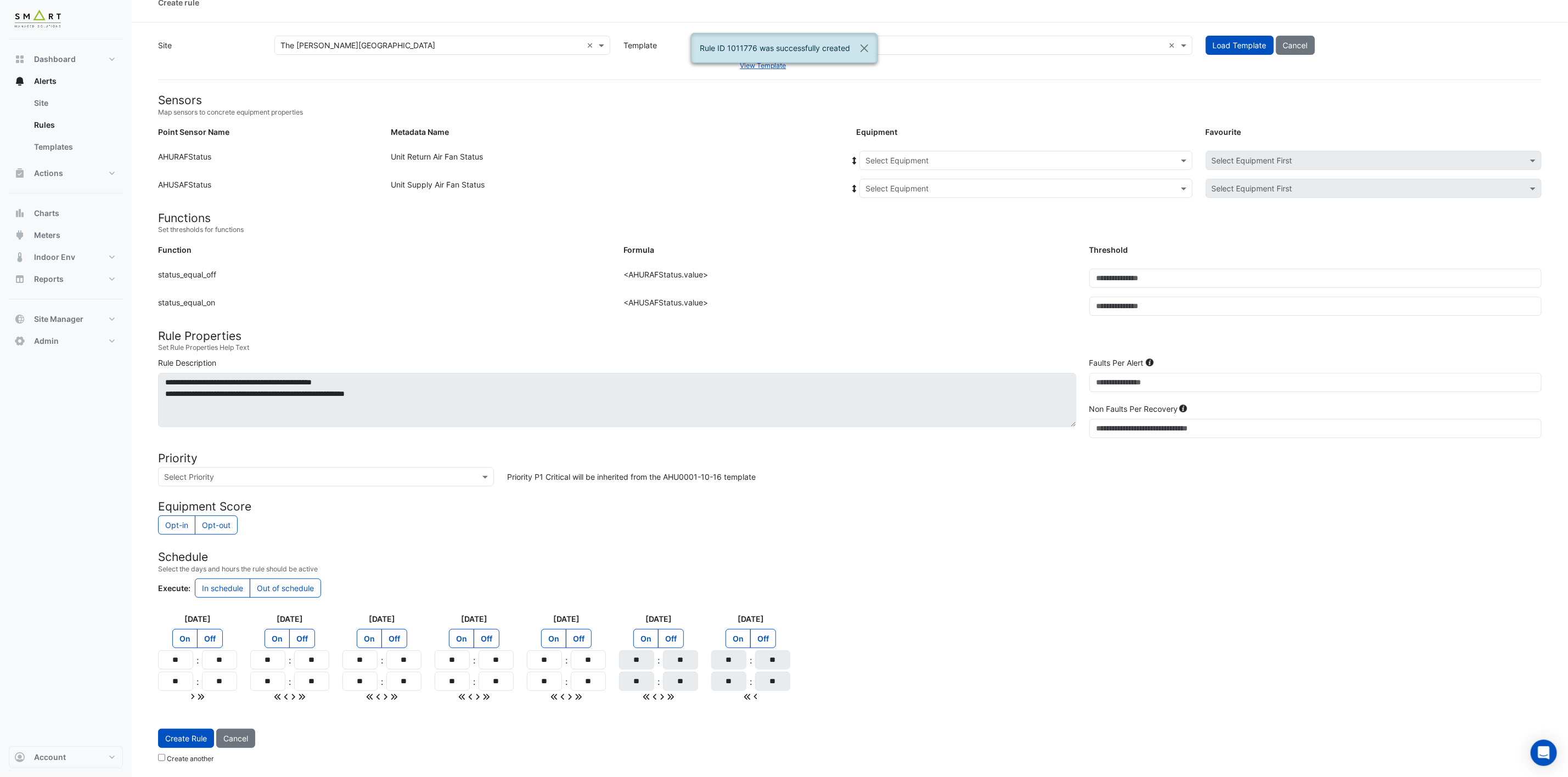
click at [1039, 155] on input "text" at bounding box center [1015, 161] width 299 height 12
click at [884, 243] on span "HRU1" at bounding box center [878, 247] width 20 height 9
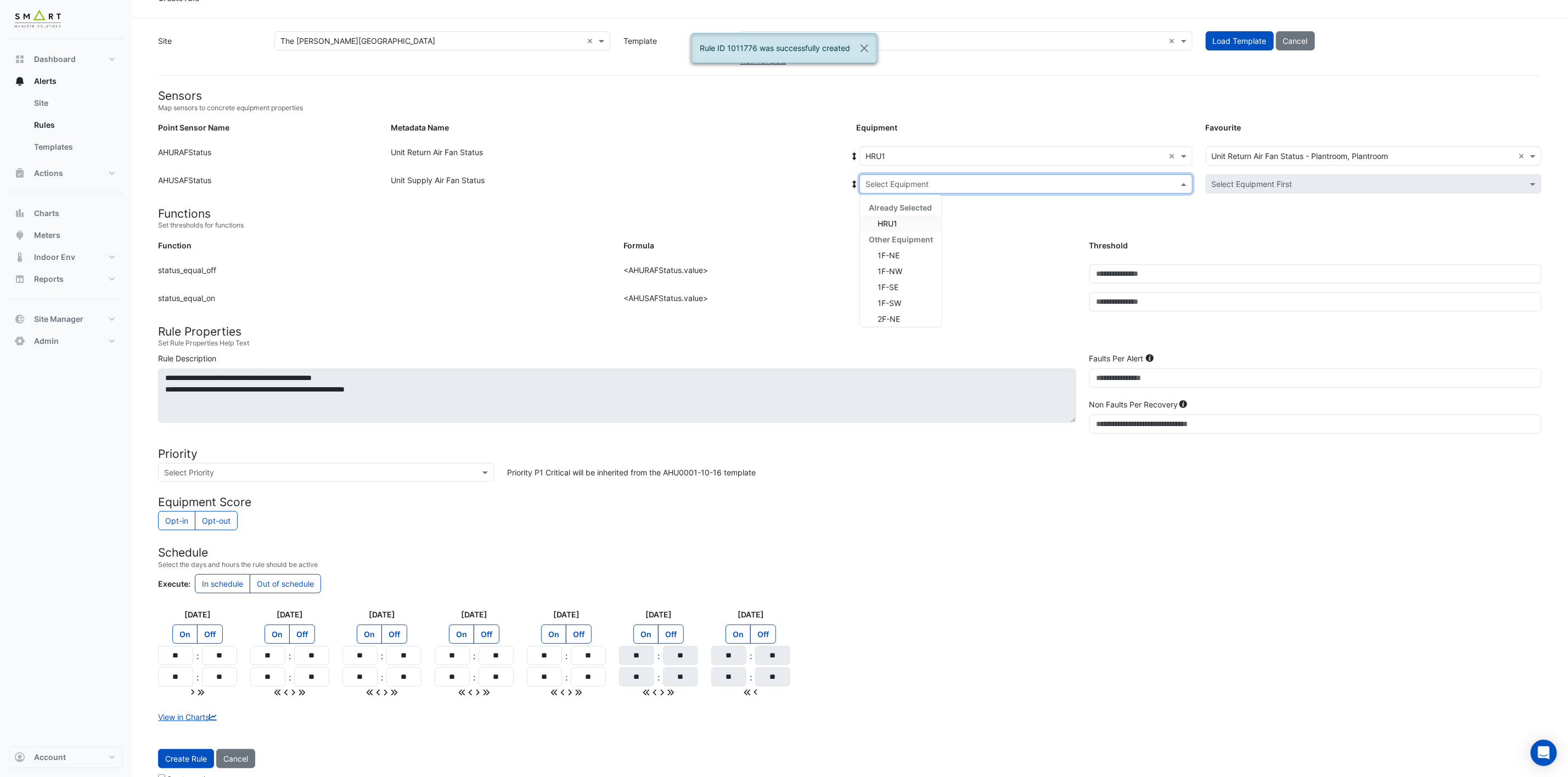
click at [929, 186] on input "text" at bounding box center [1015, 185] width 299 height 12
click at [891, 221] on span "HRU1" at bounding box center [888, 223] width 20 height 9
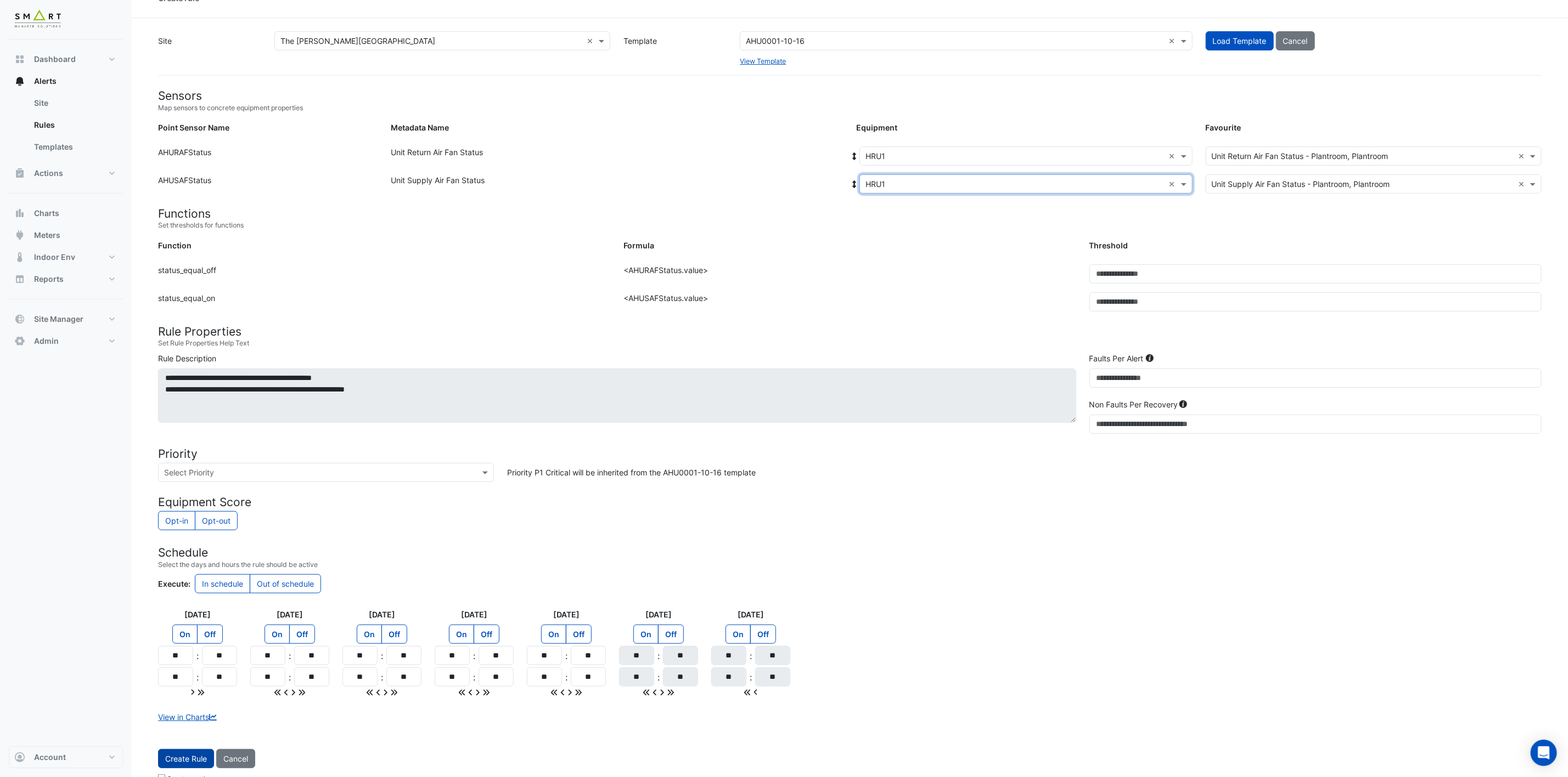
click at [172, 760] on span "Create Rule" at bounding box center [186, 759] width 42 height 9
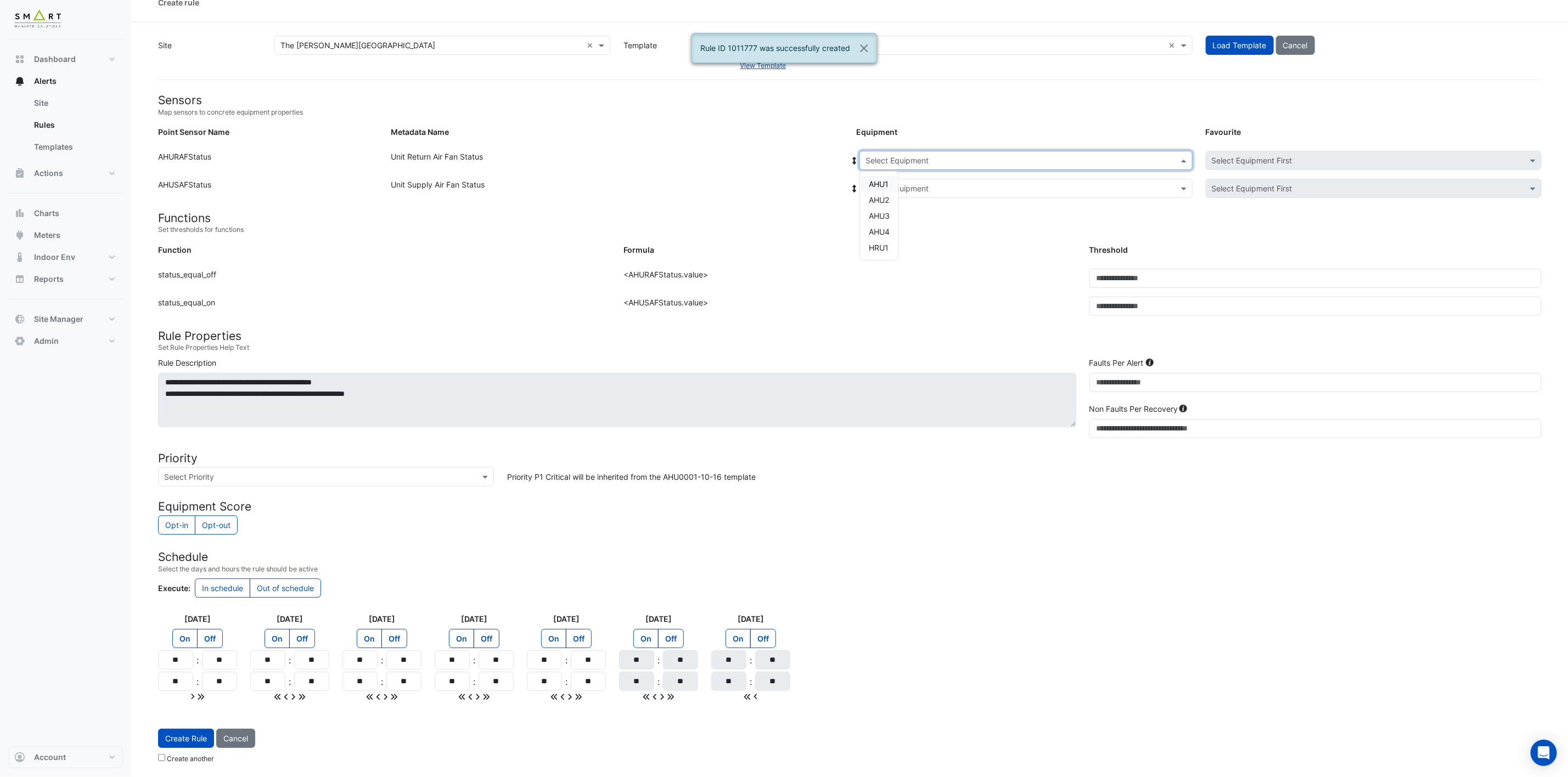
click at [996, 157] on input "text" at bounding box center [1015, 161] width 299 height 12
click at [933, 290] on div "Formula: <AHURAFStatus.value>" at bounding box center [849, 282] width 466 height 28
click at [940, 157] on input "text" at bounding box center [1015, 161] width 299 height 12
click at [889, 242] on div "HRU1" at bounding box center [879, 247] width 38 height 16
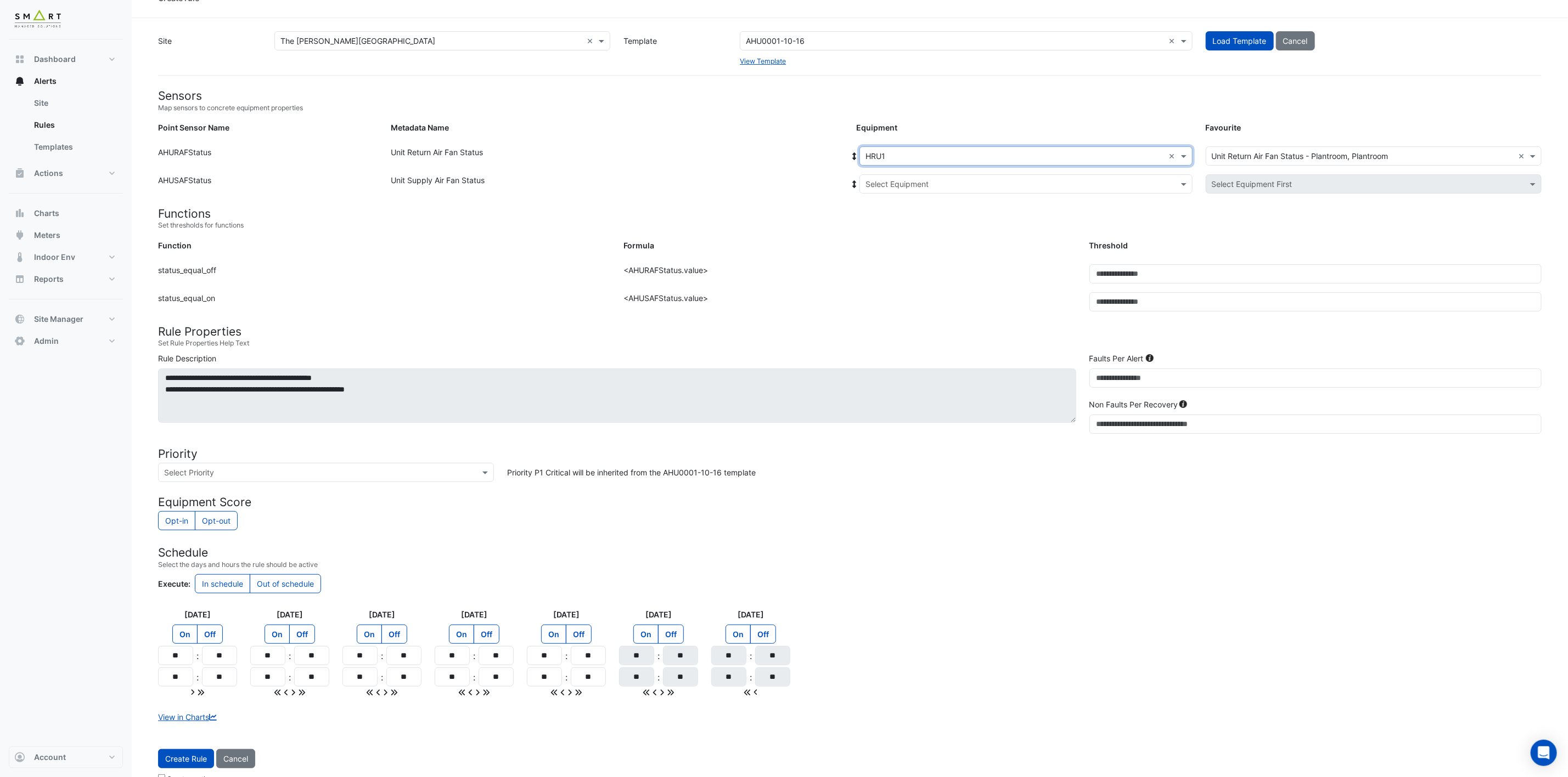
click at [931, 184] on input "text" at bounding box center [1015, 185] width 299 height 12
click at [919, 225] on div "HRU1" at bounding box center [901, 223] width 82 height 16
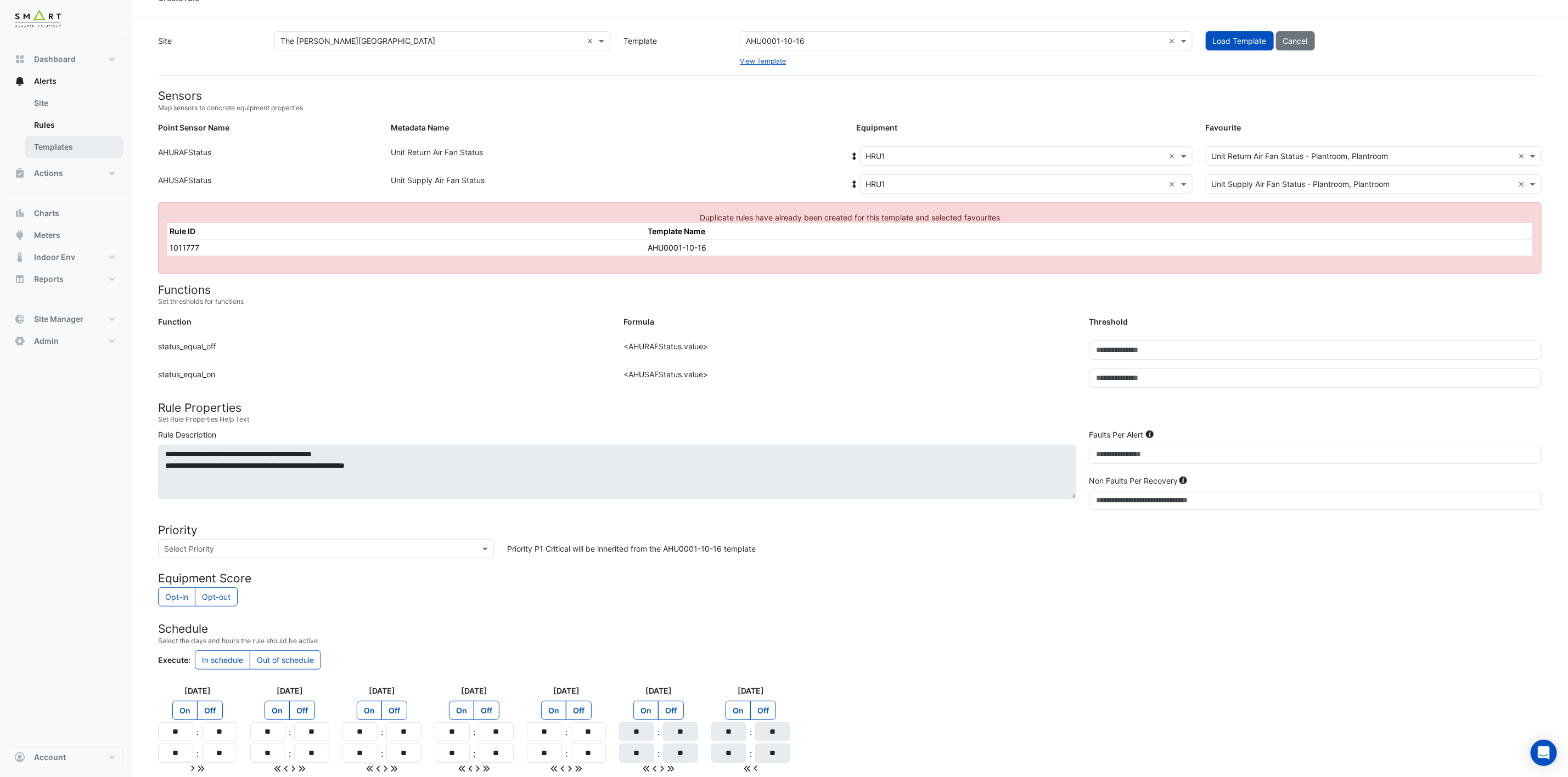
click at [61, 147] on link "Templates" at bounding box center [74, 147] width 98 height 22
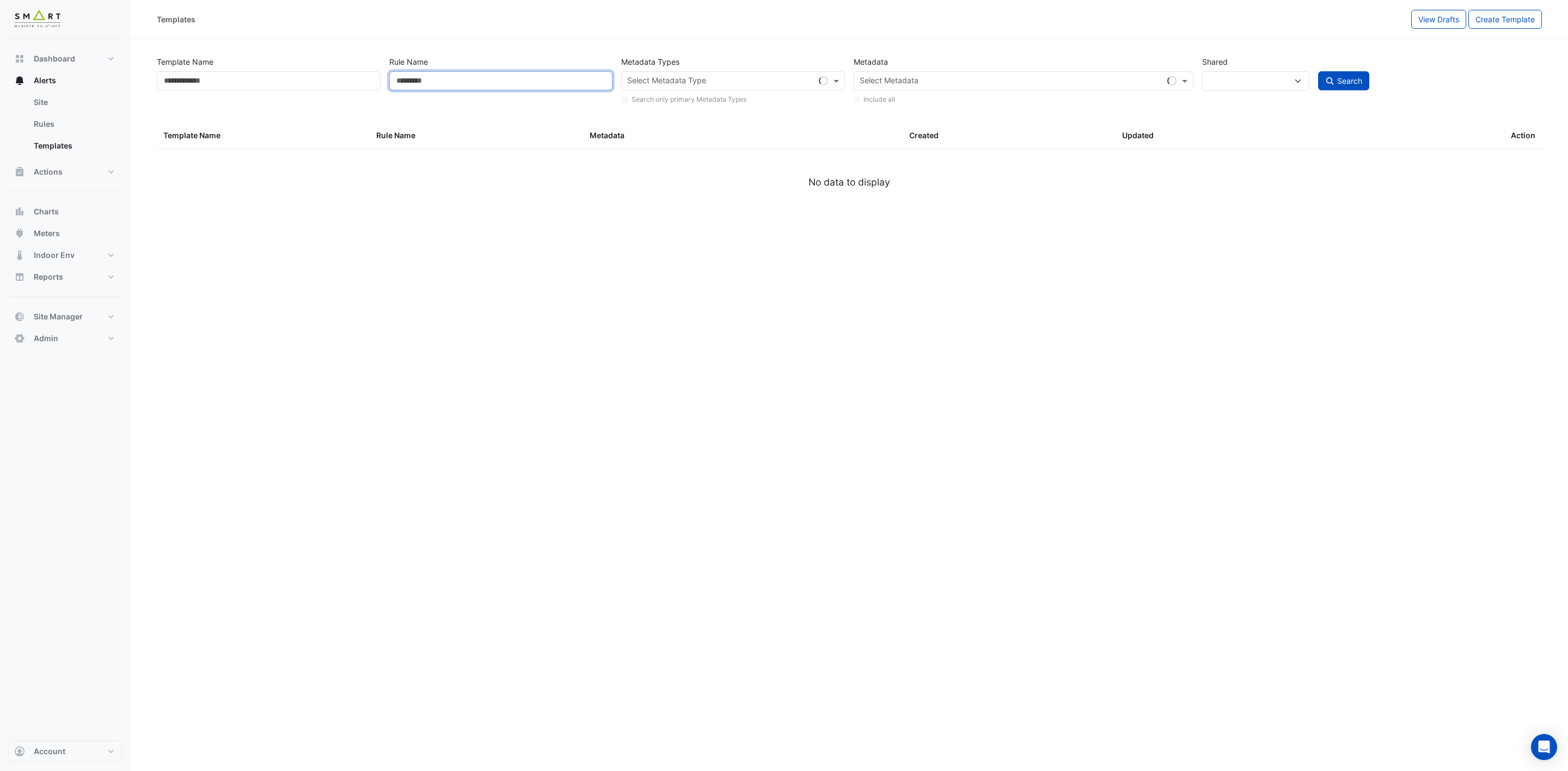
click at [520, 78] on input "Rule Name" at bounding box center [501, 80] width 224 height 19
select select
paste input "**********"
type input "**********"
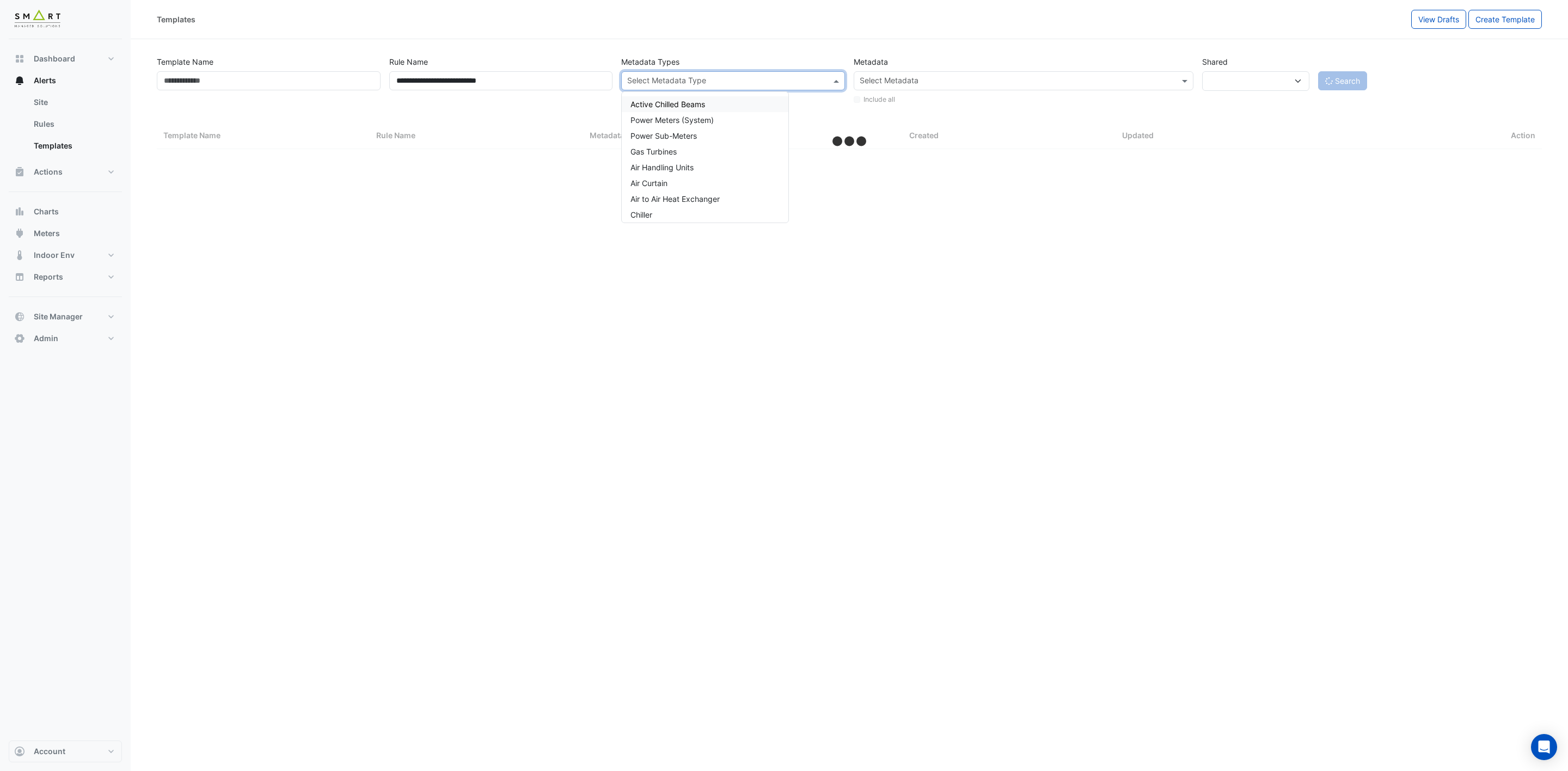
click at [771, 80] on input "text" at bounding box center [727, 82] width 199 height 12
click at [680, 165] on span "Air Handling Units" at bounding box center [662, 167] width 63 height 9
select select "***"
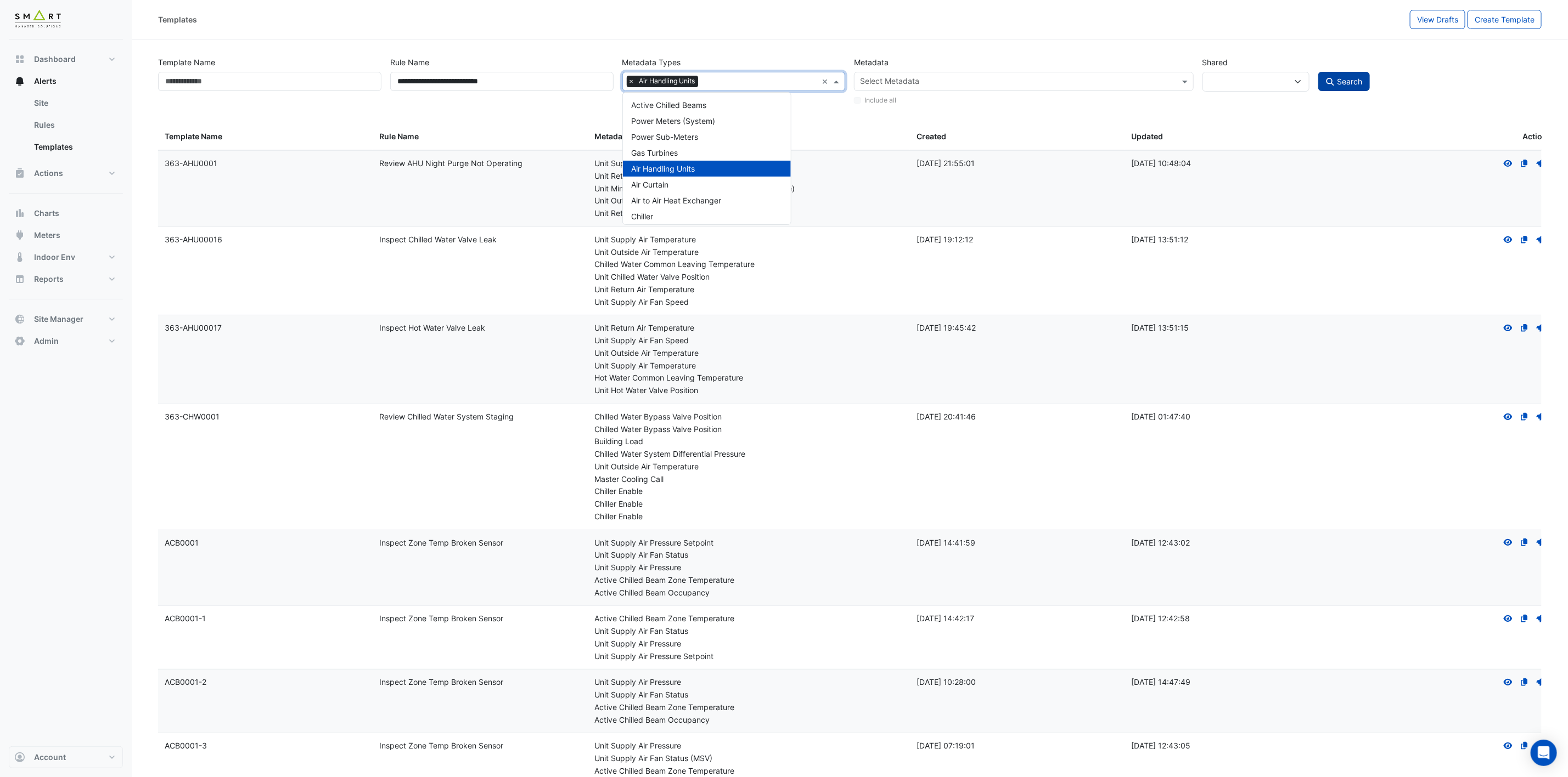
click at [1334, 79] on icon "submit" at bounding box center [1330, 82] width 10 height 8
select select
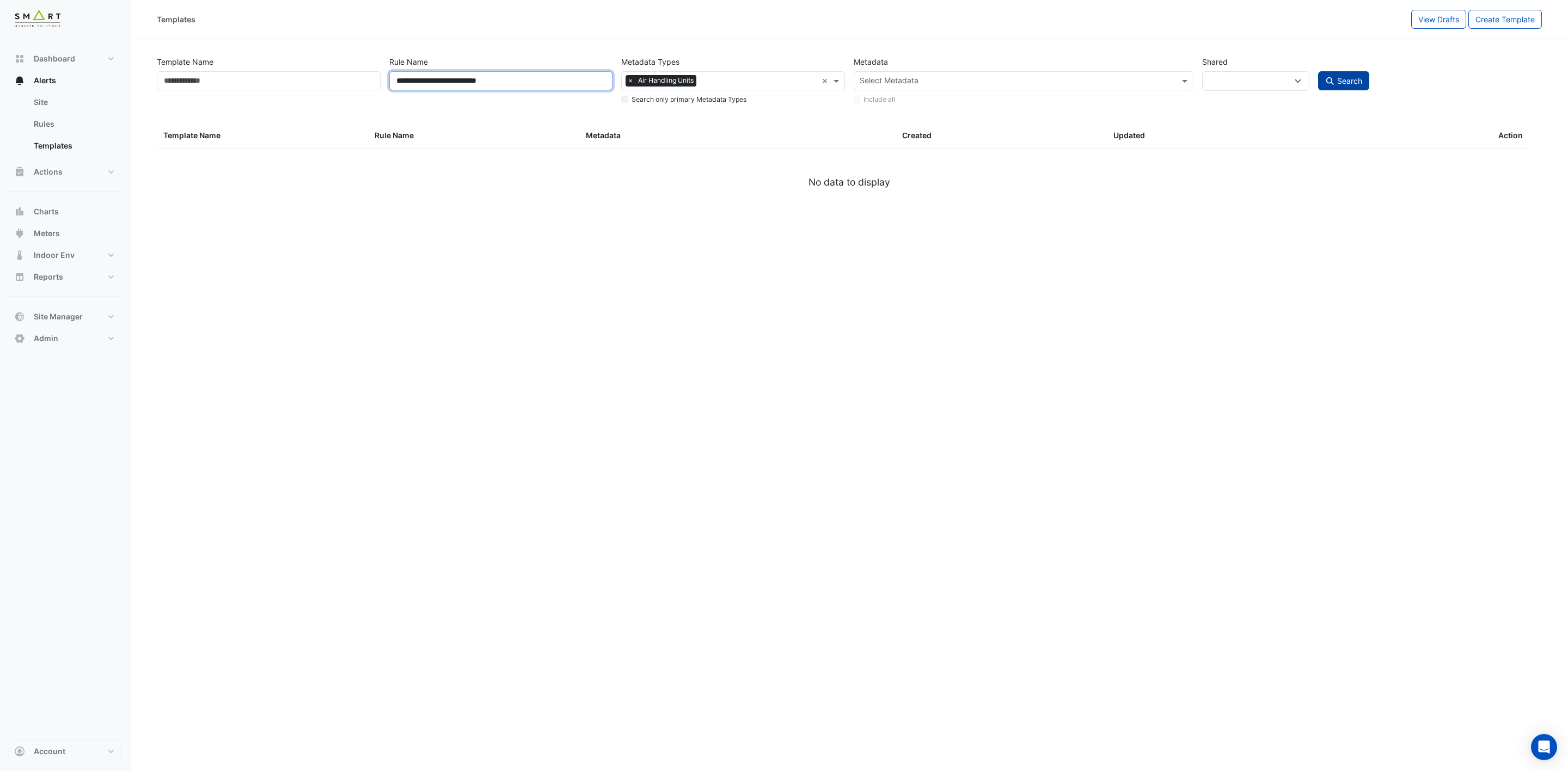
drag, startPoint x: 472, startPoint y: 77, endPoint x: 295, endPoint y: 78, distance: 177.0
click at [295, 78] on div "**********" at bounding box center [849, 78] width 1394 height 56
click at [1333, 78] on button "Search" at bounding box center [1343, 80] width 51 height 19
type input "*******"
select select
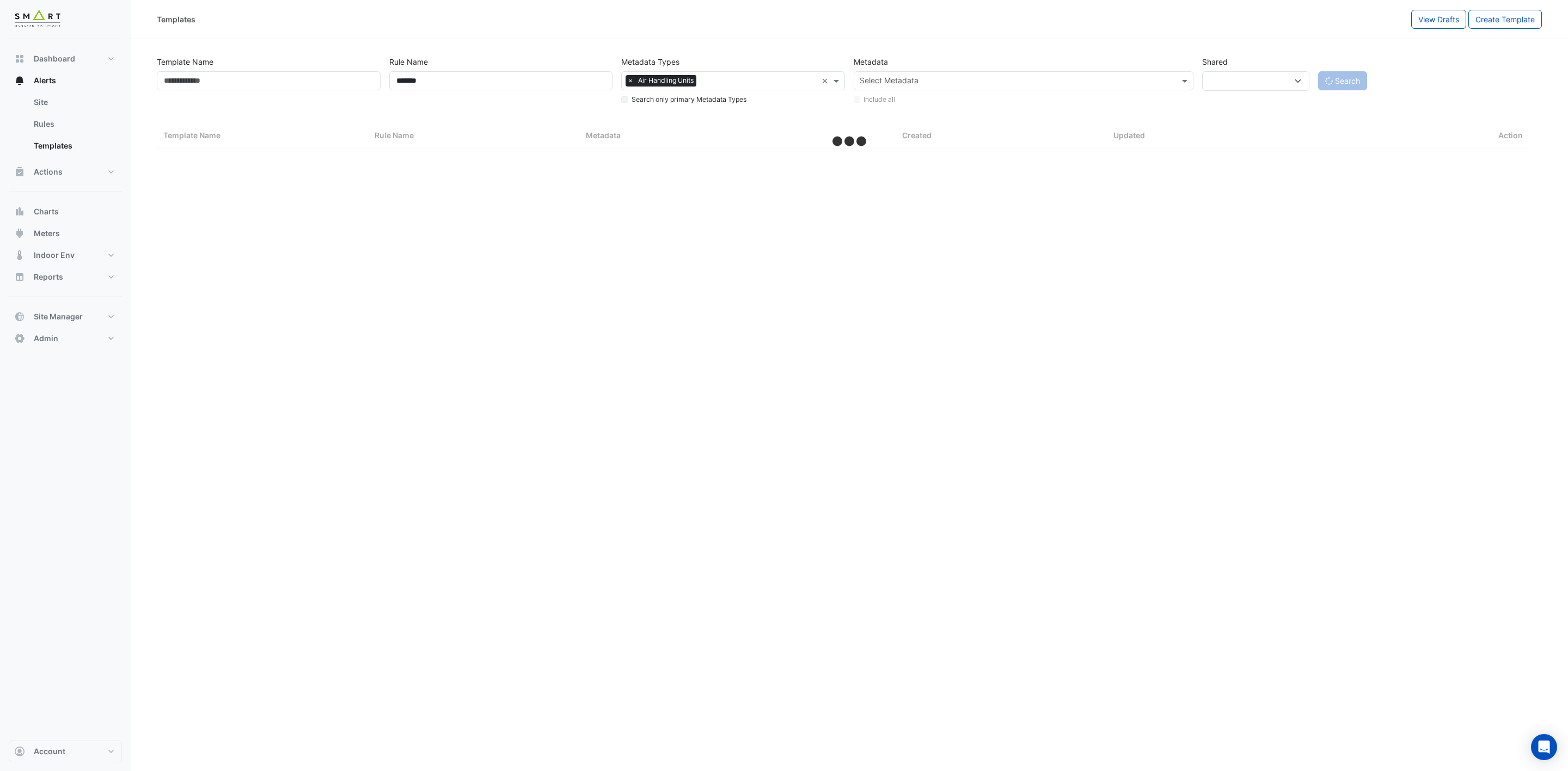
select select "***"
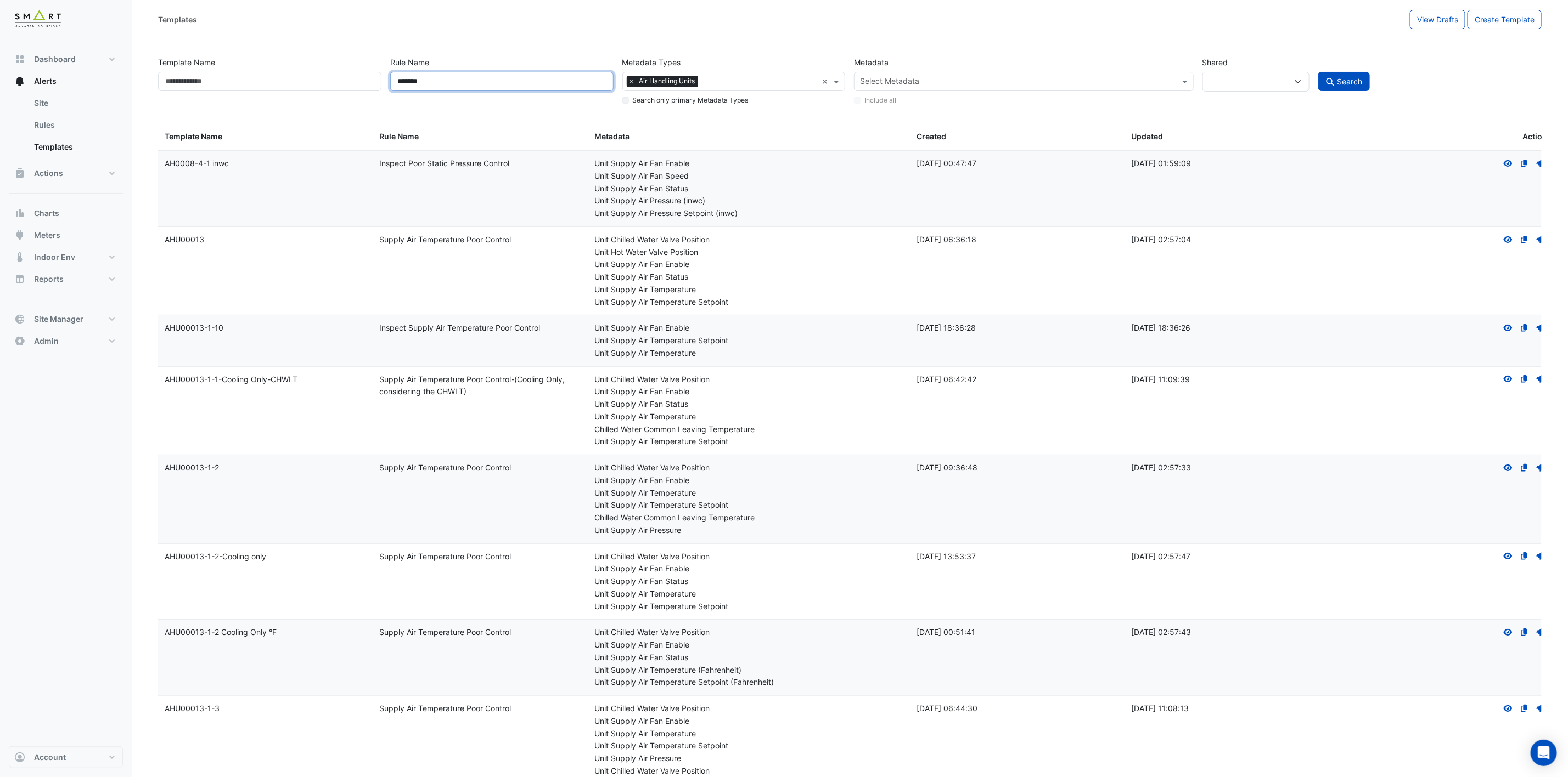
drag, startPoint x: 349, startPoint y: 71, endPoint x: 328, endPoint y: 66, distance: 21.6
click at [328, 66] on div "Template Name Rule Name ******* Metadata Types Select Metadata Type × Air Handl…" at bounding box center [850, 79] width 1392 height 56
type input "****"
click at [1318, 72] on button "Search" at bounding box center [1343, 81] width 51 height 19
select select
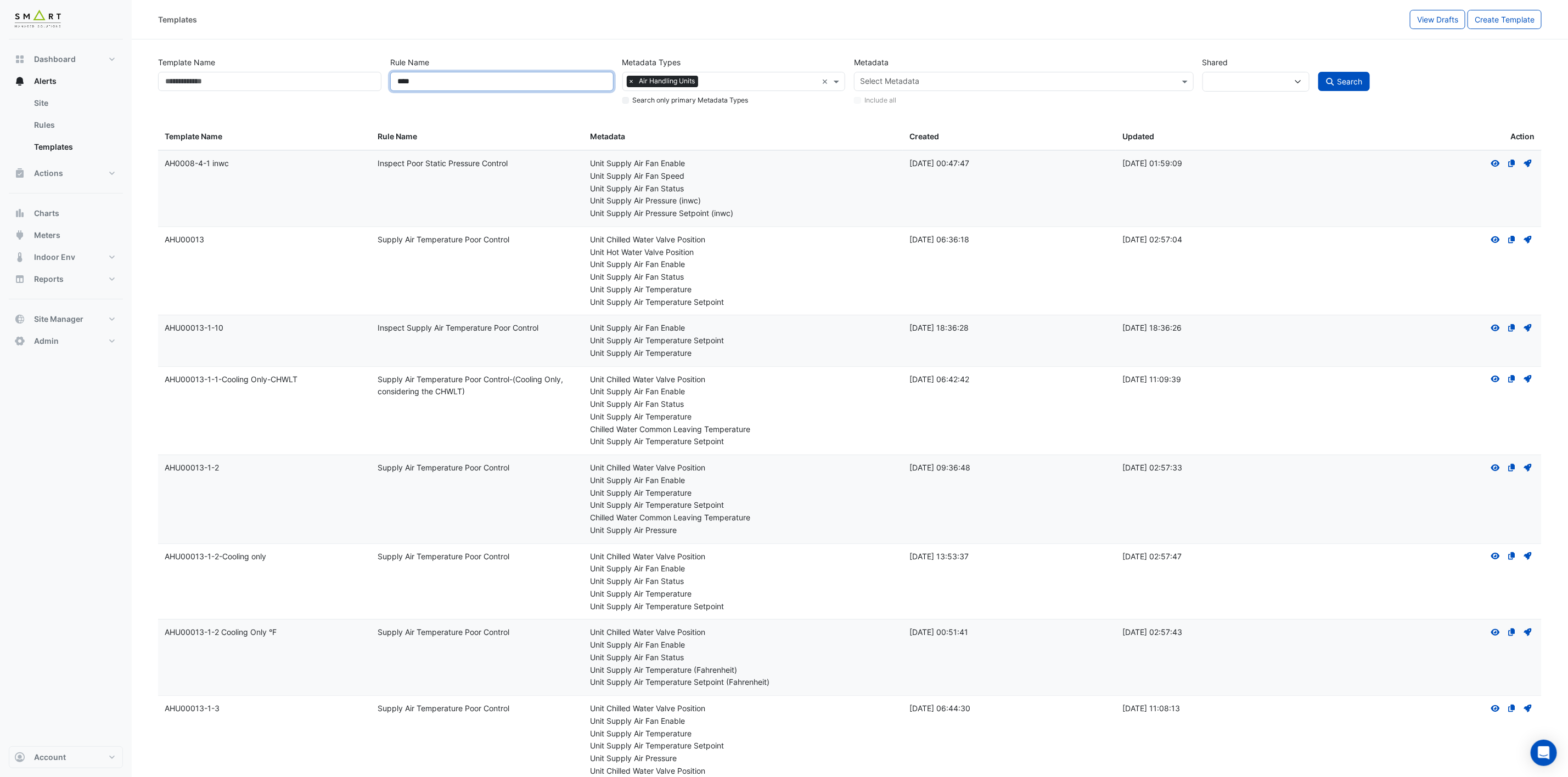
drag, startPoint x: 387, startPoint y: 79, endPoint x: 379, endPoint y: 79, distance: 8.0
click at [379, 79] on div "Template Name Rule Name **** Metadata Types Select Metadata Type × Air Handling…" at bounding box center [850, 79] width 1392 height 56
click at [266, 78] on input "Template Name" at bounding box center [270, 81] width 223 height 19
paste input "********"
type input "********"
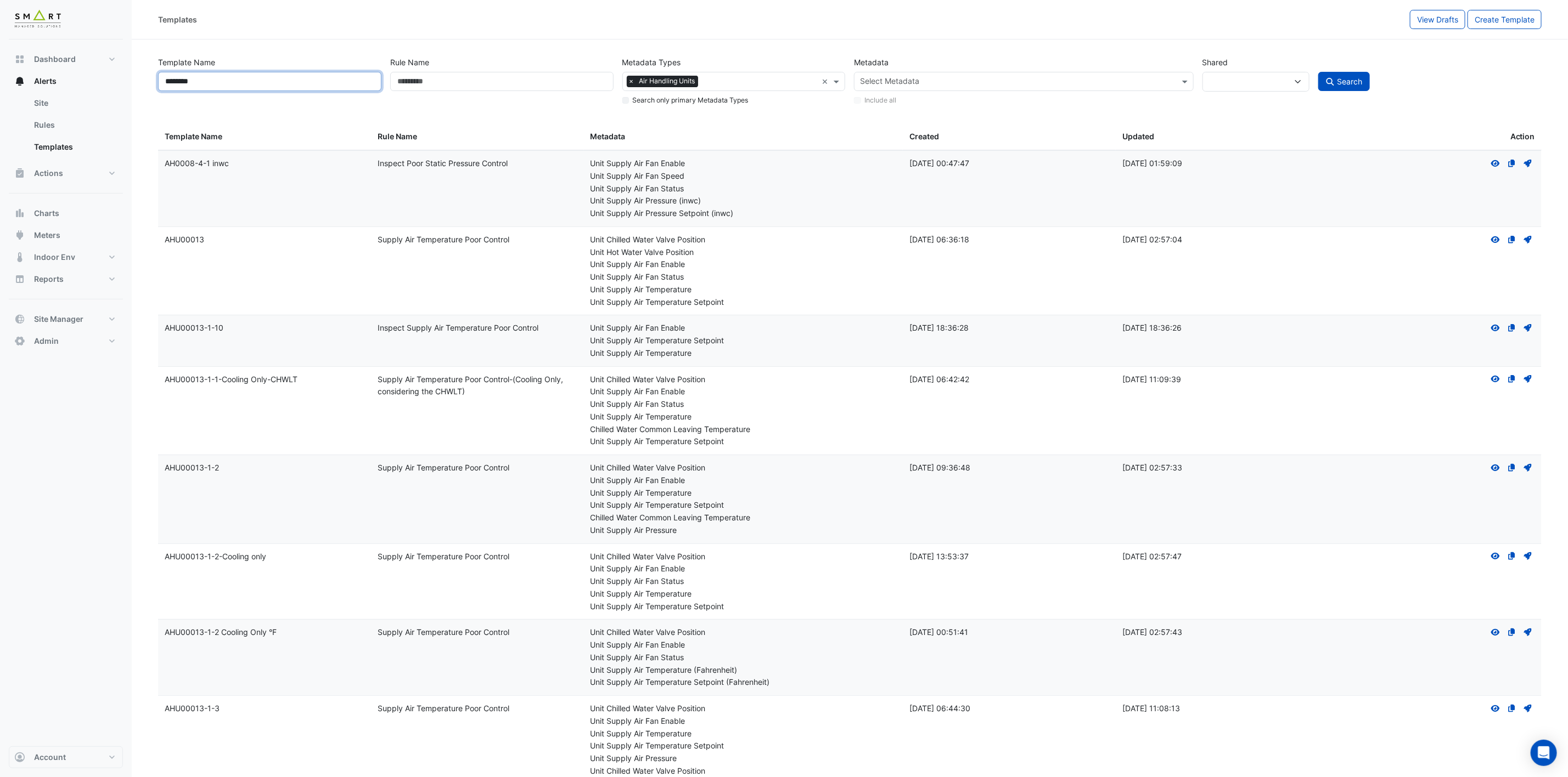
click at [1318, 72] on button "Search" at bounding box center [1343, 81] width 51 height 19
select select
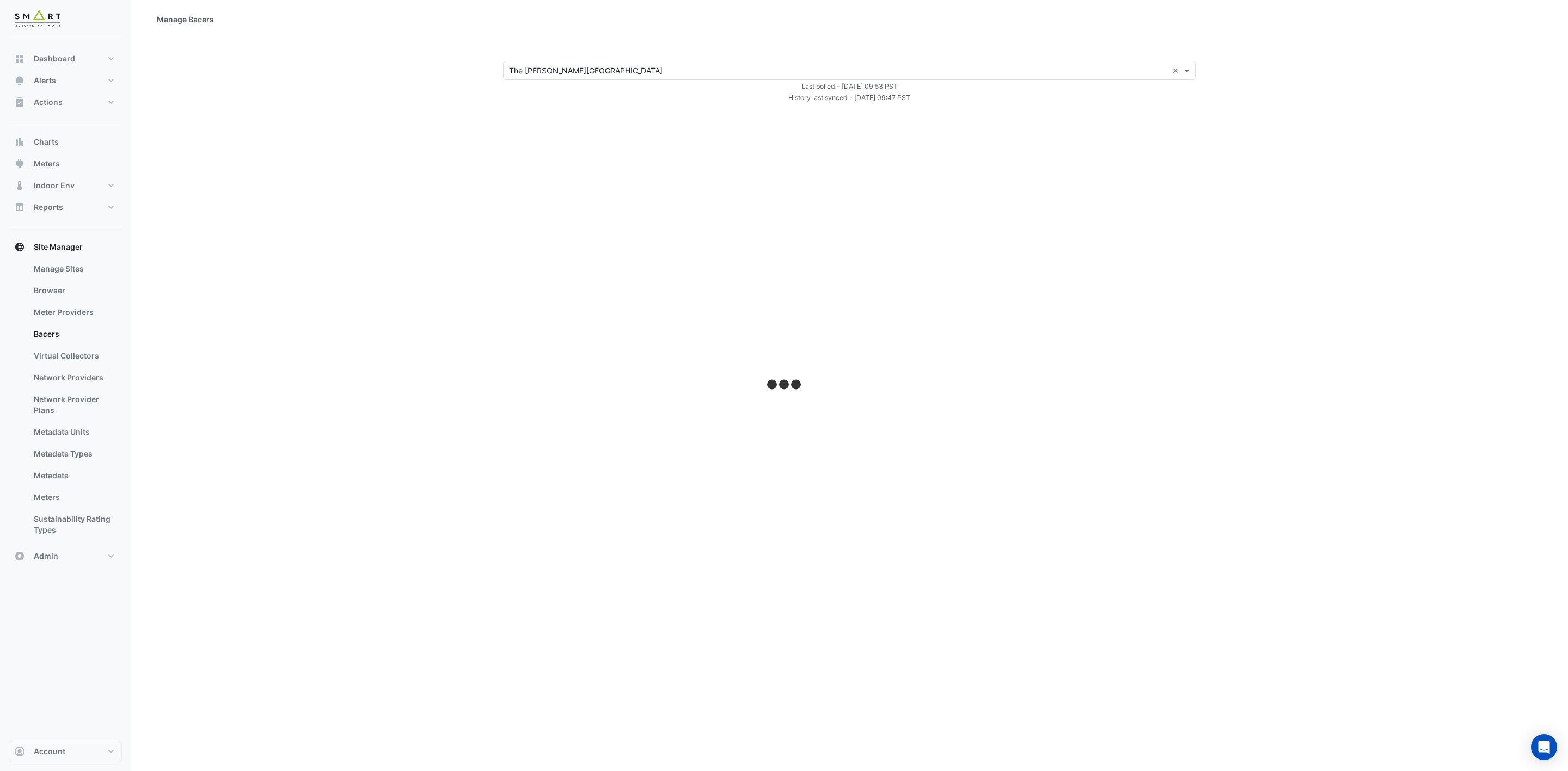
select select "***"
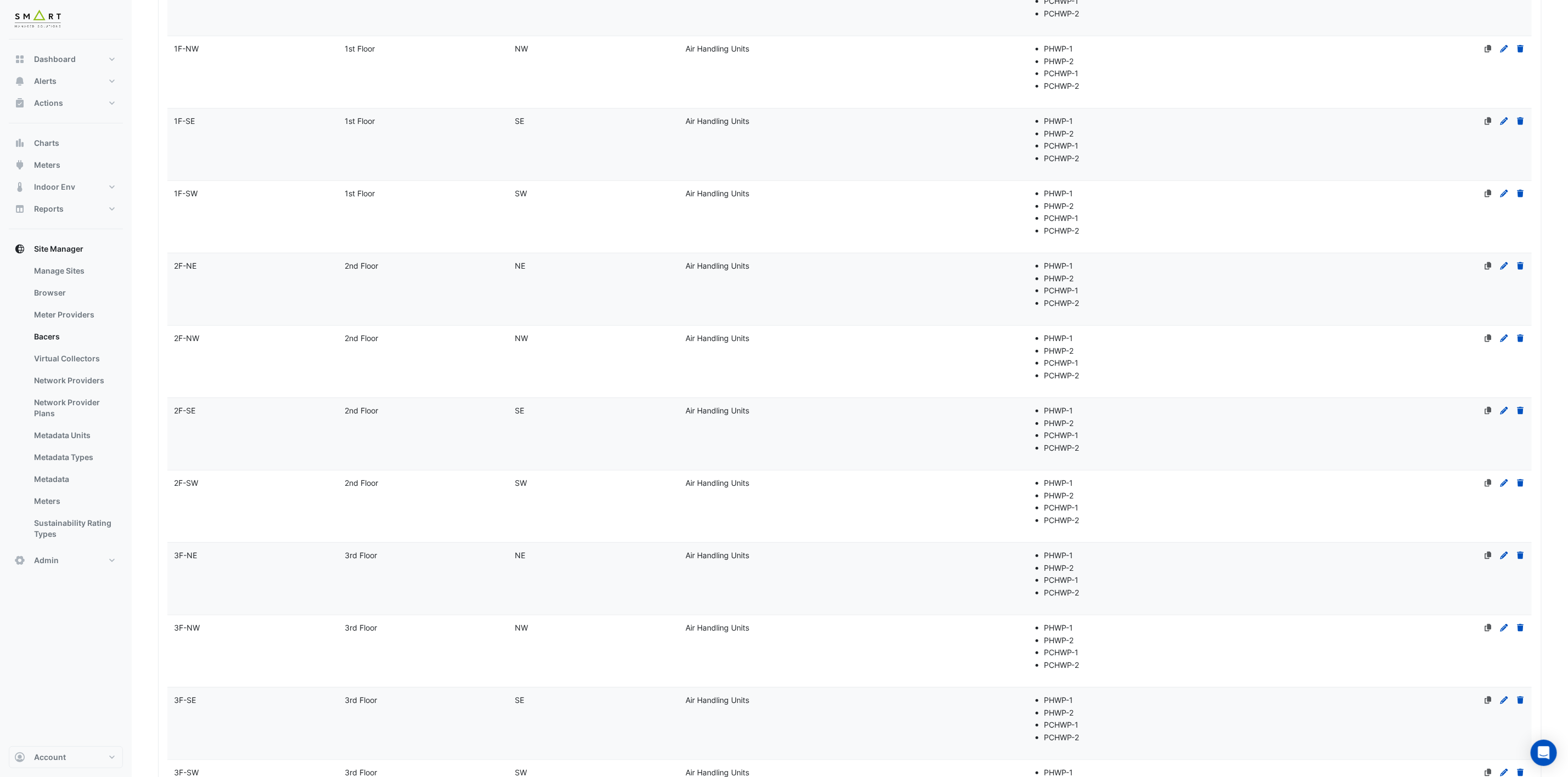
scroll to position [82, 0]
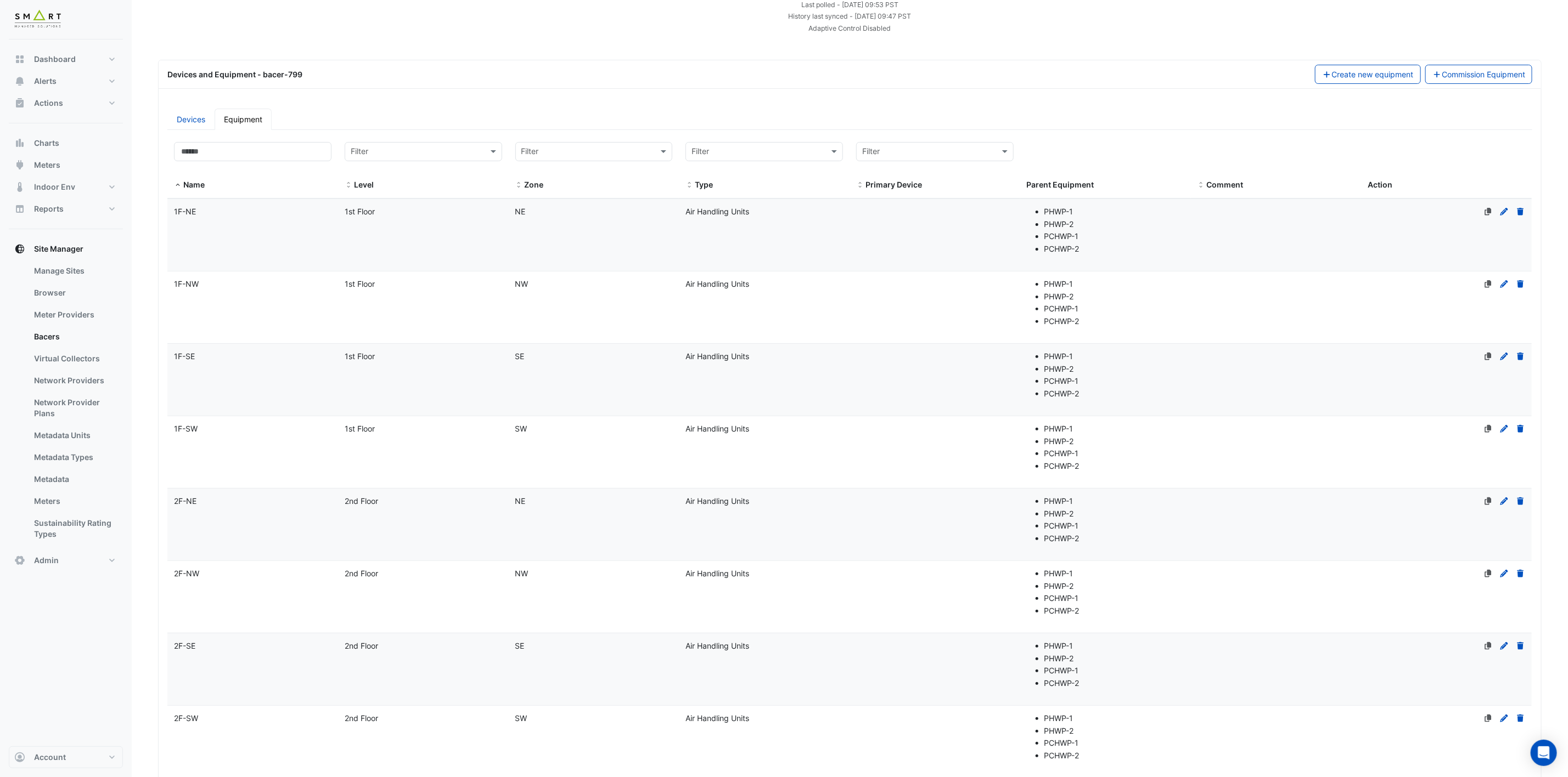
click at [200, 211] on div "1F-NE" at bounding box center [253, 211] width 171 height 12
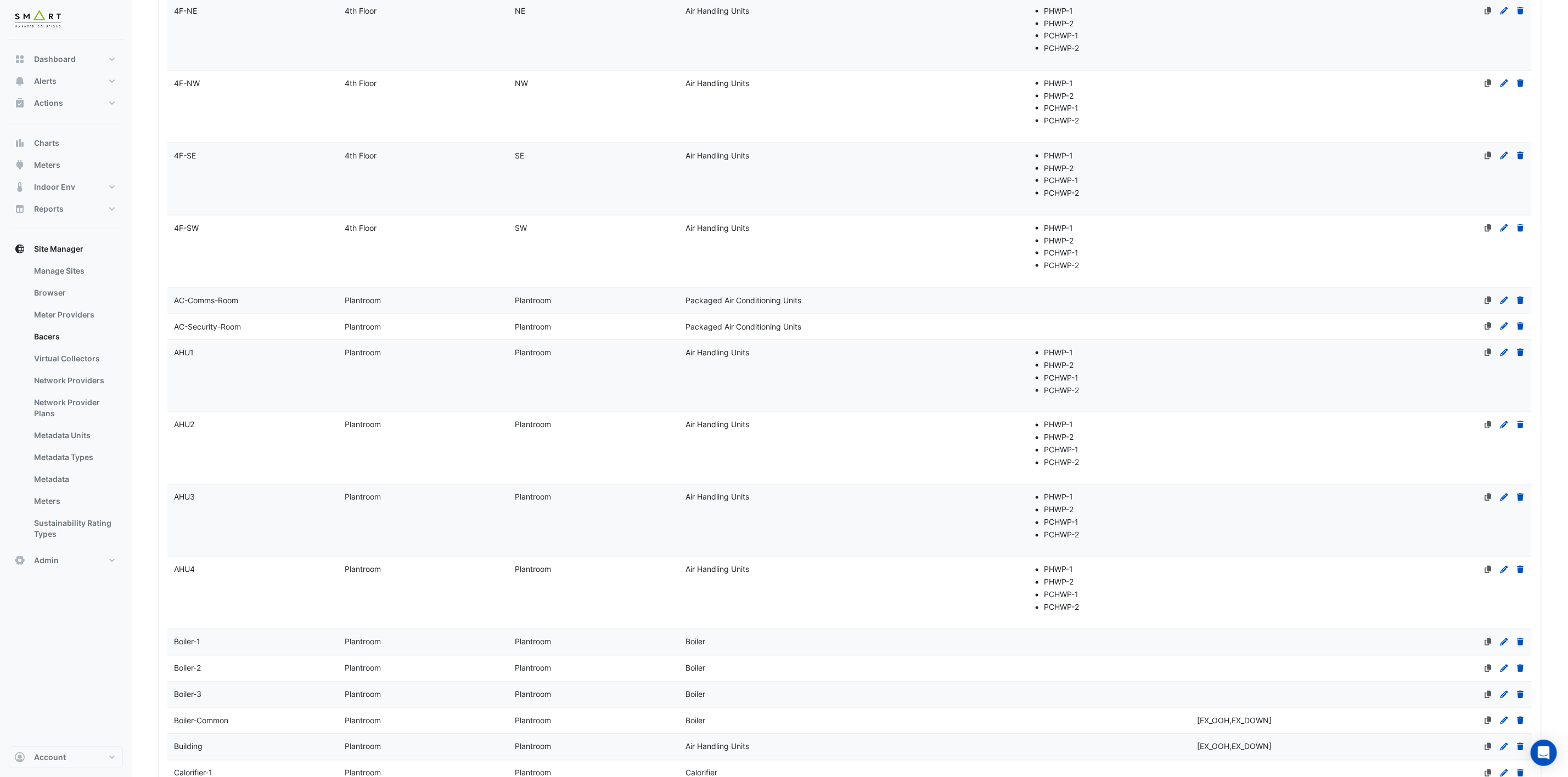
select select "***"
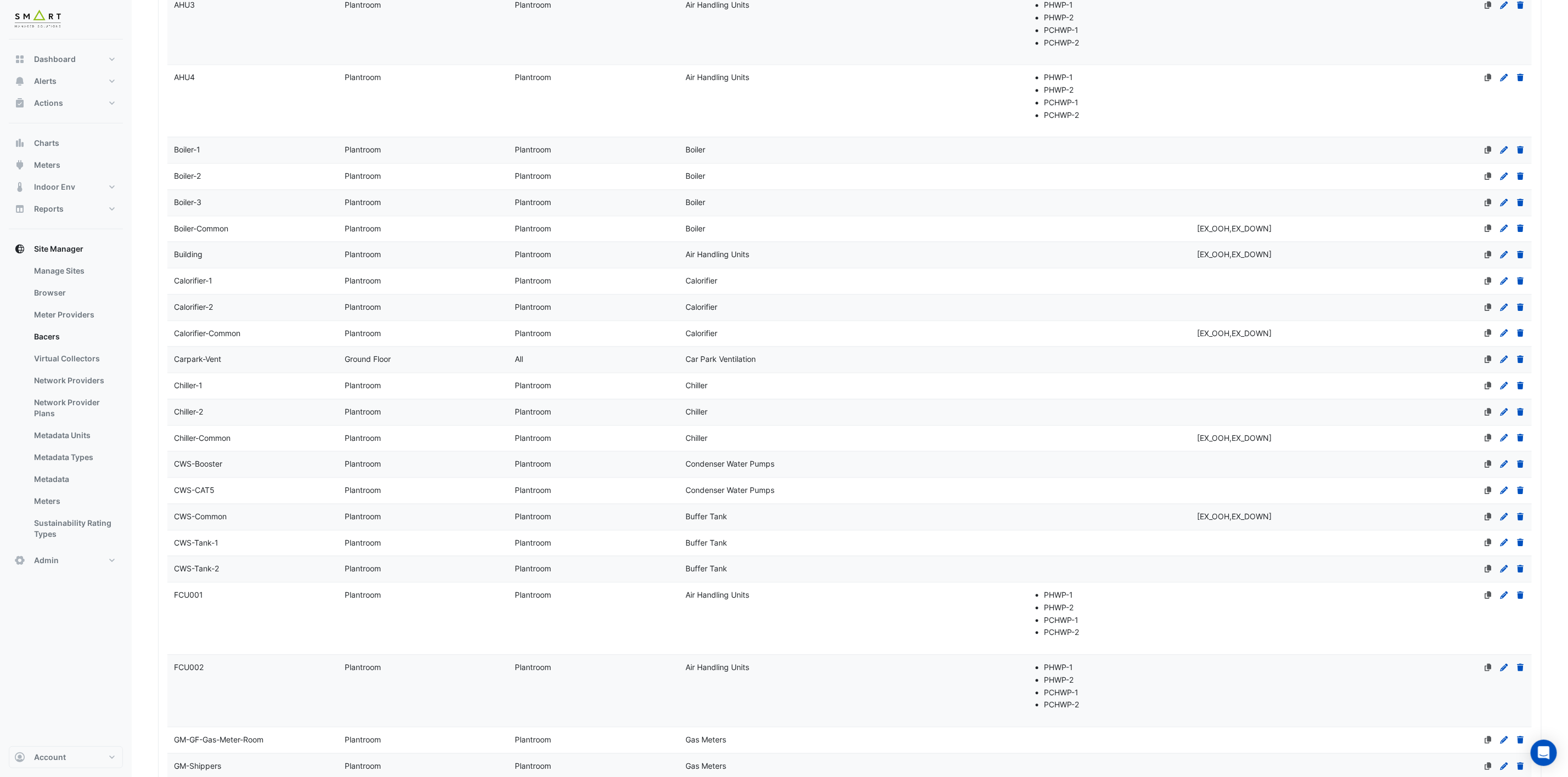
scroll to position [1493, 0]
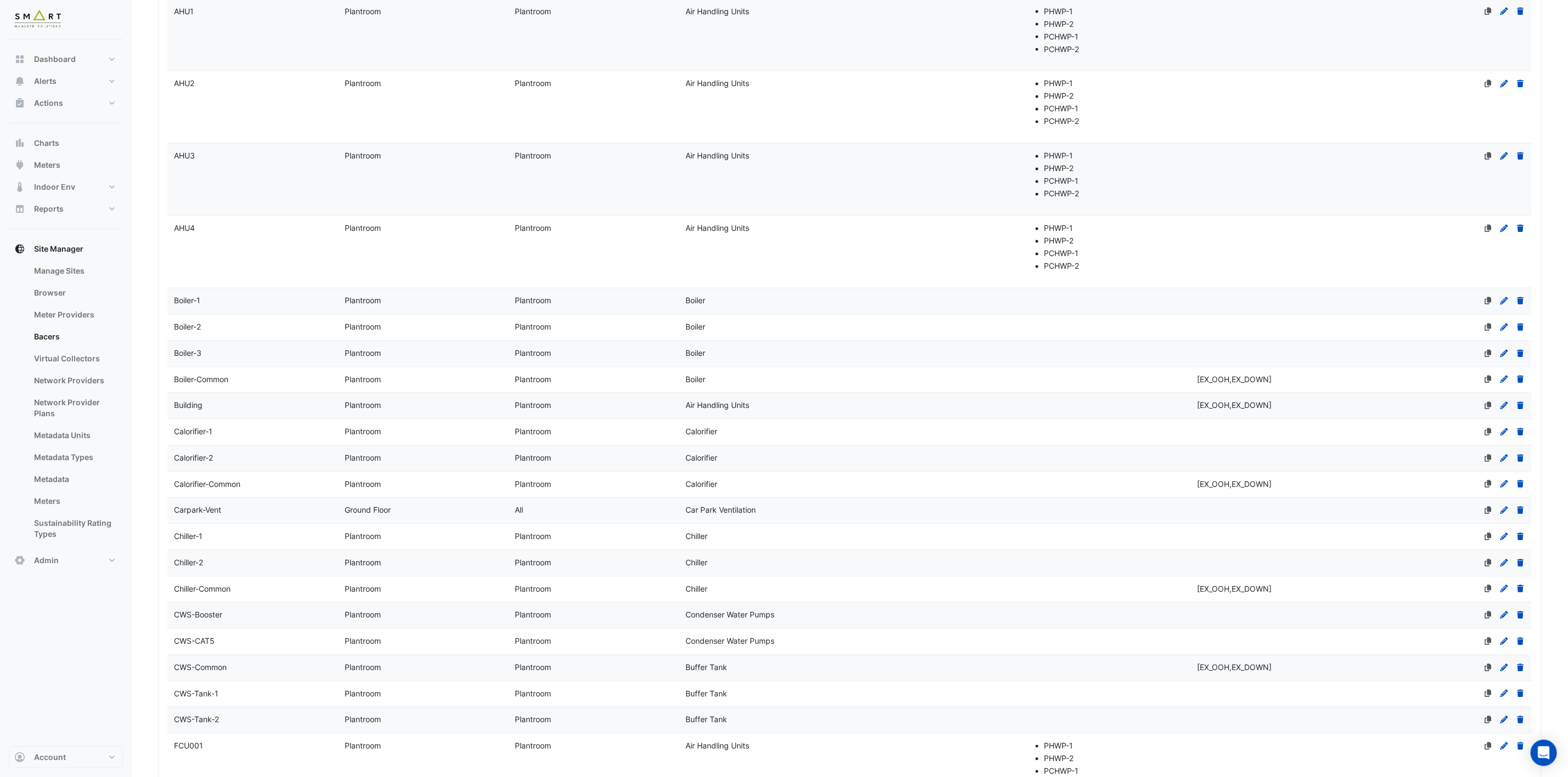
click at [214, 38] on datatable-body-cell "Name AHU1" at bounding box center [253, 34] width 171 height 72
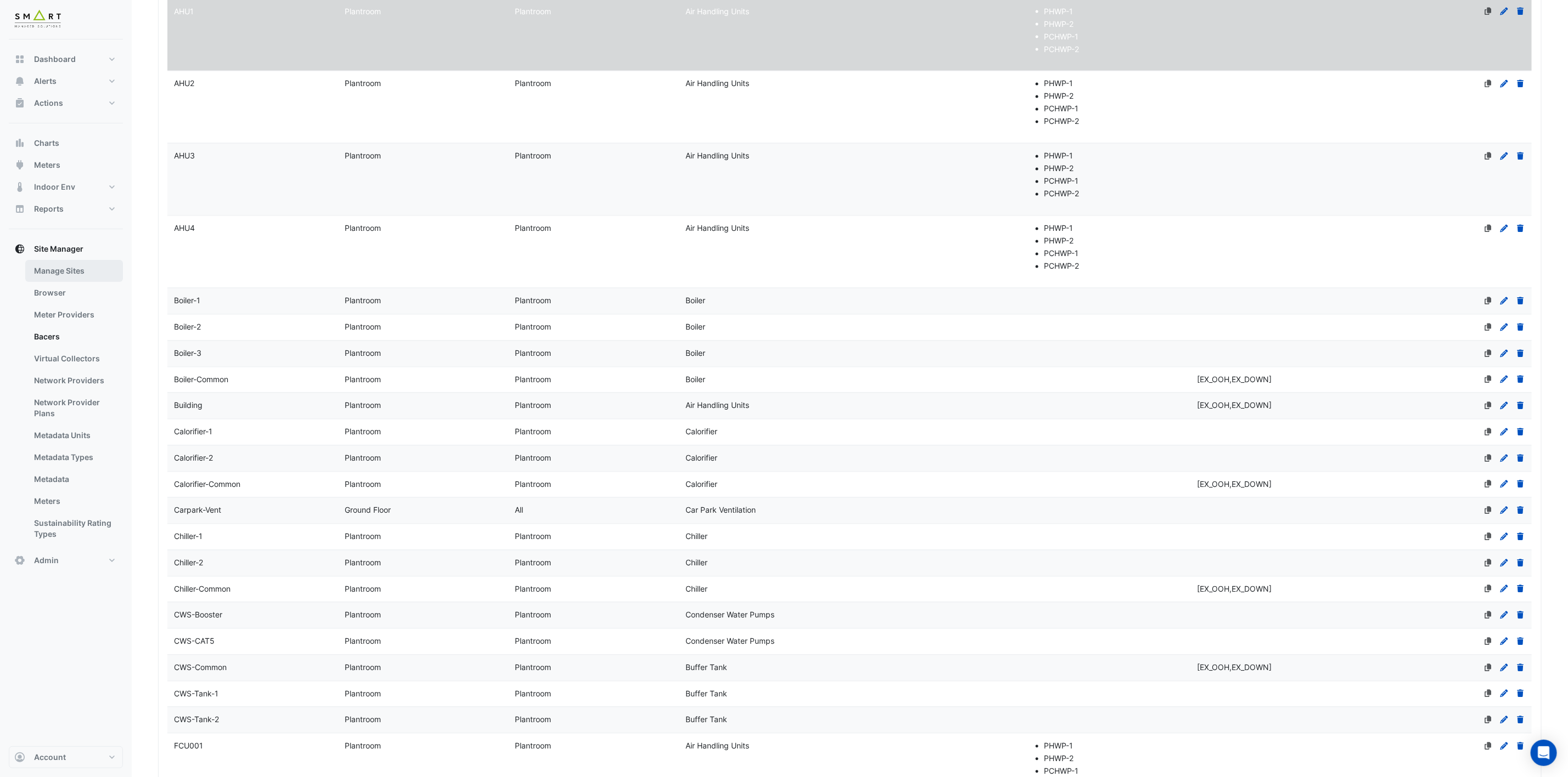
select select "***"
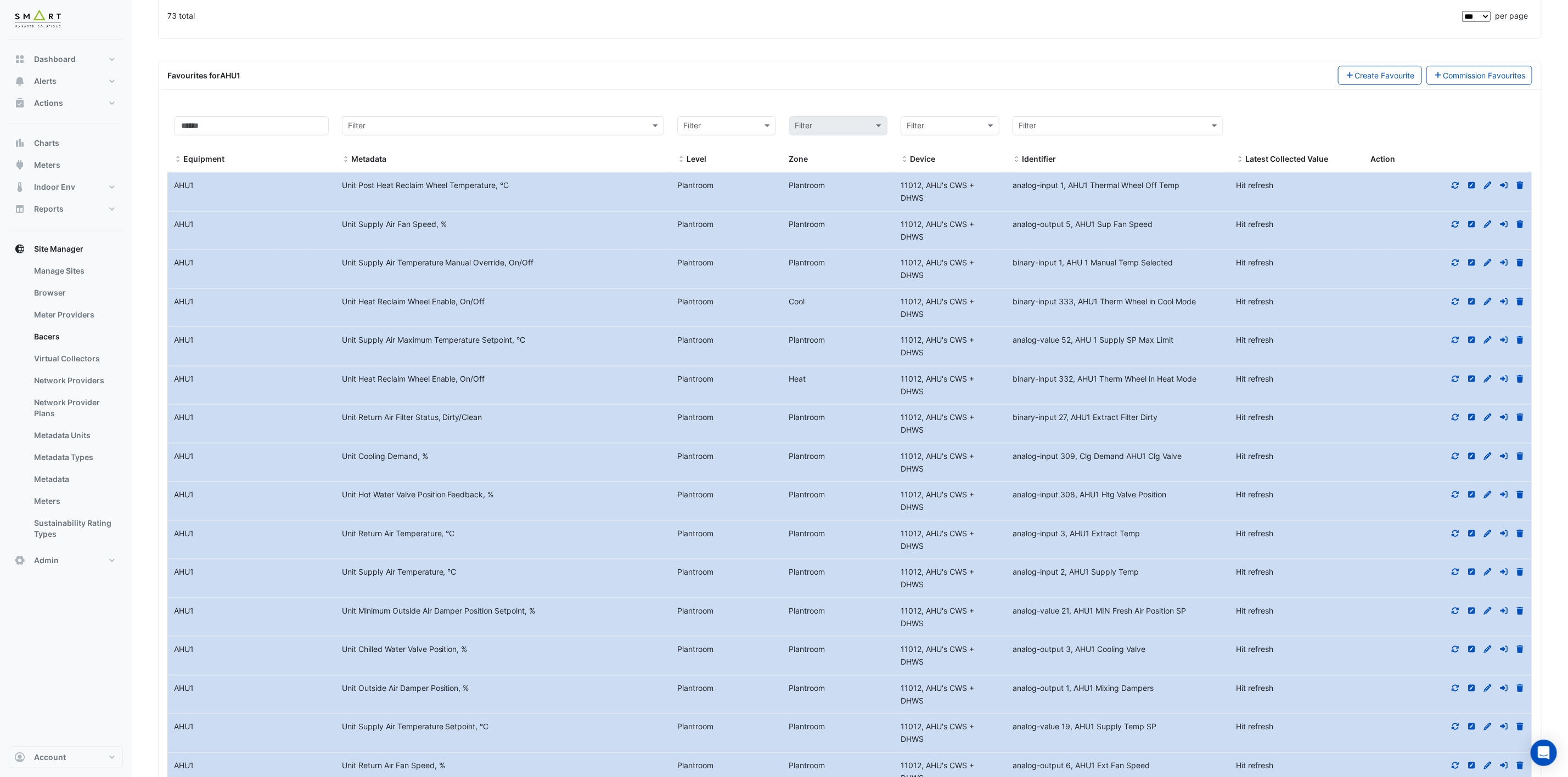
scroll to position [3632, 0]
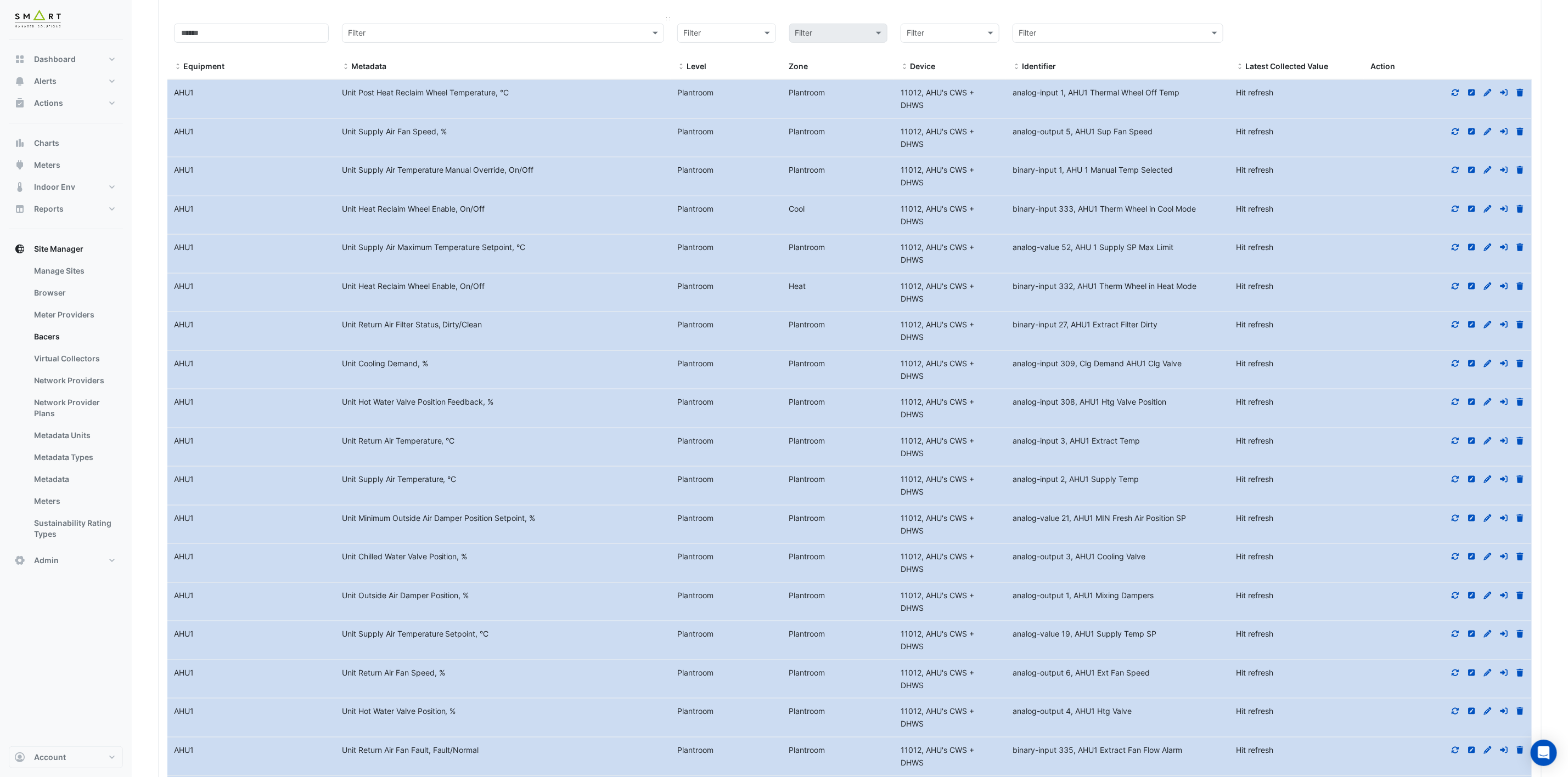
click at [417, 40] on input "text" at bounding box center [492, 33] width 288 height 12
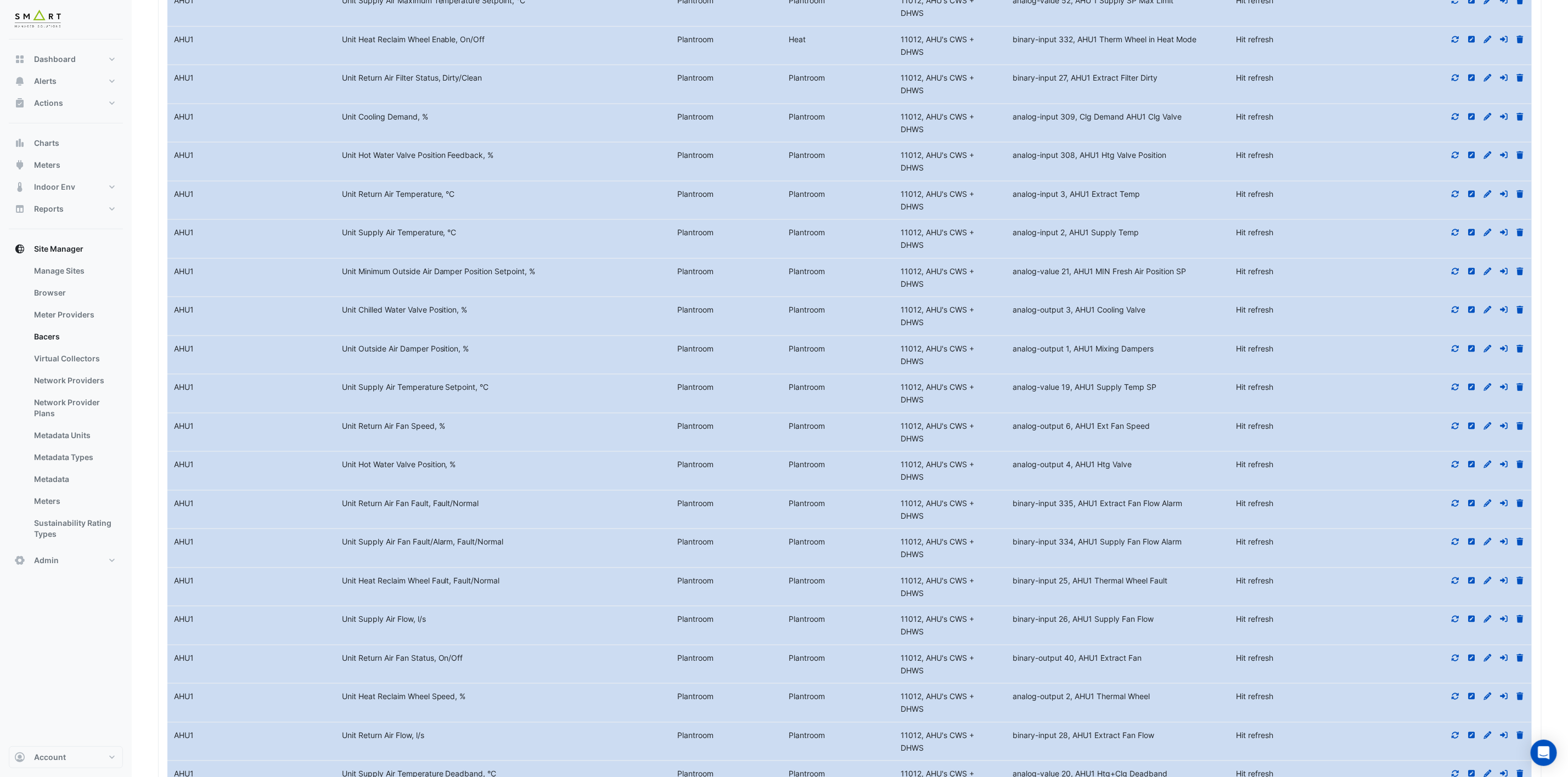
scroll to position [3549, 0]
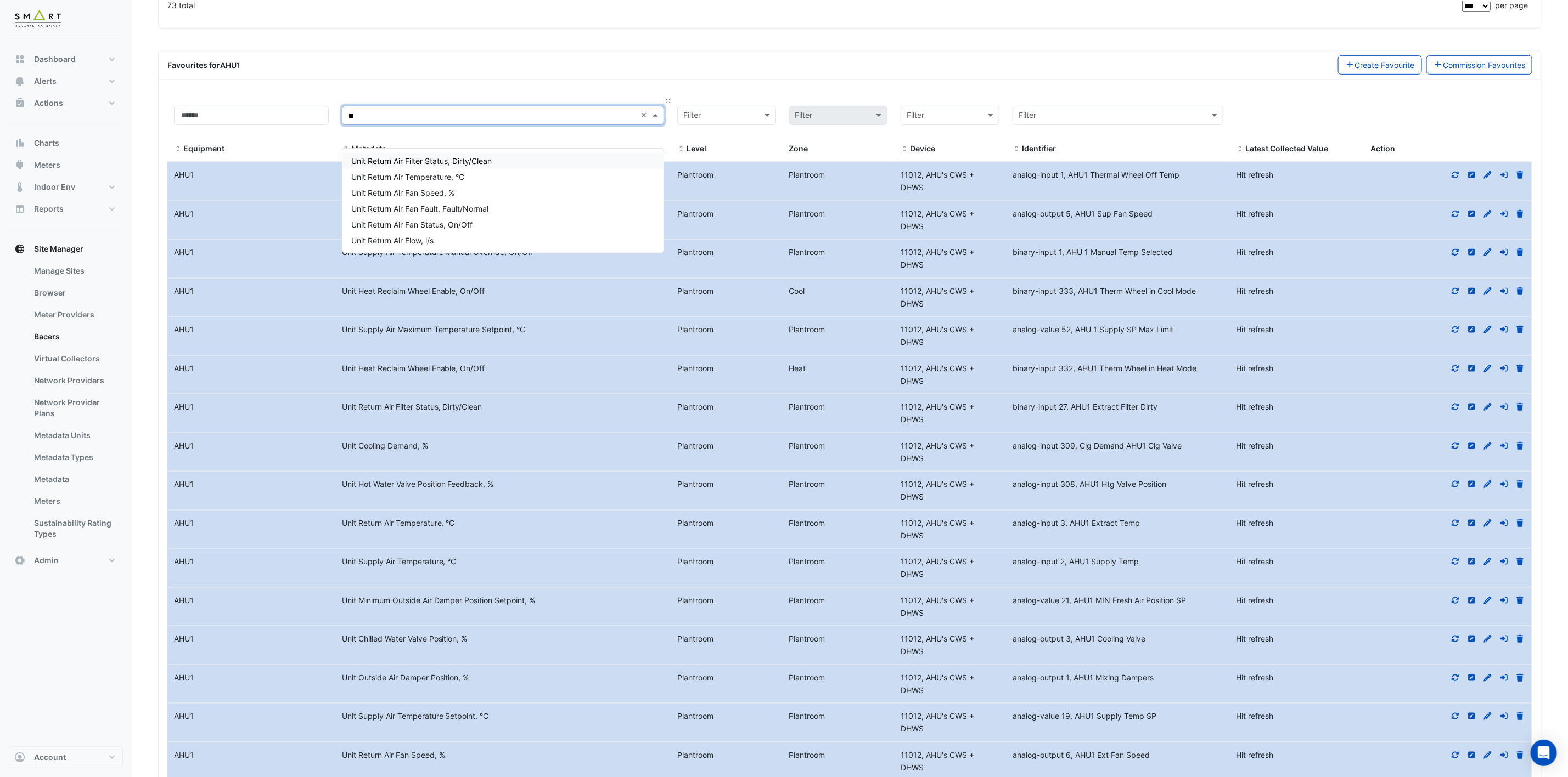
type input "*"
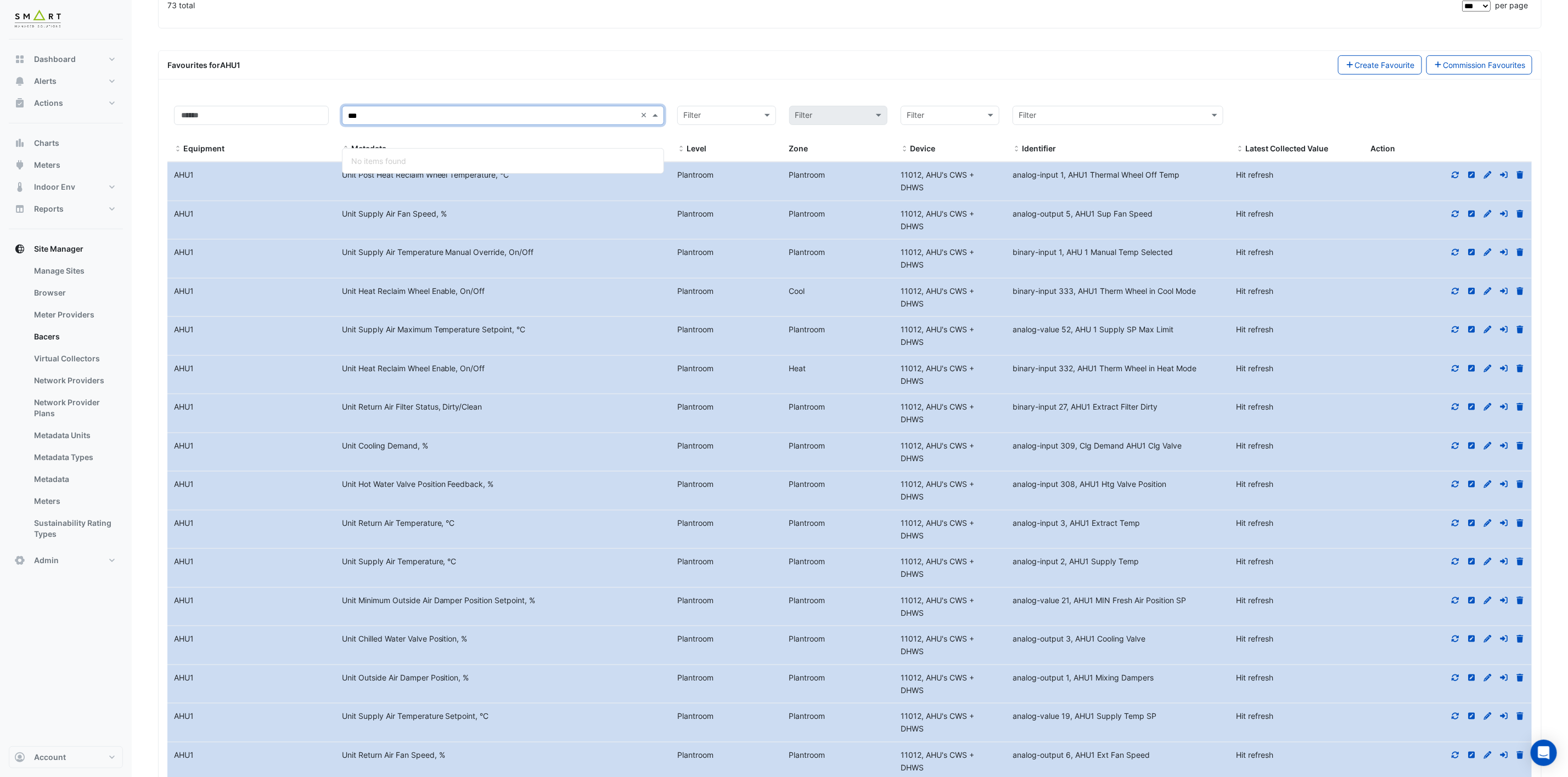
type input "***"
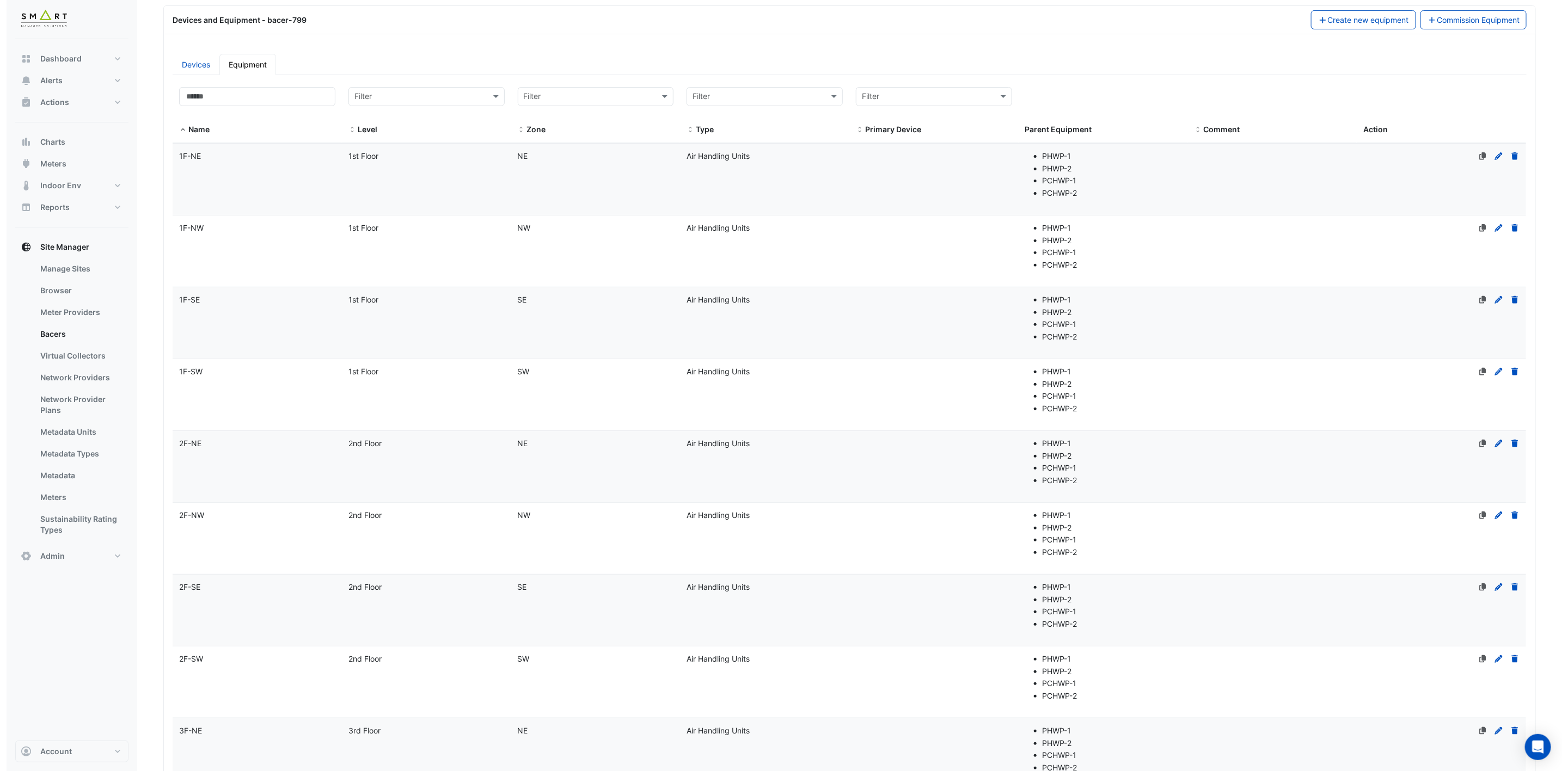
scroll to position [0, 0]
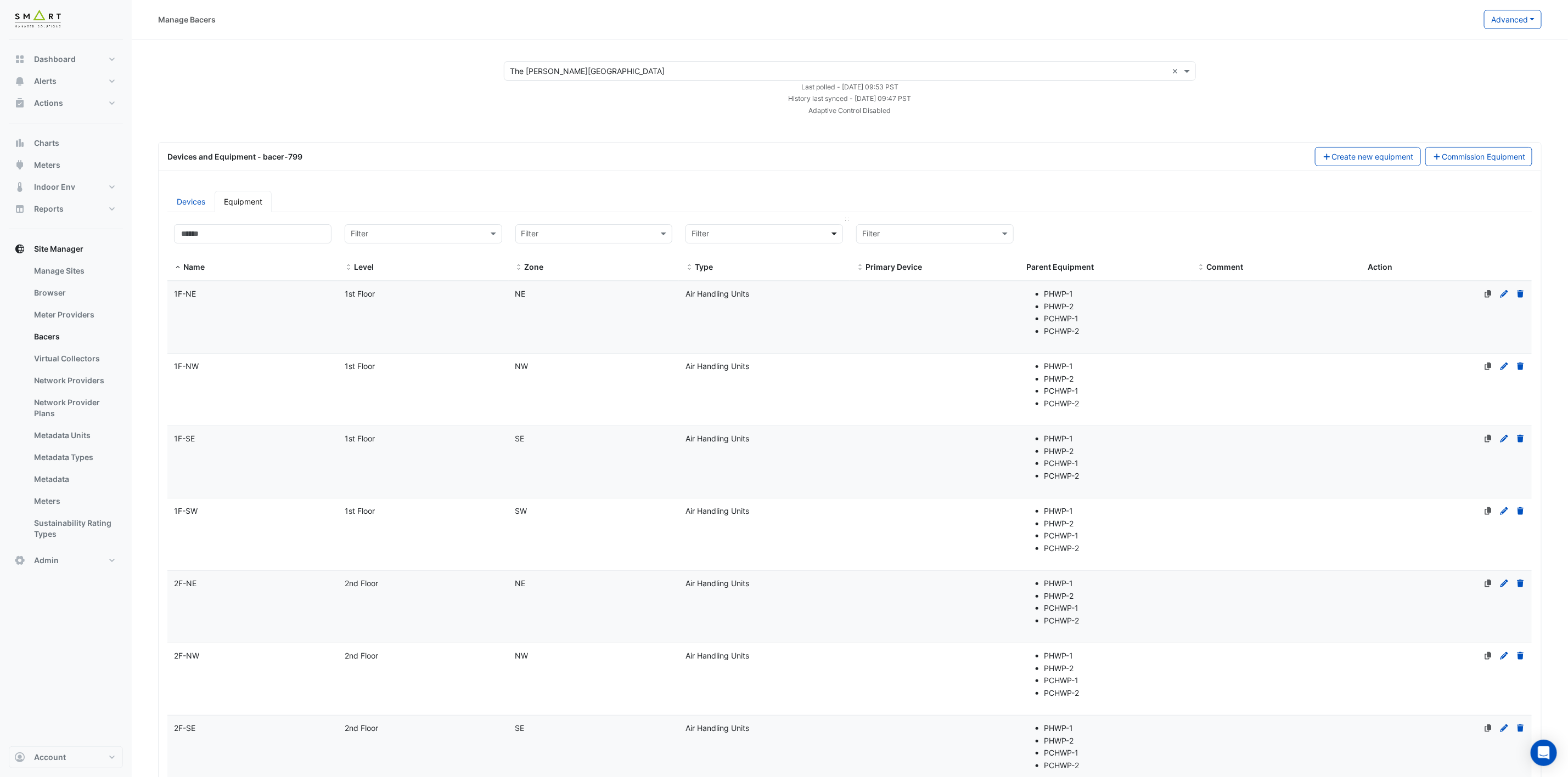
click at [832, 230] on span at bounding box center [835, 234] width 14 height 12
type input "**"
click at [757, 273] on div "Exhaust Air Fans" at bounding box center [770, 275] width 168 height 16
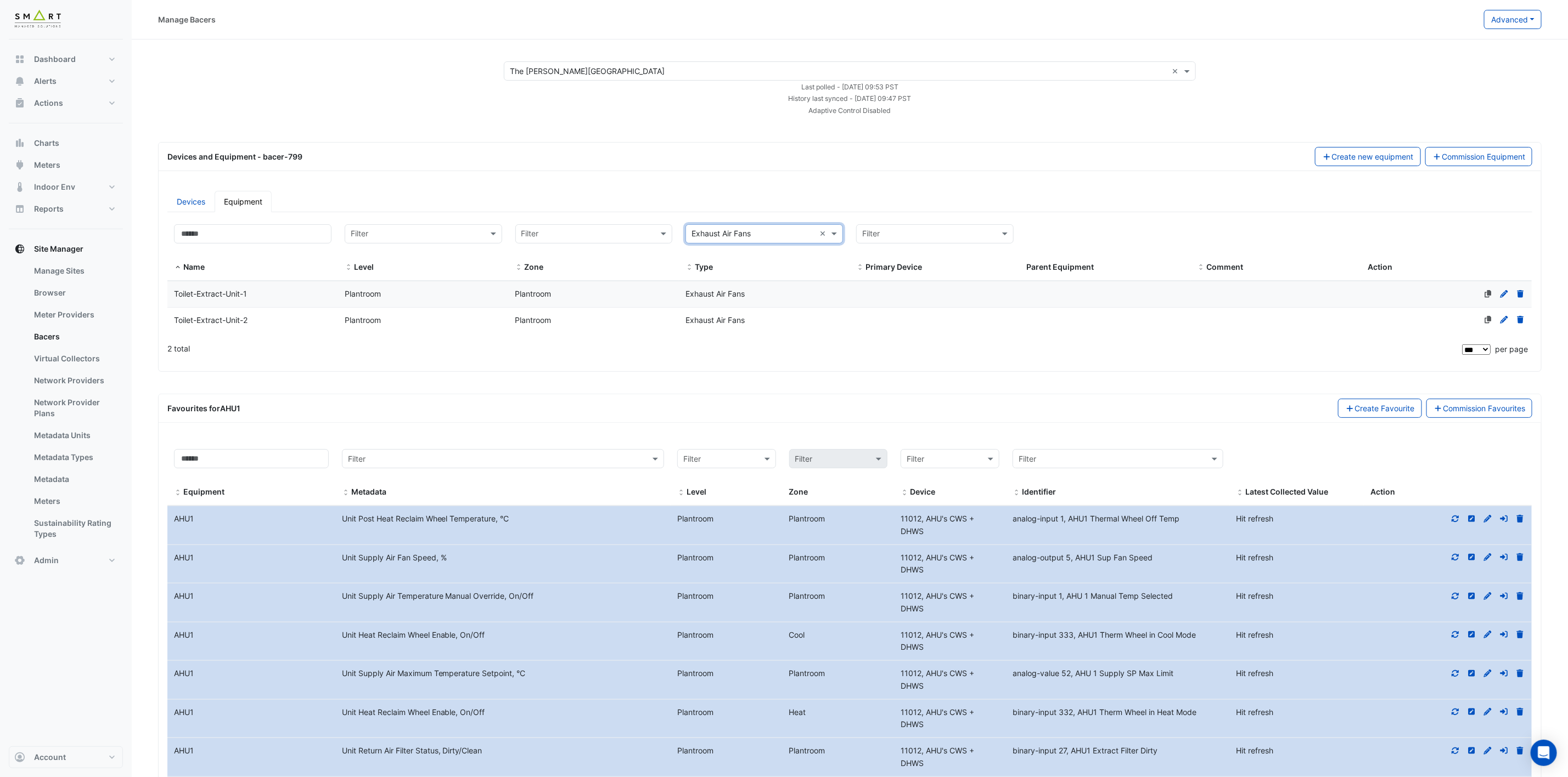
click at [253, 299] on div "Toilet-Extract-Unit-1" at bounding box center [253, 293] width 171 height 12
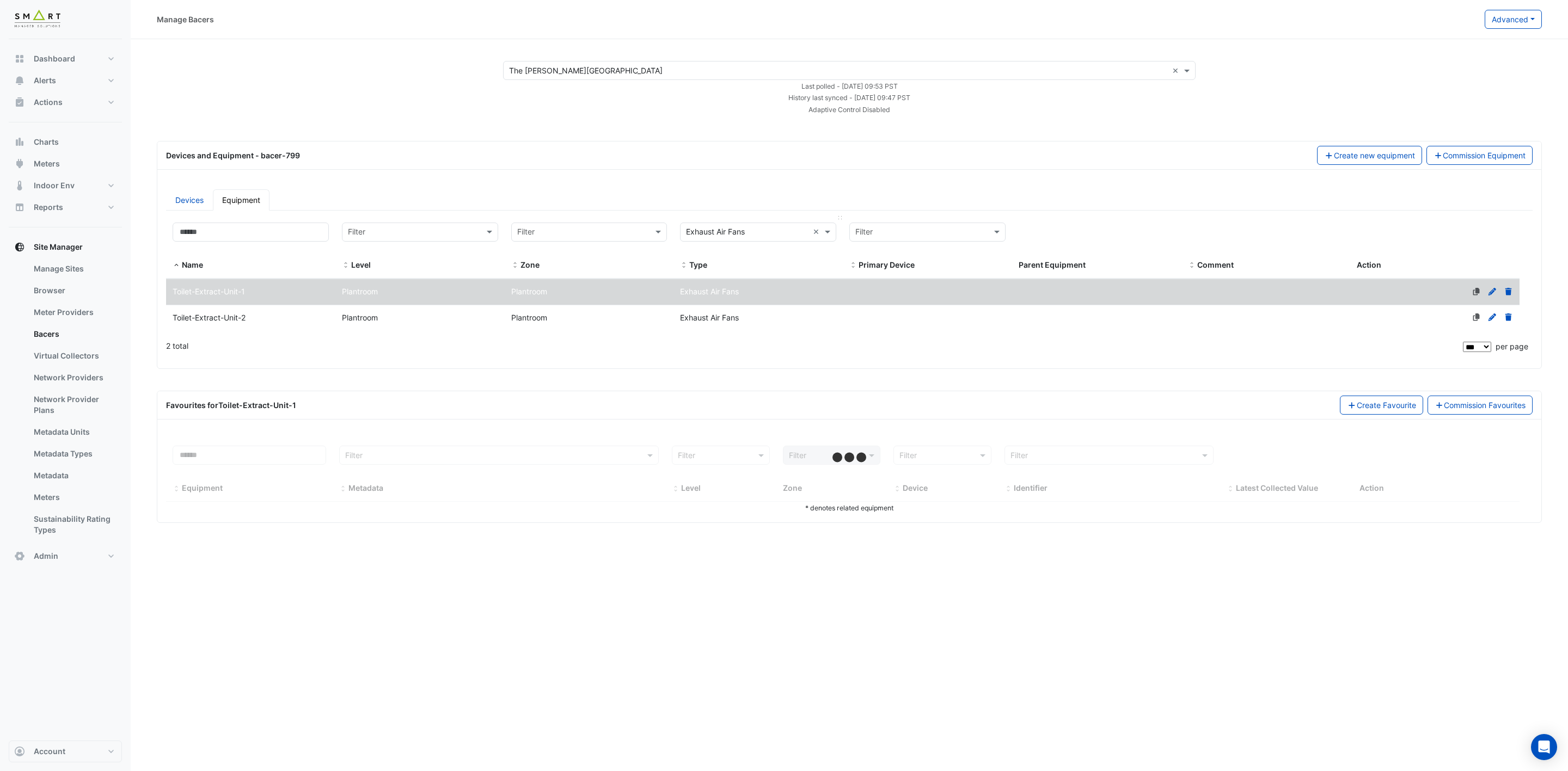
select select "***"
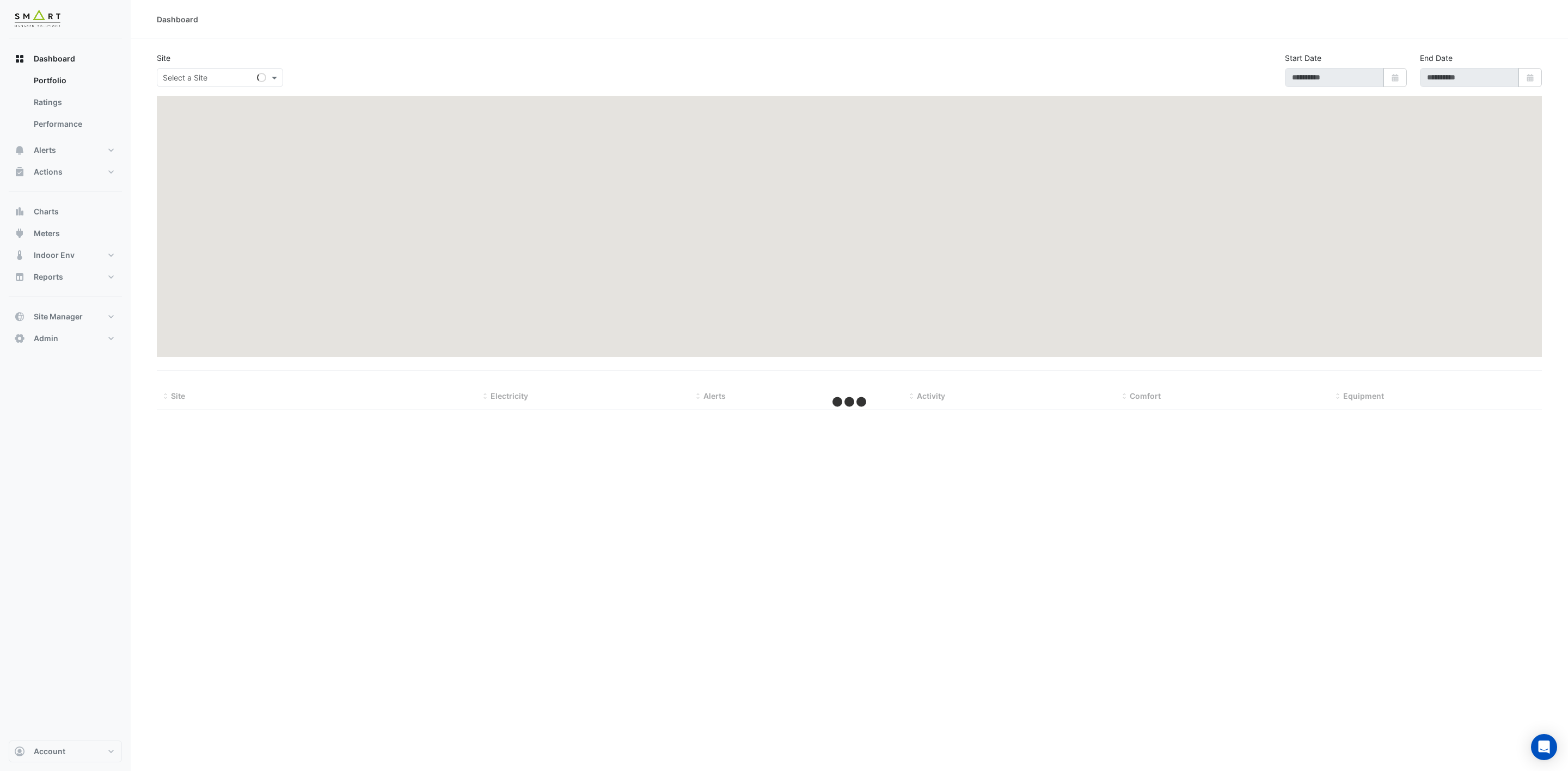
type input "**********"
select select "***"
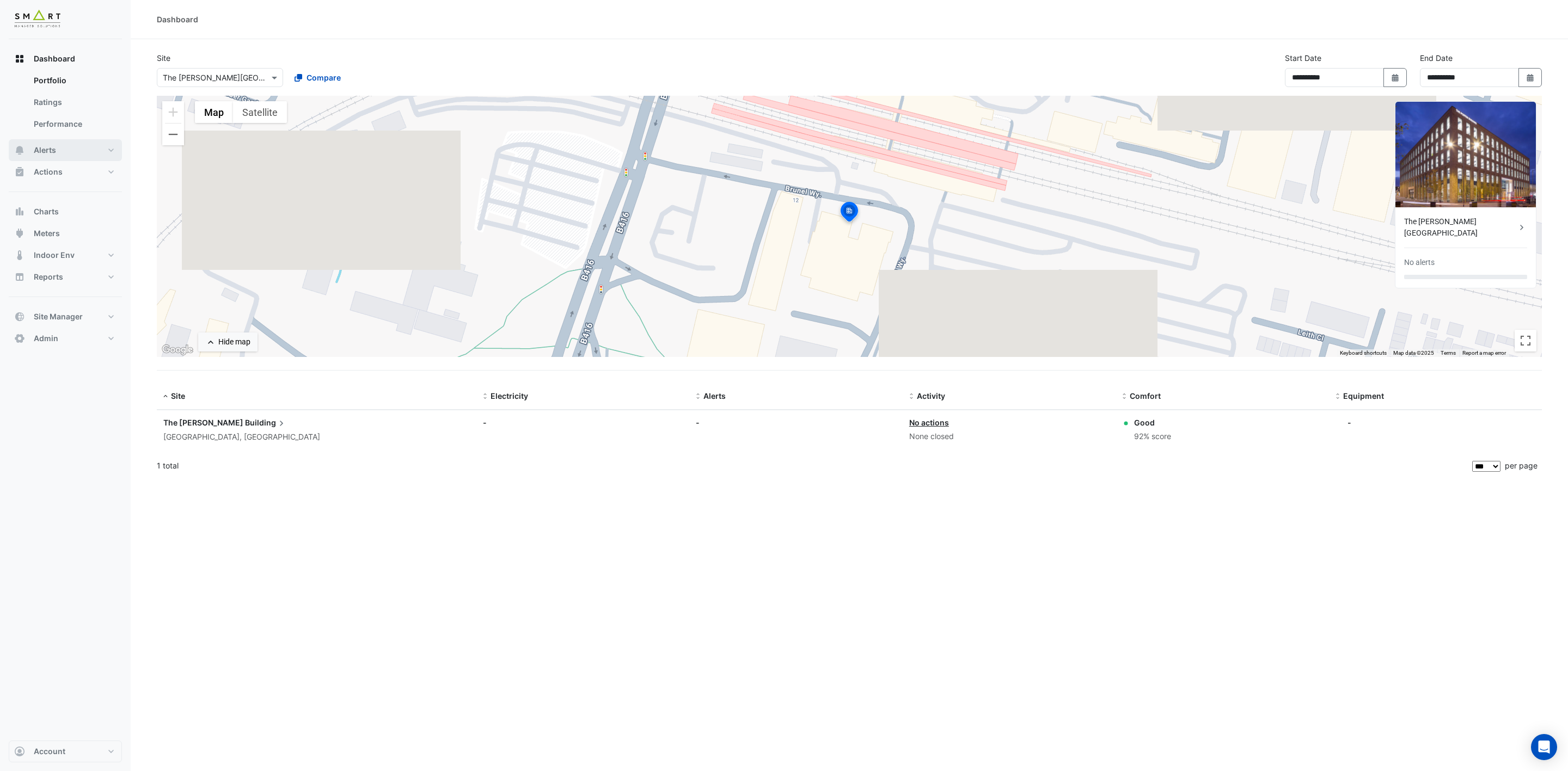
click at [103, 140] on button "Alerts" at bounding box center [65, 150] width 113 height 22
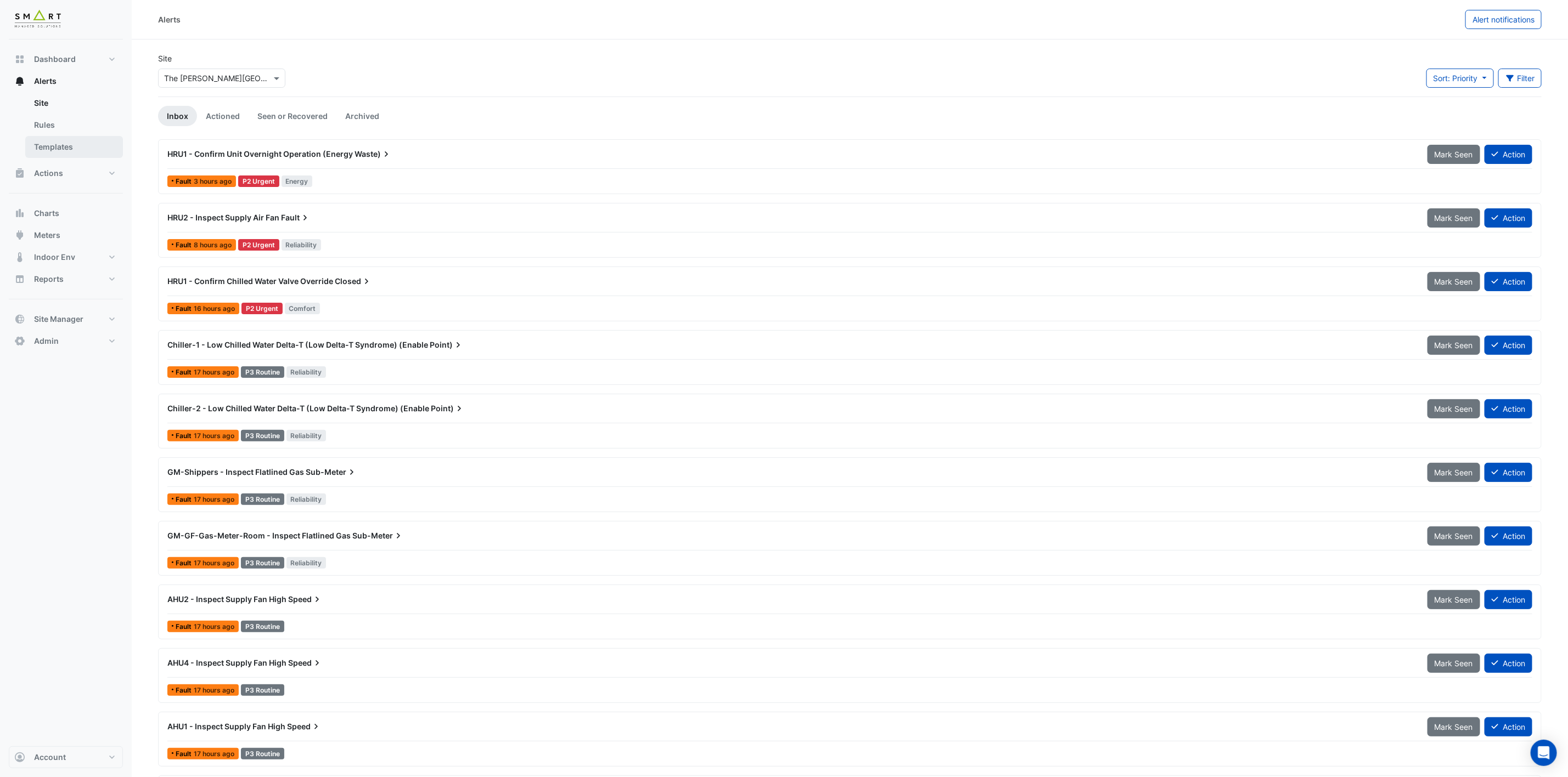
click at [96, 146] on link "Templates" at bounding box center [74, 147] width 98 height 22
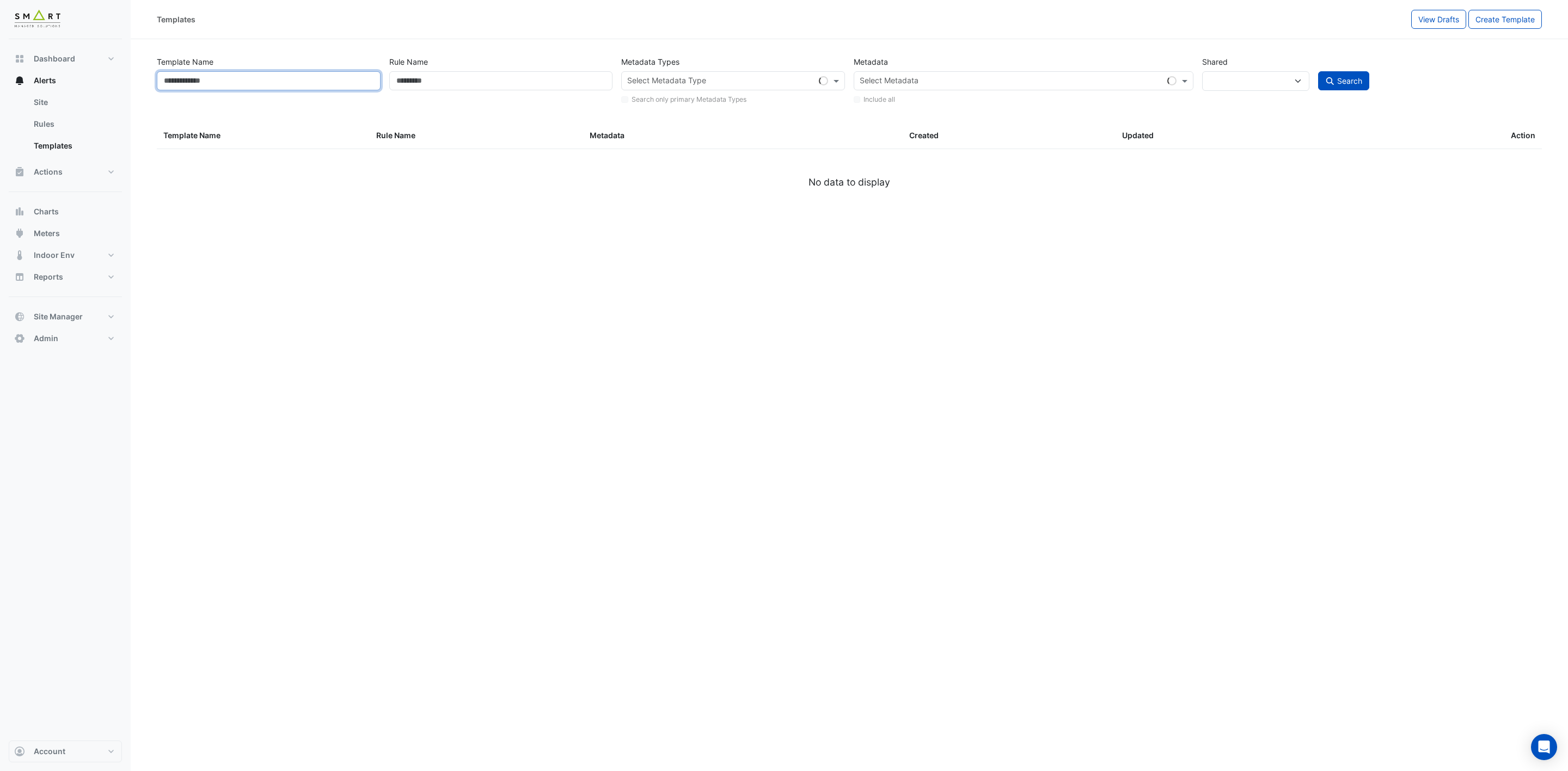
click at [331, 75] on input "Template Name" at bounding box center [269, 80] width 224 height 19
select select
paste input "**********"
type input "**********"
select select "***"
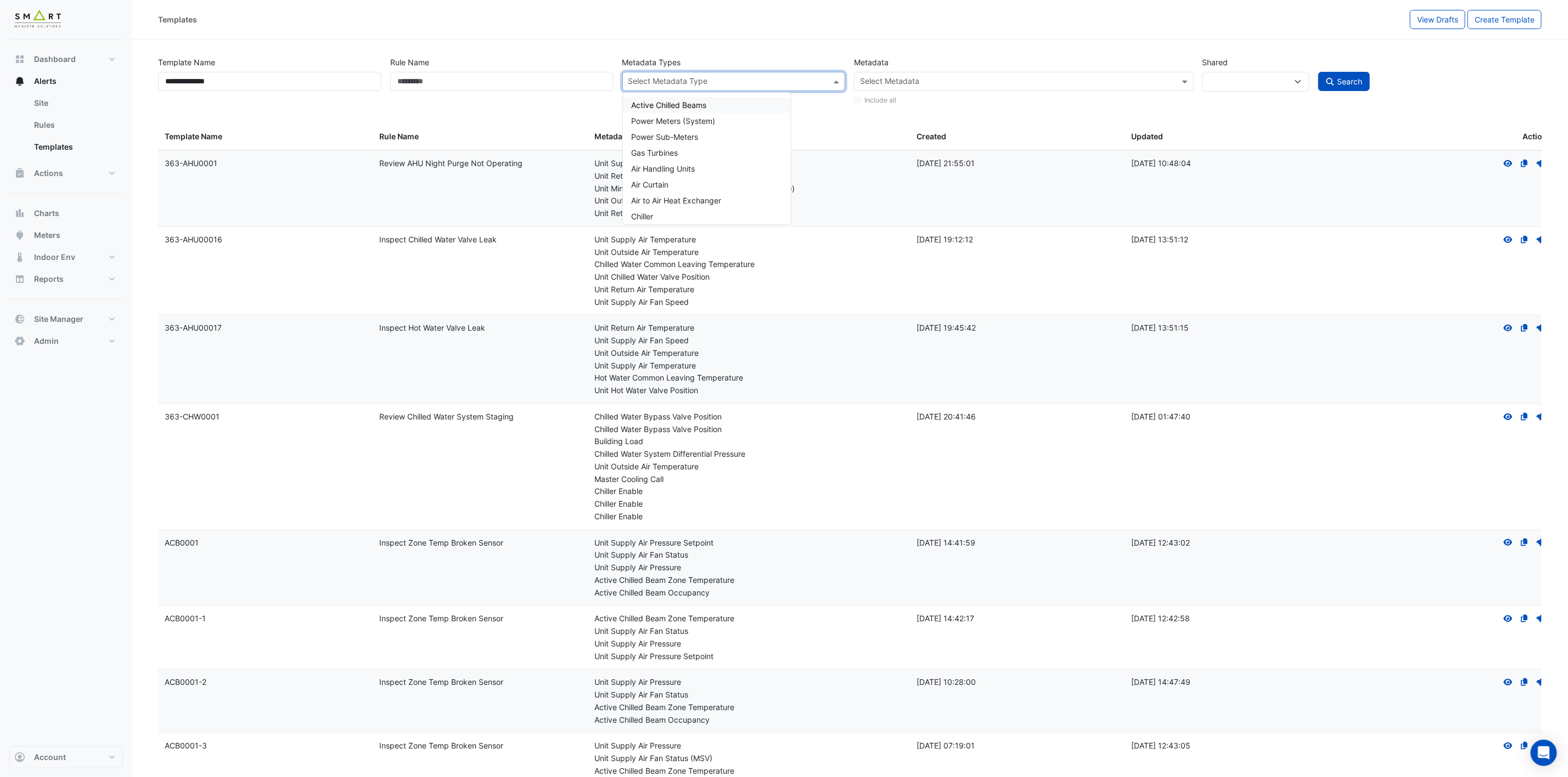
click at [833, 77] on span at bounding box center [837, 81] width 14 height 12
click at [720, 170] on div "Air Handling Units" at bounding box center [707, 169] width 168 height 16
click at [581, 100] on div "Rule Name" at bounding box center [501, 79] width 232 height 54
click at [667, 101] on label "Search only primary Metadata Types" at bounding box center [690, 100] width 116 height 10
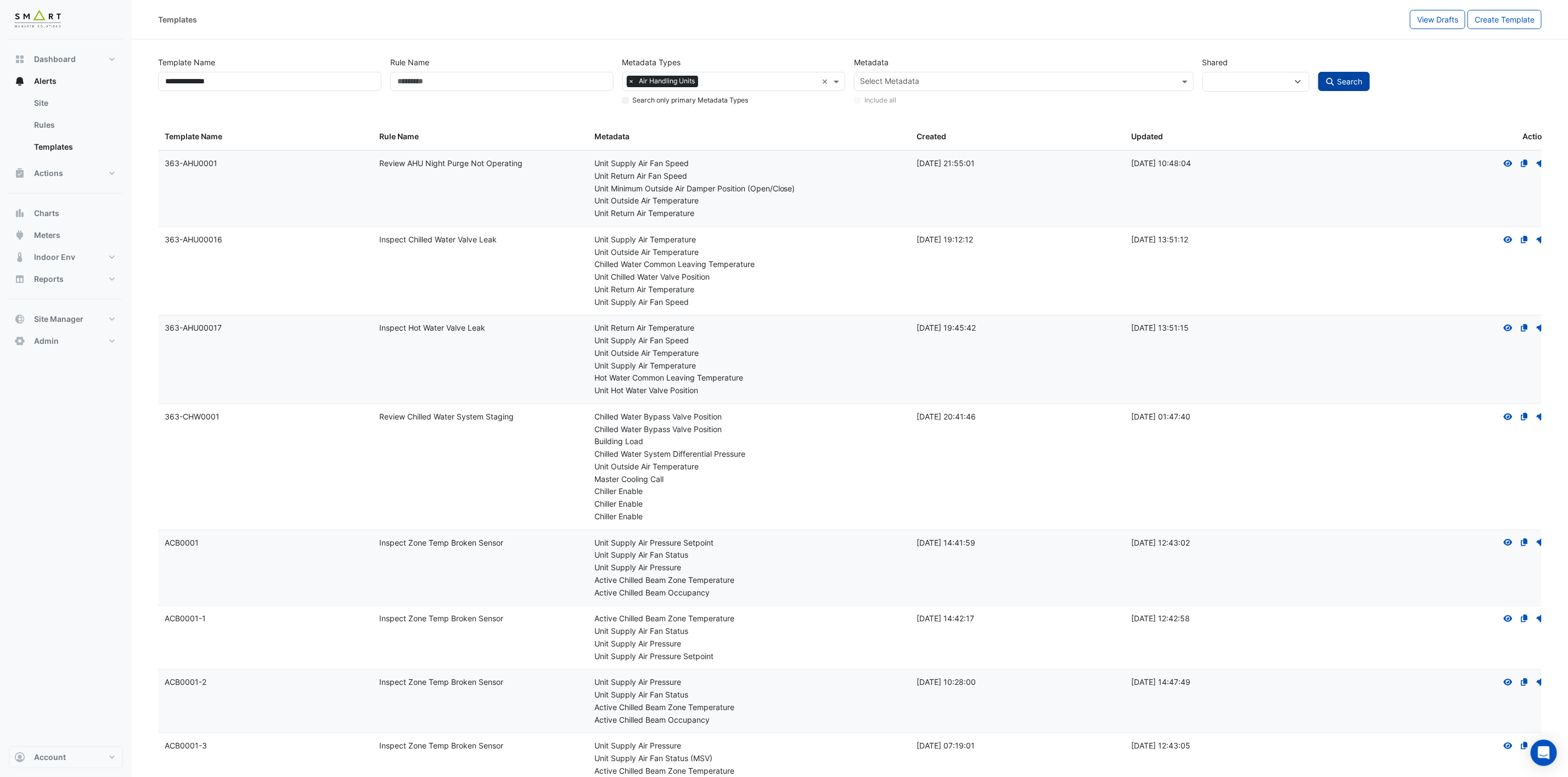
click at [1356, 85] on span "Search" at bounding box center [1350, 81] width 25 height 9
select select
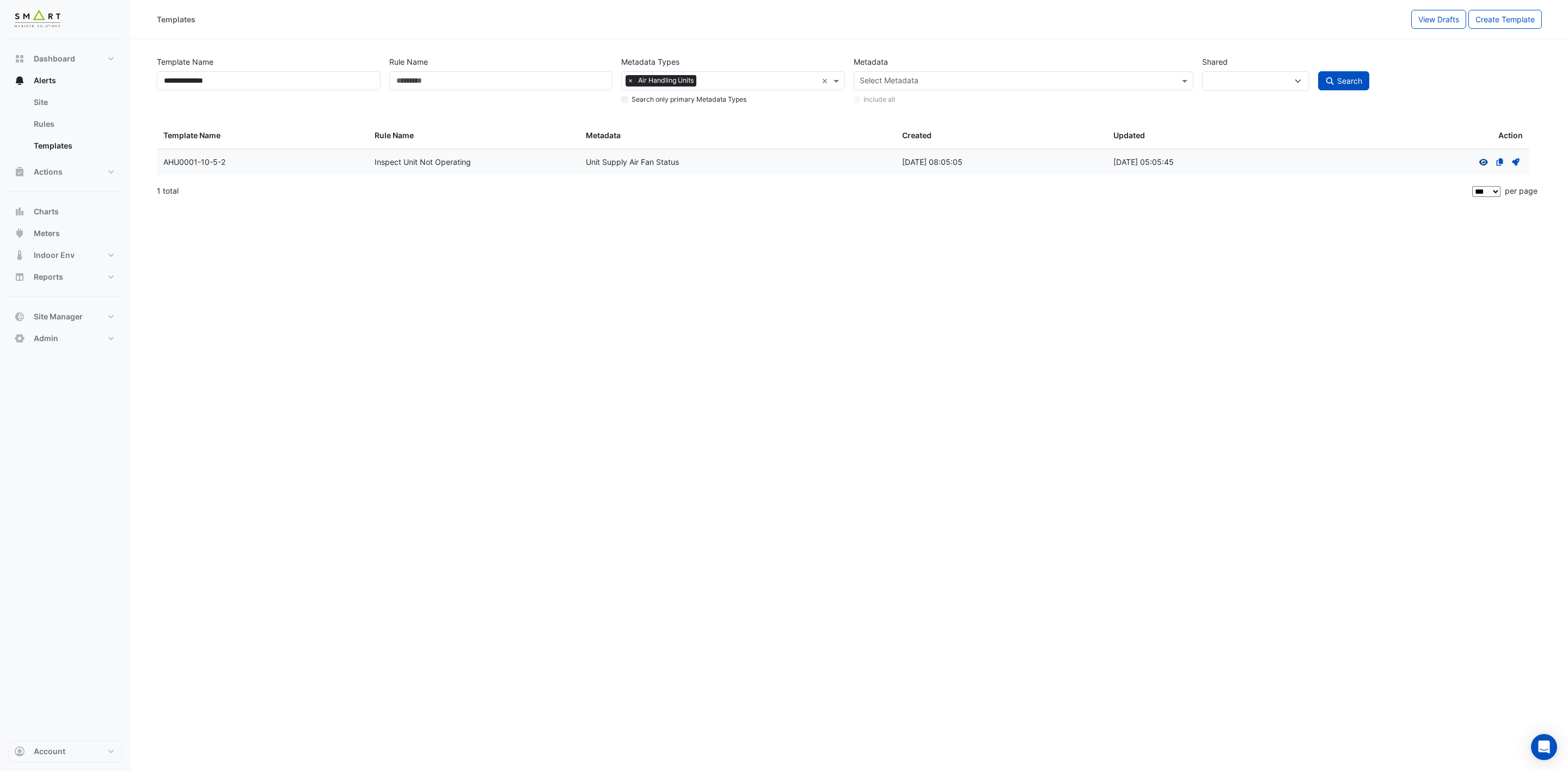
click at [1481, 161] on icon at bounding box center [1483, 162] width 8 height 6
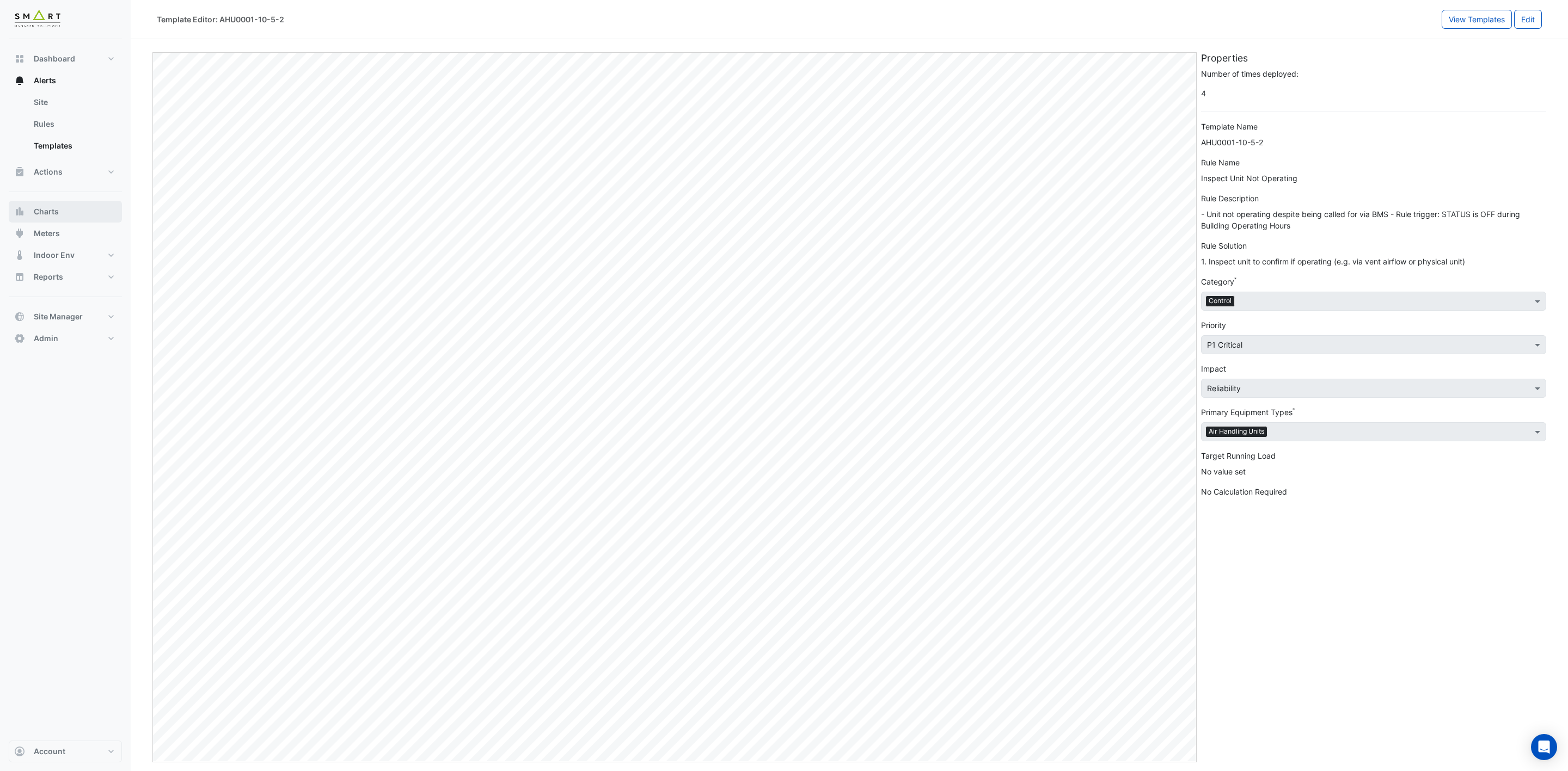
click at [98, 206] on button "Charts" at bounding box center [65, 212] width 113 height 22
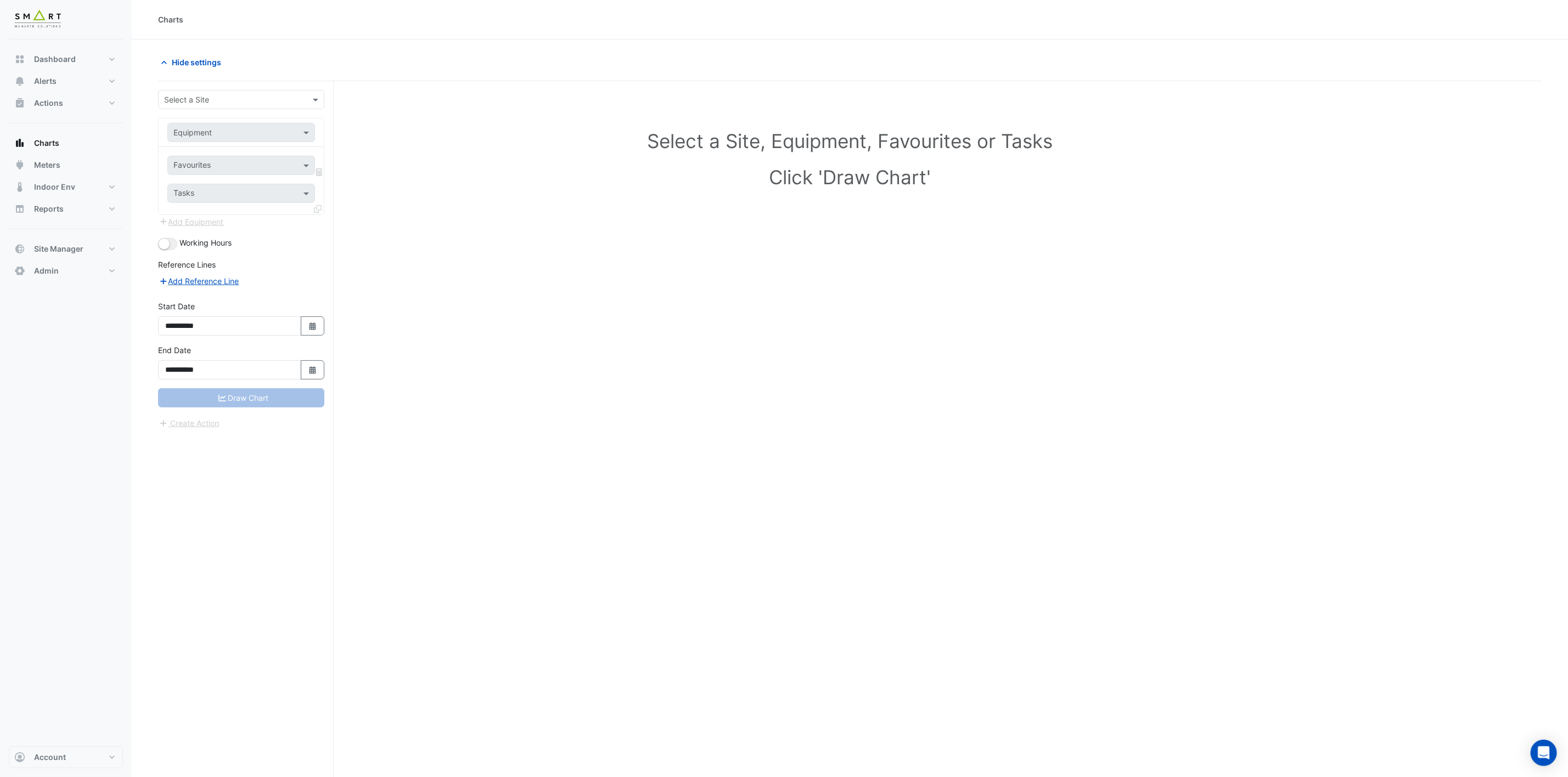
click at [250, 106] on div "Select a Site" at bounding box center [241, 99] width 166 height 19
click at [236, 167] on span "The [PERSON_NAME][GEOGRAPHIC_DATA]" at bounding box center [254, 171] width 155 height 9
click at [244, 138] on input "text" at bounding box center [230, 133] width 113 height 12
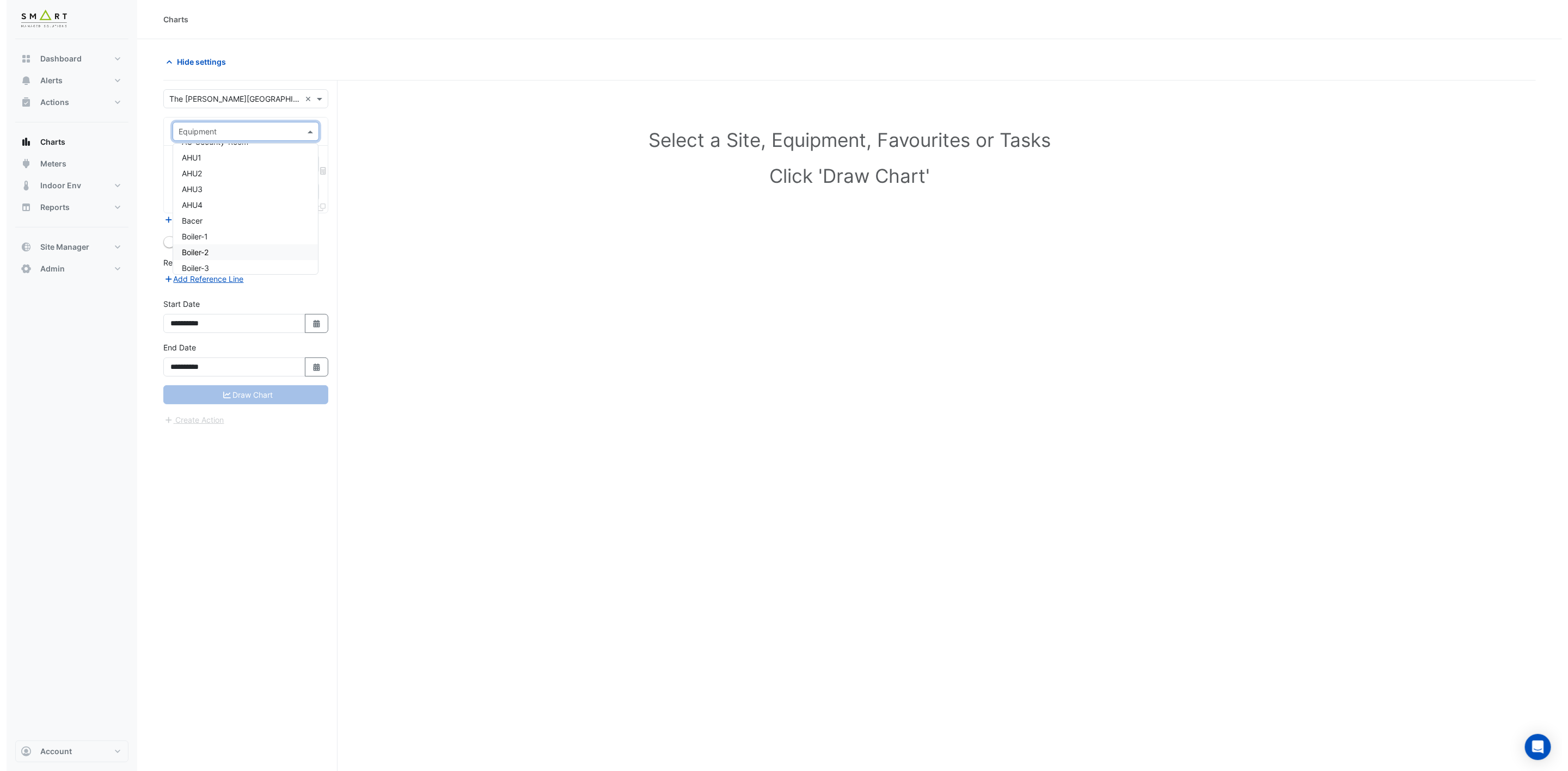
scroll to position [245, 0]
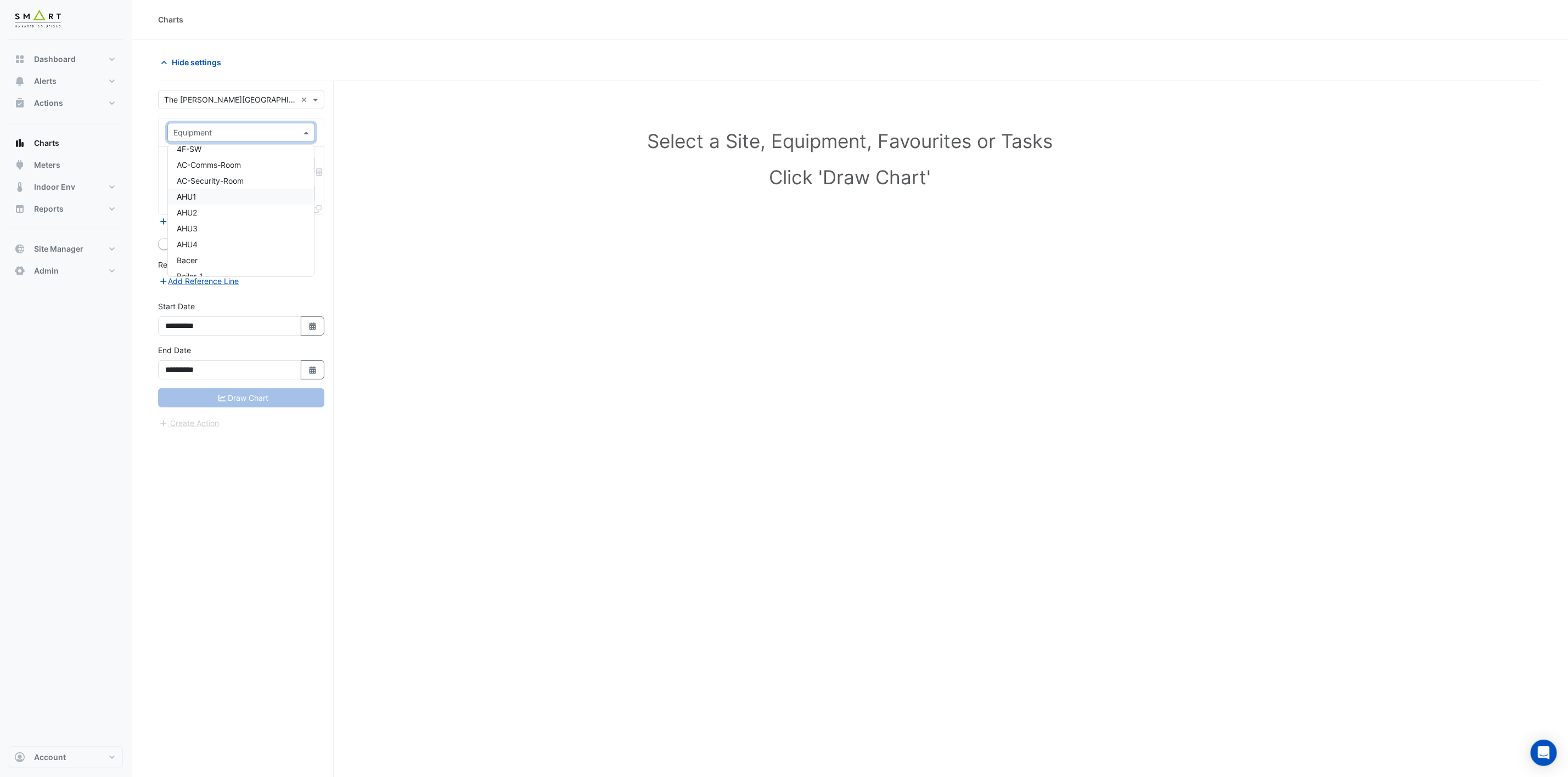
click at [222, 202] on div "AHU1" at bounding box center [241, 197] width 146 height 16
click at [237, 167] on input "text" at bounding box center [229, 167] width 111 height 12
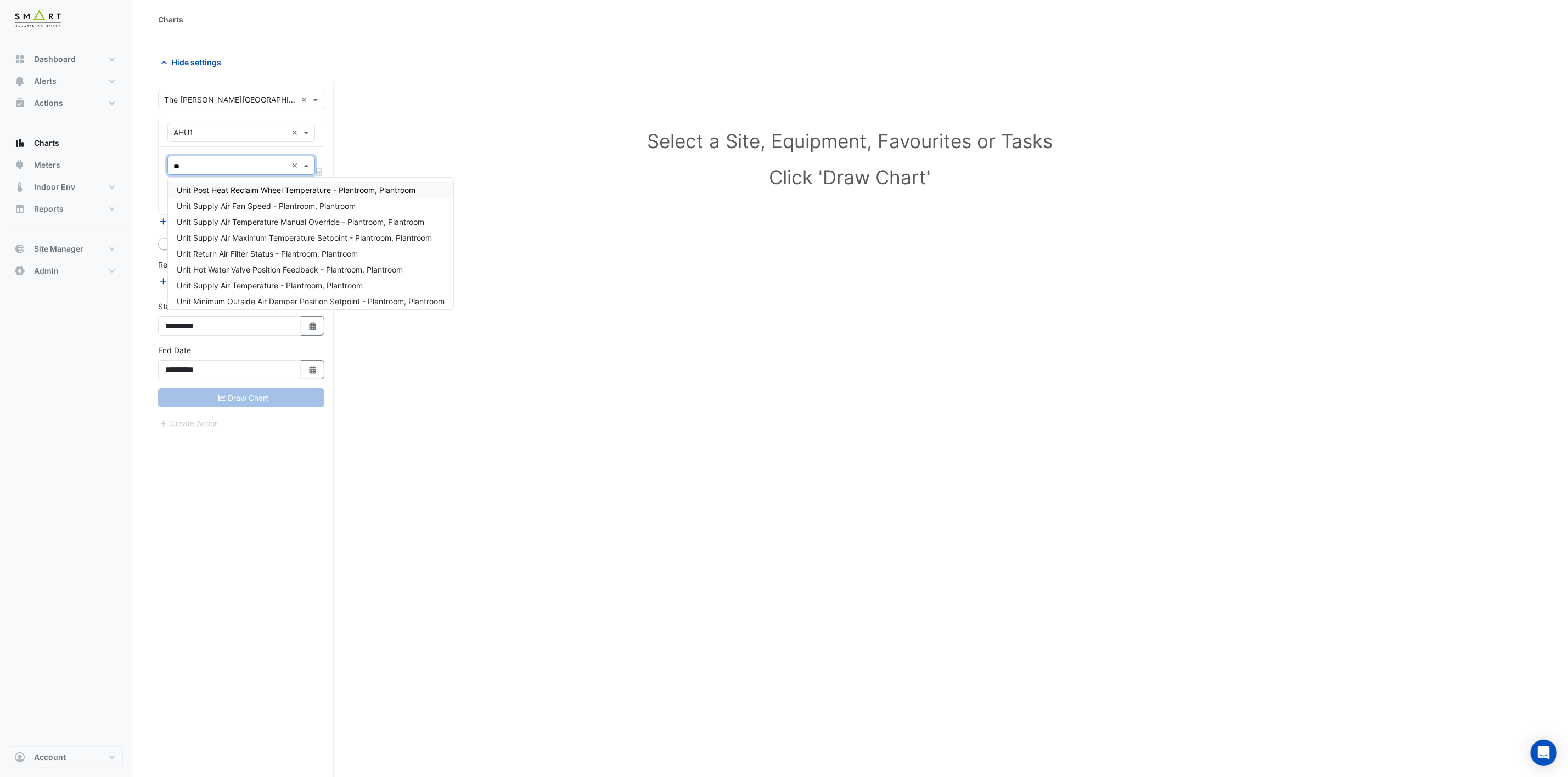
type input "***"
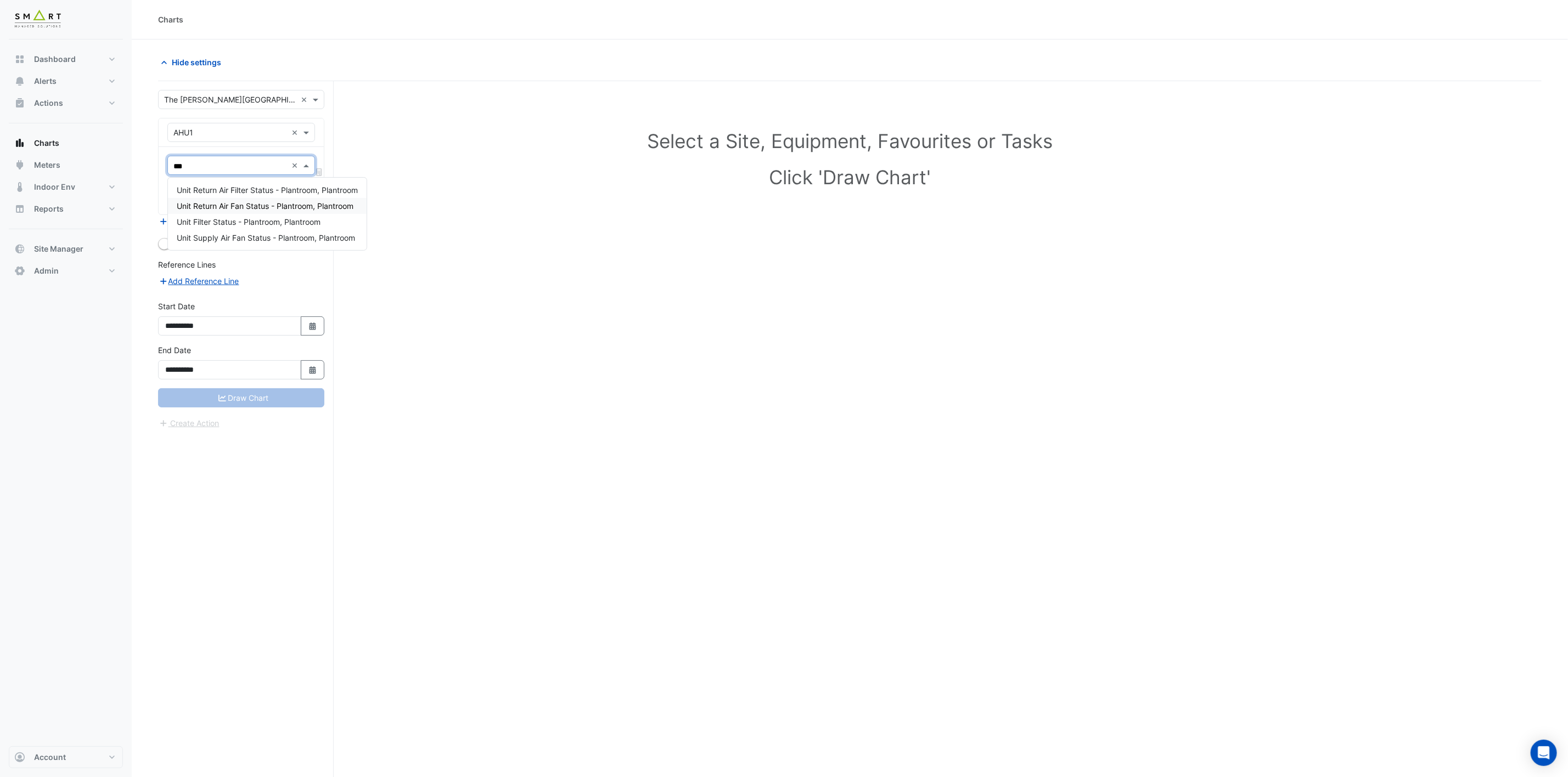
click at [262, 200] on div "Unit Return Air Fan Status - Plantroom, Plantroom" at bounding box center [267, 206] width 199 height 16
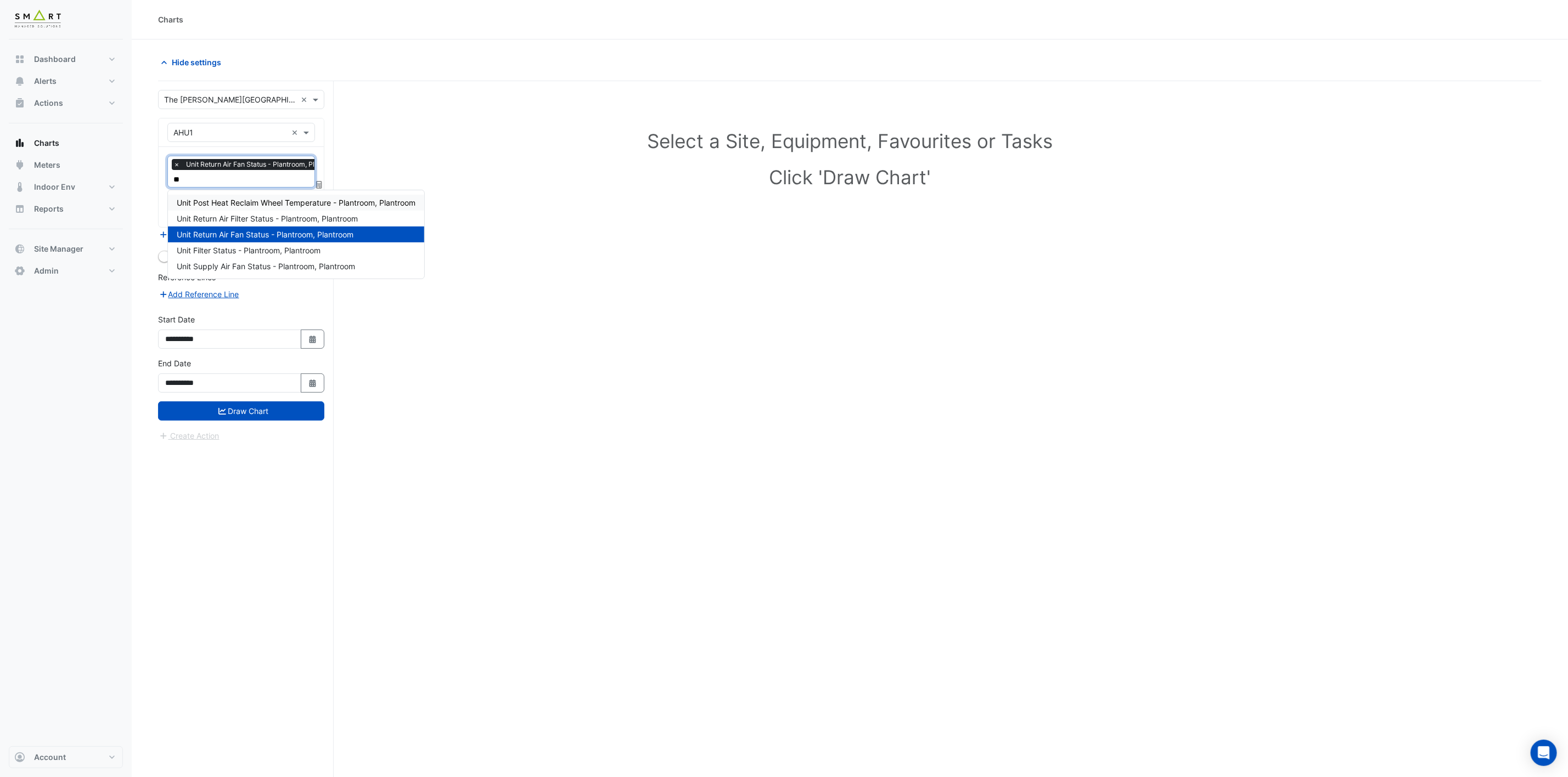
type input "***"
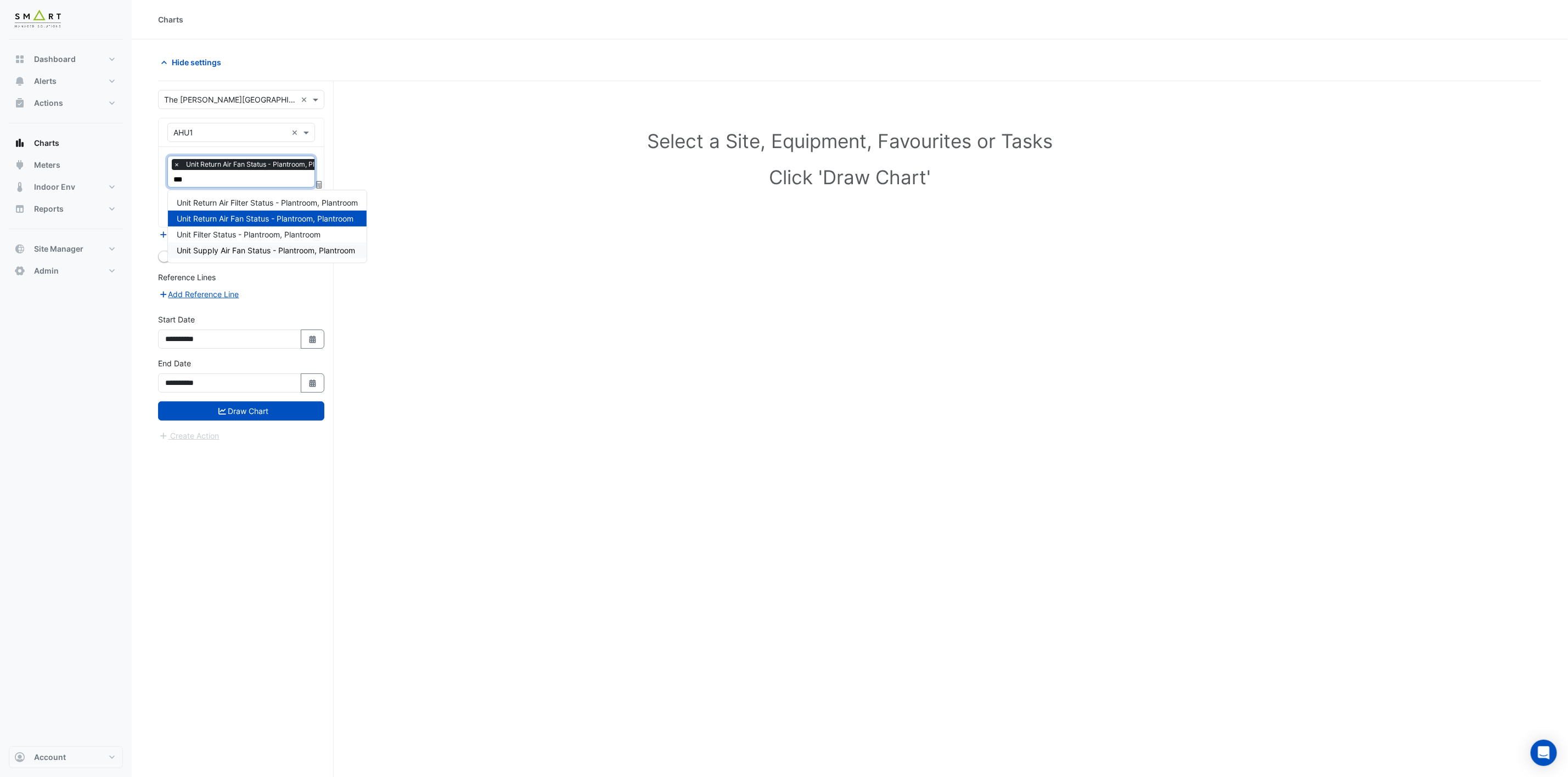
click at [303, 247] on span "Unit Supply Air Fan Status - Plantroom, Plantroom" at bounding box center [266, 251] width 178 height 9
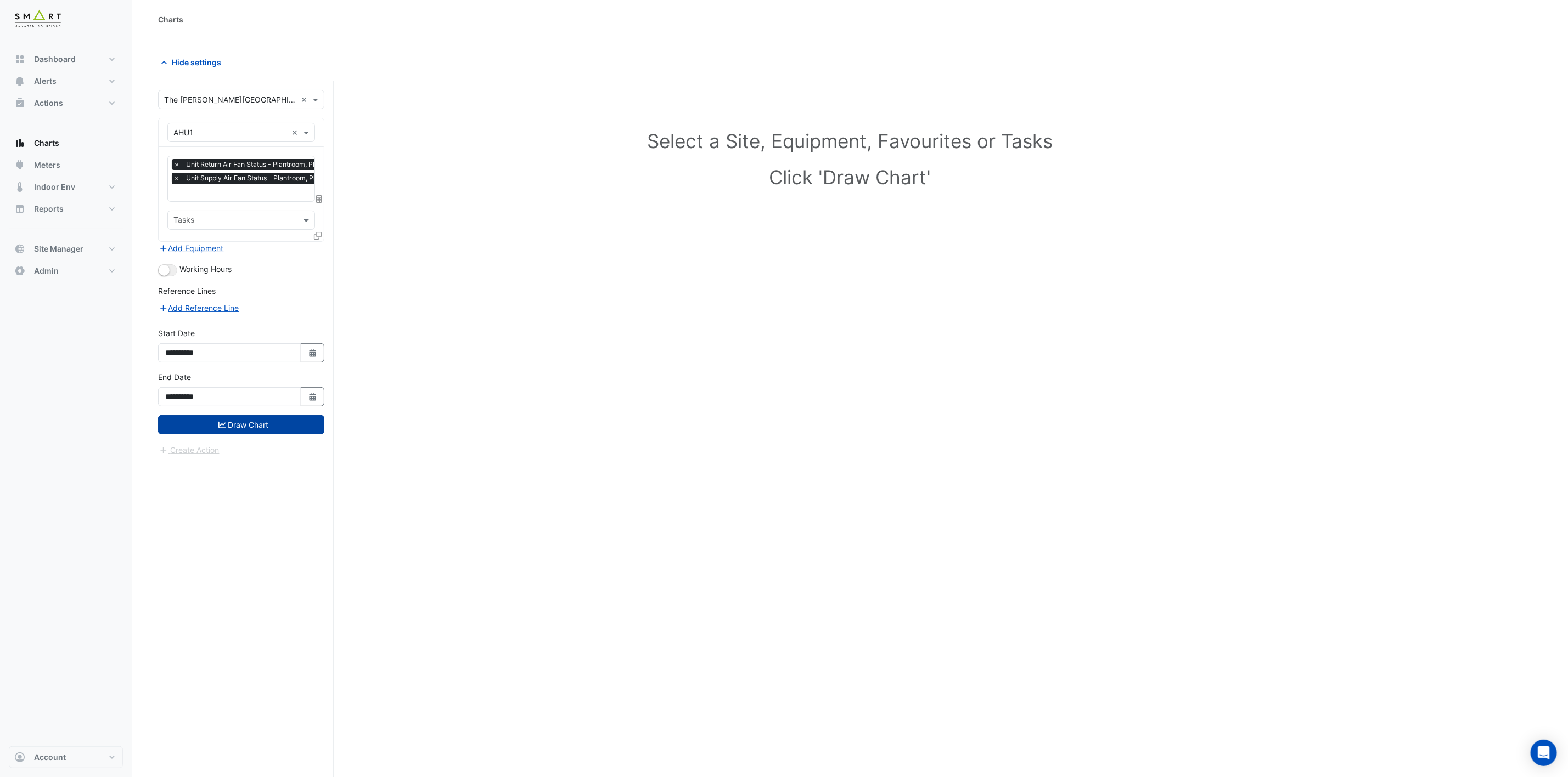
click at [257, 433] on button "Draw Chart" at bounding box center [241, 424] width 166 height 19
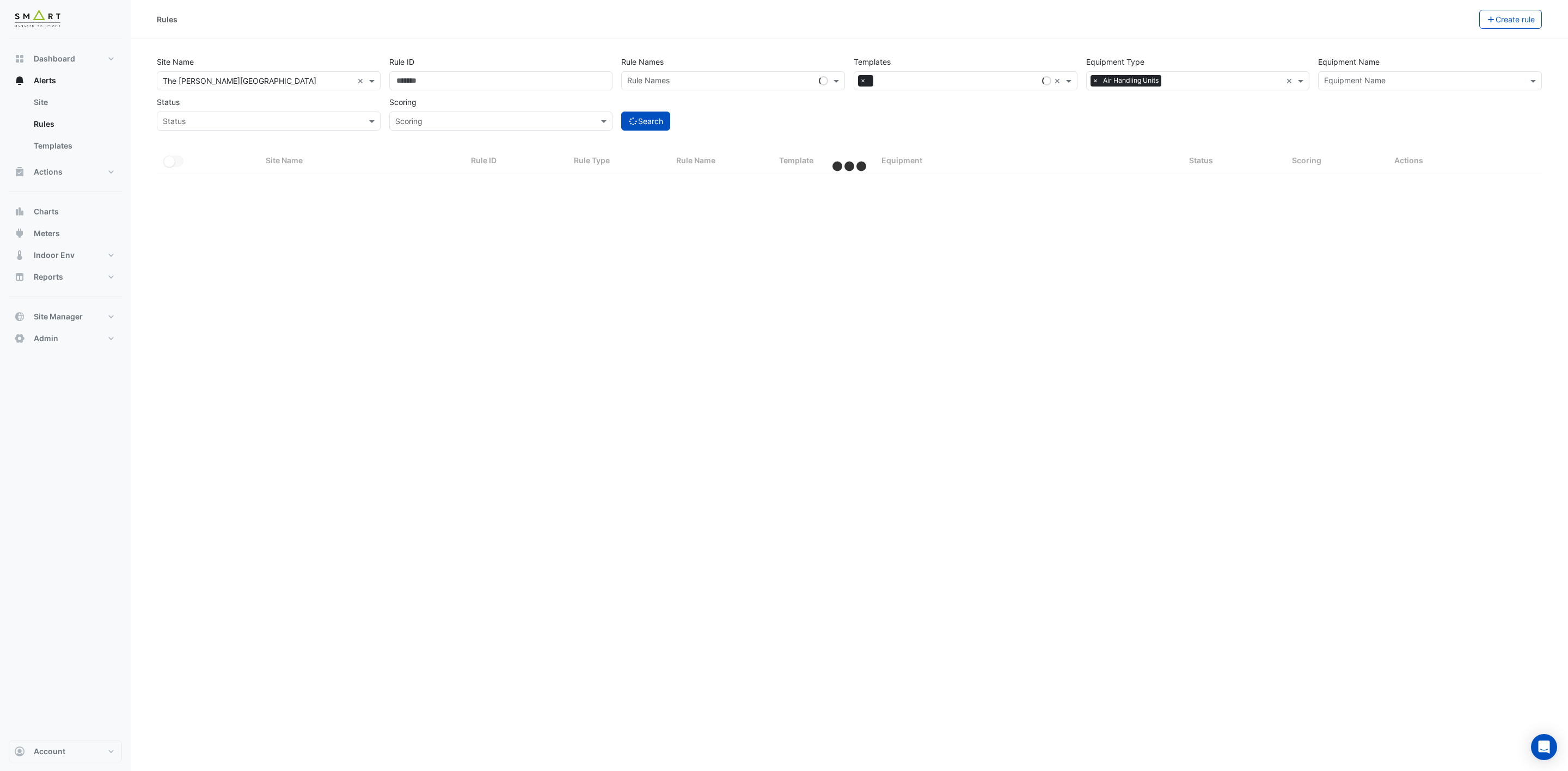
select select "***"
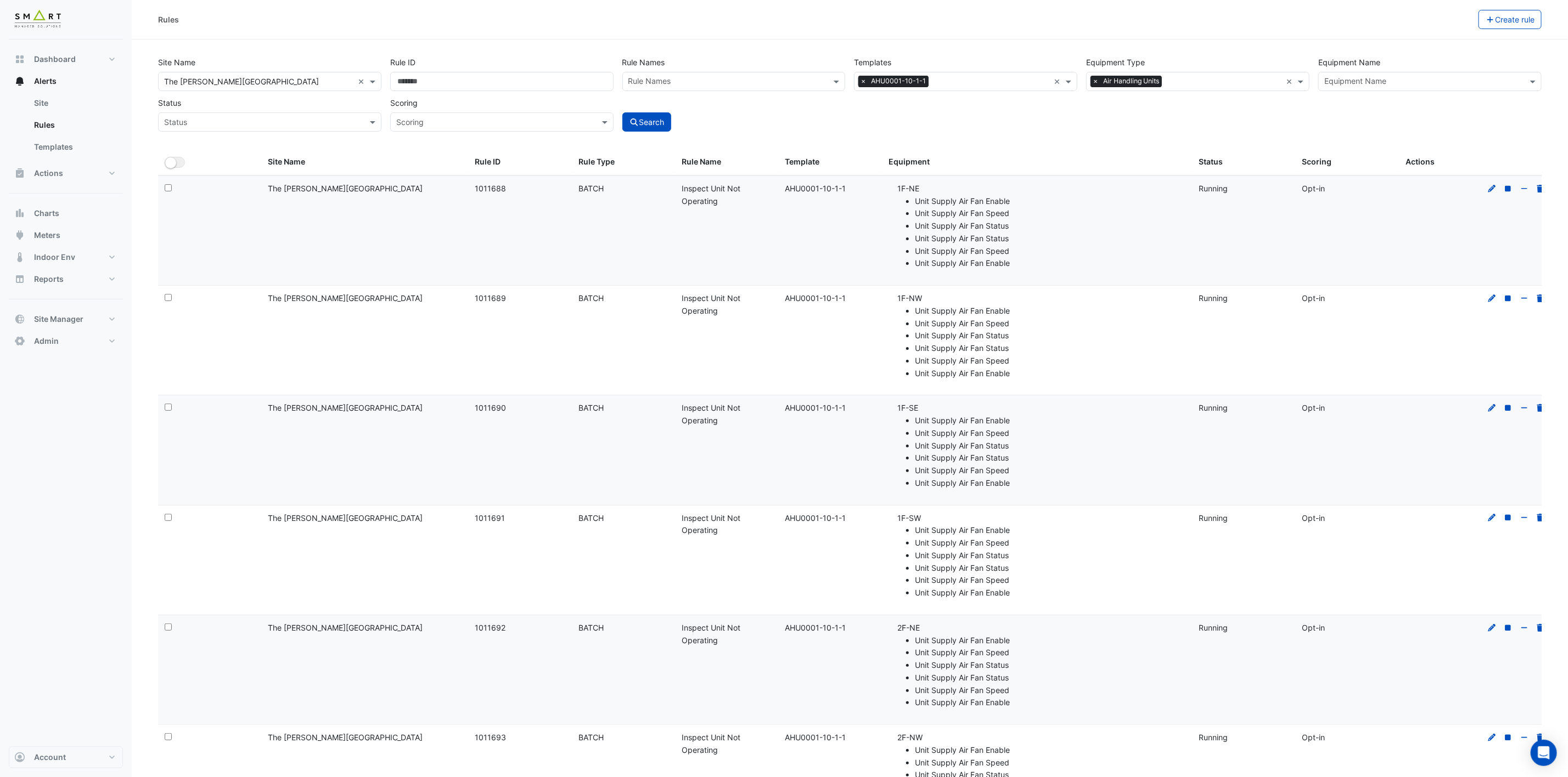
click at [861, 83] on span "×" at bounding box center [863, 81] width 10 height 11
click at [1097, 82] on span "×" at bounding box center [1095, 81] width 10 height 11
click at [647, 119] on button "Search" at bounding box center [647, 122] width 49 height 19
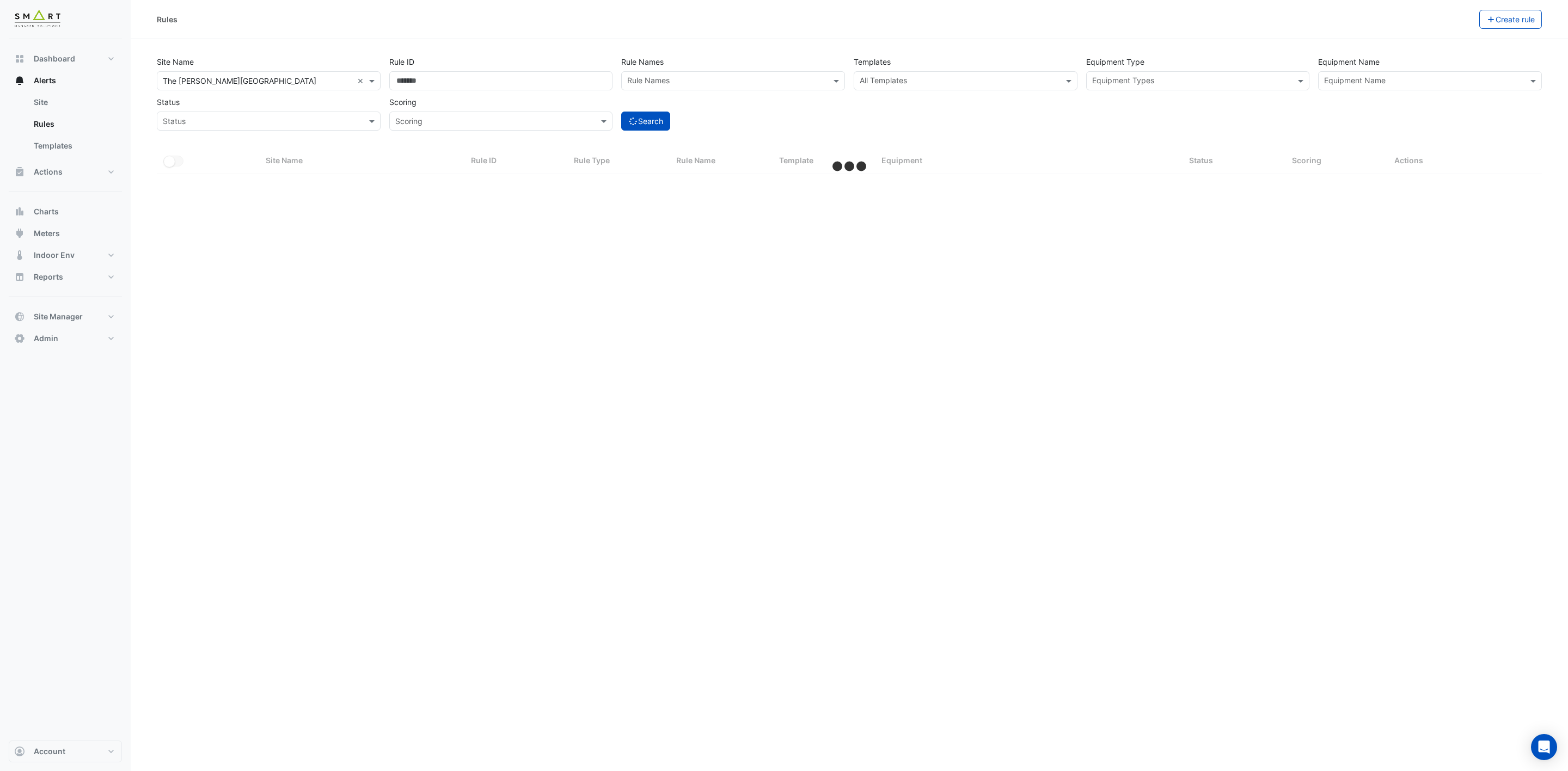
select select "***"
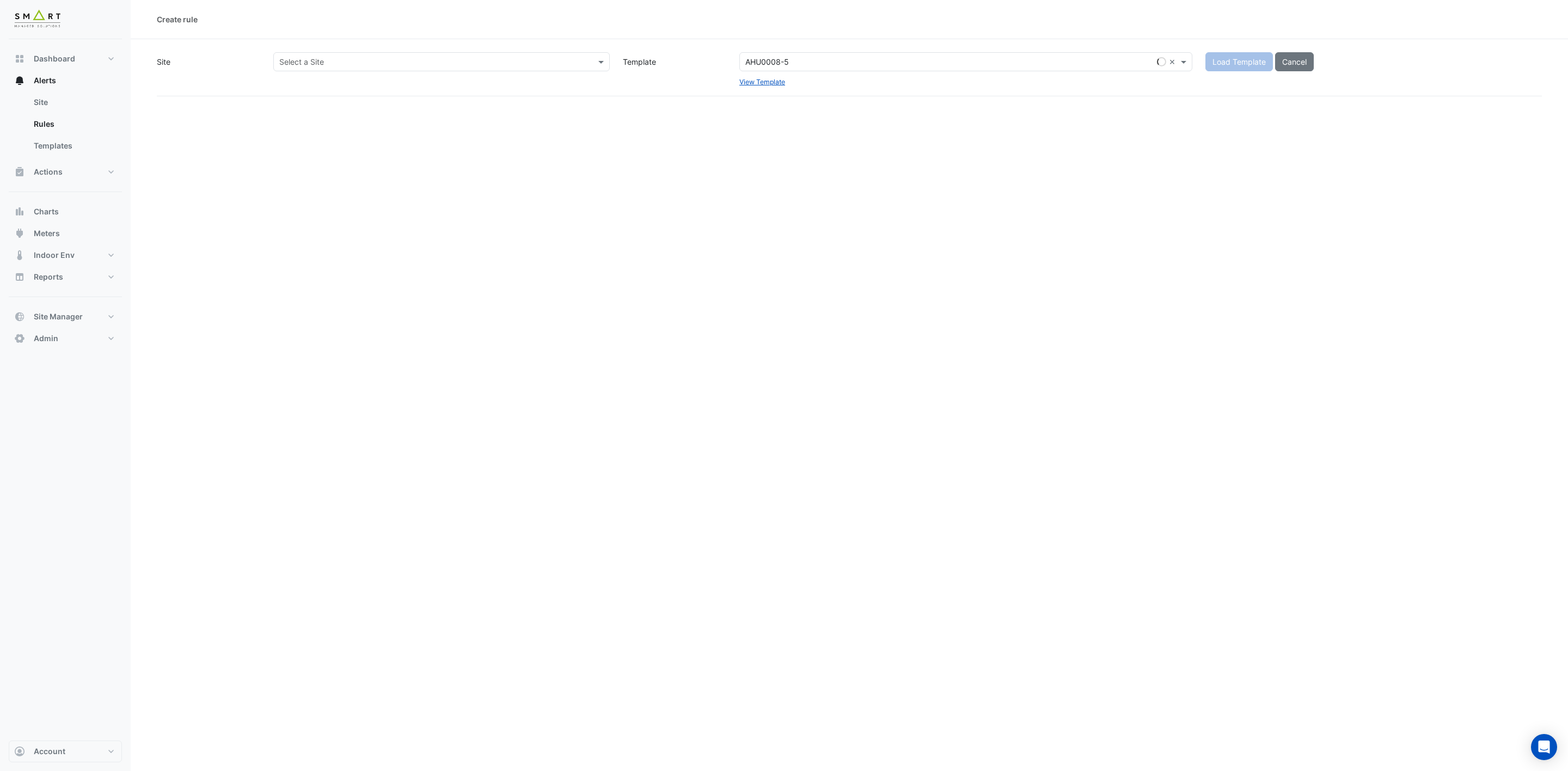
click at [551, 62] on input "text" at bounding box center [430, 63] width 303 height 12
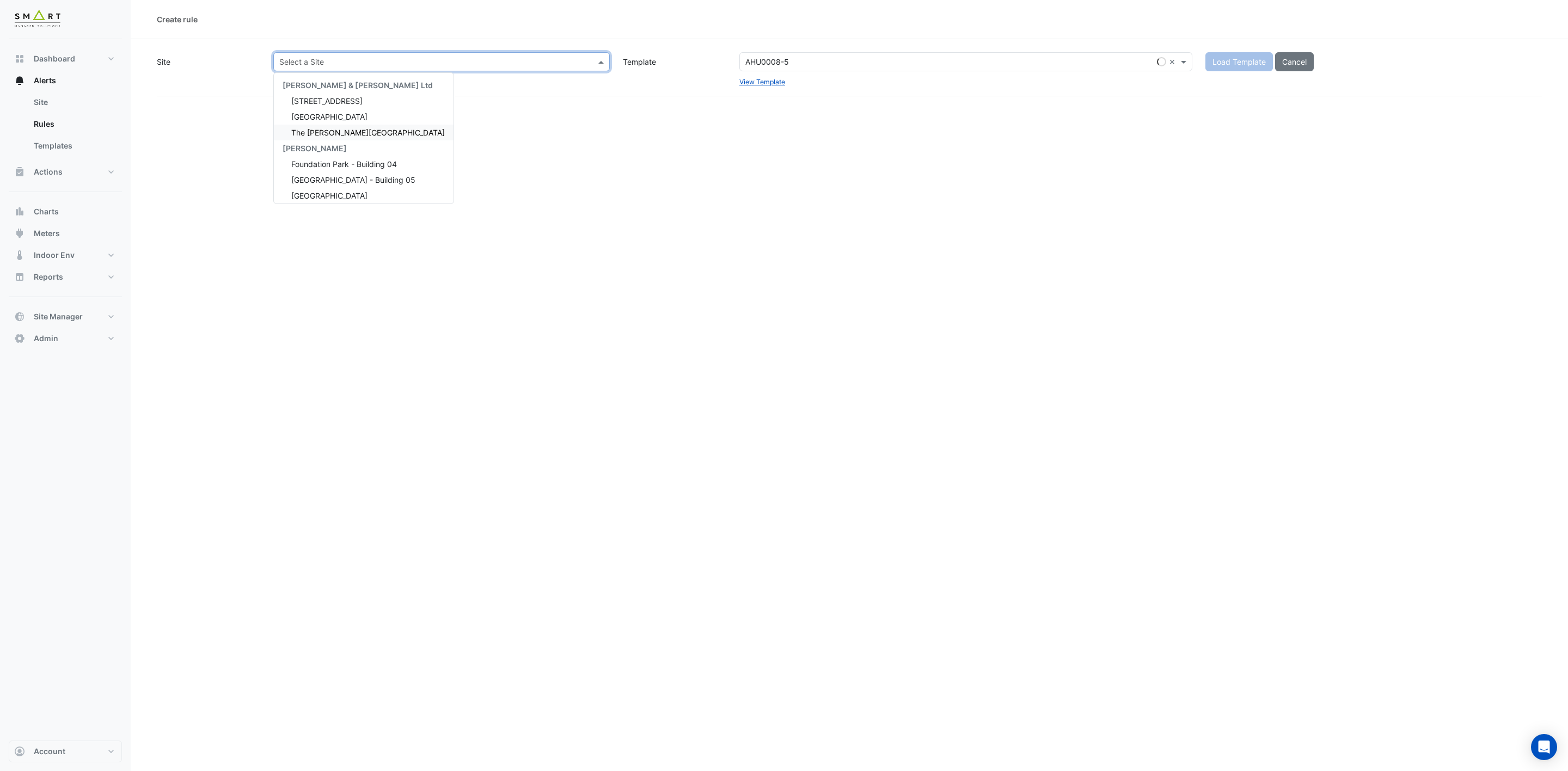
click at [371, 136] on div "The [PERSON_NAME][GEOGRAPHIC_DATA]" at bounding box center [364, 132] width 180 height 15
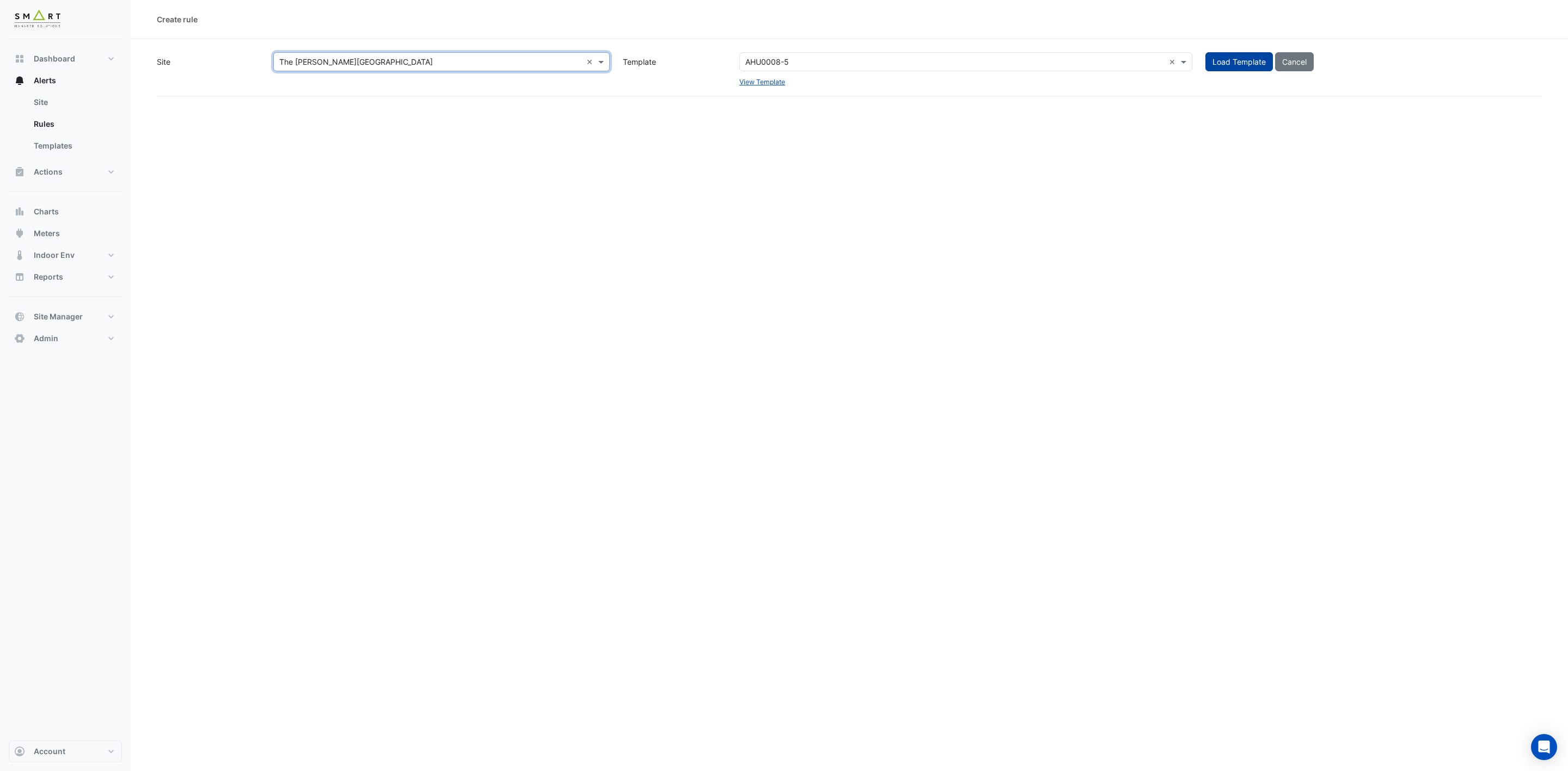
click at [1220, 59] on span "Load Template" at bounding box center [1239, 61] width 54 height 9
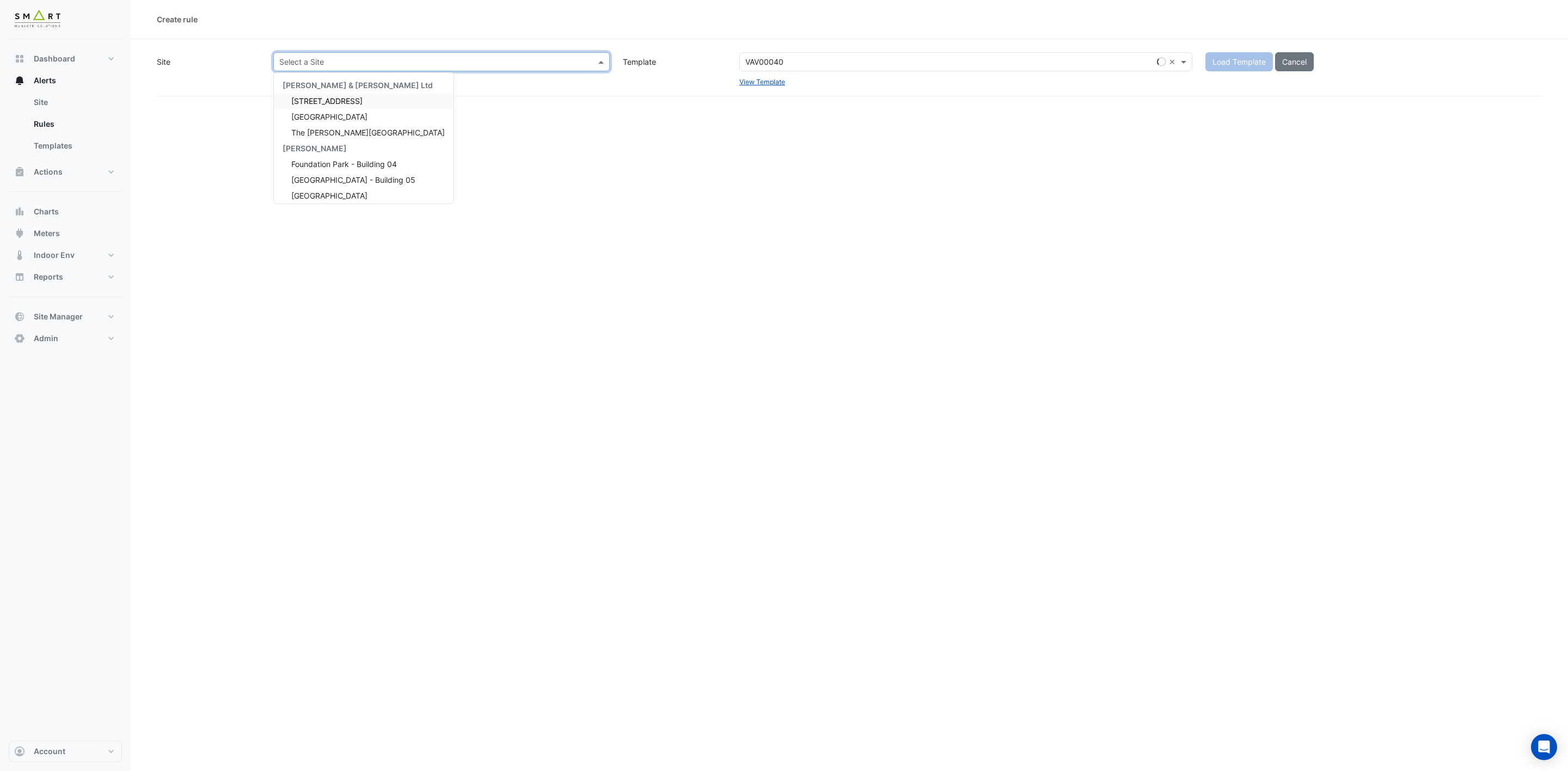
click at [397, 57] on input "text" at bounding box center [430, 63] width 303 height 12
click at [347, 128] on span "The [PERSON_NAME][GEOGRAPHIC_DATA]" at bounding box center [368, 132] width 154 height 9
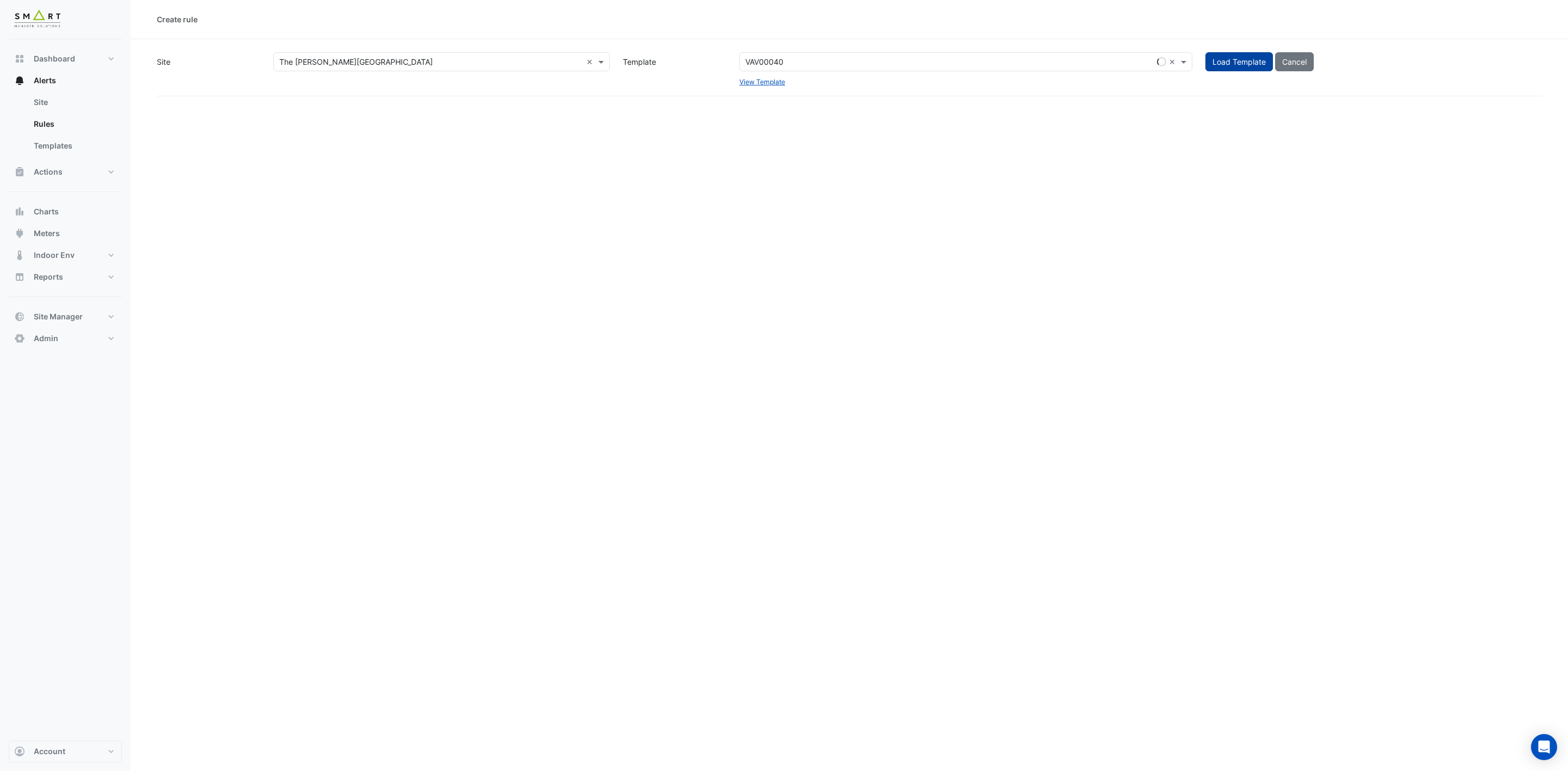
click at [1248, 57] on span "Load Template" at bounding box center [1239, 61] width 54 height 9
